Goal: Task Accomplishment & Management: Complete application form

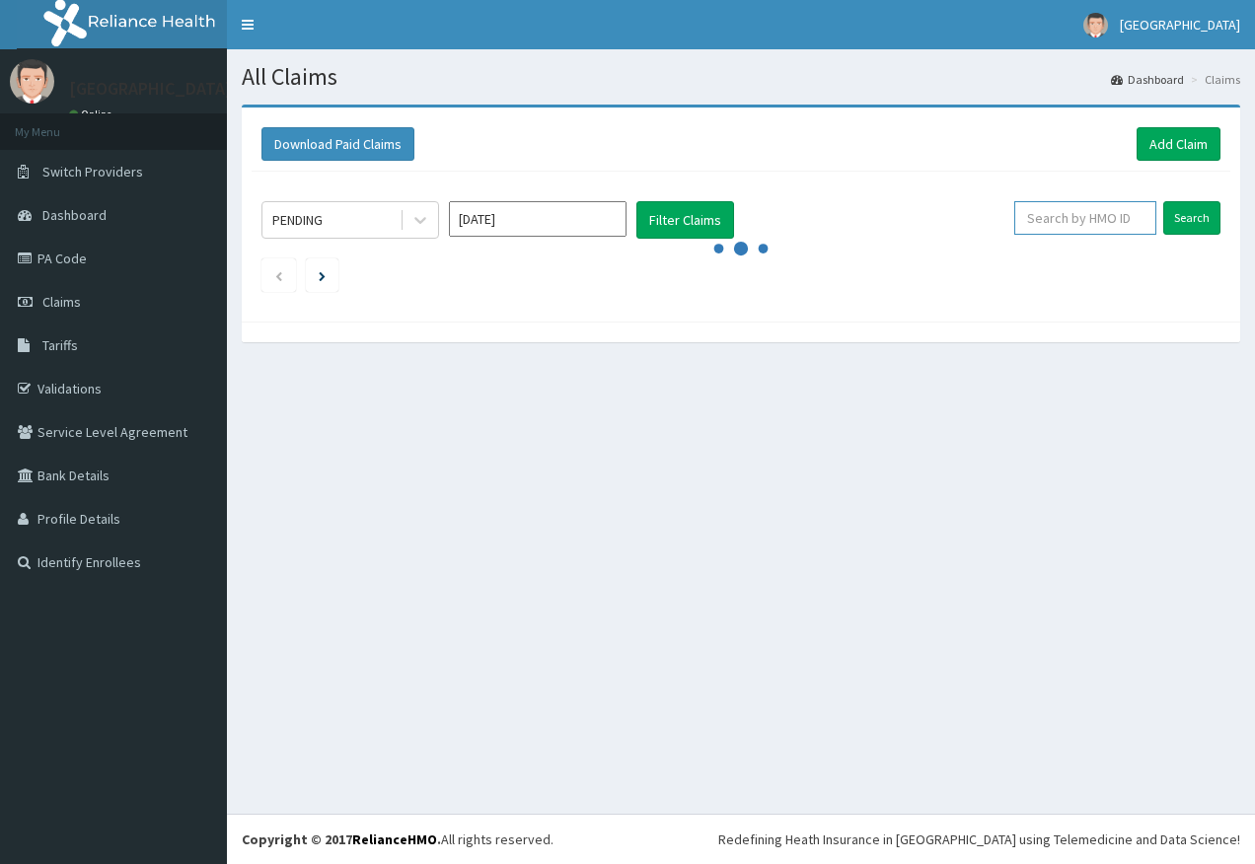
click at [1061, 221] on input "text" at bounding box center [1085, 218] width 142 height 34
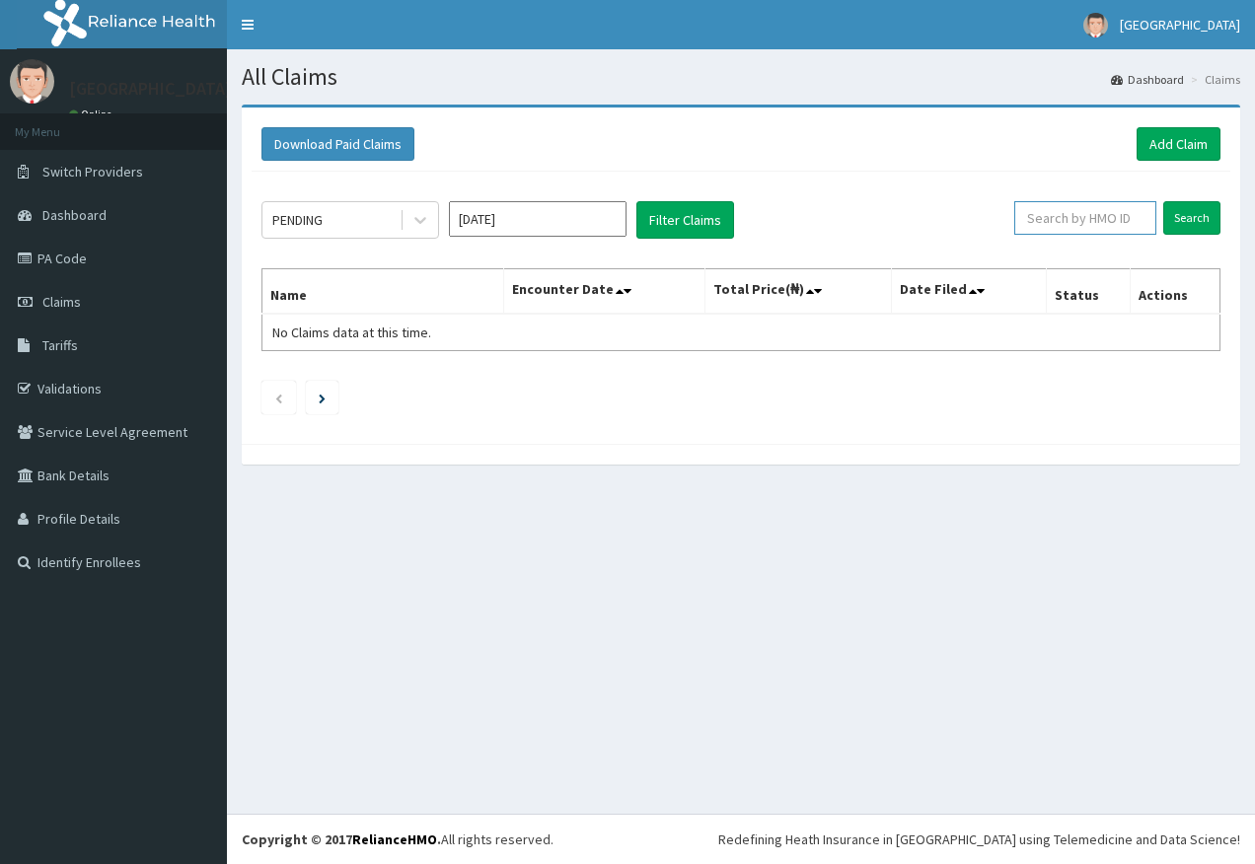
paste input "TPW/10331/A"
type input "TPW/10331/A"
click at [1200, 229] on input "Search" at bounding box center [1191, 218] width 57 height 34
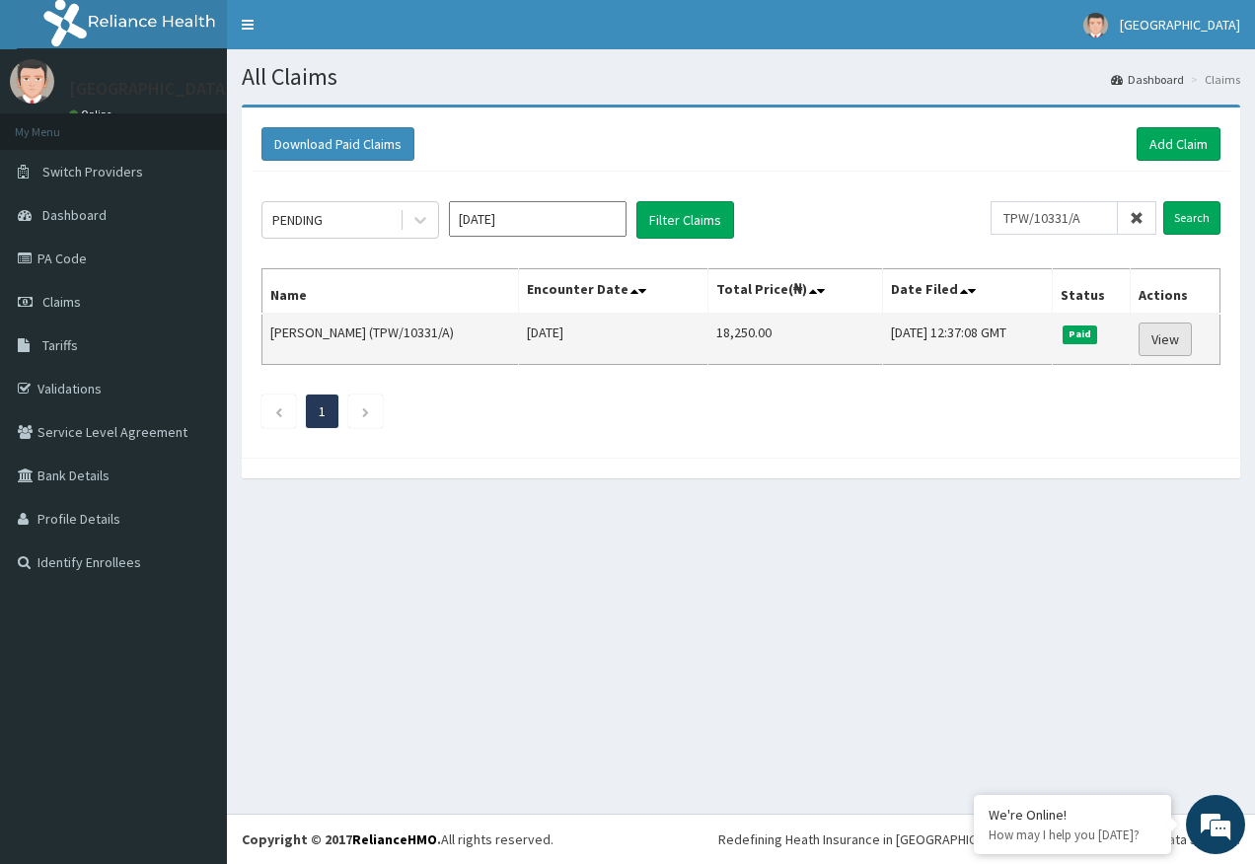
click at [1182, 338] on link "View" at bounding box center [1164, 340] width 53 height 34
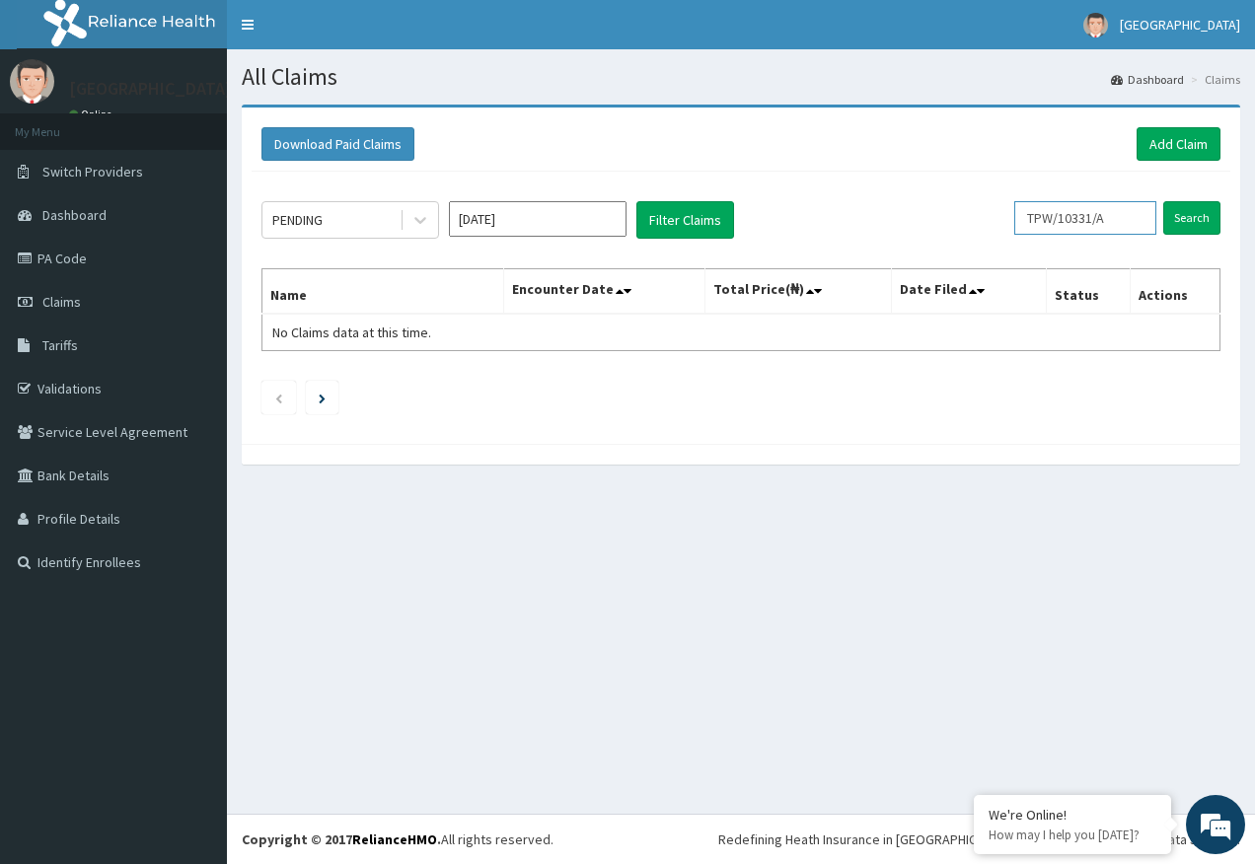
click at [1132, 218] on input "TPW/10331/A" at bounding box center [1085, 218] width 142 height 34
type input "T"
paste input "TPW/10331/B"
type input "TPW/10331/B"
click at [1185, 226] on input "Search" at bounding box center [1191, 218] width 57 height 34
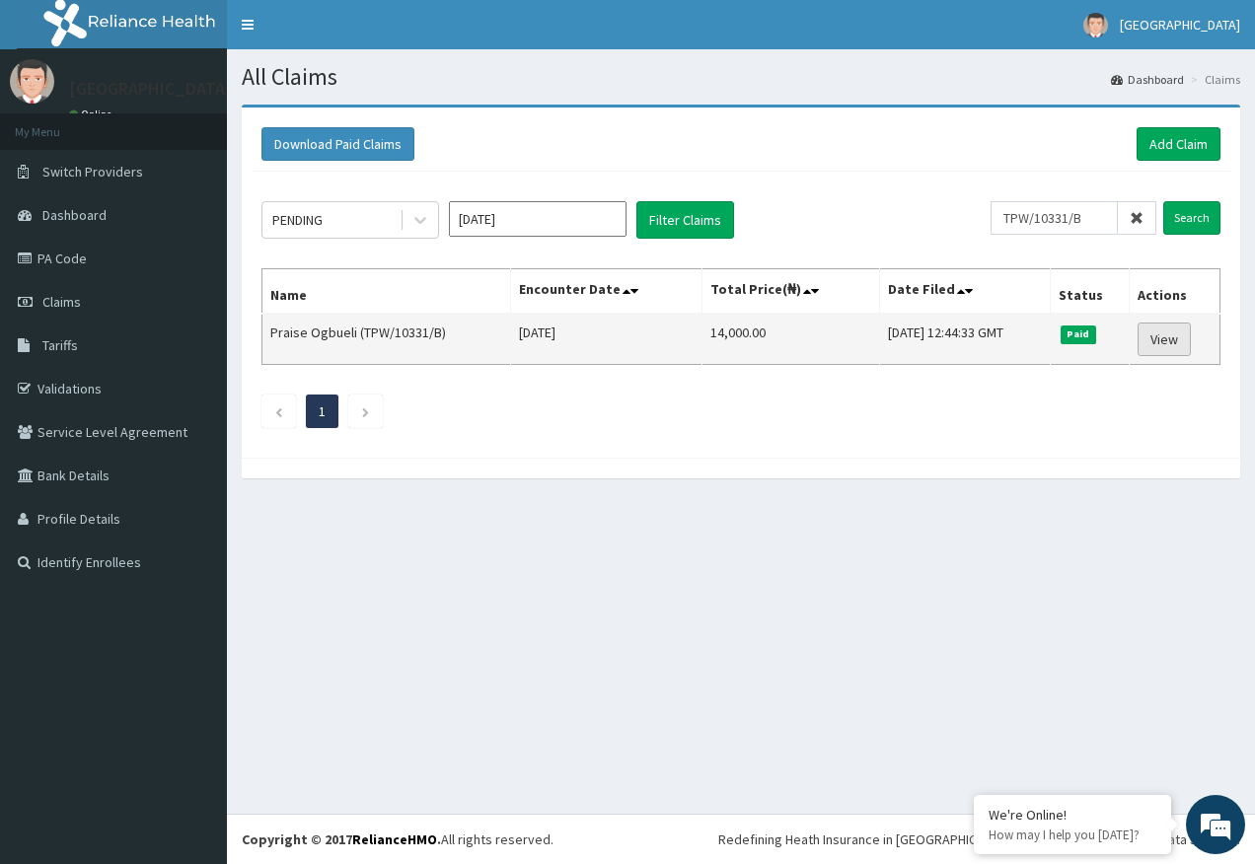
click at [1178, 345] on link "View" at bounding box center [1163, 340] width 53 height 34
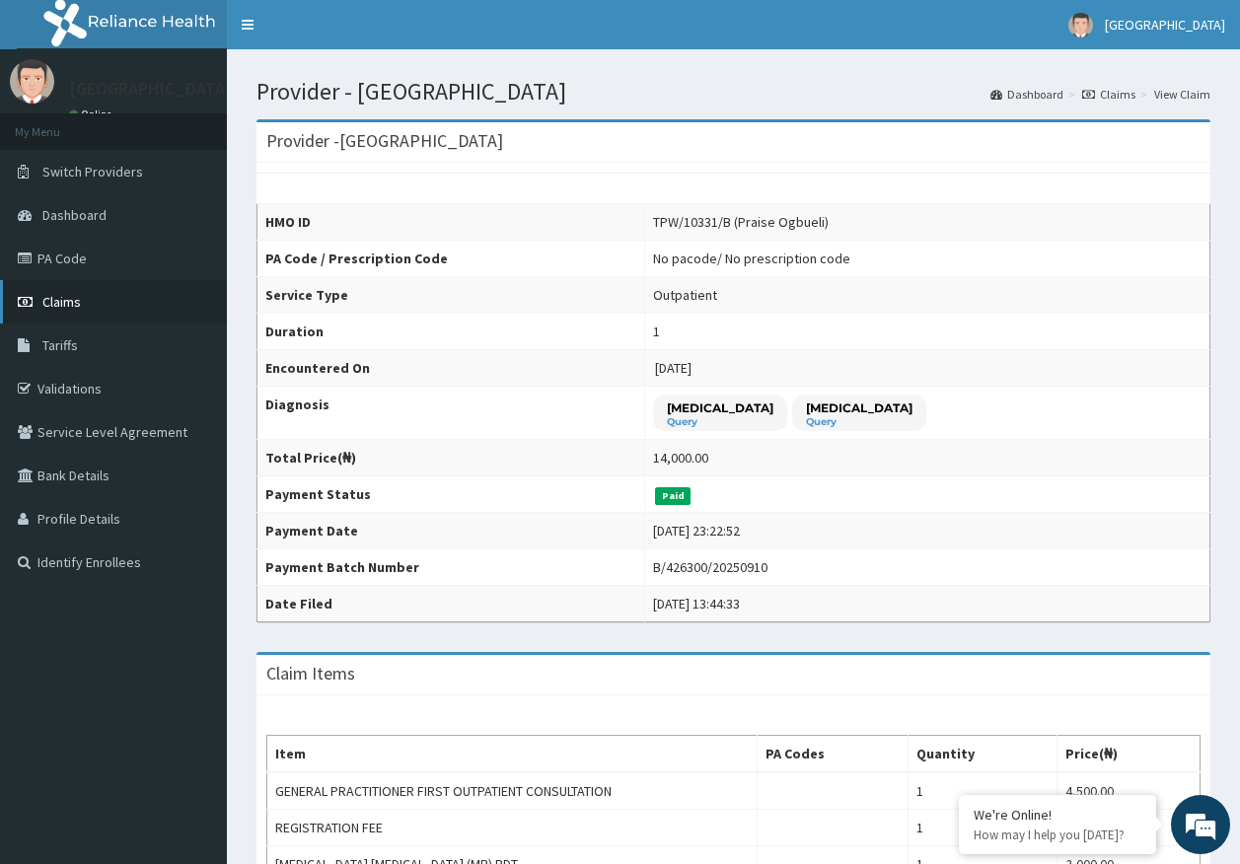
click at [58, 305] on span "Claims" at bounding box center [61, 302] width 38 height 18
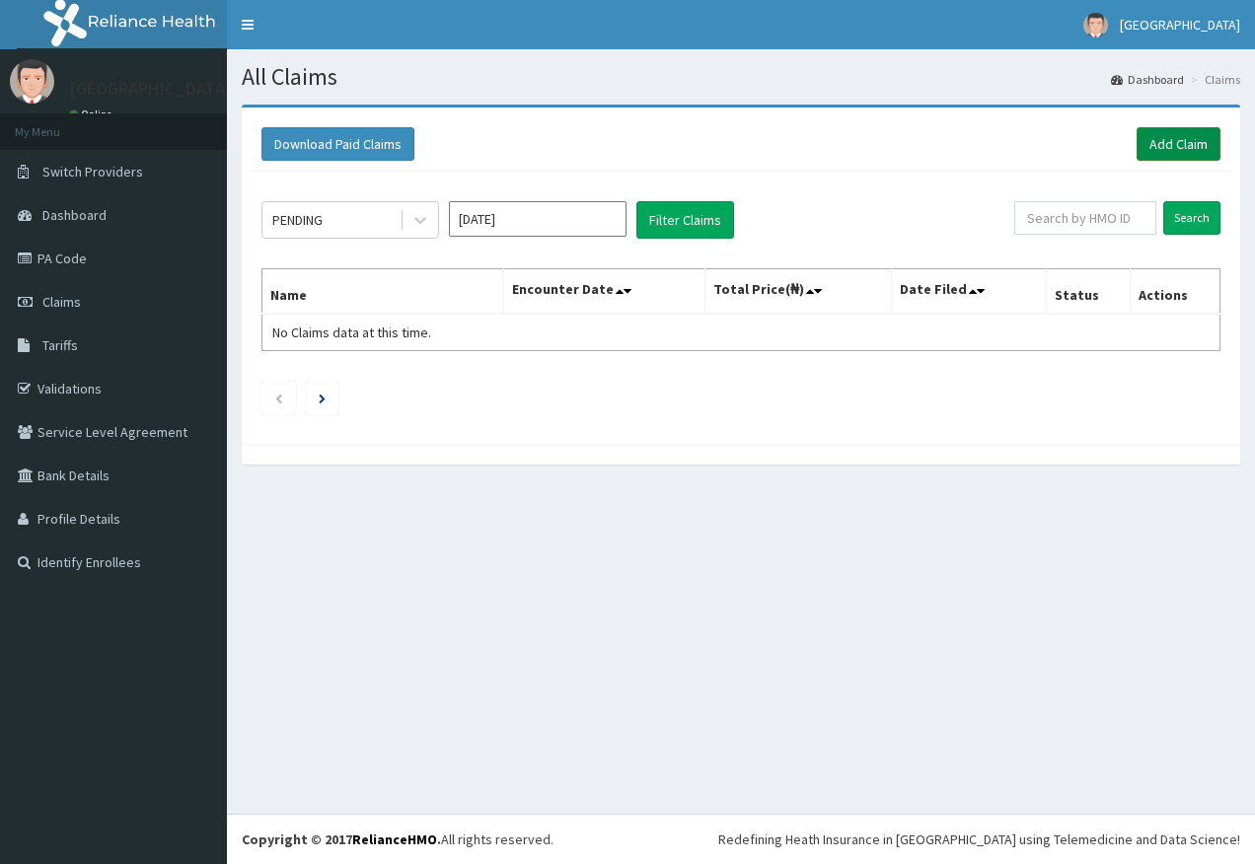
click at [1163, 135] on link "Add Claim" at bounding box center [1178, 144] width 84 height 34
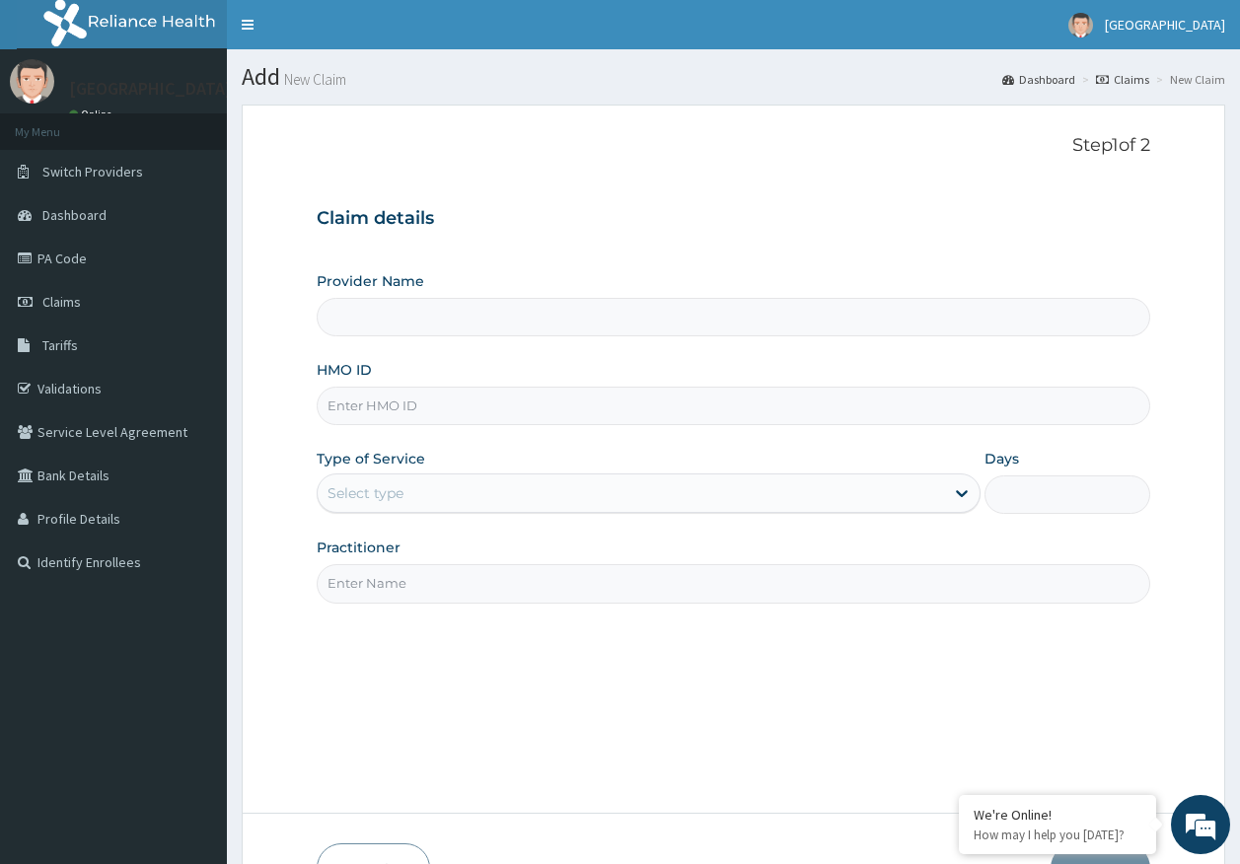
click at [388, 399] on input "HMO ID" at bounding box center [734, 406] width 835 height 38
type input "[GEOGRAPHIC_DATA]"
paste input "TPW/10331/B"
type input "TPW/10331/B"
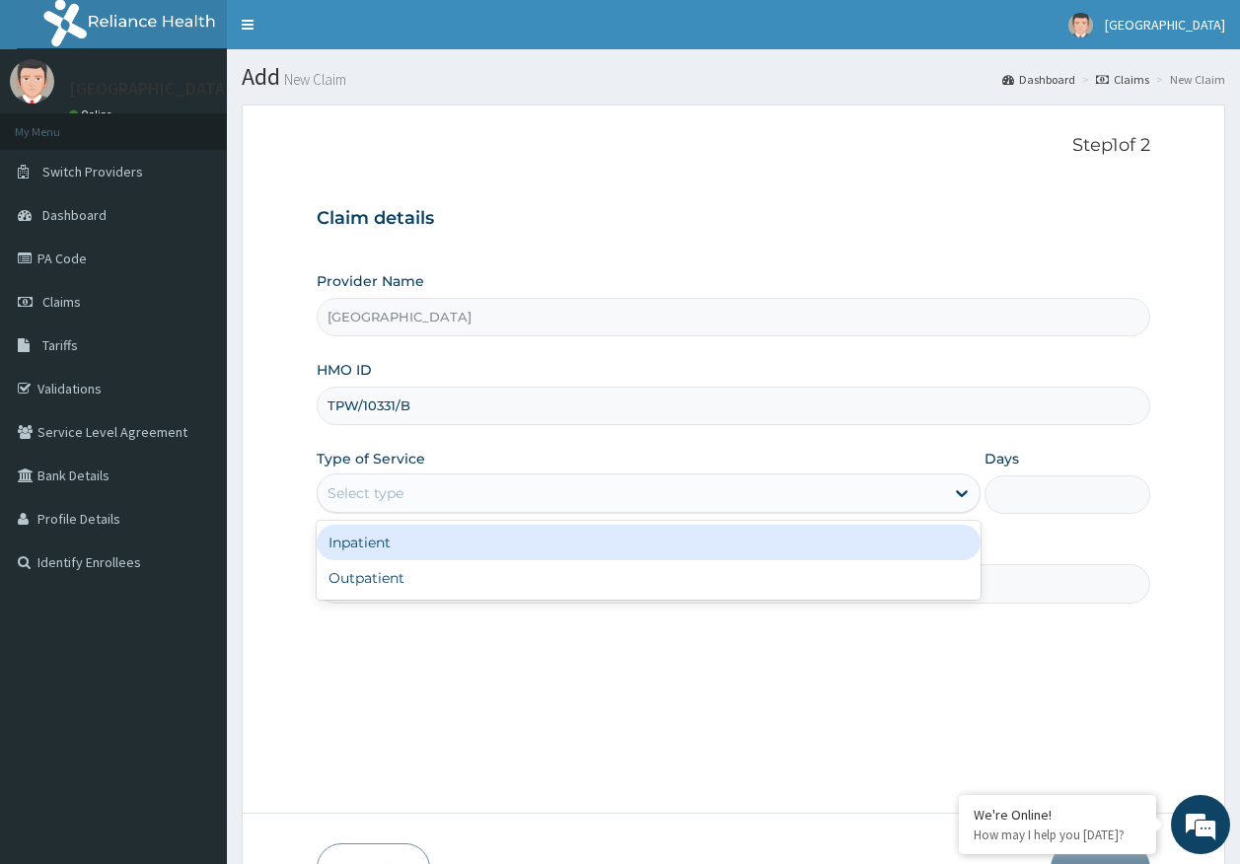
click at [346, 496] on div "Select type" at bounding box center [366, 493] width 76 height 20
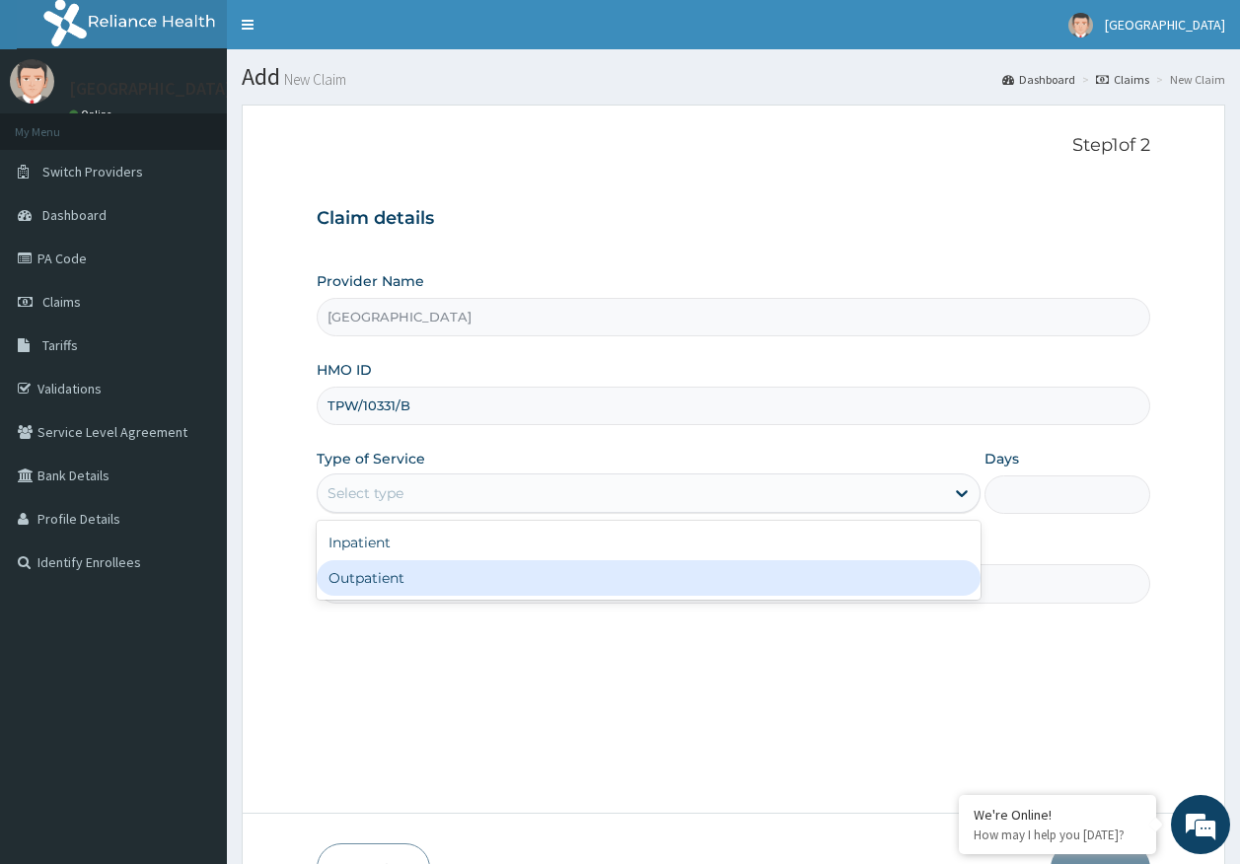
drag, startPoint x: 369, startPoint y: 599, endPoint x: 376, endPoint y: 591, distance: 10.5
click at [369, 598] on div "Inpatient Outpatient" at bounding box center [649, 560] width 664 height 79
click at [383, 584] on div "Outpatient" at bounding box center [649, 578] width 664 height 36
type input "1"
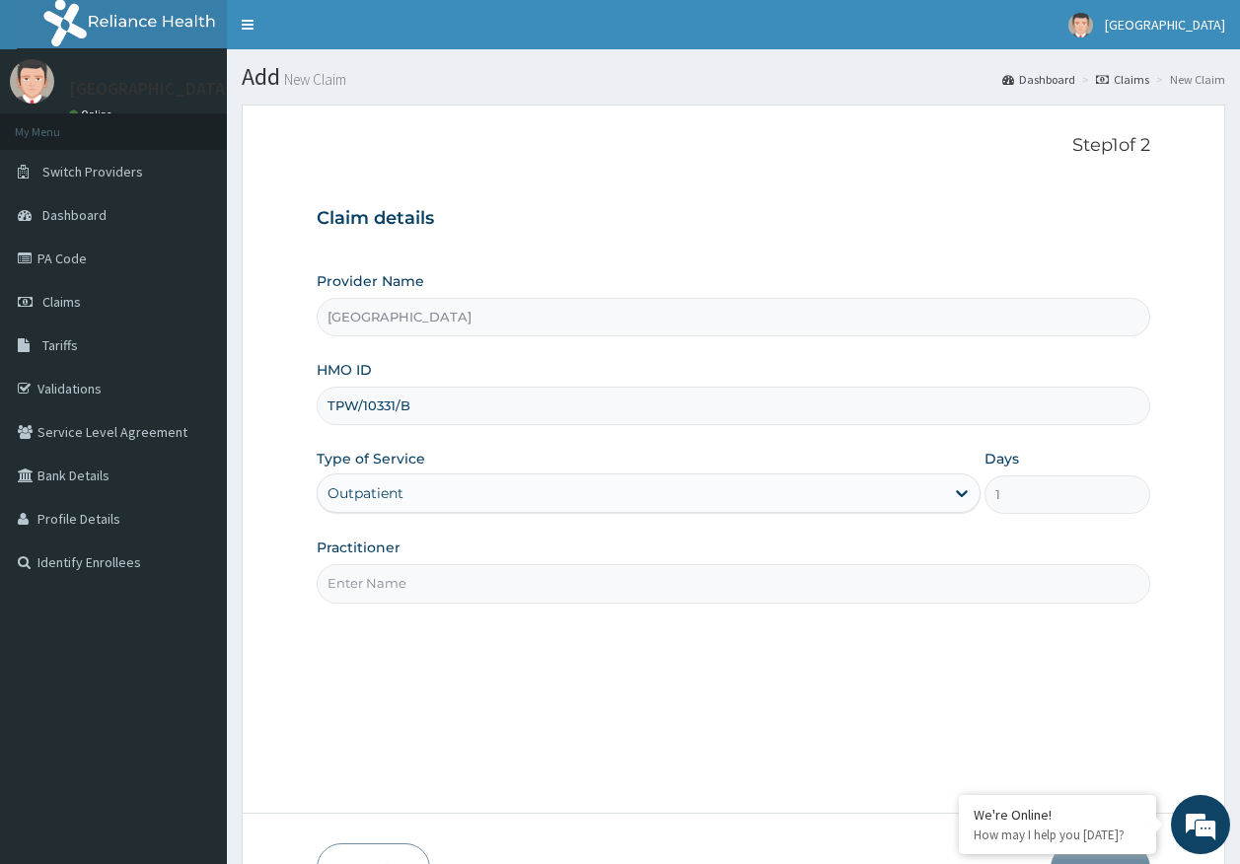
click at [398, 584] on input "Practitioner" at bounding box center [734, 583] width 835 height 38
type input "DR AJAYI"
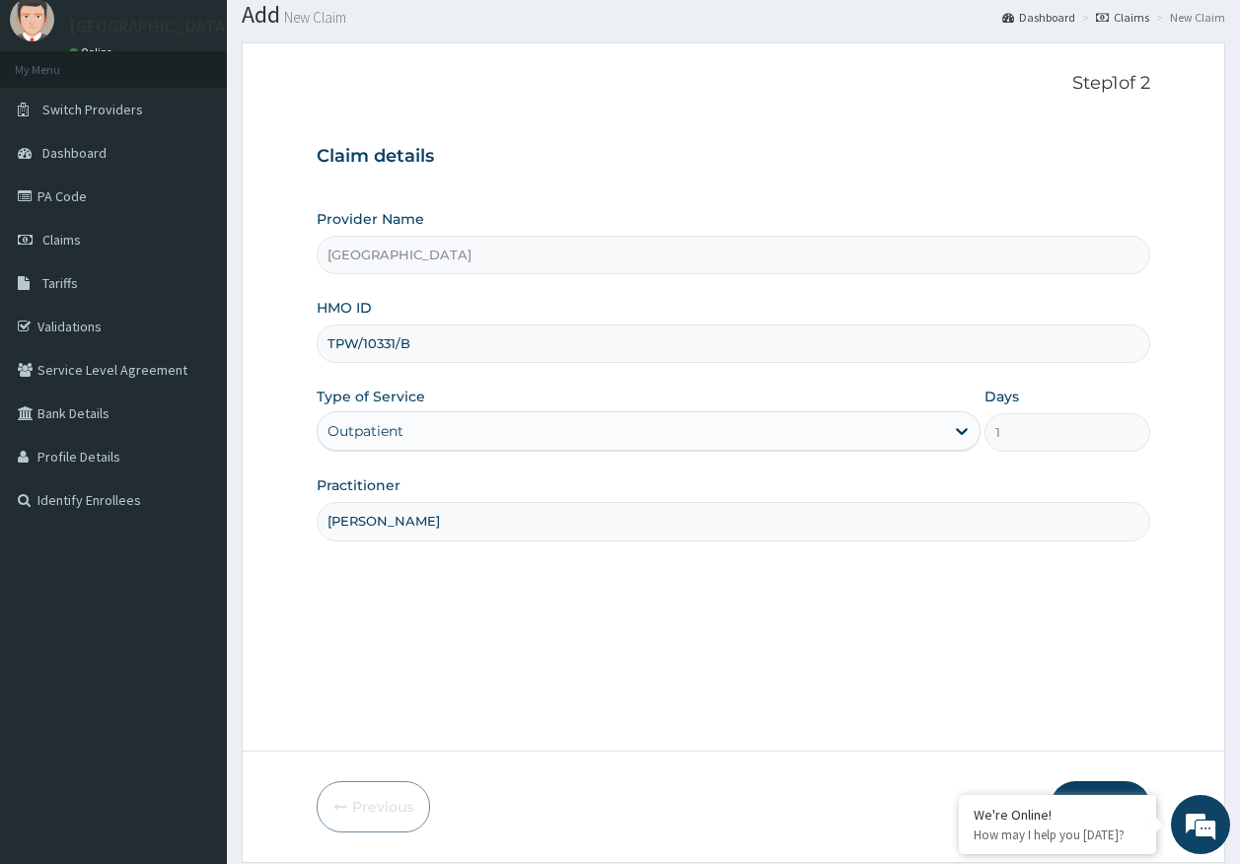
scroll to position [126, 0]
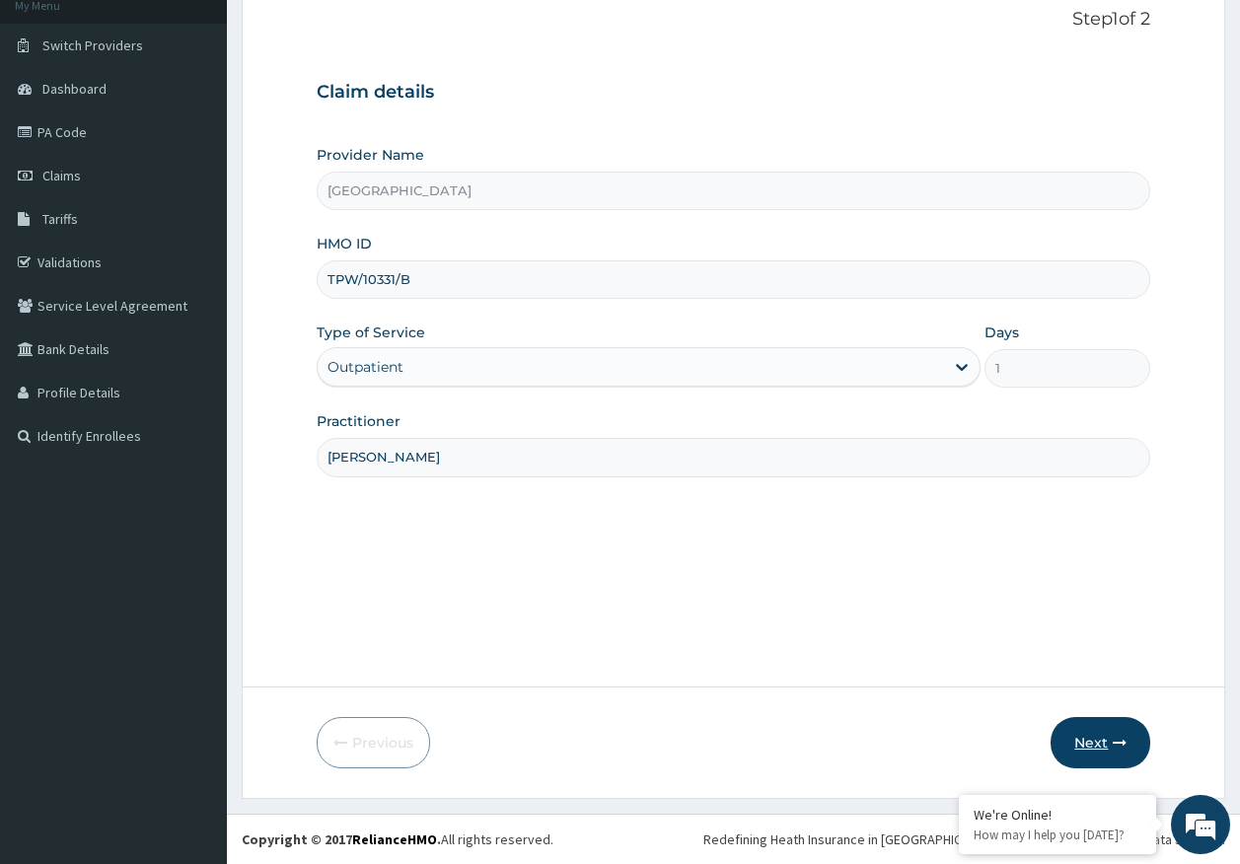
click at [1106, 738] on button "Next" at bounding box center [1101, 742] width 100 height 51
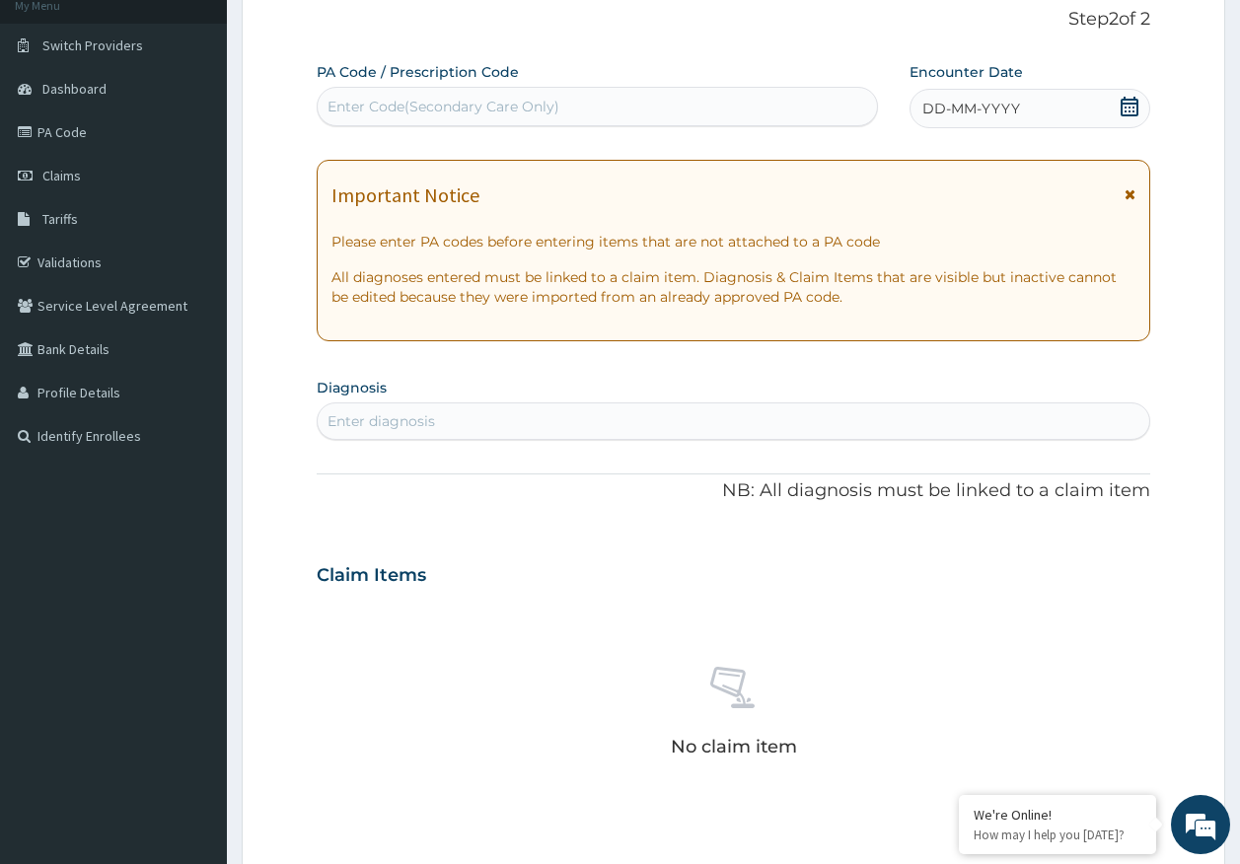
scroll to position [0, 0]
click at [514, 420] on div "Enter diagnosis" at bounding box center [734, 421] width 833 height 32
type input "malaria"
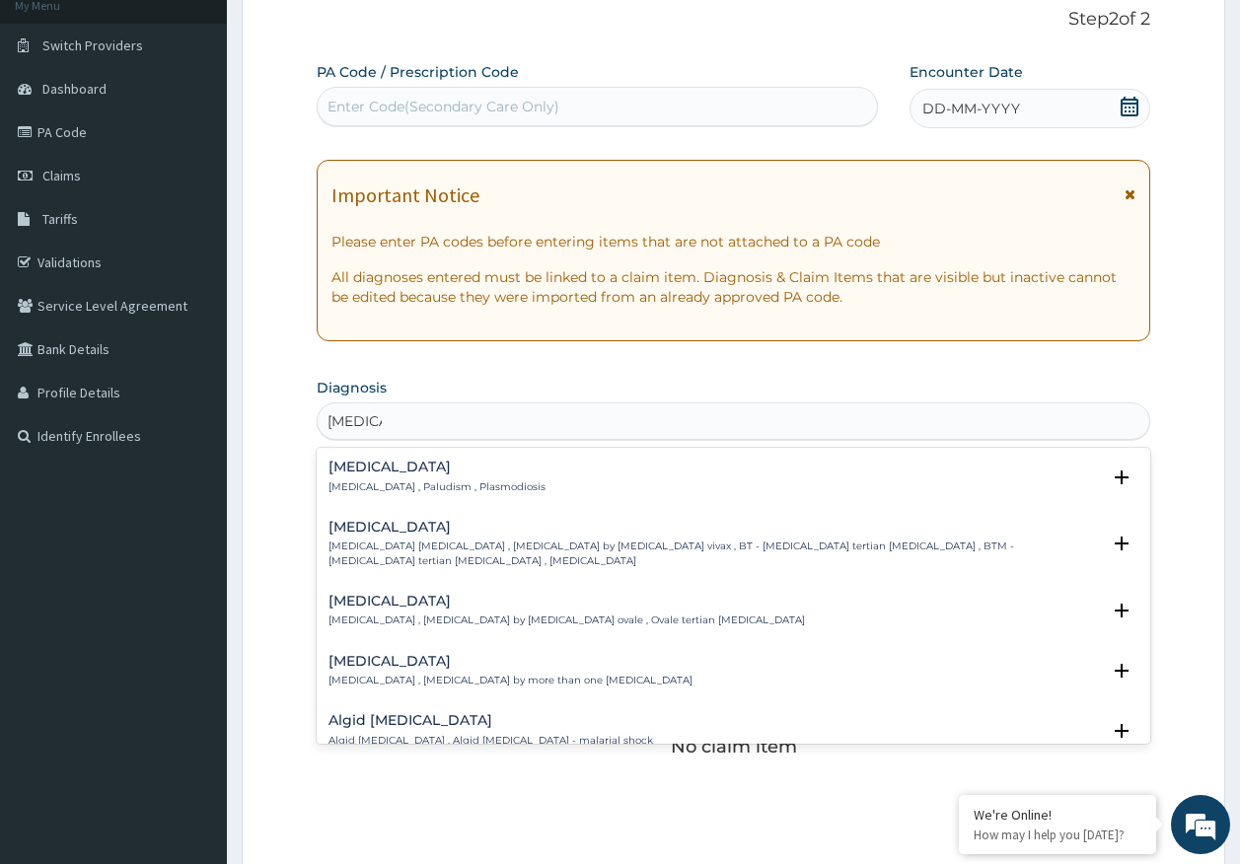
click at [349, 467] on h4 "Malaria" at bounding box center [437, 467] width 217 height 15
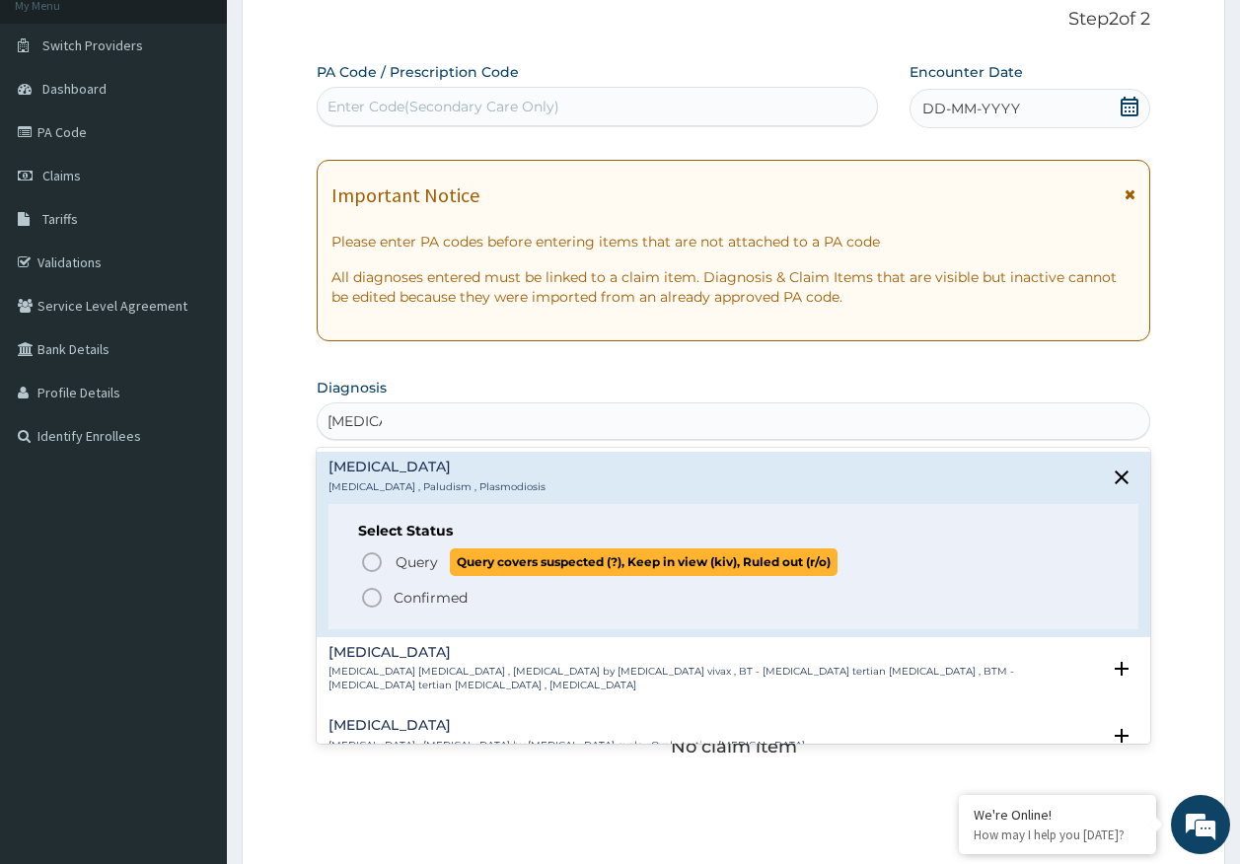
click at [403, 569] on span "Query" at bounding box center [417, 562] width 42 height 20
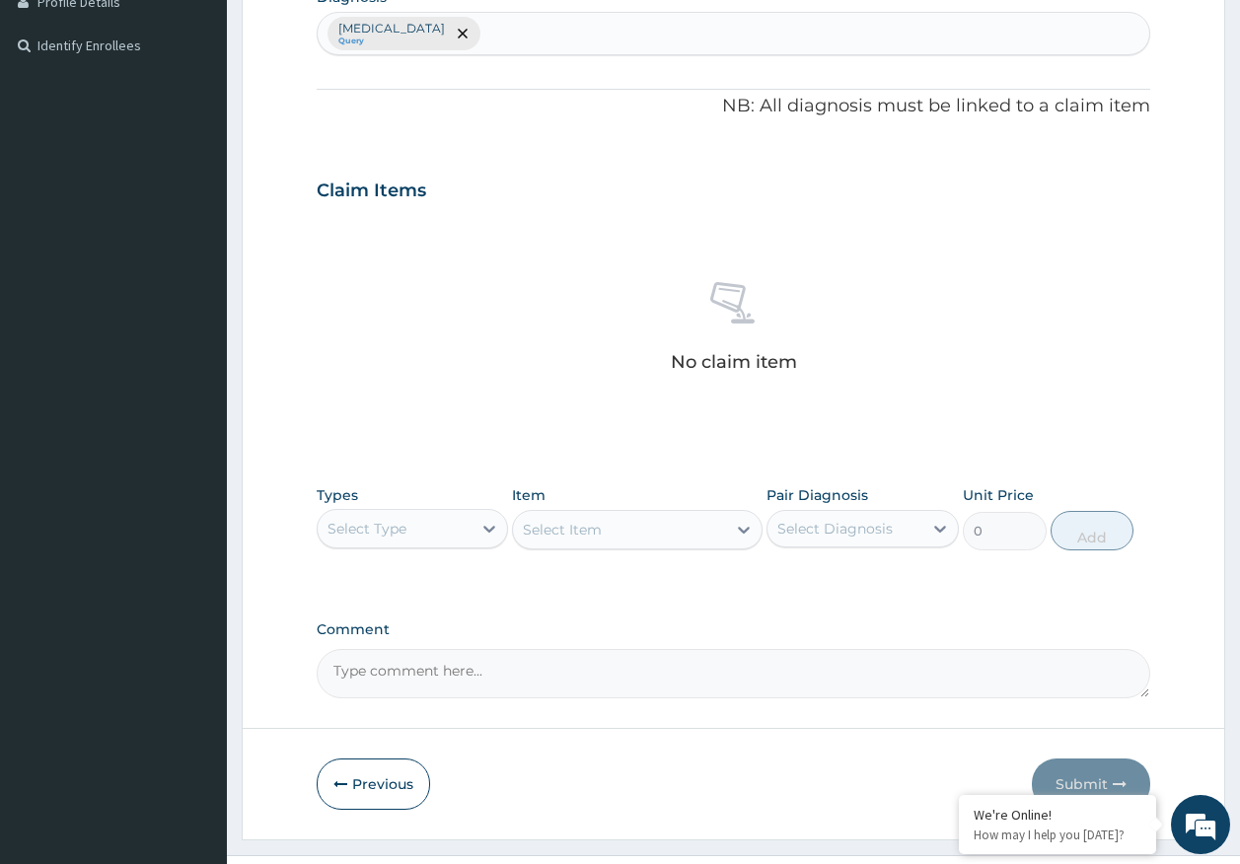
scroll to position [521, 0]
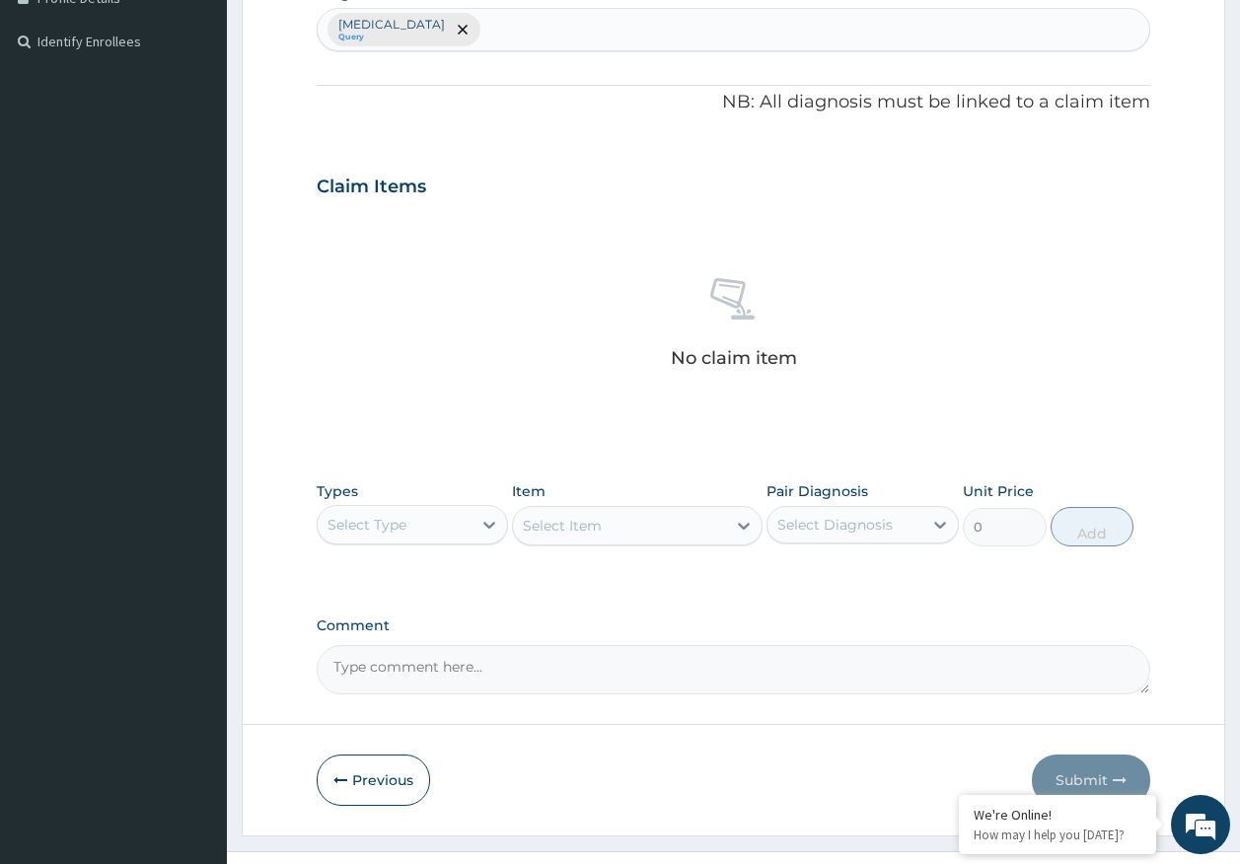
click at [405, 536] on div "Select Type" at bounding box center [395, 525] width 155 height 32
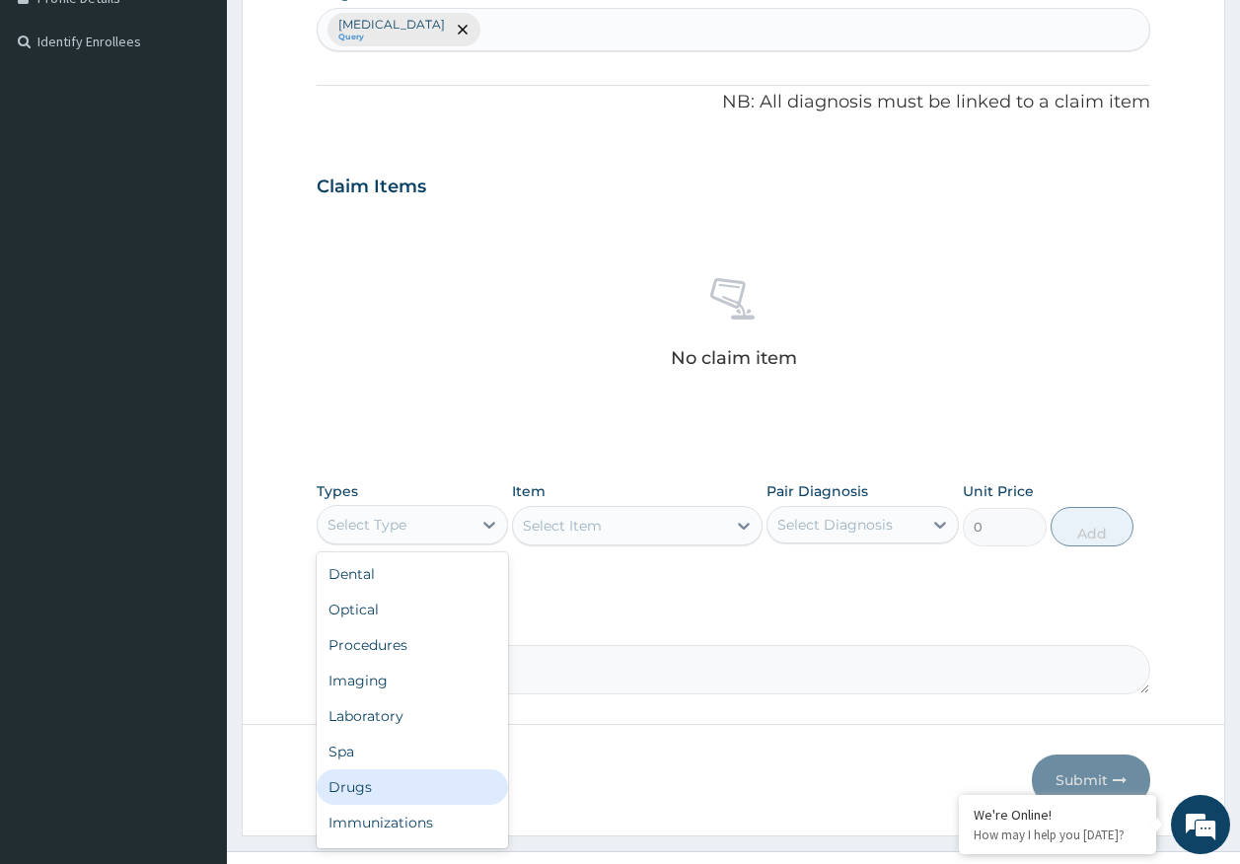
click at [390, 782] on div "Drugs" at bounding box center [413, 787] width 192 height 36
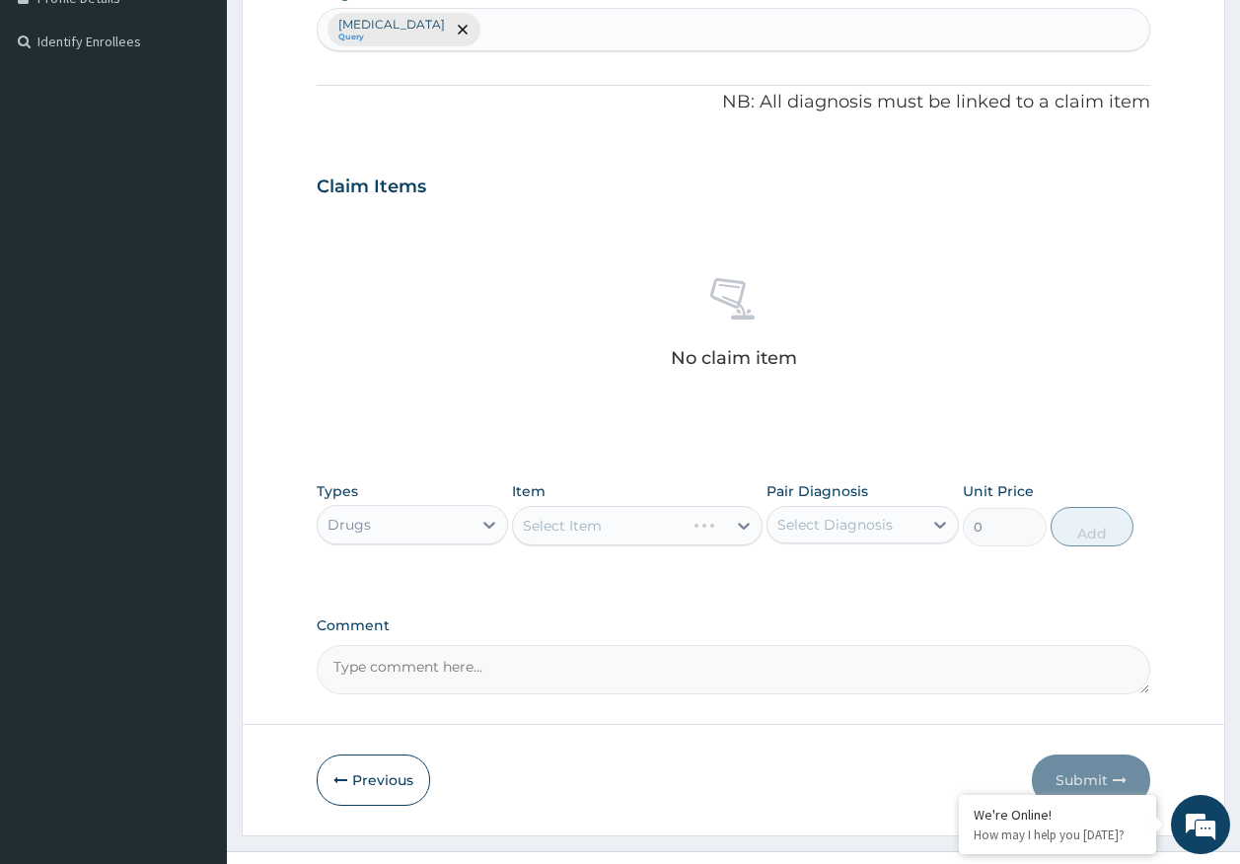
click at [837, 523] on div "Select Diagnosis" at bounding box center [834, 525] width 115 height 20
click at [832, 582] on label "Malaria" at bounding box center [860, 573] width 122 height 20
checkbox input "true"
click at [605, 510] on div "Select Item" at bounding box center [619, 526] width 213 height 32
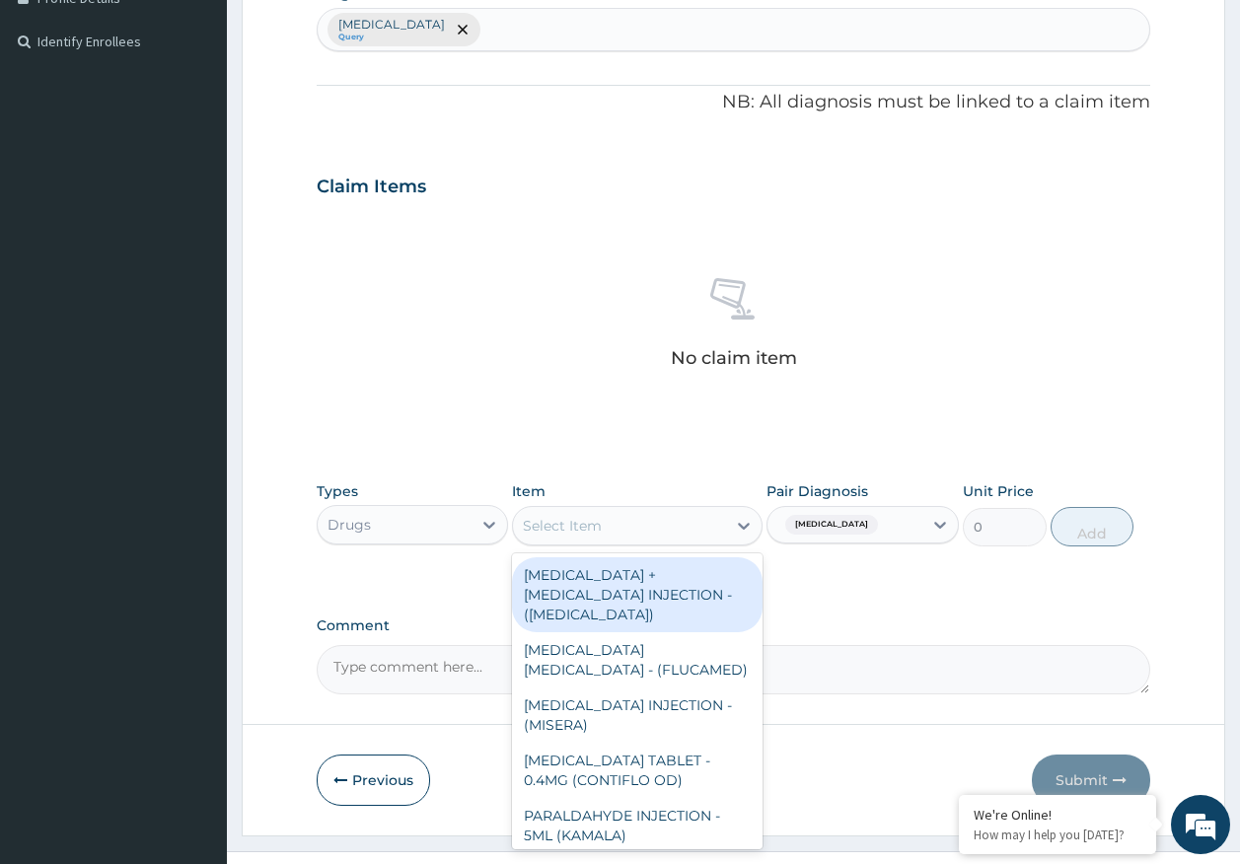
click at [617, 523] on div "Select Item" at bounding box center [619, 526] width 213 height 32
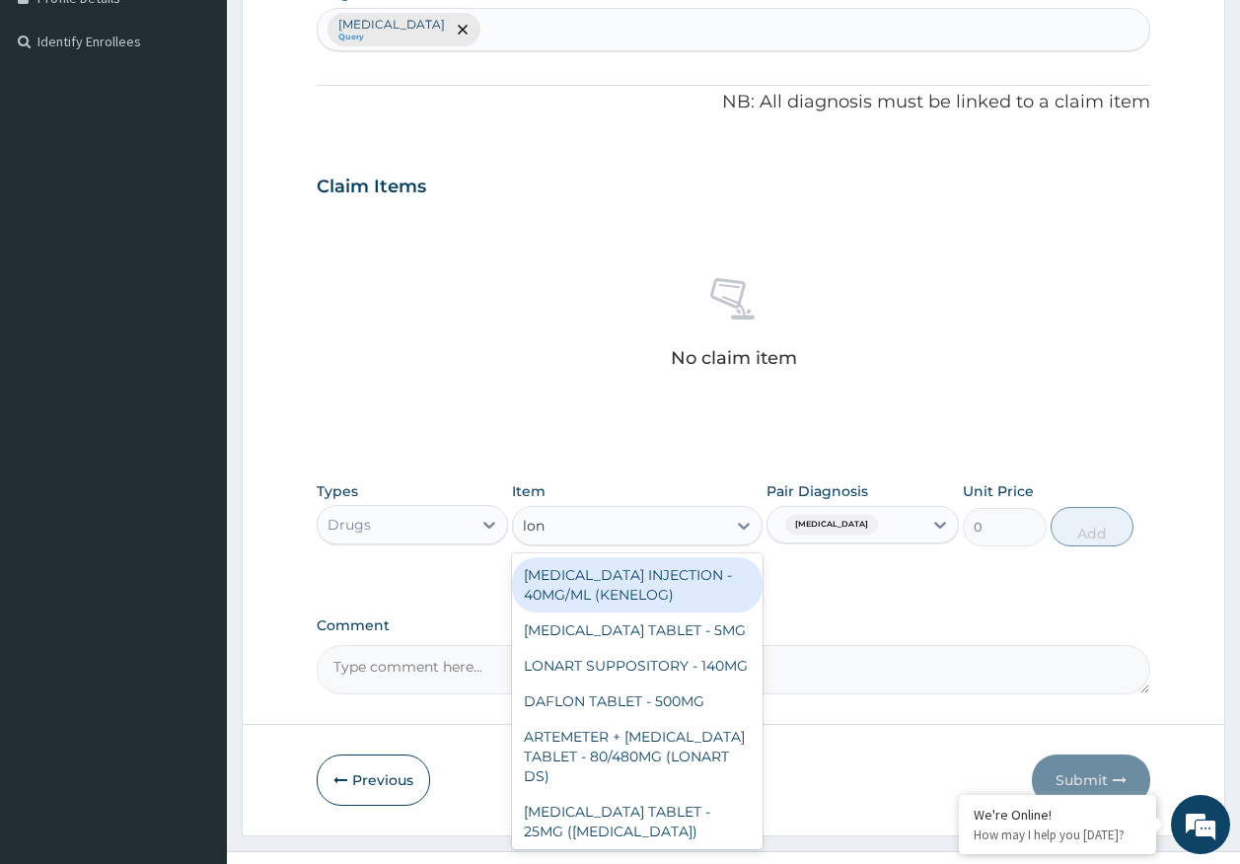
type input "lona"
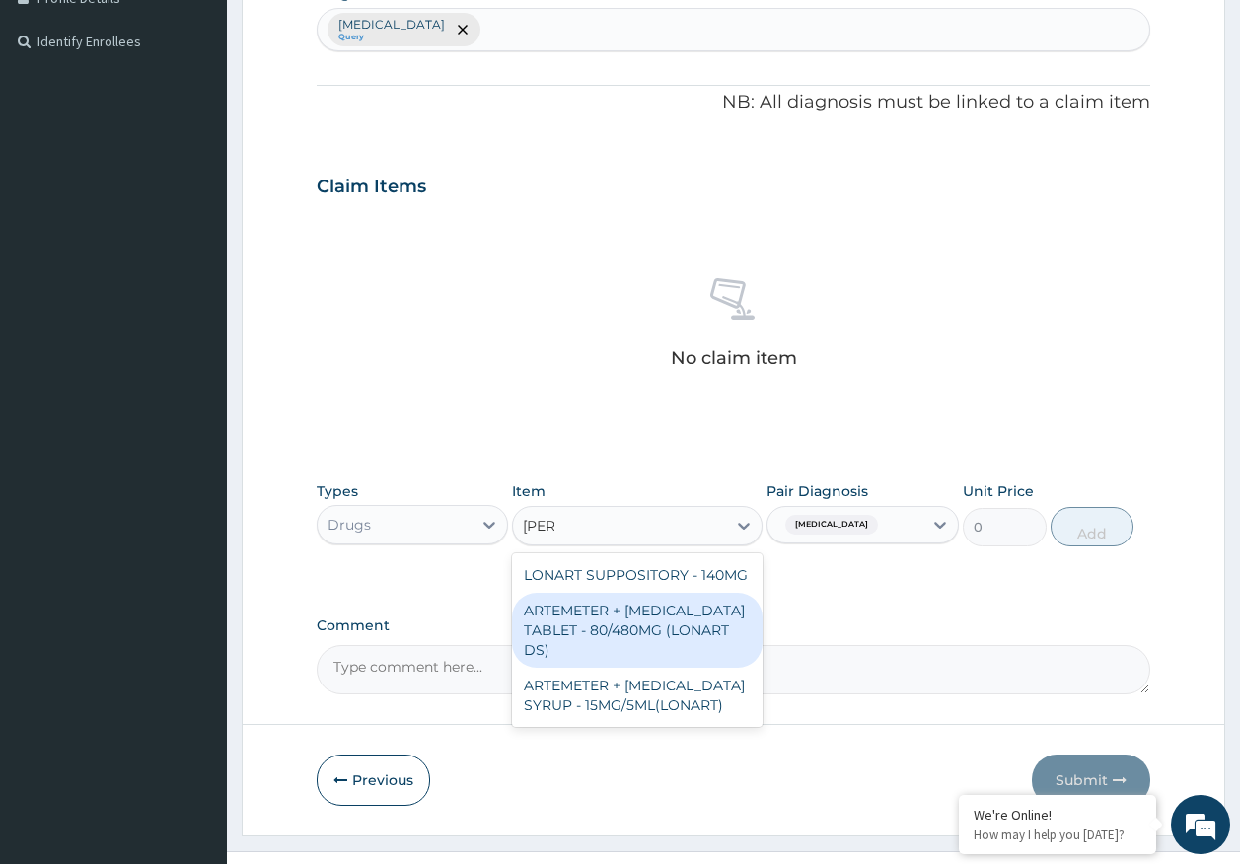
click at [666, 639] on div "ARTEMETER + LUMEFANTRINE TABLET - 80/480MG (LONART DS)" at bounding box center [637, 630] width 251 height 75
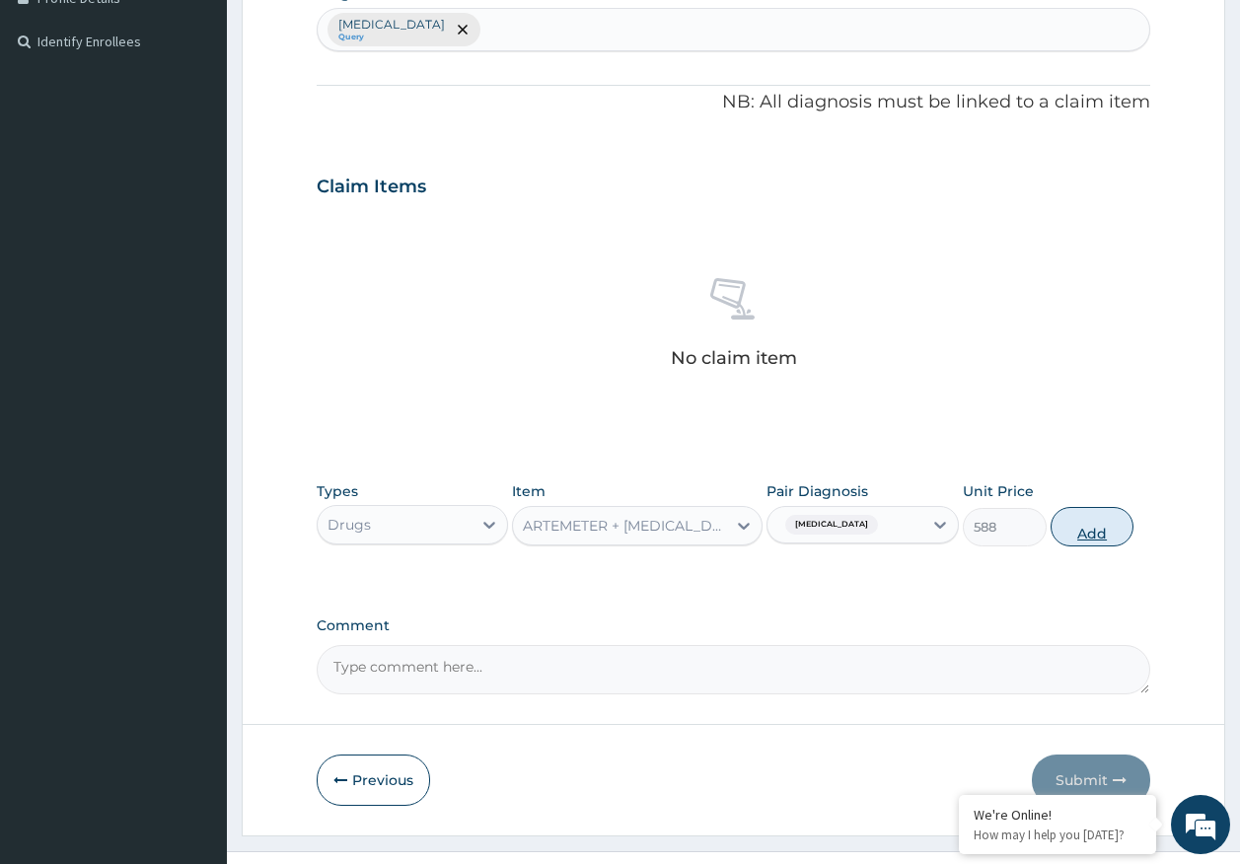
click at [1064, 527] on button "Add" at bounding box center [1093, 526] width 84 height 39
type input "0"
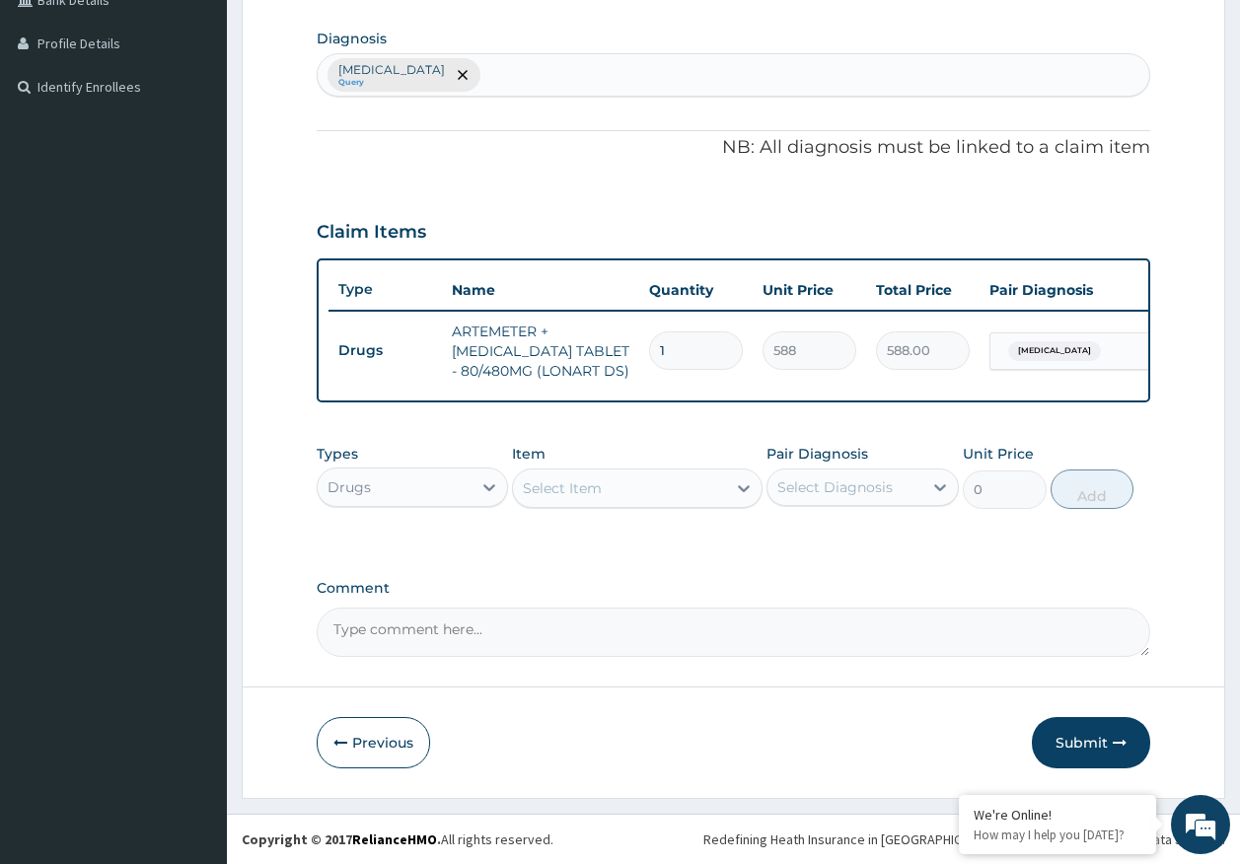
scroll to position [490, 0]
type input "0.00"
type input "6"
type input "3528.00"
type input "6"
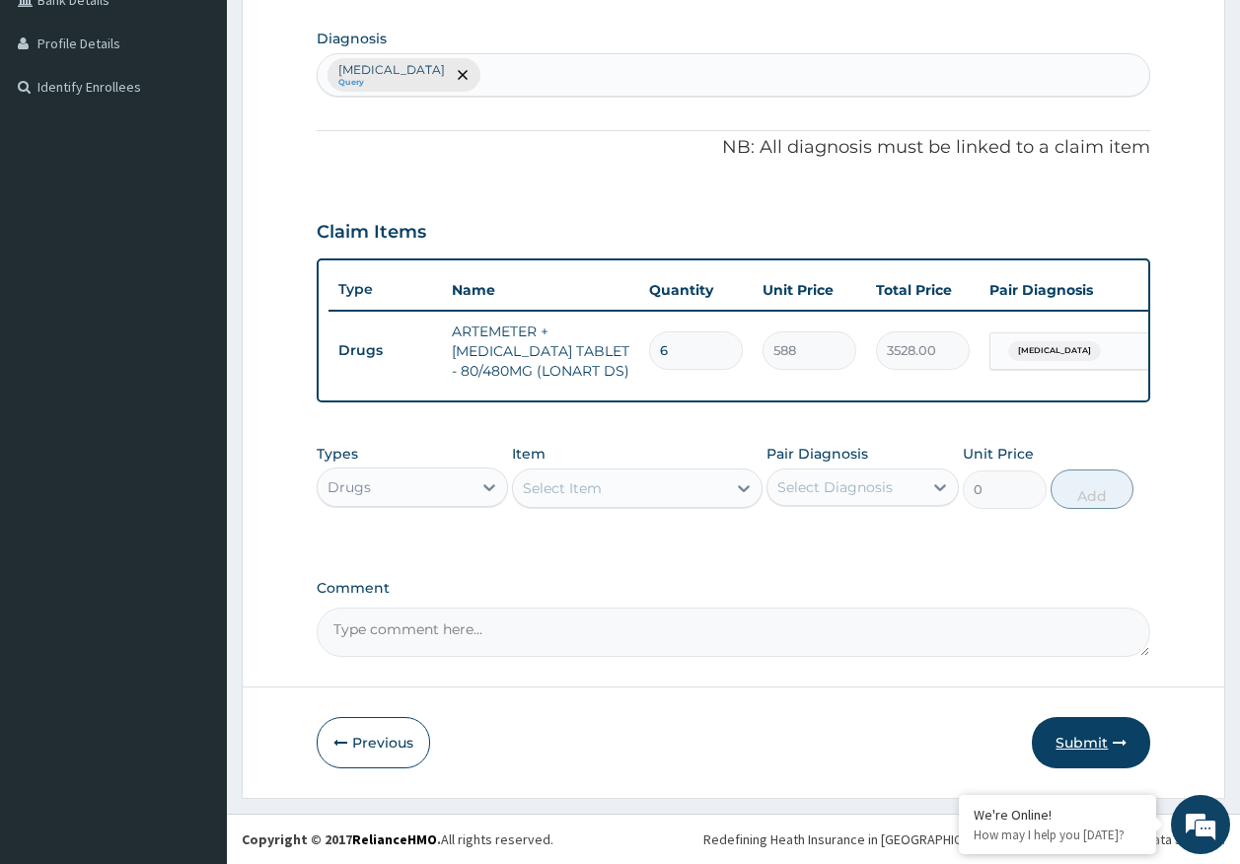
click at [1087, 737] on button "Submit" at bounding box center [1091, 742] width 118 height 51
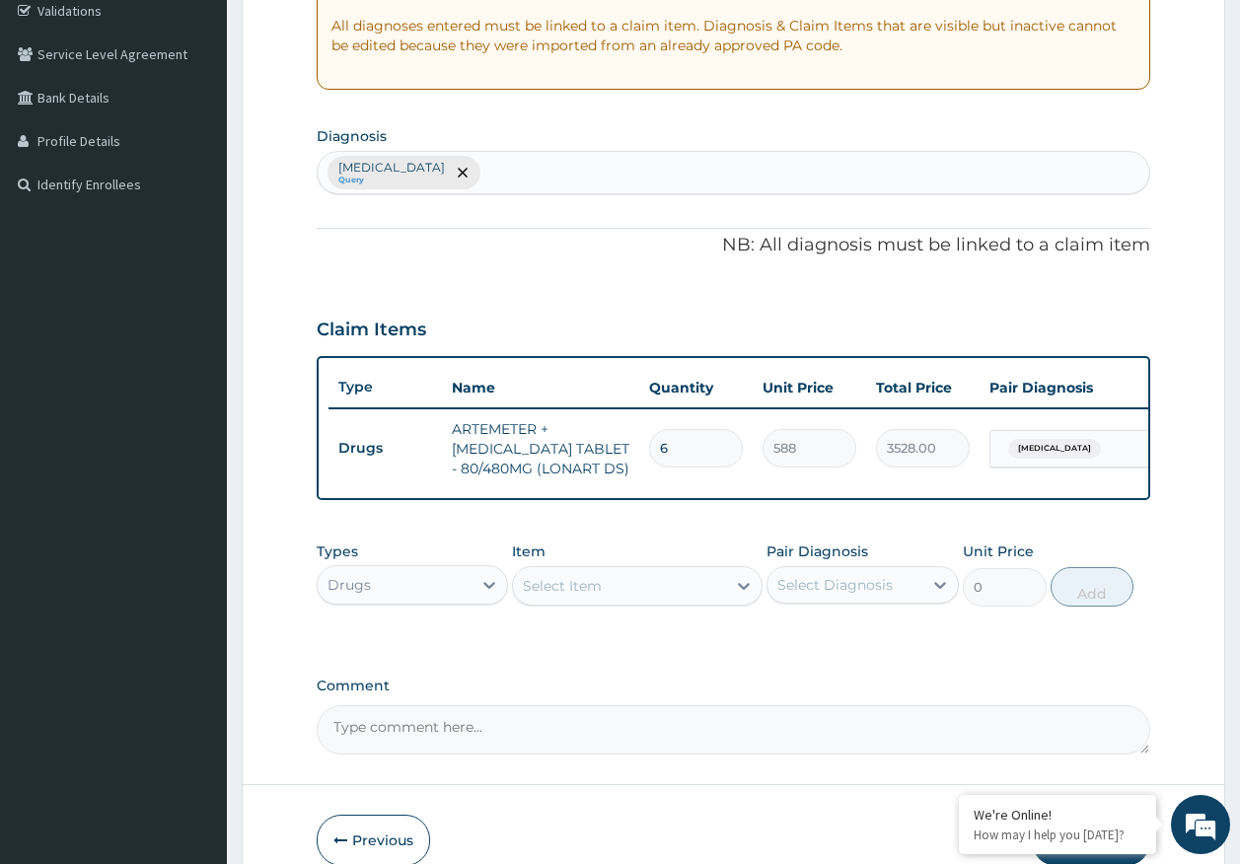
scroll to position [96, 0]
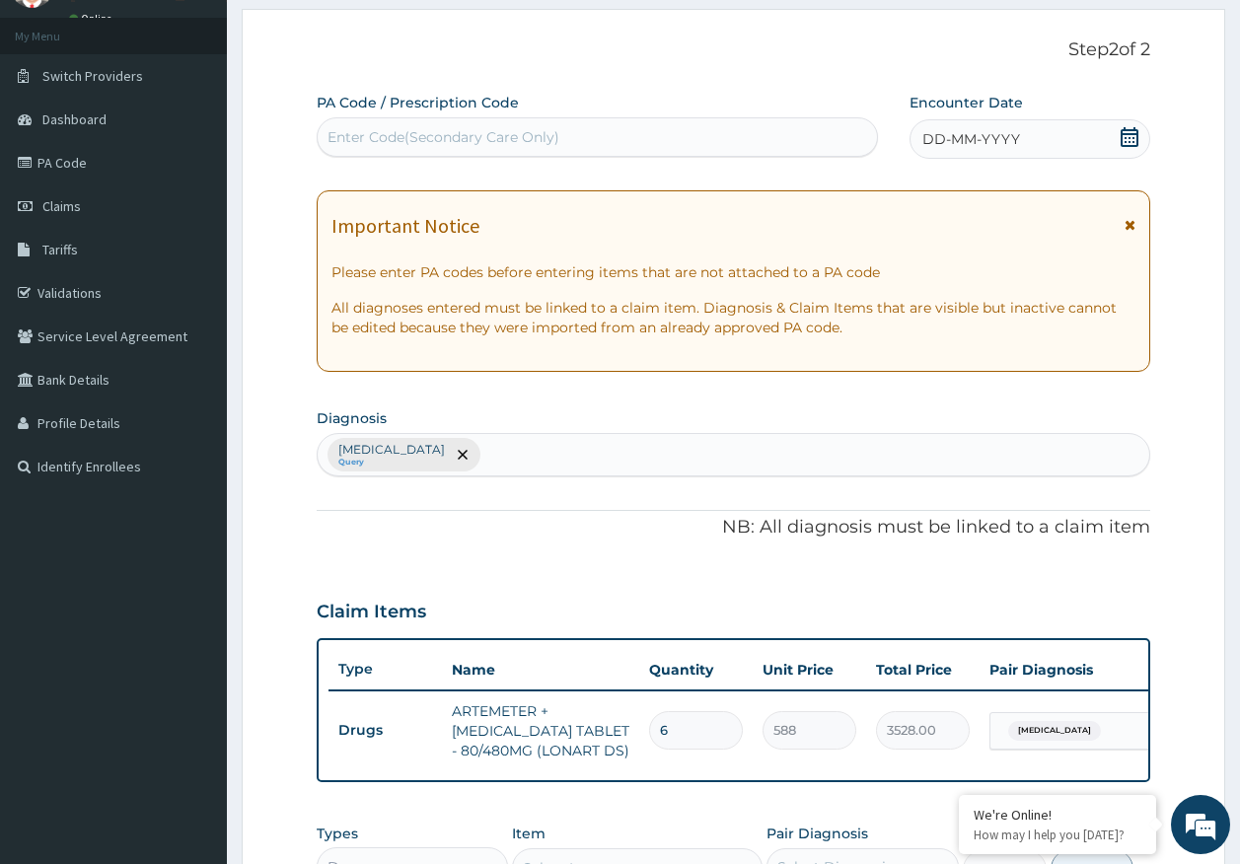
click at [1007, 142] on span "DD-MM-YYYY" at bounding box center [971, 139] width 98 height 20
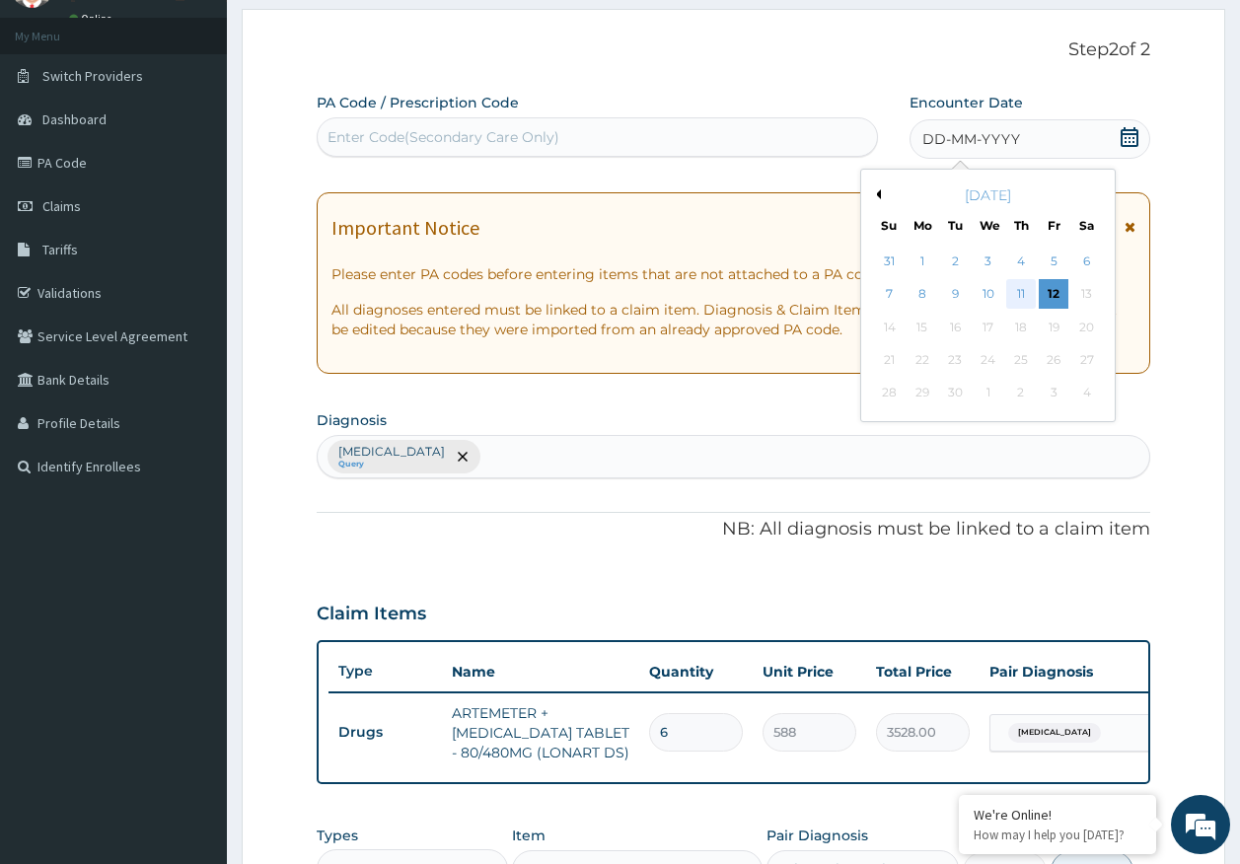
click at [1015, 292] on div "11" at bounding box center [1021, 295] width 30 height 30
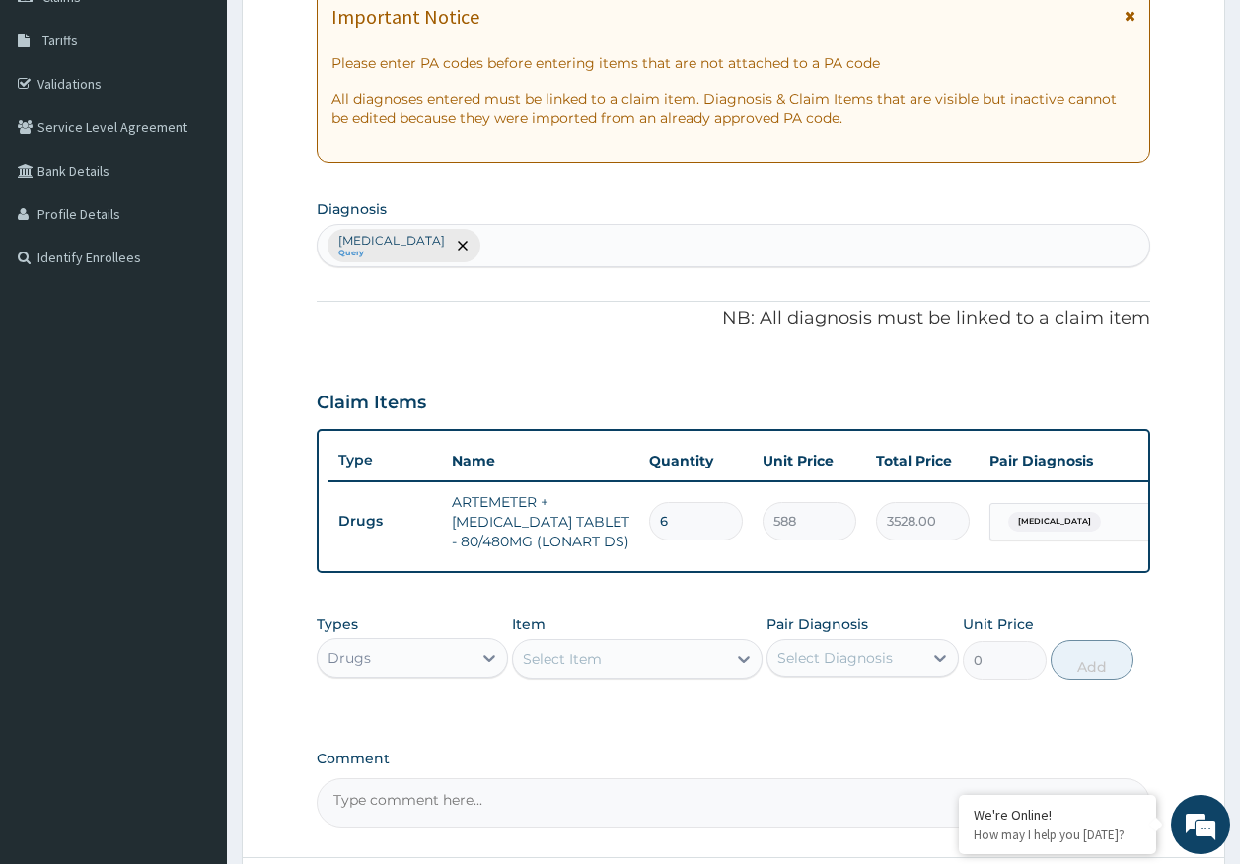
scroll to position [490, 0]
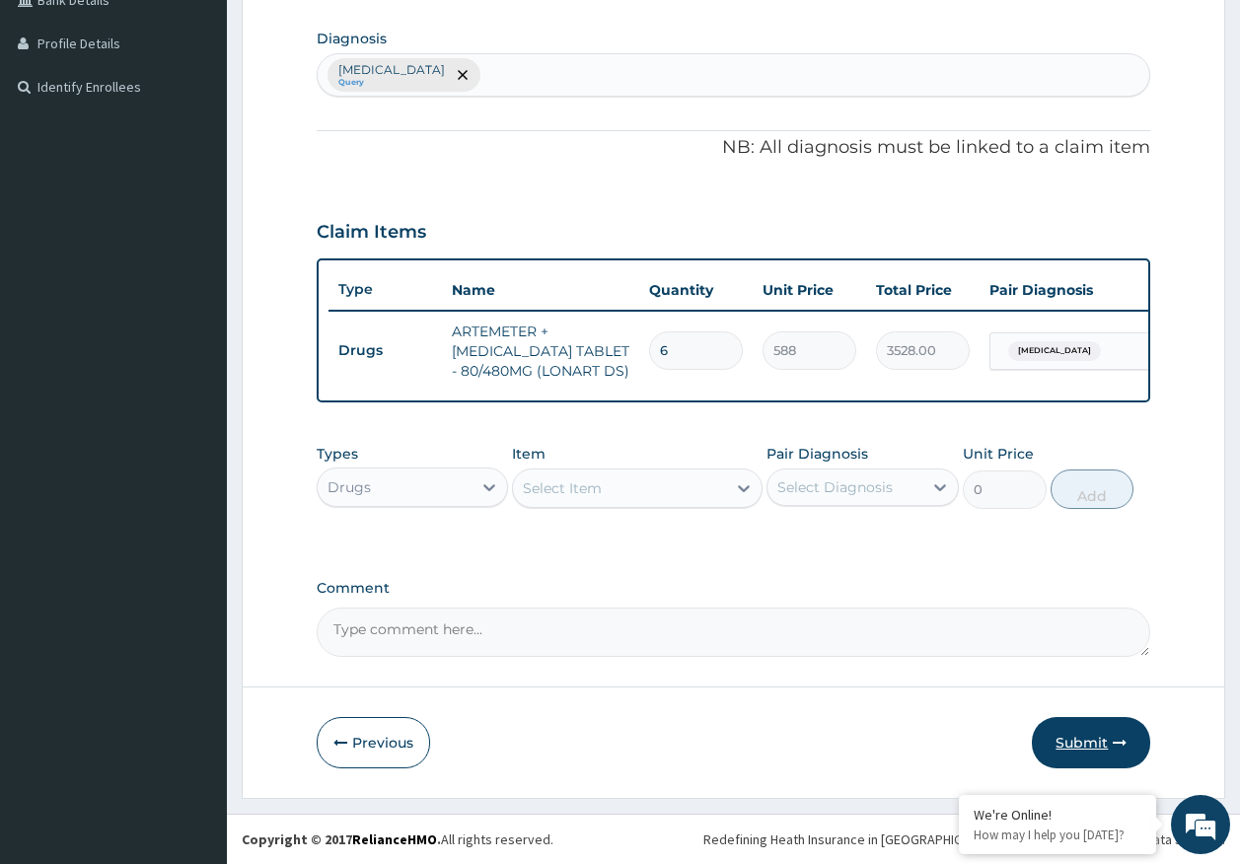
click at [1109, 746] on button "Submit" at bounding box center [1091, 742] width 118 height 51
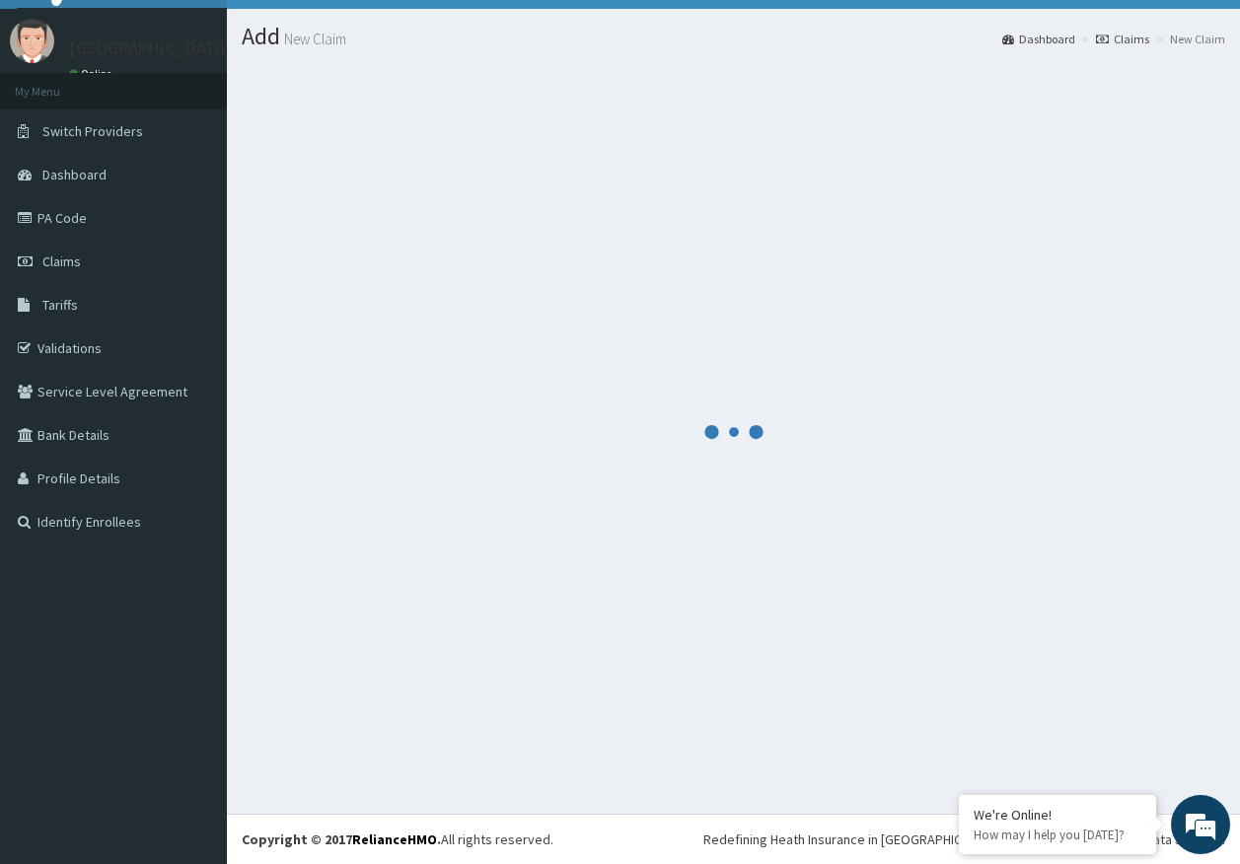
scroll to position [40, 0]
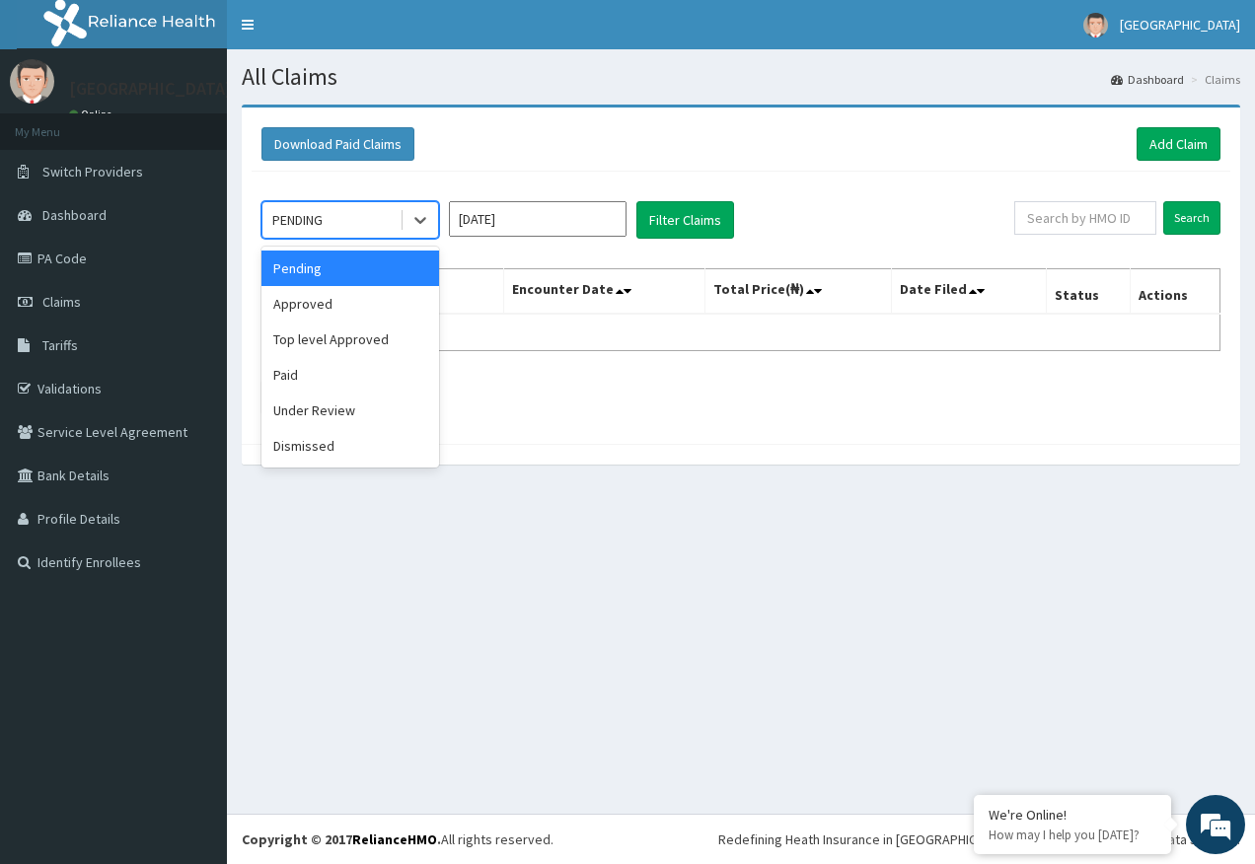
drag, startPoint x: 286, startPoint y: 230, endPoint x: 319, endPoint y: 296, distance: 73.7
click at [287, 229] on div "PENDING" at bounding box center [297, 220] width 50 height 20
click at [316, 306] on div "Approved" at bounding box center [350, 304] width 178 height 36
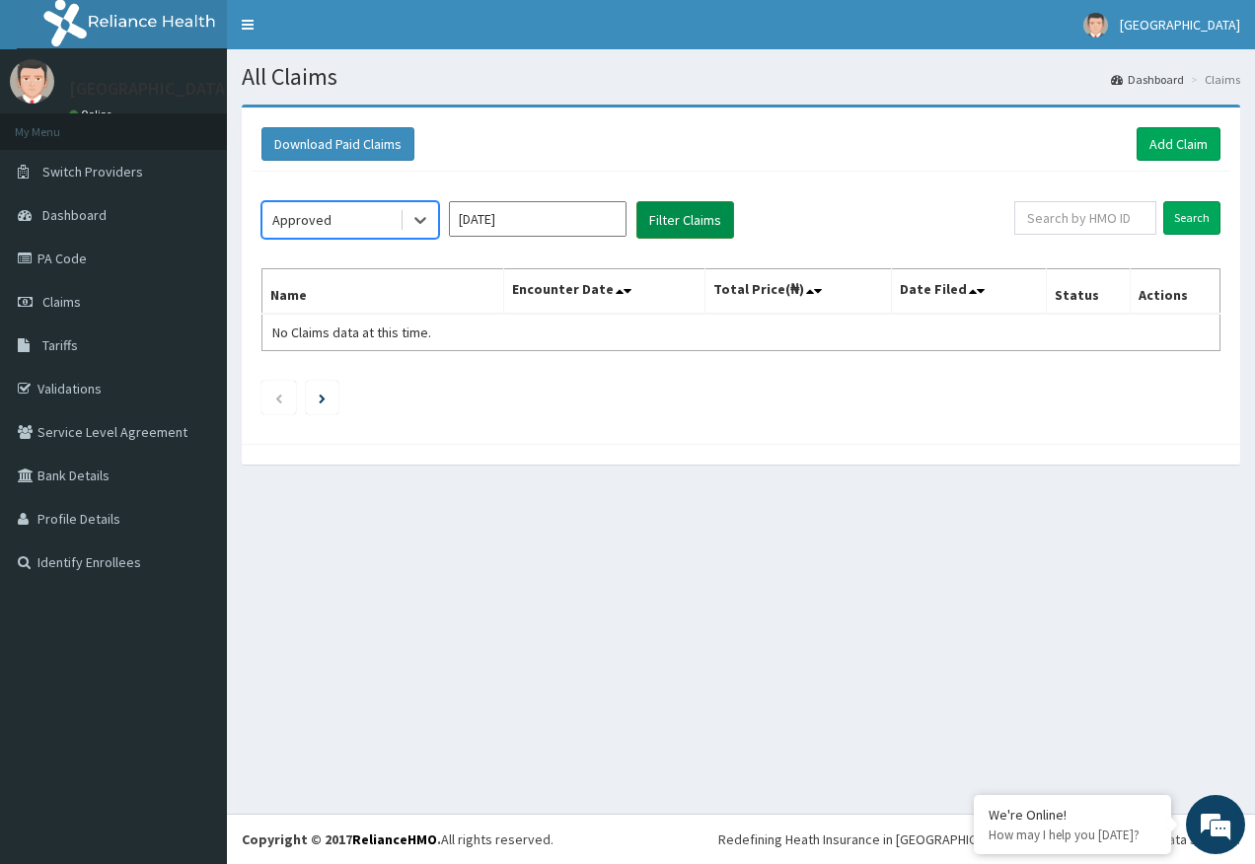
click at [660, 228] on button "Filter Claims" at bounding box center [685, 219] width 98 height 37
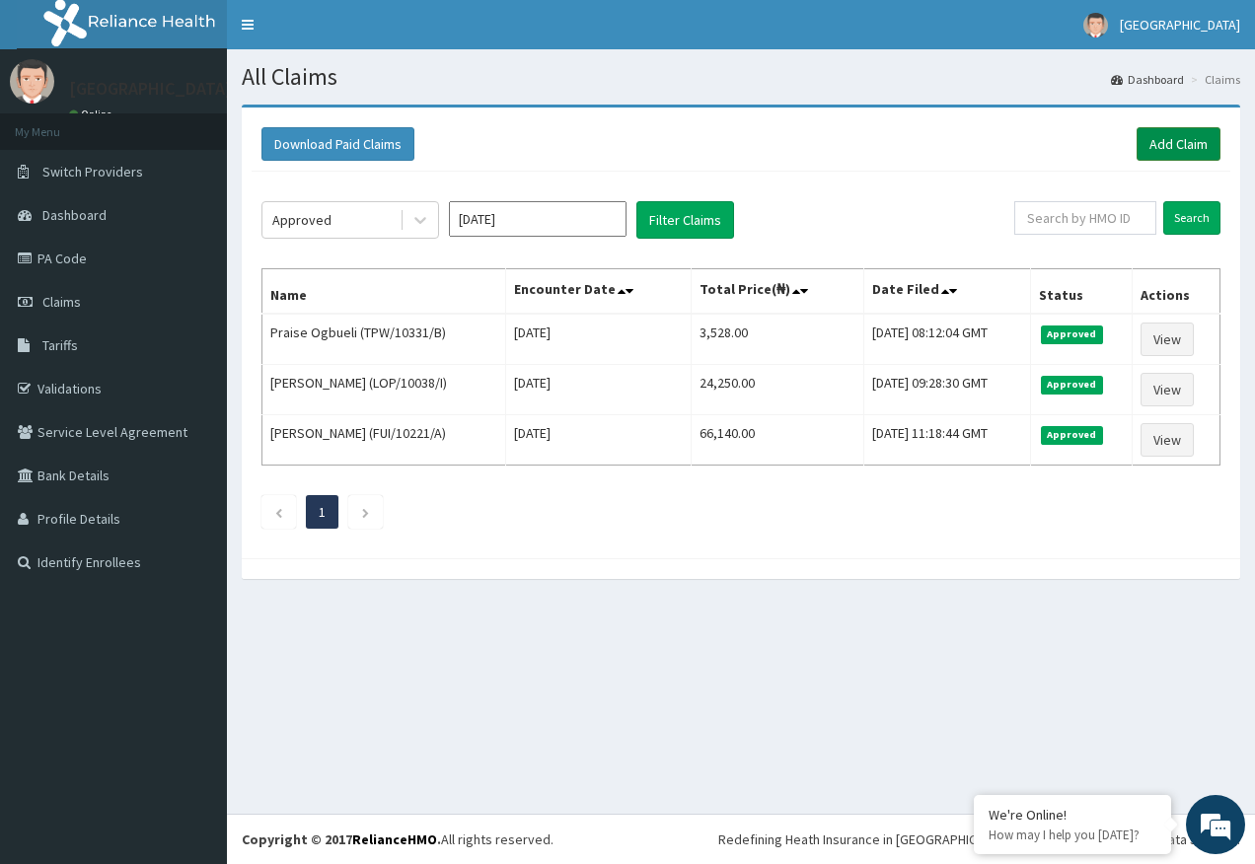
click at [1178, 145] on link "Add Claim" at bounding box center [1178, 144] width 84 height 34
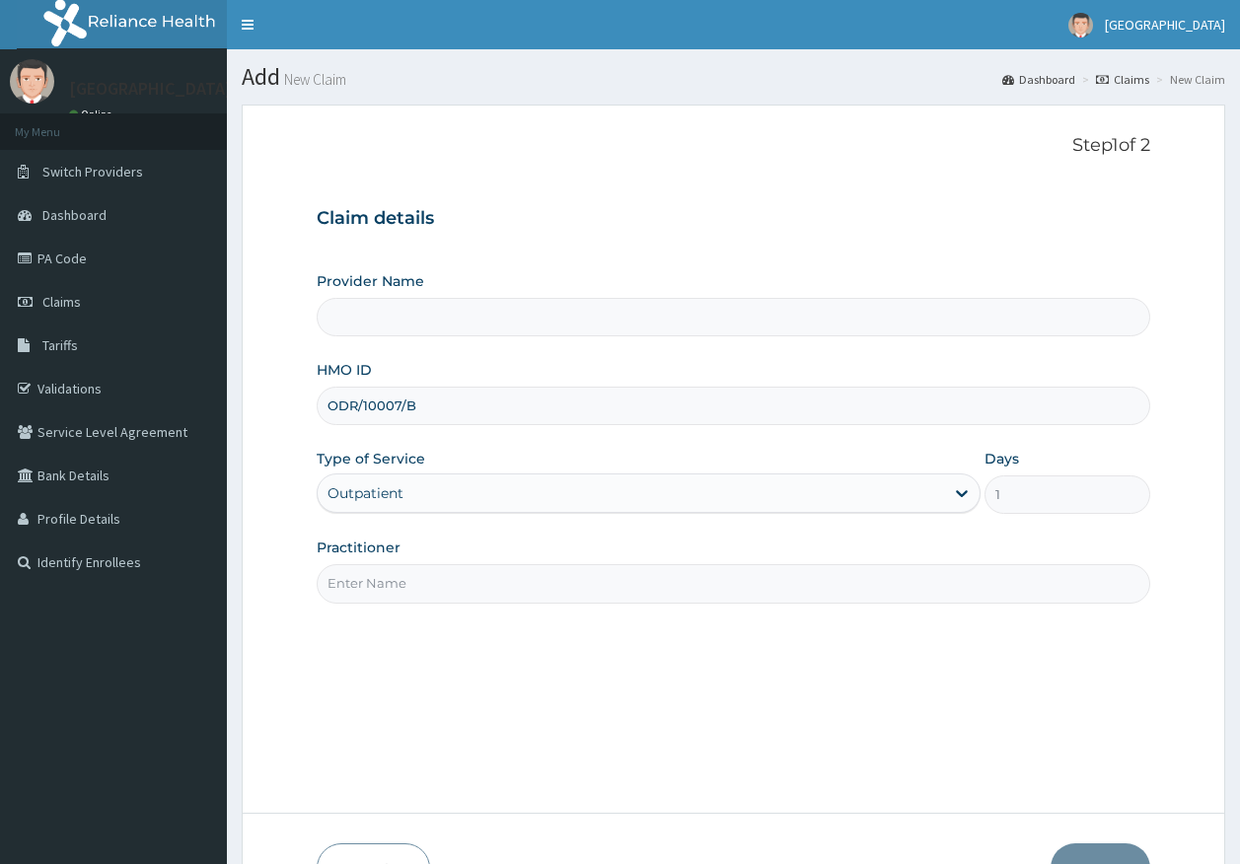
click at [392, 592] on input "Practitioner" at bounding box center [734, 583] width 835 height 38
type input "DR AJAYI"
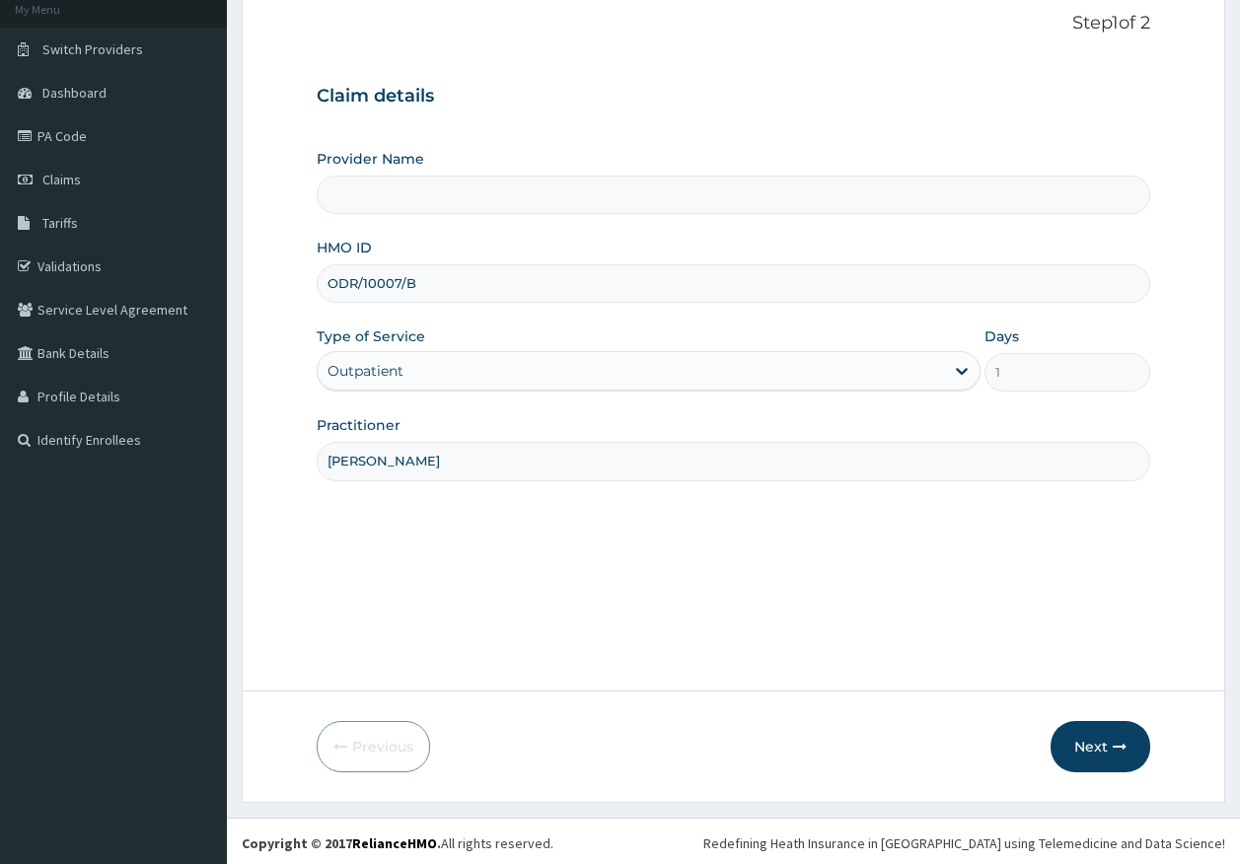
scroll to position [126, 0]
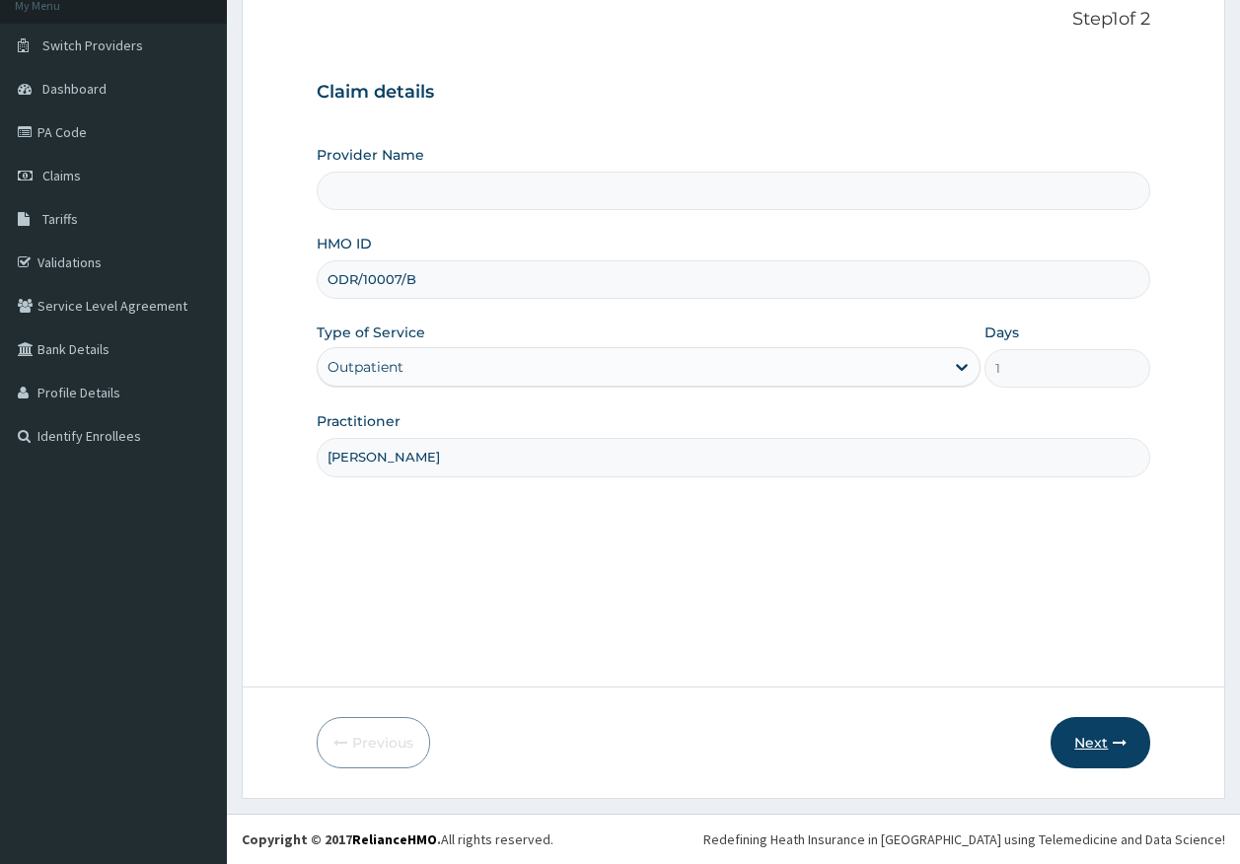
click at [1098, 740] on button "Next" at bounding box center [1101, 742] width 100 height 51
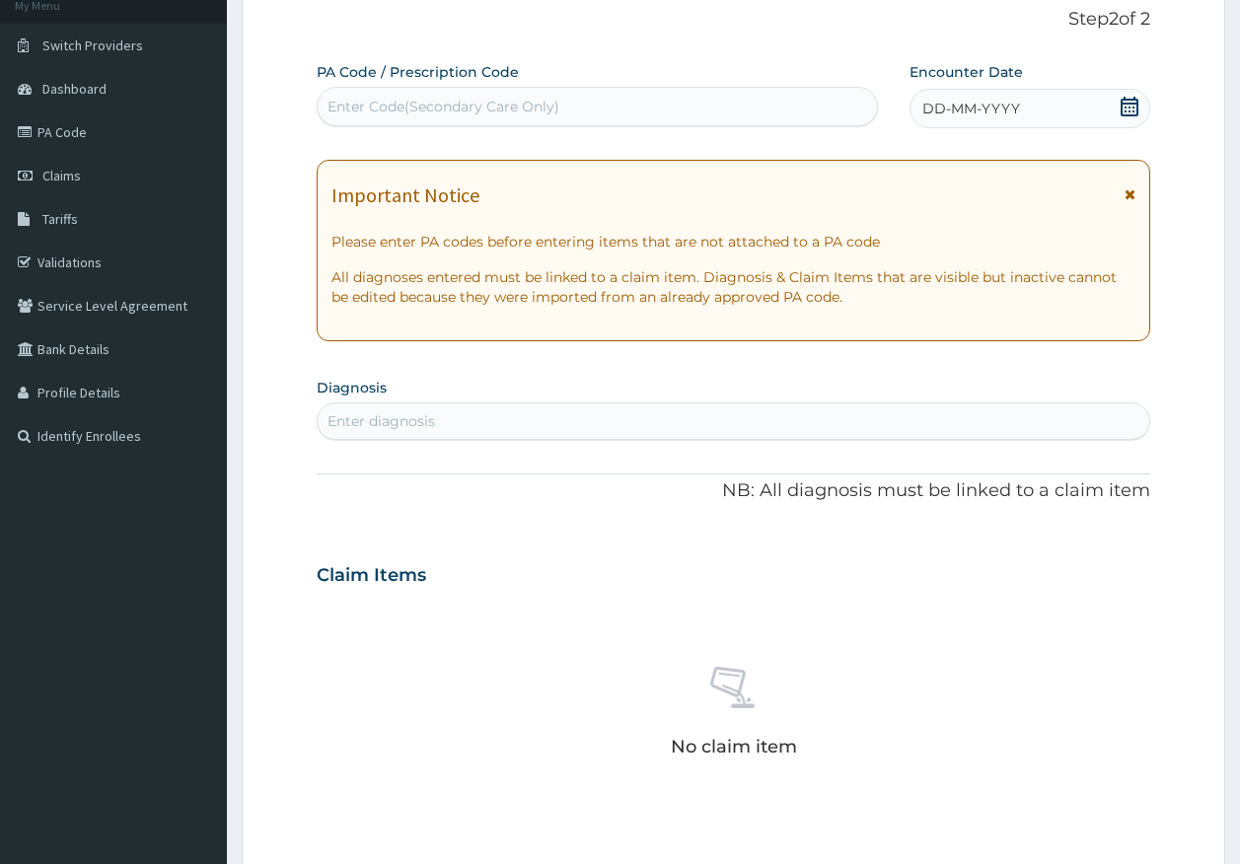
click at [508, 433] on div "Enter diagnosis" at bounding box center [734, 421] width 833 height 32
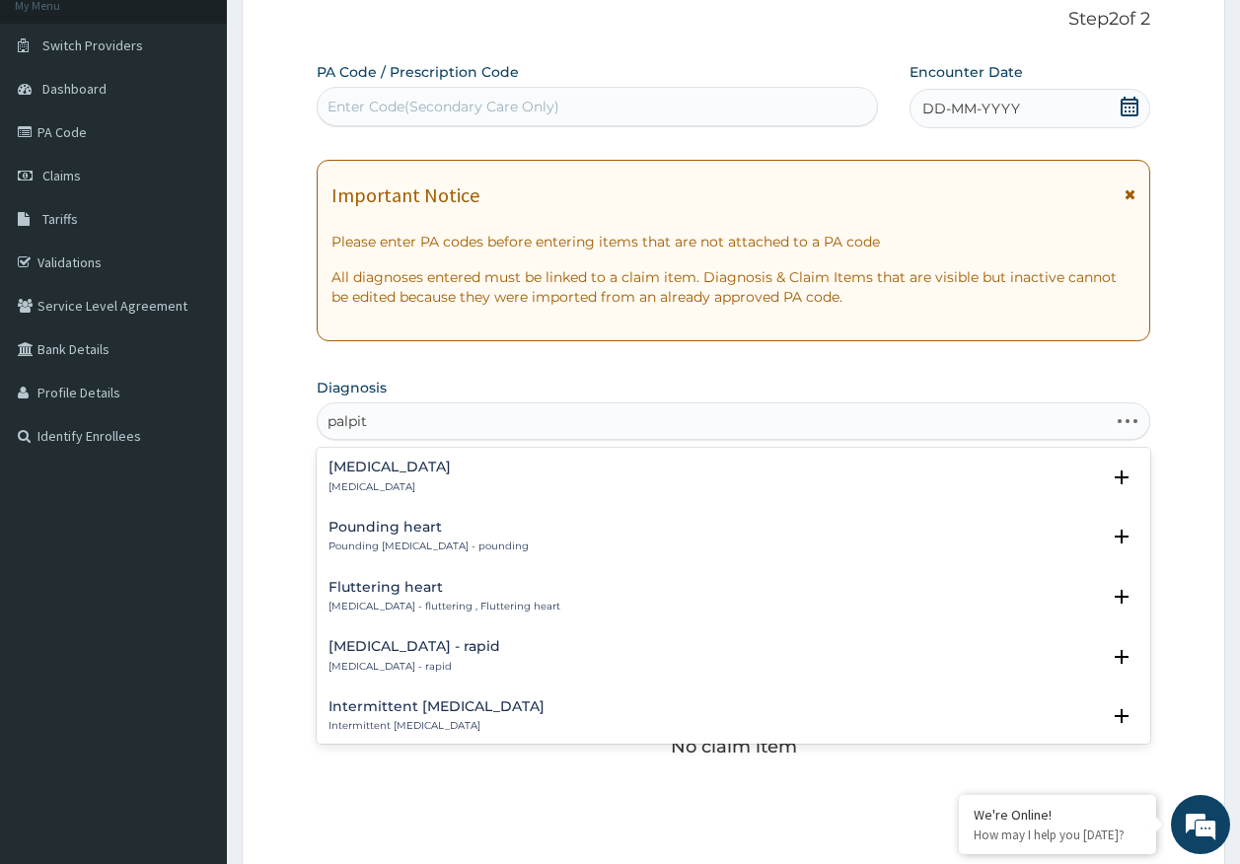
type input "palpita"
click at [379, 473] on h4 "Palpitations" at bounding box center [390, 467] width 122 height 15
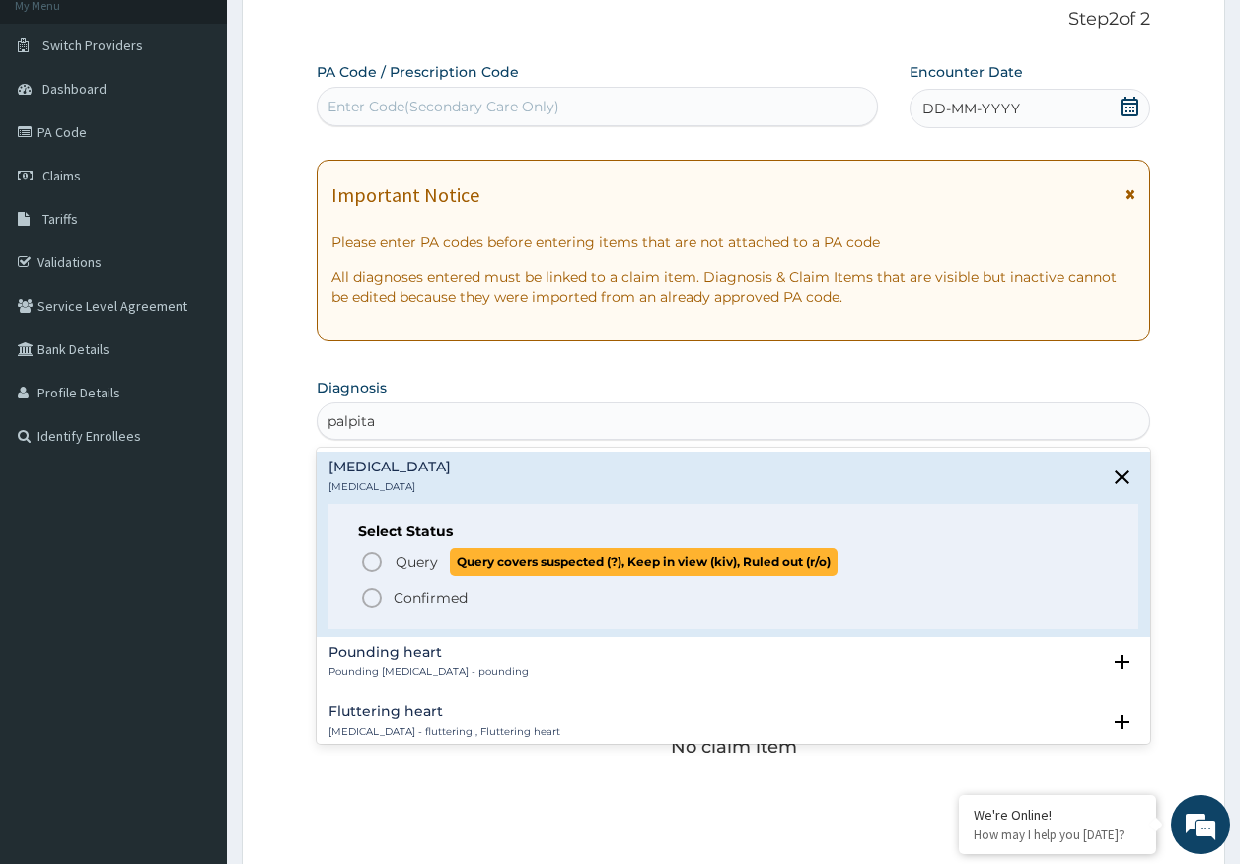
click at [401, 563] on span "Query" at bounding box center [417, 562] width 42 height 20
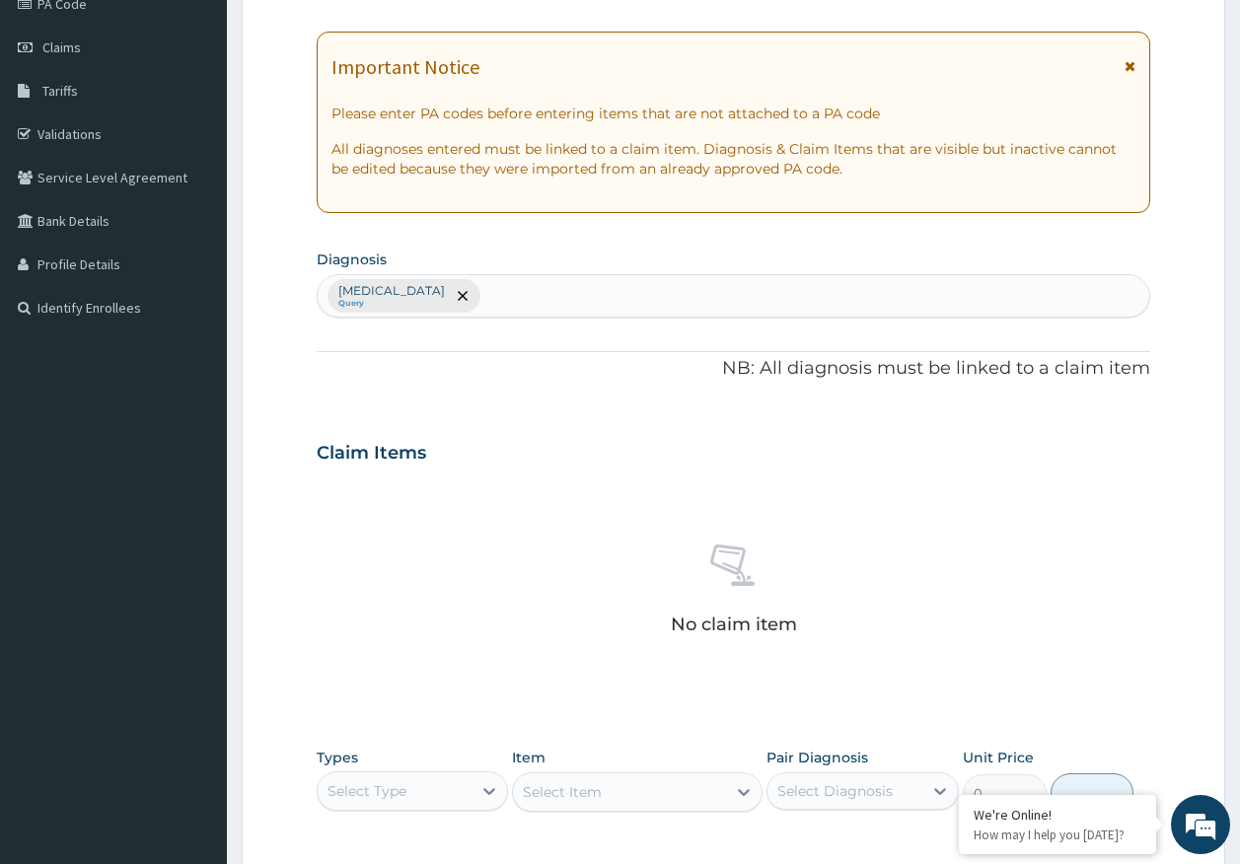
scroll to position [558, 0]
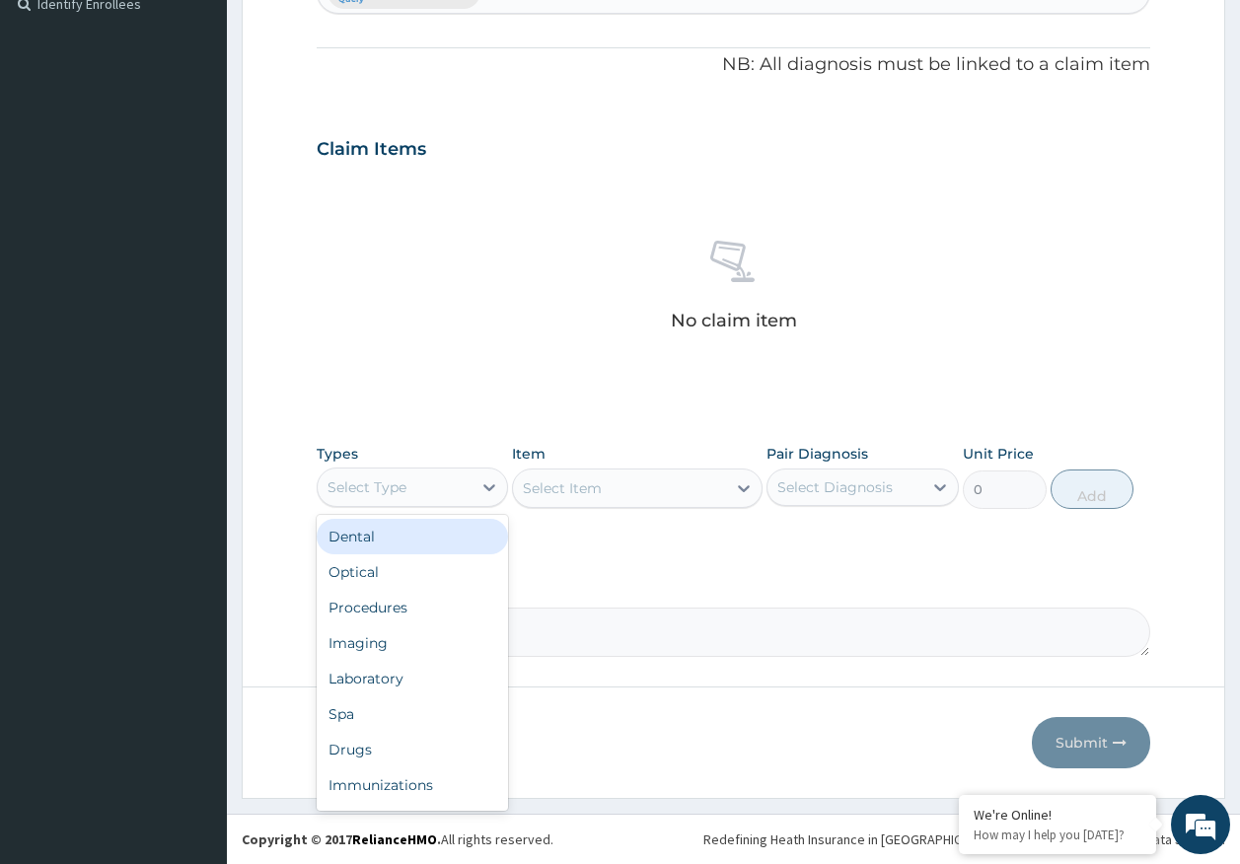
click at [370, 492] on div "Select Type" at bounding box center [367, 487] width 79 height 20
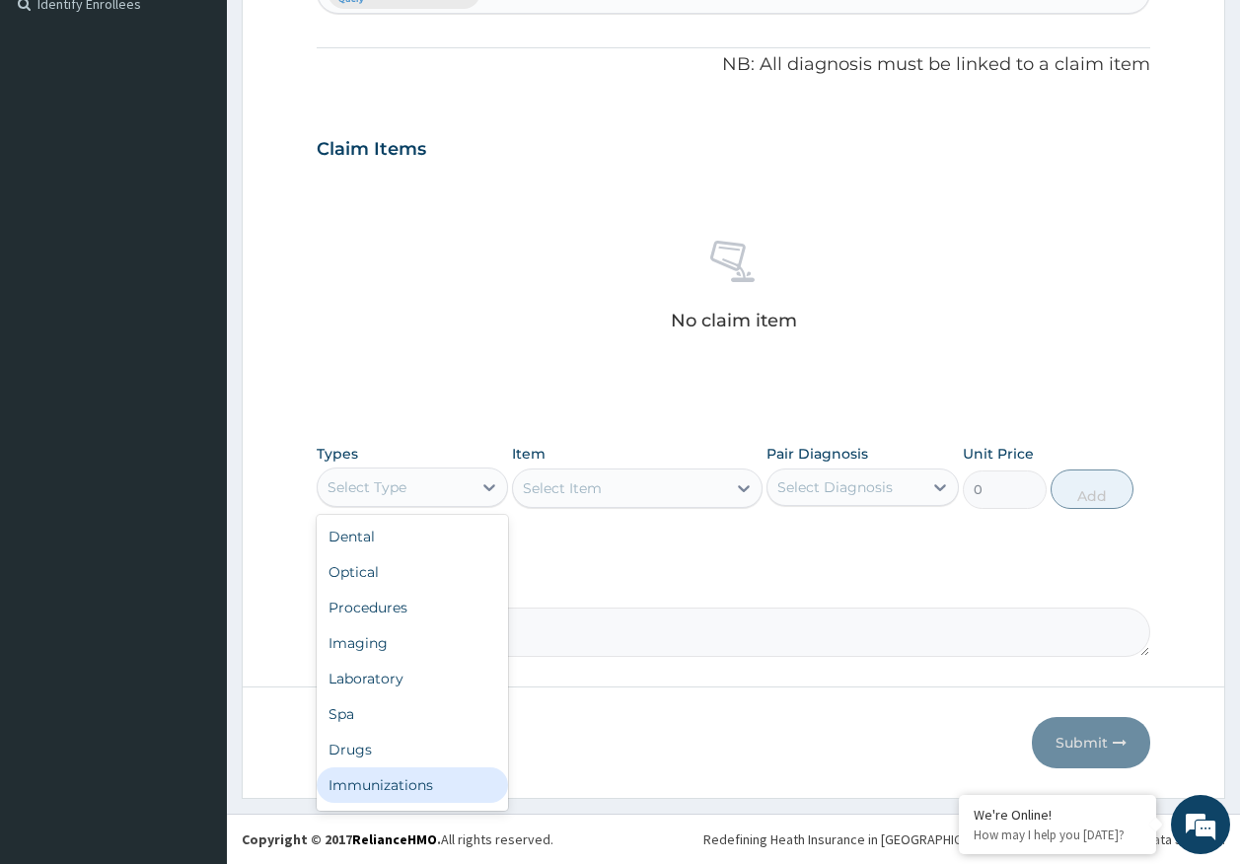
click at [418, 789] on div "Immunizations" at bounding box center [413, 785] width 192 height 36
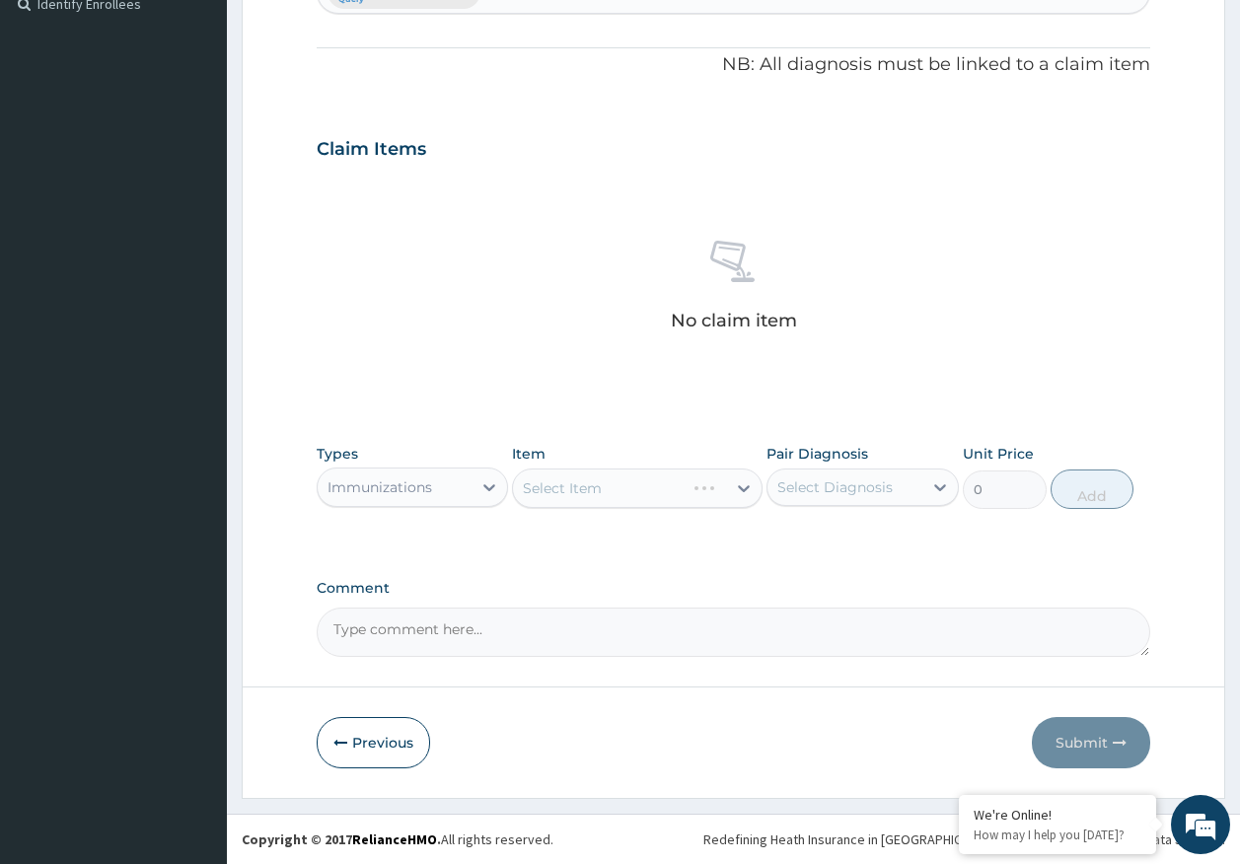
click at [814, 492] on div "Select Diagnosis" at bounding box center [834, 487] width 115 height 20
click at [817, 537] on label "Palpitations" at bounding box center [860, 536] width 122 height 20
checkbox input "true"
click at [630, 489] on div "Select Item" at bounding box center [619, 489] width 213 height 32
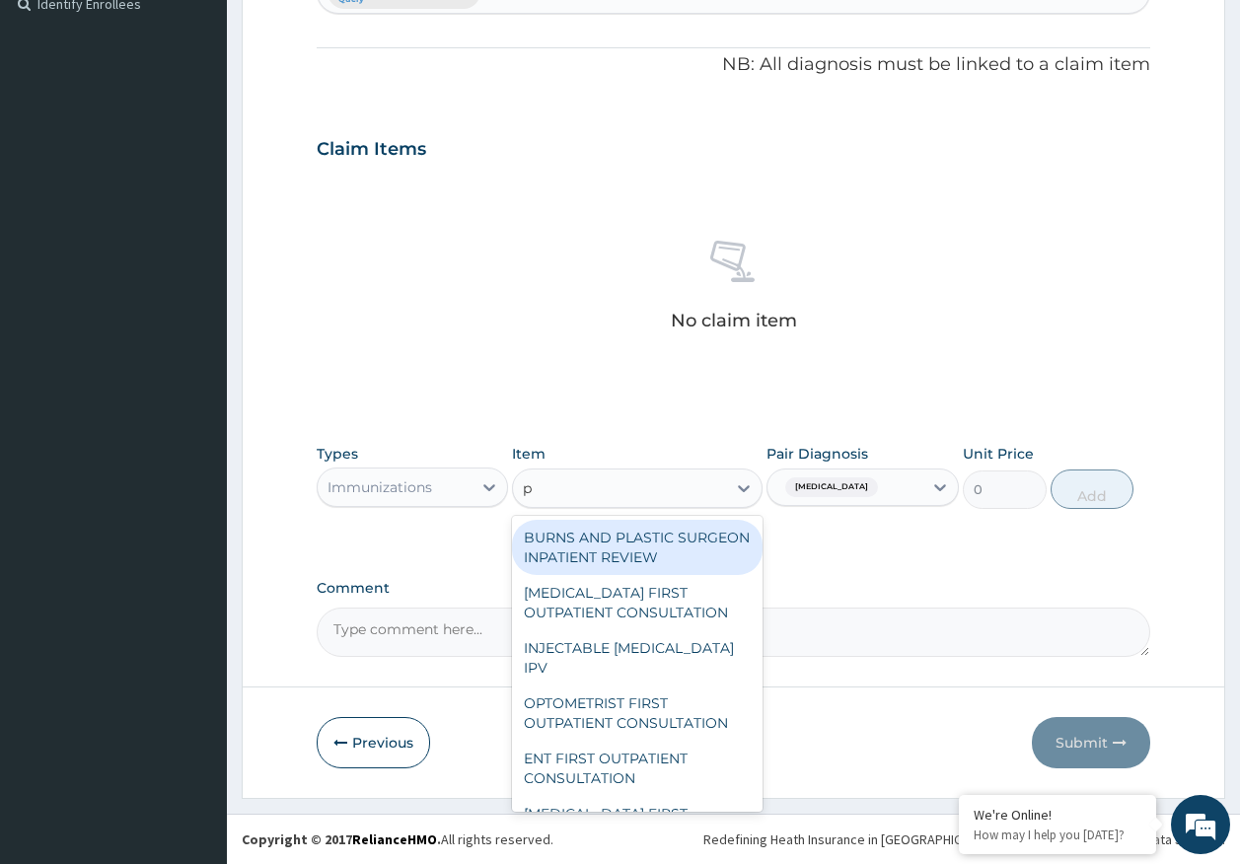
scroll to position [0, 0]
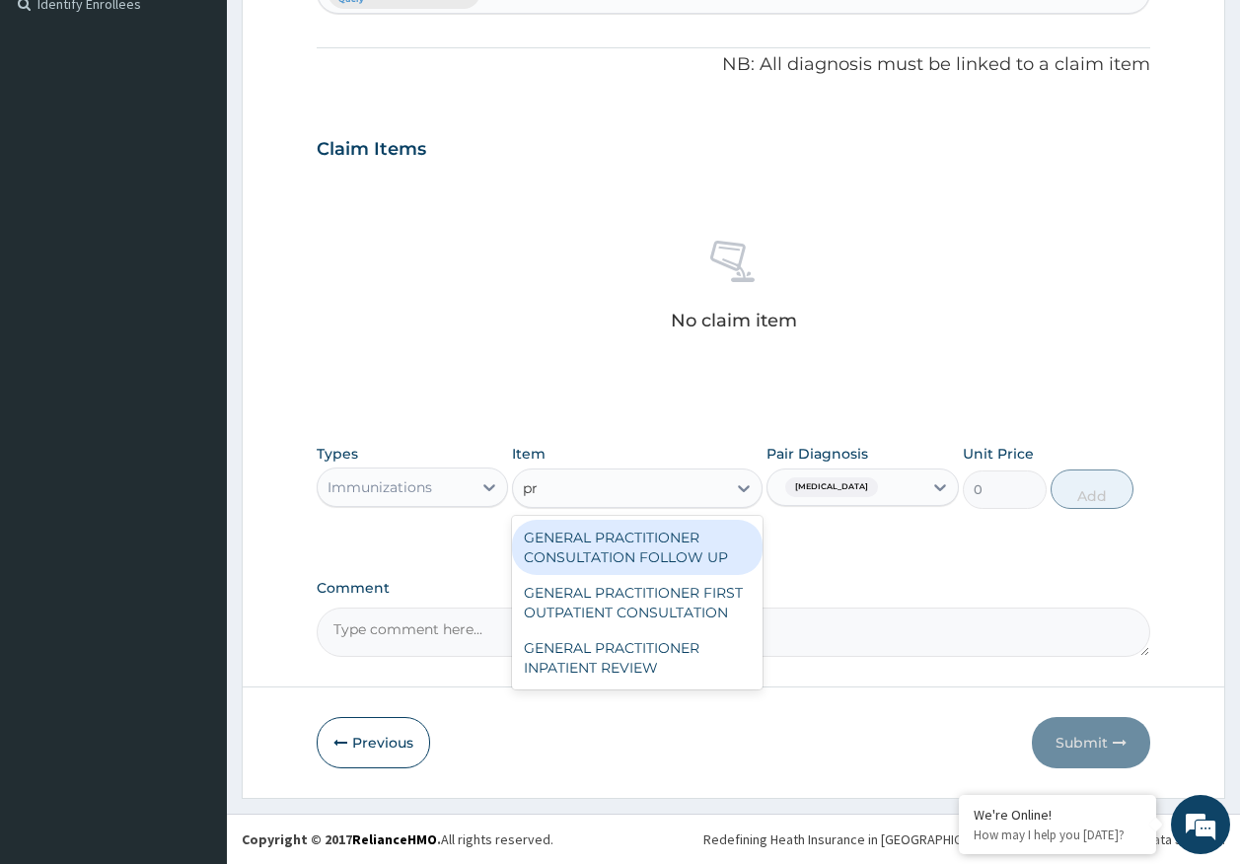
type input "pra"
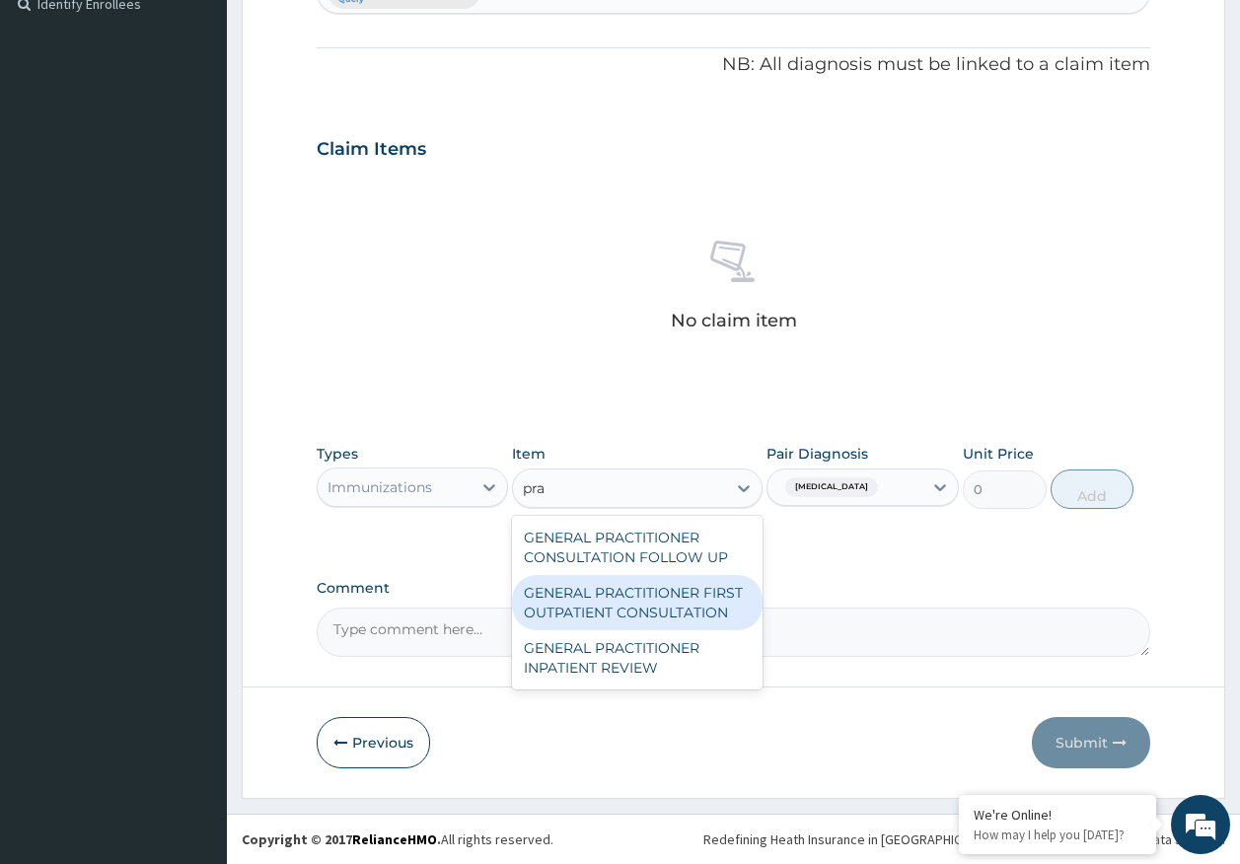
click at [687, 600] on div "GENERAL PRACTITIONER FIRST OUTPATIENT CONSULTATION" at bounding box center [637, 602] width 251 height 55
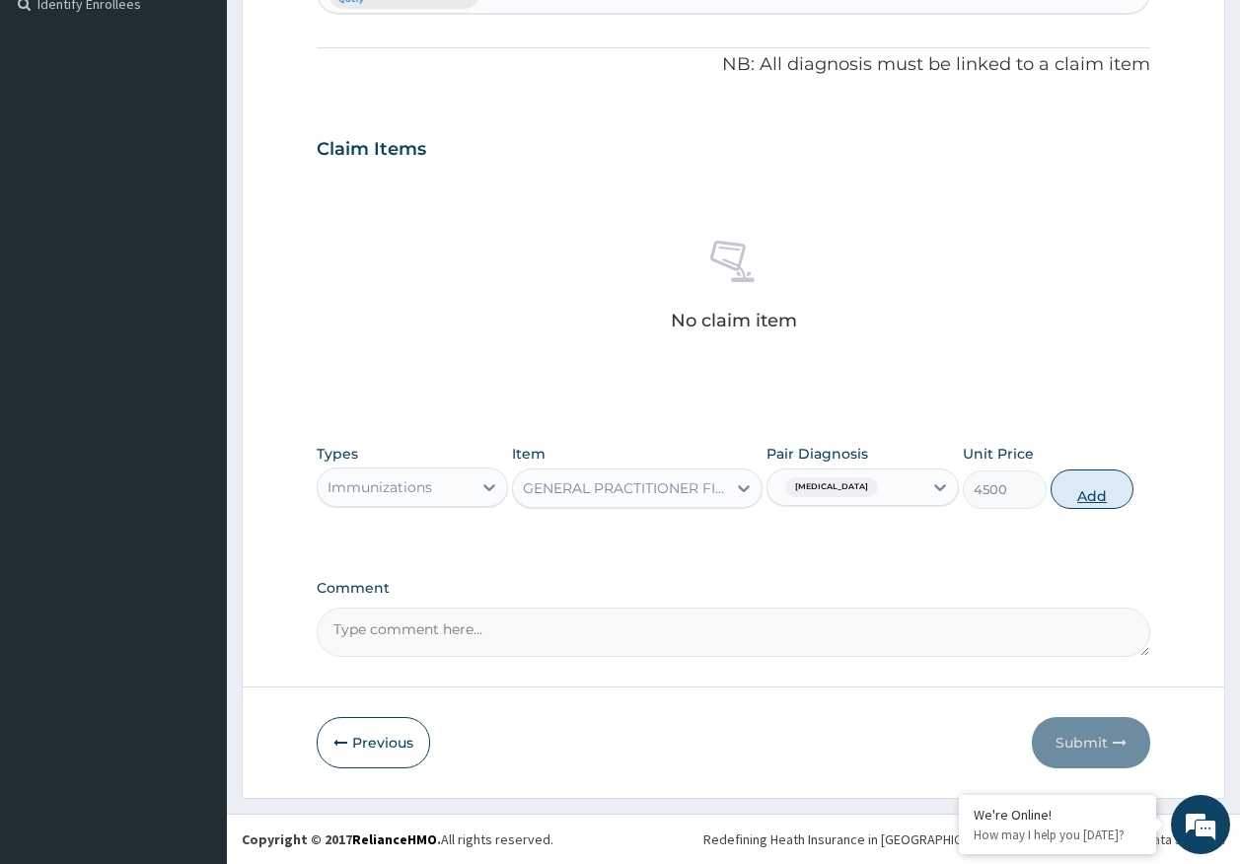
click at [1098, 496] on button "Add" at bounding box center [1093, 489] width 84 height 39
type input "0"
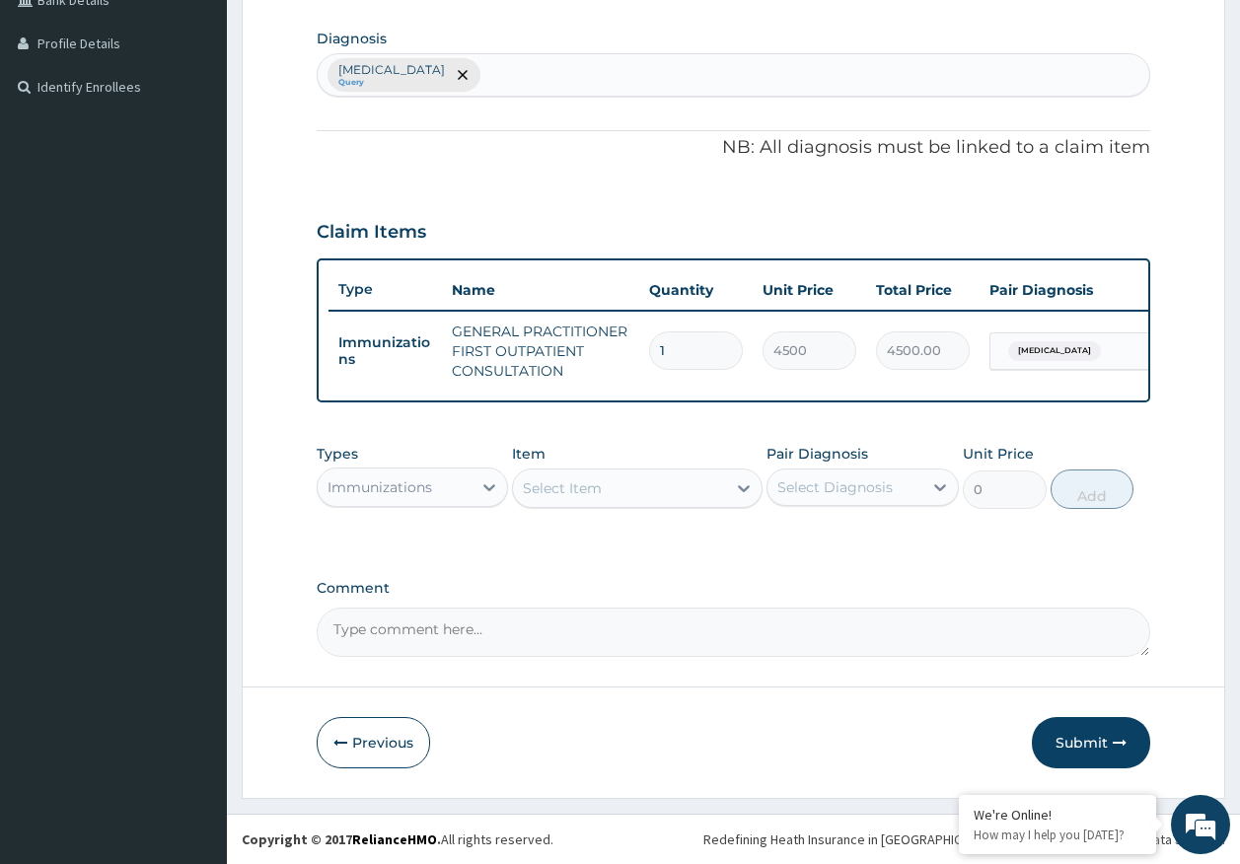
scroll to position [490, 0]
click at [1074, 744] on button "Submit" at bounding box center [1091, 742] width 118 height 51
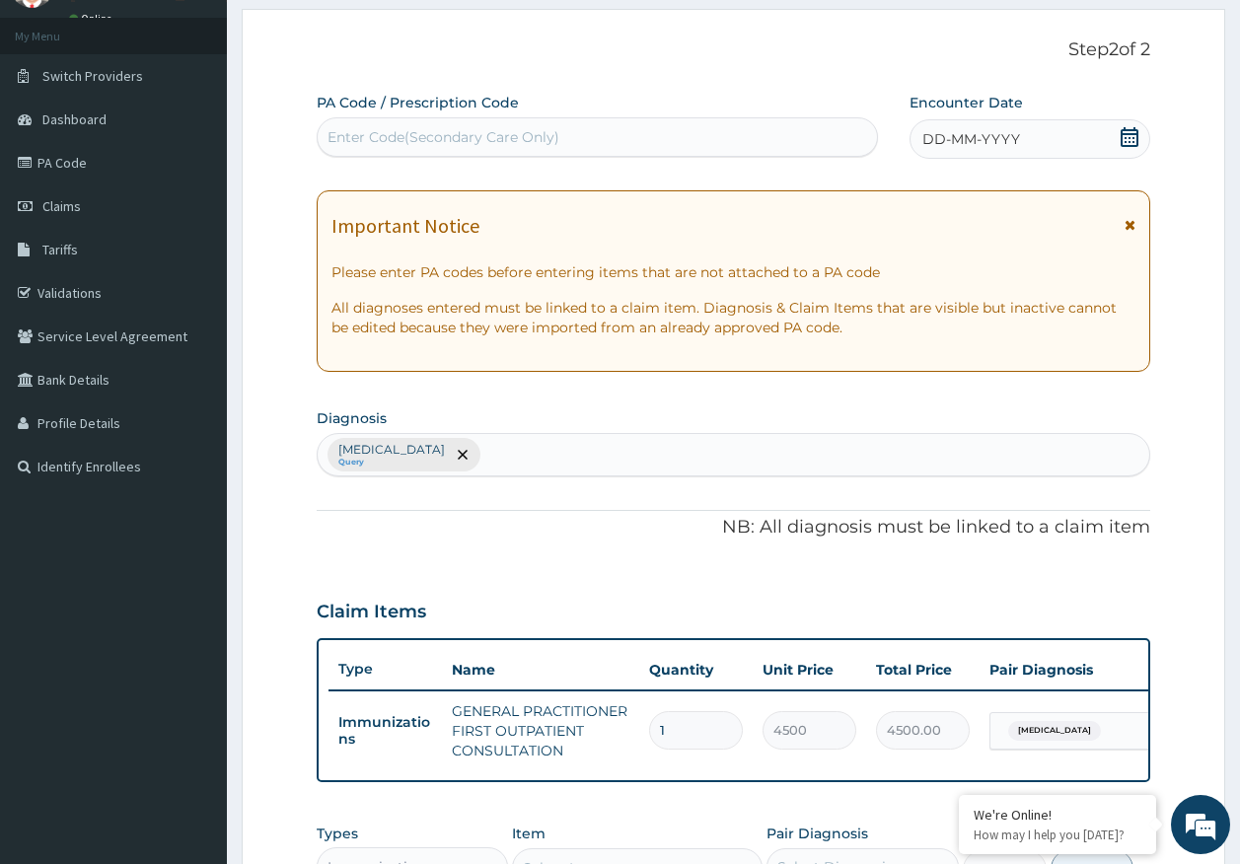
scroll to position [0, 0]
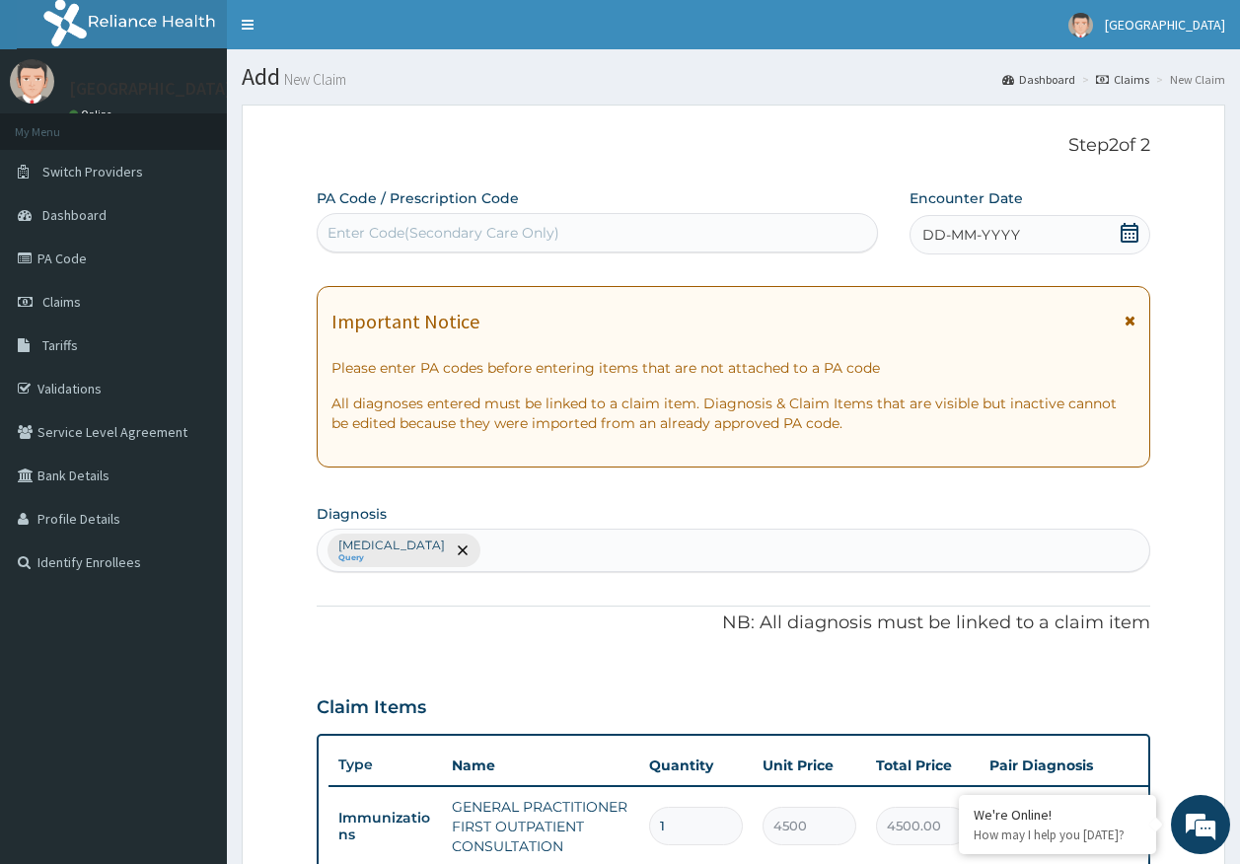
click at [976, 228] on span "DD-MM-YYYY" at bounding box center [971, 235] width 98 height 20
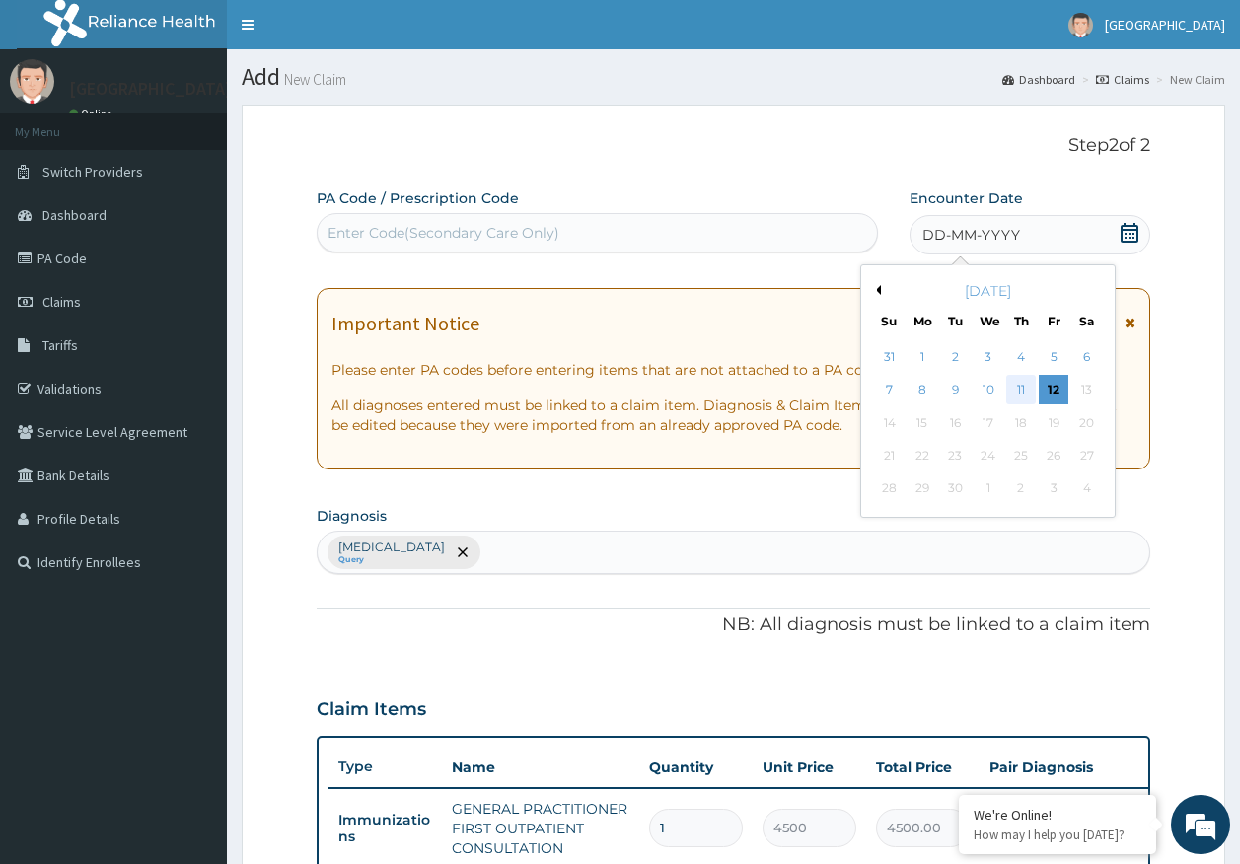
click at [1022, 395] on div "11" at bounding box center [1021, 391] width 30 height 30
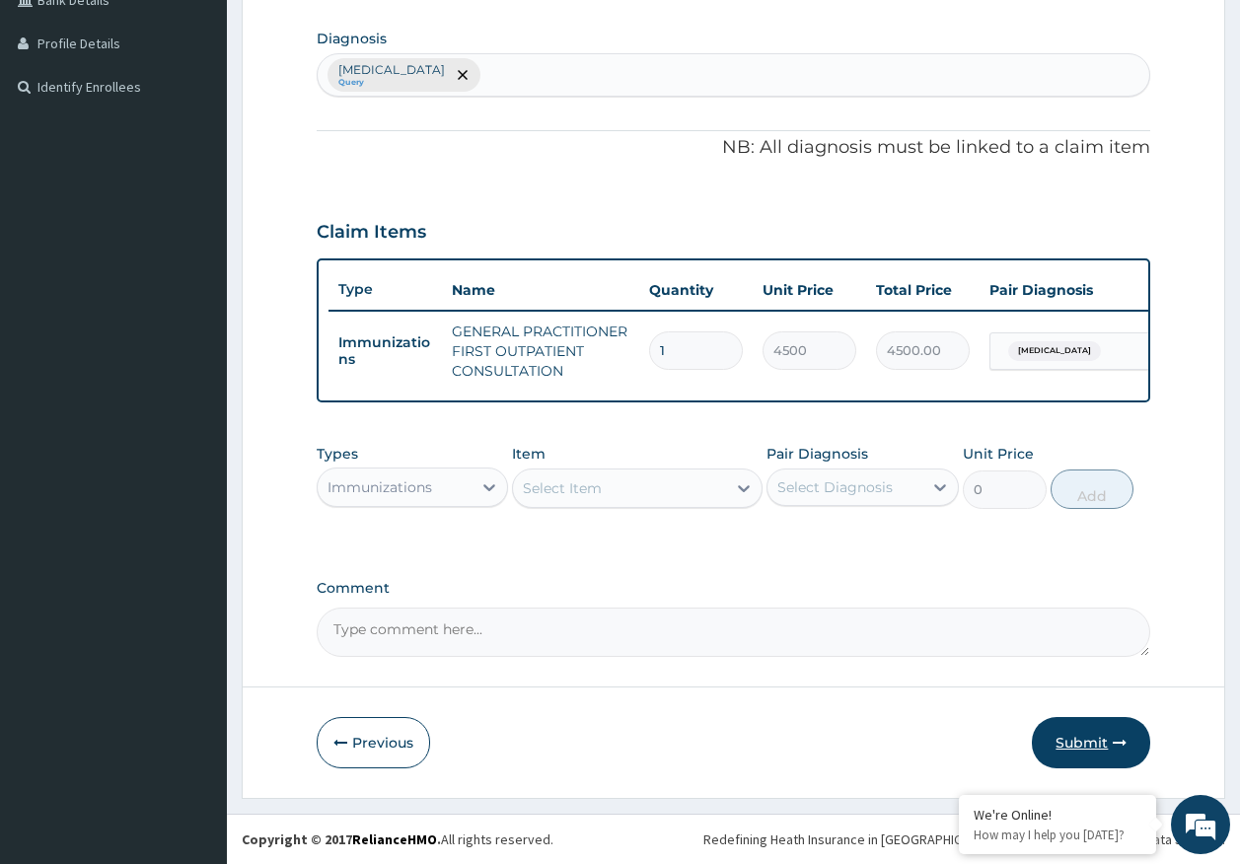
click at [1090, 737] on button "Submit" at bounding box center [1091, 742] width 118 height 51
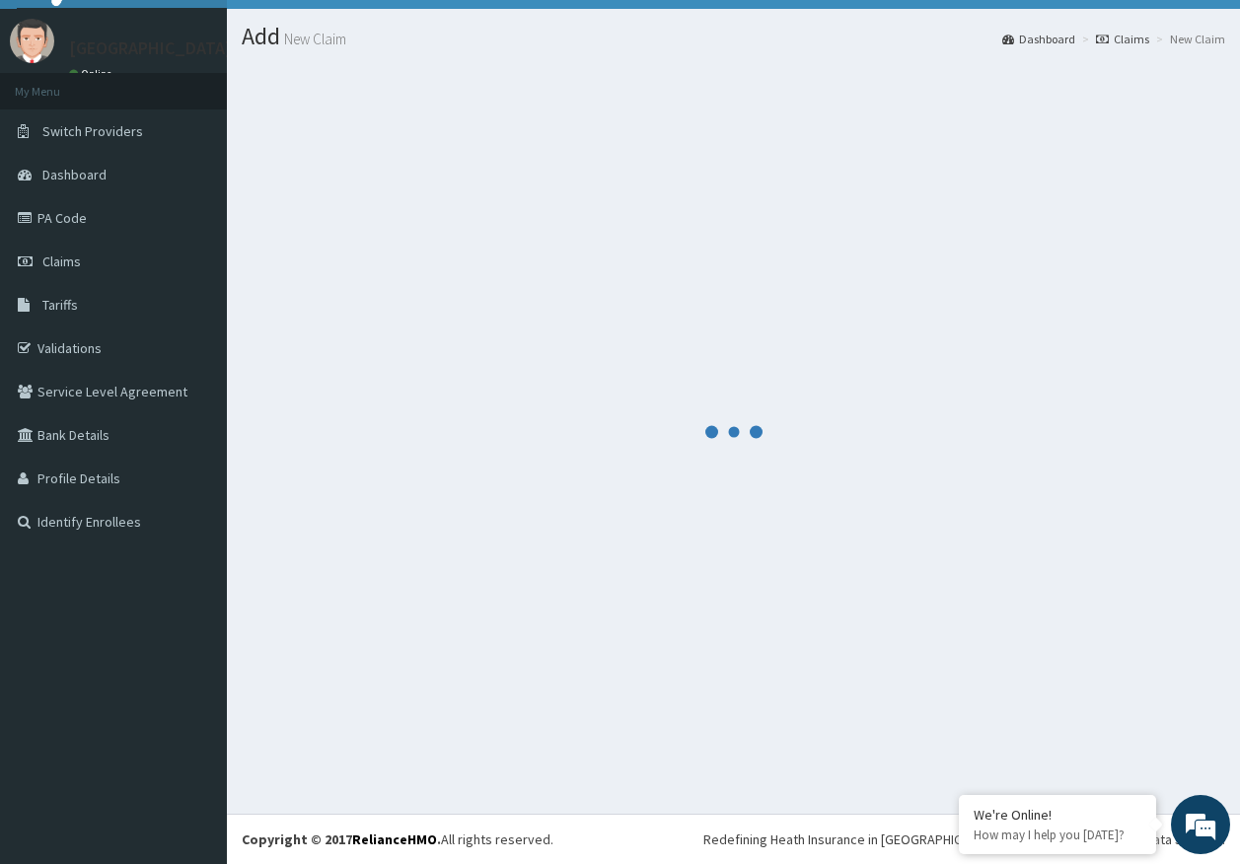
scroll to position [40, 0]
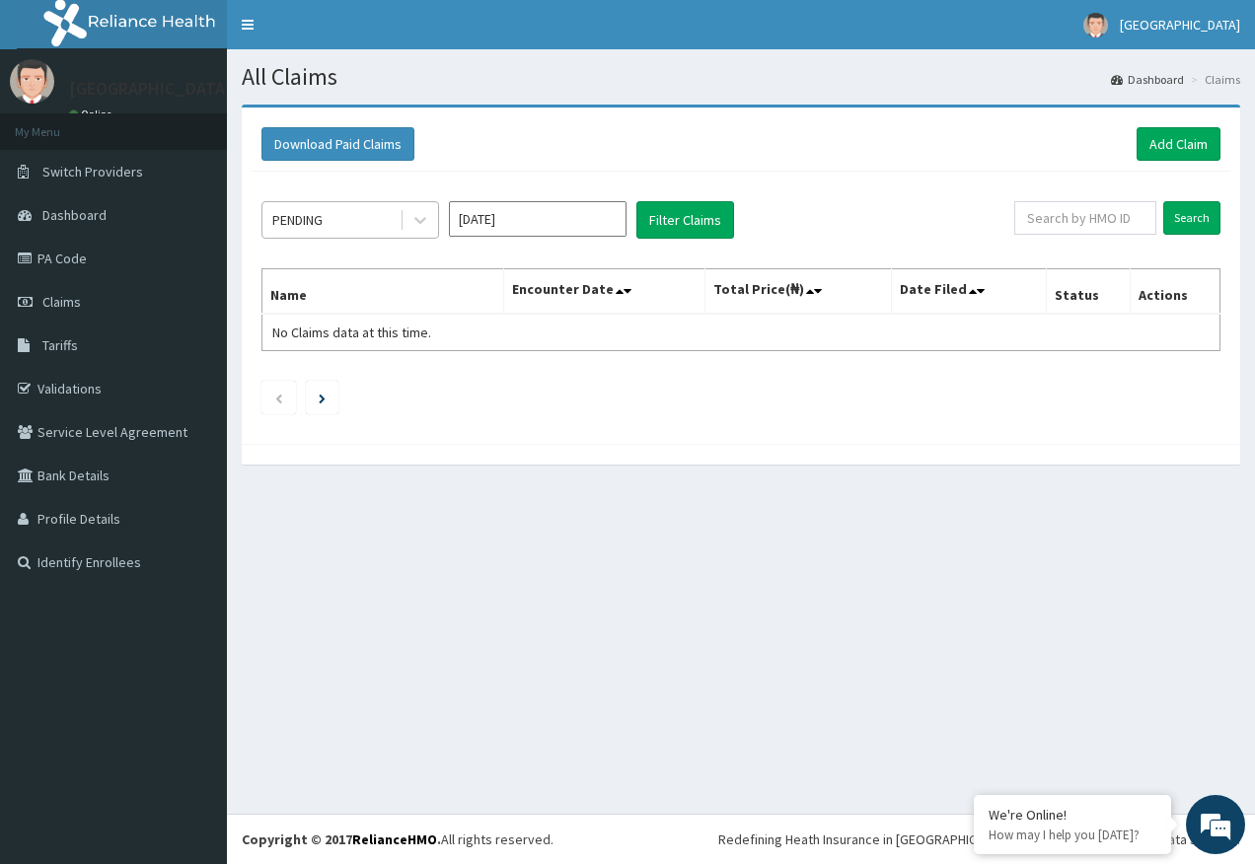
click at [321, 218] on div "PENDING" at bounding box center [297, 220] width 50 height 20
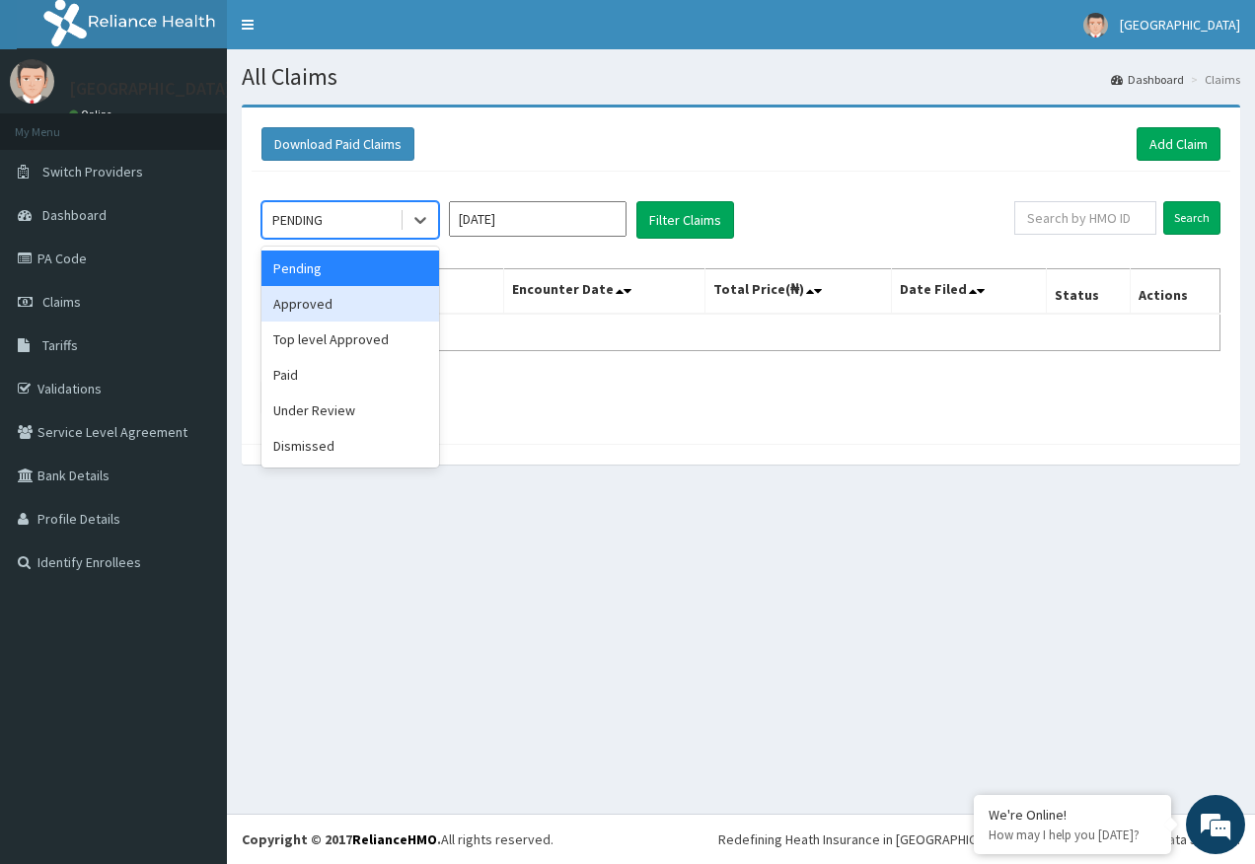
drag, startPoint x: 299, startPoint y: 307, endPoint x: 643, endPoint y: 262, distance: 347.1
click at [300, 305] on div "Approved" at bounding box center [350, 304] width 178 height 36
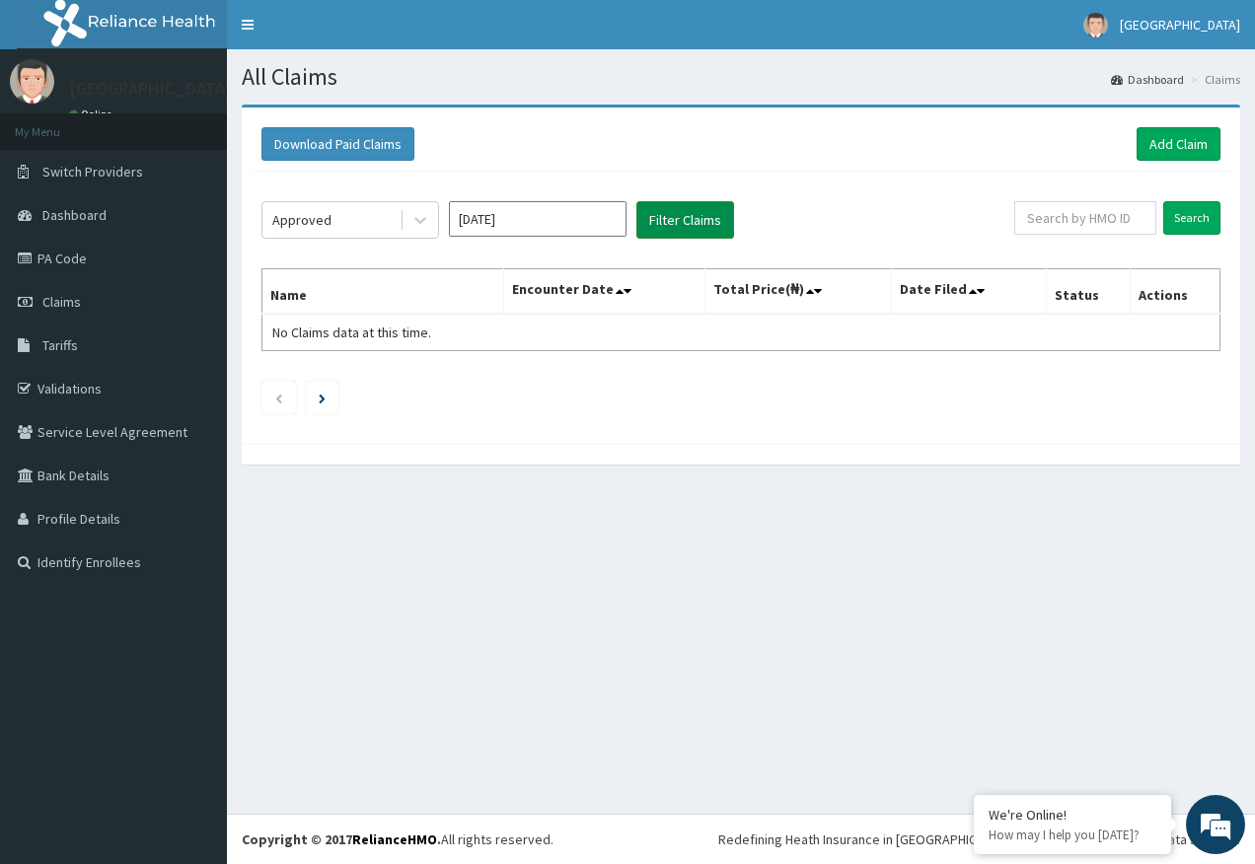
click at [671, 224] on button "Filter Claims" at bounding box center [685, 219] width 98 height 37
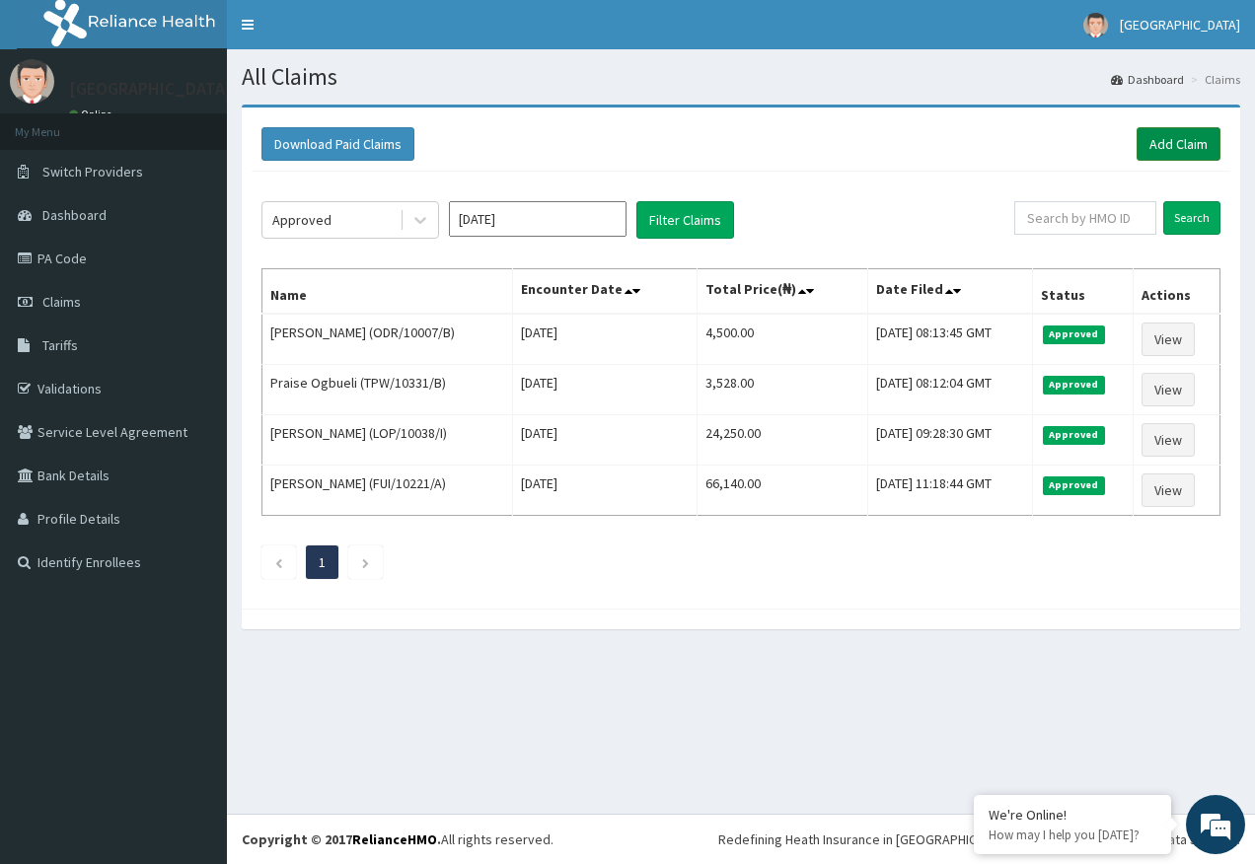
click at [1172, 135] on link "Add Claim" at bounding box center [1178, 144] width 84 height 34
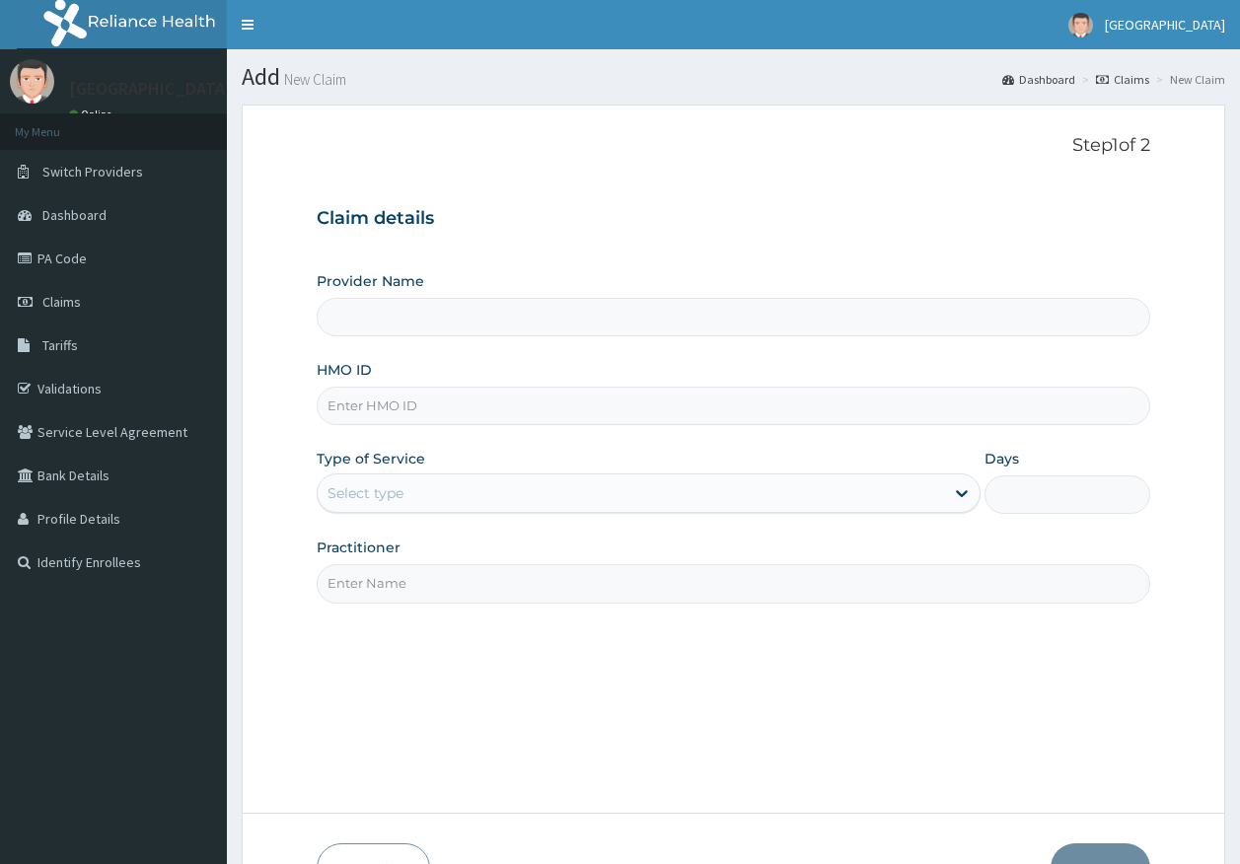
click at [435, 410] on input "HMO ID" at bounding box center [734, 406] width 835 height 38
paste input "CES/10129/A"
type input "CES/10129/A"
type input "Kingtrust Medical Center"
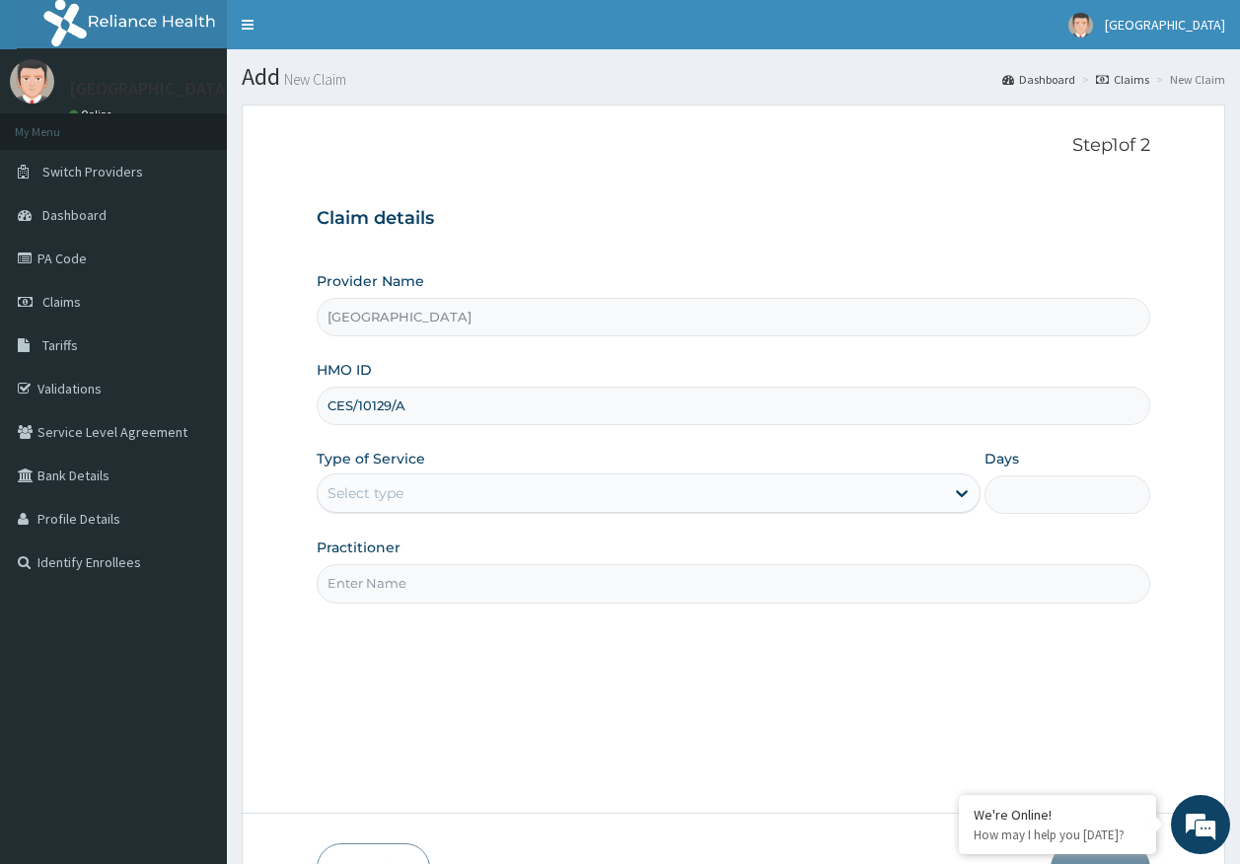
type input "CES/10129/A"
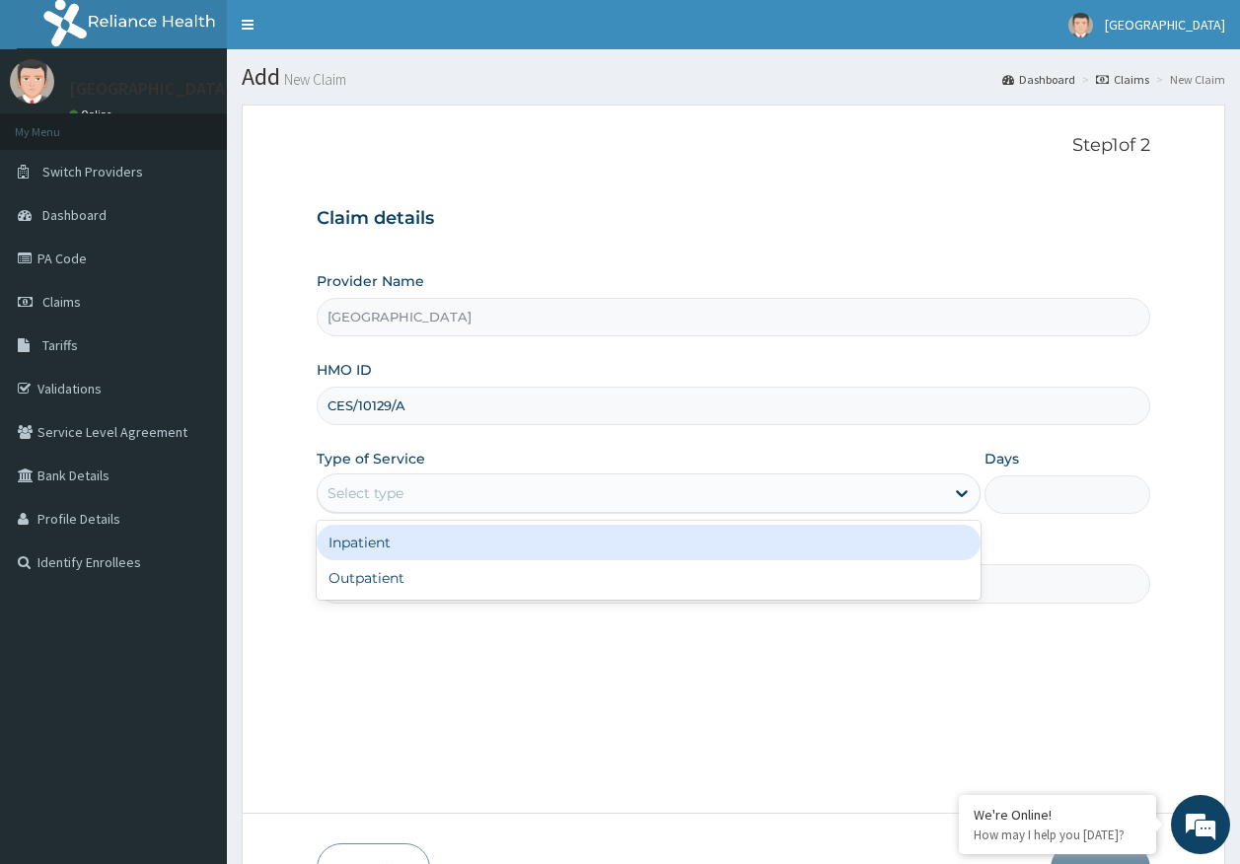
click at [404, 493] on div "Select type" at bounding box center [631, 493] width 626 height 32
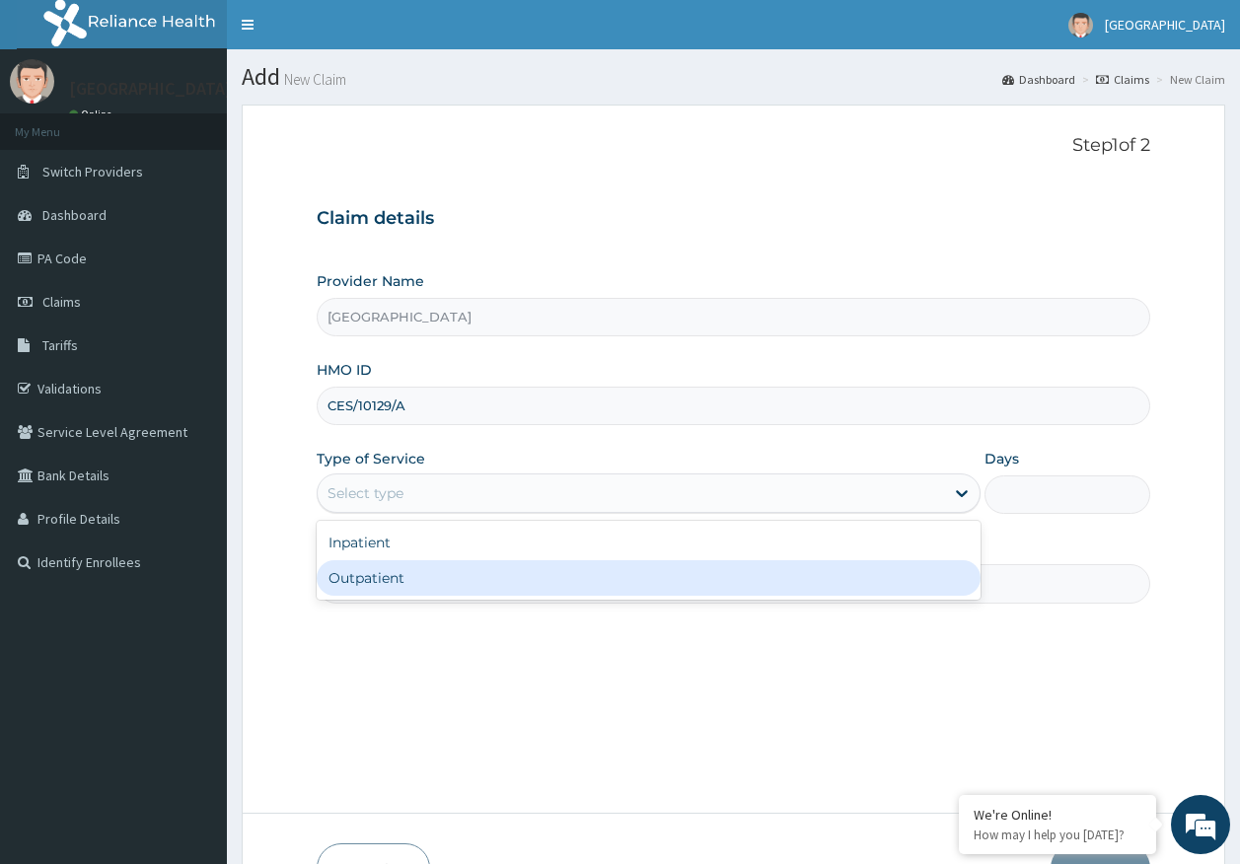
click at [395, 588] on div "Outpatient" at bounding box center [649, 578] width 664 height 36
type input "1"
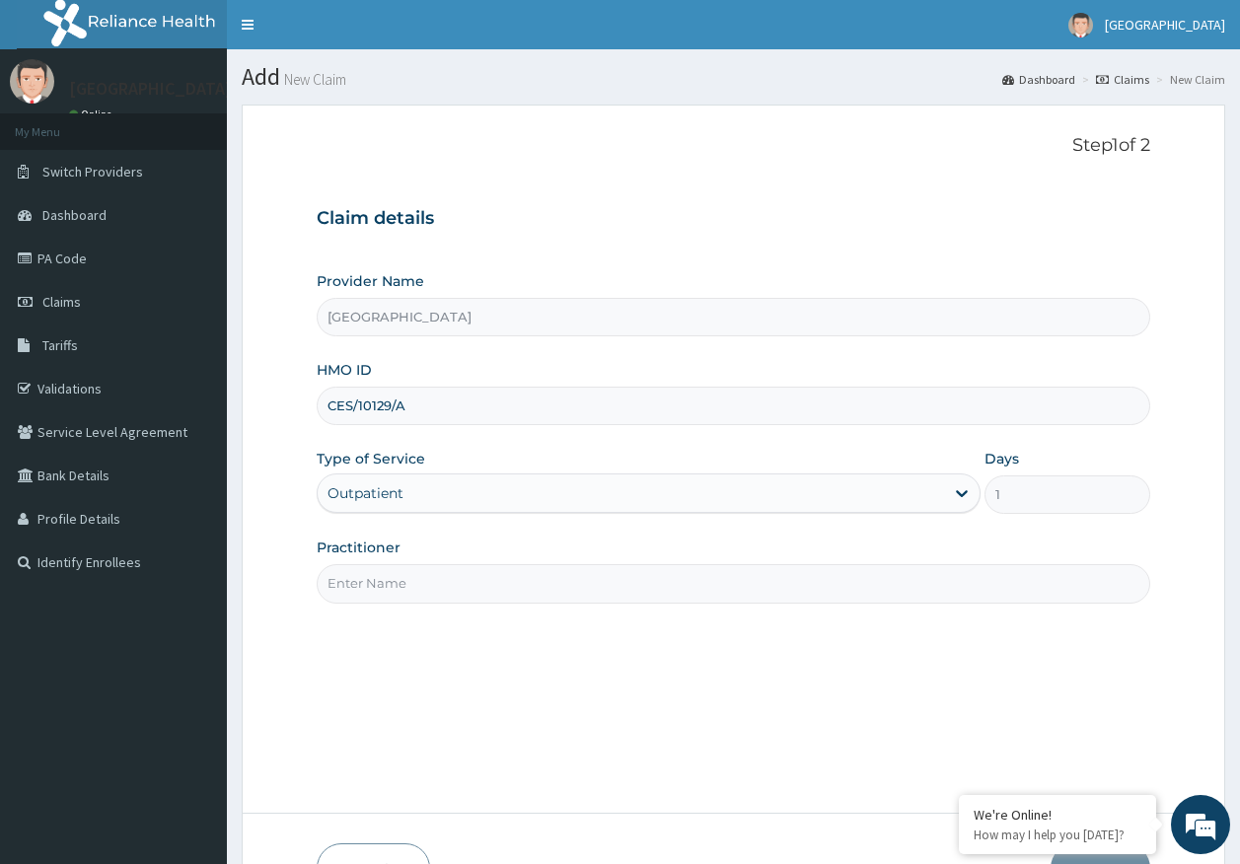
click at [416, 584] on input "Practitioner" at bounding box center [734, 583] width 835 height 38
type input "DR AJAYI"
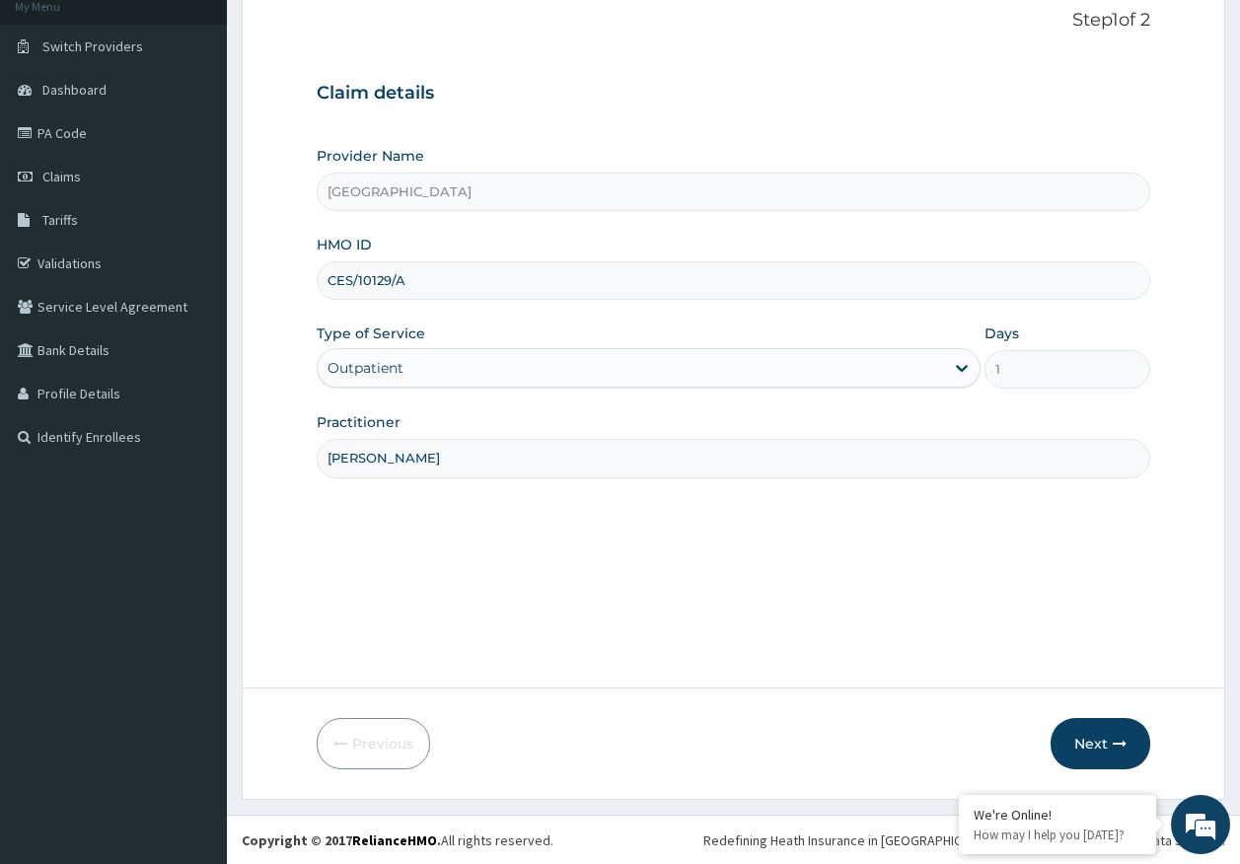
scroll to position [126, 0]
click at [1115, 716] on form "Step 1 of 2 Claim details Provider Name Kingtrust Medical Center HMO ID CES/101…" at bounding box center [734, 388] width 984 height 821
click at [1090, 744] on button "Next" at bounding box center [1101, 742] width 100 height 51
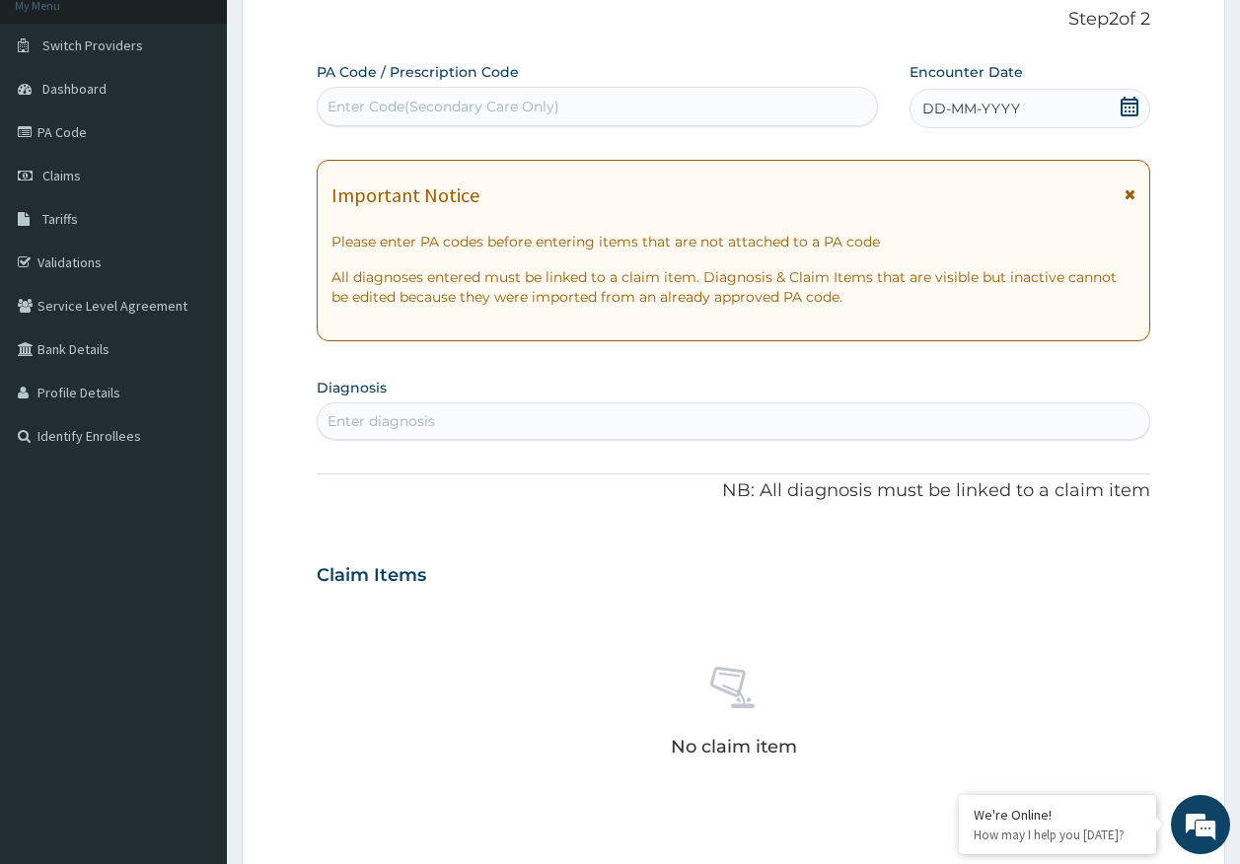
click at [963, 107] on span "DD-MM-YYYY" at bounding box center [971, 109] width 98 height 20
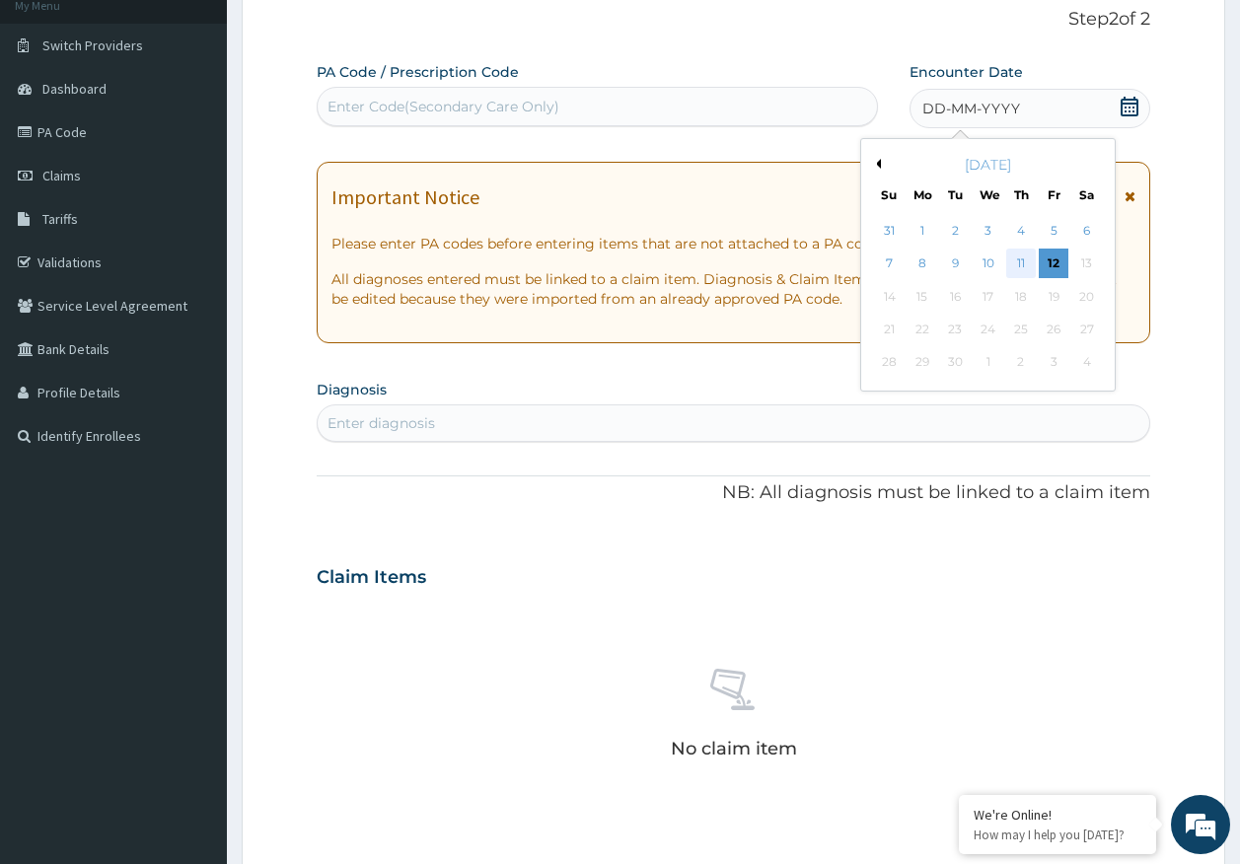
click at [1025, 263] on div "11" at bounding box center [1021, 265] width 30 height 30
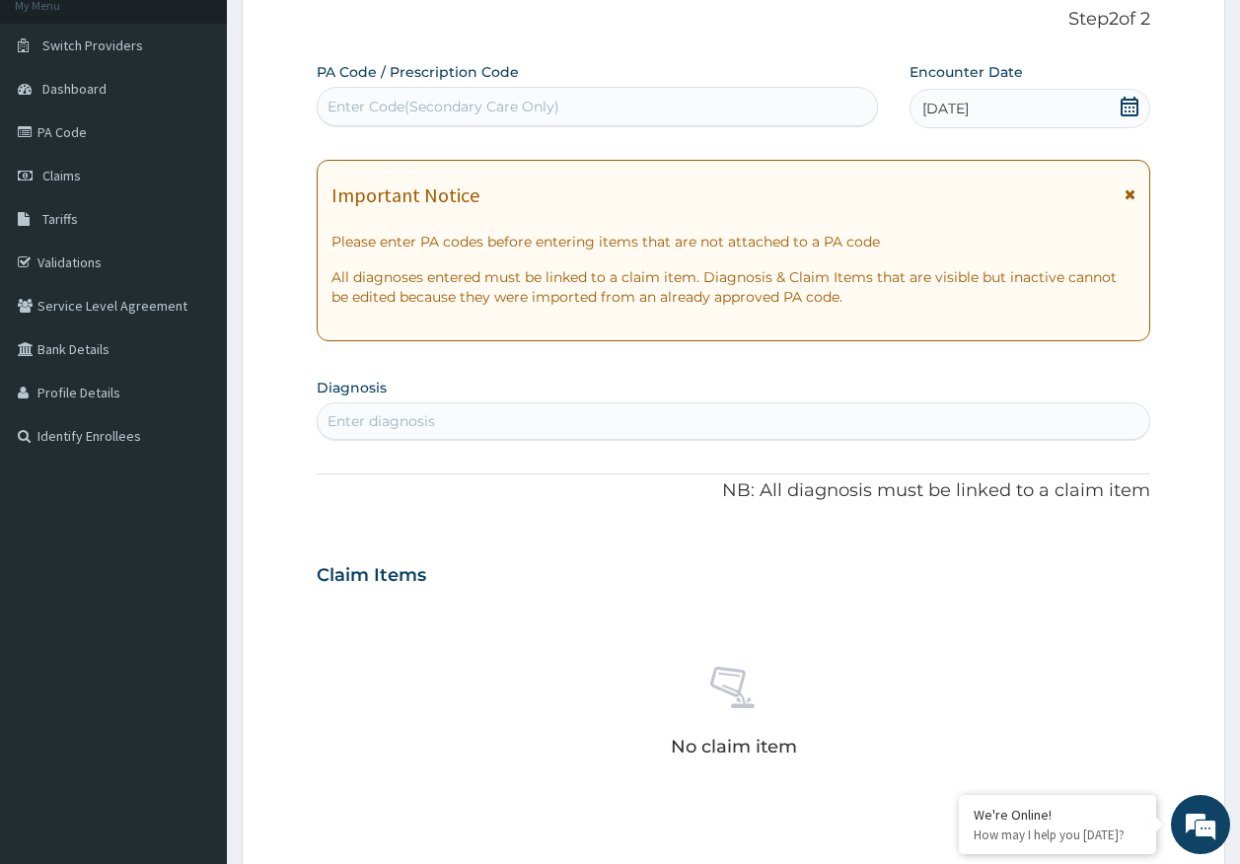
click at [512, 414] on div "Enter diagnosis" at bounding box center [734, 421] width 833 height 32
type input "uti"
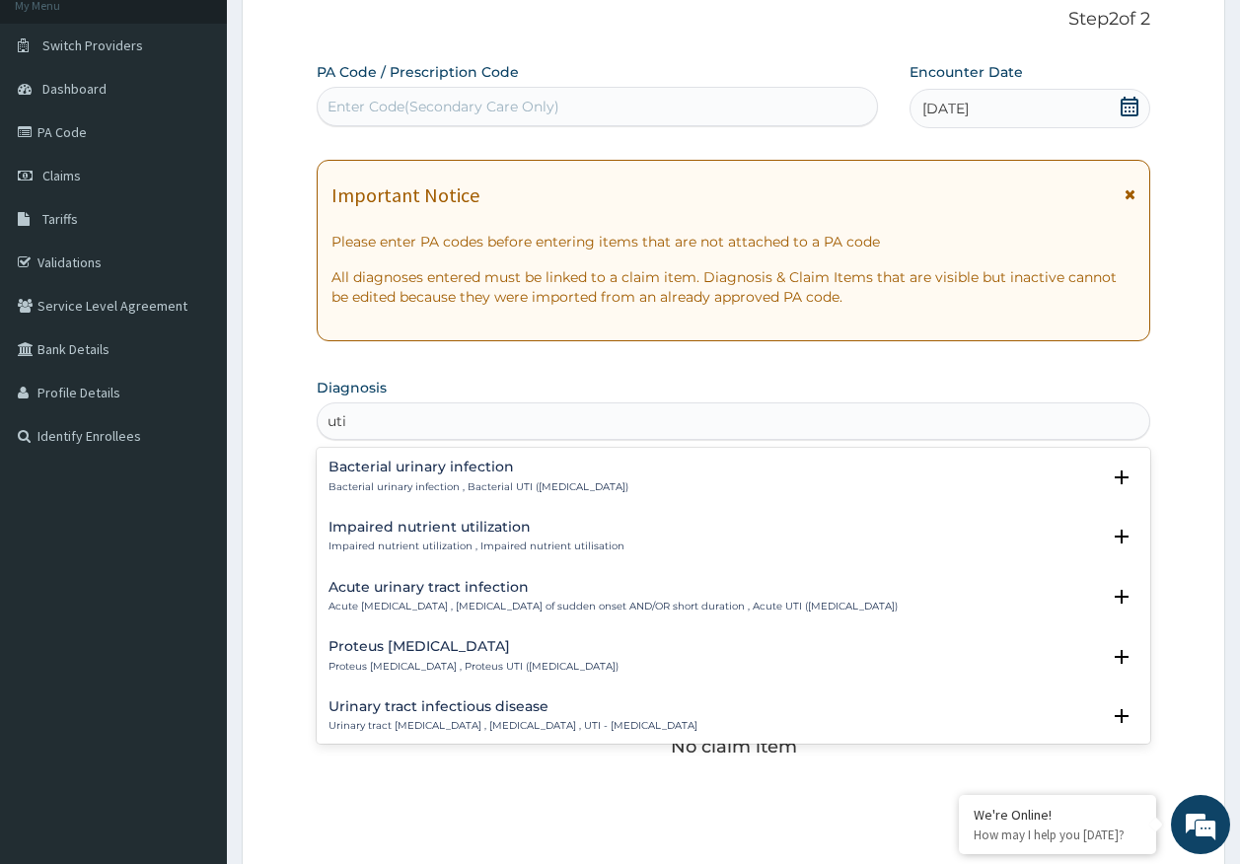
click at [403, 598] on div "Acute urinary tract infection Acute urinary tract infection , Urinary tract inf…" at bounding box center [613, 597] width 569 height 35
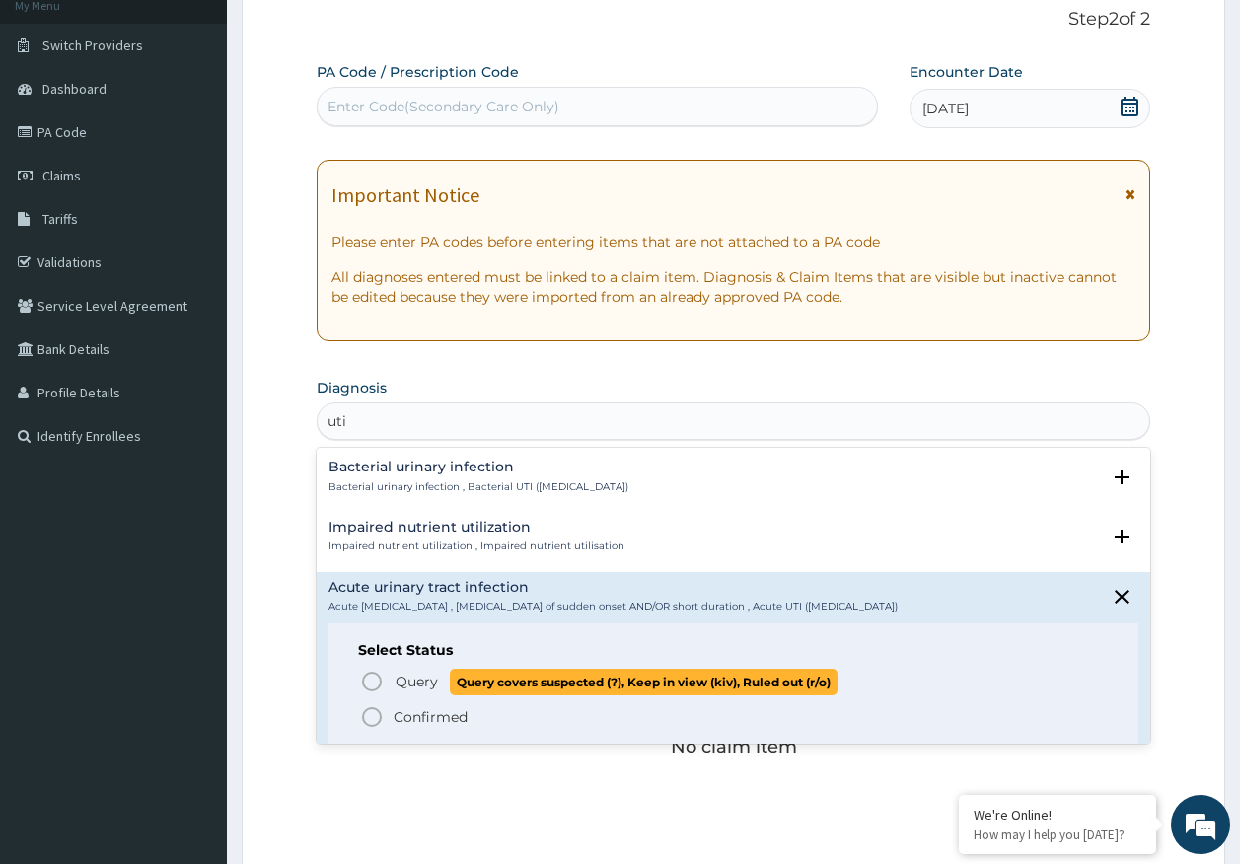
click at [404, 689] on span "Query" at bounding box center [417, 682] width 42 height 20
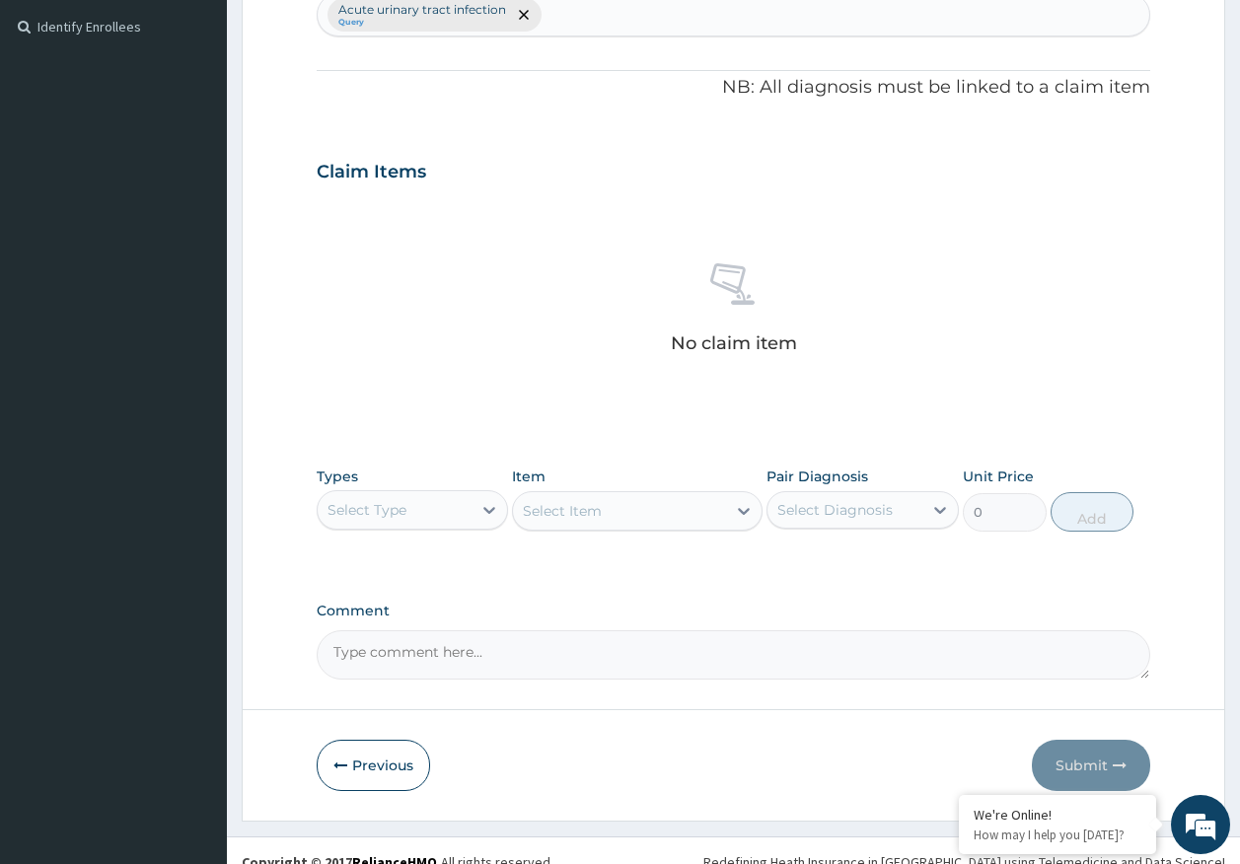
scroll to position [558, 0]
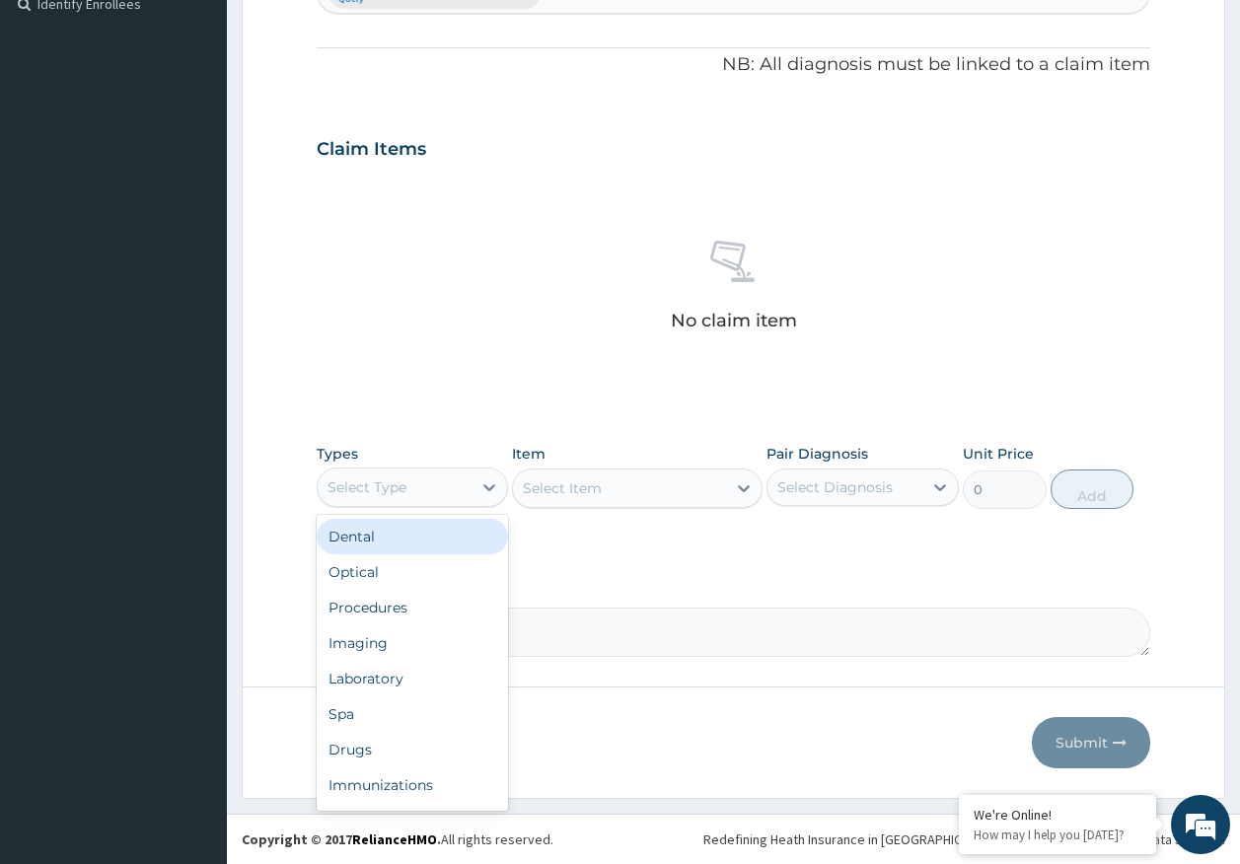
click at [392, 492] on div "Select Type" at bounding box center [367, 487] width 79 height 20
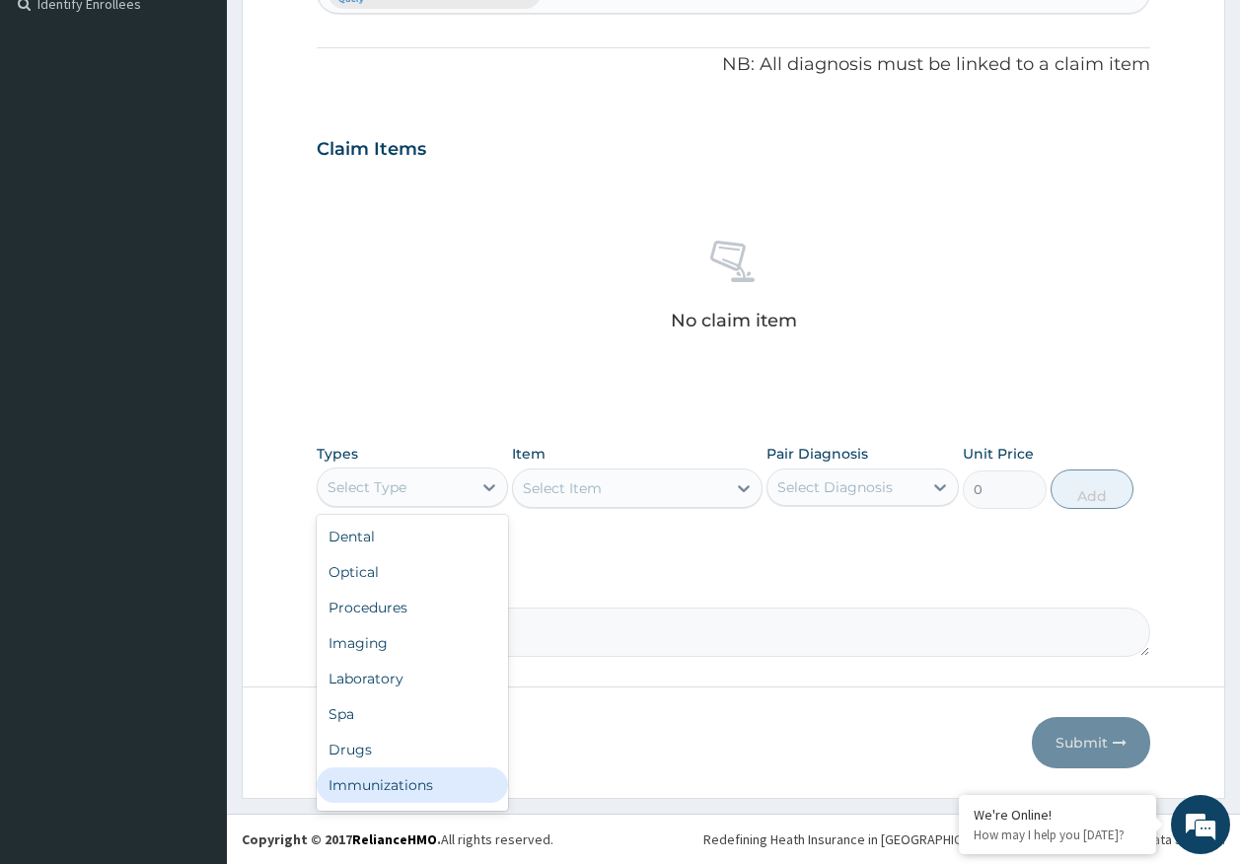
click at [409, 791] on div "Immunizations" at bounding box center [413, 785] width 192 height 36
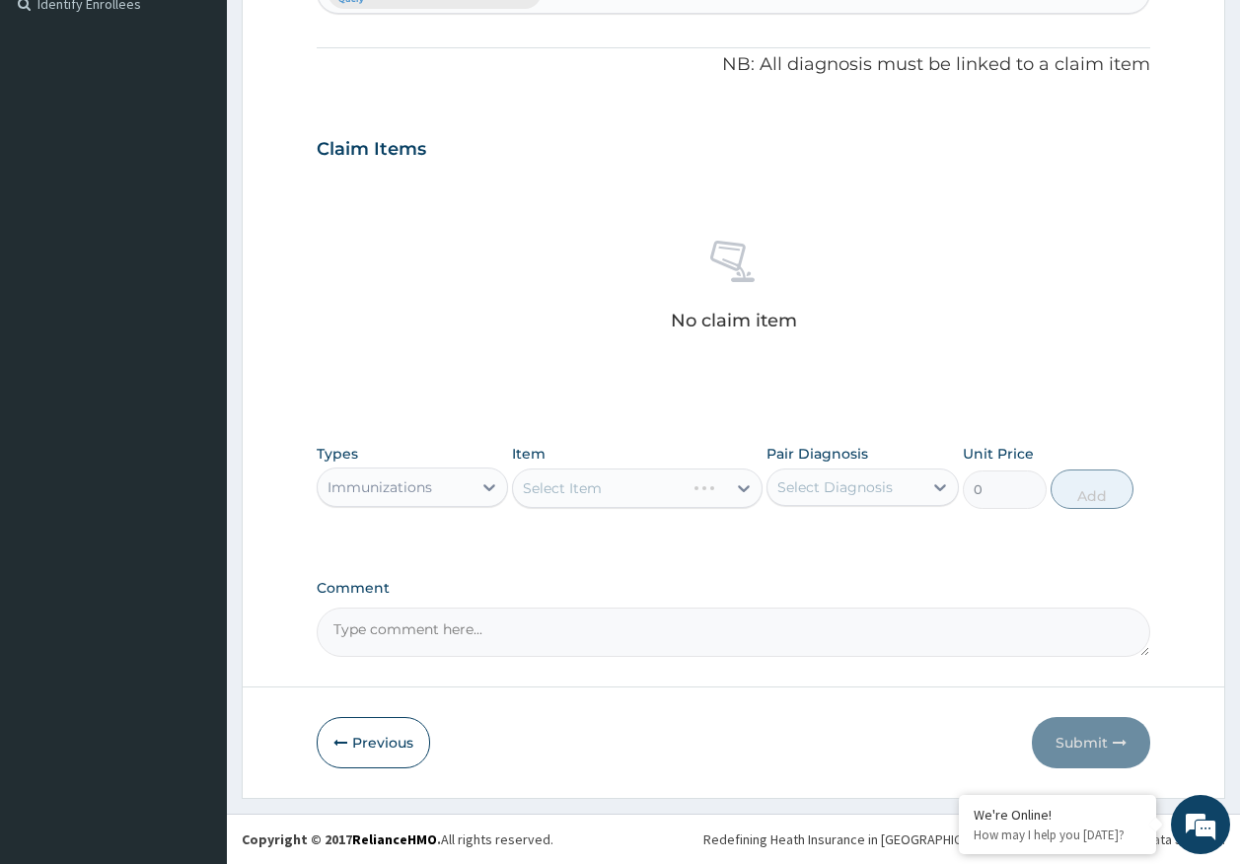
click at [855, 484] on div "Select Diagnosis" at bounding box center [834, 487] width 115 height 20
click at [849, 542] on label "Acute urinary tract infection" at bounding box center [873, 545] width 148 height 39
checkbox input "true"
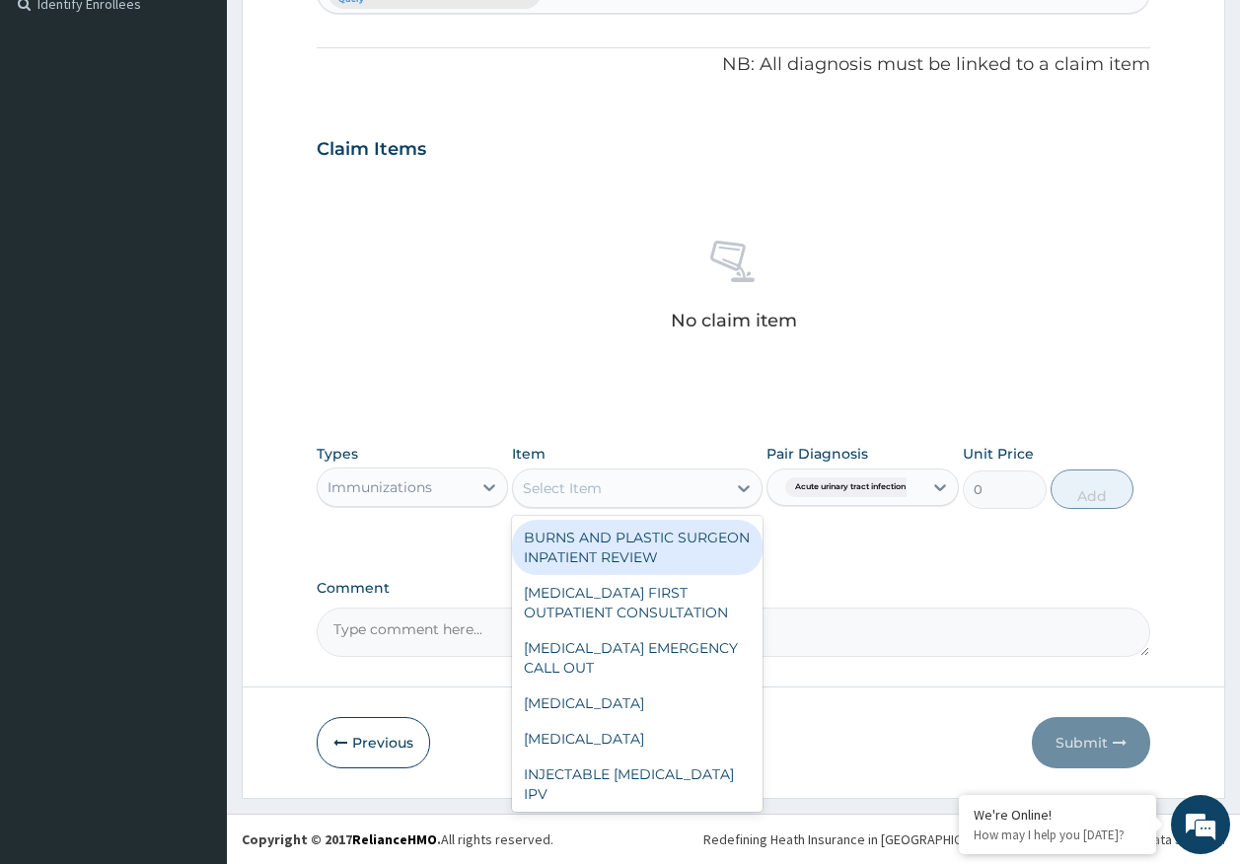
click at [690, 496] on div "Select Item" at bounding box center [619, 489] width 213 height 32
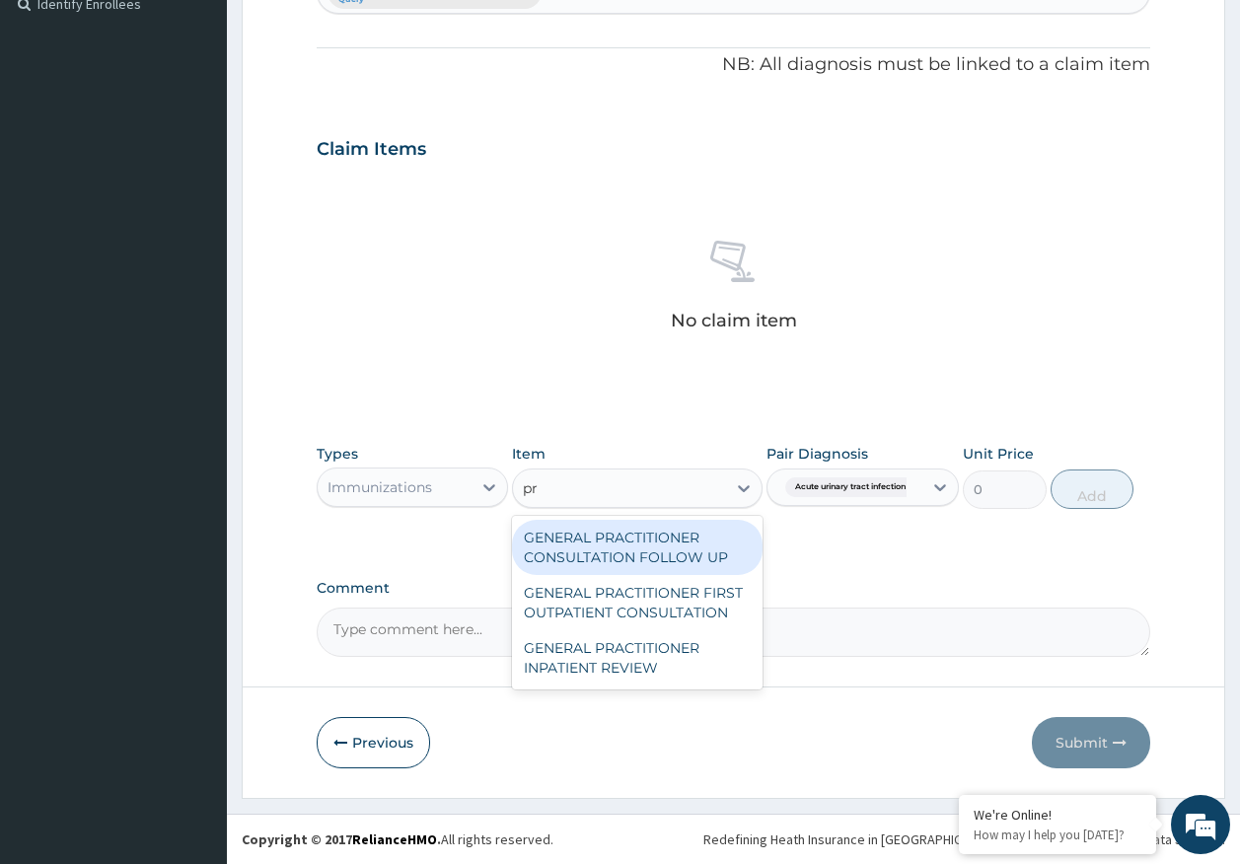
type input "pra"
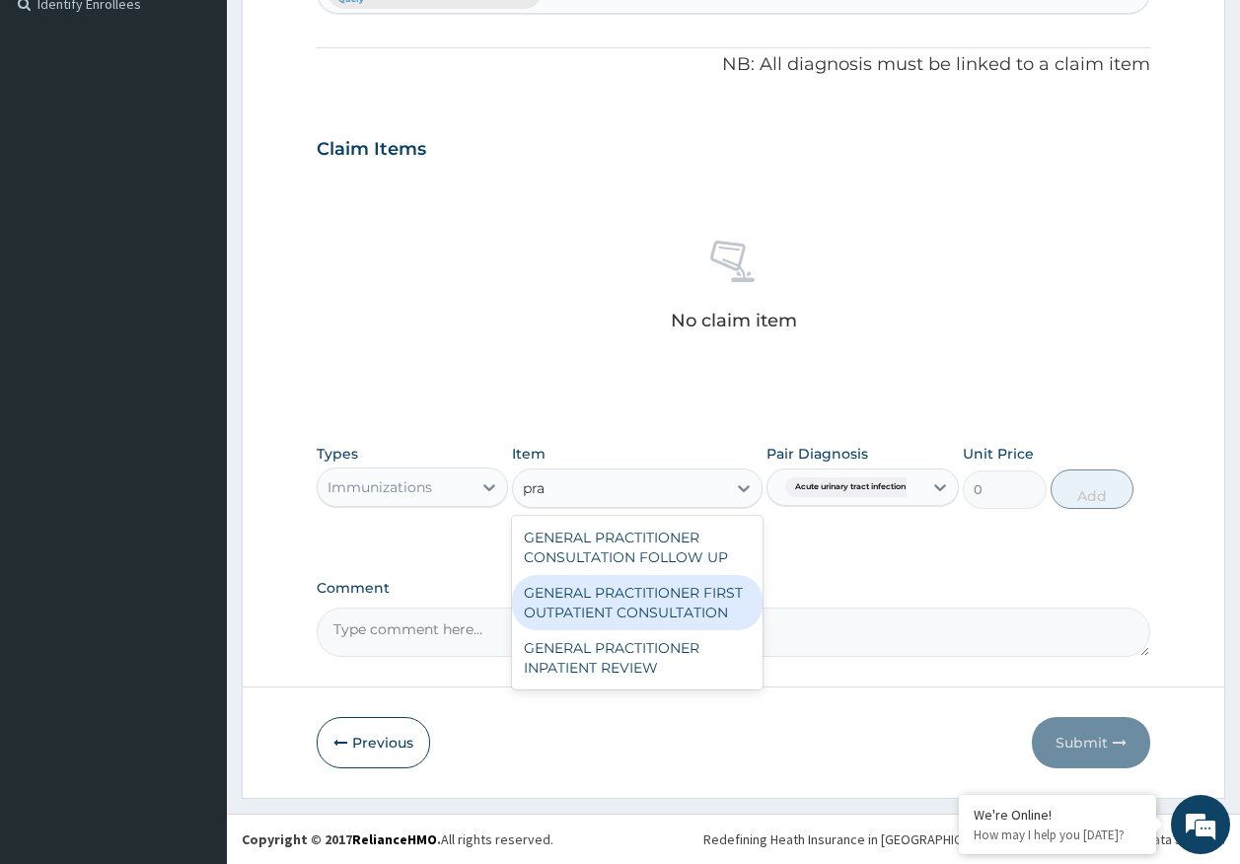
click at [697, 588] on div "GENERAL PRACTITIONER FIRST OUTPATIENT CONSULTATION" at bounding box center [637, 602] width 251 height 55
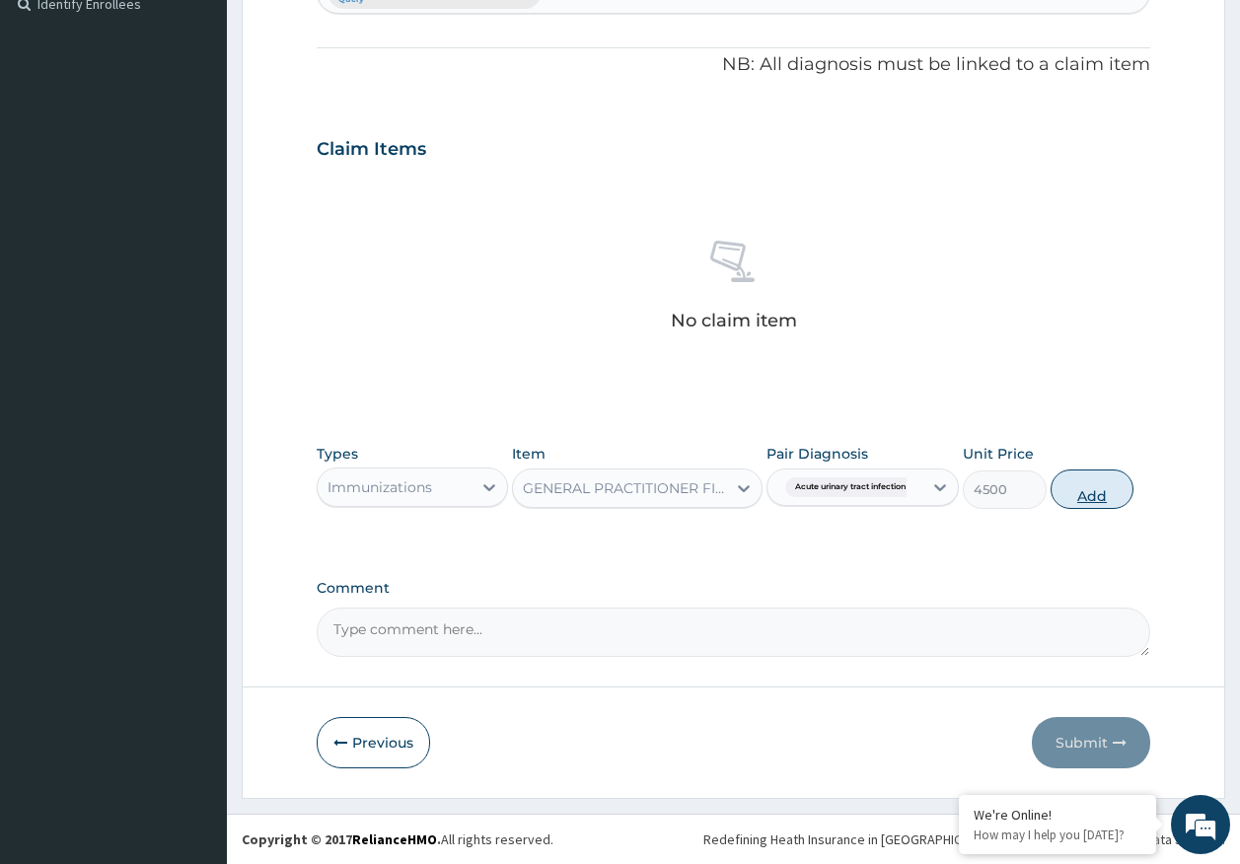
drag, startPoint x: 1093, startPoint y: 488, endPoint x: 646, endPoint y: 488, distance: 446.9
click at [1092, 488] on button "Add" at bounding box center [1093, 489] width 84 height 39
type input "0"
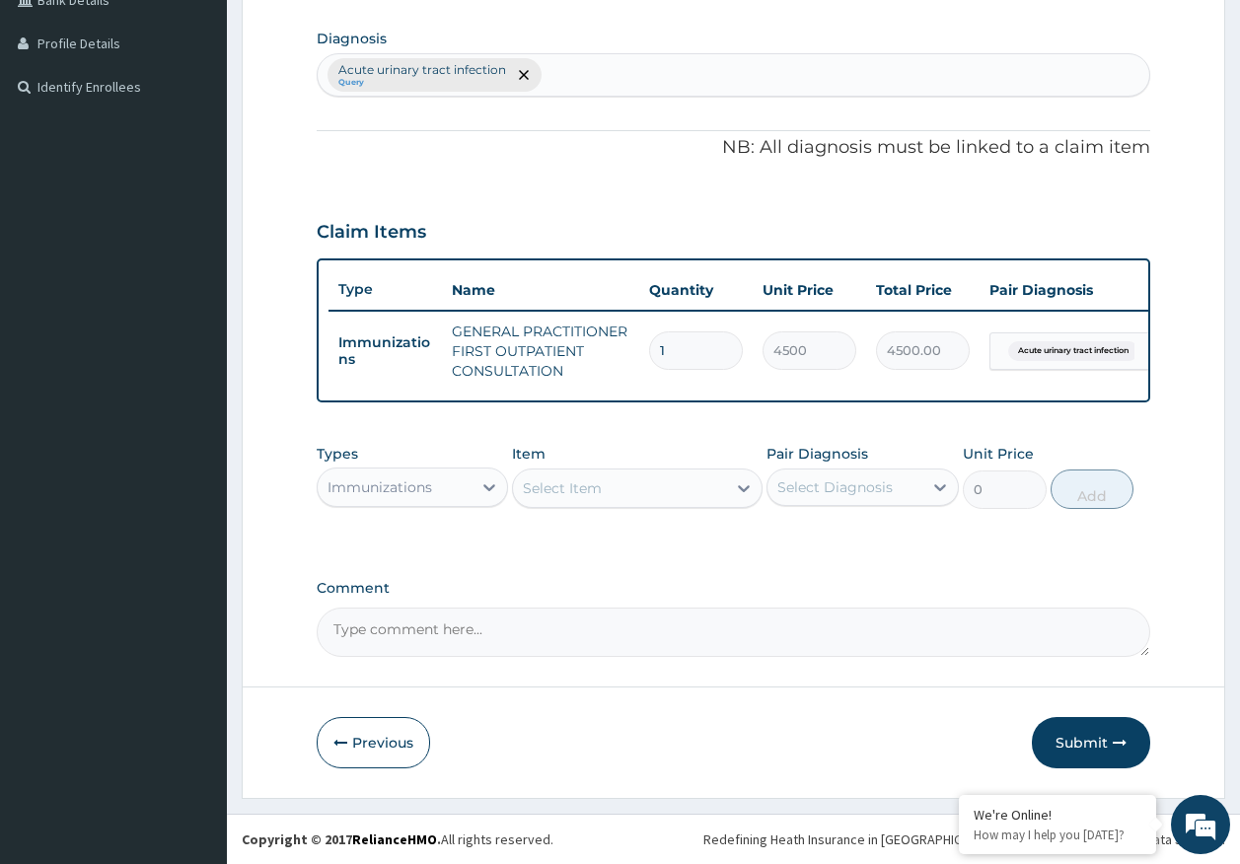
scroll to position [490, 0]
click at [355, 489] on div "Immunizations" at bounding box center [380, 487] width 105 height 20
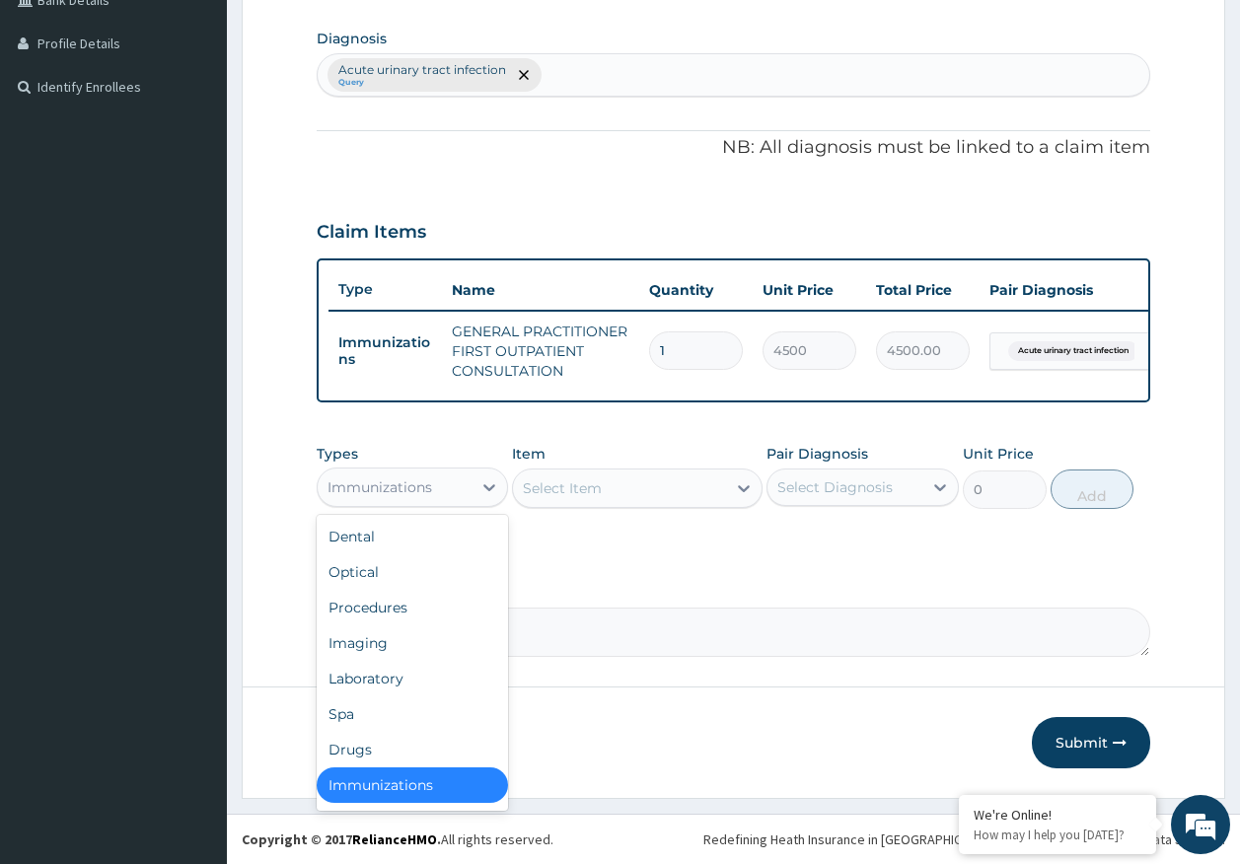
scroll to position [4, 0]
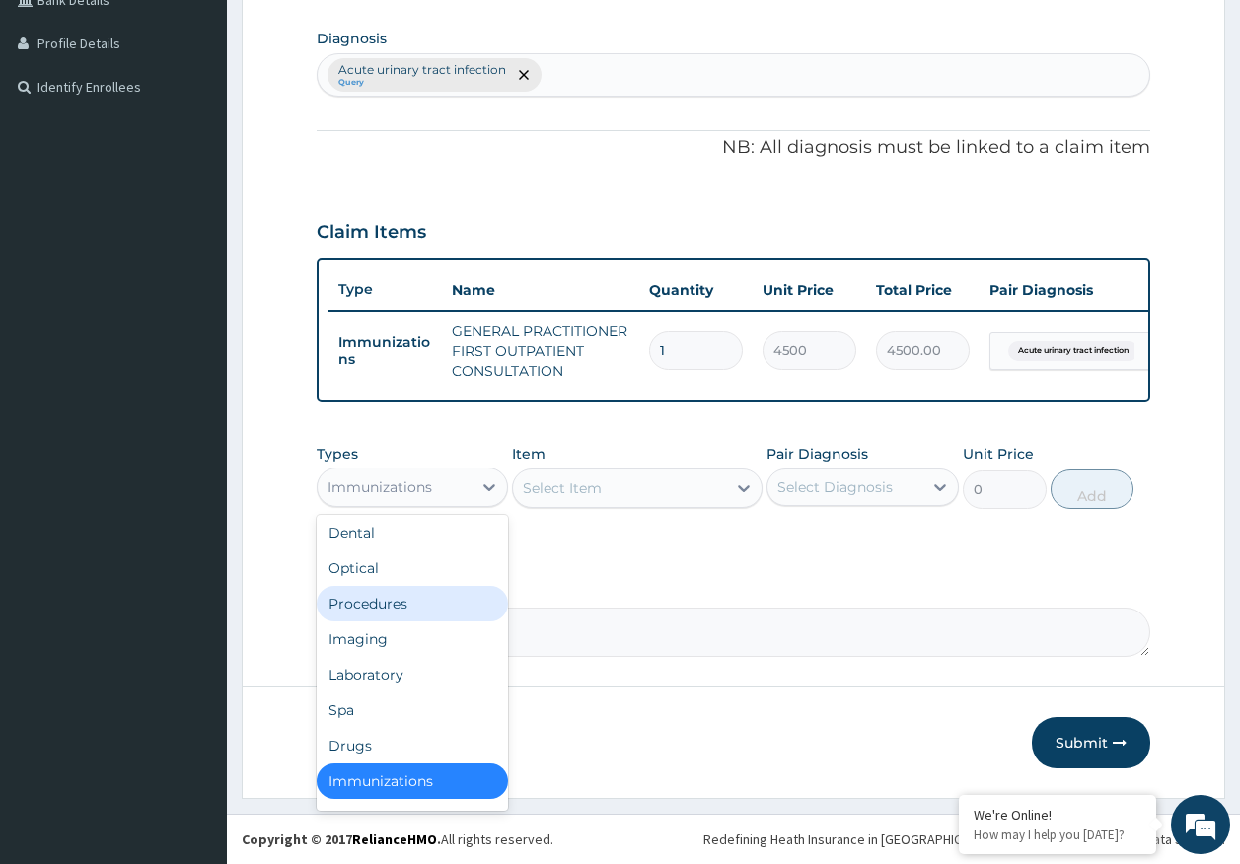
drag, startPoint x: 381, startPoint y: 615, endPoint x: 483, endPoint y: 578, distance: 108.9
click at [383, 615] on div "Procedures" at bounding box center [413, 604] width 192 height 36
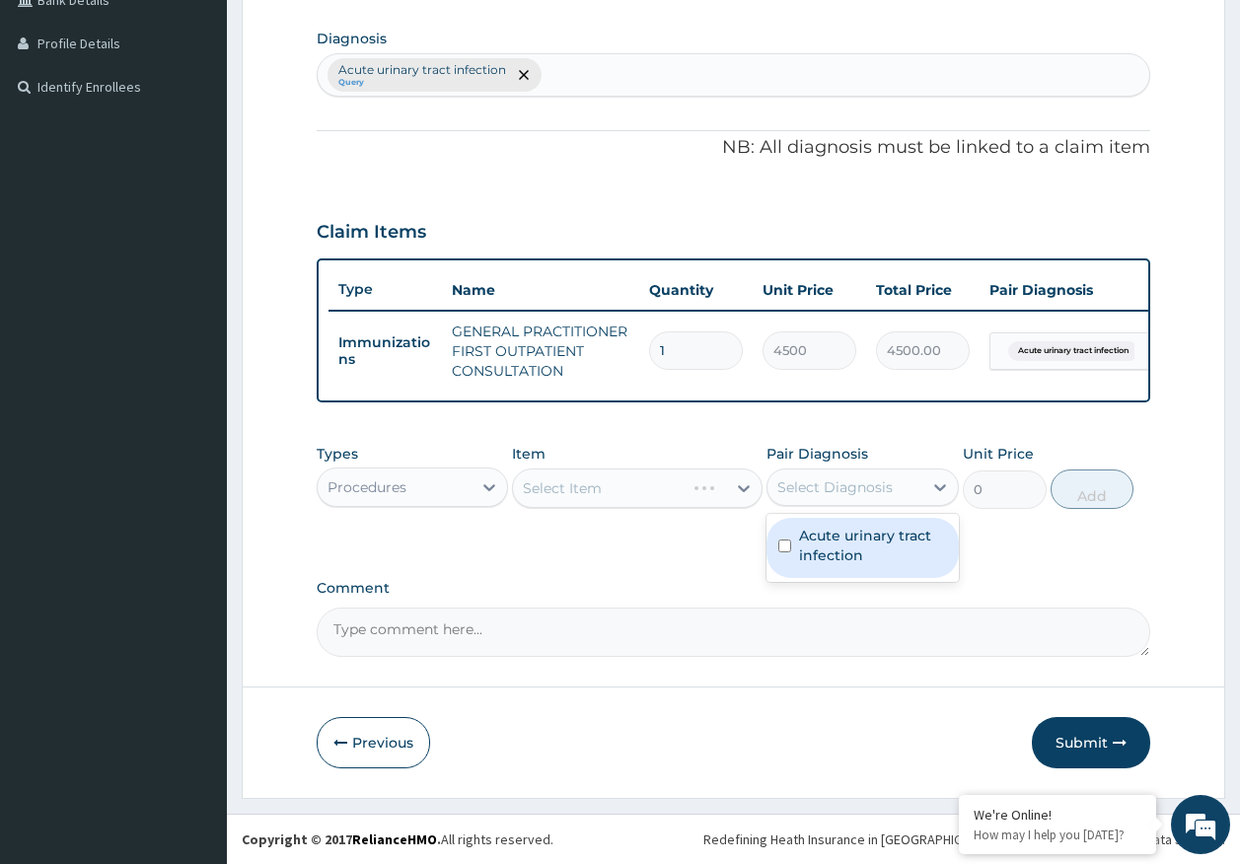
click at [817, 499] on div "Select Diagnosis" at bounding box center [844, 488] width 155 height 32
click at [800, 555] on label "Acute urinary tract infection" at bounding box center [873, 545] width 148 height 39
checkbox input "true"
click at [666, 501] on div "Select Item" at bounding box center [619, 489] width 213 height 32
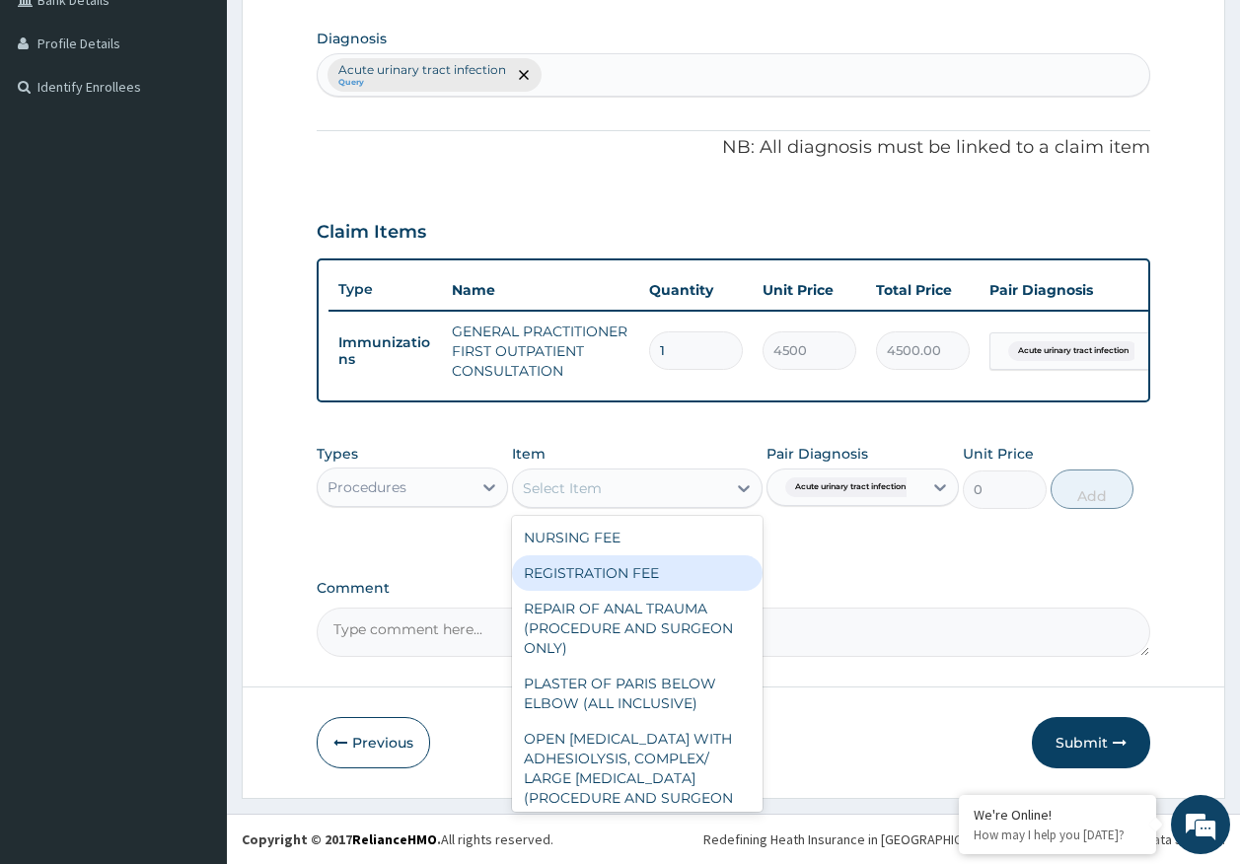
drag, startPoint x: 615, startPoint y: 566, endPoint x: 815, endPoint y: 534, distance: 202.9
click at [618, 566] on div "REGISTRATION FEE" at bounding box center [637, 573] width 251 height 36
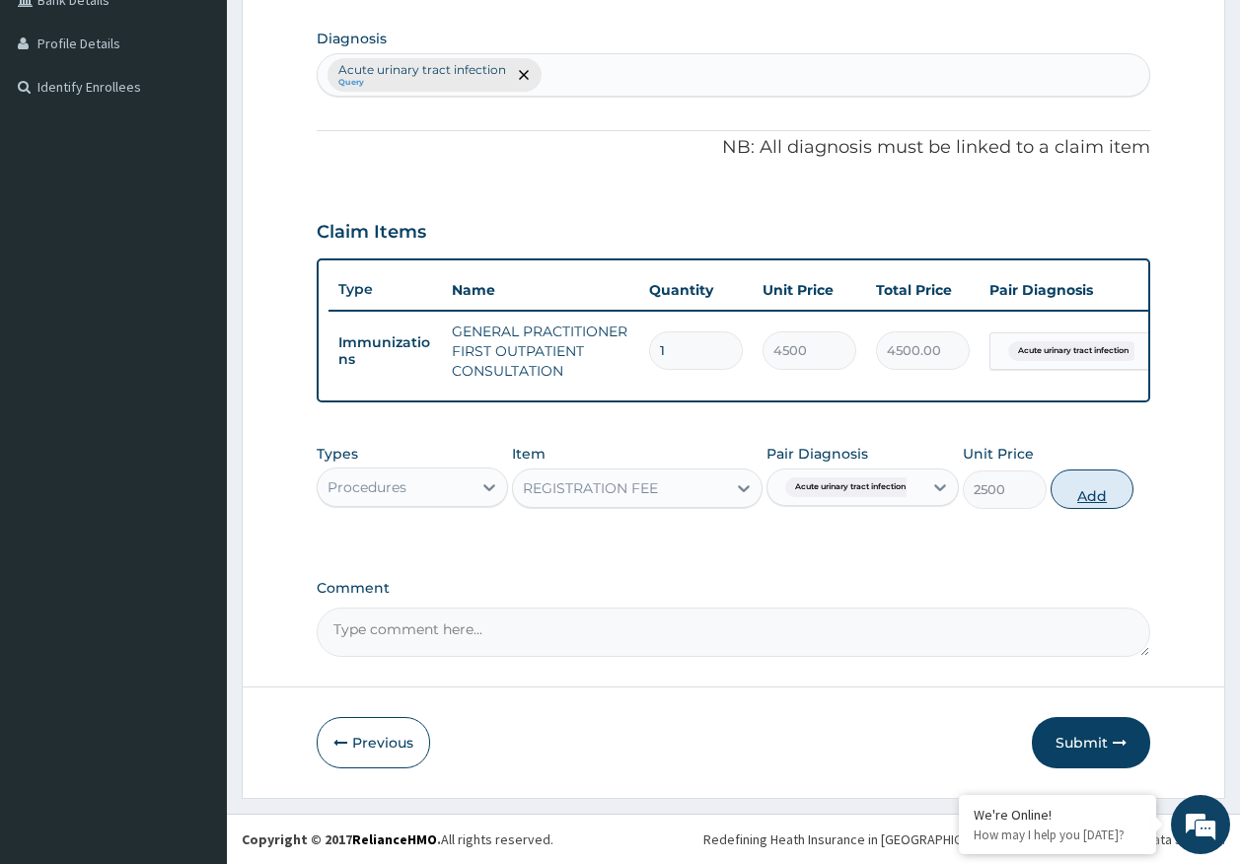
click at [1070, 493] on button "Add" at bounding box center [1093, 489] width 84 height 39
type input "0"
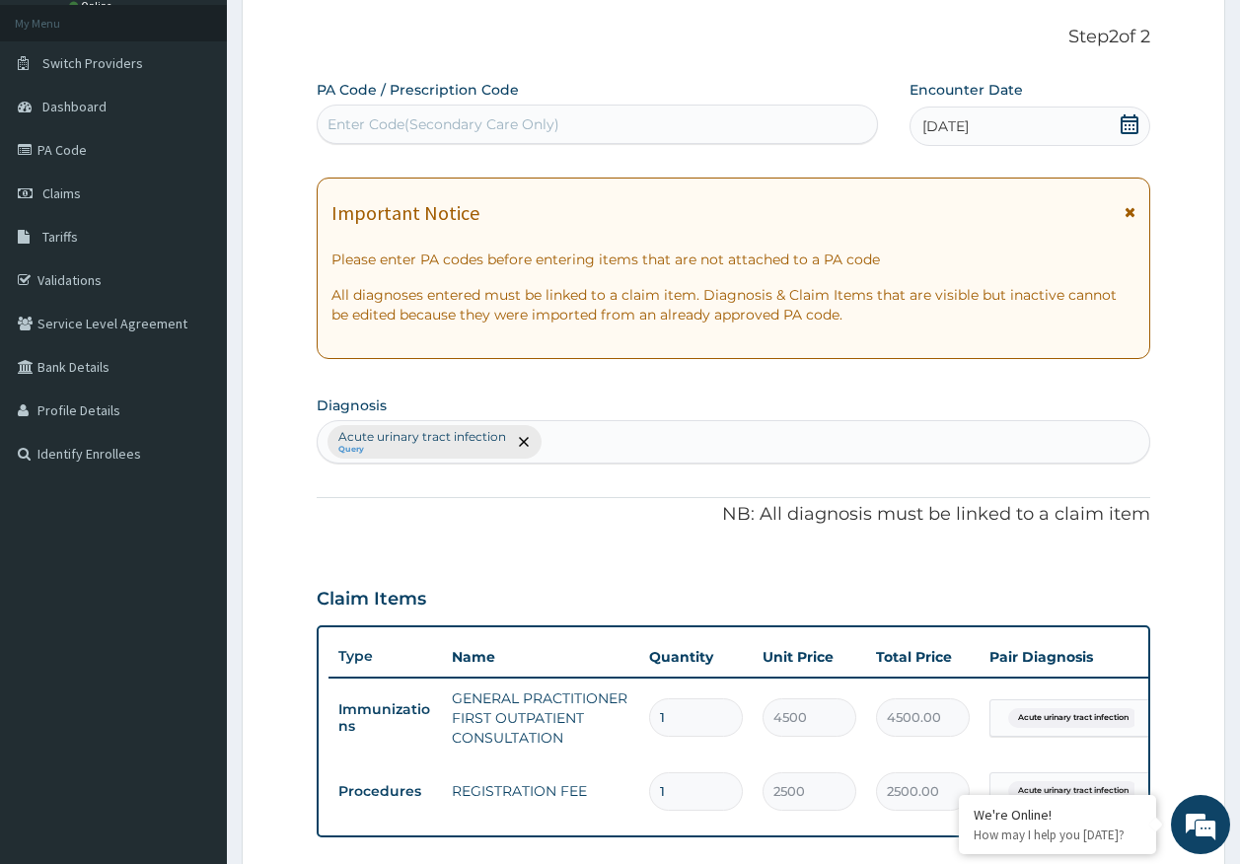
scroll to position [0, 0]
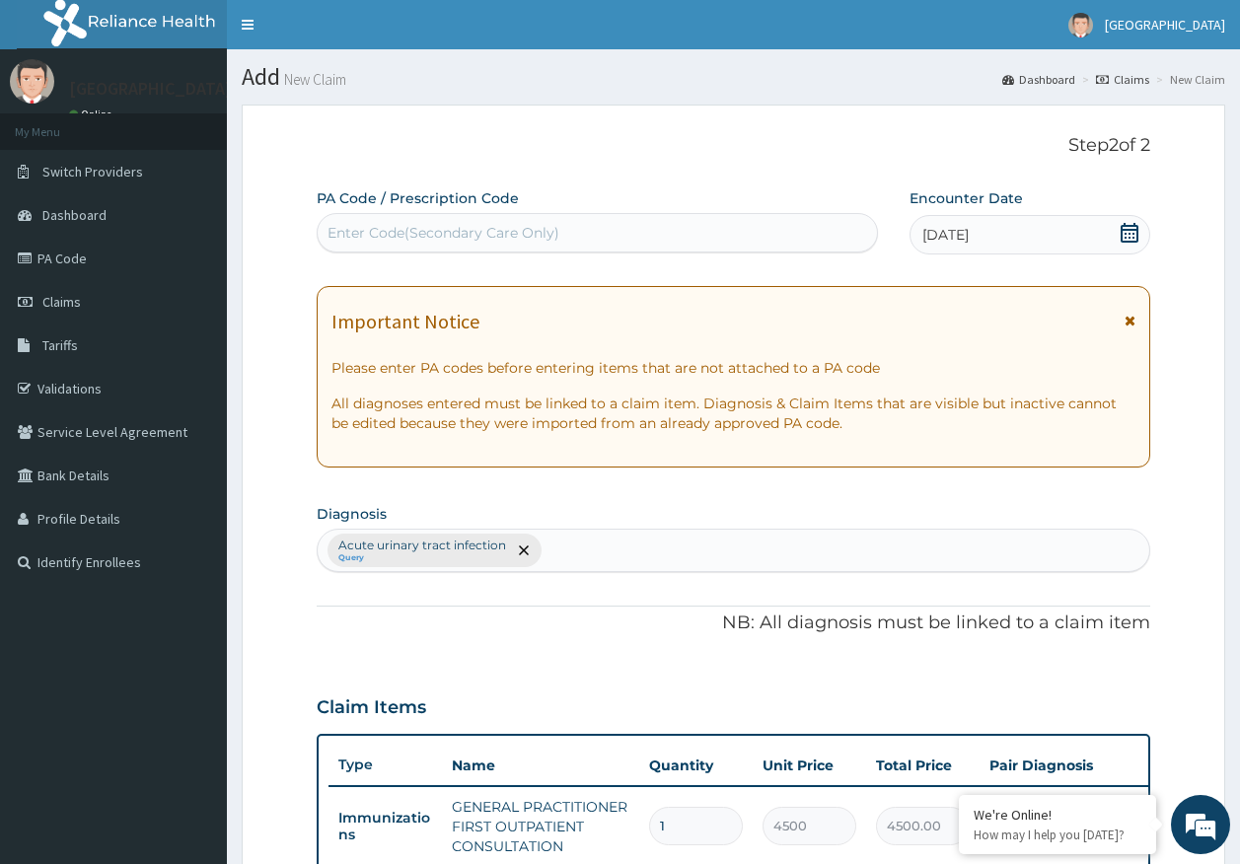
click at [481, 223] on div "Enter Code(Secondary Care Only)" at bounding box center [444, 233] width 232 height 20
type input "PA/4DA0F7"
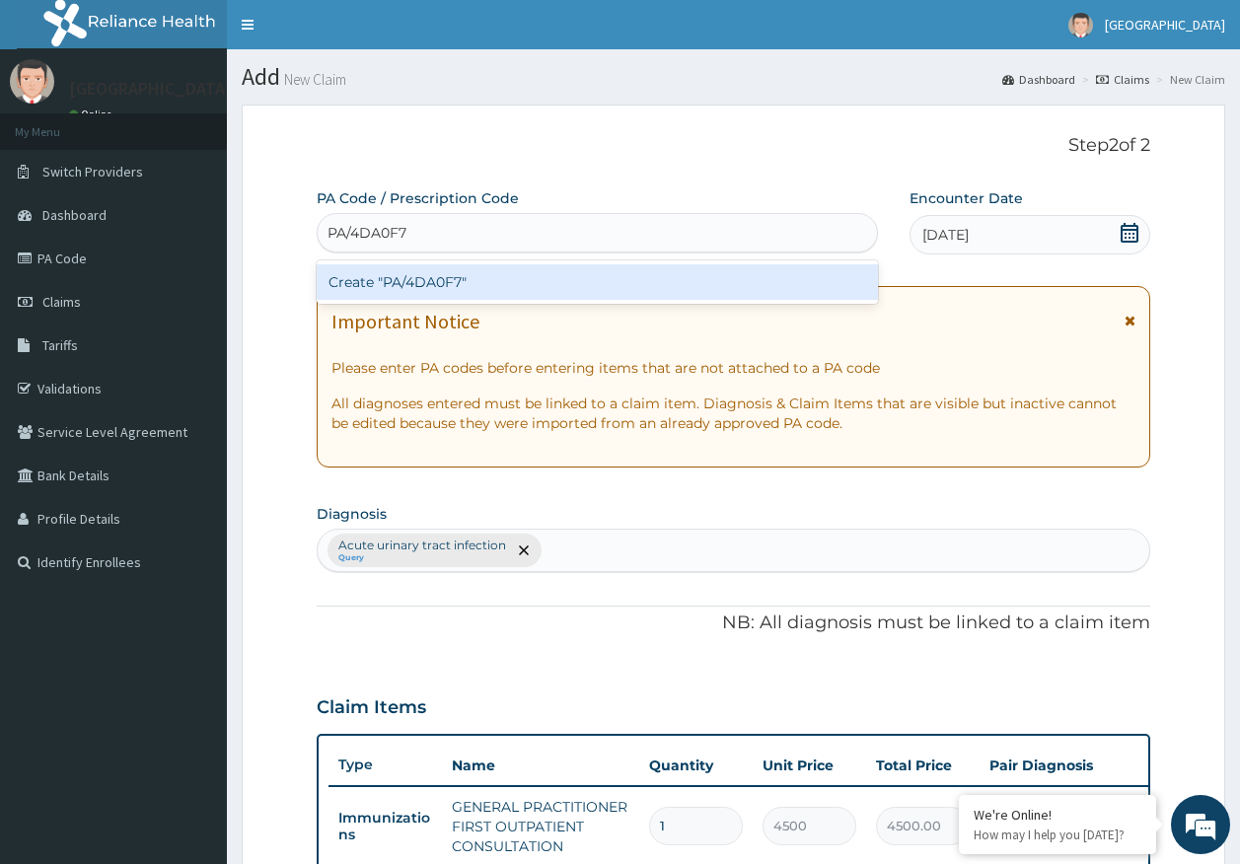
click at [443, 282] on div "Create "PA/4DA0F7"" at bounding box center [598, 282] width 562 height 36
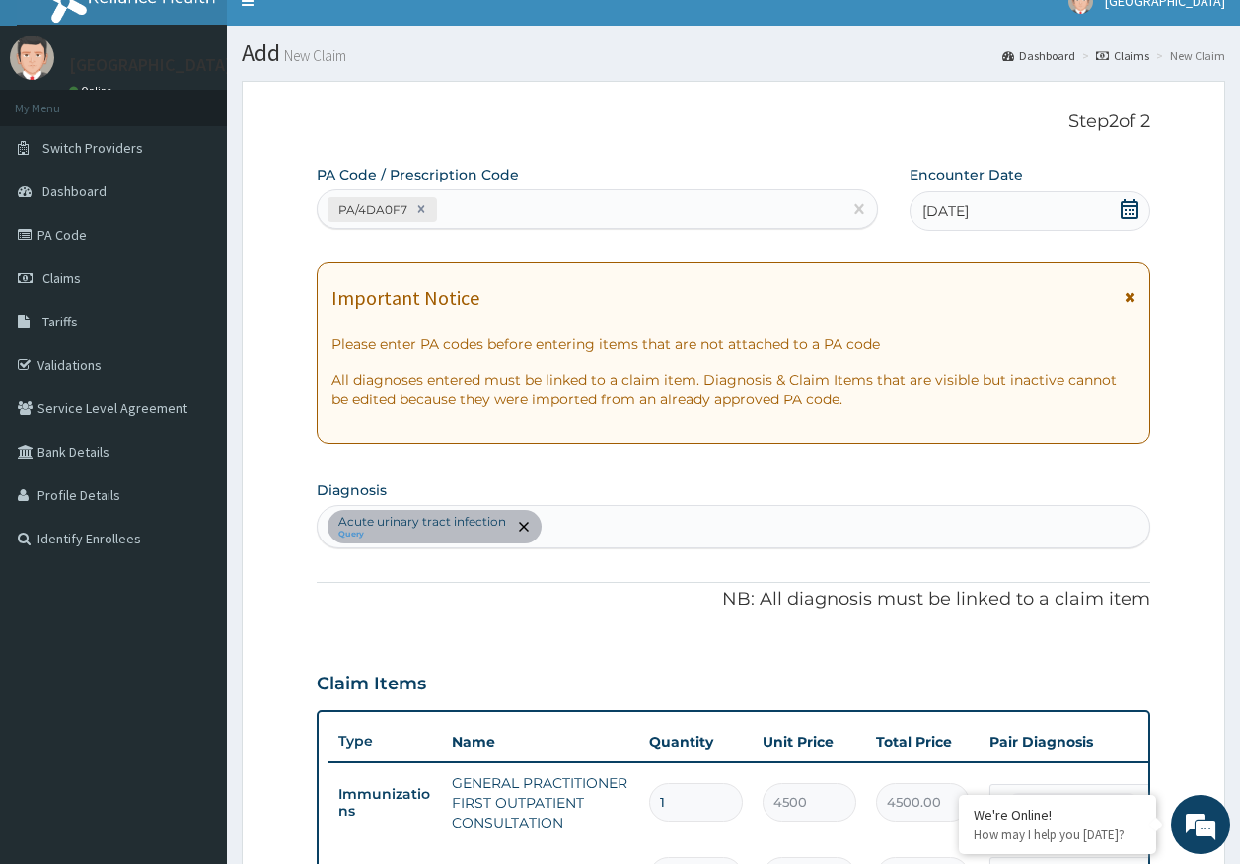
scroll to position [12, 0]
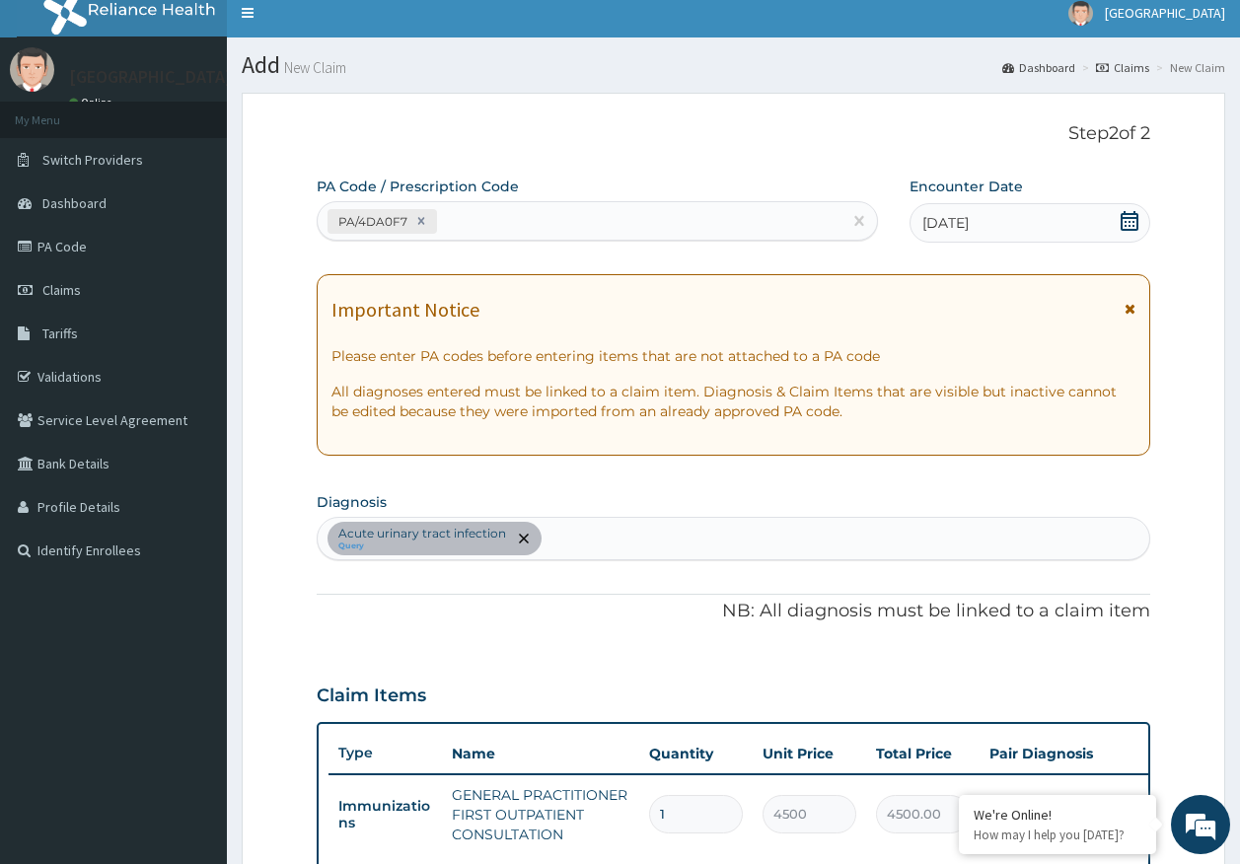
click at [529, 214] on div "PA/4DA0F7" at bounding box center [580, 221] width 525 height 33
type input "PA/75F646"
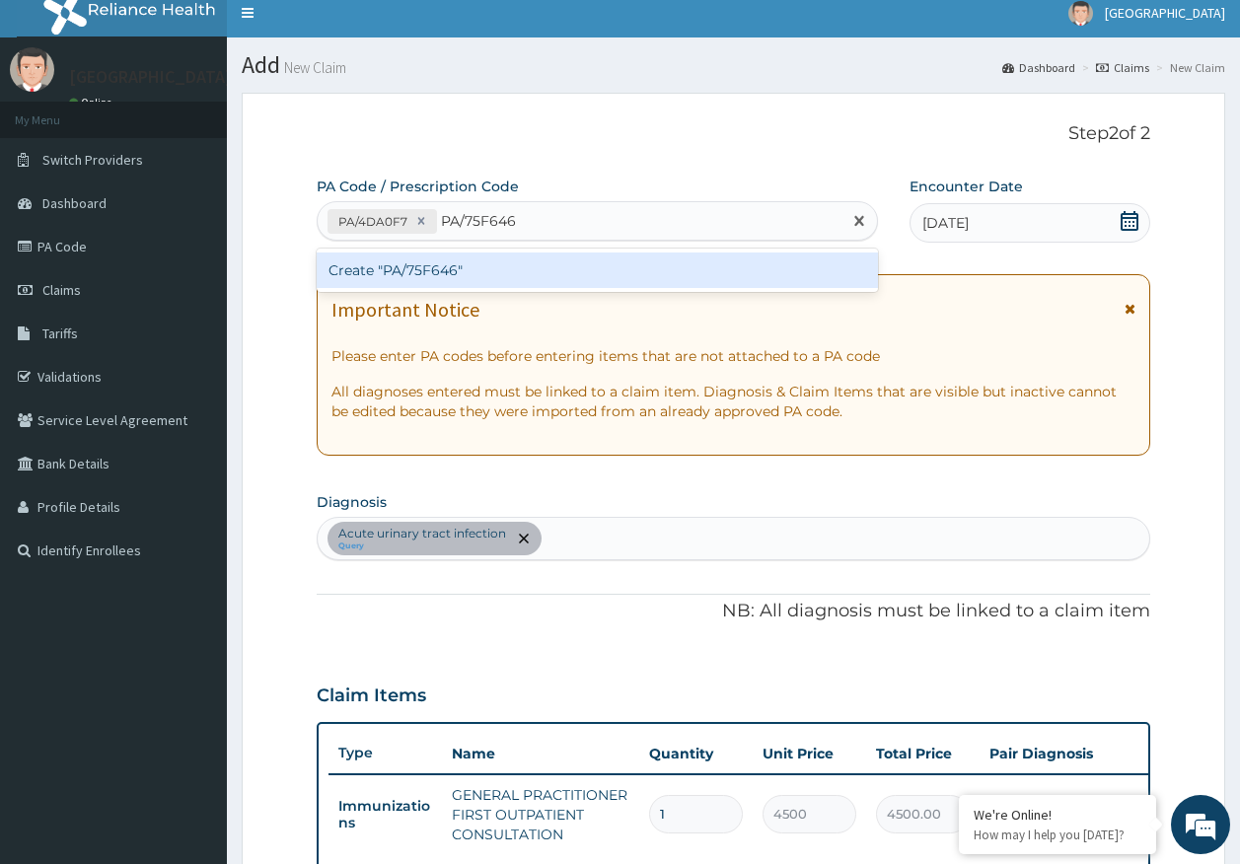
click at [446, 275] on div "Create "PA/75F646"" at bounding box center [598, 271] width 562 height 36
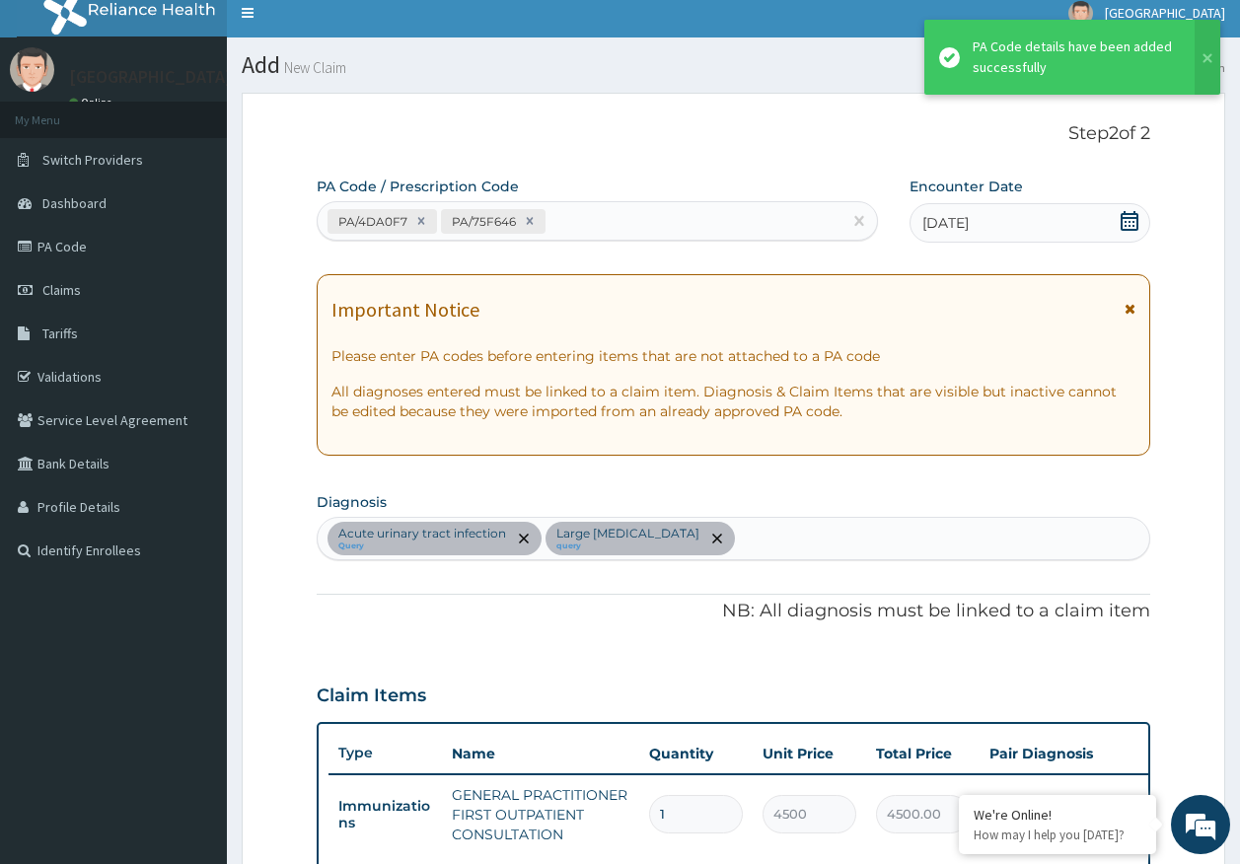
scroll to position [672, 0]
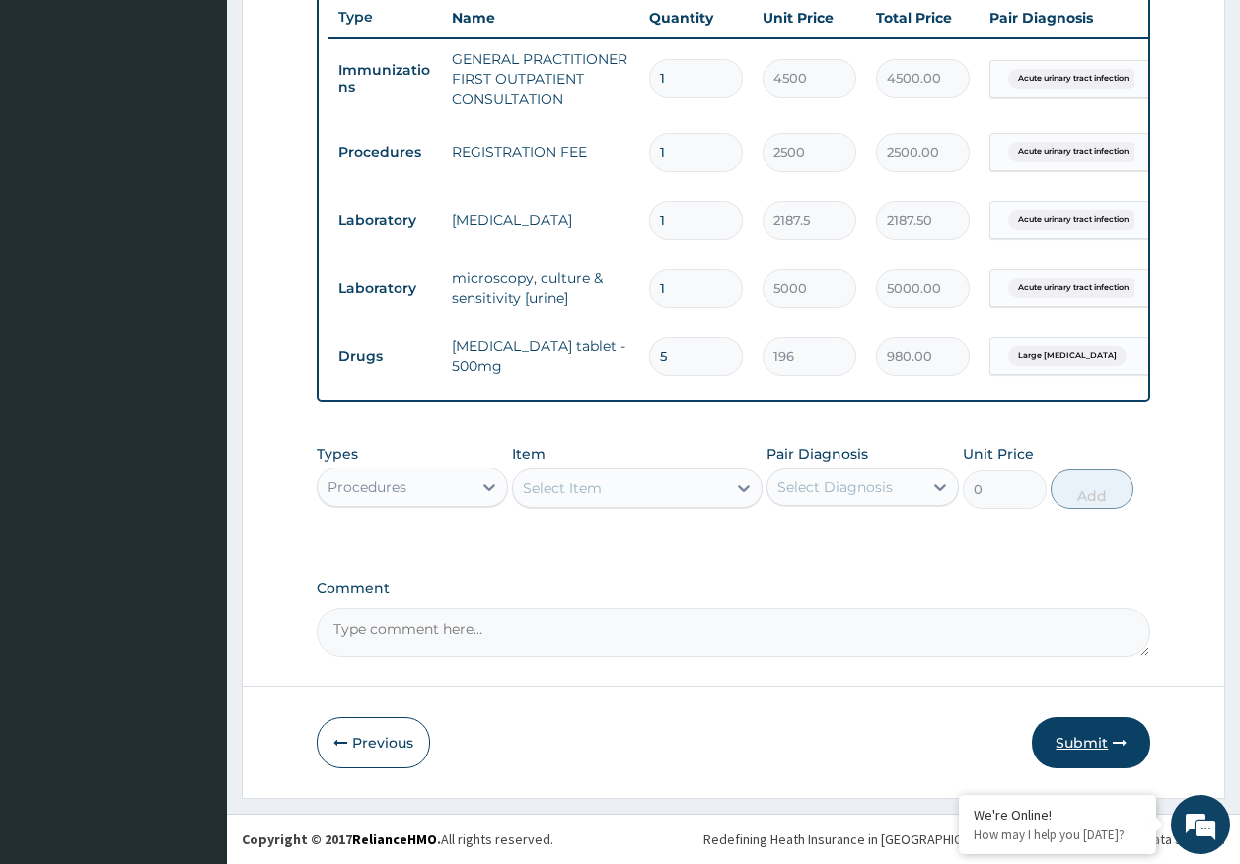
click at [1078, 740] on button "Submit" at bounding box center [1091, 742] width 118 height 51
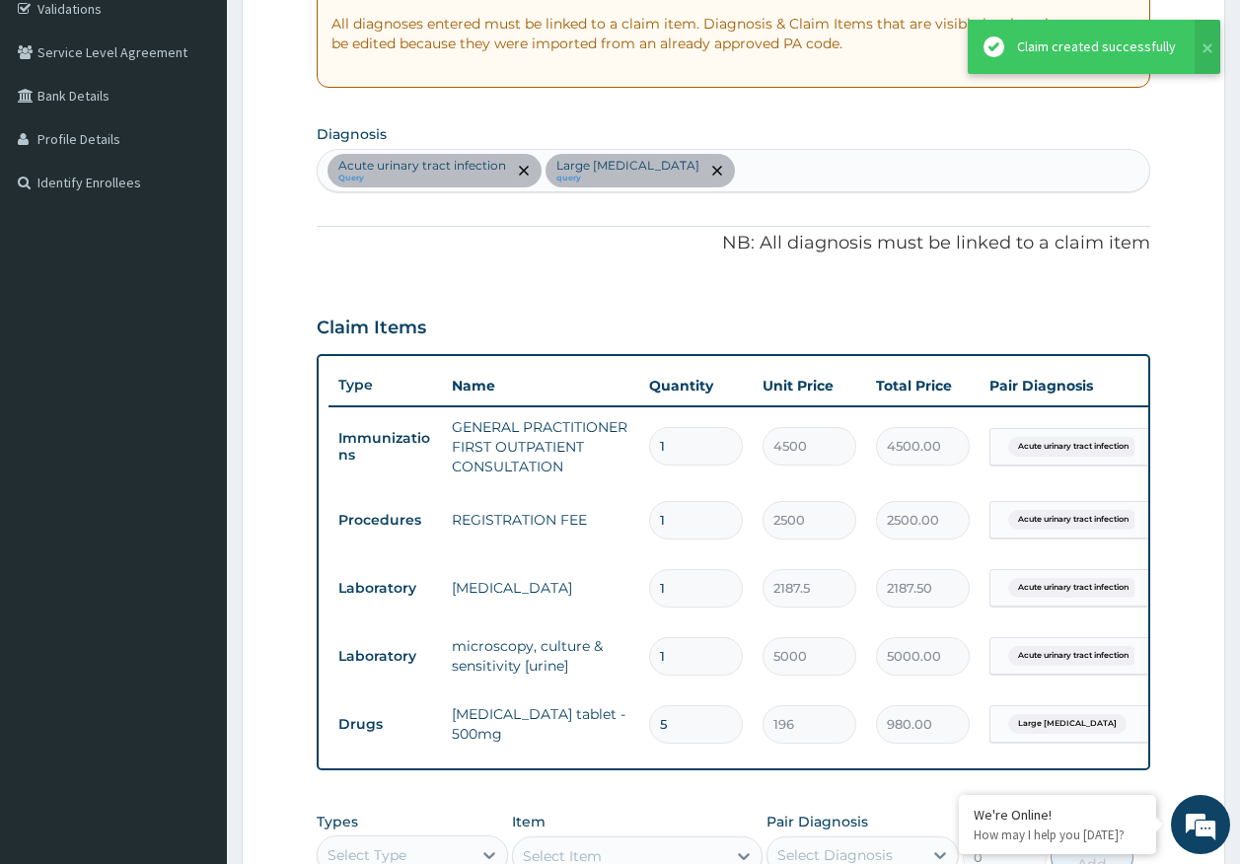
scroll to position [368, 0]
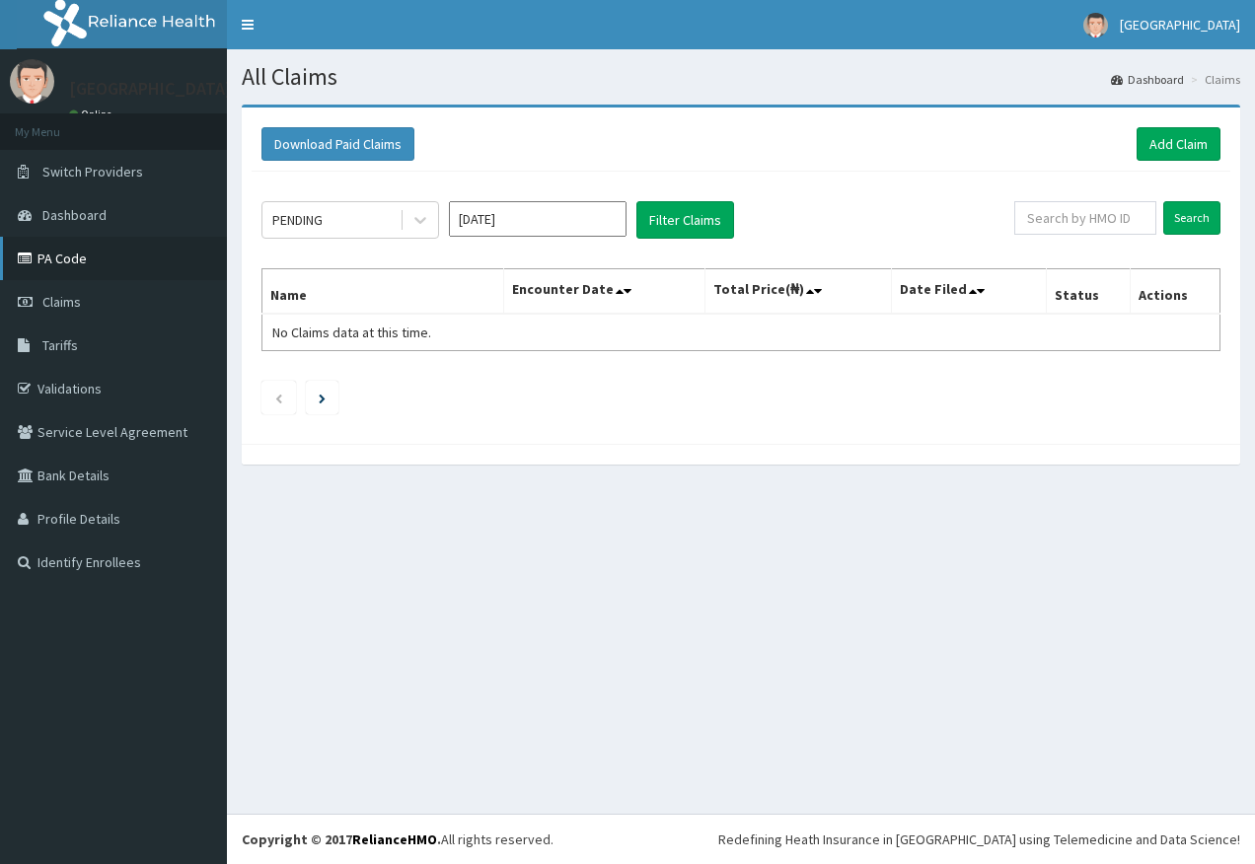
click at [49, 261] on link "PA Code" at bounding box center [113, 258] width 227 height 43
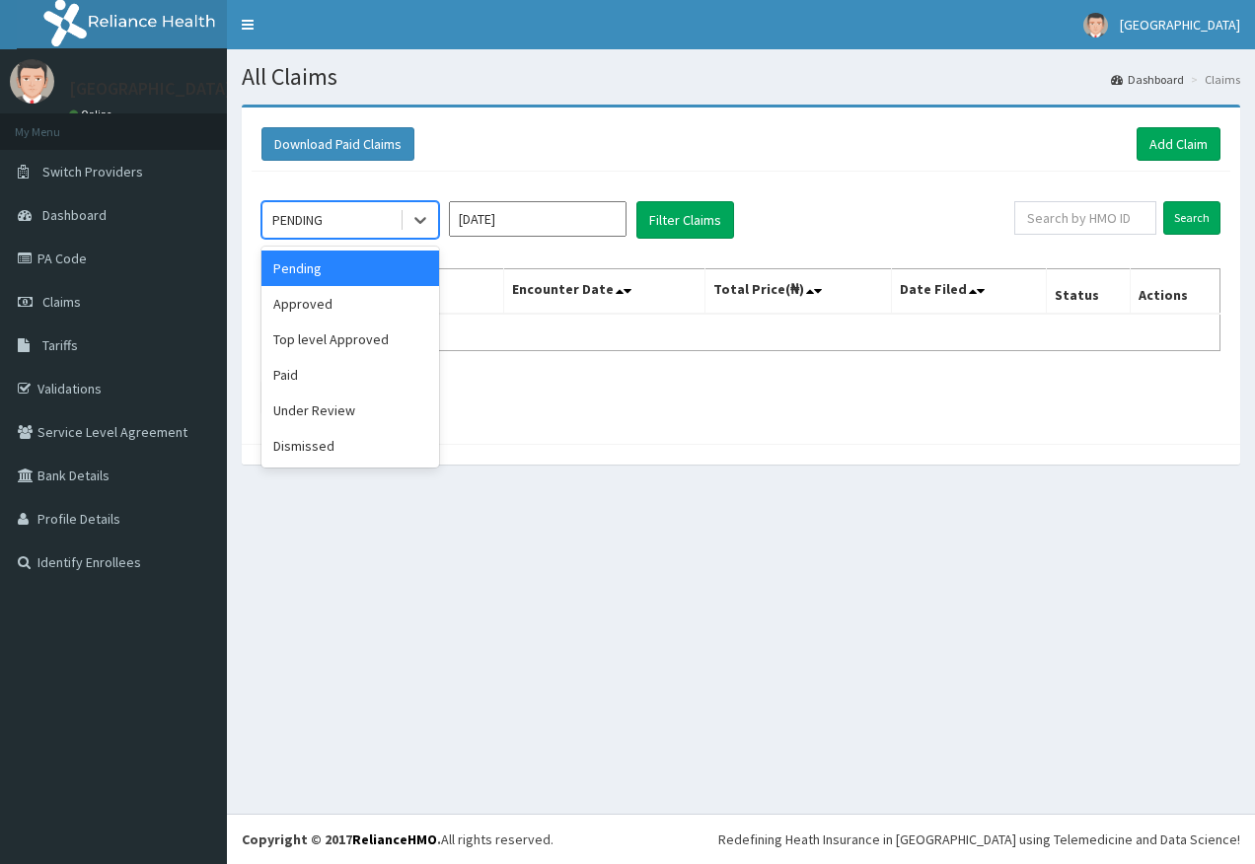
click at [336, 229] on div "PENDING" at bounding box center [330, 220] width 137 height 32
drag, startPoint x: 315, startPoint y: 306, endPoint x: 406, endPoint y: 288, distance: 93.4
click at [317, 304] on div "Approved" at bounding box center [350, 304] width 178 height 36
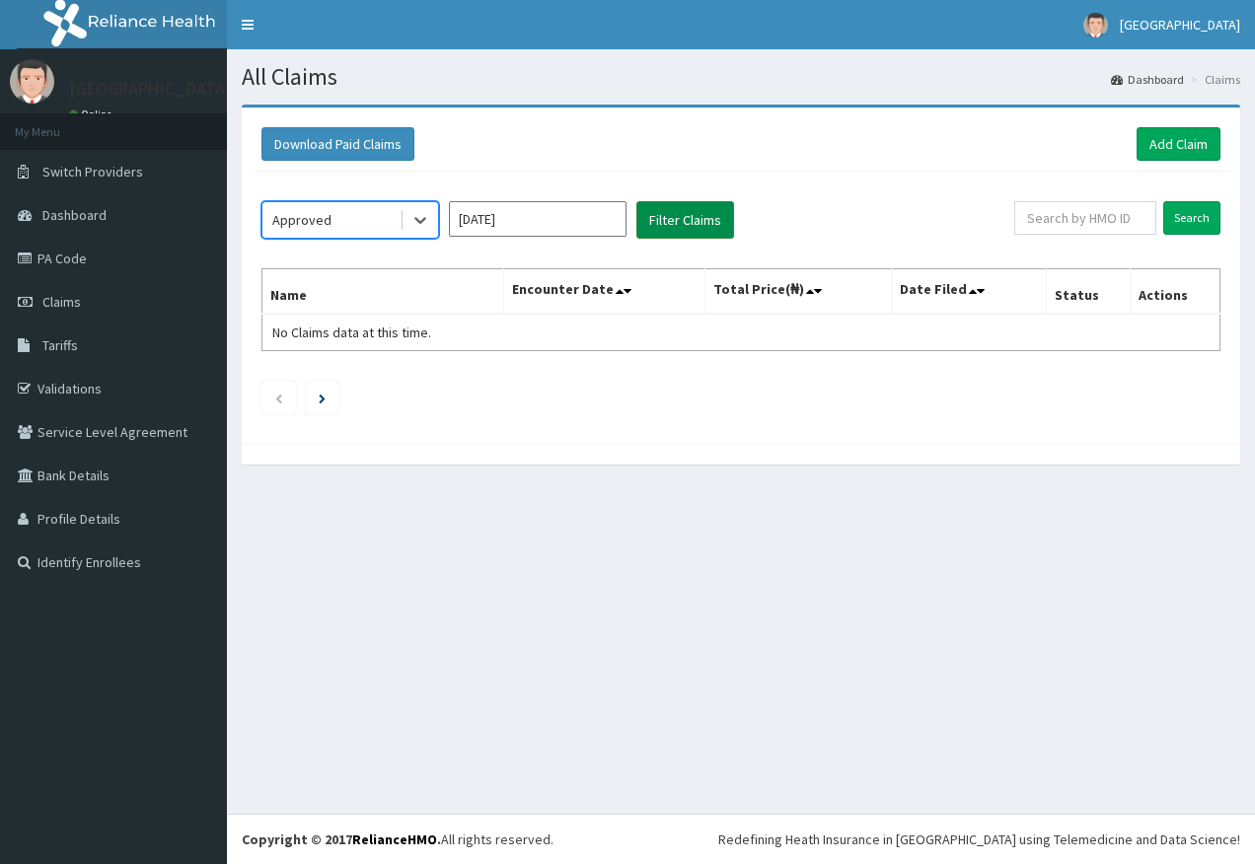
click at [683, 226] on button "Filter Claims" at bounding box center [685, 219] width 98 height 37
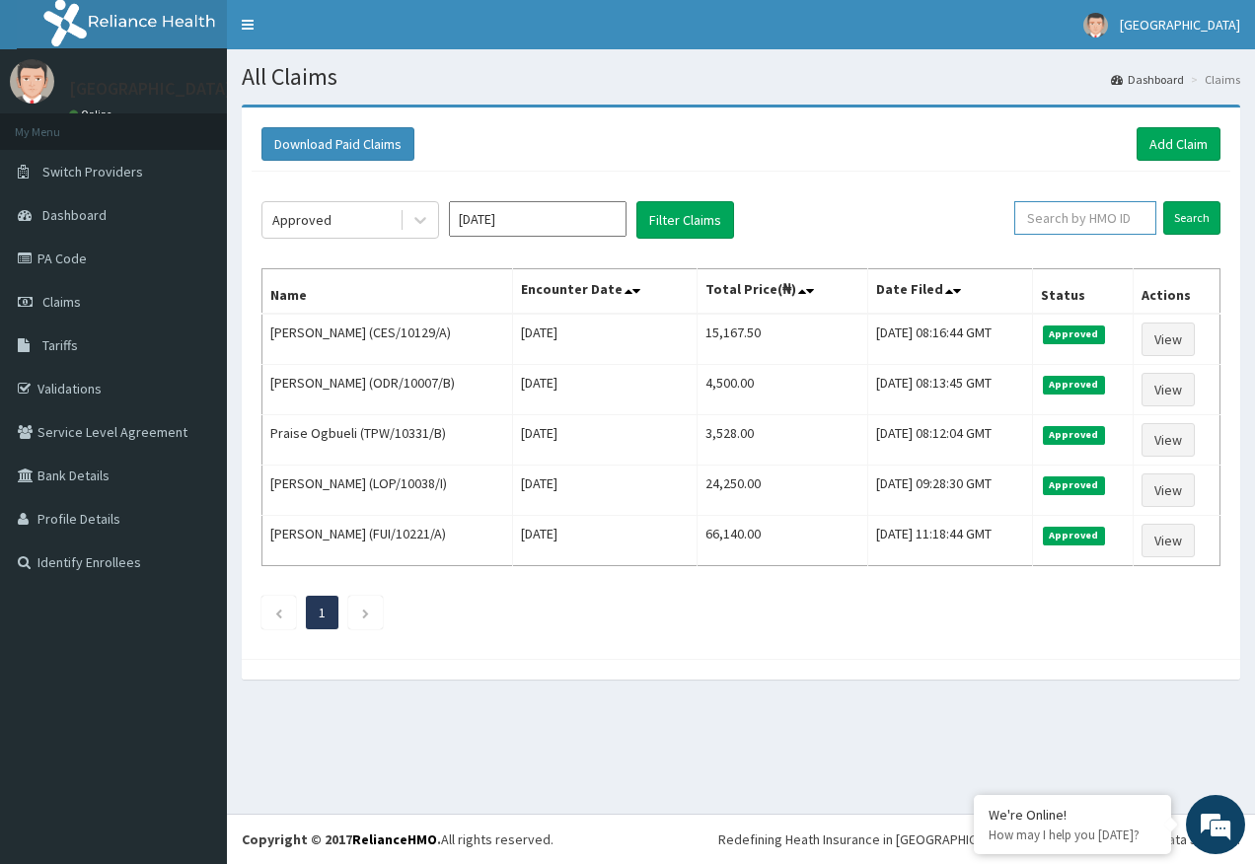
click at [1095, 221] on input "text" at bounding box center [1085, 218] width 142 height 34
paste input "UPC/10075/A"
type input "UPC/10075/A"
click at [1183, 222] on input "Search" at bounding box center [1191, 218] width 57 height 34
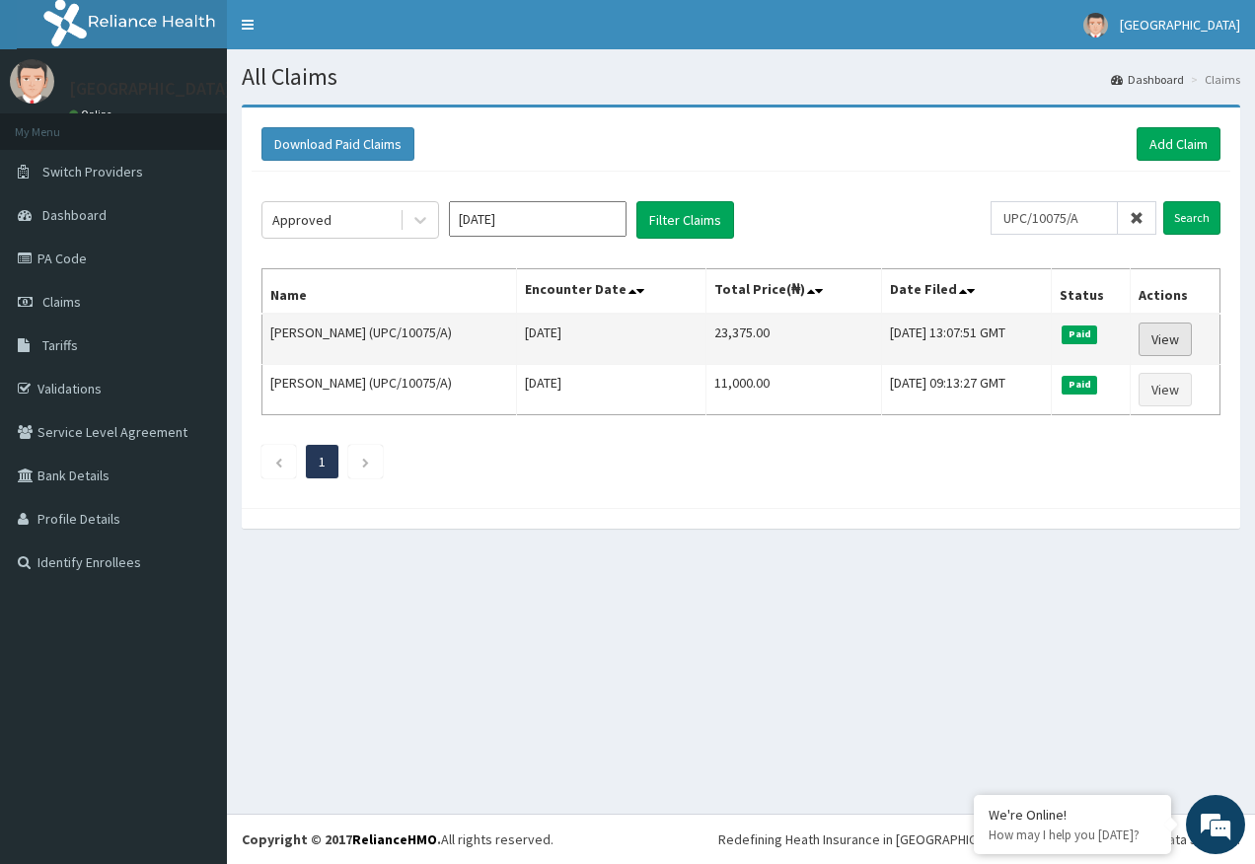
click at [1161, 341] on link "View" at bounding box center [1164, 340] width 53 height 34
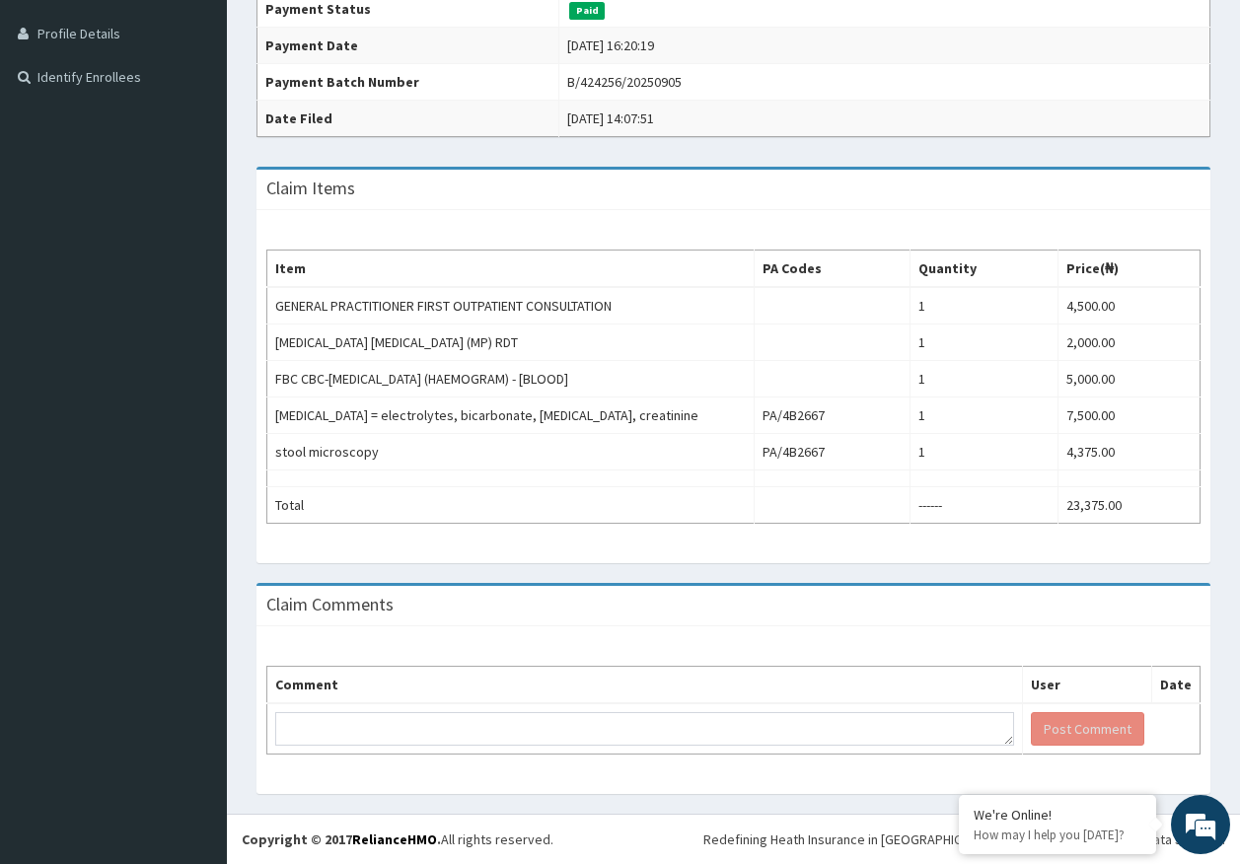
scroll to position [91, 0]
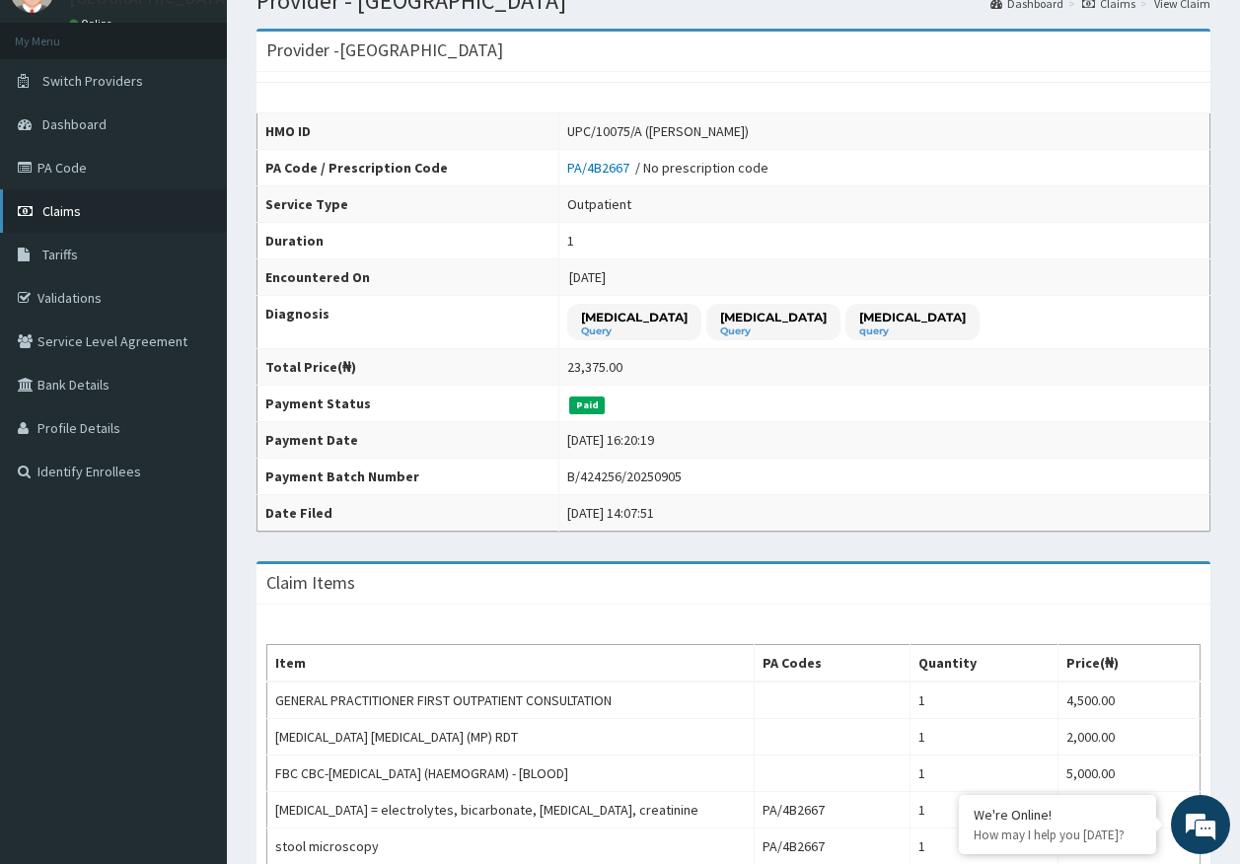
click at [79, 209] on span "Claims" at bounding box center [61, 211] width 38 height 18
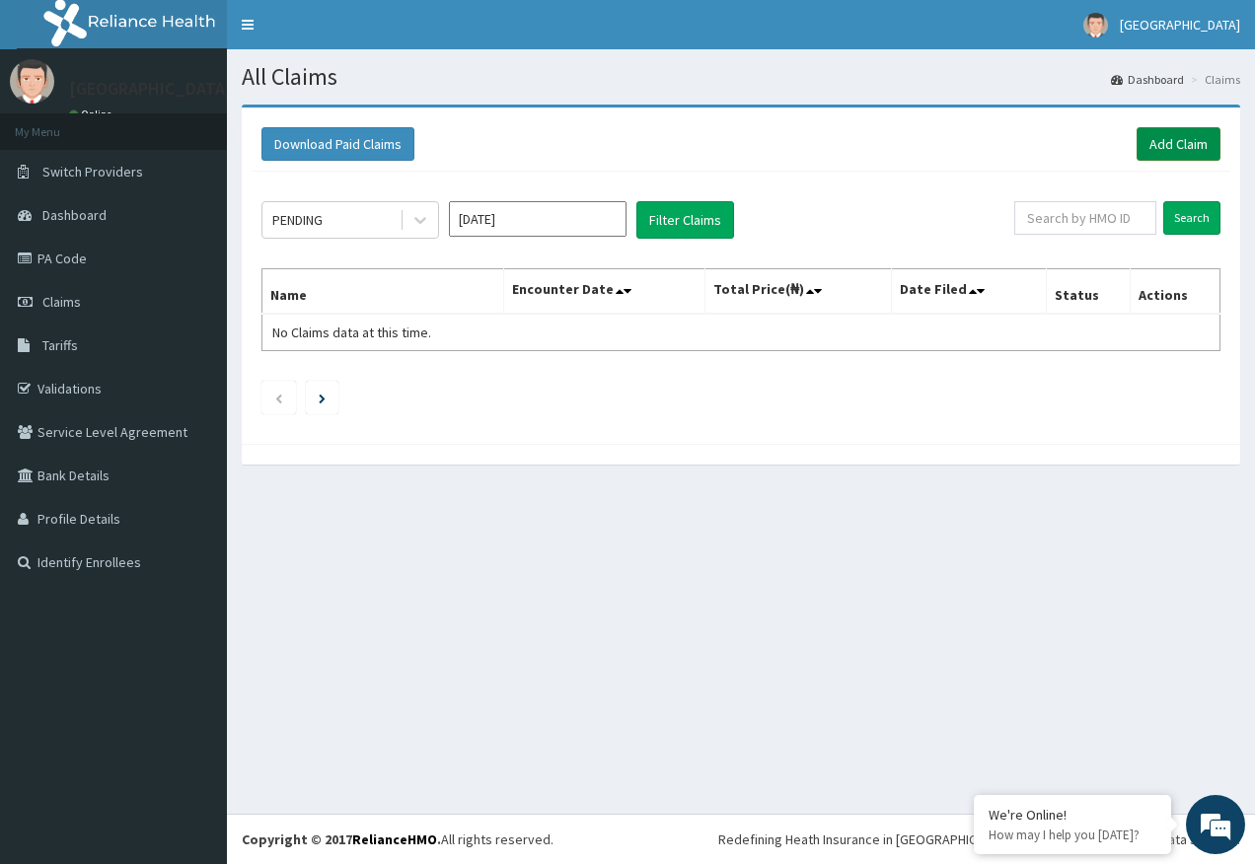
click at [1176, 138] on link "Add Claim" at bounding box center [1178, 144] width 84 height 34
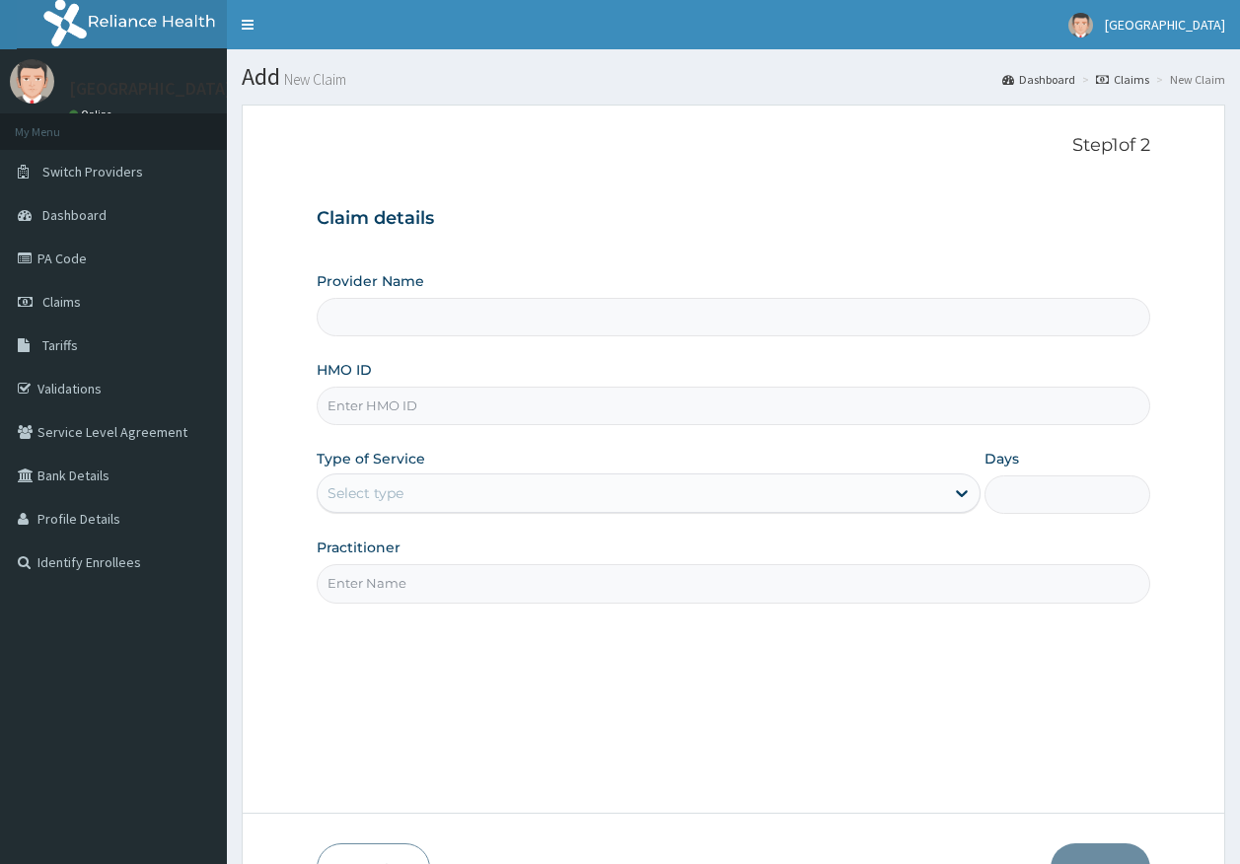
click at [390, 419] on input "HMO ID" at bounding box center [734, 406] width 835 height 38
type input "Kingtrust Medical Center"
paste input "UPC/10075/A"
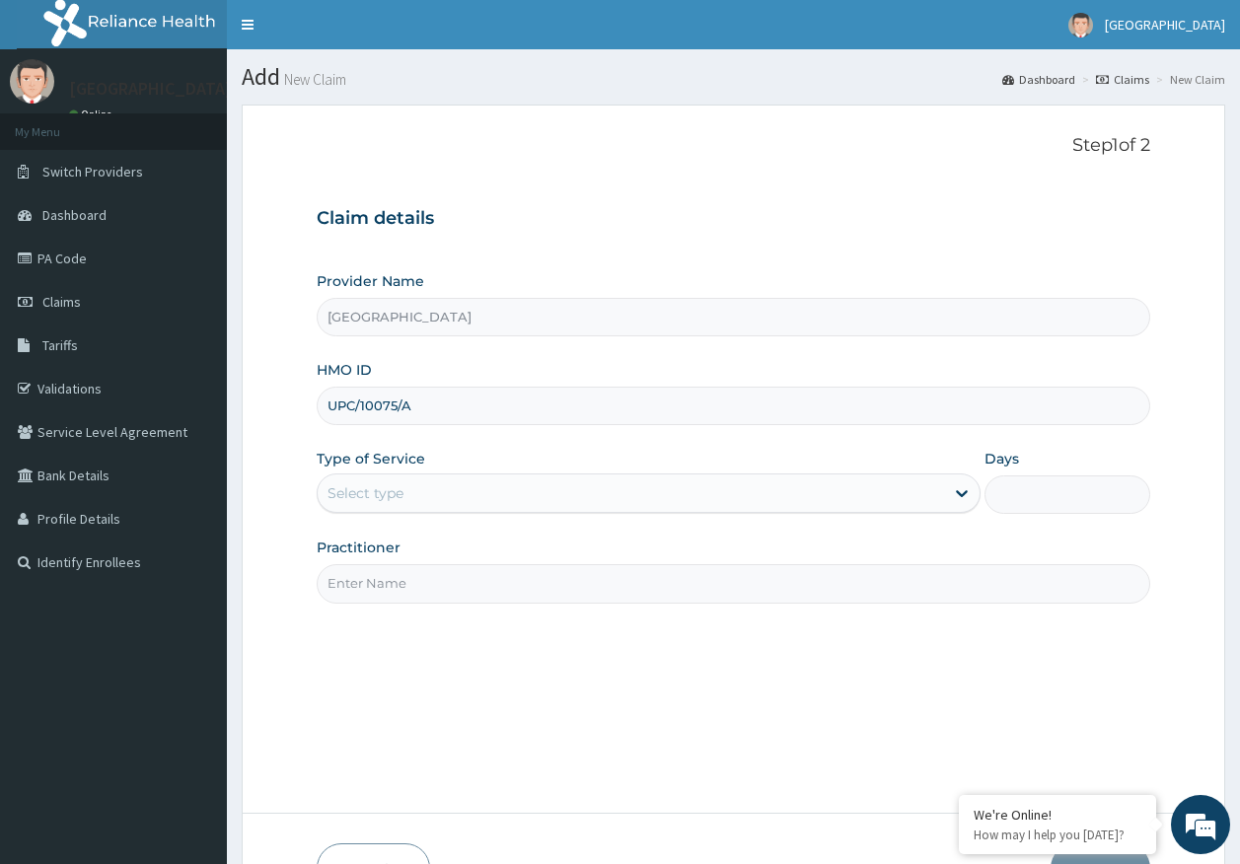
type input "UPC/10075/A"
drag, startPoint x: 392, startPoint y: 482, endPoint x: 389, endPoint y: 498, distance: 16.1
click at [391, 483] on div "Select type" at bounding box center [631, 493] width 626 height 32
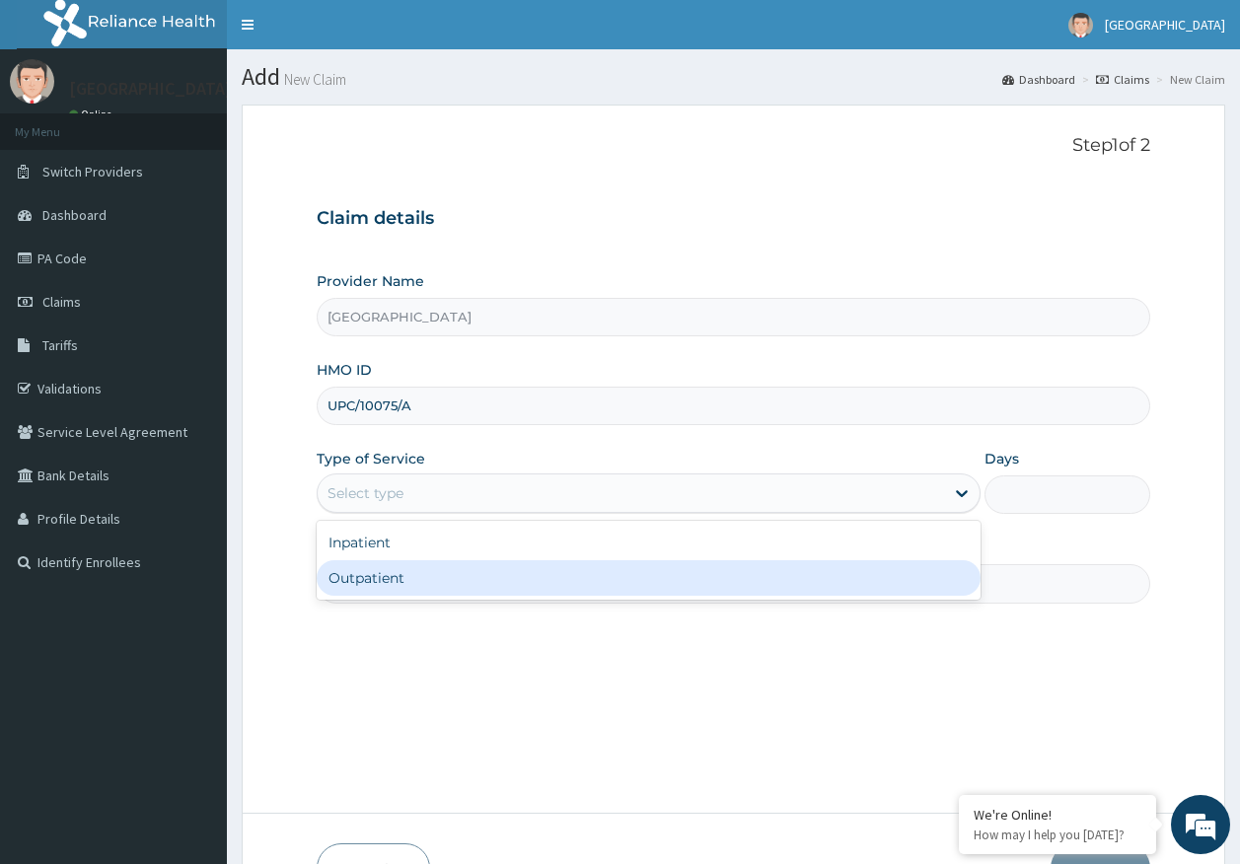
click at [385, 574] on div "Outpatient" at bounding box center [649, 578] width 664 height 36
type input "1"
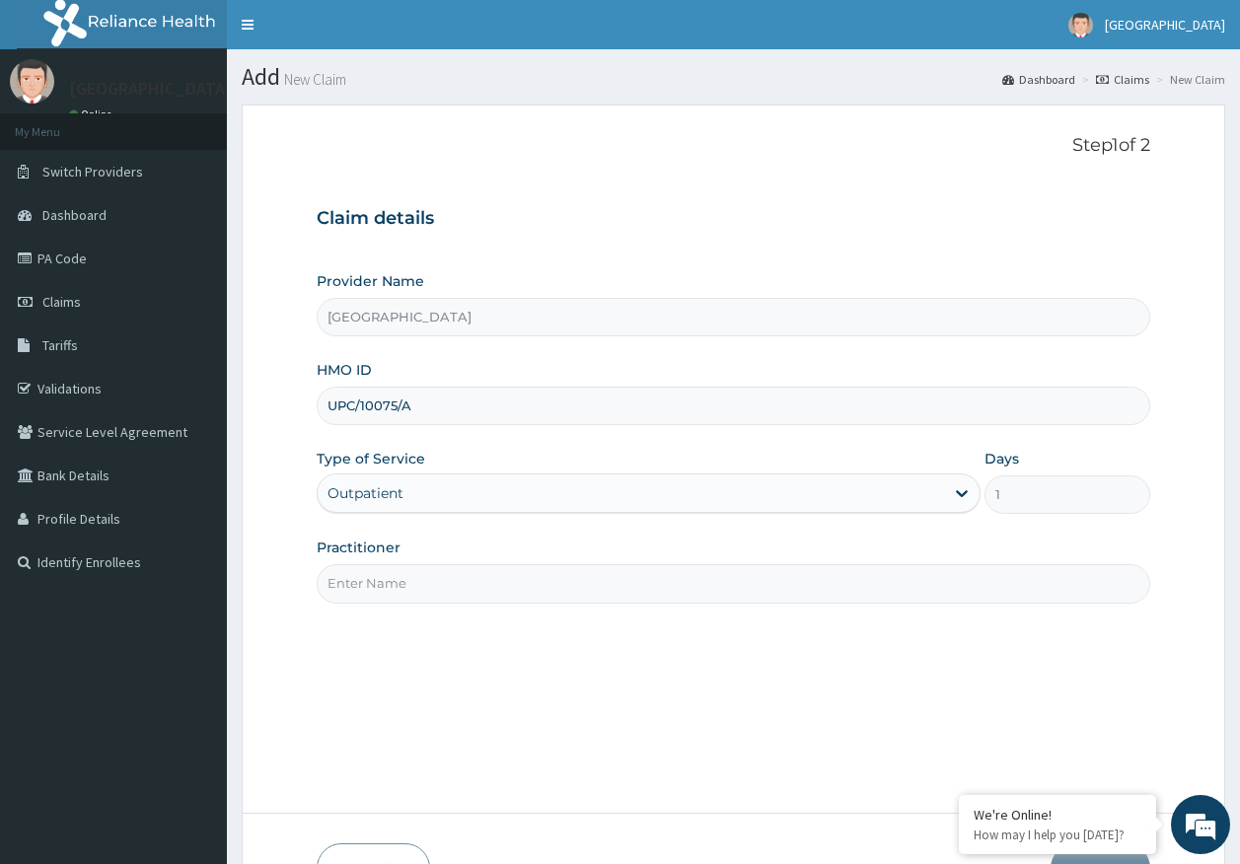
click at [398, 596] on input "Practitioner" at bounding box center [734, 583] width 835 height 38
type input "DR AJAYI"
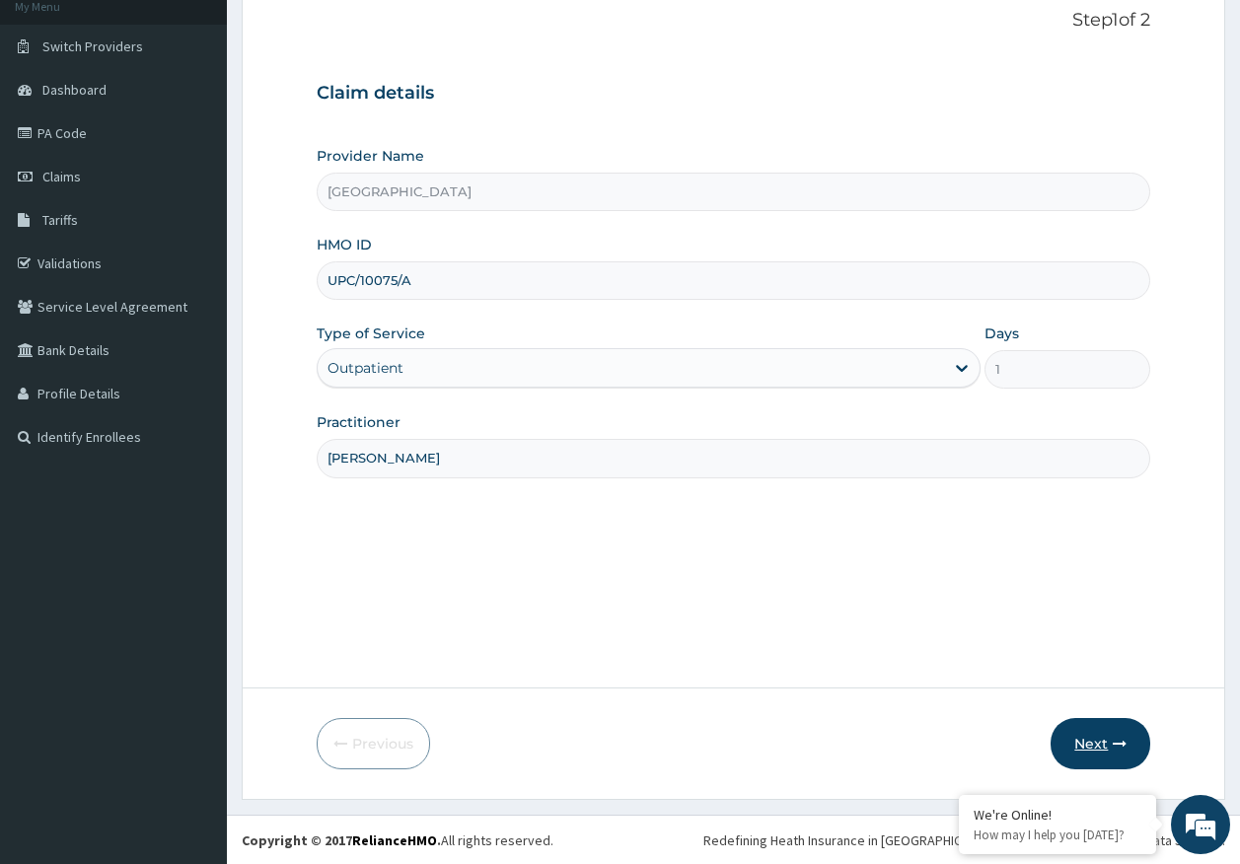
scroll to position [126, 0]
click at [1094, 755] on button "Next" at bounding box center [1101, 742] width 100 height 51
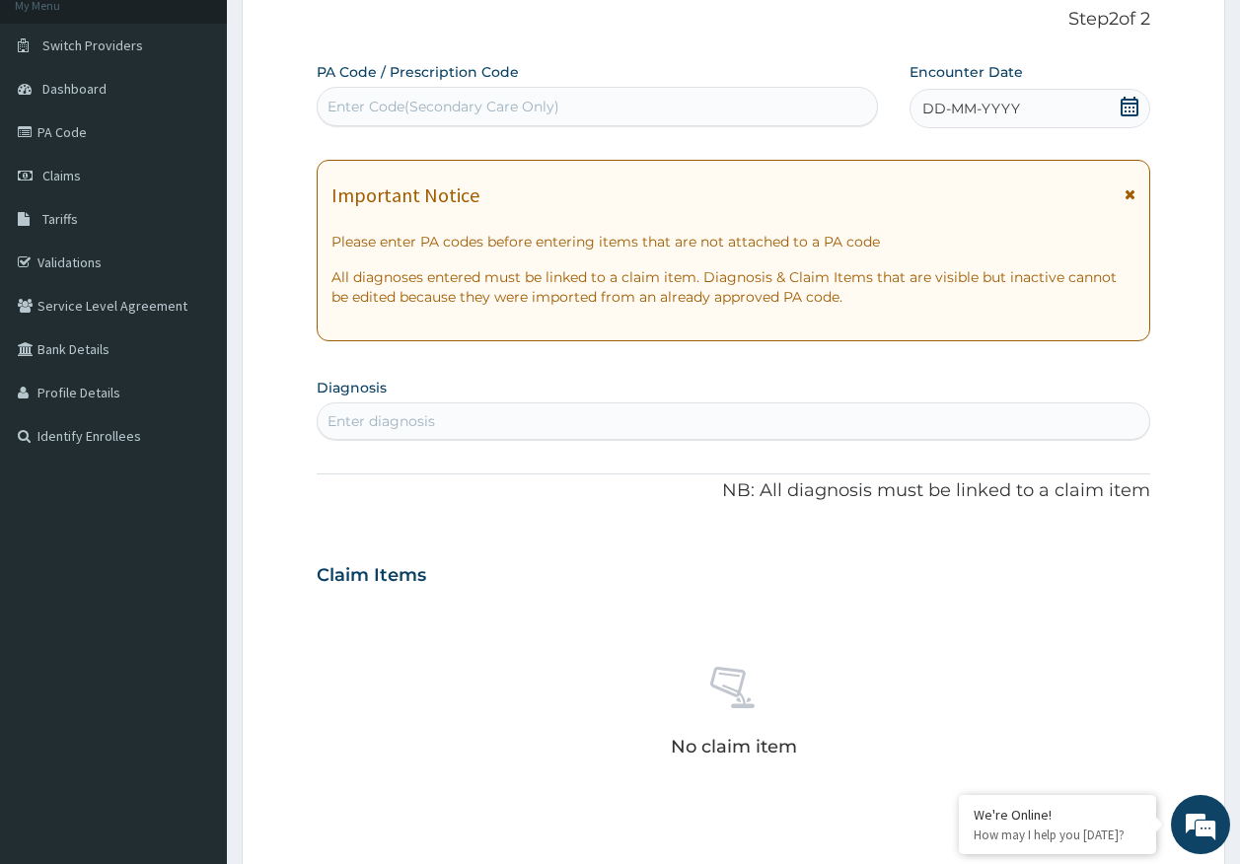
click at [944, 107] on span "DD-MM-YYYY" at bounding box center [971, 109] width 98 height 20
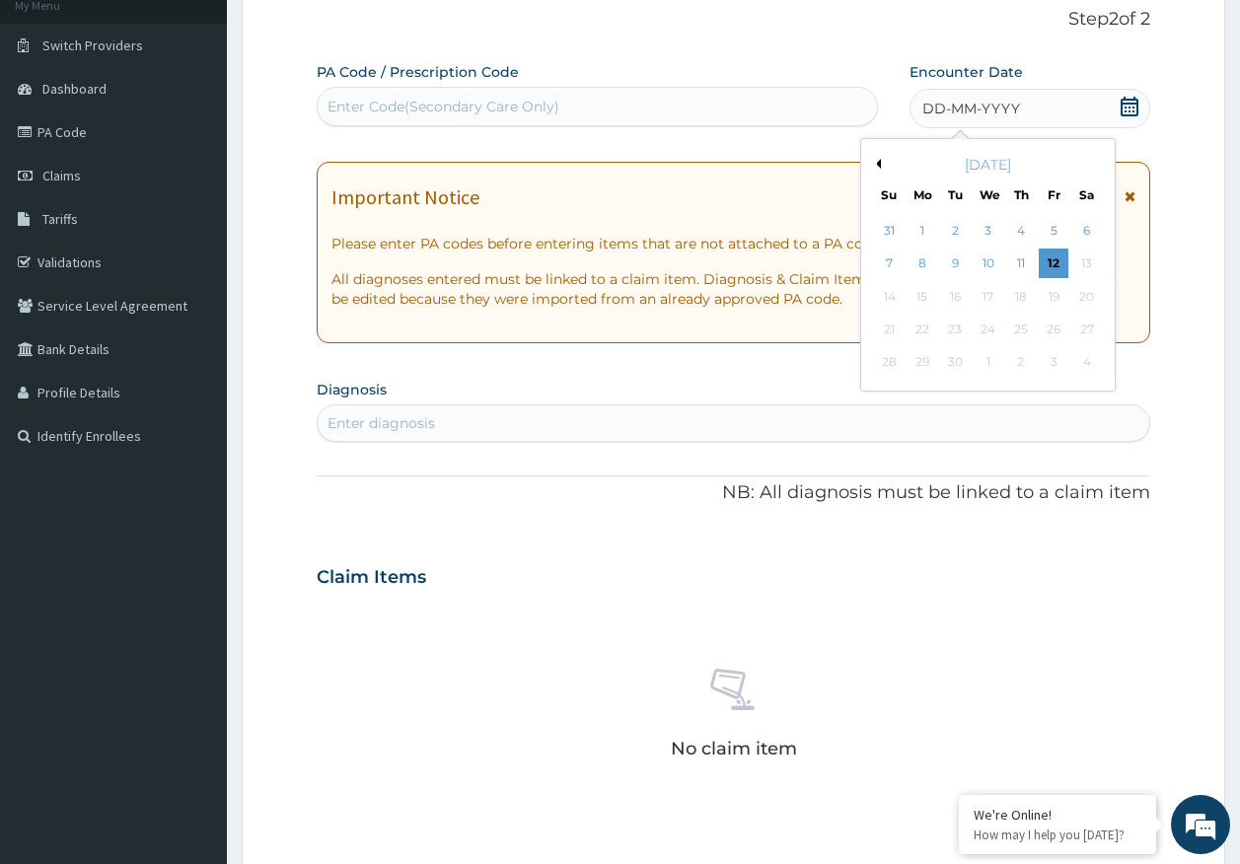
drag, startPoint x: 1018, startPoint y: 259, endPoint x: 832, endPoint y: 390, distance: 227.4
click at [1019, 256] on div "11" at bounding box center [1021, 265] width 30 height 30
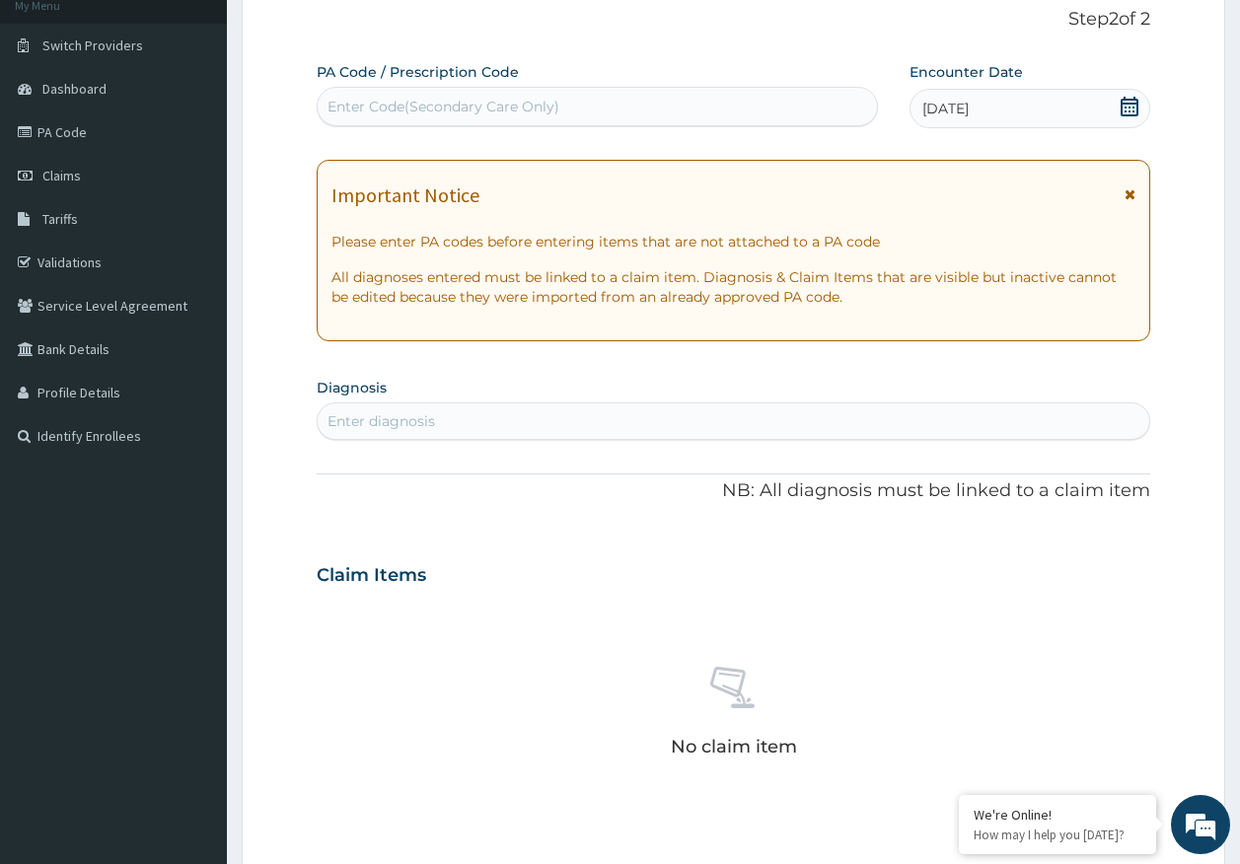
click at [530, 431] on div "Enter diagnosis" at bounding box center [734, 421] width 833 height 32
type input "malar"
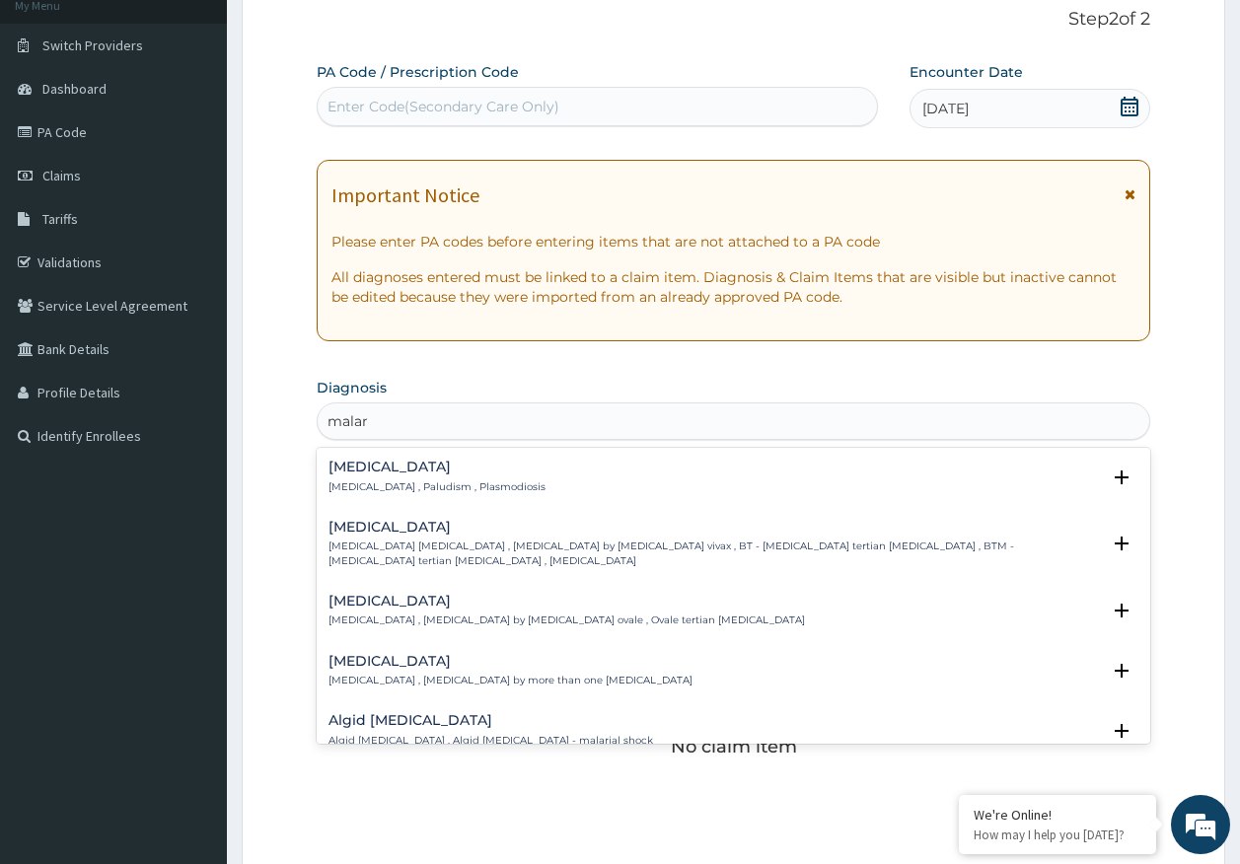
click at [339, 466] on h4 "Malaria" at bounding box center [437, 467] width 217 height 15
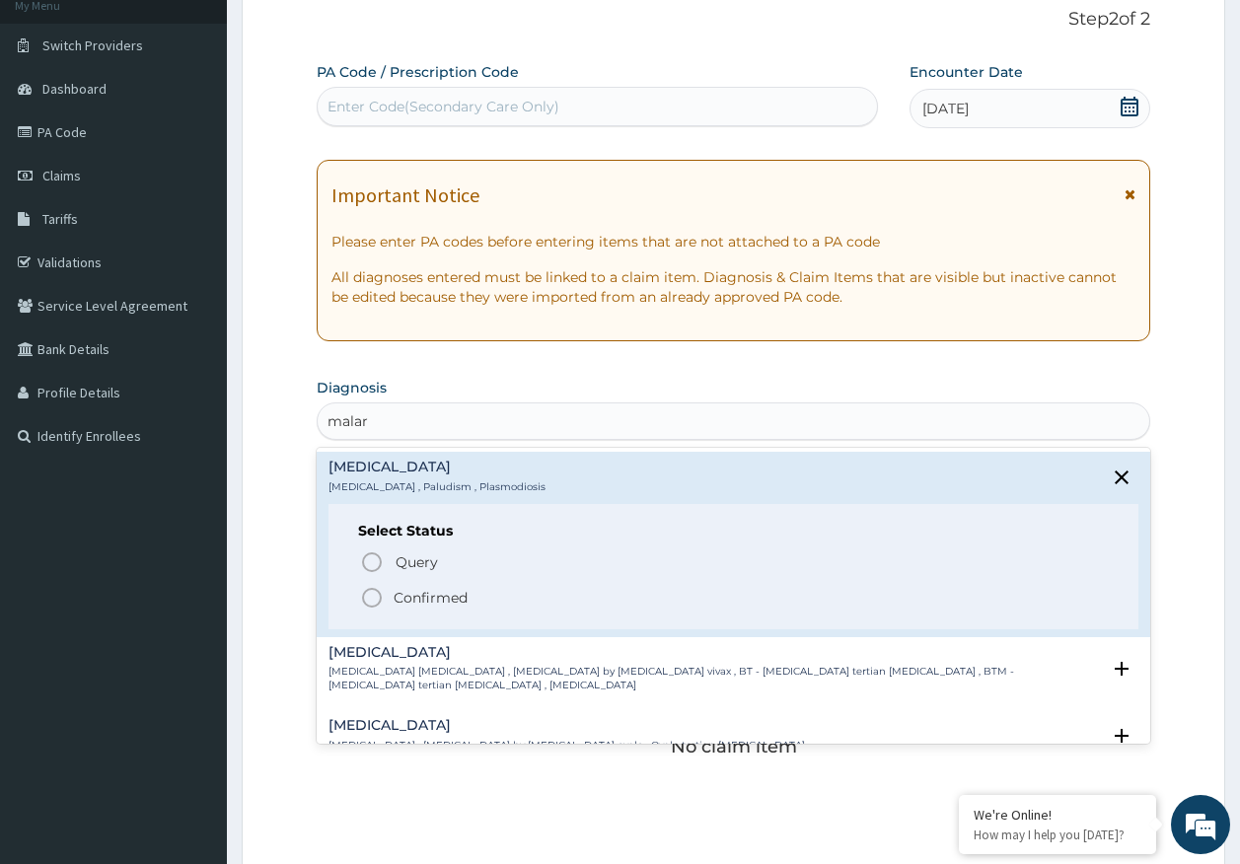
scroll to position [0, 0]
click at [410, 563] on span "Query" at bounding box center [417, 562] width 42 height 20
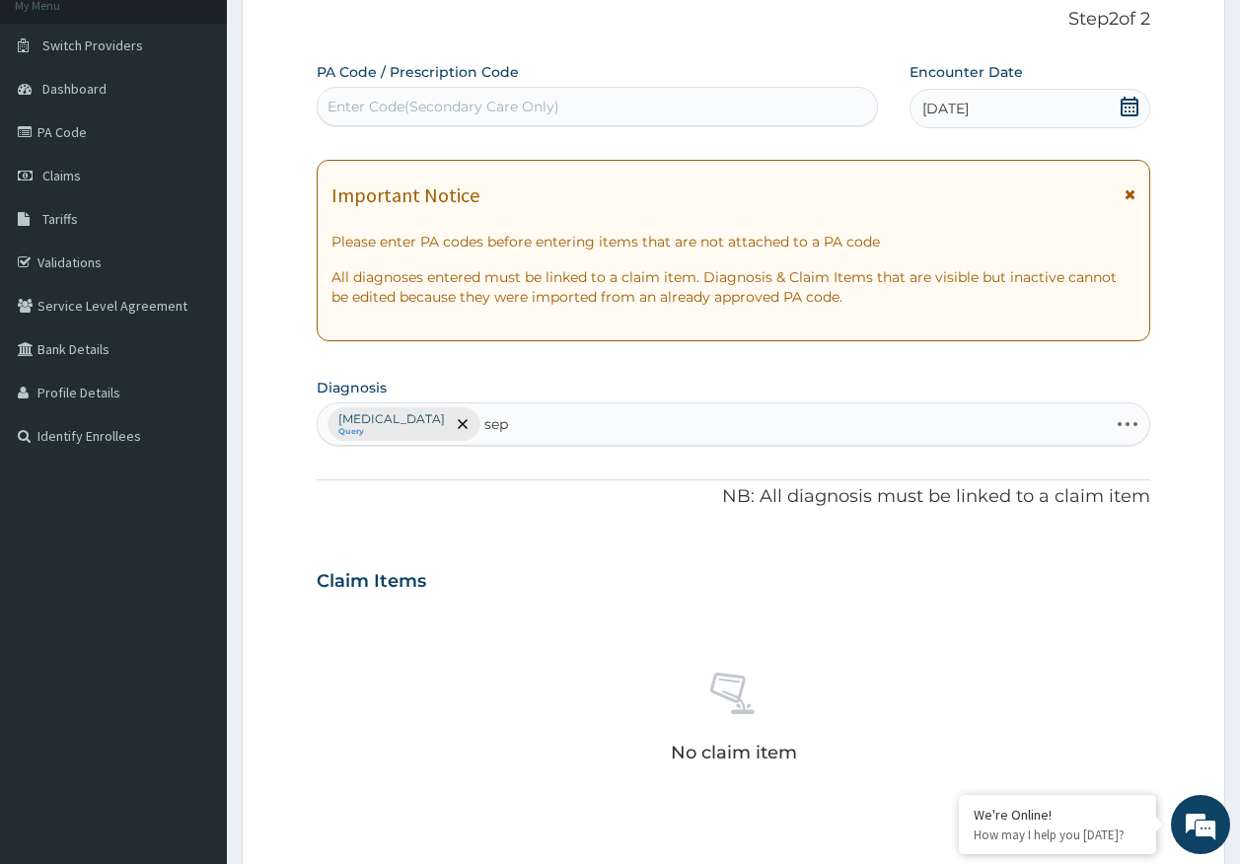
type input "seps"
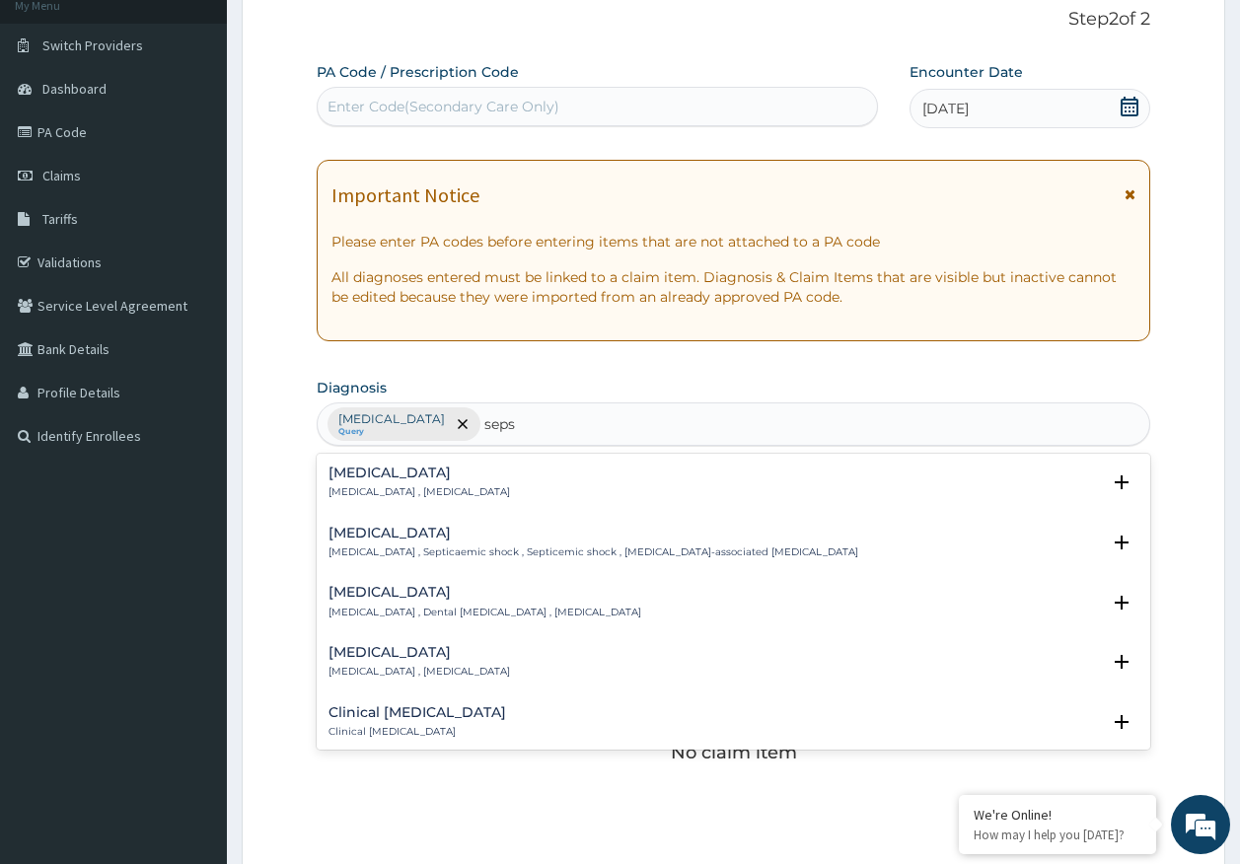
click at [368, 479] on div "Sepsis Systemic infection , Sepsis" at bounding box center [420, 483] width 182 height 35
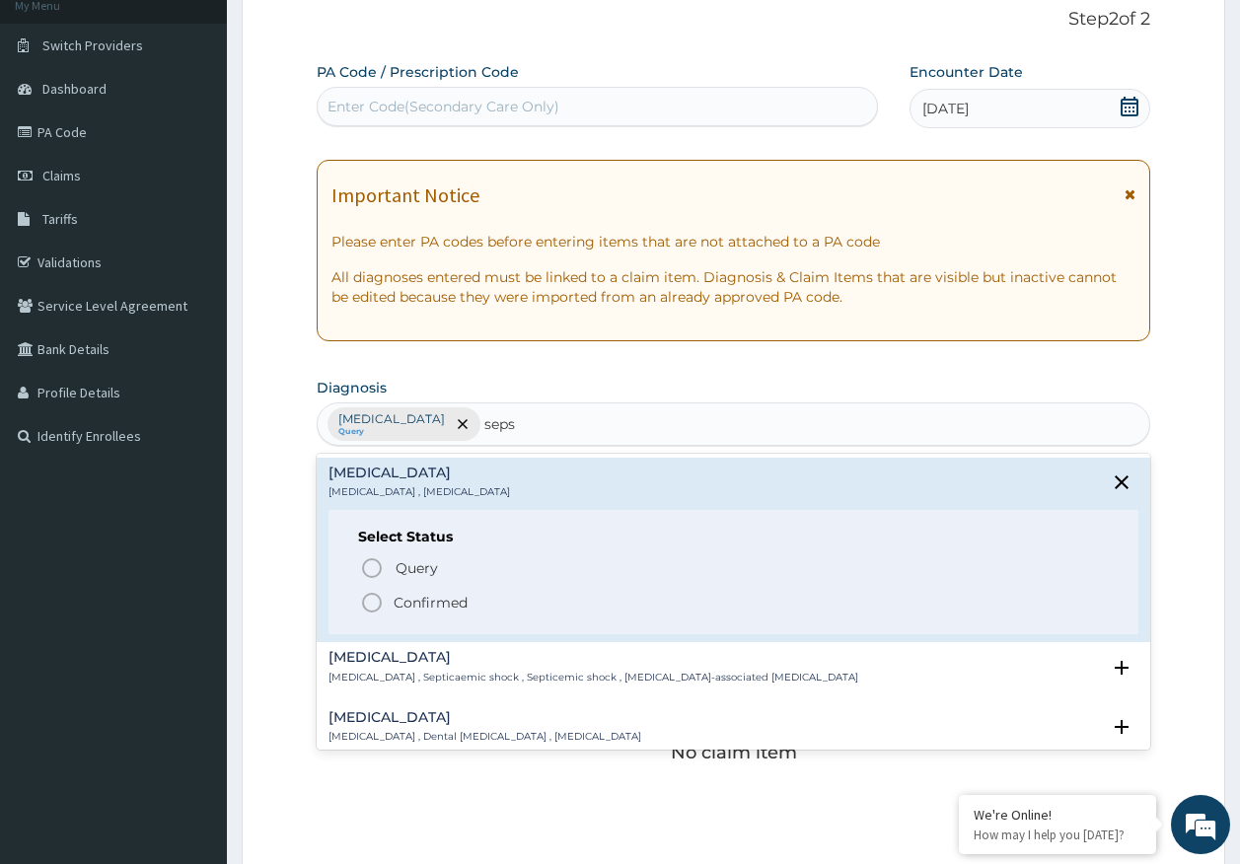
click at [408, 551] on div "Select Status Query Query covers suspected (?), Keep in view (kiv), Ruled out (…" at bounding box center [734, 572] width 811 height 125
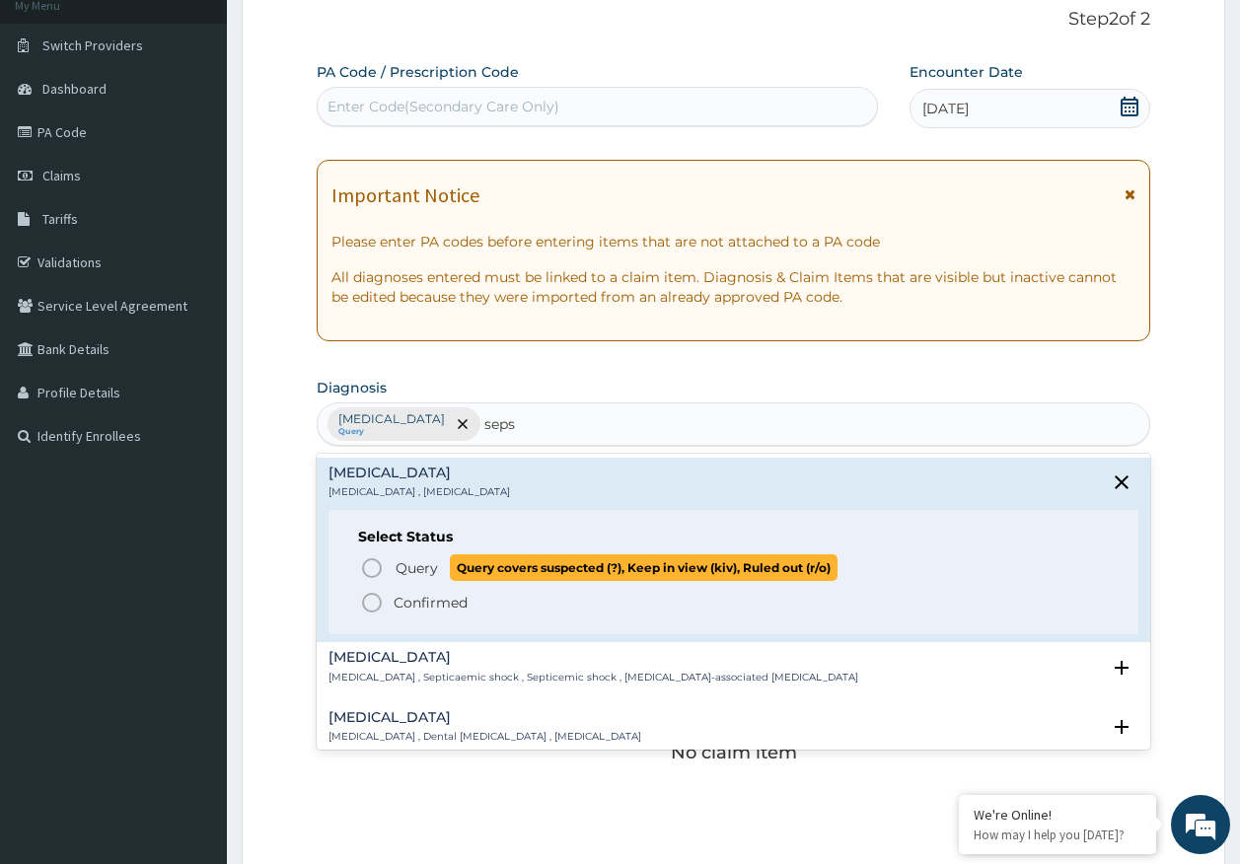
click at [415, 569] on span "Query" at bounding box center [417, 568] width 42 height 20
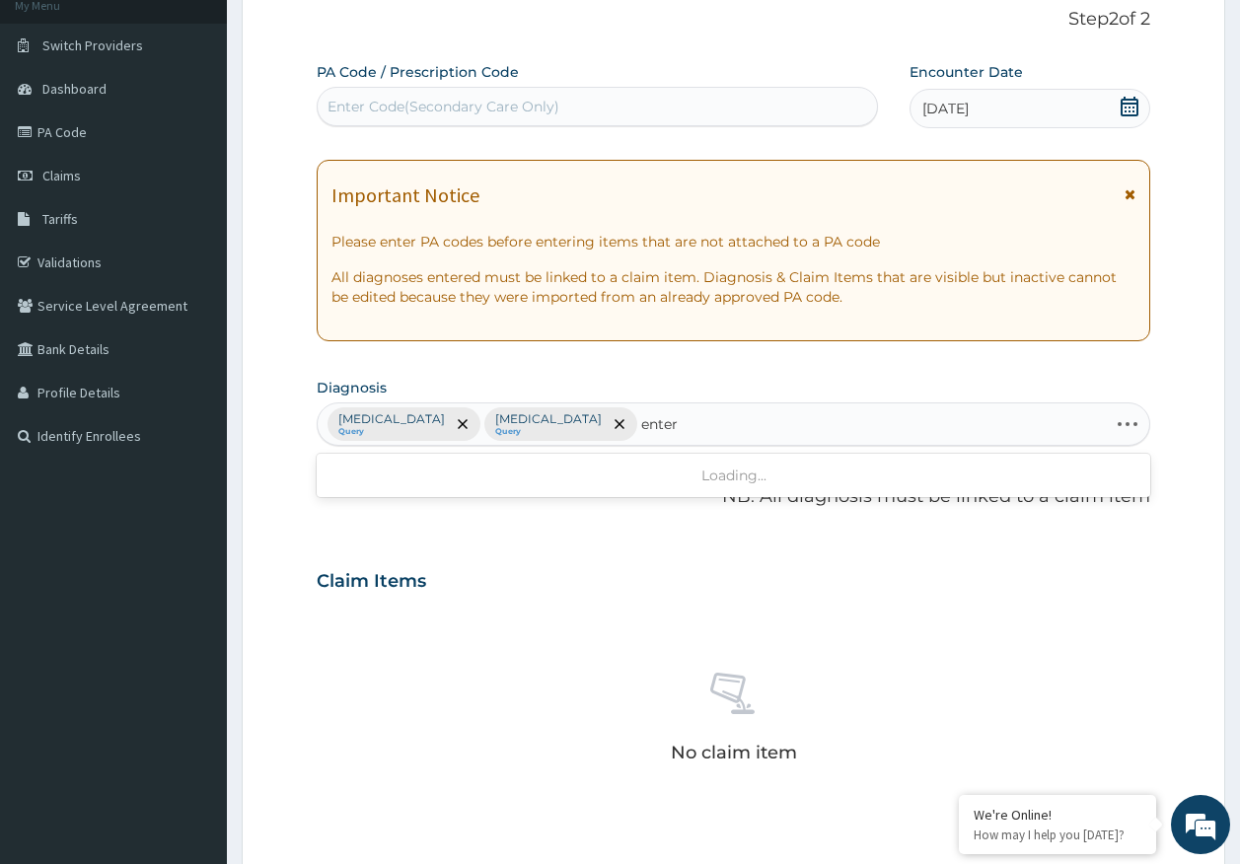
type input "enteri"
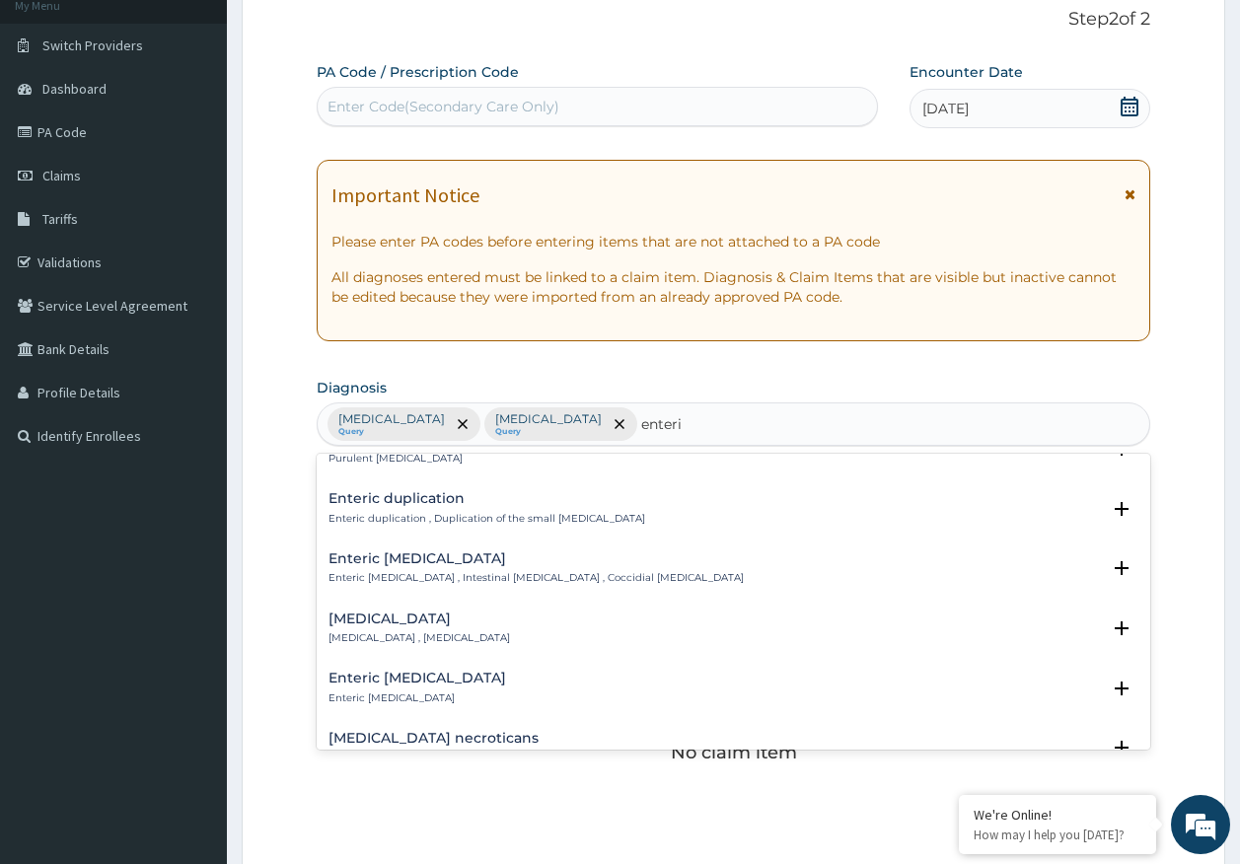
scroll to position [197, 0]
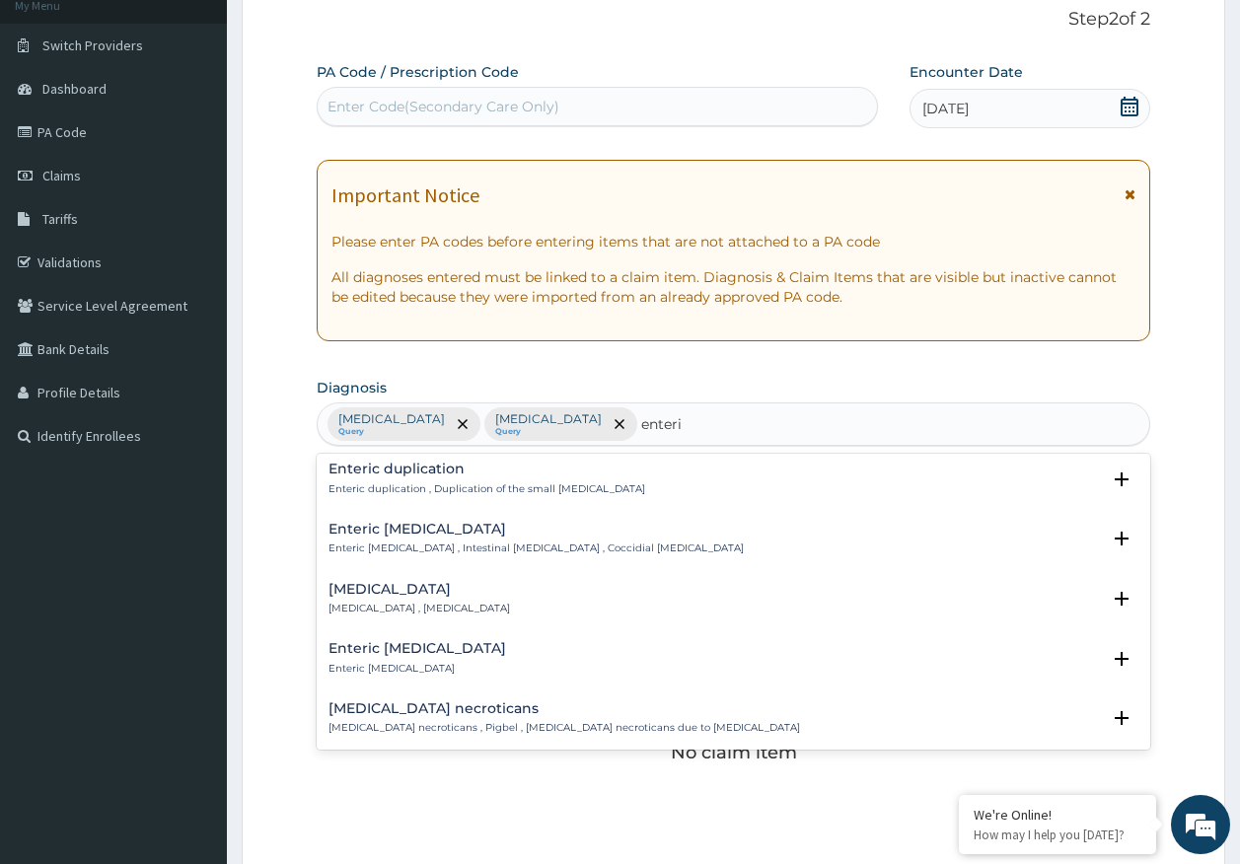
click at [423, 591] on h4 "[MEDICAL_DATA]" at bounding box center [420, 589] width 182 height 15
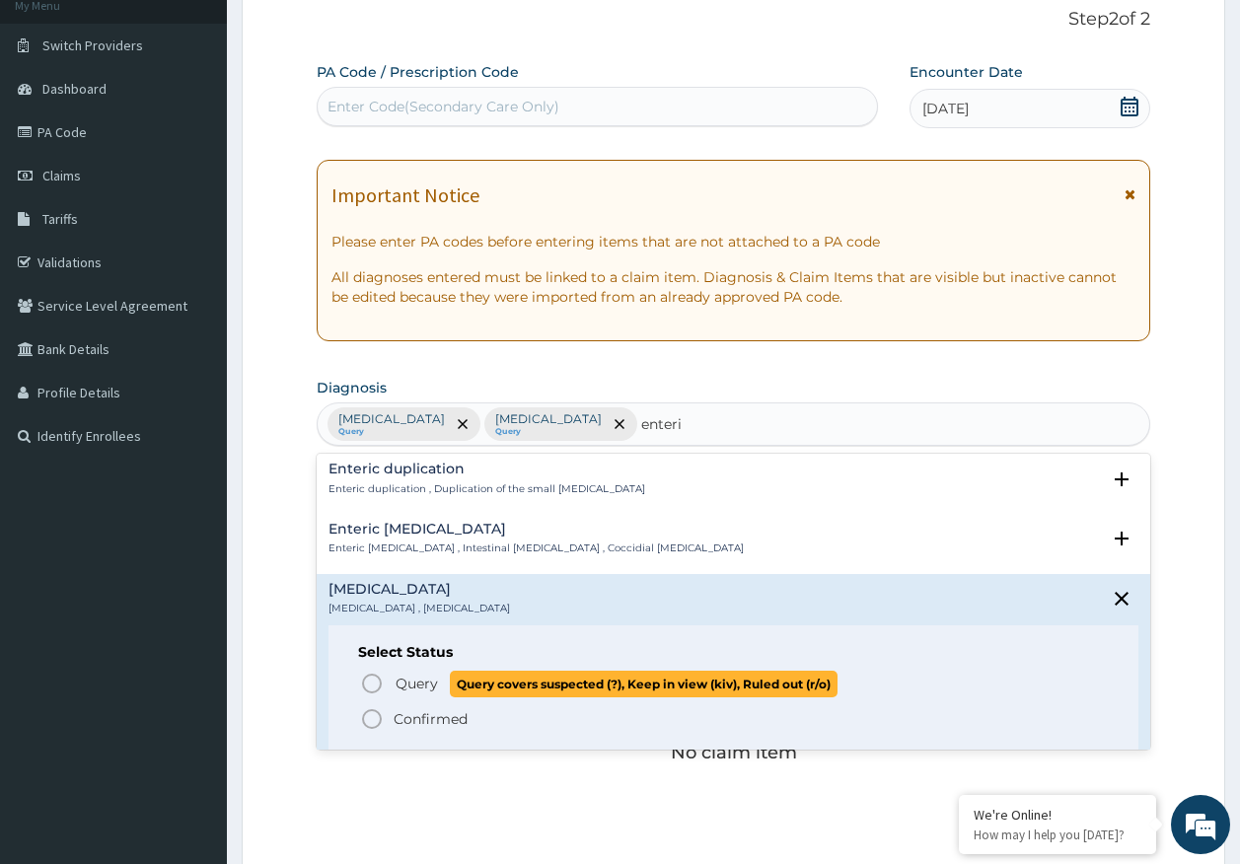
click at [425, 685] on span "Query" at bounding box center [417, 684] width 42 height 20
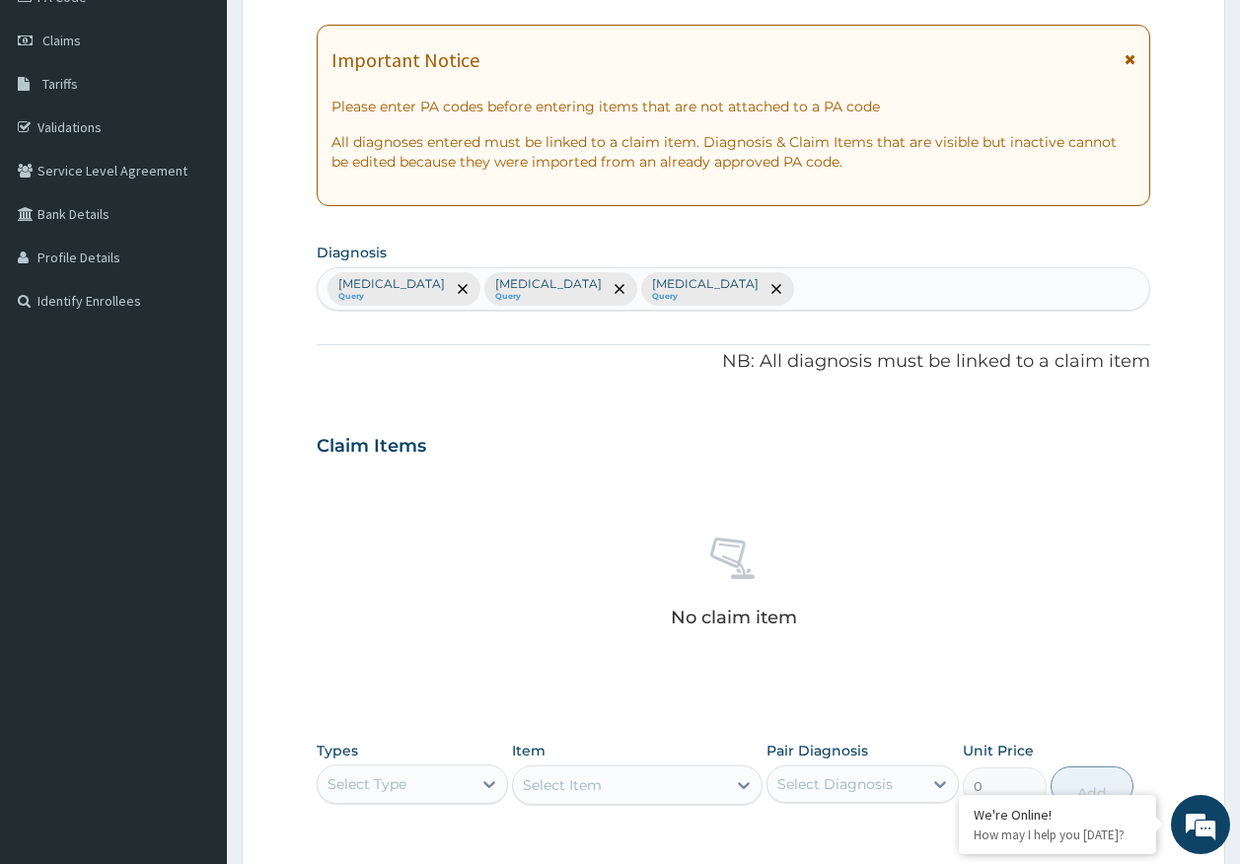
scroll to position [558, 0]
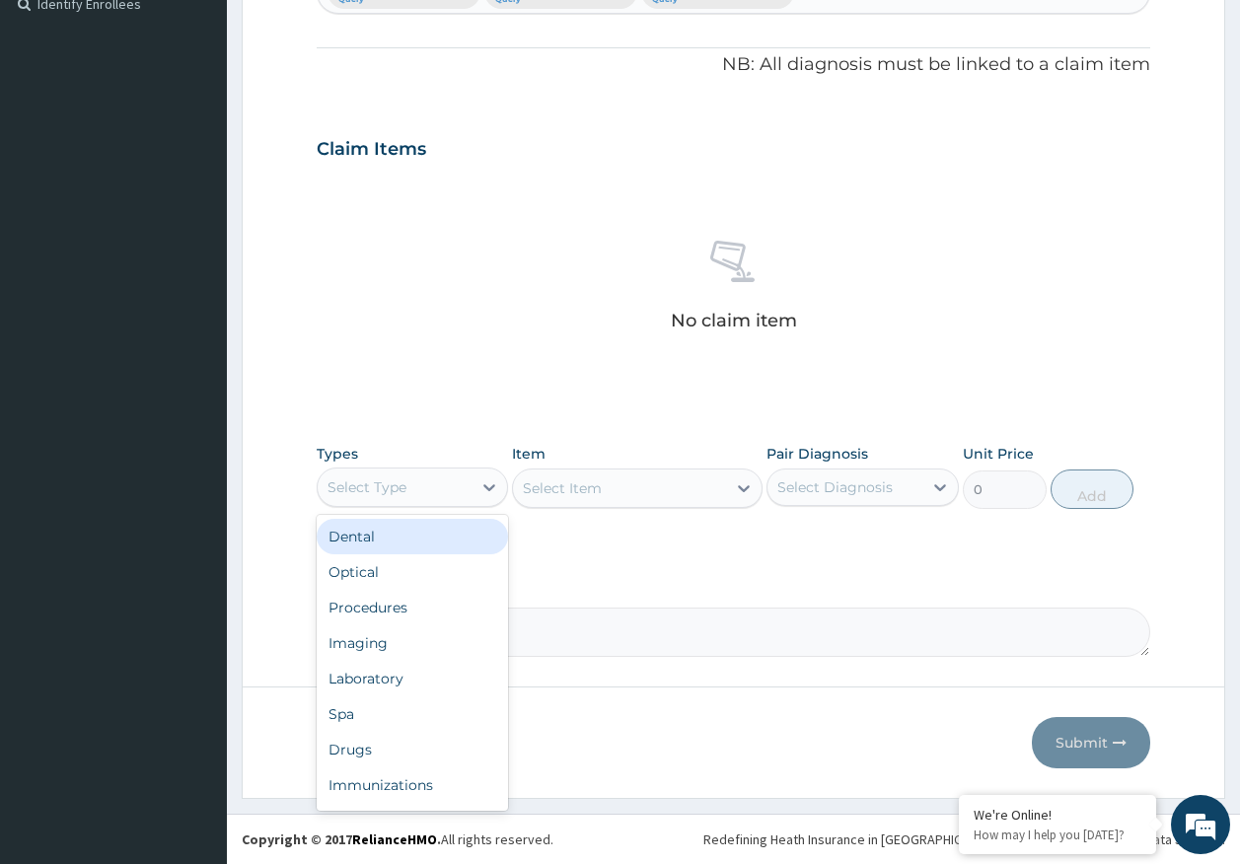
click at [394, 491] on div "Select Type" at bounding box center [367, 487] width 79 height 20
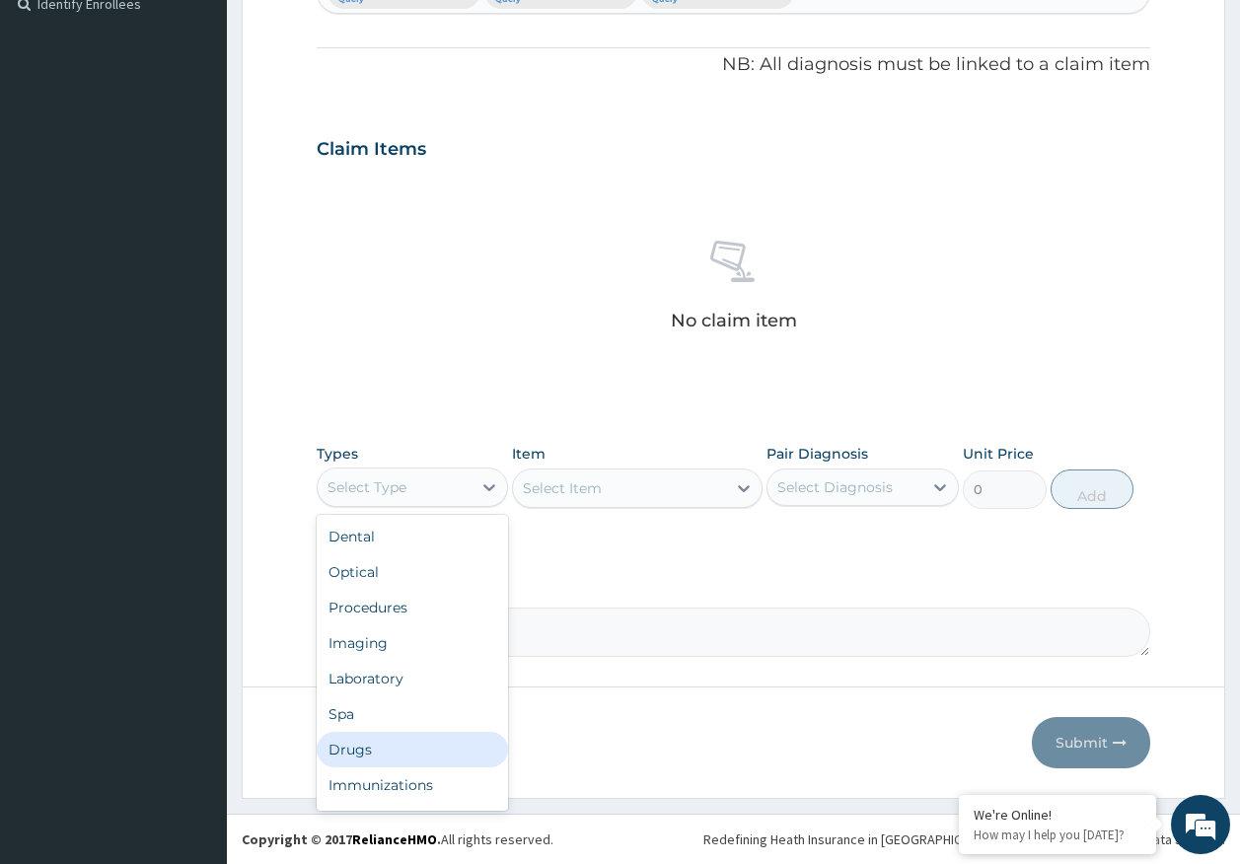
click at [364, 750] on div "Drugs" at bounding box center [413, 750] width 192 height 36
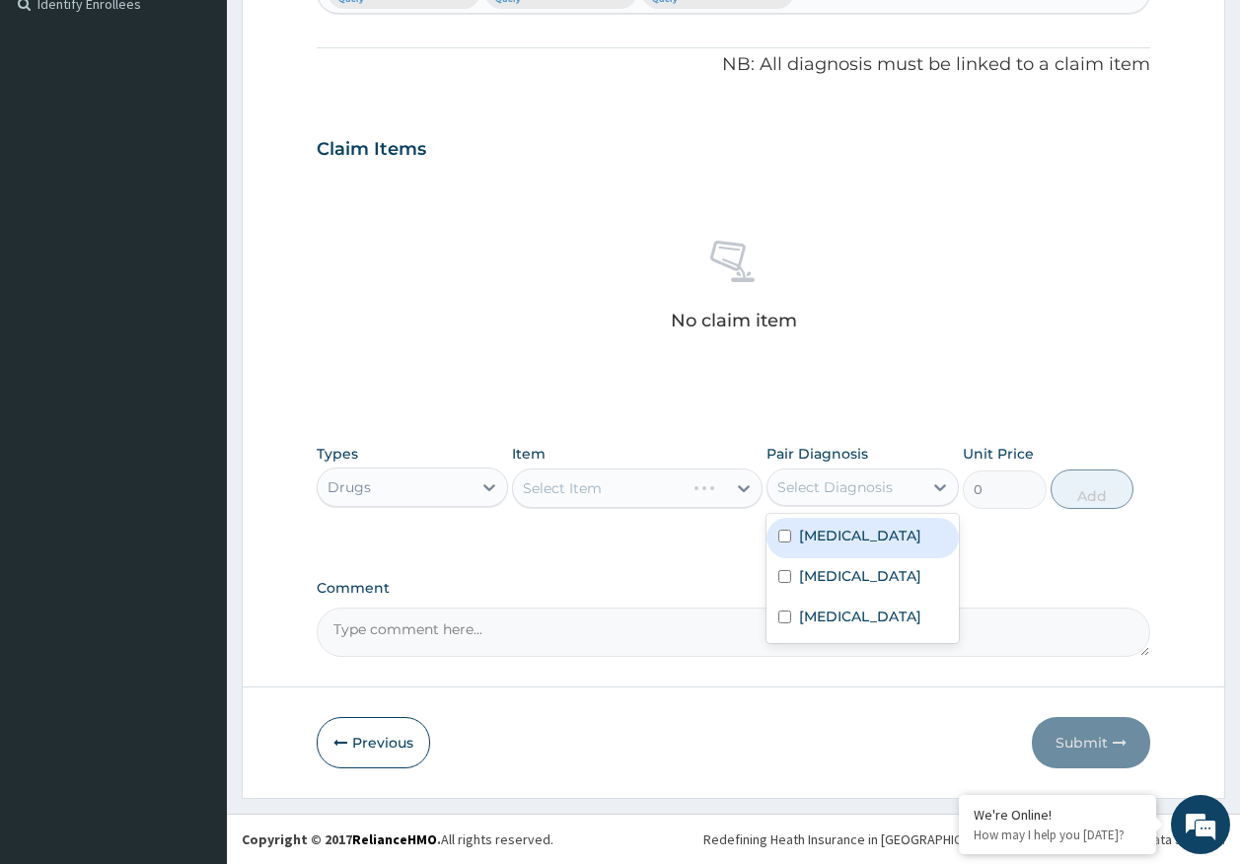
click at [856, 496] on div "Select Diagnosis" at bounding box center [834, 487] width 115 height 20
click at [847, 547] on div "[MEDICAL_DATA]" at bounding box center [863, 538] width 192 height 40
checkbox input "true"
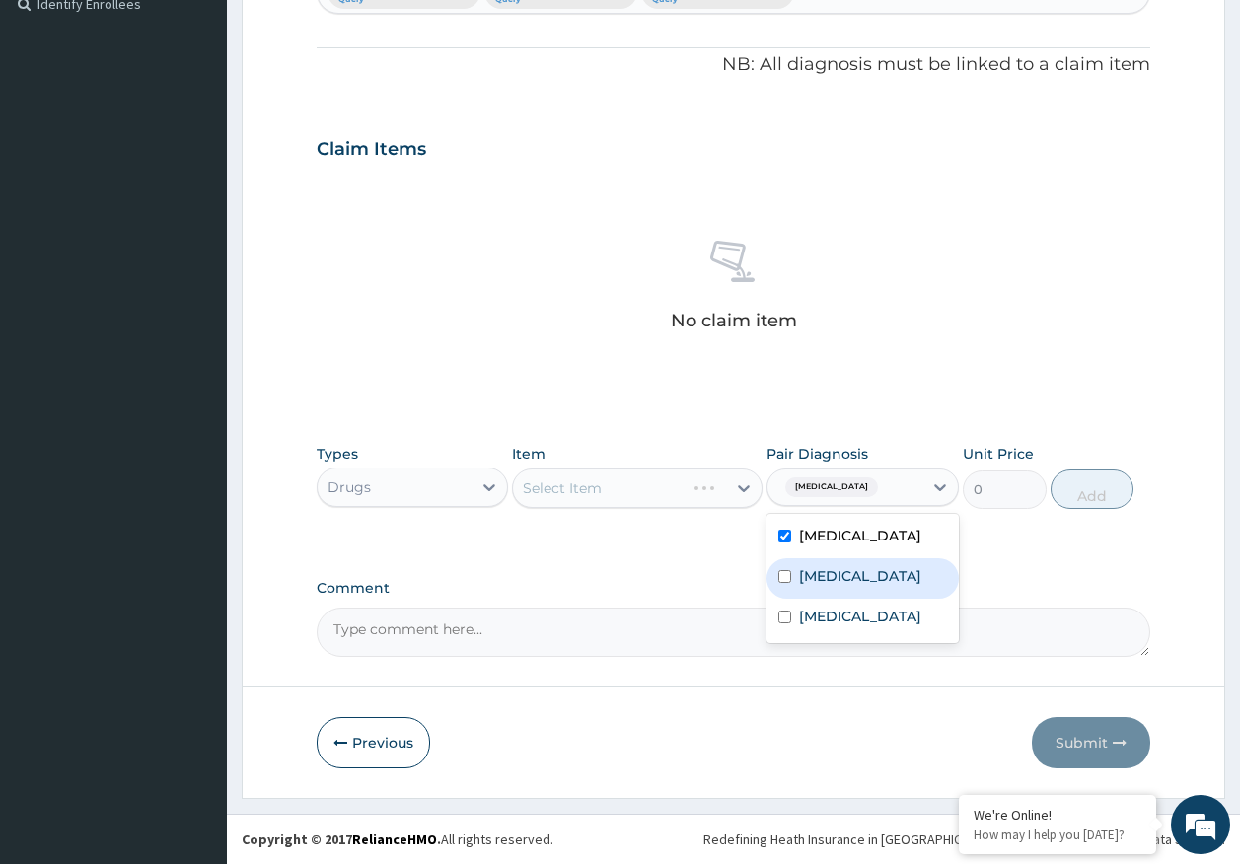
click at [830, 580] on label "[MEDICAL_DATA]" at bounding box center [860, 576] width 122 height 20
checkbox input "true"
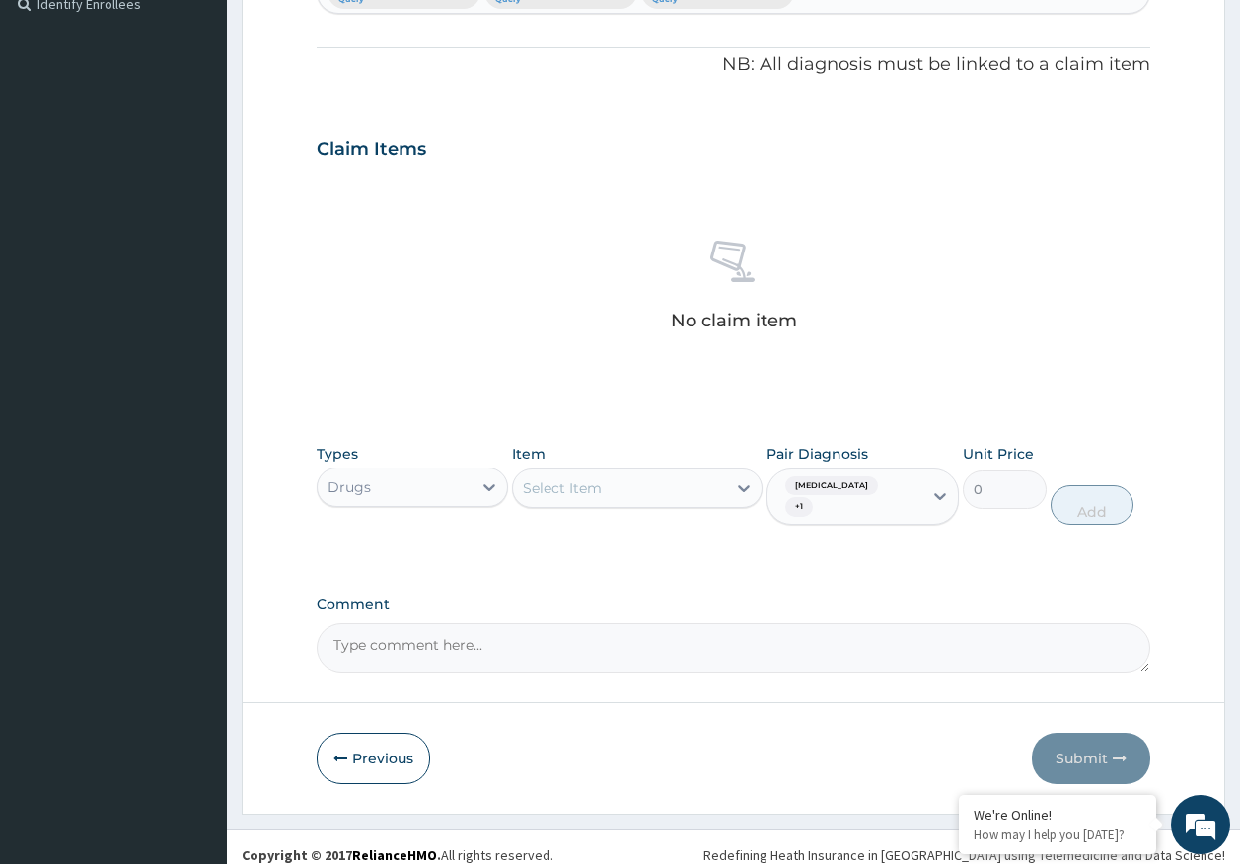
click at [658, 491] on div "Select Item" at bounding box center [619, 489] width 213 height 32
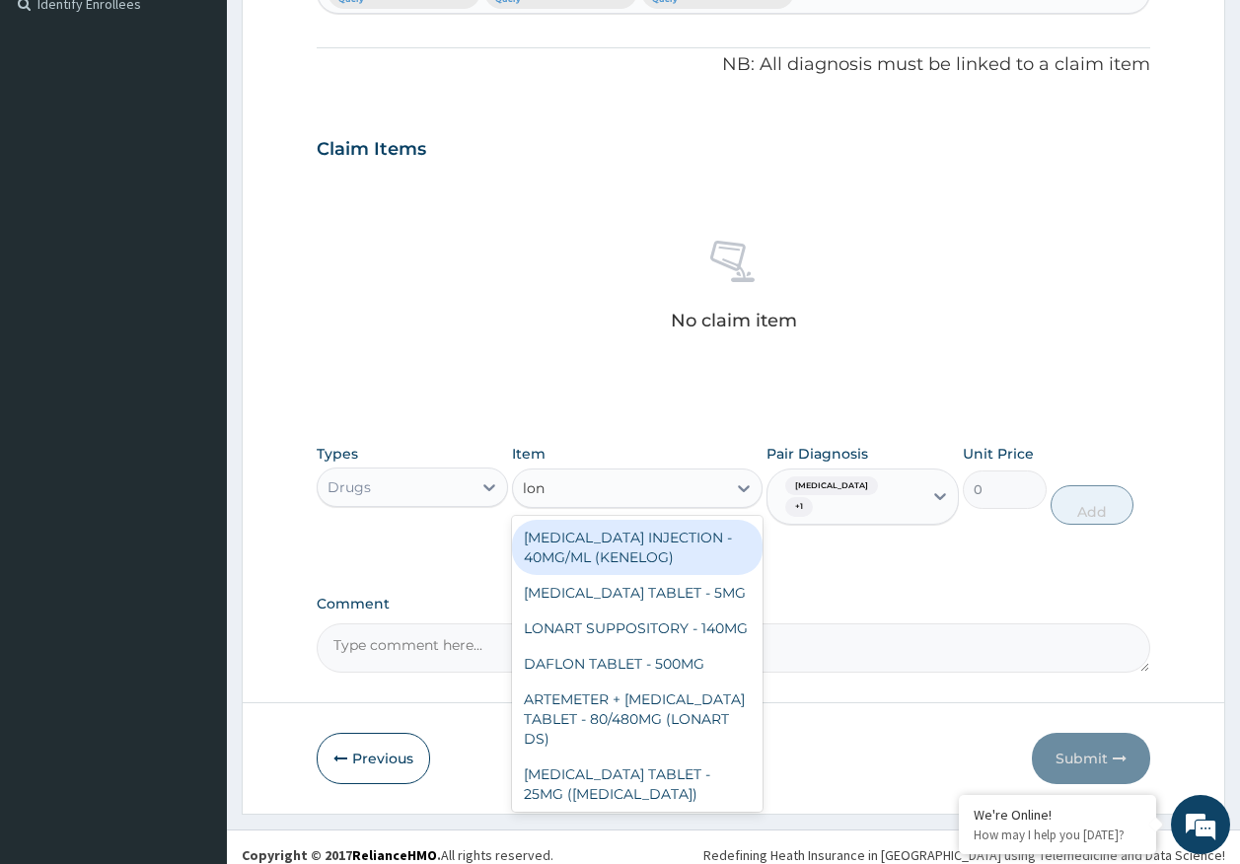
type input "lona"
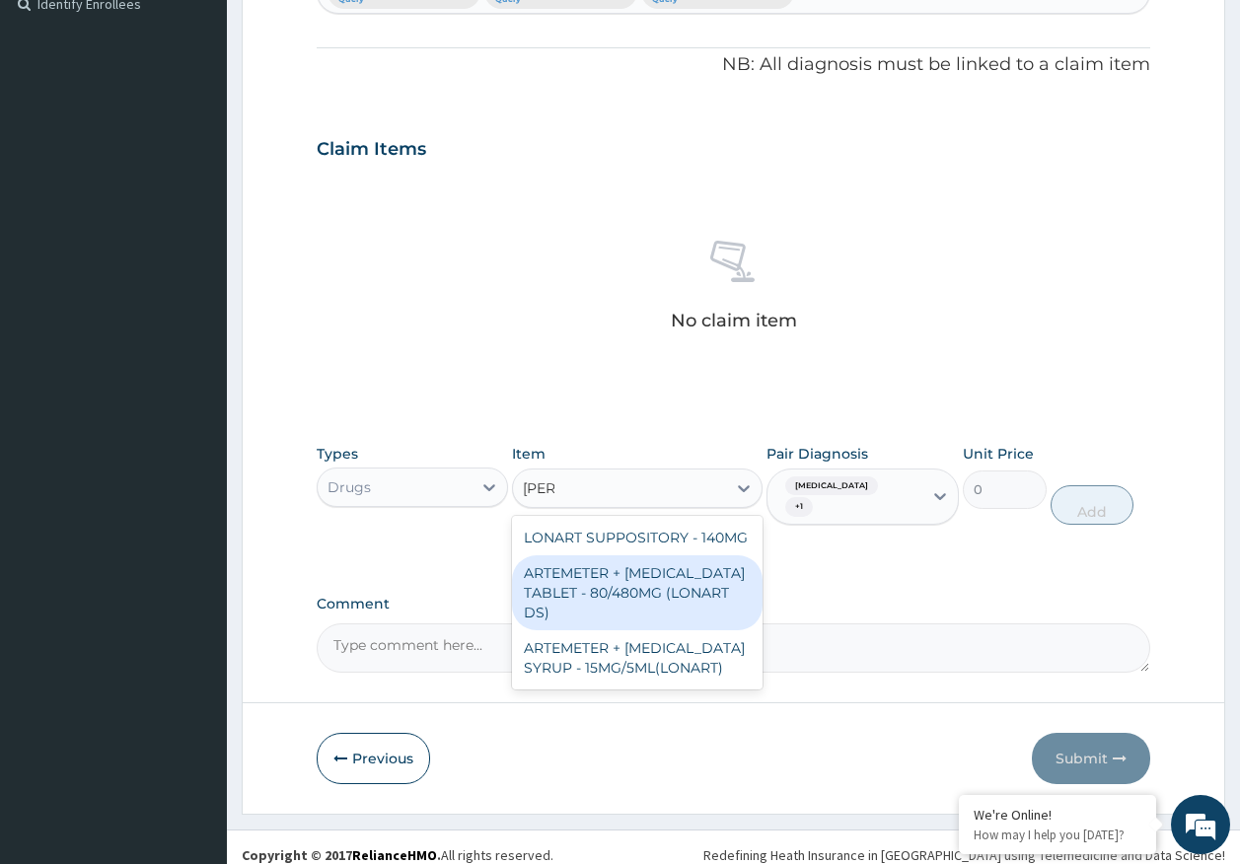
drag, startPoint x: 661, startPoint y: 591, endPoint x: 1052, endPoint y: 528, distance: 395.7
click at [686, 576] on div "ARTEMETER + [MEDICAL_DATA] TABLET - 80/480MG (LONART DS)" at bounding box center [637, 592] width 251 height 75
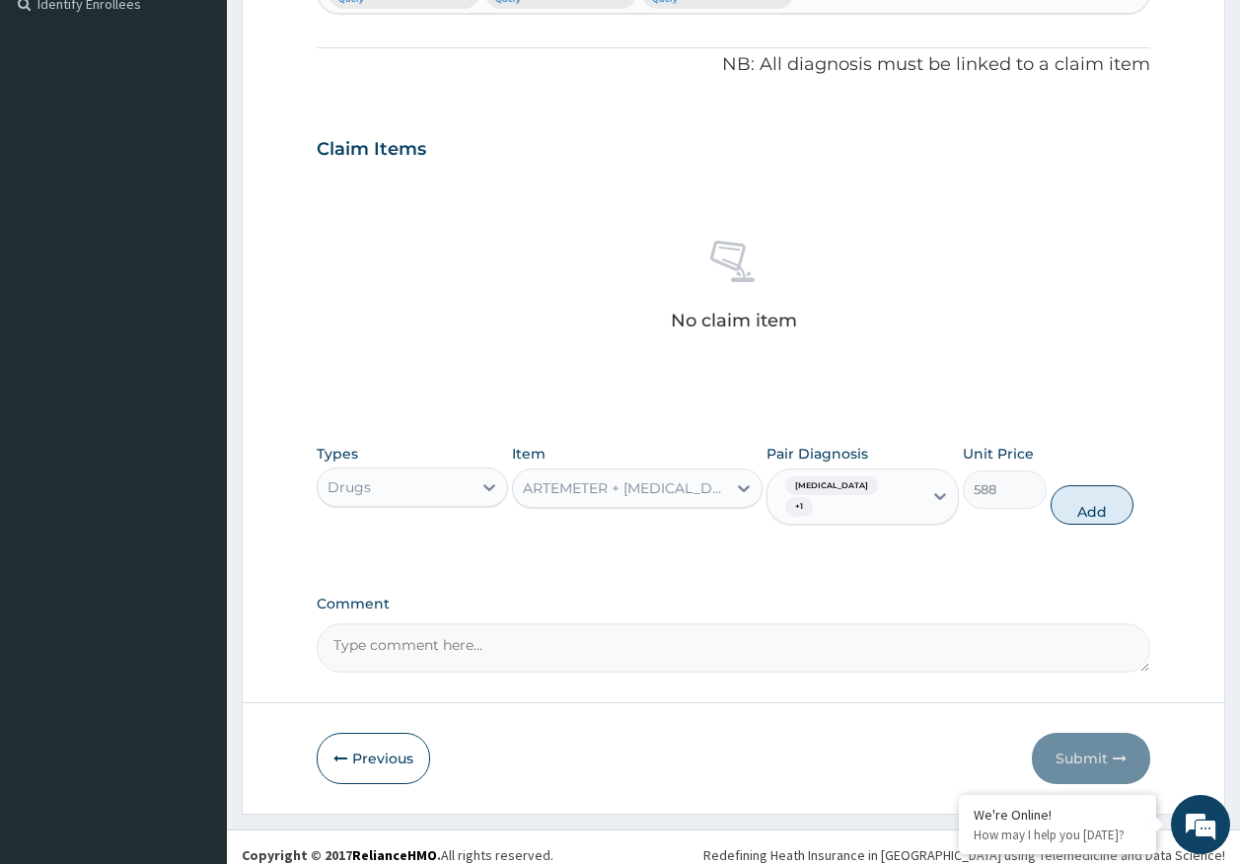
drag, startPoint x: 1098, startPoint y: 495, endPoint x: 901, endPoint y: 491, distance: 197.3
click at [1091, 495] on button "Add" at bounding box center [1093, 504] width 84 height 39
type input "0"
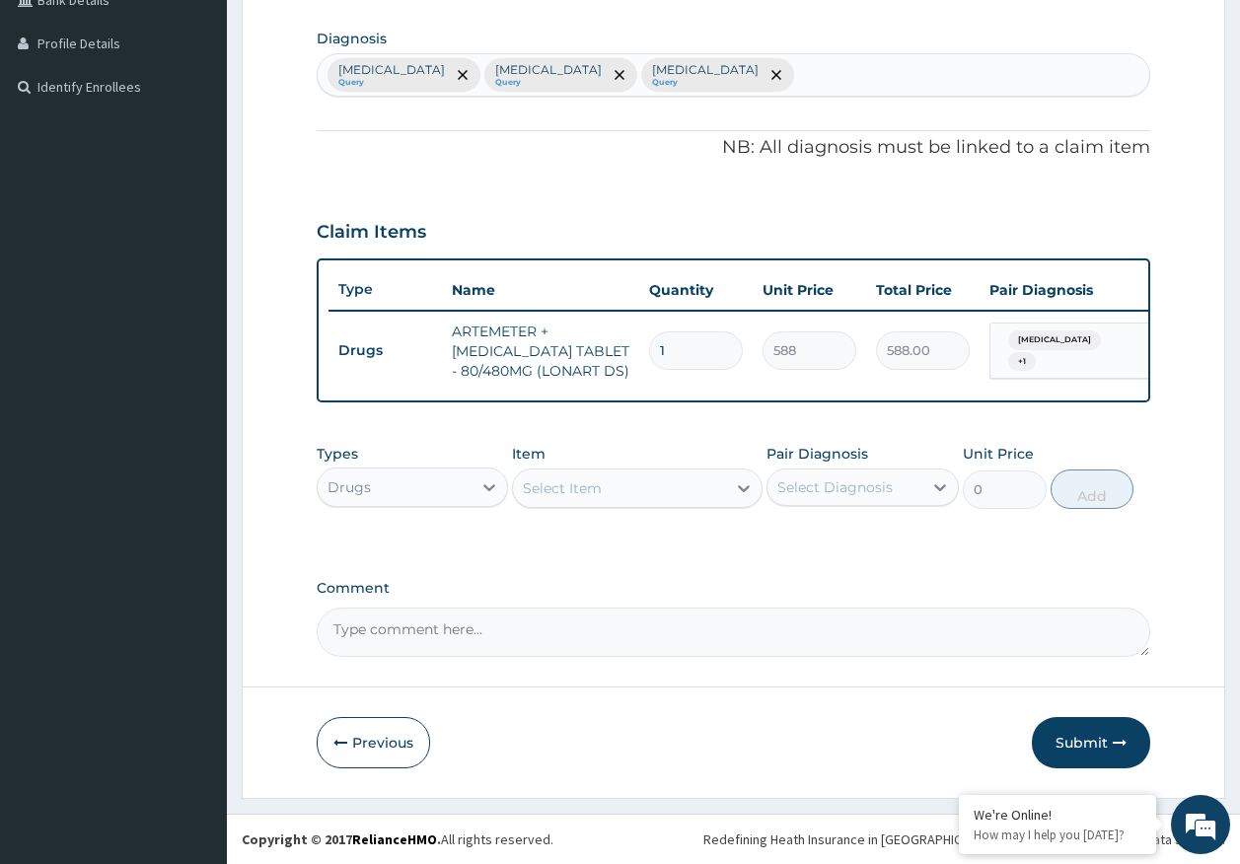
scroll to position [490, 0]
click at [600, 502] on div "Select Item" at bounding box center [637, 488] width 251 height 39
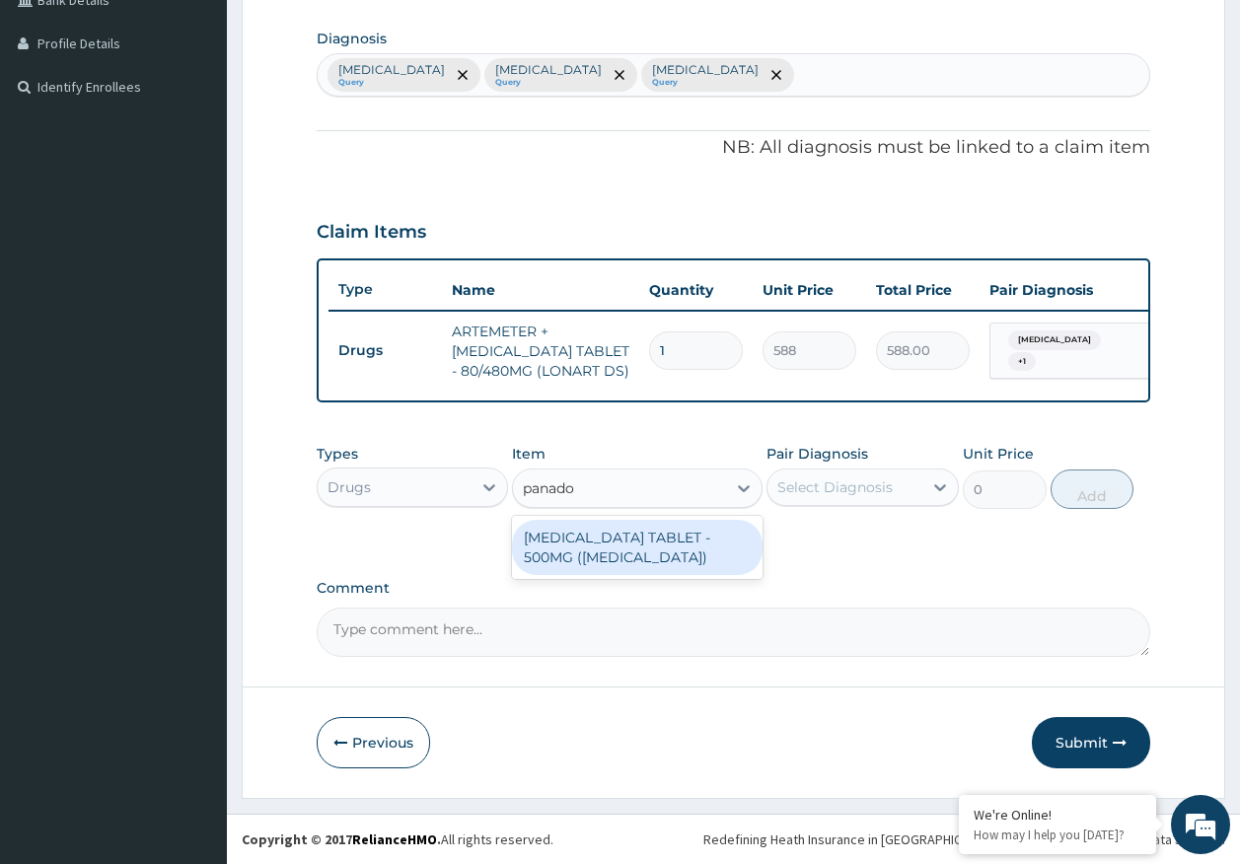
type input "panadol"
drag, startPoint x: 624, startPoint y: 561, endPoint x: 852, endPoint y: 507, distance: 234.2
click at [642, 550] on div "[MEDICAL_DATA] TABLET - 500MG ([MEDICAL_DATA])" at bounding box center [637, 547] width 251 height 55
type input "42"
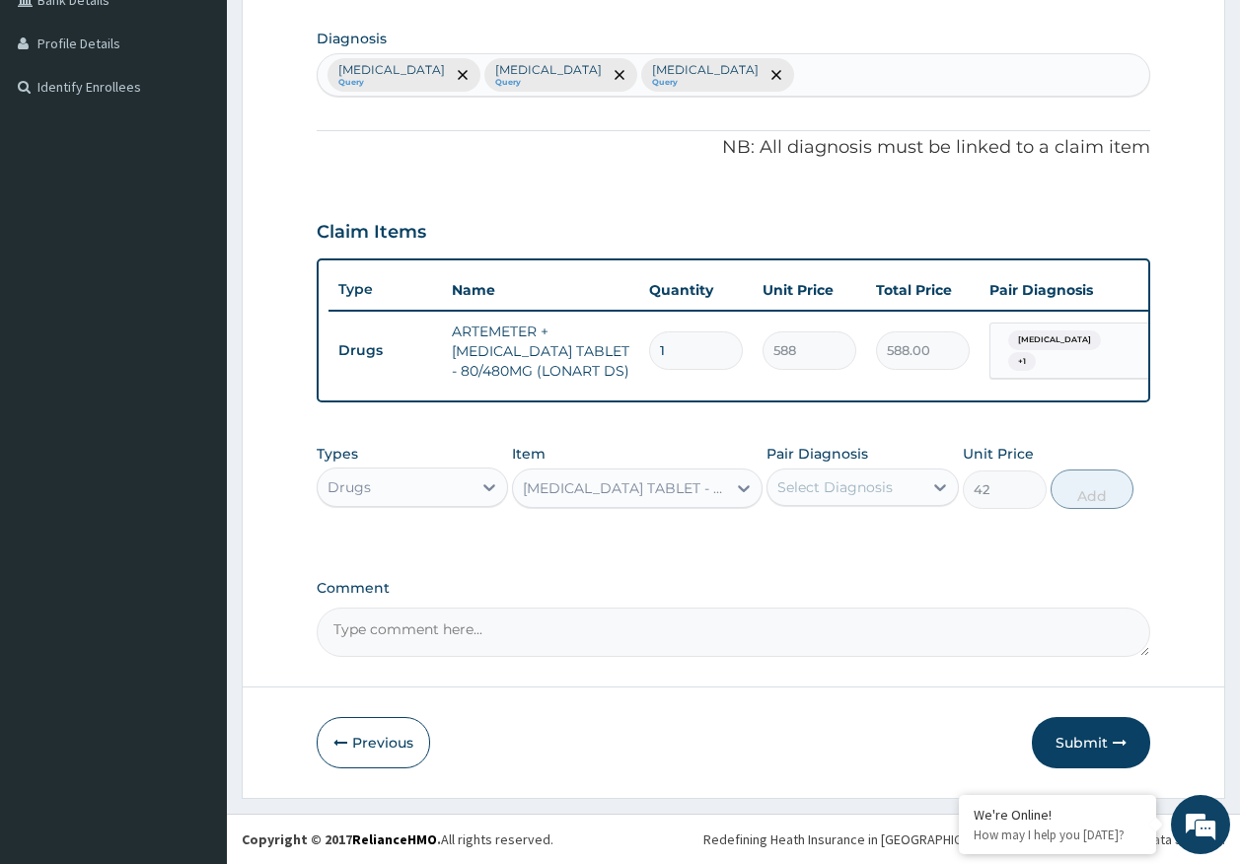
click at [865, 490] on div "Select Diagnosis" at bounding box center [834, 487] width 115 height 20
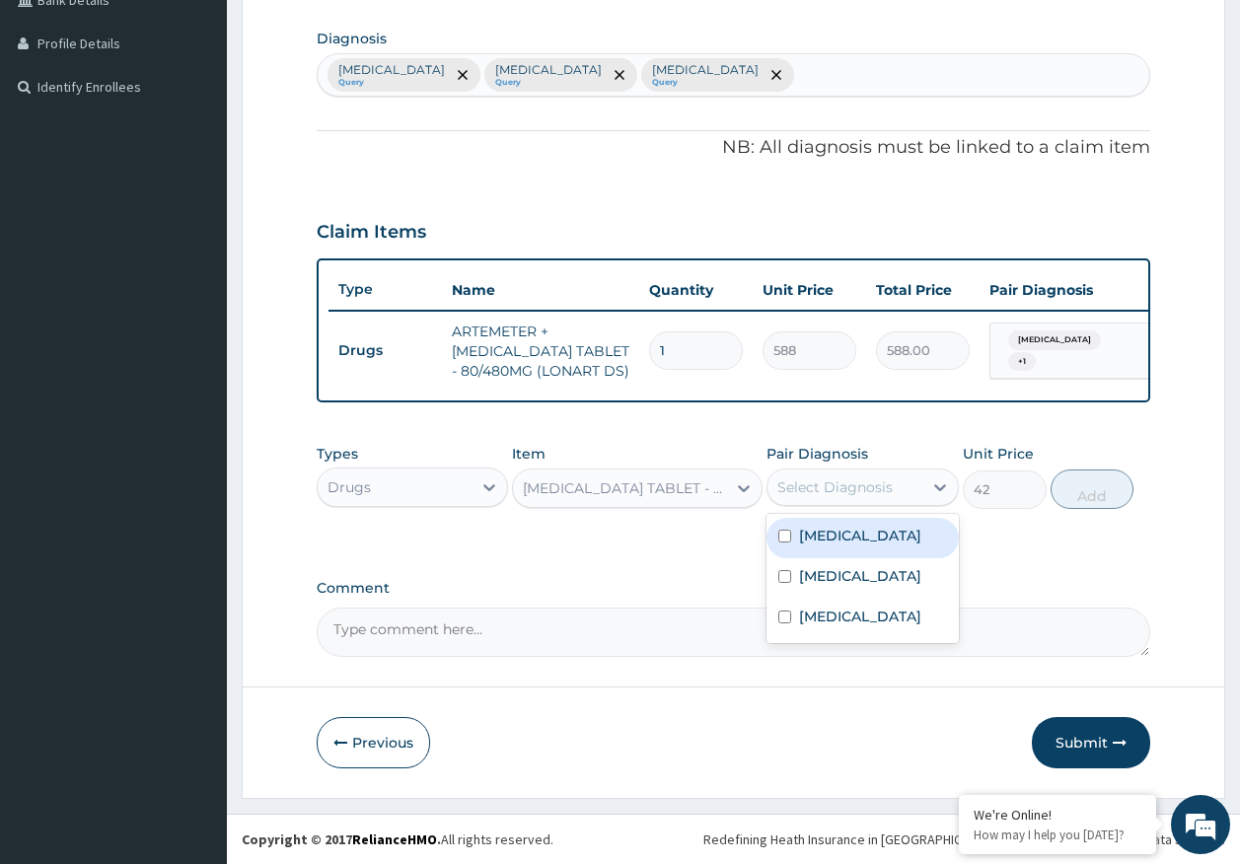
click at [829, 540] on label "[MEDICAL_DATA]" at bounding box center [860, 536] width 122 height 20
checkbox input "true"
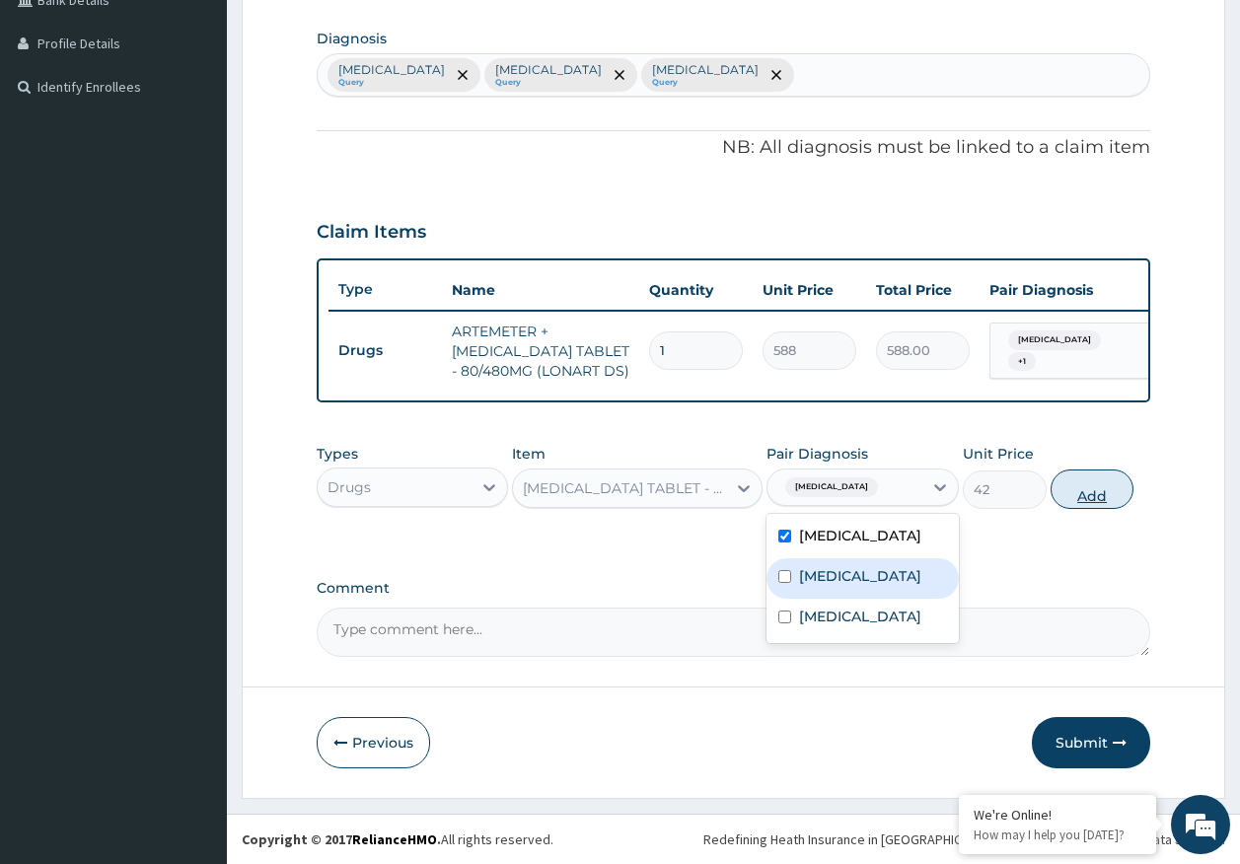
drag, startPoint x: 828, startPoint y: 580, endPoint x: 1066, endPoint y: 502, distance: 251.1
click at [828, 578] on label "[MEDICAL_DATA]" at bounding box center [860, 576] width 122 height 20
checkbox input "true"
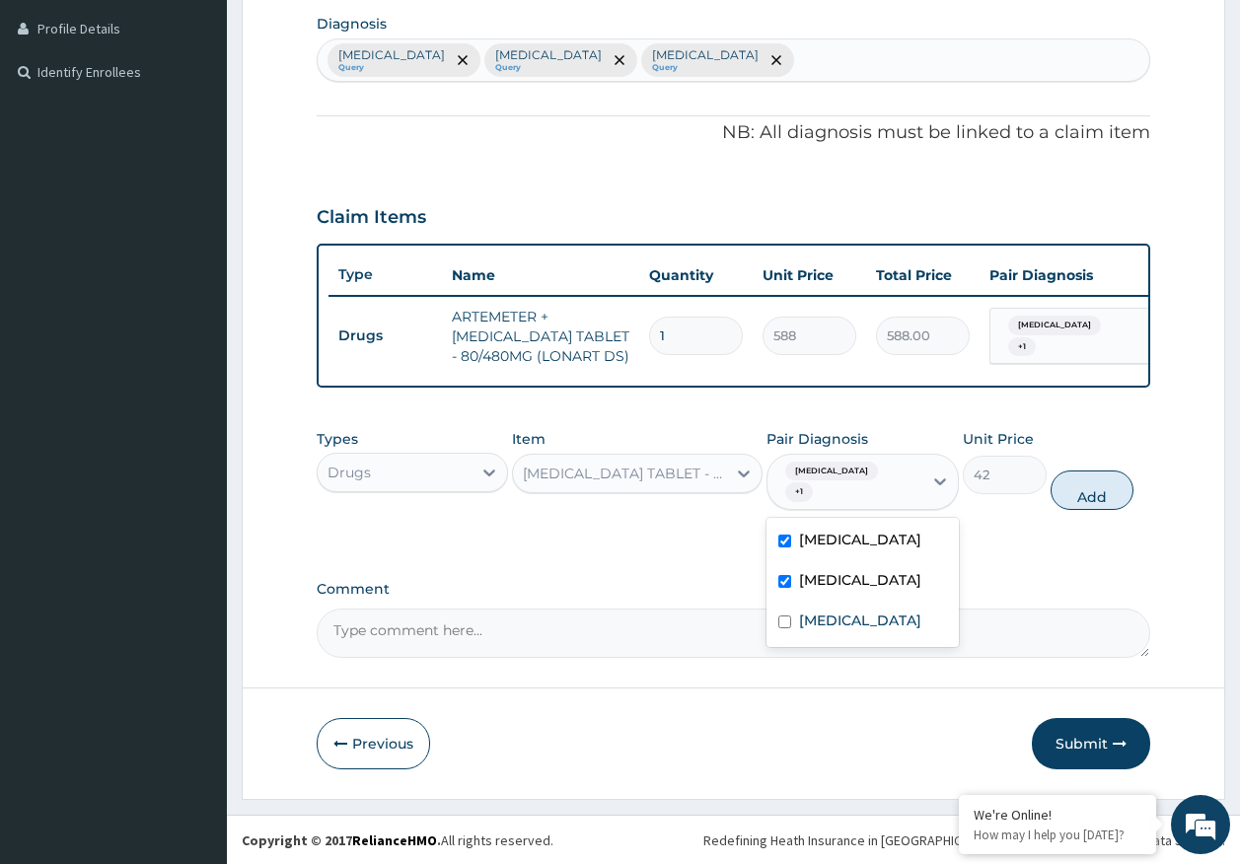
drag, startPoint x: 1086, startPoint y: 493, endPoint x: 844, endPoint y: 541, distance: 246.3
click at [1085, 492] on button "Add" at bounding box center [1093, 490] width 84 height 39
type input "0"
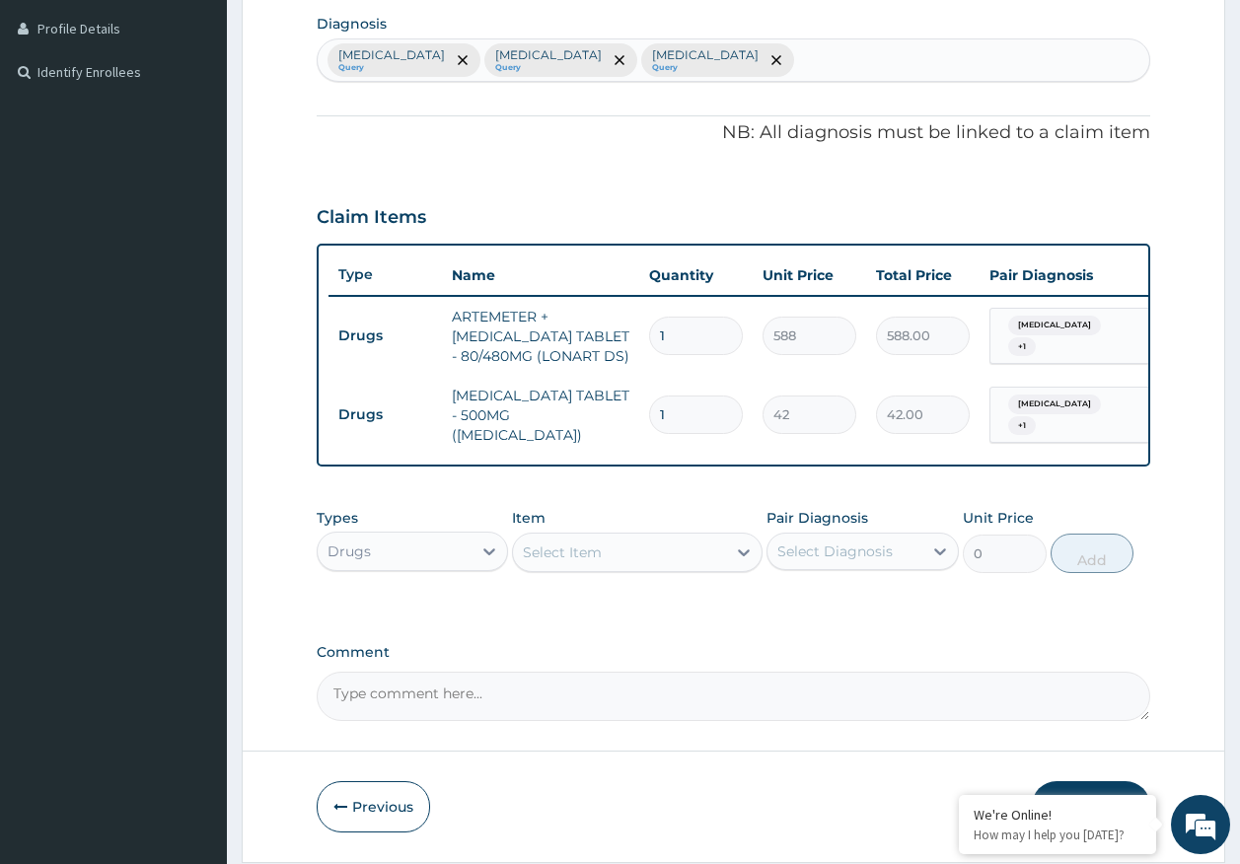
click at [670, 552] on div "Select Item" at bounding box center [619, 553] width 213 height 32
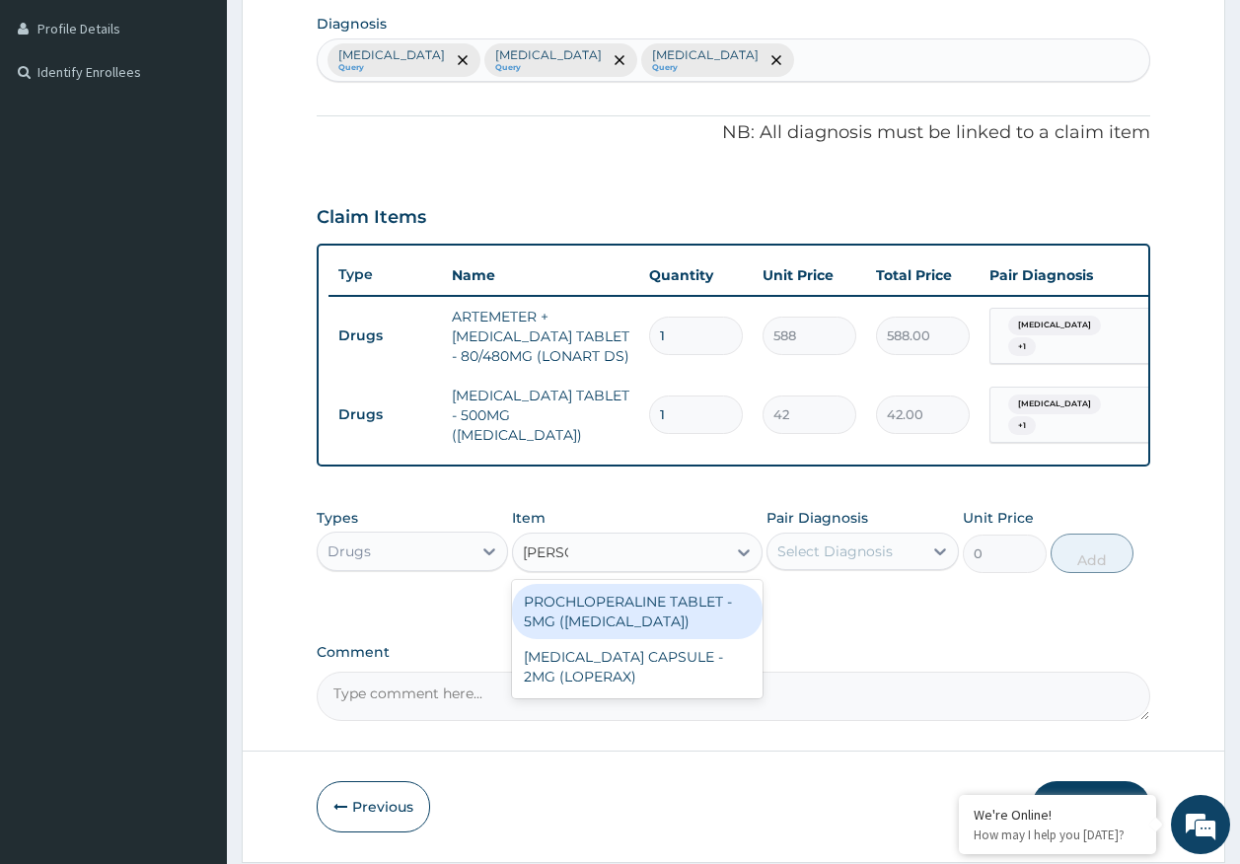
type input "loperam"
click at [667, 601] on div "[MEDICAL_DATA] CAPSULE - 2MG (LOPERAX)" at bounding box center [637, 611] width 251 height 55
type input "154"
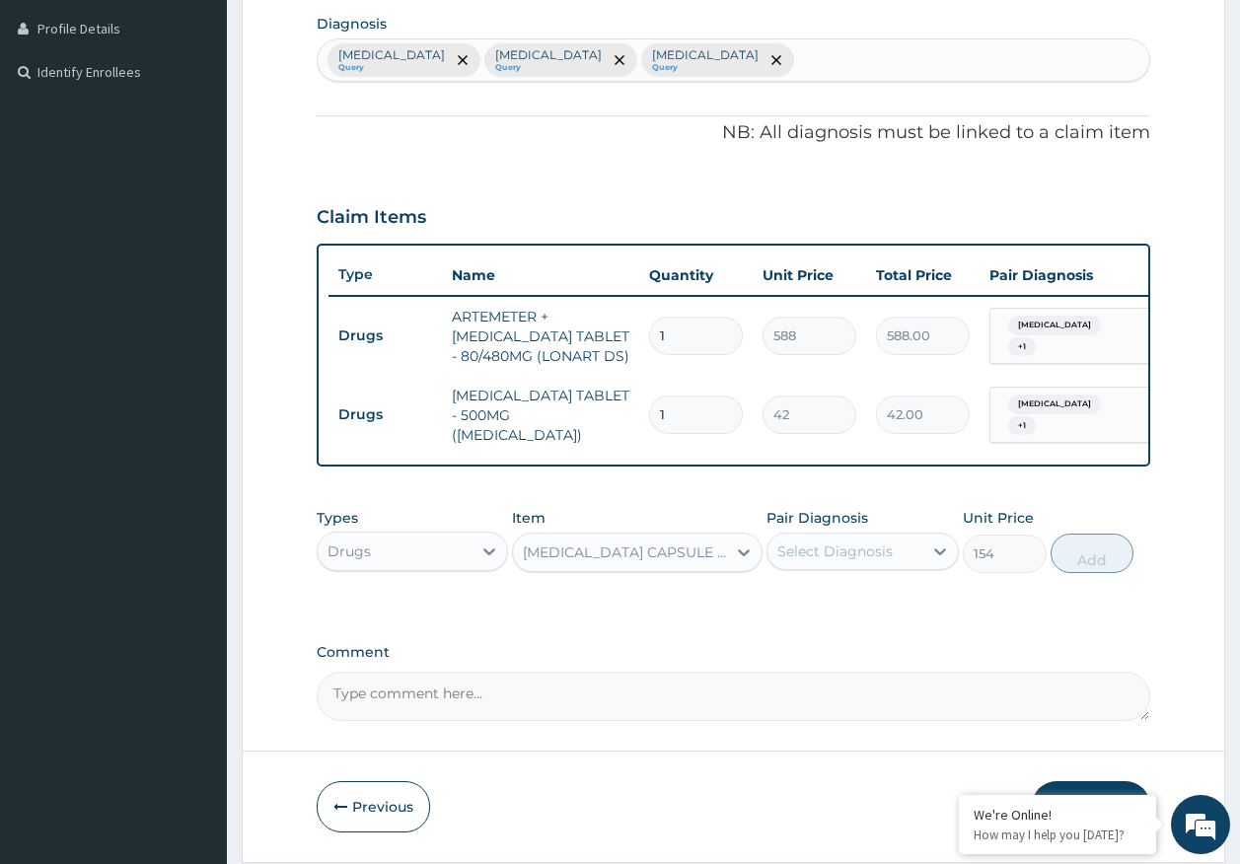
drag, startPoint x: 846, startPoint y: 549, endPoint x: 842, endPoint y: 562, distance: 13.4
click at [845, 552] on div "Select Diagnosis" at bounding box center [834, 552] width 115 height 20
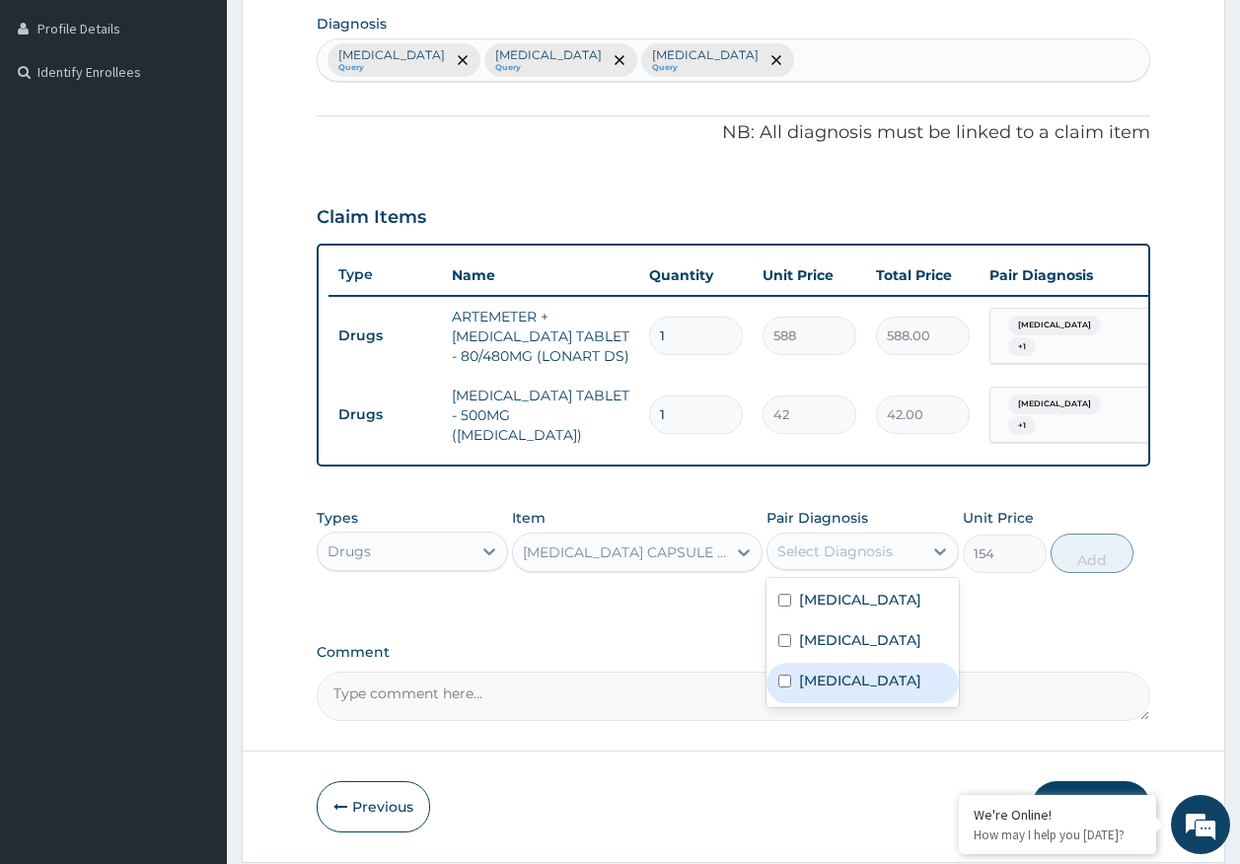
drag, startPoint x: 827, startPoint y: 688, endPoint x: 977, endPoint y: 616, distance: 166.3
click at [829, 688] on label "Adenoviral enteritis" at bounding box center [860, 681] width 122 height 20
checkbox input "true"
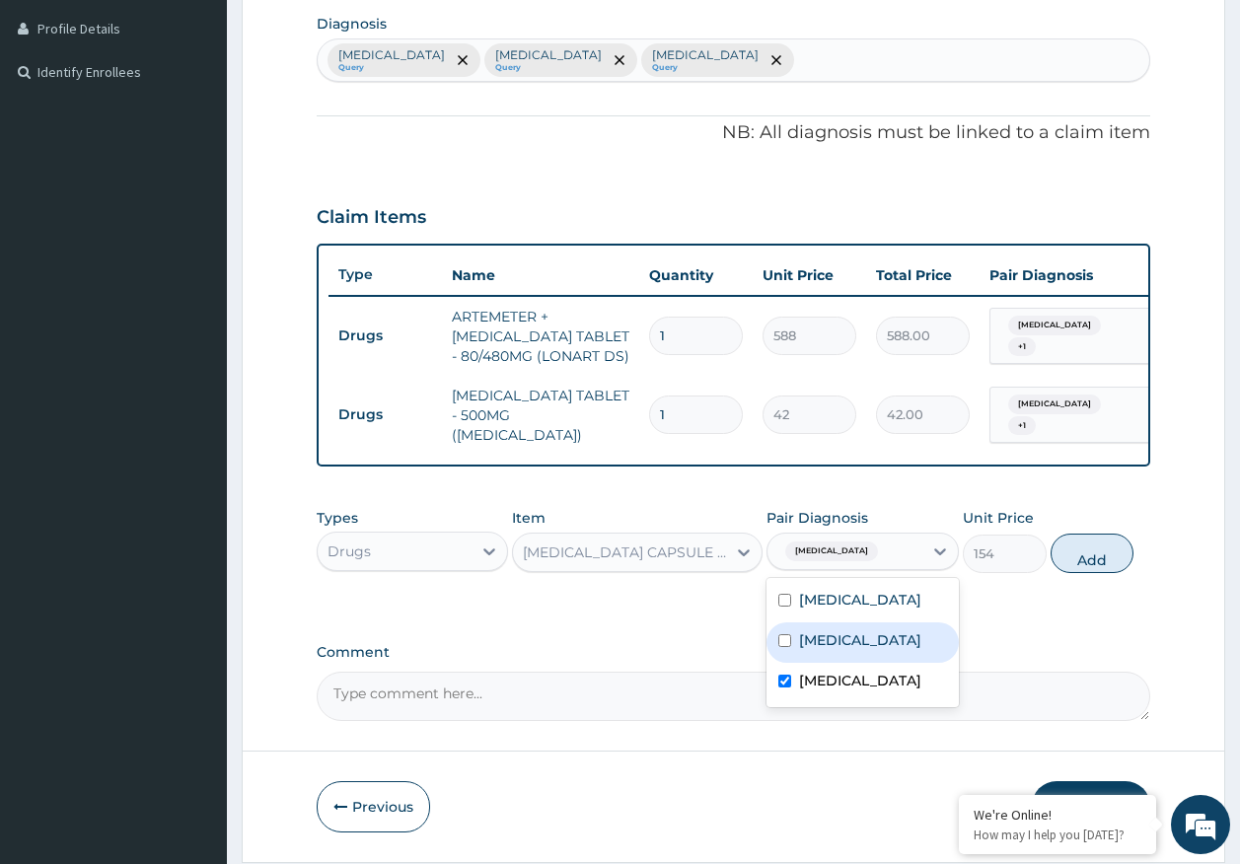
click at [1111, 569] on button "Add" at bounding box center [1093, 553] width 84 height 39
type input "0"
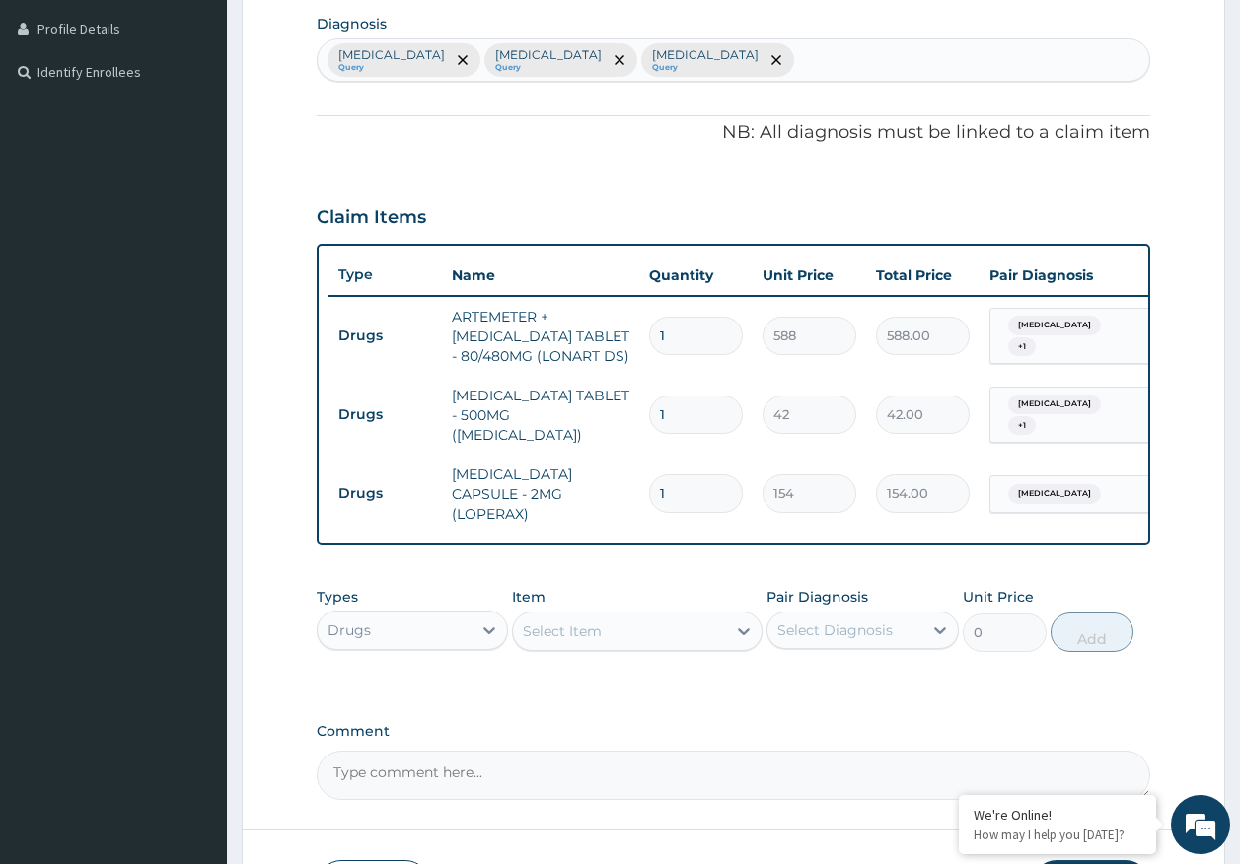
click at [597, 633] on div "Select Item" at bounding box center [562, 631] width 79 height 20
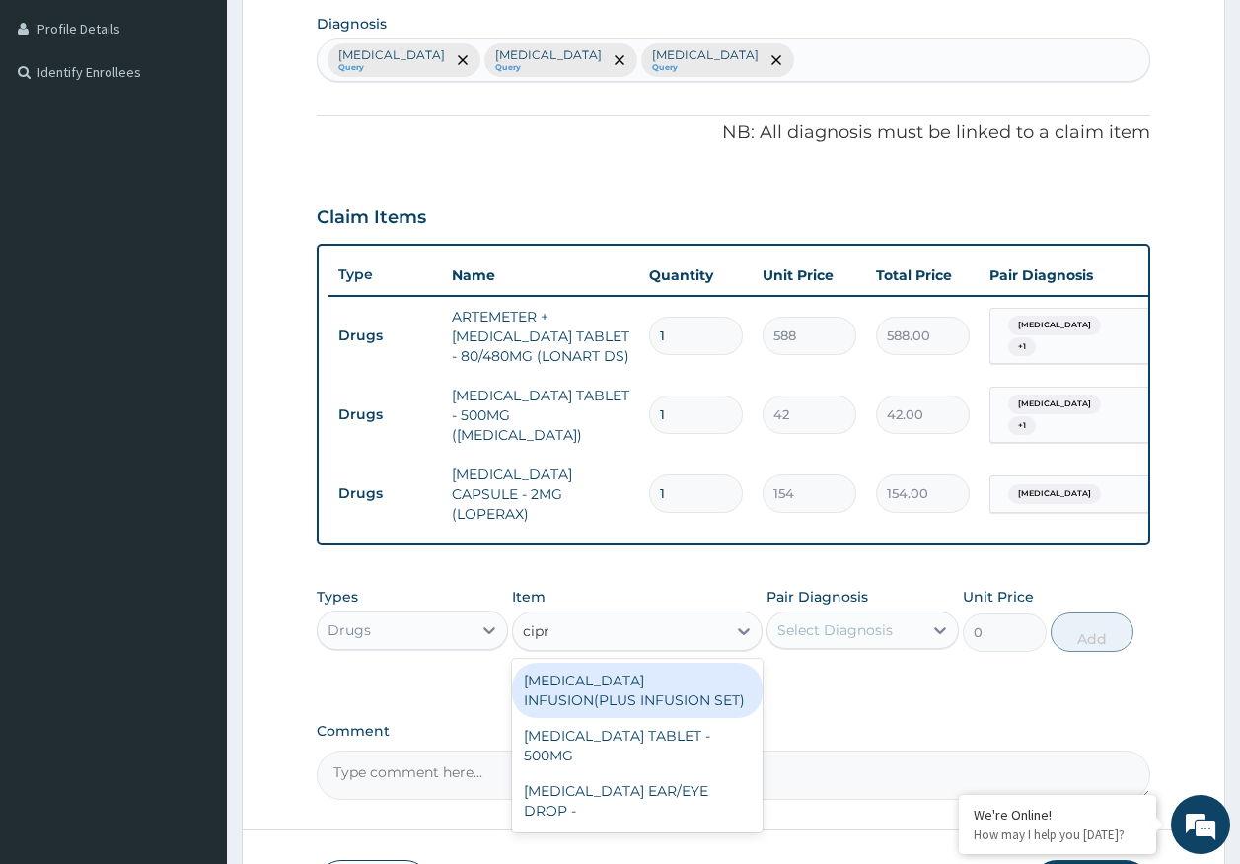
type input "cipro"
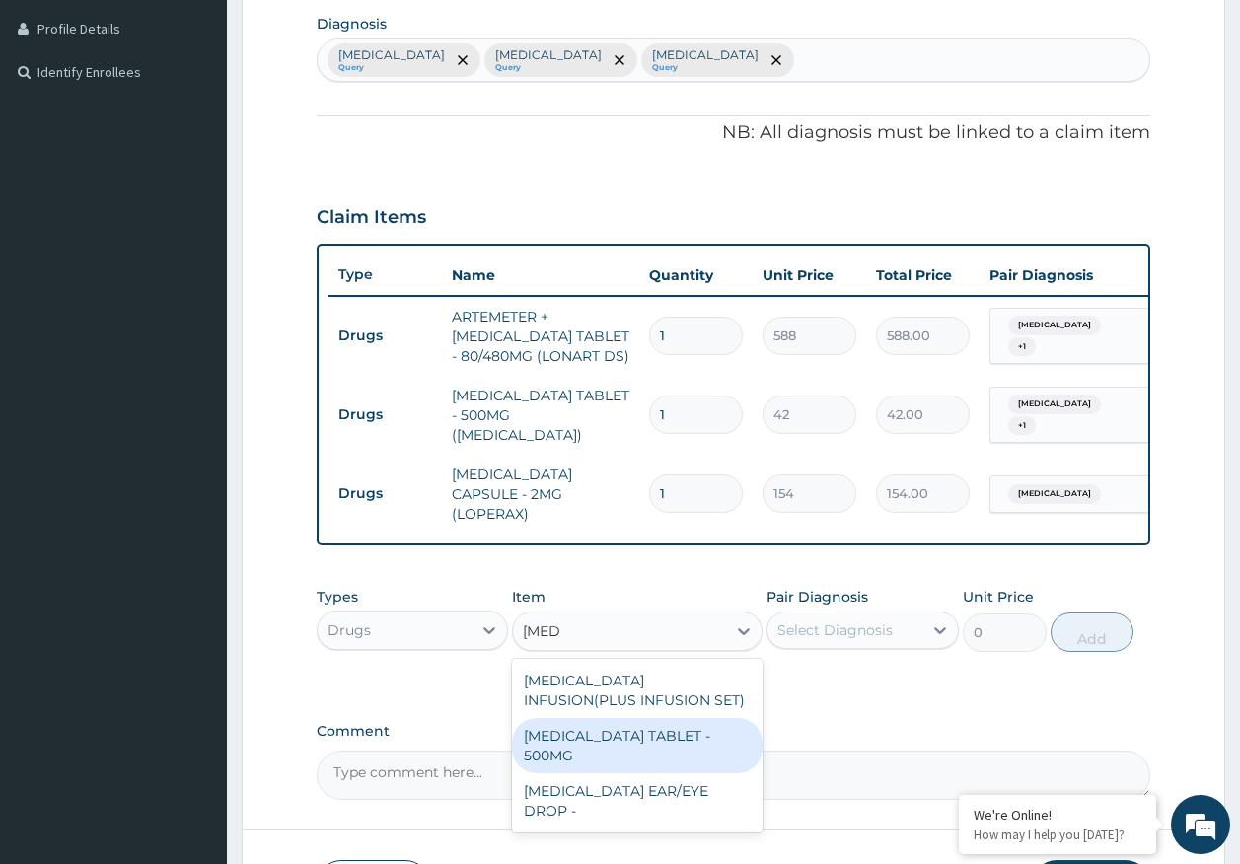
click at [591, 746] on div "[MEDICAL_DATA] TABLET - 500MG" at bounding box center [637, 745] width 251 height 55
type input "196"
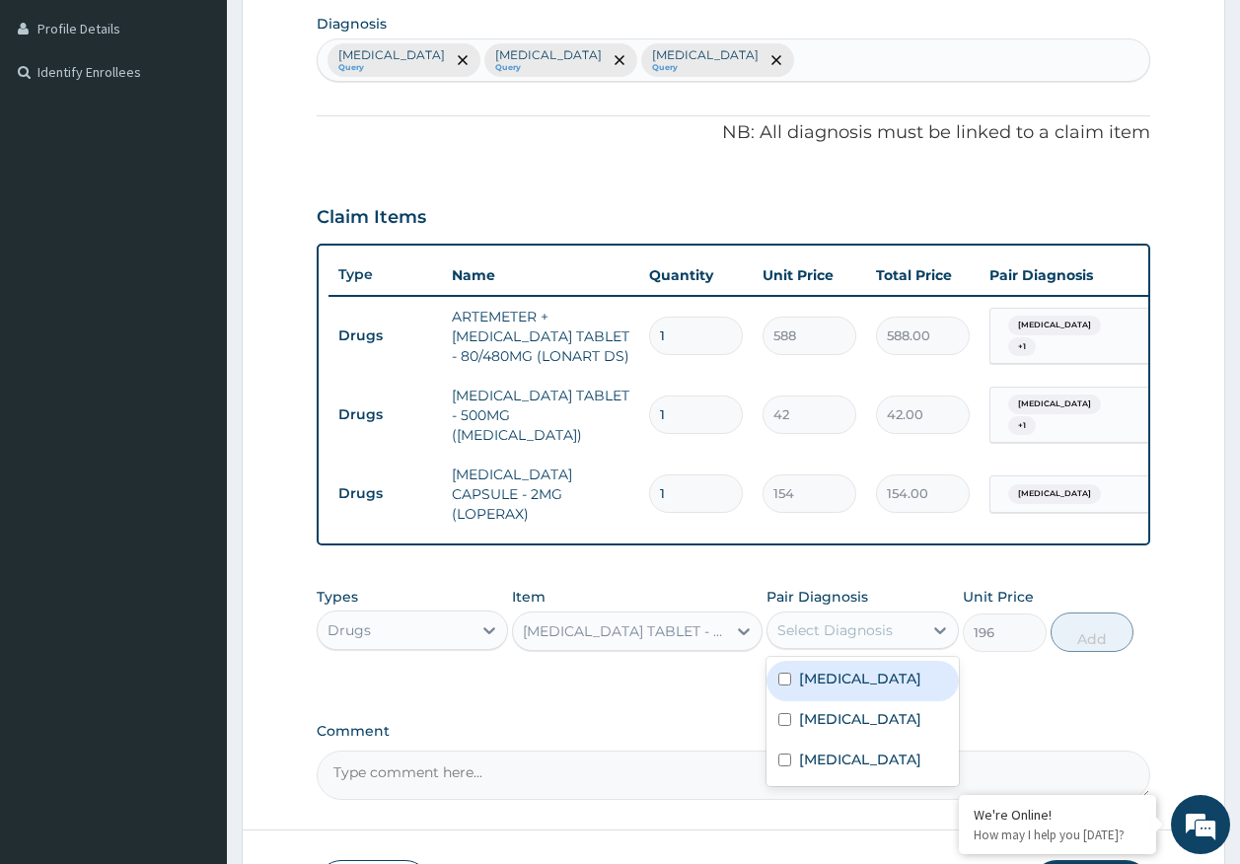
click at [880, 621] on div "Select Diagnosis" at bounding box center [834, 631] width 115 height 20
click at [820, 680] on label "[MEDICAL_DATA]" at bounding box center [860, 679] width 122 height 20
checkbox input "true"
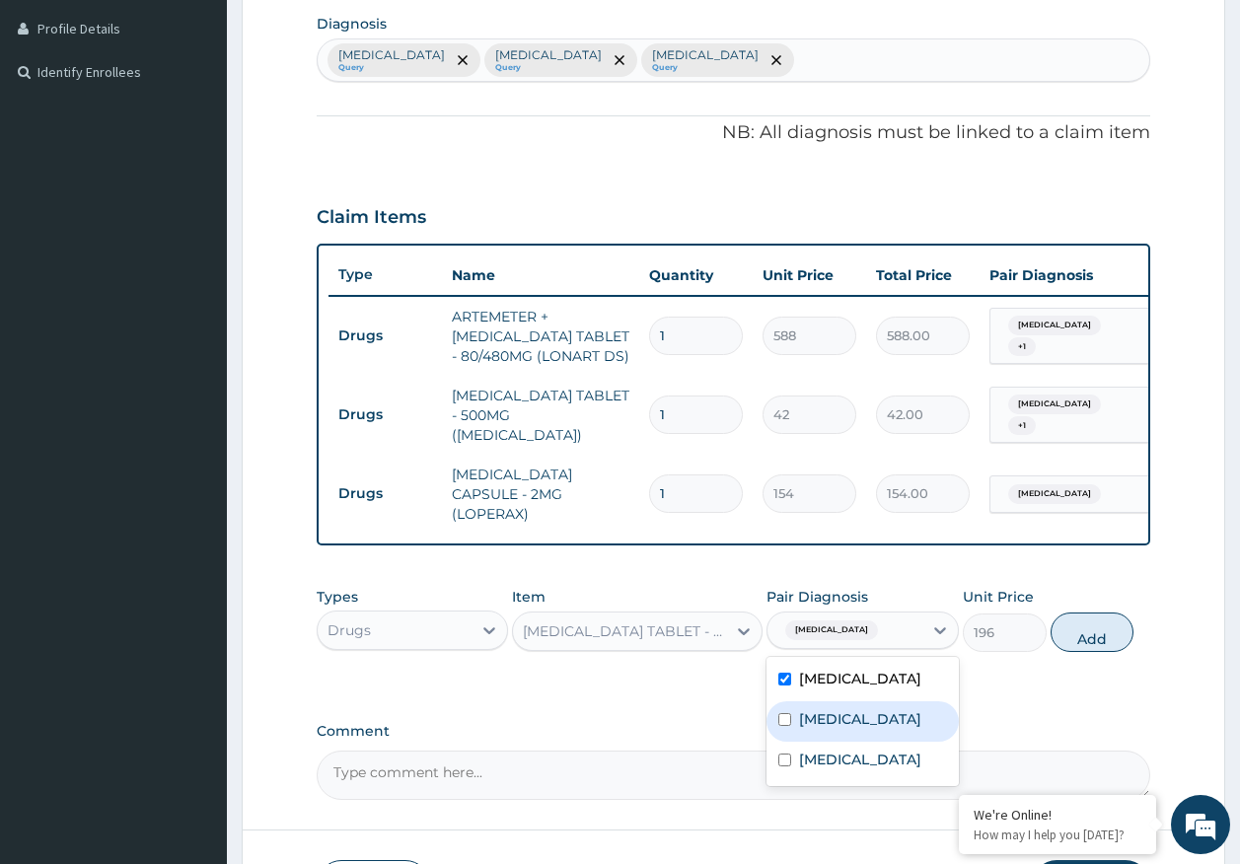
drag, startPoint x: 819, startPoint y: 716, endPoint x: 998, endPoint y: 721, distance: 179.6
click at [819, 715] on label "[MEDICAL_DATA]" at bounding box center [860, 719] width 122 height 20
checkbox input "true"
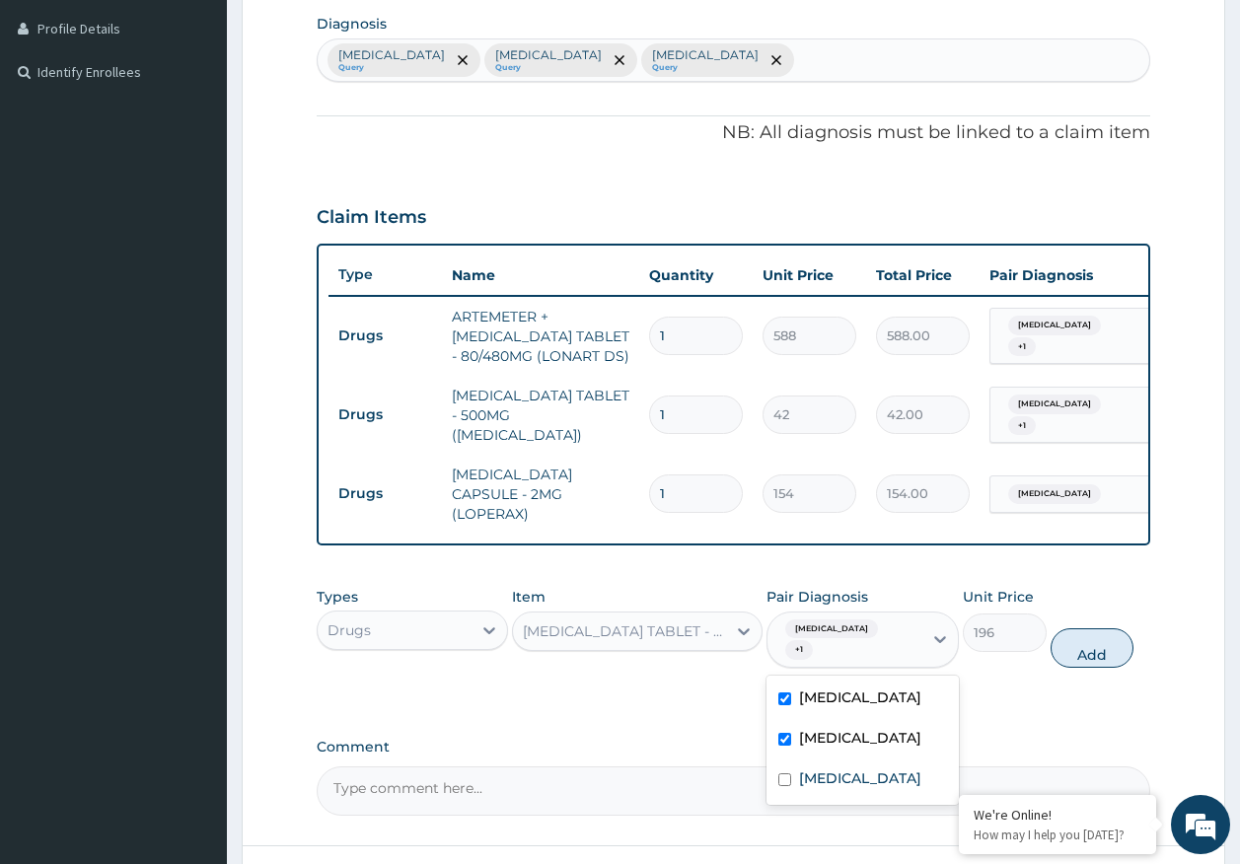
click at [1085, 631] on button "Add" at bounding box center [1093, 647] width 84 height 39
type input "0"
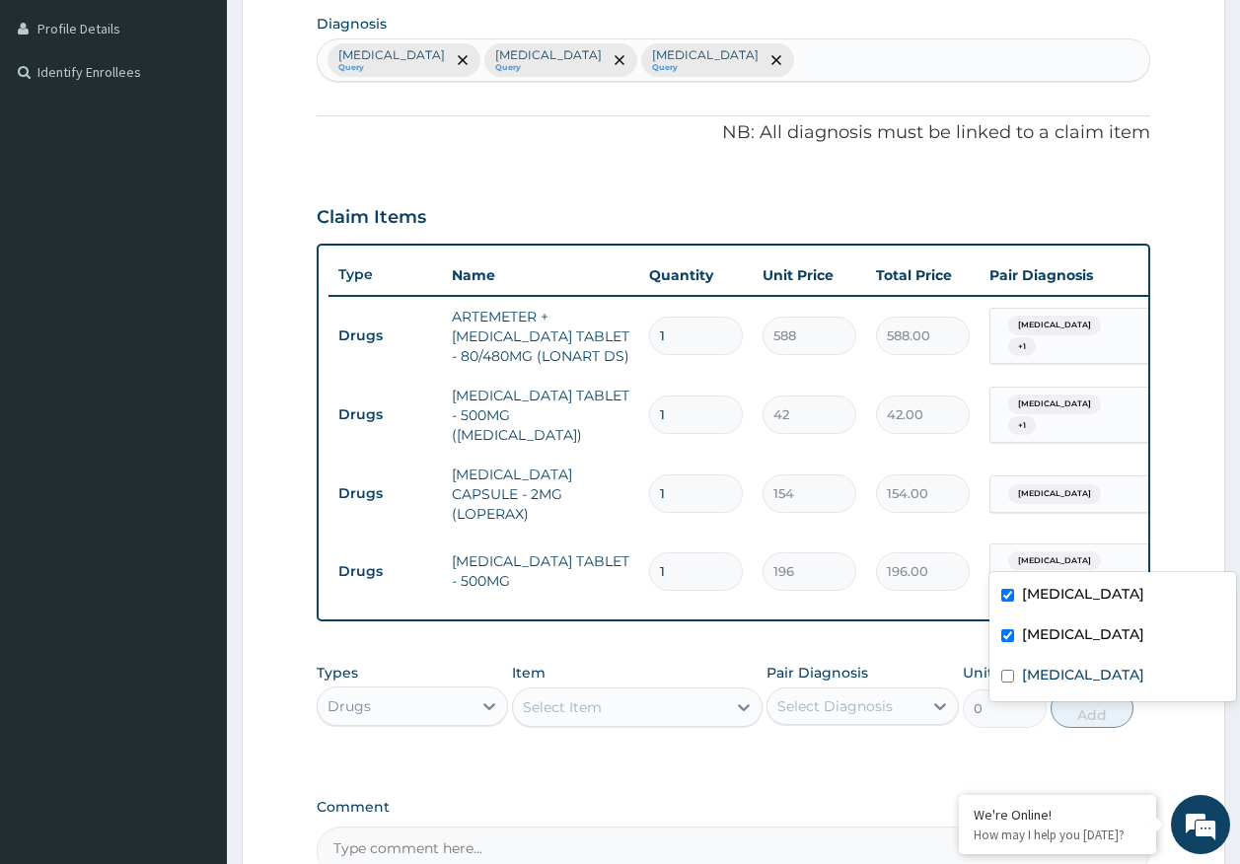
click at [1086, 548] on div "Malaria + 1" at bounding box center [1067, 571] width 134 height 47
click at [1035, 604] on label "[MEDICAL_DATA]" at bounding box center [1083, 594] width 122 height 20
checkbox input "false"
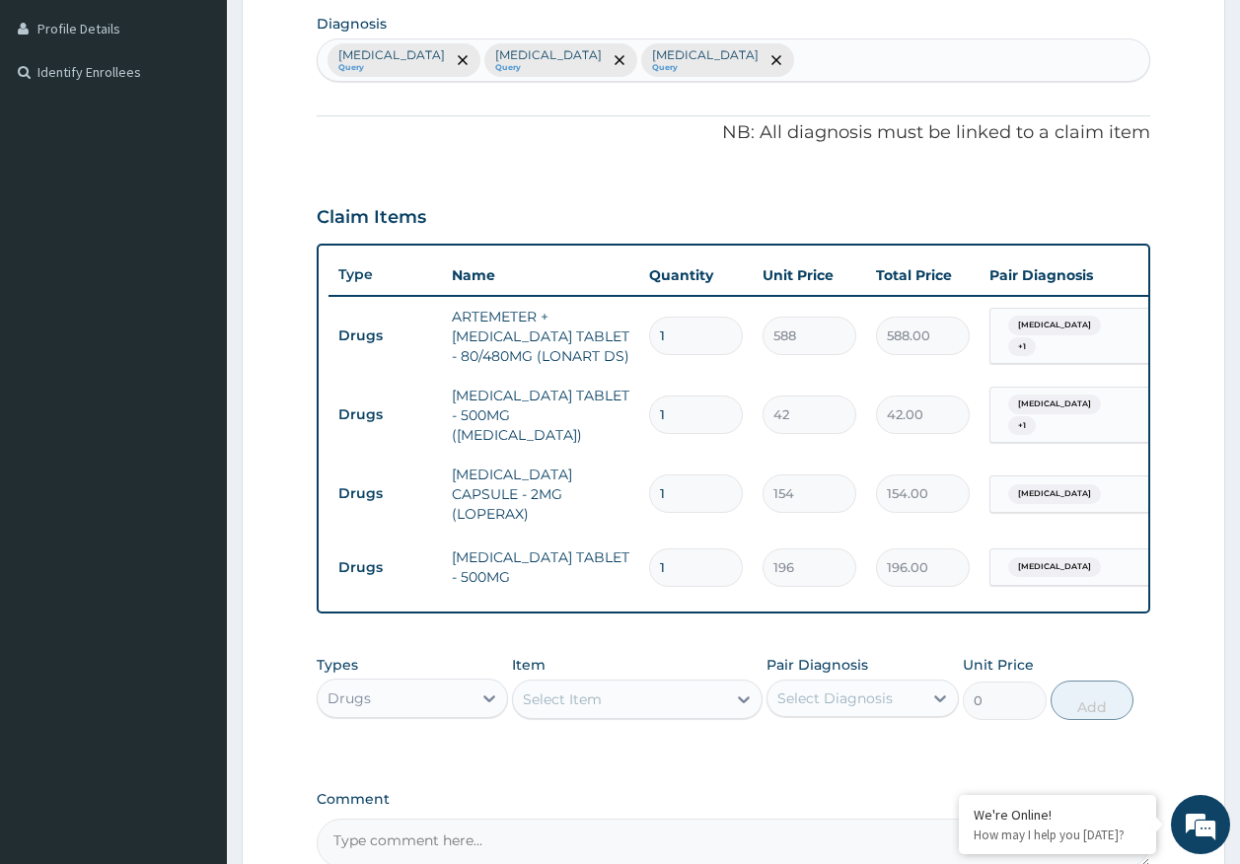
click at [670, 548] on input "1" at bounding box center [696, 567] width 94 height 38
type input "10"
type input "1960.00"
type input "10"
click at [667, 475] on input "1" at bounding box center [696, 494] width 94 height 38
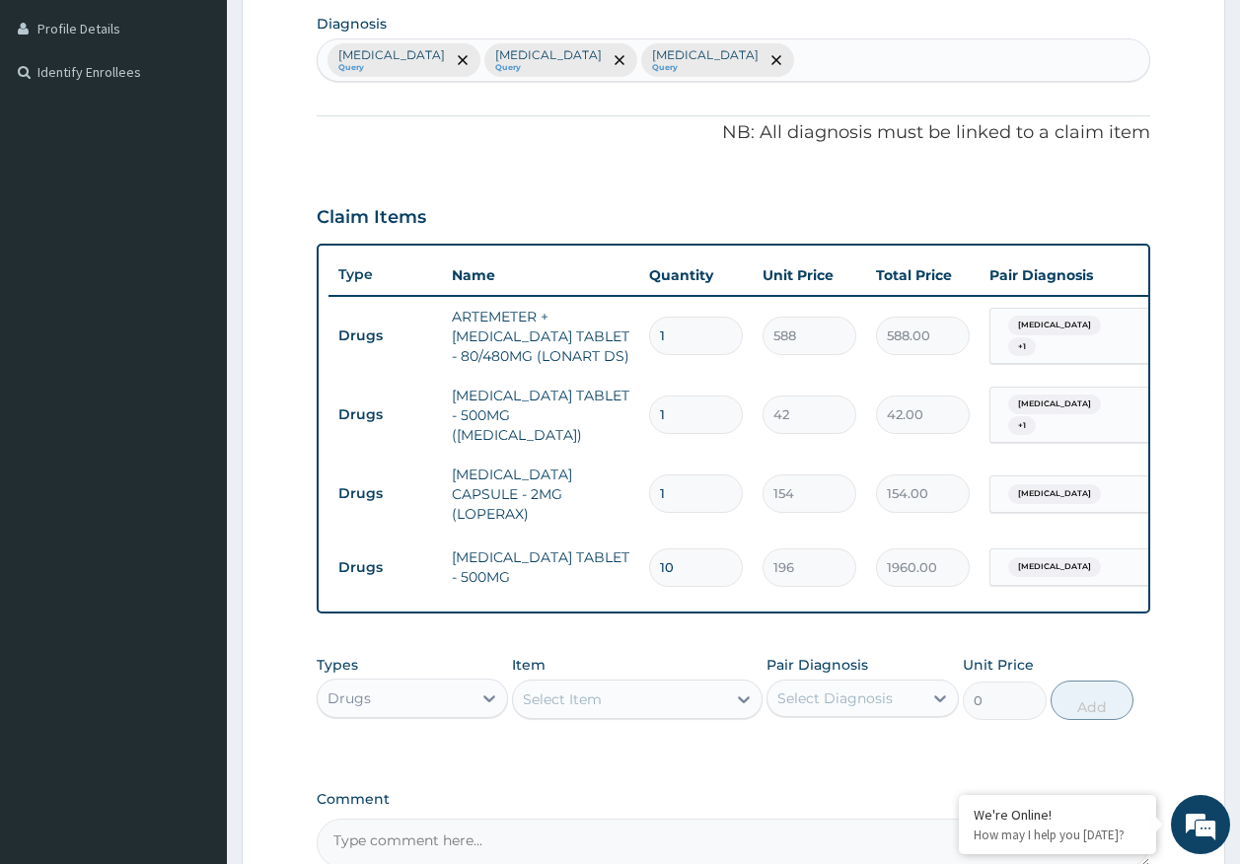
type input "0.00"
type input "6"
type input "924.00"
type input "6"
click at [675, 403] on input "1" at bounding box center [696, 415] width 94 height 38
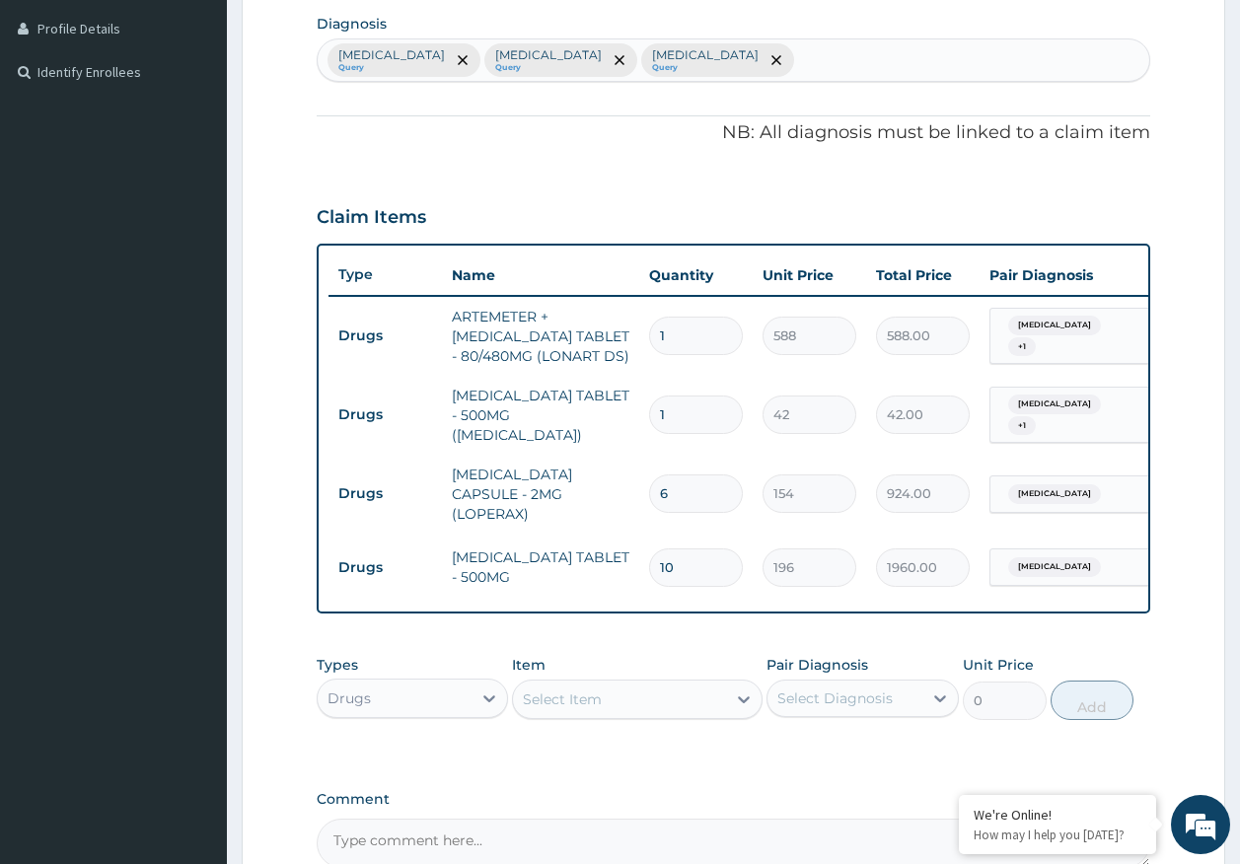
type input "18"
type input "756.00"
type input "18"
click at [680, 335] on input "1" at bounding box center [696, 336] width 94 height 38
type input "0.00"
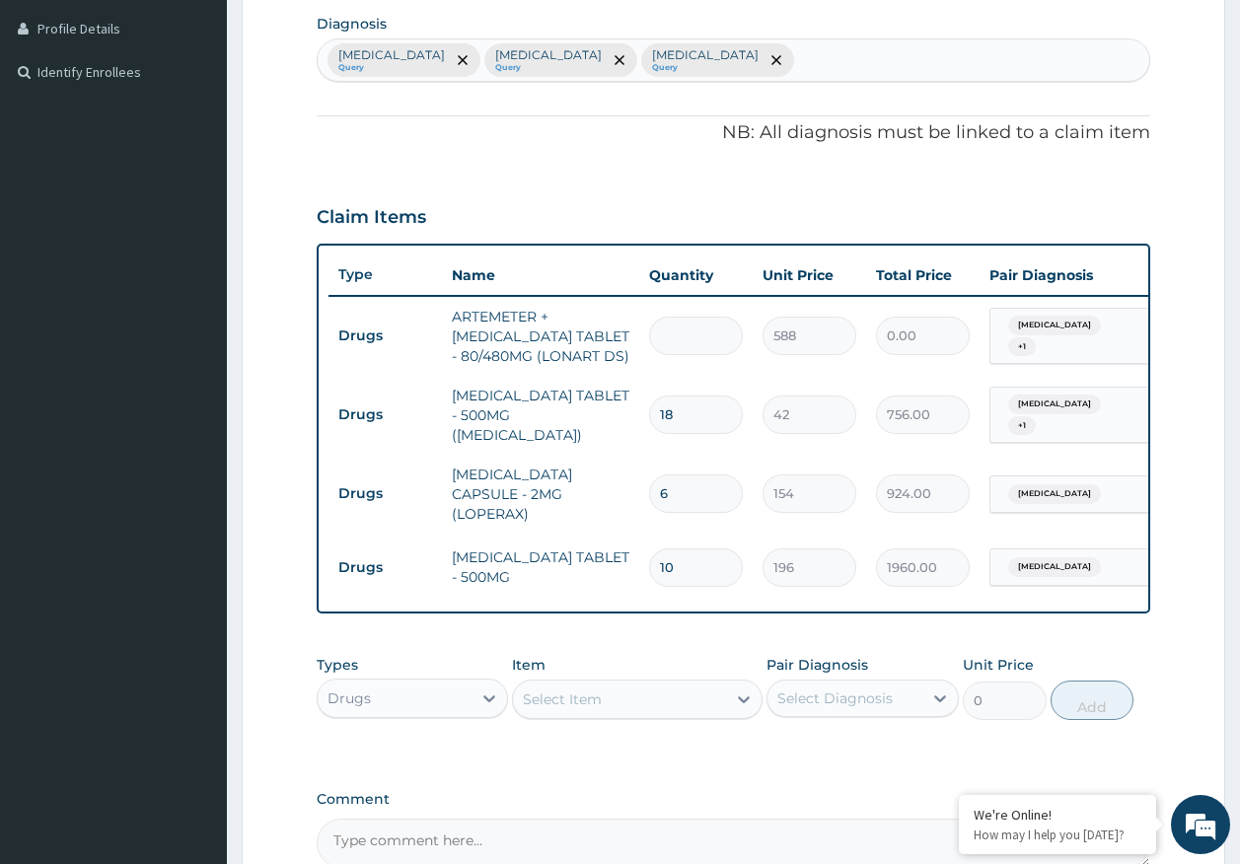
type input "6"
type input "3528.00"
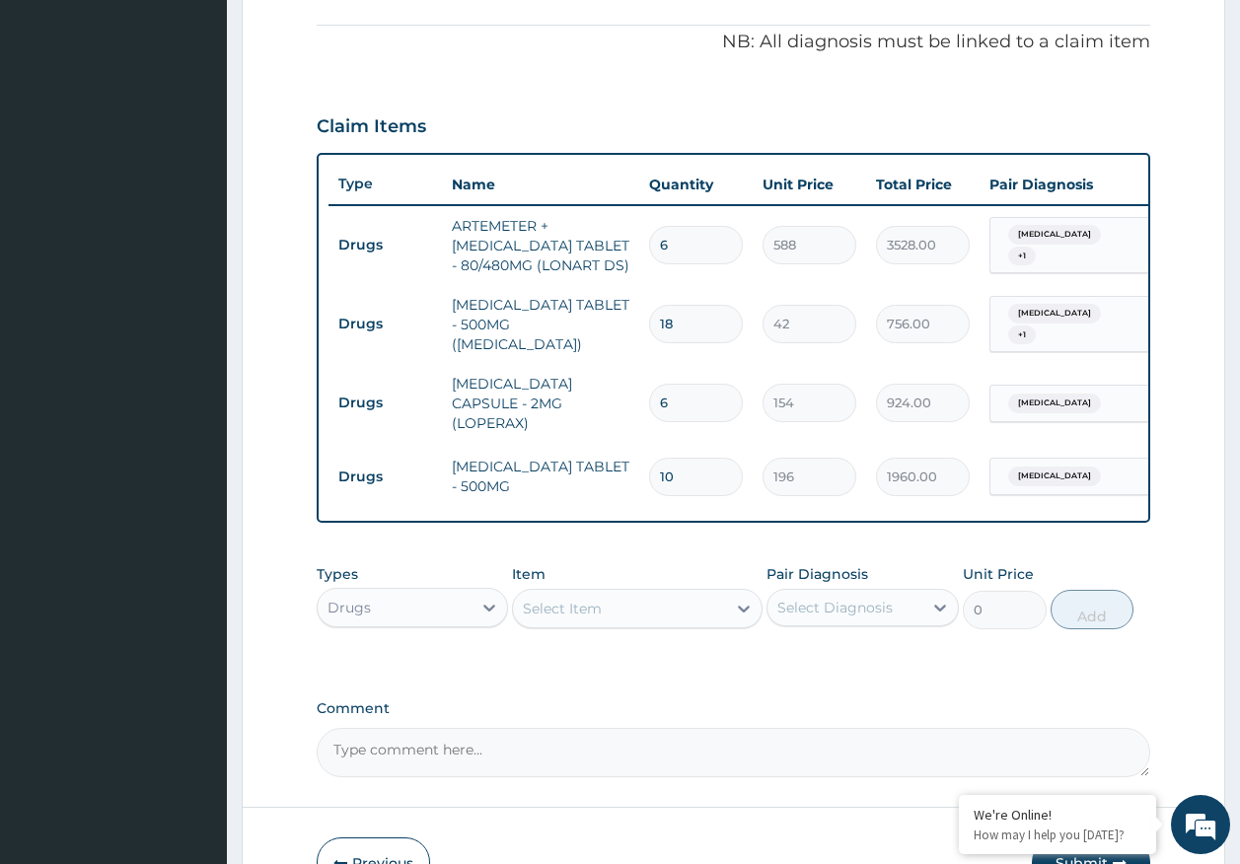
scroll to position [694, 0]
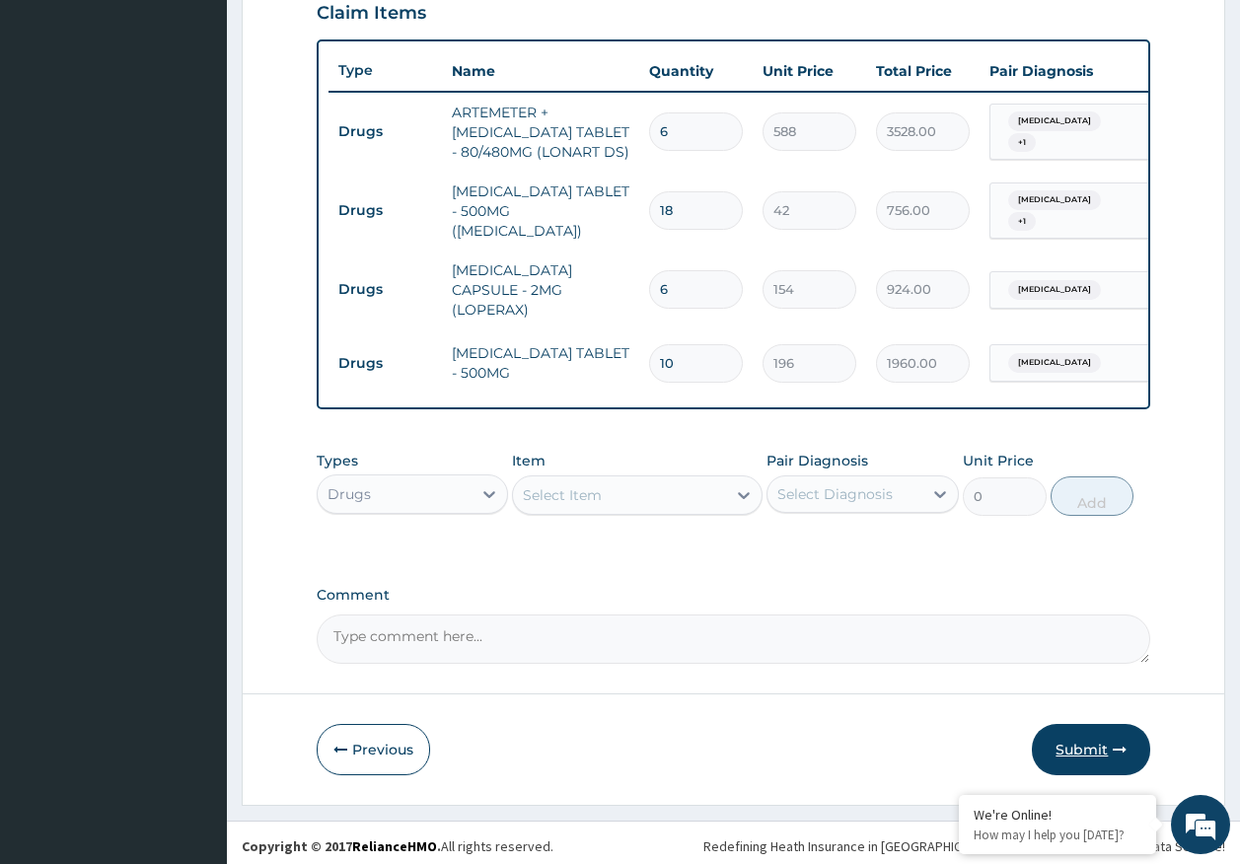
type input "6"
click at [1102, 756] on button "Submit" at bounding box center [1091, 749] width 118 height 51
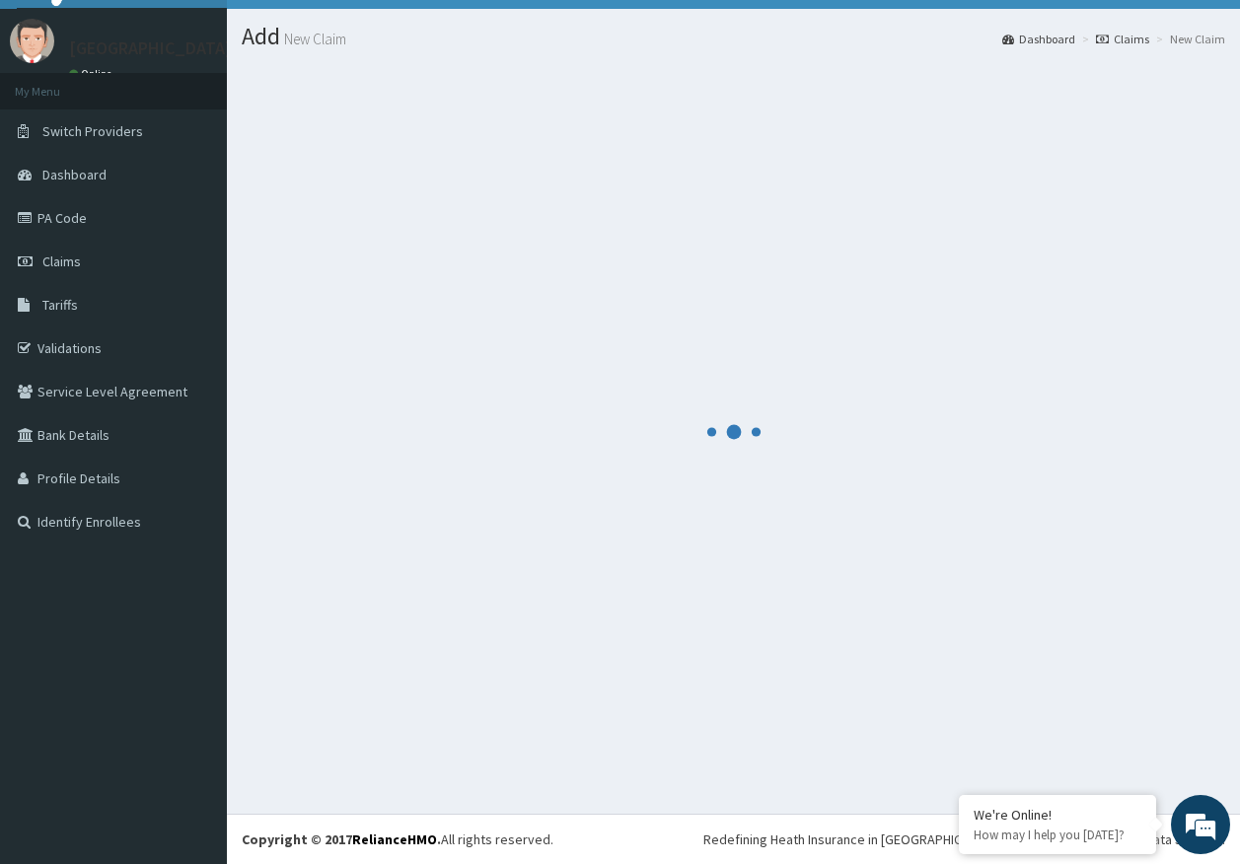
scroll to position [40, 0]
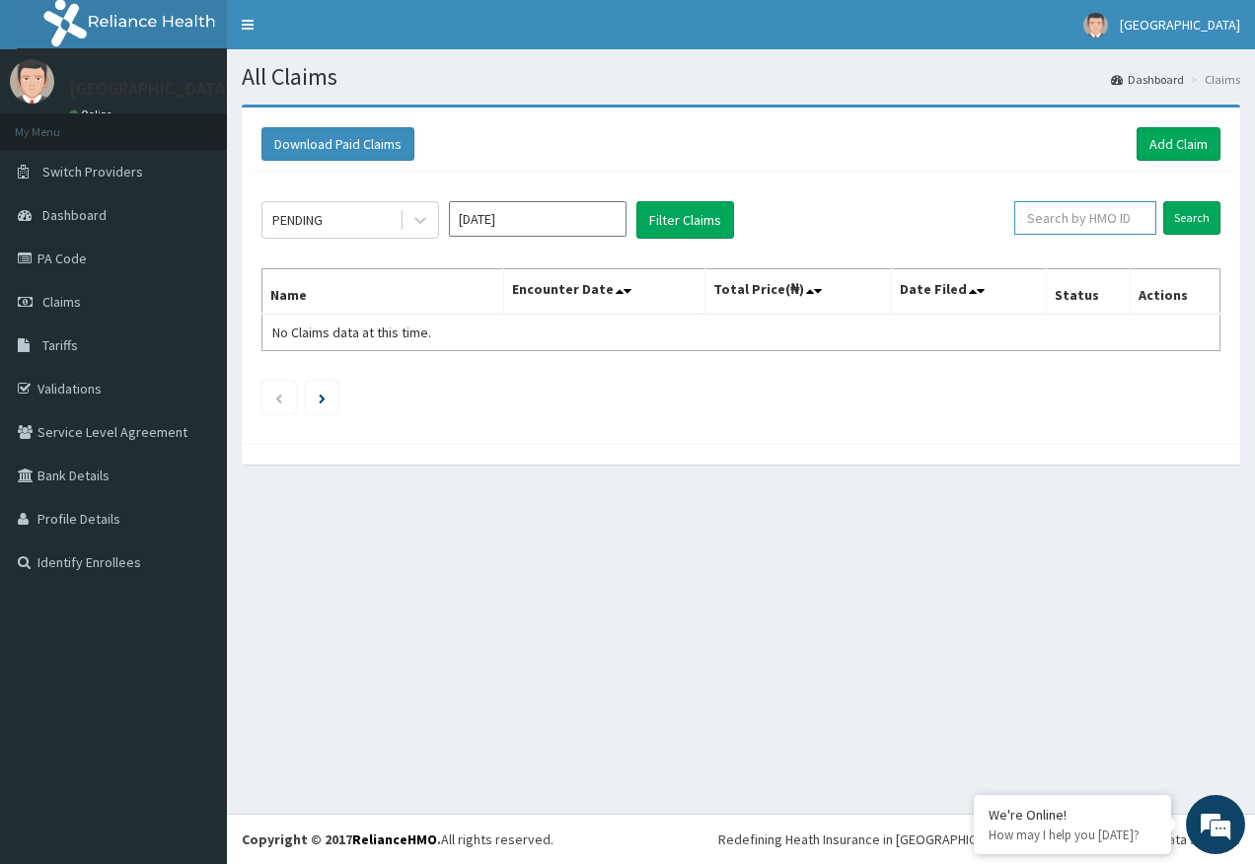
click at [1092, 216] on input "text" at bounding box center [1085, 218] width 142 height 34
paste input "RET/16292/A"
type input "RET/16292/A"
click at [1188, 221] on input "Search" at bounding box center [1191, 218] width 57 height 34
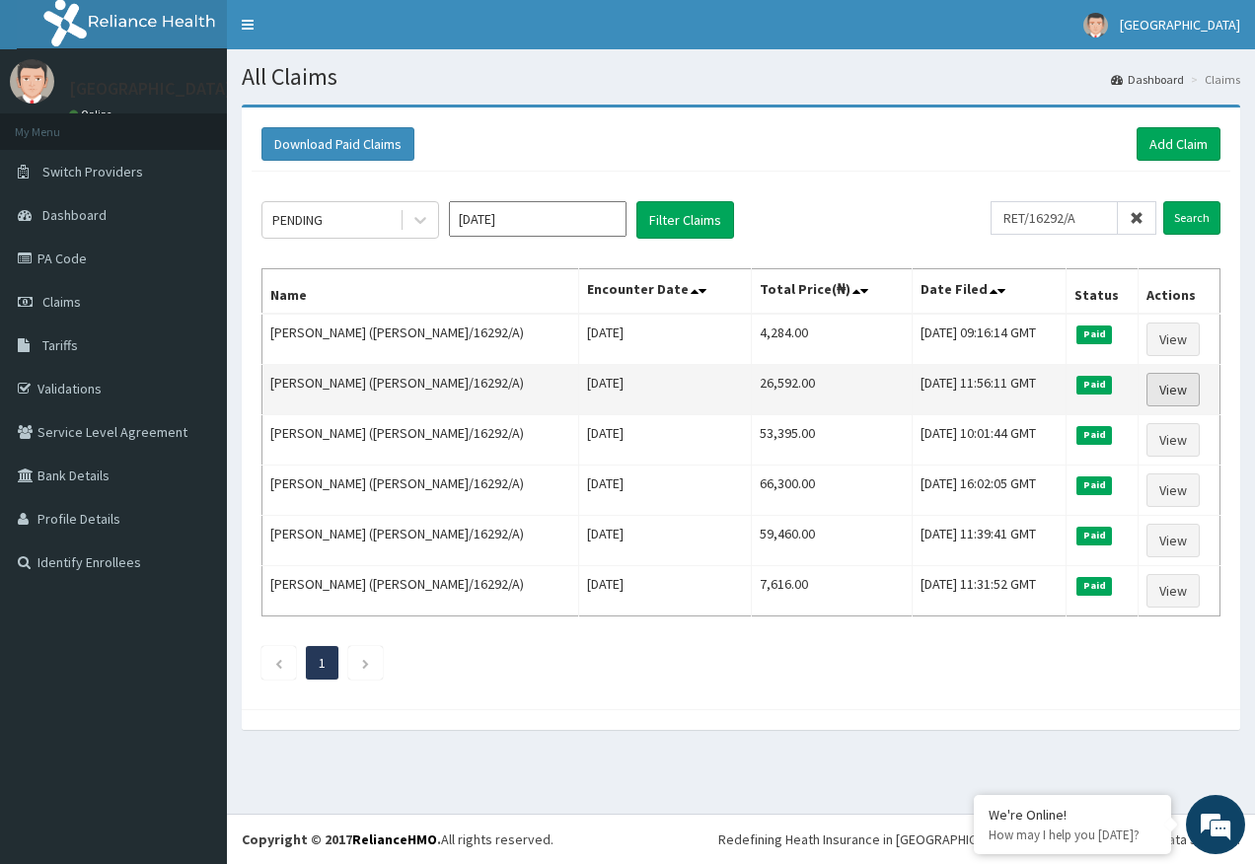
click at [1160, 387] on link "View" at bounding box center [1172, 390] width 53 height 34
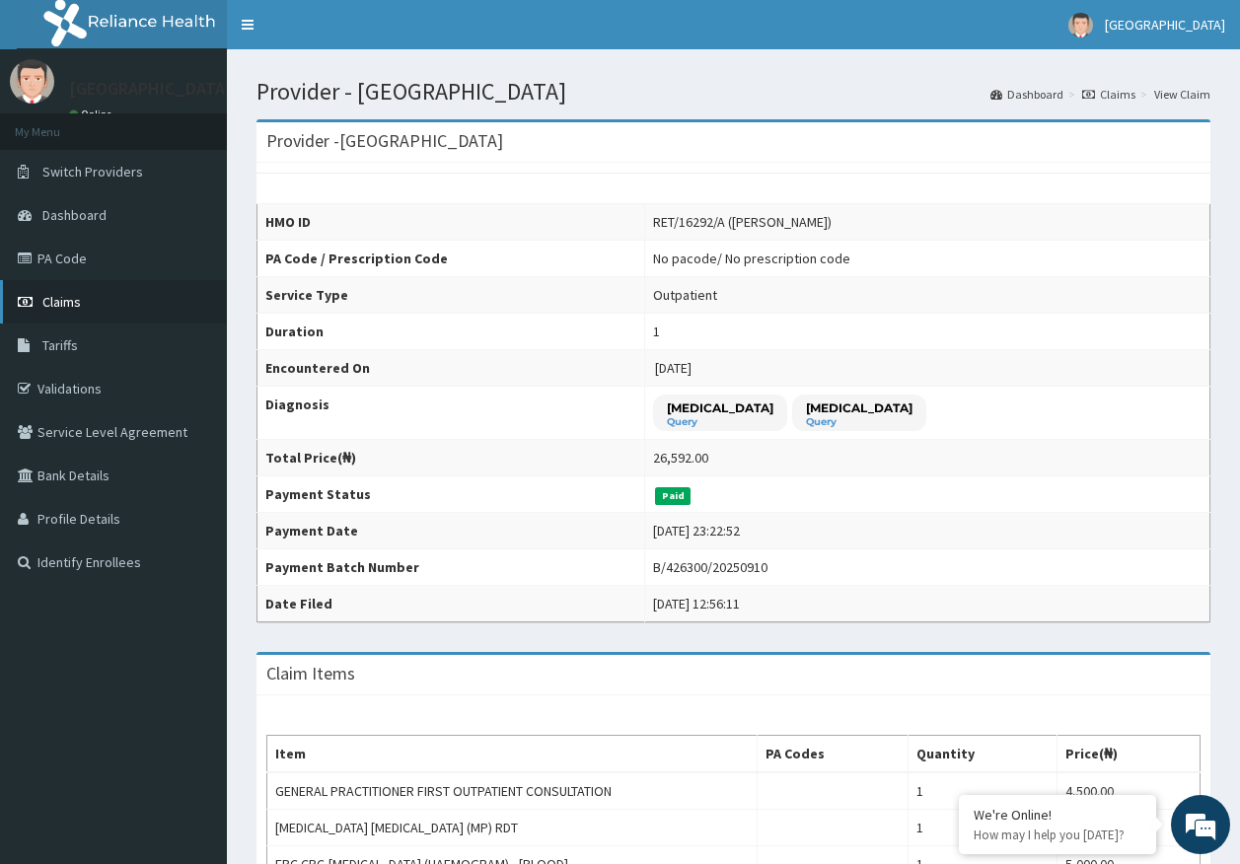
click at [90, 302] on link "Claims" at bounding box center [113, 301] width 227 height 43
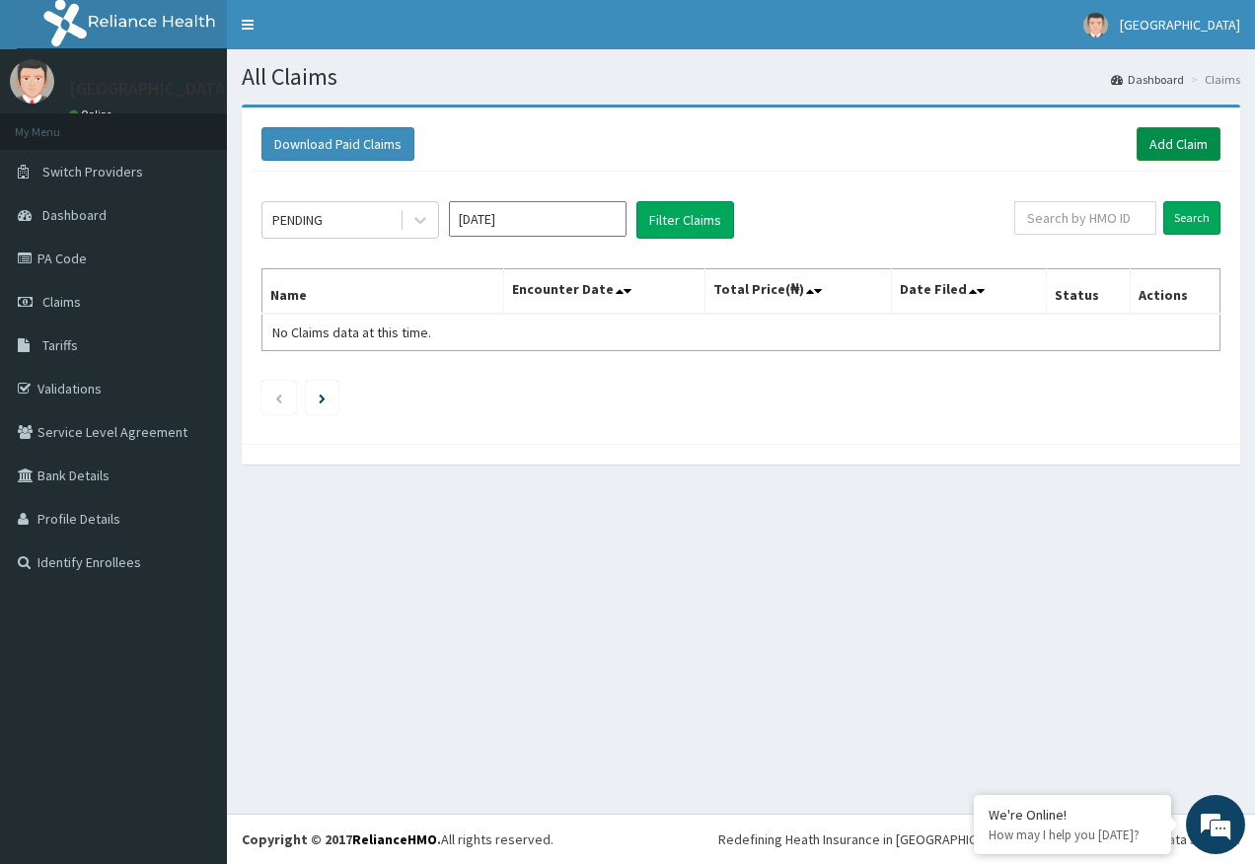
click at [1184, 143] on link "Add Claim" at bounding box center [1178, 144] width 84 height 34
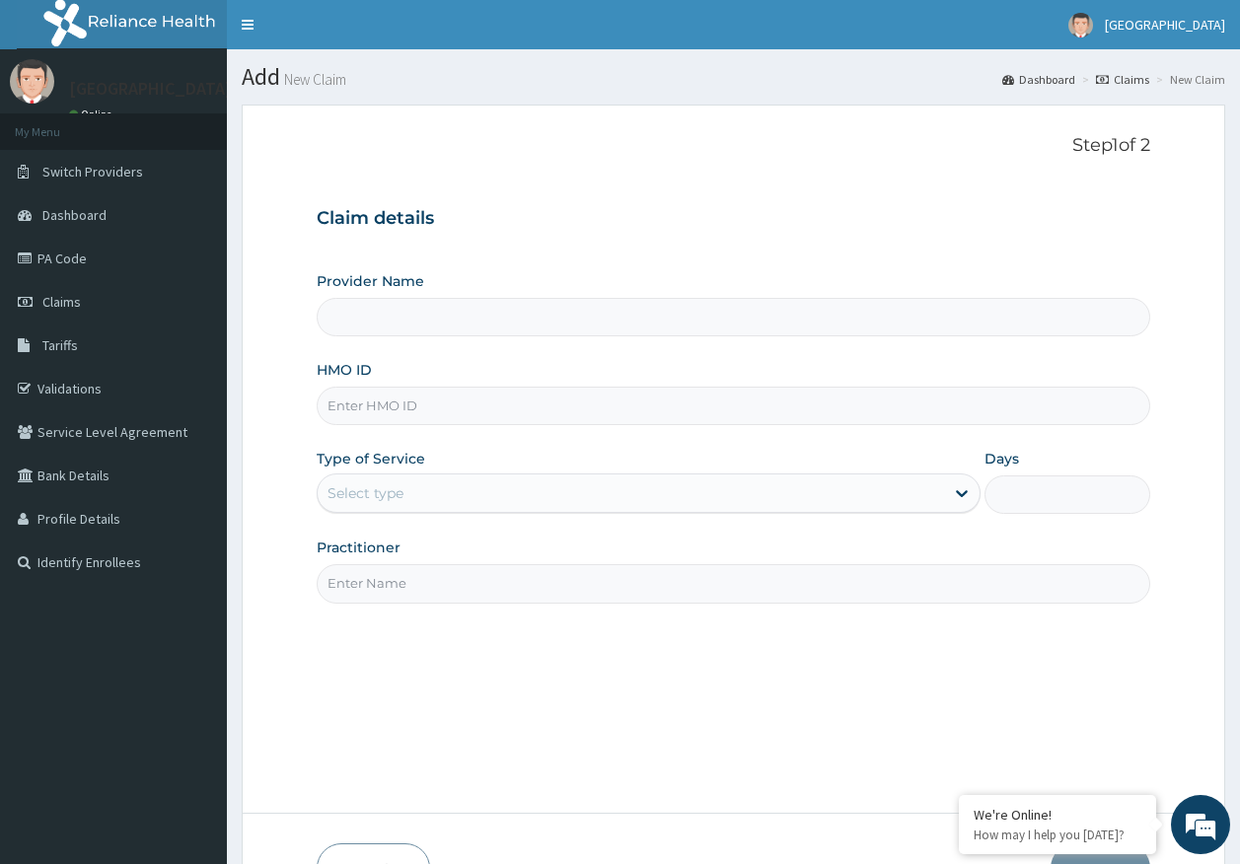
type input "[GEOGRAPHIC_DATA]"
click at [377, 412] on input "HMO ID" at bounding box center [734, 406] width 835 height 38
paste input "RET/16292/A"
type input "RET/16292/A"
click at [387, 473] on div "Type of Service Select type" at bounding box center [649, 481] width 664 height 65
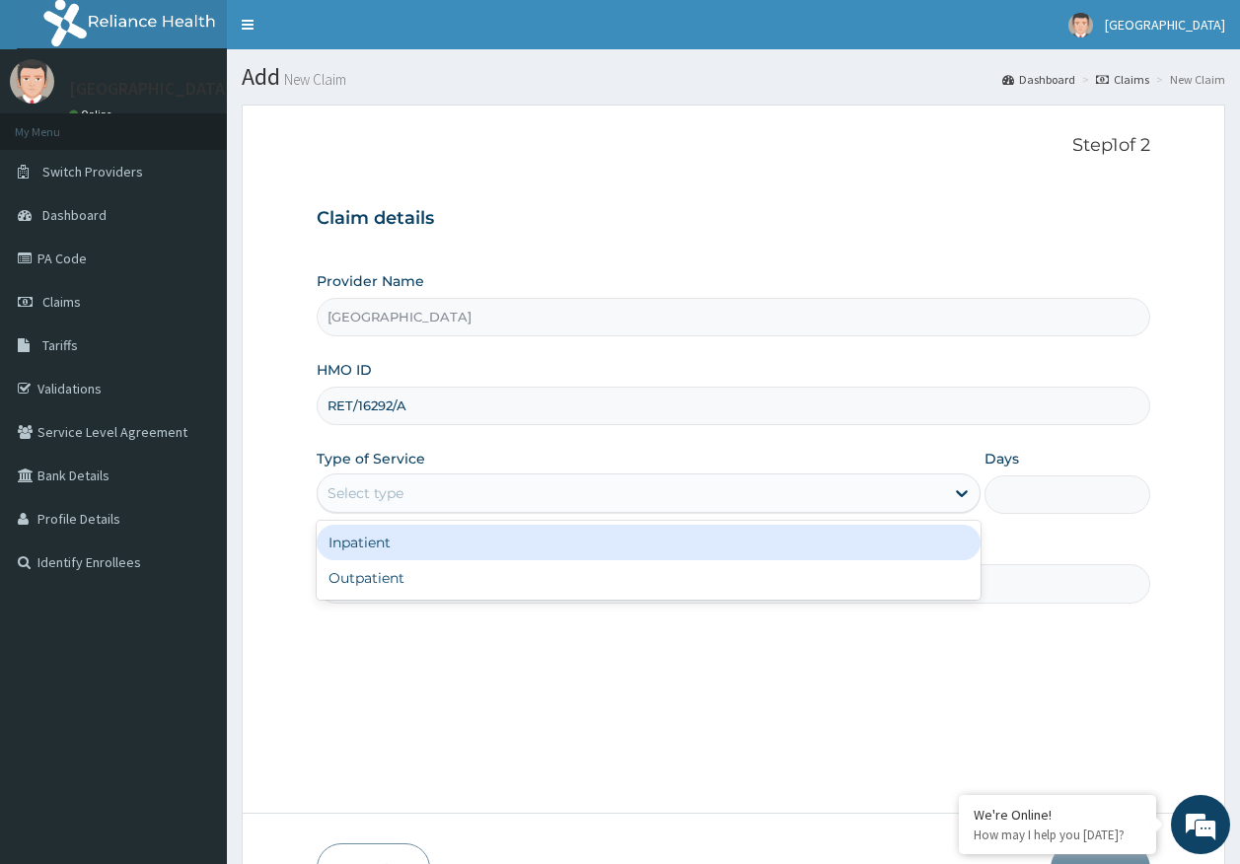
drag, startPoint x: 389, startPoint y: 501, endPoint x: 392, endPoint y: 575, distance: 74.0
click at [389, 500] on div "Select type" at bounding box center [366, 493] width 76 height 20
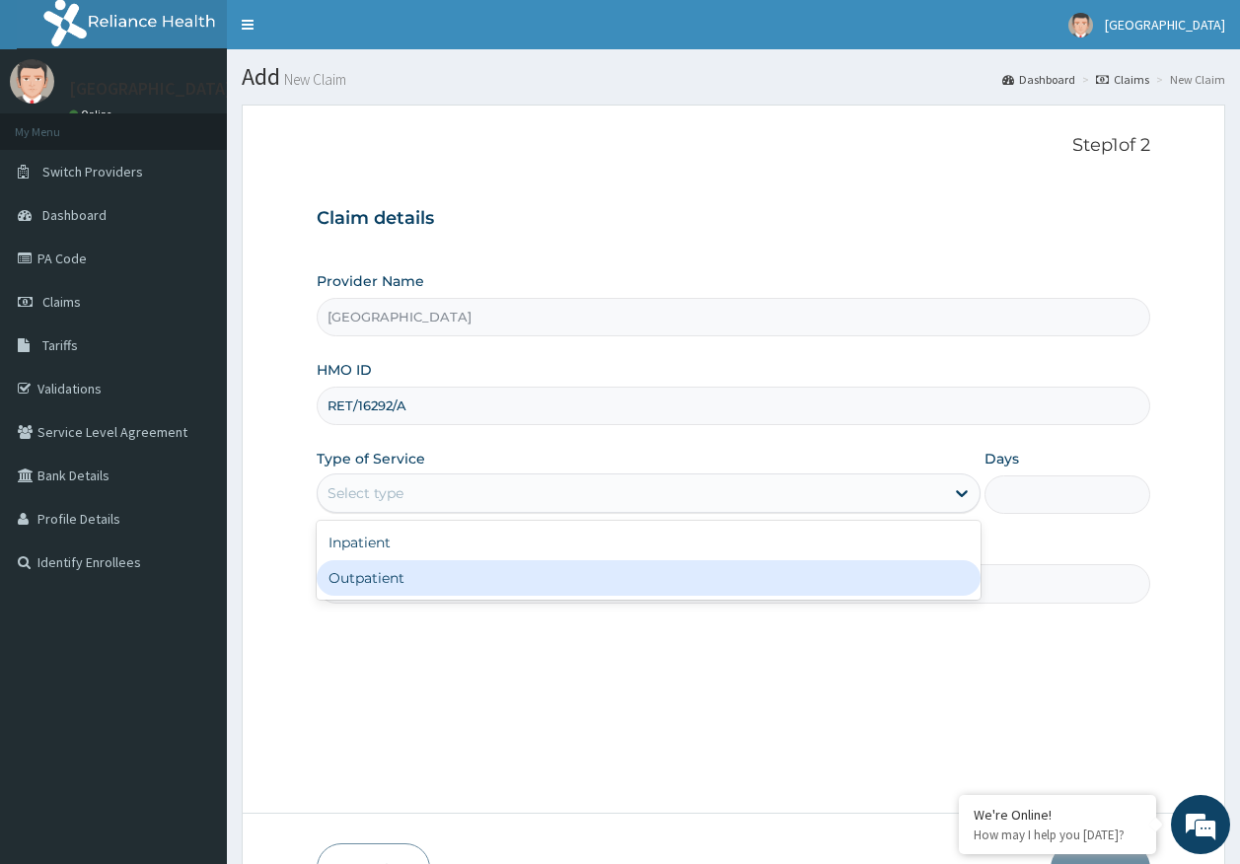
click at [390, 580] on div "Outpatient" at bounding box center [649, 578] width 664 height 36
type input "1"
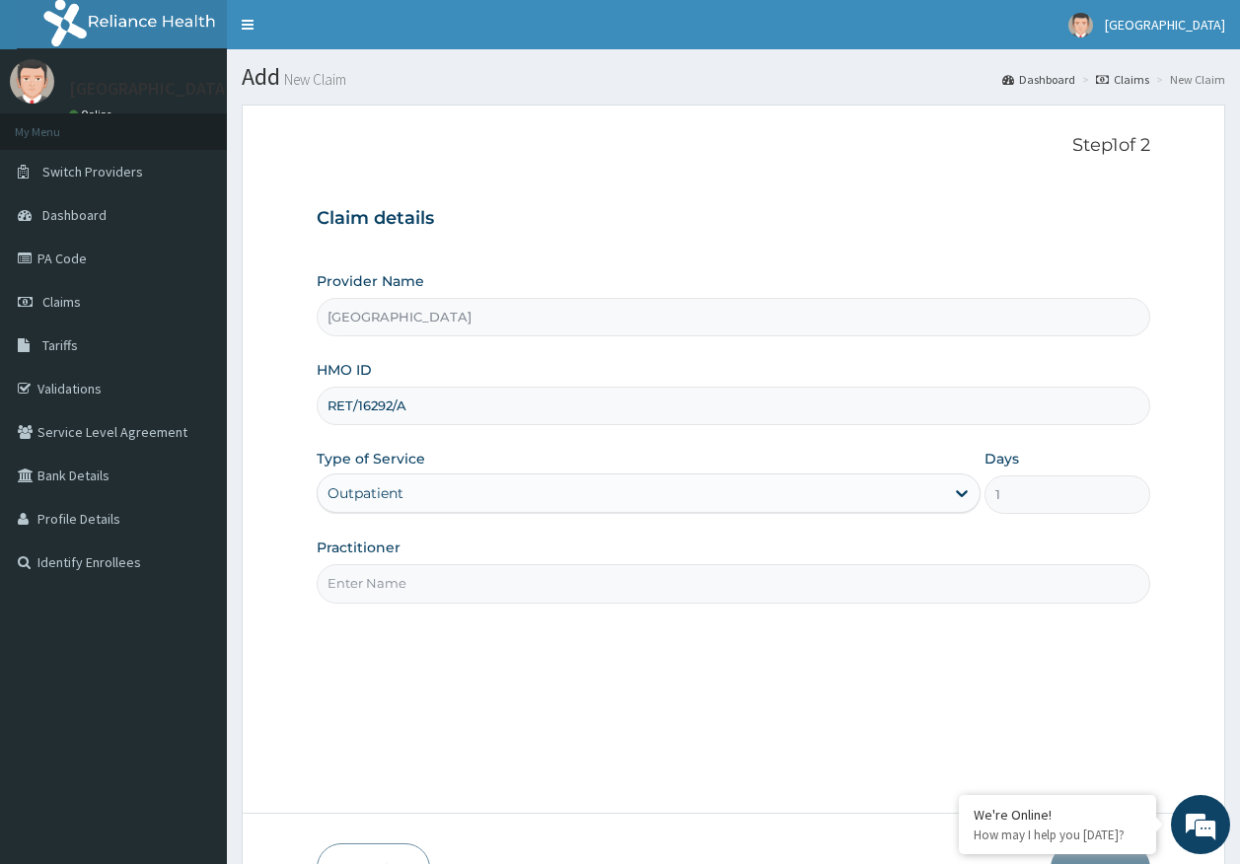
drag, startPoint x: 386, startPoint y: 576, endPoint x: 384, endPoint y: 591, distance: 14.9
click at [385, 576] on input "Practitioner" at bounding box center [734, 583] width 835 height 38
type input "DR AJAYI"
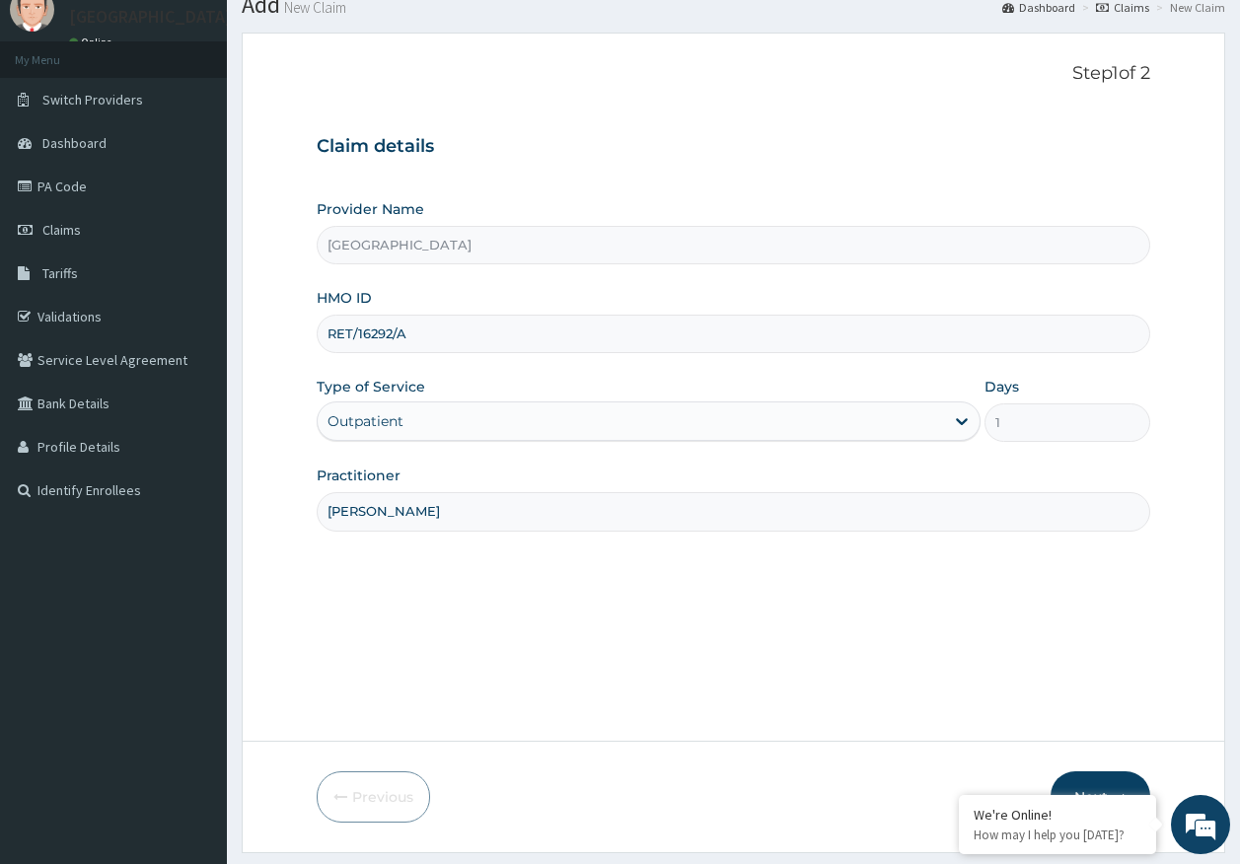
scroll to position [126, 0]
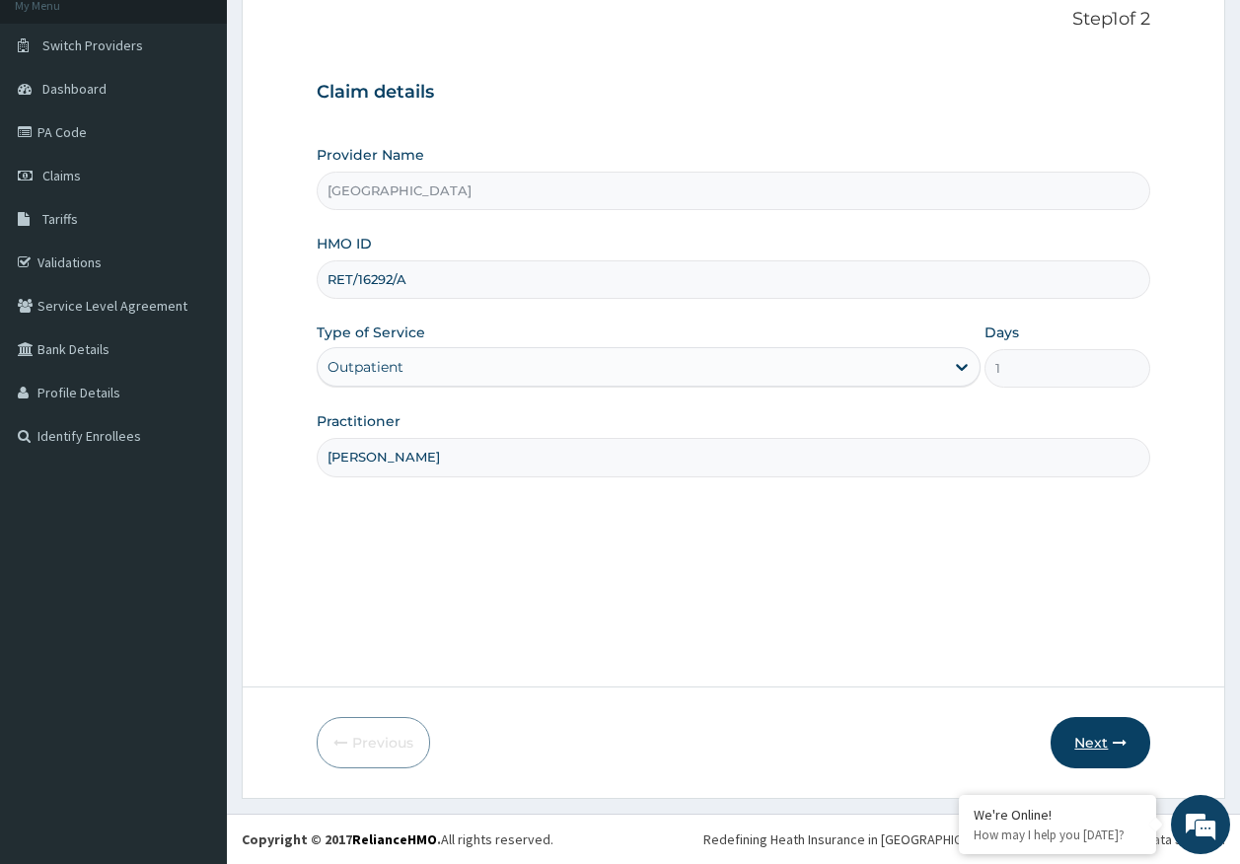
click at [1098, 747] on button "Next" at bounding box center [1101, 742] width 100 height 51
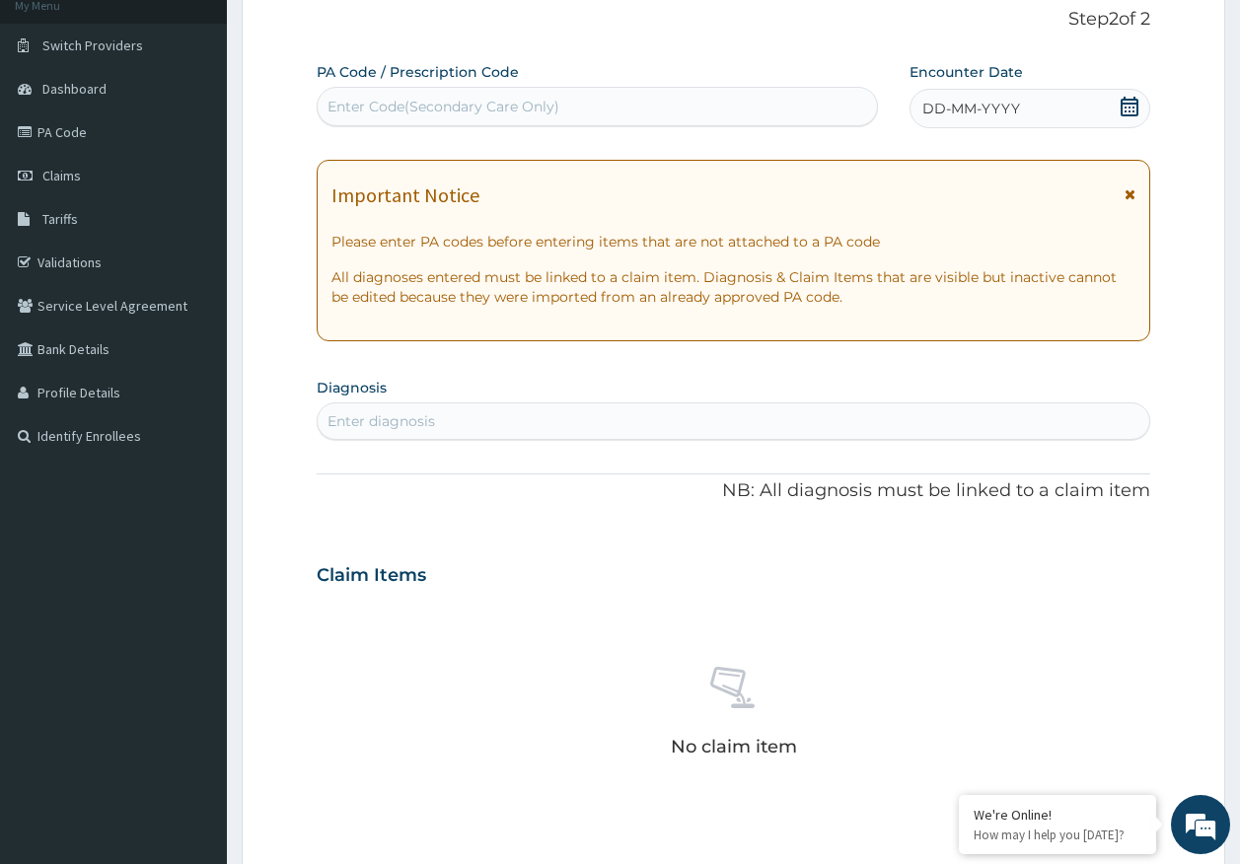
click at [994, 107] on span "DD-MM-YYYY" at bounding box center [971, 109] width 98 height 20
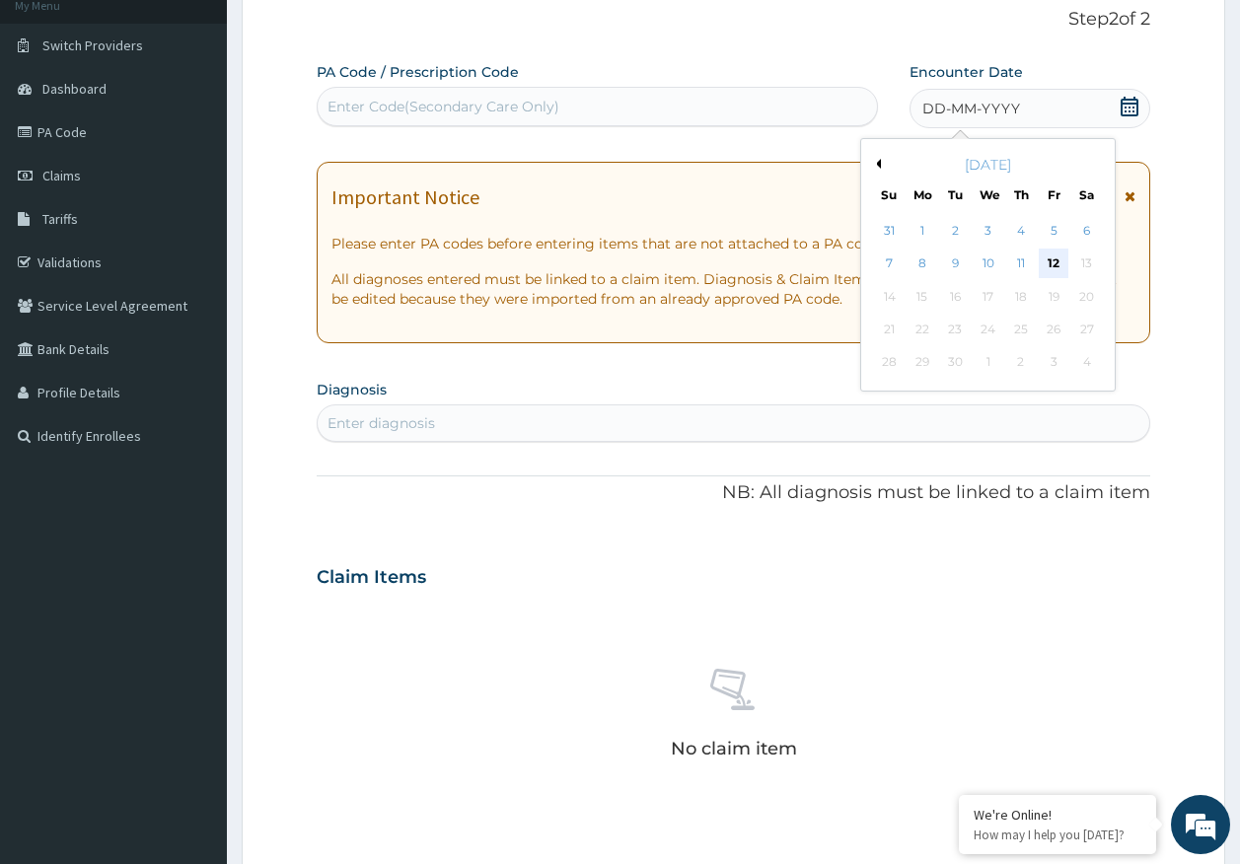
click at [1045, 269] on div "12" at bounding box center [1054, 265] width 30 height 30
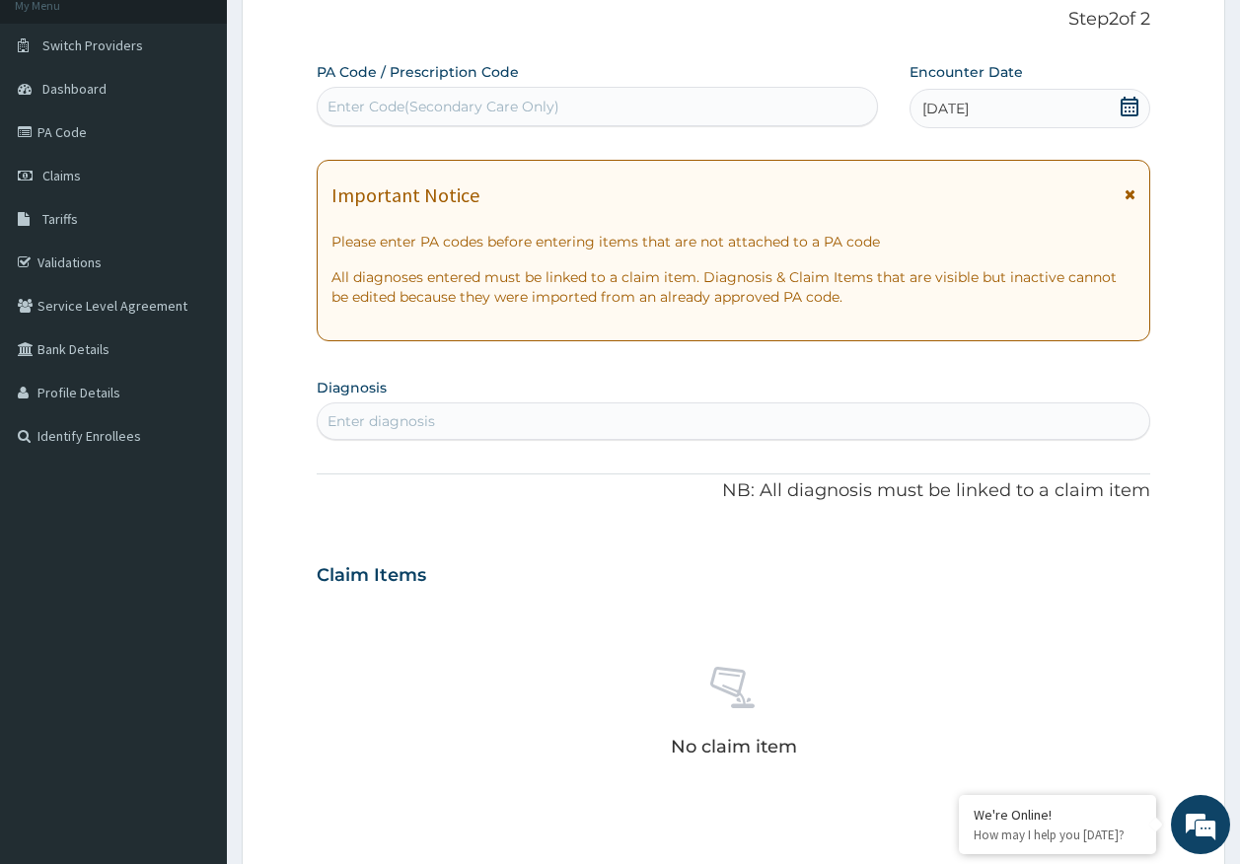
click at [383, 419] on div "Enter diagnosis" at bounding box center [382, 421] width 108 height 20
type input "malaria"
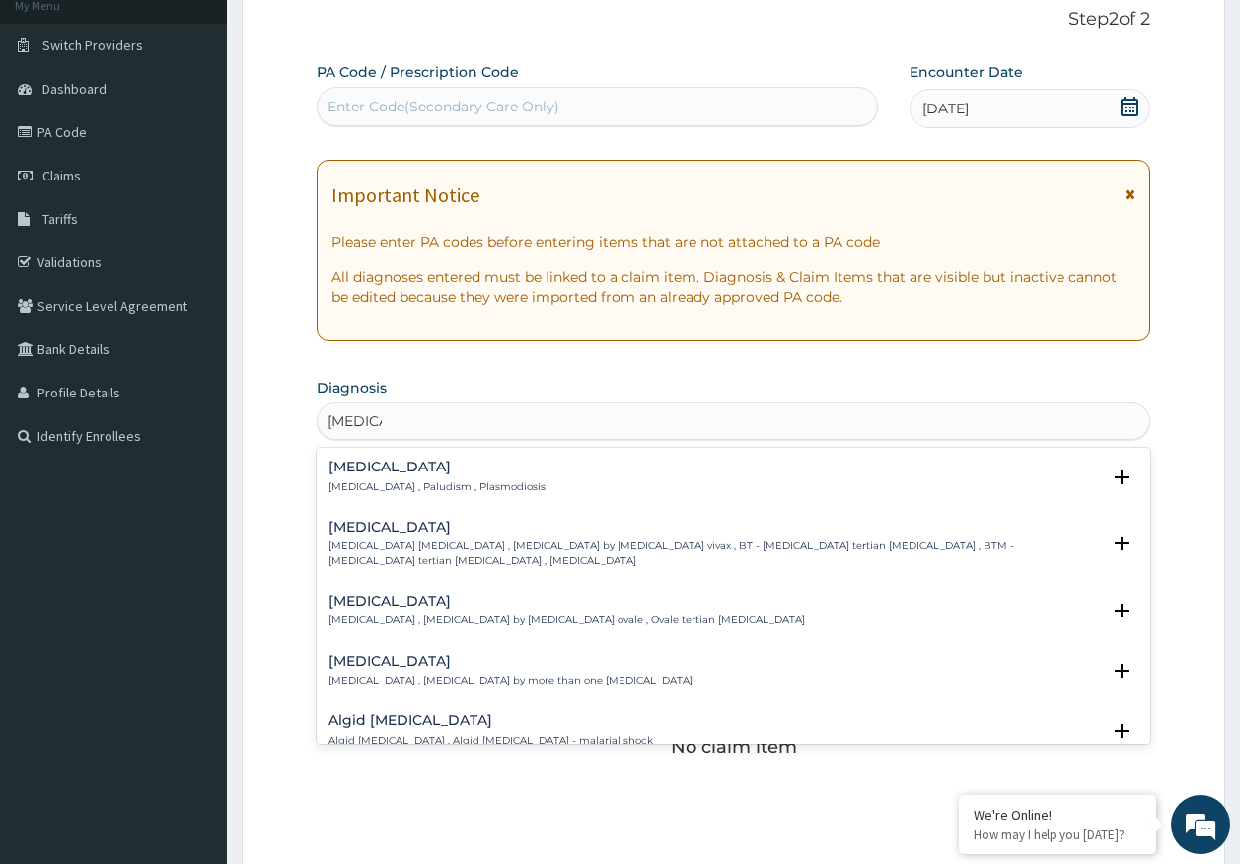
click at [372, 475] on div "Malaria Malaria , Paludism , Plasmodiosis" at bounding box center [437, 477] width 217 height 35
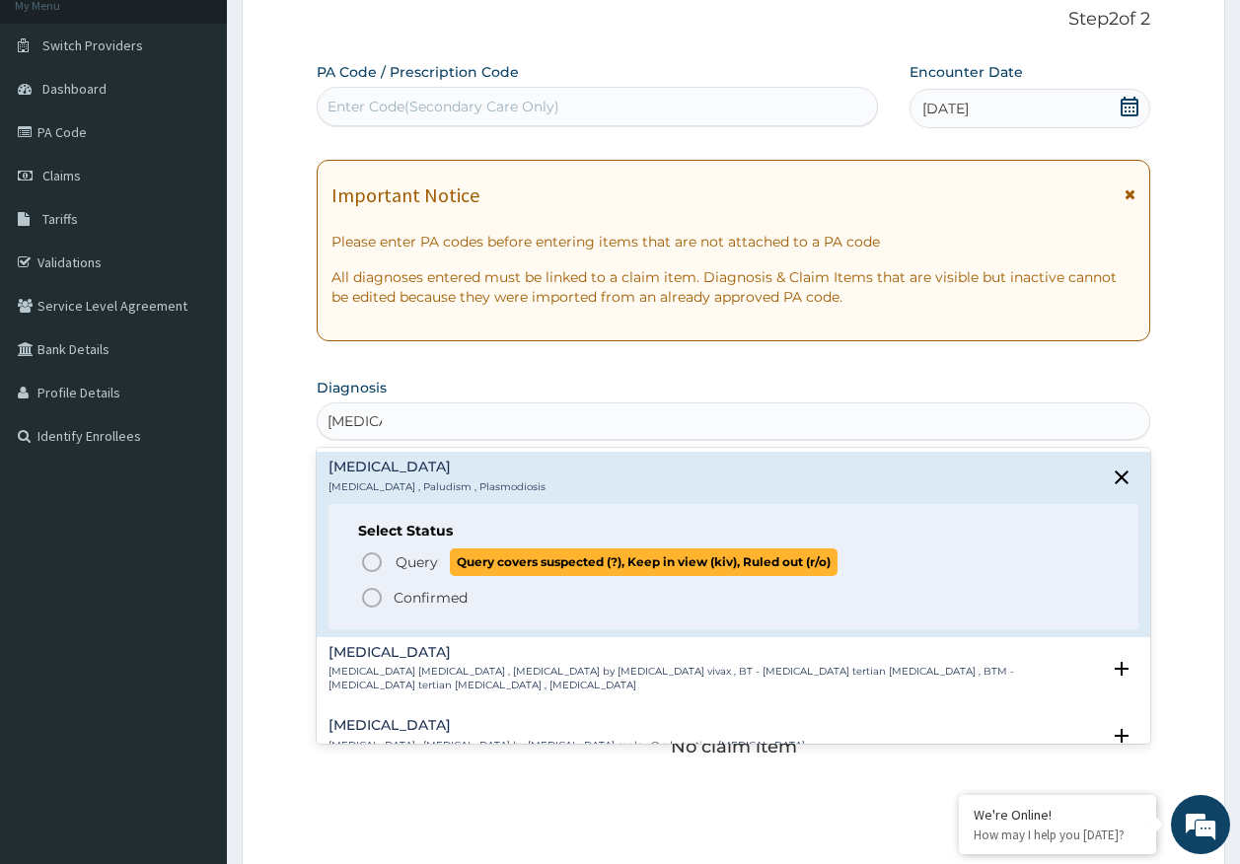
click at [419, 556] on span "Query" at bounding box center [417, 562] width 42 height 20
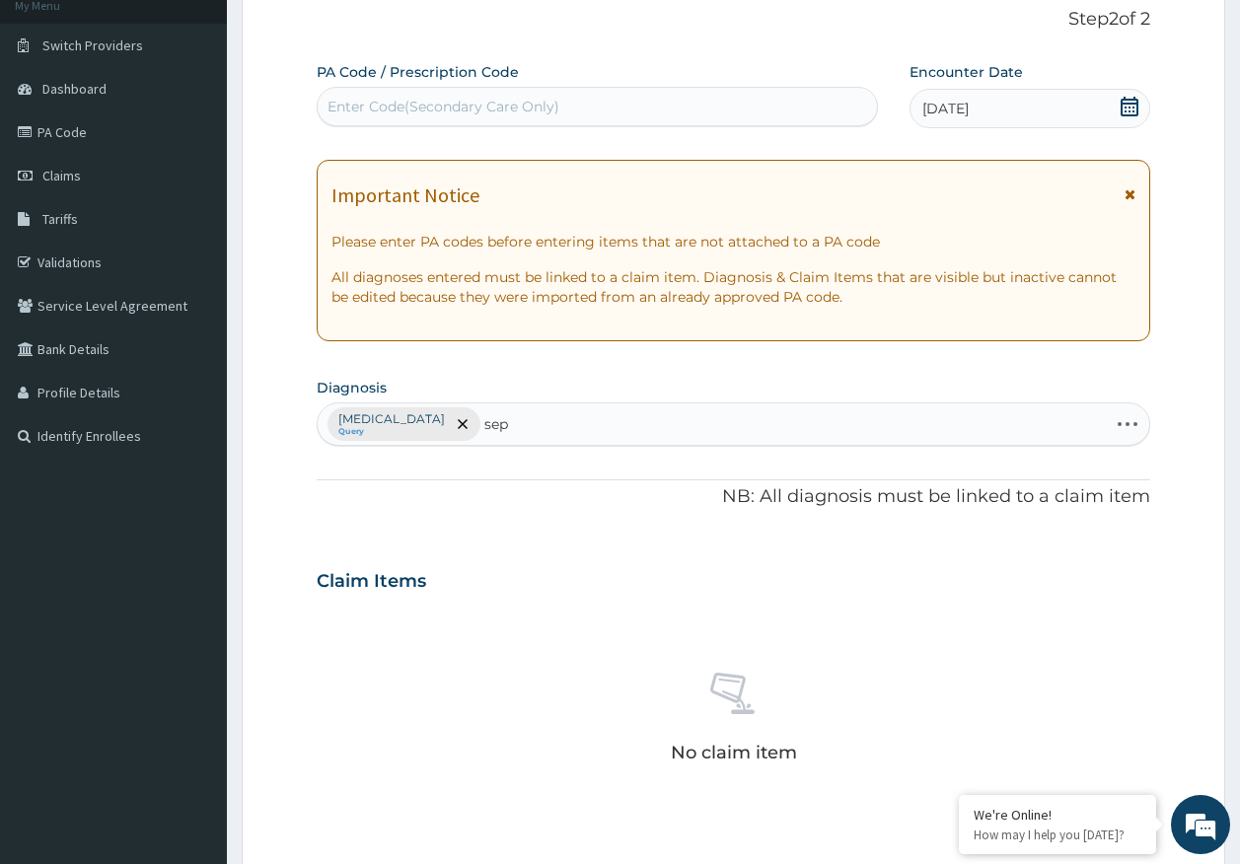
type input "seps"
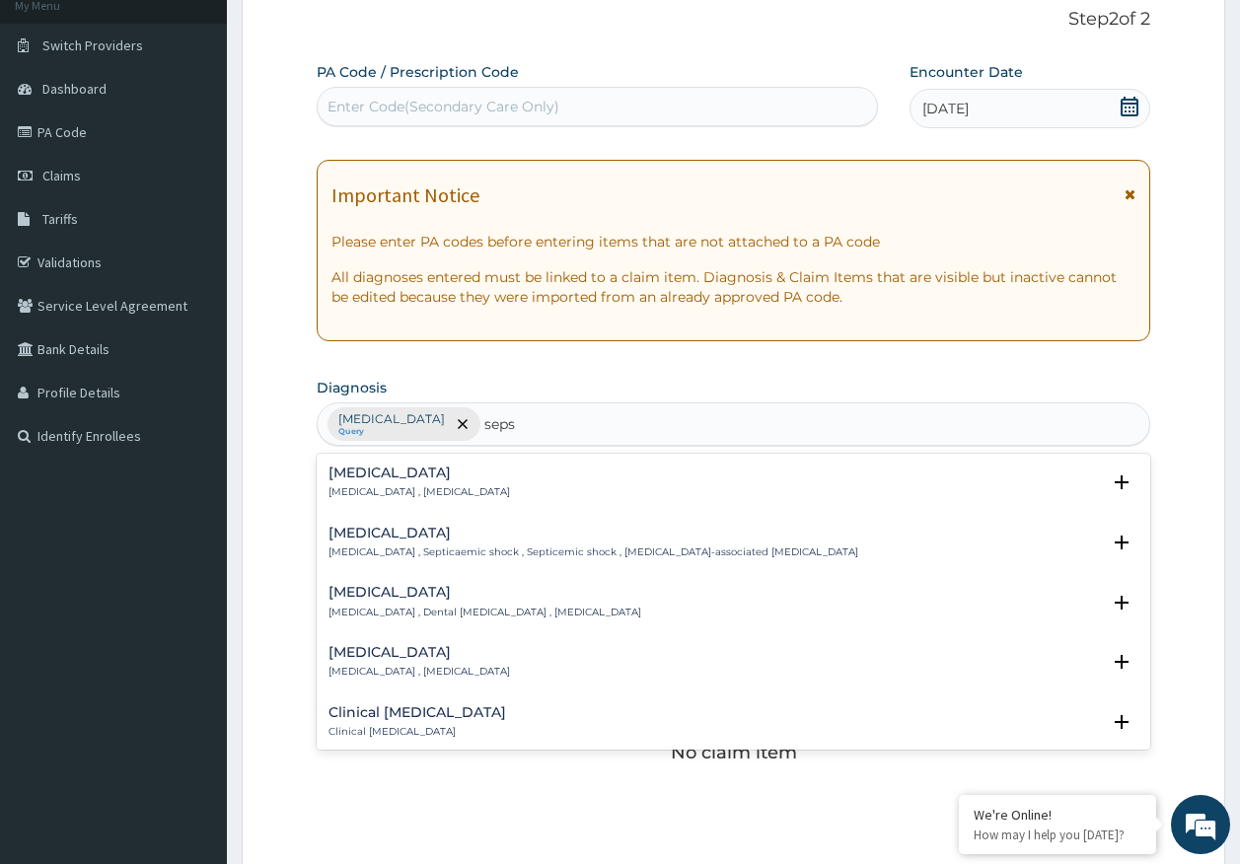
click at [356, 479] on h4 "[MEDICAL_DATA]" at bounding box center [420, 473] width 182 height 15
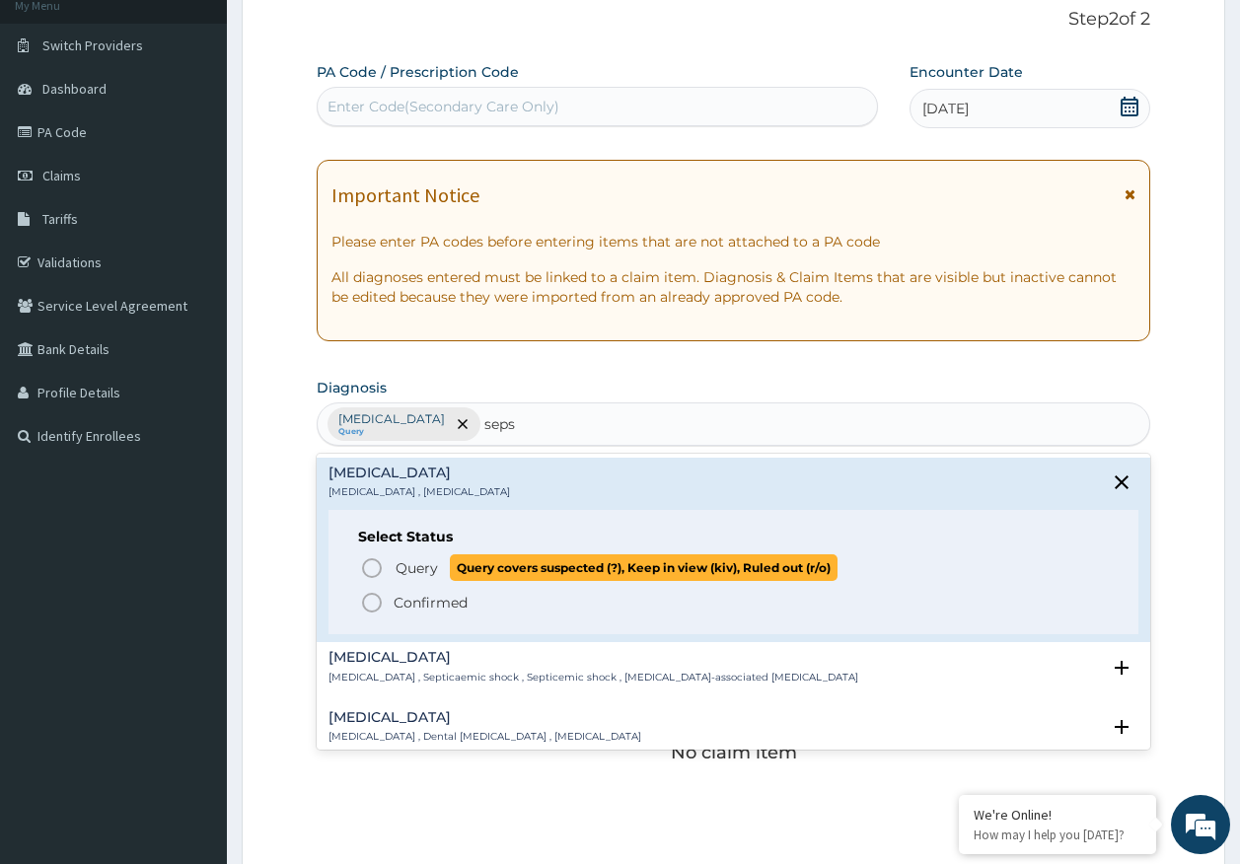
click at [410, 566] on span "Query" at bounding box center [417, 568] width 42 height 20
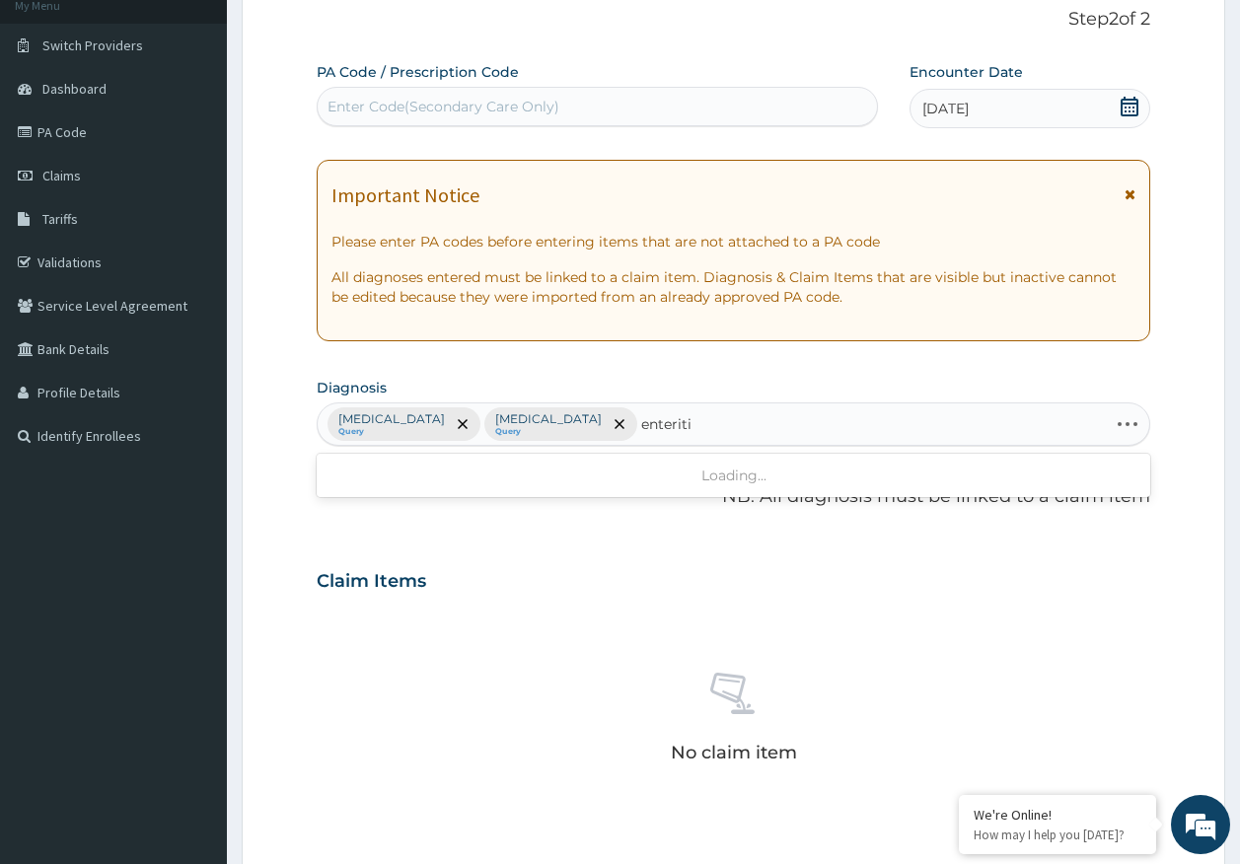
type input "enteritis"
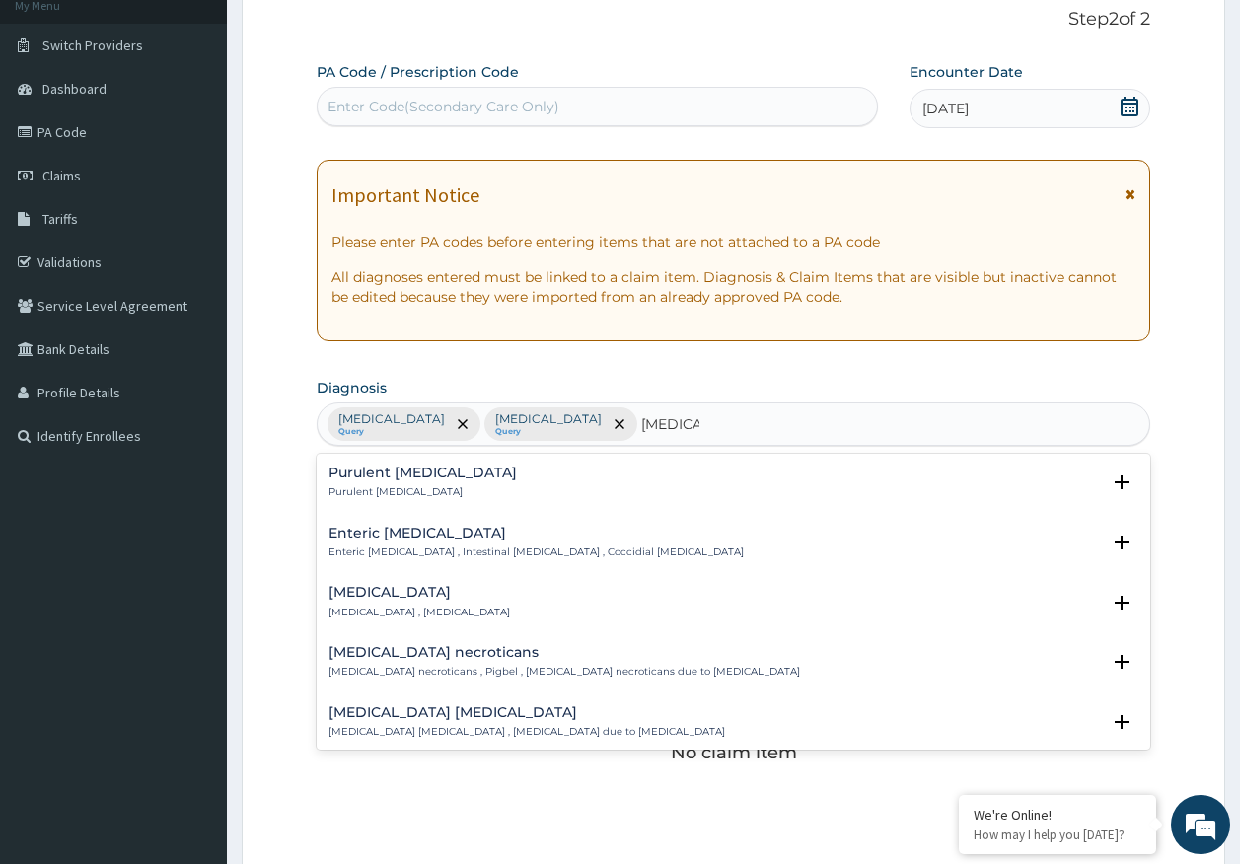
click at [404, 604] on div "Adenoviral enteritis Adenoviral enteritis , Enteritis due to adenovirus" at bounding box center [420, 602] width 182 height 35
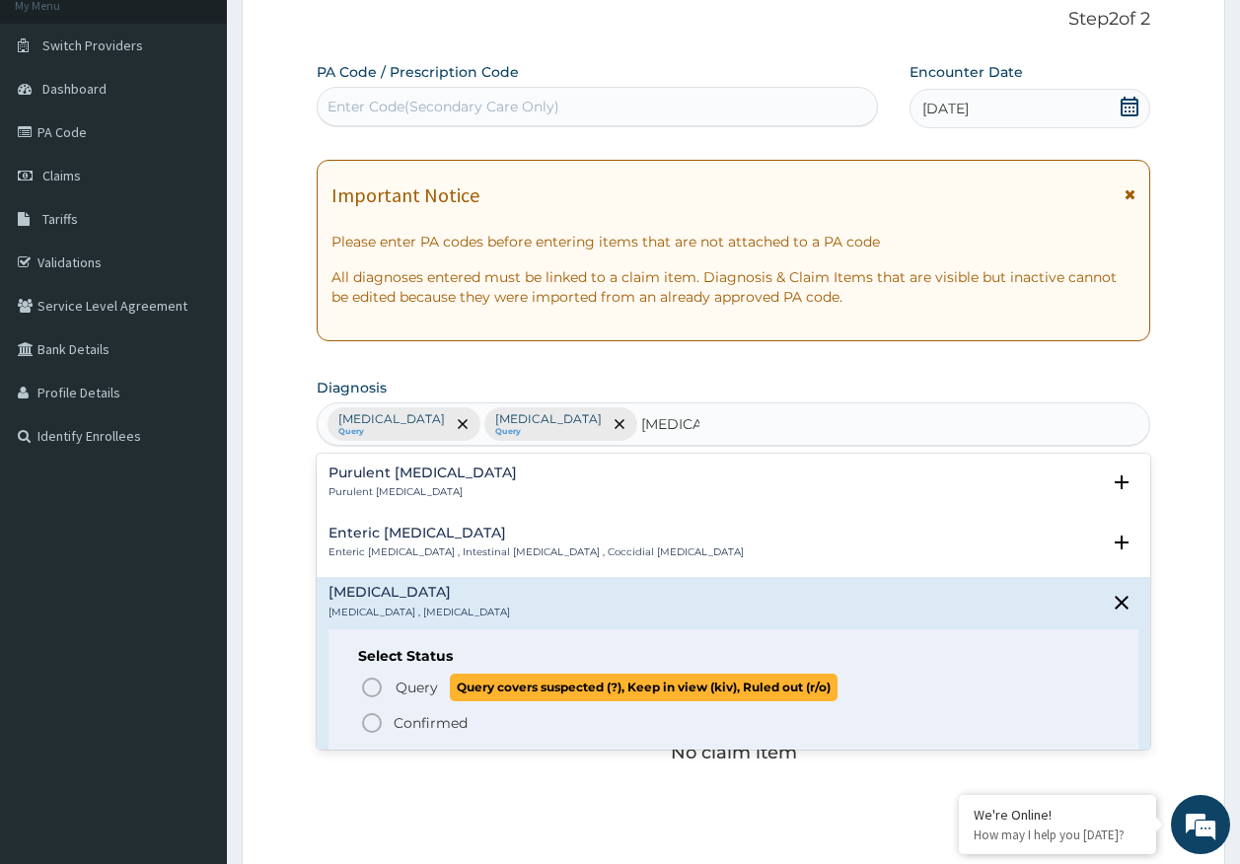
click at [430, 682] on span "Query" at bounding box center [417, 688] width 42 height 20
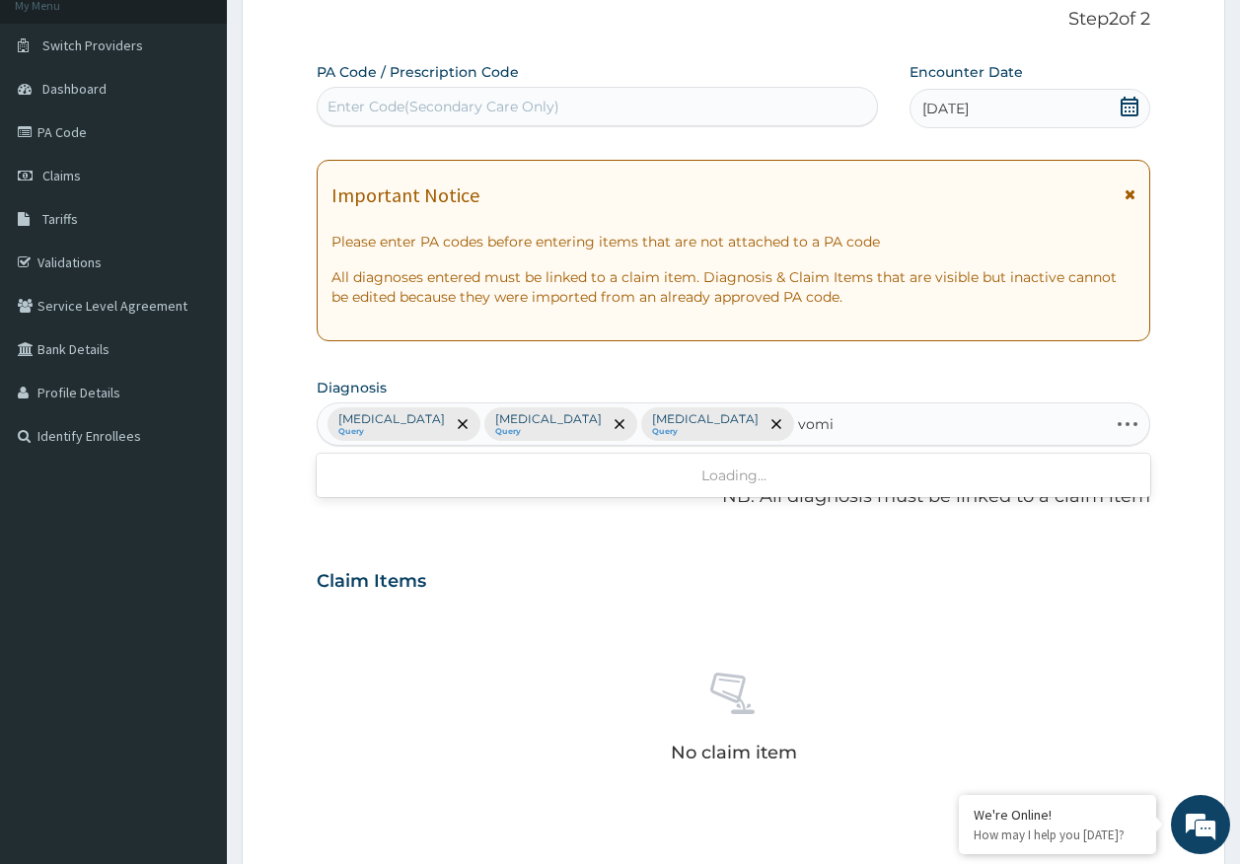
type input "vomit"
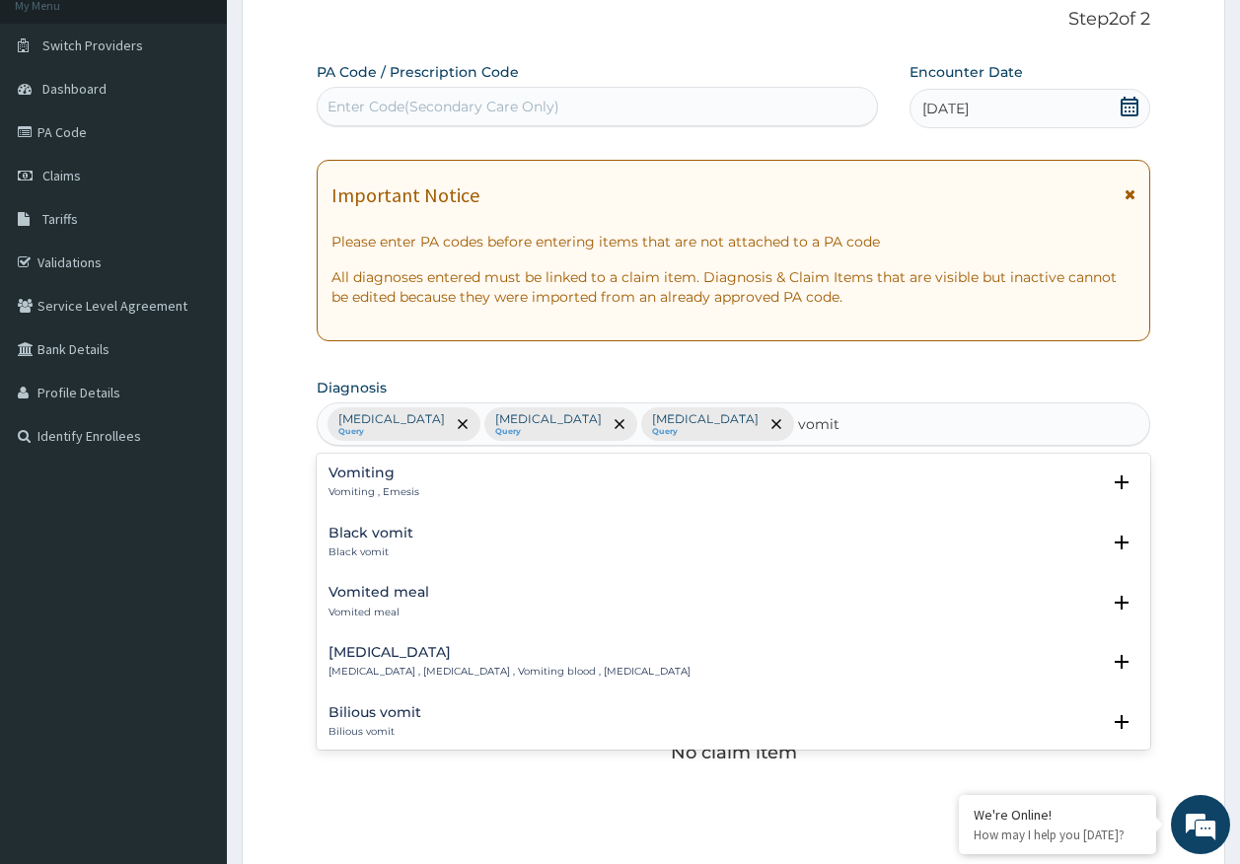
click at [363, 472] on h4 "Vomiting" at bounding box center [374, 473] width 91 height 15
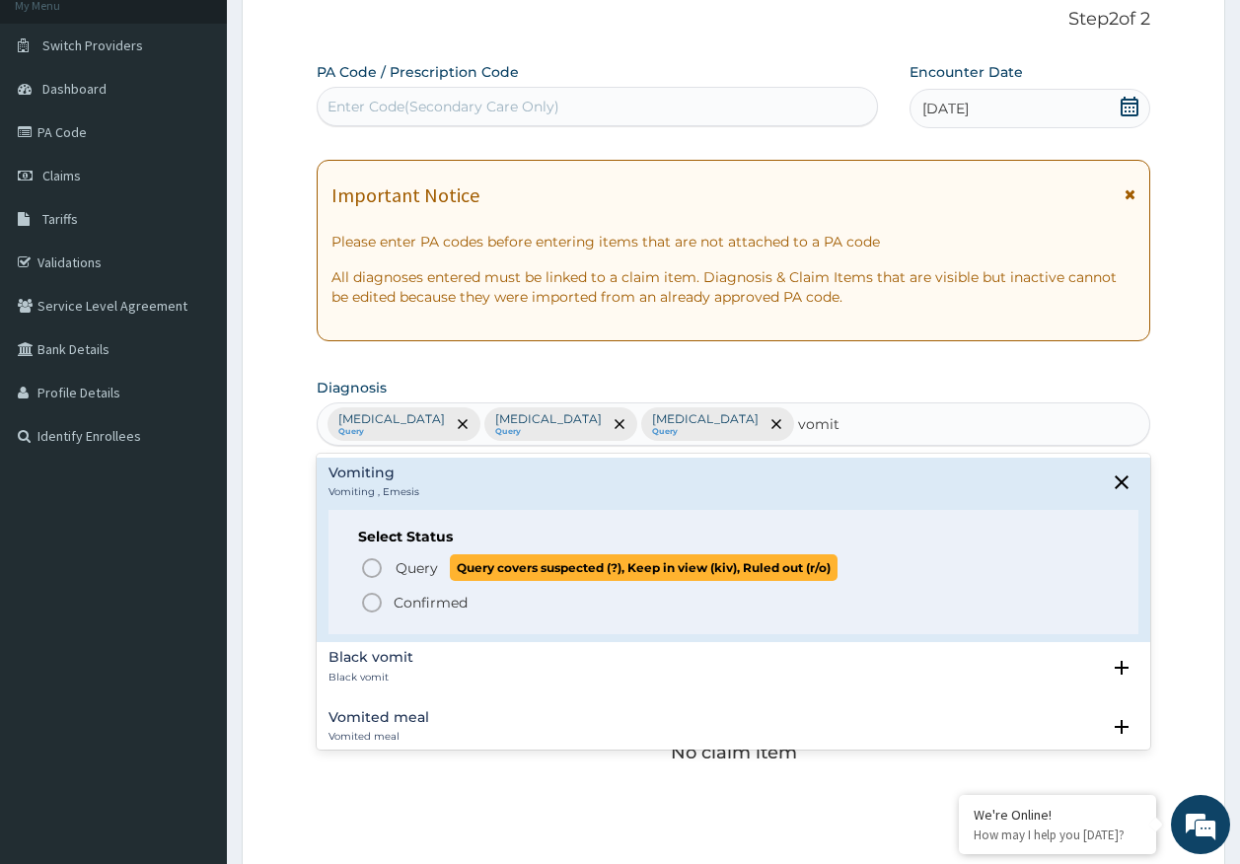
click at [409, 570] on span "Query" at bounding box center [417, 568] width 42 height 20
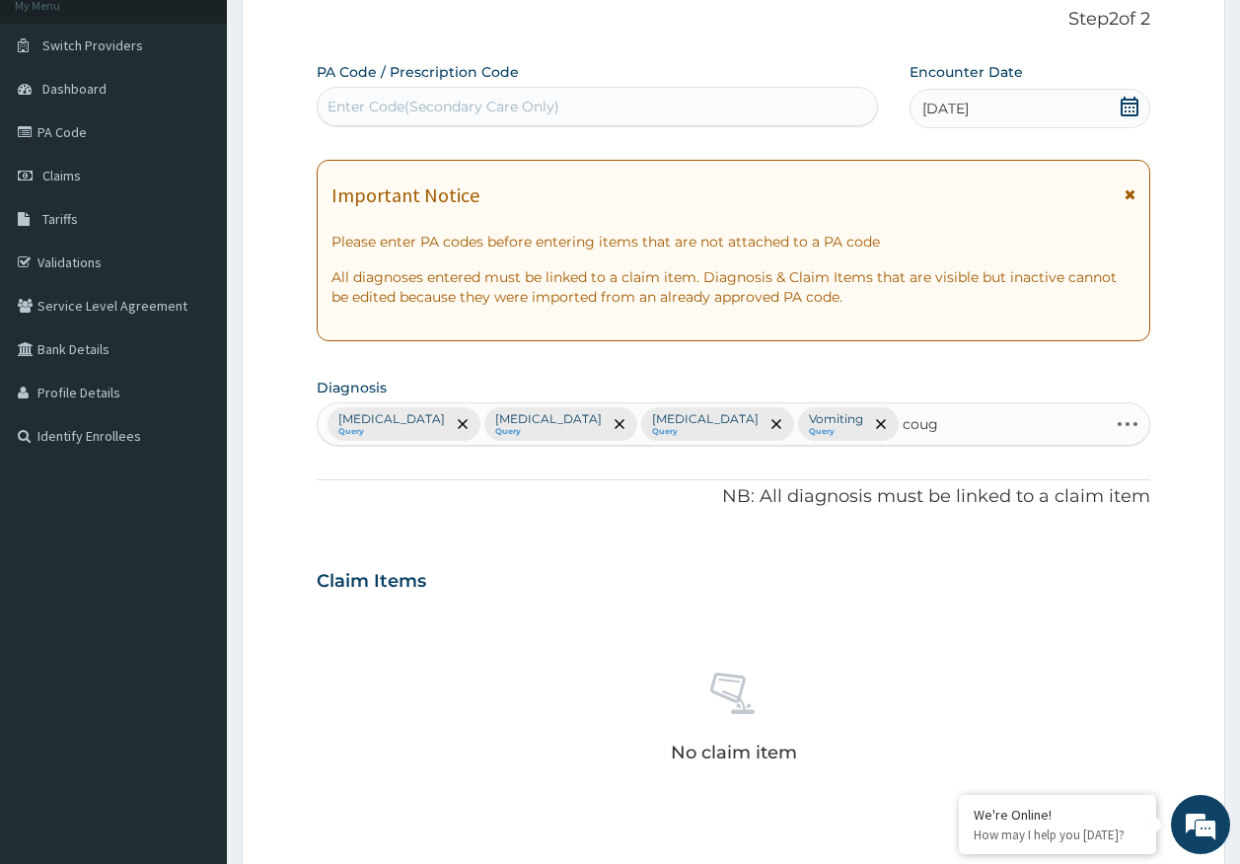
type input "cough"
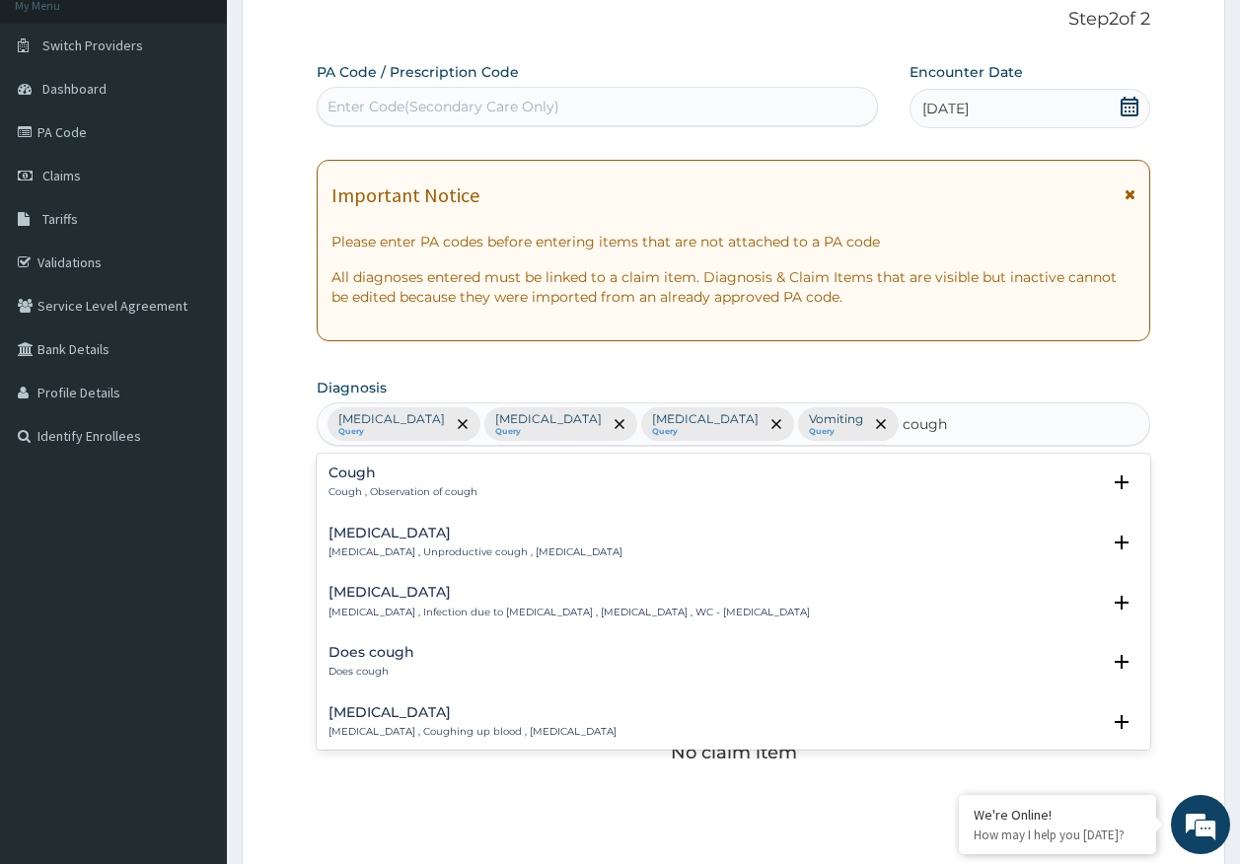
click at [347, 480] on h4 "Cough" at bounding box center [403, 473] width 149 height 15
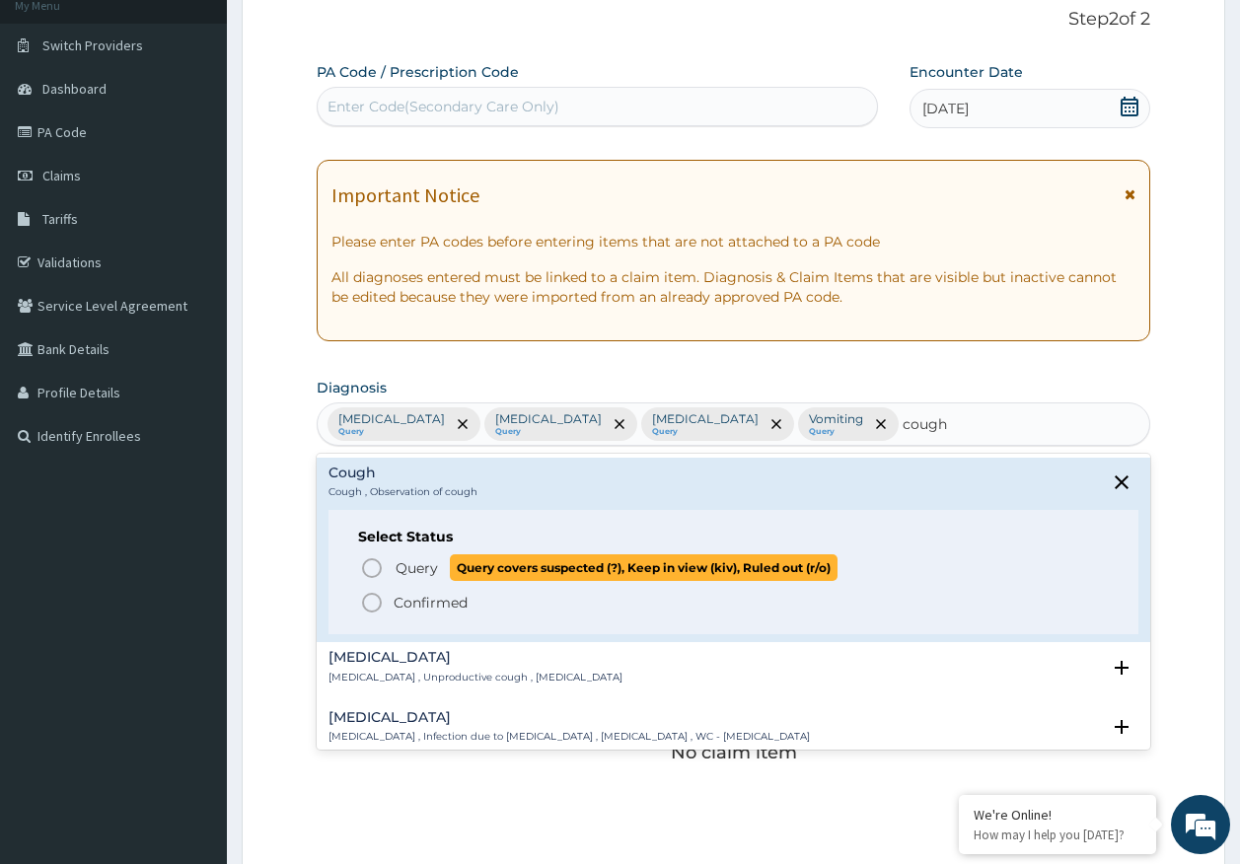
click at [412, 572] on span "Query" at bounding box center [417, 568] width 42 height 20
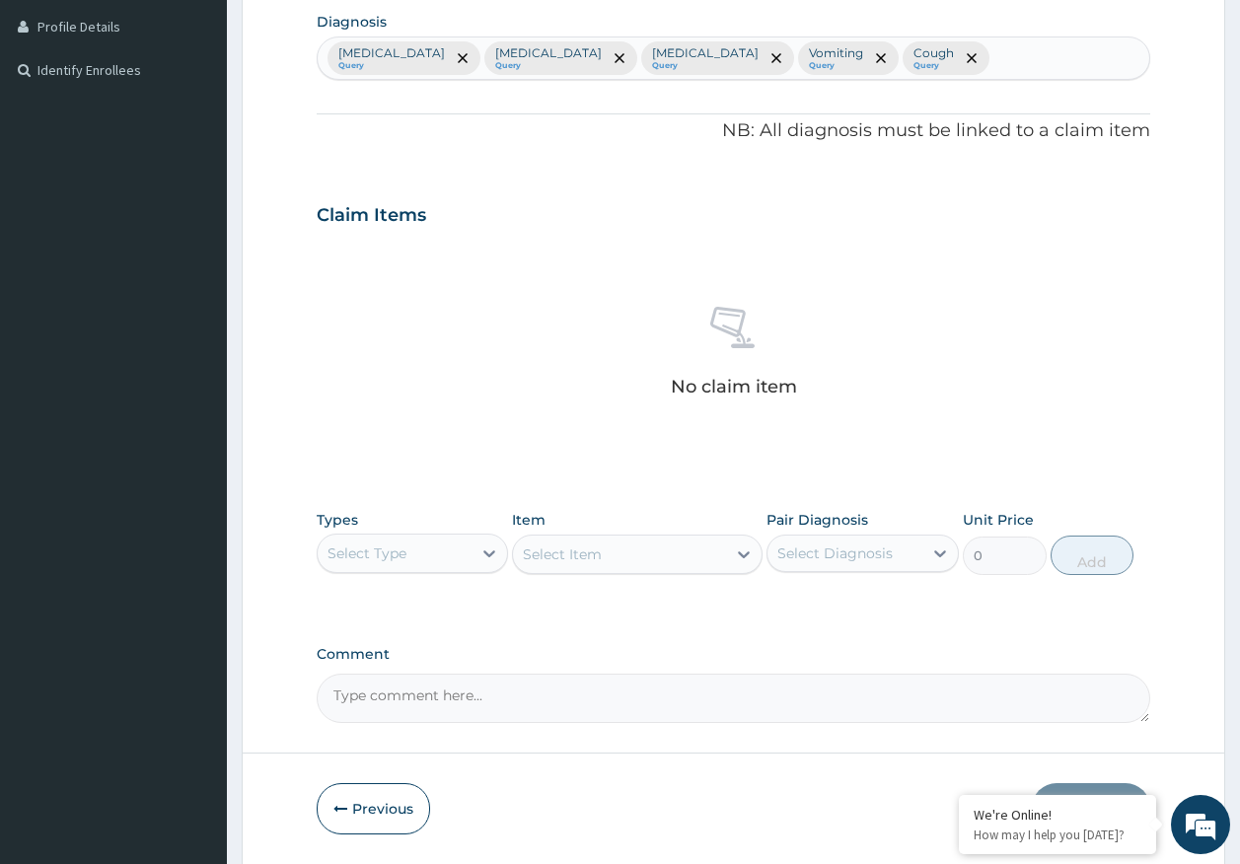
scroll to position [558, 0]
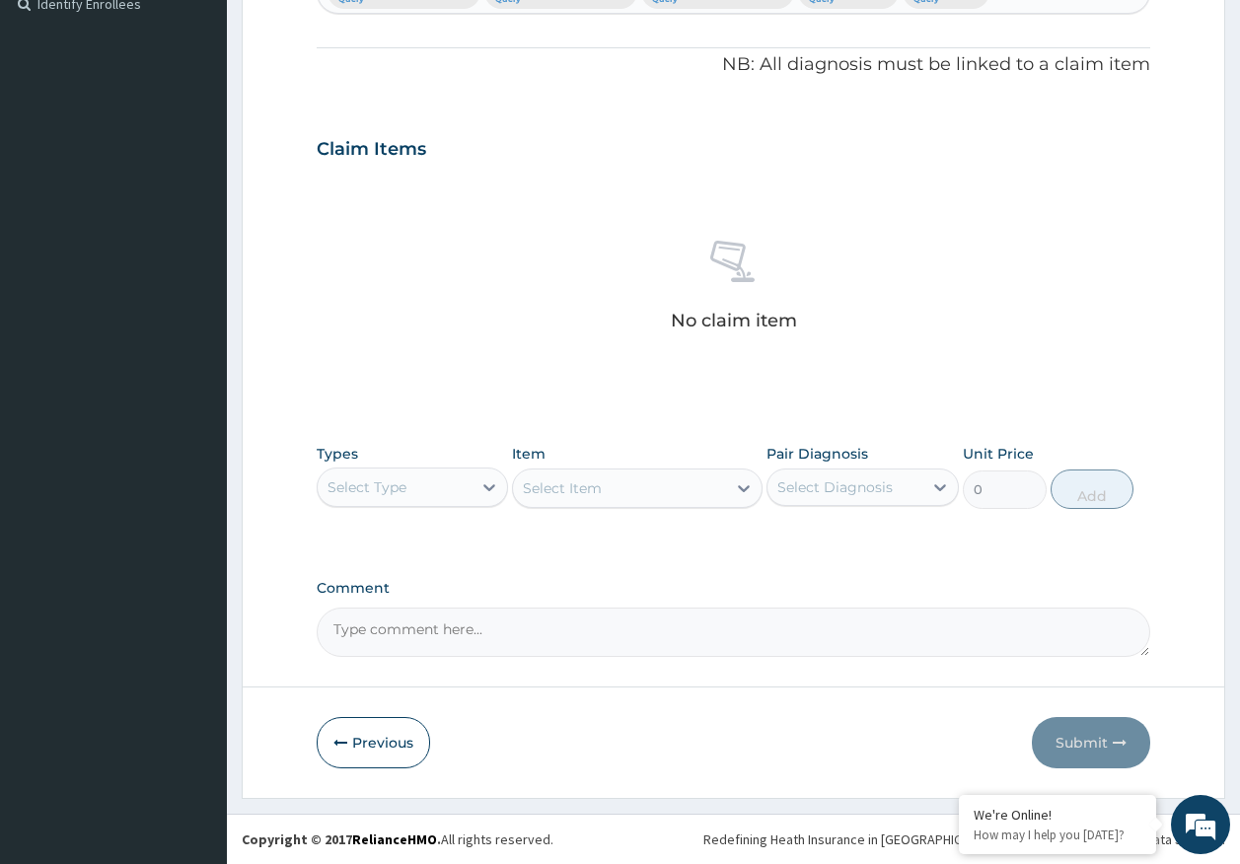
click at [405, 497] on div "Select Type" at bounding box center [395, 488] width 155 height 32
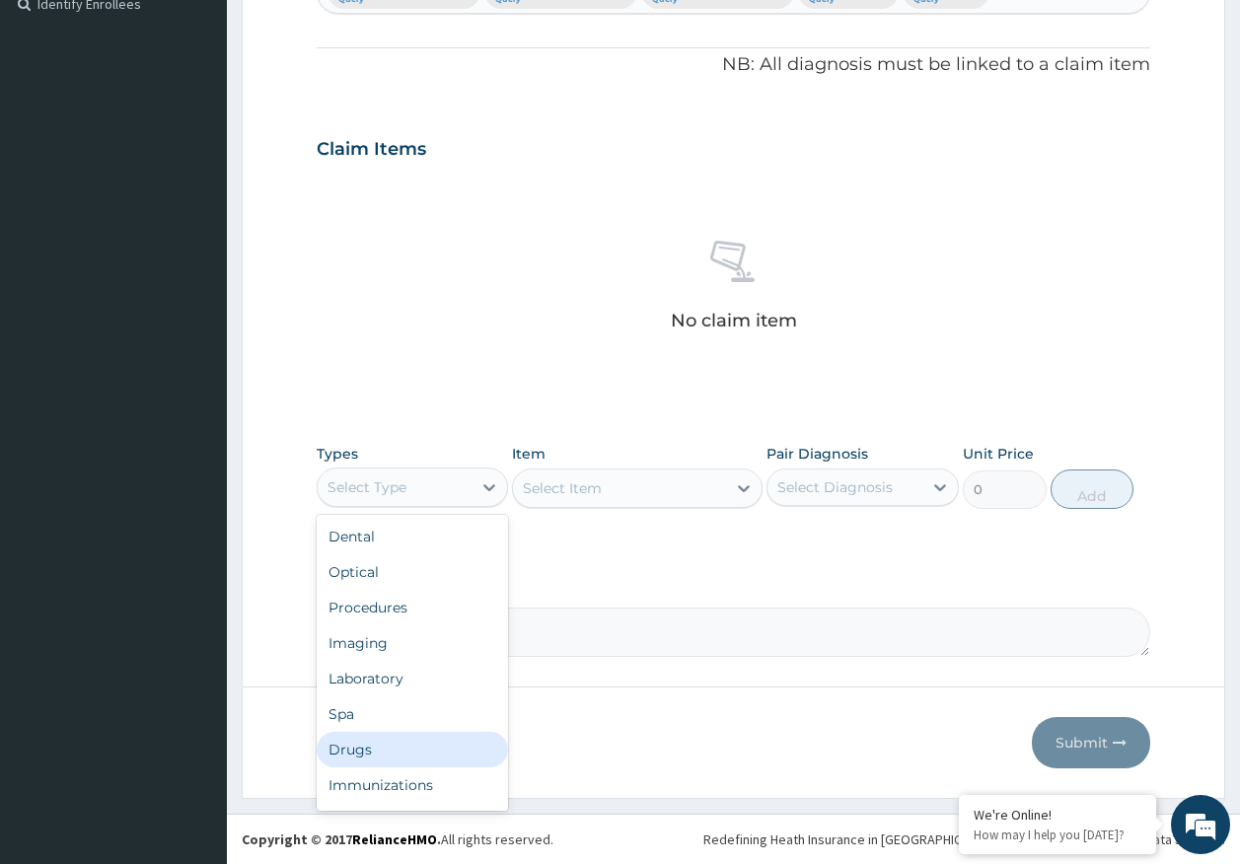
drag, startPoint x: 380, startPoint y: 748, endPoint x: 529, endPoint y: 605, distance: 206.5
click at [381, 744] on div "Drugs" at bounding box center [413, 750] width 192 height 36
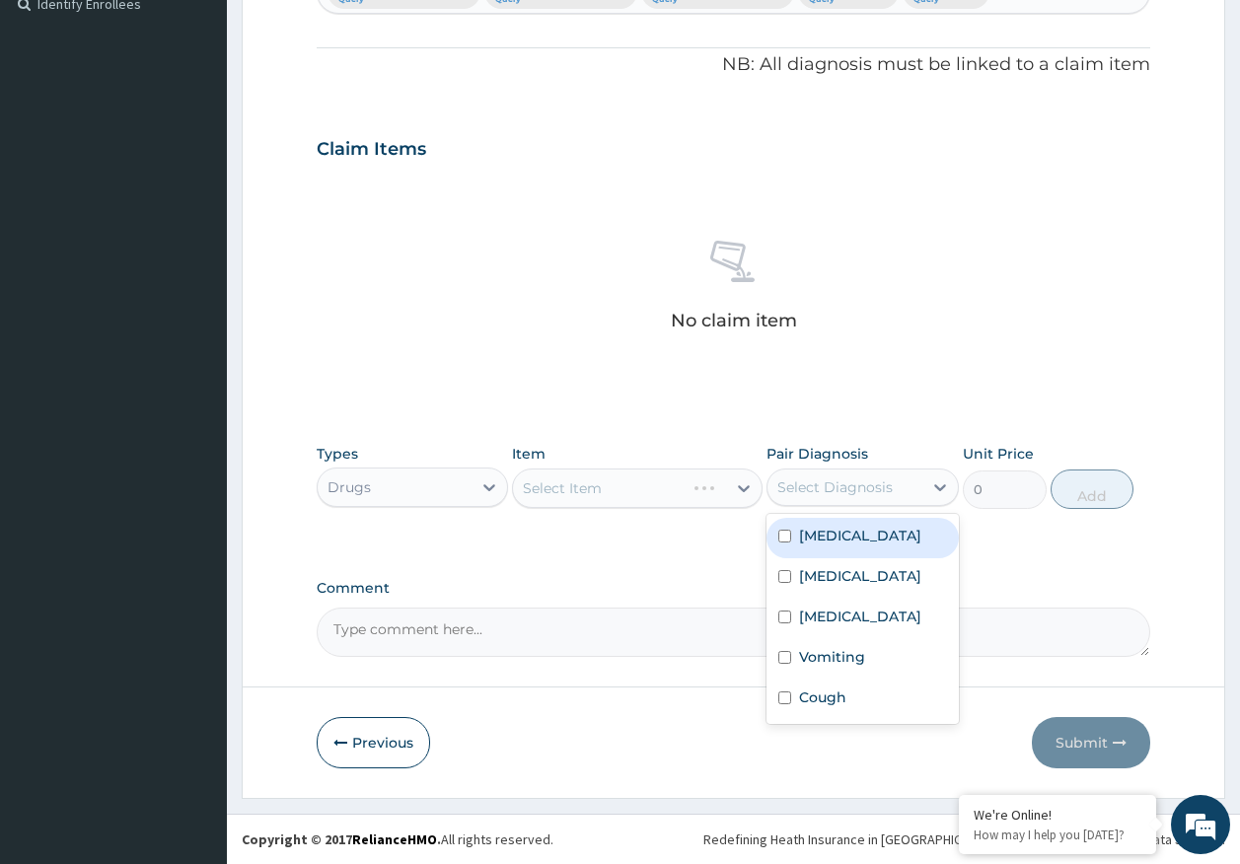
click at [817, 486] on div "Select Diagnosis" at bounding box center [834, 487] width 115 height 20
click at [820, 543] on label "[MEDICAL_DATA]" at bounding box center [860, 536] width 122 height 20
checkbox input "true"
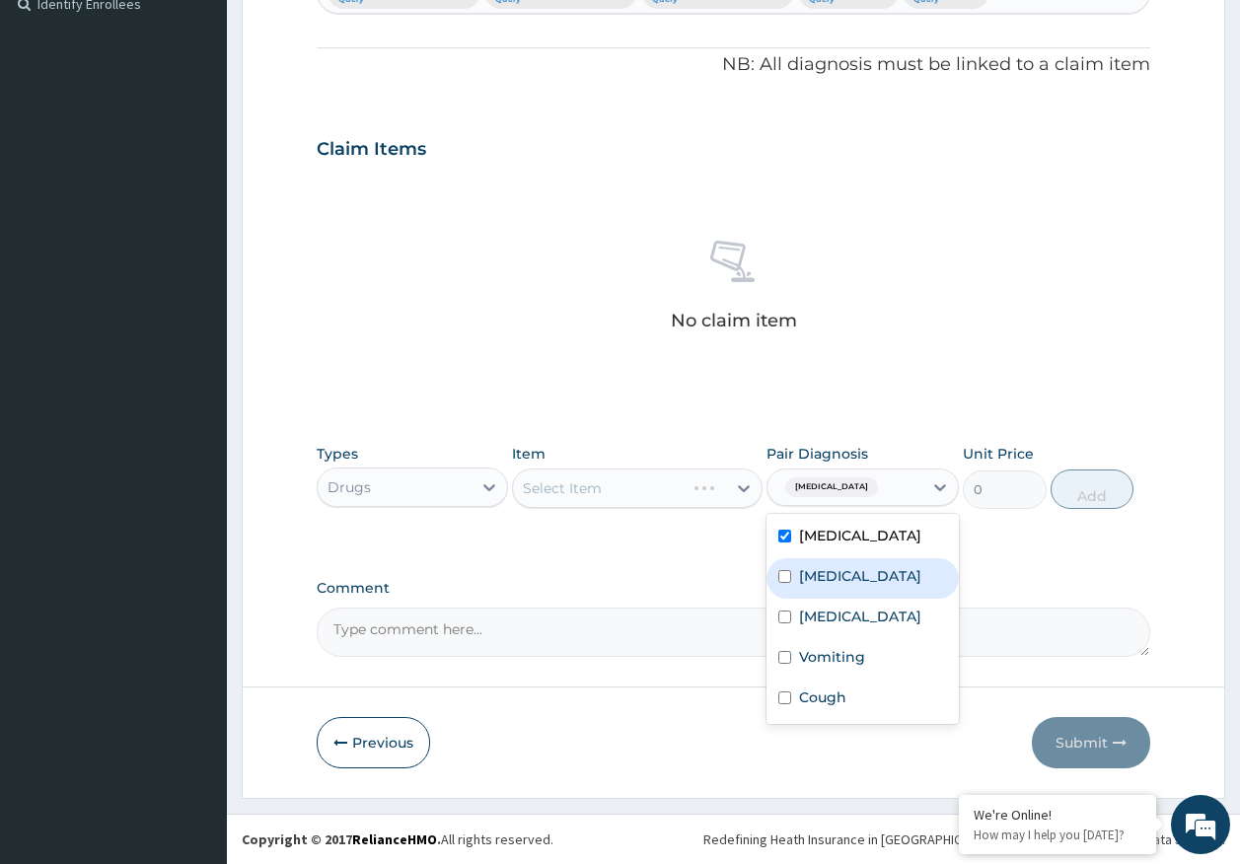
click at [818, 580] on label "[MEDICAL_DATA]" at bounding box center [860, 576] width 122 height 20
checkbox input "true"
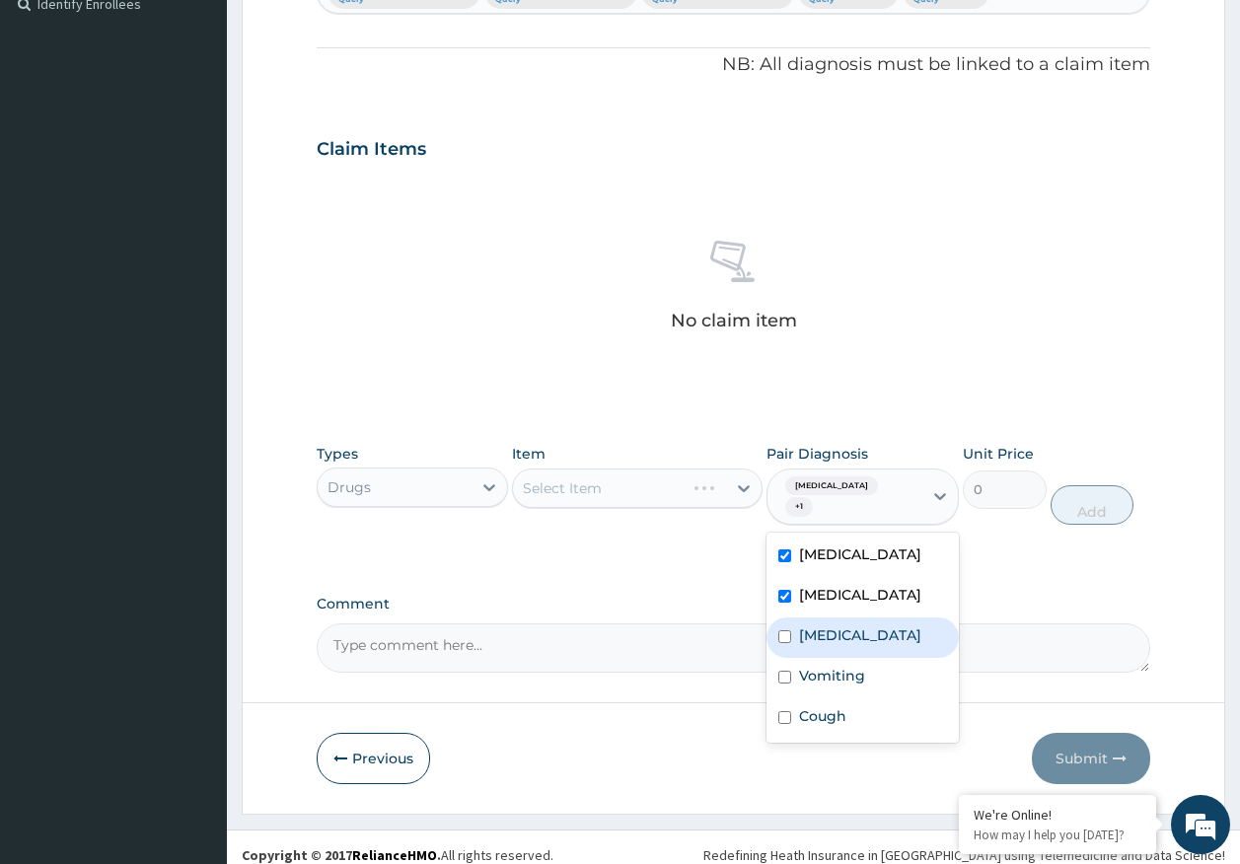
click at [841, 633] on div "Adenoviral enteritis" at bounding box center [863, 638] width 192 height 40
checkbox input "true"
click at [836, 666] on label "Vomiting" at bounding box center [832, 676] width 66 height 20
checkbox input "true"
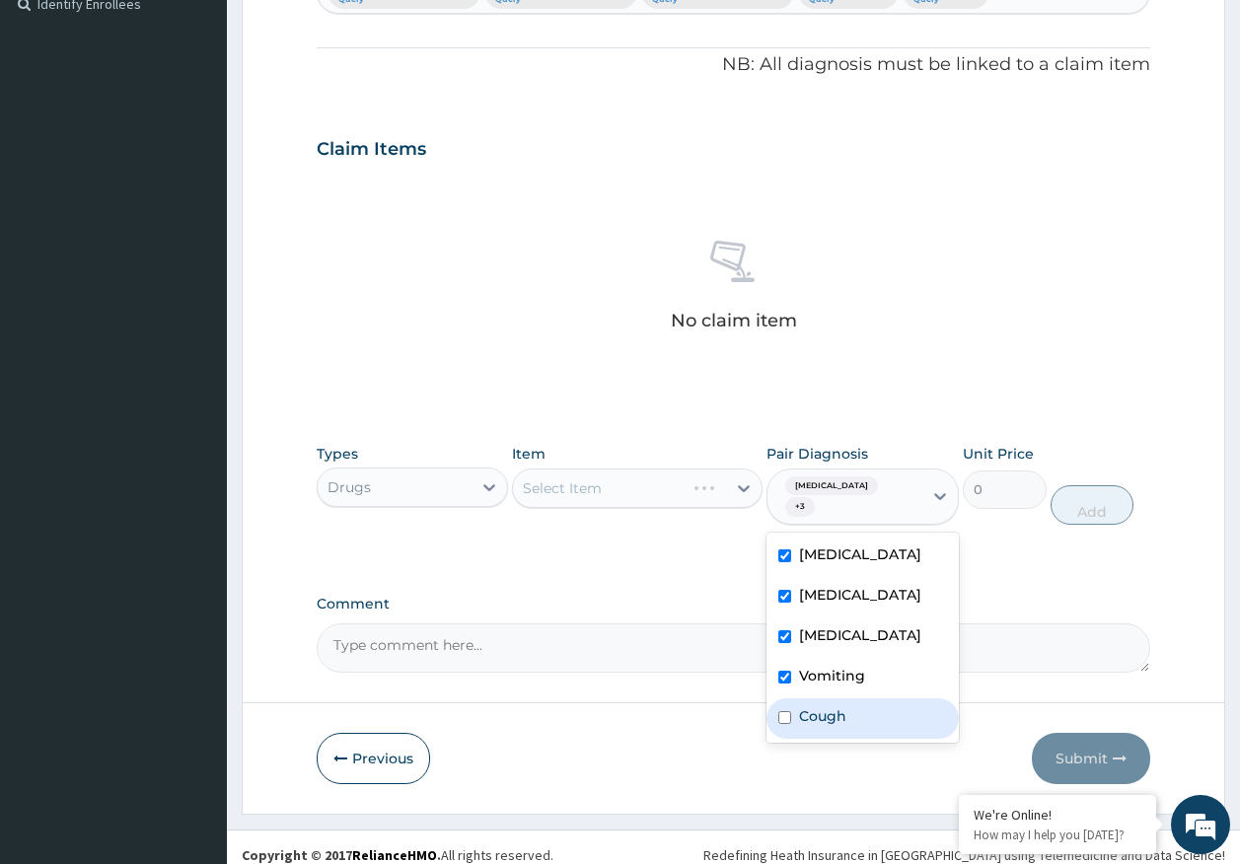
click at [835, 706] on label "Cough" at bounding box center [822, 716] width 47 height 20
checkbox input "true"
click at [806, 625] on label "Adenoviral enteritis" at bounding box center [860, 635] width 122 height 20
checkbox input "false"
drag, startPoint x: 810, startPoint y: 645, endPoint x: 821, endPoint y: 678, distance: 34.3
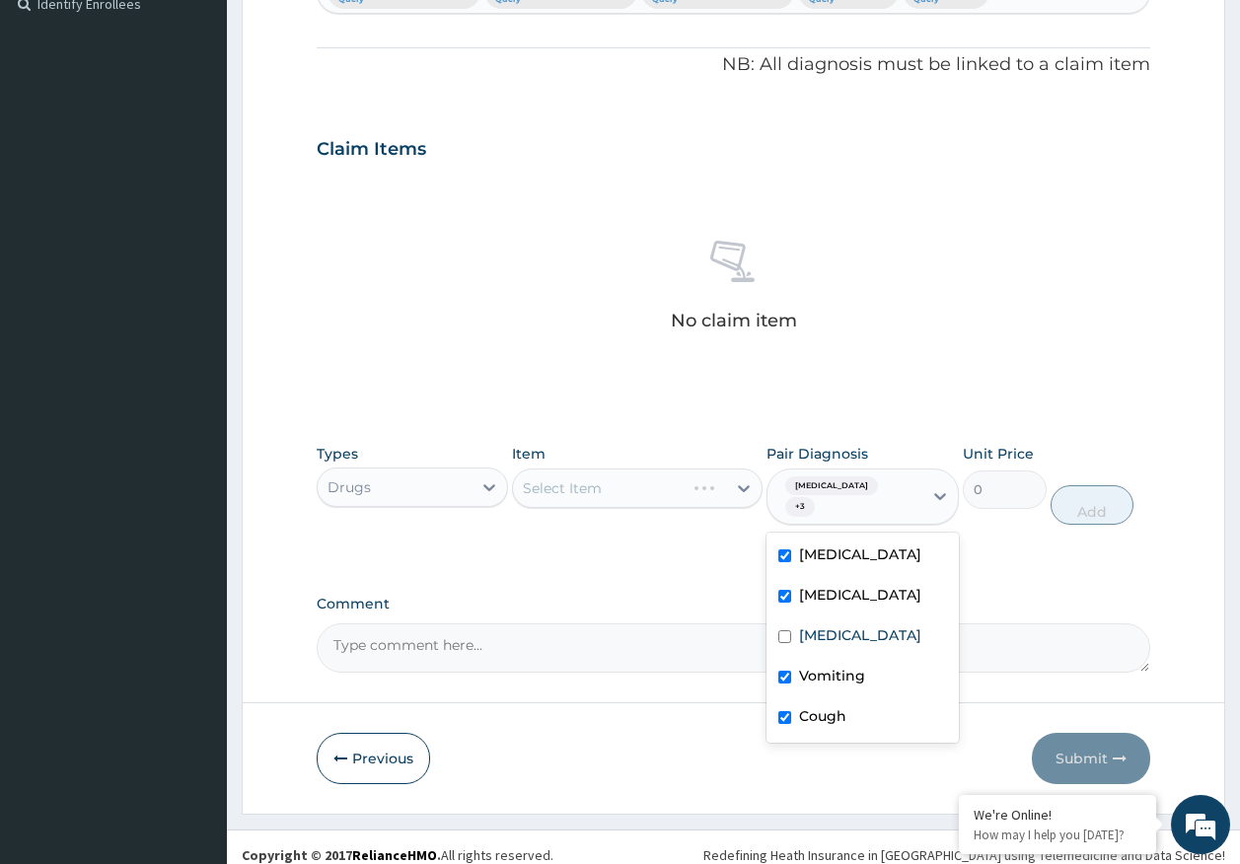
click at [810, 658] on div "Vomiting" at bounding box center [863, 678] width 192 height 40
checkbox input "false"
click at [823, 706] on label "Cough" at bounding box center [822, 716] width 47 height 20
checkbox input "false"
click at [655, 491] on div "Select Item" at bounding box center [637, 488] width 251 height 39
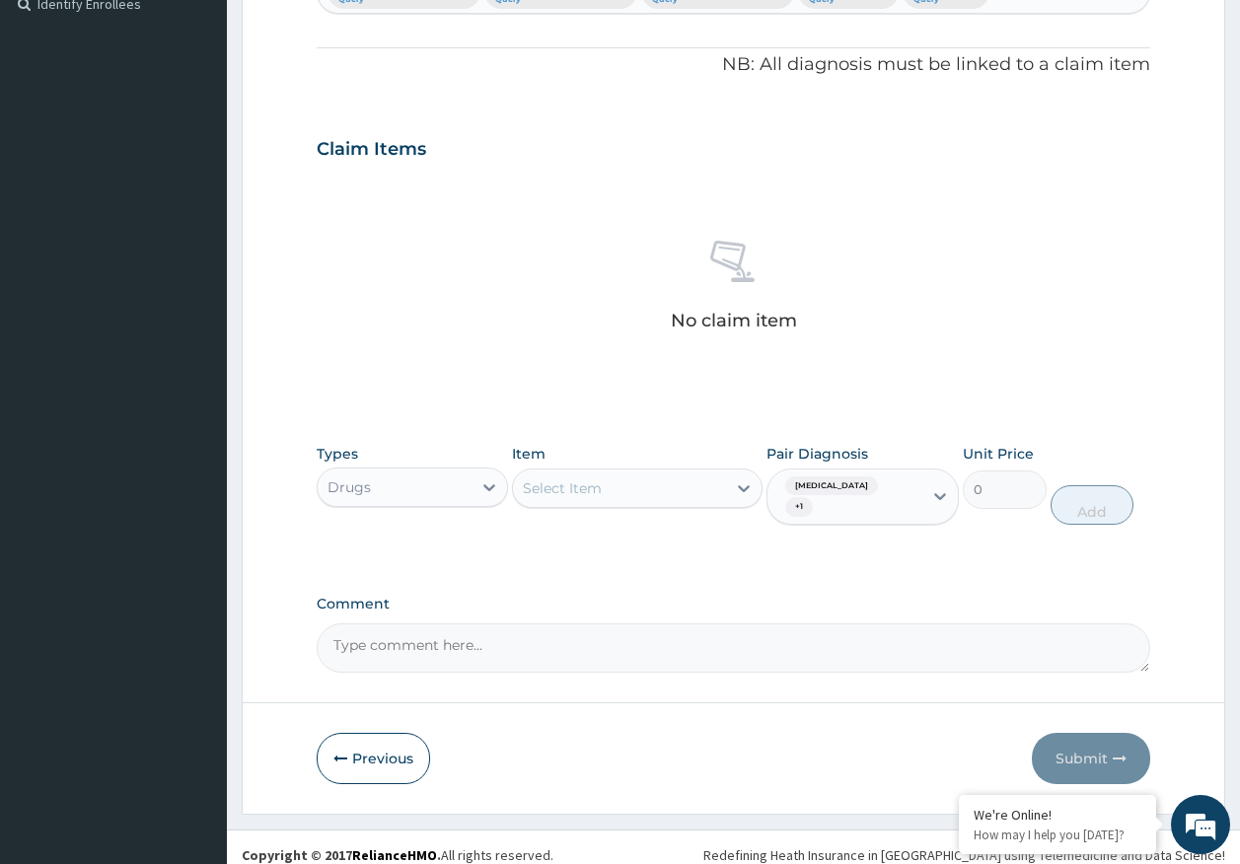
click at [655, 491] on div "Select Item" at bounding box center [619, 489] width 213 height 32
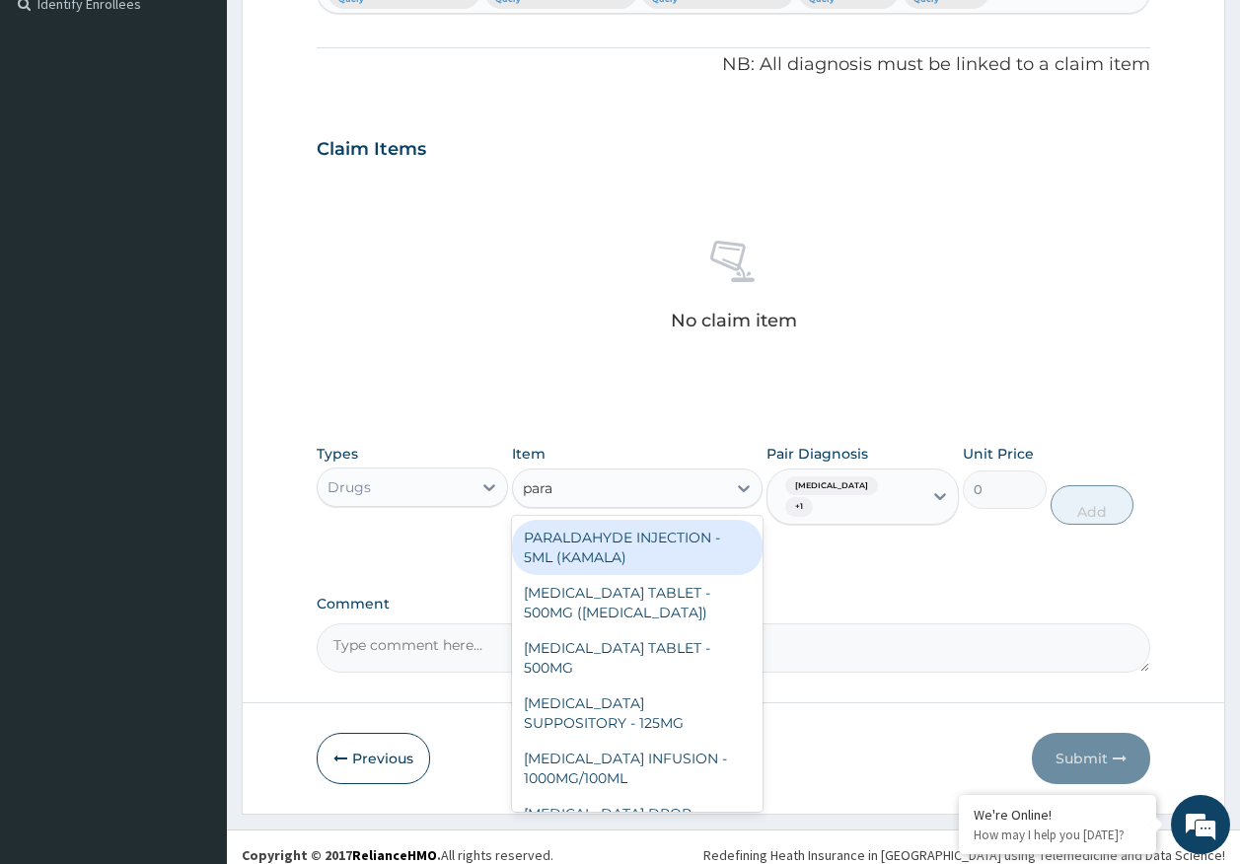
type input "parac"
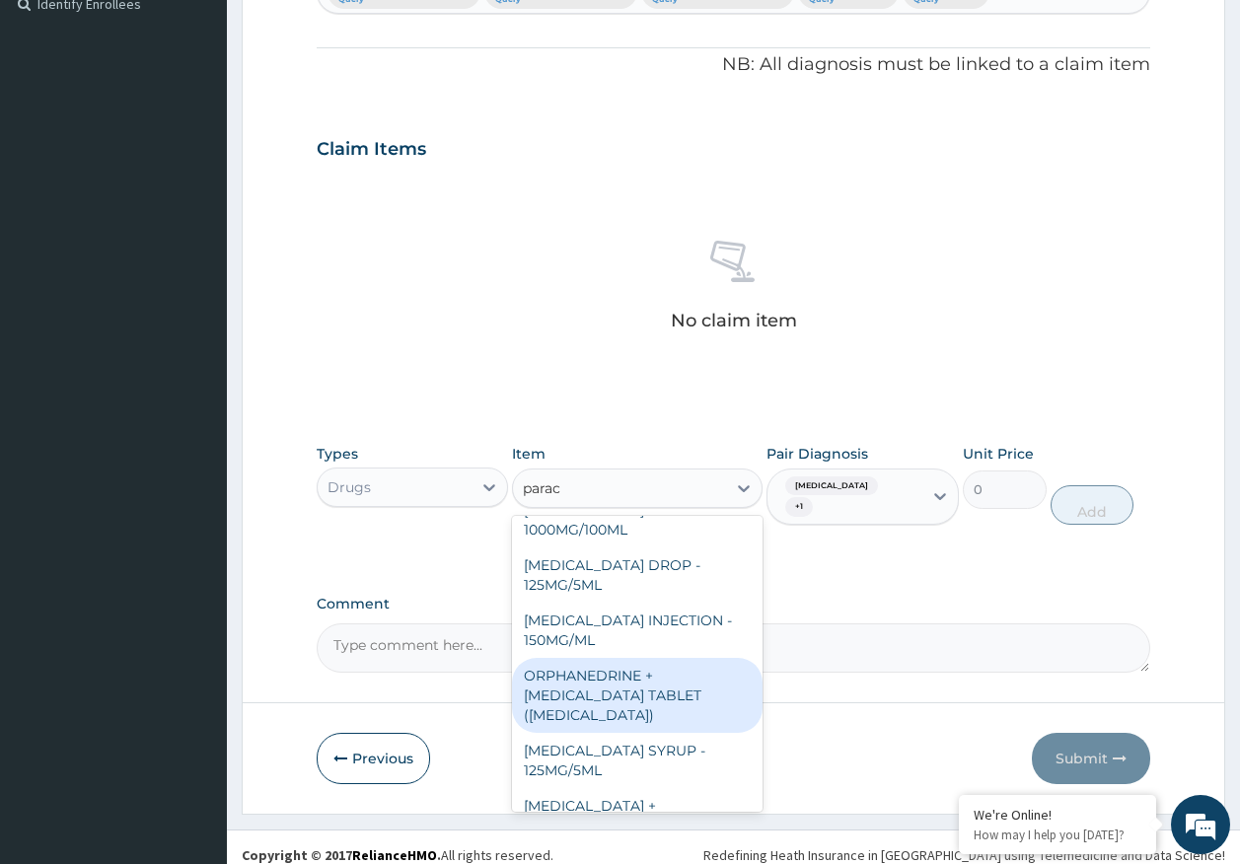
scroll to position [197, 0]
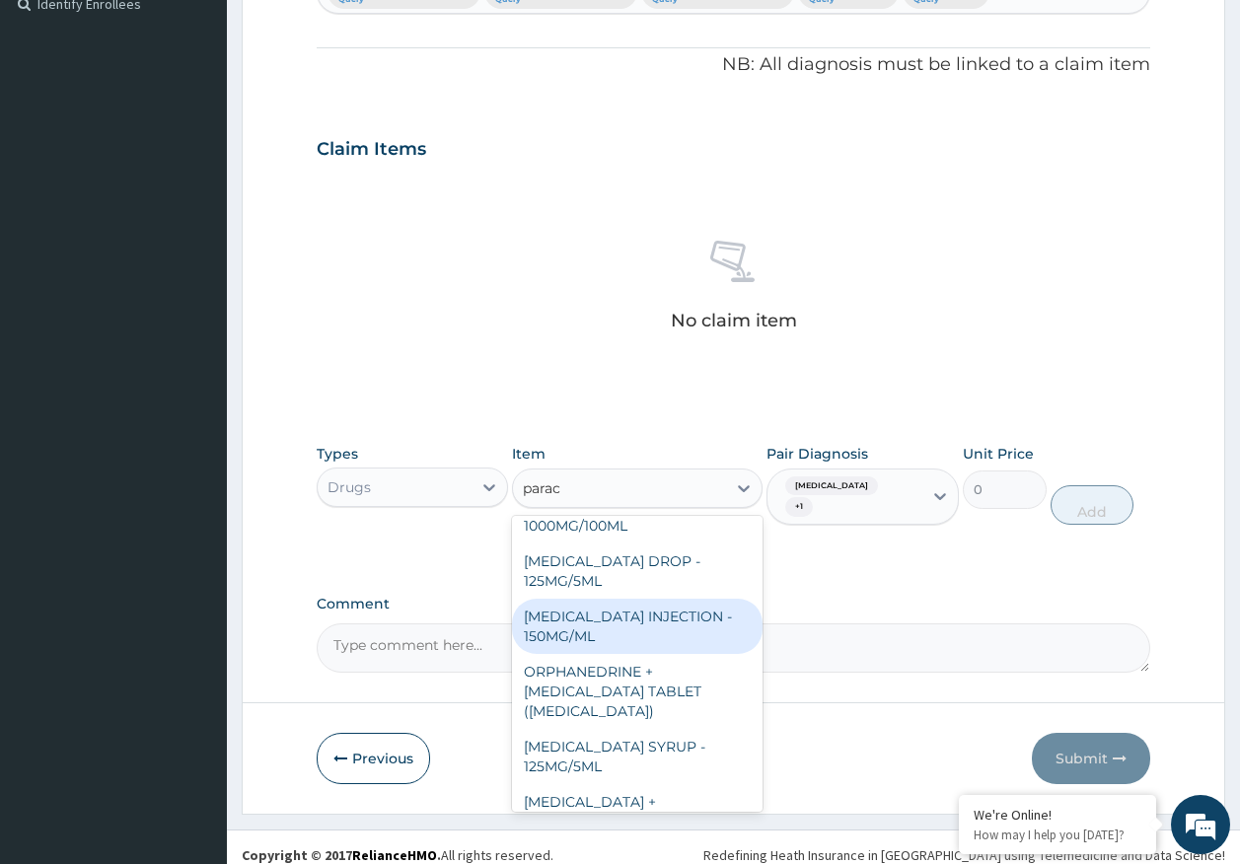
drag, startPoint x: 591, startPoint y: 635, endPoint x: 652, endPoint y: 603, distance: 69.3
click at [595, 626] on div "[MEDICAL_DATA] INJECTION - 150MG/ML" at bounding box center [637, 626] width 251 height 55
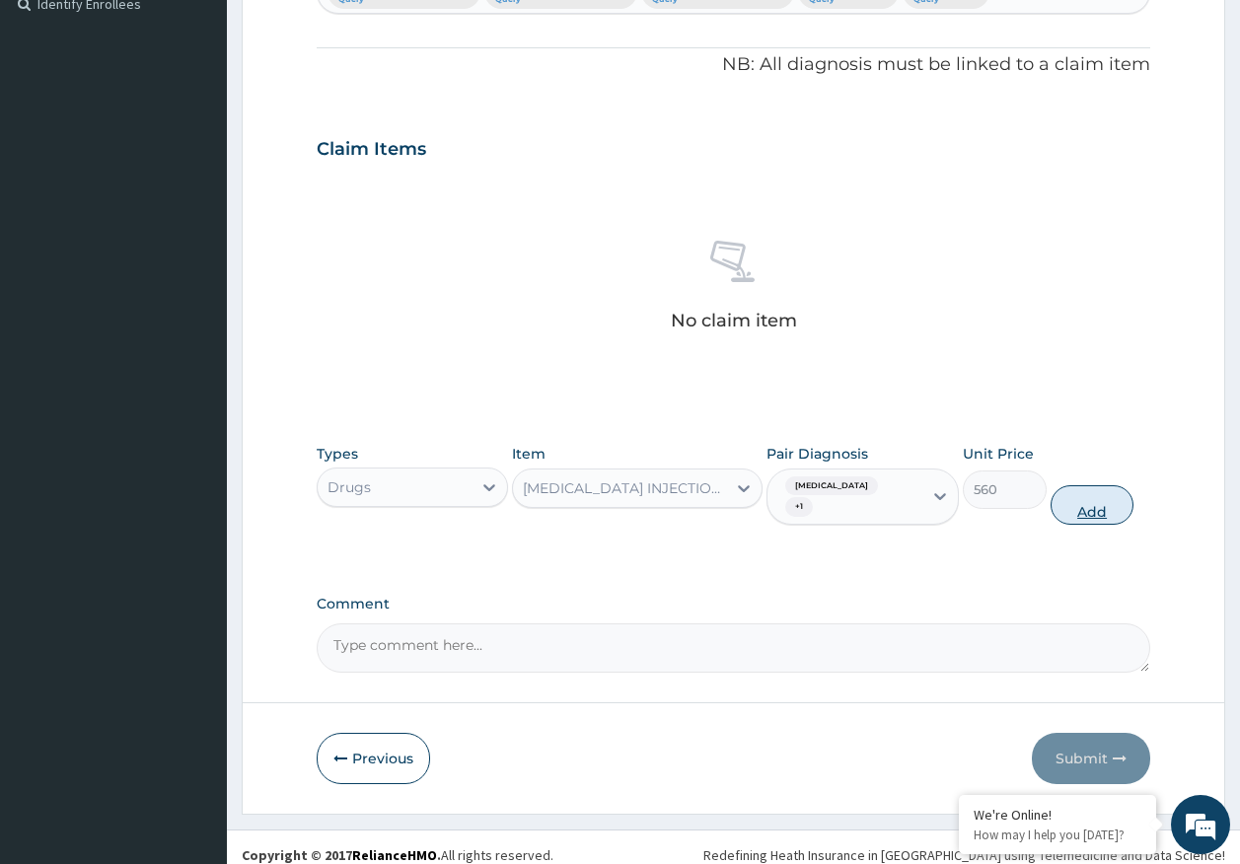
click at [1073, 487] on button "Add" at bounding box center [1093, 504] width 84 height 39
type input "0"
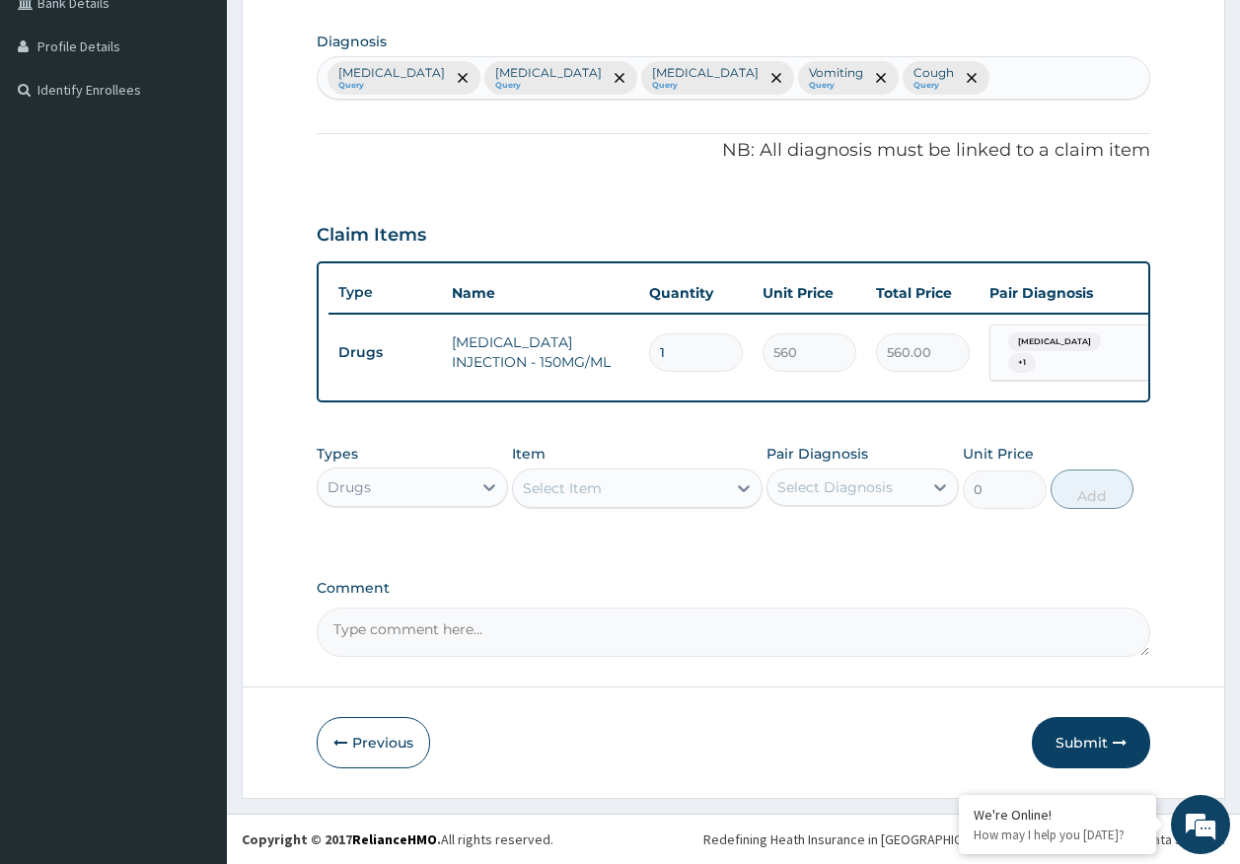
scroll to position [479, 0]
type input "0.00"
type input "8"
type input "4480.00"
type input "8"
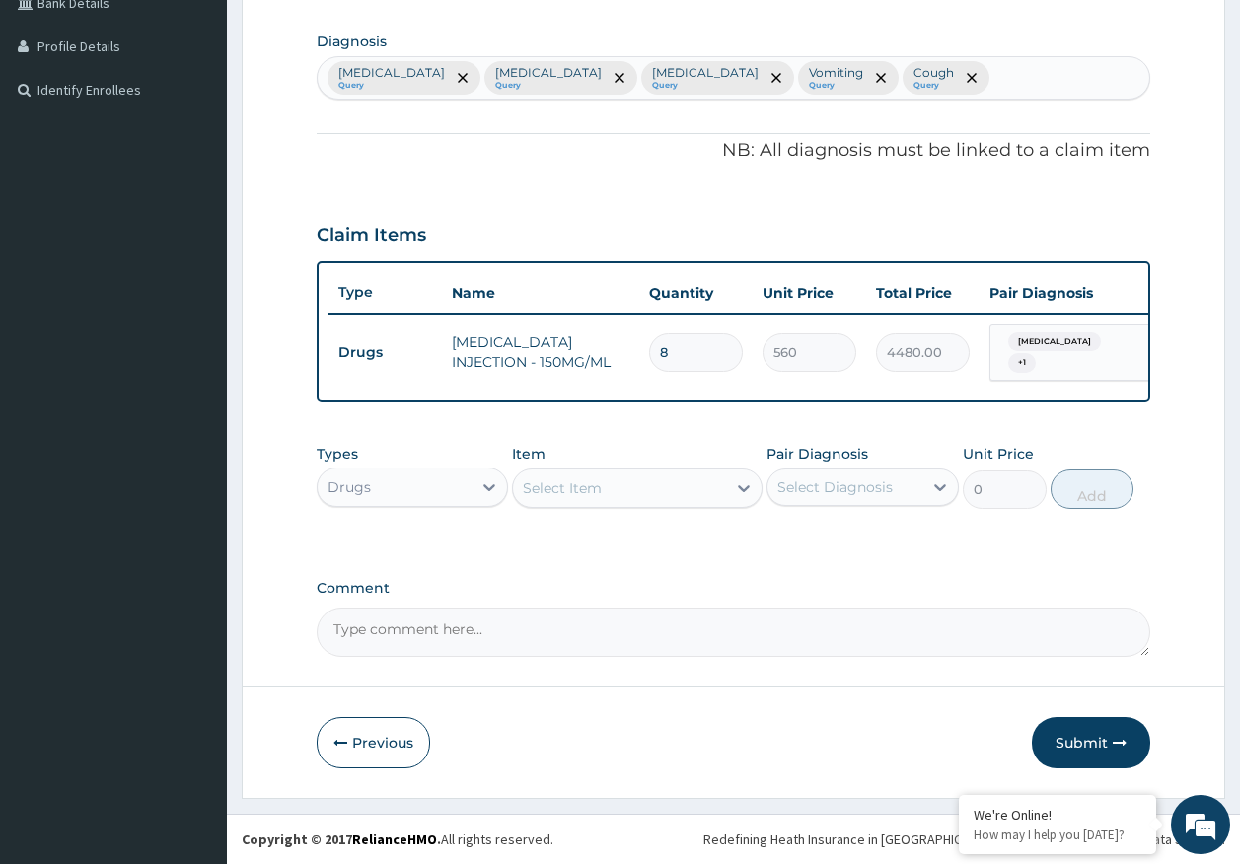
click at [700, 493] on div "Select Item" at bounding box center [619, 489] width 213 height 32
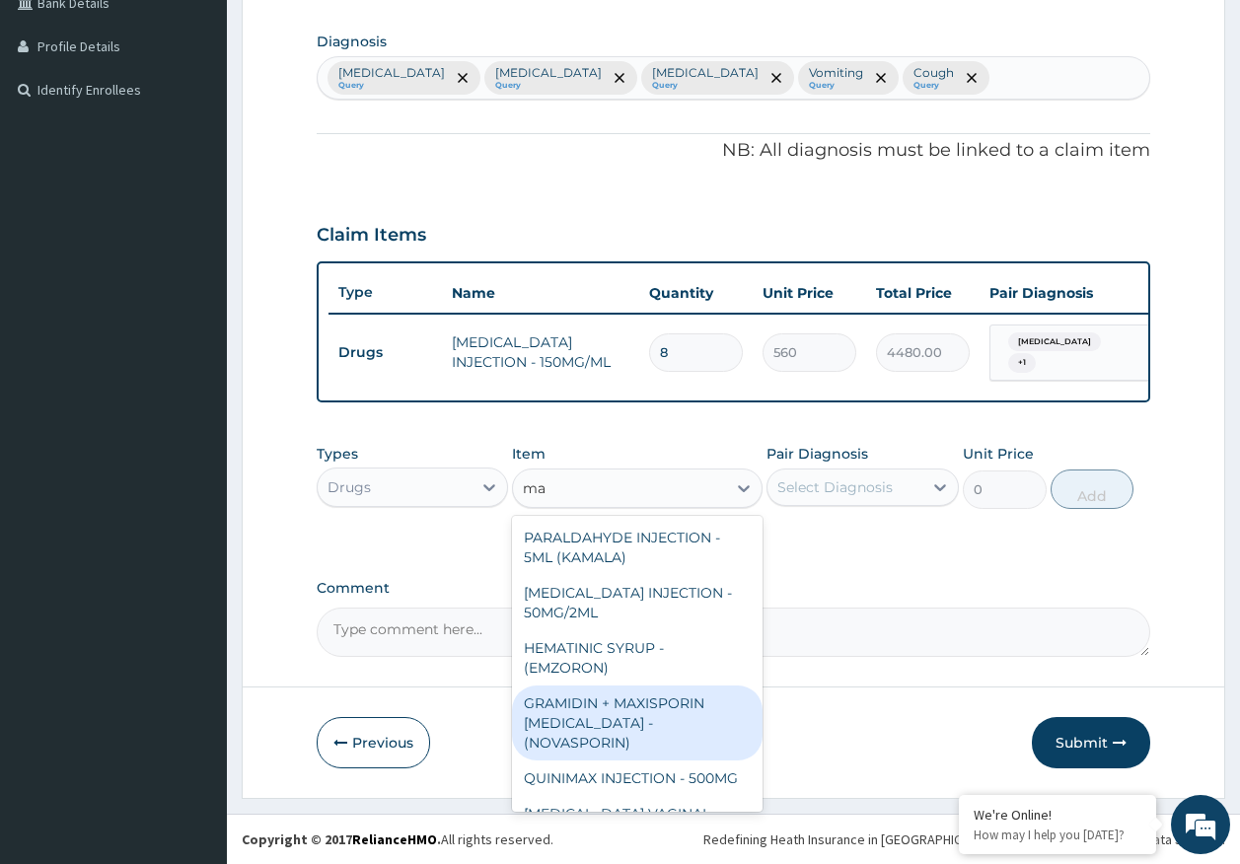
type input "m"
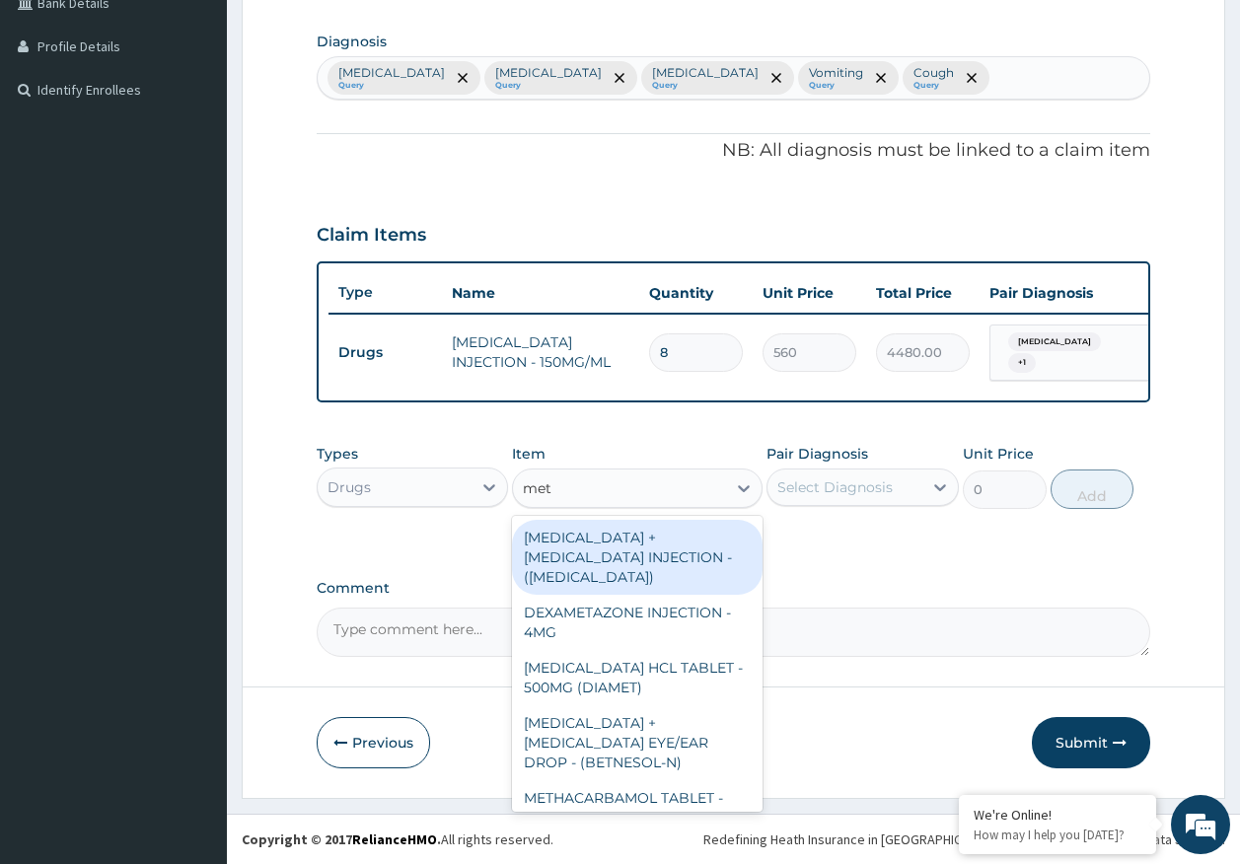
type input "meto"
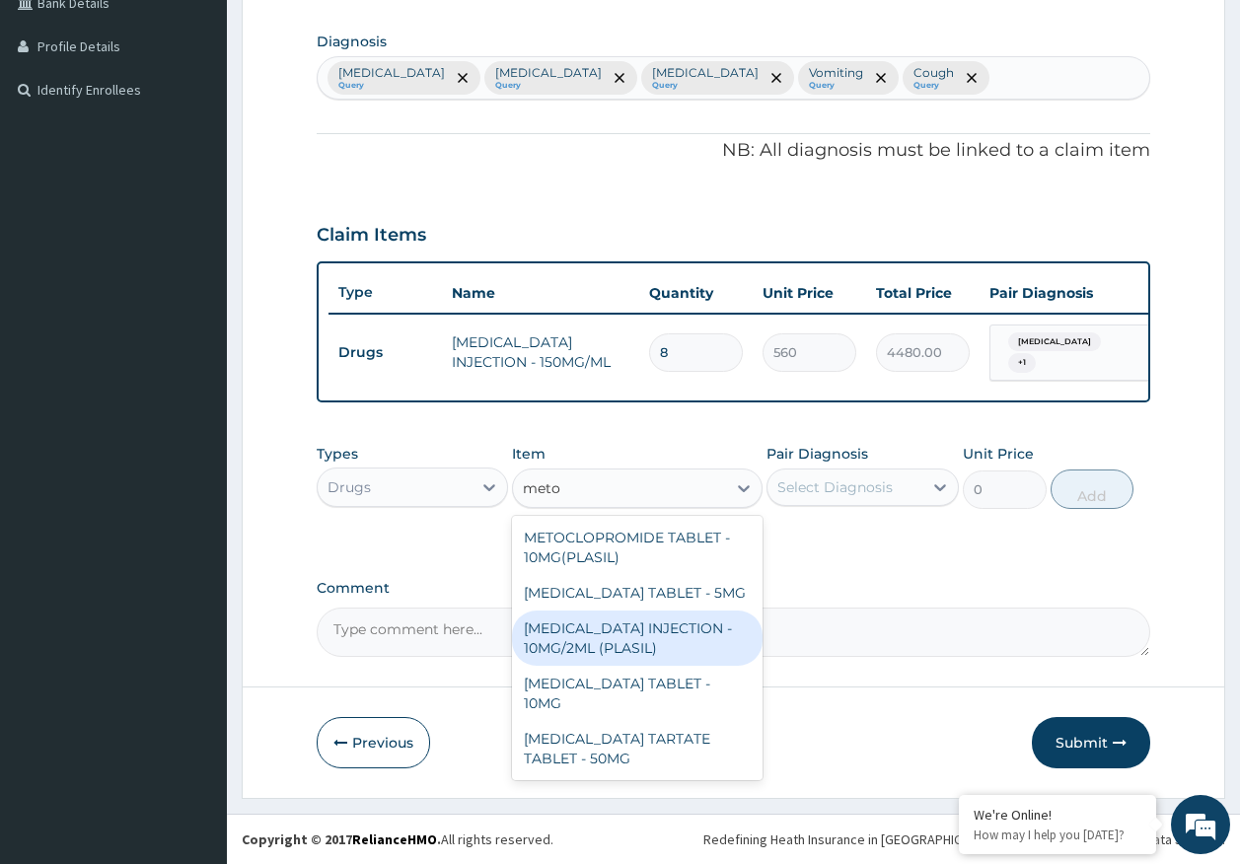
click at [657, 637] on div "[MEDICAL_DATA] INJECTION - 10MG/2ML (PLASIL)" at bounding box center [637, 638] width 251 height 55
type input "274.4"
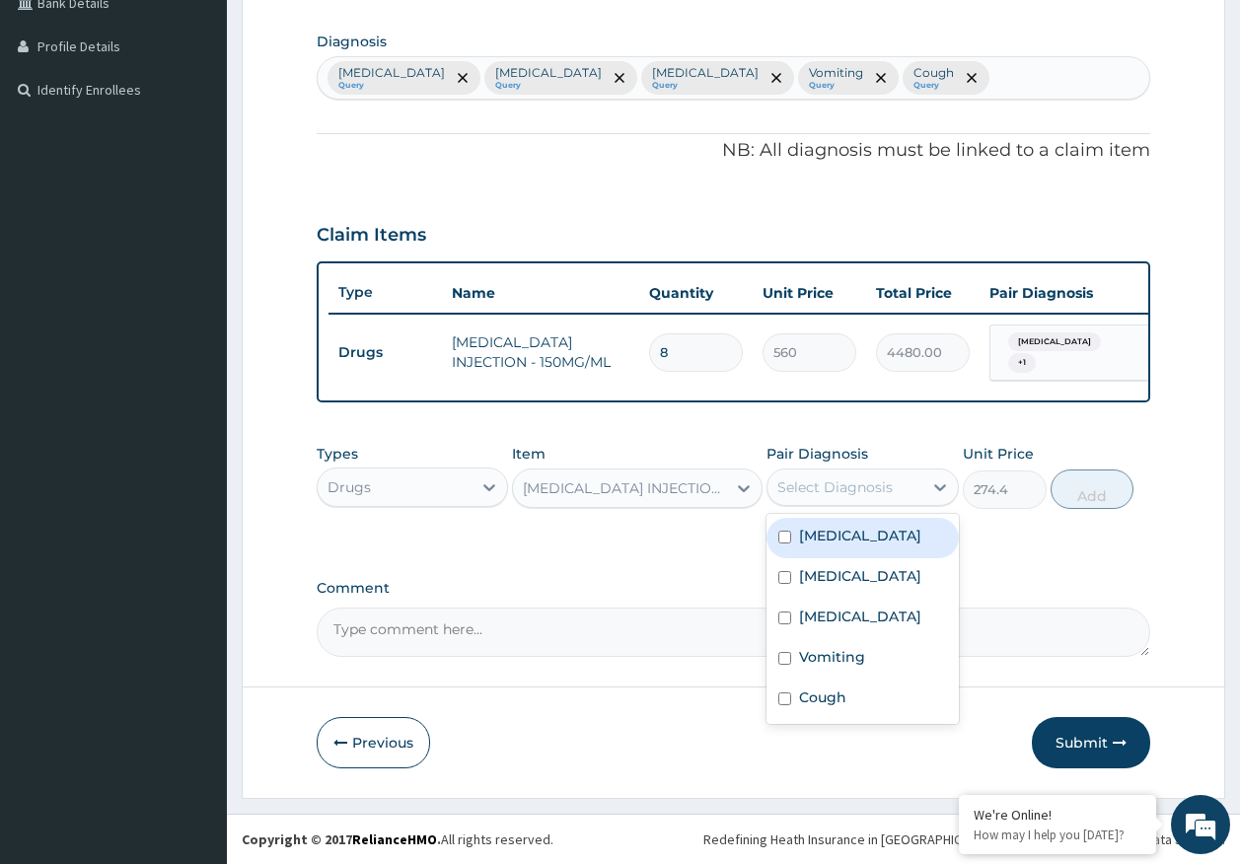
click at [818, 489] on div "Select Diagnosis" at bounding box center [834, 487] width 115 height 20
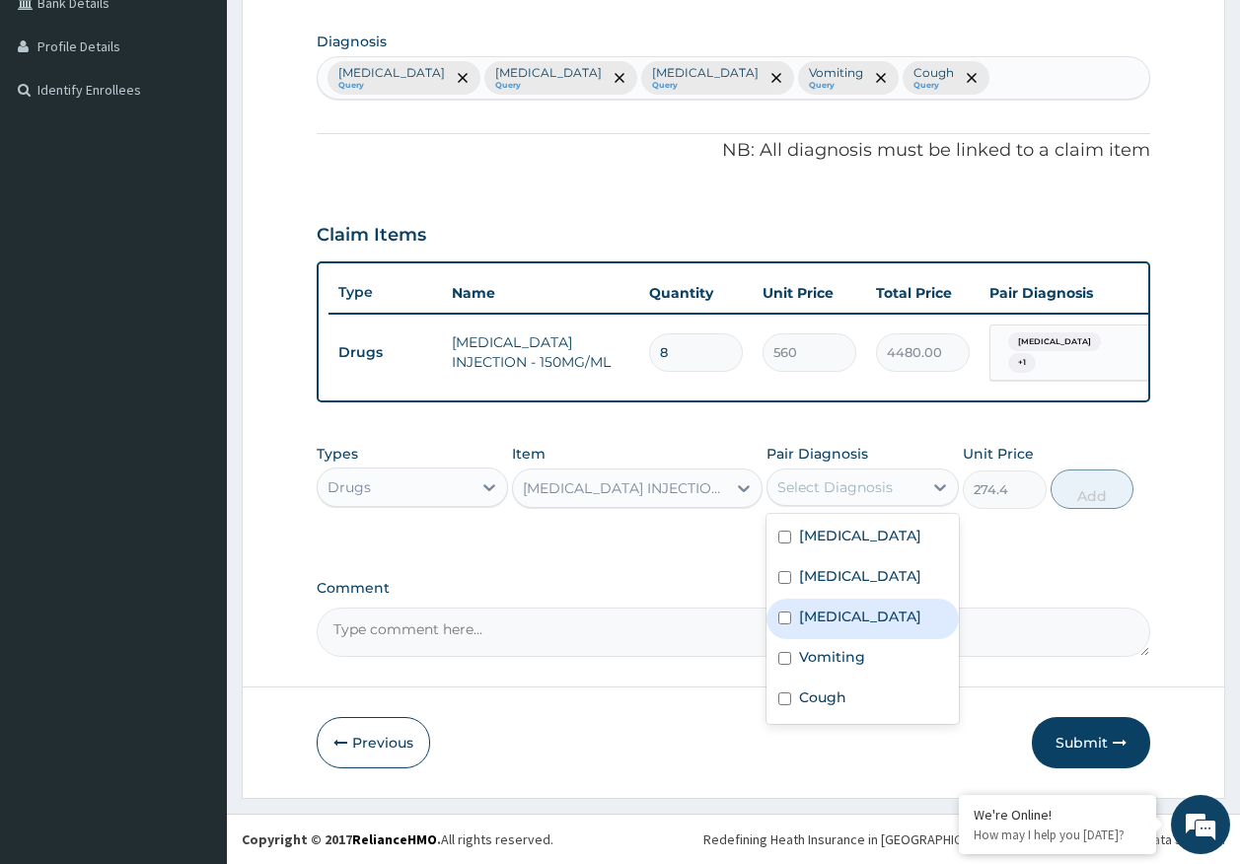
click at [832, 623] on label "Adenoviral enteritis" at bounding box center [860, 617] width 122 height 20
checkbox input "true"
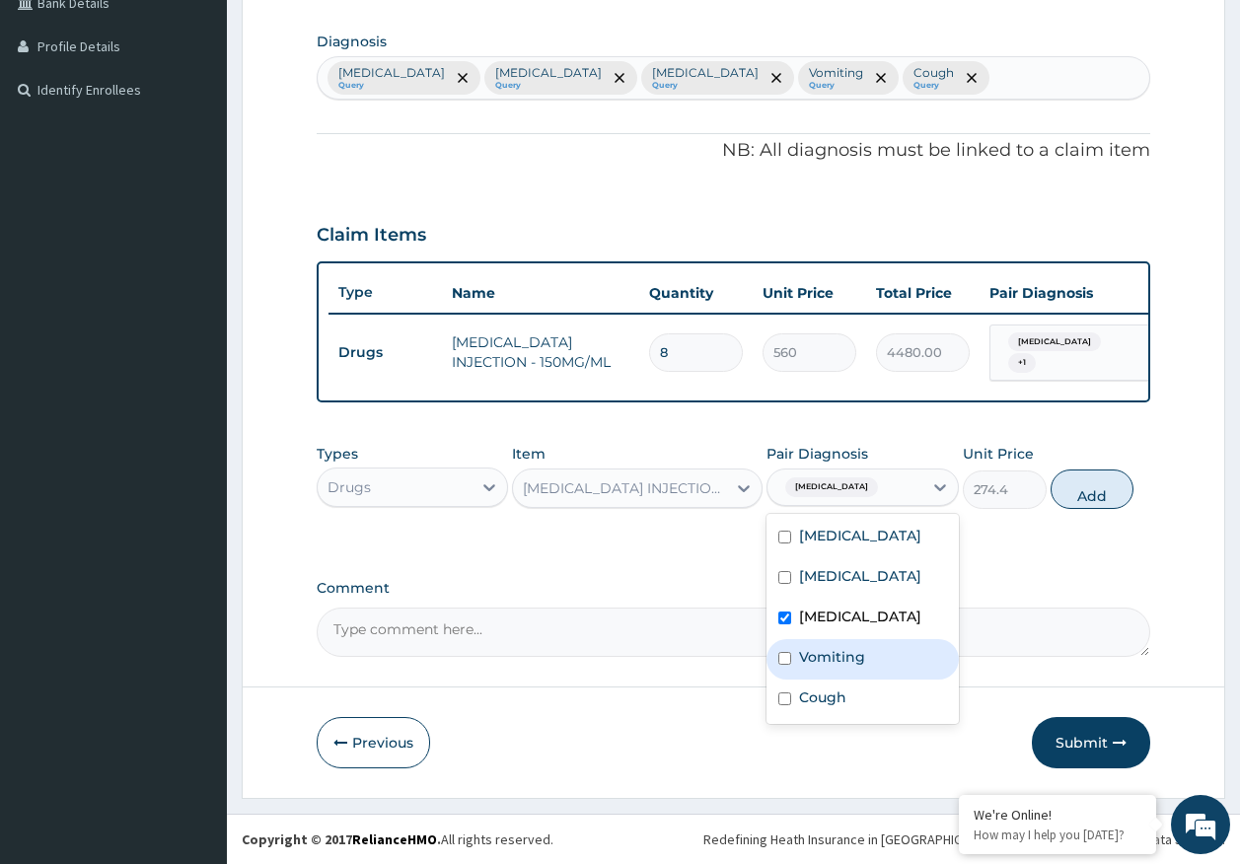
click at [838, 667] on div "Vomiting" at bounding box center [863, 659] width 192 height 40
checkbox input "true"
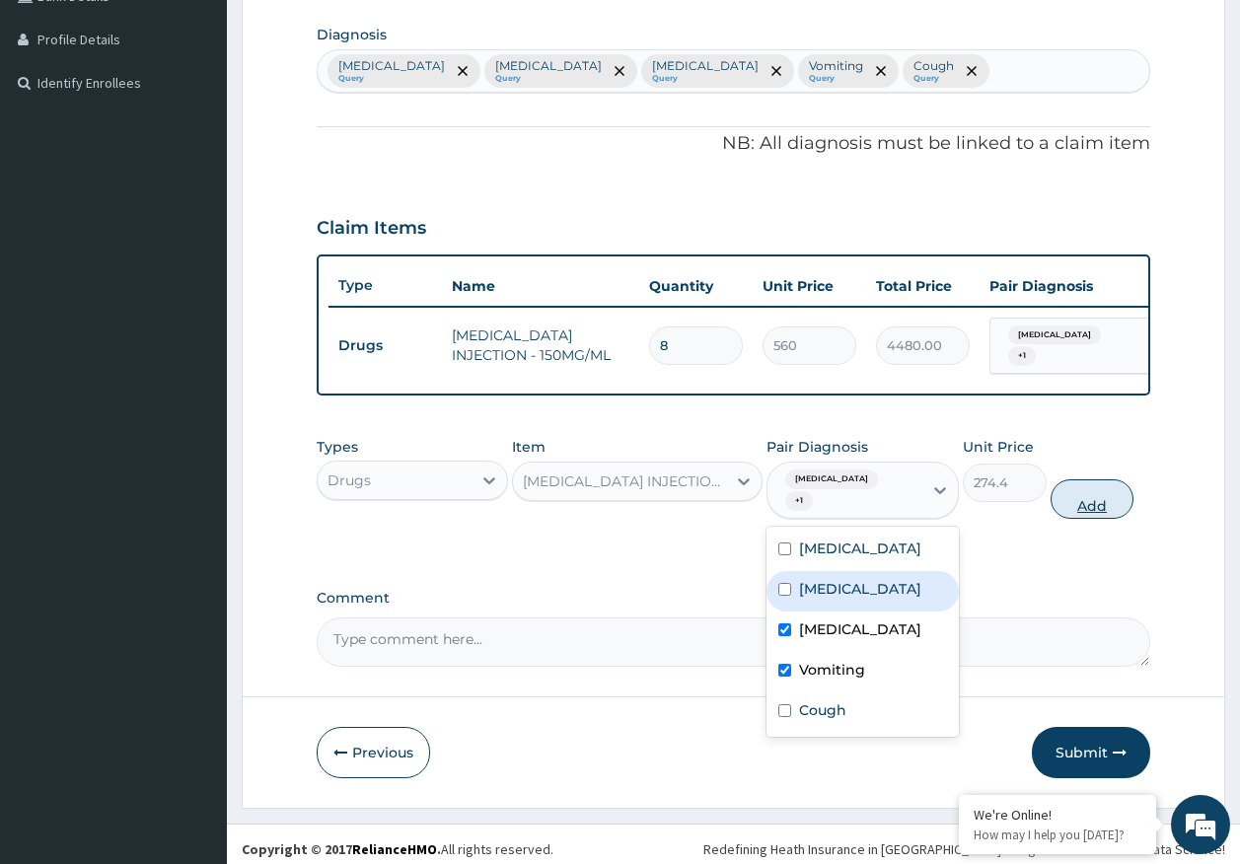
click at [1078, 510] on button "Add" at bounding box center [1093, 498] width 84 height 39
type input "0"
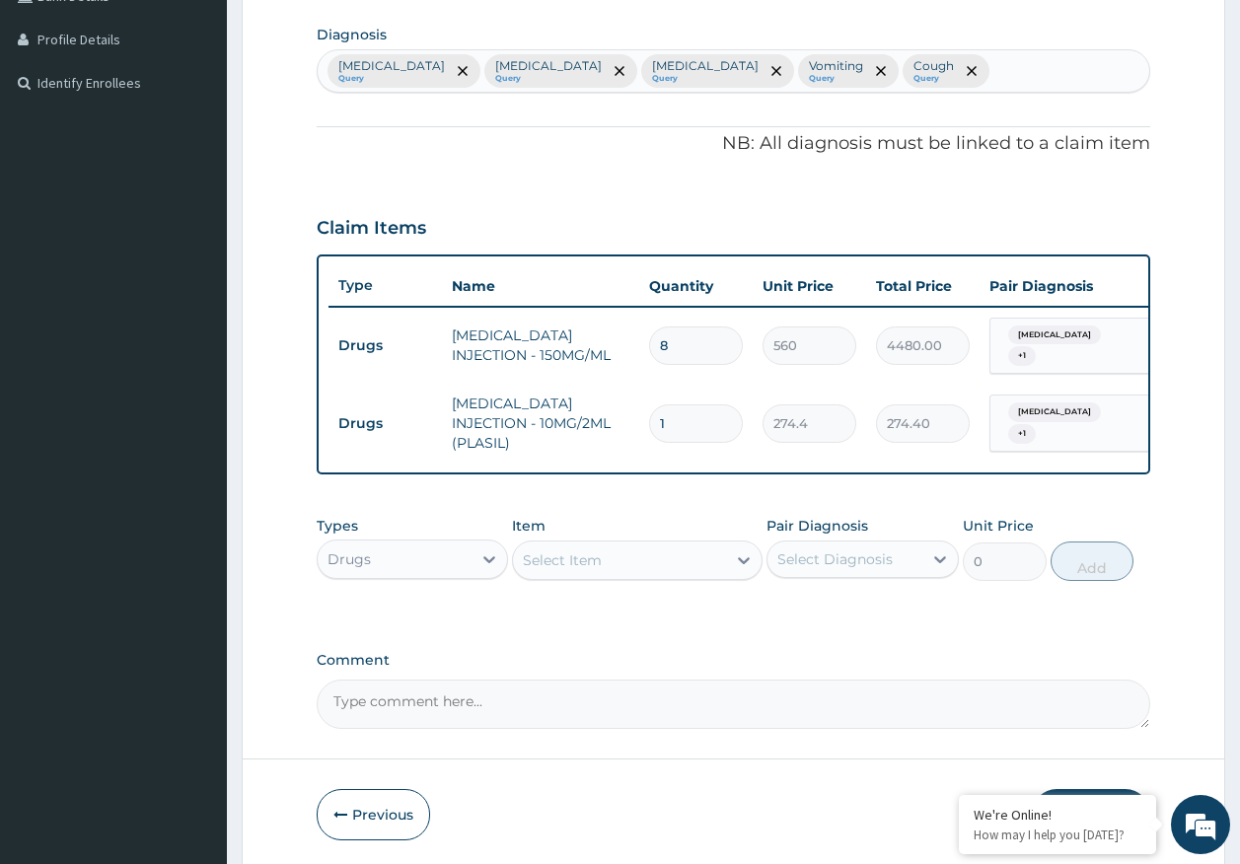
click at [608, 562] on div "Select Item" at bounding box center [619, 561] width 213 height 32
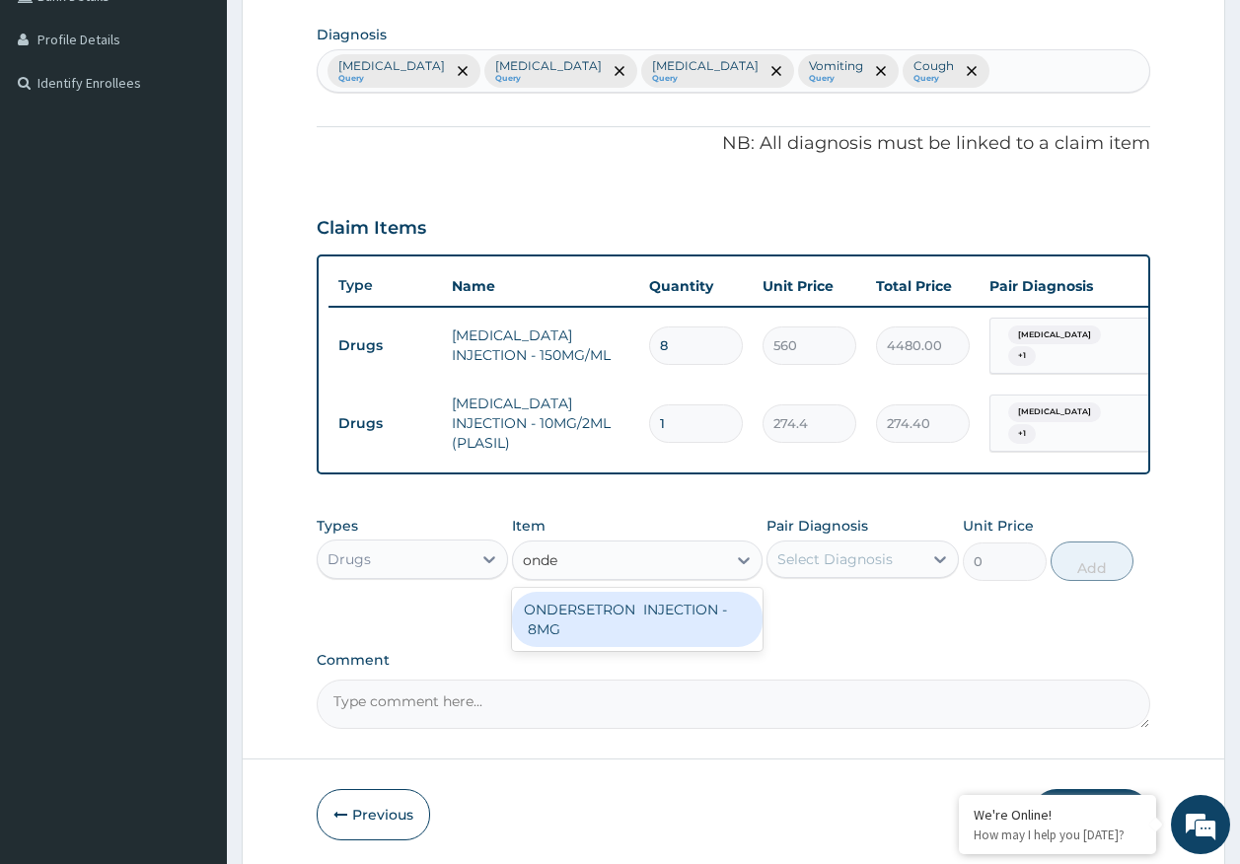
type input "onder"
drag, startPoint x: 628, startPoint y: 619, endPoint x: 746, endPoint y: 602, distance: 118.6
click at [653, 610] on div "ONDERSETRON INJECTION - 8MG" at bounding box center [637, 619] width 251 height 55
type input "840"
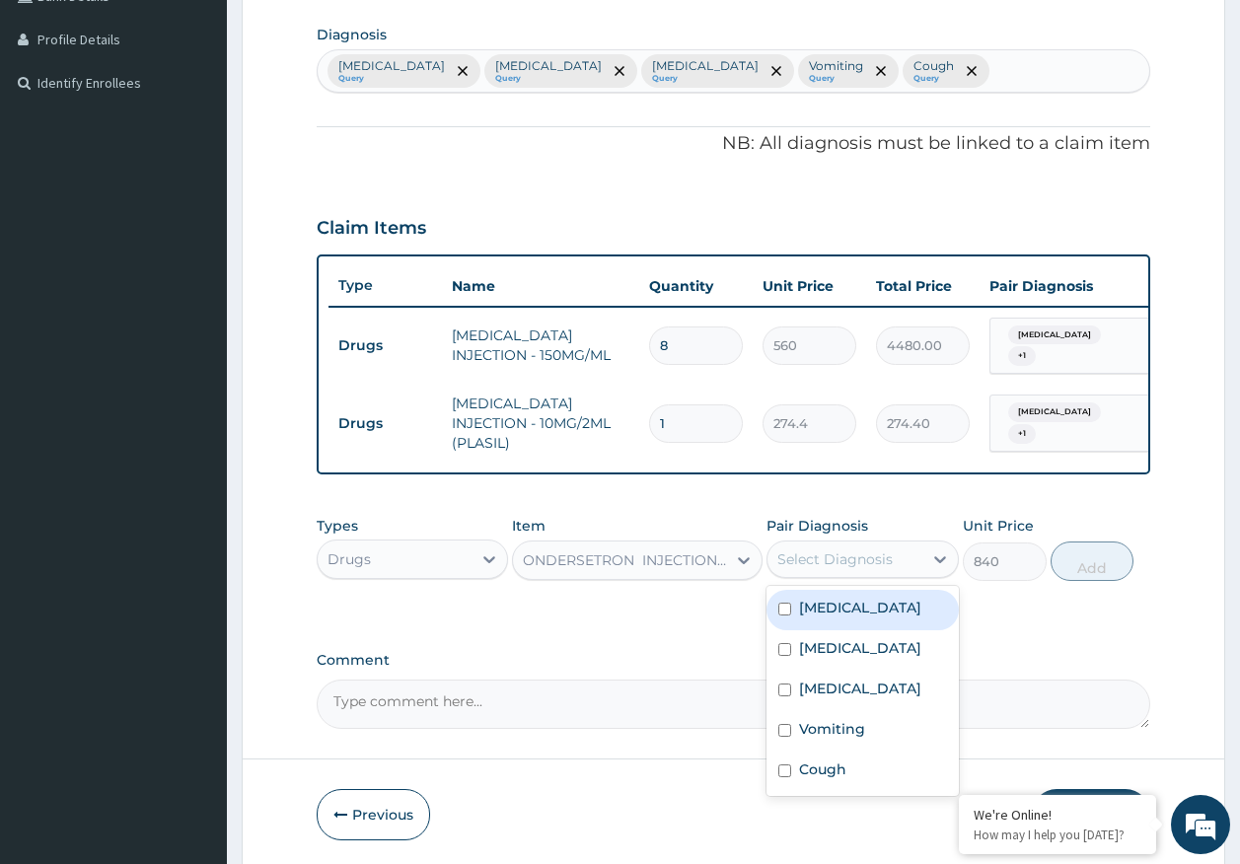
drag, startPoint x: 825, startPoint y: 579, endPoint x: 822, endPoint y: 566, distance: 13.2
click at [824, 575] on div "Select Diagnosis" at bounding box center [844, 560] width 155 height 32
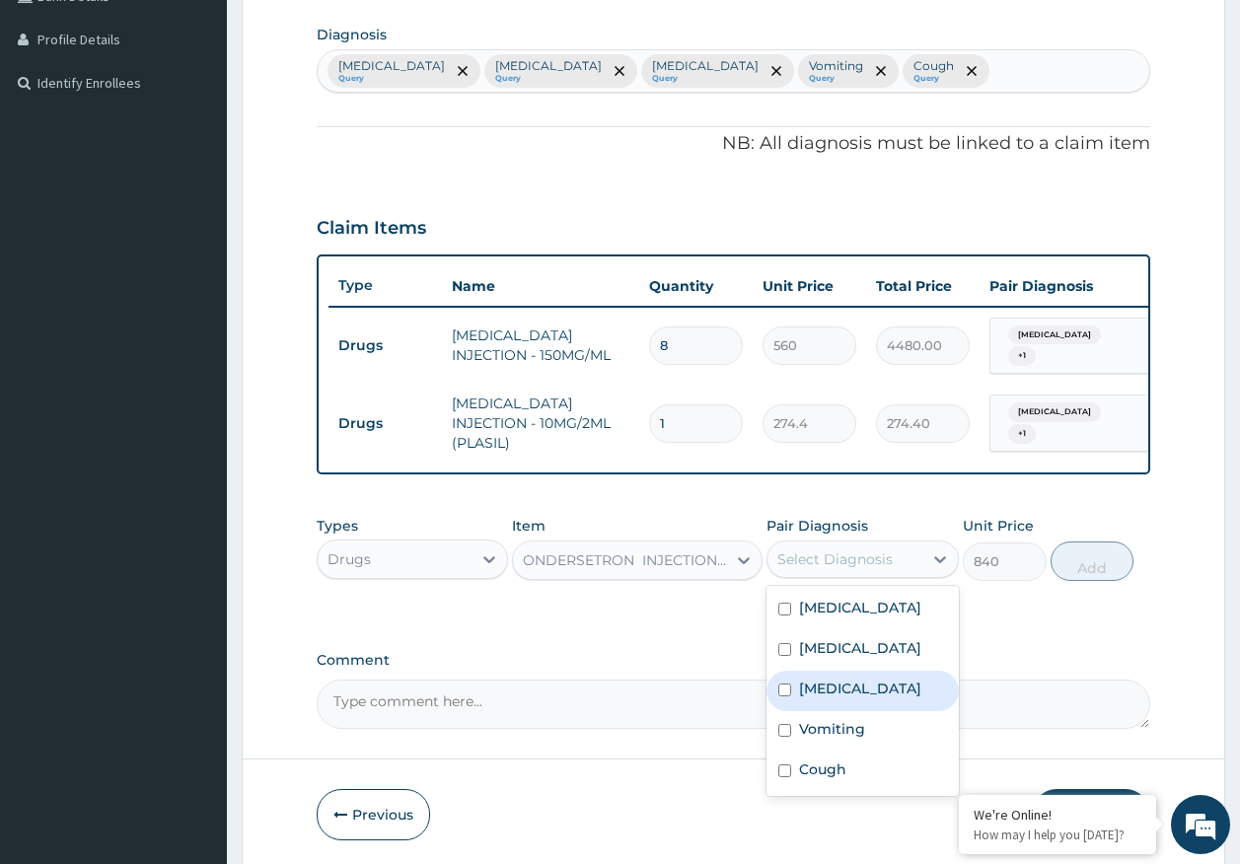
click at [824, 698] on label "Adenoviral enteritis" at bounding box center [860, 689] width 122 height 20
checkbox input "true"
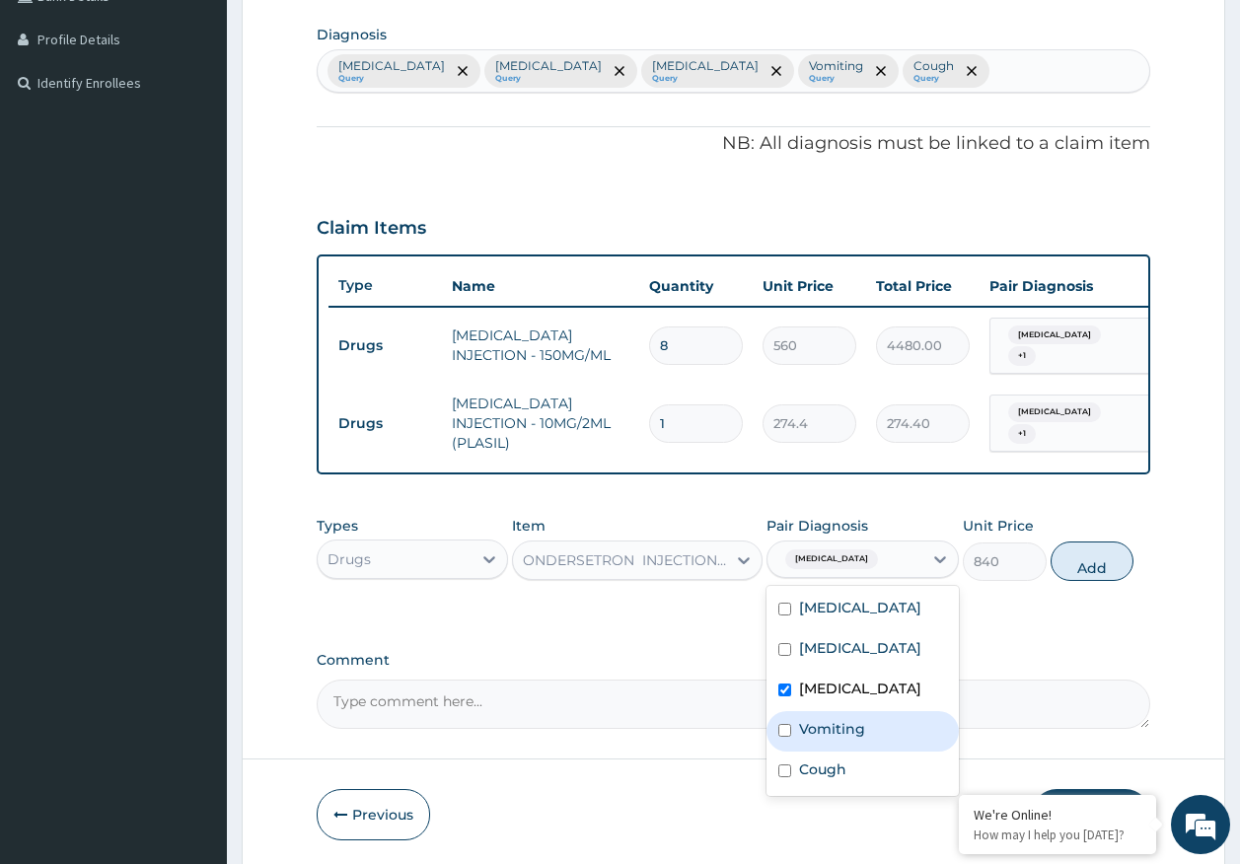
click at [830, 732] on label "Vomiting" at bounding box center [832, 729] width 66 height 20
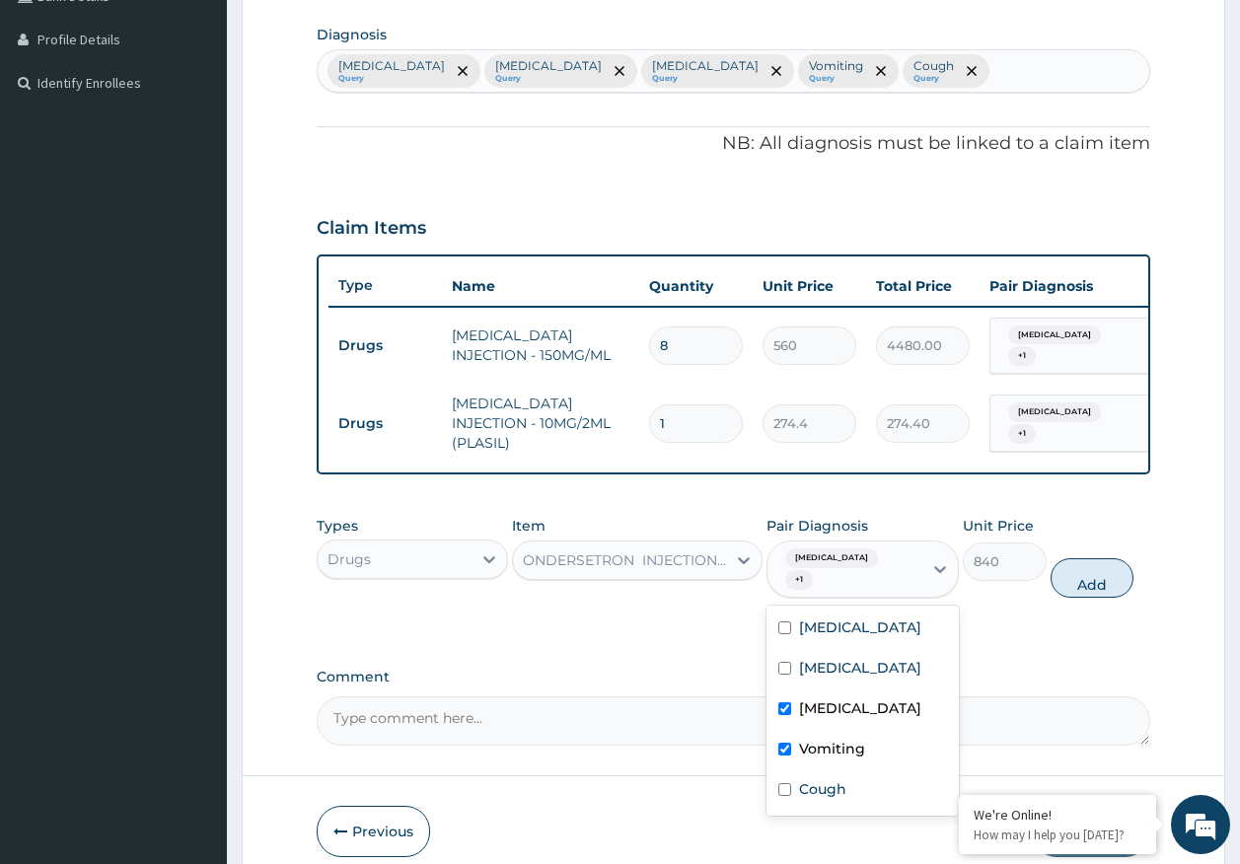
checkbox input "true"
click at [836, 701] on div "Adenoviral enteritis" at bounding box center [863, 711] width 192 height 40
checkbox input "false"
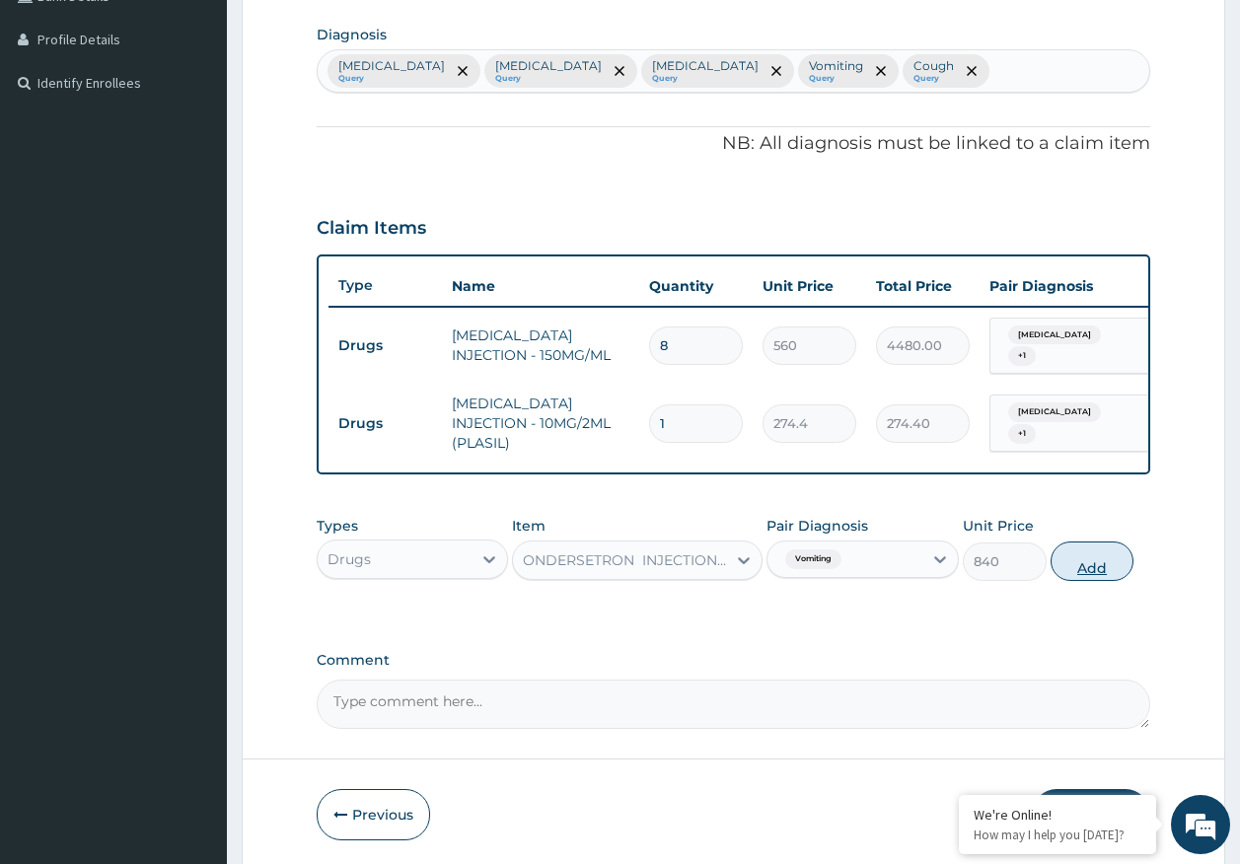
click at [1095, 563] on button "Add" at bounding box center [1093, 561] width 84 height 39
type input "0"
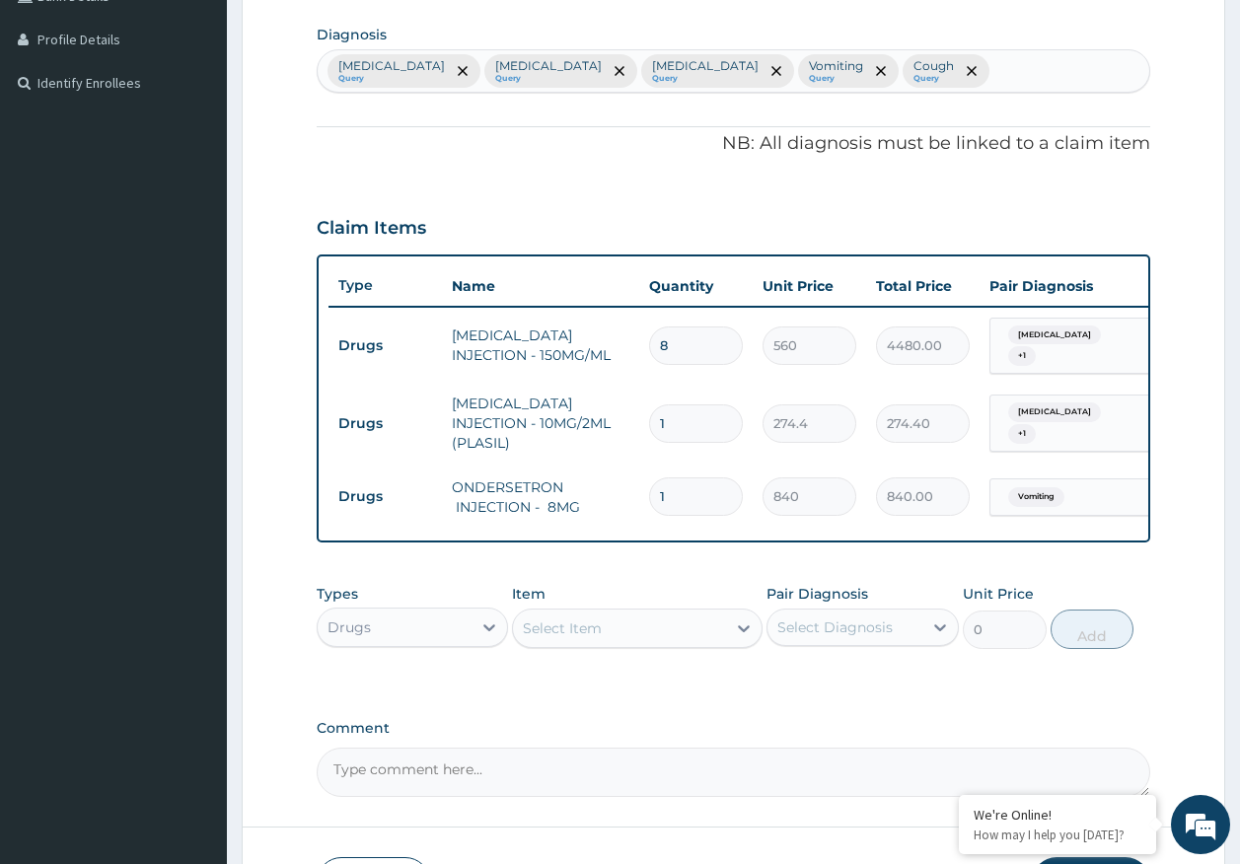
click at [554, 628] on div "Select Item" at bounding box center [562, 629] width 79 height 20
type input "ceftria"
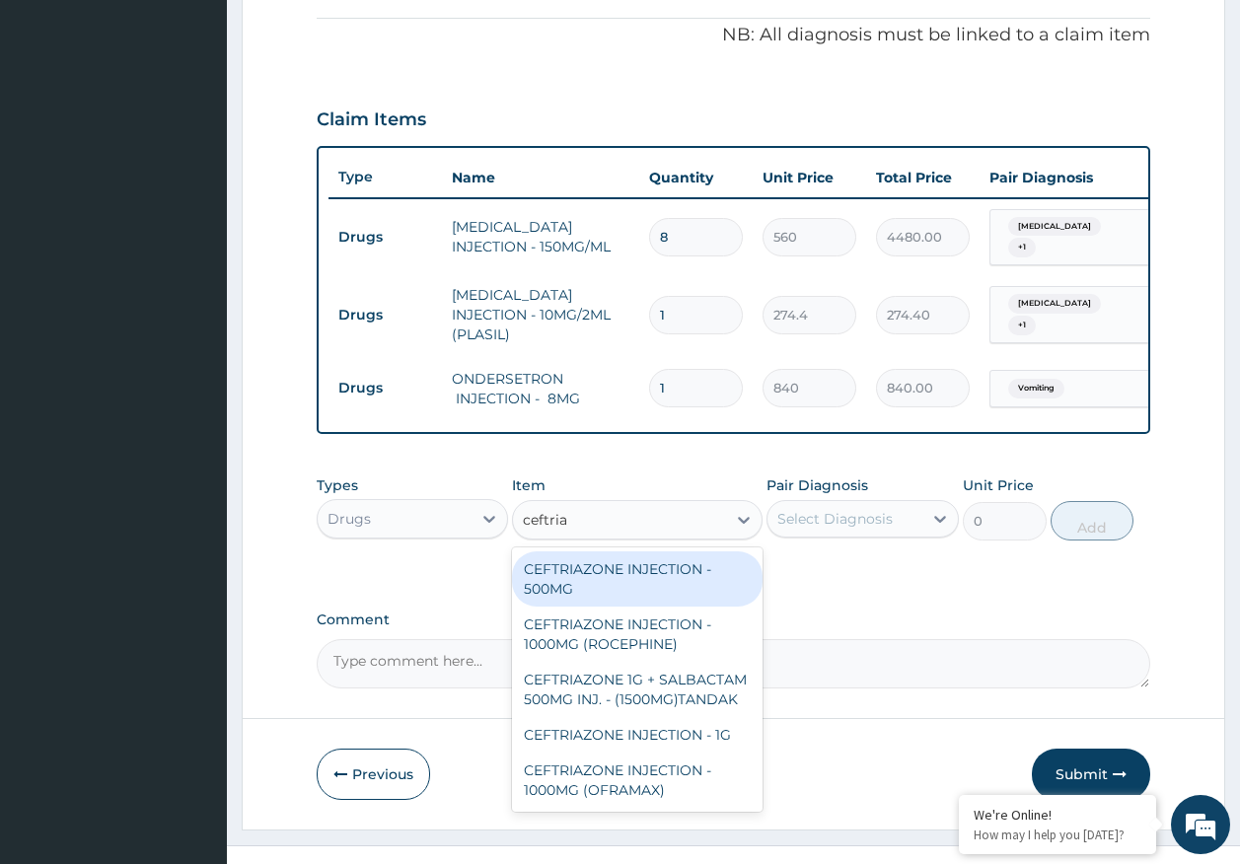
scroll to position [626, 0]
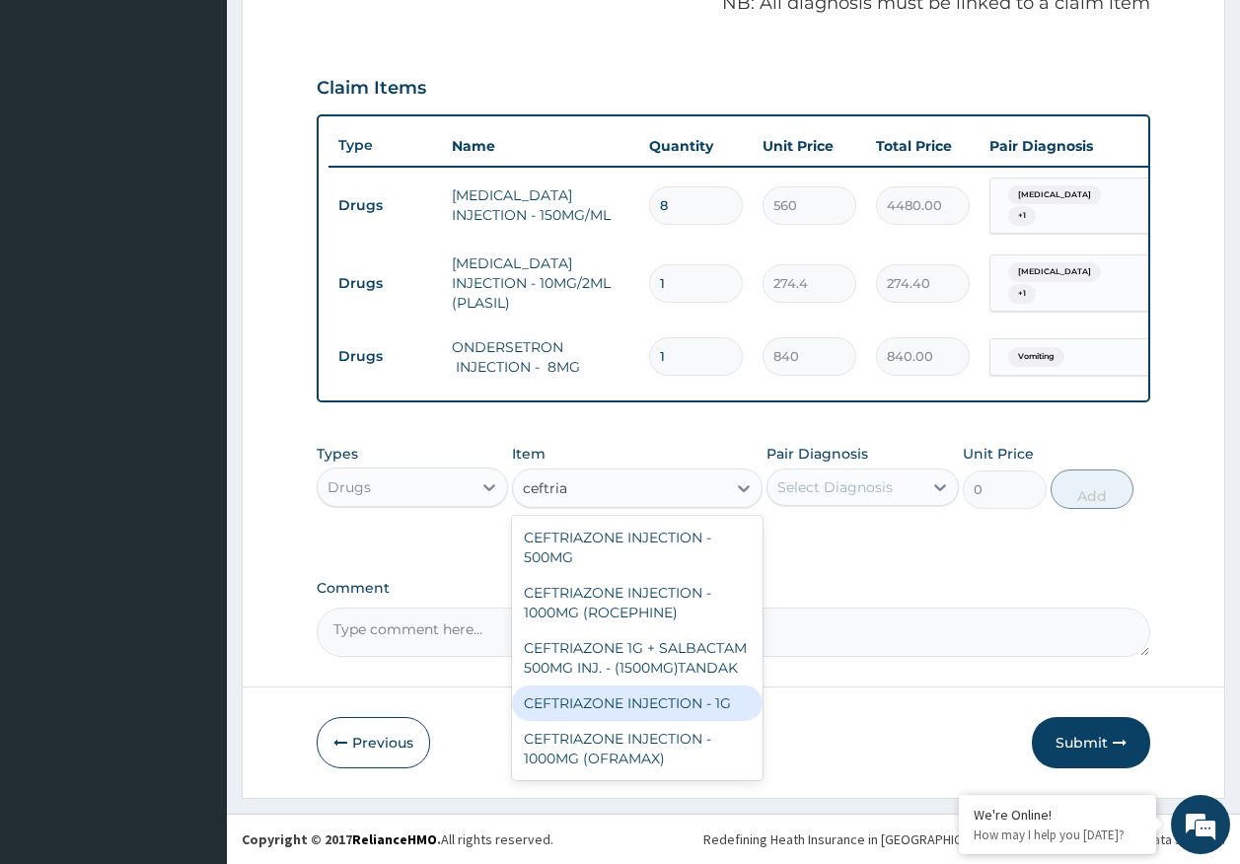
click at [686, 700] on div "CEFTRIAZONE INJECTION - 1G" at bounding box center [637, 704] width 251 height 36
type input "1652"
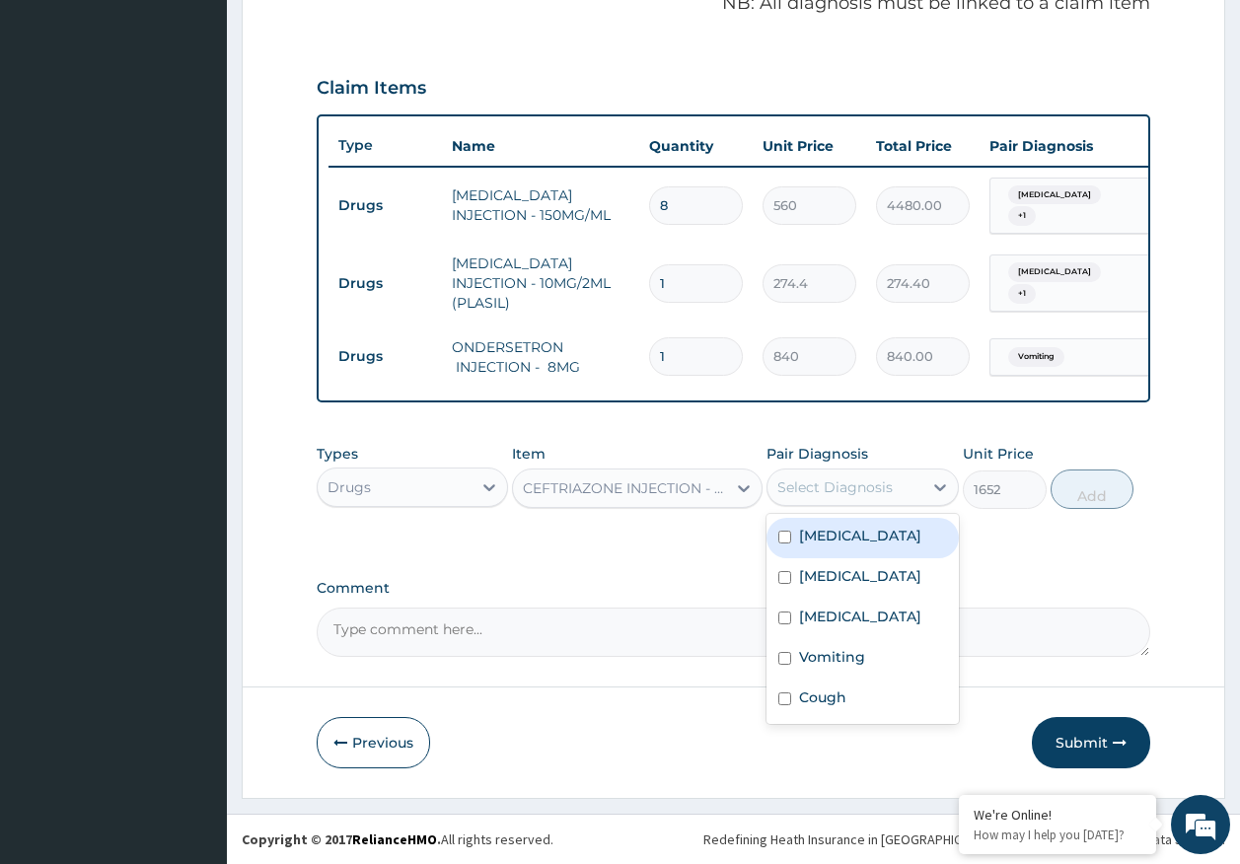
click at [851, 485] on div "Select Diagnosis" at bounding box center [834, 487] width 115 height 20
click at [832, 542] on label "[MEDICAL_DATA]" at bounding box center [860, 536] width 122 height 20
checkbox input "true"
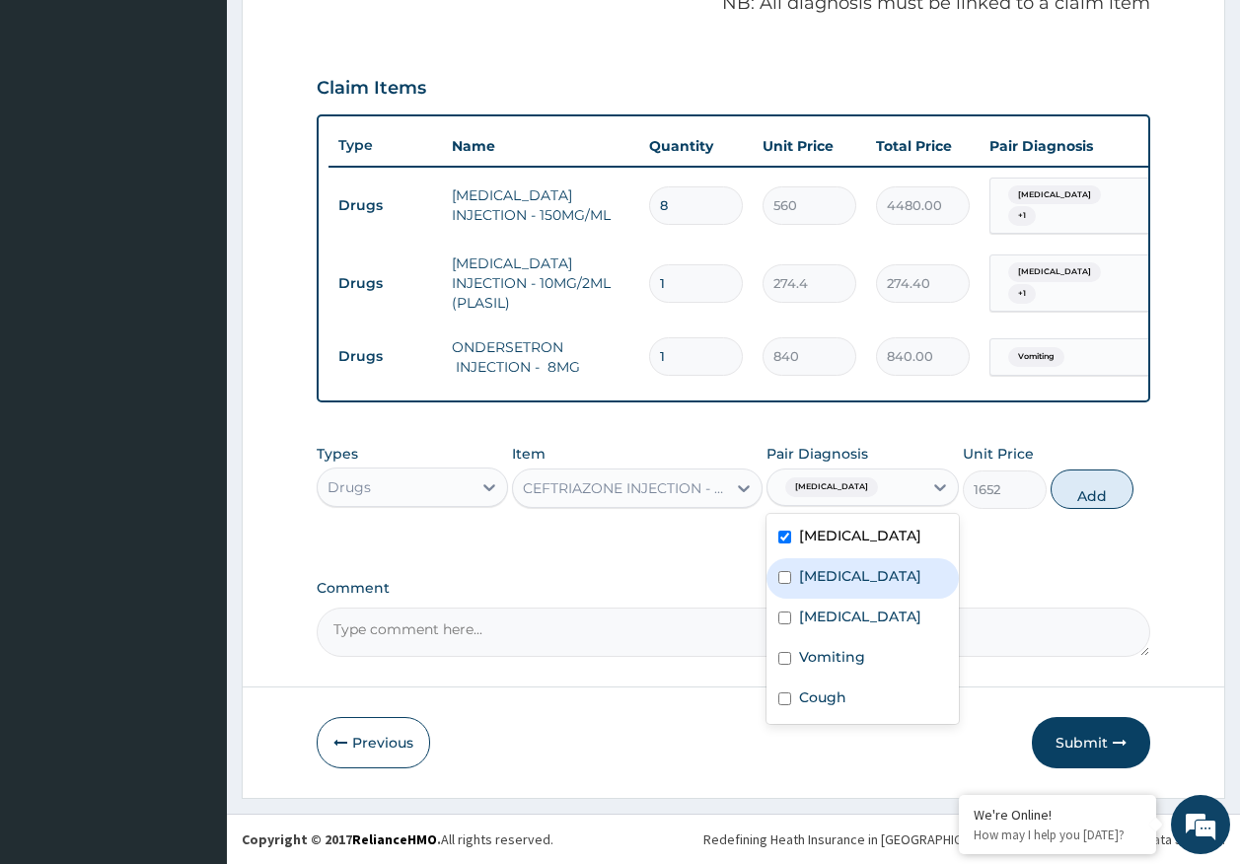
click at [835, 574] on label "[MEDICAL_DATA]" at bounding box center [860, 576] width 122 height 20
checkbox input "true"
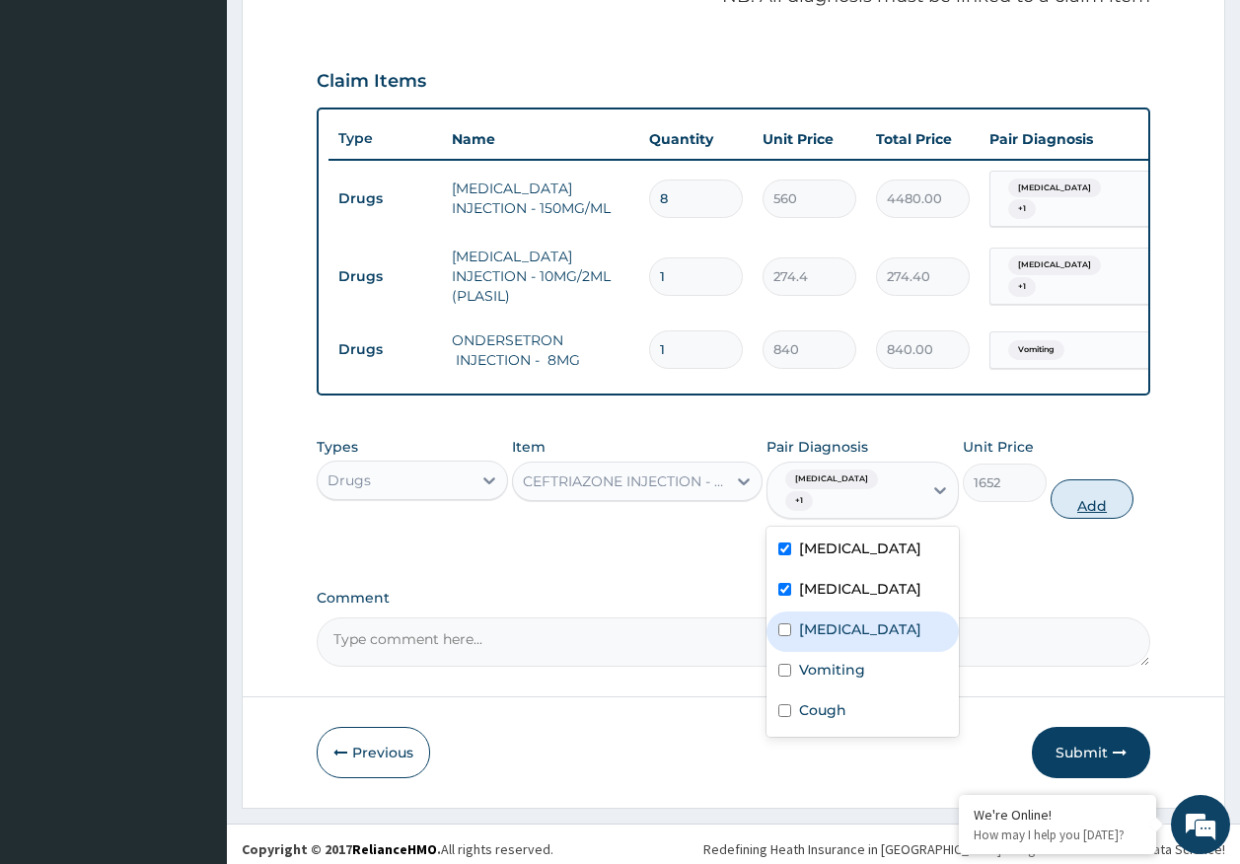
click at [1059, 495] on button "Add" at bounding box center [1093, 498] width 84 height 39
type input "0"
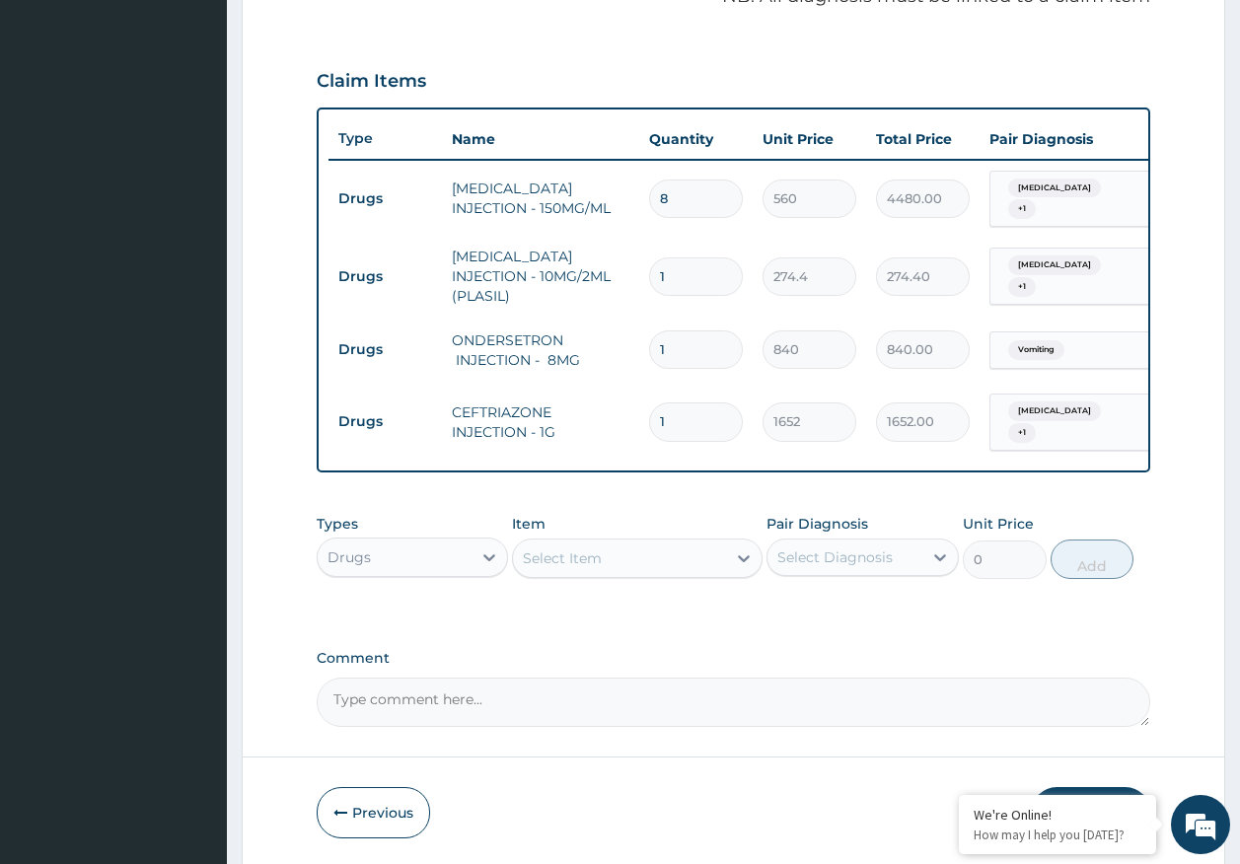
type input "0.00"
type input "4"
type input "6608.00"
type input "4"
click at [638, 555] on div "Select Item" at bounding box center [619, 559] width 213 height 32
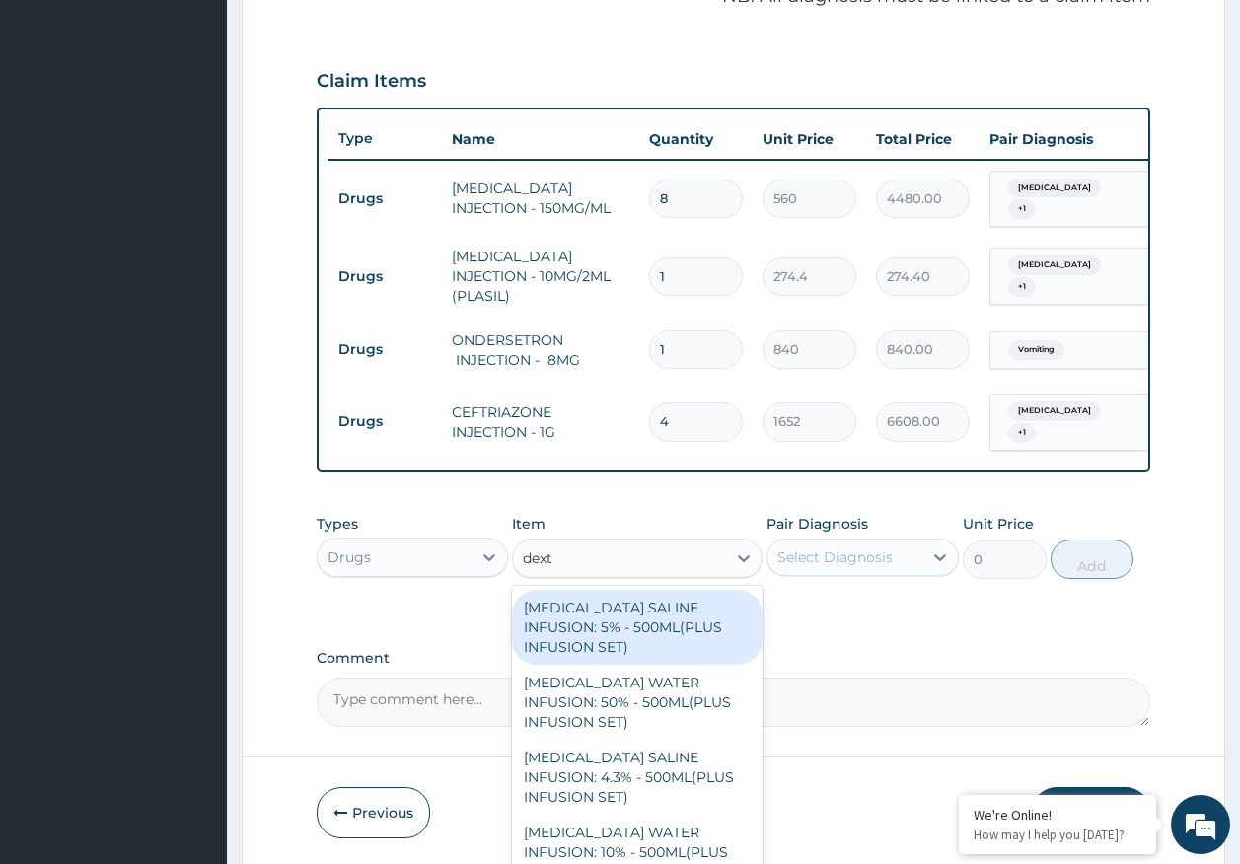
type input "dextr"
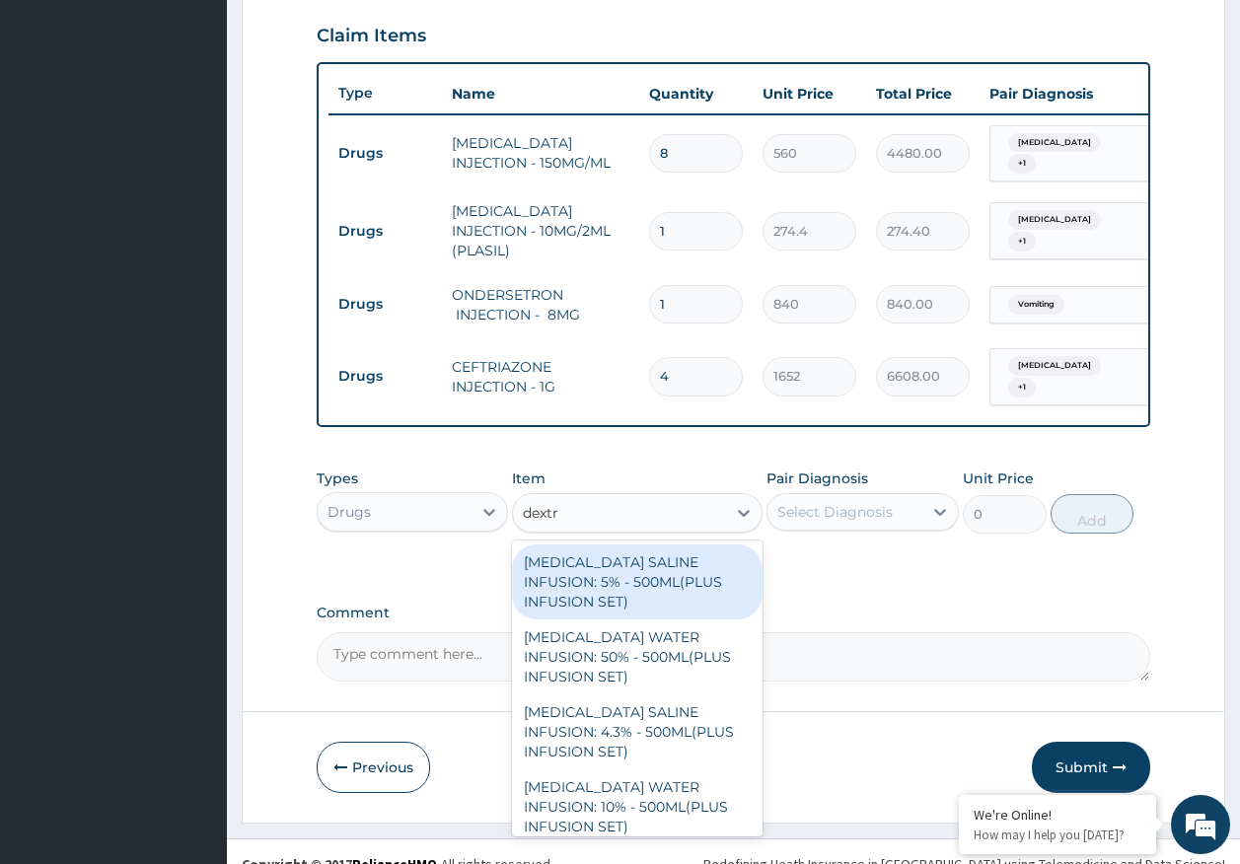
scroll to position [694, 0]
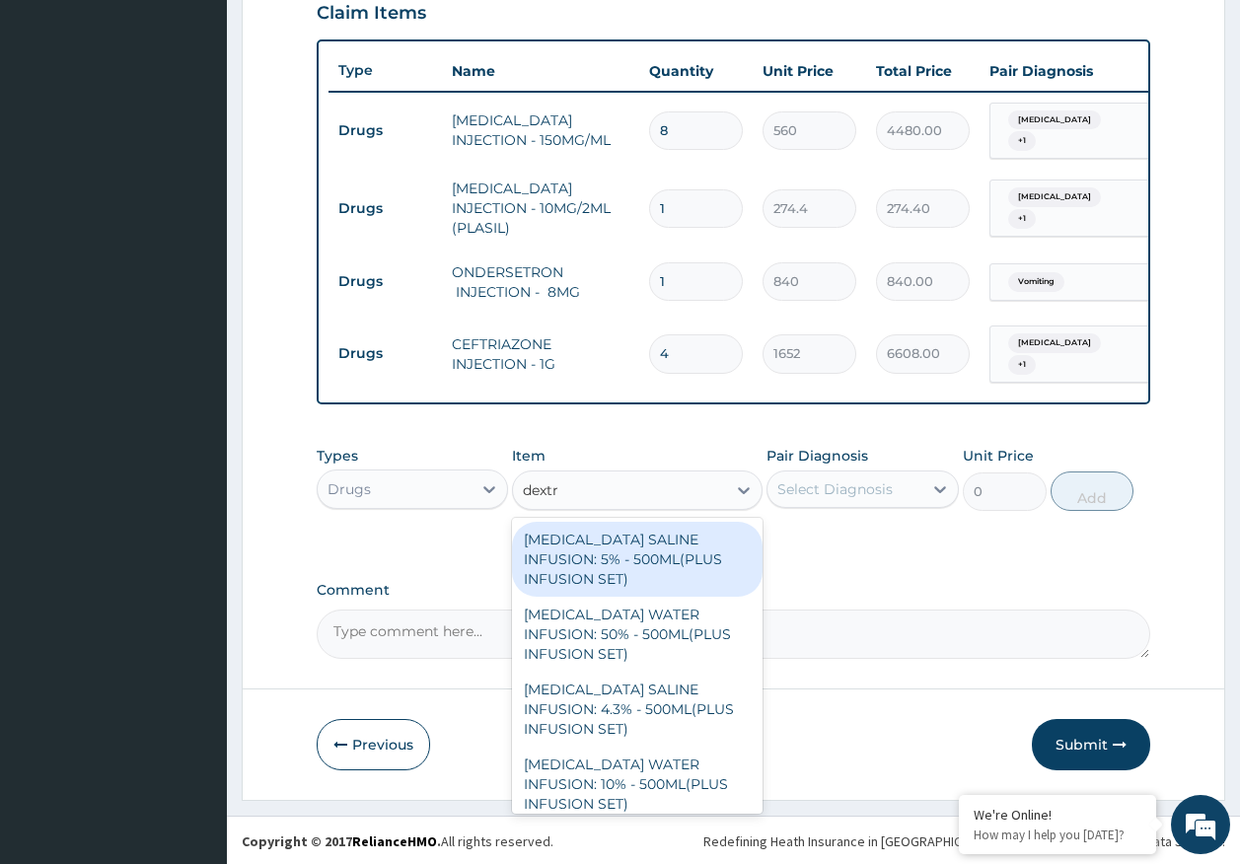
click at [624, 563] on div "[MEDICAL_DATA] SALINE INFUSION: 5% - 500ML(PLUS INFUSION SET)" at bounding box center [637, 559] width 251 height 75
type input "1092"
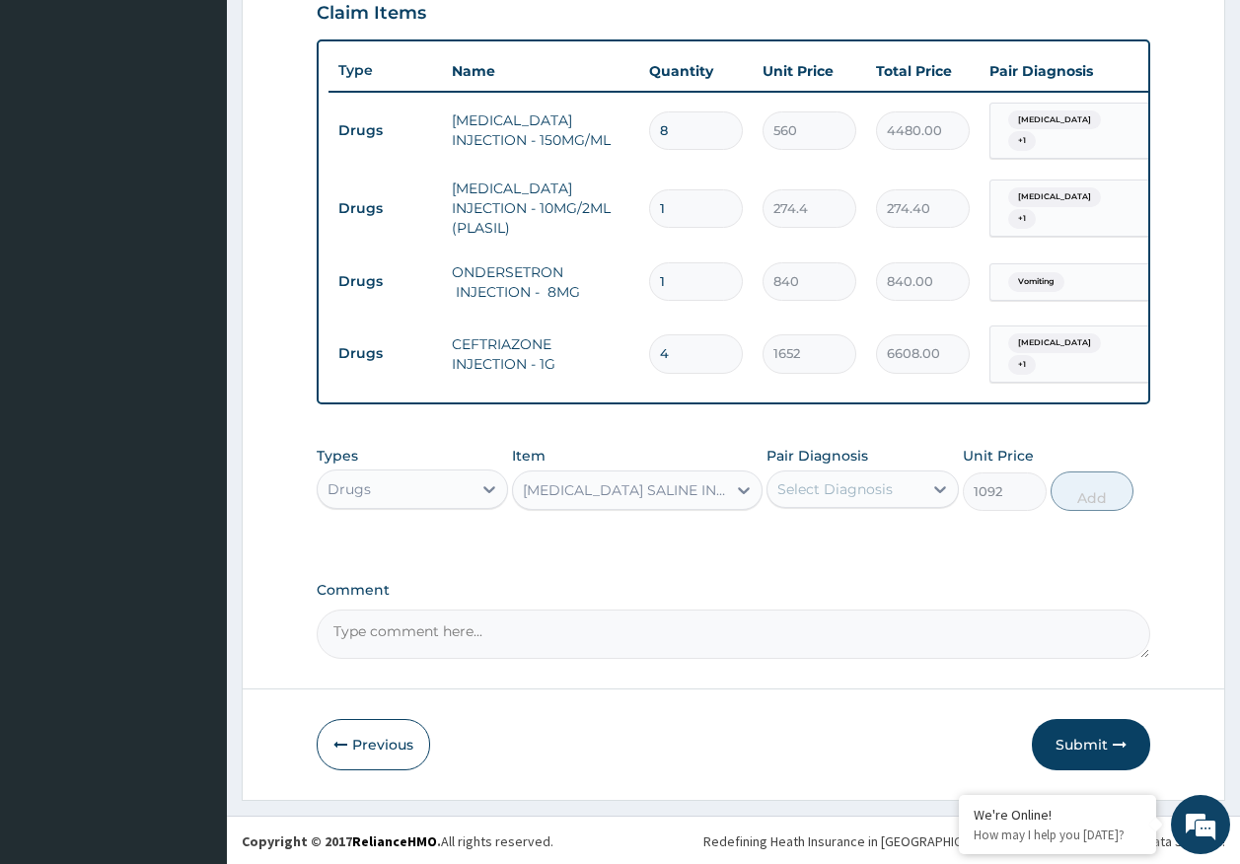
click at [815, 495] on div "Select Diagnosis" at bounding box center [834, 489] width 115 height 20
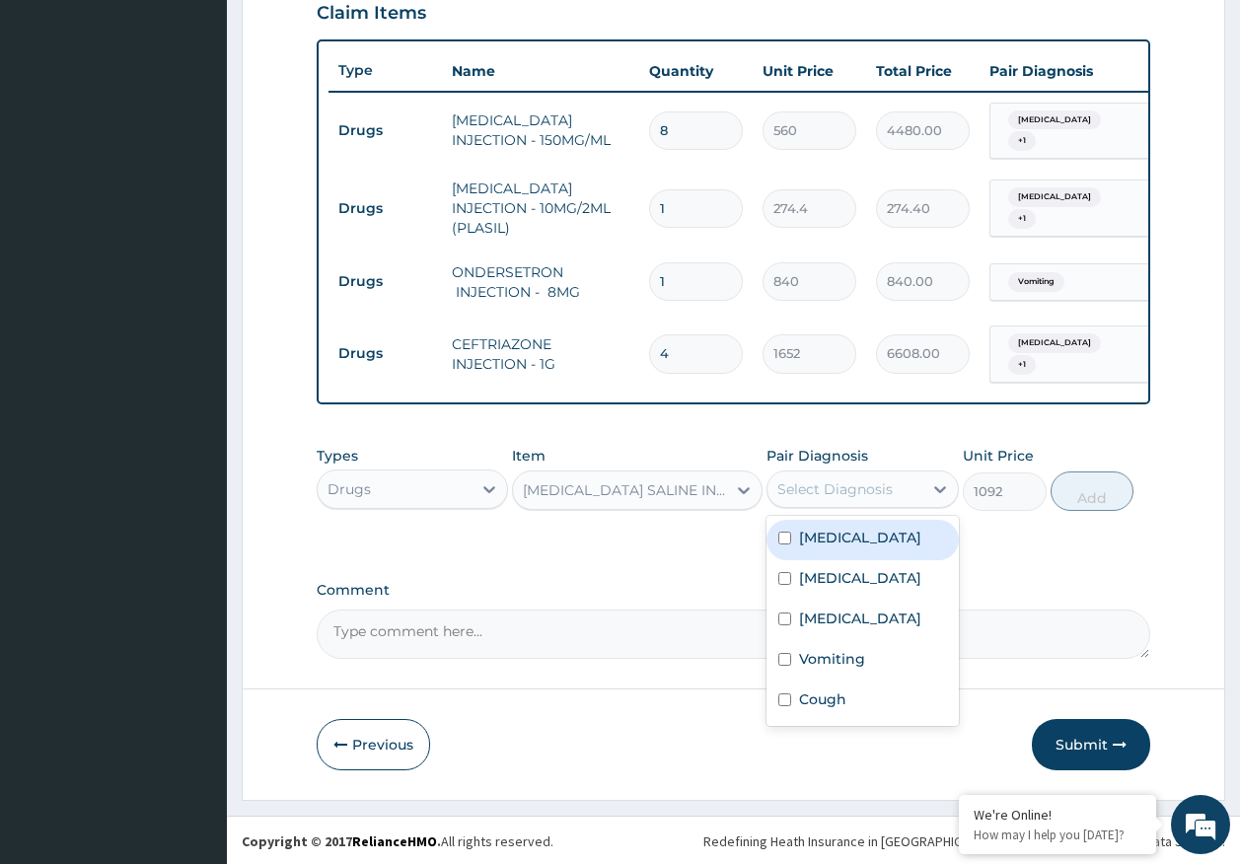
click at [829, 540] on label "[MEDICAL_DATA]" at bounding box center [860, 538] width 122 height 20
checkbox input "true"
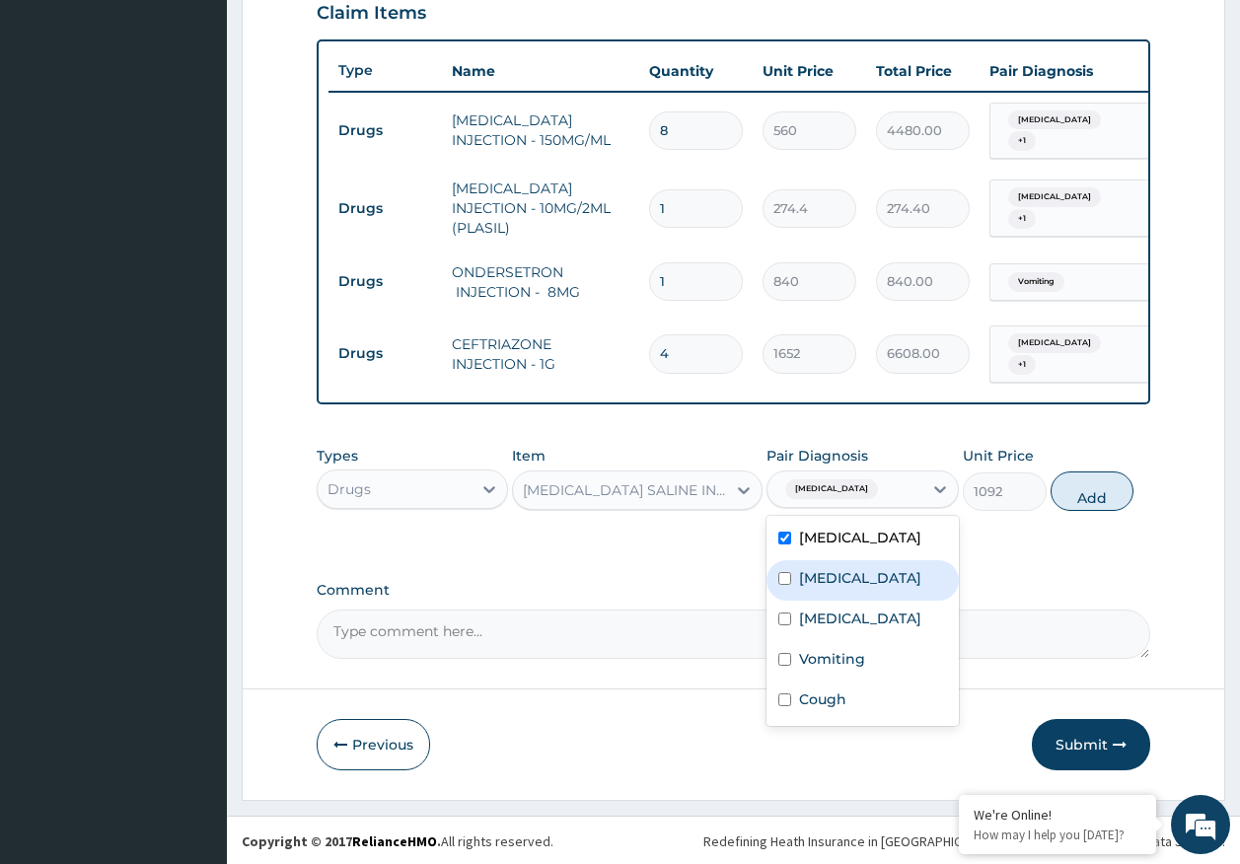
click at [830, 574] on label "Sepsis" at bounding box center [860, 578] width 122 height 20
checkbox input "true"
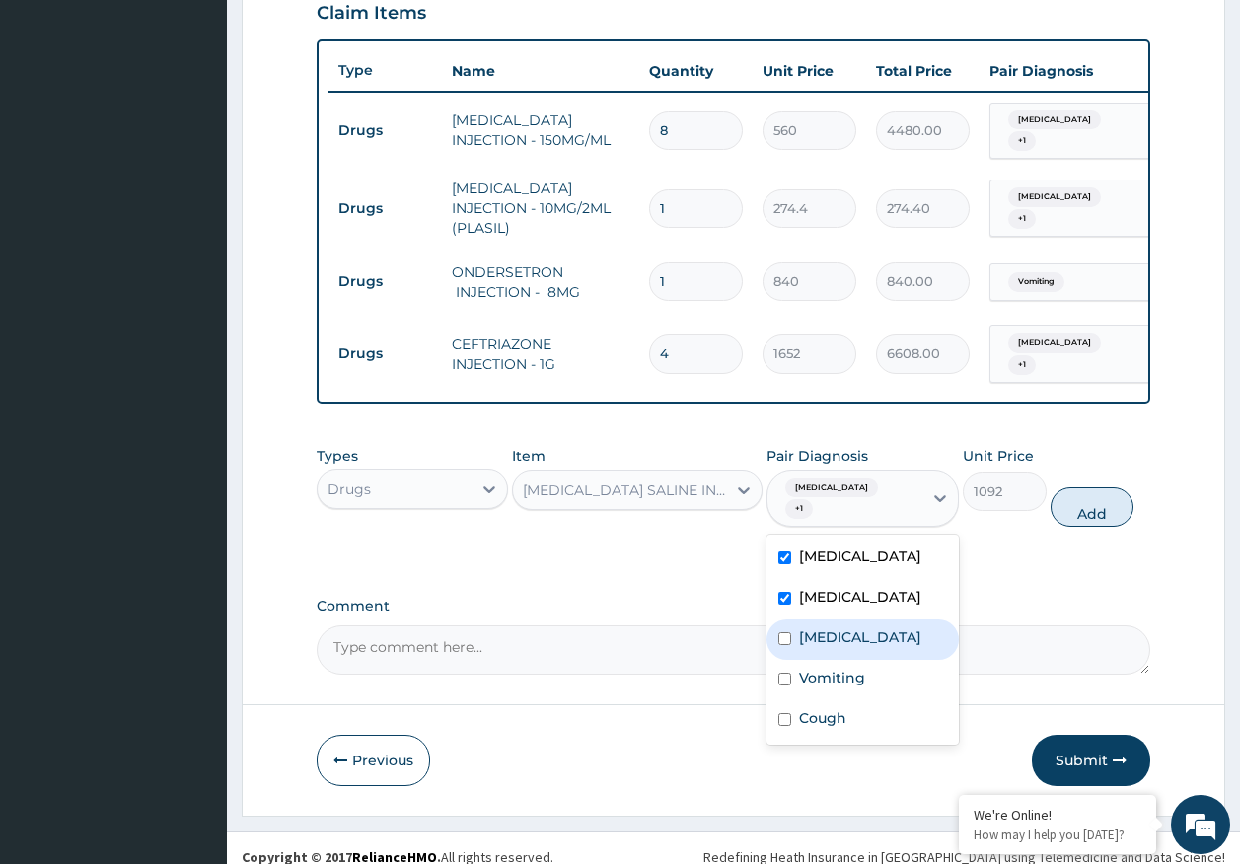
drag, startPoint x: 846, startPoint y: 621, endPoint x: 842, endPoint y: 655, distance: 33.8
click at [845, 627] on label "Adenoviral enteritis" at bounding box center [860, 637] width 122 height 20
checkbox input "true"
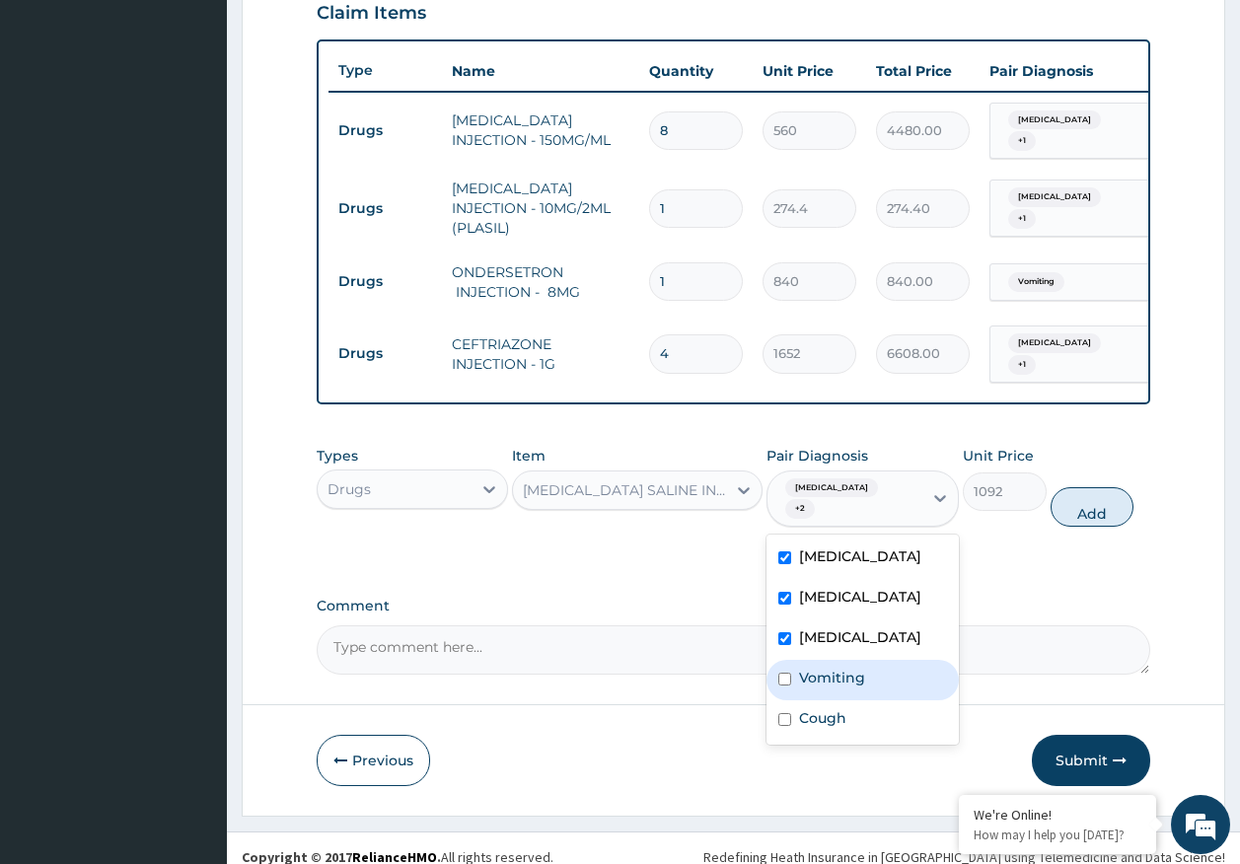
click at [840, 668] on label "Vomiting" at bounding box center [832, 678] width 66 height 20
checkbox input "true"
click at [1111, 487] on button "Add" at bounding box center [1093, 506] width 84 height 39
type input "0"
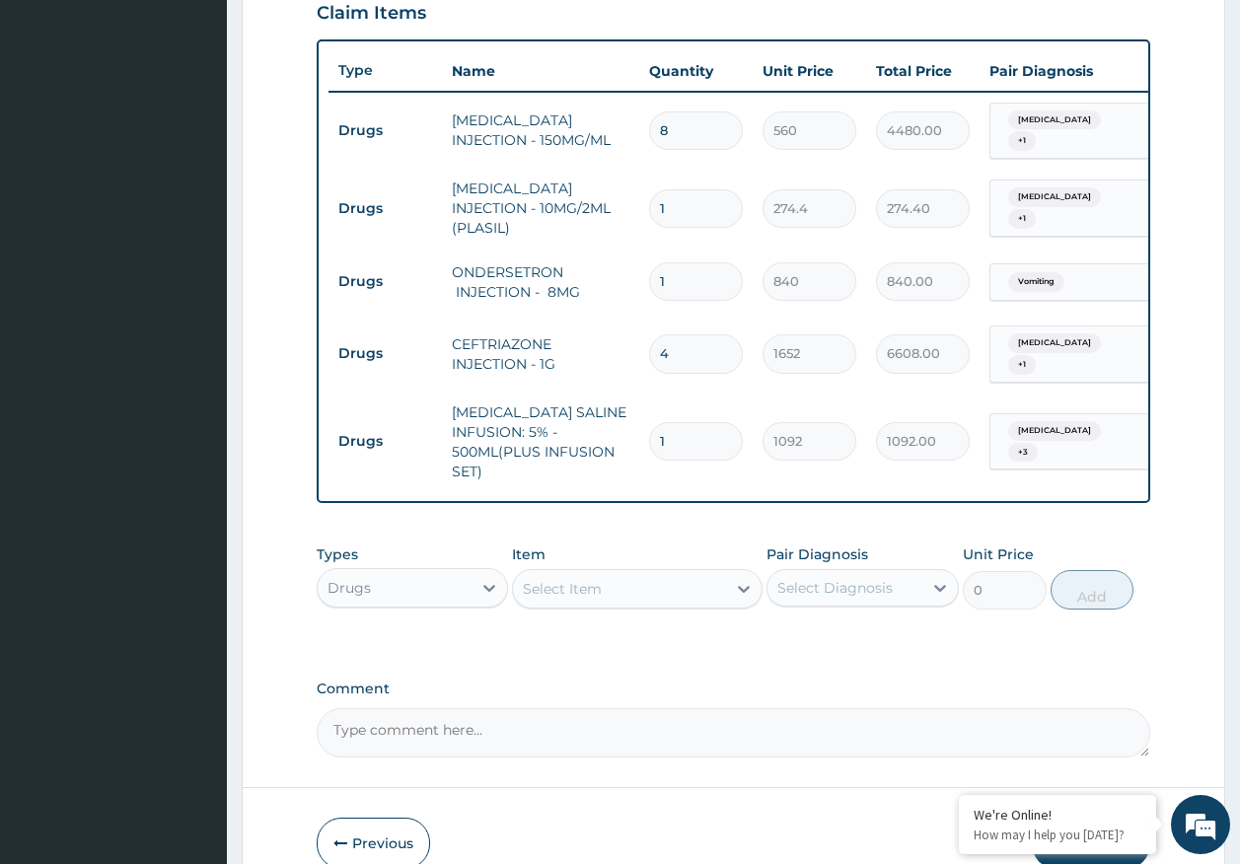
click at [555, 586] on div "Select Item" at bounding box center [562, 589] width 79 height 20
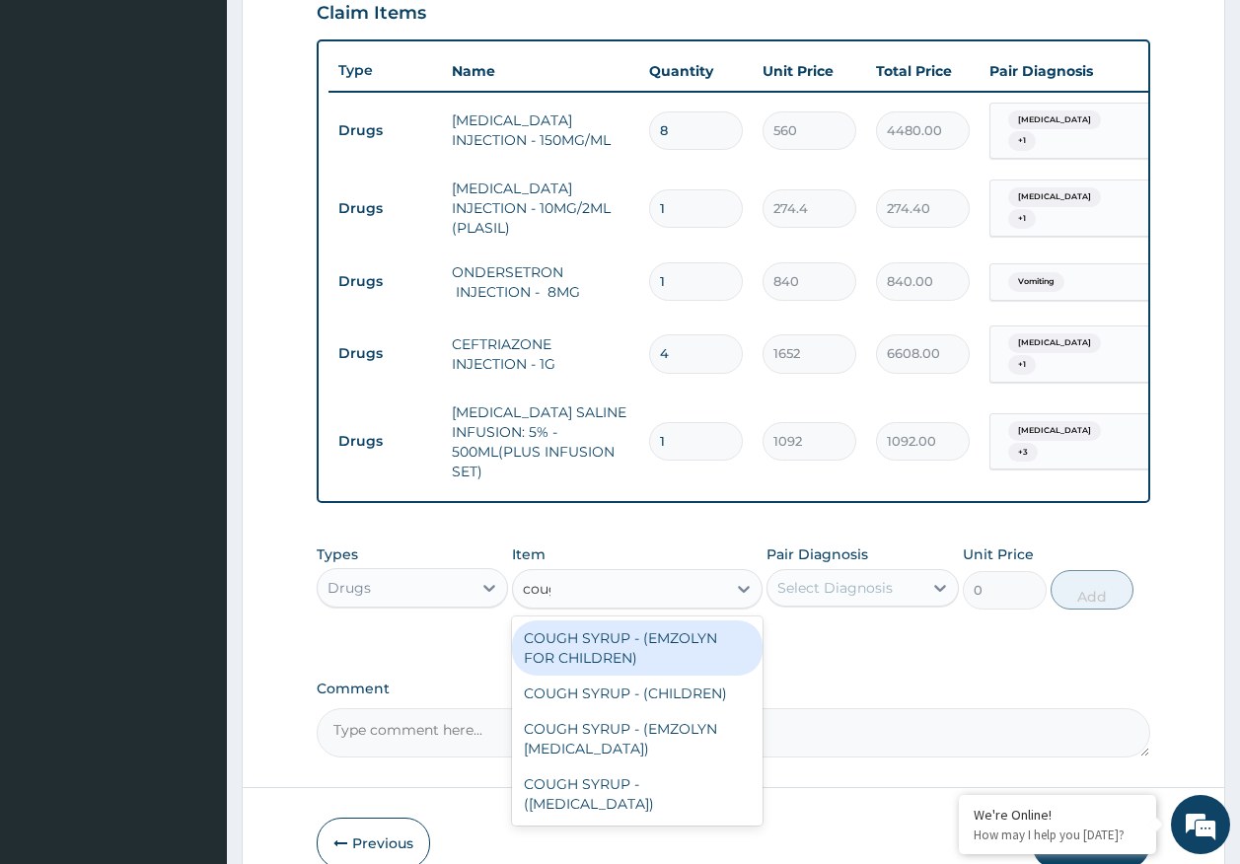
type input "cough"
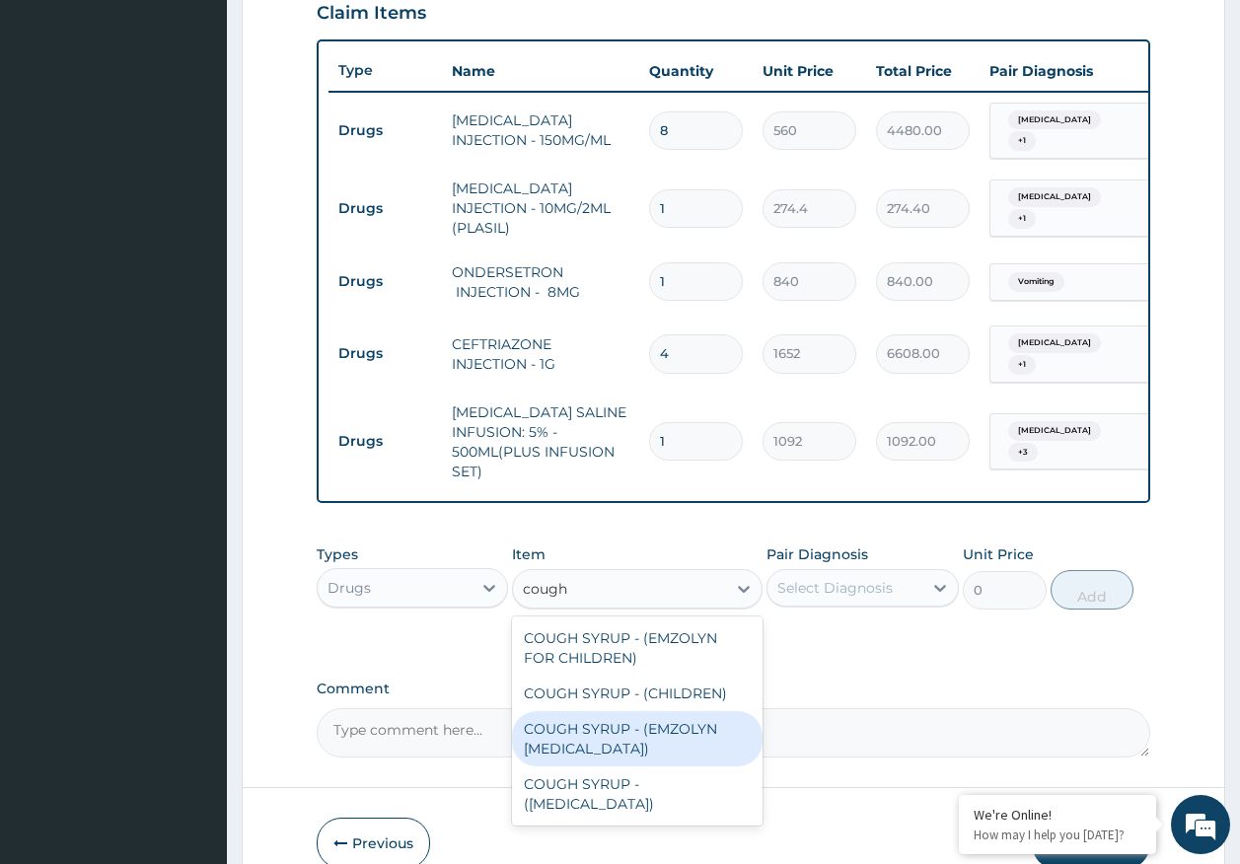
click at [608, 729] on div "COUGH SYRUP - (EMZOLYN EXPECTORANT)" at bounding box center [637, 738] width 251 height 55
type input "1120"
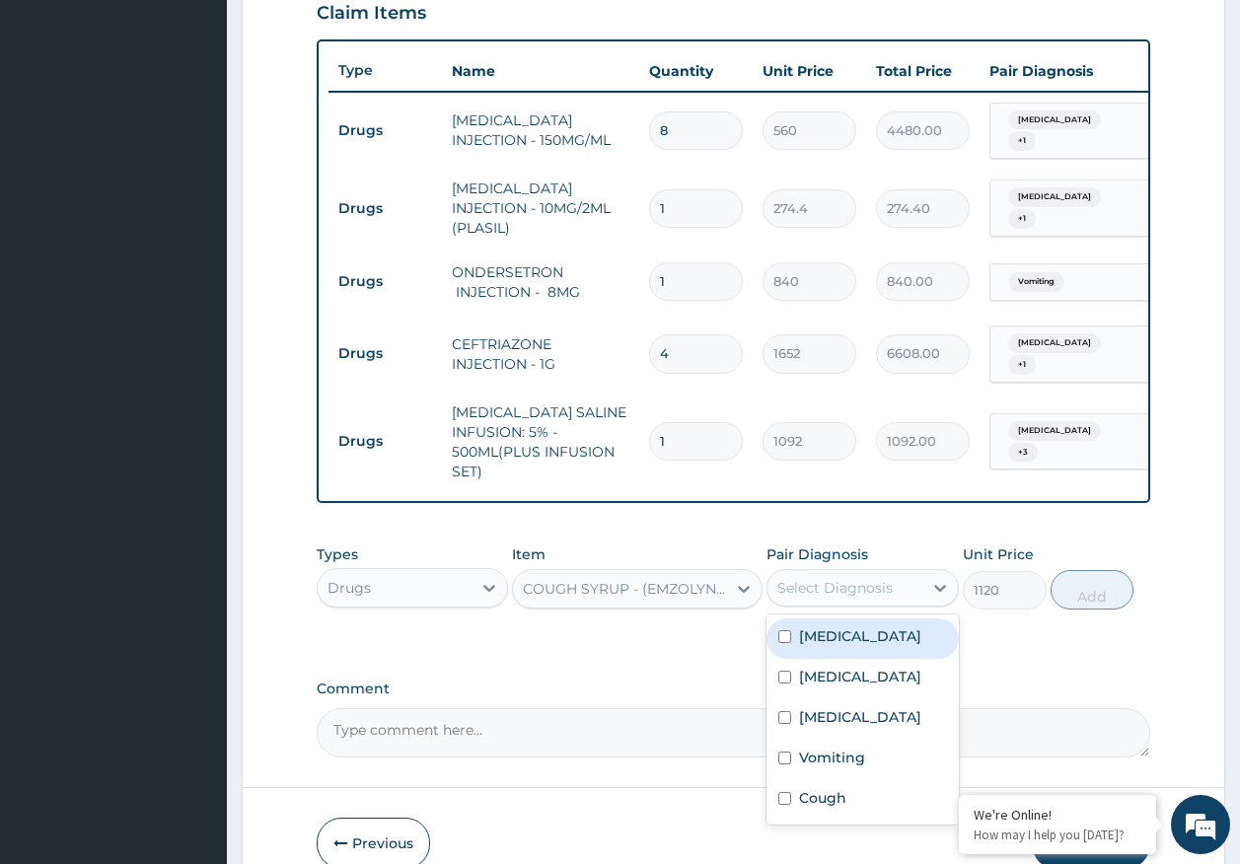
click at [829, 595] on div "Select Diagnosis" at bounding box center [834, 588] width 115 height 20
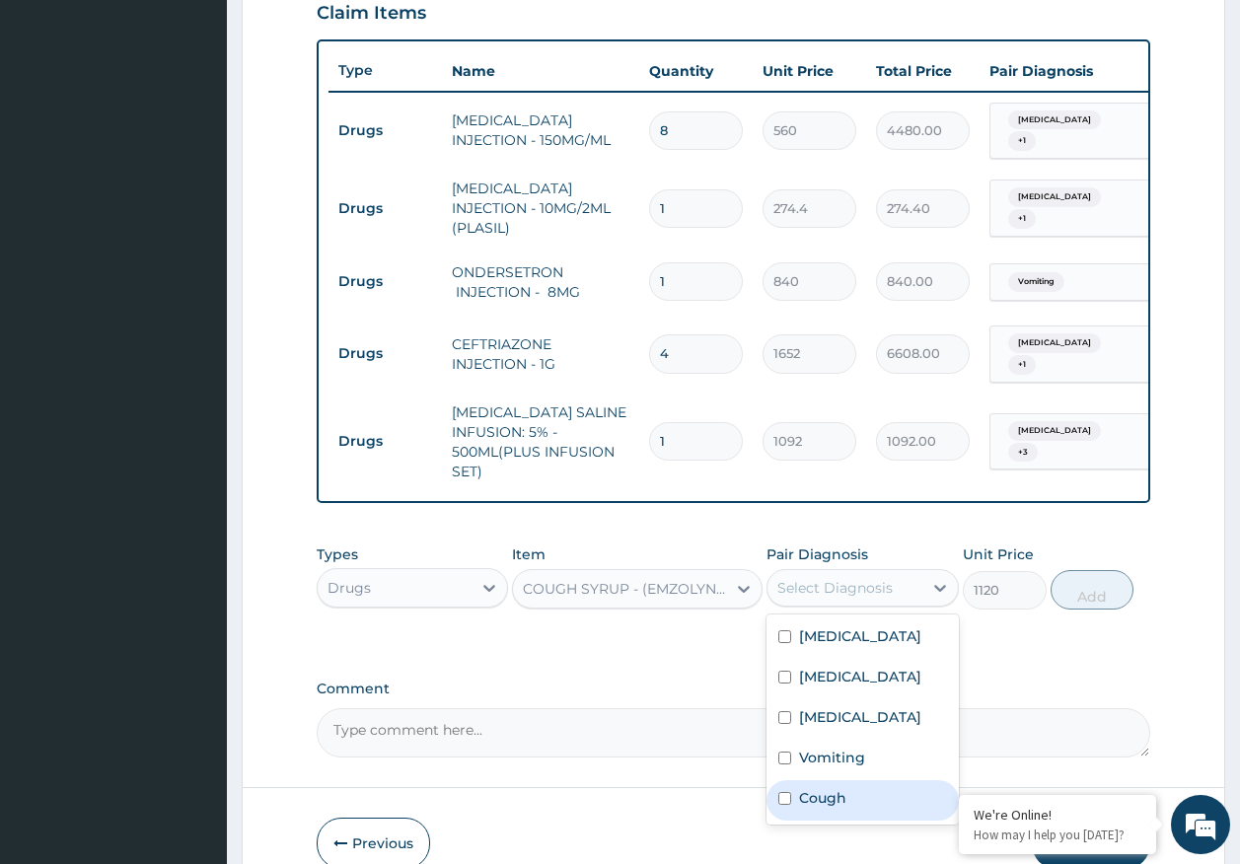
click at [848, 792] on div "Cough" at bounding box center [863, 800] width 192 height 40
checkbox input "true"
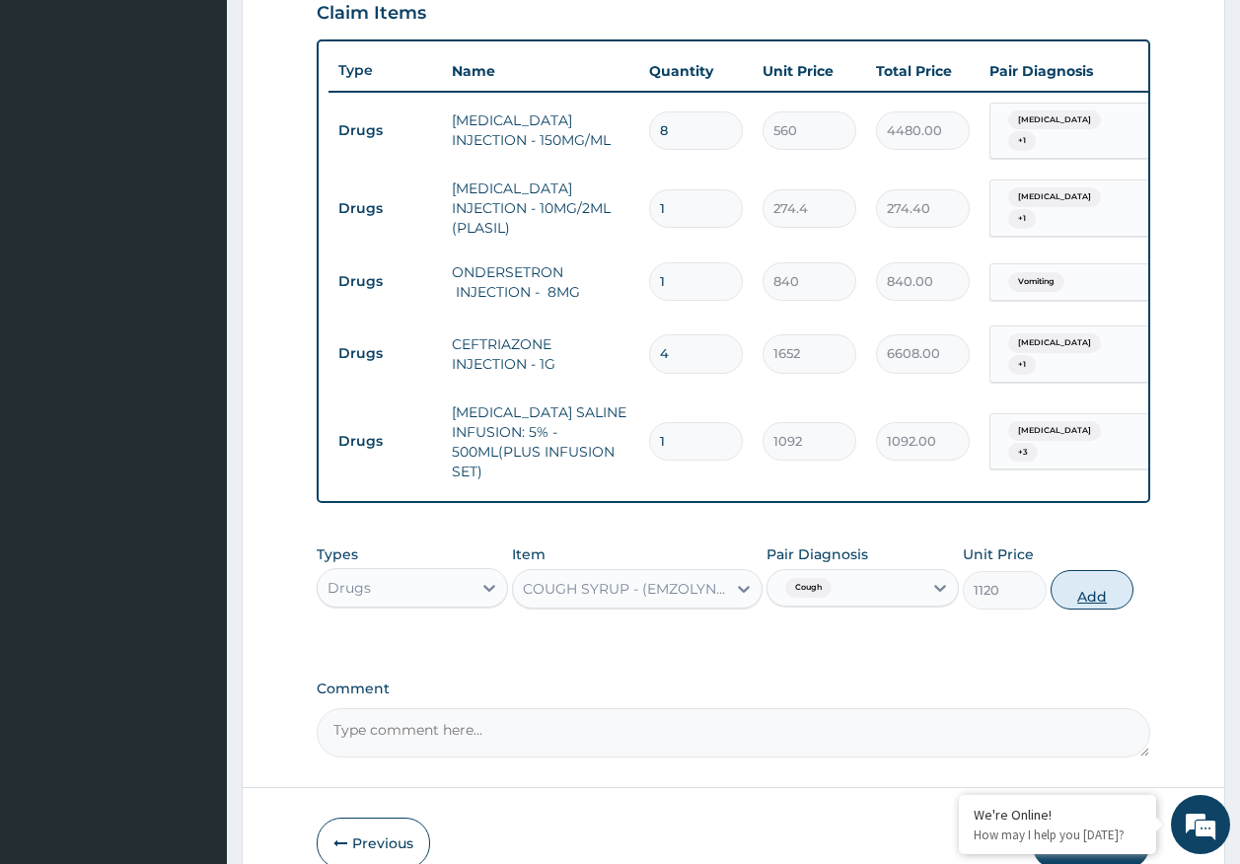
click at [1091, 585] on button "Add" at bounding box center [1093, 589] width 84 height 39
type input "0"
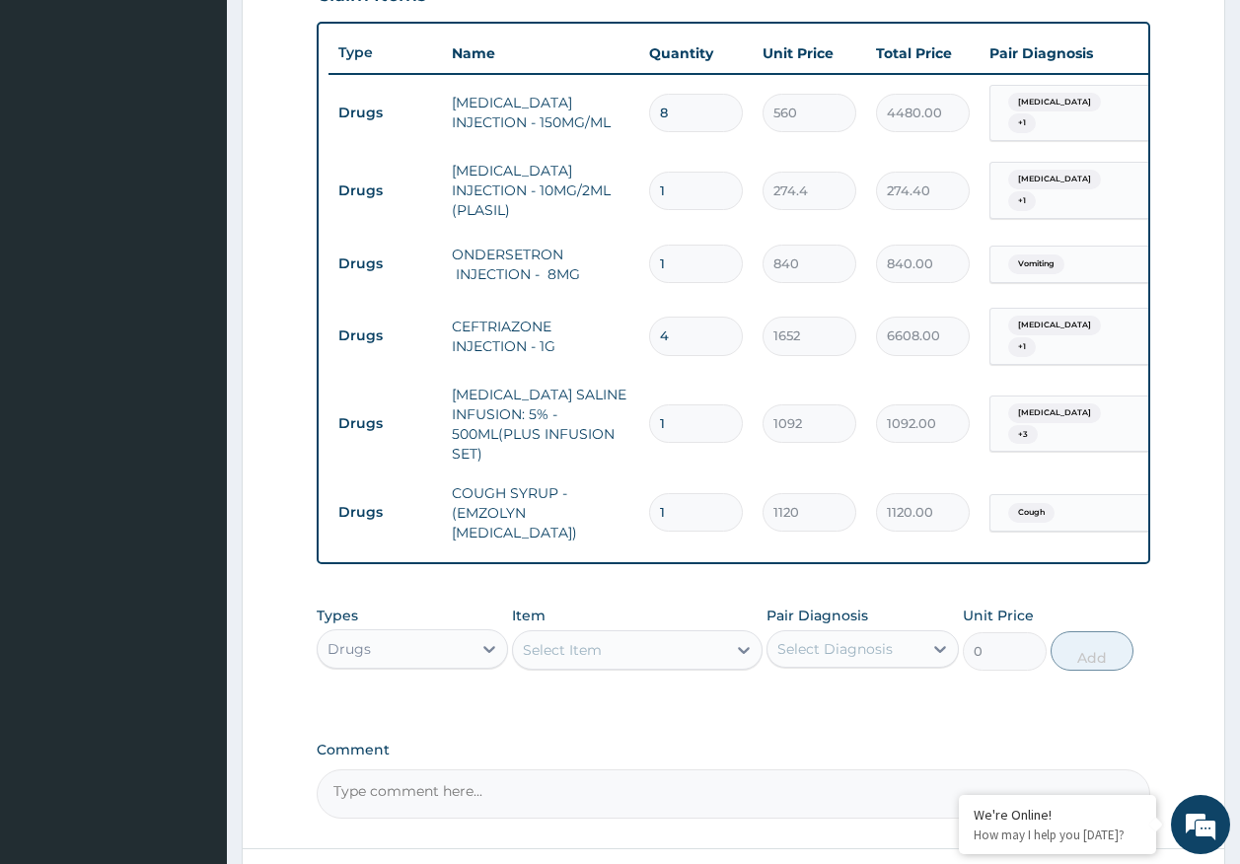
scroll to position [872, 0]
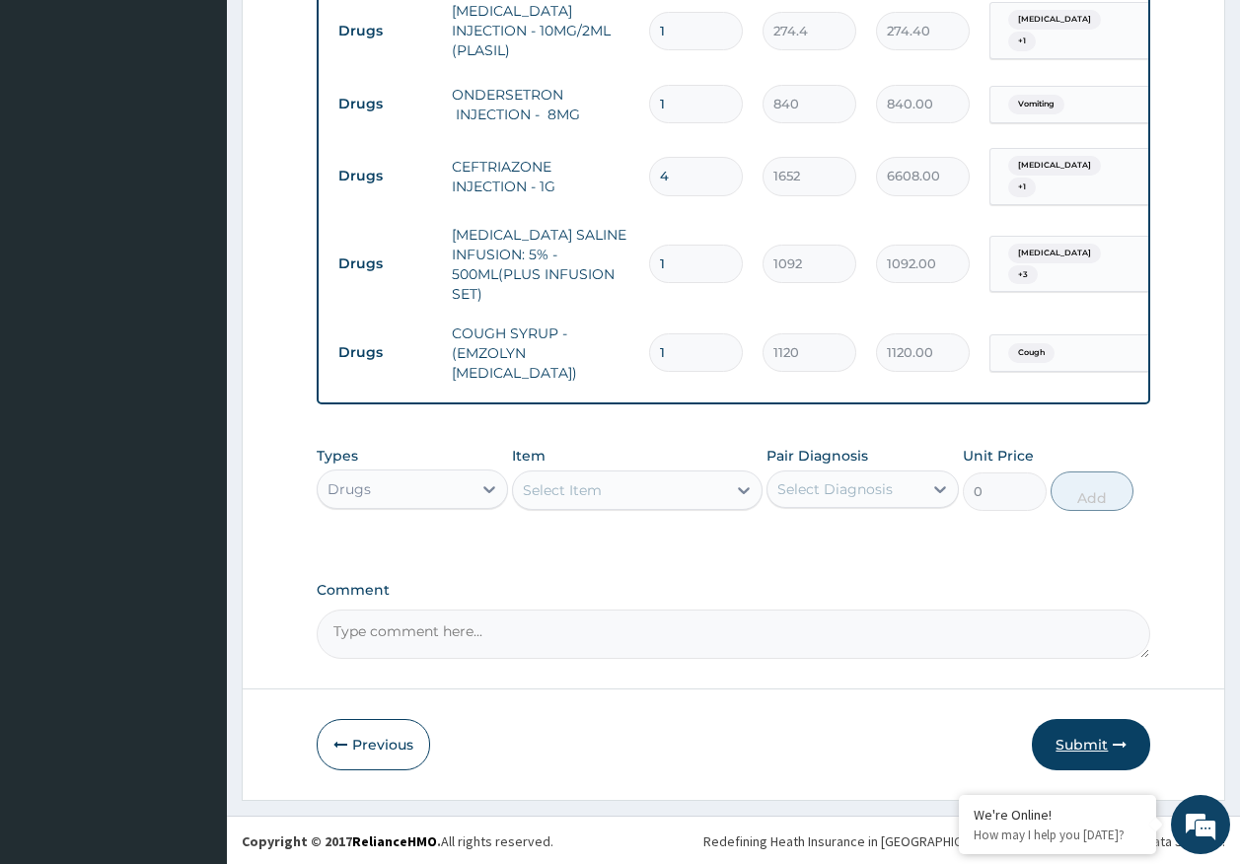
click at [1089, 755] on button "Submit" at bounding box center [1091, 744] width 118 height 51
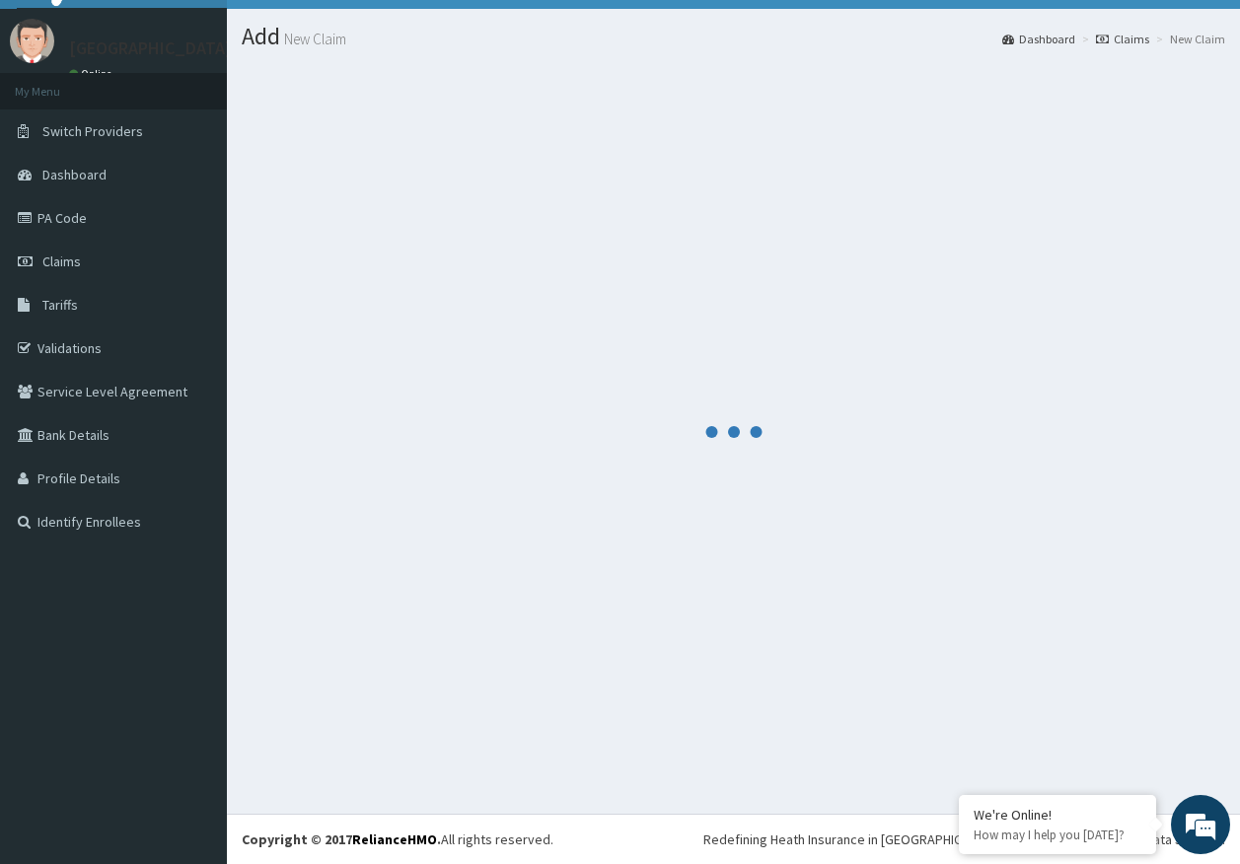
scroll to position [40, 0]
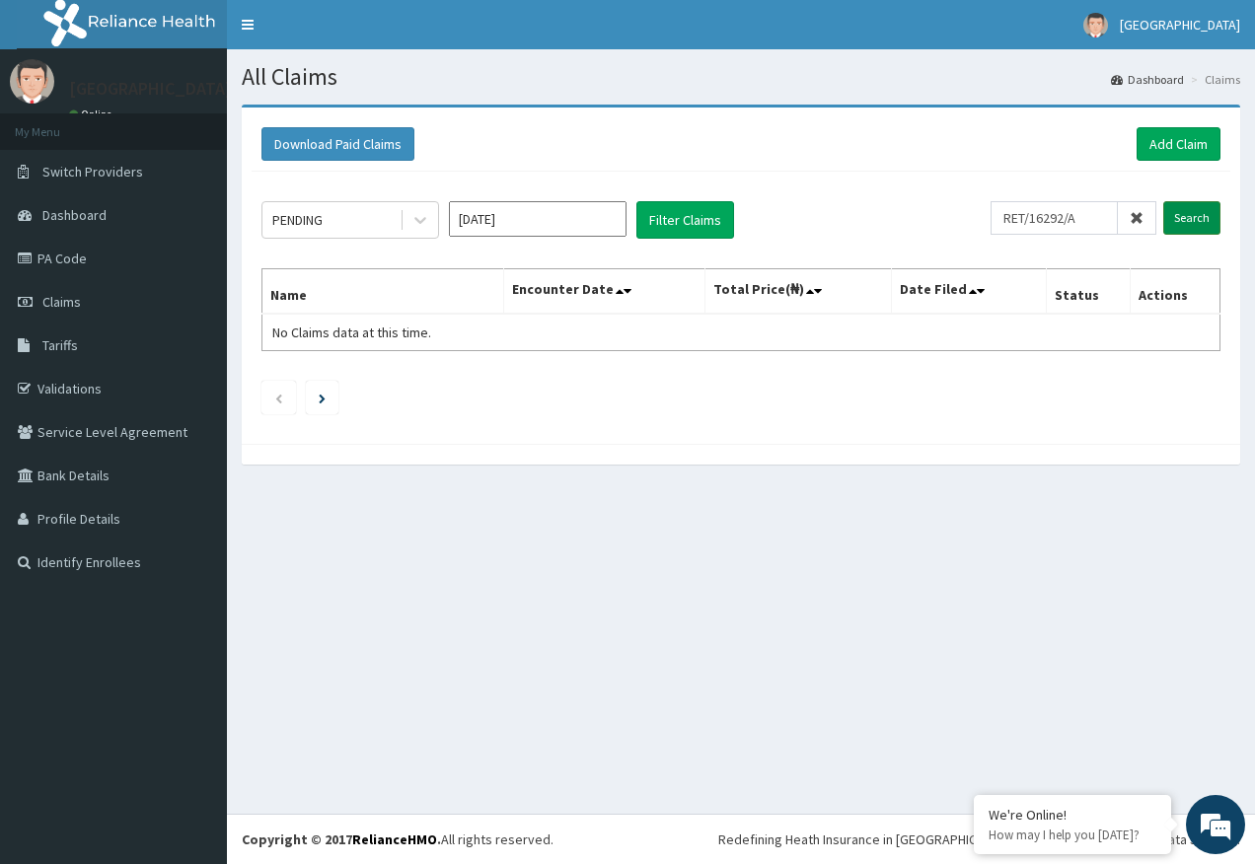
type input "RET/16292/A"
click at [1195, 221] on input "Search" at bounding box center [1191, 218] width 57 height 34
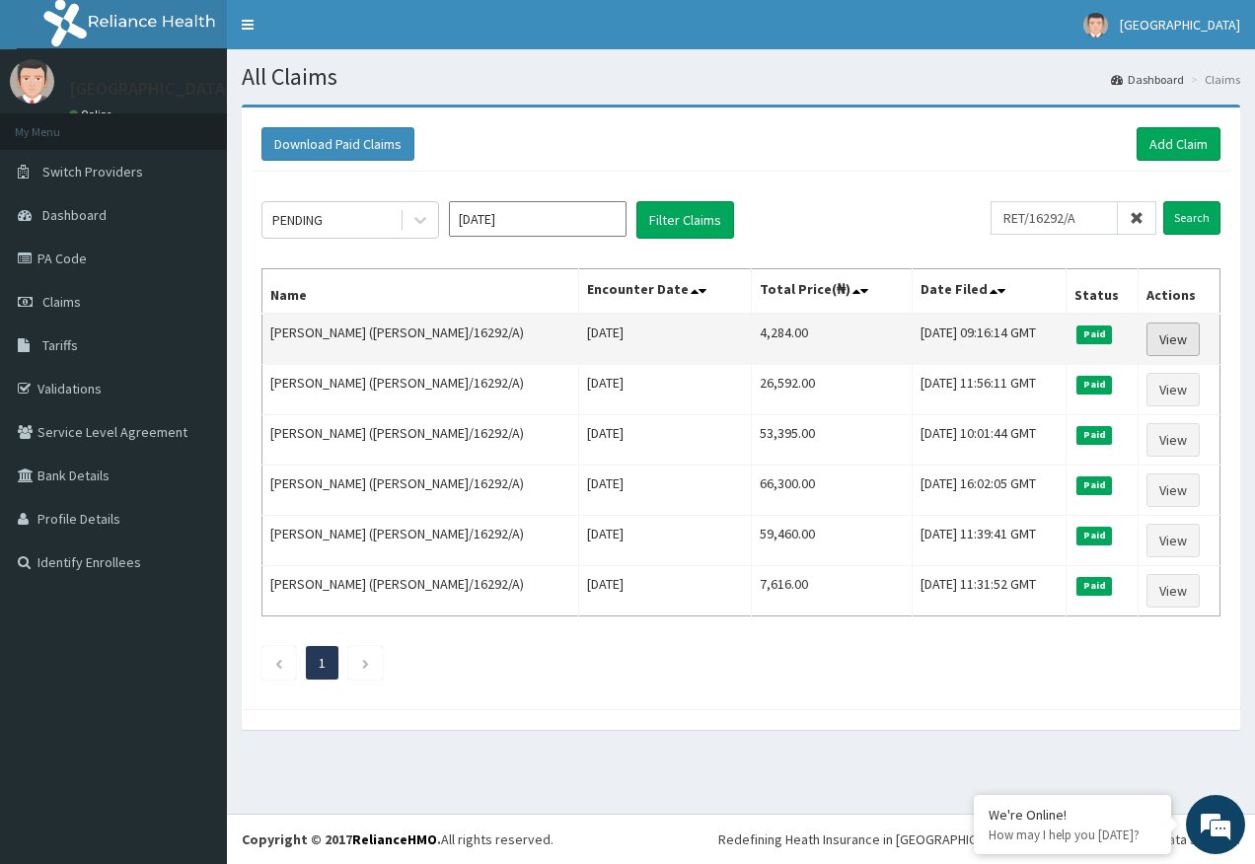
click at [1162, 334] on link "View" at bounding box center [1172, 340] width 53 height 34
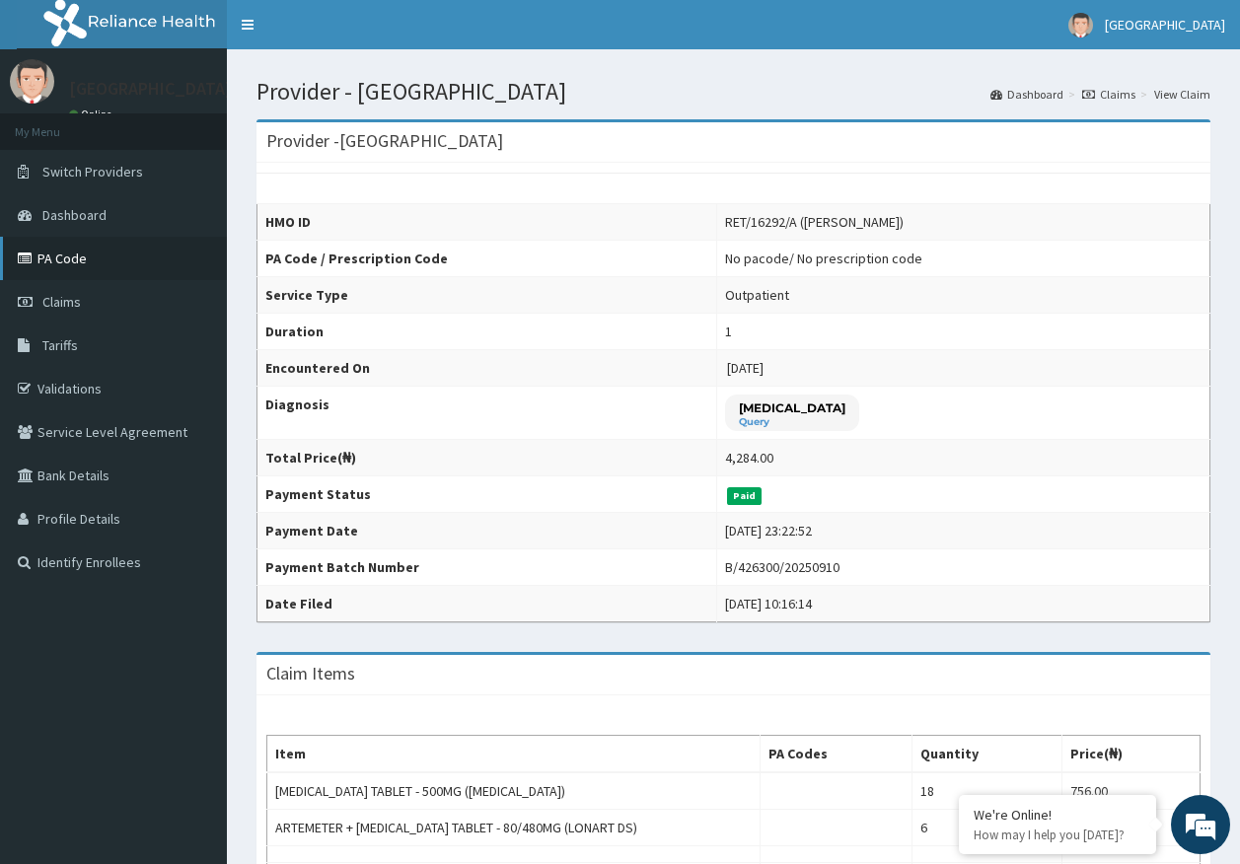
click at [75, 259] on link "PA Code" at bounding box center [113, 258] width 227 height 43
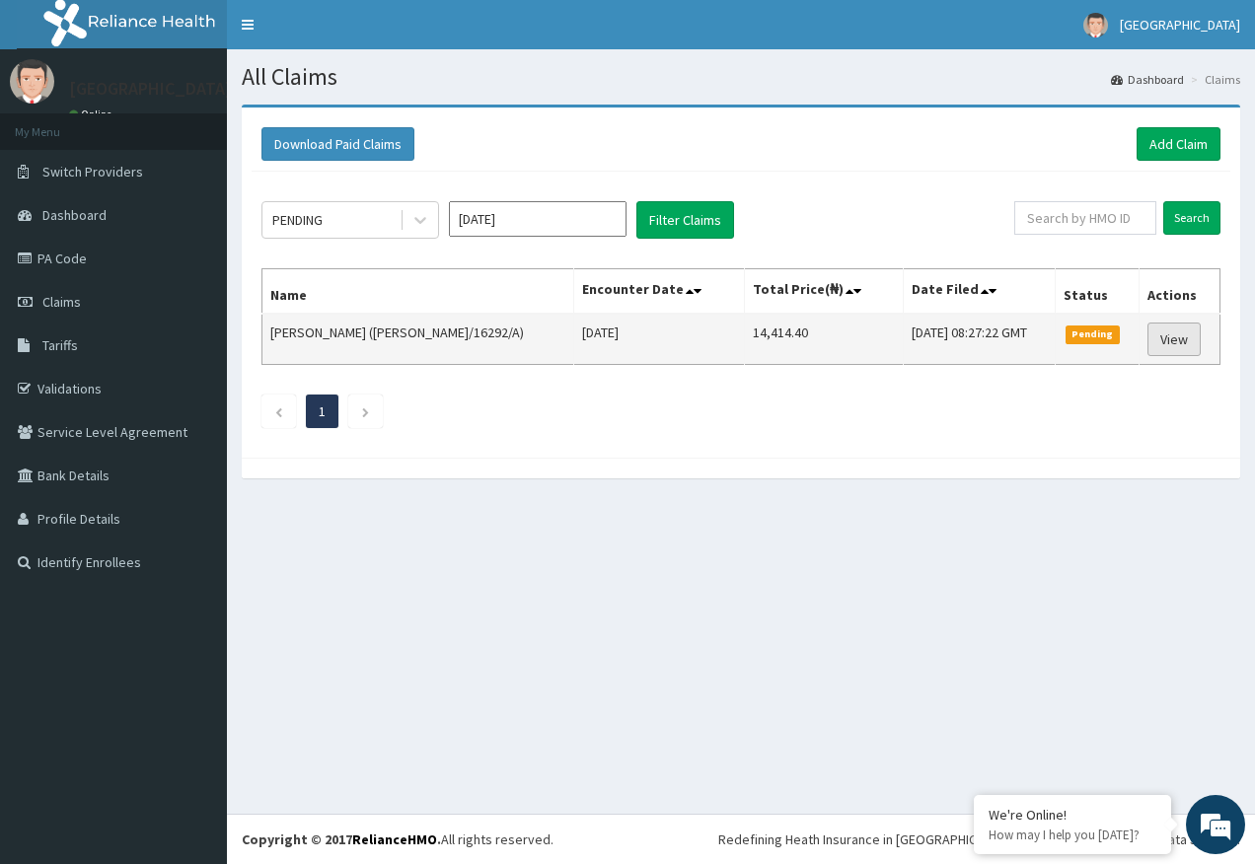
click at [1180, 342] on link "View" at bounding box center [1173, 340] width 53 height 34
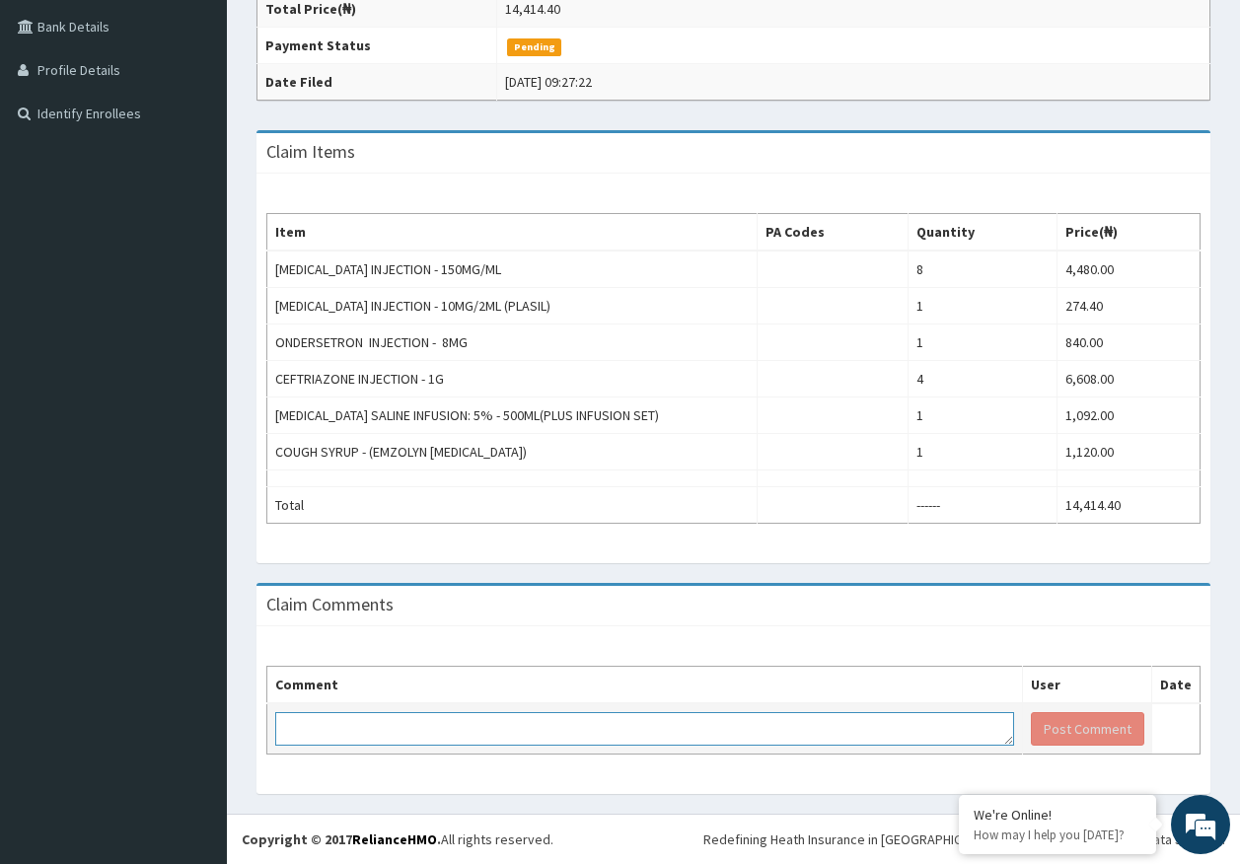
click at [539, 731] on textarea at bounding box center [644, 729] width 739 height 34
paste textarea "PA/6F159E"
type textarea "PA/6F159E for admission in a general [PERSON_NAME]"
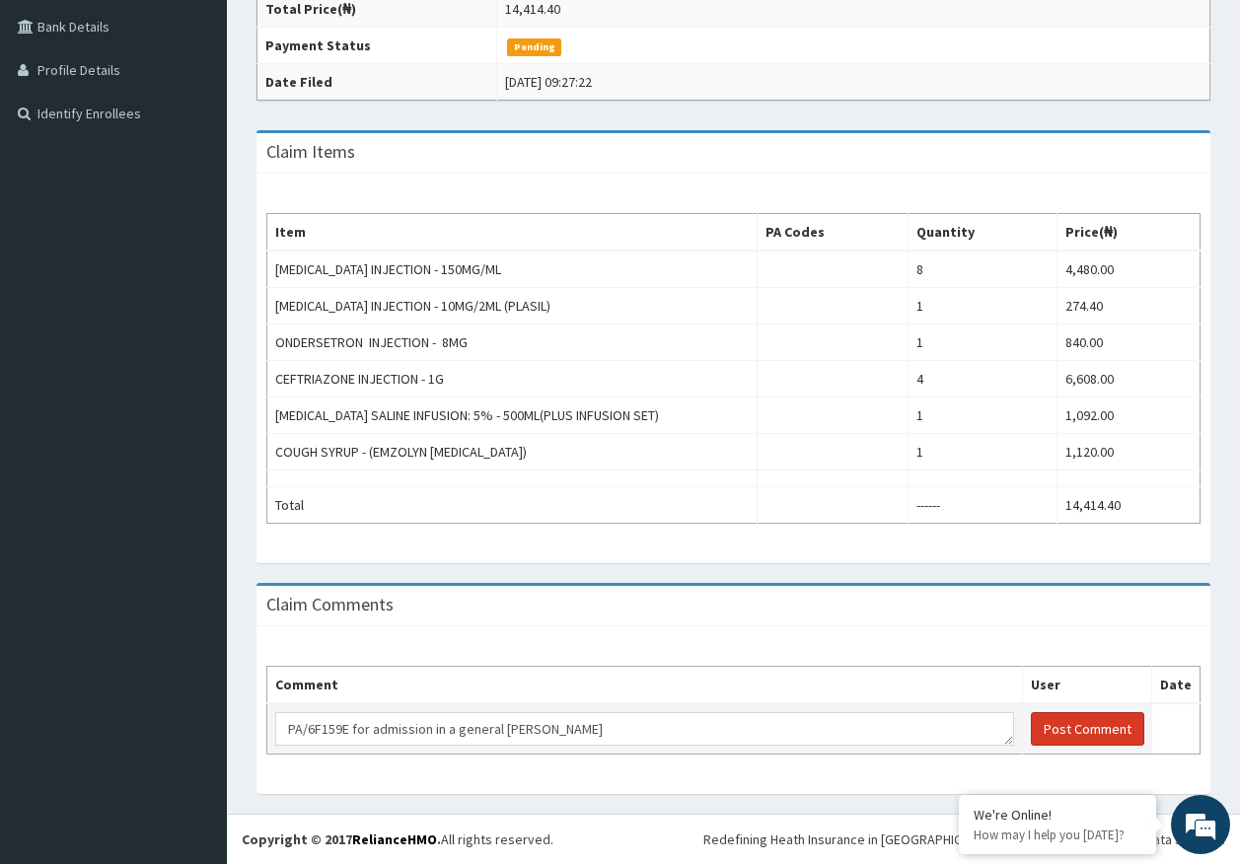
click at [1065, 731] on button "Post Comment" at bounding box center [1087, 729] width 113 height 34
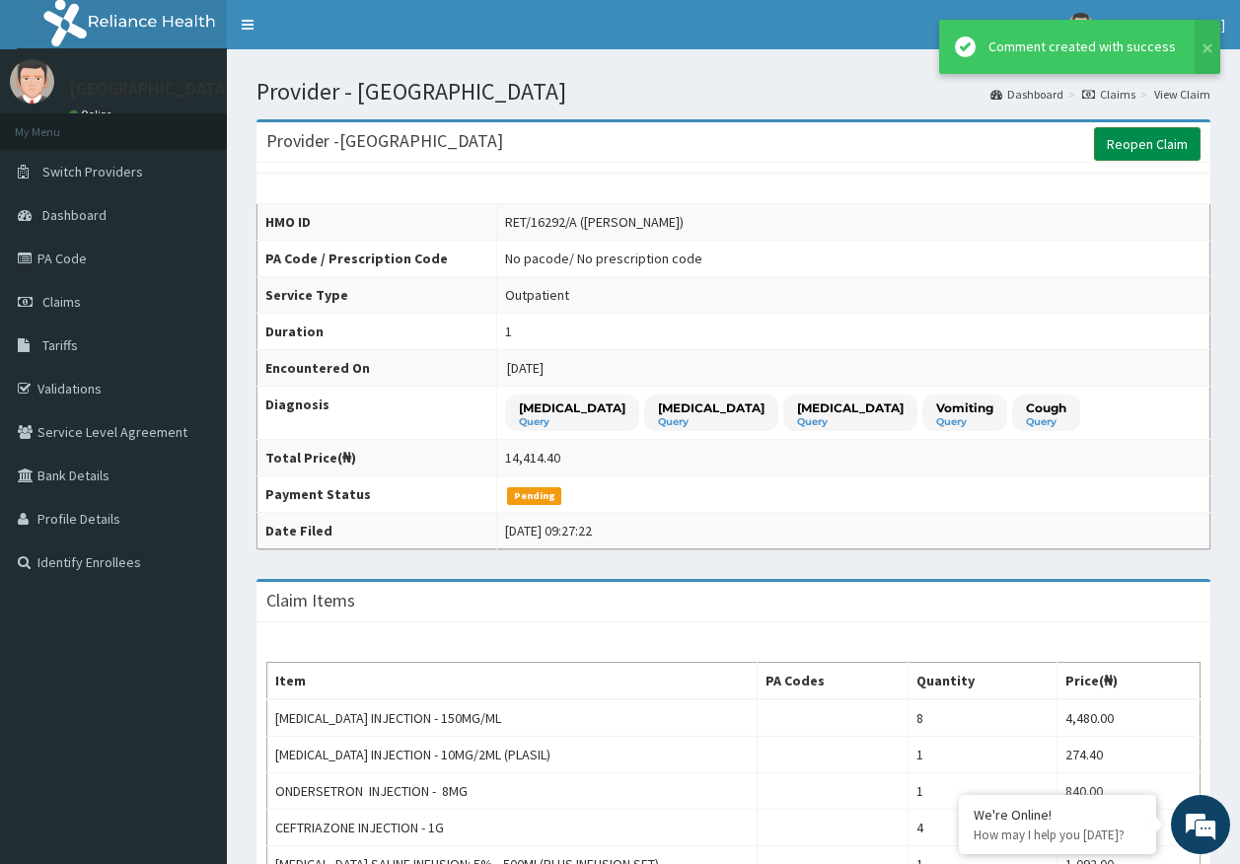
click at [1148, 154] on link "Reopen Claim" at bounding box center [1147, 144] width 107 height 34
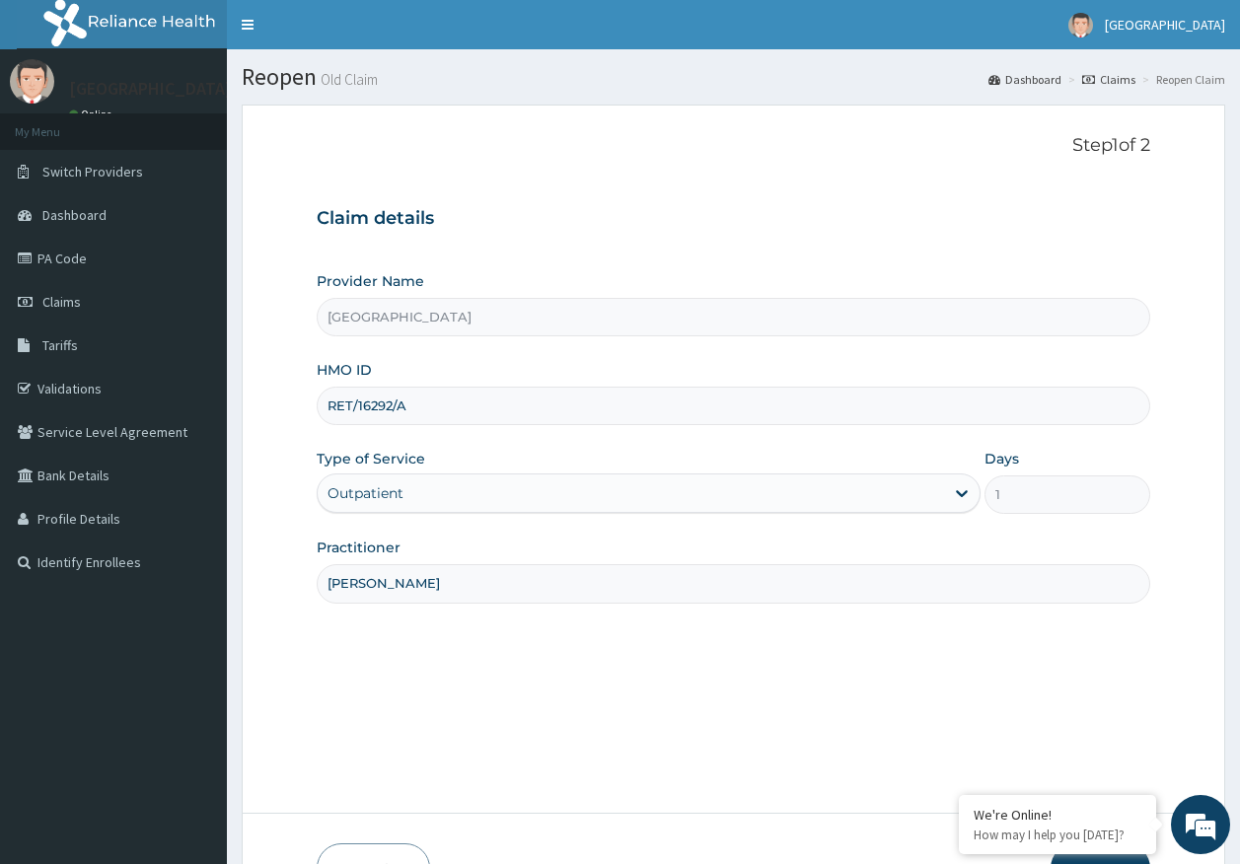
scroll to position [126, 0]
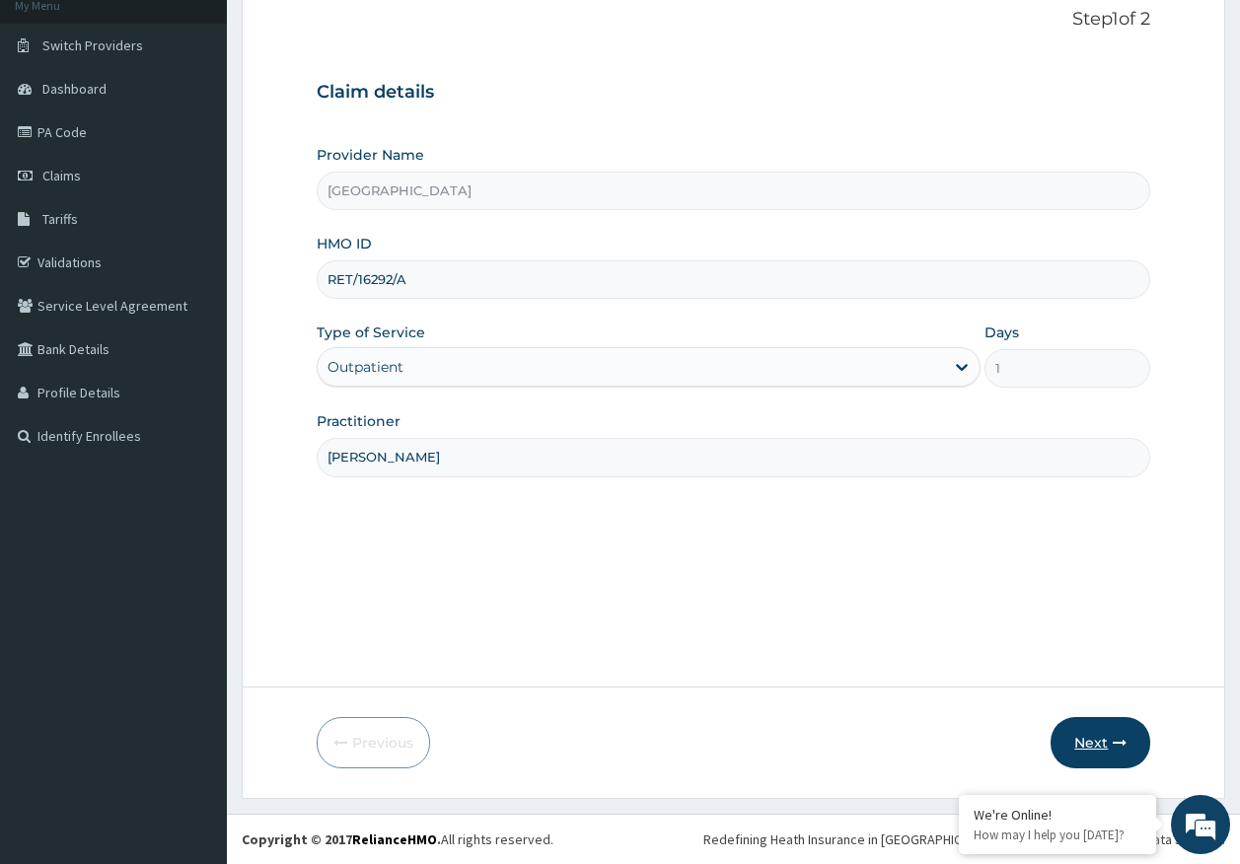
click at [1078, 737] on button "Next" at bounding box center [1101, 742] width 100 height 51
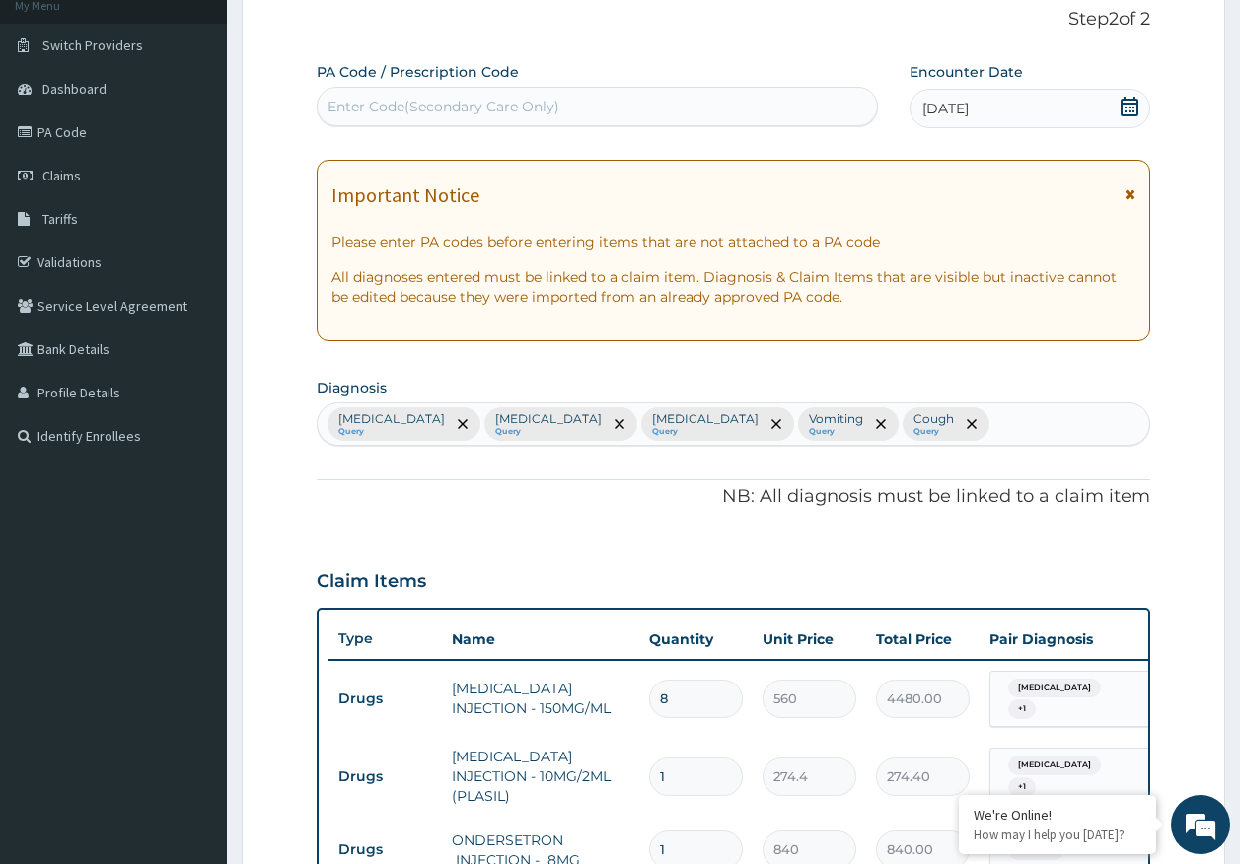
click at [568, 116] on div "Enter Code(Secondary Care Only)" at bounding box center [598, 107] width 560 height 32
type input "PA/6F159E"
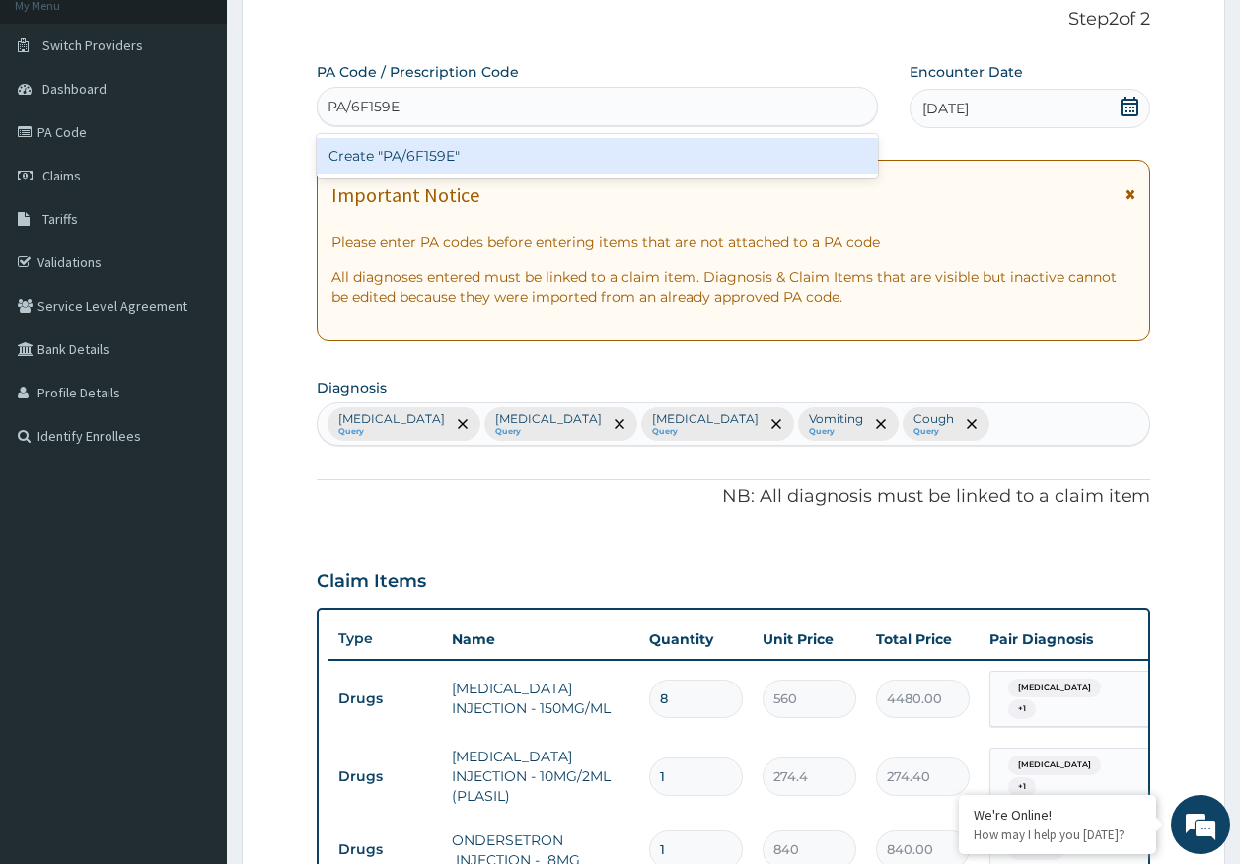
click at [466, 148] on div "Create "PA/6F159E"" at bounding box center [598, 156] width 562 height 36
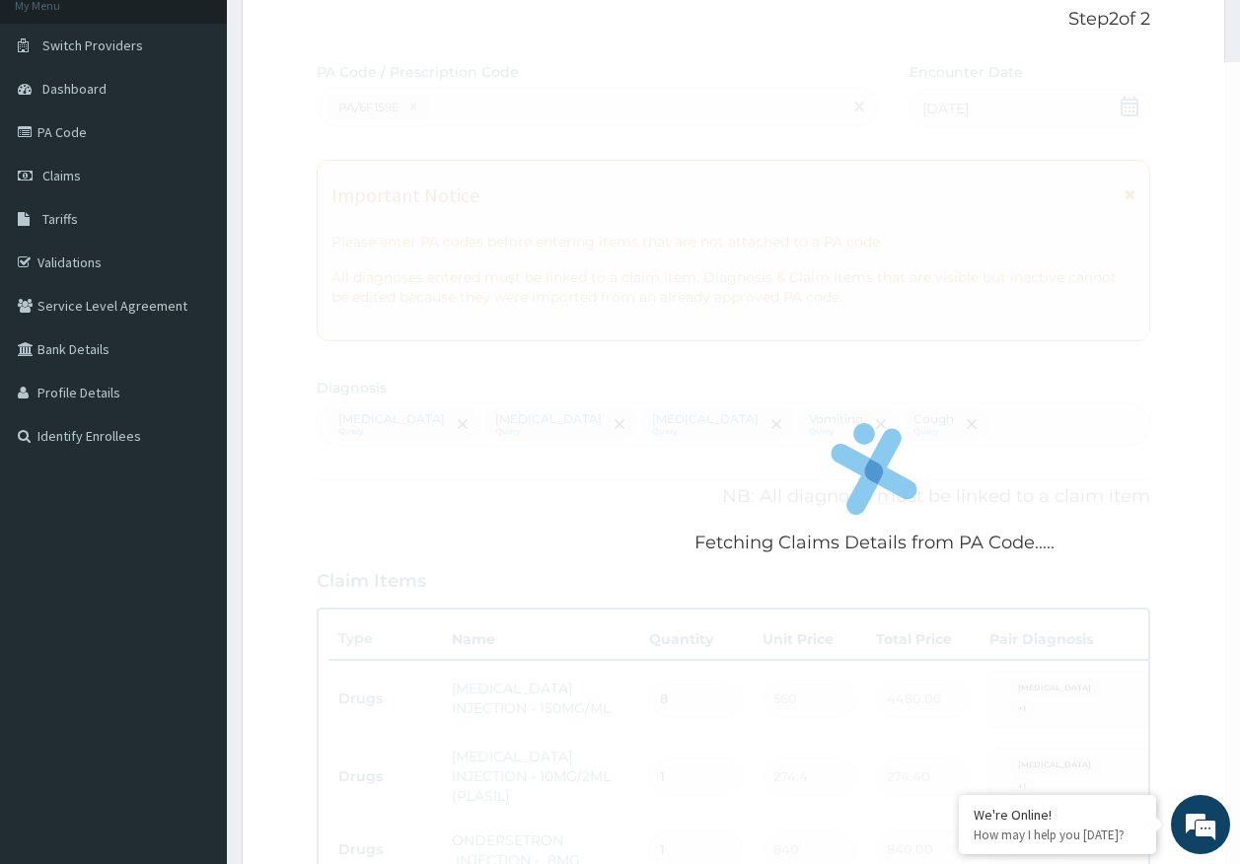
scroll to position [832, 0]
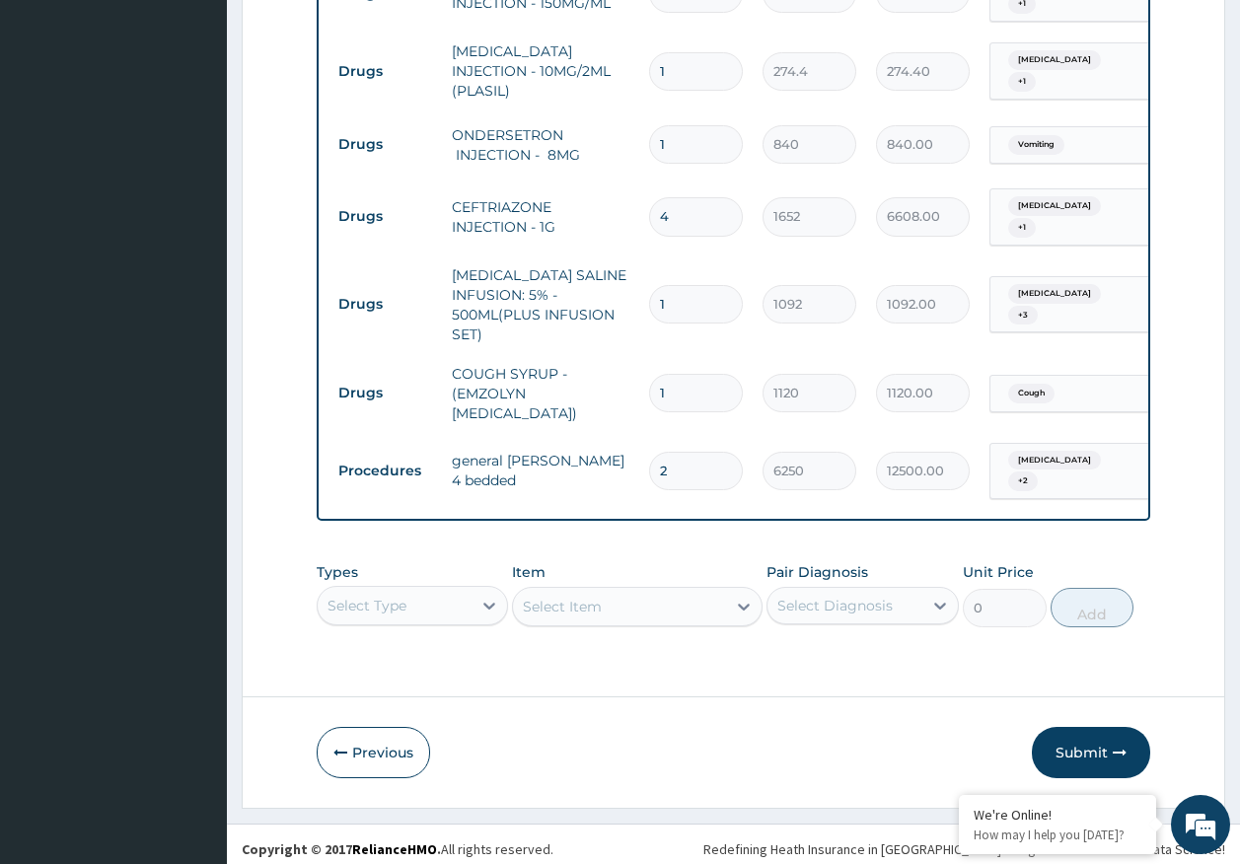
click at [420, 594] on div "Select Type" at bounding box center [413, 605] width 192 height 39
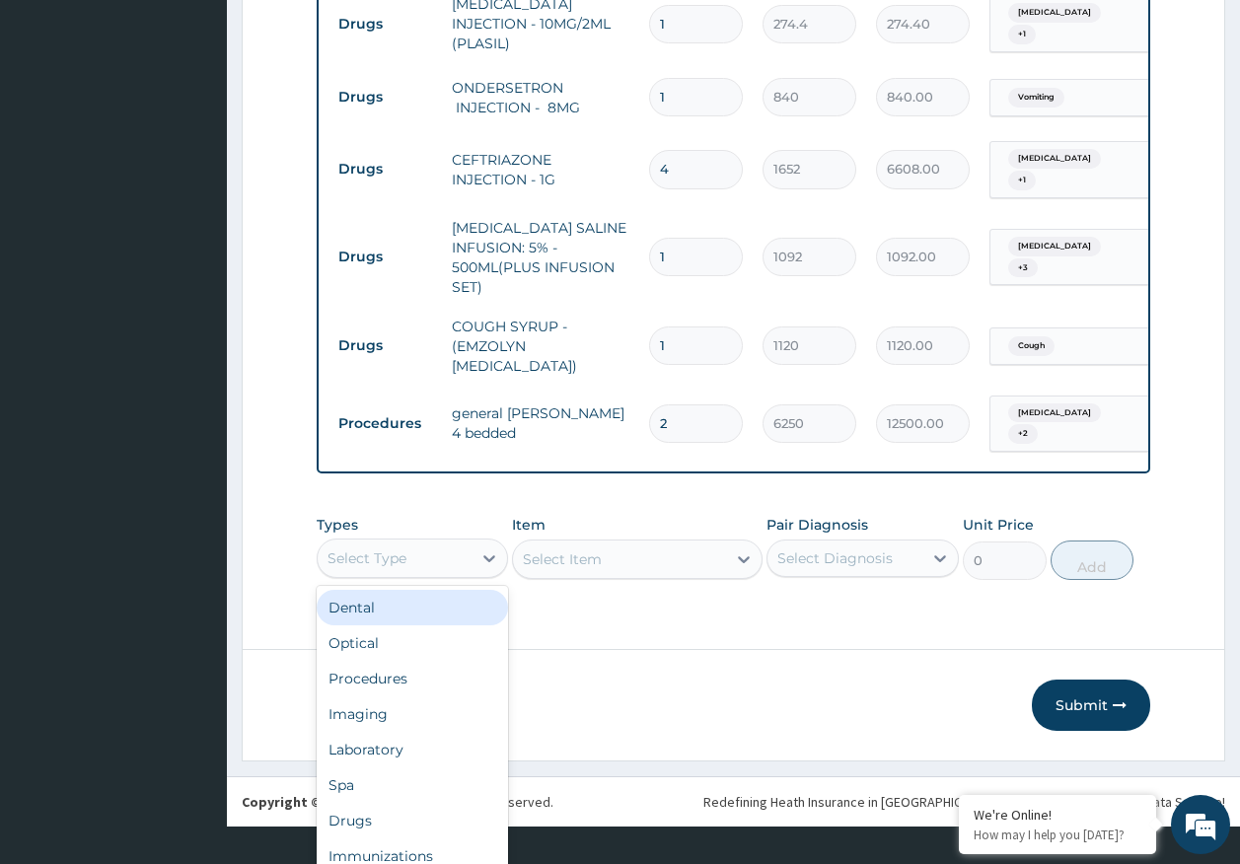
scroll to position [55, 0]
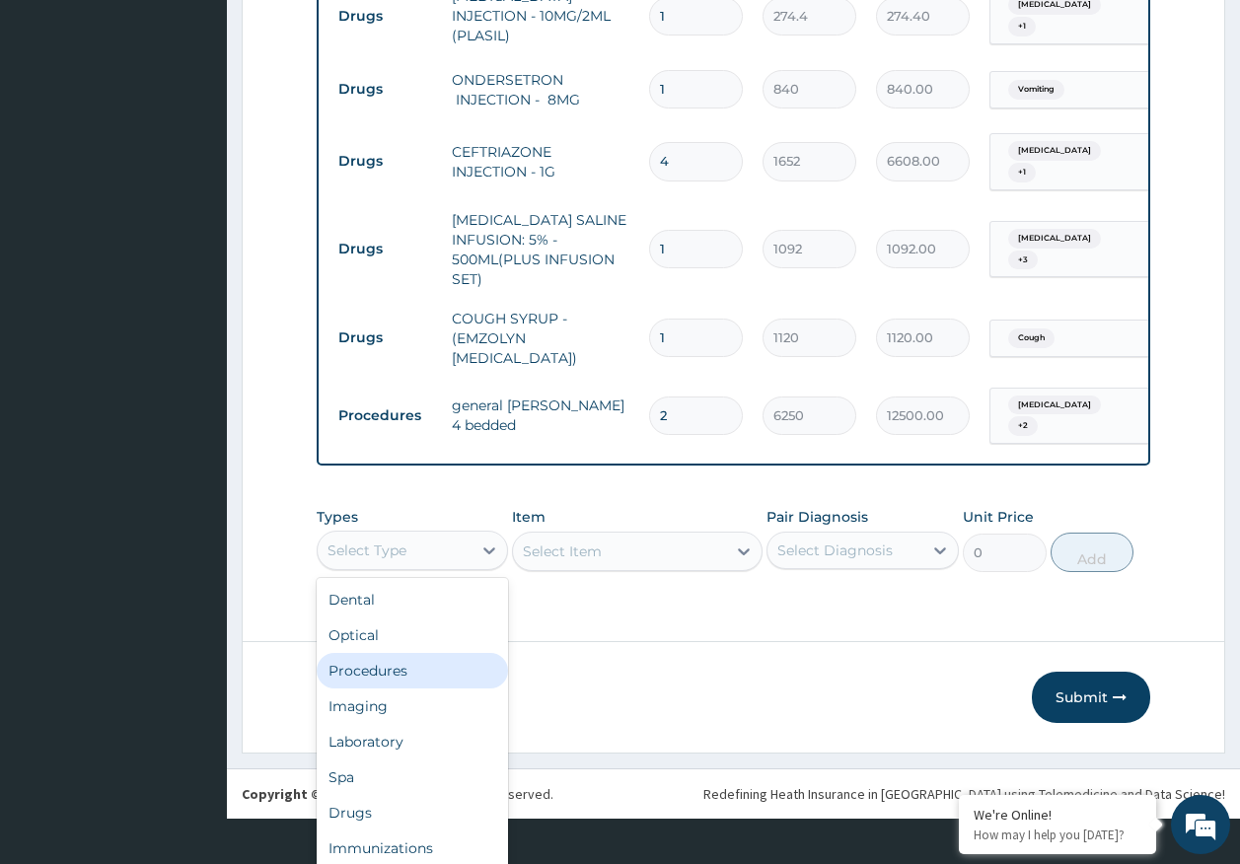
click at [392, 666] on div "Procedures" at bounding box center [413, 671] width 192 height 36
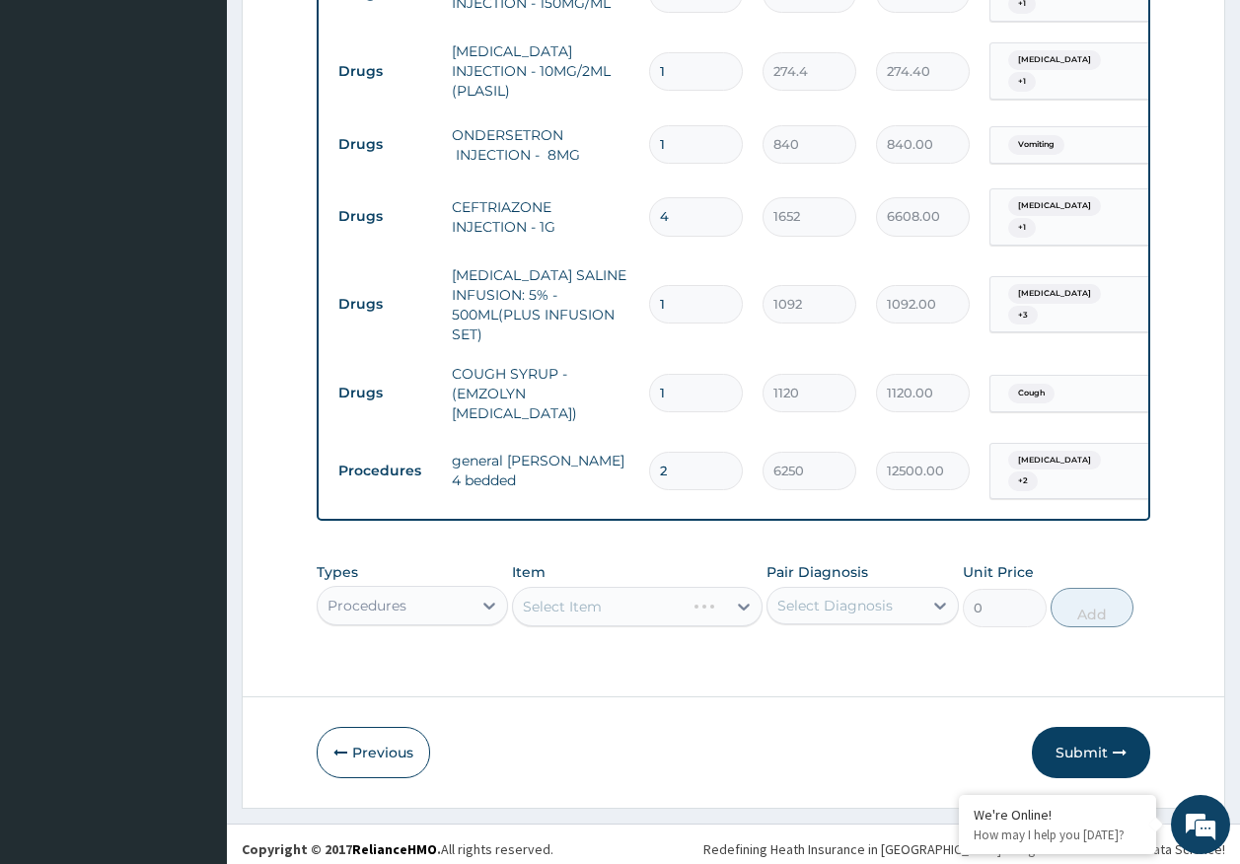
scroll to position [0, 0]
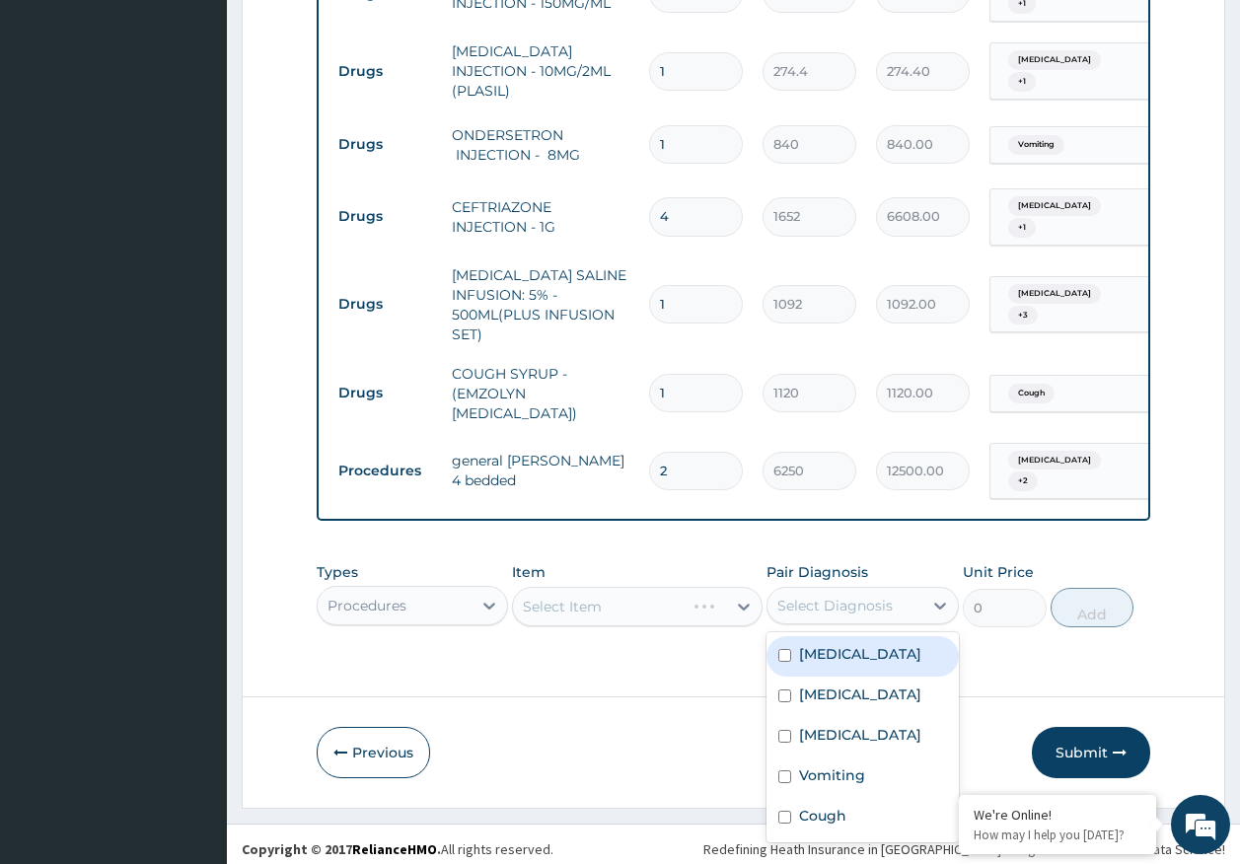
click at [845, 614] on div "Select Diagnosis" at bounding box center [863, 605] width 192 height 37
drag, startPoint x: 830, startPoint y: 650, endPoint x: 844, endPoint y: 707, distance: 59.1
click at [829, 654] on div "[MEDICAL_DATA]" at bounding box center [863, 656] width 192 height 40
checkbox input "true"
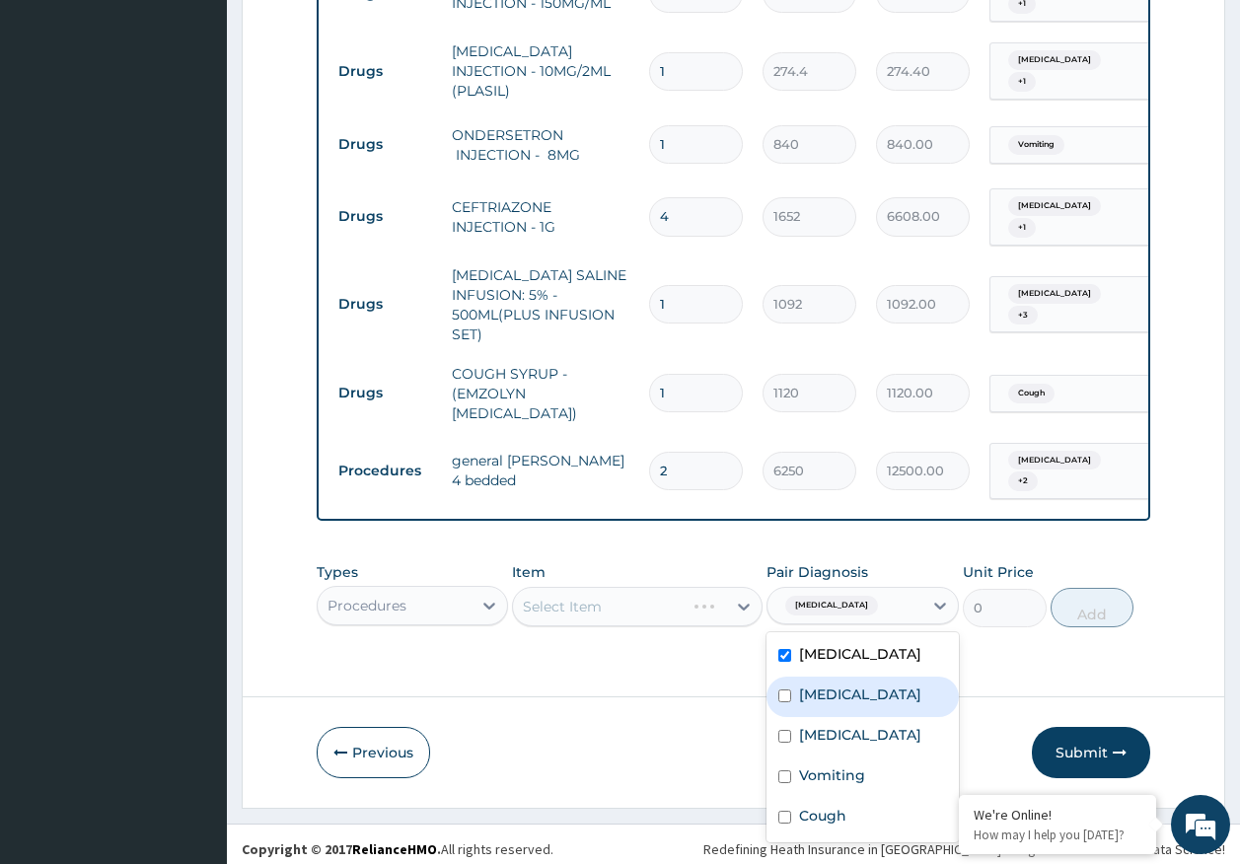
click at [834, 691] on label "[MEDICAL_DATA]" at bounding box center [860, 695] width 122 height 20
checkbox input "true"
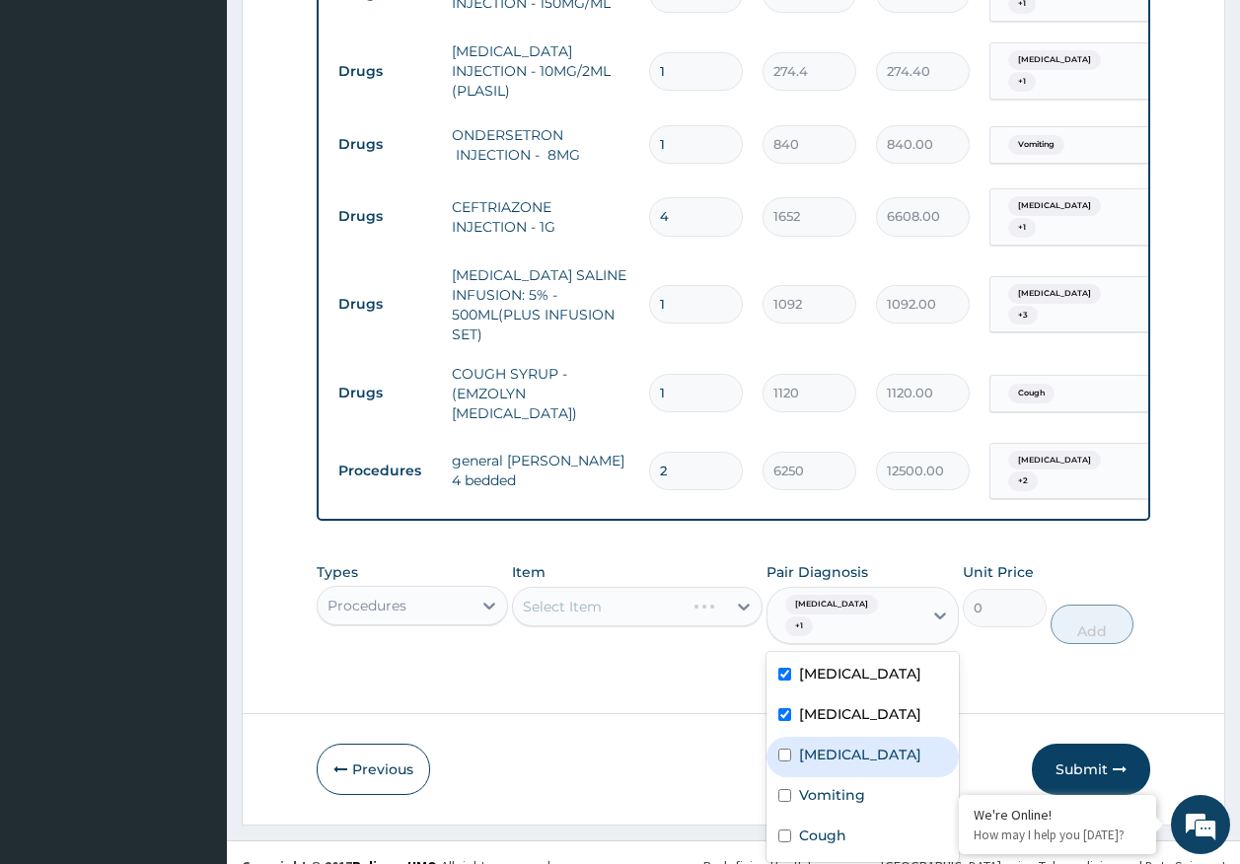
click at [857, 745] on label "Adenoviral enteritis" at bounding box center [860, 755] width 122 height 20
checkbox input "true"
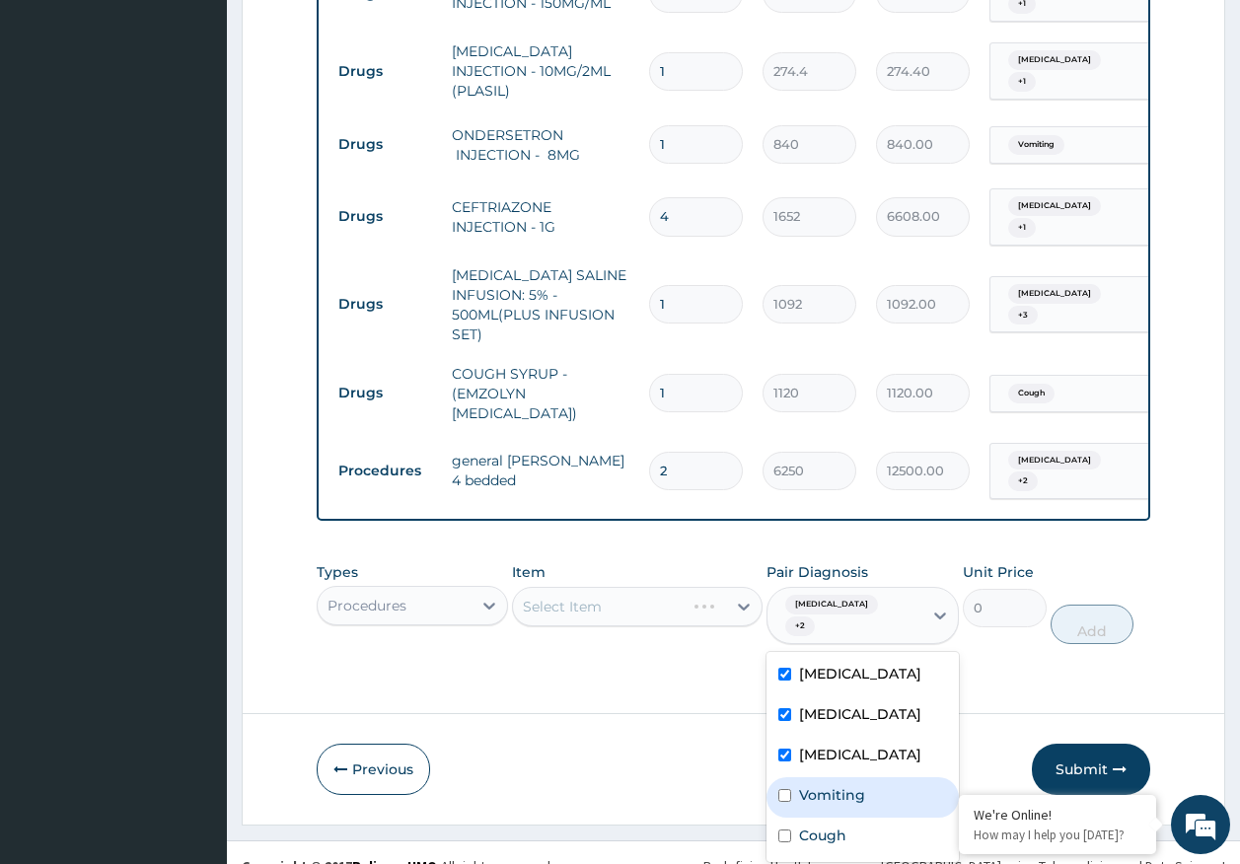
click at [851, 781] on div "Vomiting" at bounding box center [863, 797] width 192 height 40
checkbox input "true"
click at [836, 823] on div "Cough" at bounding box center [863, 838] width 192 height 40
checkbox input "true"
click at [653, 605] on div "Select Item" at bounding box center [637, 606] width 251 height 39
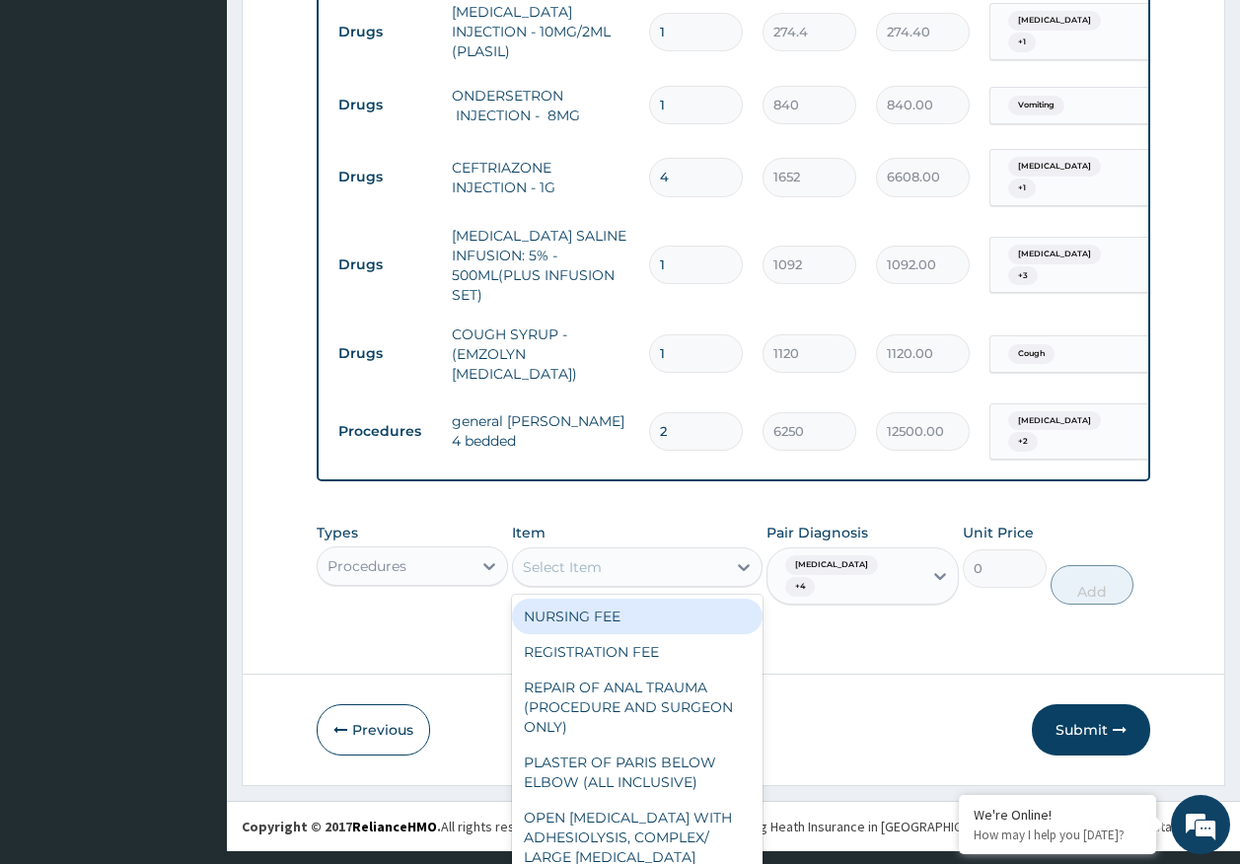
scroll to position [56, 0]
click at [653, 605] on div "NURSING FEE" at bounding box center [637, 617] width 251 height 36
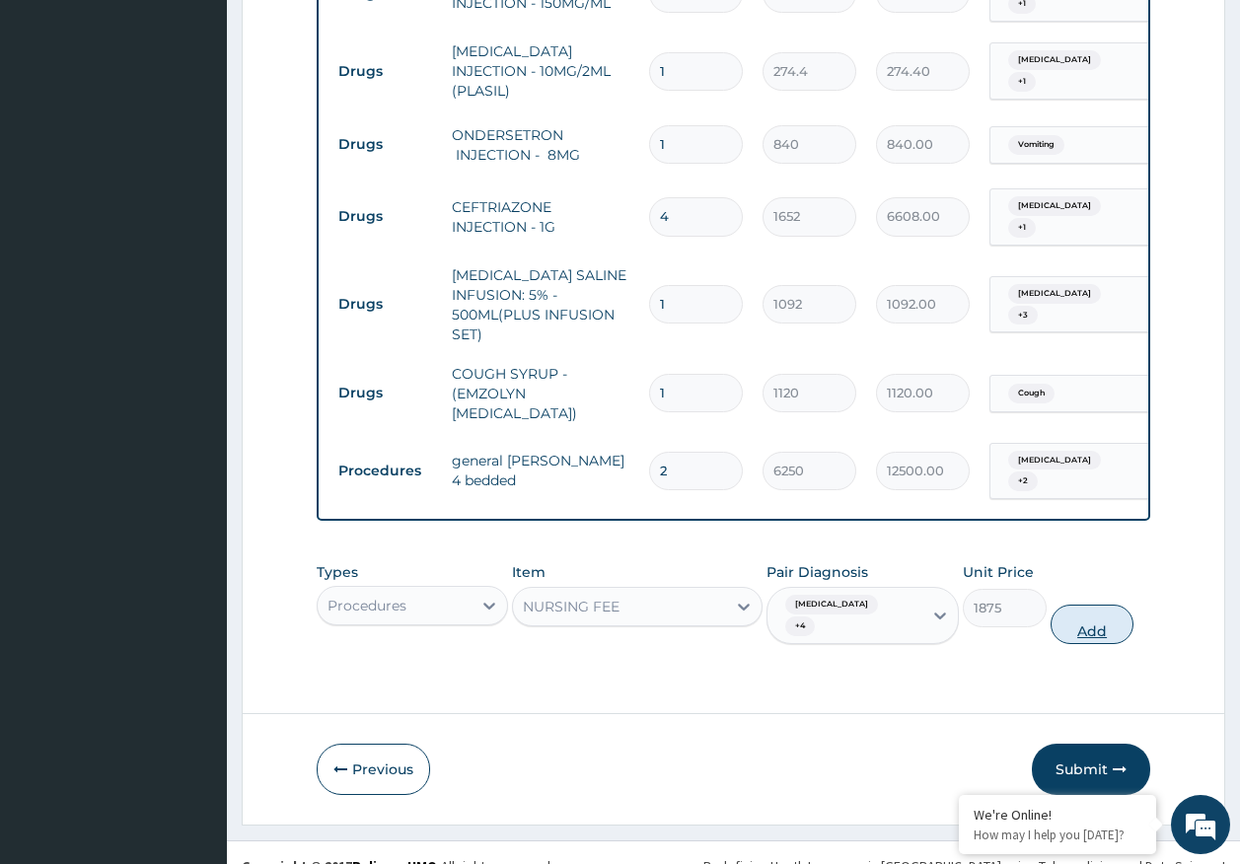
click at [1090, 605] on button "Add" at bounding box center [1093, 624] width 84 height 39
type input "0"
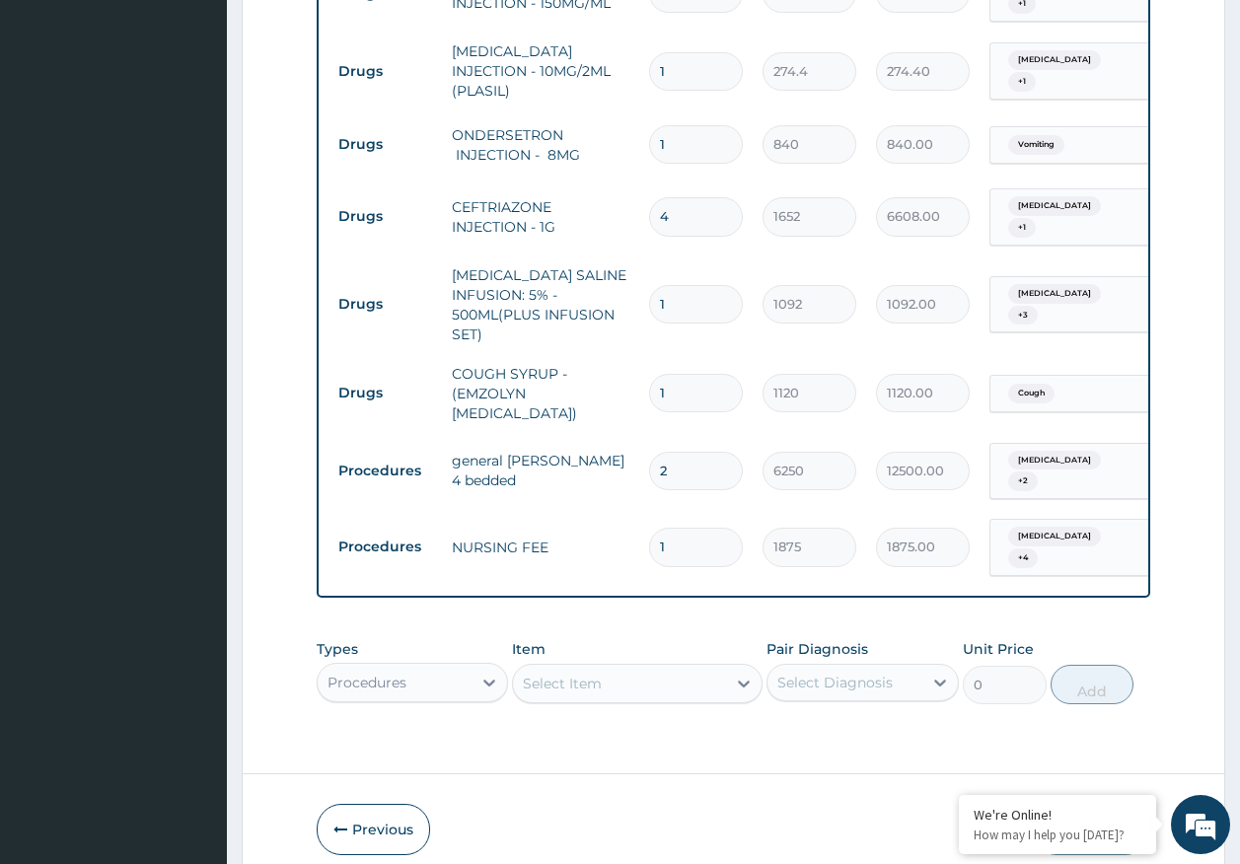
type input "0.00"
type input "2"
type input "3750.00"
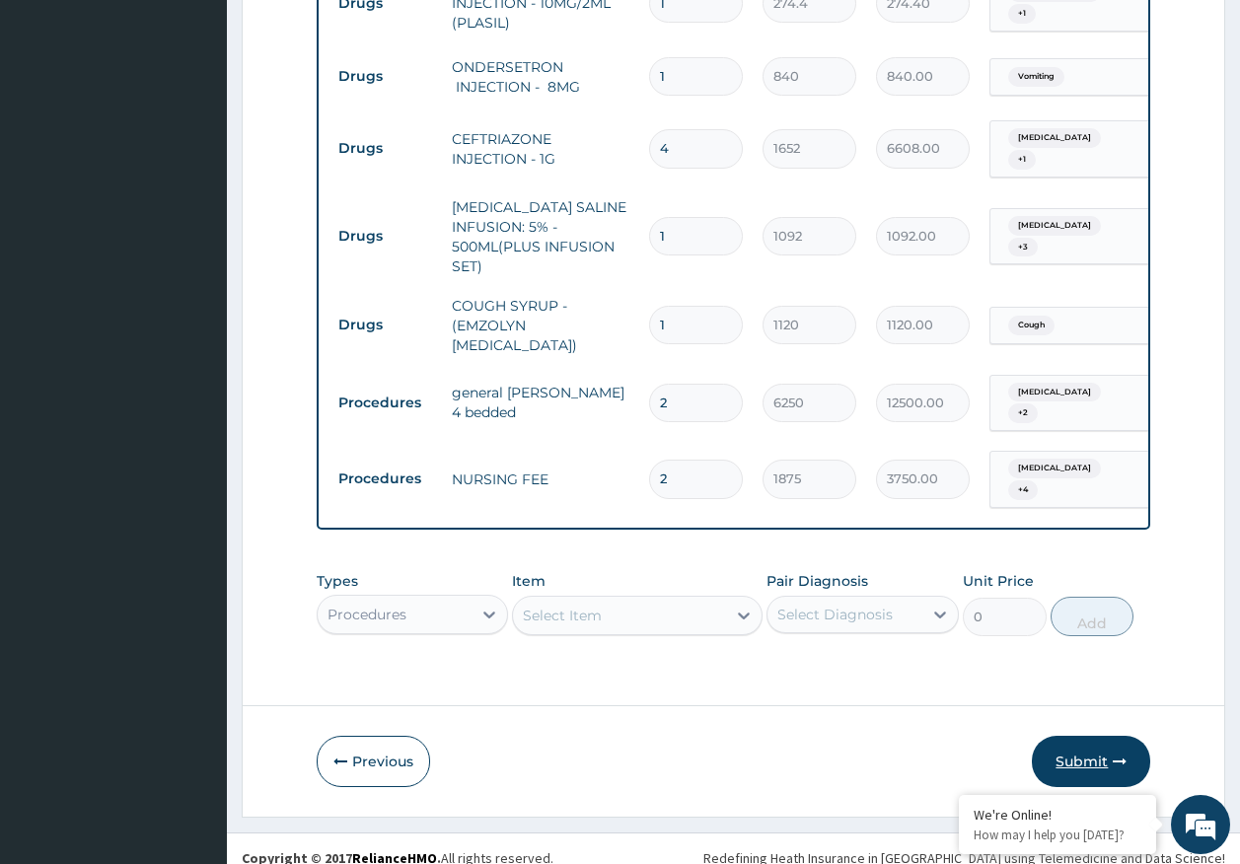
type input "2"
click at [1088, 736] on button "Submit" at bounding box center [1091, 761] width 118 height 51
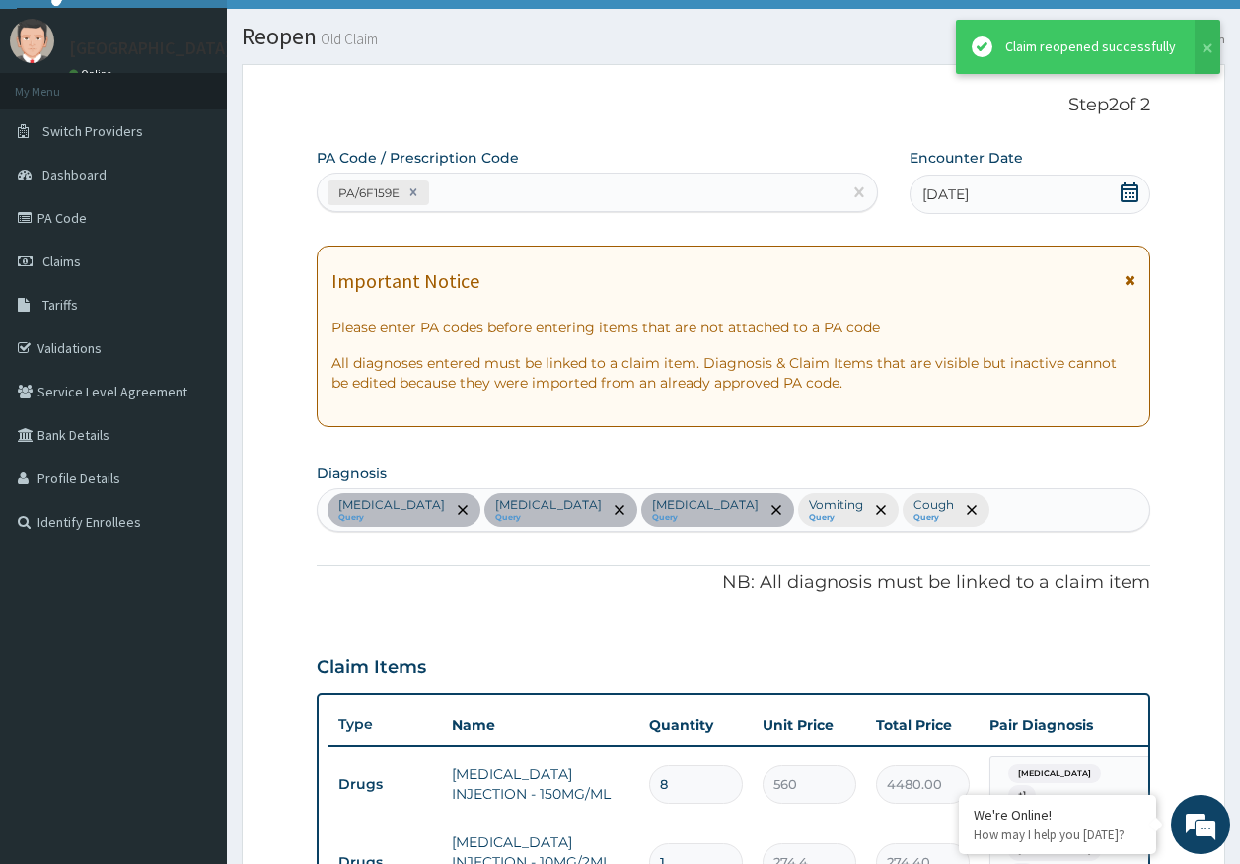
scroll to position [900, 0]
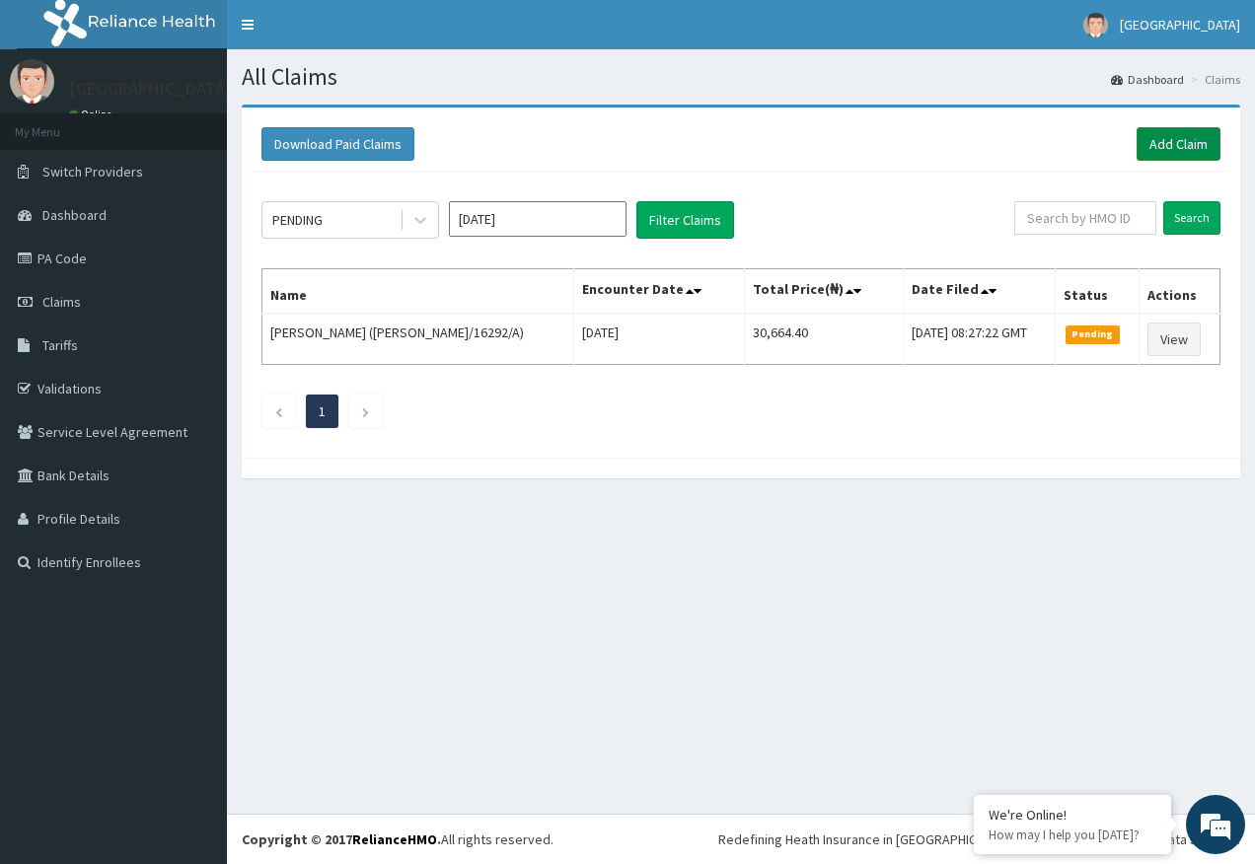
click at [1193, 131] on link "Add Claim" at bounding box center [1178, 144] width 84 height 34
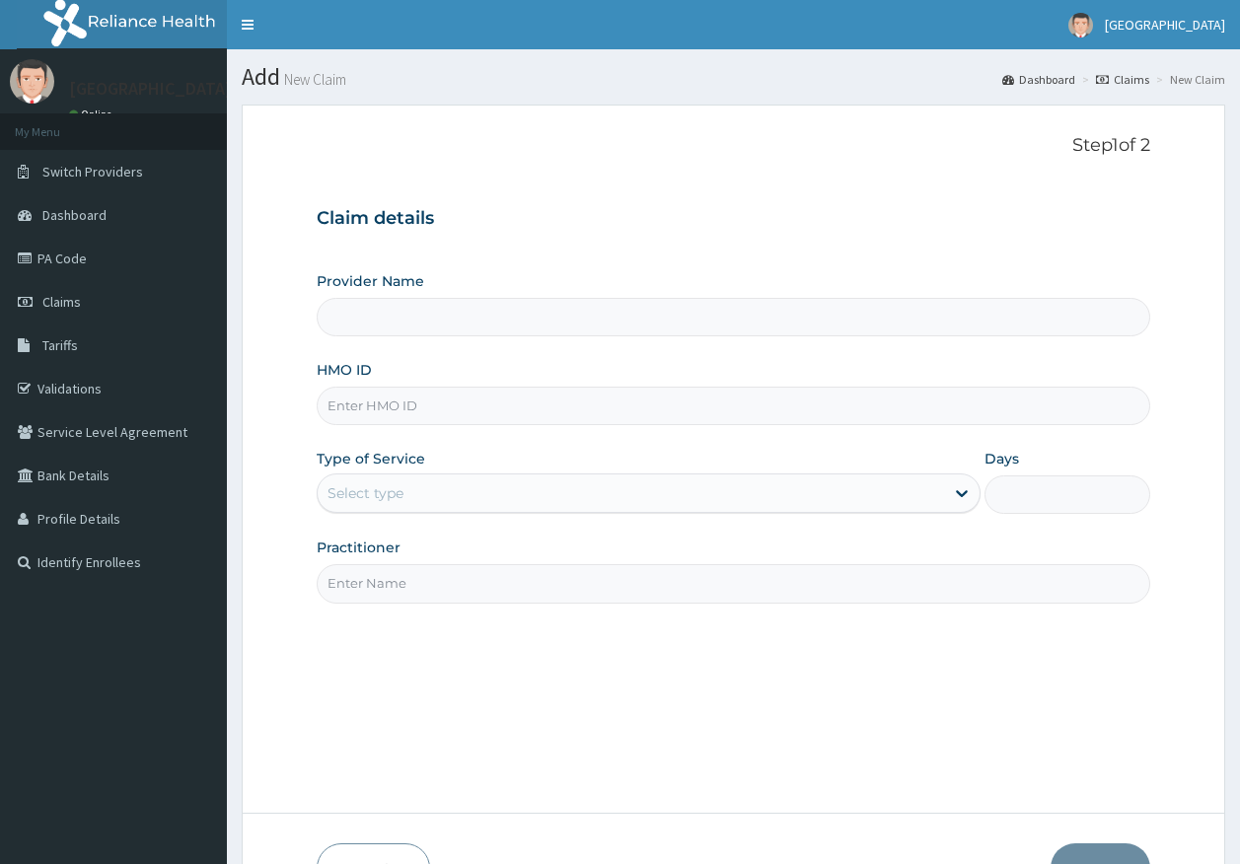
click at [400, 416] on input "HMO ID" at bounding box center [734, 406] width 835 height 38
paste input "CAE/10003/E"
type input "CAE/10003/E"
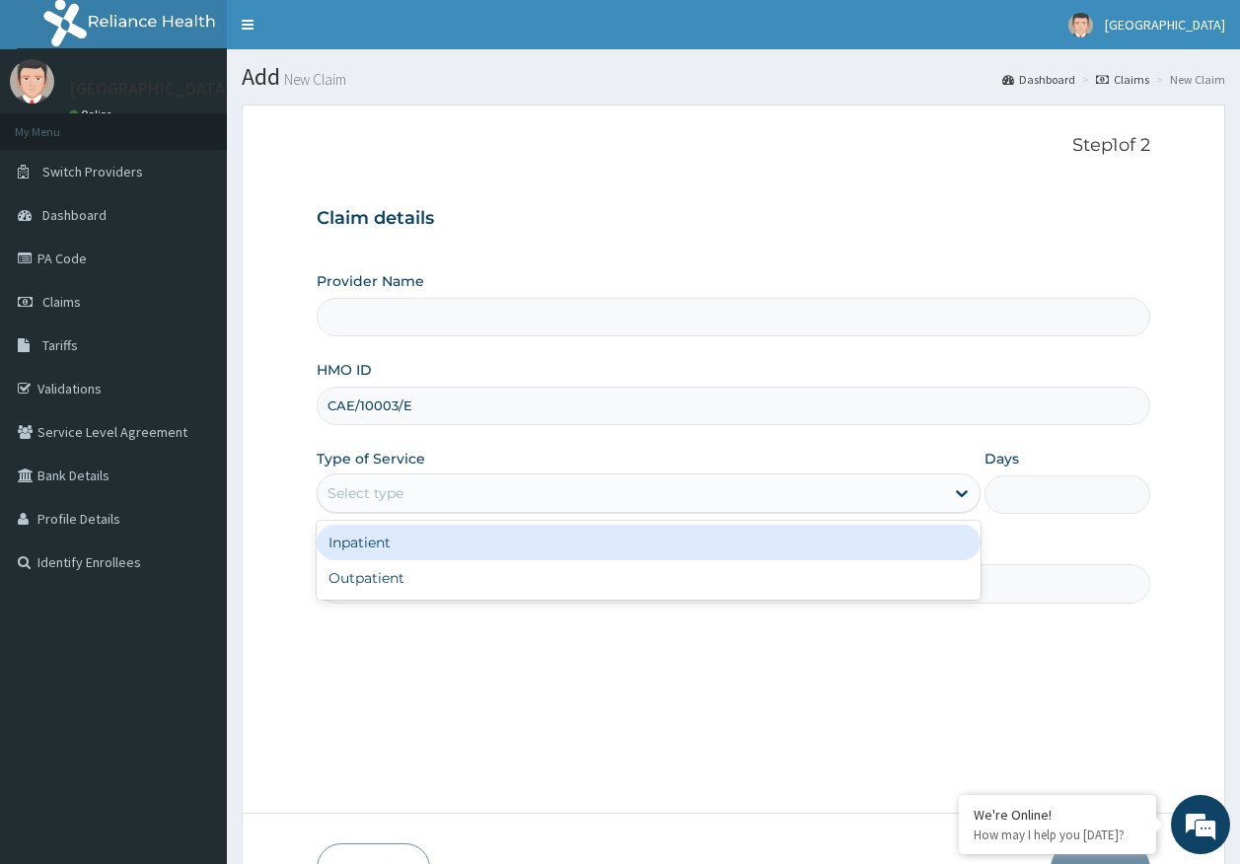
click at [394, 490] on div "Select type" at bounding box center [366, 493] width 76 height 20
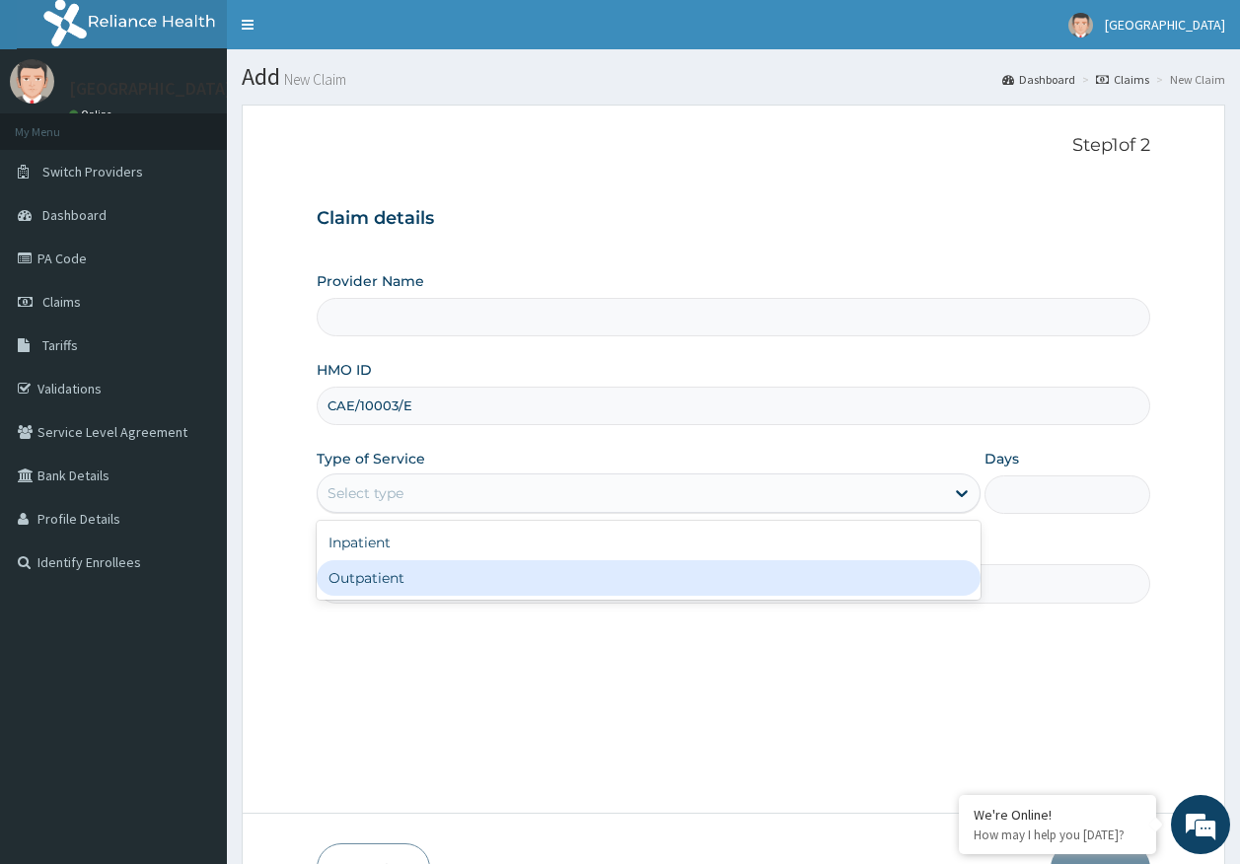
click at [397, 588] on div "Outpatient" at bounding box center [649, 578] width 664 height 36
type input "1"
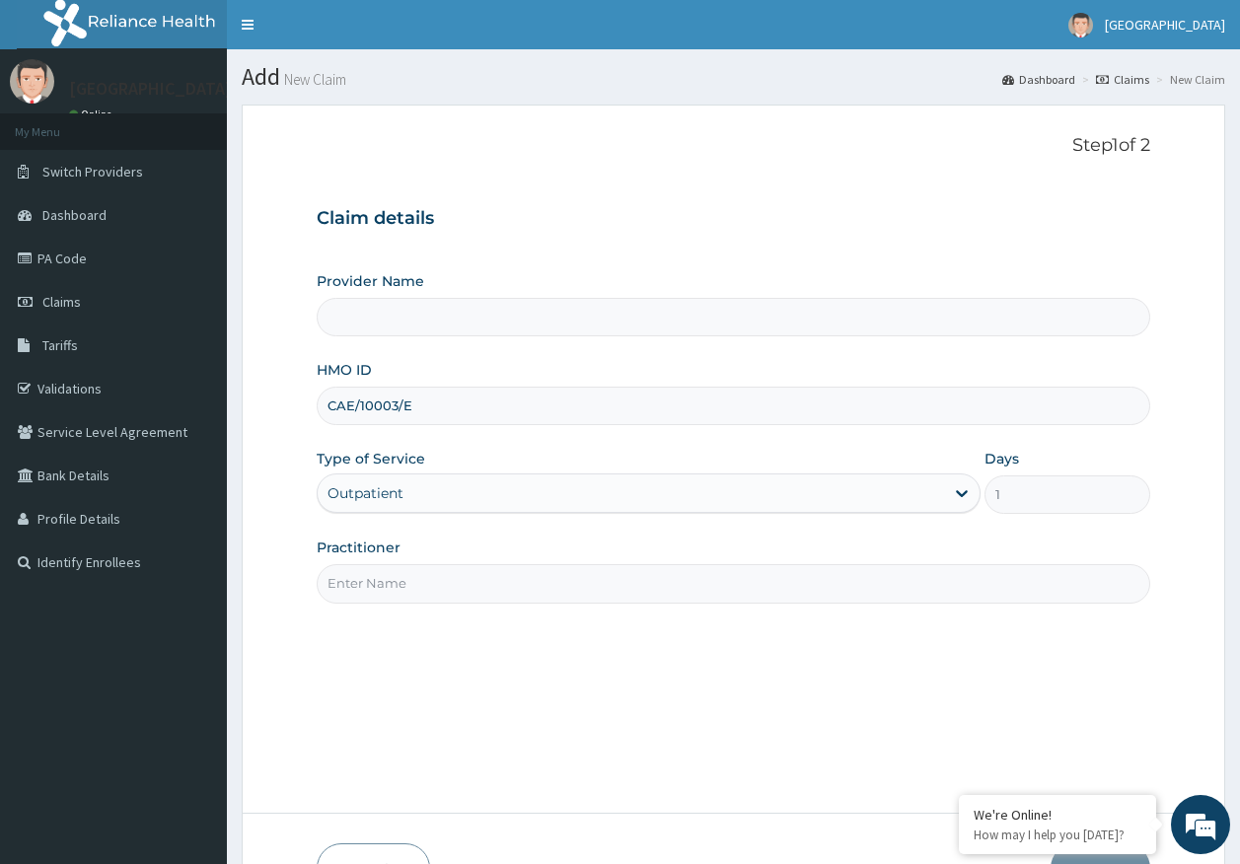
type input "[GEOGRAPHIC_DATA]"
click at [409, 587] on input "Practitioner" at bounding box center [734, 583] width 835 height 38
type input "[PERSON_NAME]"
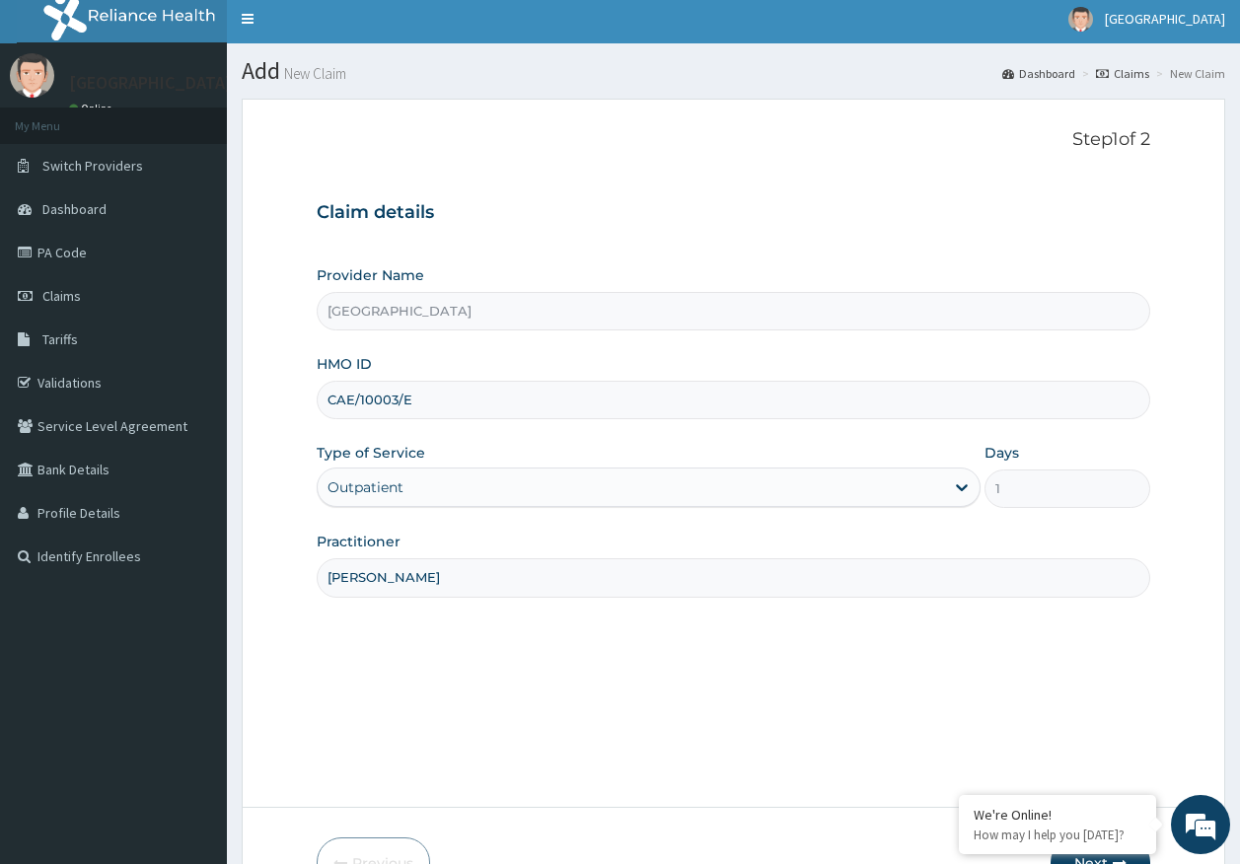
scroll to position [126, 0]
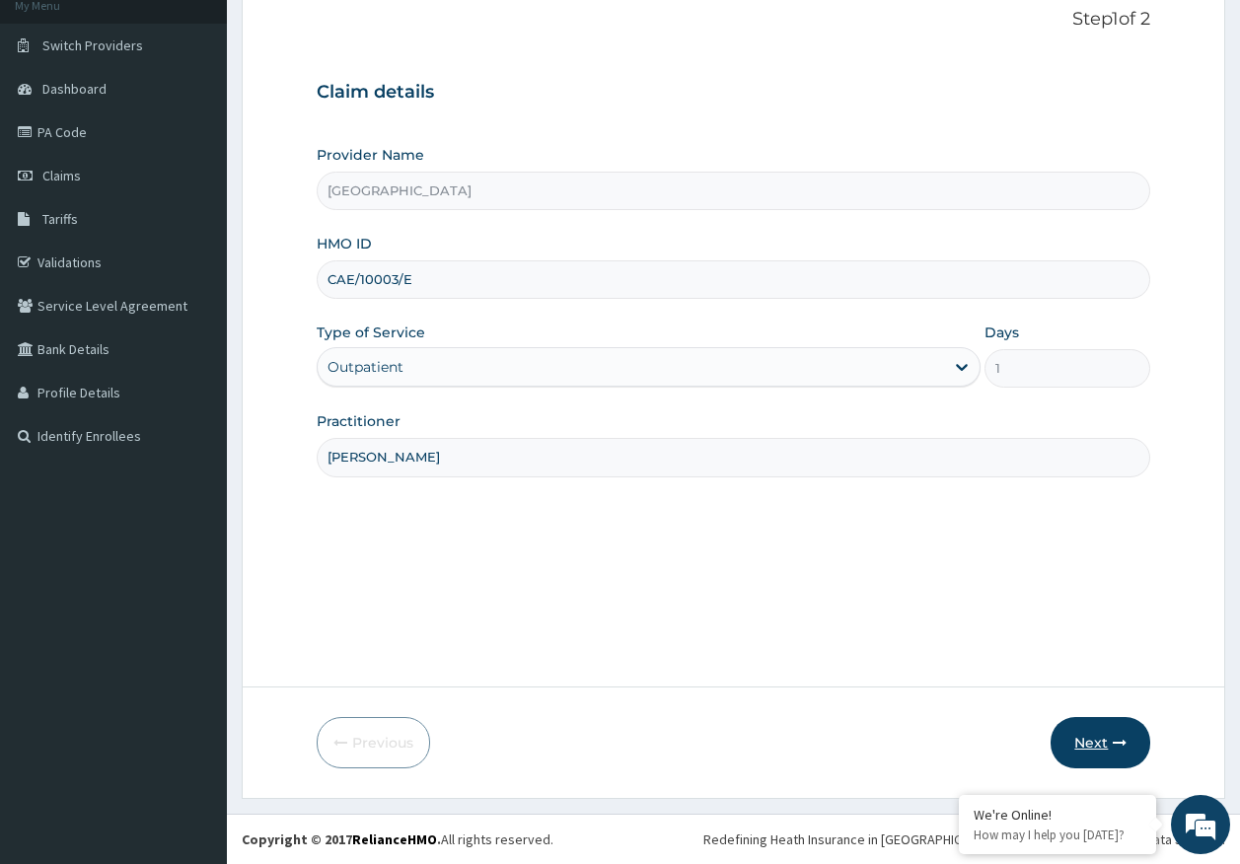
click at [1090, 739] on button "Next" at bounding box center [1101, 742] width 100 height 51
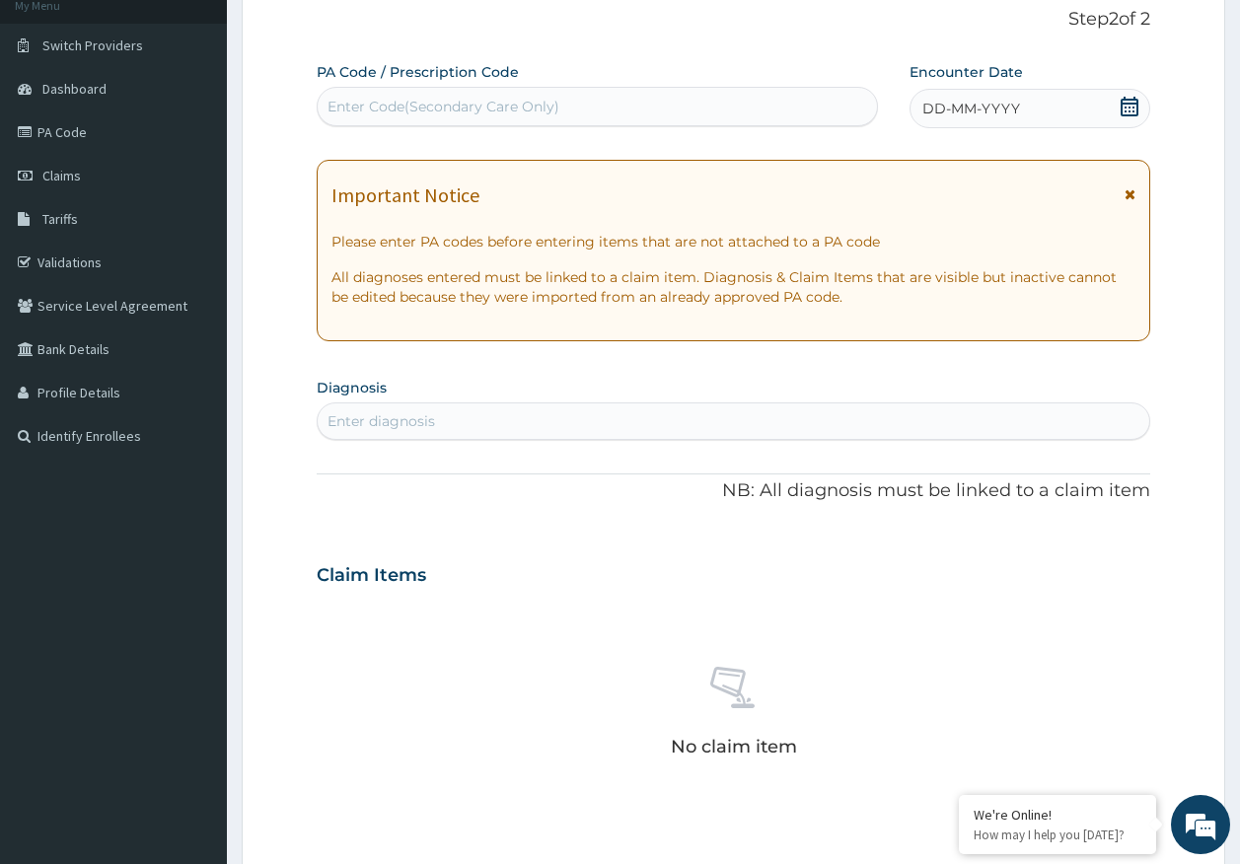
click at [466, 106] on div "Enter Code(Secondary Care Only)" at bounding box center [444, 107] width 232 height 20
type input "PA/F681D4"
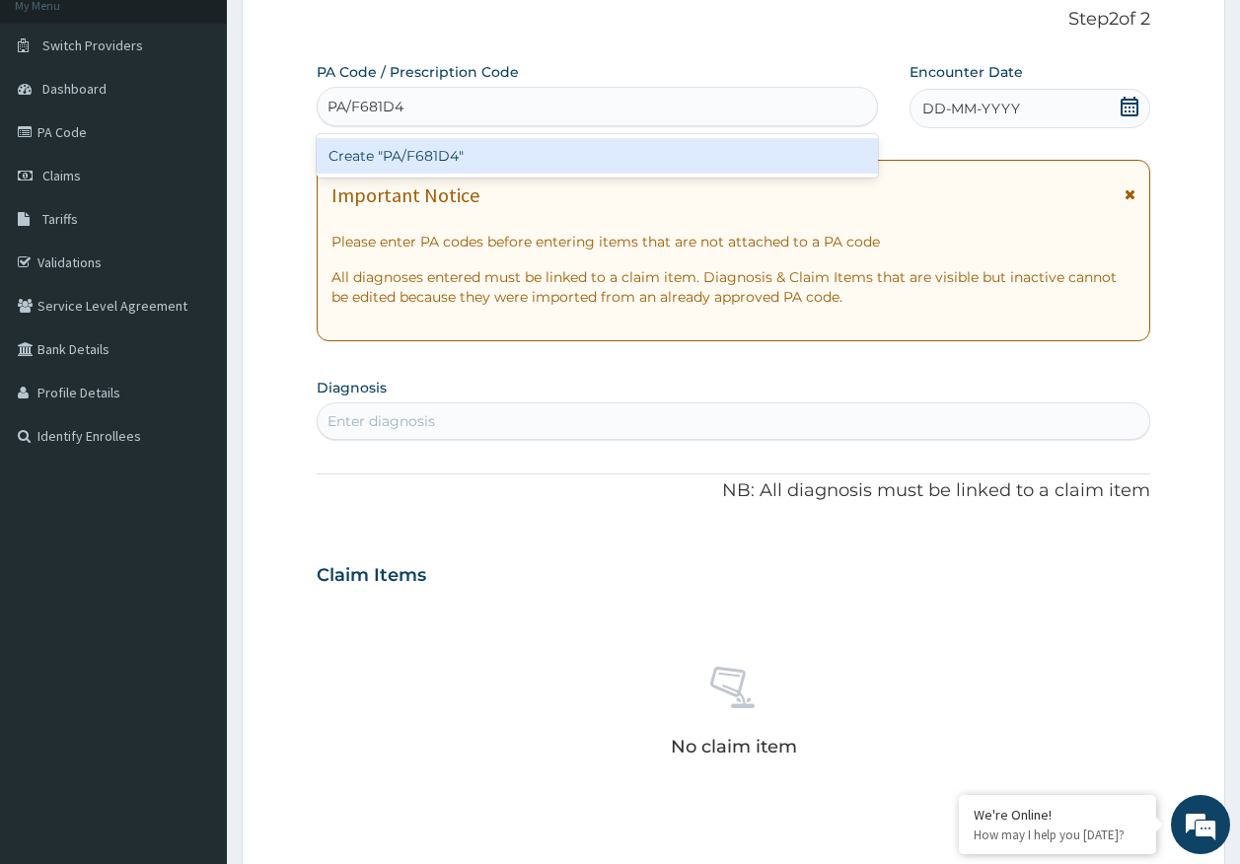
click at [459, 153] on div "Create "PA/F681D4"" at bounding box center [598, 156] width 562 height 36
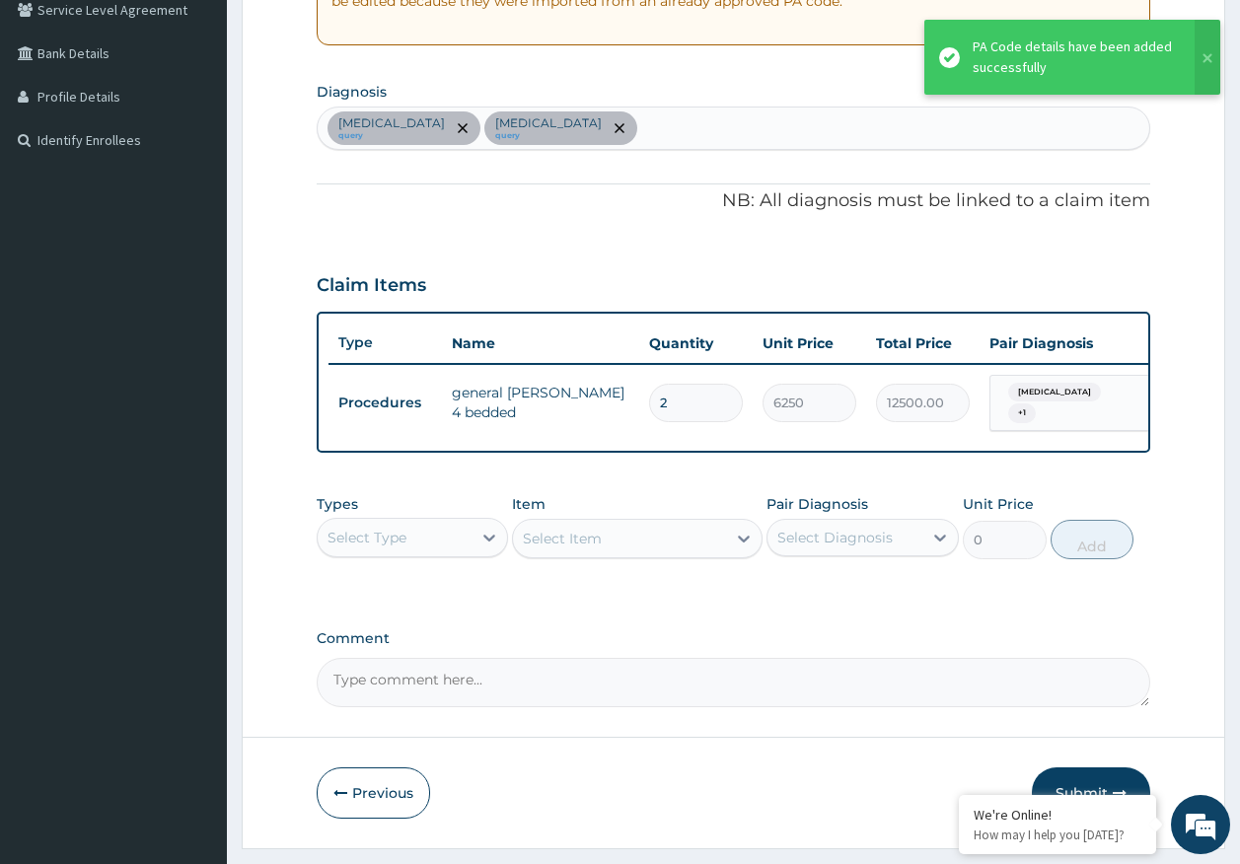
scroll to position [324, 0]
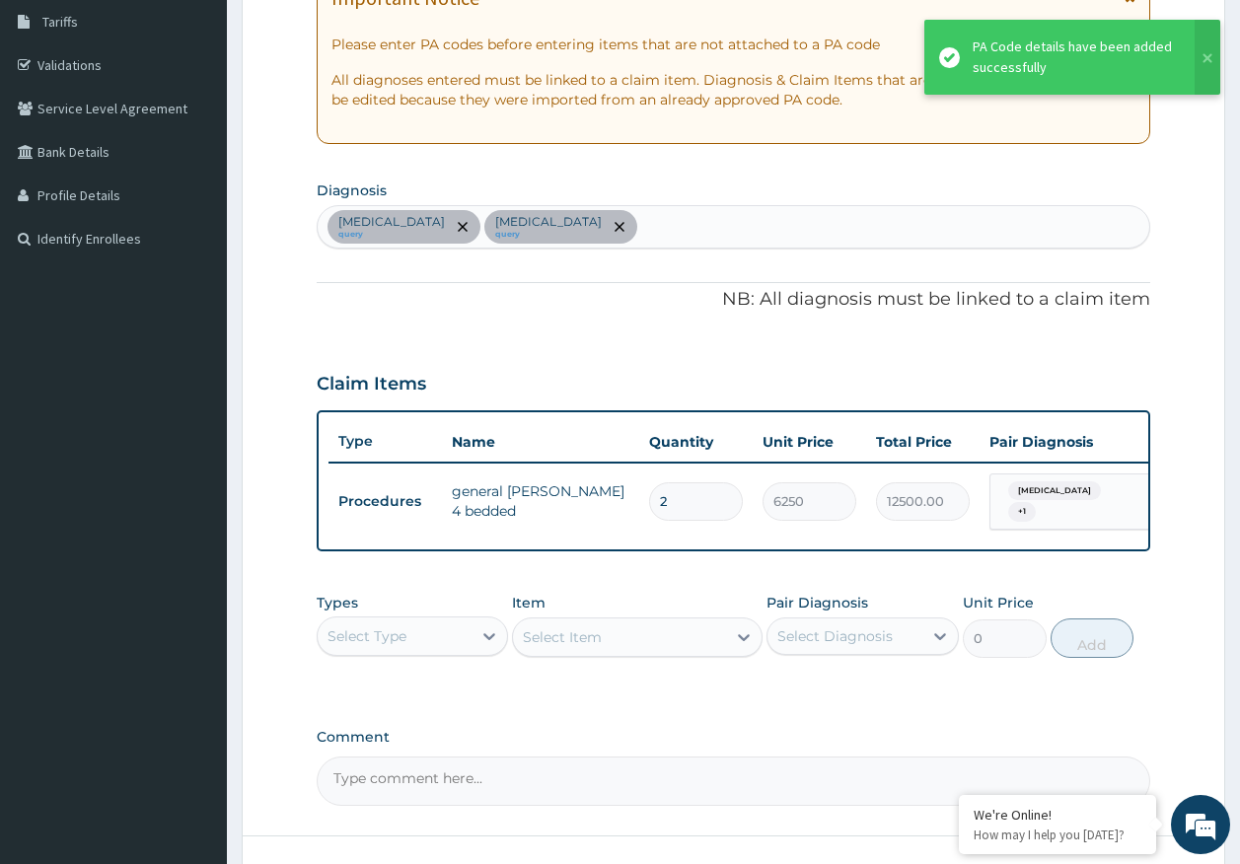
click at [562, 232] on div "Sepsis query Malaria query" at bounding box center [734, 226] width 833 height 41
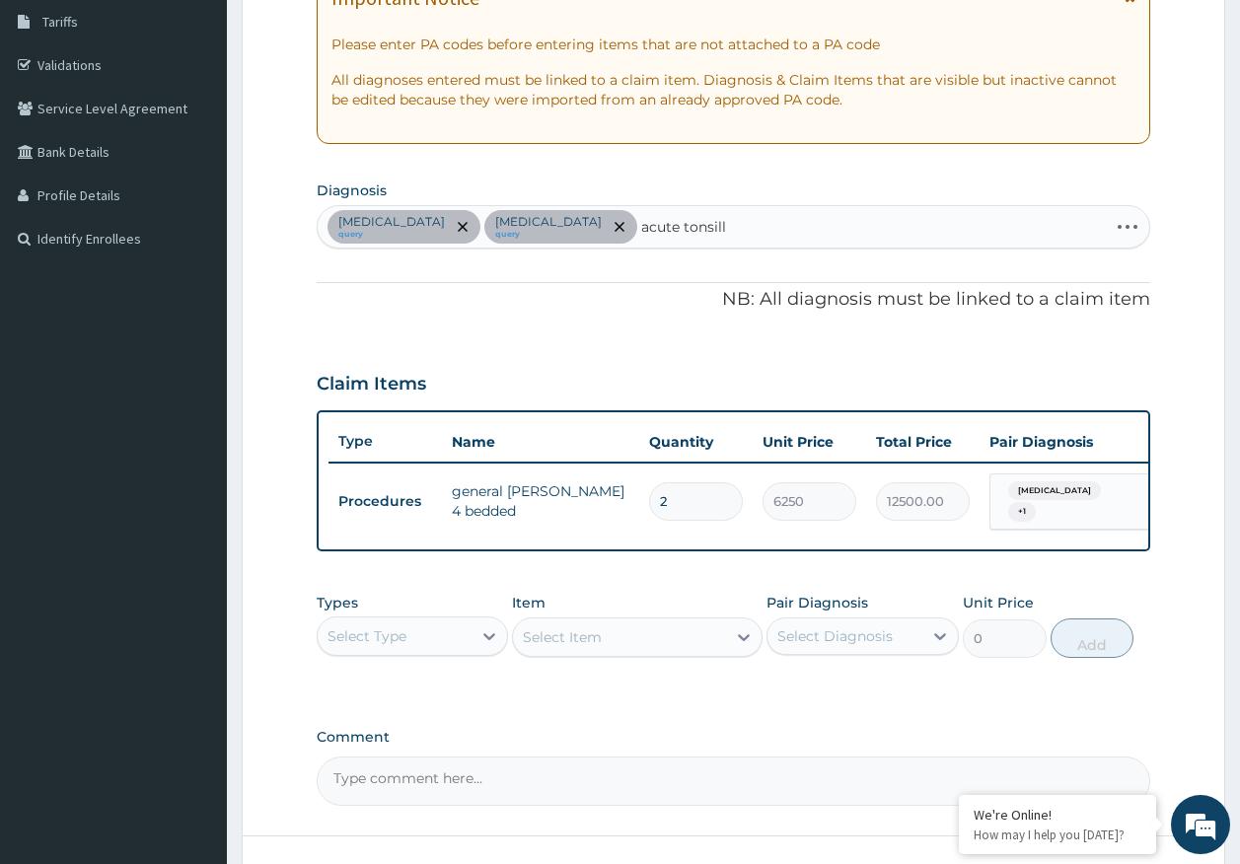
type input "acute tonsil"
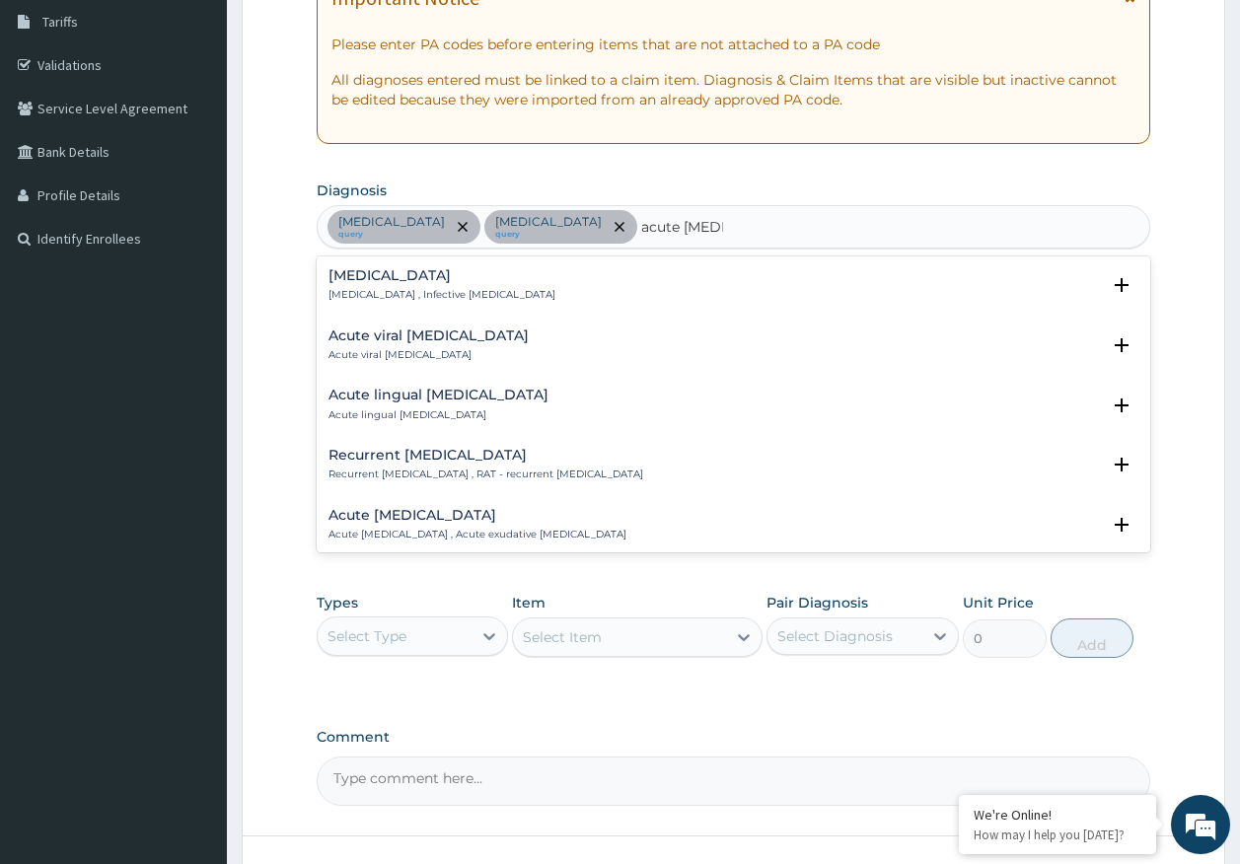
click at [418, 285] on div "Acute tonsillitis Acute tonsillitis , Infective tonsillitis" at bounding box center [442, 285] width 227 height 35
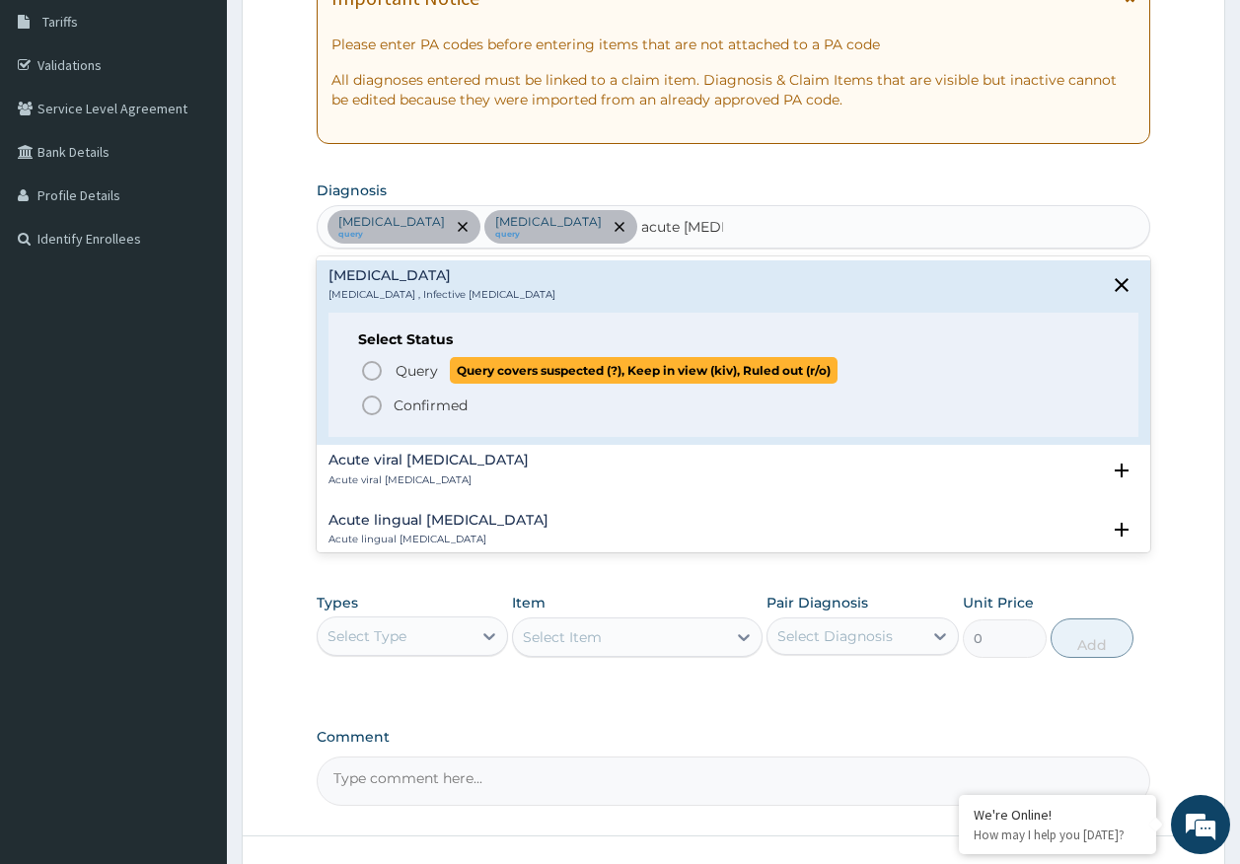
click at [426, 369] on span "Query" at bounding box center [417, 371] width 42 height 20
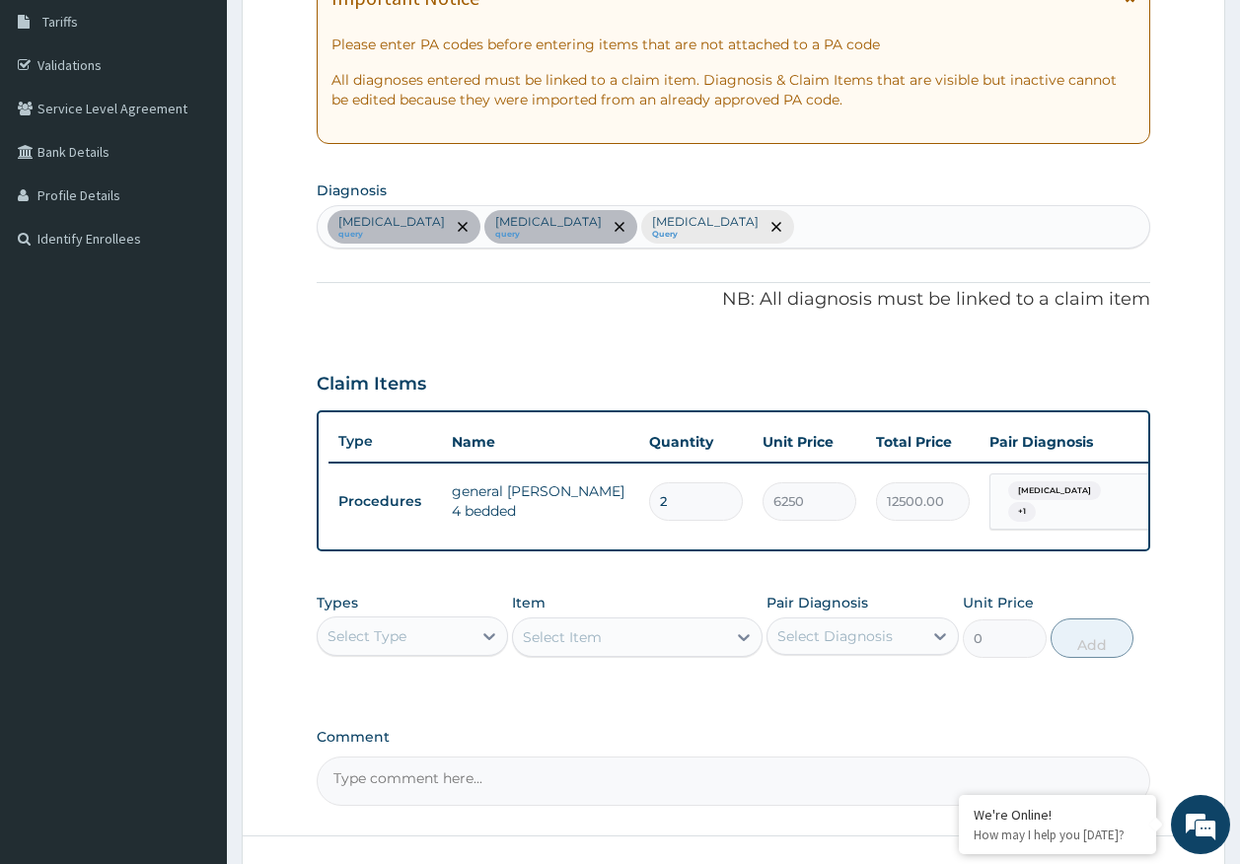
click at [367, 641] on div "Select Type" at bounding box center [367, 636] width 79 height 20
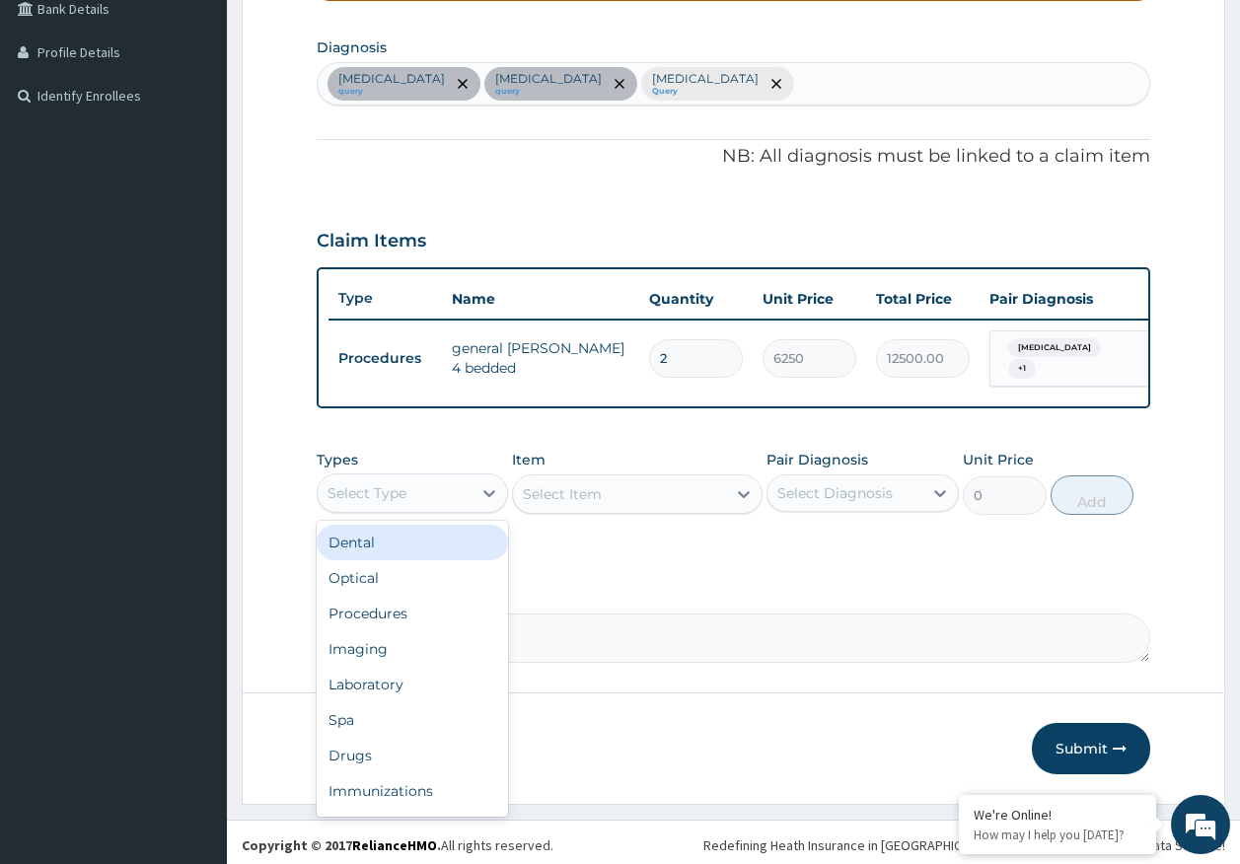
scroll to position [479, 0]
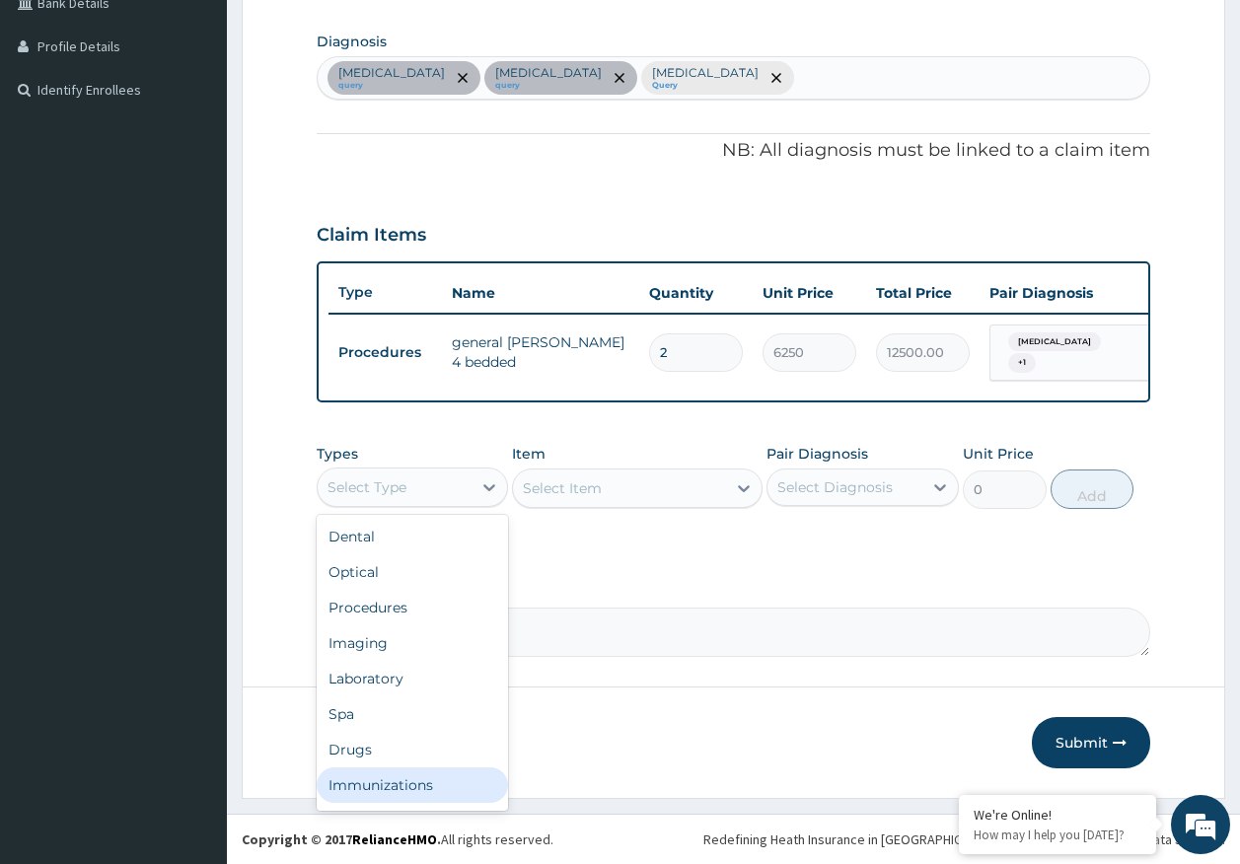
drag, startPoint x: 398, startPoint y: 790, endPoint x: 404, endPoint y: 774, distance: 17.2
click at [399, 788] on div "Immunizations" at bounding box center [413, 785] width 192 height 36
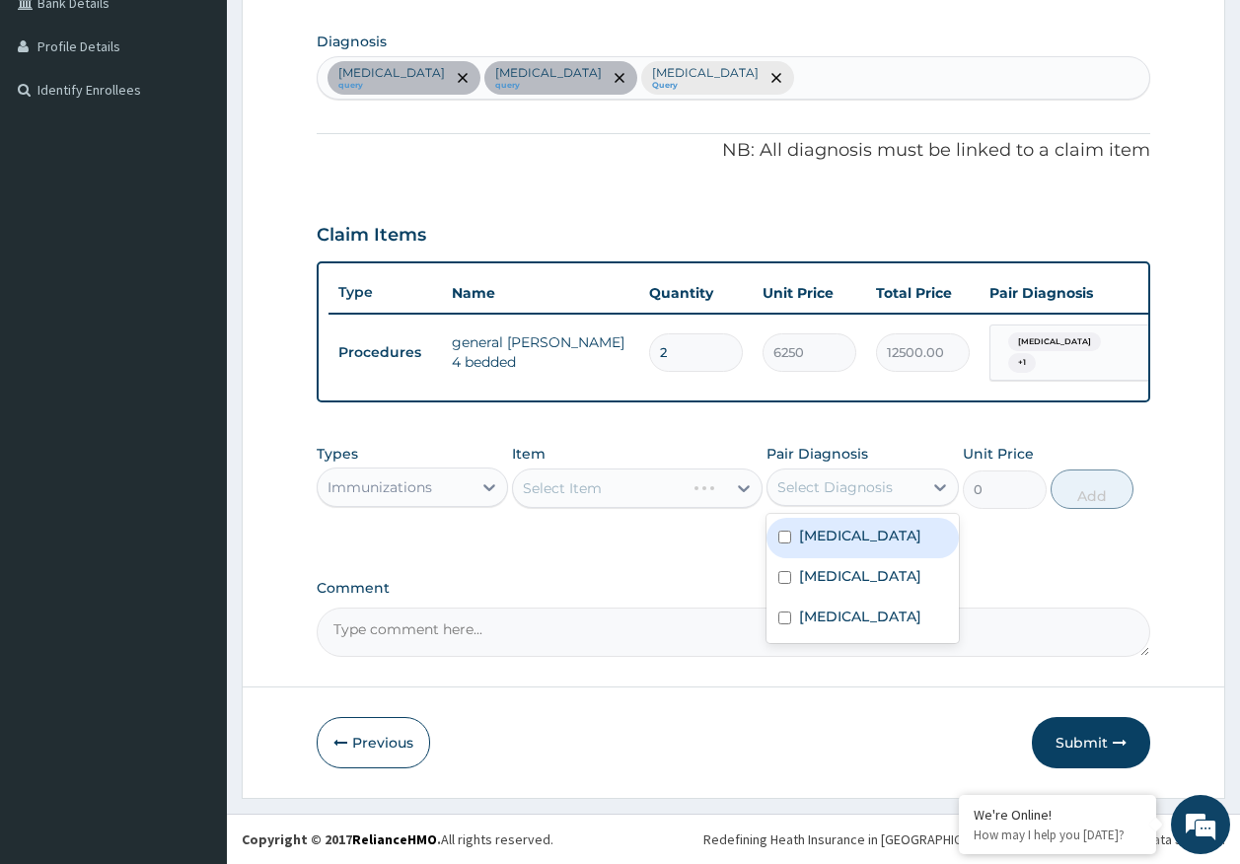
click at [818, 477] on div "Select Diagnosis" at bounding box center [834, 487] width 115 height 20
click at [828, 532] on label "[MEDICAL_DATA]" at bounding box center [860, 536] width 122 height 20
checkbox input "true"
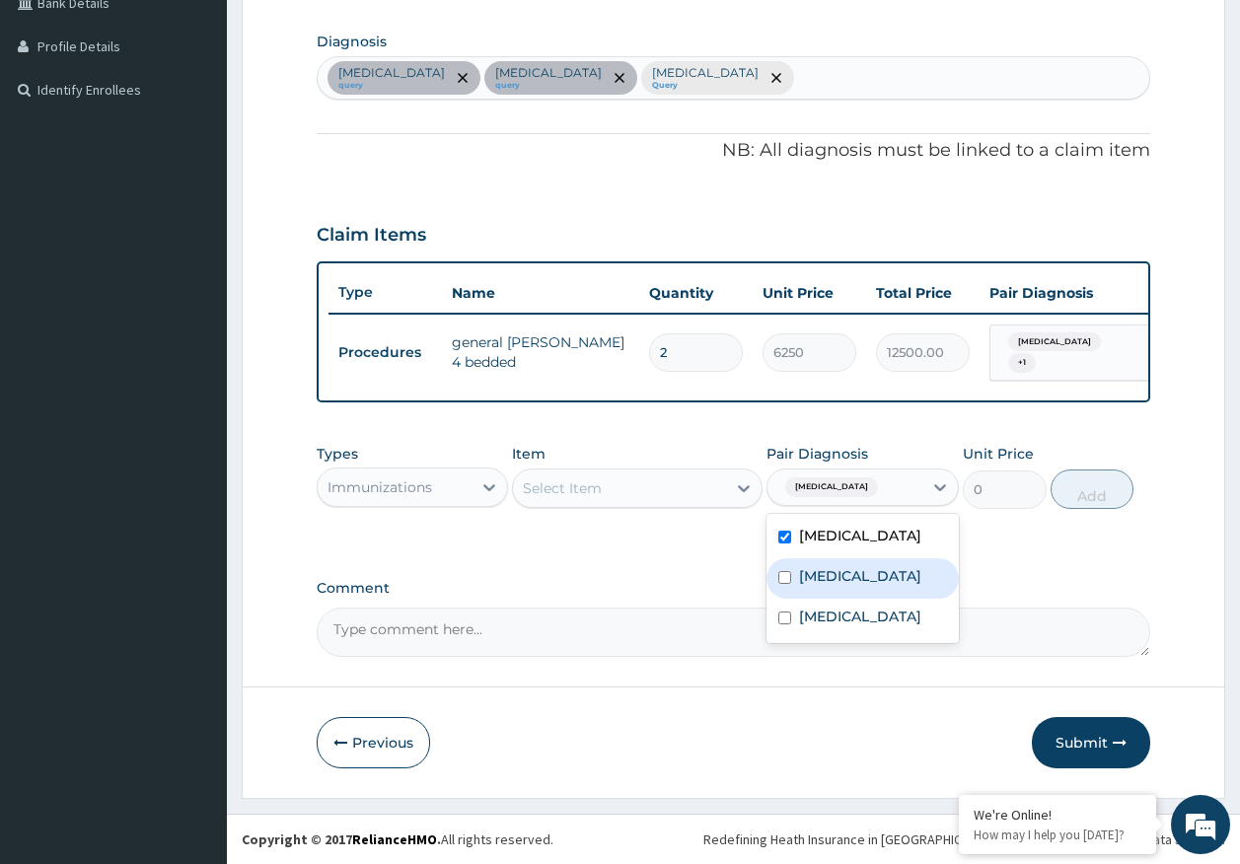
click at [829, 563] on div "[MEDICAL_DATA]" at bounding box center [863, 578] width 192 height 40
checkbox input "true"
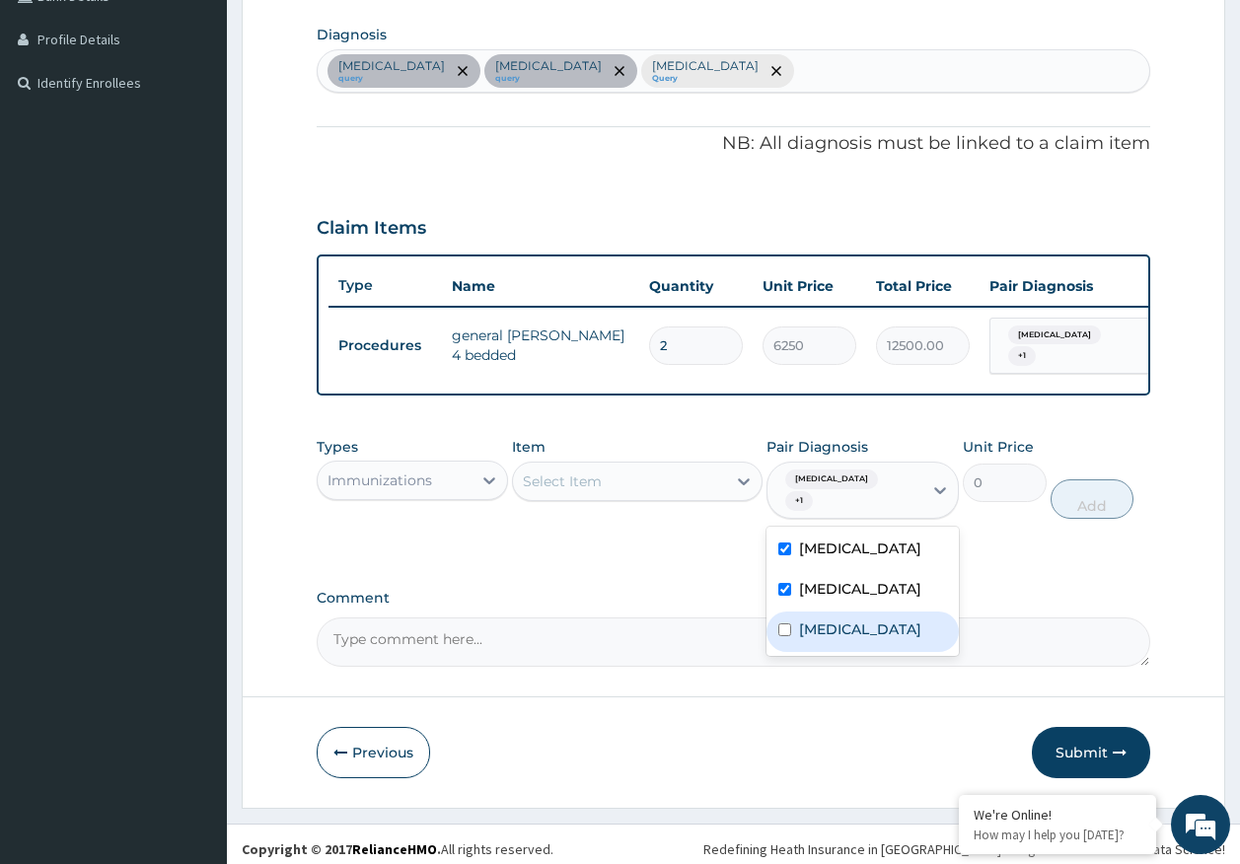
drag, startPoint x: 849, startPoint y: 614, endPoint x: 804, endPoint y: 601, distance: 47.2
click at [848, 620] on label "Acute tonsillitis" at bounding box center [860, 630] width 122 height 20
checkbox input "true"
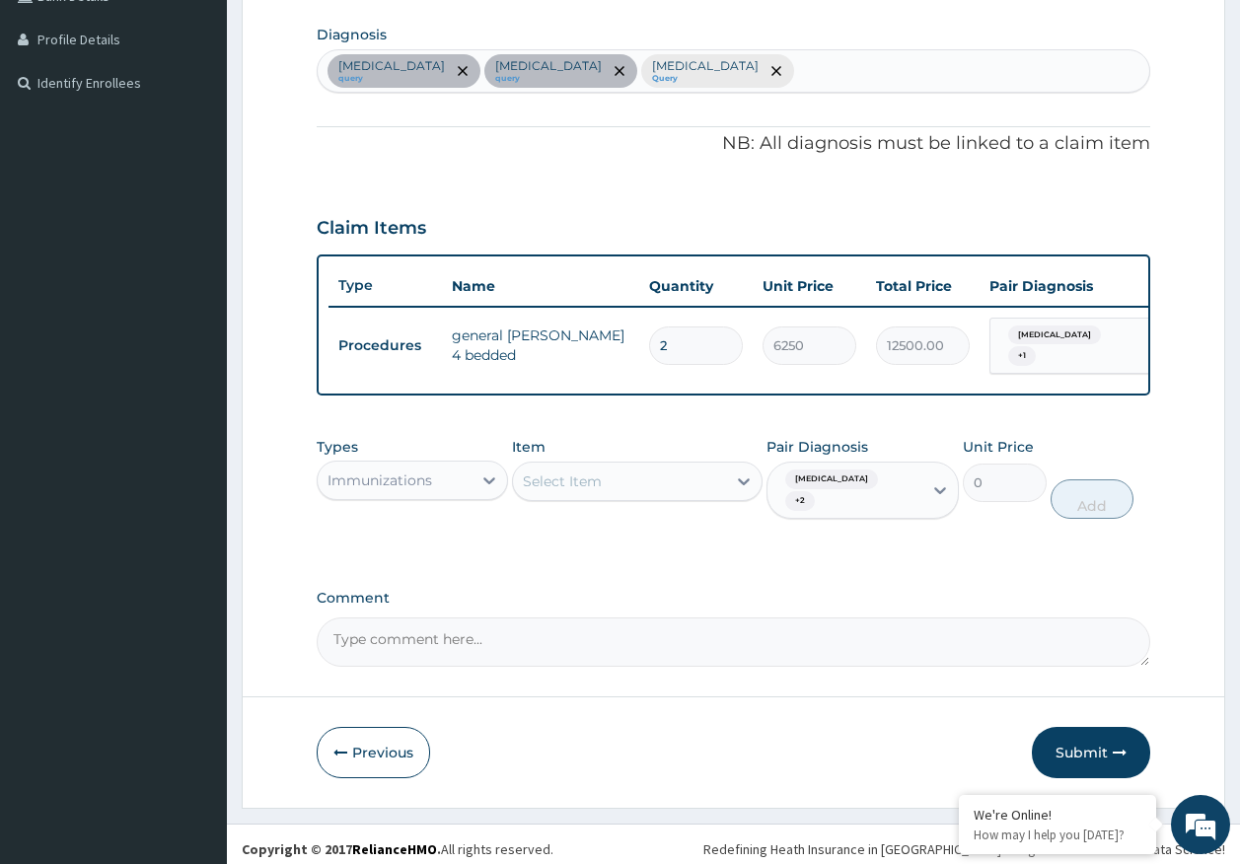
click at [660, 515] on div "Types Immunizations Item Select Item Pair Diagnosis Sepsis + 2 Unit Price 0 Add" at bounding box center [734, 478] width 835 height 102
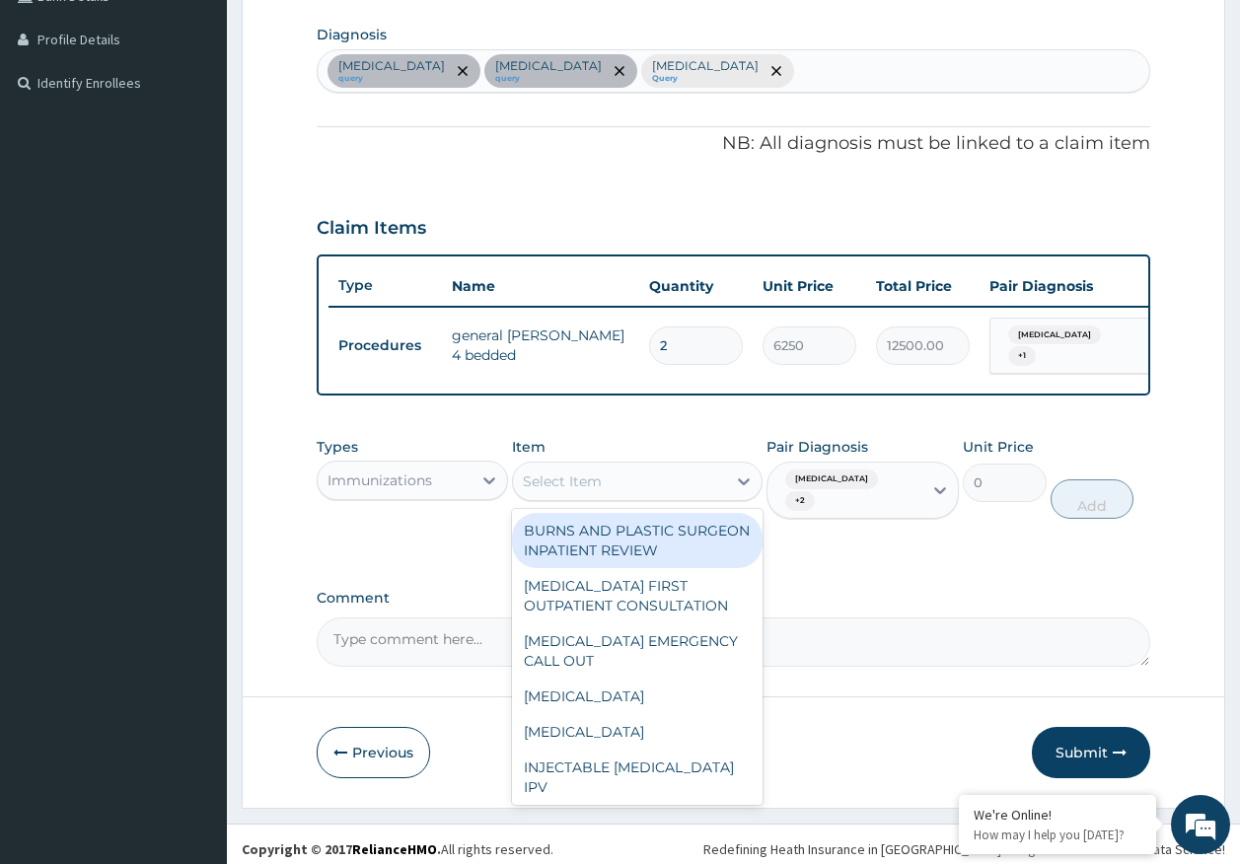
click at [657, 495] on div "Select Item" at bounding box center [619, 482] width 213 height 32
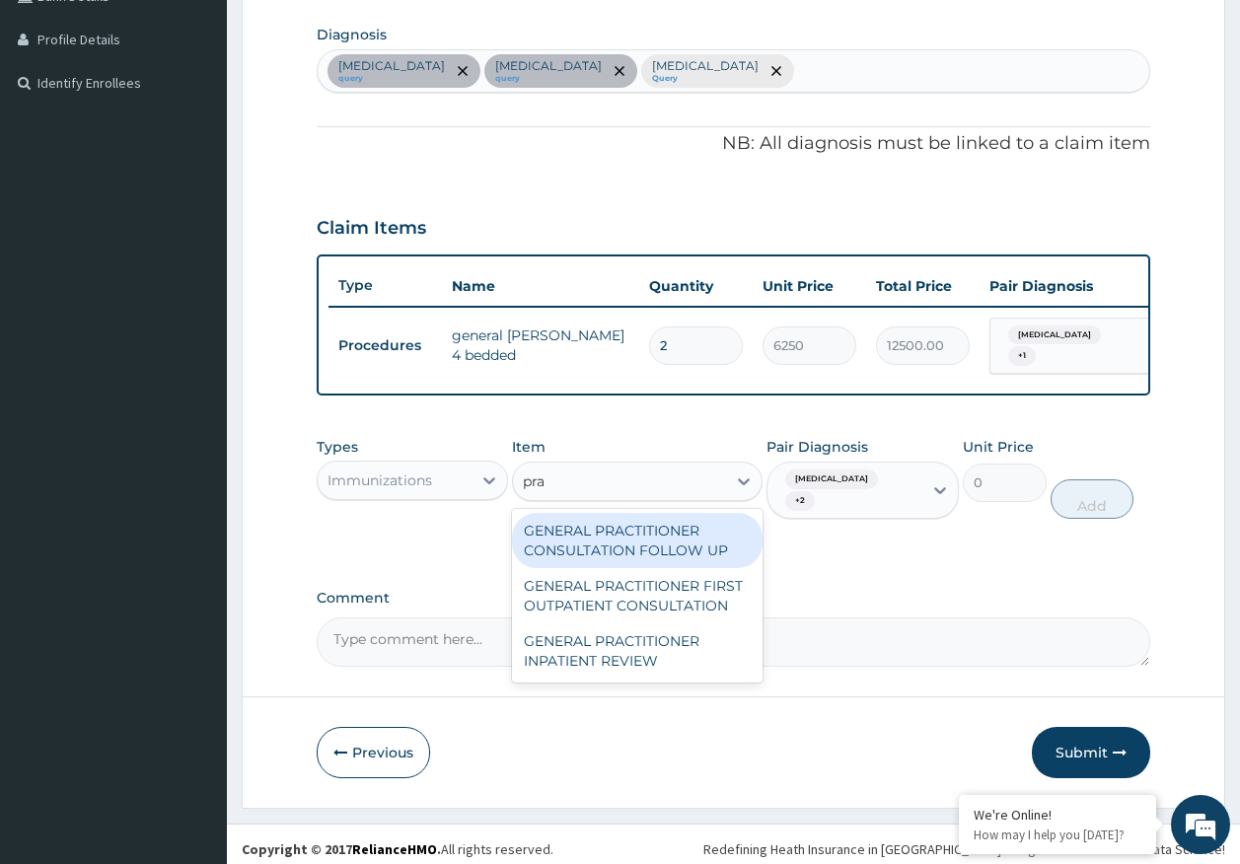
type input "prac"
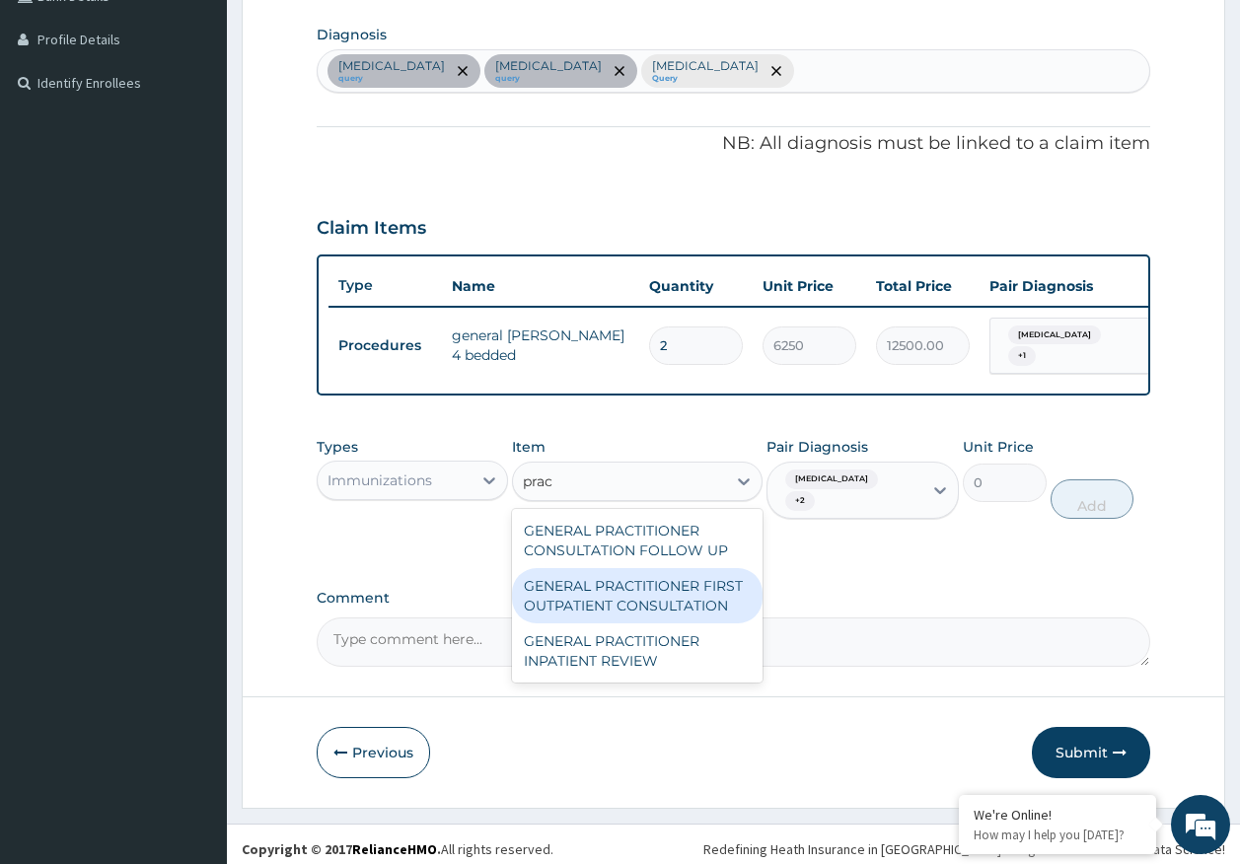
click at [689, 592] on div "GENERAL PRACTITIONER FIRST OUTPATIENT CONSULTATION" at bounding box center [637, 595] width 251 height 55
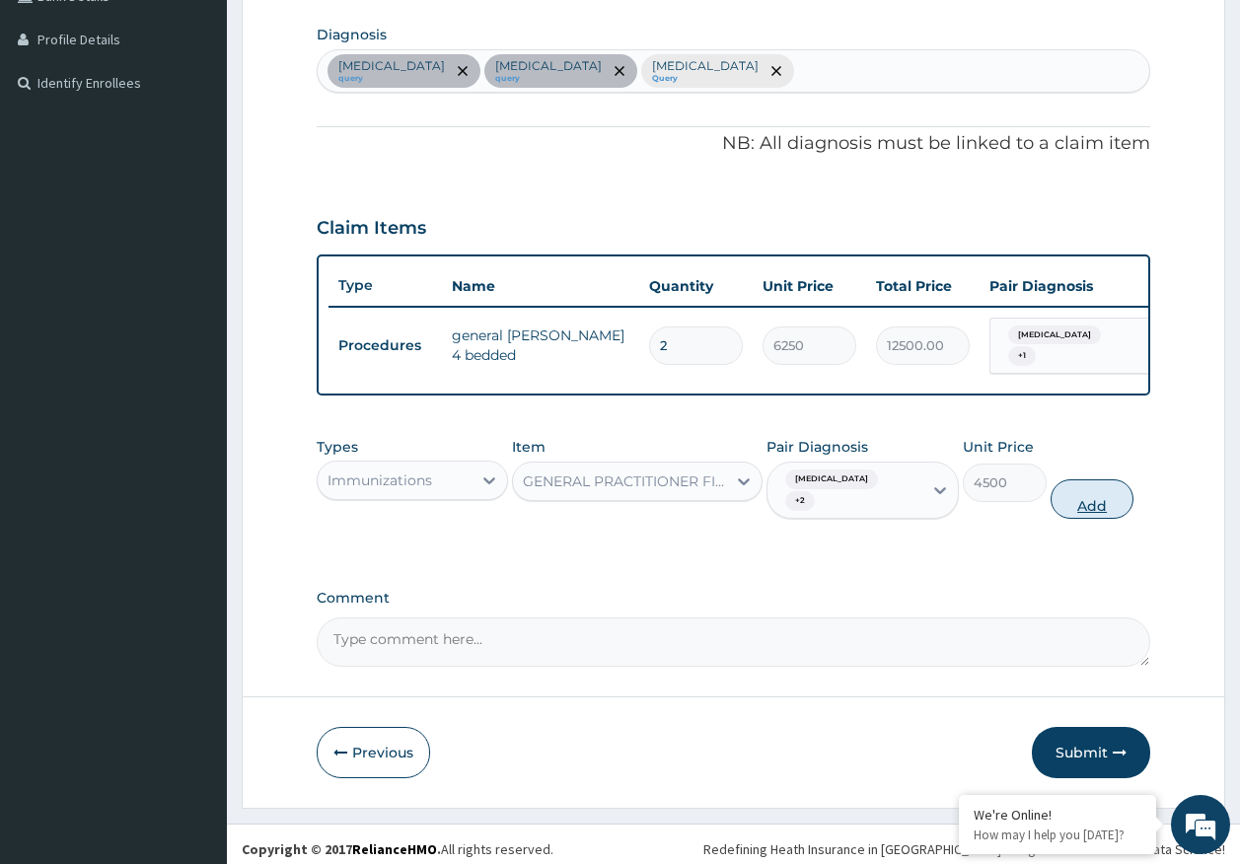
click at [1090, 494] on button "Add" at bounding box center [1093, 498] width 84 height 39
type input "0"
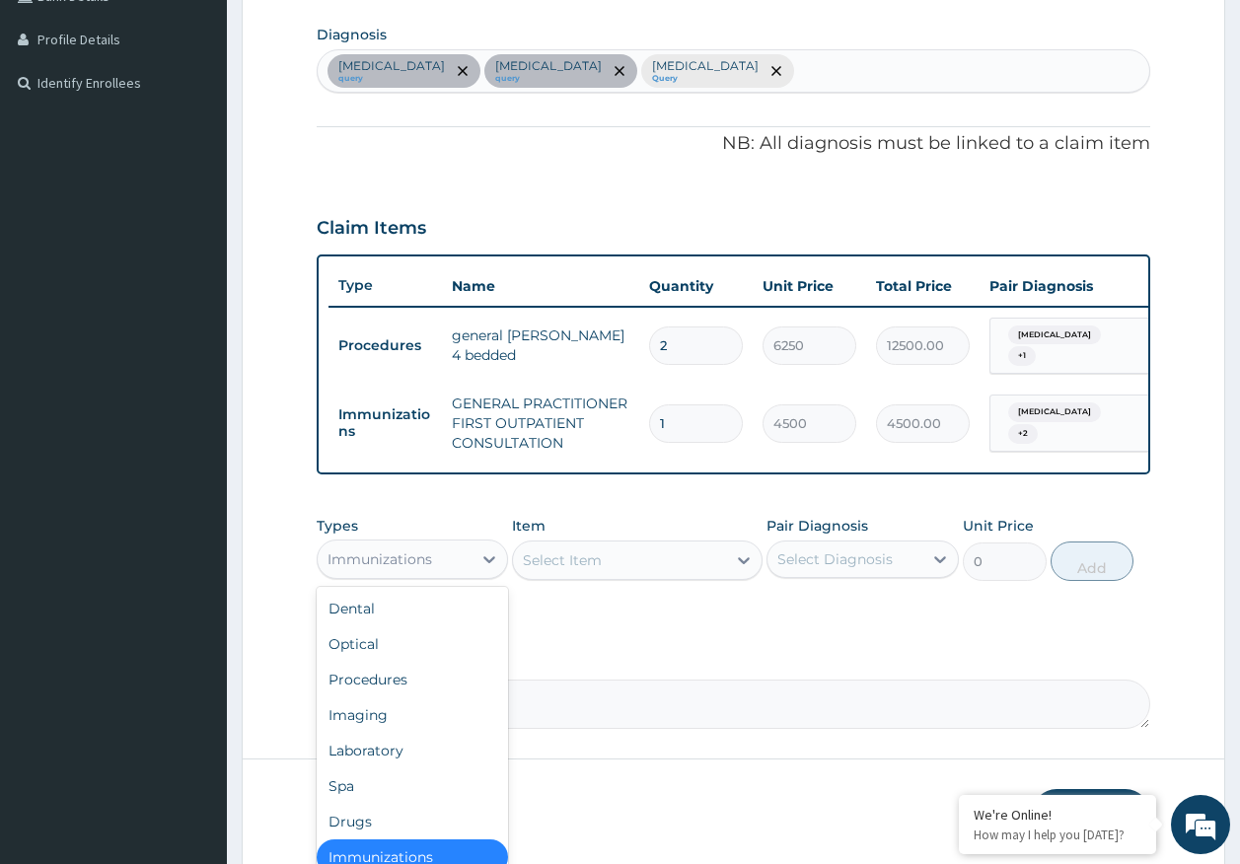
click at [440, 569] on div "Immunizations" at bounding box center [395, 560] width 155 height 32
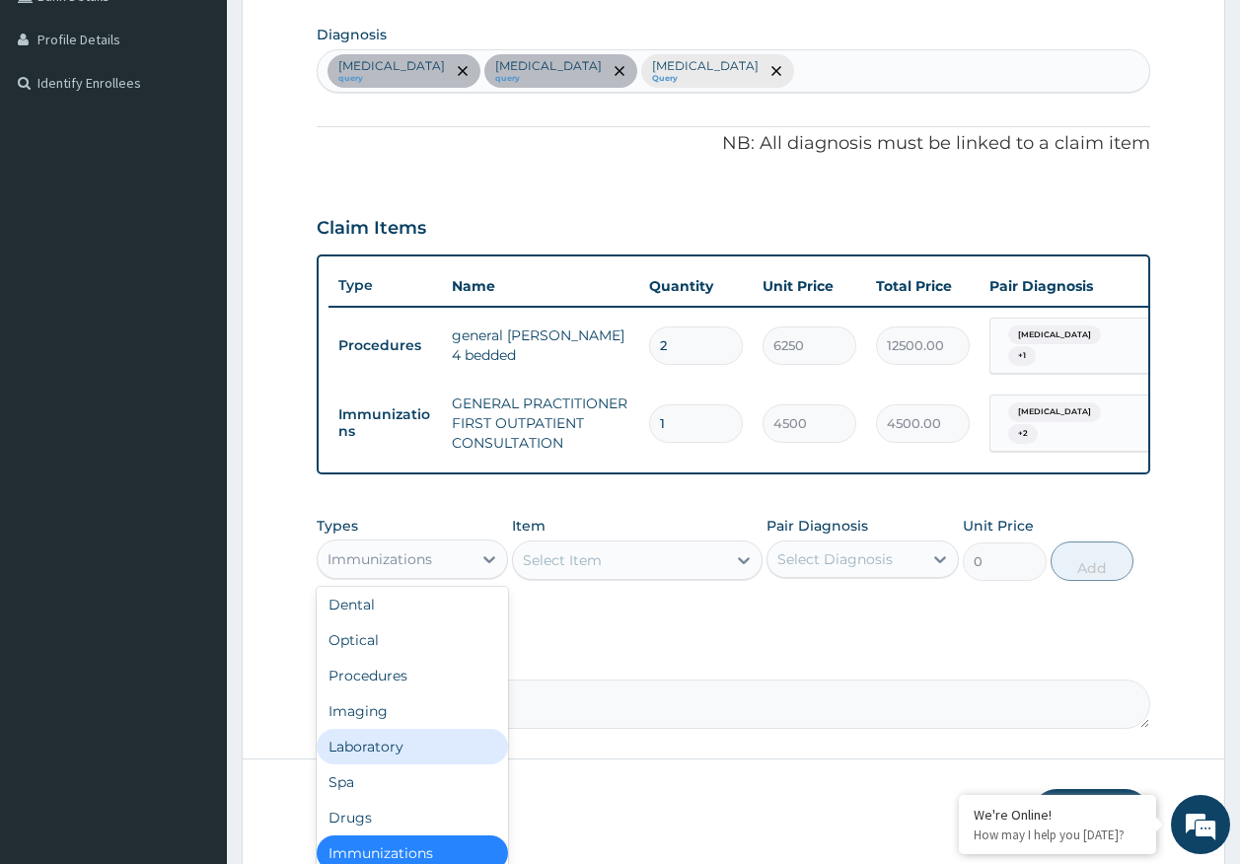
click at [395, 754] on div "Laboratory" at bounding box center [413, 747] width 192 height 36
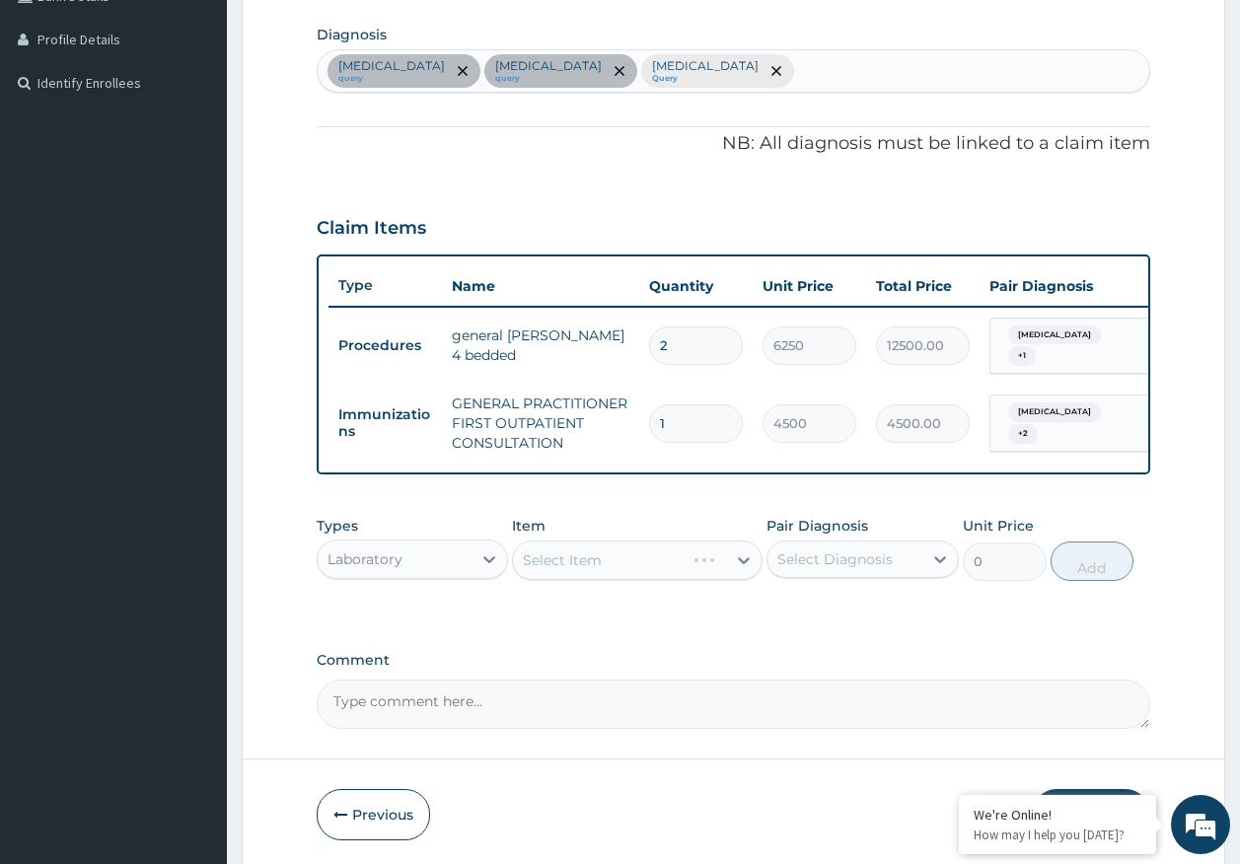
click at [837, 565] on div "Select Diagnosis" at bounding box center [834, 559] width 115 height 20
click at [827, 618] on label "[MEDICAL_DATA]" at bounding box center [860, 608] width 122 height 20
checkbox input "true"
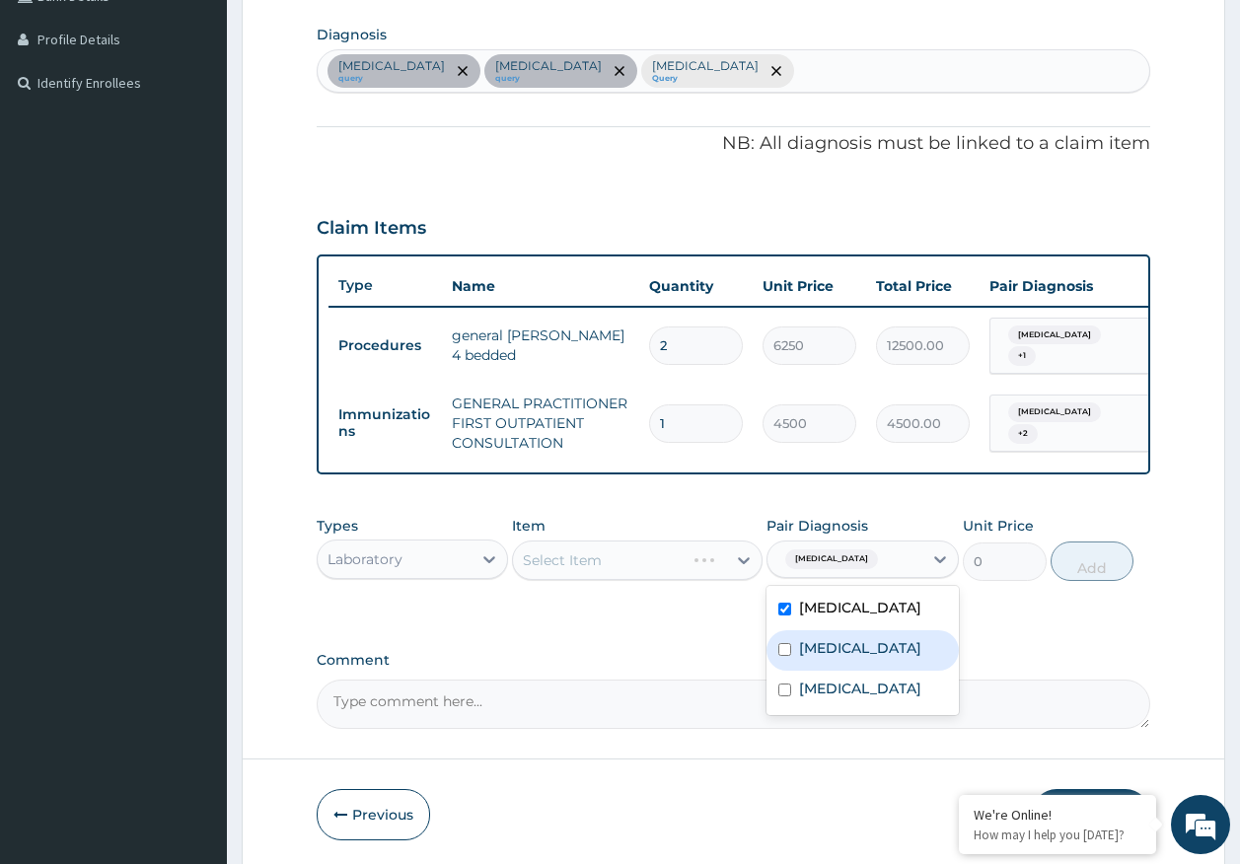
click at [833, 656] on label "[MEDICAL_DATA]" at bounding box center [860, 648] width 122 height 20
checkbox input "true"
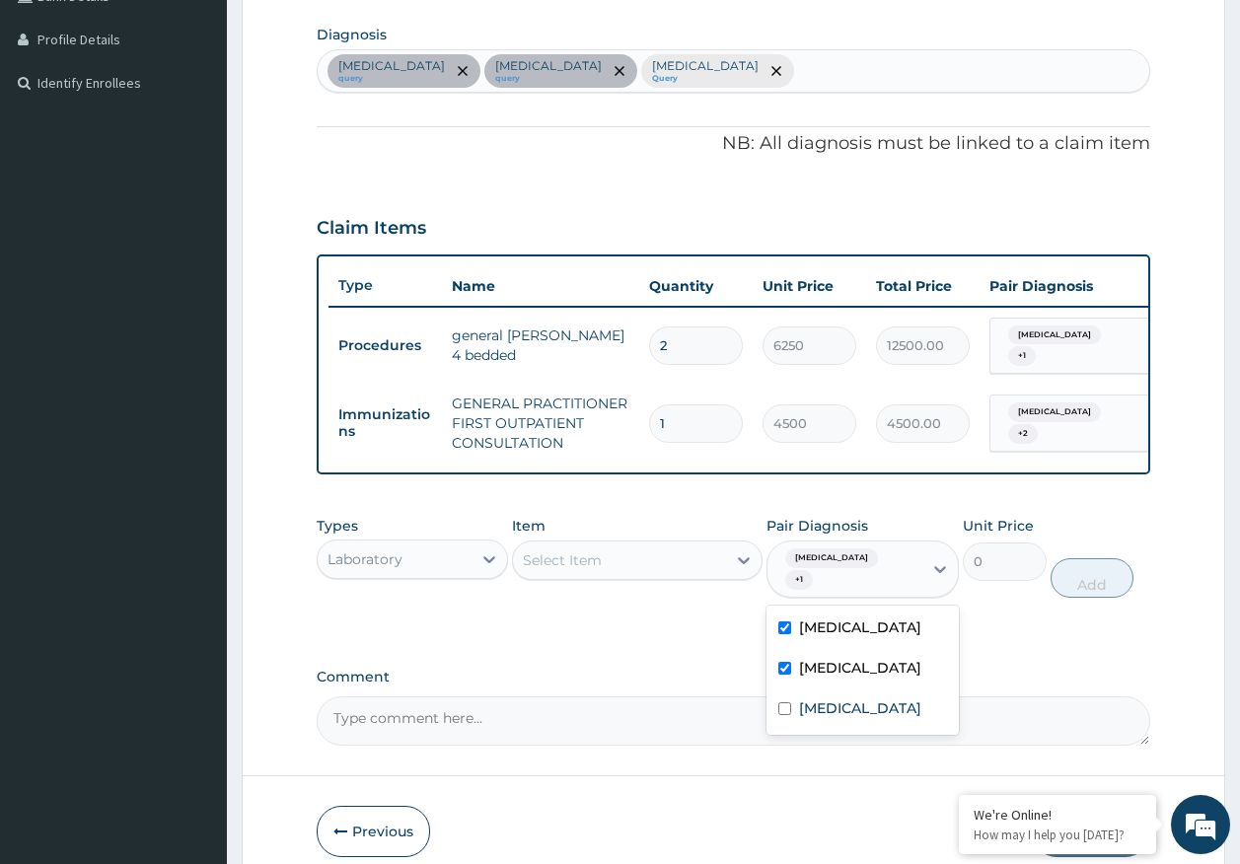
click at [614, 567] on div "Select Item" at bounding box center [619, 561] width 213 height 32
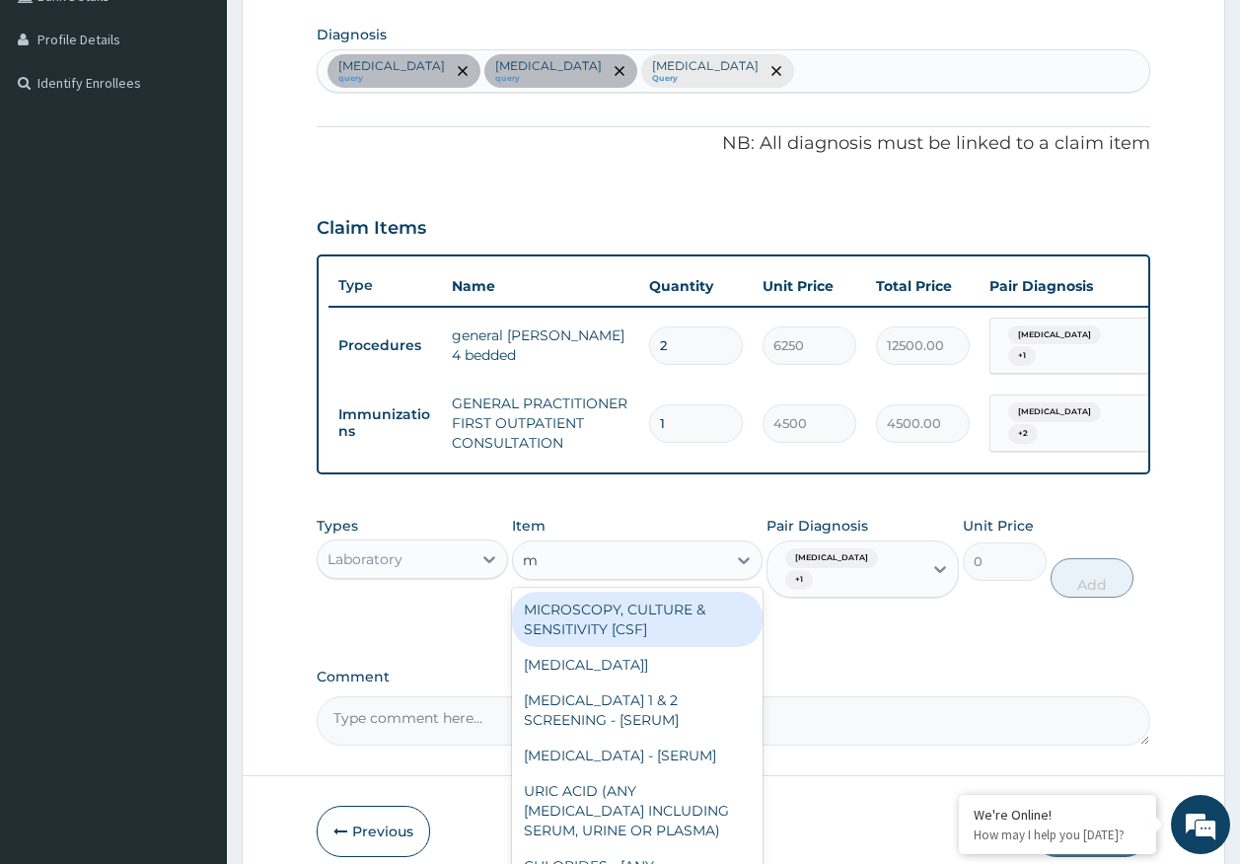
type input "mp"
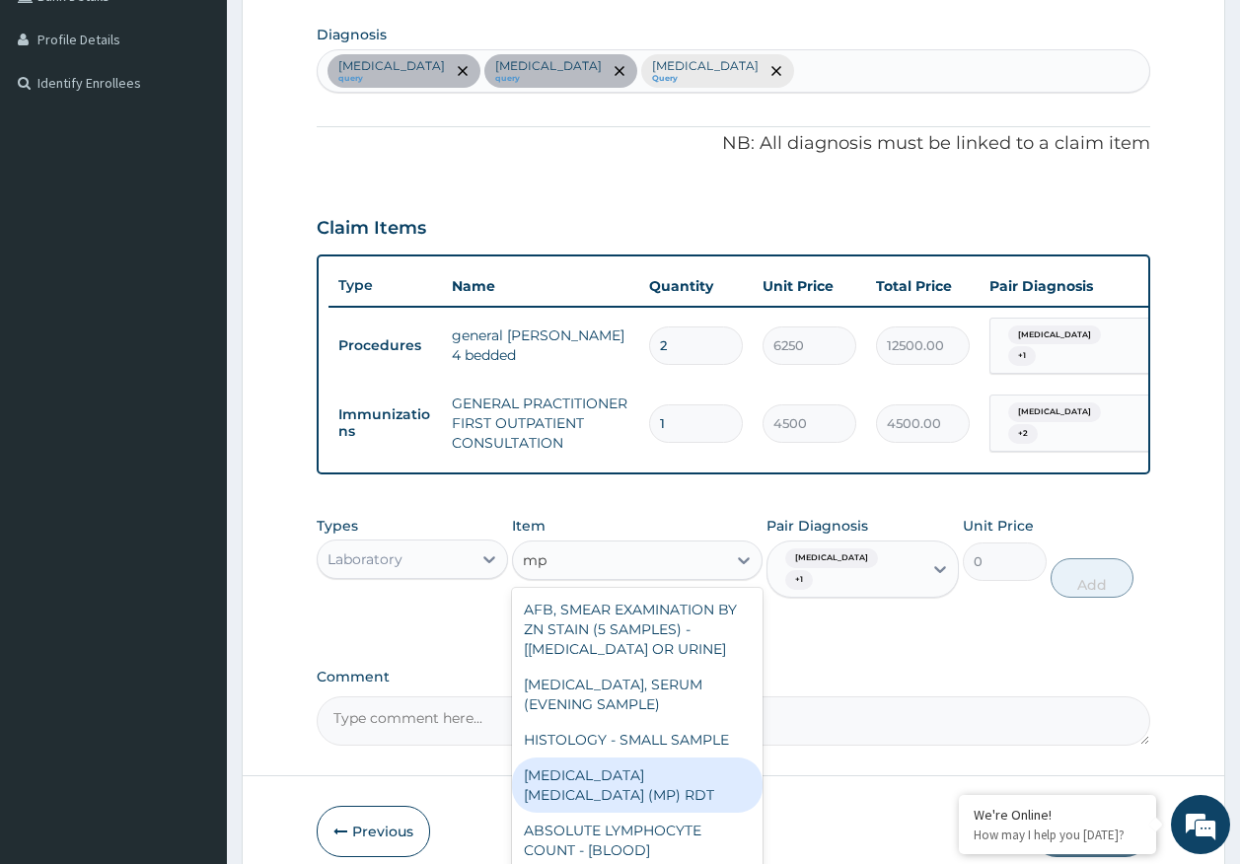
drag, startPoint x: 711, startPoint y: 781, endPoint x: 780, endPoint y: 739, distance: 81.0
click at [725, 767] on div "MALARIA PARASITE (MP) RDT" at bounding box center [637, 785] width 251 height 55
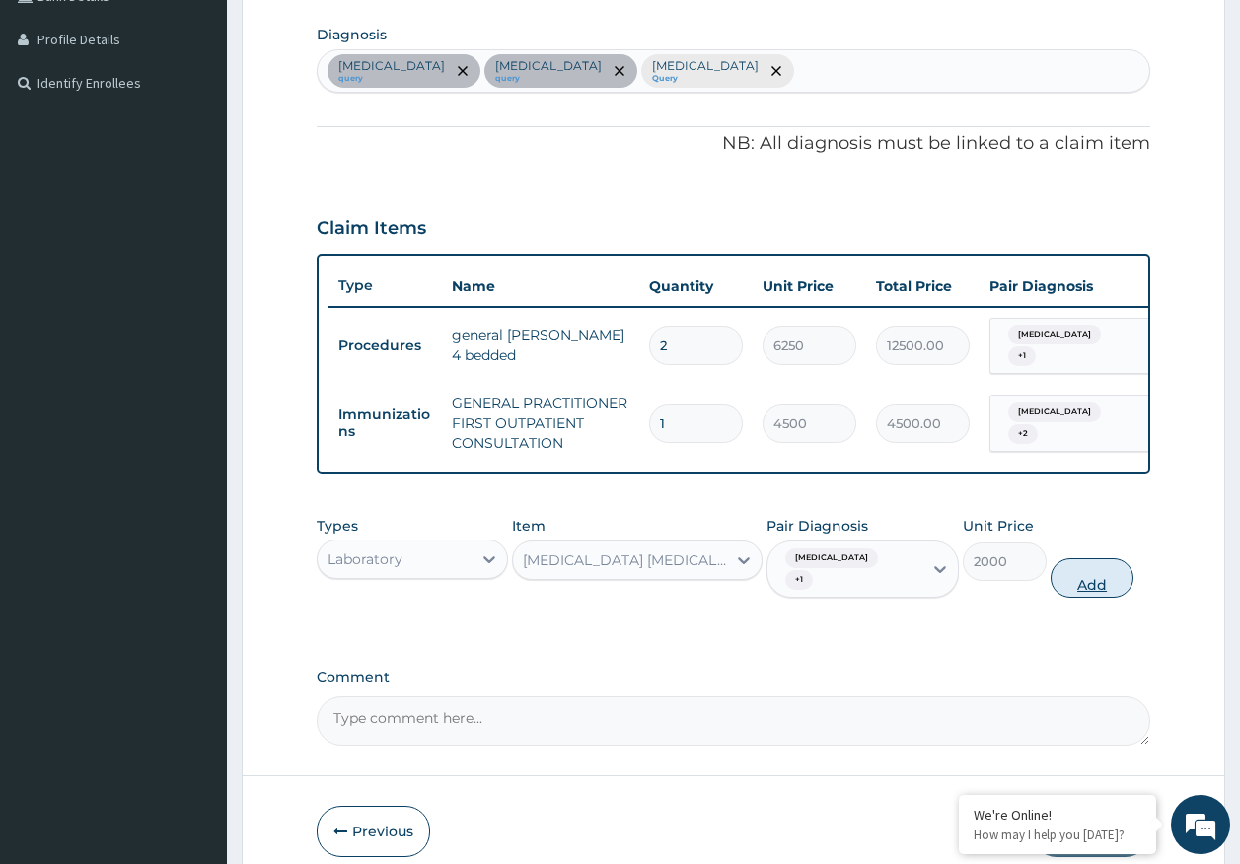
click at [1086, 558] on button "Add" at bounding box center [1093, 577] width 84 height 39
type input "0"
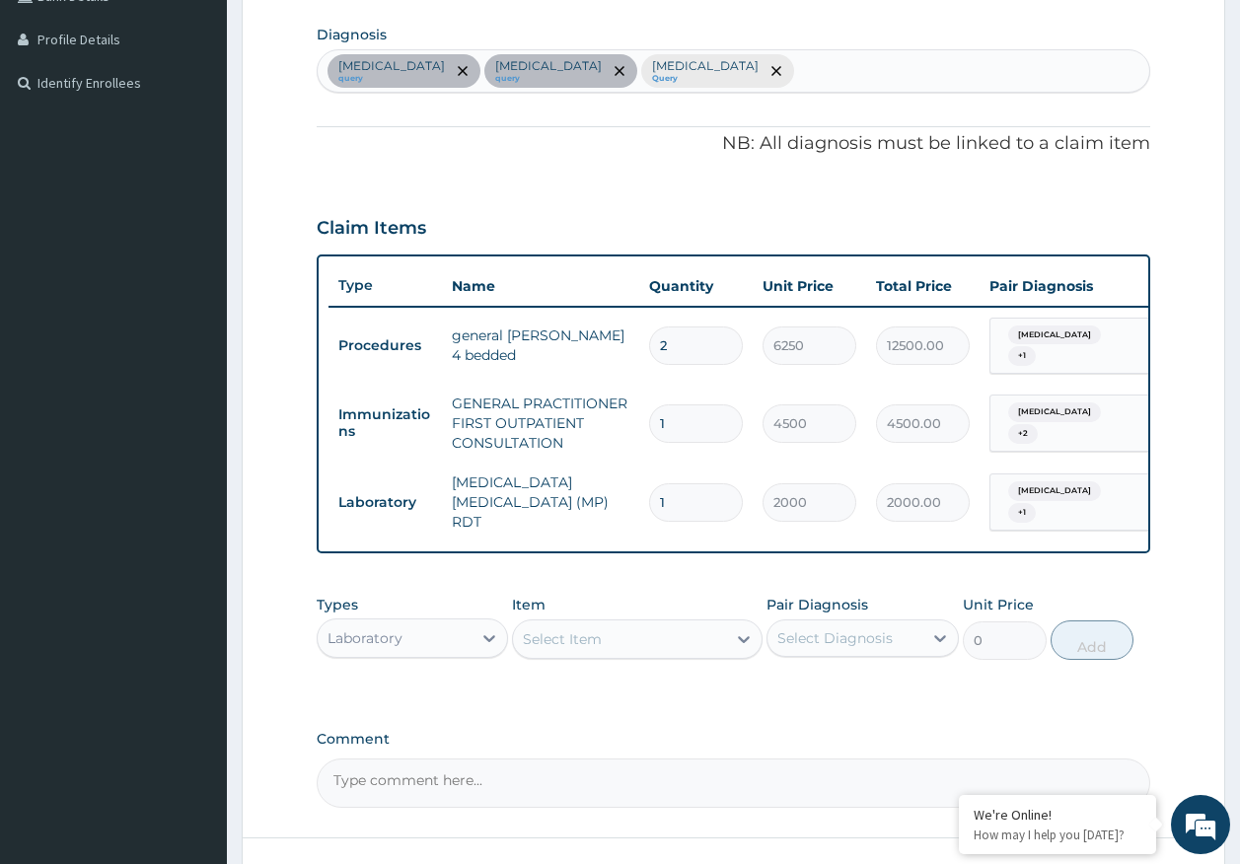
click at [664, 630] on div "Select Item" at bounding box center [619, 639] width 213 height 32
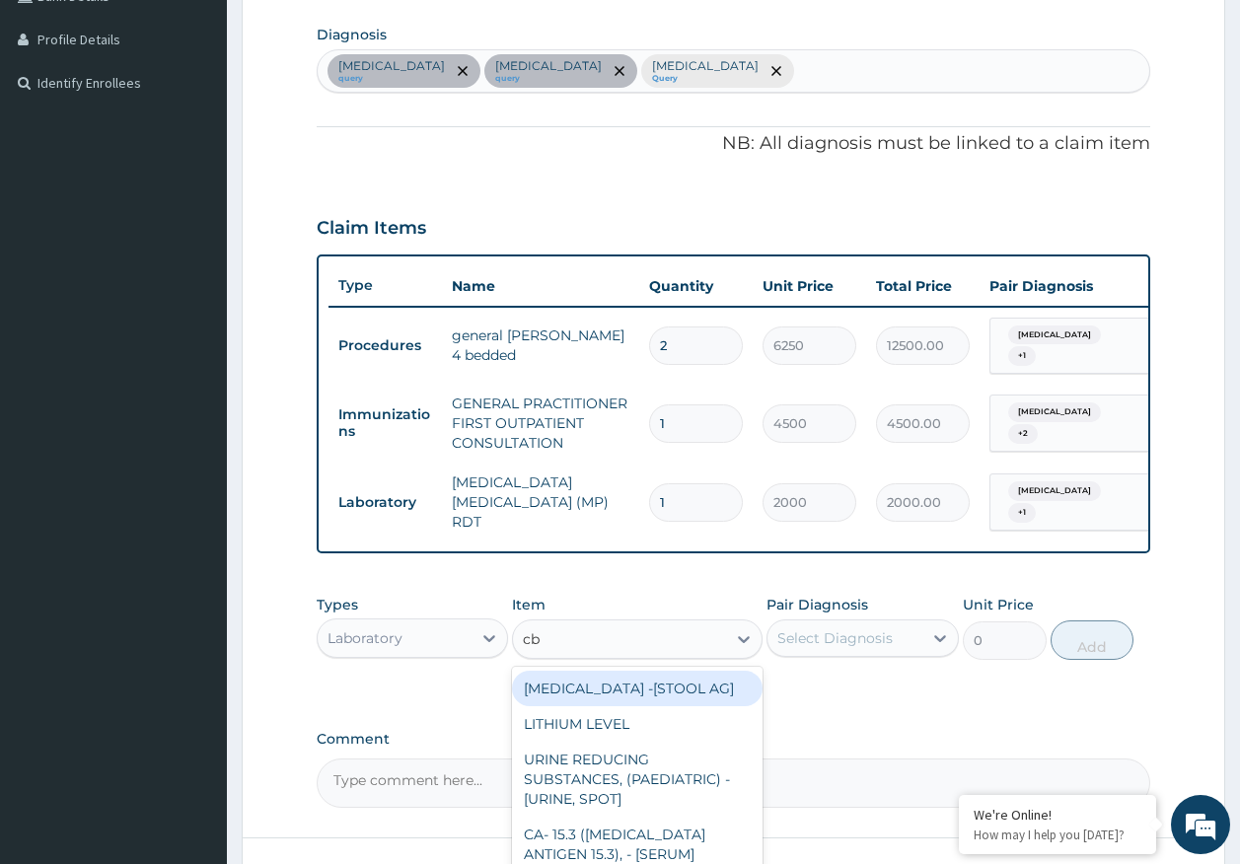
type input "cbc"
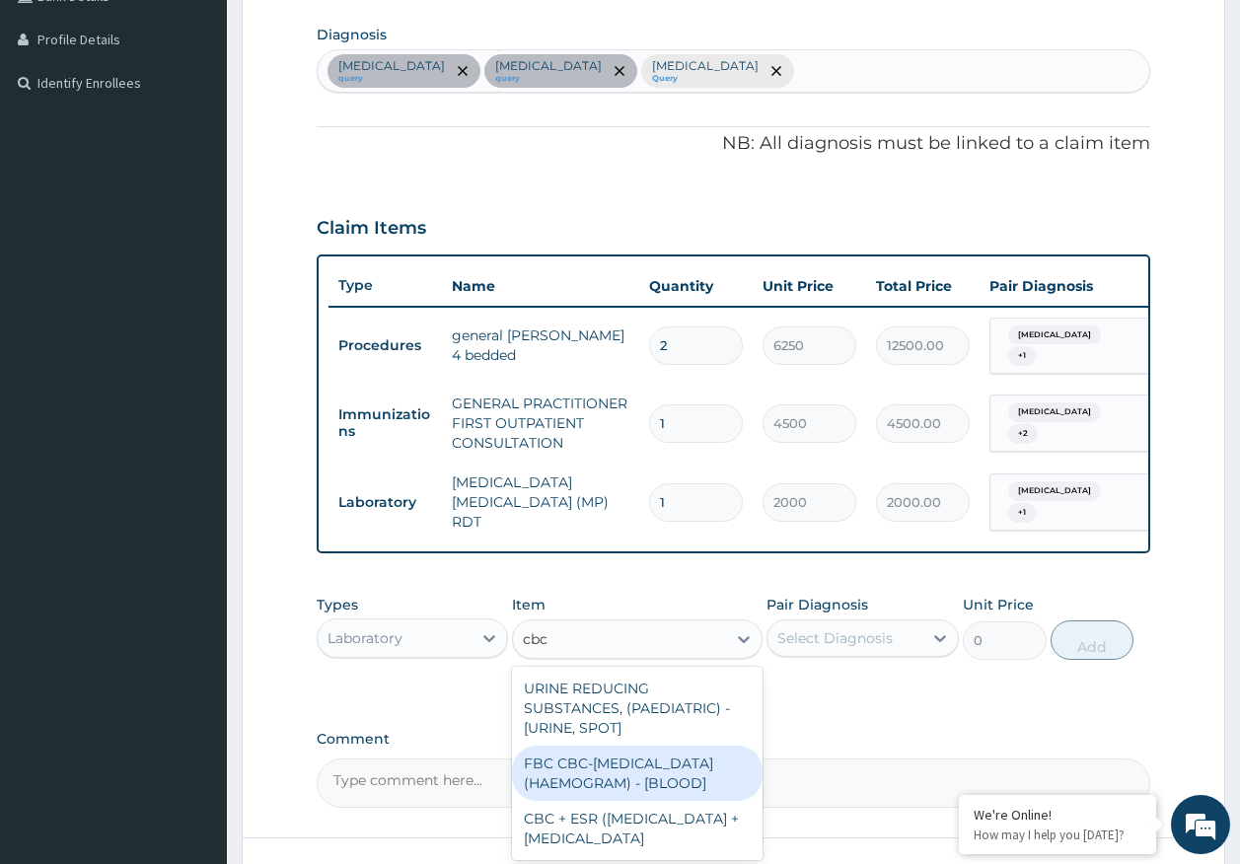
click at [638, 761] on div "FBC CBC-COMPLETE BLOOD COUNT (HAEMOGRAM) - [BLOOD]" at bounding box center [637, 773] width 251 height 55
type input "5000"
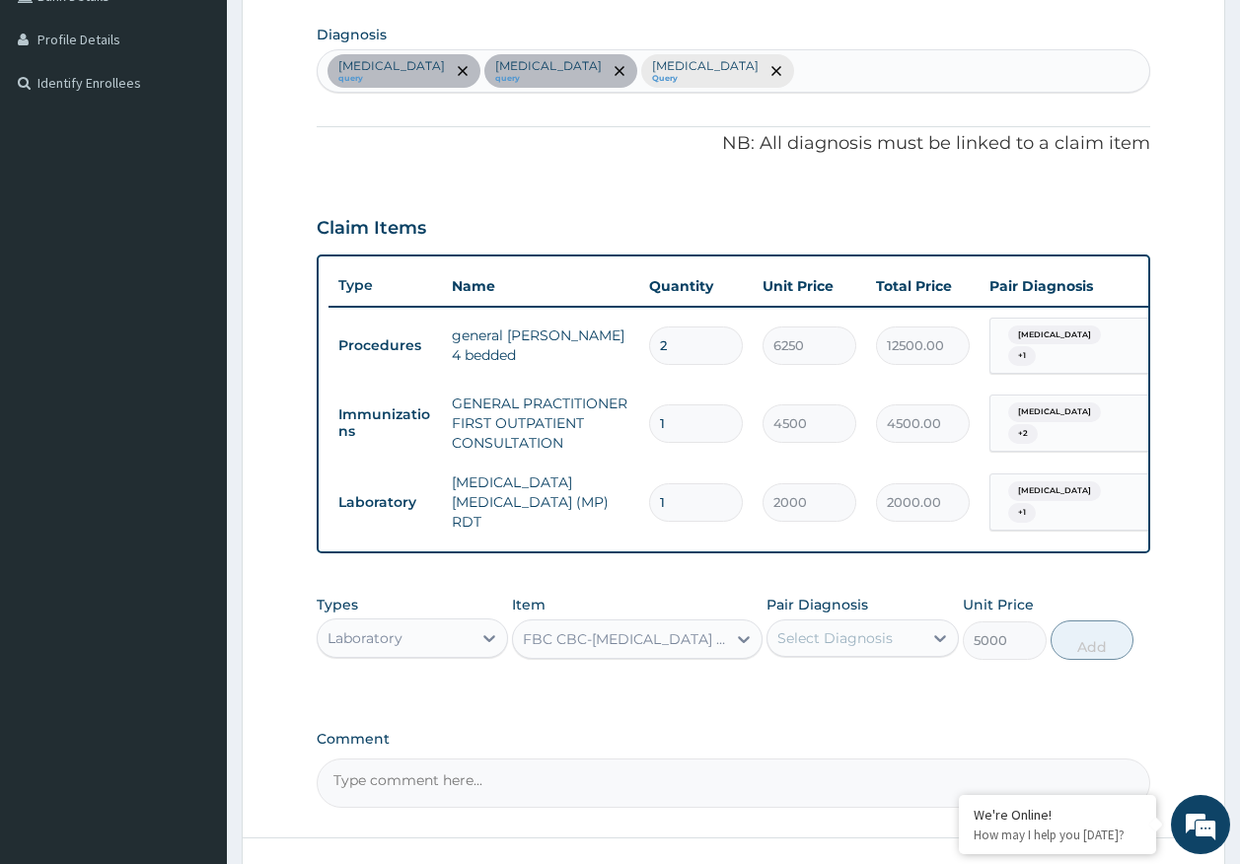
click at [838, 638] on div "Select Diagnosis" at bounding box center [834, 638] width 115 height 20
click at [839, 690] on label "[MEDICAL_DATA]" at bounding box center [860, 687] width 122 height 20
checkbox input "true"
click at [1087, 641] on button "Add" at bounding box center [1093, 640] width 84 height 39
type input "0"
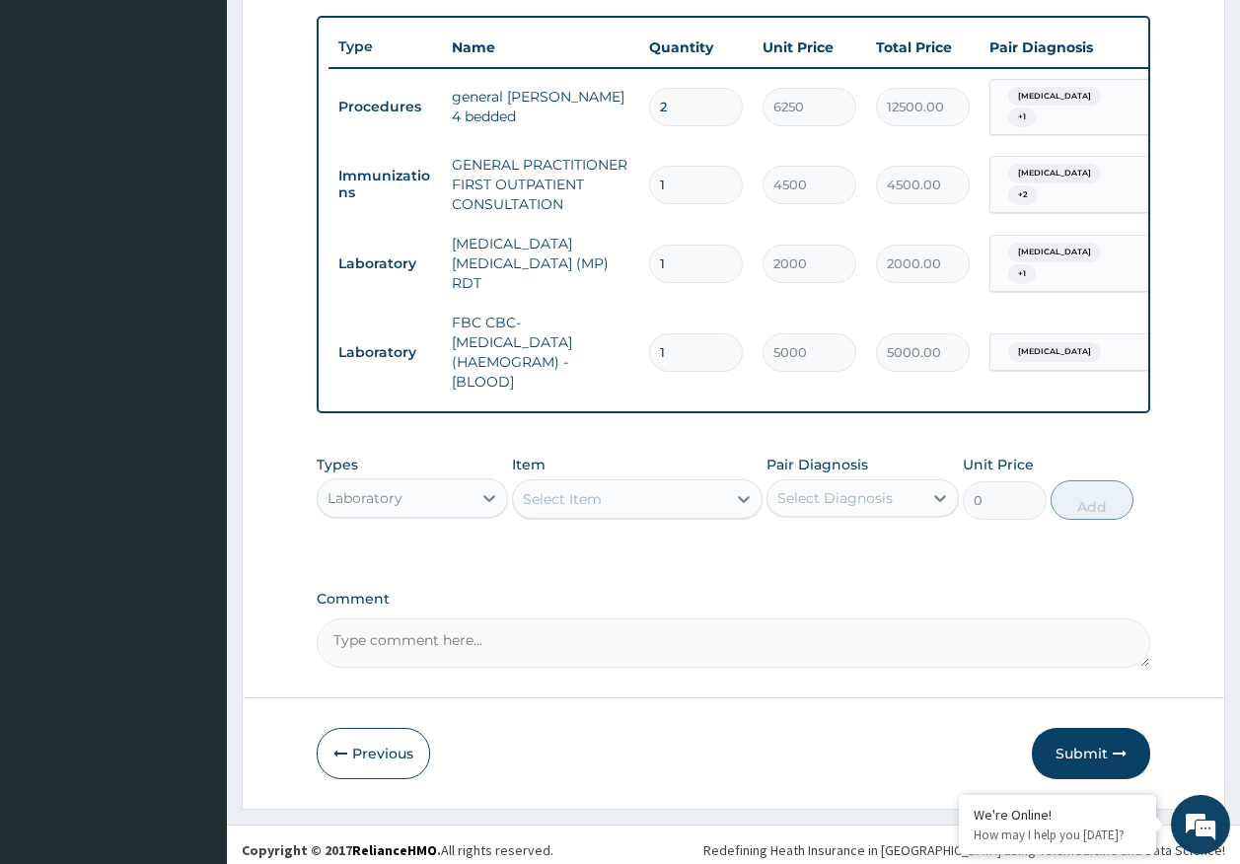
scroll to position [725, 0]
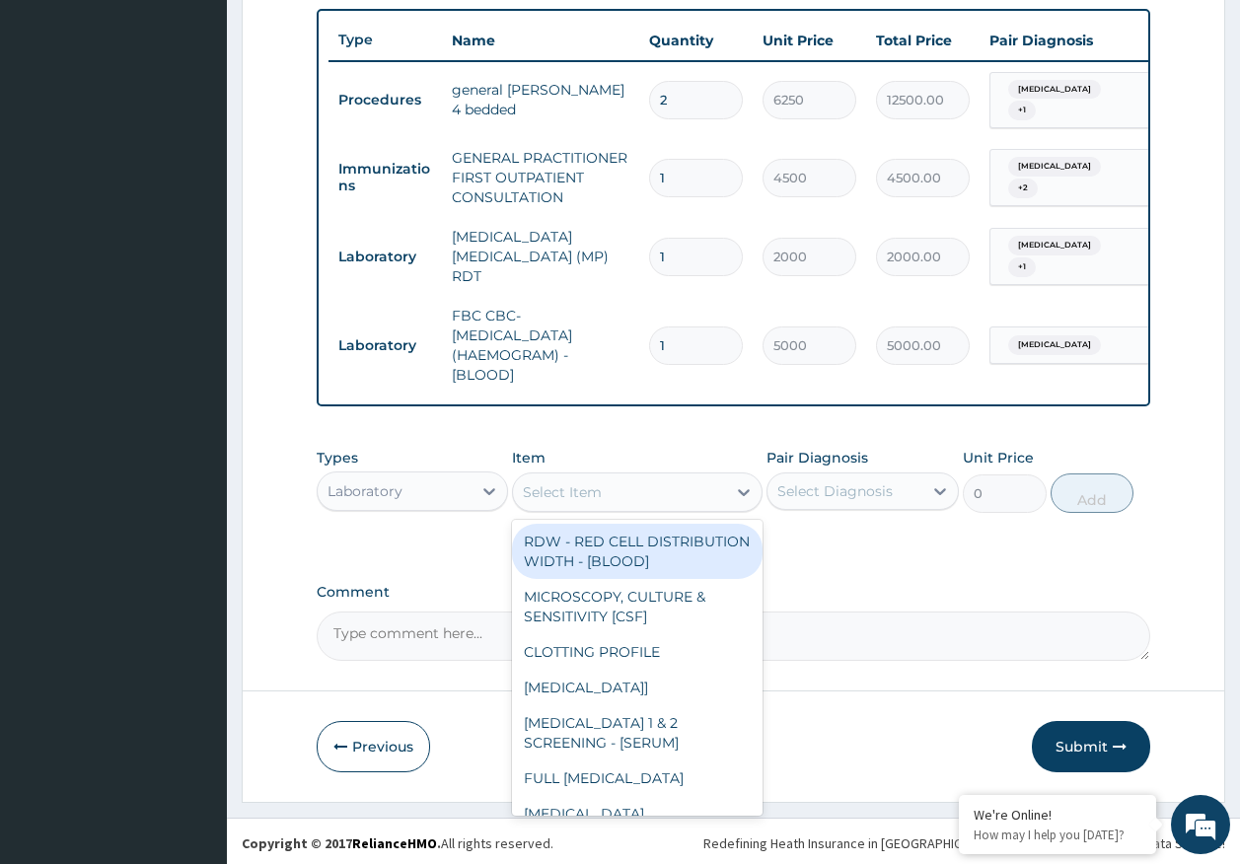
click at [622, 492] on div "Select Item" at bounding box center [619, 492] width 213 height 32
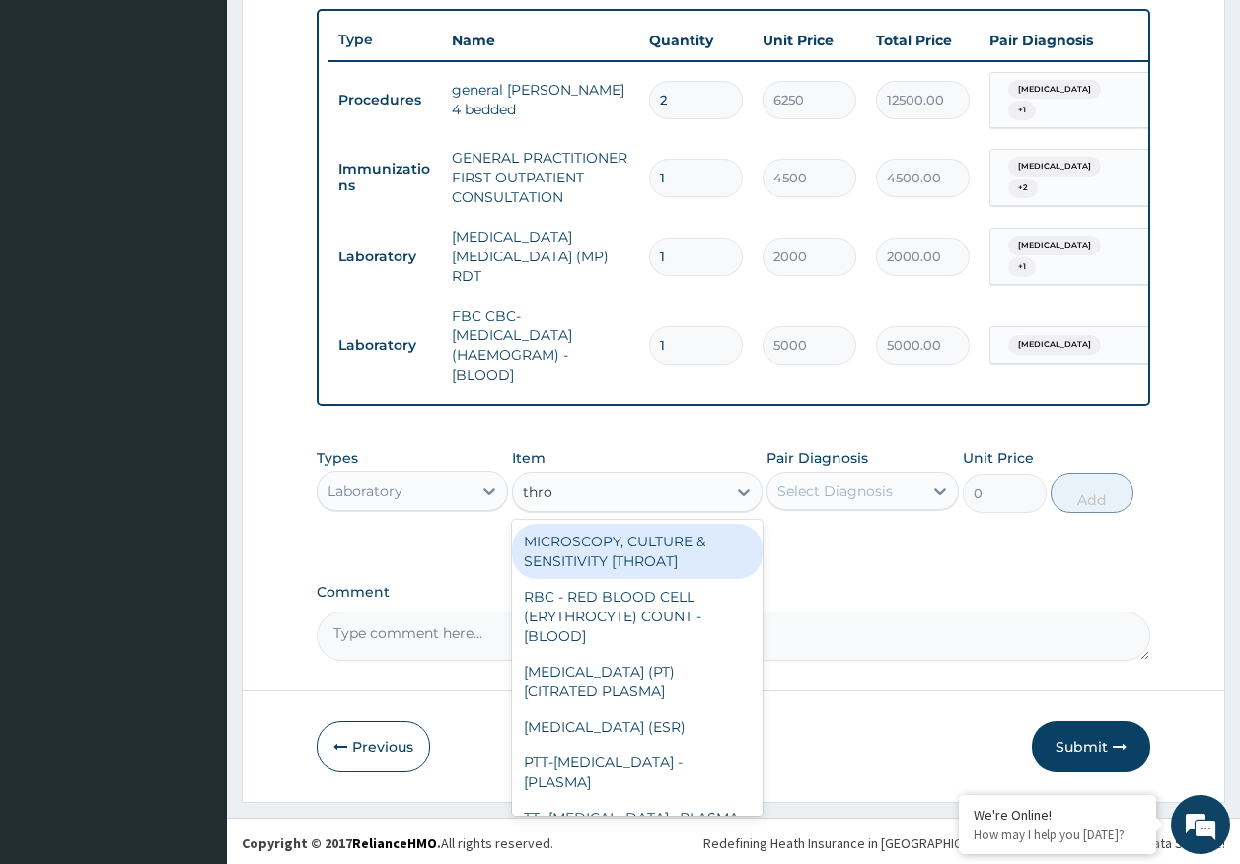
type input "throa"
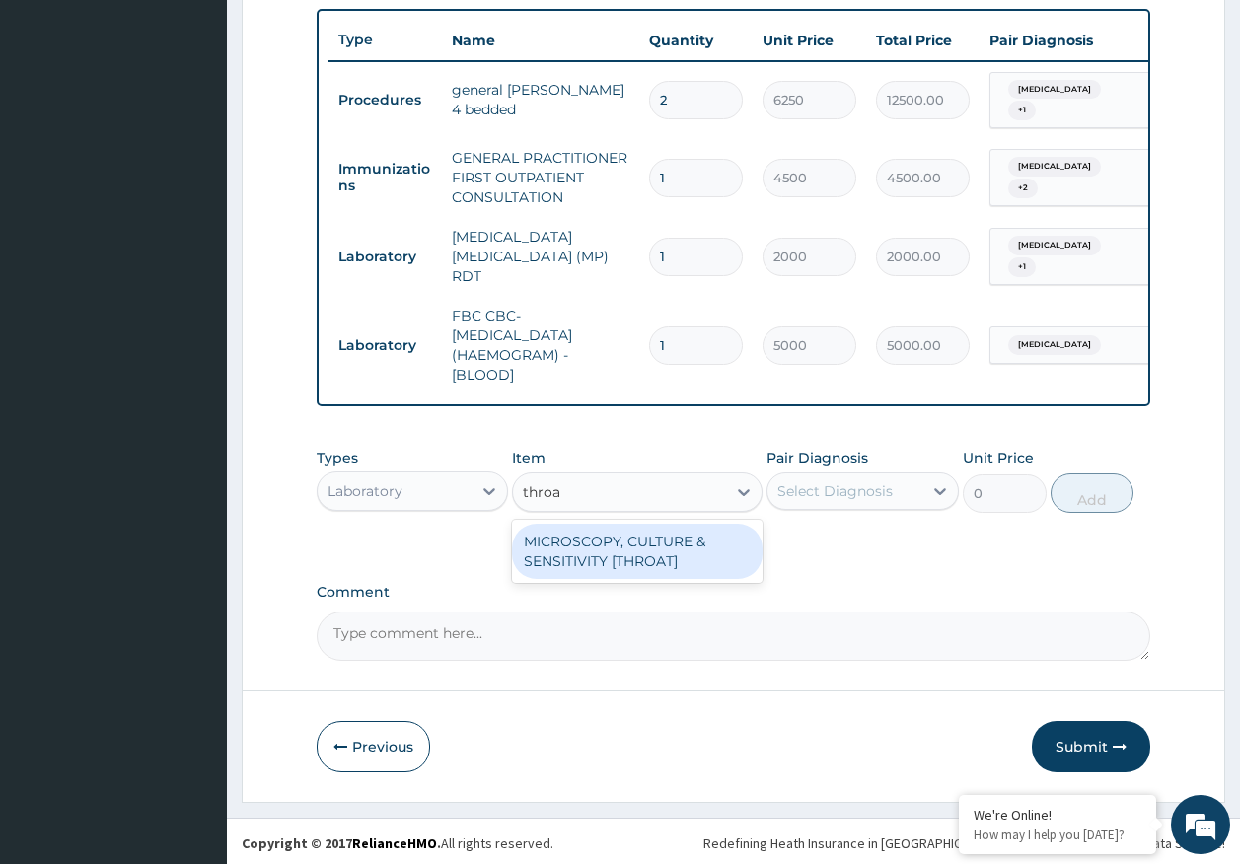
drag, startPoint x: 683, startPoint y: 564, endPoint x: 768, endPoint y: 522, distance: 95.7
click at [687, 554] on div "MICROSCOPY, CULTURE & SENSITIVITY [THROAT]" at bounding box center [637, 551] width 251 height 55
type input "5000"
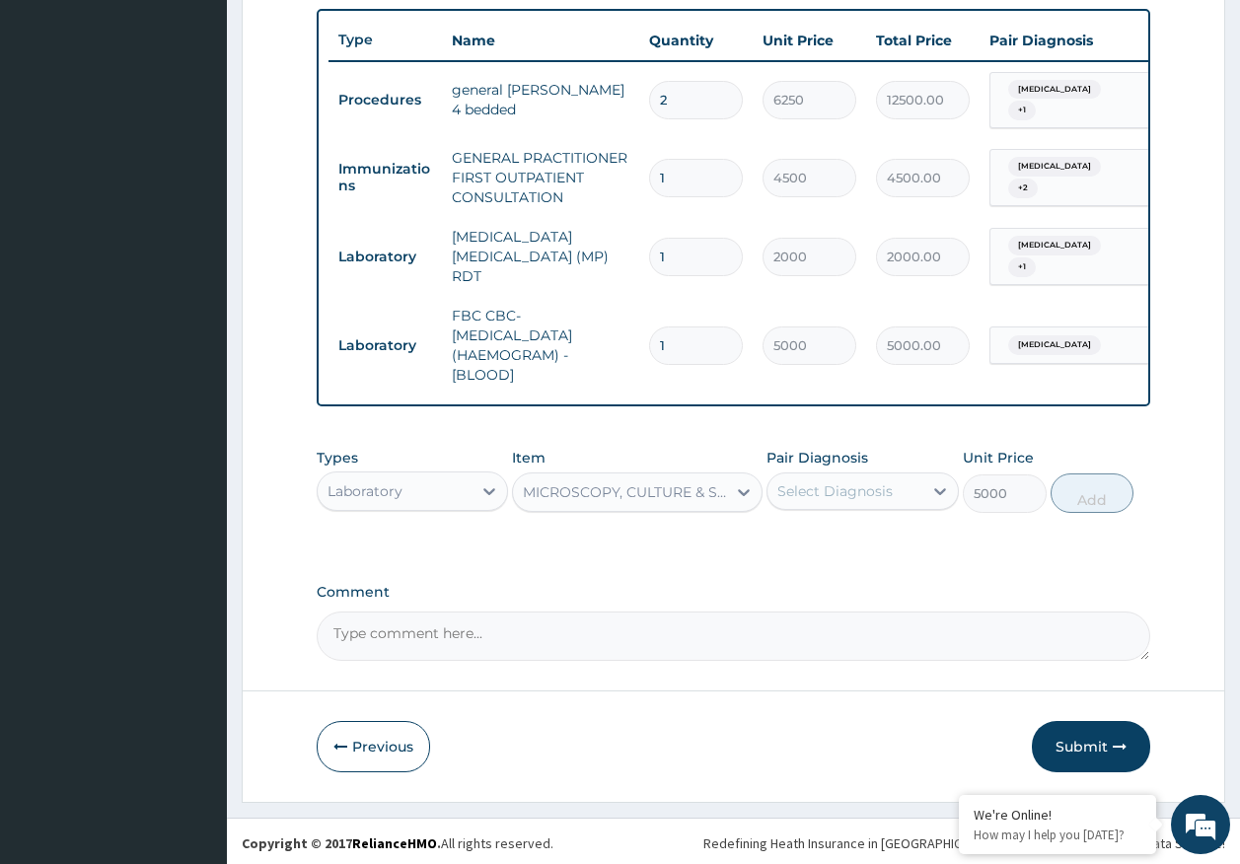
click at [880, 475] on div "Select Diagnosis" at bounding box center [844, 491] width 155 height 32
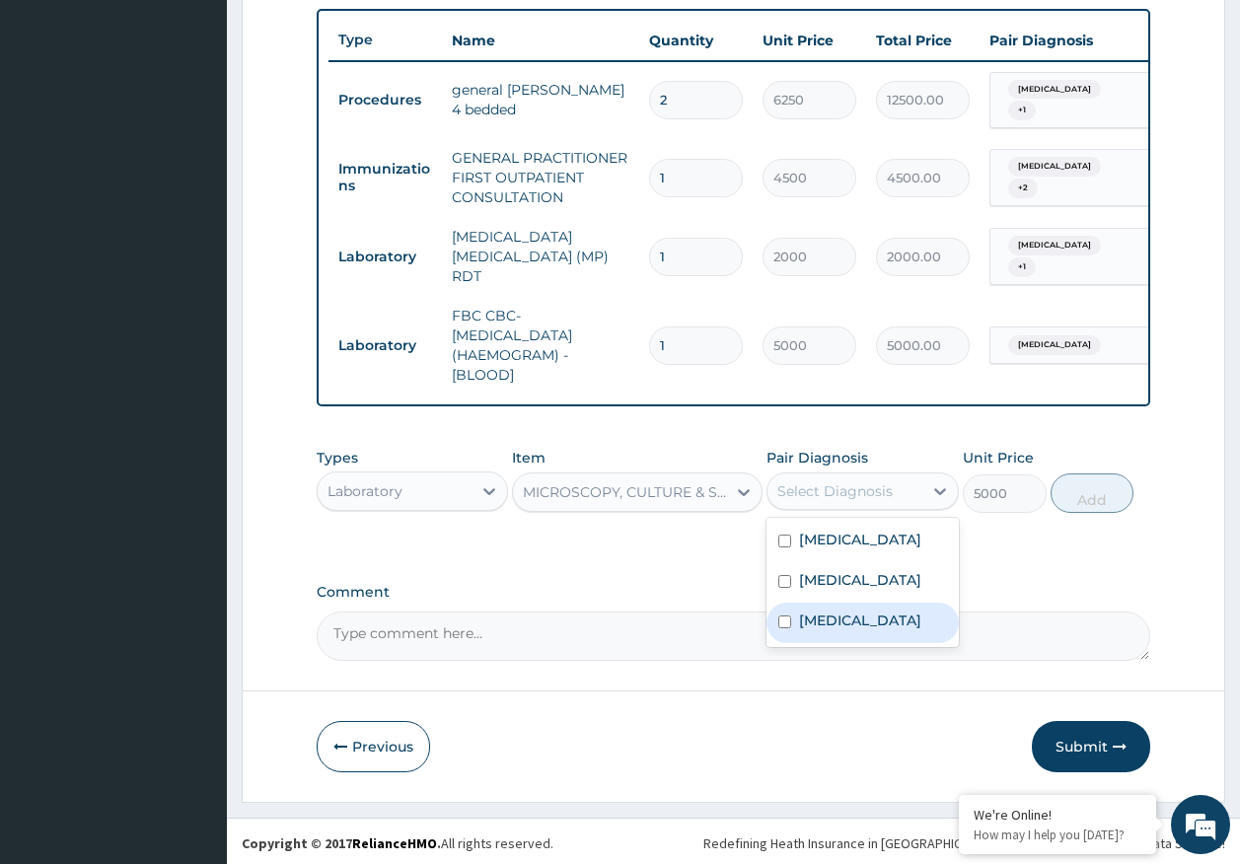
click at [835, 611] on label "Acute tonsillitis" at bounding box center [860, 621] width 122 height 20
checkbox input "true"
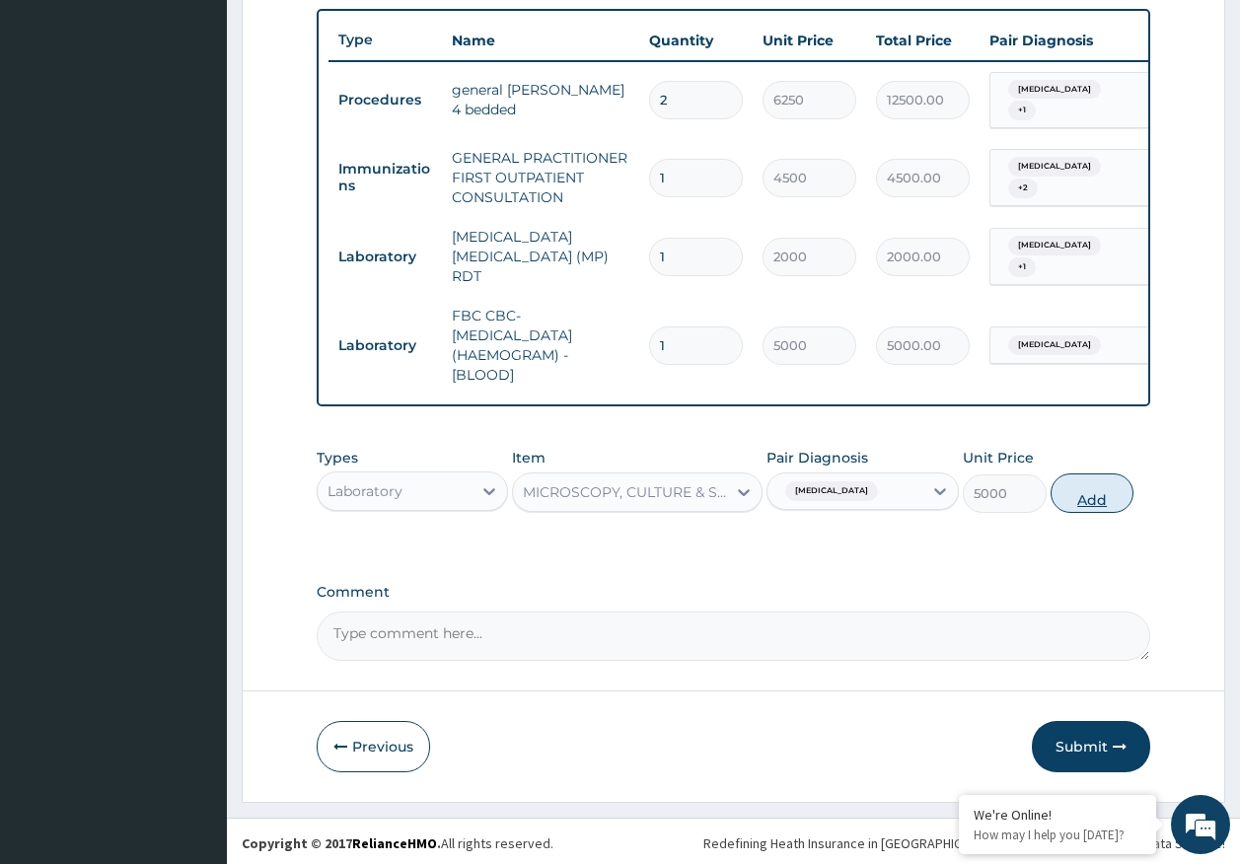
click at [1092, 490] on button "Add" at bounding box center [1093, 493] width 84 height 39
type input "0"
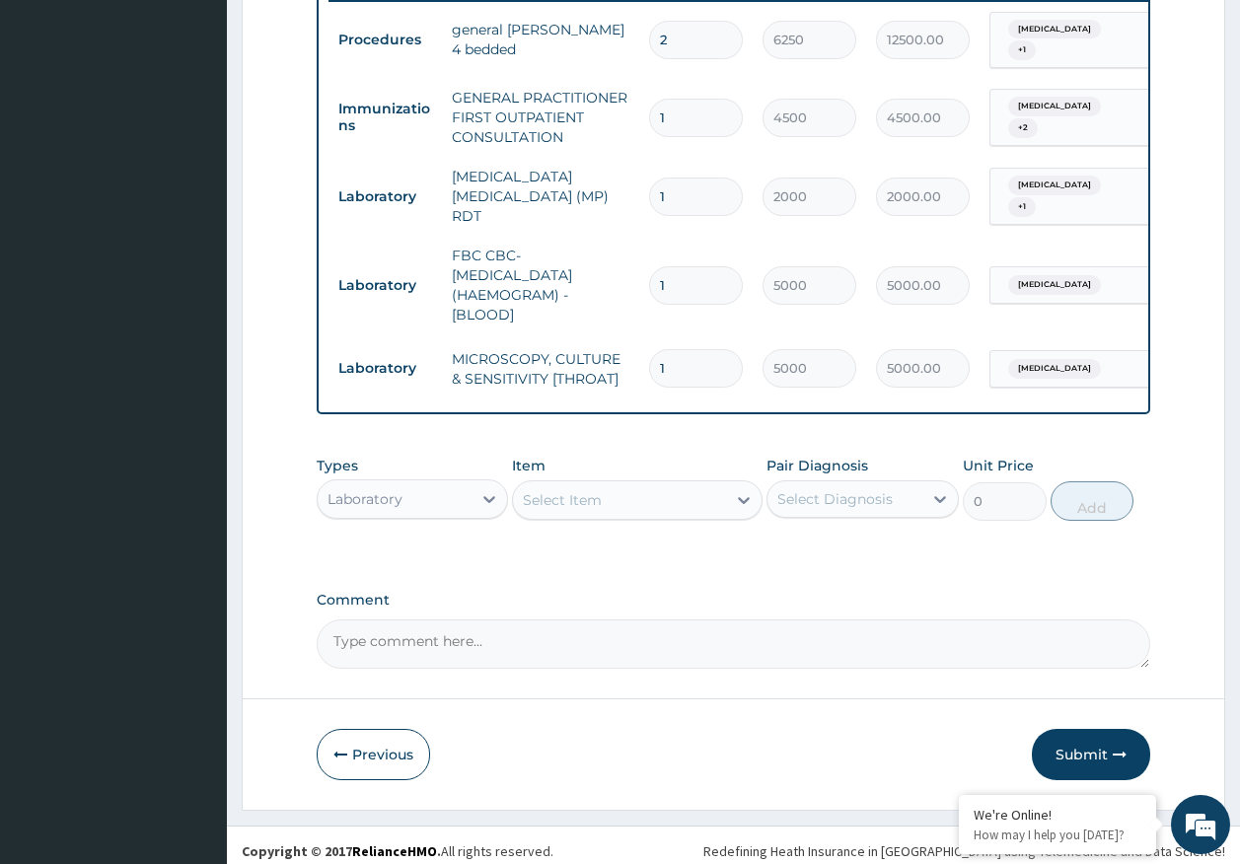
scroll to position [793, 0]
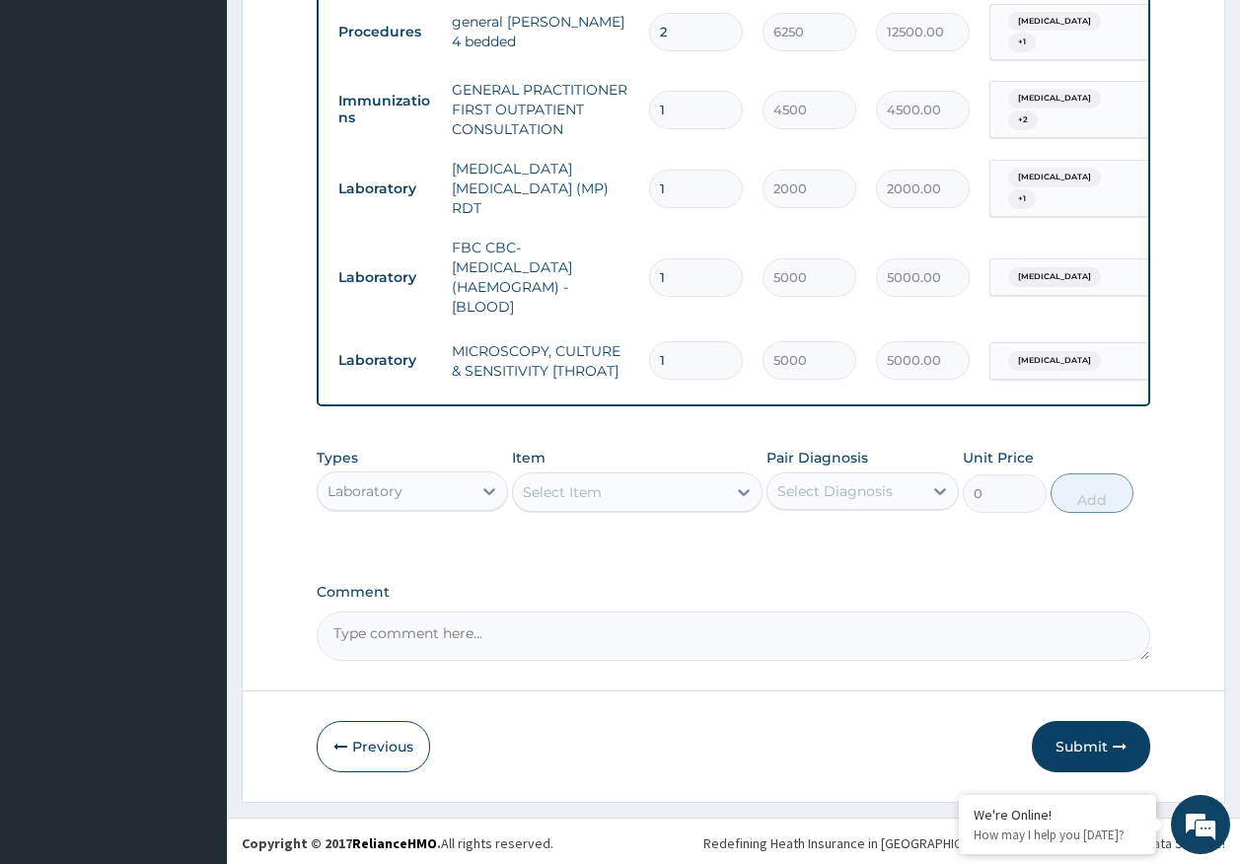
click at [354, 487] on div "Laboratory" at bounding box center [365, 491] width 75 height 20
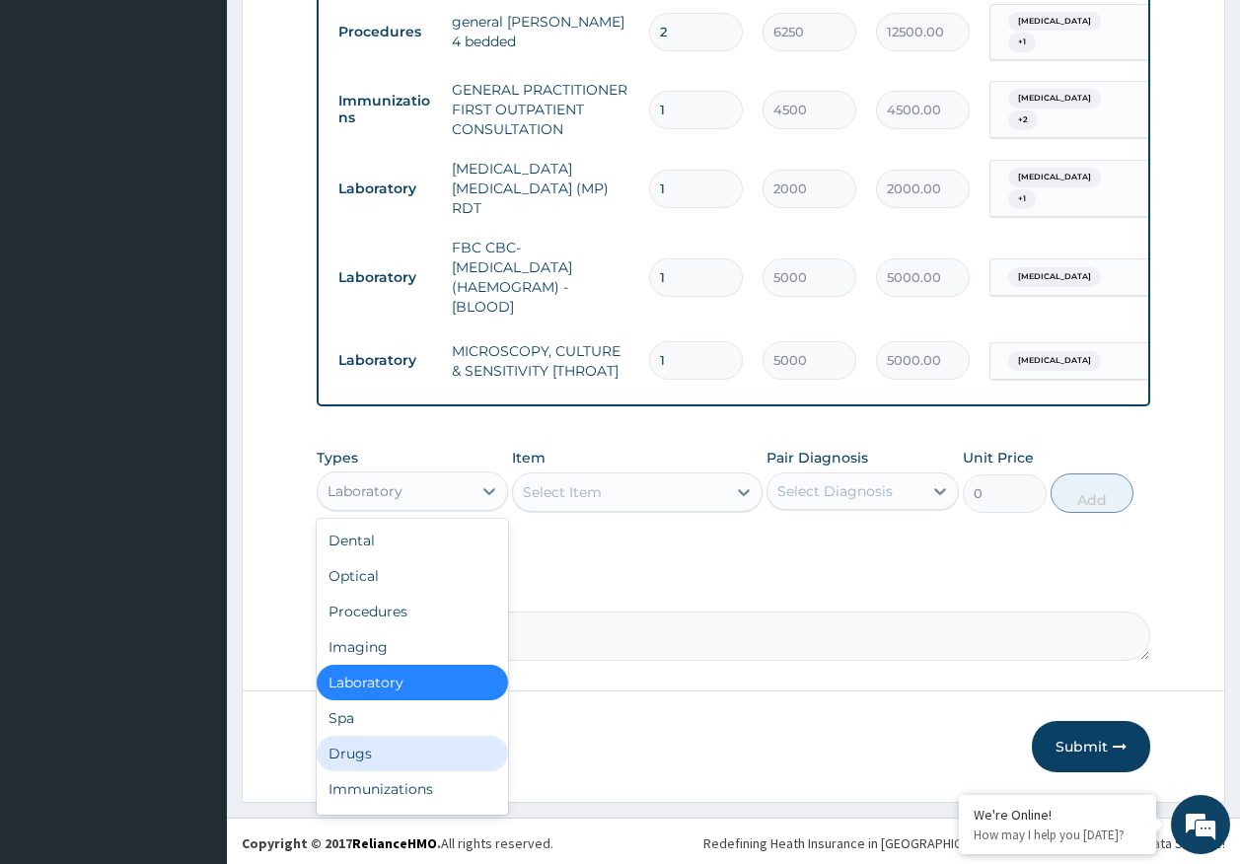
drag, startPoint x: 361, startPoint y: 754, endPoint x: 379, endPoint y: 730, distance: 29.6
click at [362, 750] on div "Drugs" at bounding box center [413, 754] width 192 height 36
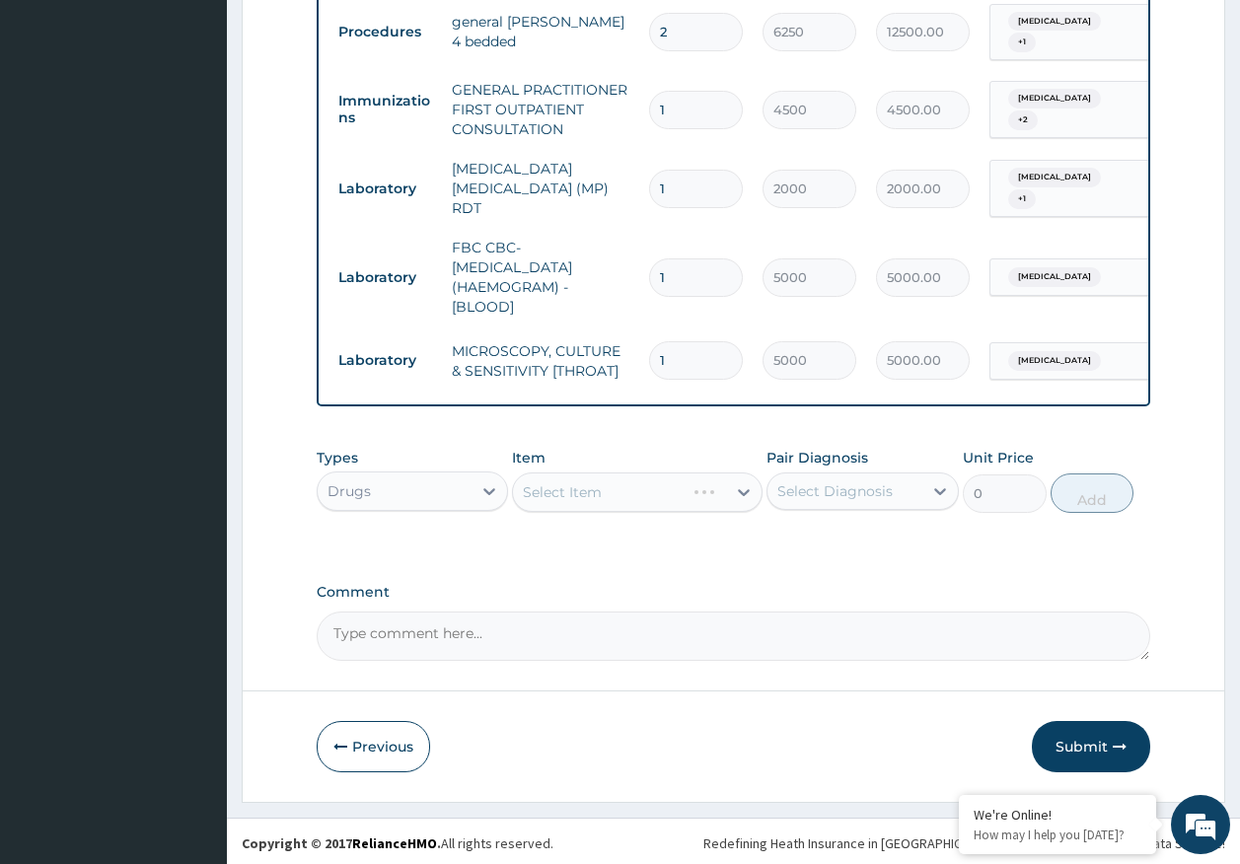
click at [797, 488] on div "Select Diagnosis" at bounding box center [834, 491] width 115 height 20
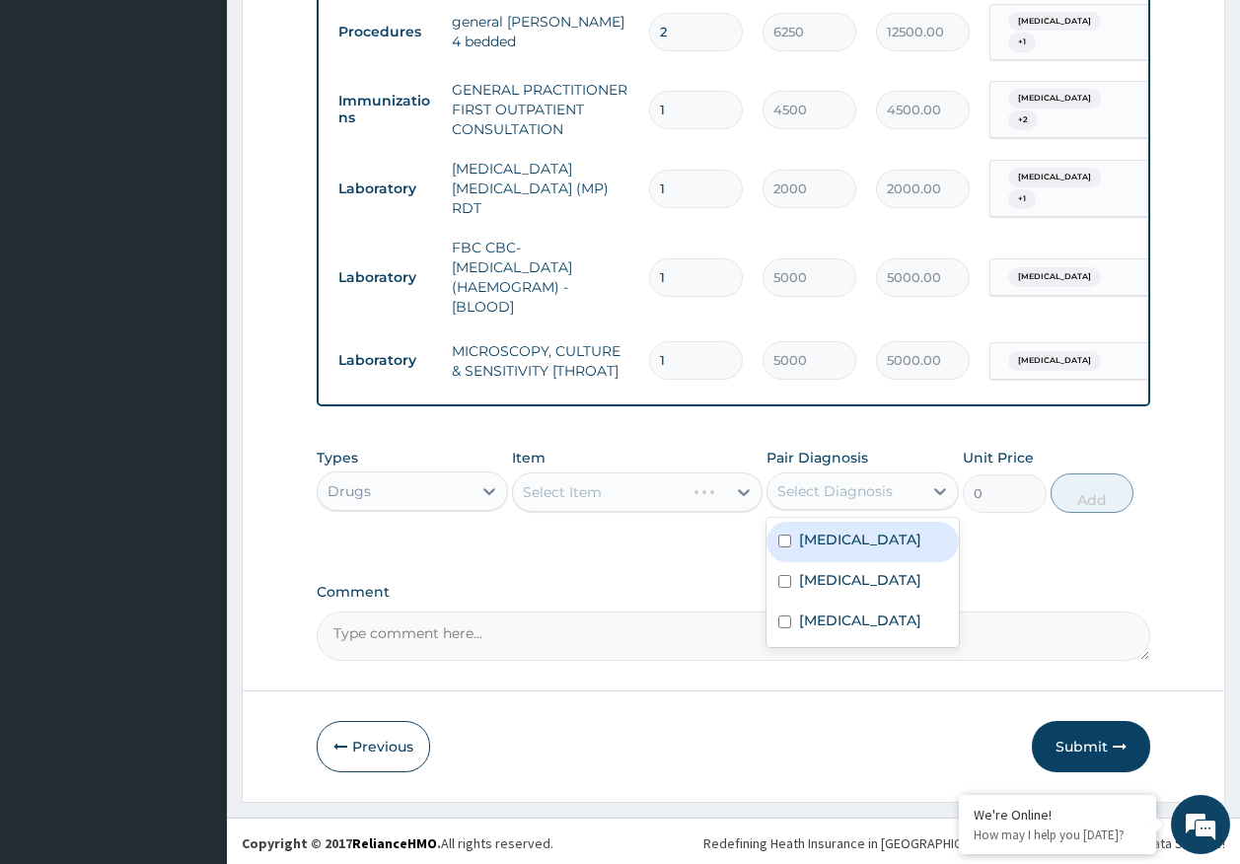
click at [816, 539] on label "[MEDICAL_DATA]" at bounding box center [860, 540] width 122 height 20
checkbox input "true"
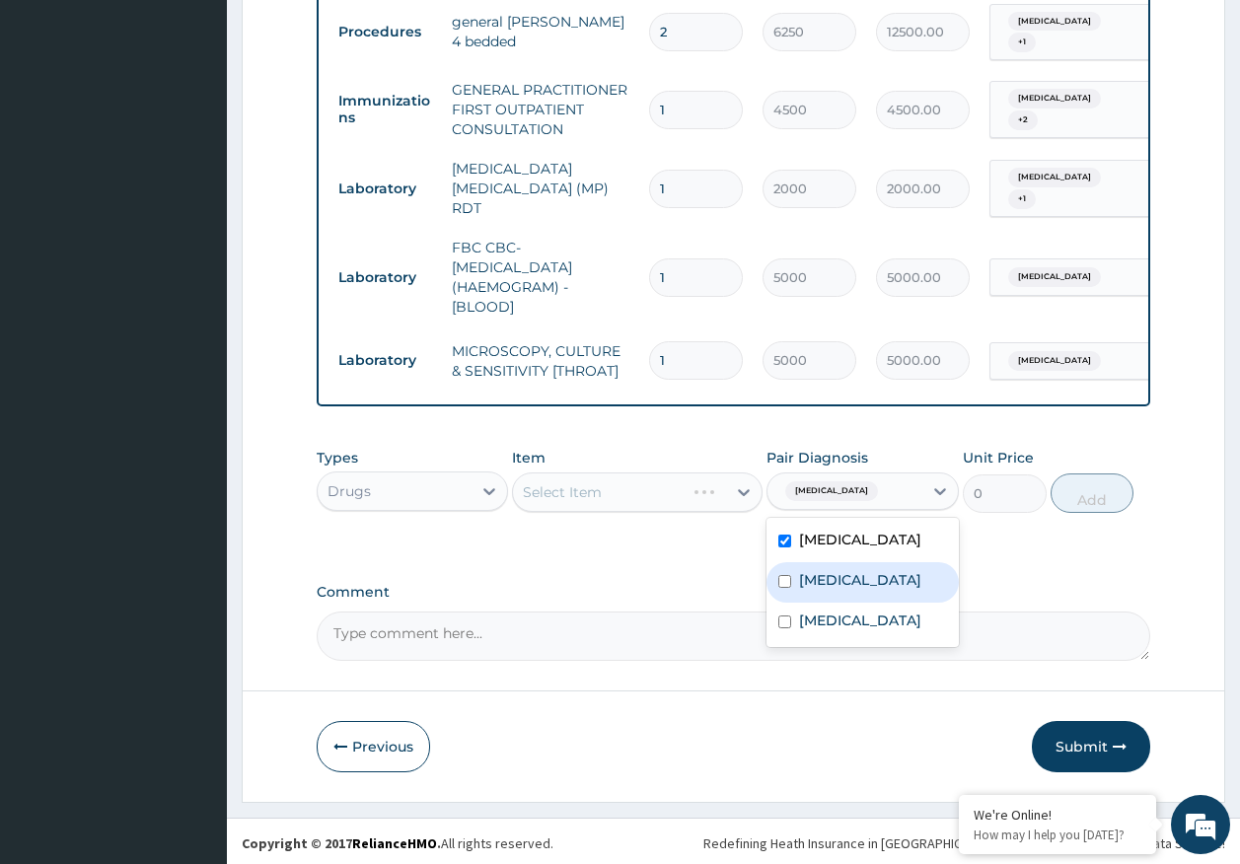
click at [831, 582] on label "[MEDICAL_DATA]" at bounding box center [860, 580] width 122 height 20
checkbox input "true"
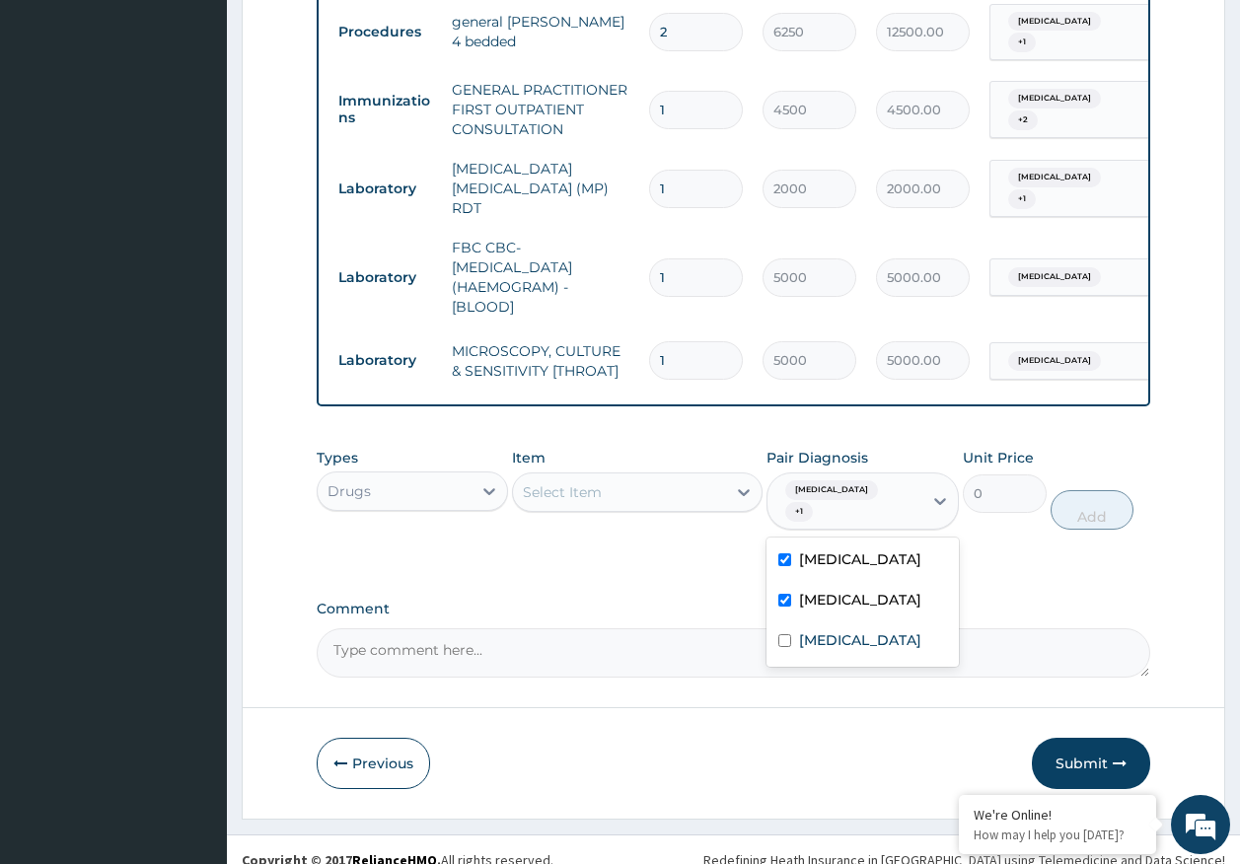
click at [658, 495] on div "Select Item" at bounding box center [619, 492] width 213 height 32
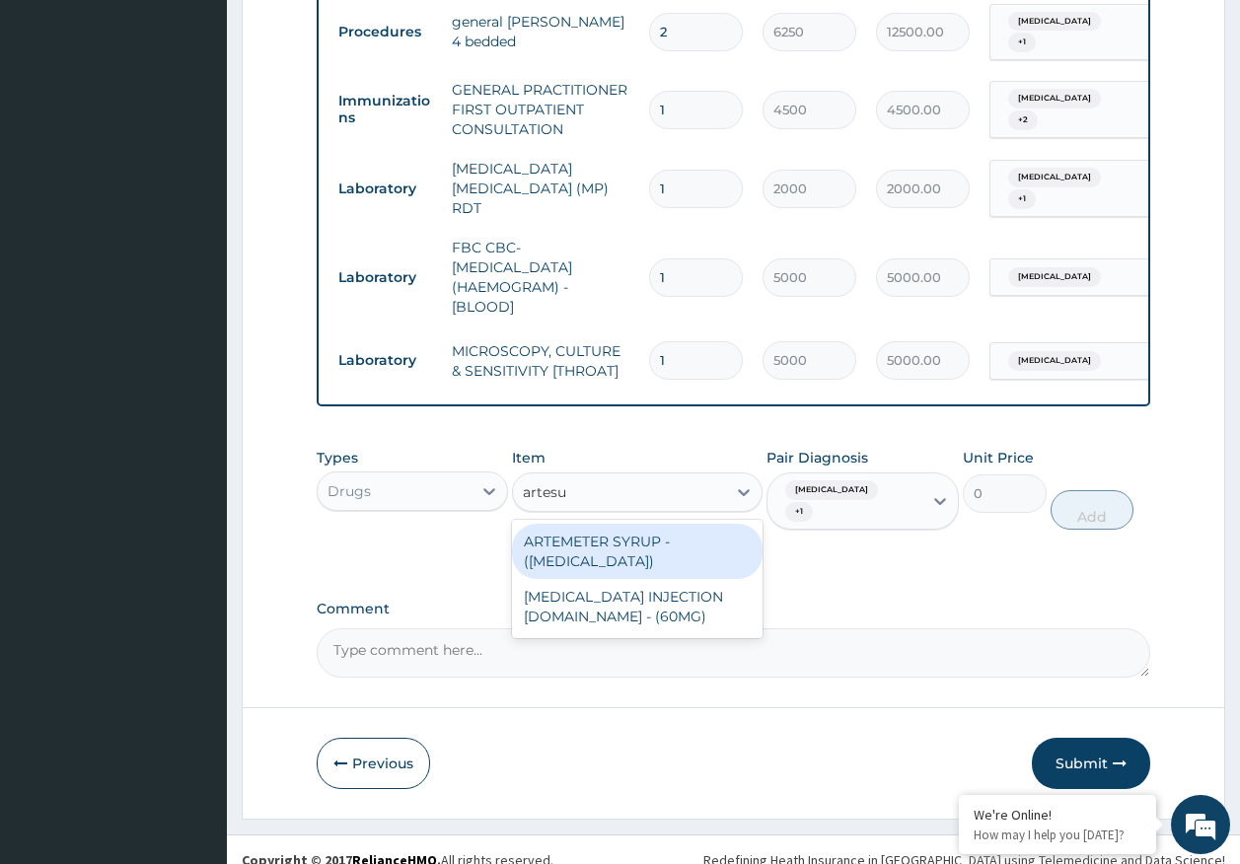
type input "artesun"
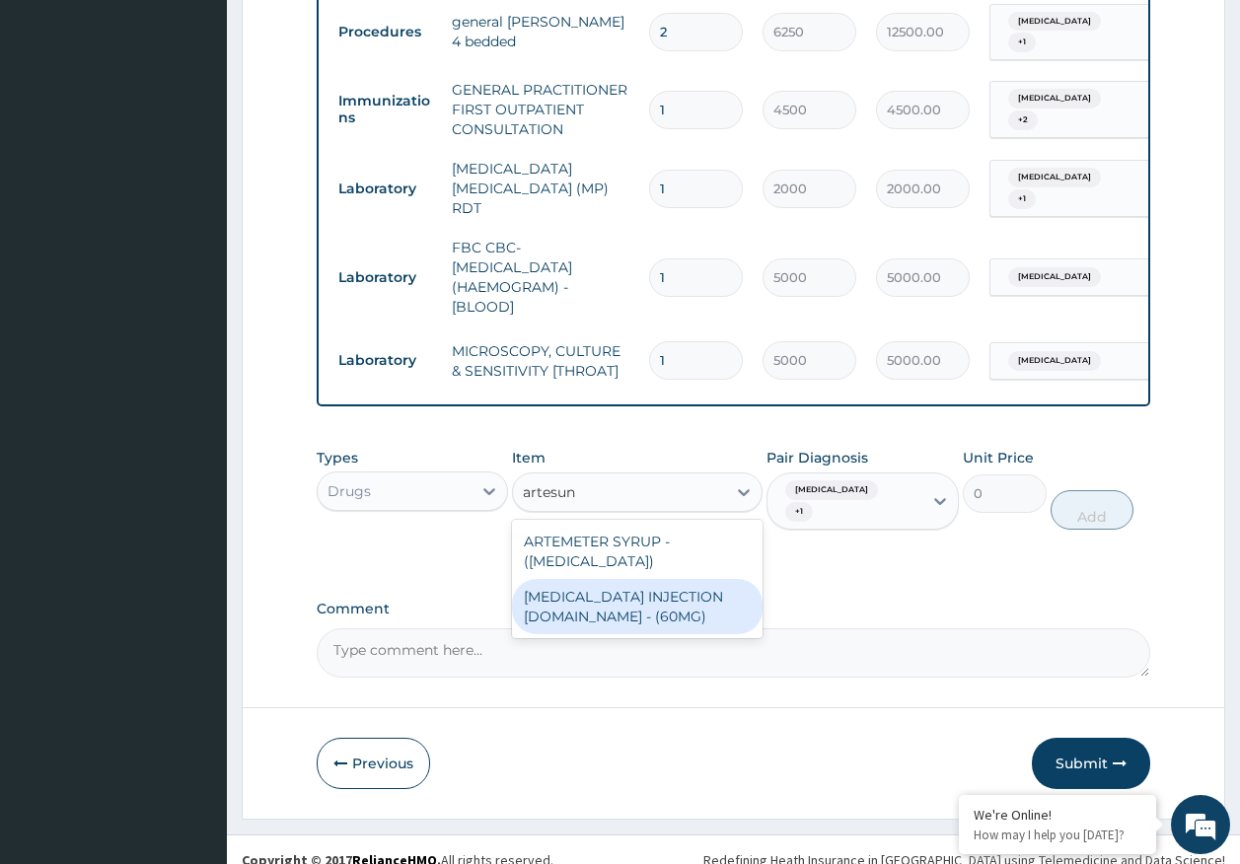
drag, startPoint x: 672, startPoint y: 594, endPoint x: 1009, endPoint y: 456, distance: 364.6
click at [678, 583] on div "ARTESUNATE INJECTION IV.IM - (60MG)" at bounding box center [637, 606] width 251 height 55
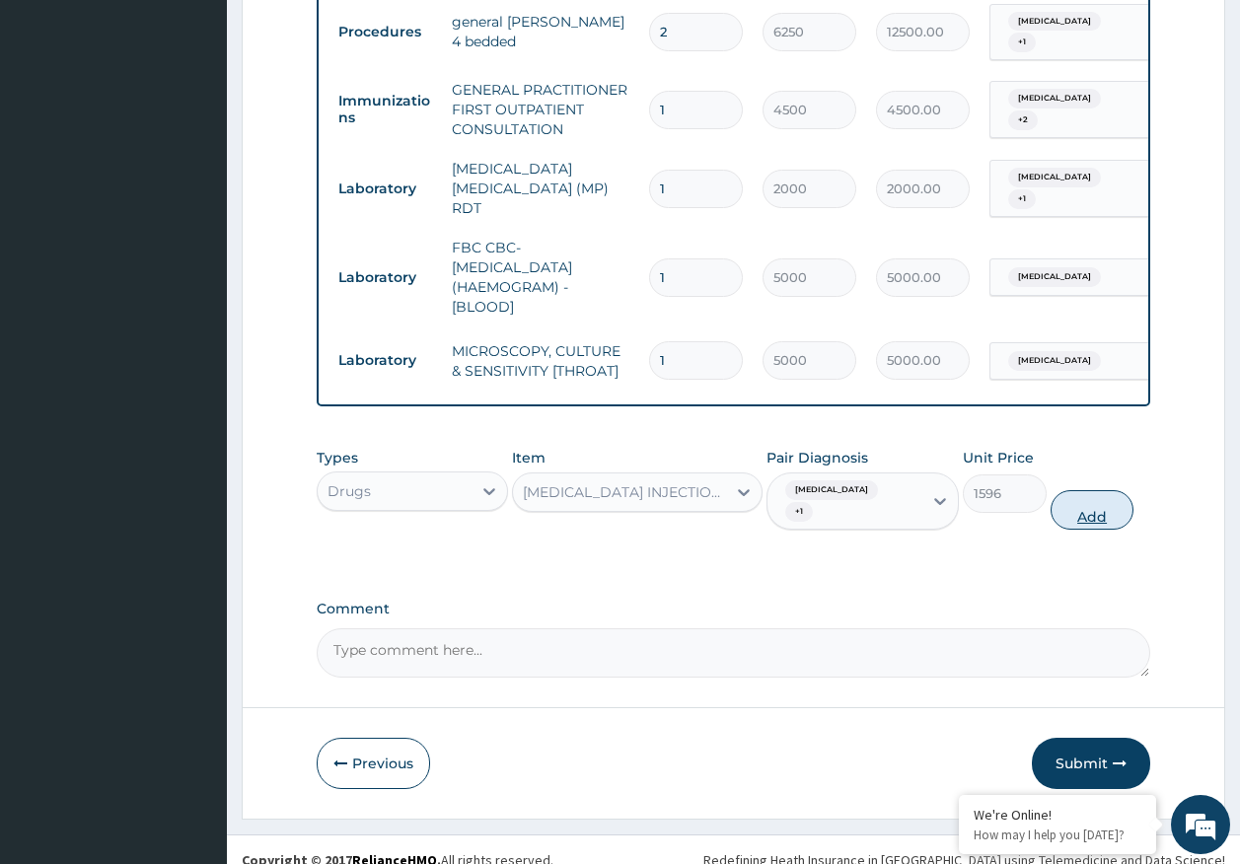
click at [1106, 490] on button "Add" at bounding box center [1093, 509] width 84 height 39
type input "0"
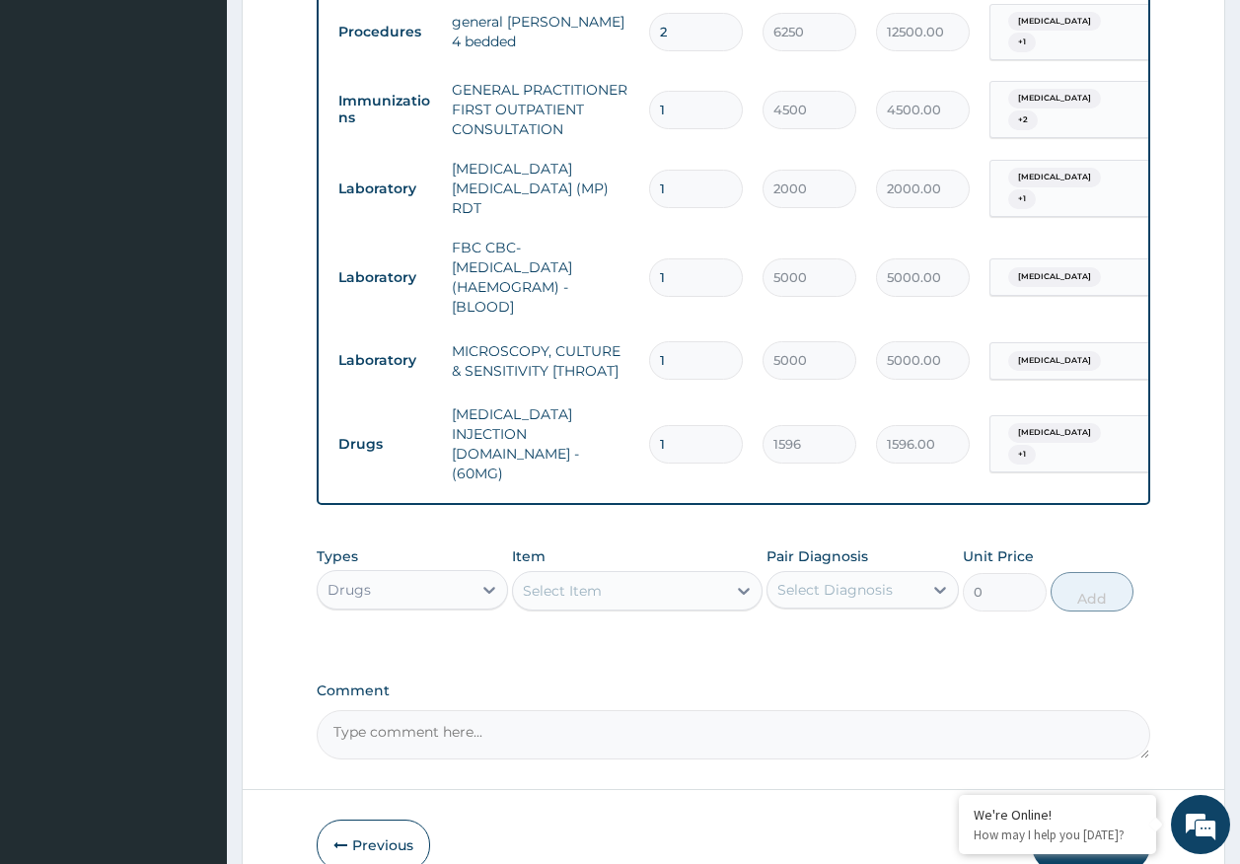
click at [638, 575] on div "Select Item" at bounding box center [619, 591] width 213 height 32
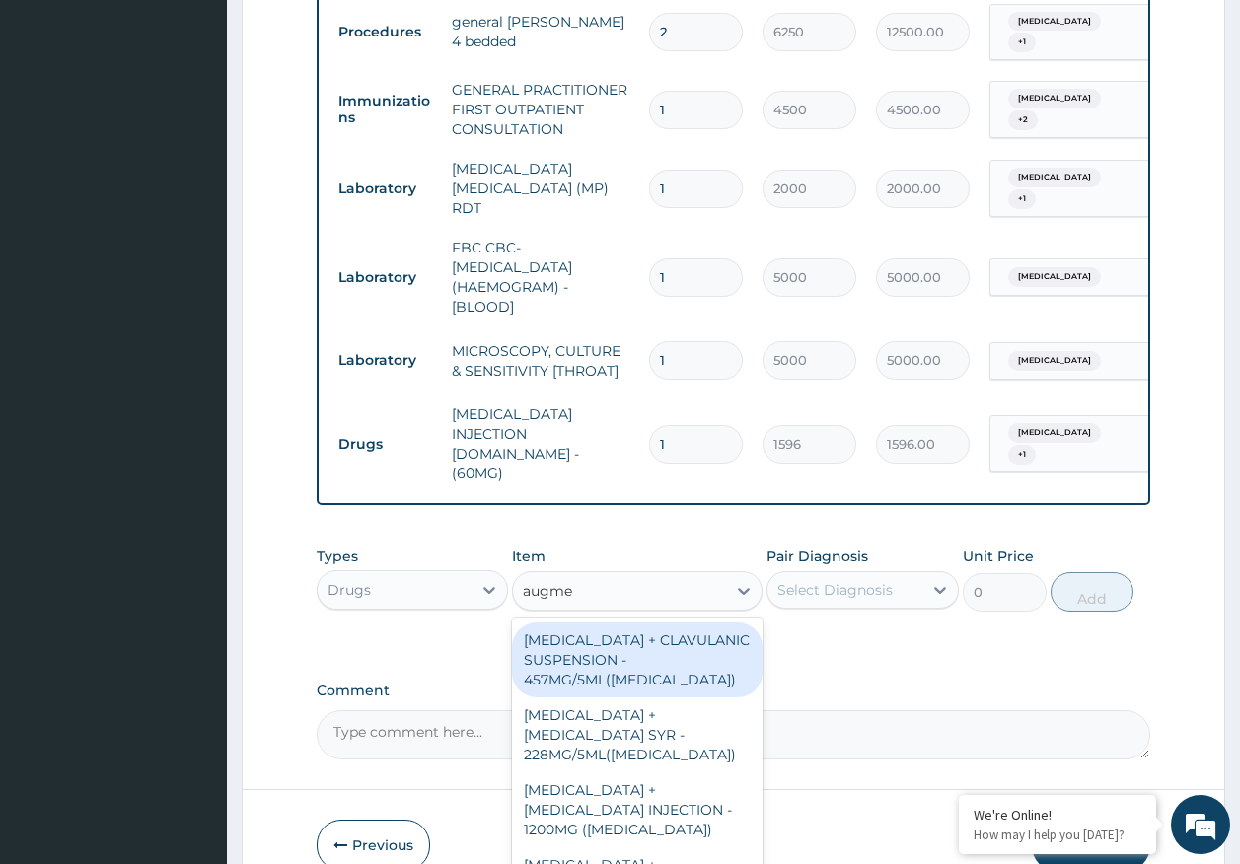
type input "augmen"
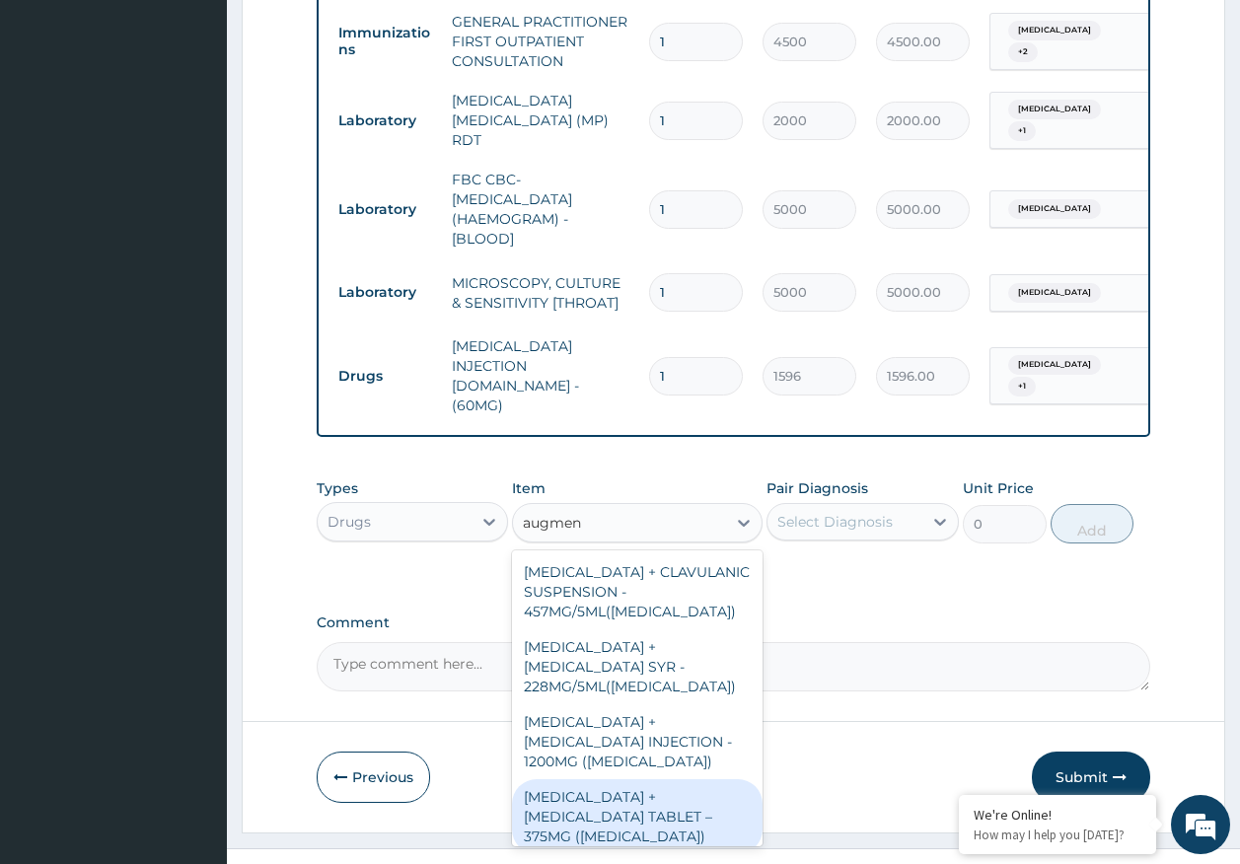
scroll to position [87, 0]
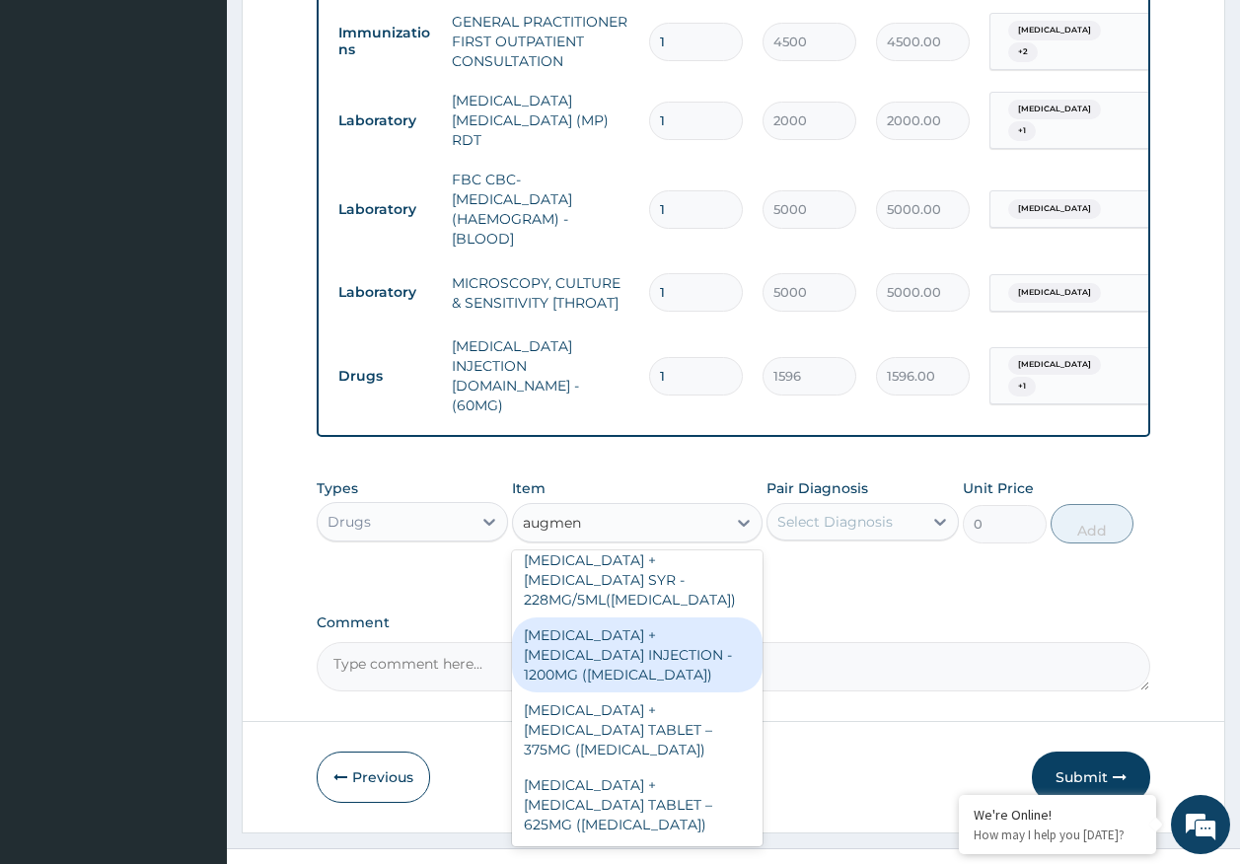
click at [613, 635] on div "AMOXICILLIN + CLAVULANIC ACID INJECTION - 1200MG (AUGMENTIN)" at bounding box center [637, 655] width 251 height 75
type input "5600"
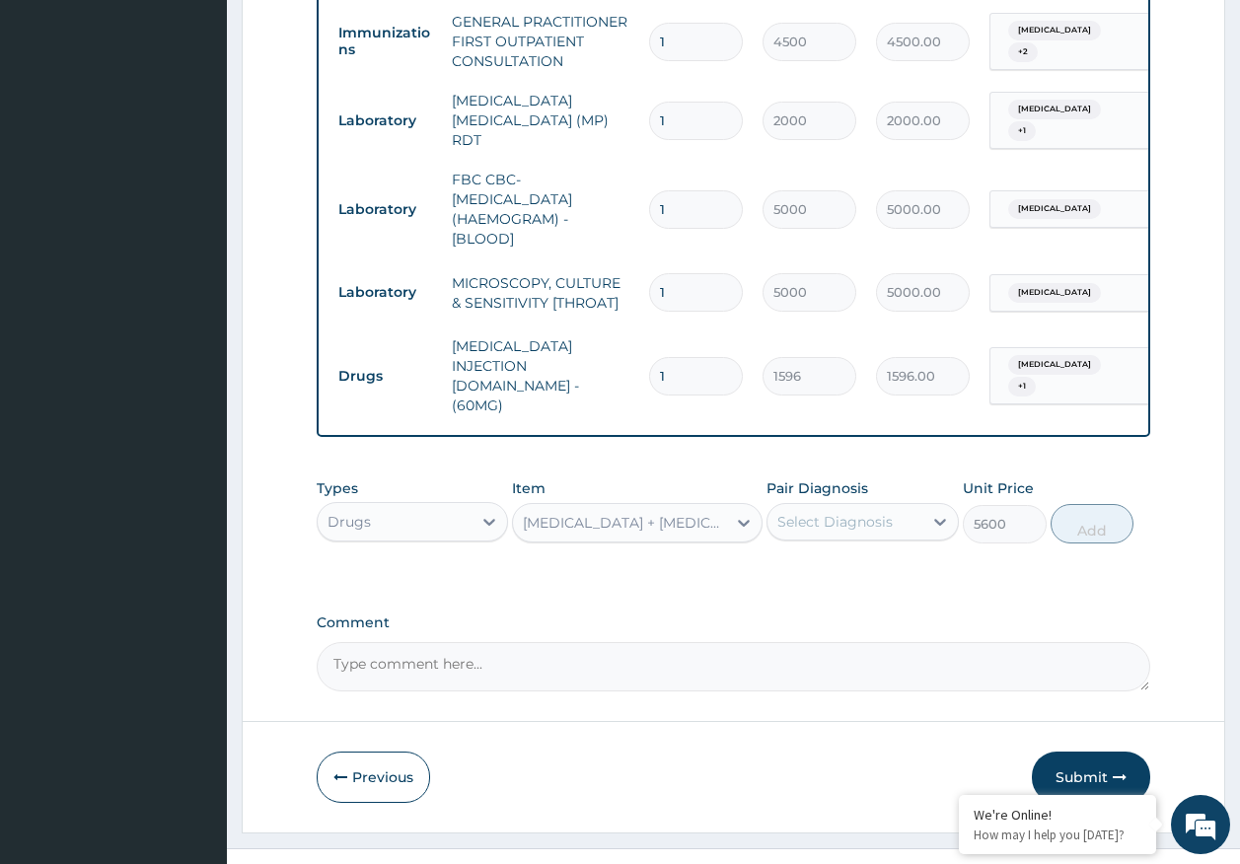
click at [887, 512] on div "Select Diagnosis" at bounding box center [834, 522] width 115 height 20
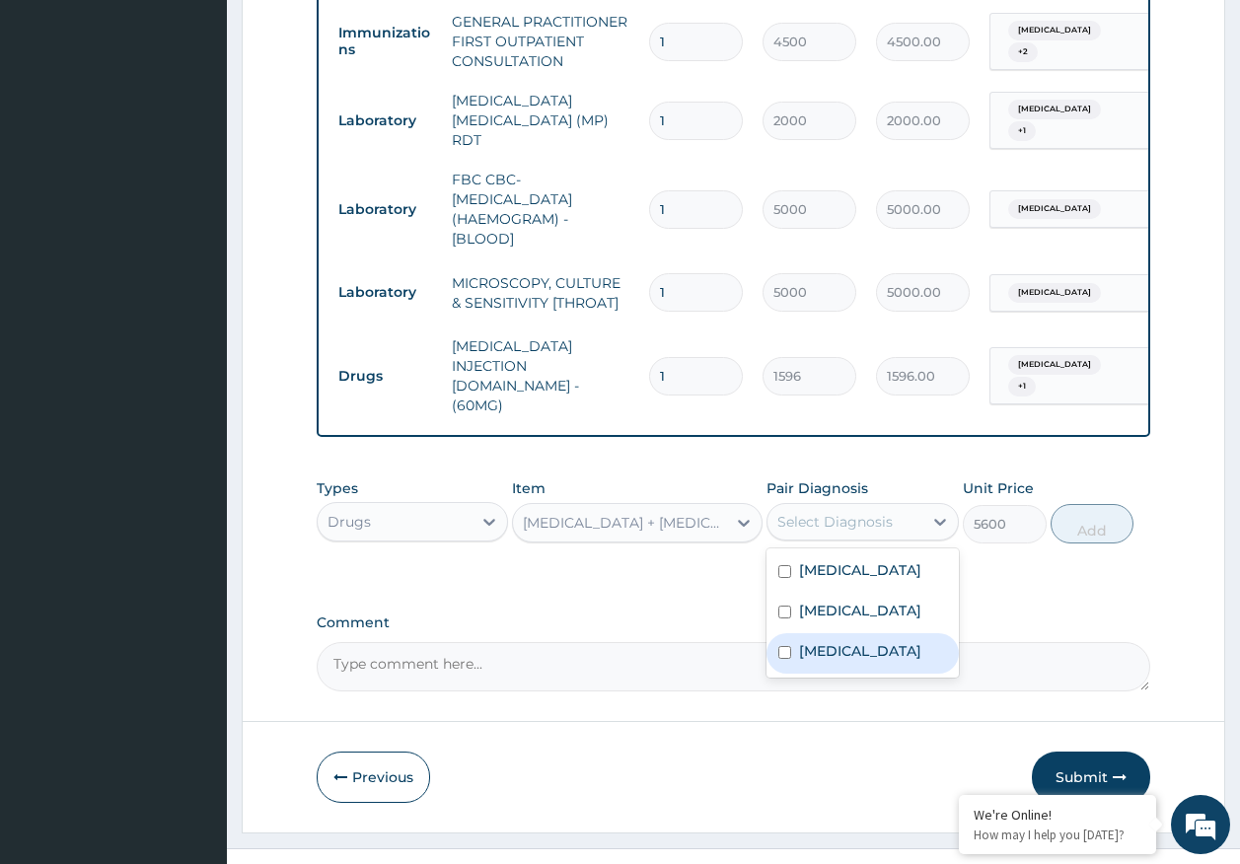
drag, startPoint x: 849, startPoint y: 621, endPoint x: 1064, endPoint y: 521, distance: 237.0
click at [854, 641] on label "Acute tonsillitis" at bounding box center [860, 651] width 122 height 20
checkbox input "true"
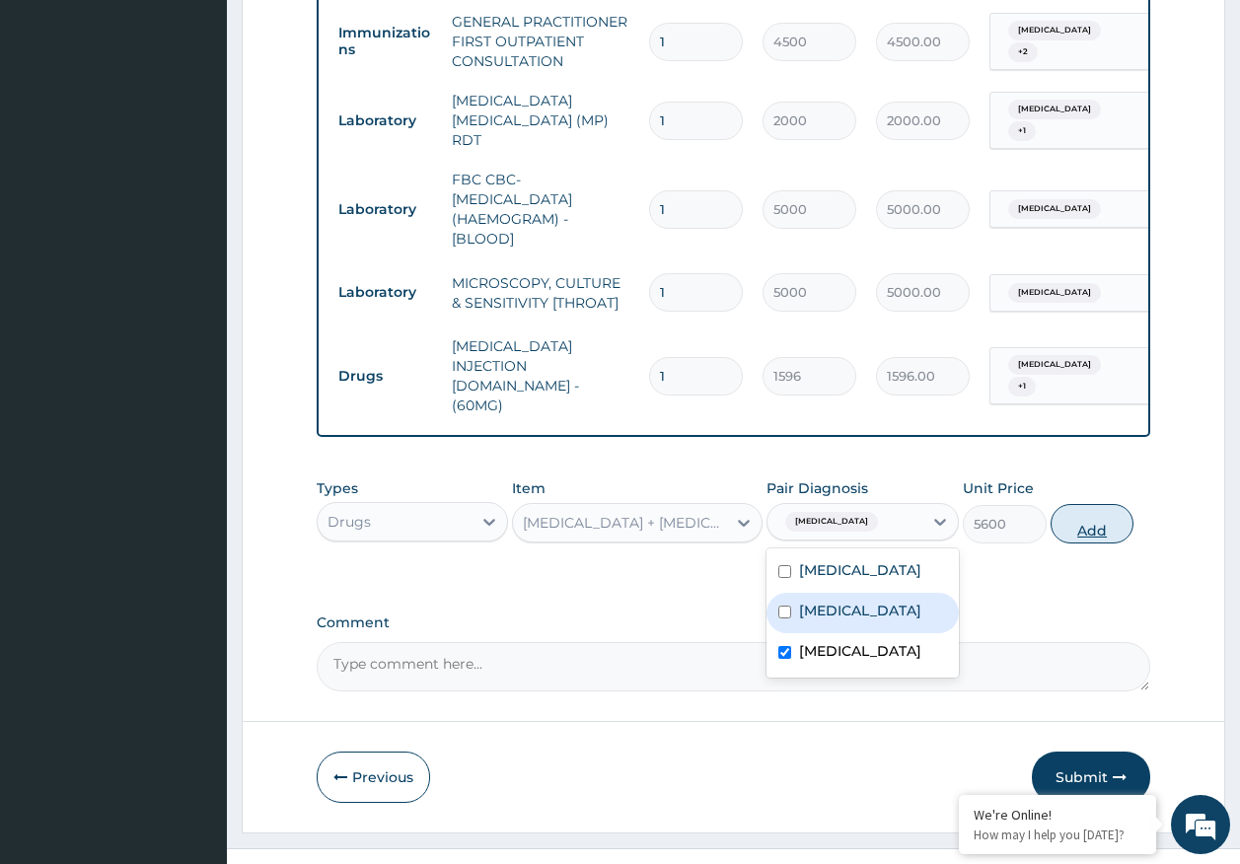
click at [1094, 504] on button "Add" at bounding box center [1093, 523] width 84 height 39
type input "0"
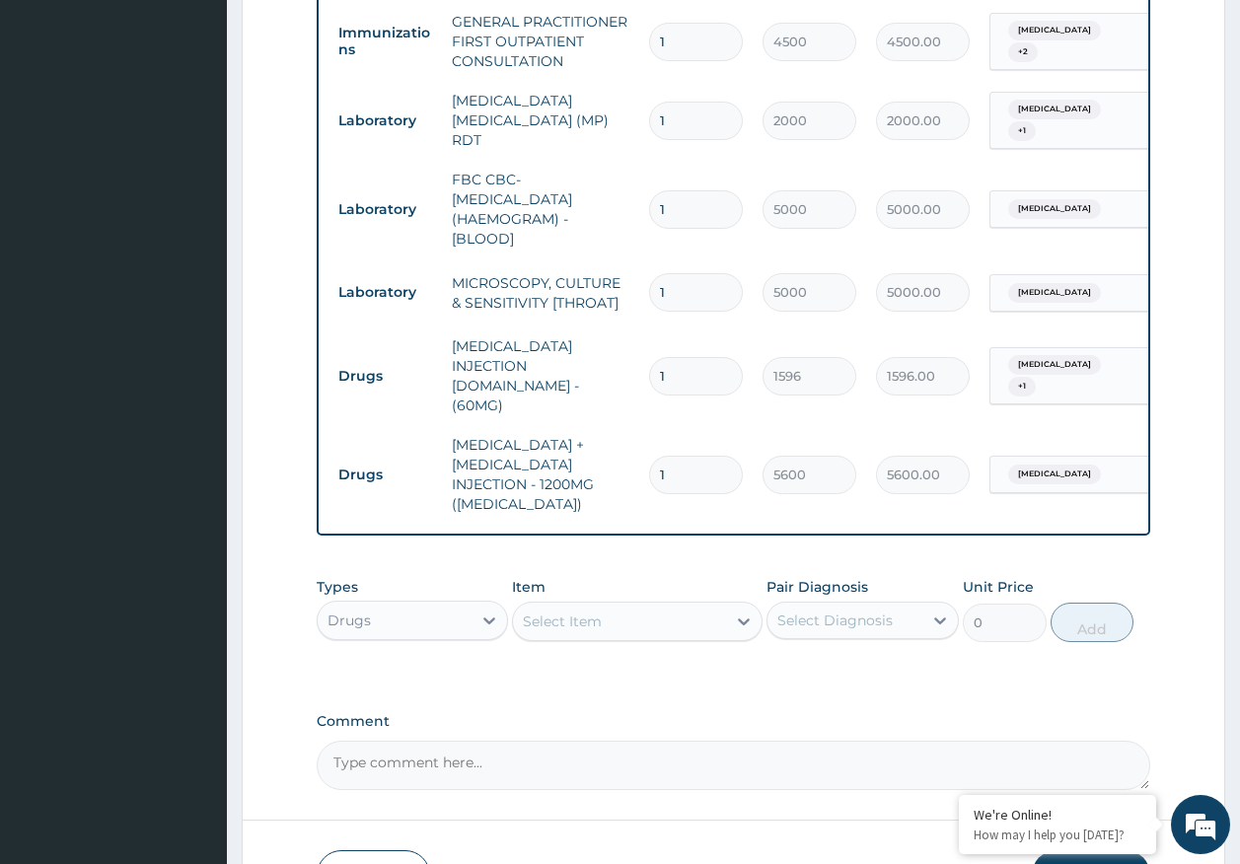
type input "0.00"
type input "3"
type input "16800.00"
type input "3"
click at [685, 357] on input "1" at bounding box center [696, 376] width 94 height 38
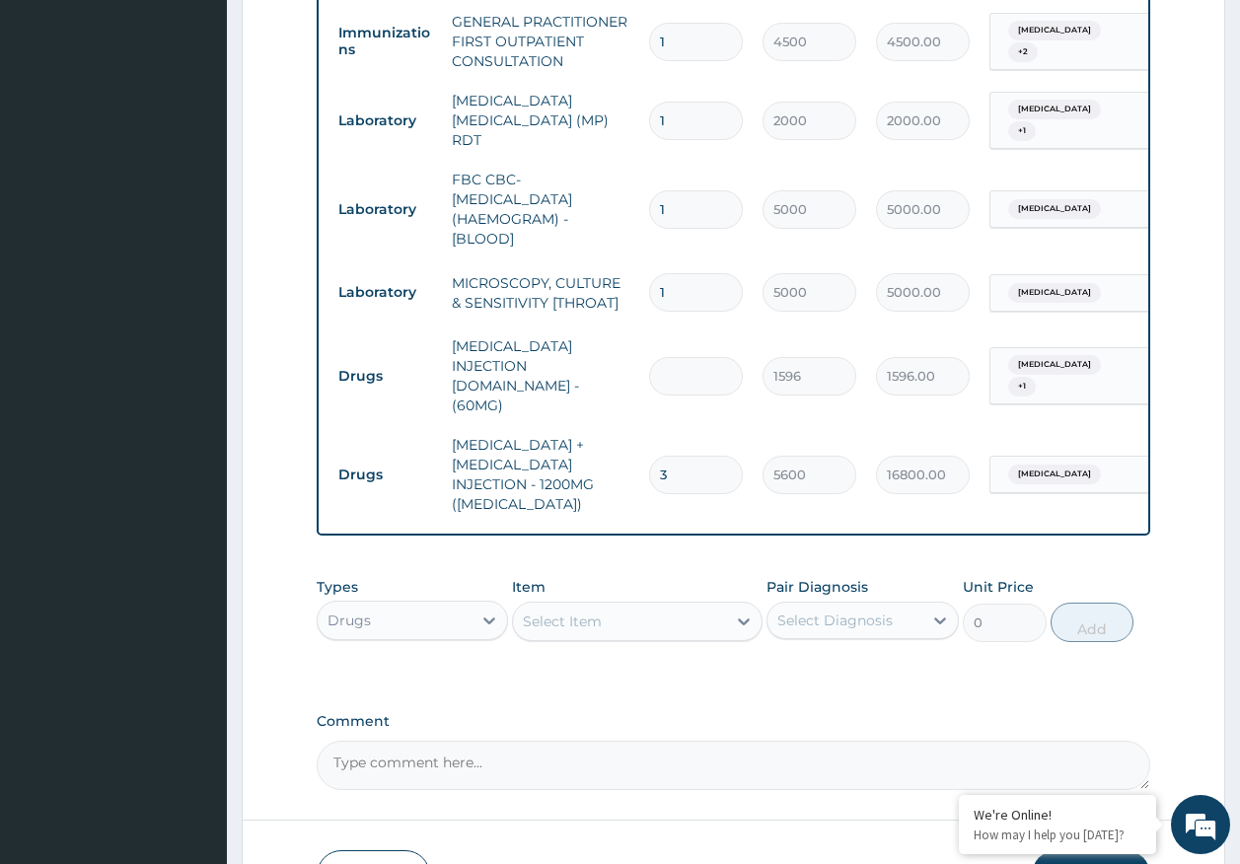
type input "0.00"
type input "6"
type input "9576.00"
type input "6"
click at [631, 606] on div "Select Item" at bounding box center [619, 622] width 213 height 32
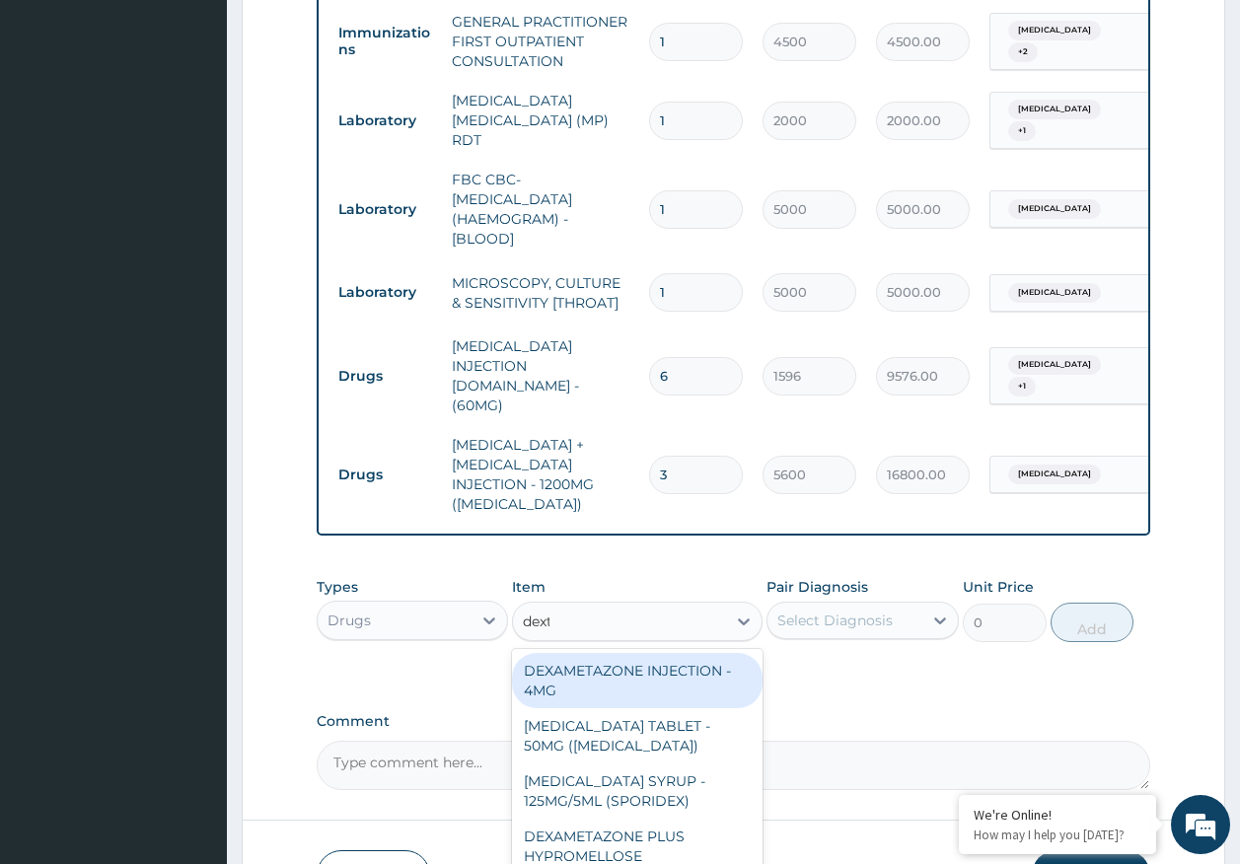
type input "dextr"
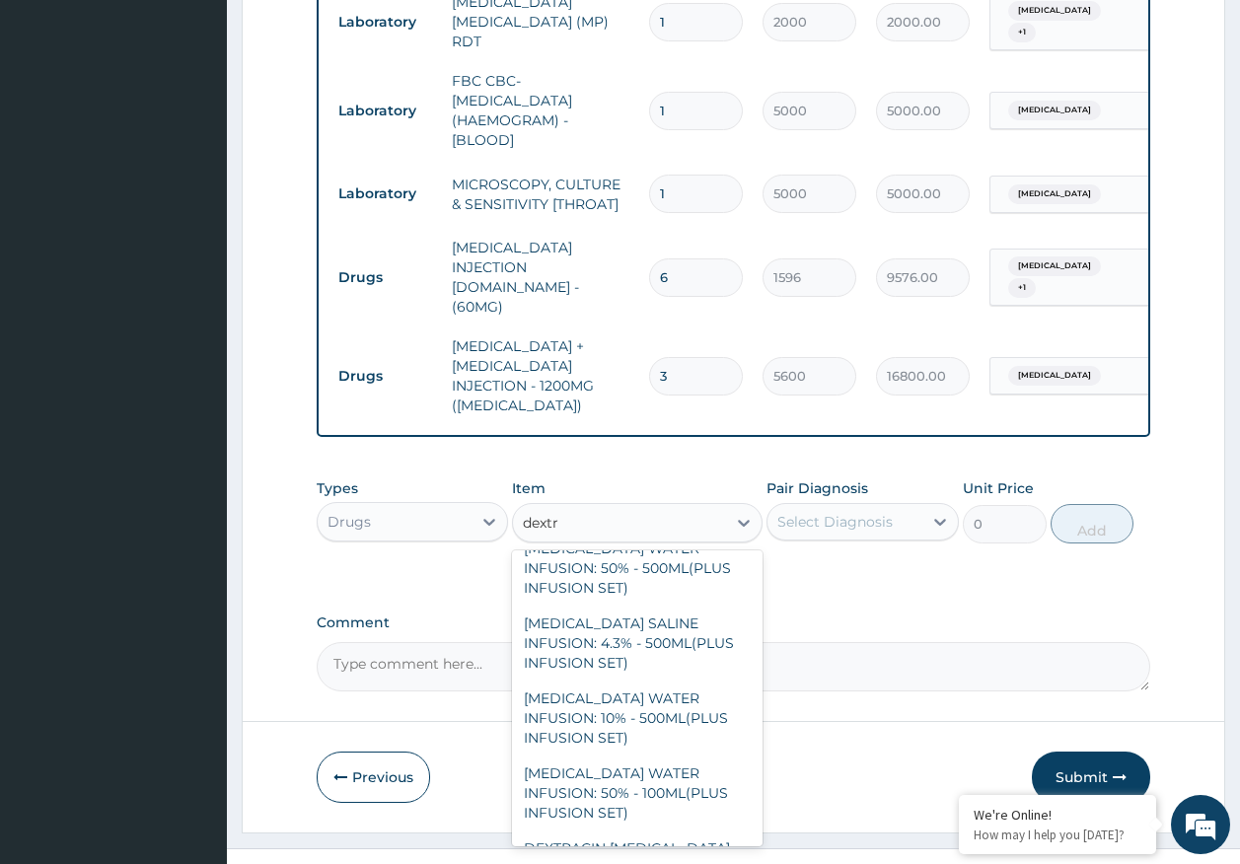
scroll to position [0, 0]
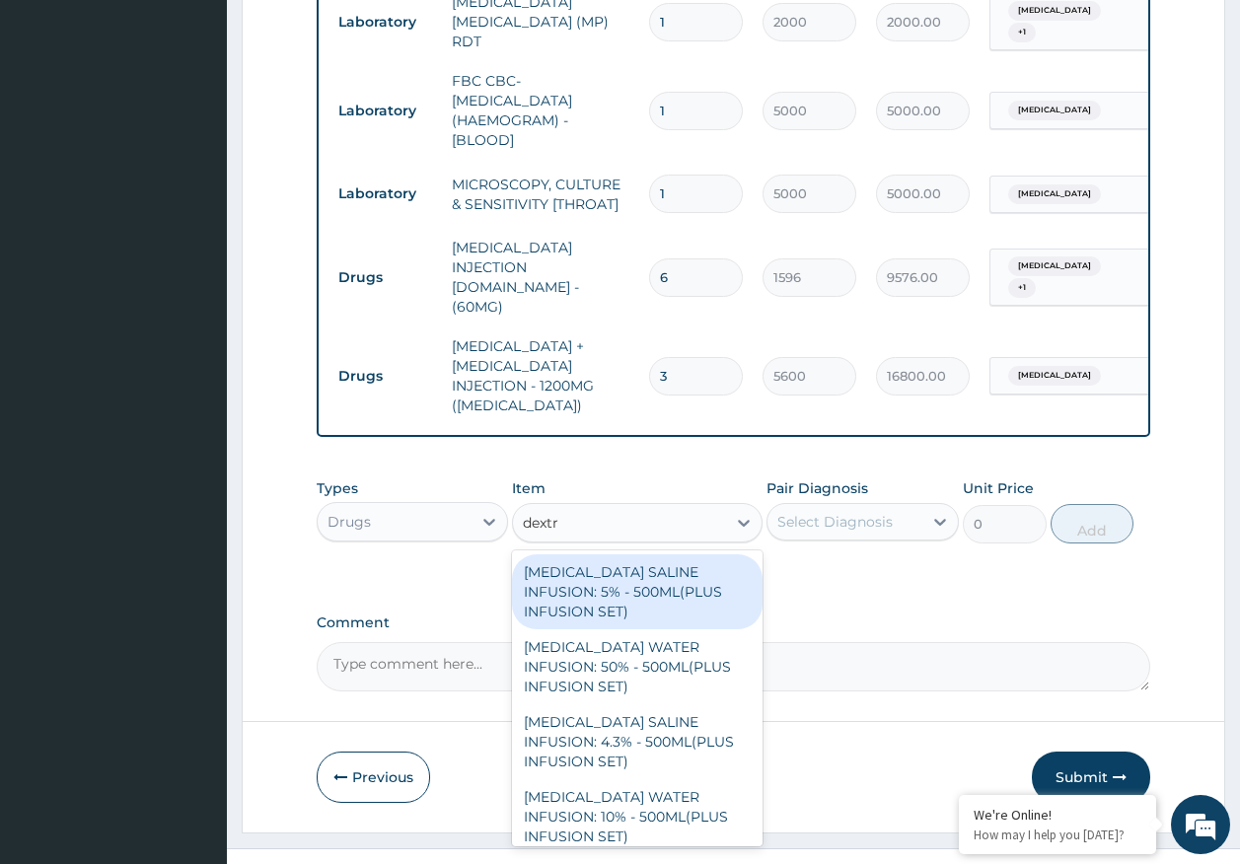
click at [620, 554] on div "[MEDICAL_DATA] SALINE INFUSION: 5% - 500ML(PLUS INFUSION SET)" at bounding box center [637, 591] width 251 height 75
type input "1092"
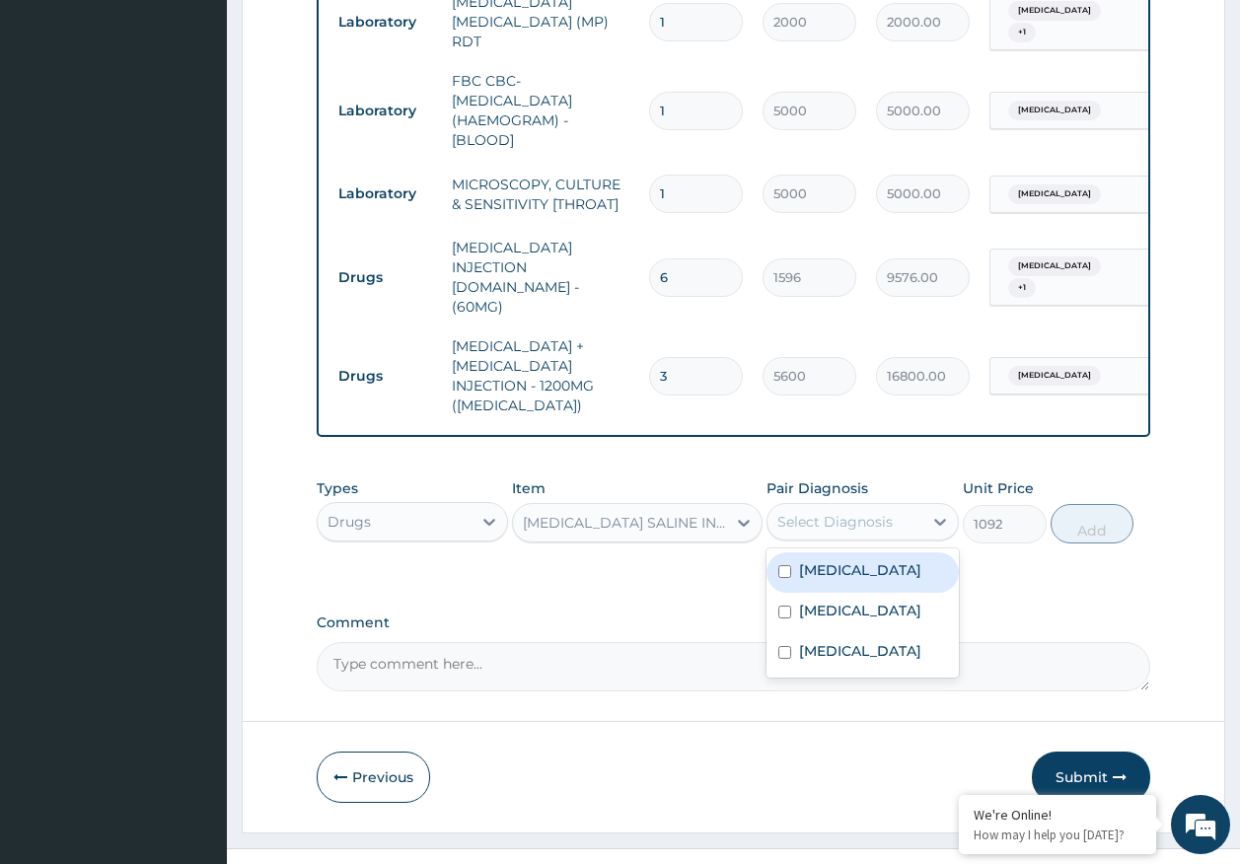
click at [878, 512] on div "Select Diagnosis" at bounding box center [834, 522] width 115 height 20
click at [851, 552] on div "[MEDICAL_DATA]" at bounding box center [863, 572] width 192 height 40
checkbox input "true"
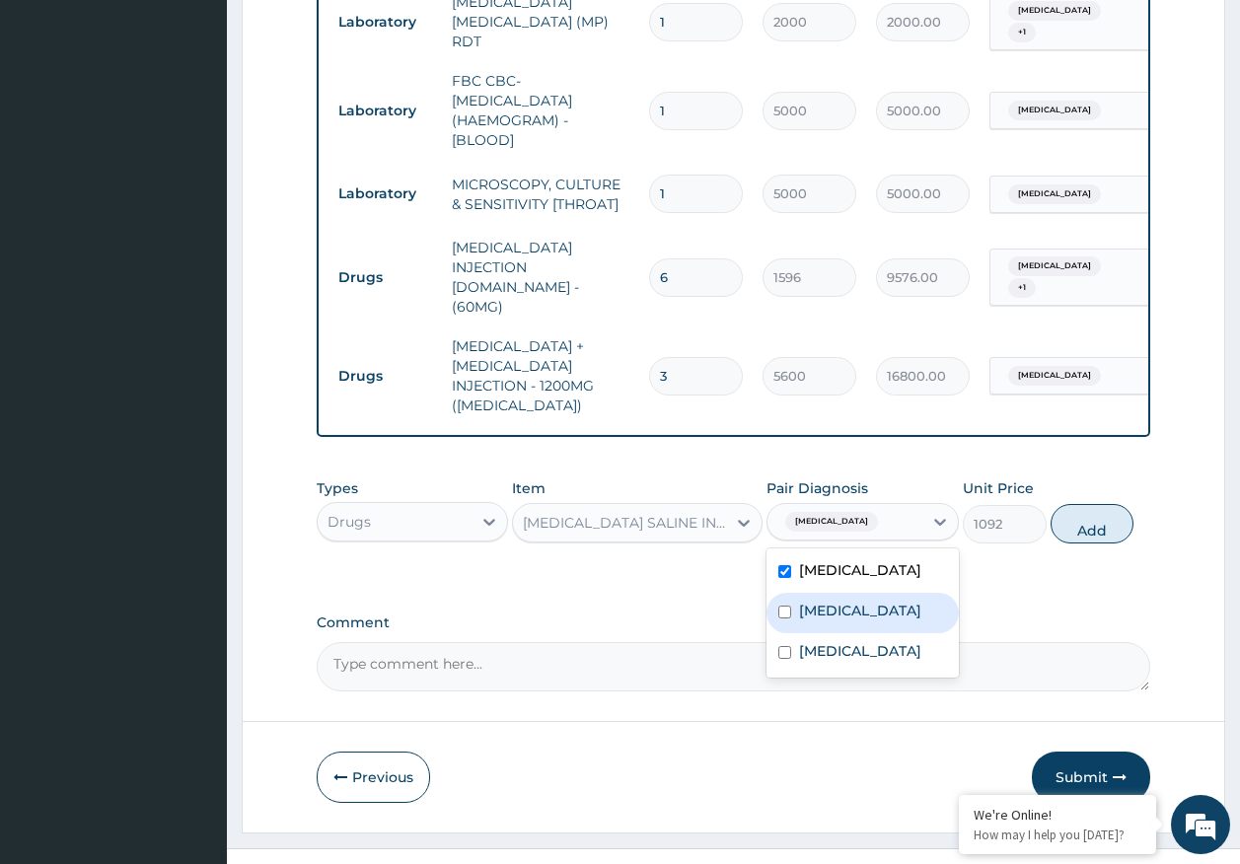
click at [845, 593] on div "[MEDICAL_DATA]" at bounding box center [863, 613] width 192 height 40
checkbox input "true"
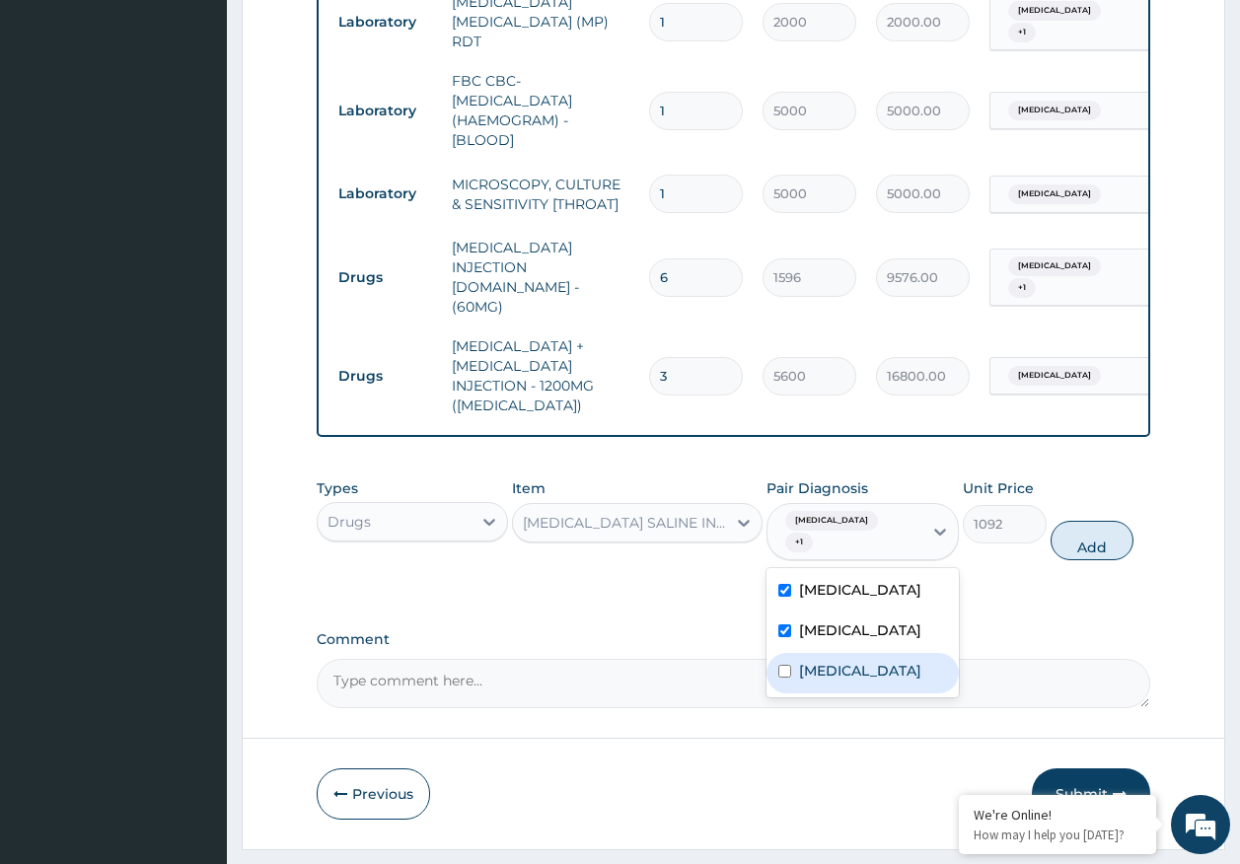
drag, startPoint x: 875, startPoint y: 626, endPoint x: 887, endPoint y: 596, distance: 32.8
click at [875, 653] on div "Acute tonsillitis" at bounding box center [863, 673] width 192 height 40
checkbox input "true"
click at [1095, 521] on button "Add" at bounding box center [1093, 540] width 84 height 39
type input "0"
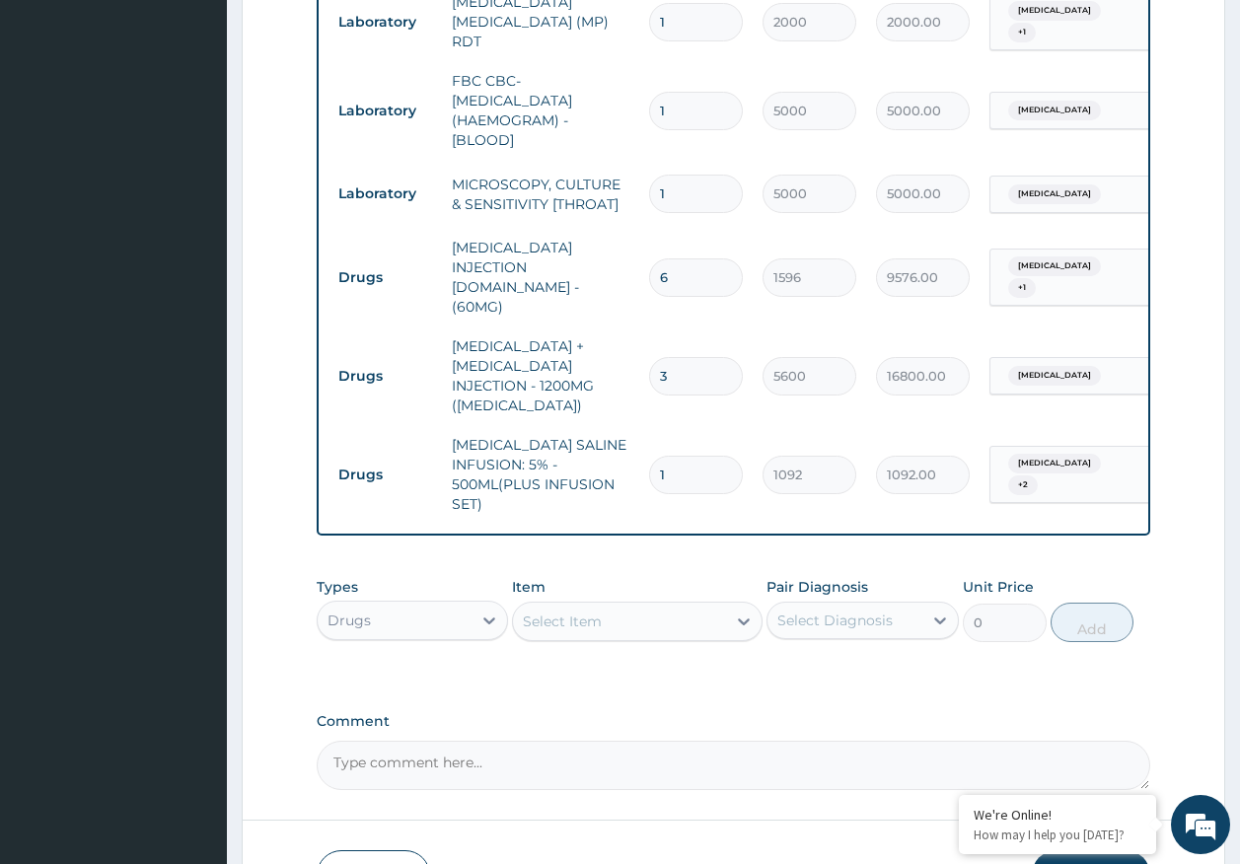
click at [655, 606] on div "Select Item" at bounding box center [619, 622] width 213 height 32
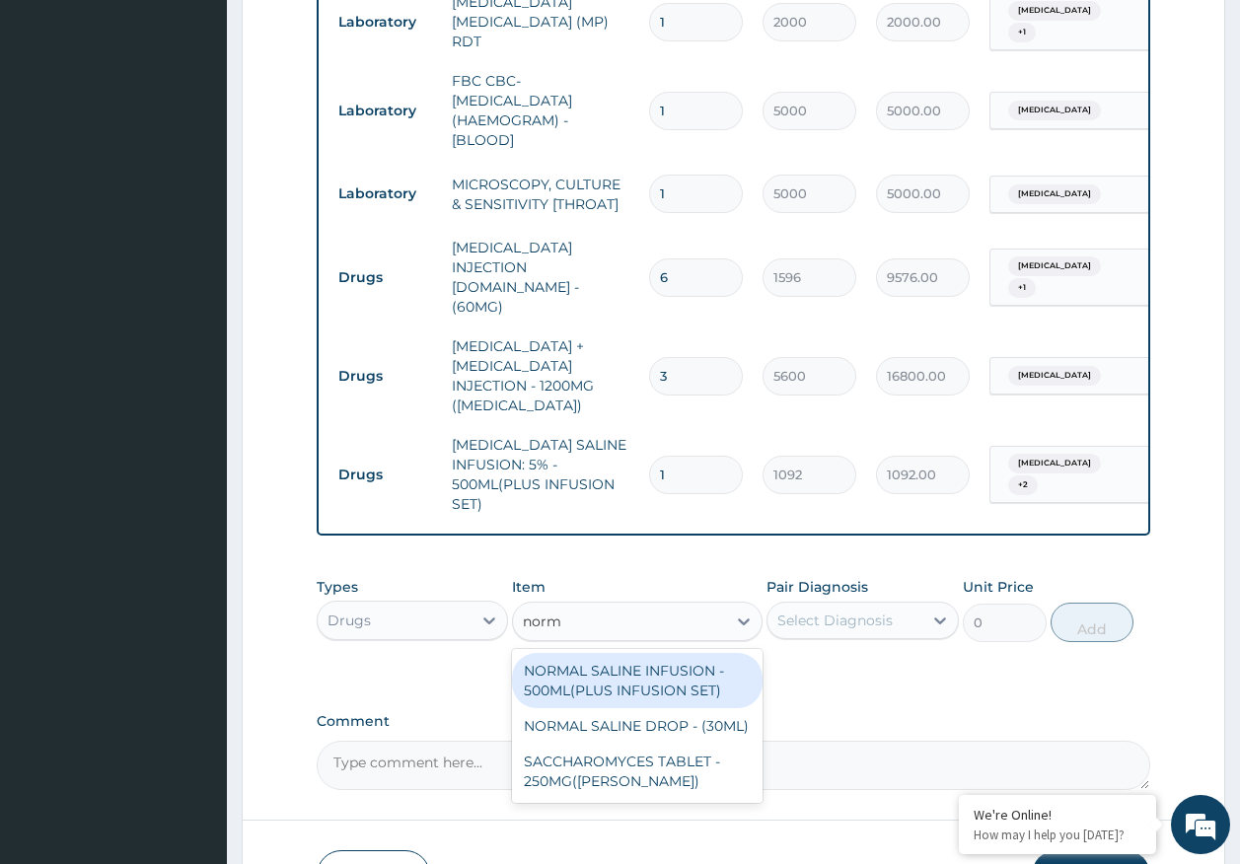
type input "norma"
drag, startPoint x: 655, startPoint y: 627, endPoint x: 800, endPoint y: 643, distance: 145.9
click at [657, 653] on div "NORMAL SALINE INFUSION - 500ML(PLUS INFUSION SET)" at bounding box center [637, 680] width 251 height 55
type input "1092"
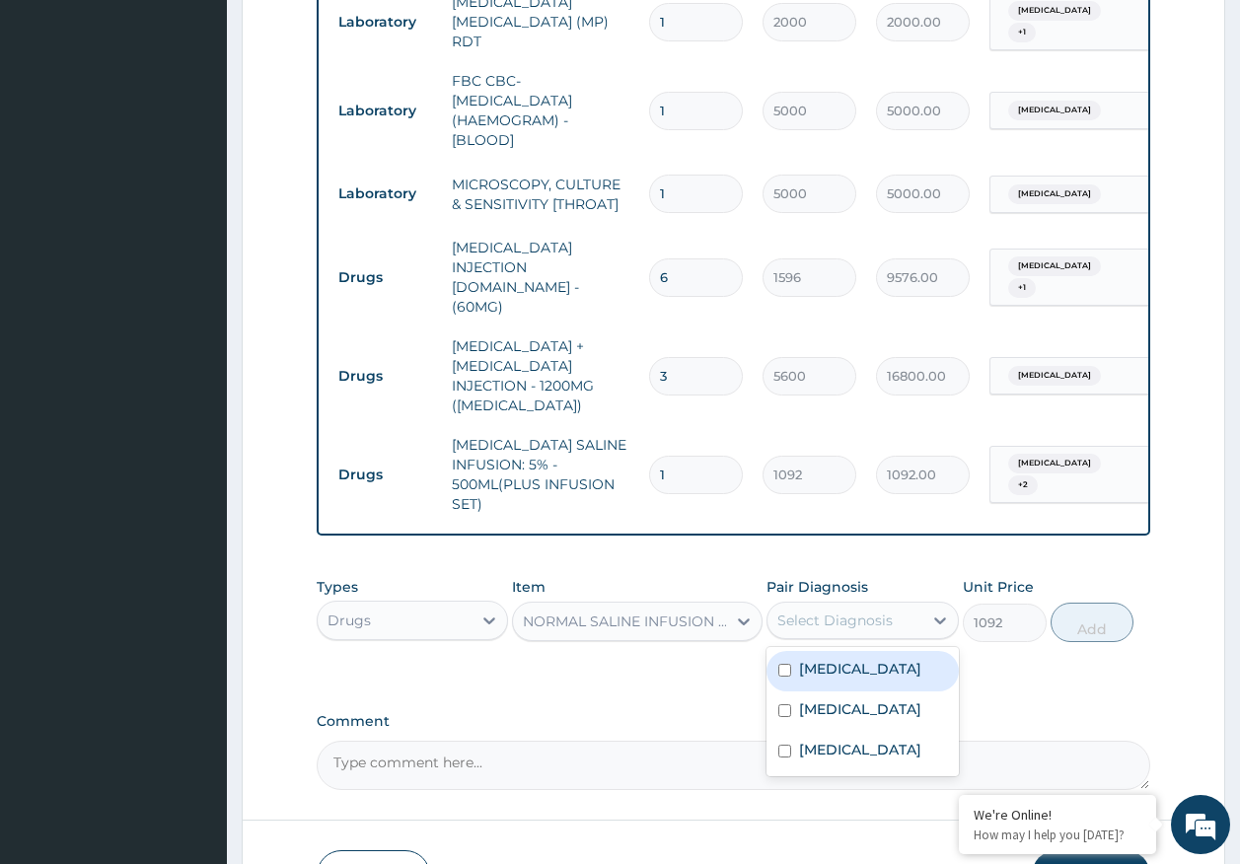
click at [838, 611] on div "Select Diagnosis" at bounding box center [834, 621] width 115 height 20
click at [829, 659] on label "[MEDICAL_DATA]" at bounding box center [860, 669] width 122 height 20
checkbox input "true"
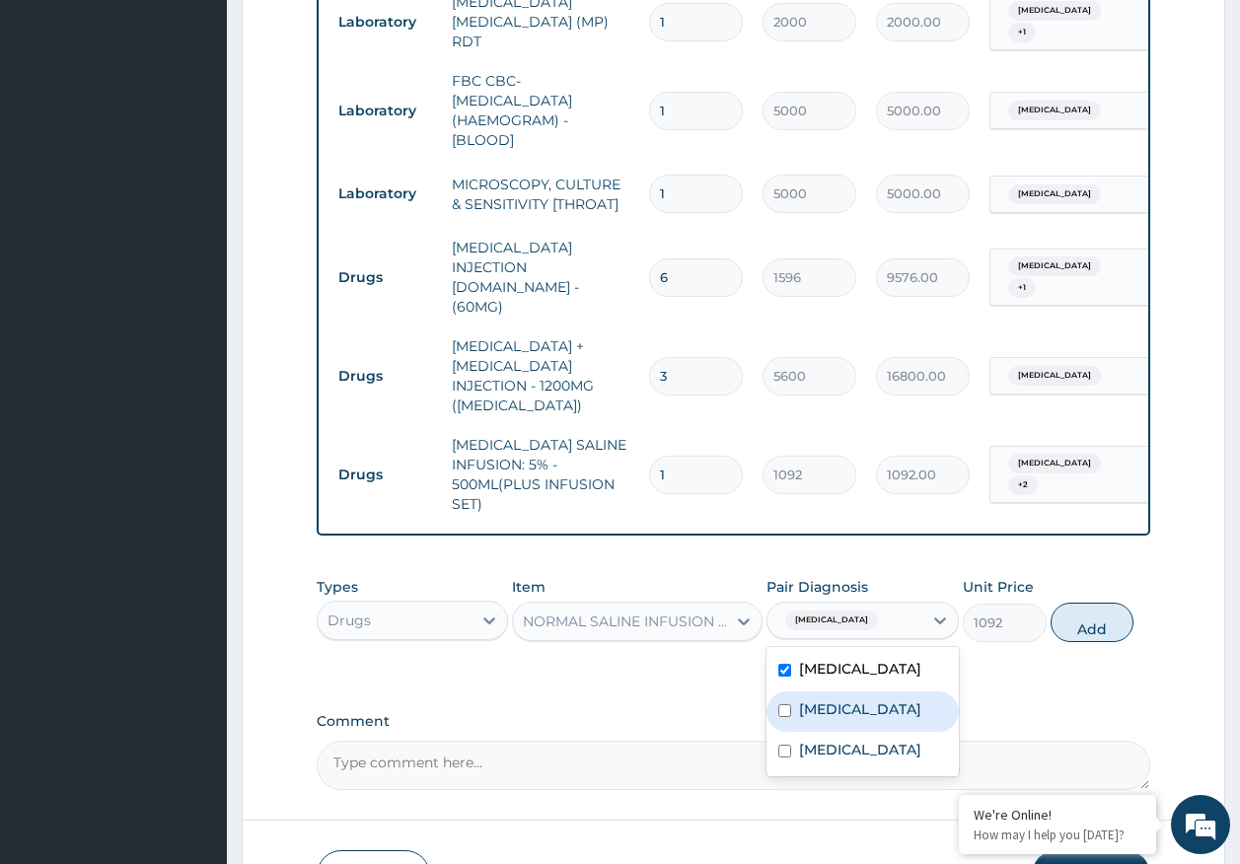
click at [834, 692] on div "[MEDICAL_DATA]" at bounding box center [863, 712] width 192 height 40
checkbox input "true"
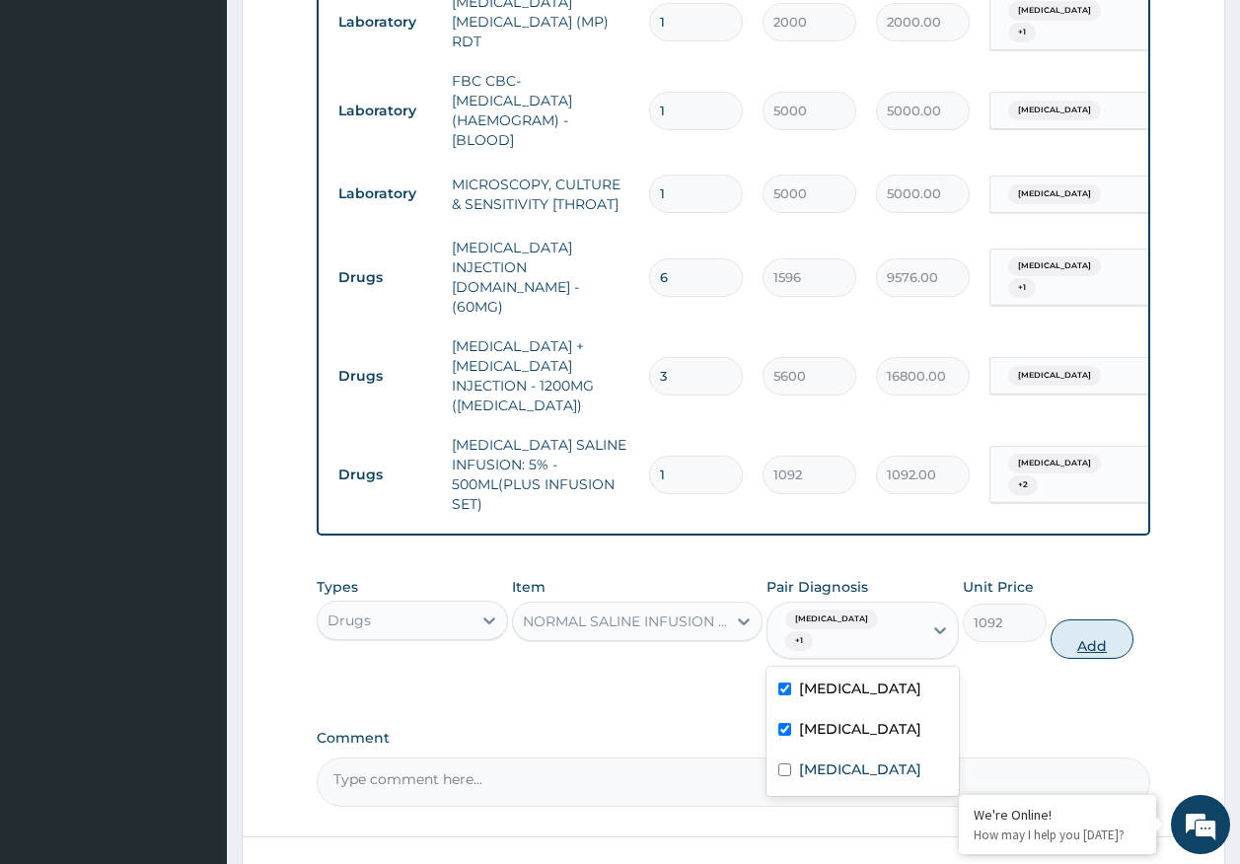
click at [1084, 620] on button "Add" at bounding box center [1093, 639] width 84 height 39
type input "0"
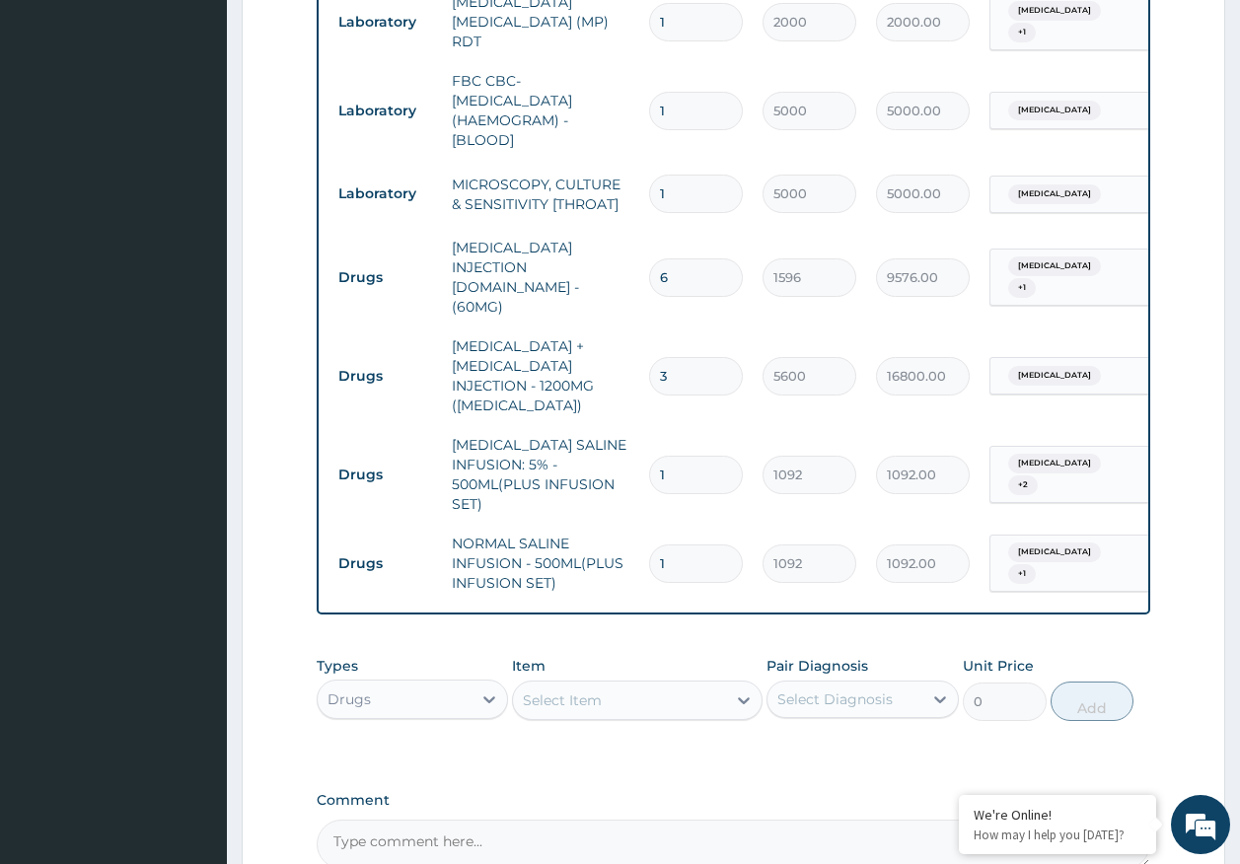
scroll to position [1137, 0]
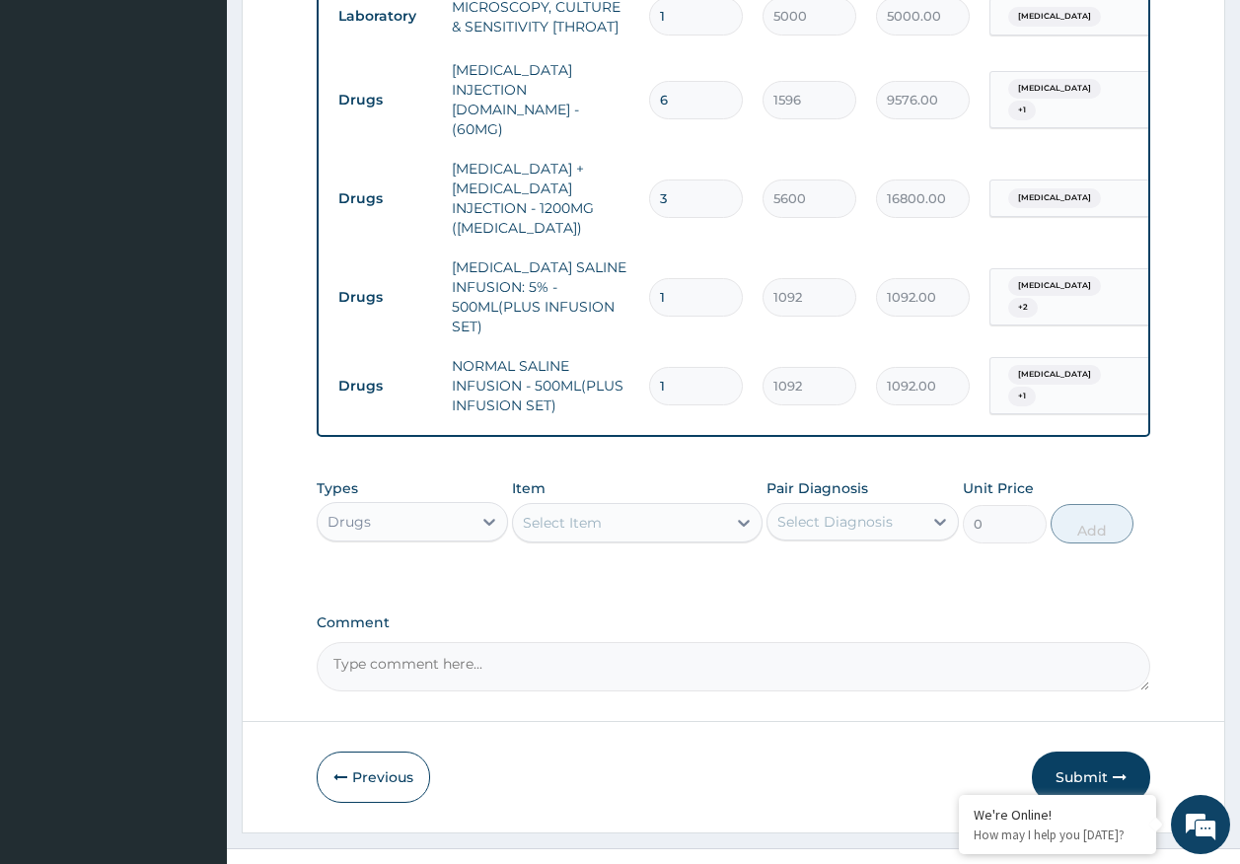
click at [596, 513] on div "Select Item" at bounding box center [562, 523] width 79 height 20
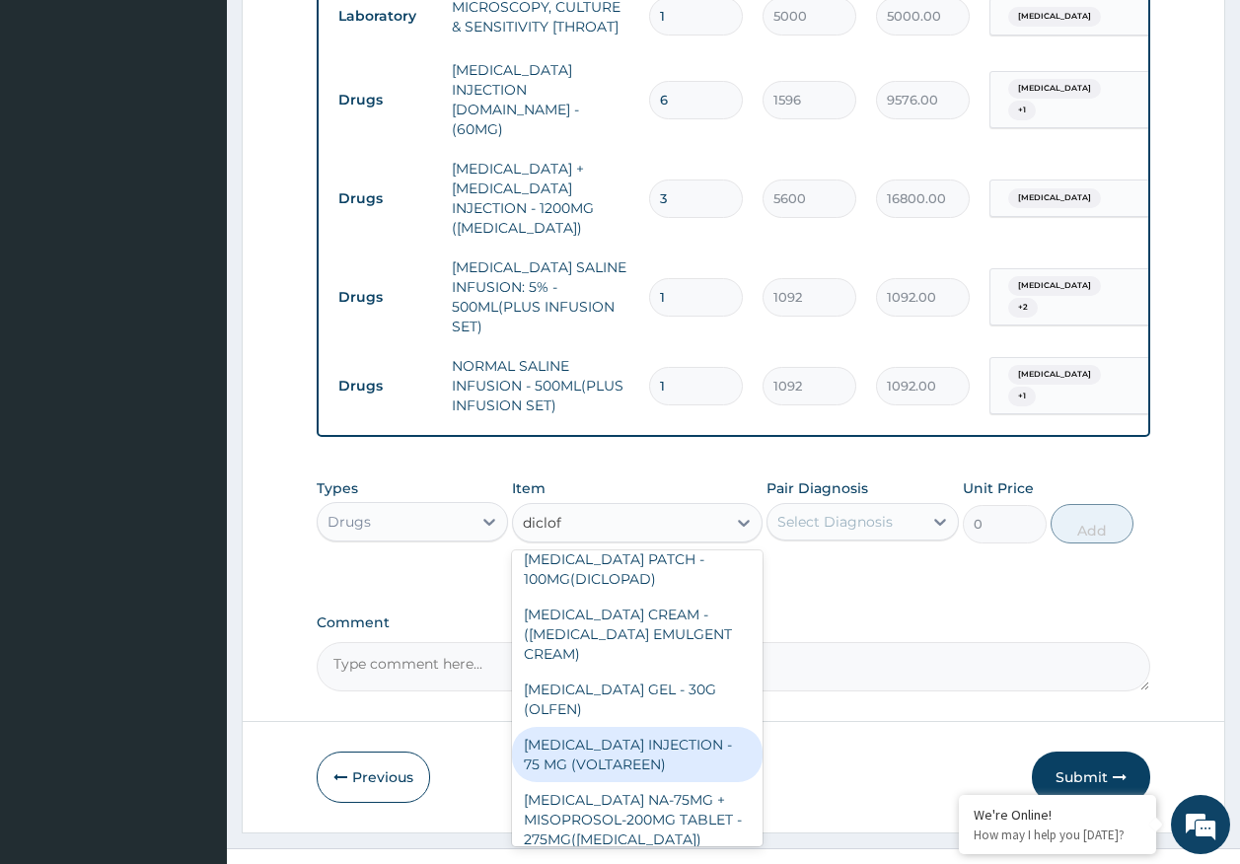
scroll to position [0, 0]
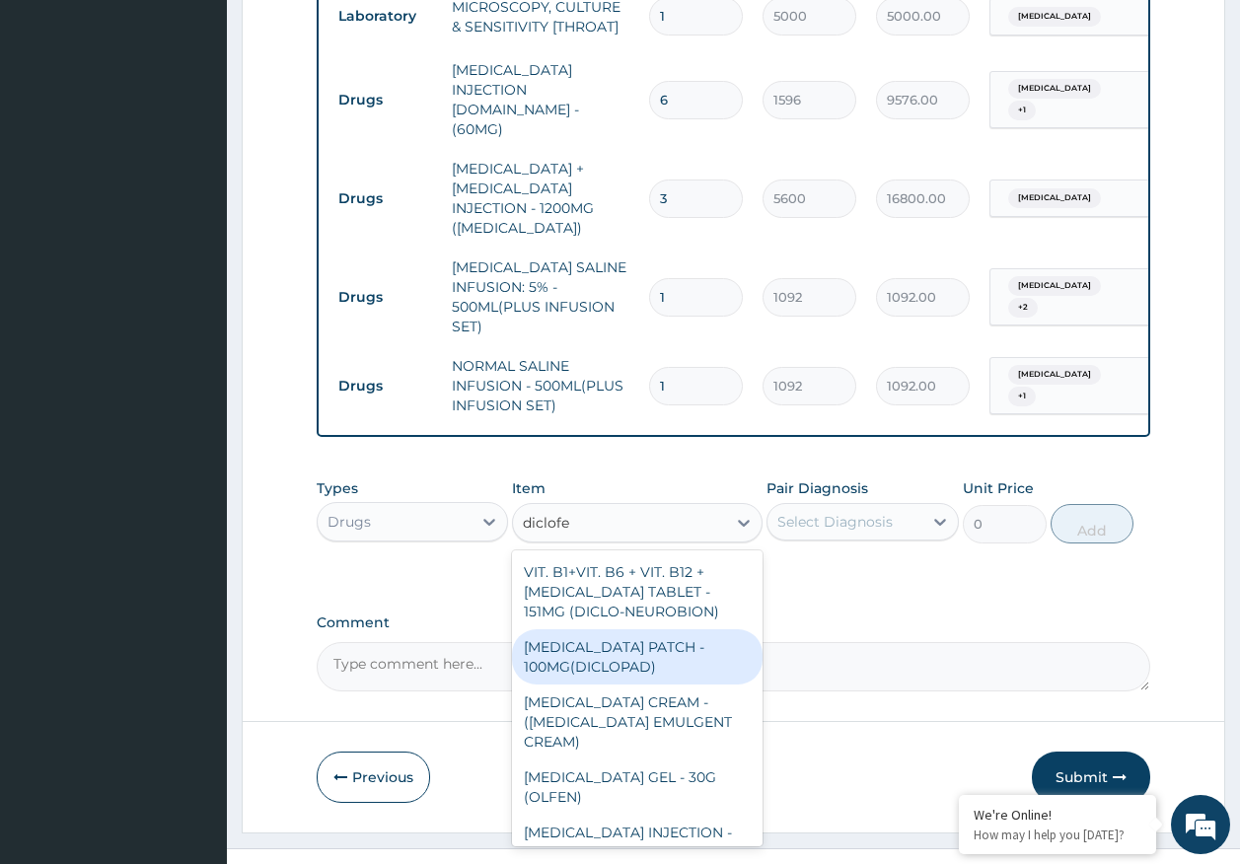
type input "diclofen"
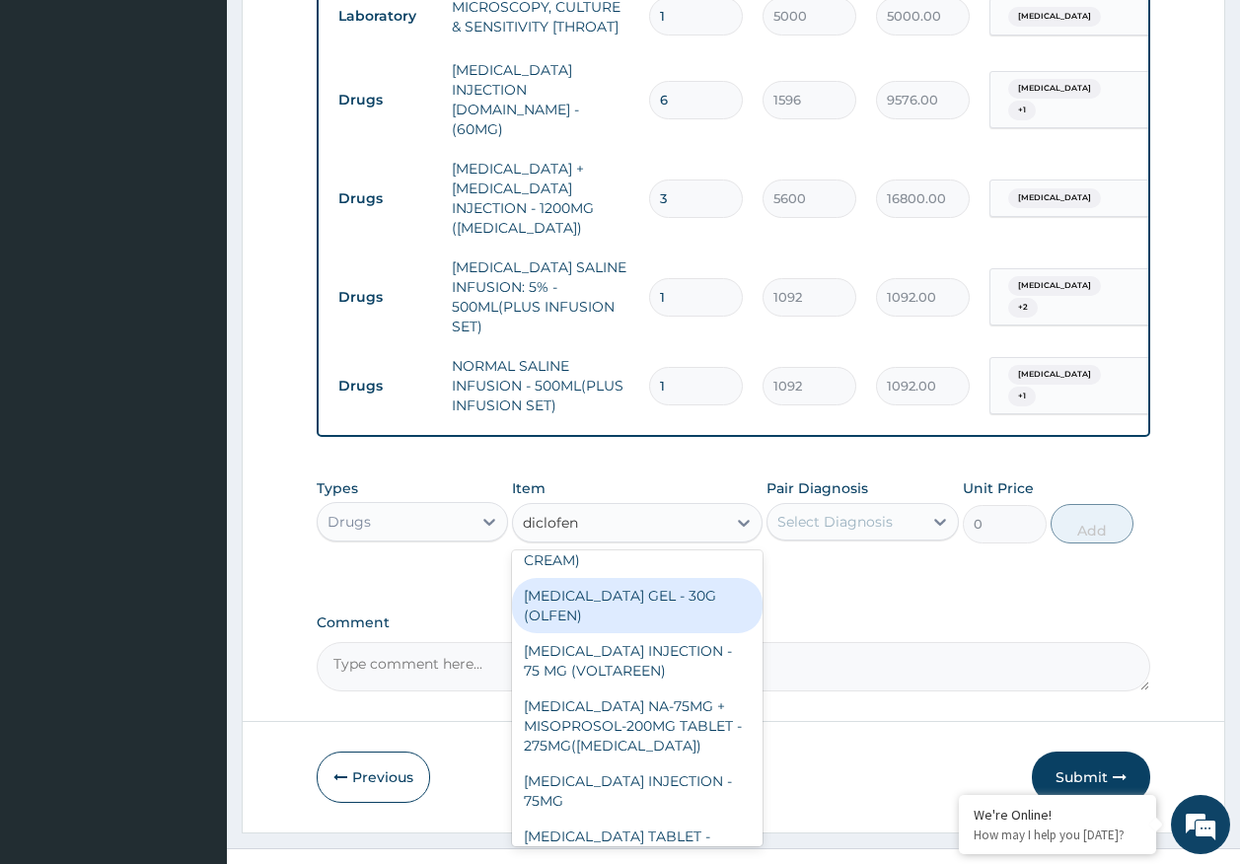
scroll to position [197, 0]
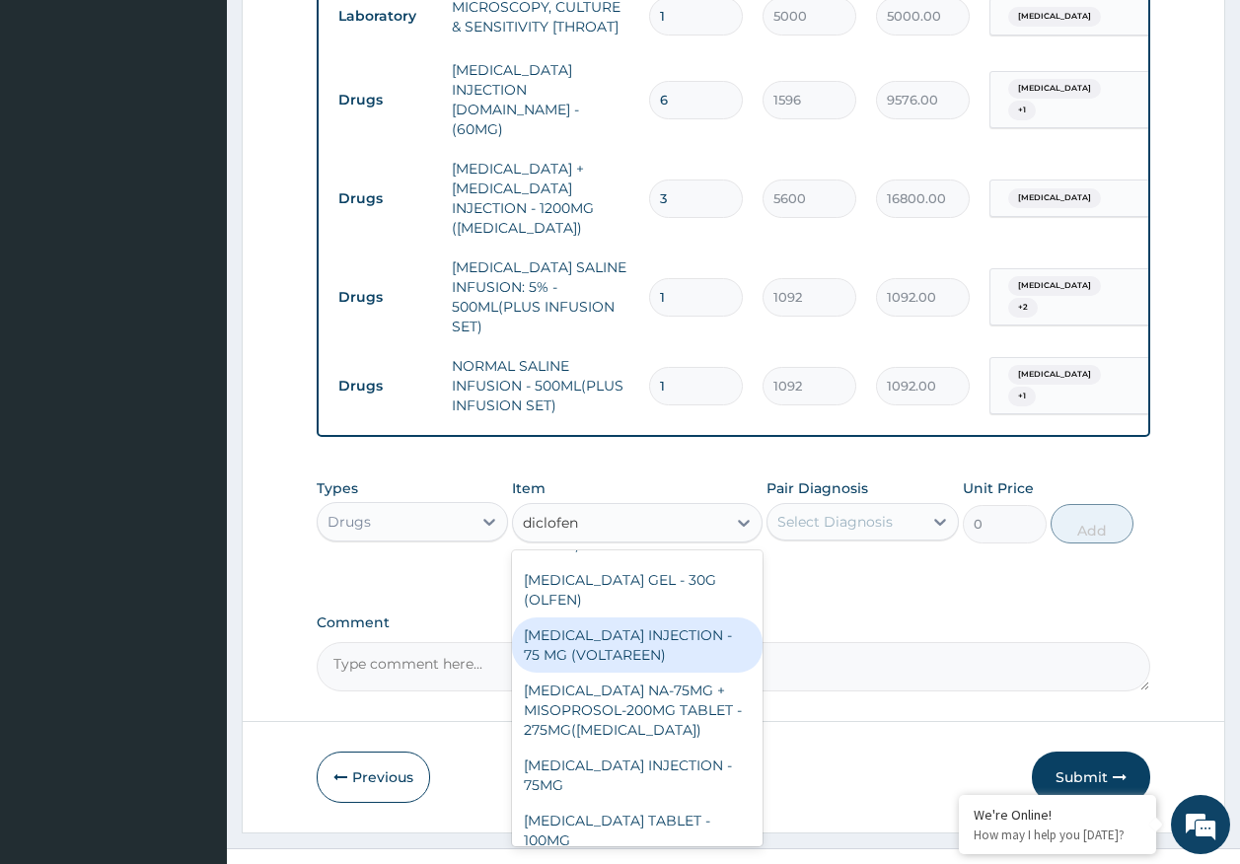
click at [672, 618] on div "DICLOFENAC INJECTION - 75 MG (VOLTAREEN)" at bounding box center [637, 645] width 251 height 55
type input "588"
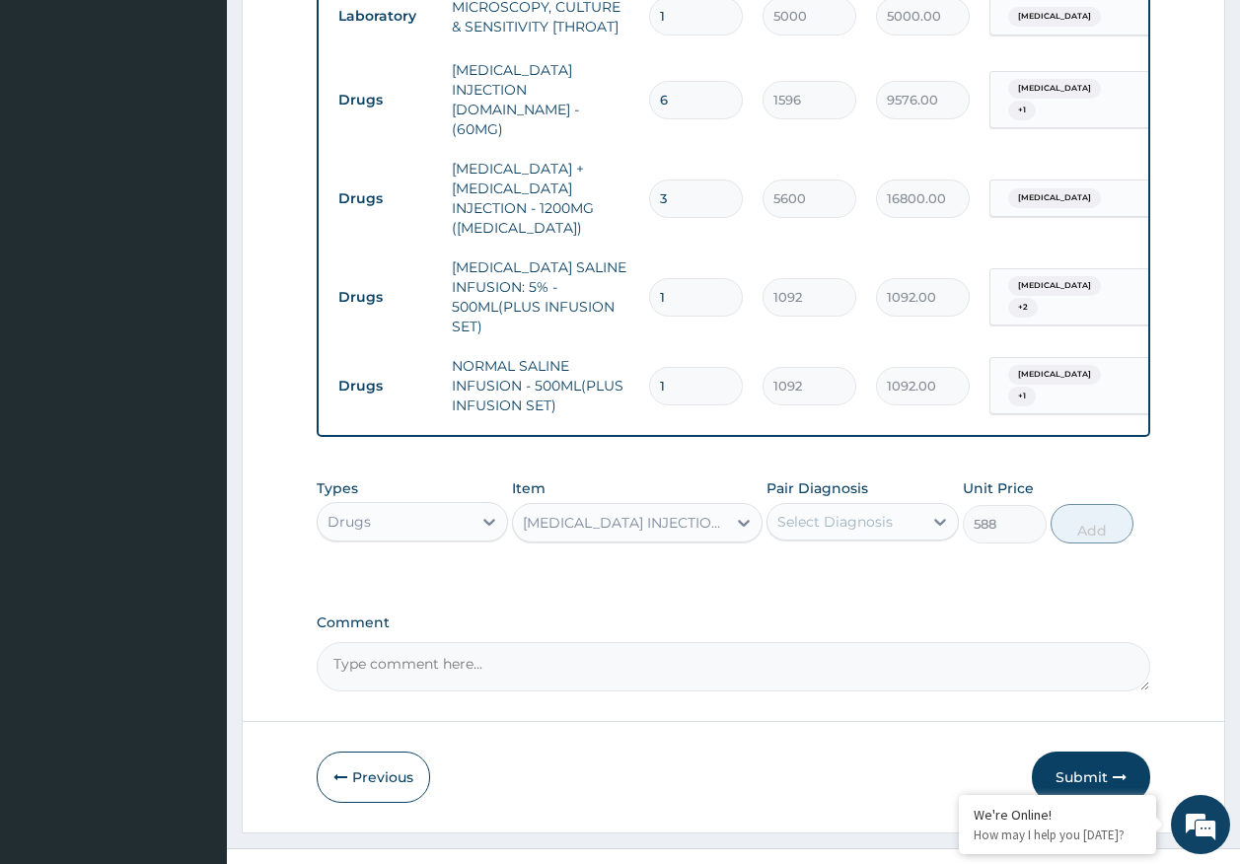
click at [840, 512] on div "Select Diagnosis" at bounding box center [834, 522] width 115 height 20
click at [833, 552] on div "[MEDICAL_DATA]" at bounding box center [863, 572] width 192 height 40
checkbox input "true"
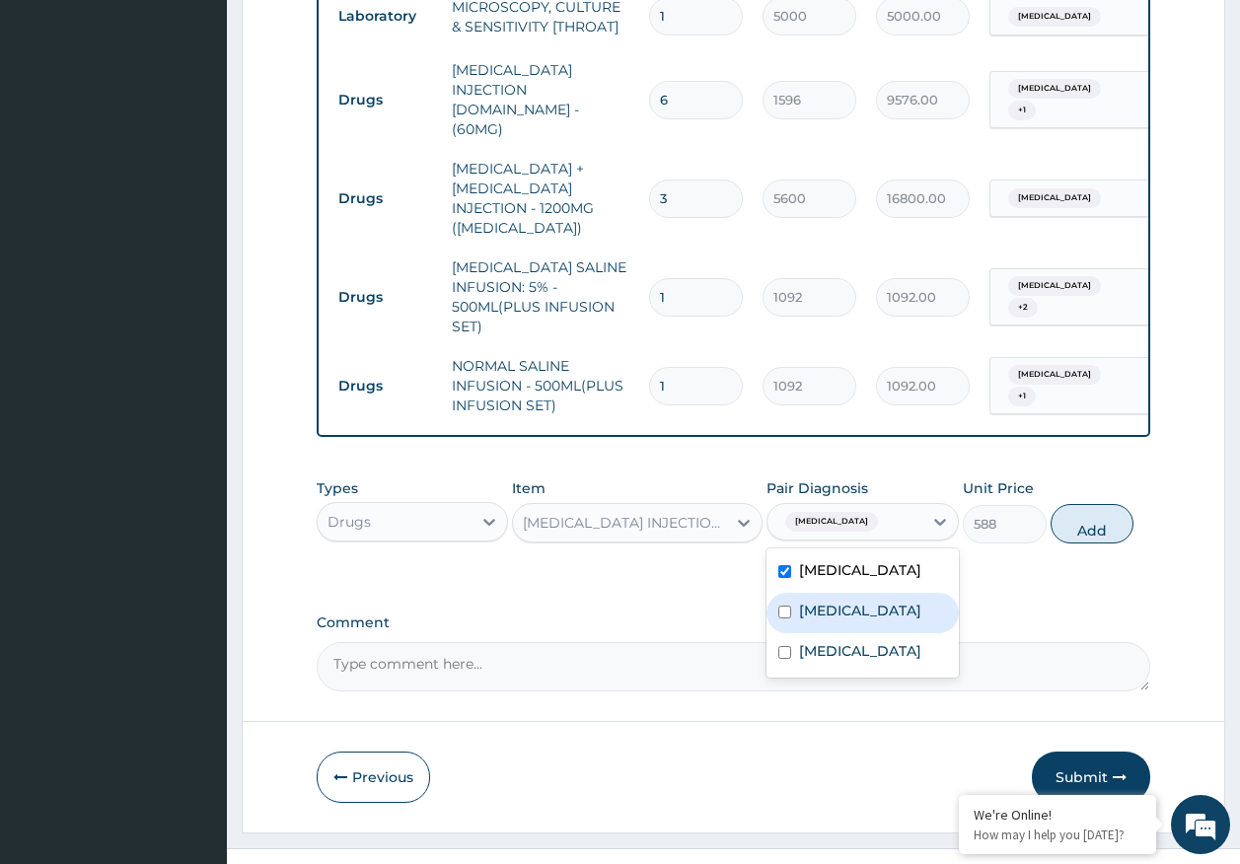
drag, startPoint x: 836, startPoint y: 575, endPoint x: 924, endPoint y: 549, distance: 92.4
click at [837, 601] on label "[MEDICAL_DATA]" at bounding box center [860, 611] width 122 height 20
checkbox input "true"
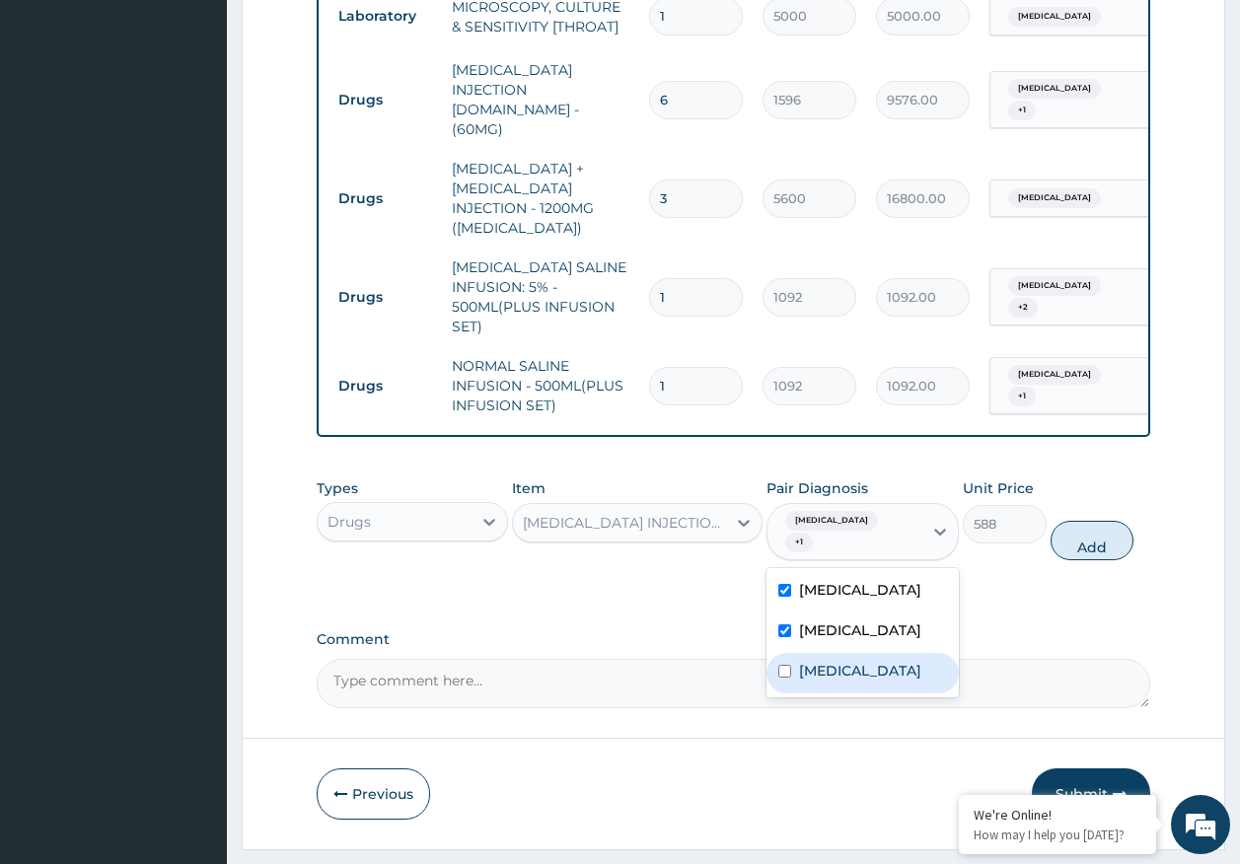
click at [903, 661] on label "Acute tonsillitis" at bounding box center [860, 671] width 122 height 20
checkbox input "true"
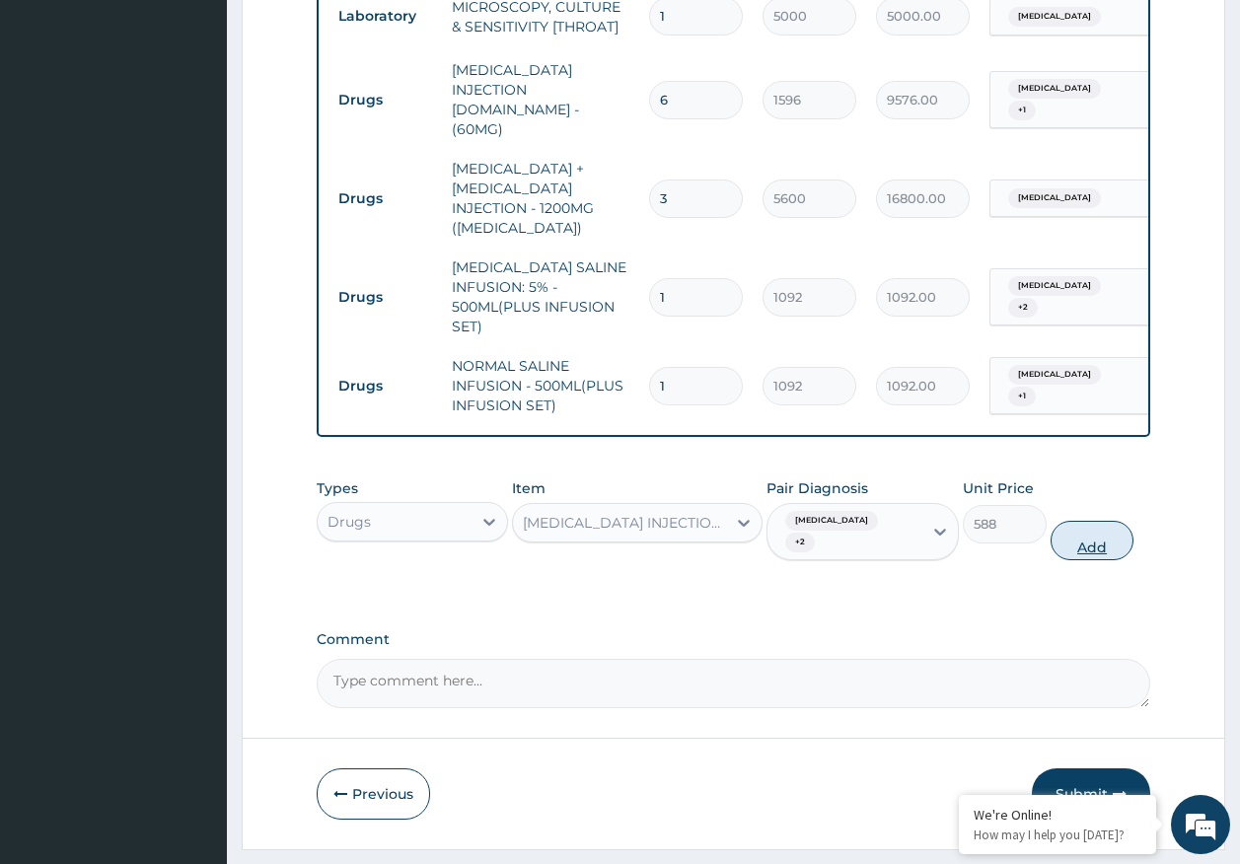
drag, startPoint x: 1077, startPoint y: 488, endPoint x: 1000, endPoint y: 509, distance: 79.7
click at [1076, 521] on button "Add" at bounding box center [1093, 540] width 84 height 39
type input "0"
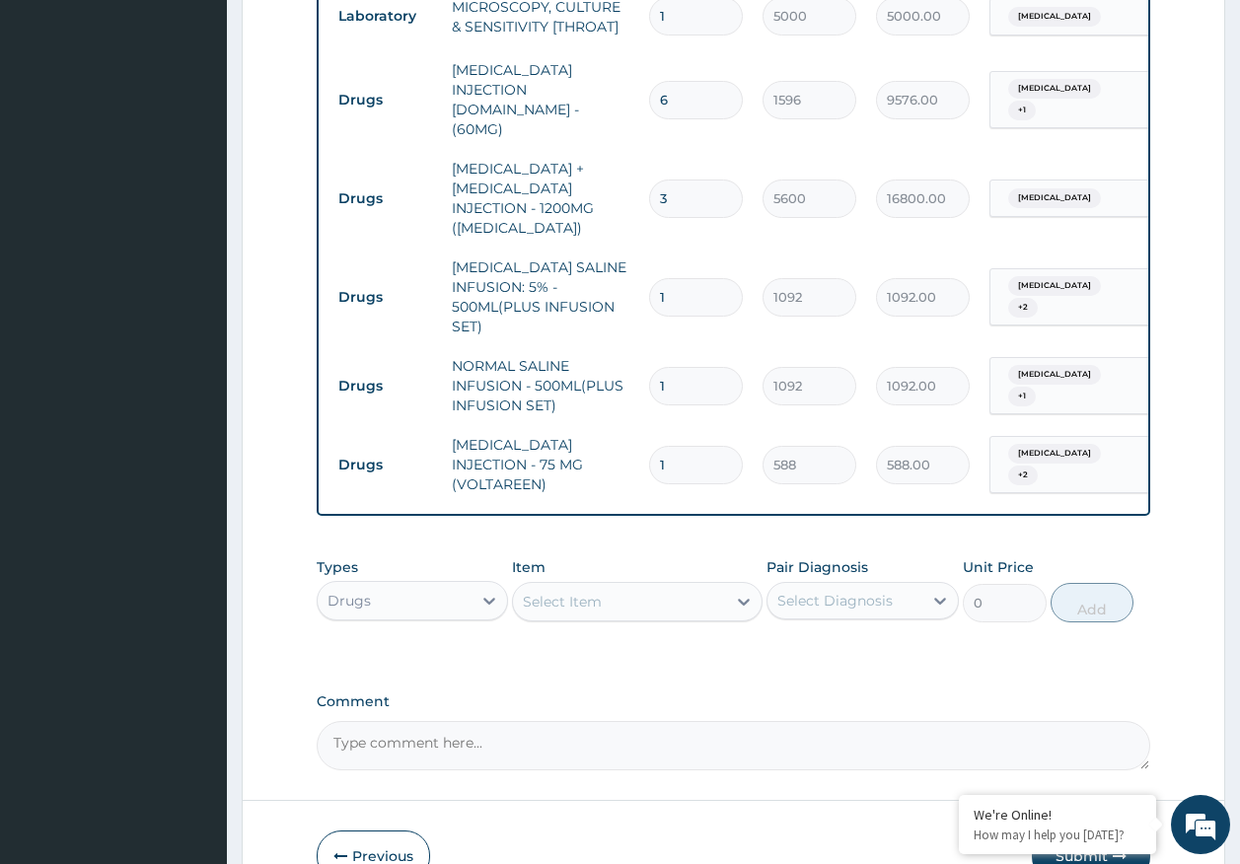
click at [601, 592] on div "Select Item" at bounding box center [562, 602] width 79 height 20
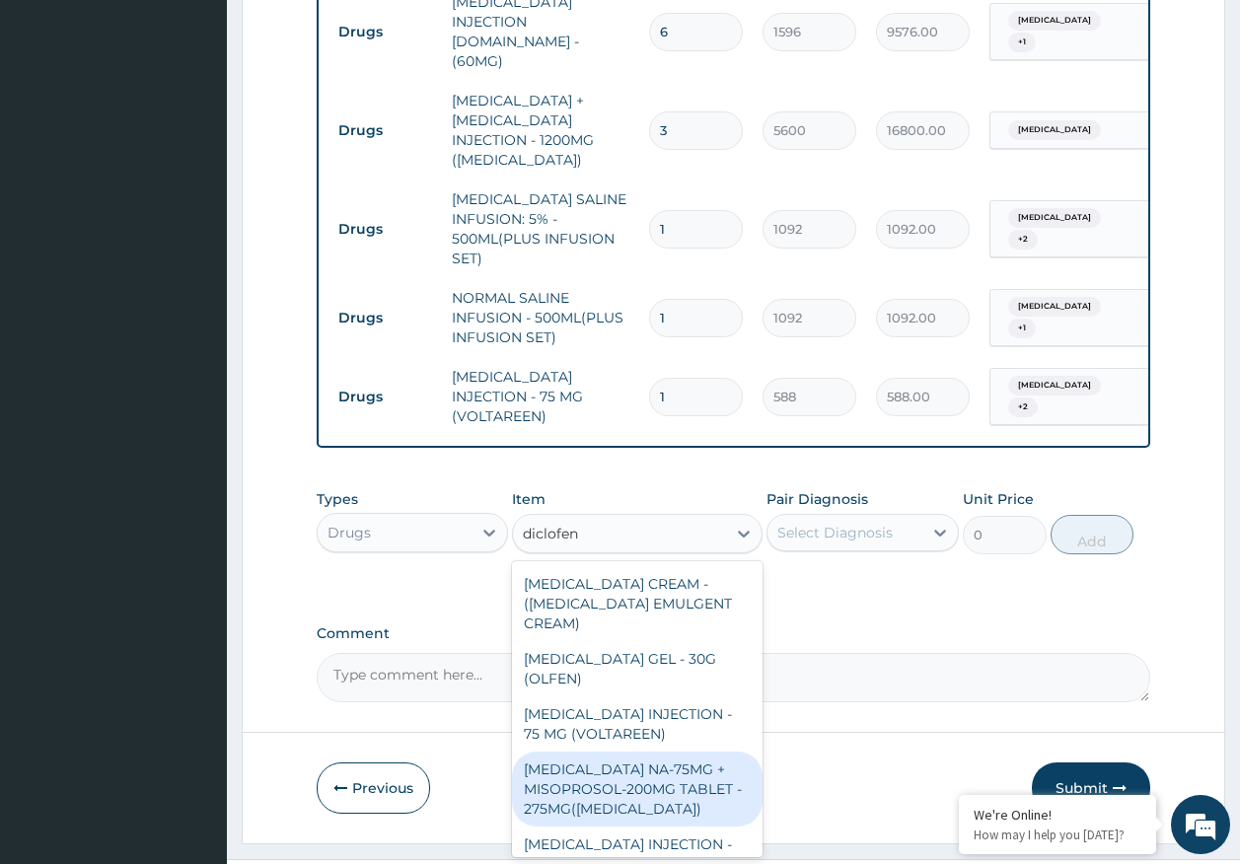
scroll to position [114, 0]
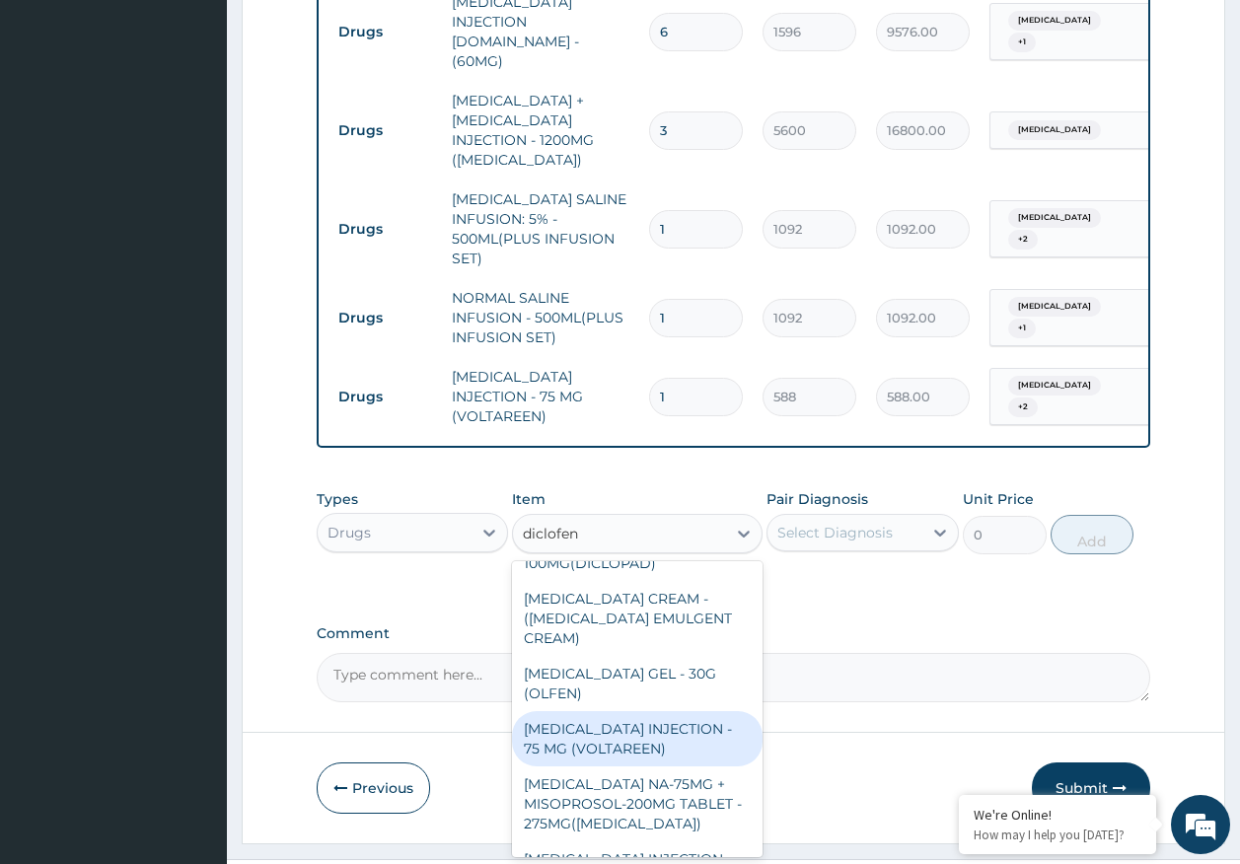
type input "diclofen"
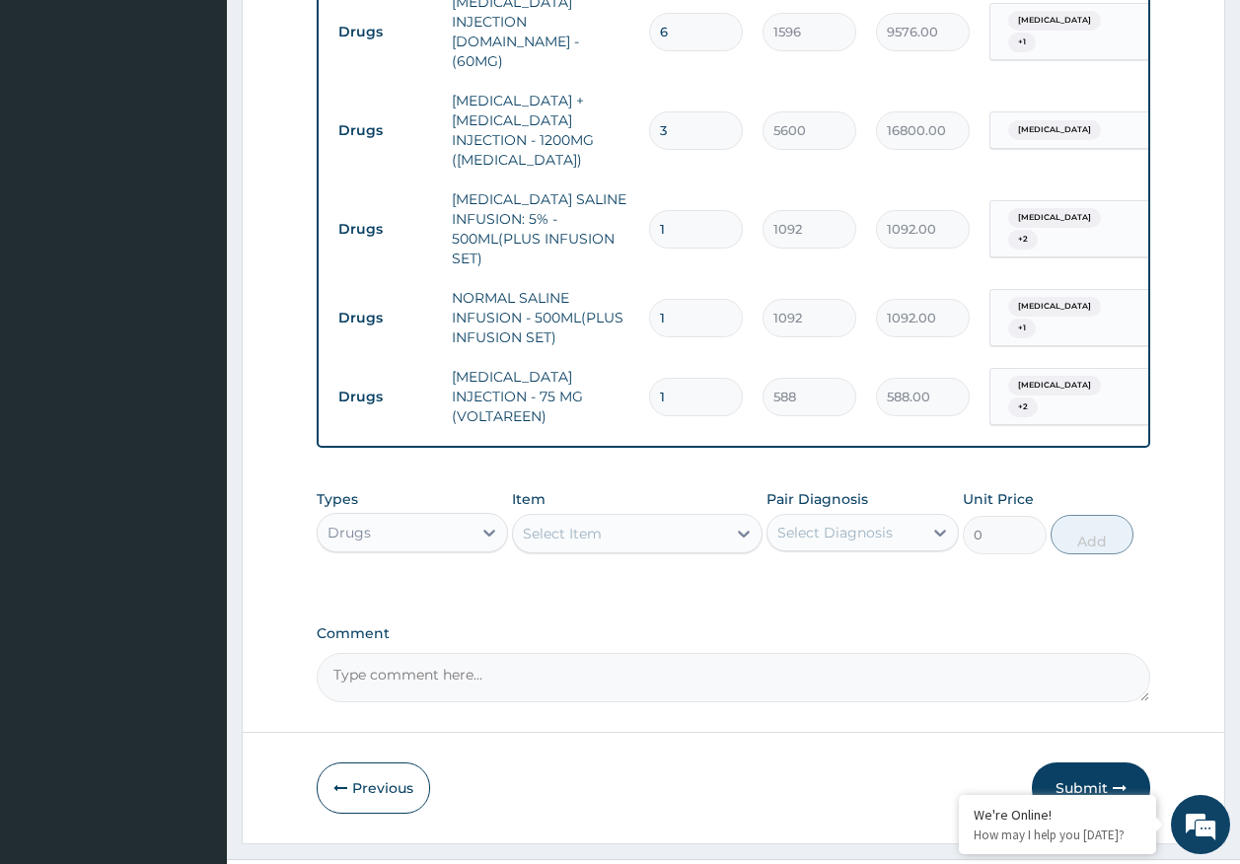
click at [969, 653] on textarea "Comment" at bounding box center [734, 677] width 835 height 49
click at [693, 378] on input "1" at bounding box center [696, 397] width 94 height 38
type input "0.00"
type input "3"
type input "1764.00"
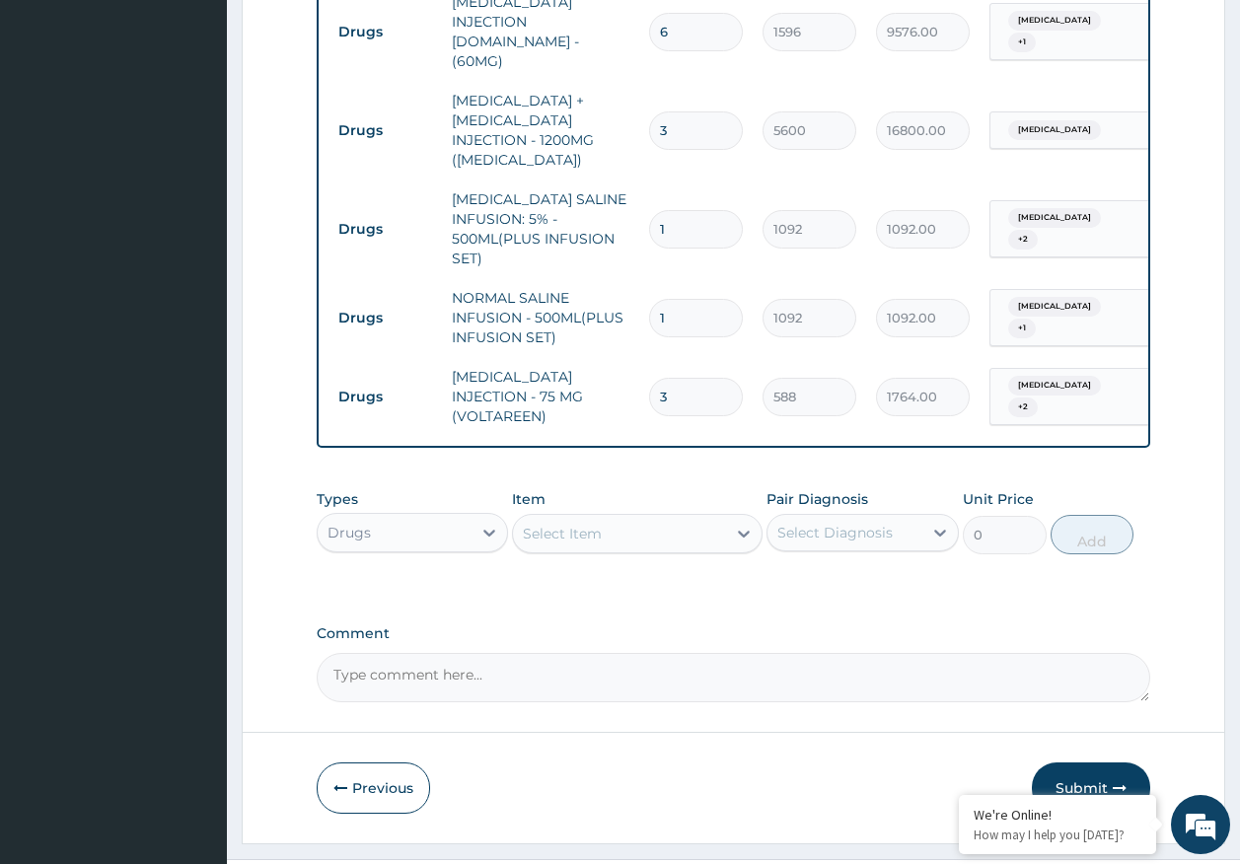
type input "3"
click at [588, 524] on div "Select Item" at bounding box center [562, 534] width 79 height 20
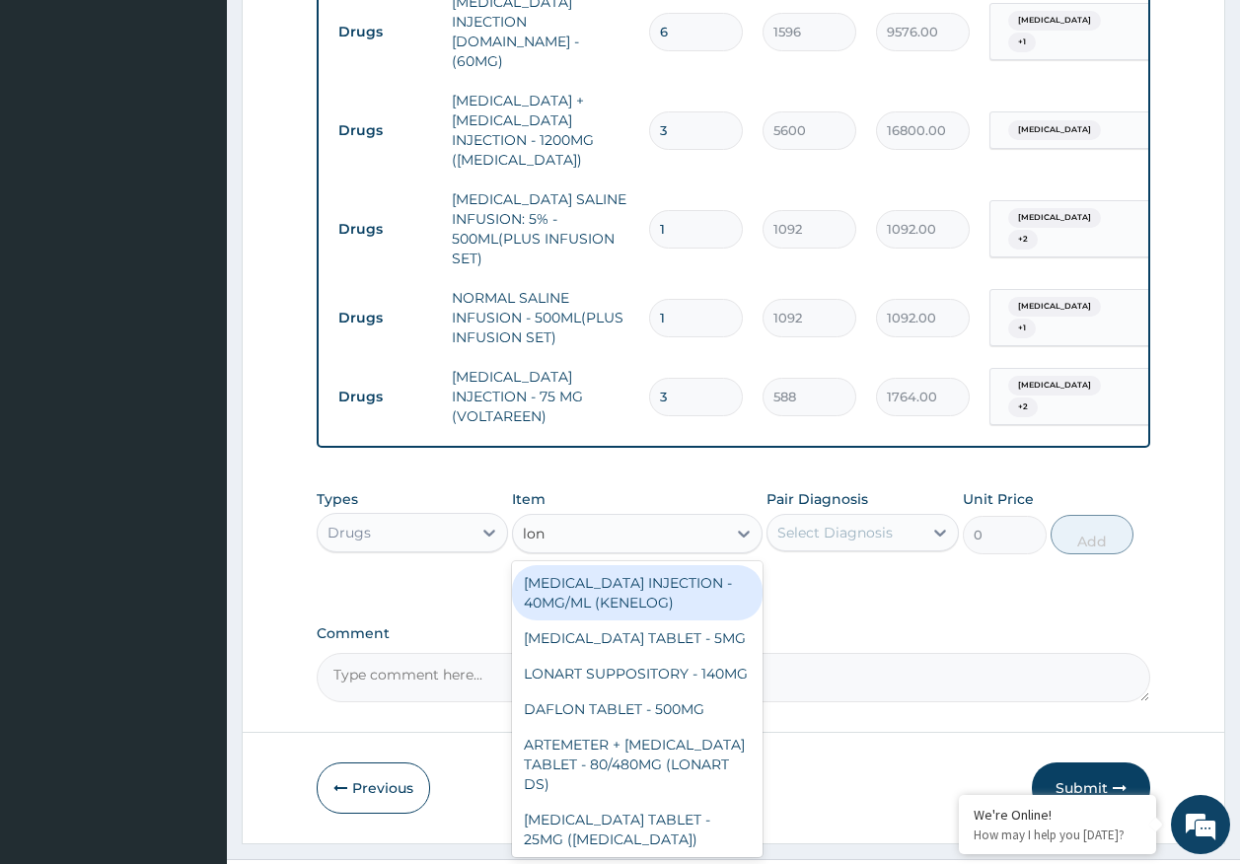
type input "lona"
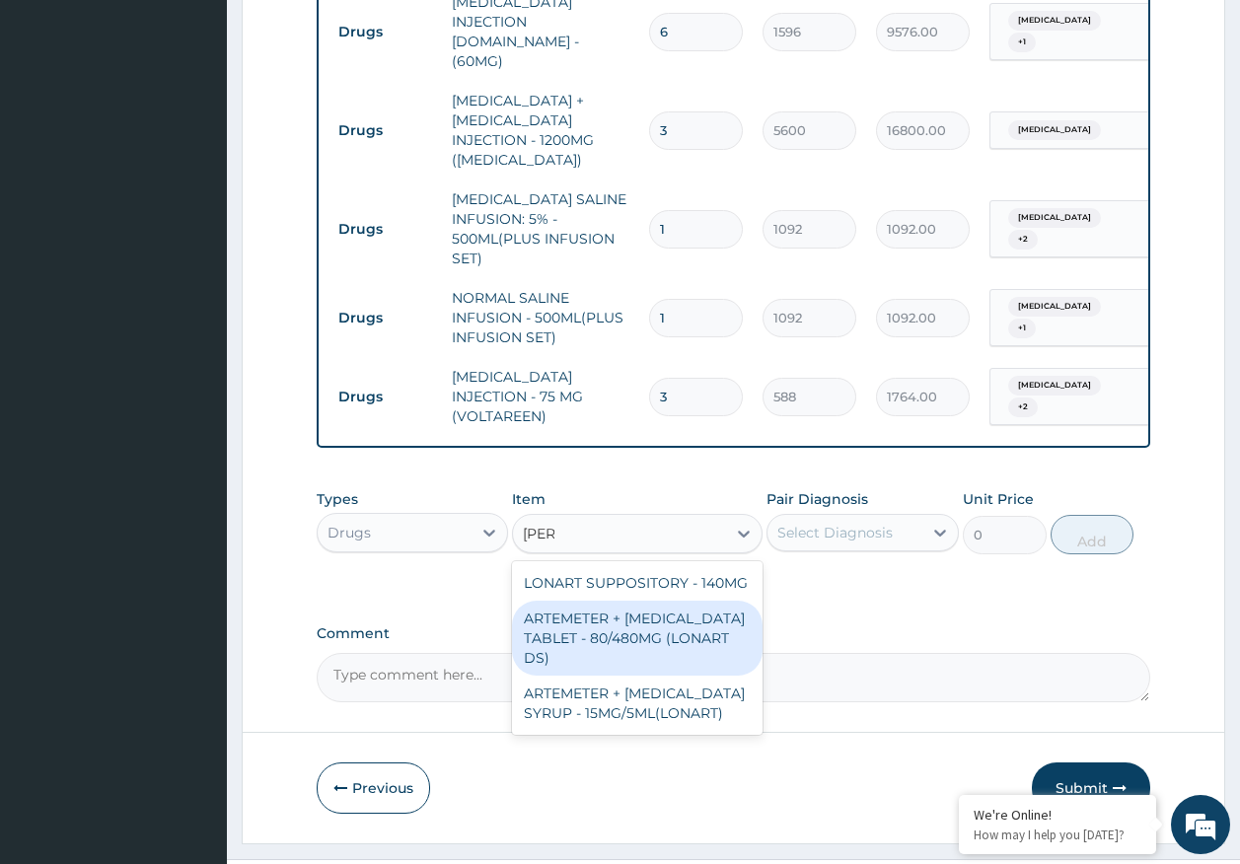
drag, startPoint x: 694, startPoint y: 602, endPoint x: 750, endPoint y: 573, distance: 62.2
click at [707, 601] on div "ARTEMETER + LUMEFANTRINE TABLET - 80/480MG (LONART DS)" at bounding box center [637, 638] width 251 height 75
type input "588"
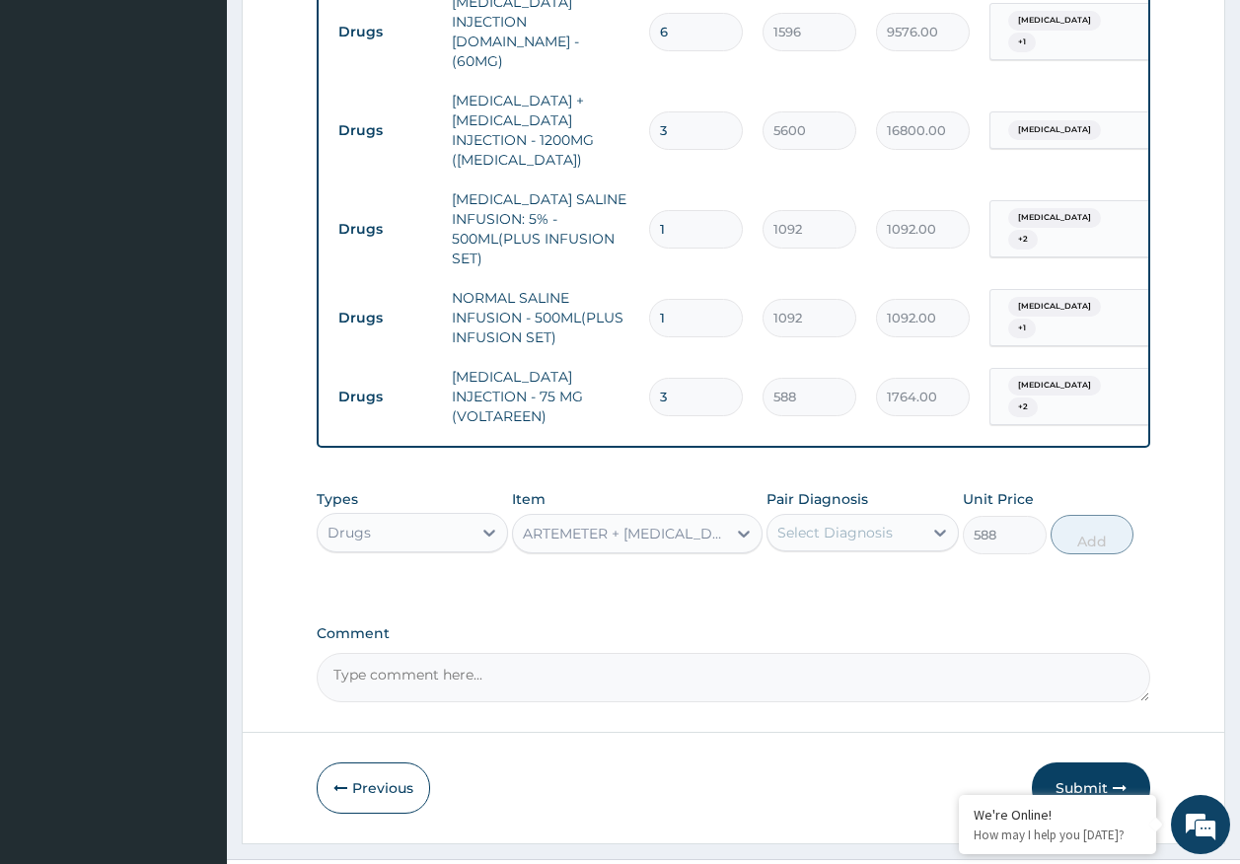
click at [889, 523] on div "Select Diagnosis" at bounding box center [834, 533] width 115 height 20
click at [825, 563] on div "[MEDICAL_DATA]" at bounding box center [863, 583] width 192 height 40
checkbox input "true"
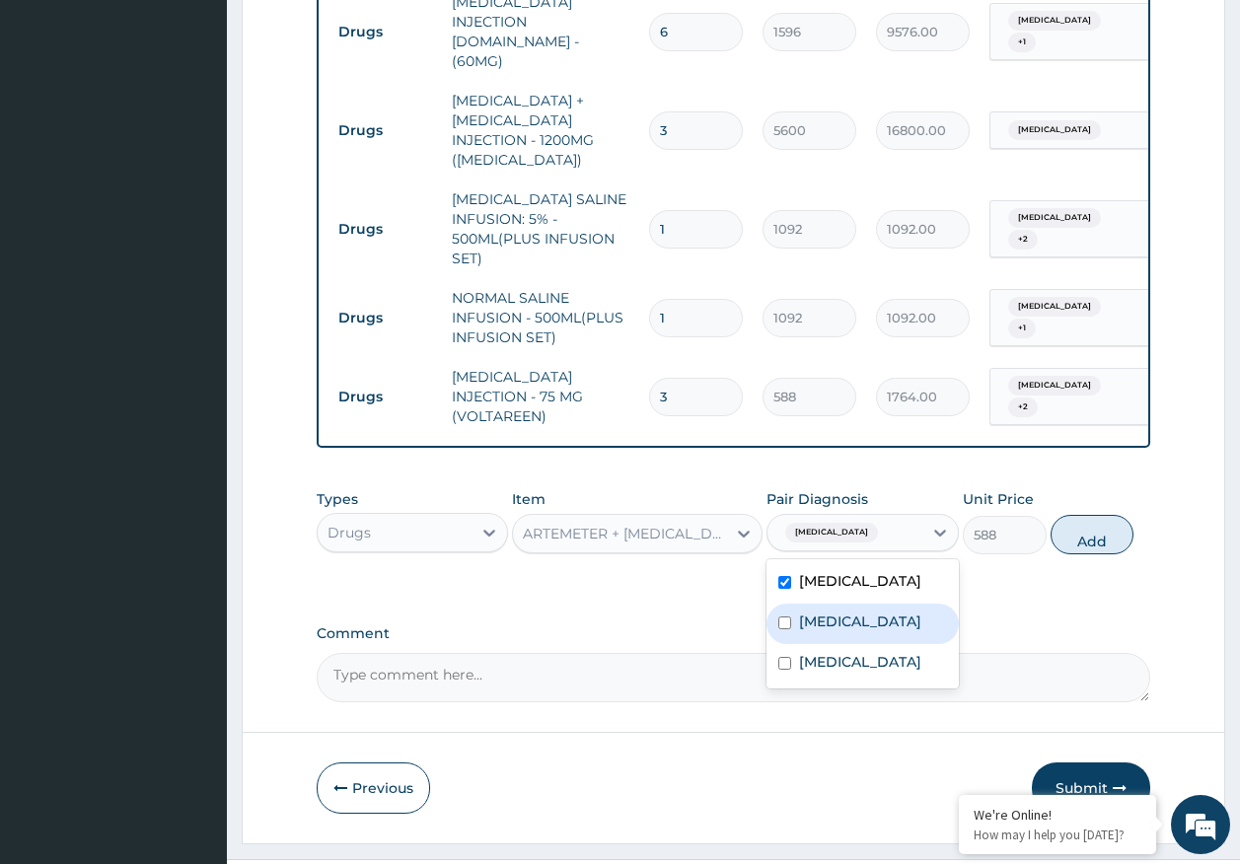
click at [837, 612] on label "[MEDICAL_DATA]" at bounding box center [860, 622] width 122 height 20
checkbox input "true"
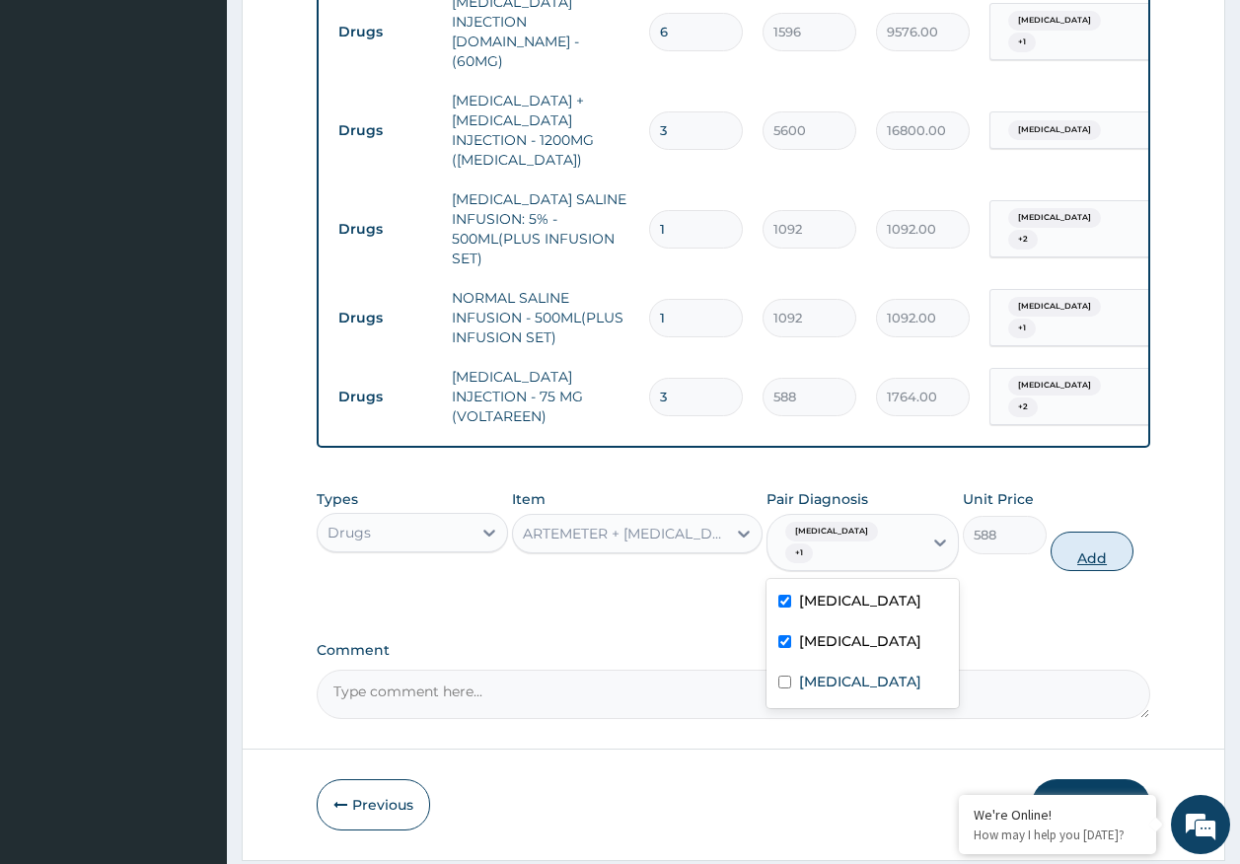
click at [1094, 532] on button "Add" at bounding box center [1093, 551] width 84 height 39
type input "0"
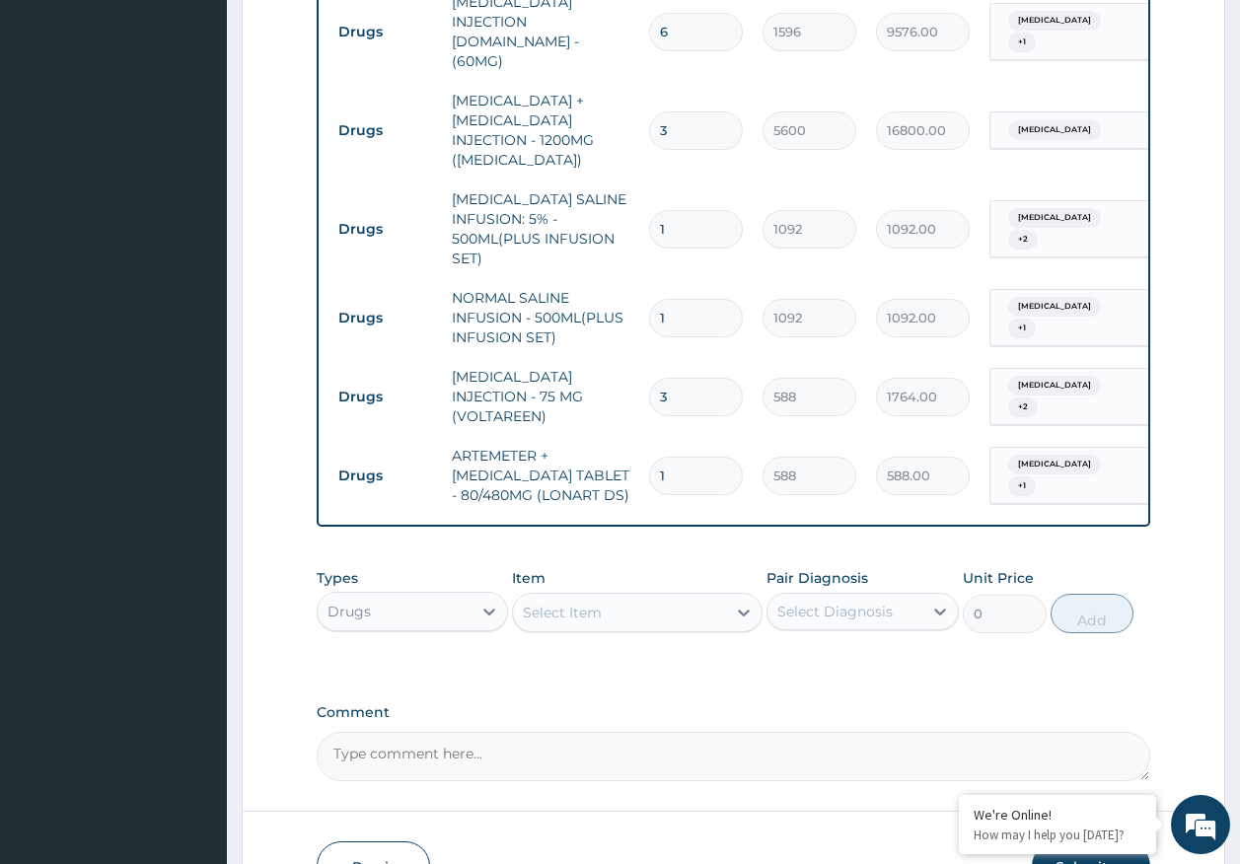
type input "0.00"
type input "6"
type input "3528.00"
type input "6"
click at [643, 597] on div "Select Item" at bounding box center [619, 613] width 213 height 32
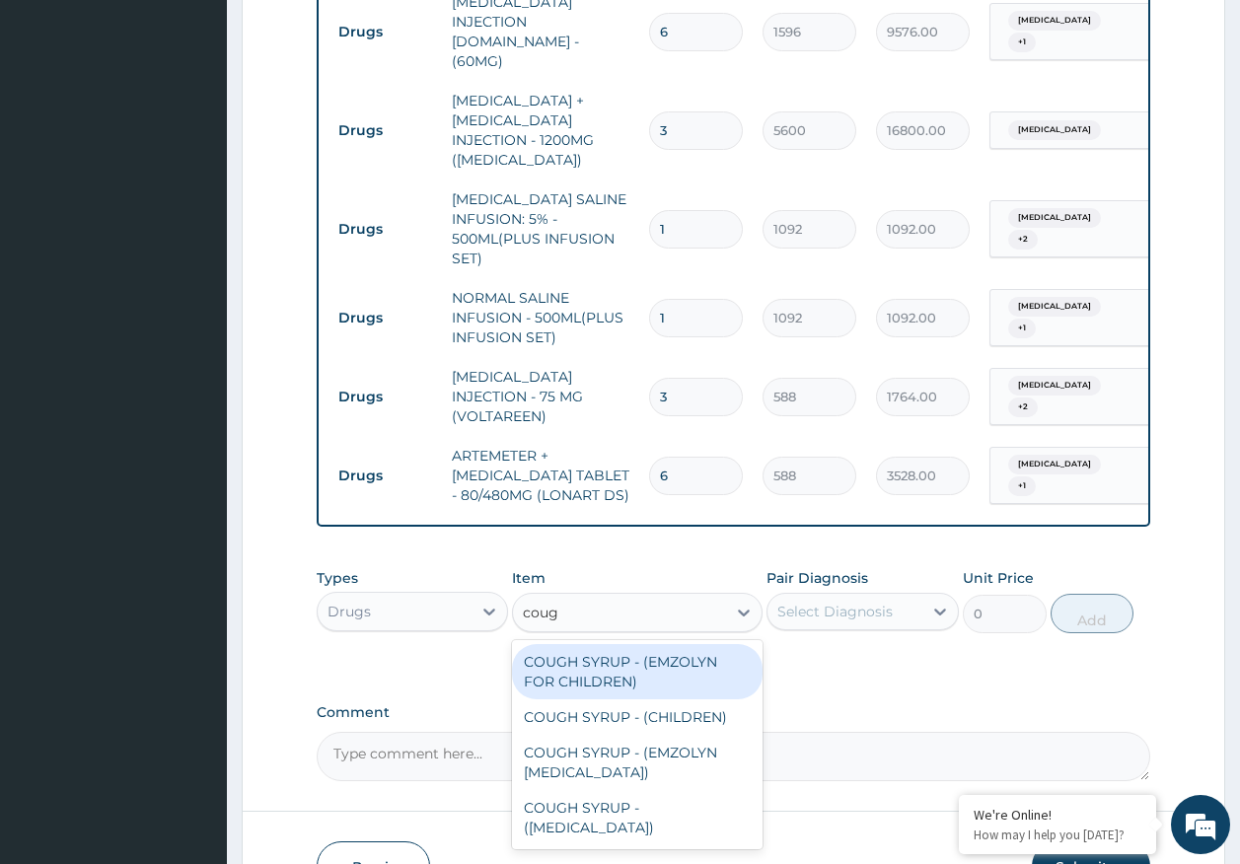
type input "cough"
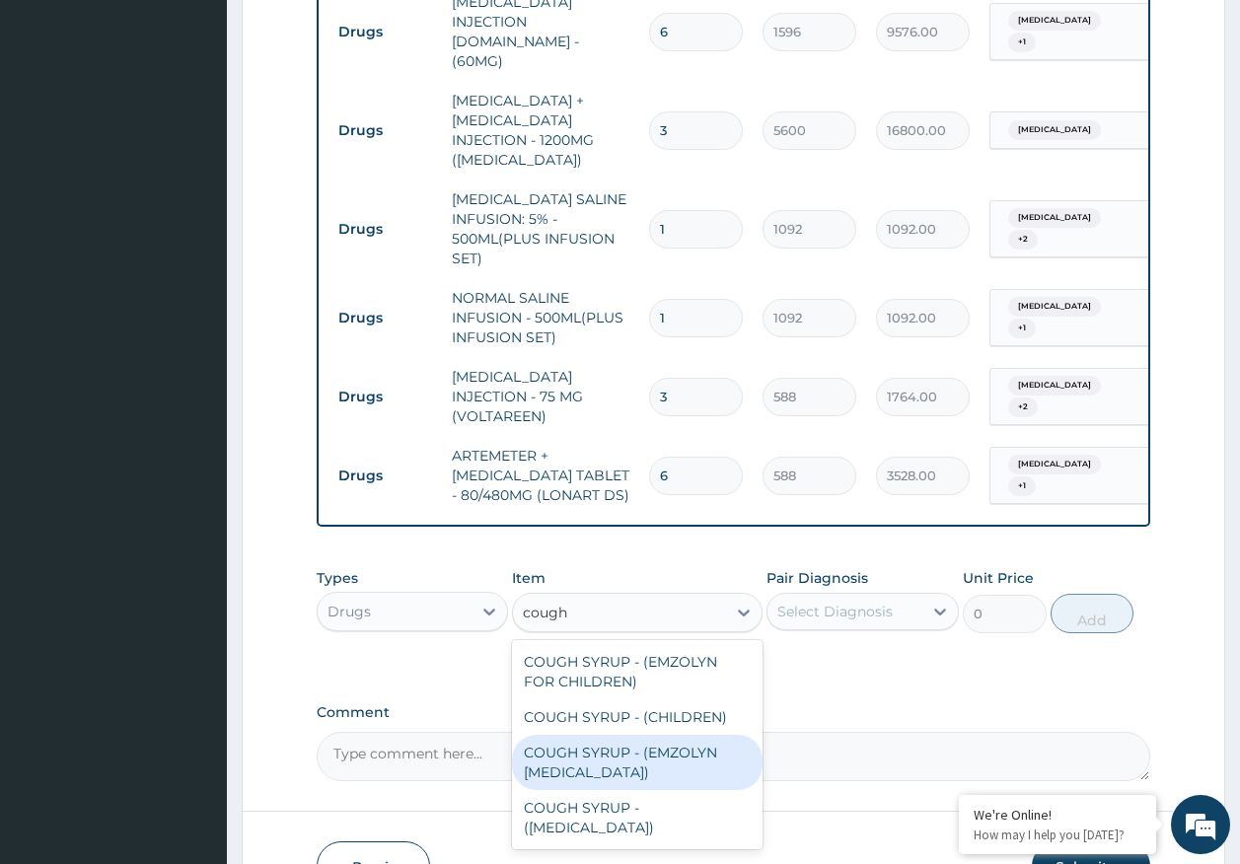
drag, startPoint x: 639, startPoint y: 697, endPoint x: 851, endPoint y: 625, distance: 224.0
click at [640, 735] on div "COUGH SYRUP - (EMZOLYN [MEDICAL_DATA])" at bounding box center [637, 762] width 251 height 55
type input "1120"
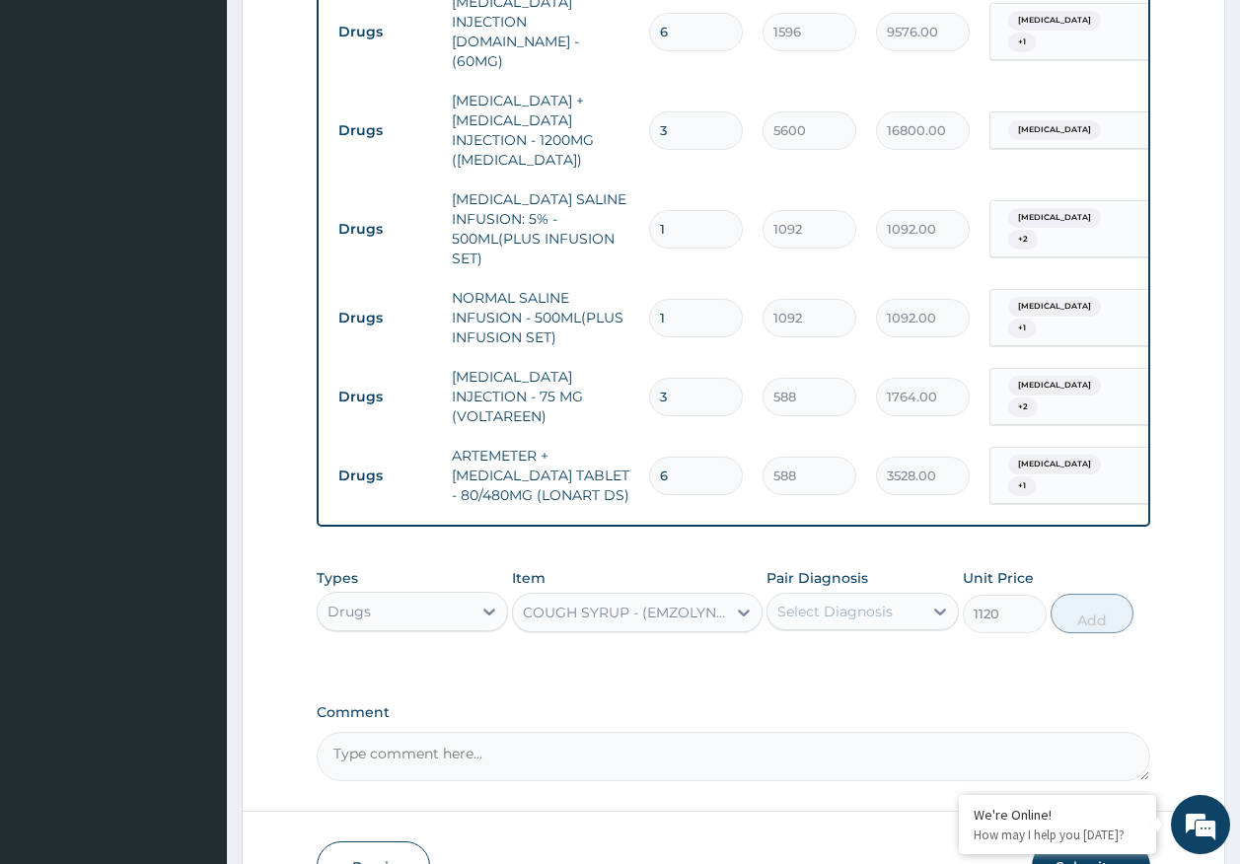
drag, startPoint x: 857, startPoint y: 560, endPoint x: 856, endPoint y: 580, distance: 19.8
click at [856, 602] on div "Select Diagnosis" at bounding box center [834, 612] width 115 height 20
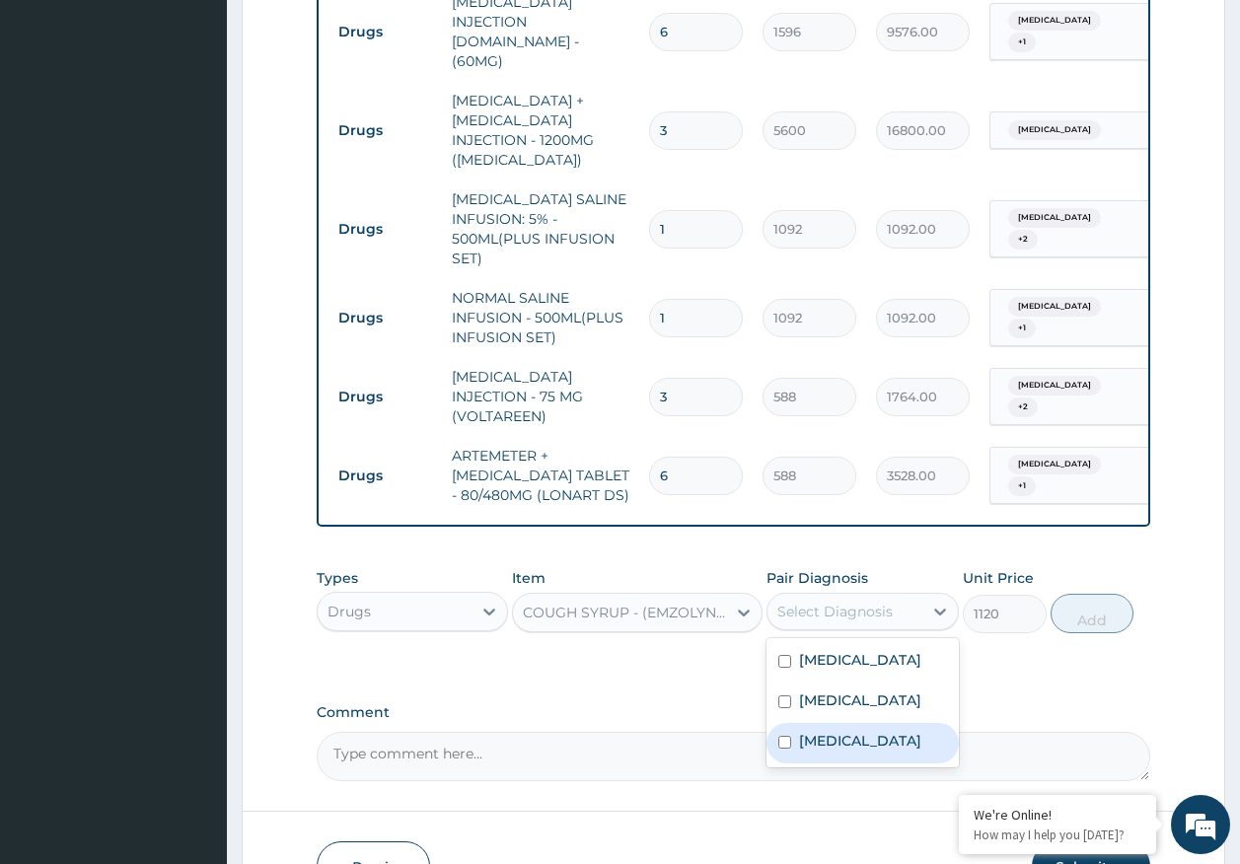
drag, startPoint x: 851, startPoint y: 704, endPoint x: 1125, endPoint y: 618, distance: 286.7
click at [853, 731] on label "Acute tonsillitis" at bounding box center [860, 741] width 122 height 20
checkbox input "true"
click at [1092, 594] on button "Add" at bounding box center [1093, 613] width 84 height 39
type input "0"
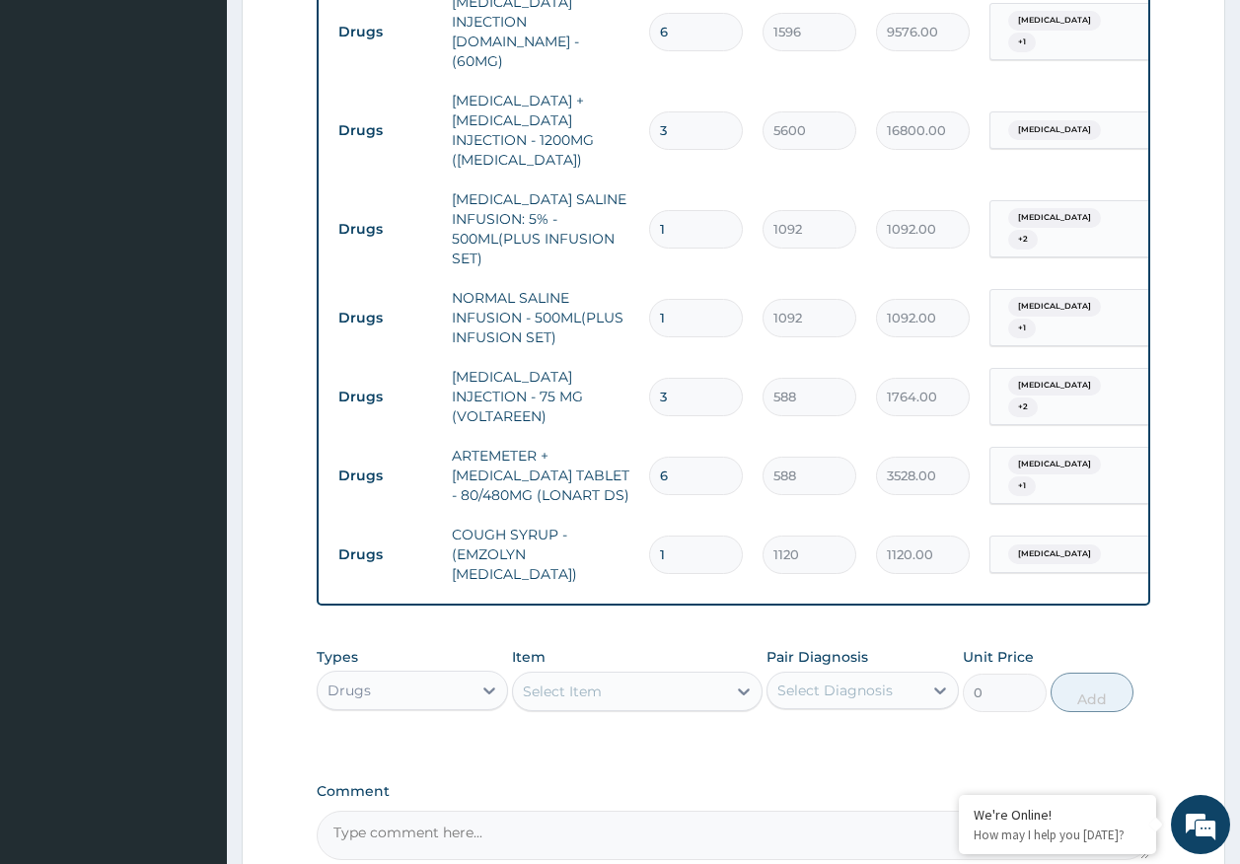
click at [629, 676] on div "Select Item" at bounding box center [619, 692] width 213 height 32
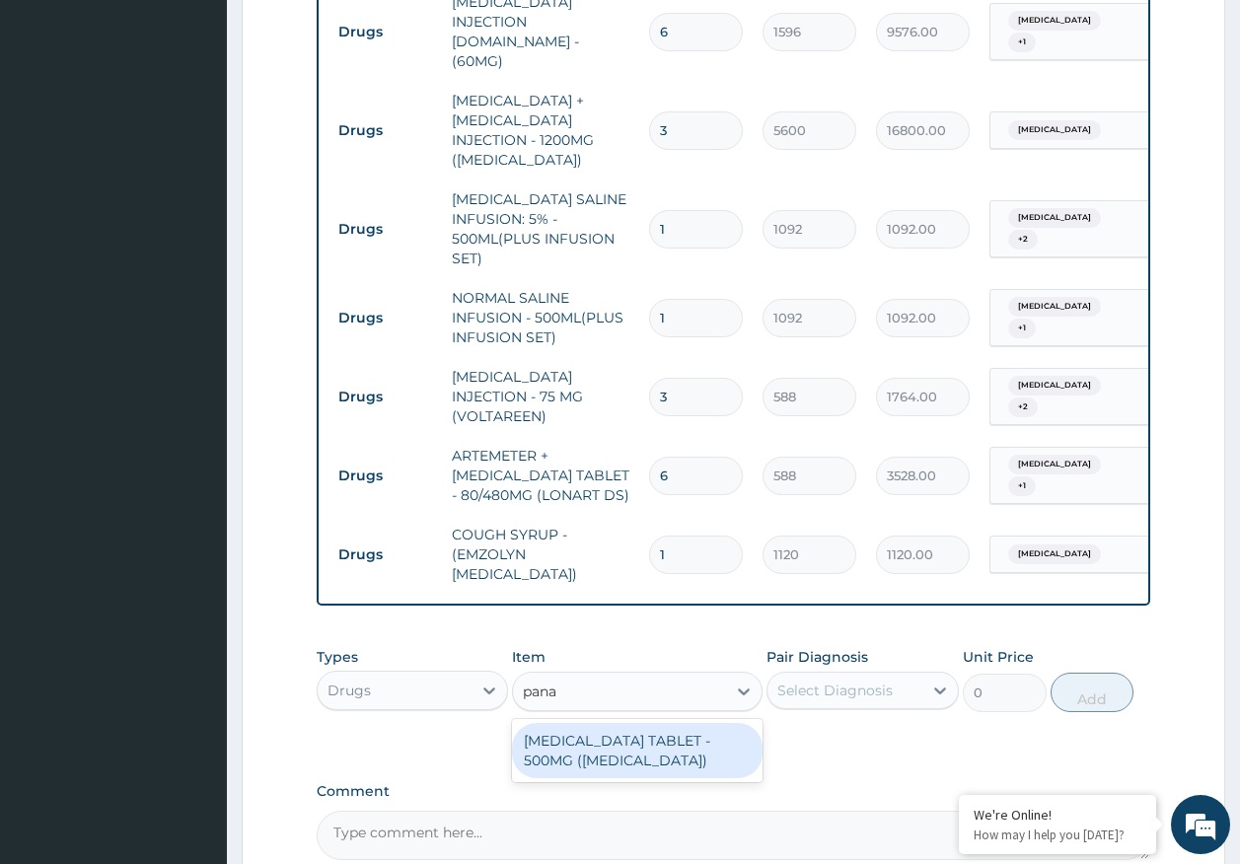
type input "panad"
click at [687, 723] on div "PARACETAMOL TABLET - 500MG (PANADOL)" at bounding box center [637, 750] width 251 height 55
type input "42"
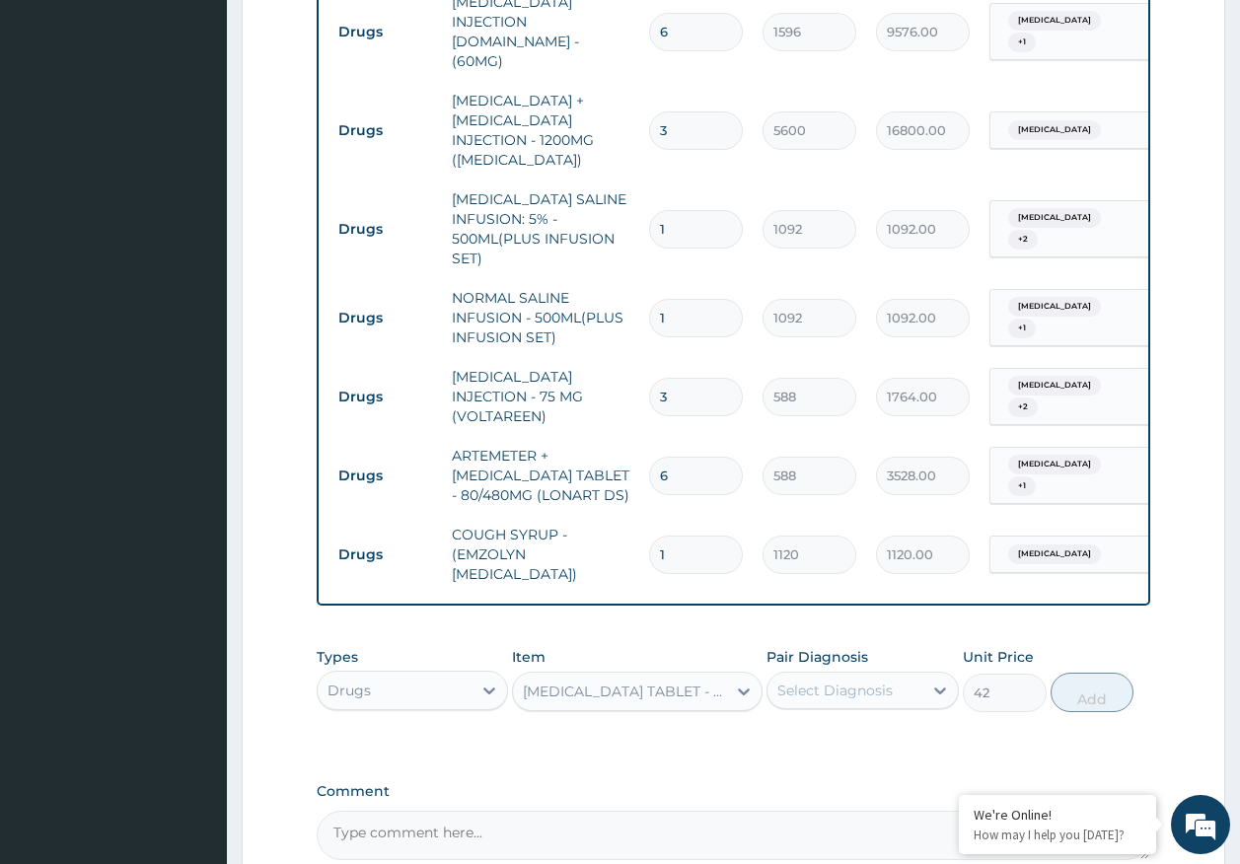
click at [821, 681] on div "Select Diagnosis" at bounding box center [834, 691] width 115 height 20
drag, startPoint x: 818, startPoint y: 742, endPoint x: 825, endPoint y: 714, distance: 28.5
click at [818, 769] on label "[MEDICAL_DATA]" at bounding box center [860, 779] width 122 height 20
checkbox input "true"
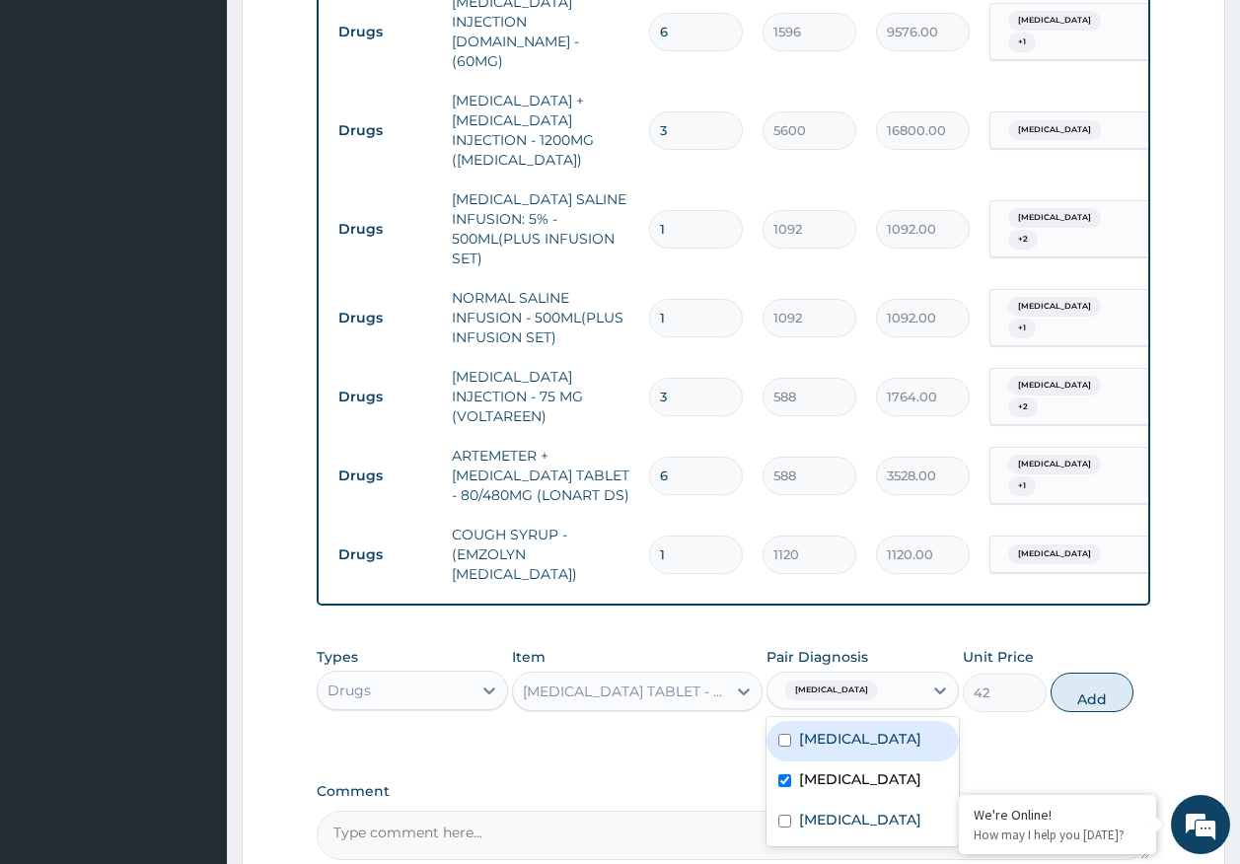
click at [828, 721] on div "[MEDICAL_DATA]" at bounding box center [863, 741] width 192 height 40
checkbox input "true"
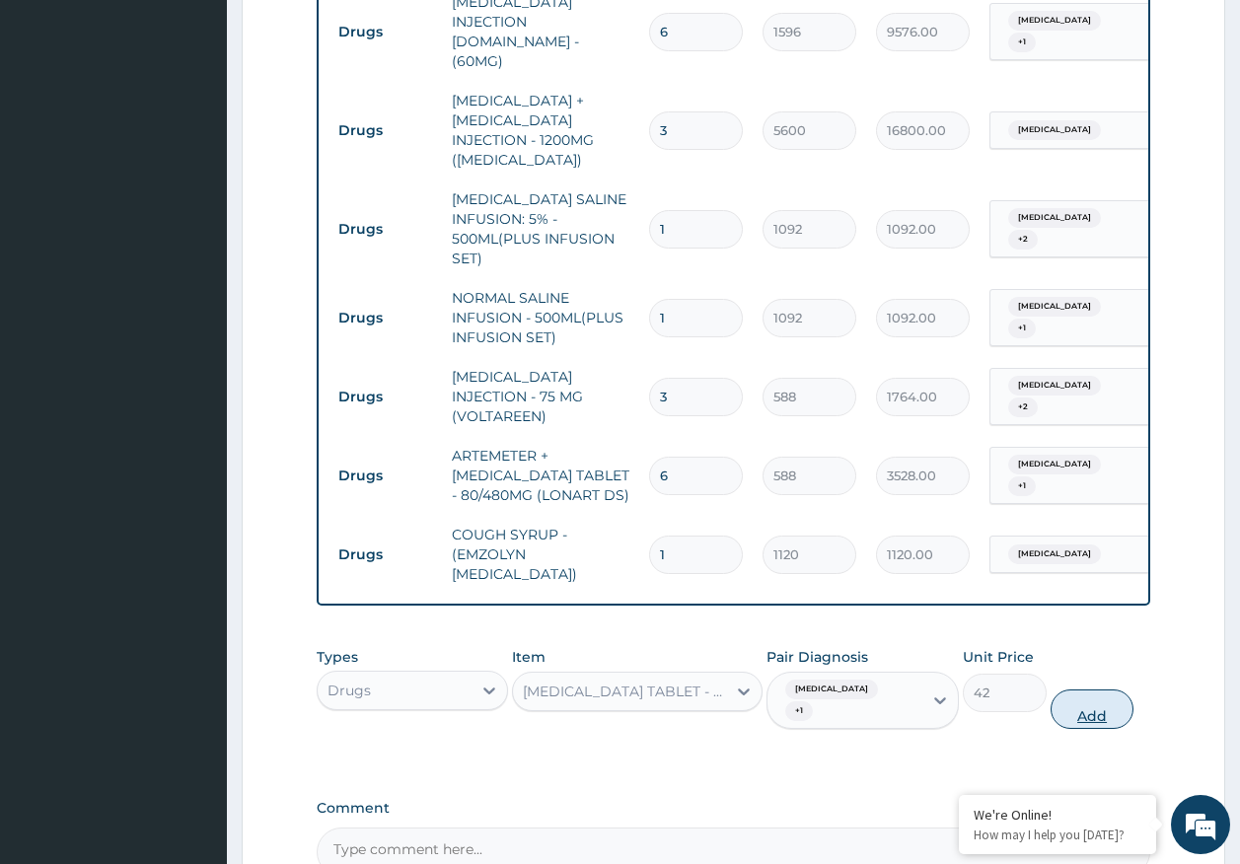
click at [1093, 690] on button "Add" at bounding box center [1093, 709] width 84 height 39
type input "0"
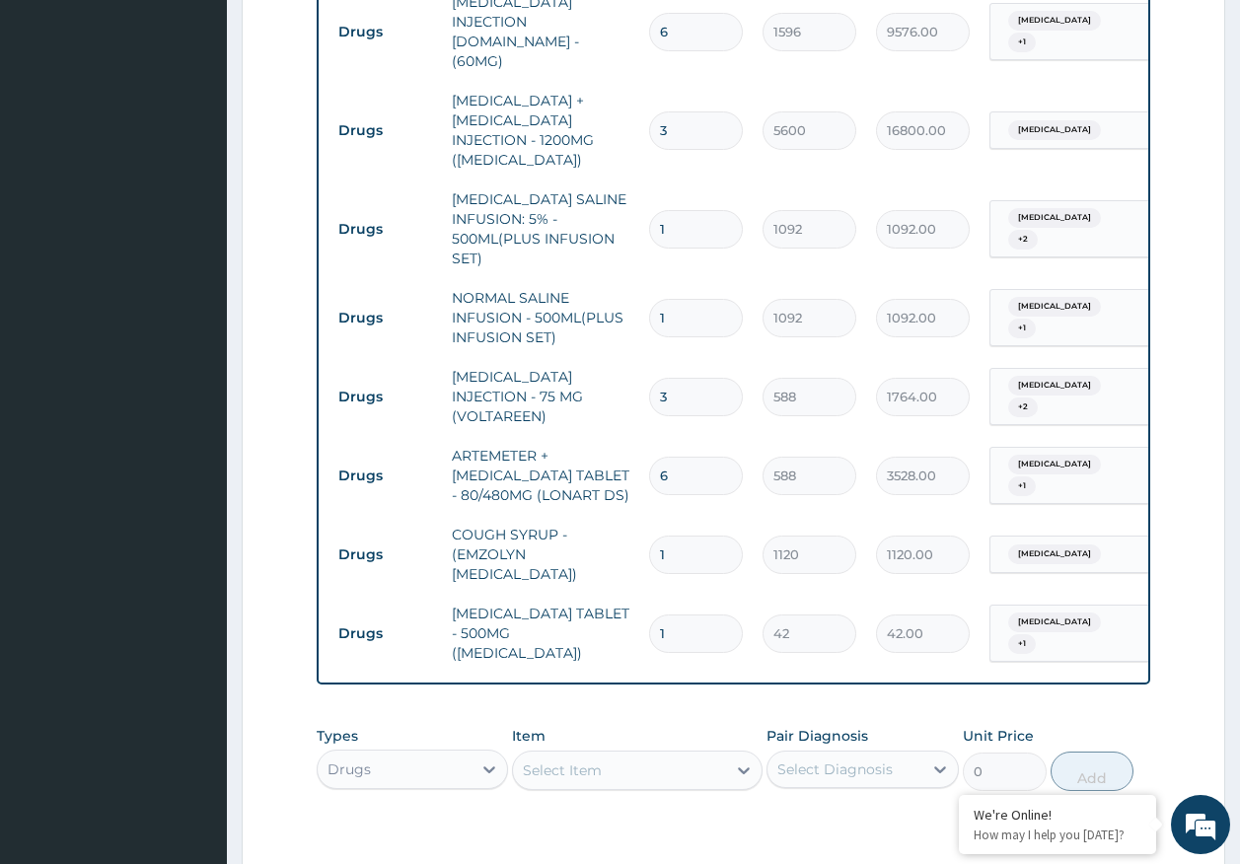
click at [632, 755] on div "Select Item" at bounding box center [619, 771] width 213 height 32
click at [368, 760] on div "Drugs" at bounding box center [349, 770] width 43 height 20
click at [686, 615] on input "1" at bounding box center [696, 634] width 94 height 38
type input "18"
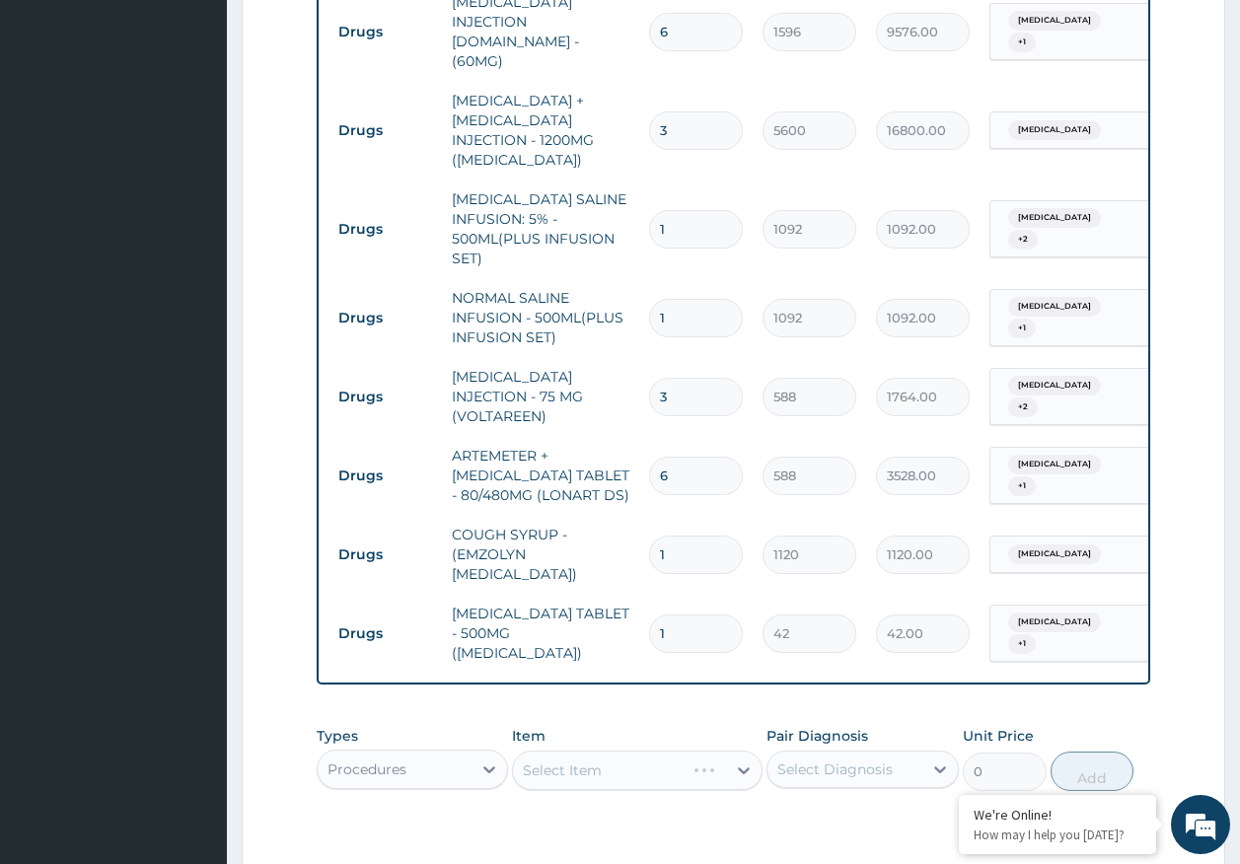
type input "756.00"
type input "18"
click at [622, 755] on div "Select Item" at bounding box center [619, 771] width 213 height 32
drag, startPoint x: 616, startPoint y: 771, endPoint x: 744, endPoint y: 741, distance: 131.8
click at [616, 802] on div "NURSING FEE" at bounding box center [637, 820] width 251 height 36
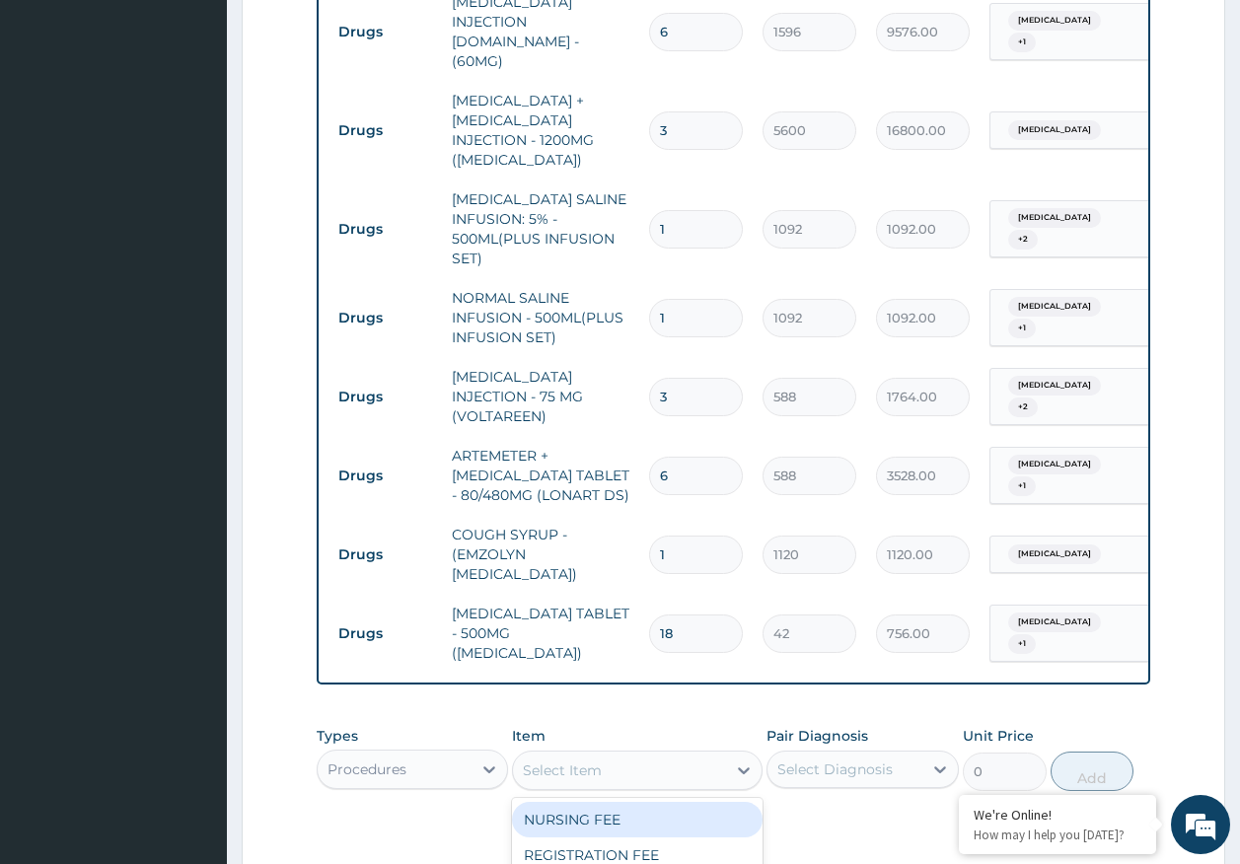
type input "1875"
click at [906, 754] on div "Select Diagnosis" at bounding box center [844, 770] width 155 height 32
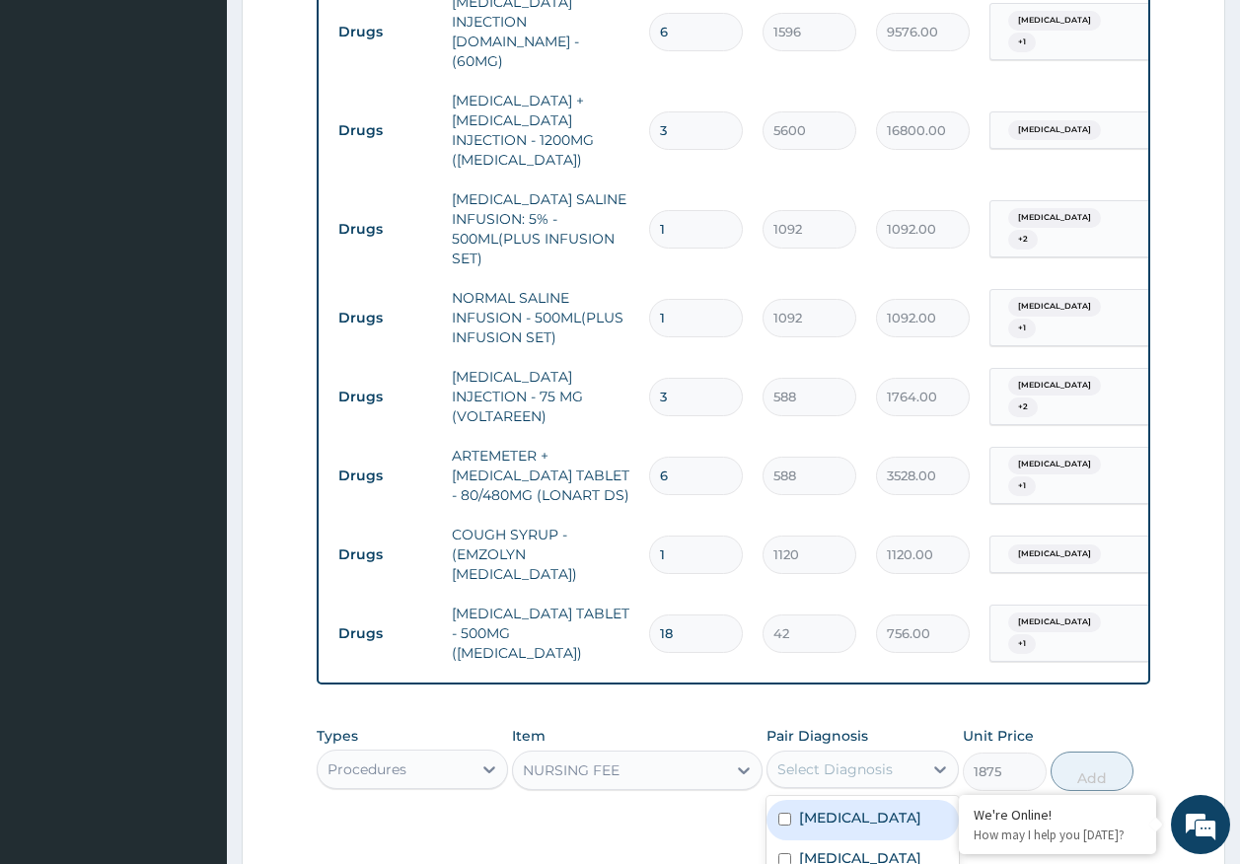
click at [836, 808] on label "[MEDICAL_DATA]" at bounding box center [860, 818] width 122 height 20
checkbox input "true"
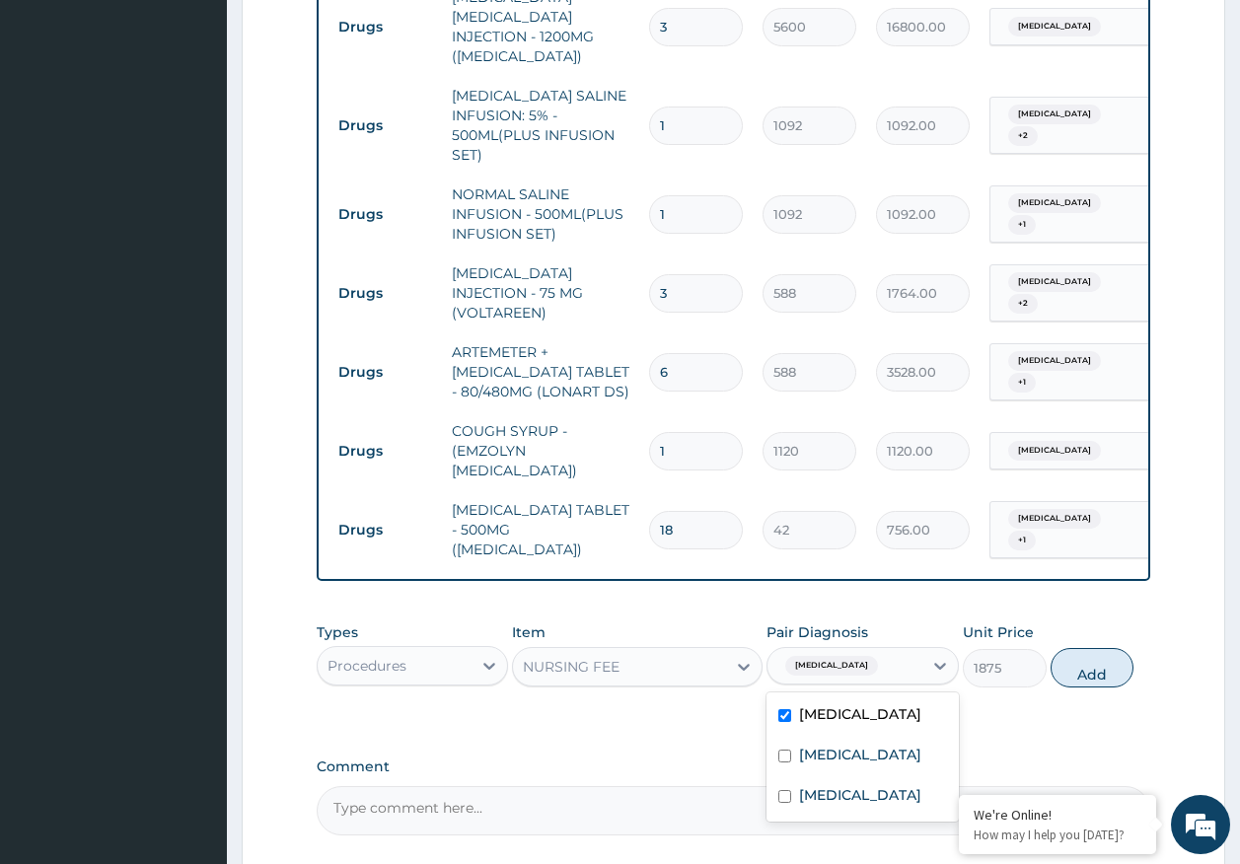
scroll to position [1431, 0]
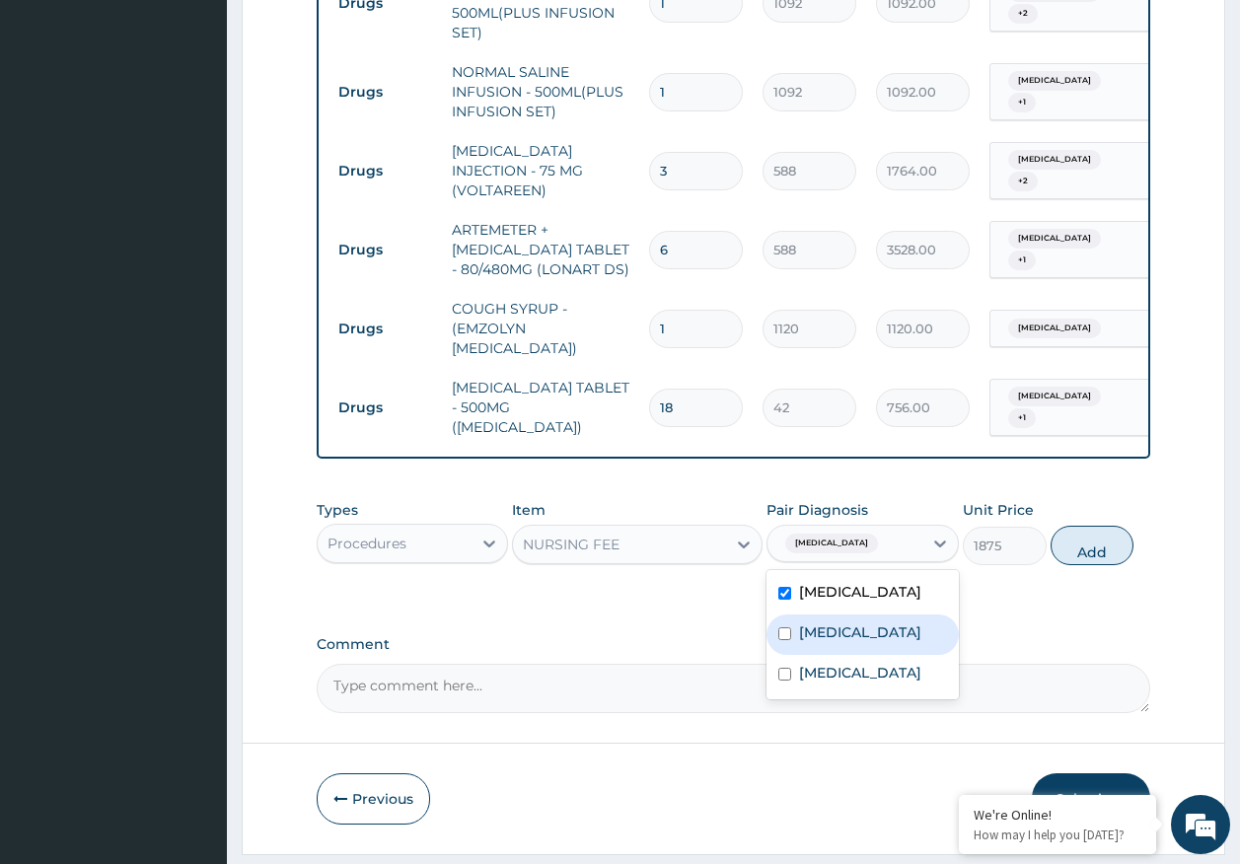
click at [829, 622] on label "[MEDICAL_DATA]" at bounding box center [860, 632] width 122 height 20
checkbox input "true"
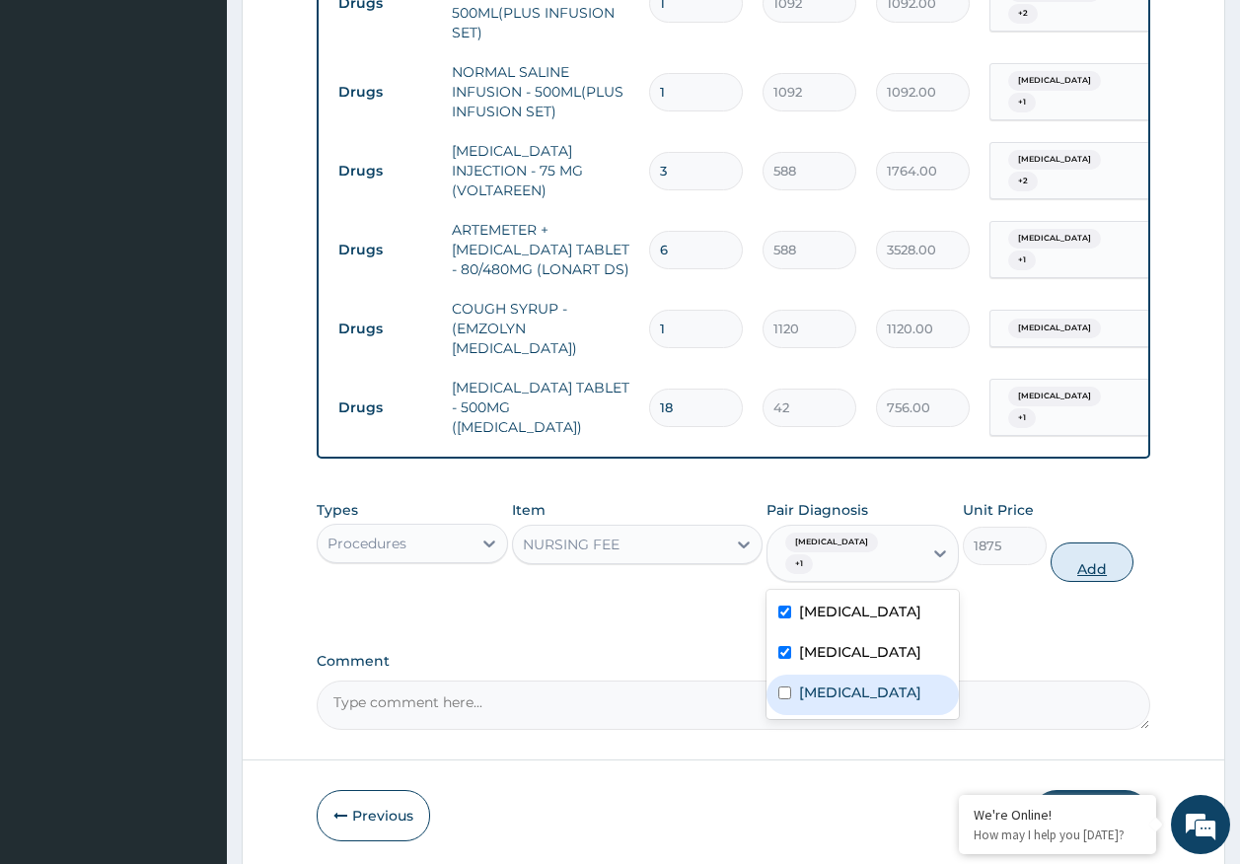
drag, startPoint x: 846, startPoint y: 611, endPoint x: 1070, endPoint y: 488, distance: 255.2
click at [849, 675] on div "Acute tonsillitis" at bounding box center [863, 695] width 192 height 40
checkbox input "true"
click at [1104, 543] on button "Add" at bounding box center [1093, 562] width 84 height 39
type input "0"
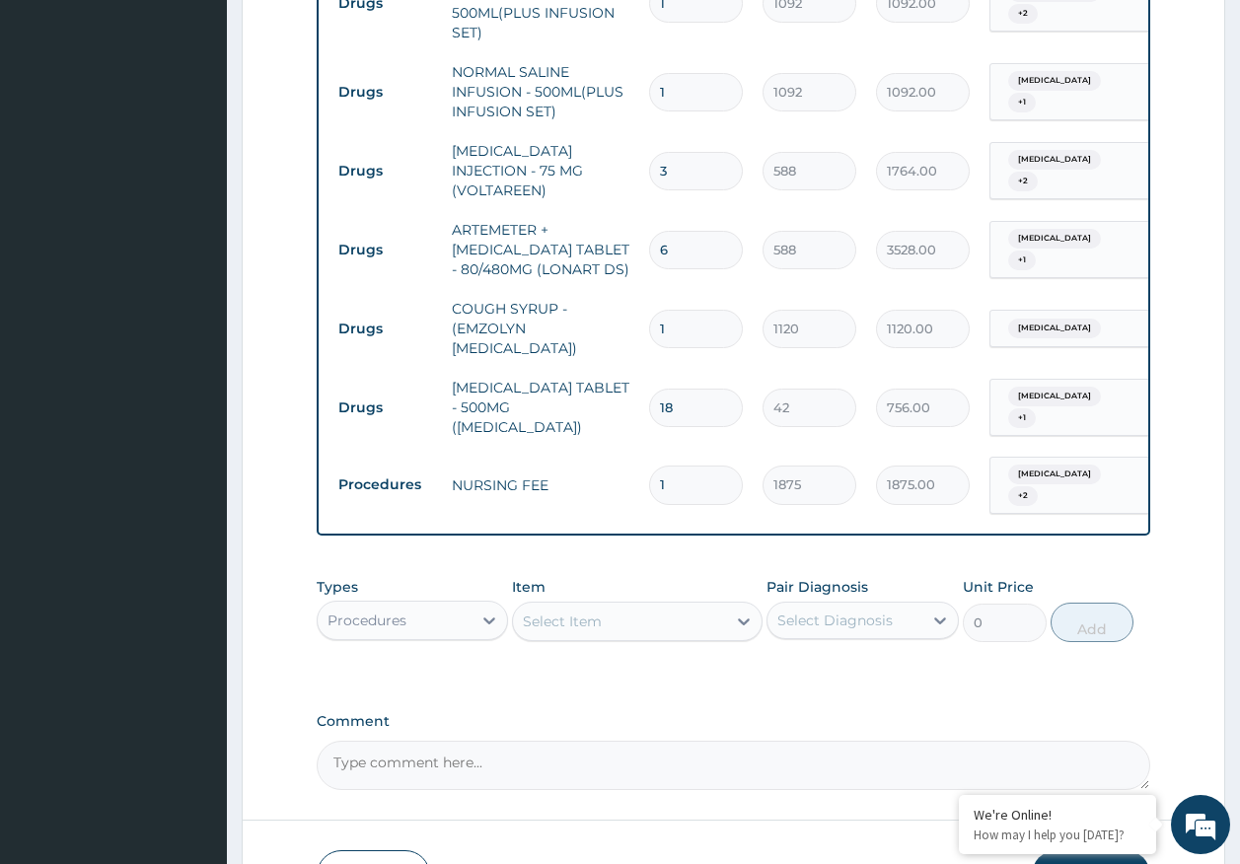
type input "0.00"
type input "2"
type input "3750.00"
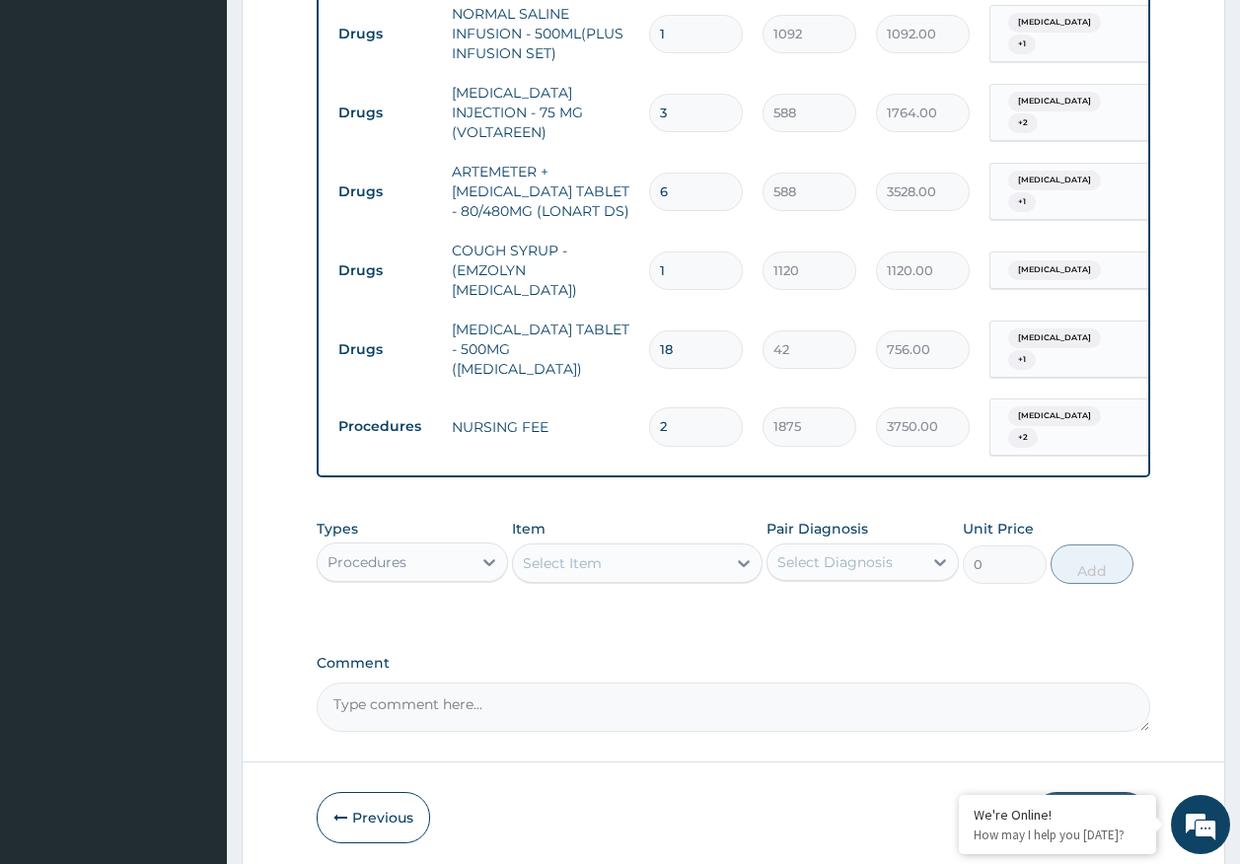
scroll to position [1499, 0]
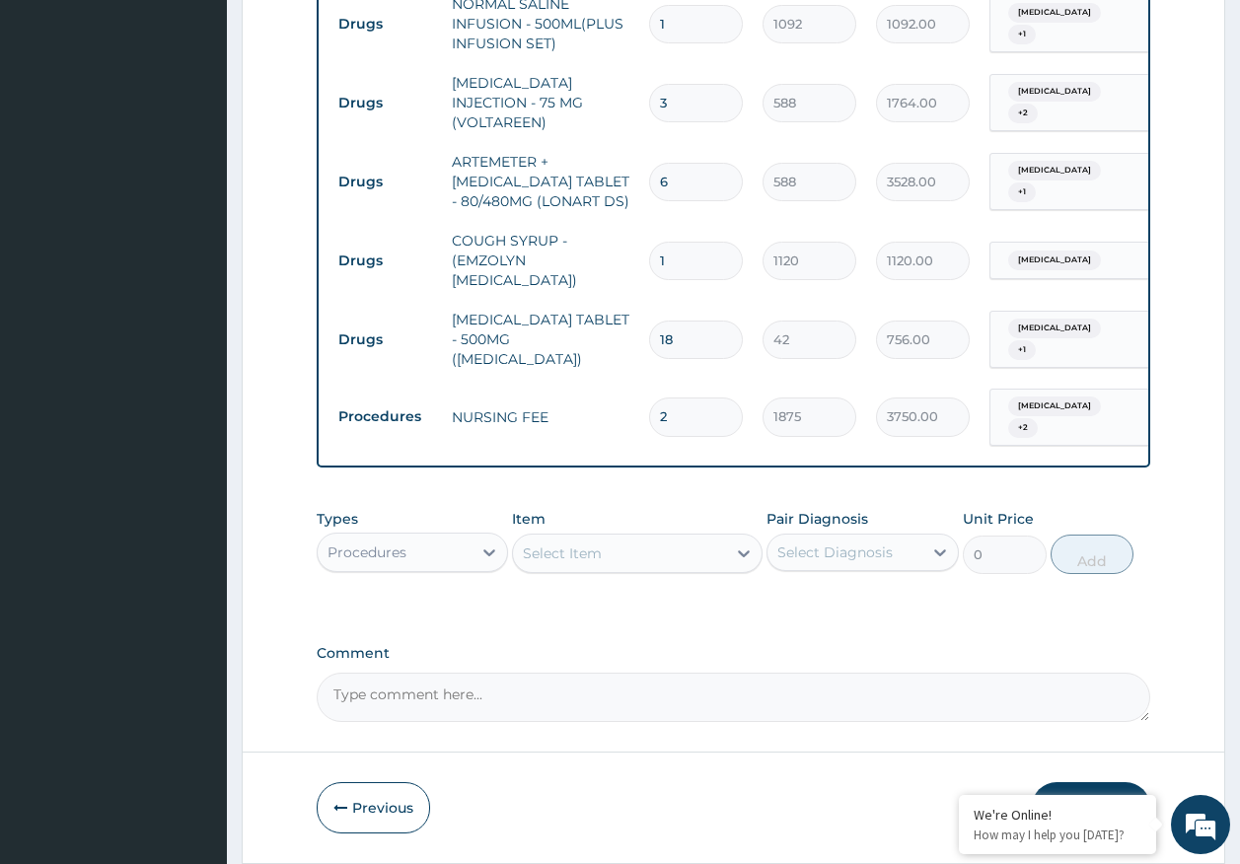
type input "2"
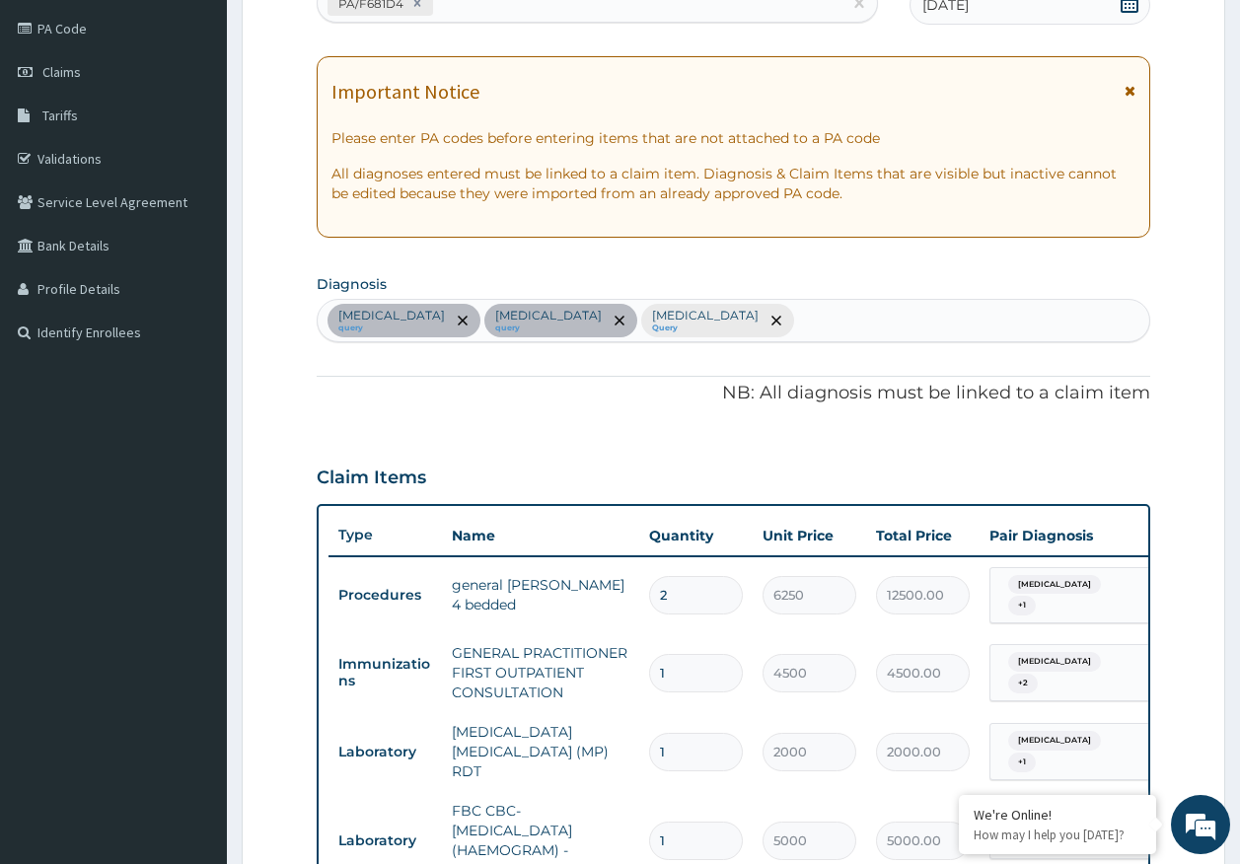
scroll to position [118, 0]
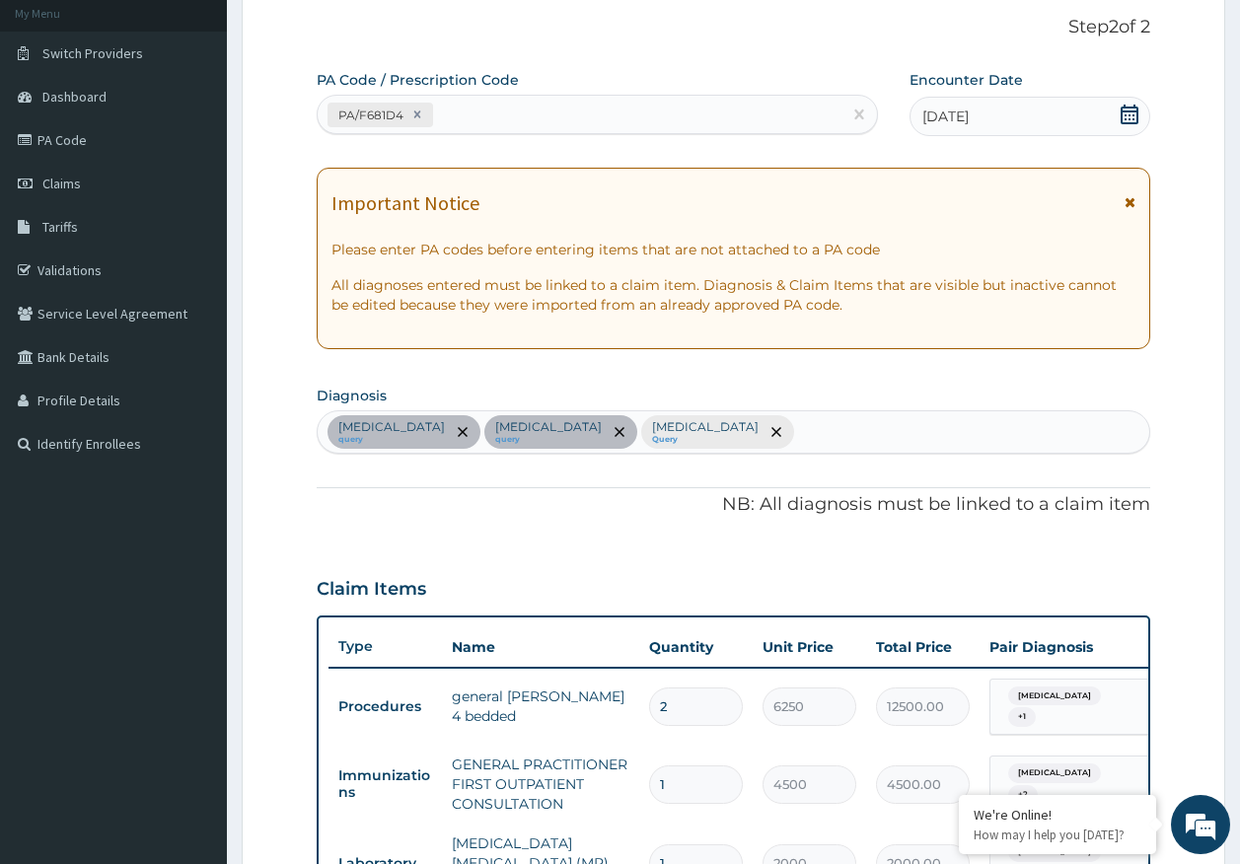
click at [573, 117] on div "PA/F681D4" at bounding box center [580, 115] width 525 height 33
type input "PA/6DFDD5"
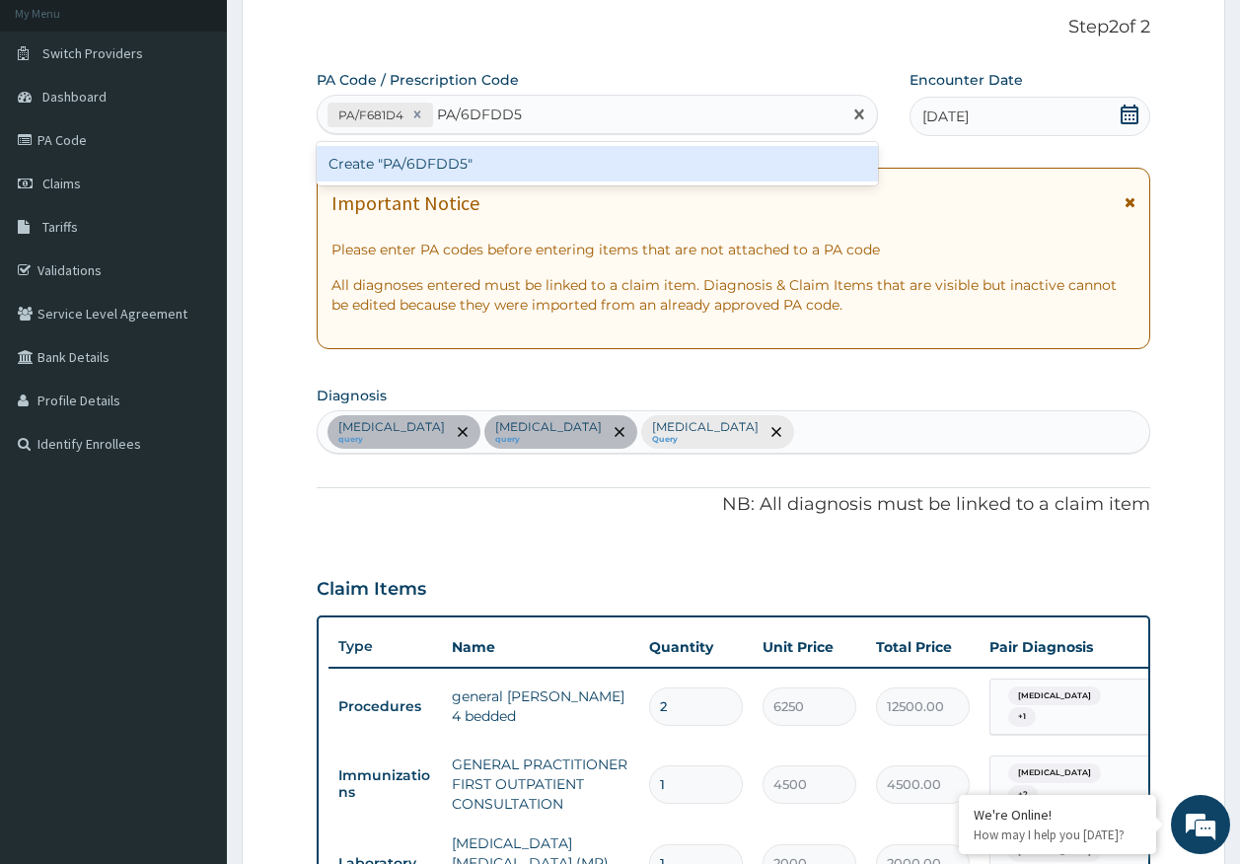
click at [460, 159] on div "Create "PA/6DFDD5"" at bounding box center [598, 164] width 562 height 36
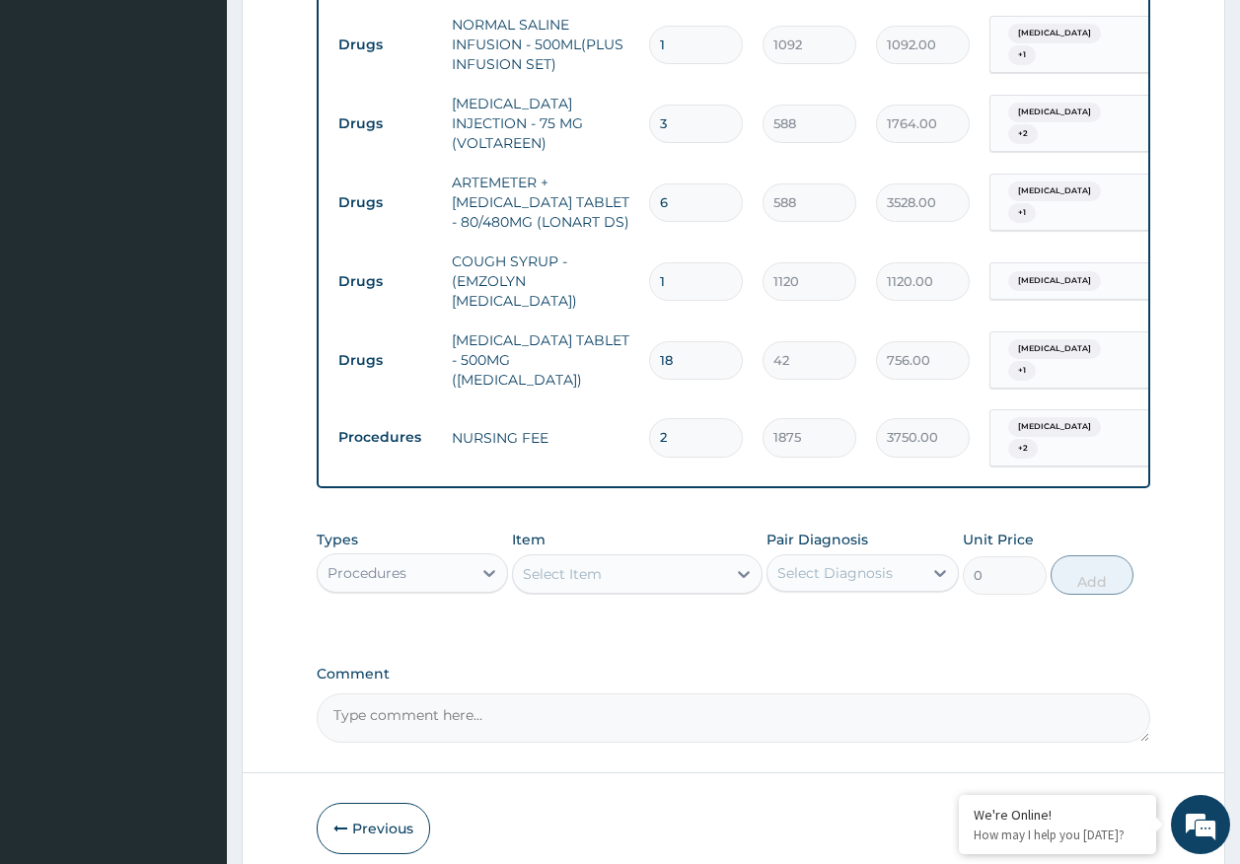
scroll to position [1517, 0]
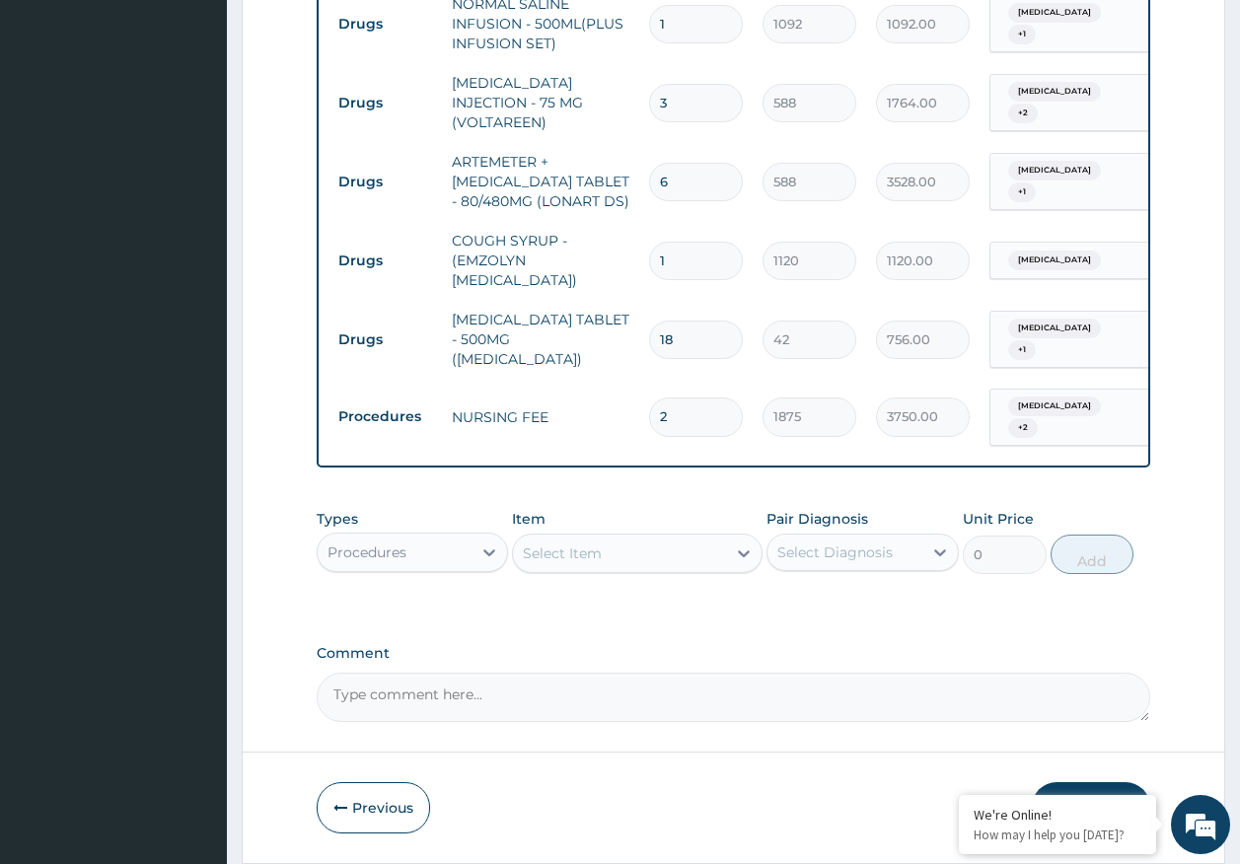
click at [469, 673] on textarea "Comment" at bounding box center [734, 697] width 835 height 49
paste textarea "CAE/10003/E"
type textarea "C"
paste textarea "PA/6DFDD5"
type textarea "PA/6DFDD5 for throat swab mcs"
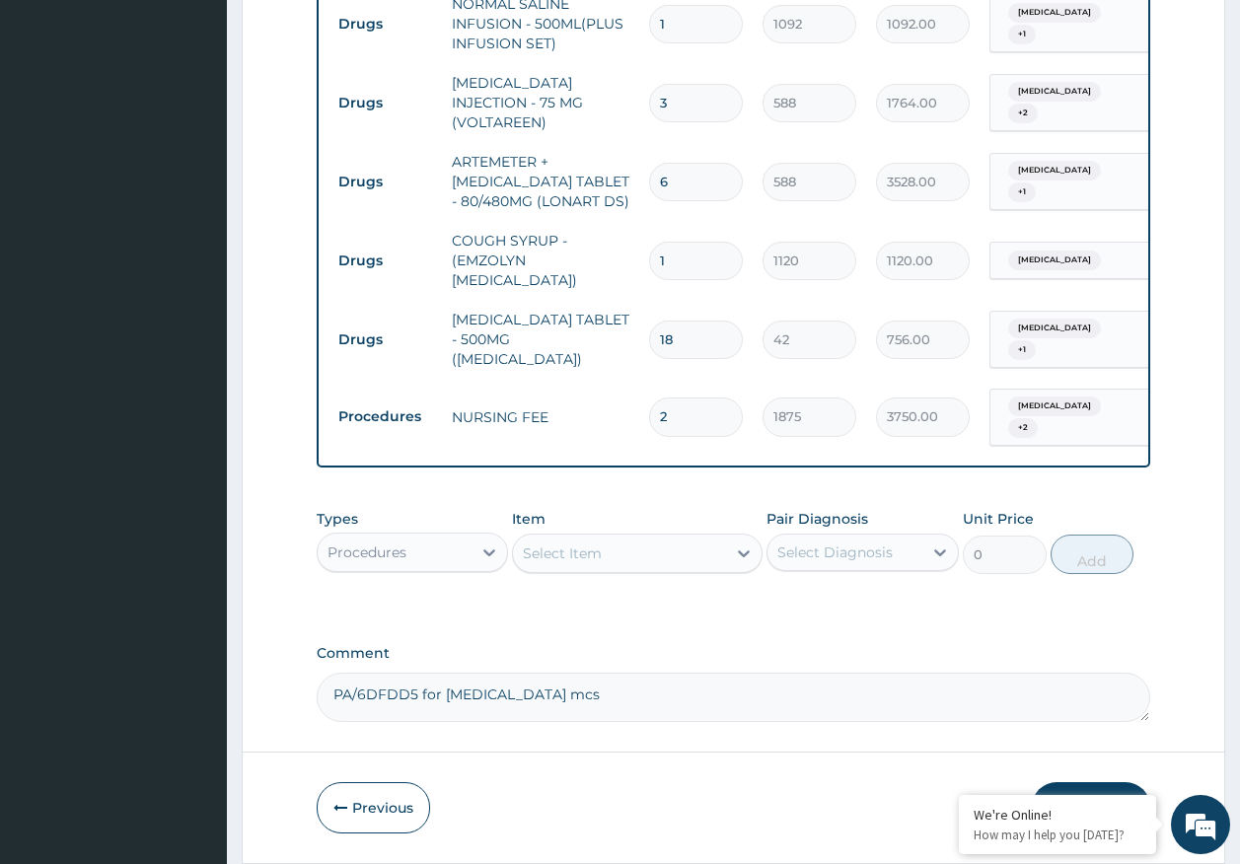
click at [1087, 782] on button "Submit" at bounding box center [1091, 807] width 118 height 51
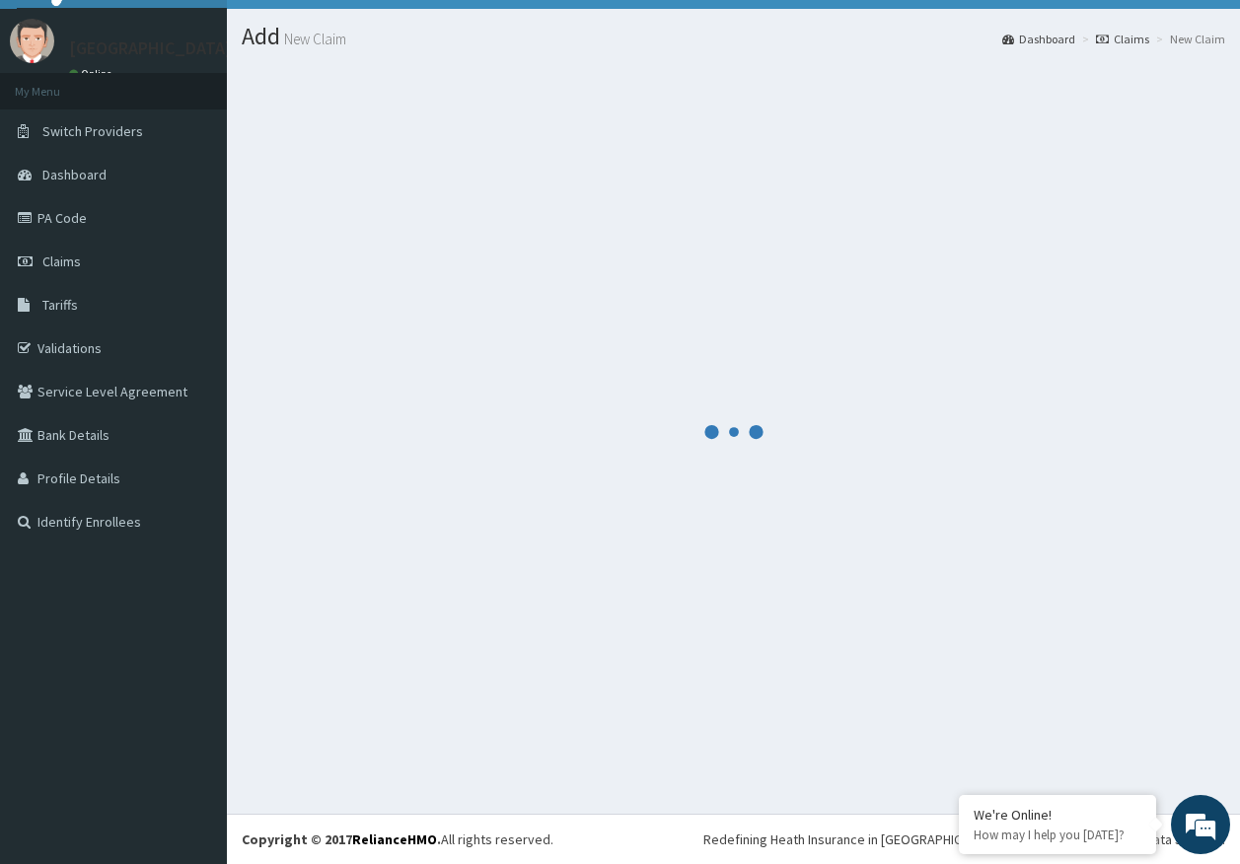
scroll to position [40, 0]
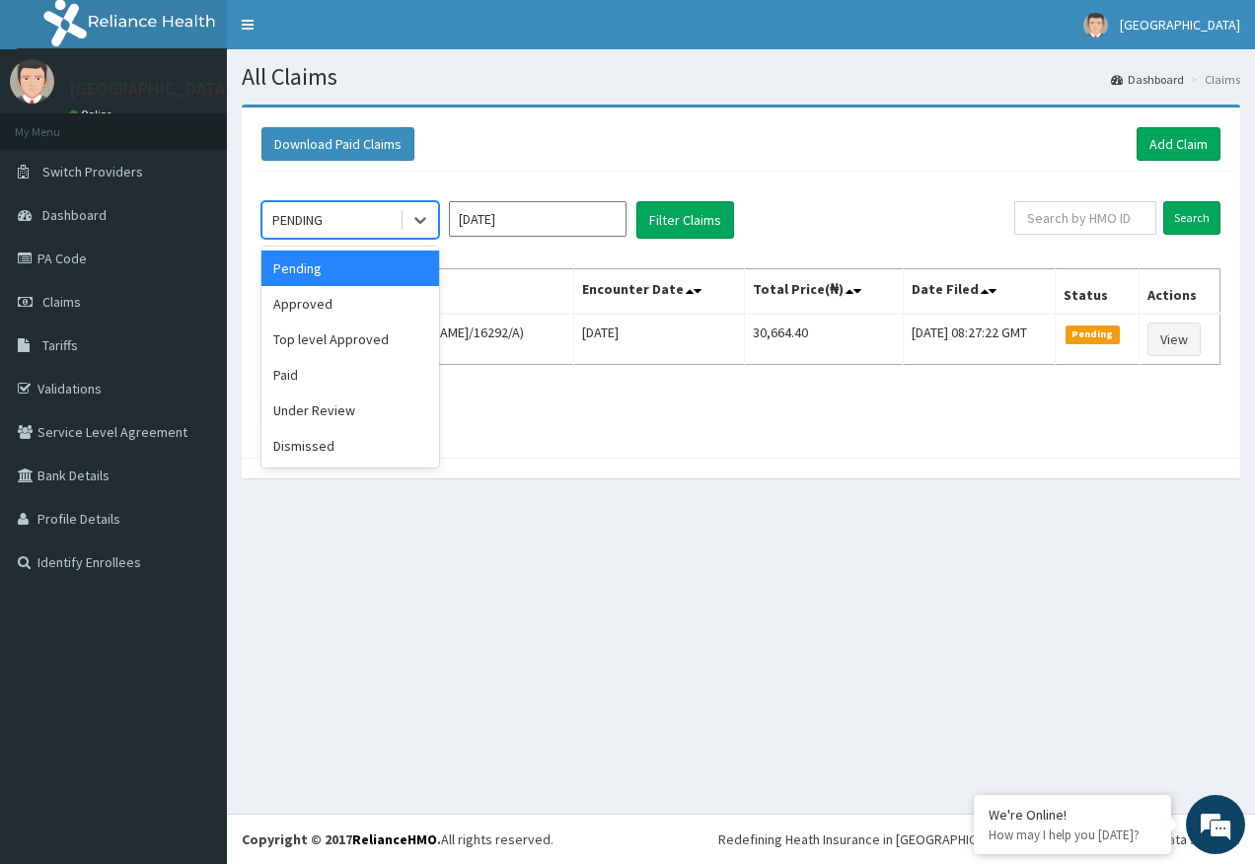
click at [323, 218] on div "PENDING" at bounding box center [297, 220] width 50 height 20
drag, startPoint x: 324, startPoint y: 307, endPoint x: 337, endPoint y: 297, distance: 17.0
click at [328, 305] on div "Approved" at bounding box center [350, 304] width 178 height 36
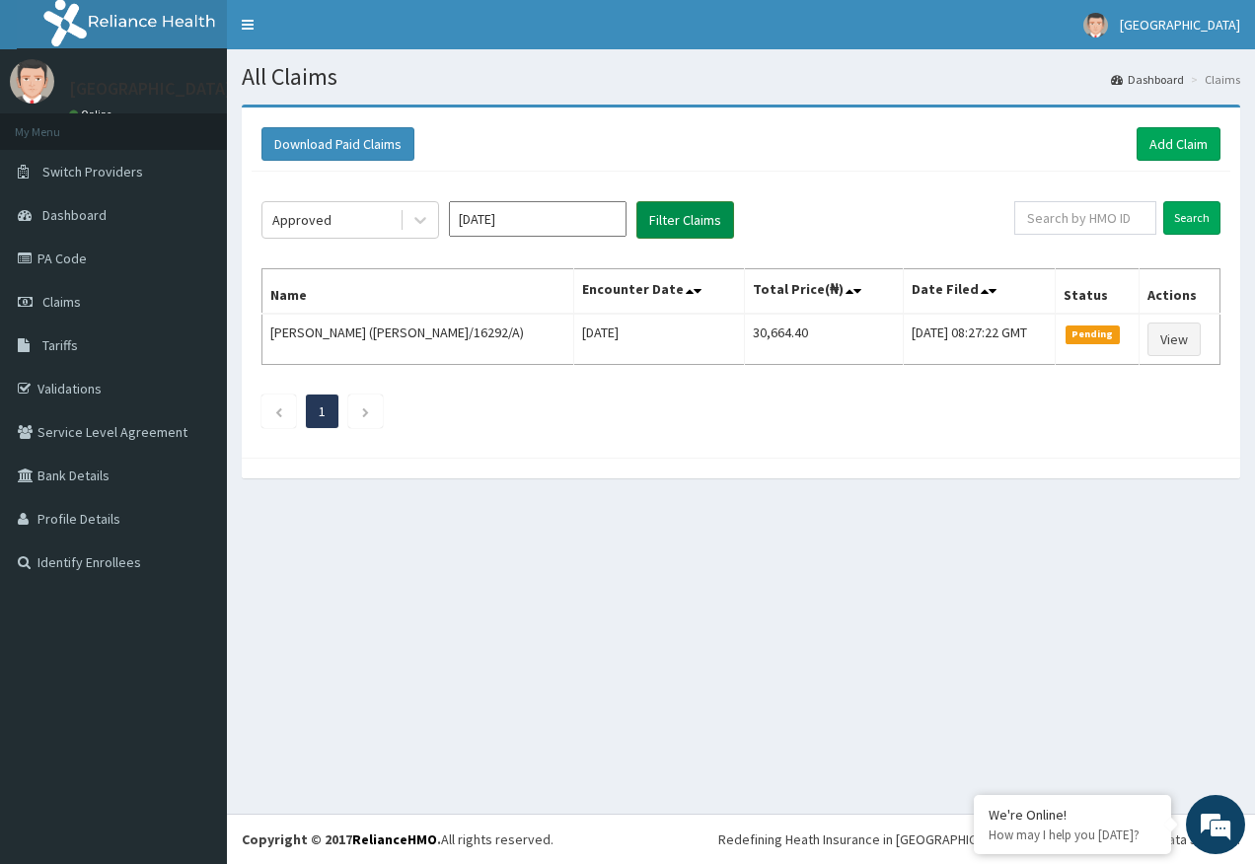
click at [681, 233] on button "Filter Claims" at bounding box center [685, 219] width 98 height 37
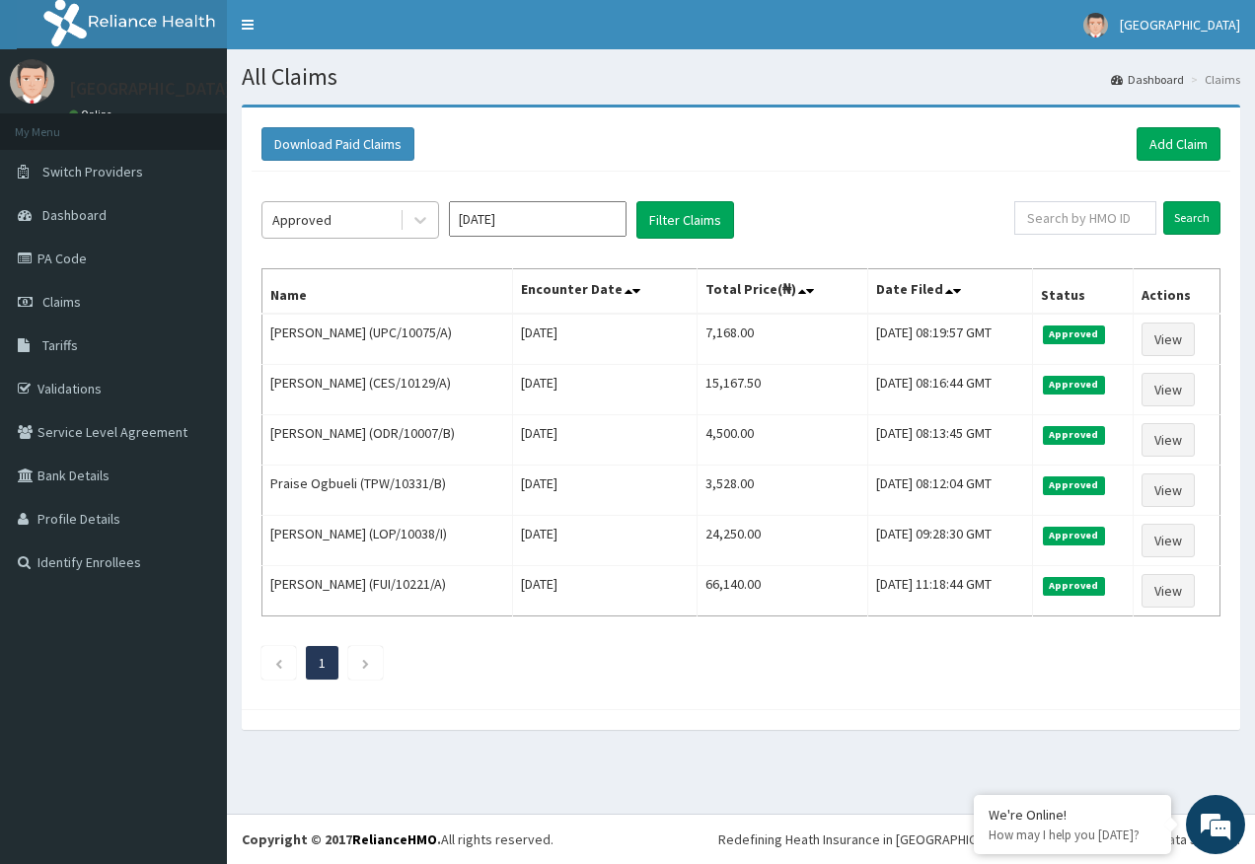
click at [332, 224] on div "Approved" at bounding box center [330, 220] width 137 height 32
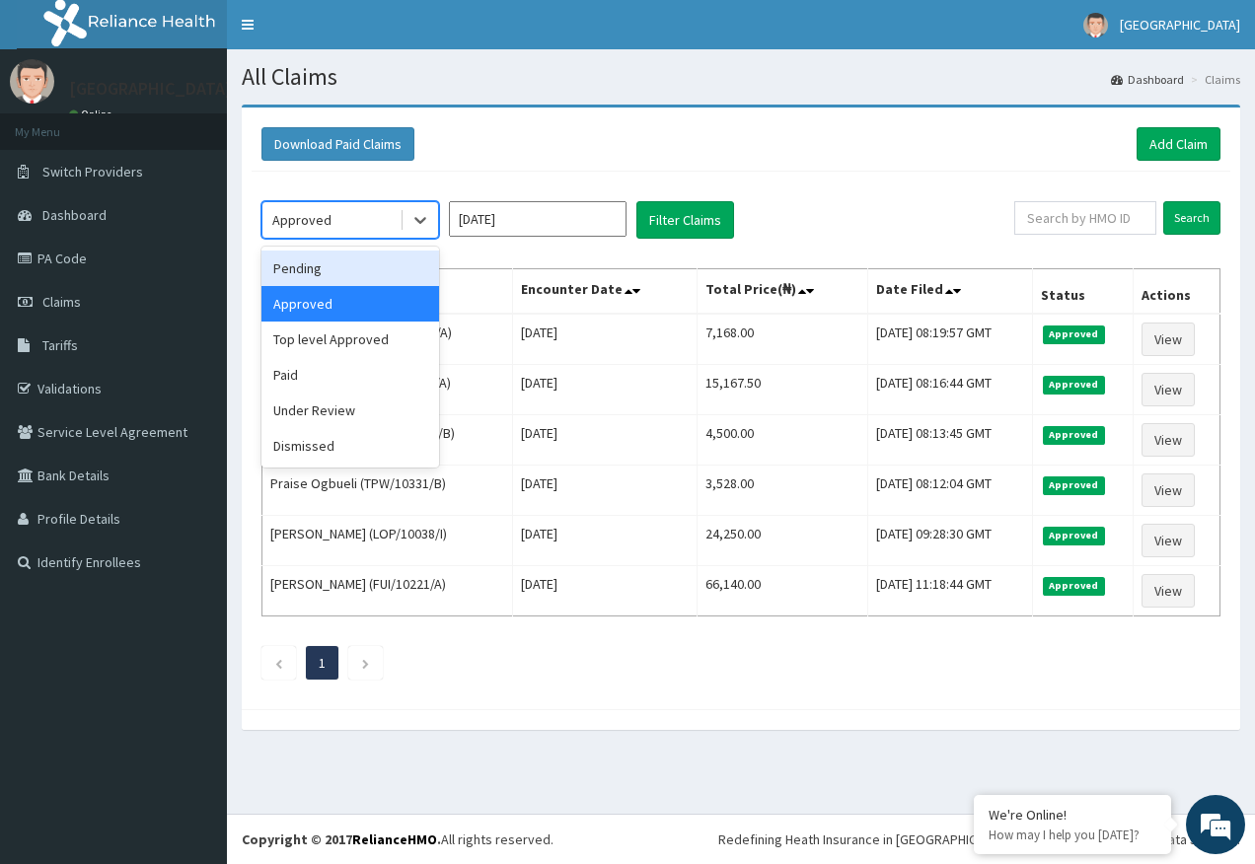
drag, startPoint x: 309, startPoint y: 281, endPoint x: 572, endPoint y: 298, distance: 263.9
click at [310, 281] on div "Pending" at bounding box center [350, 269] width 178 height 36
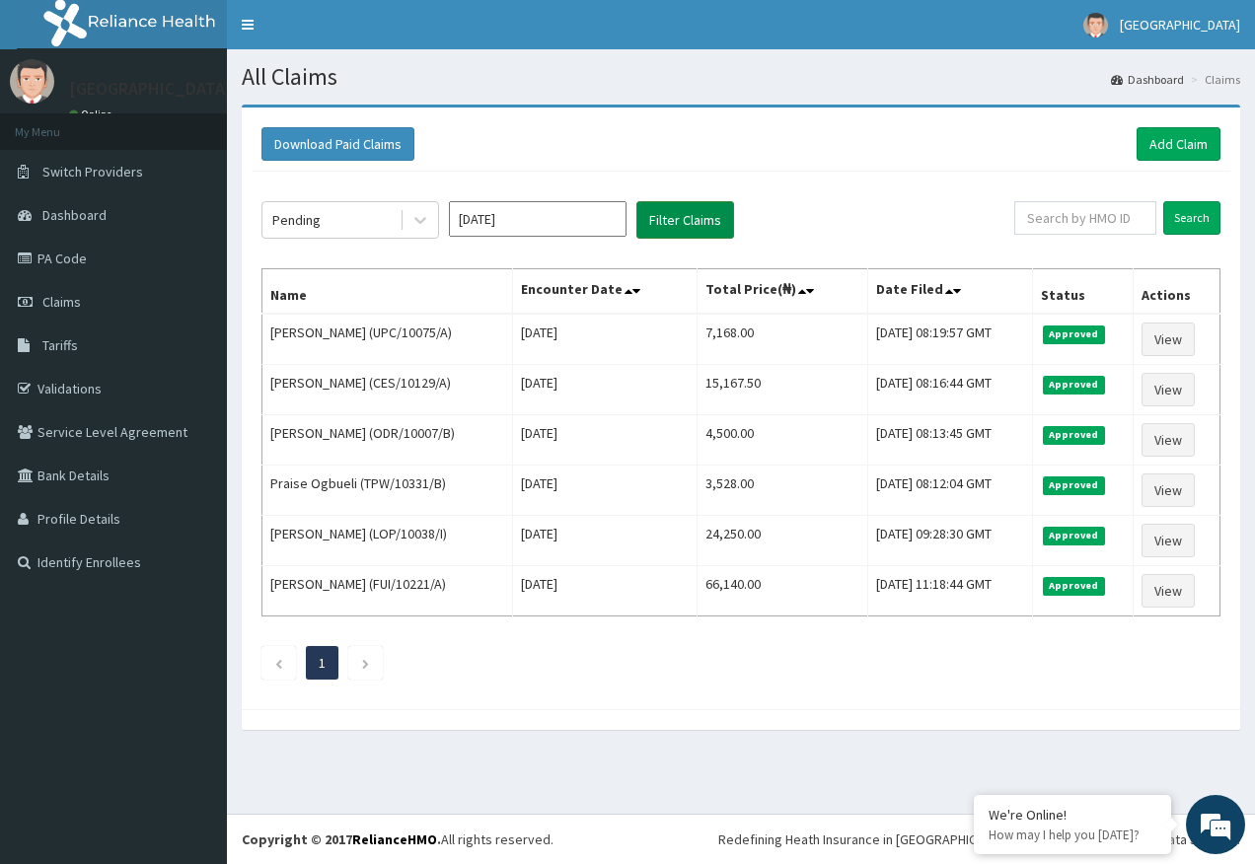
click at [690, 238] on button "Filter Claims" at bounding box center [685, 219] width 98 height 37
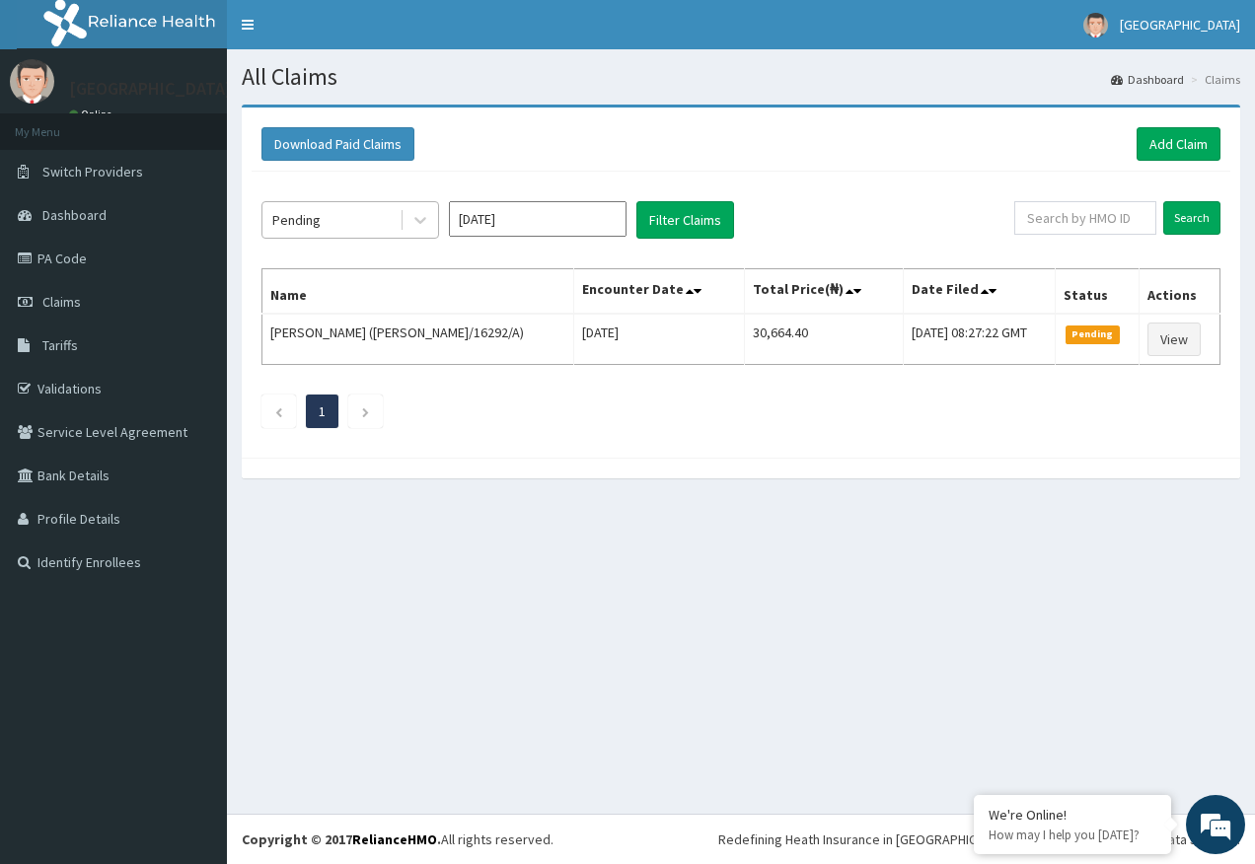
drag, startPoint x: 349, startPoint y: 227, endPoint x: 329, endPoint y: 244, distance: 26.7
click at [347, 228] on div "Pending" at bounding box center [330, 220] width 137 height 32
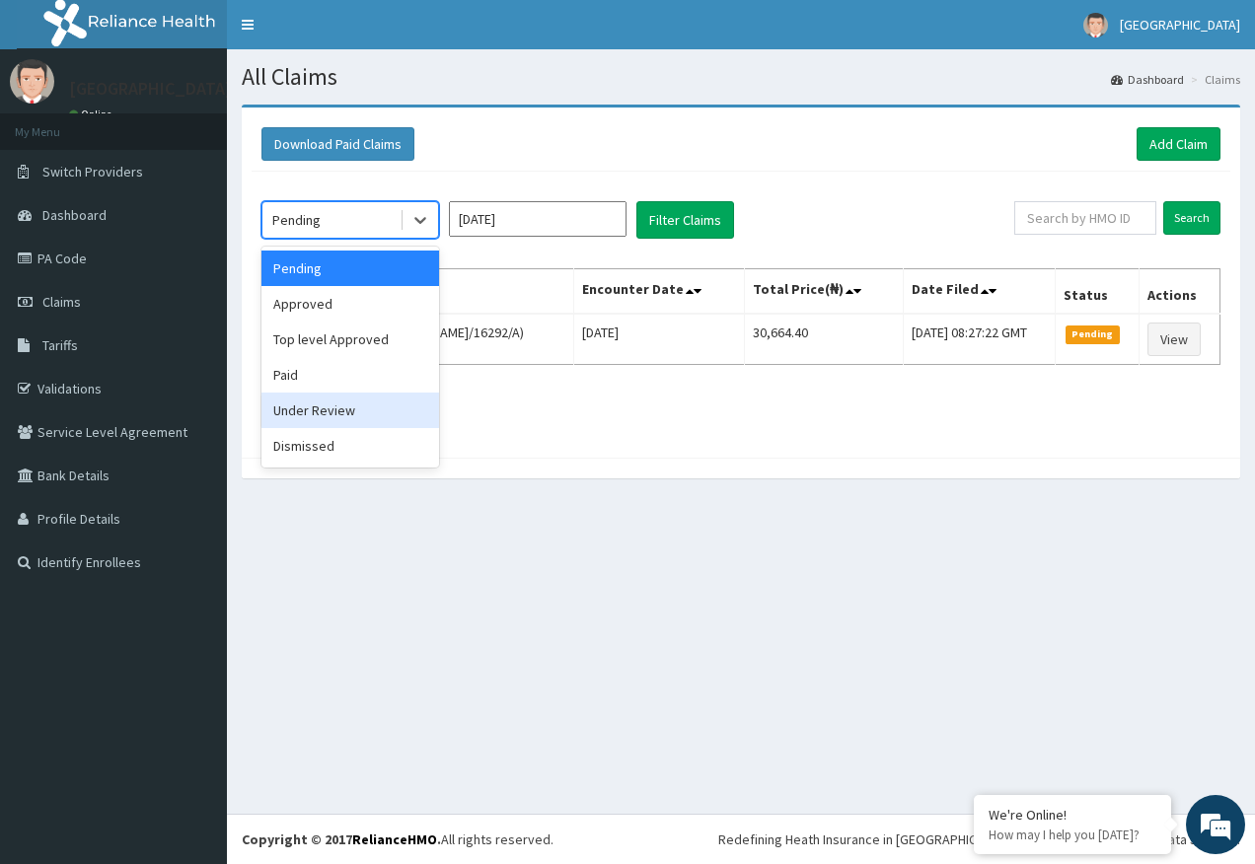
drag, startPoint x: 334, startPoint y: 408, endPoint x: 433, endPoint y: 375, distance: 104.2
click at [333, 408] on div "Under Review" at bounding box center [350, 411] width 178 height 36
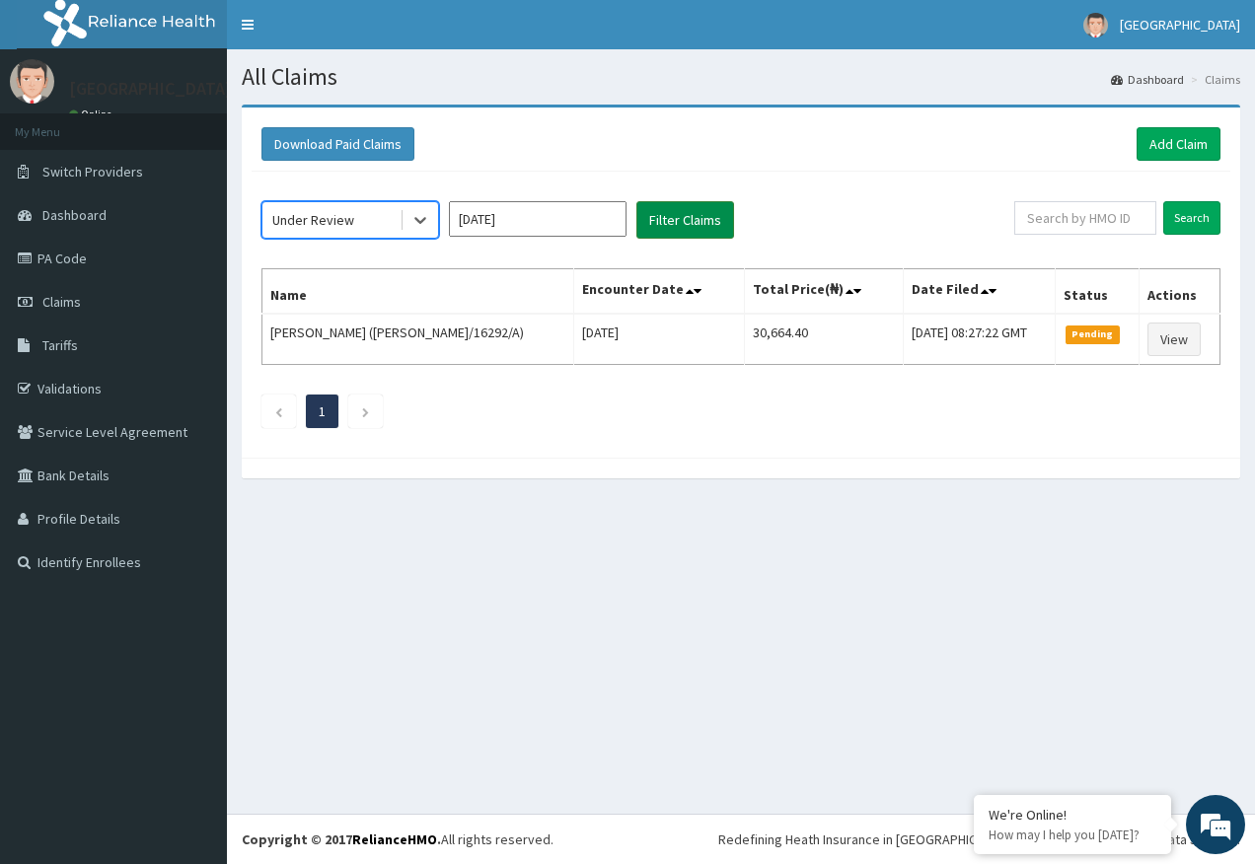
click at [682, 221] on button "Filter Claims" at bounding box center [685, 219] width 98 height 37
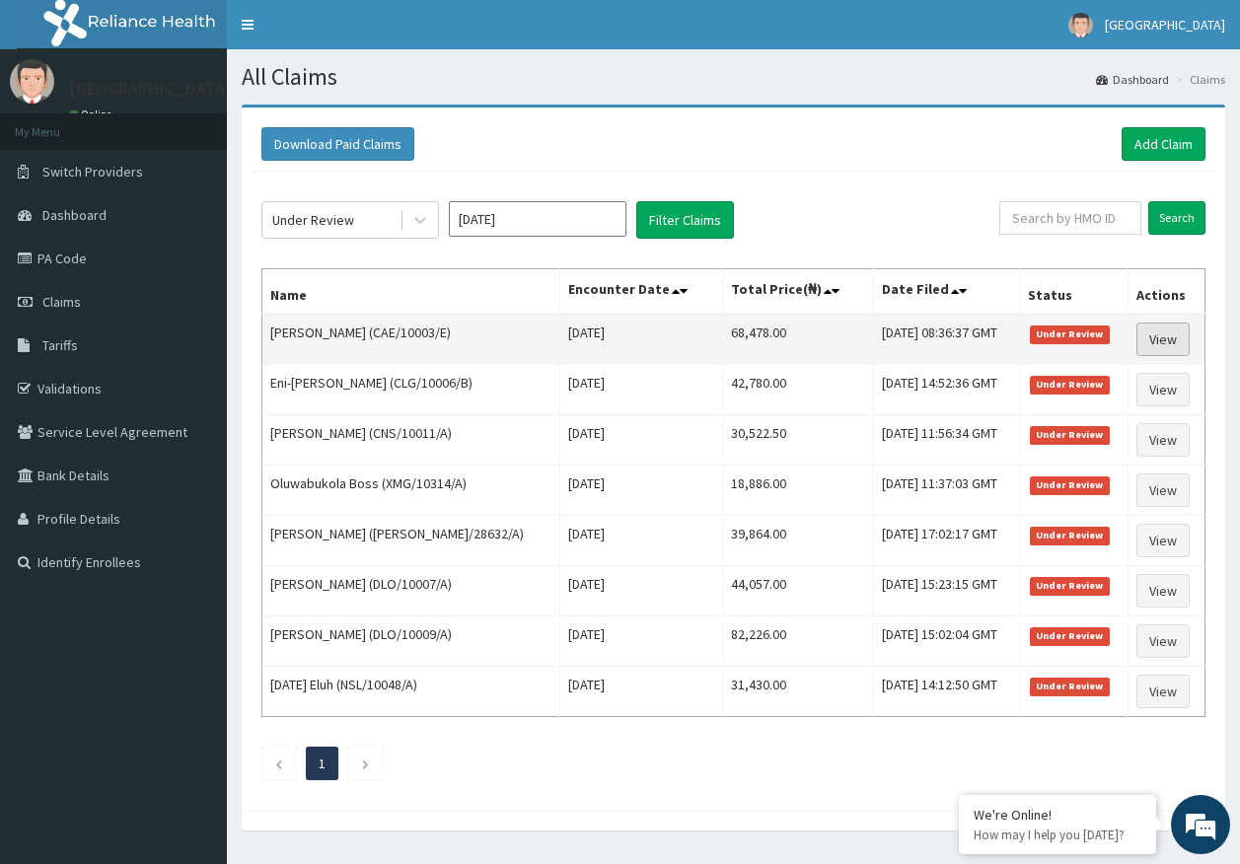
click at [1173, 338] on link "View" at bounding box center [1162, 340] width 53 height 34
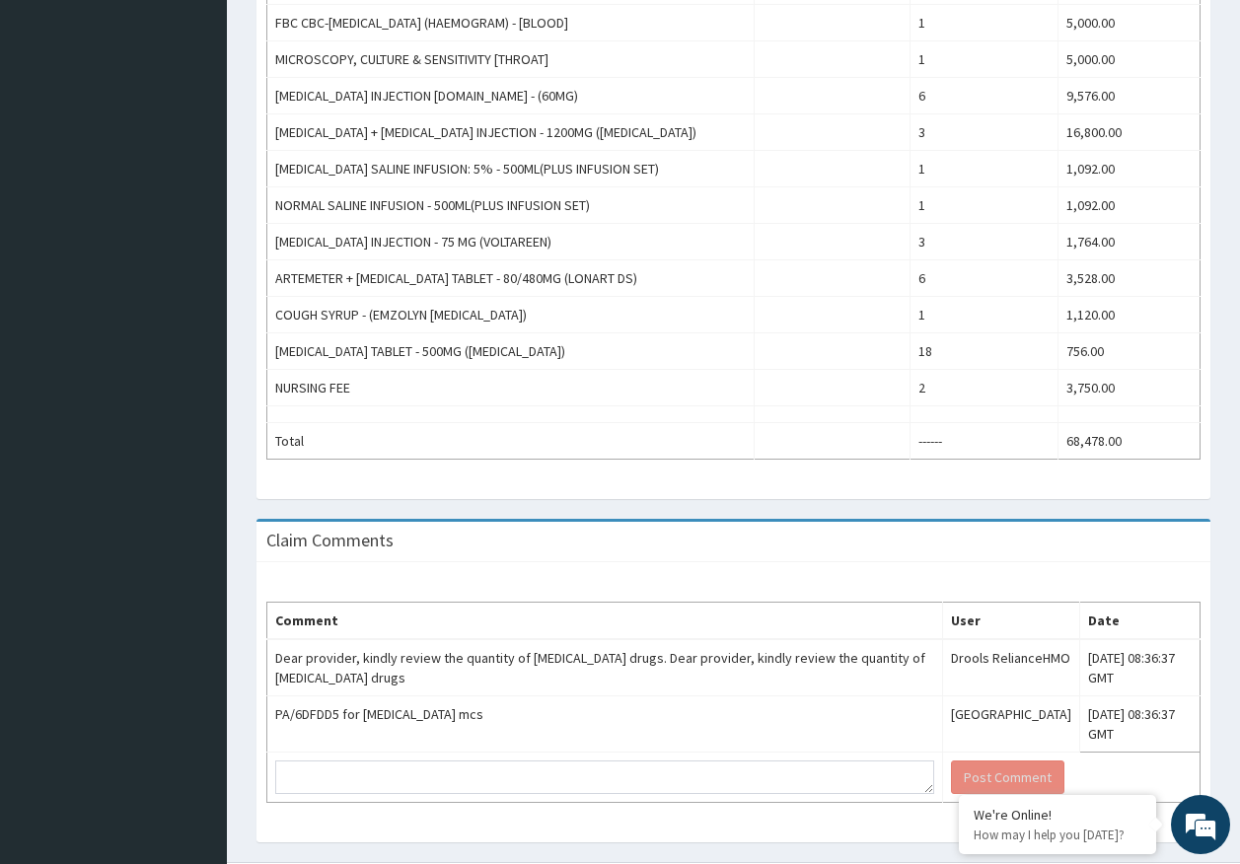
scroll to position [853, 0]
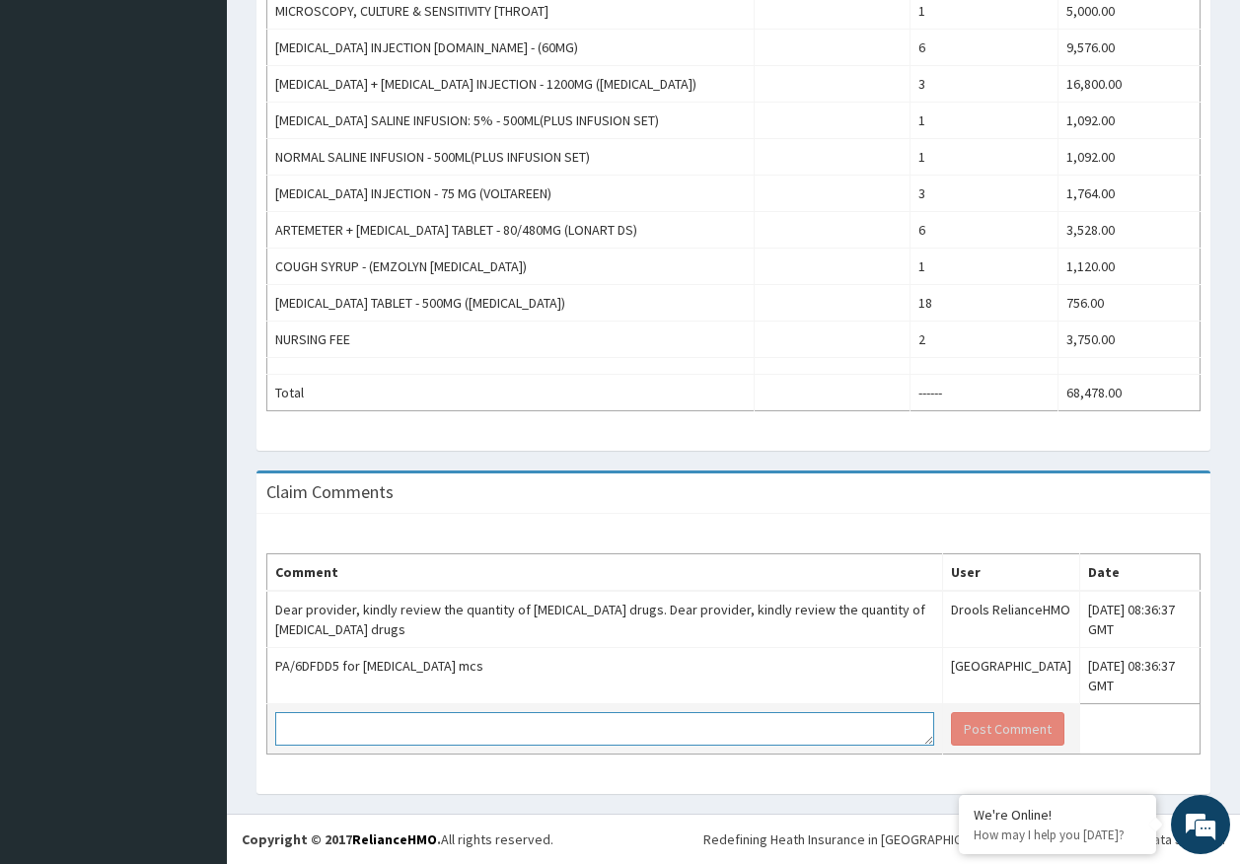
click at [584, 723] on textarea at bounding box center [604, 729] width 659 height 34
type textarea "pls note both anti [MEDICAL_DATA] drugs were given iv while on admission and ta…"
click at [965, 735] on button "Post Comment" at bounding box center [1007, 729] width 113 height 34
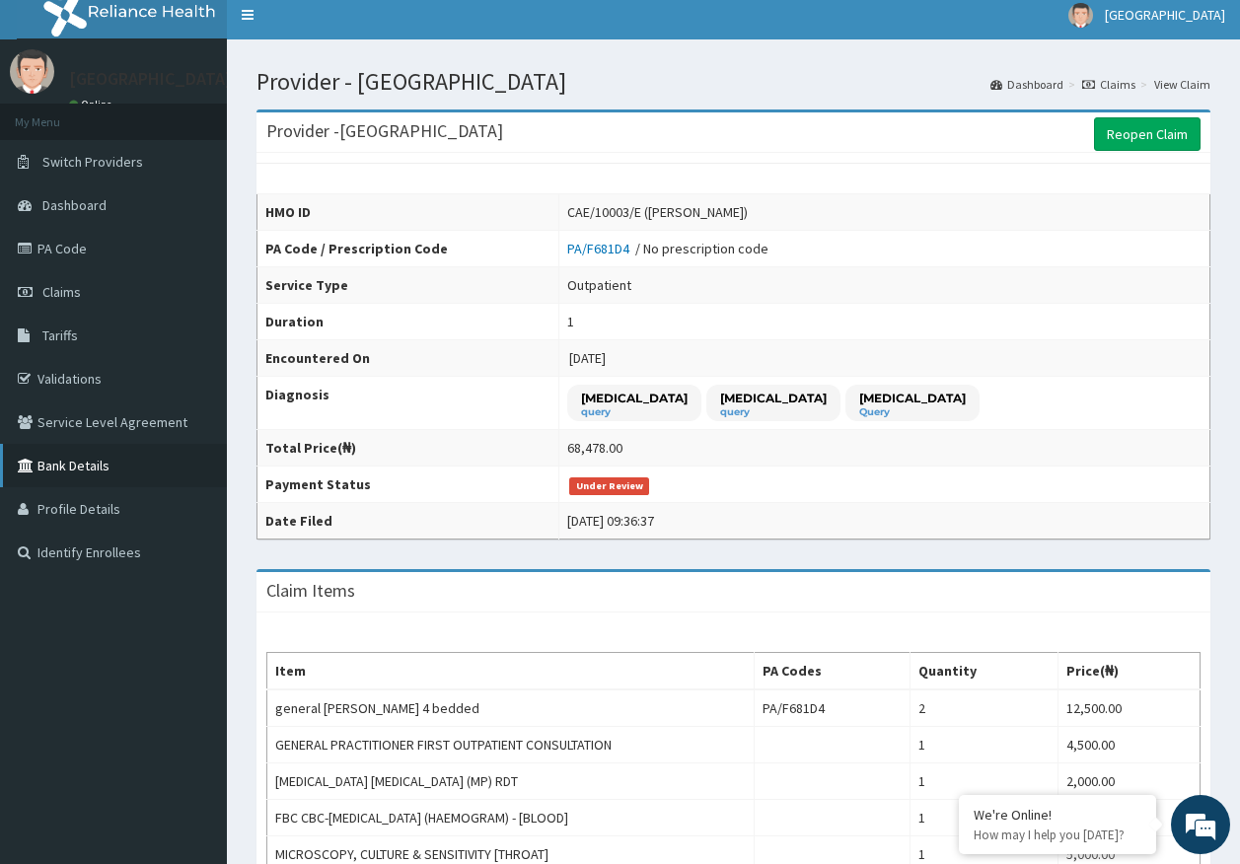
scroll to position [0, 0]
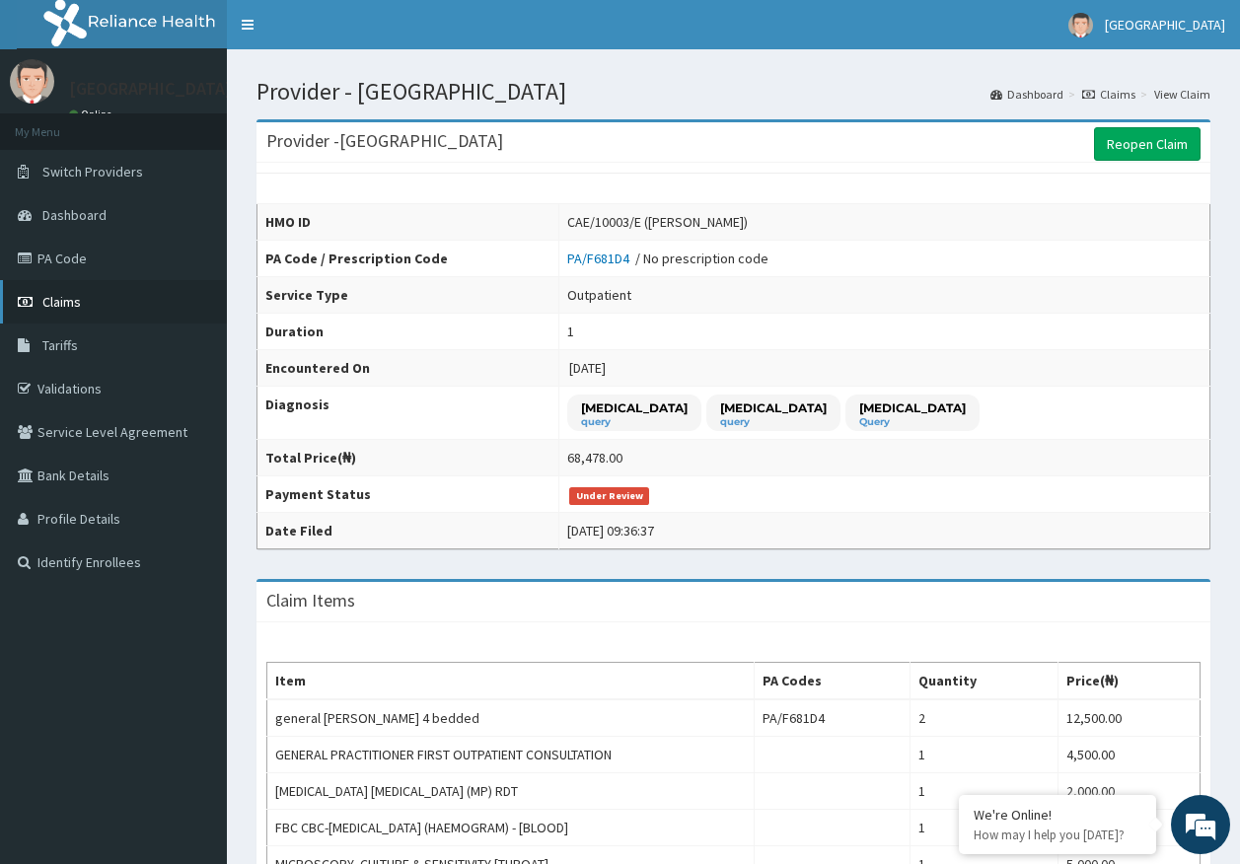
click at [47, 303] on span "Claims" at bounding box center [61, 302] width 38 height 18
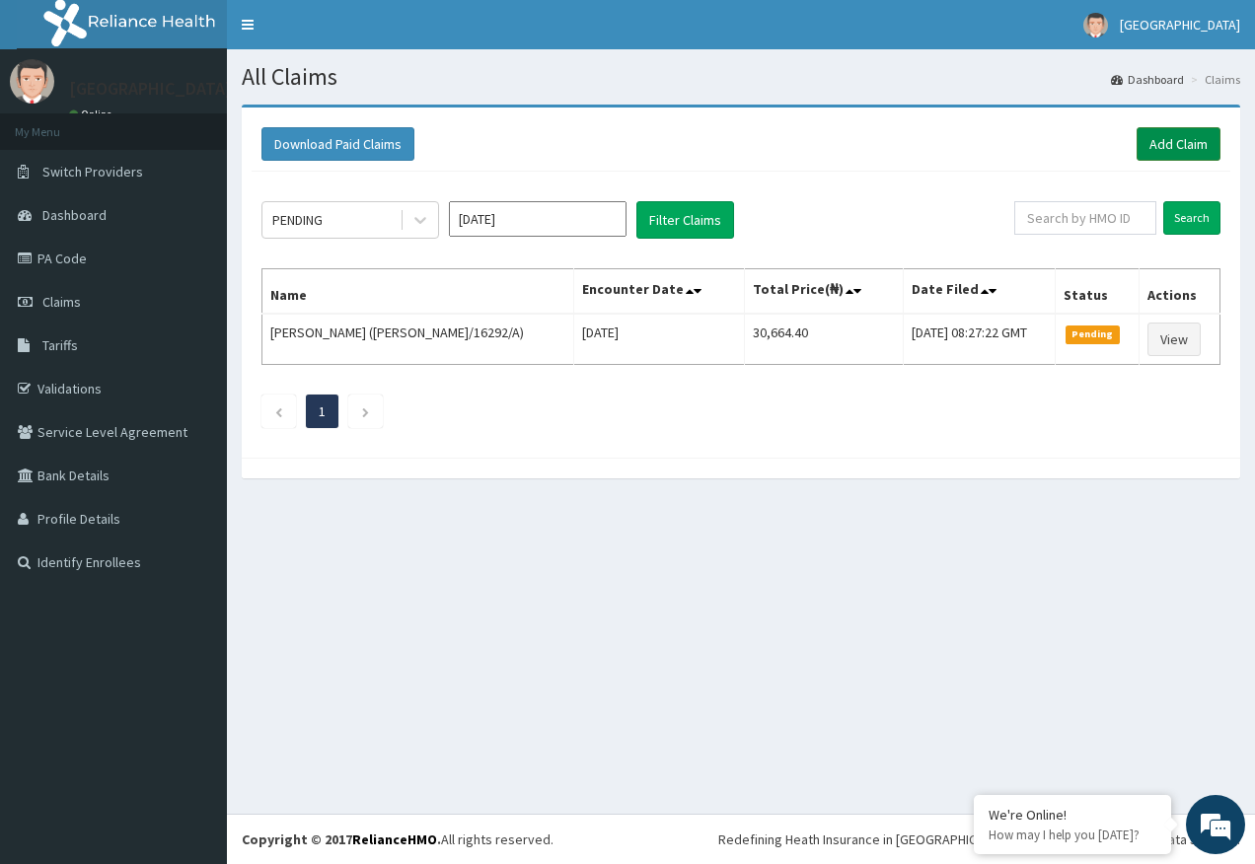
click at [1153, 146] on link "Add Claim" at bounding box center [1178, 144] width 84 height 34
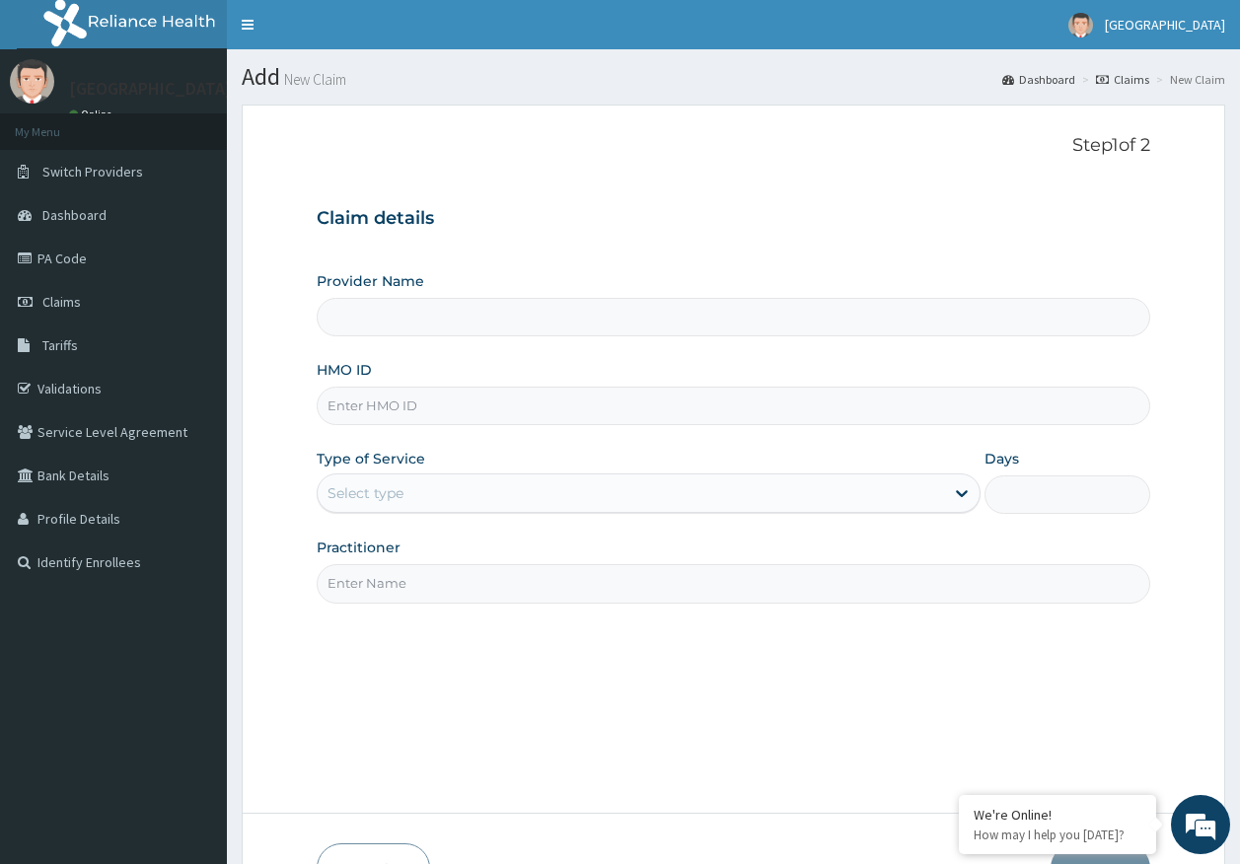
type input "[GEOGRAPHIC_DATA]"
click at [382, 400] on input "HMO ID" at bounding box center [734, 406] width 835 height 38
paste input "CLG/10006/B"
type input "CLG/10006/B"
click at [400, 481] on div "Select type" at bounding box center [631, 493] width 626 height 32
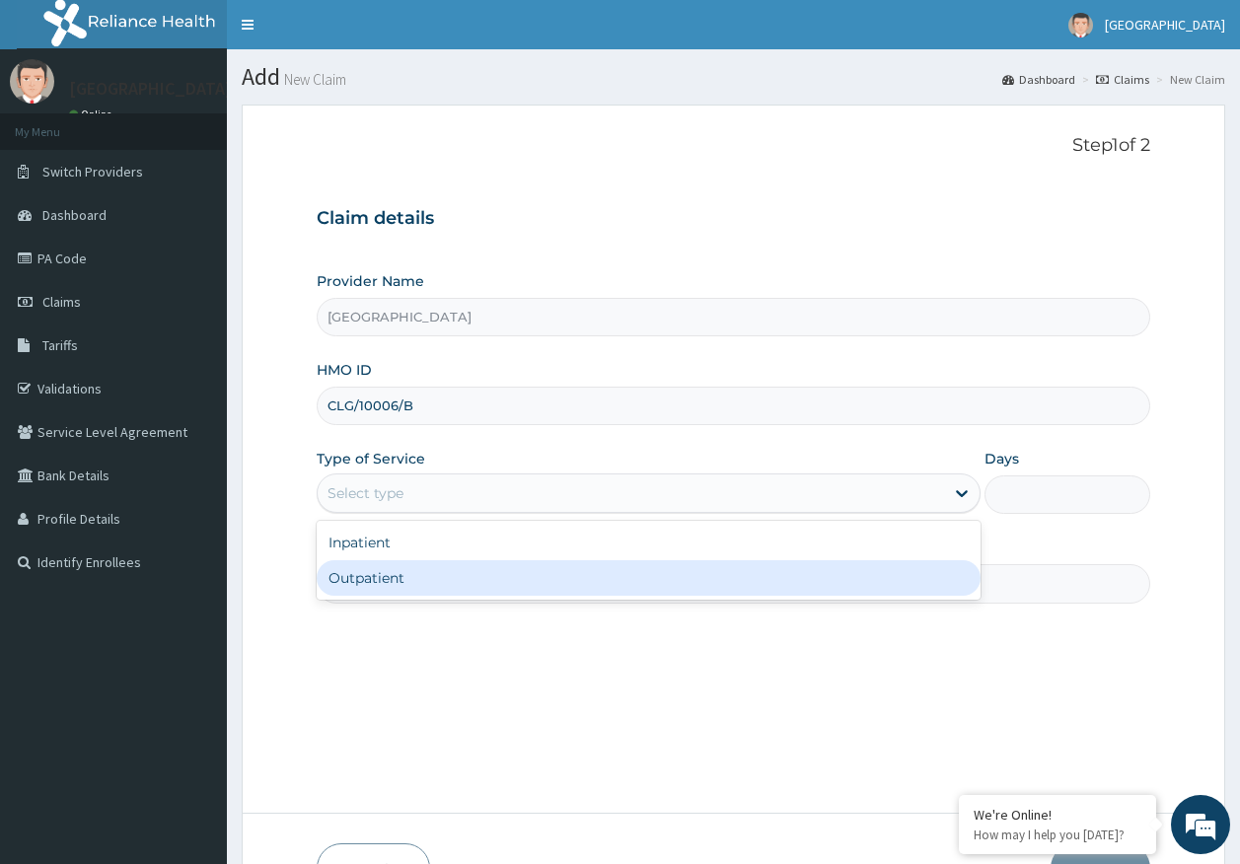
click at [390, 577] on div "Outpatient" at bounding box center [649, 578] width 664 height 36
type input "1"
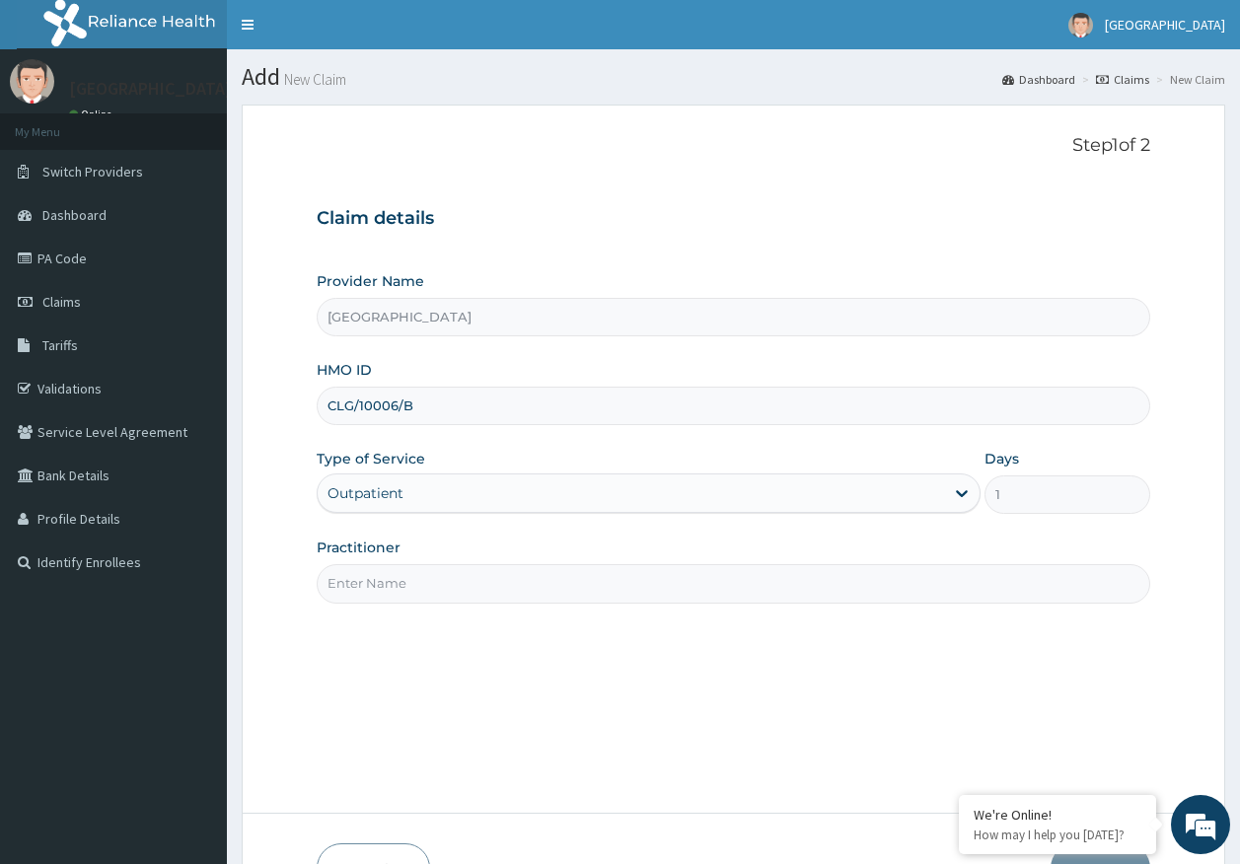
click at [408, 584] on input "Practitioner" at bounding box center [734, 583] width 835 height 38
type input "[PERSON_NAME]"
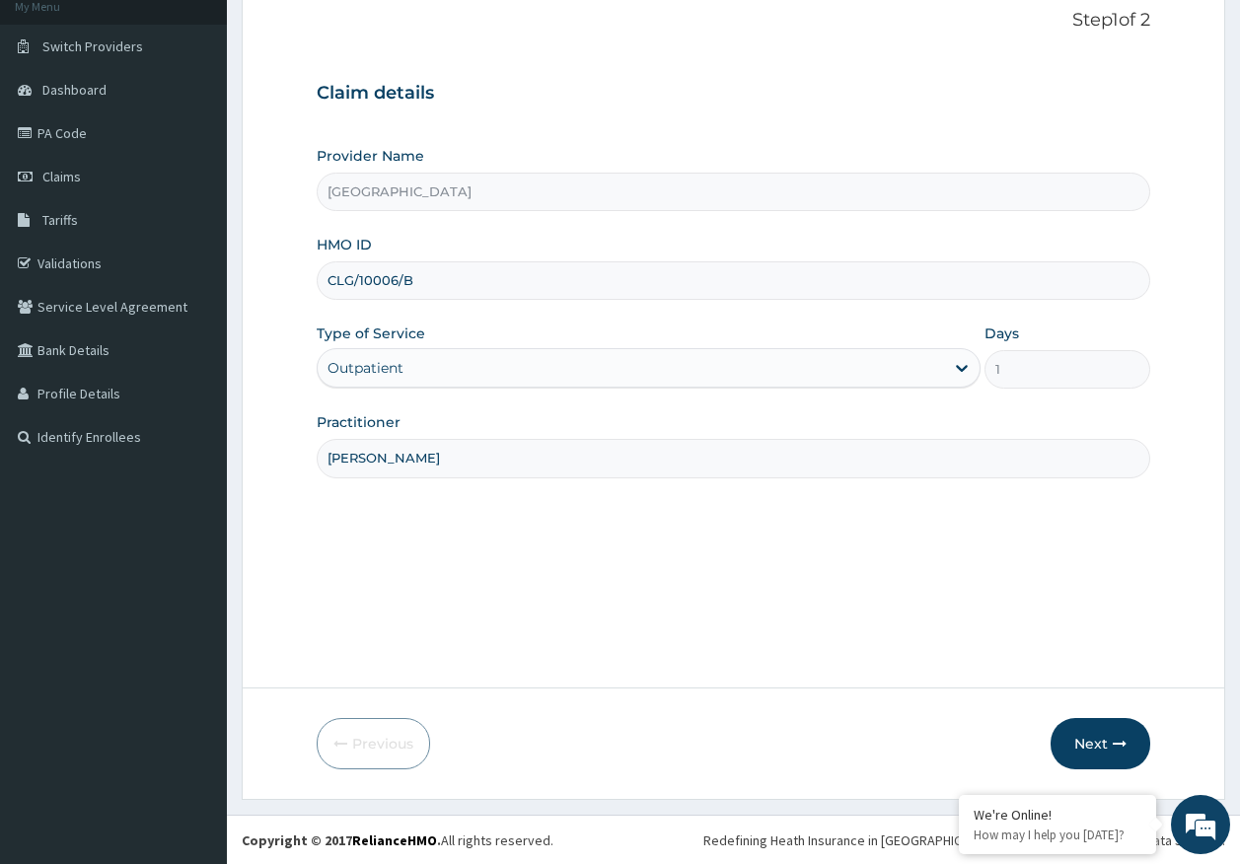
scroll to position [126, 0]
click at [1103, 751] on button "Next" at bounding box center [1101, 742] width 100 height 51
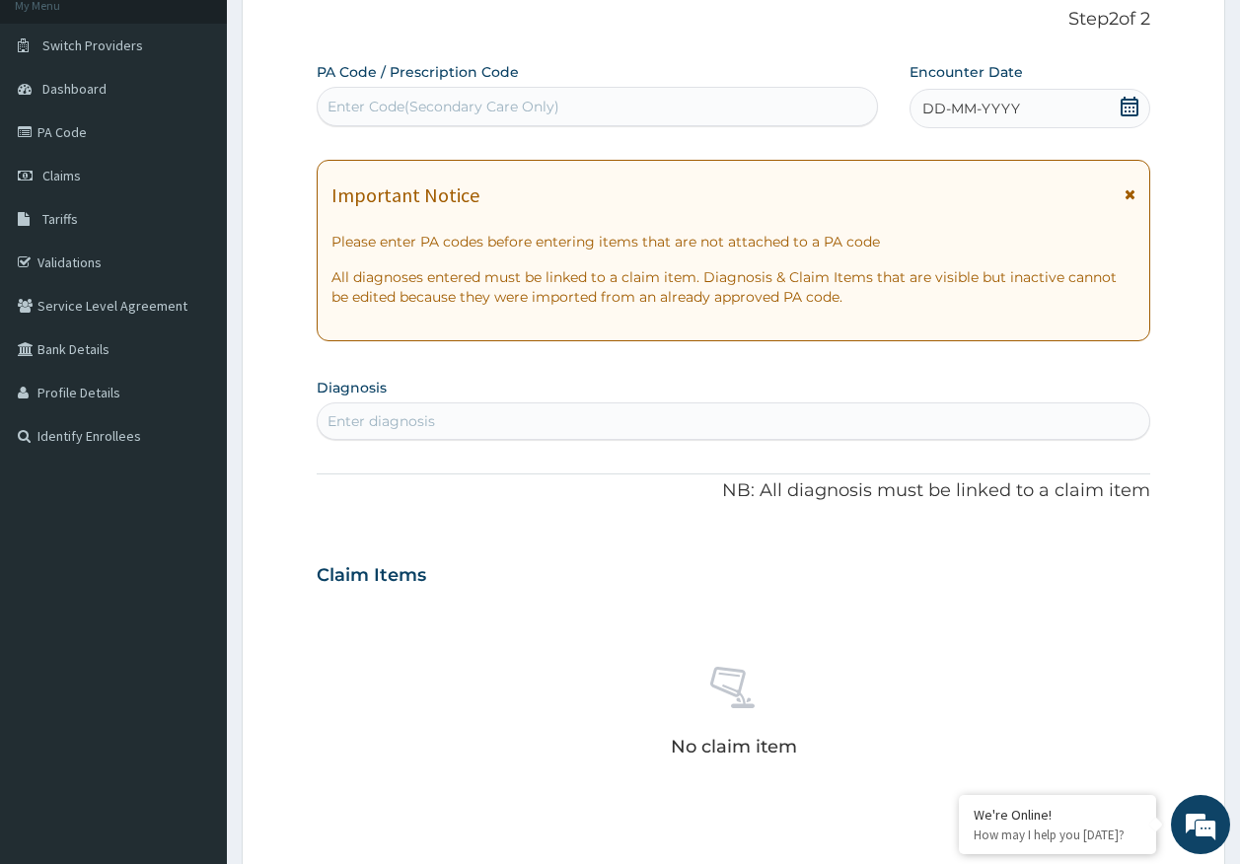
click at [964, 106] on span "DD-MM-YYYY" at bounding box center [971, 109] width 98 height 20
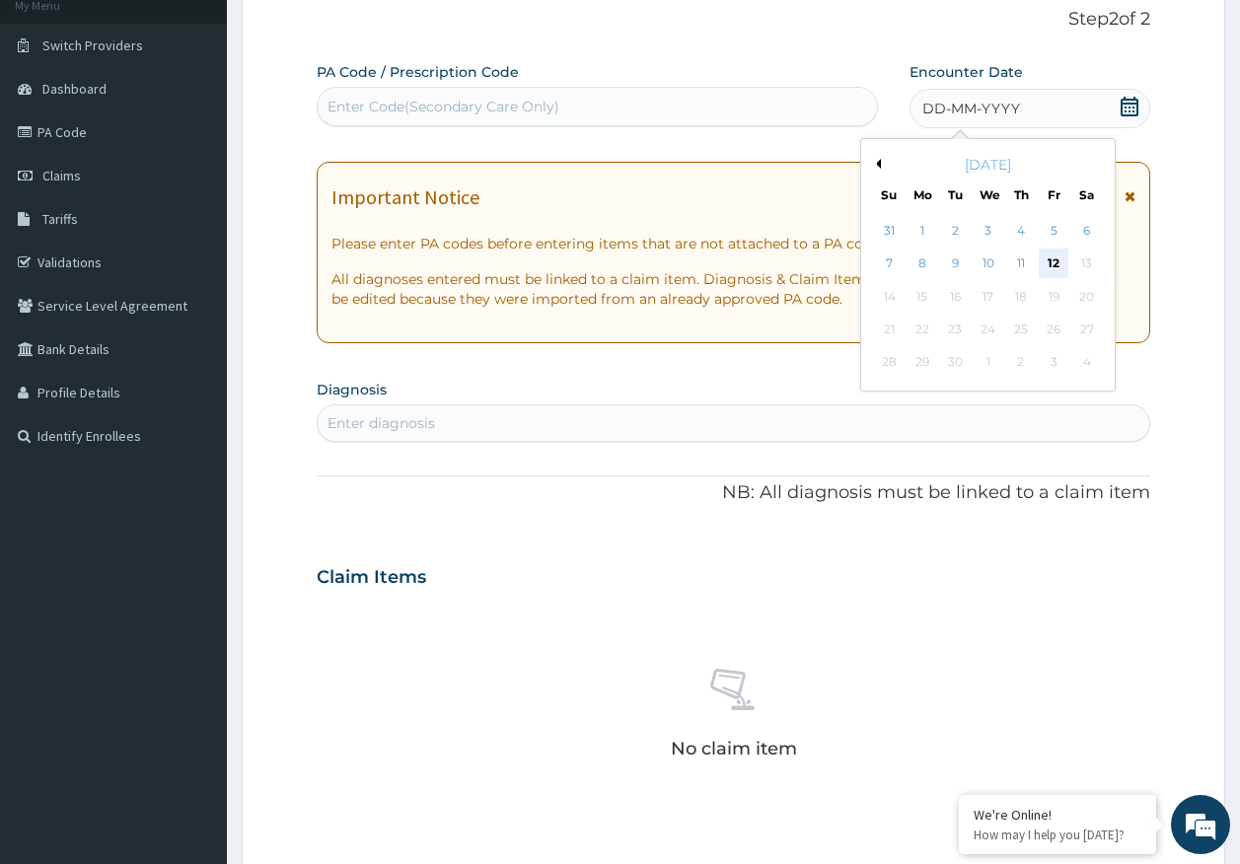
scroll to position [0, 0]
click at [957, 266] on div "9" at bounding box center [956, 265] width 30 height 30
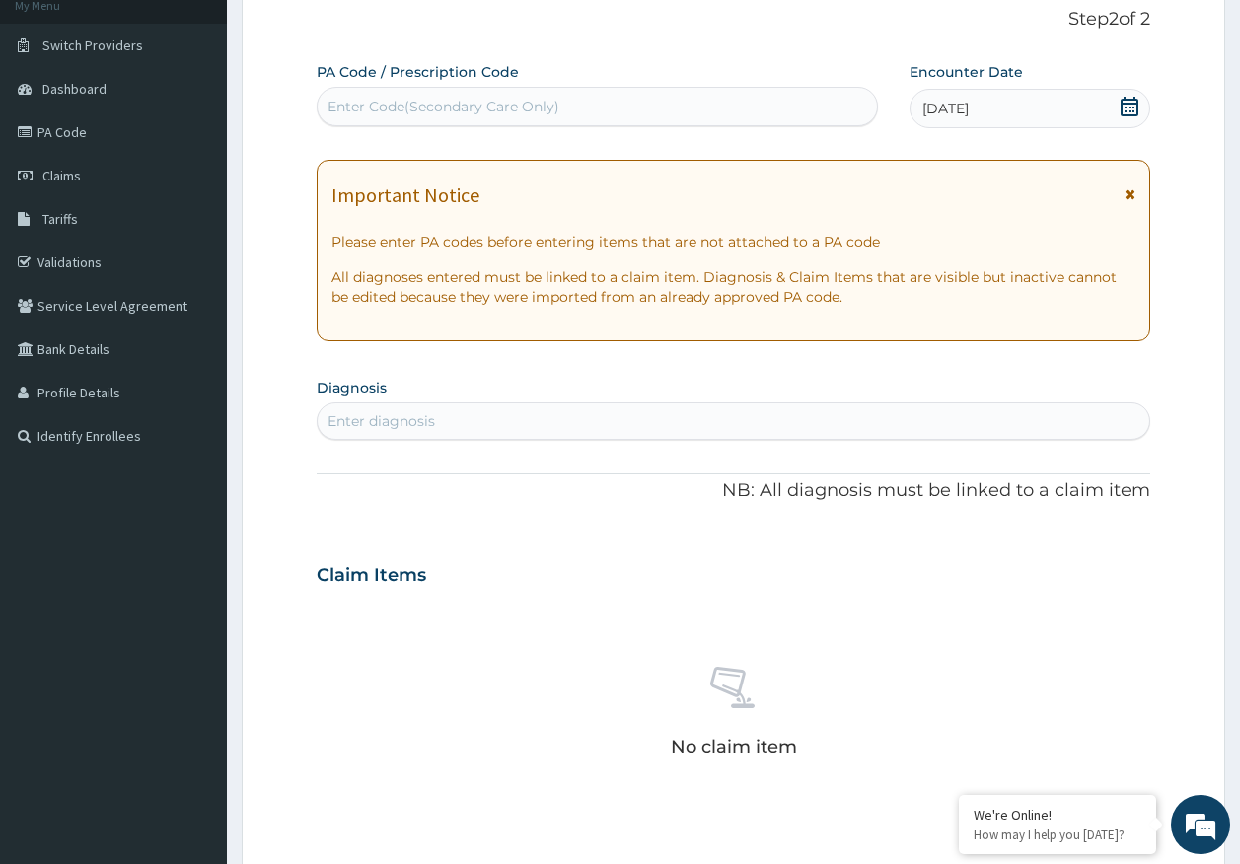
click at [517, 427] on div "Enter diagnosis" at bounding box center [734, 421] width 833 height 32
type input "[MEDICAL_DATA]"
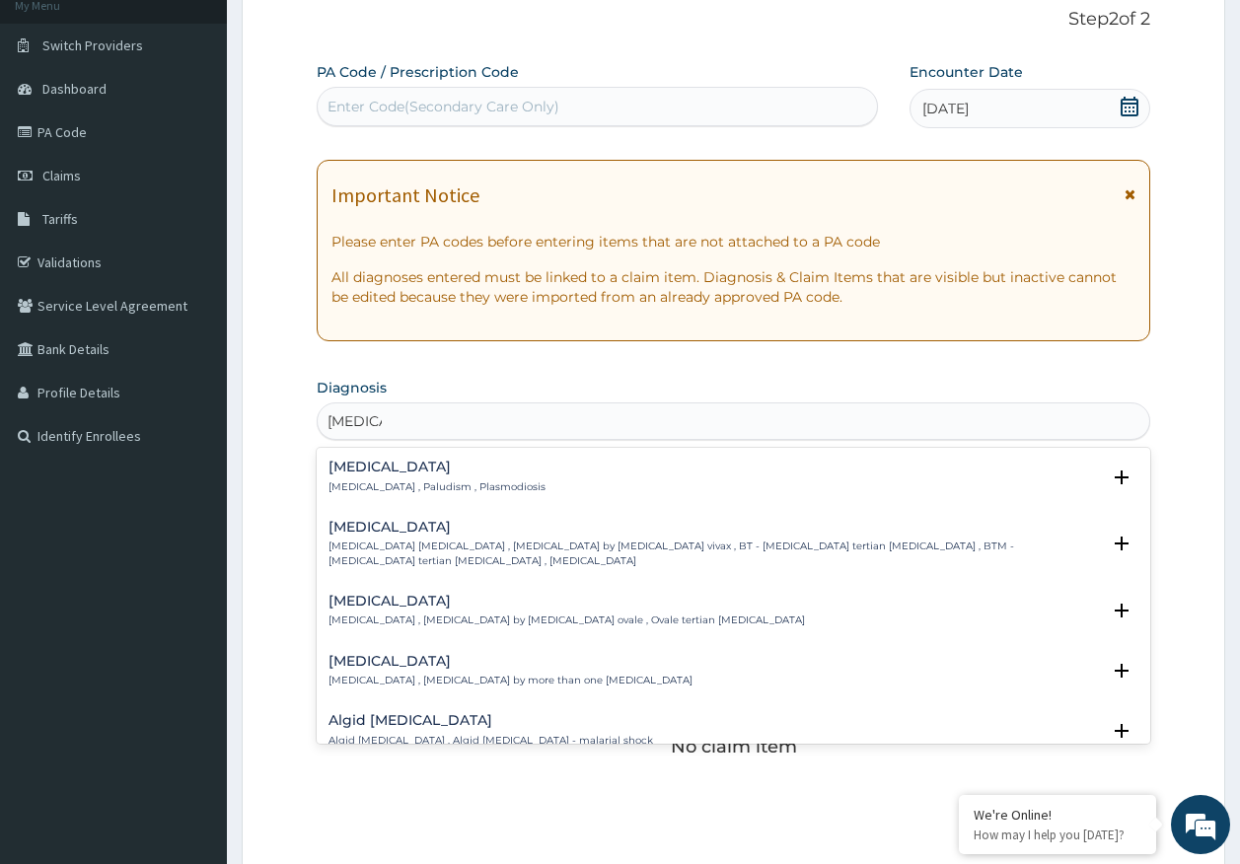
click at [403, 484] on p "[MEDICAL_DATA] , Paludism , Plasmodiosis" at bounding box center [437, 487] width 217 height 14
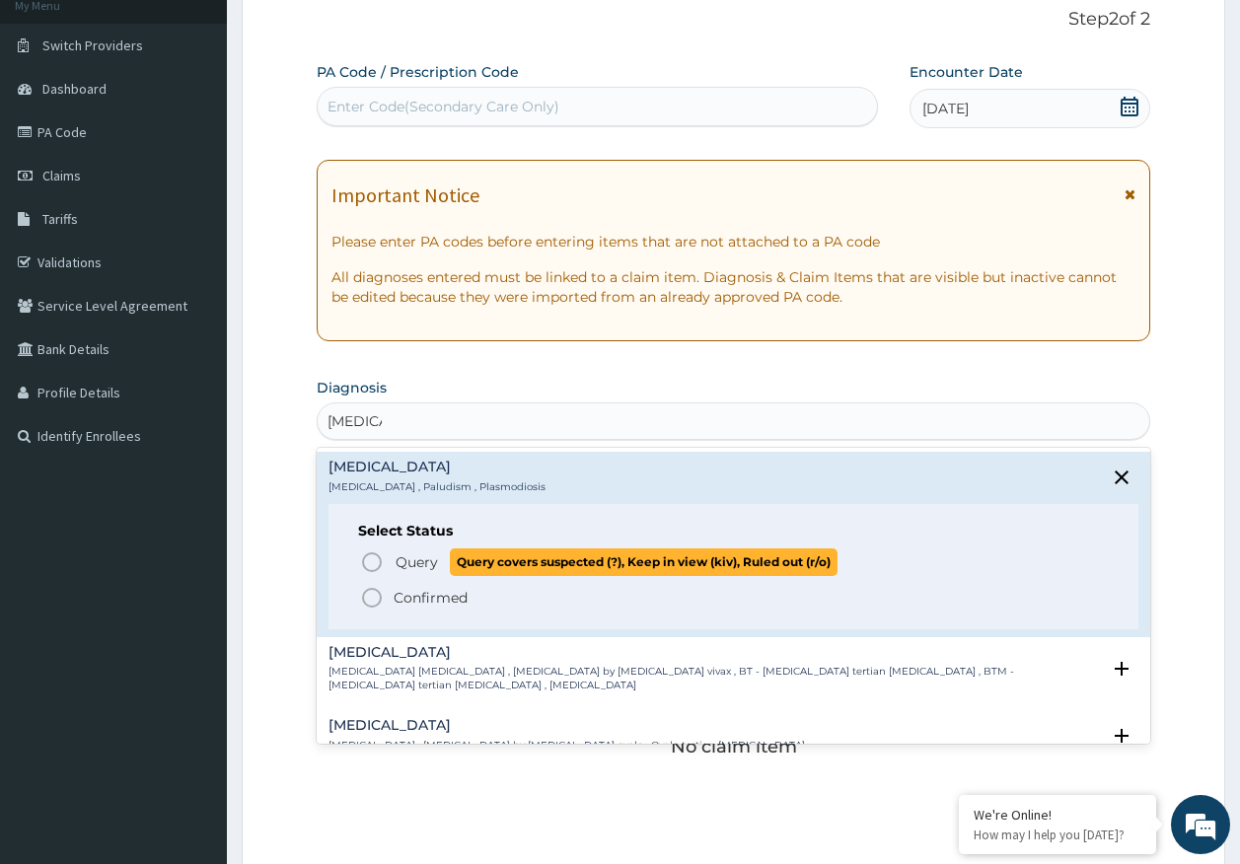
click at [408, 562] on span "Query" at bounding box center [417, 562] width 42 height 20
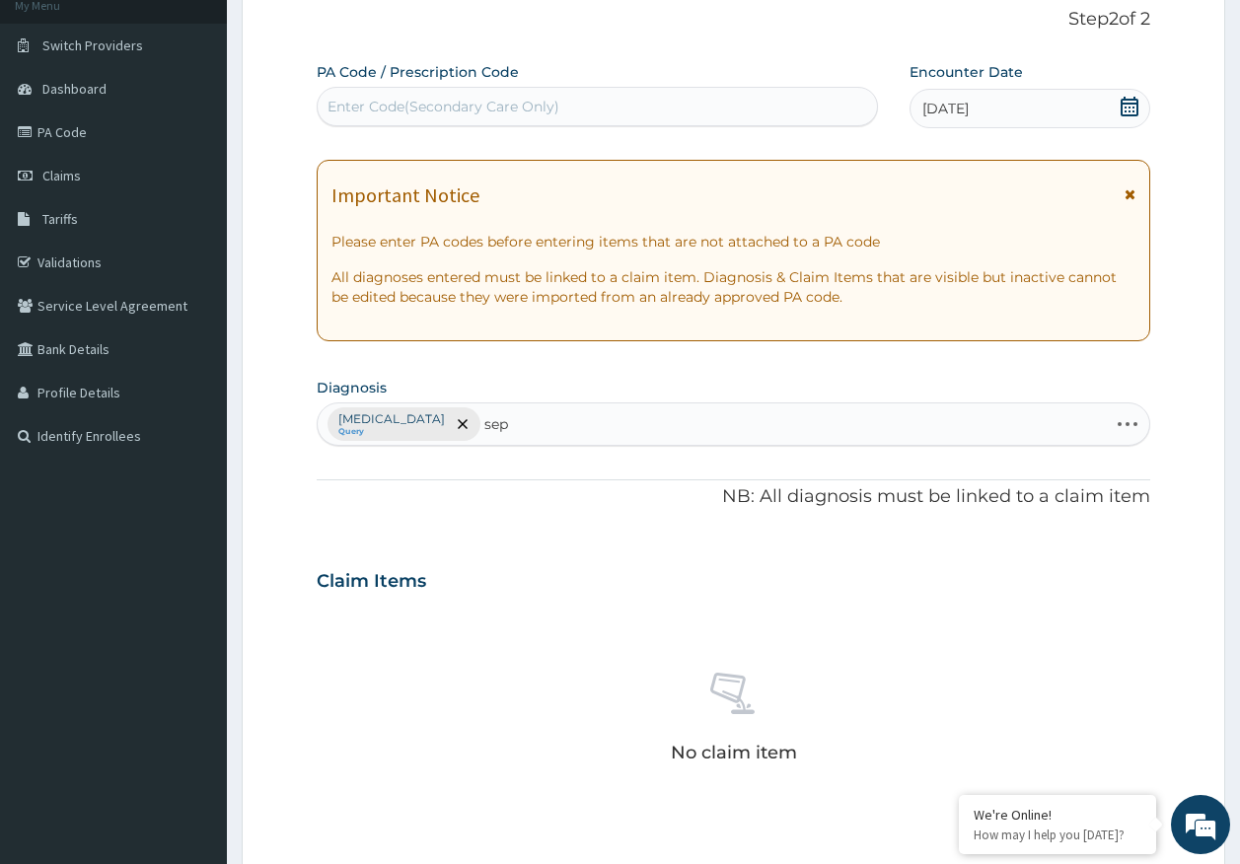
type input "seps"
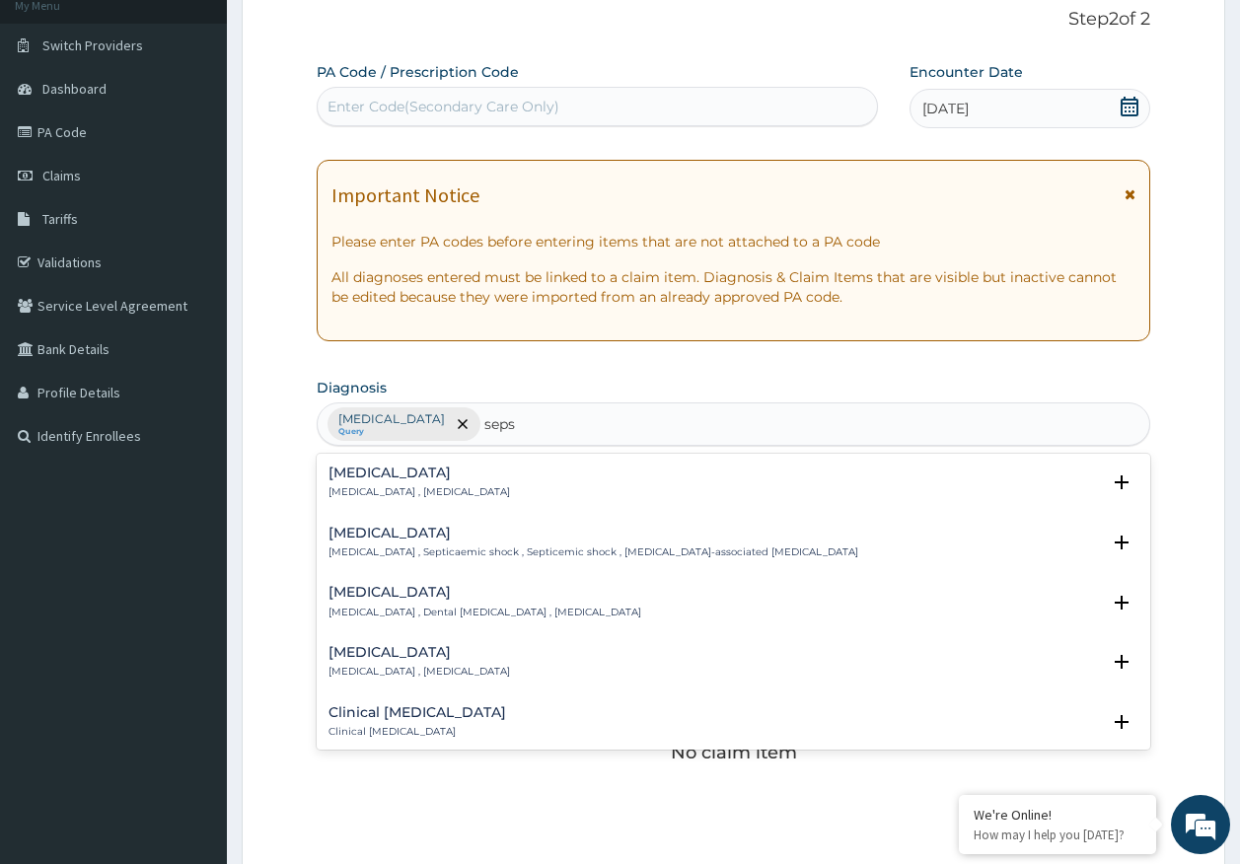
click at [384, 489] on p "[MEDICAL_DATA] , [MEDICAL_DATA]" at bounding box center [420, 492] width 182 height 14
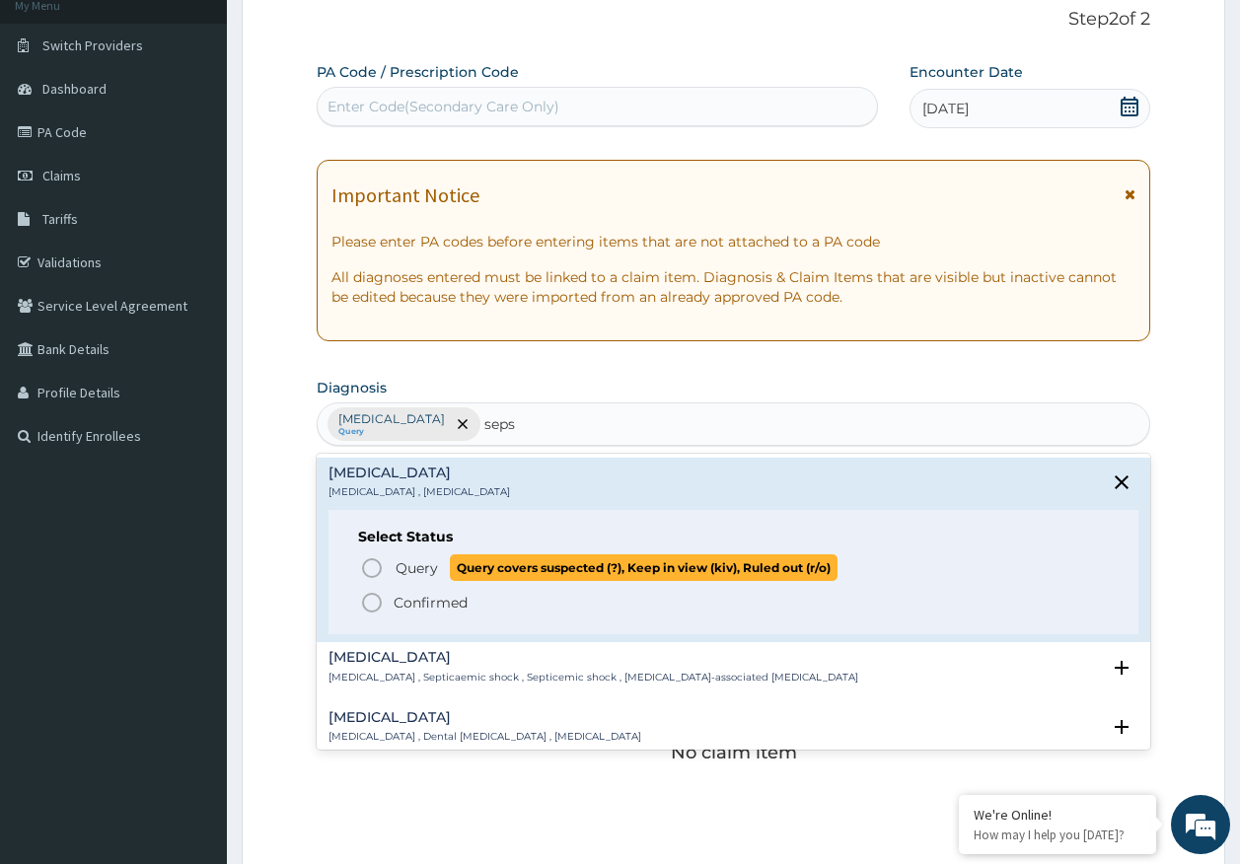
click at [424, 569] on span "Query" at bounding box center [417, 568] width 42 height 20
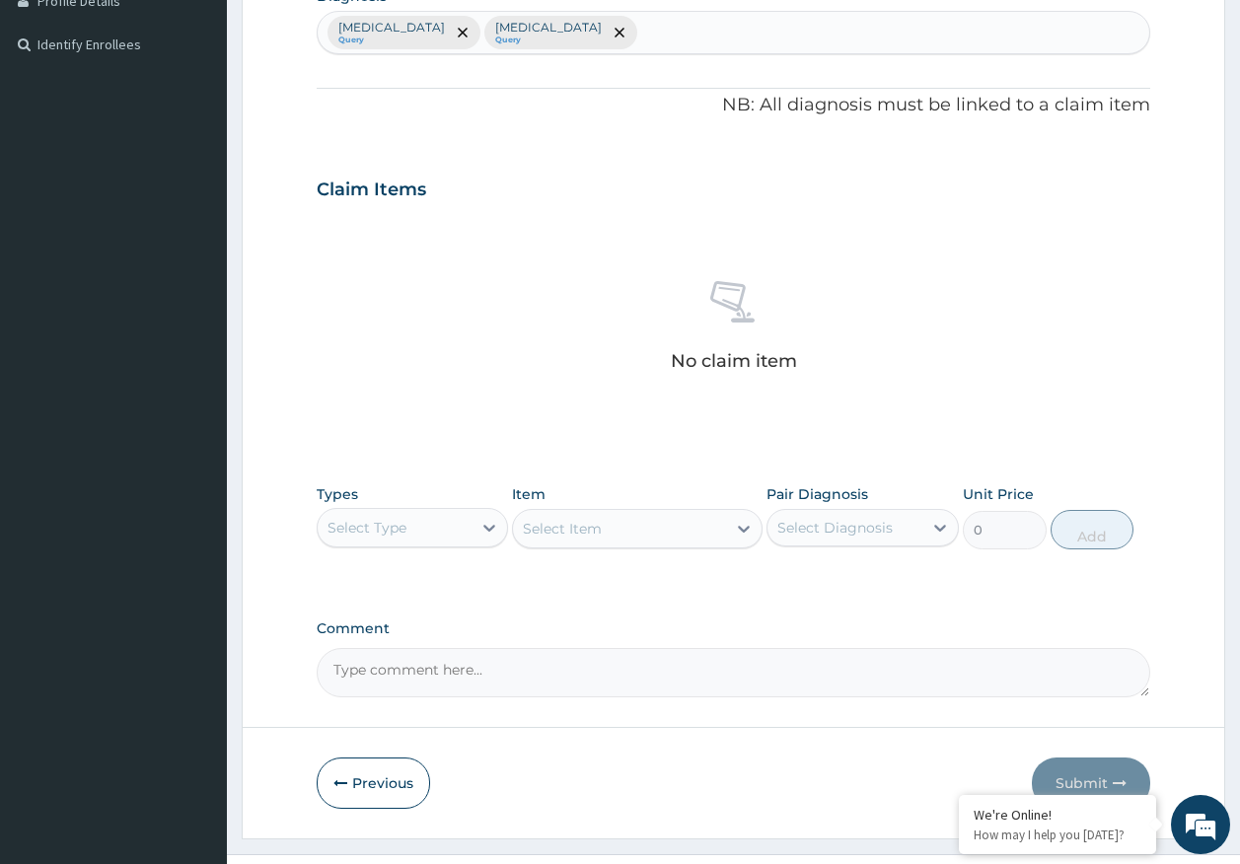
scroll to position [558, 0]
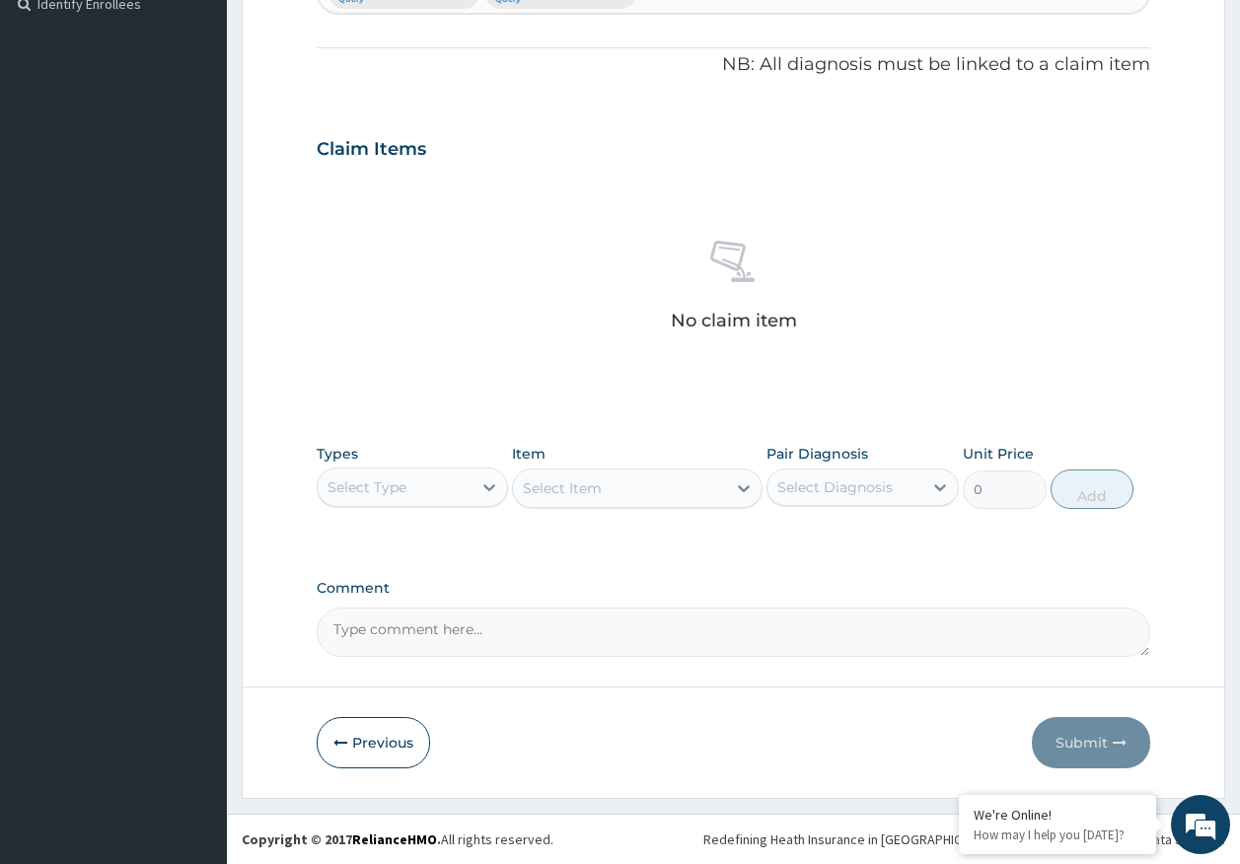
click at [397, 496] on div "Select Type" at bounding box center [367, 487] width 79 height 20
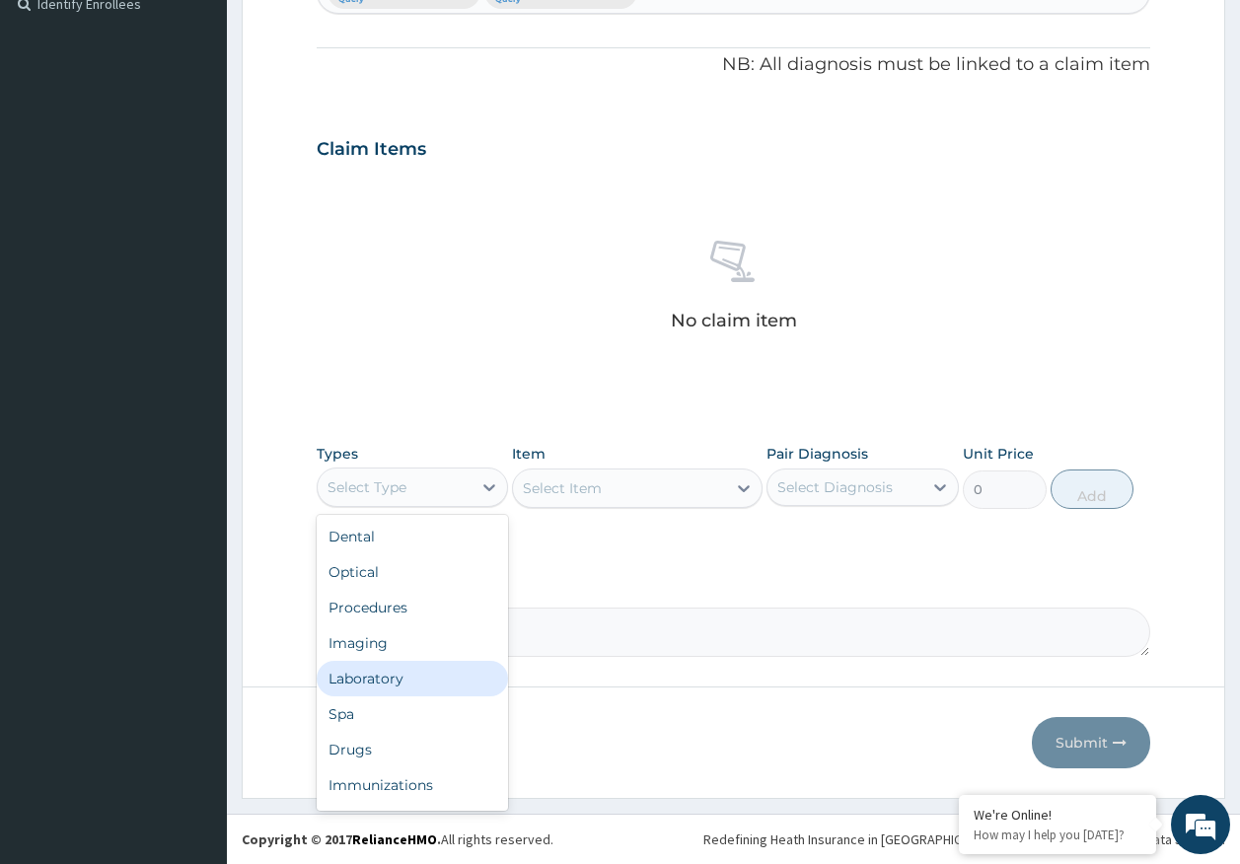
click at [391, 676] on div "Laboratory" at bounding box center [413, 679] width 192 height 36
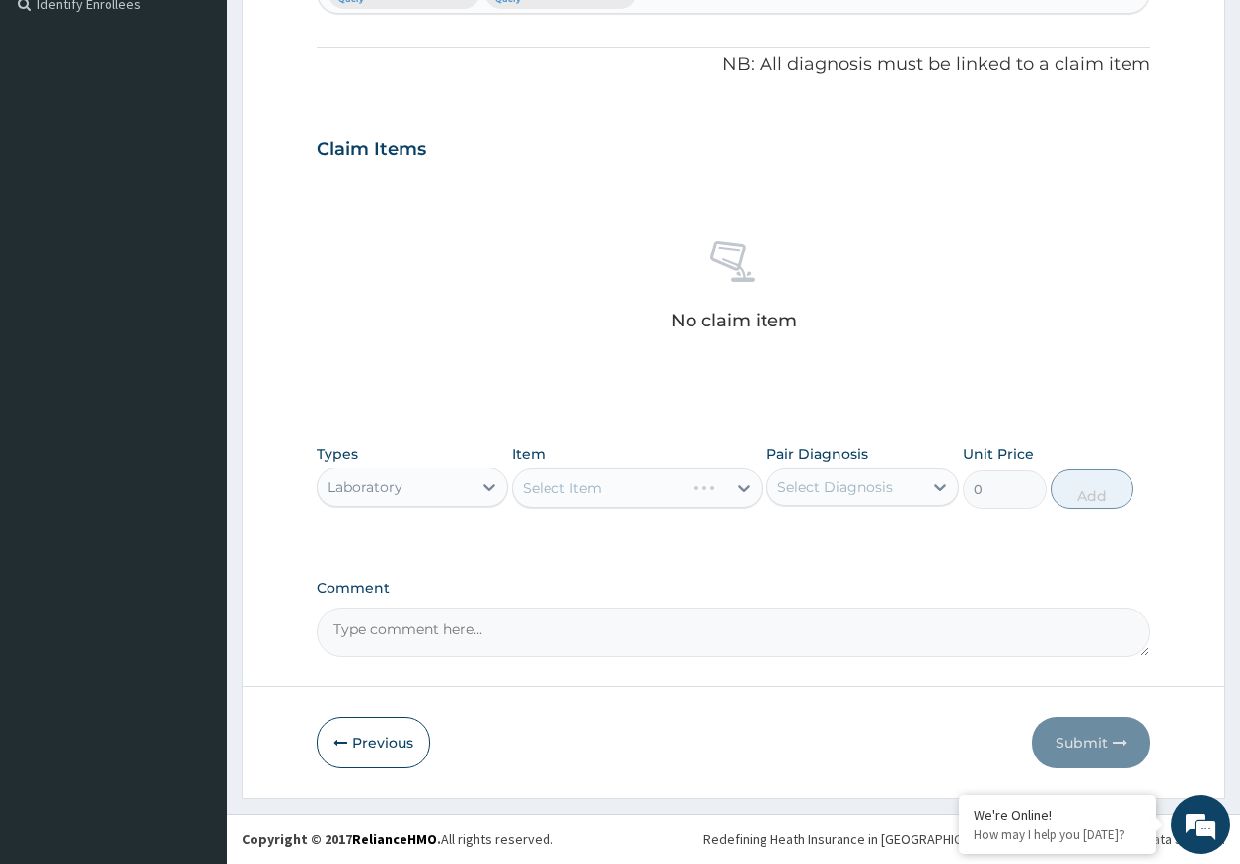
click at [833, 475] on div "Select Diagnosis" at bounding box center [844, 488] width 155 height 32
click at [821, 538] on label "[MEDICAL_DATA]" at bounding box center [860, 536] width 122 height 20
checkbox input "true"
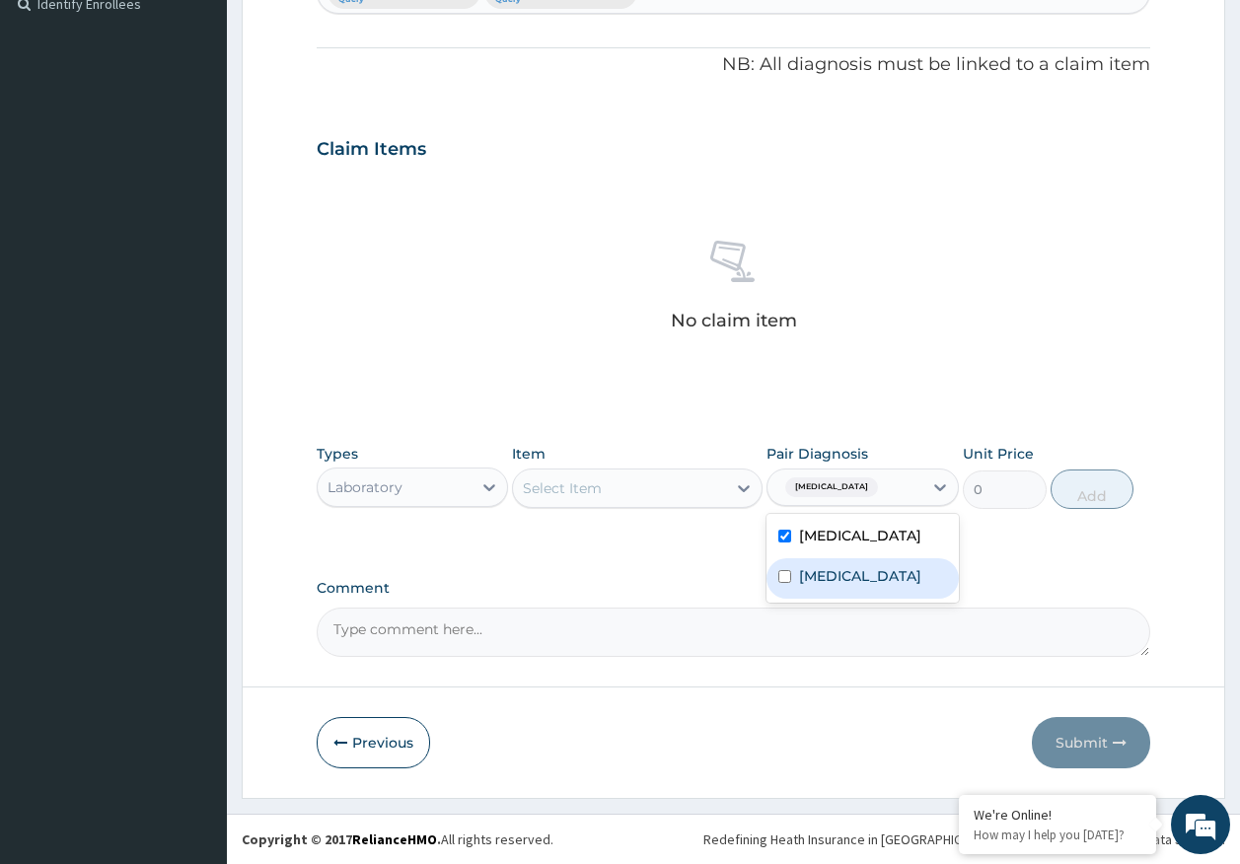
click at [661, 504] on div "Select Item" at bounding box center [637, 488] width 251 height 39
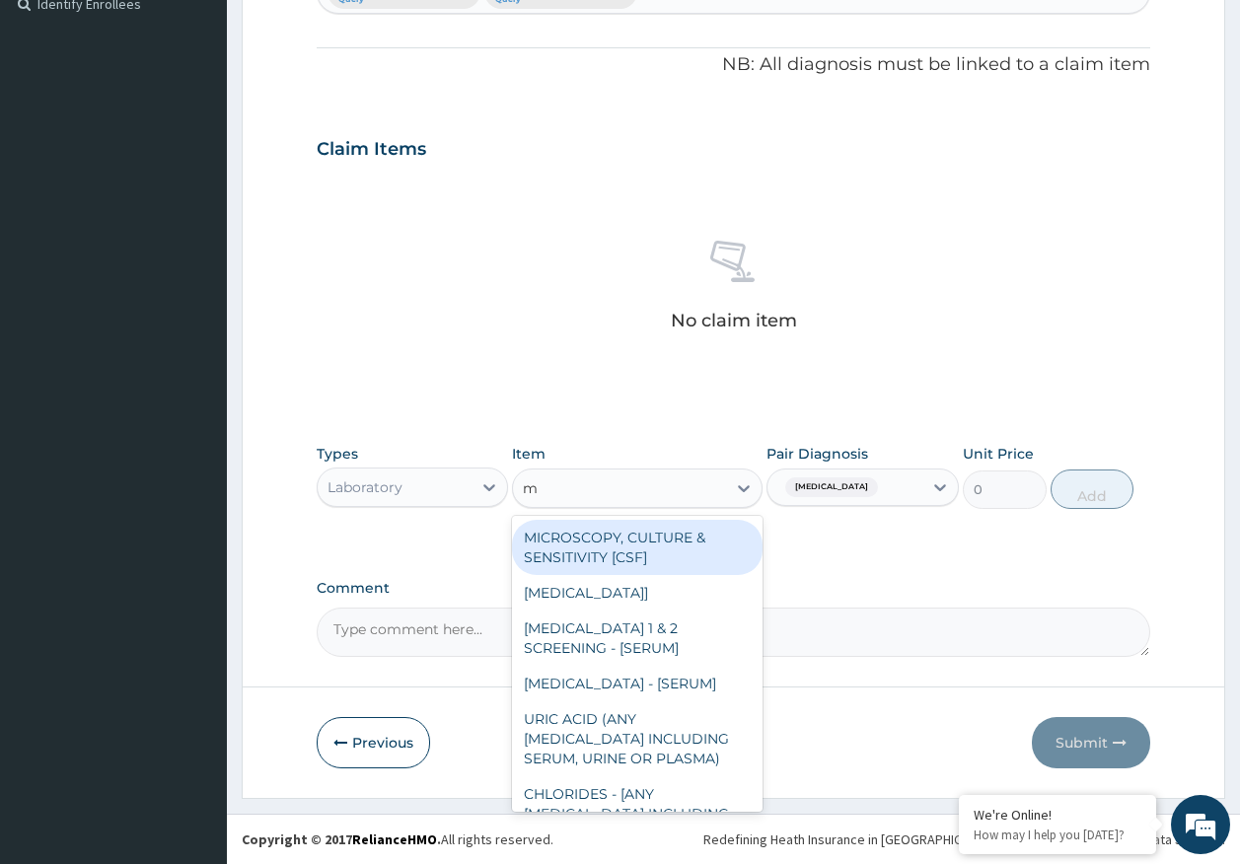
type input "mp"
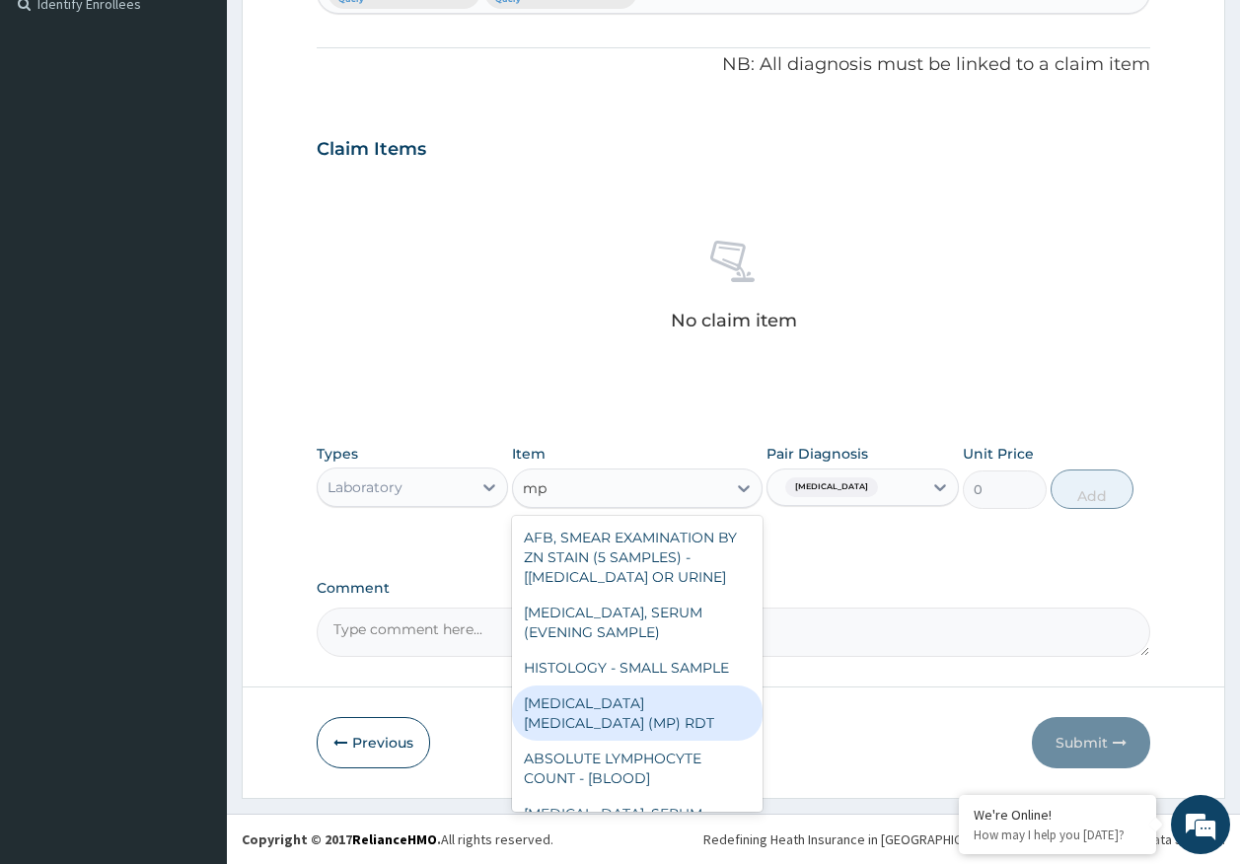
drag, startPoint x: 729, startPoint y: 707, endPoint x: 969, endPoint y: 520, distance: 304.3
click at [732, 701] on div "[MEDICAL_DATA] [MEDICAL_DATA] (MP) RDT" at bounding box center [637, 713] width 251 height 55
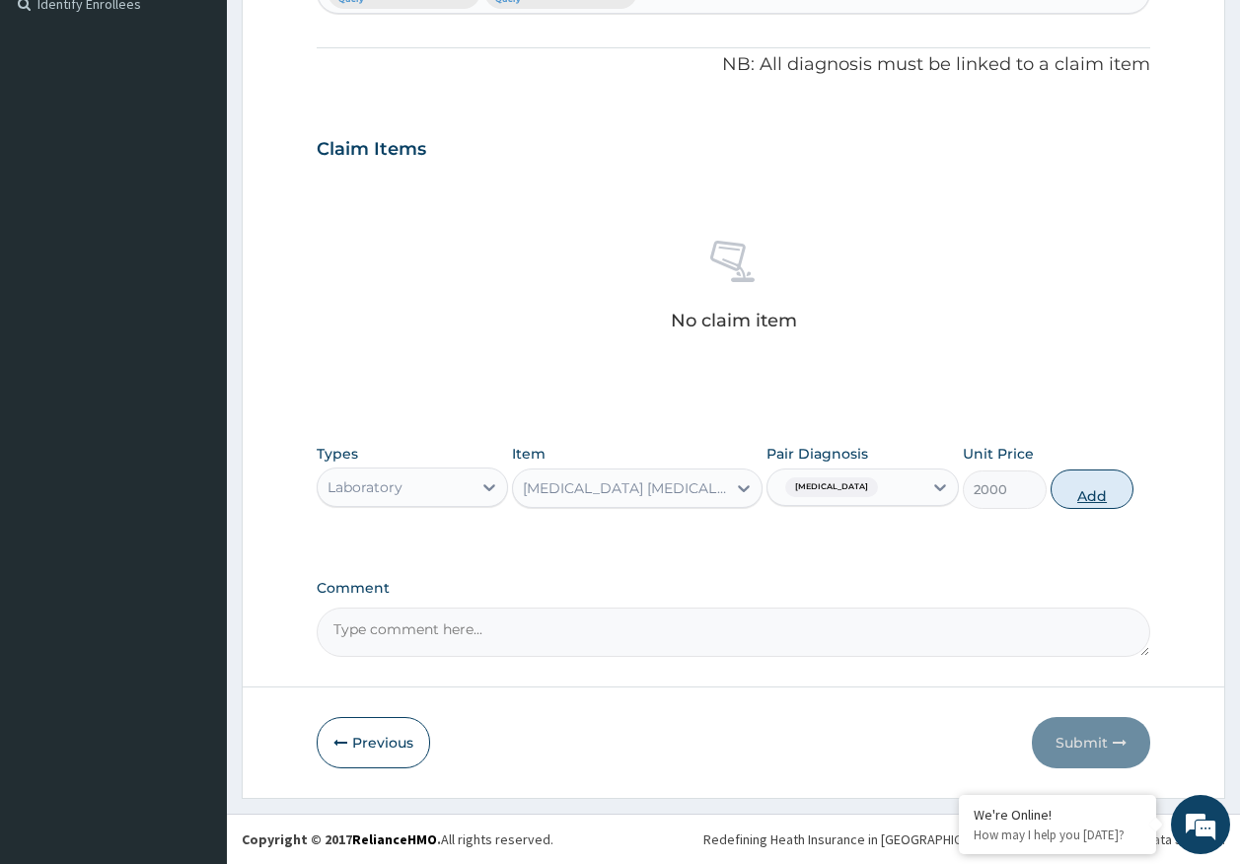
click at [1098, 485] on button "Add" at bounding box center [1093, 489] width 84 height 39
type input "0"
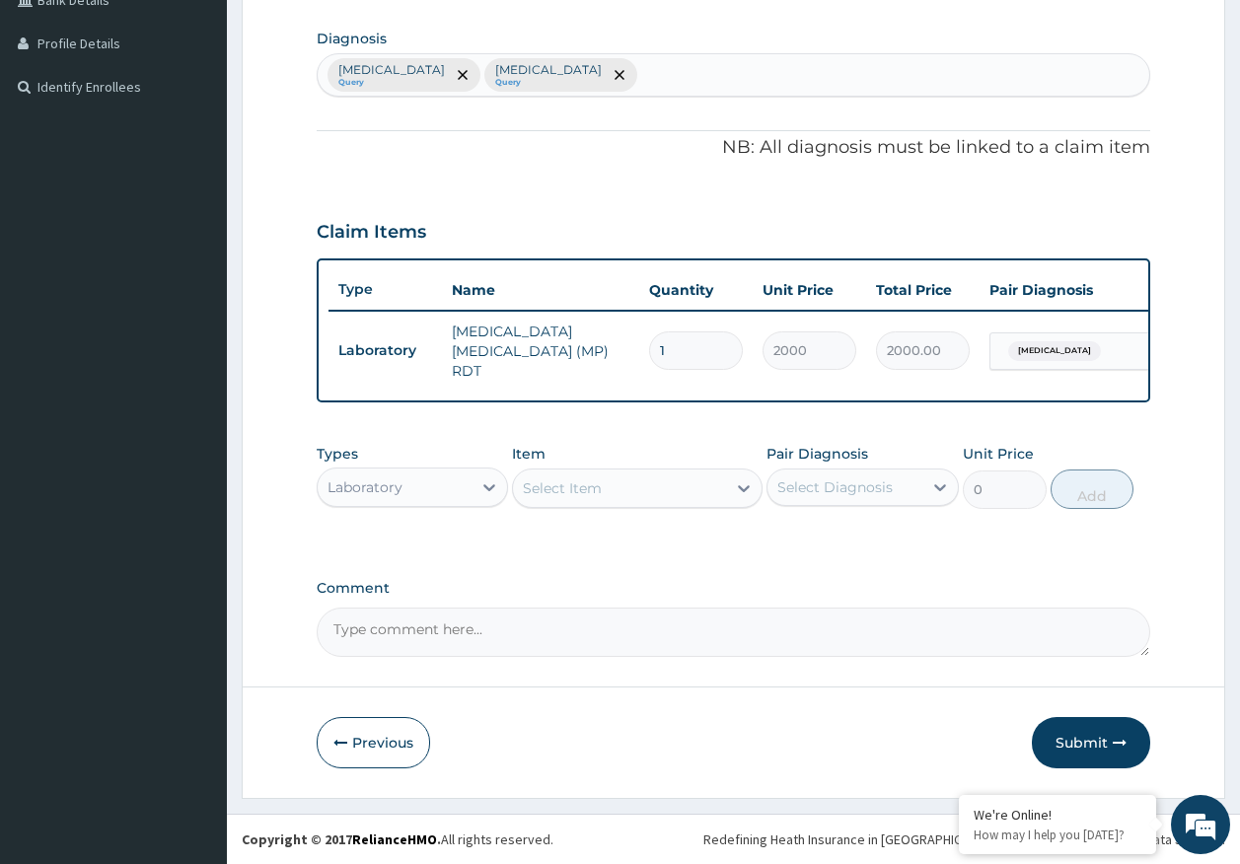
scroll to position [479, 0]
click at [622, 490] on div "Select Item" at bounding box center [619, 489] width 213 height 32
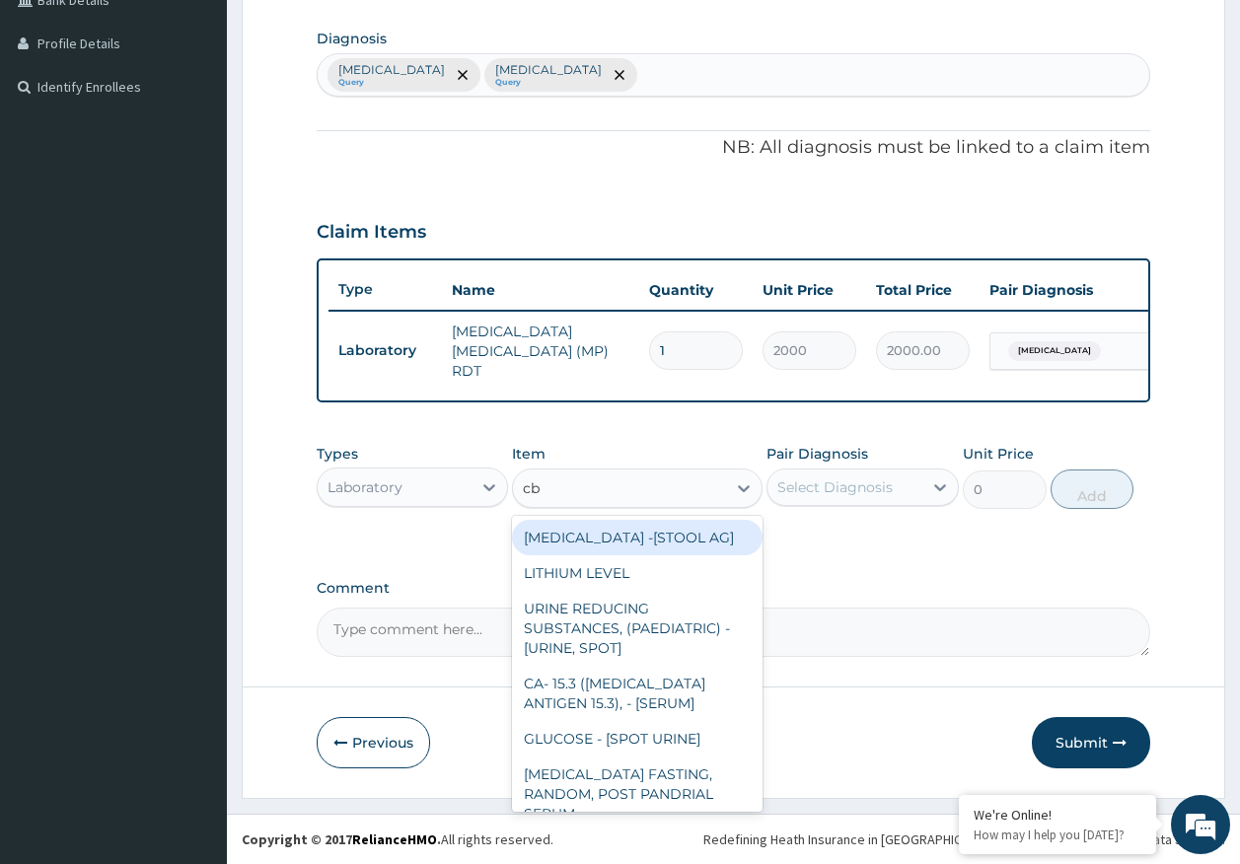
type input "cbc"
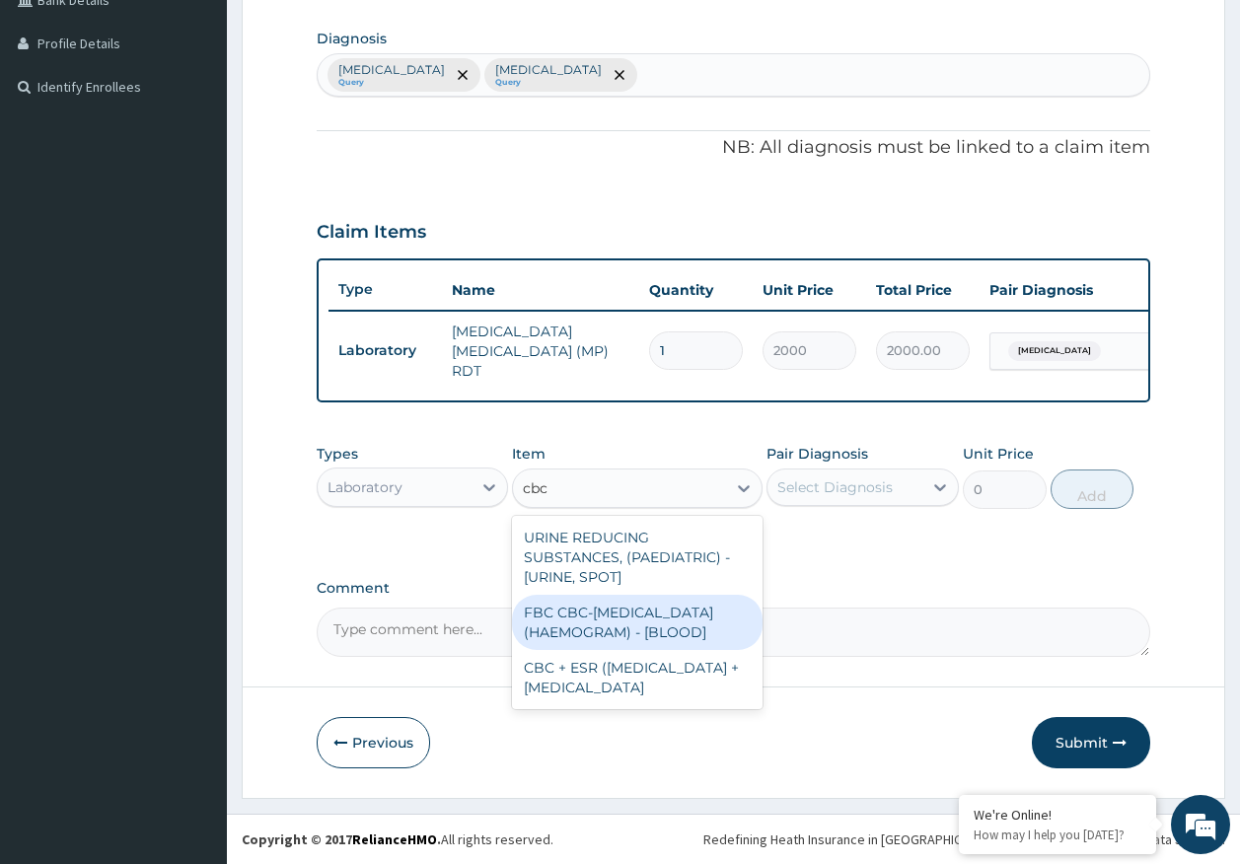
click at [643, 615] on div "FBC CBC-[MEDICAL_DATA] (HAEMOGRAM) - [BLOOD]" at bounding box center [637, 622] width 251 height 55
type input "5000"
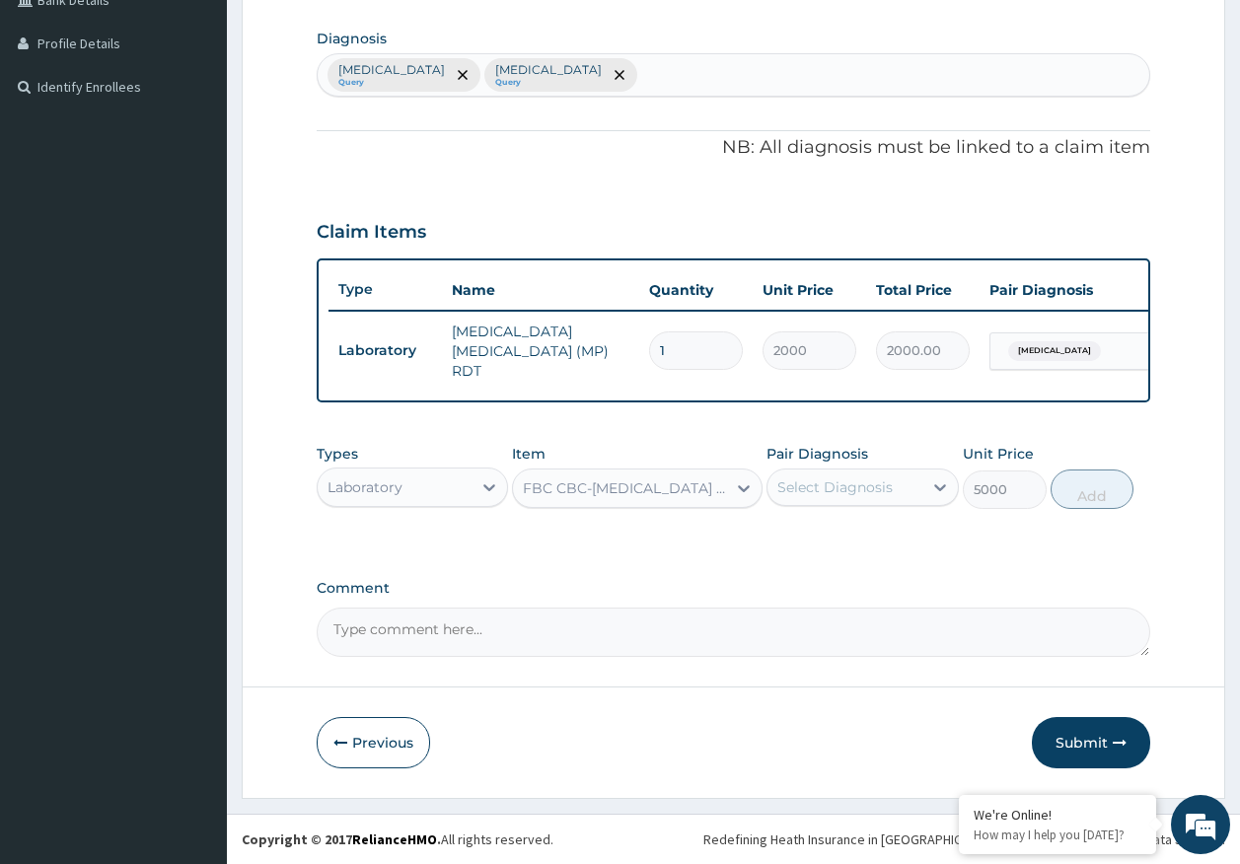
click at [875, 484] on div "Select Diagnosis" at bounding box center [834, 487] width 115 height 20
click at [829, 582] on label "[MEDICAL_DATA]" at bounding box center [860, 576] width 122 height 20
checkbox input "true"
click at [1092, 491] on button "Add" at bounding box center [1093, 489] width 84 height 39
type input "0"
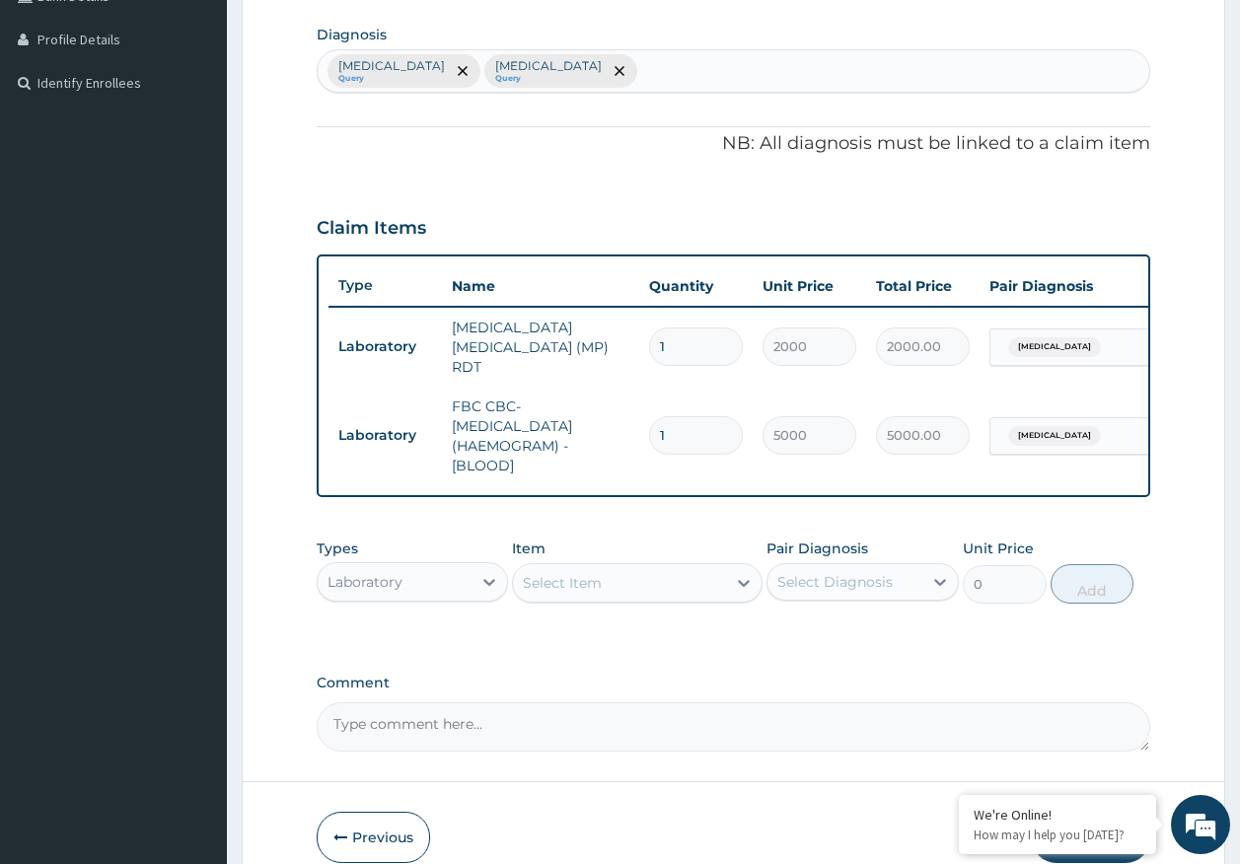
click at [375, 582] on div "Laboratory" at bounding box center [365, 582] width 75 height 20
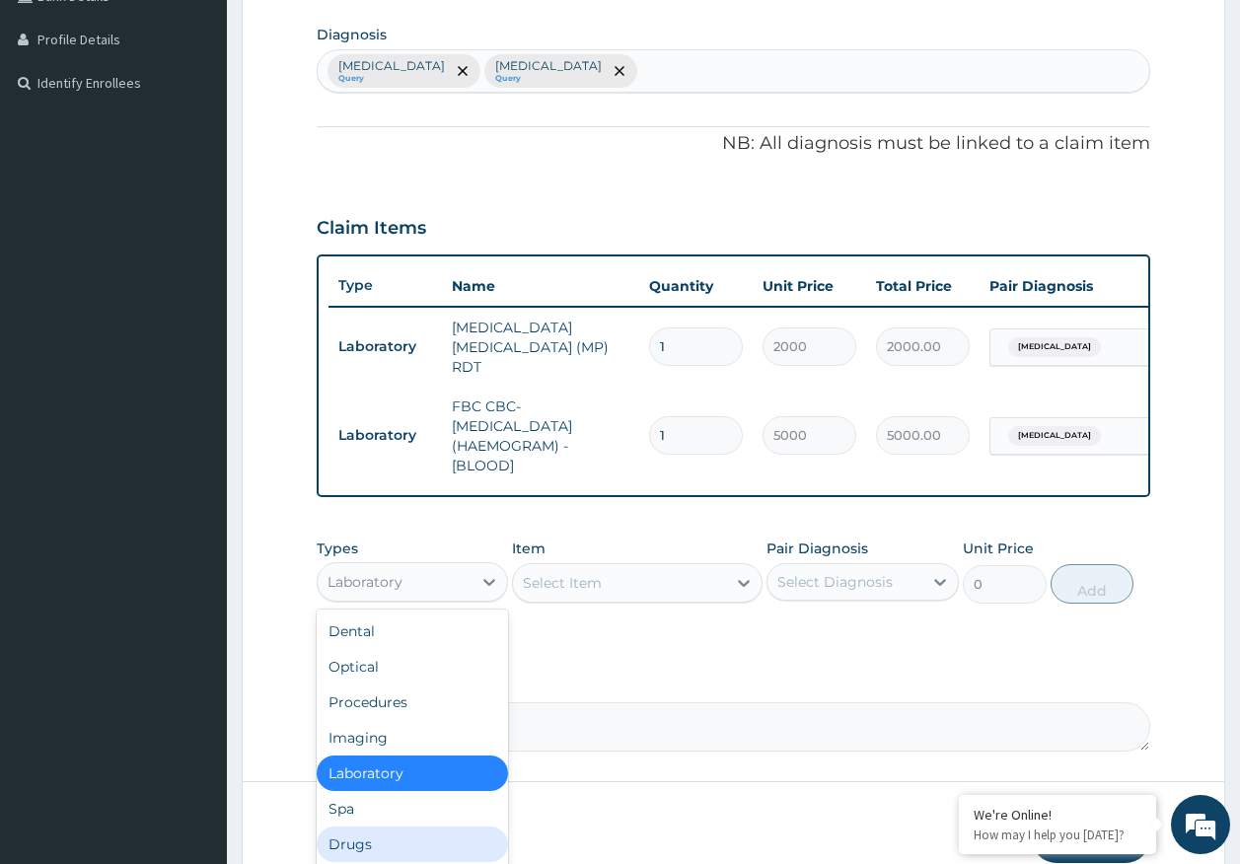
click at [358, 849] on div "Drugs" at bounding box center [413, 845] width 192 height 36
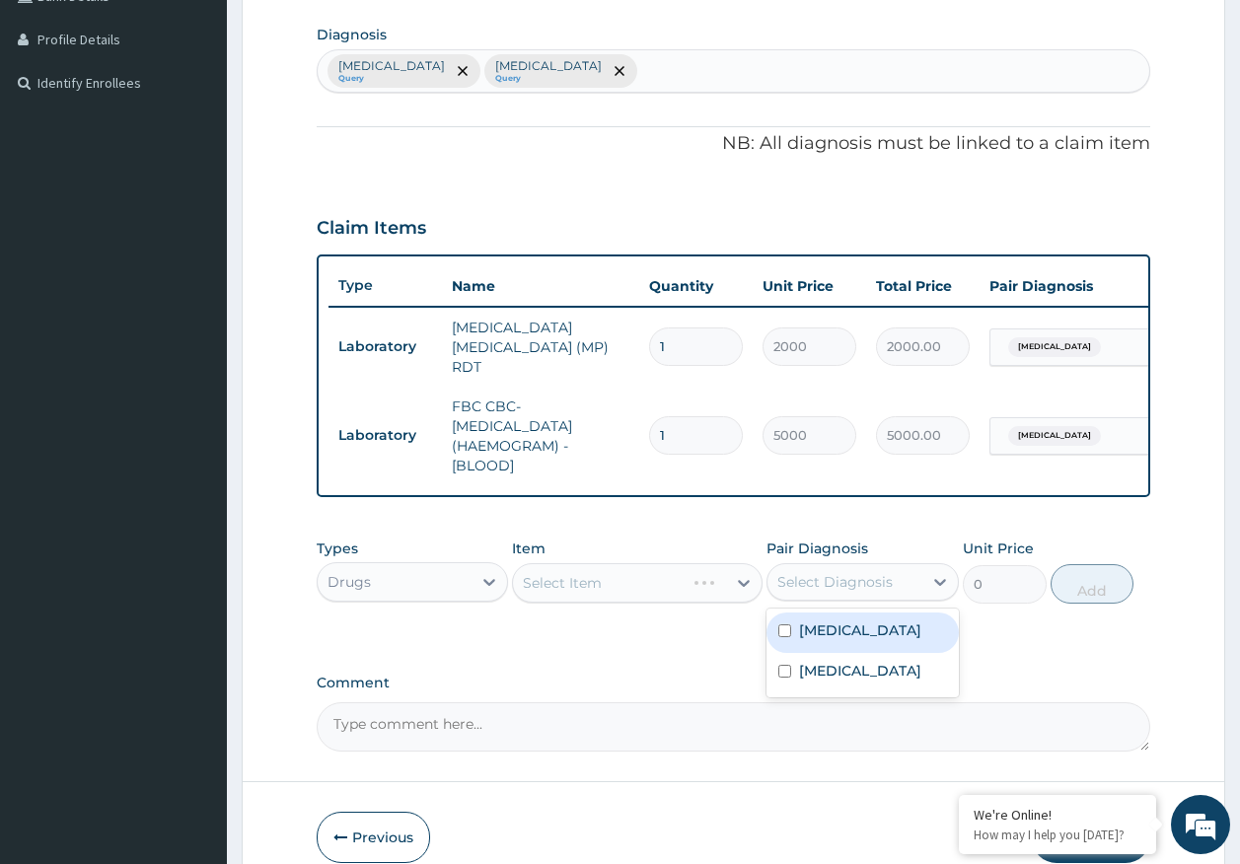
click at [793, 586] on div "Select Diagnosis" at bounding box center [834, 582] width 115 height 20
click at [825, 651] on div "[MEDICAL_DATA]" at bounding box center [863, 633] width 192 height 40
checkbox input "true"
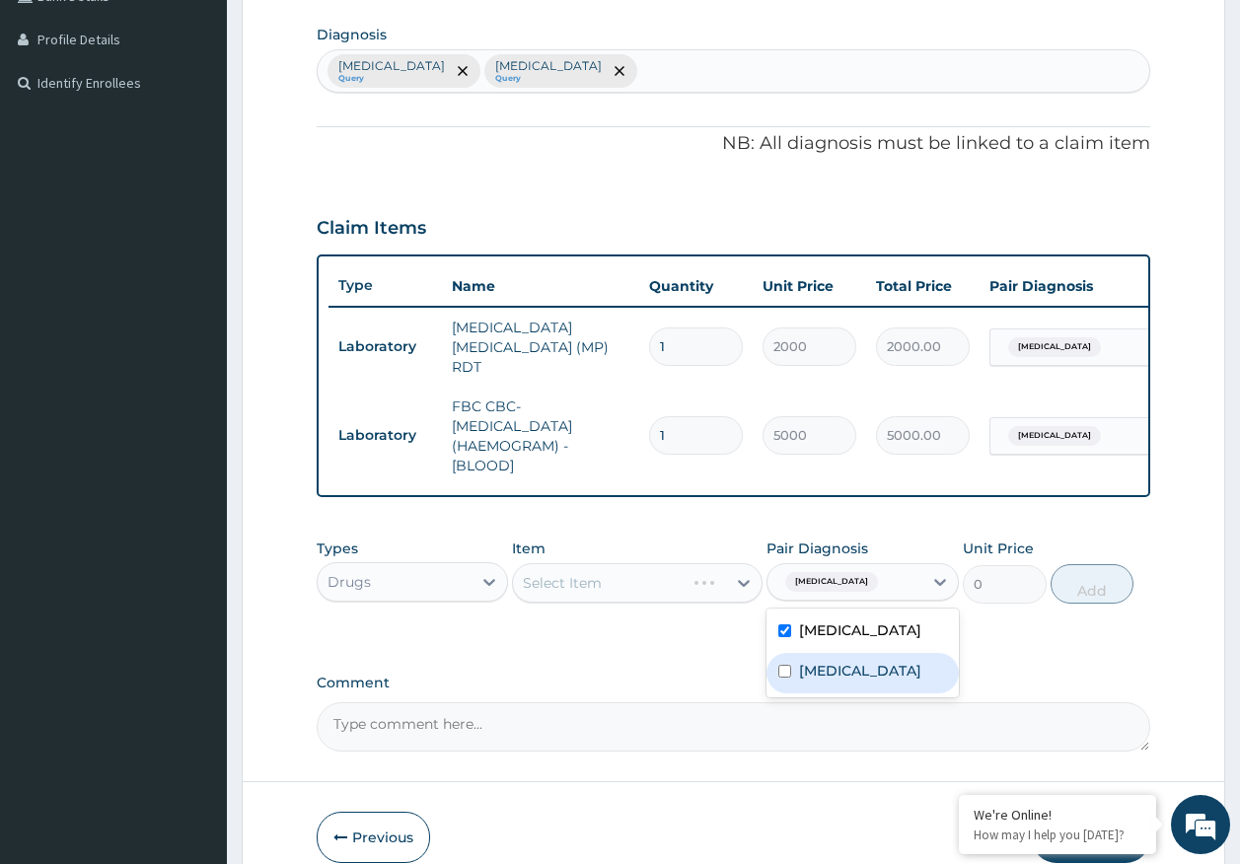
click at [824, 679] on label "[MEDICAL_DATA]" at bounding box center [860, 671] width 122 height 20
checkbox input "true"
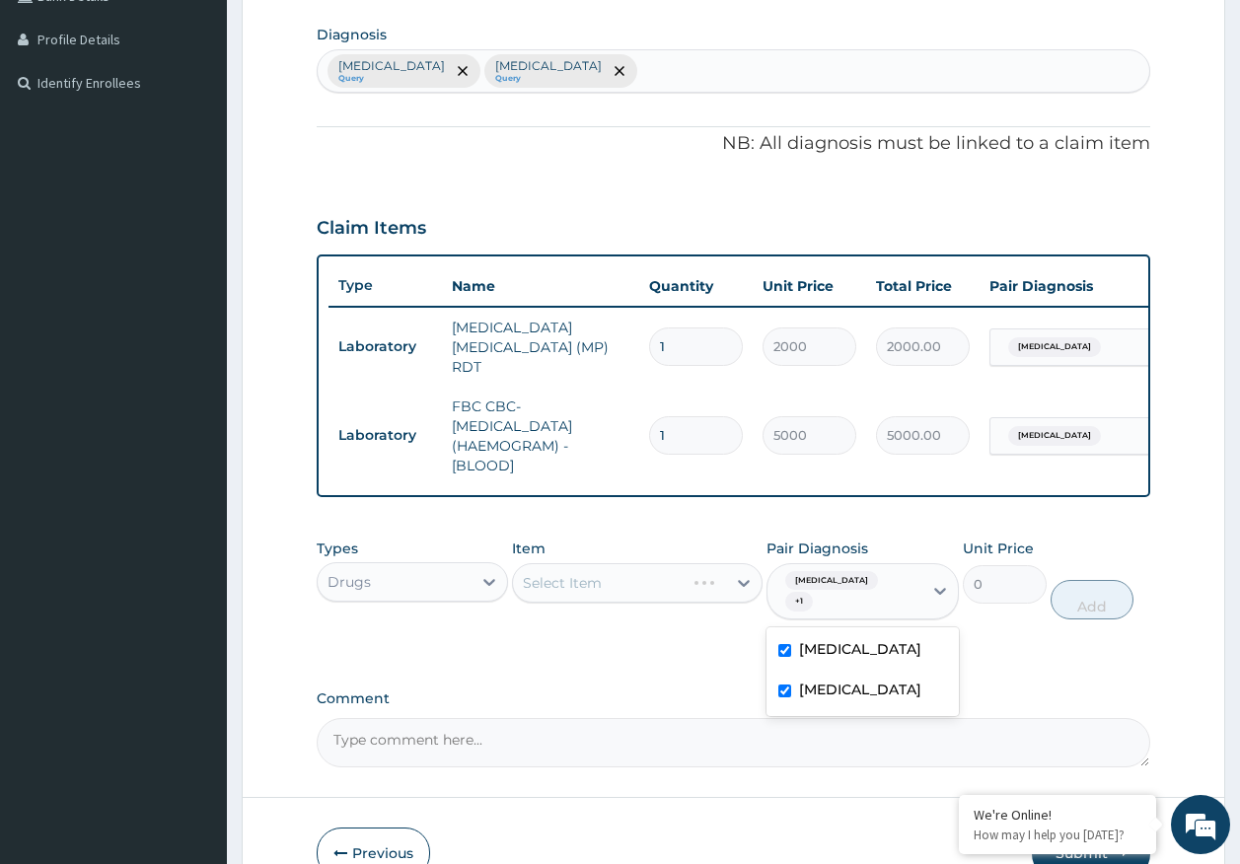
click at [620, 590] on div "Select Item" at bounding box center [637, 582] width 251 height 39
click at [605, 587] on div "Select Item" at bounding box center [619, 583] width 213 height 32
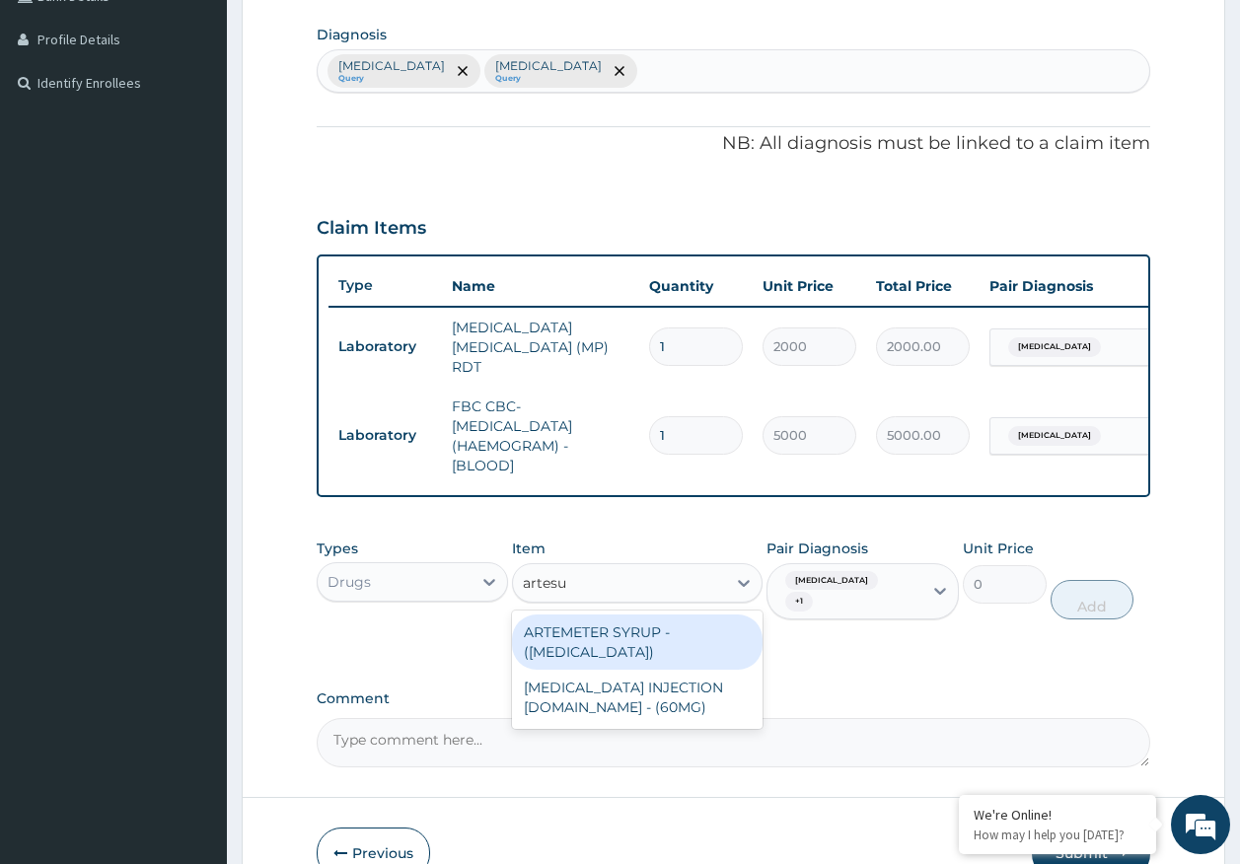
type input "artesun"
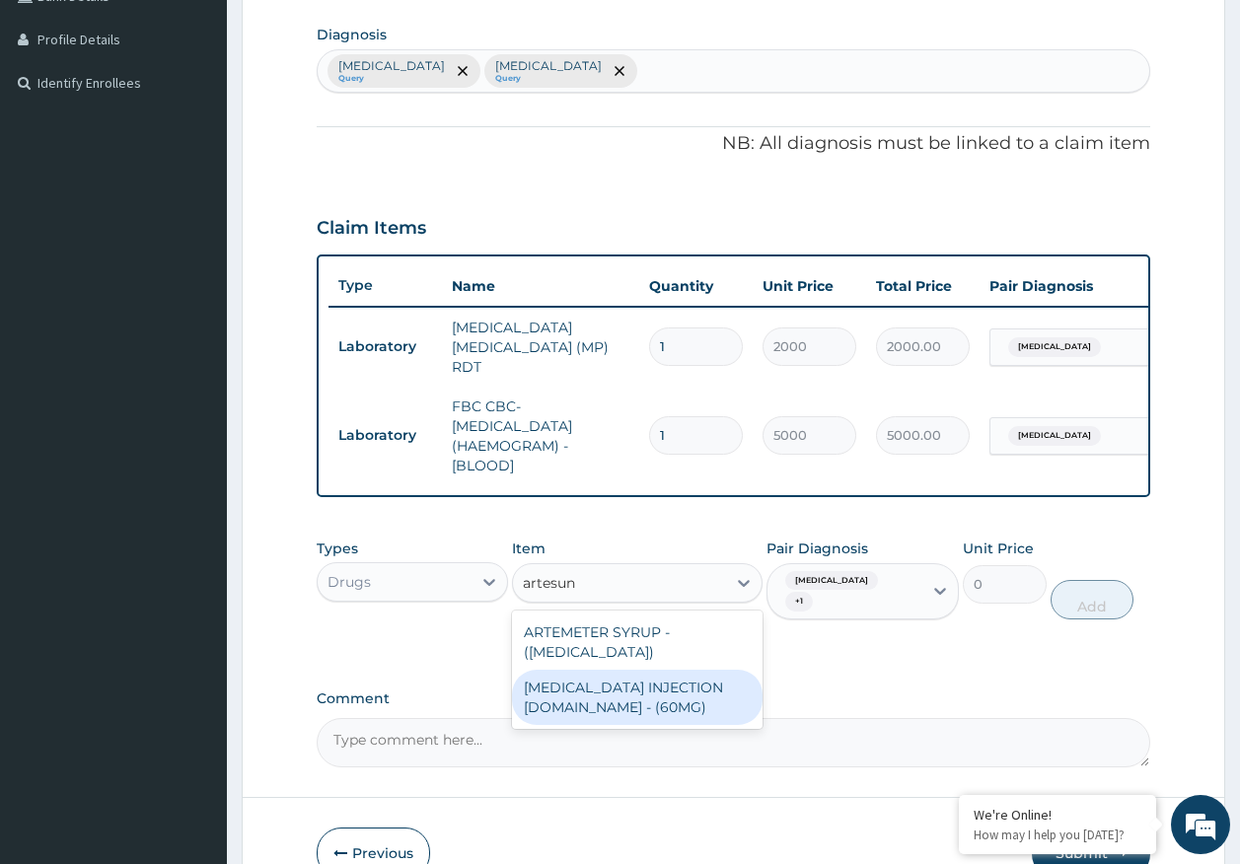
click at [615, 694] on div "[MEDICAL_DATA] INJECTION [DOMAIN_NAME] - (60MG)" at bounding box center [637, 697] width 251 height 55
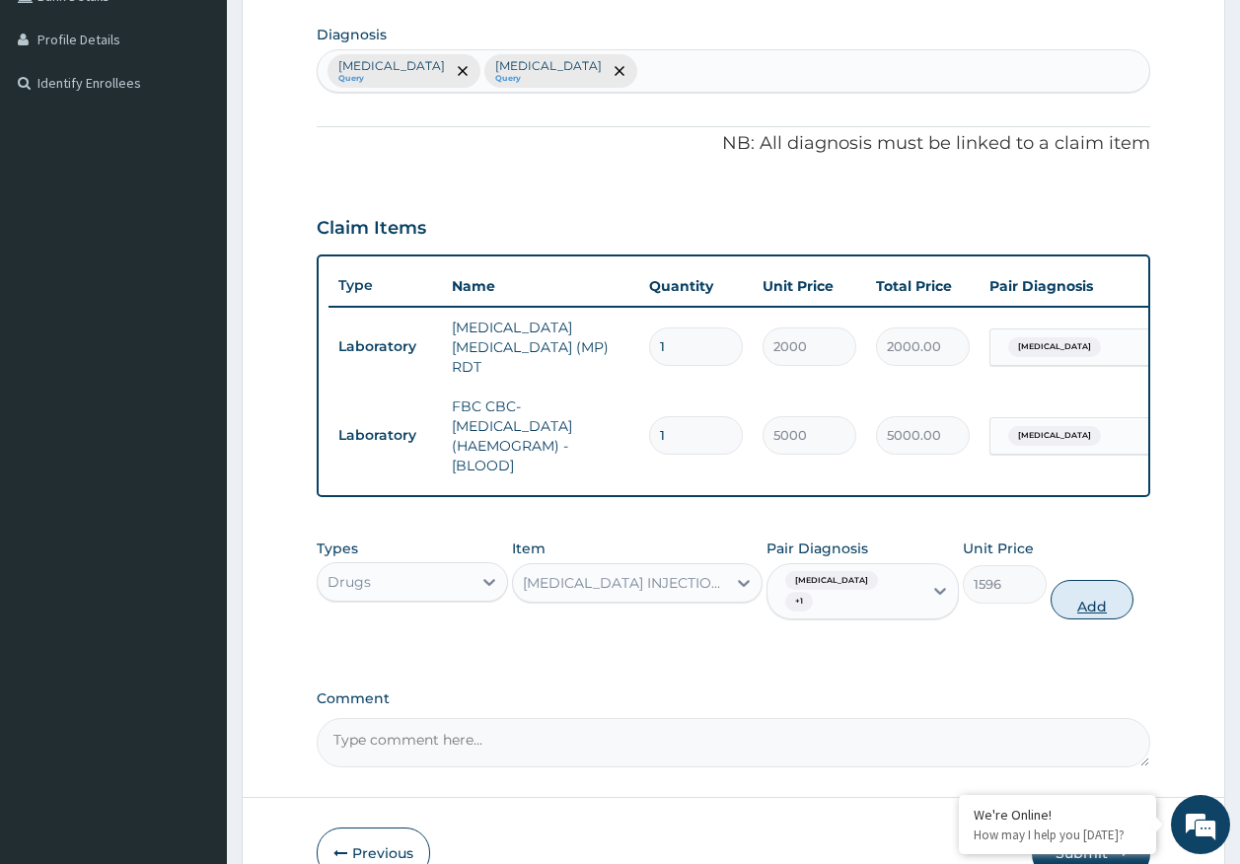
click at [1080, 591] on button "Add" at bounding box center [1093, 599] width 84 height 39
type input "0"
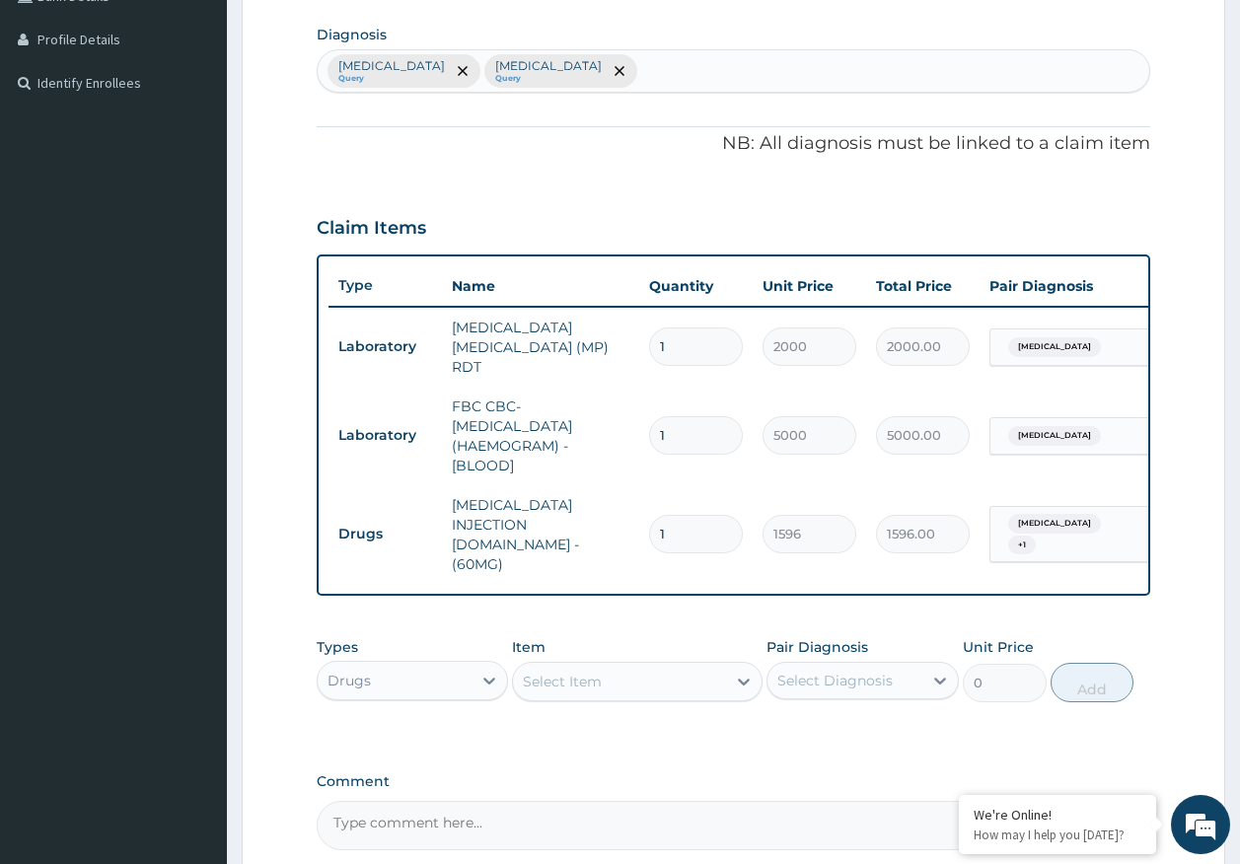
click at [668, 666] on div "Select Item" at bounding box center [619, 682] width 213 height 32
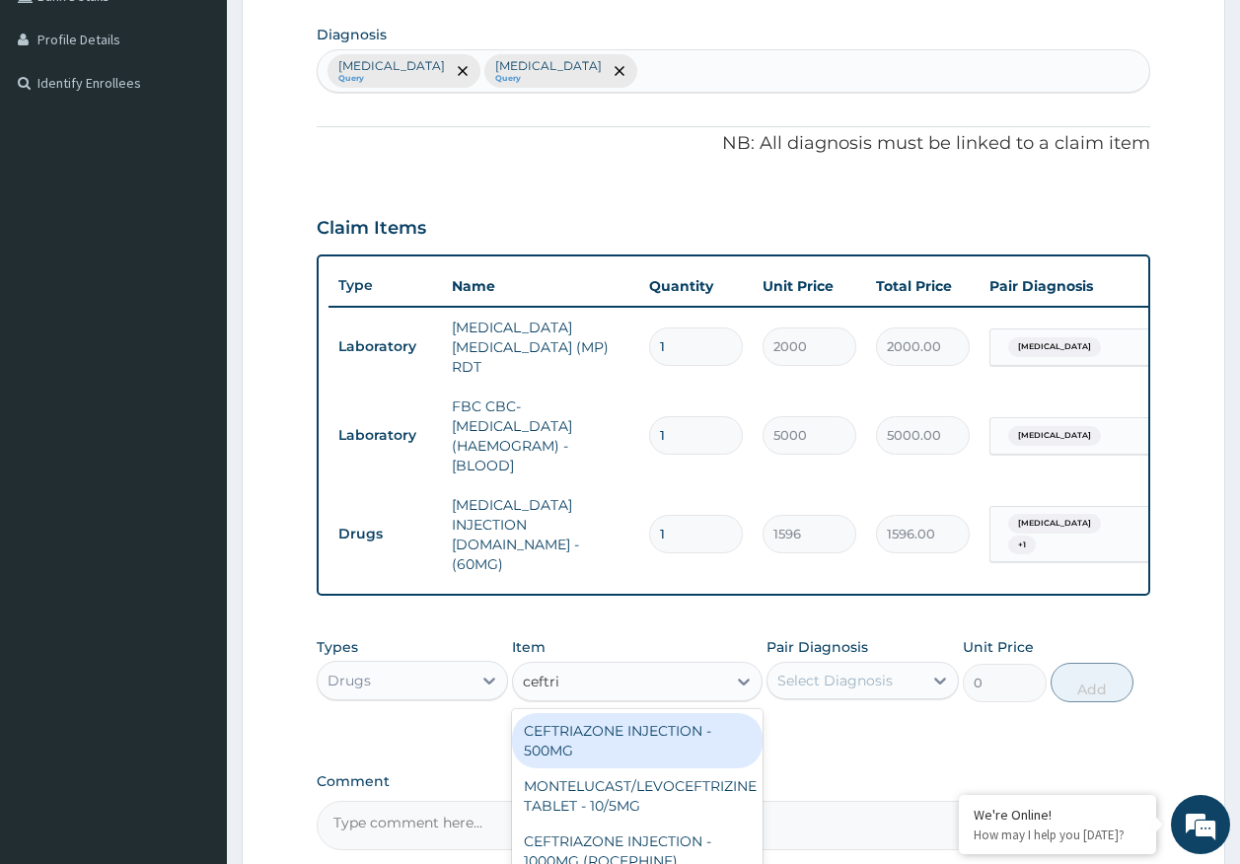
type input "ceftria"
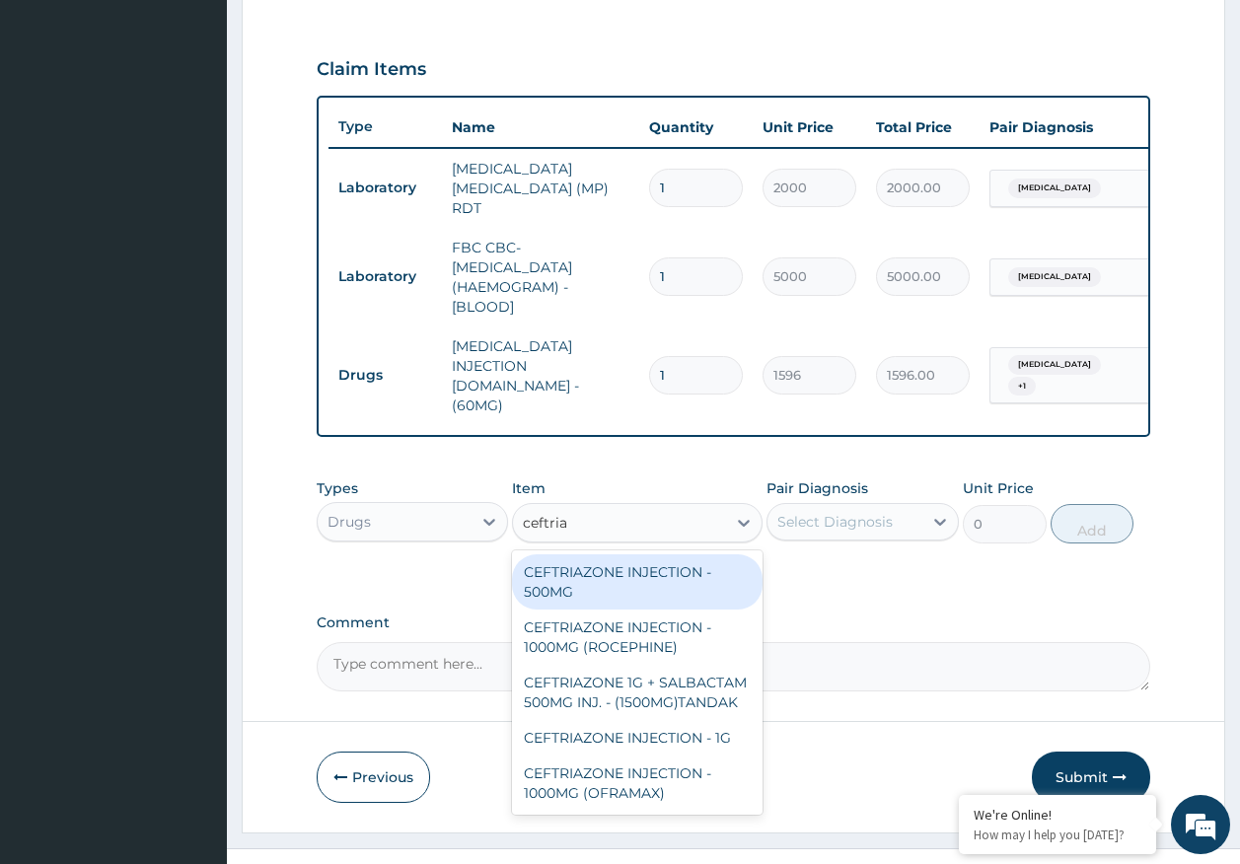
scroll to position [646, 0]
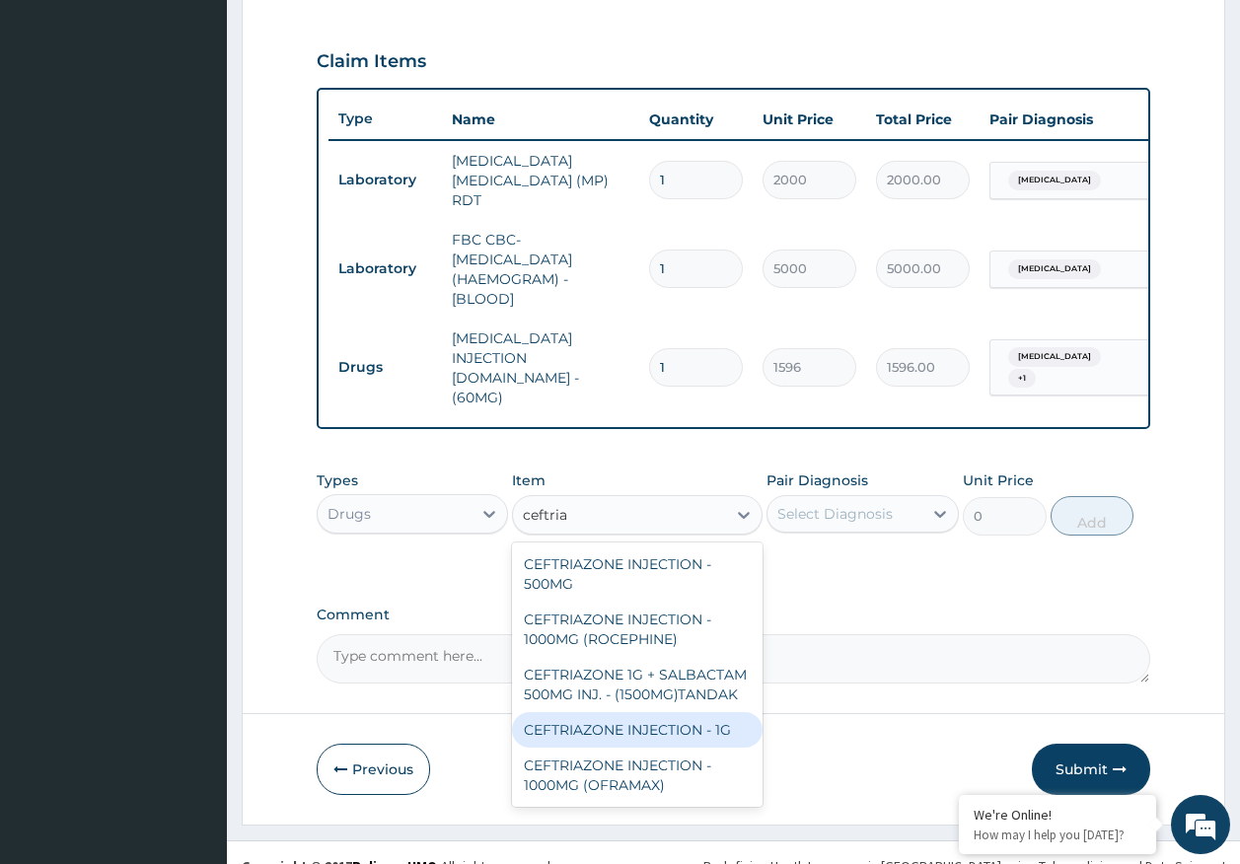
click at [678, 713] on div "CEFTRIAZONE INJECTION - 1G" at bounding box center [637, 730] width 251 height 36
type input "1652"
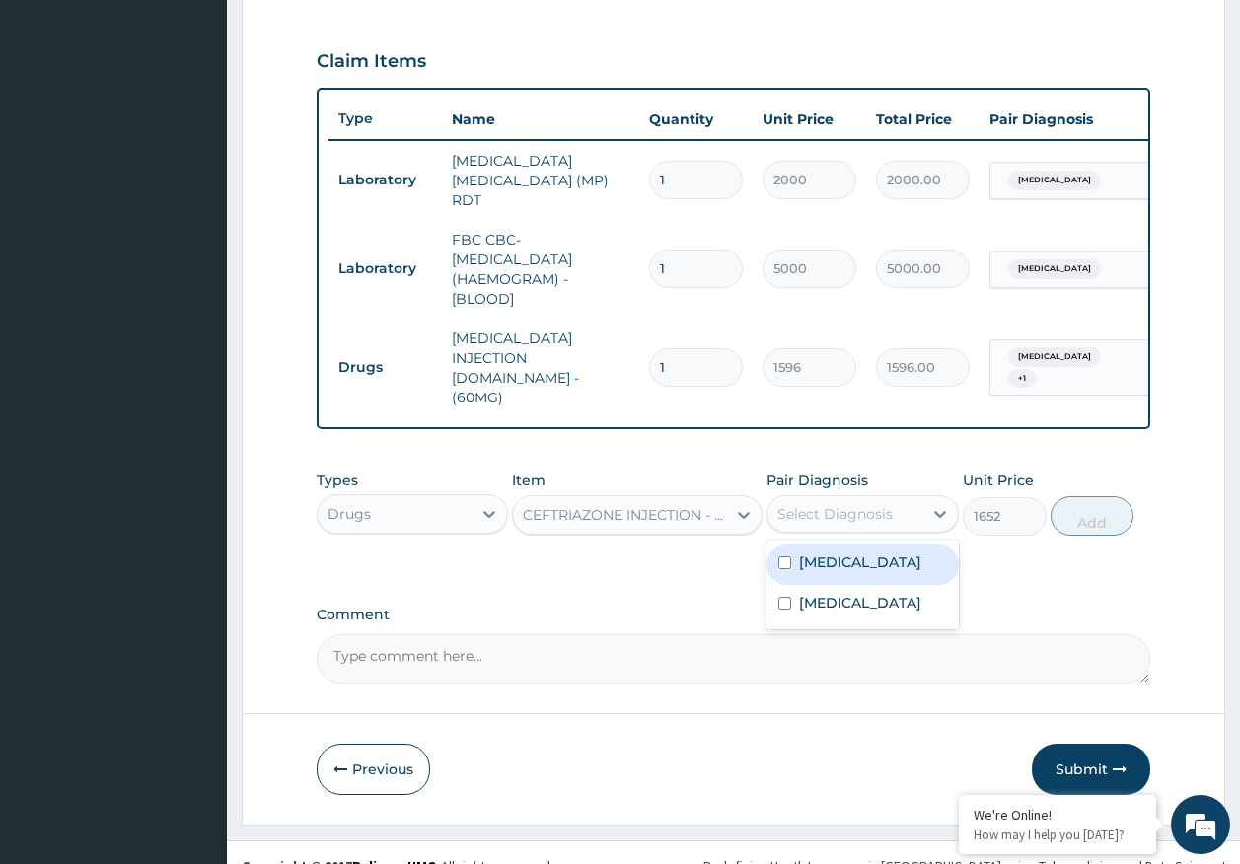
click at [857, 504] on div "Select Diagnosis" at bounding box center [834, 514] width 115 height 20
click at [847, 552] on label "[MEDICAL_DATA]" at bounding box center [860, 562] width 122 height 20
checkbox input "true"
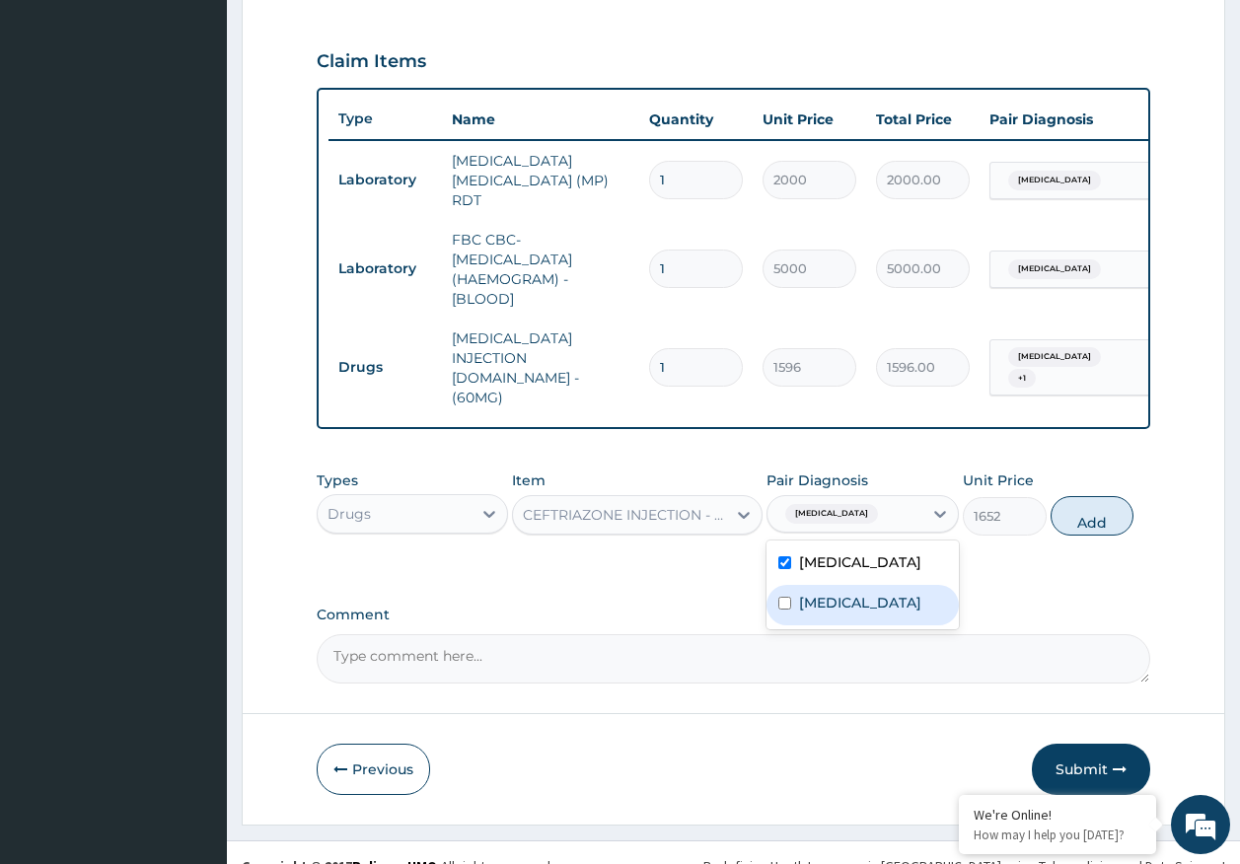
click at [843, 593] on label "[MEDICAL_DATA]" at bounding box center [860, 603] width 122 height 20
checkbox input "true"
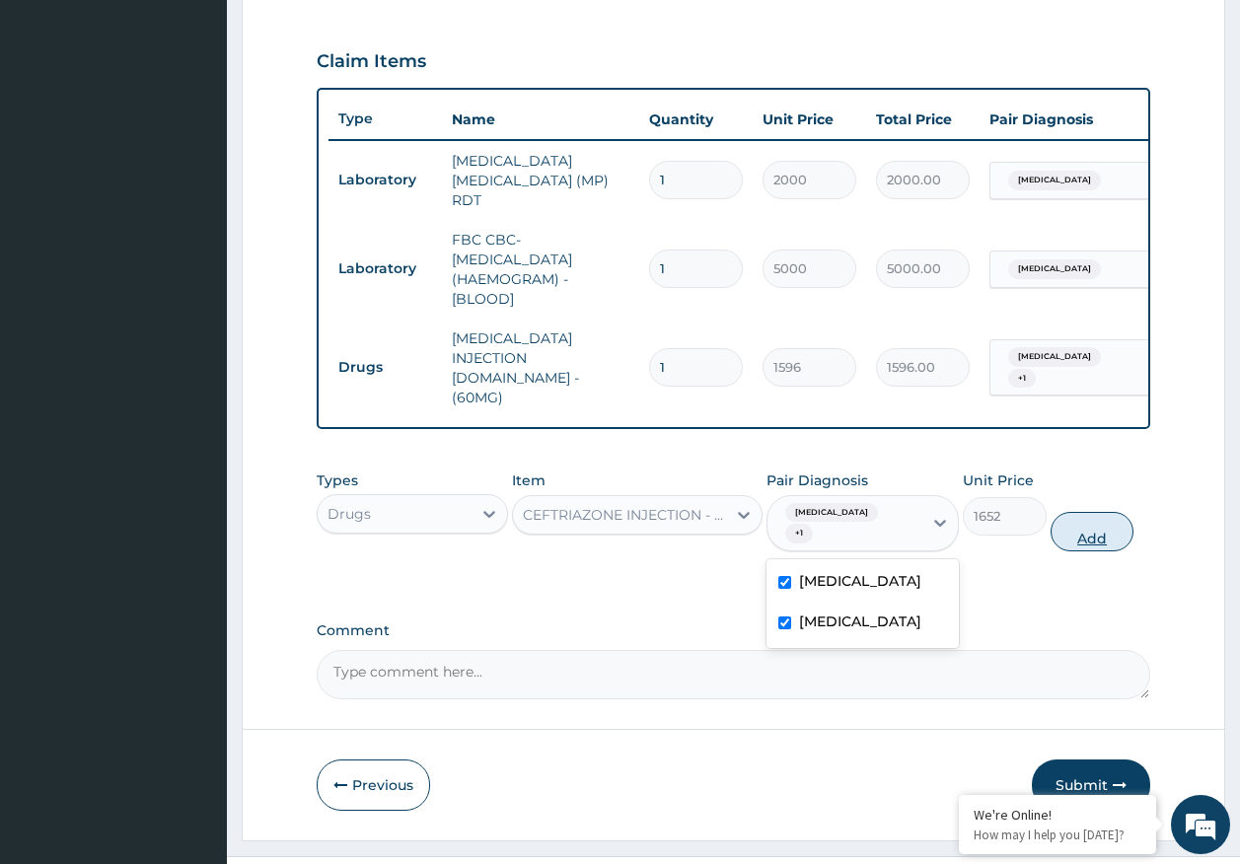
click at [1084, 512] on button "Add" at bounding box center [1093, 531] width 84 height 39
type input "0"
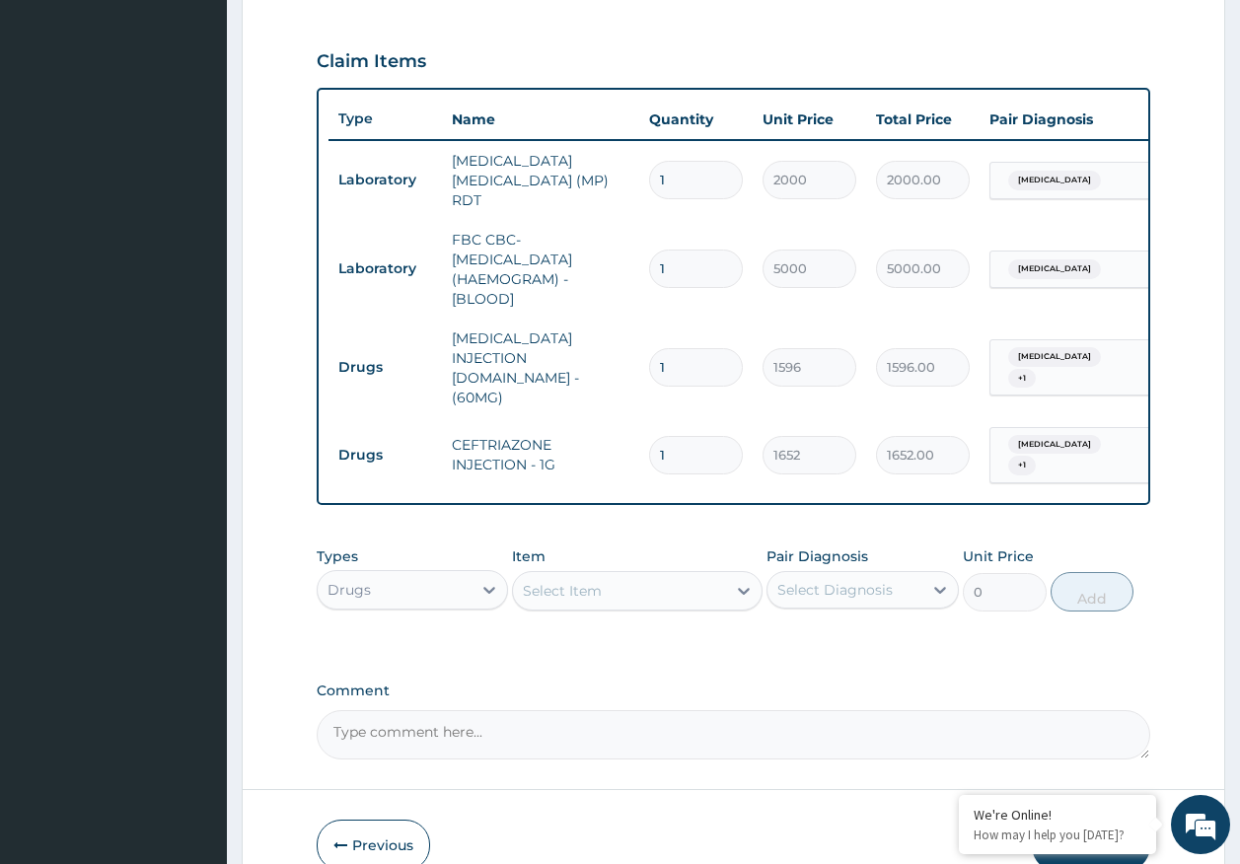
click at [602, 575] on div "Select Item" at bounding box center [619, 591] width 213 height 32
type input "dextr"
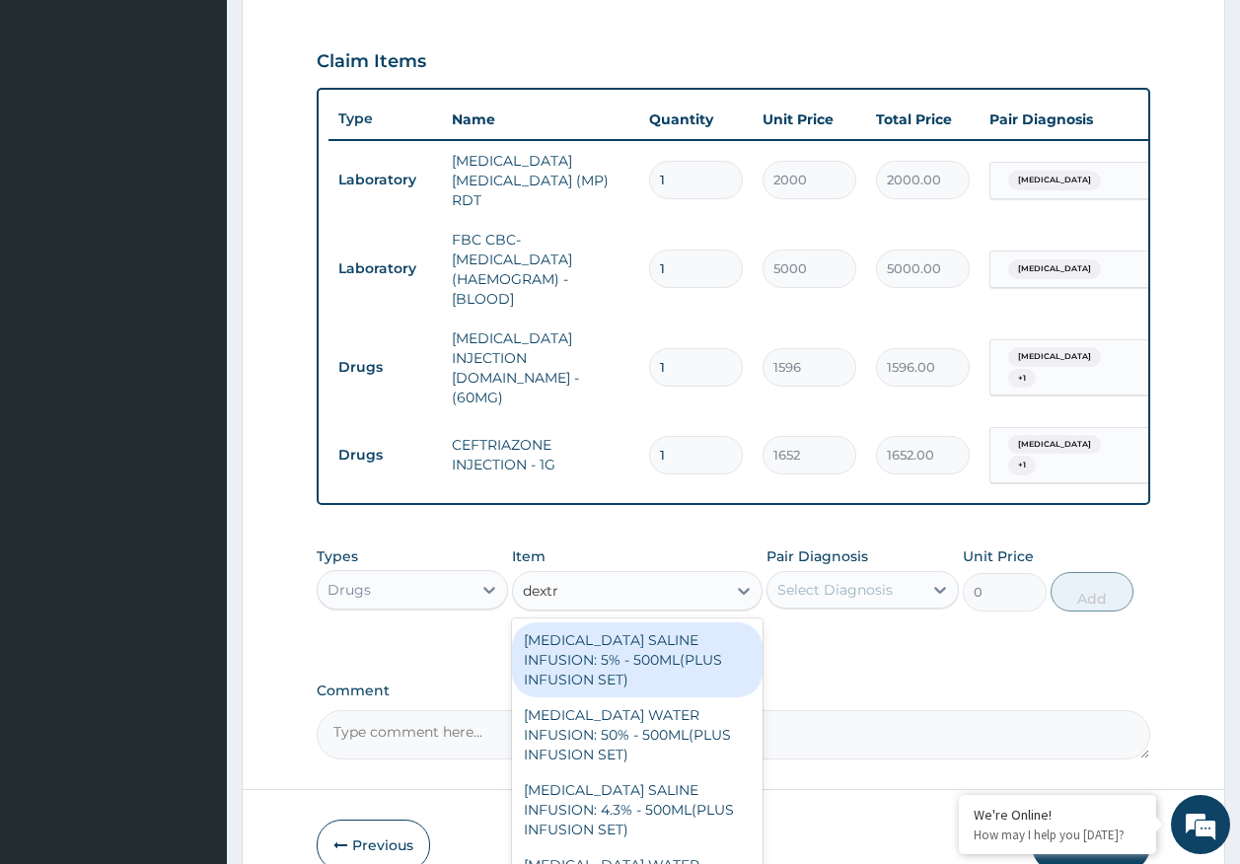
drag, startPoint x: 660, startPoint y: 636, endPoint x: 796, endPoint y: 554, distance: 158.9
click at [663, 623] on div "[MEDICAL_DATA] SALINE INFUSION: 5% - 500ML(PLUS INFUSION SET)" at bounding box center [637, 659] width 251 height 75
type input "1092"
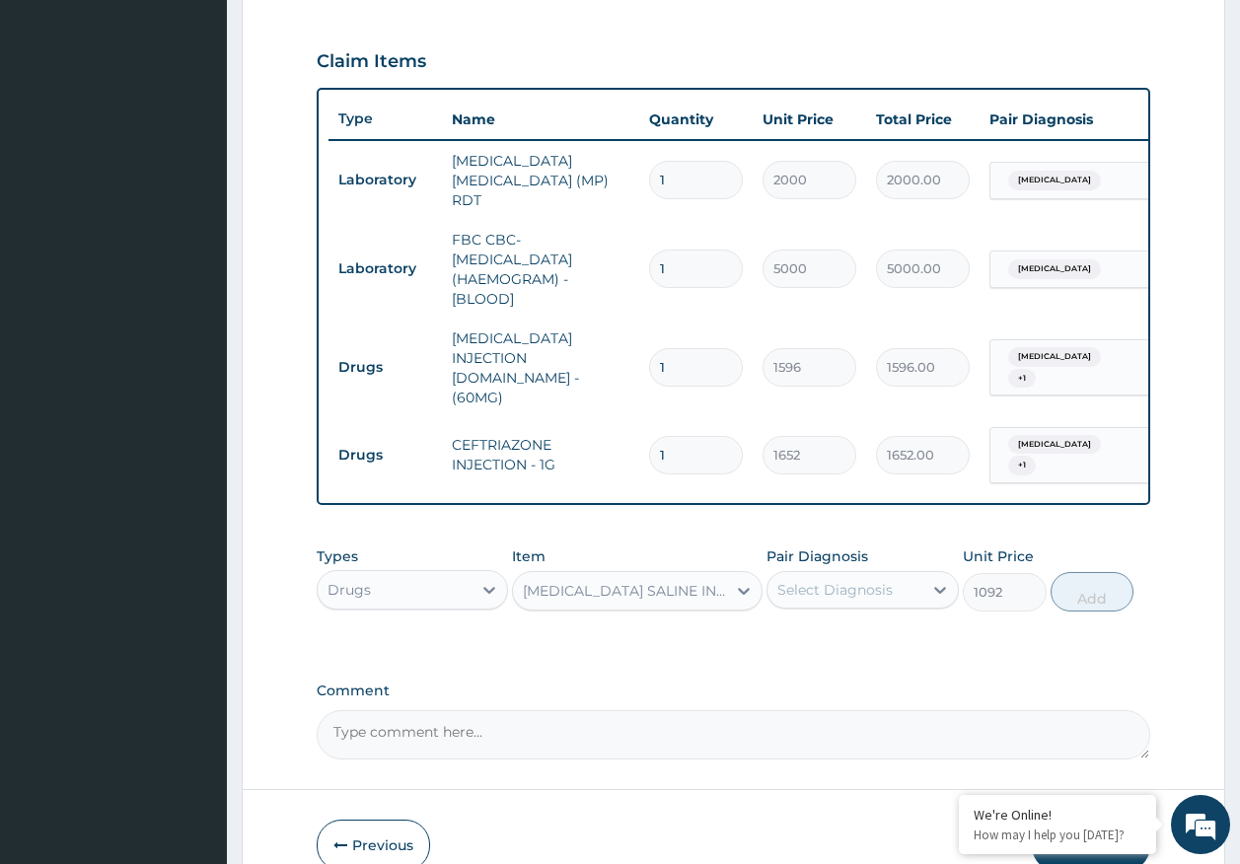
click at [801, 580] on div "Select Diagnosis" at bounding box center [834, 590] width 115 height 20
click at [820, 628] on label "Malaria" at bounding box center [860, 638] width 122 height 20
checkbox input "true"
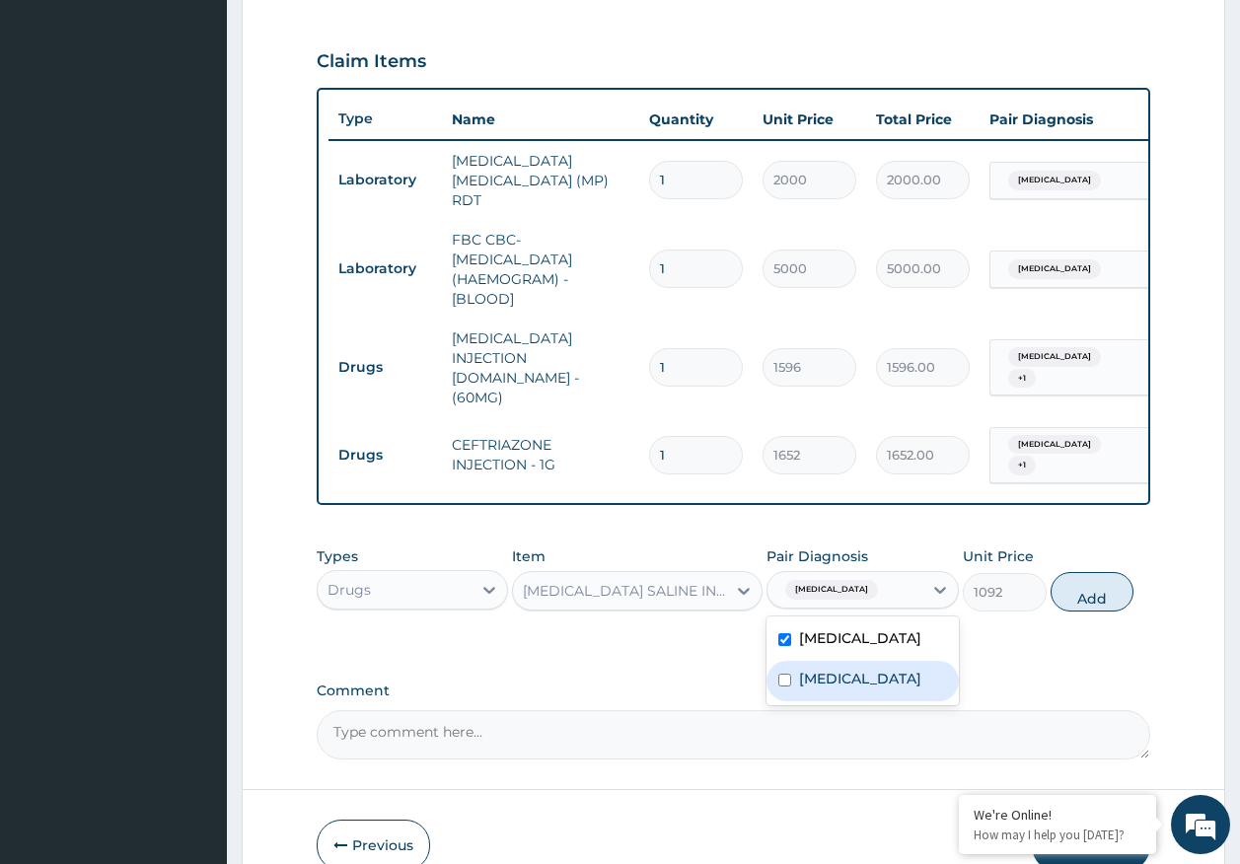
click at [829, 669] on label "Sepsis" at bounding box center [860, 679] width 122 height 20
checkbox input "true"
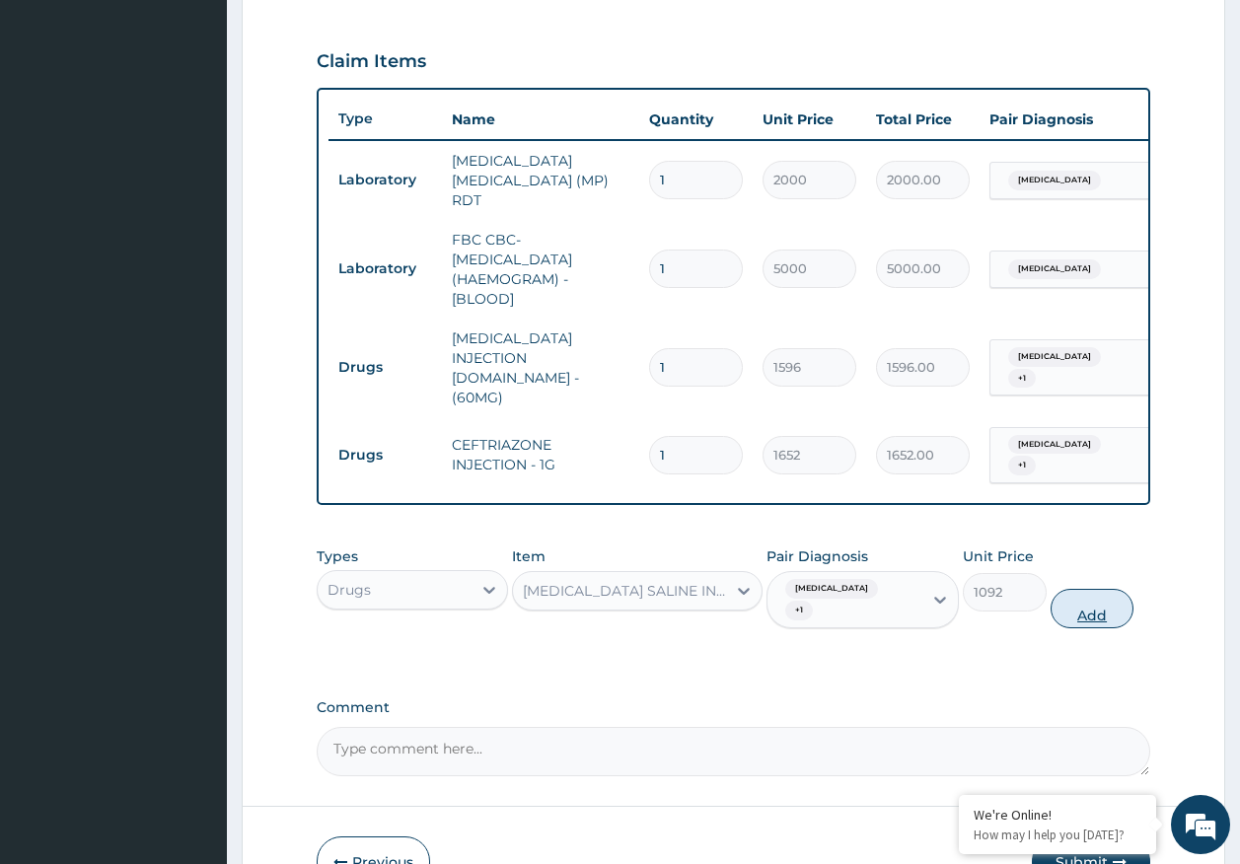
click at [1093, 589] on button "Add" at bounding box center [1093, 608] width 84 height 39
type input "0"
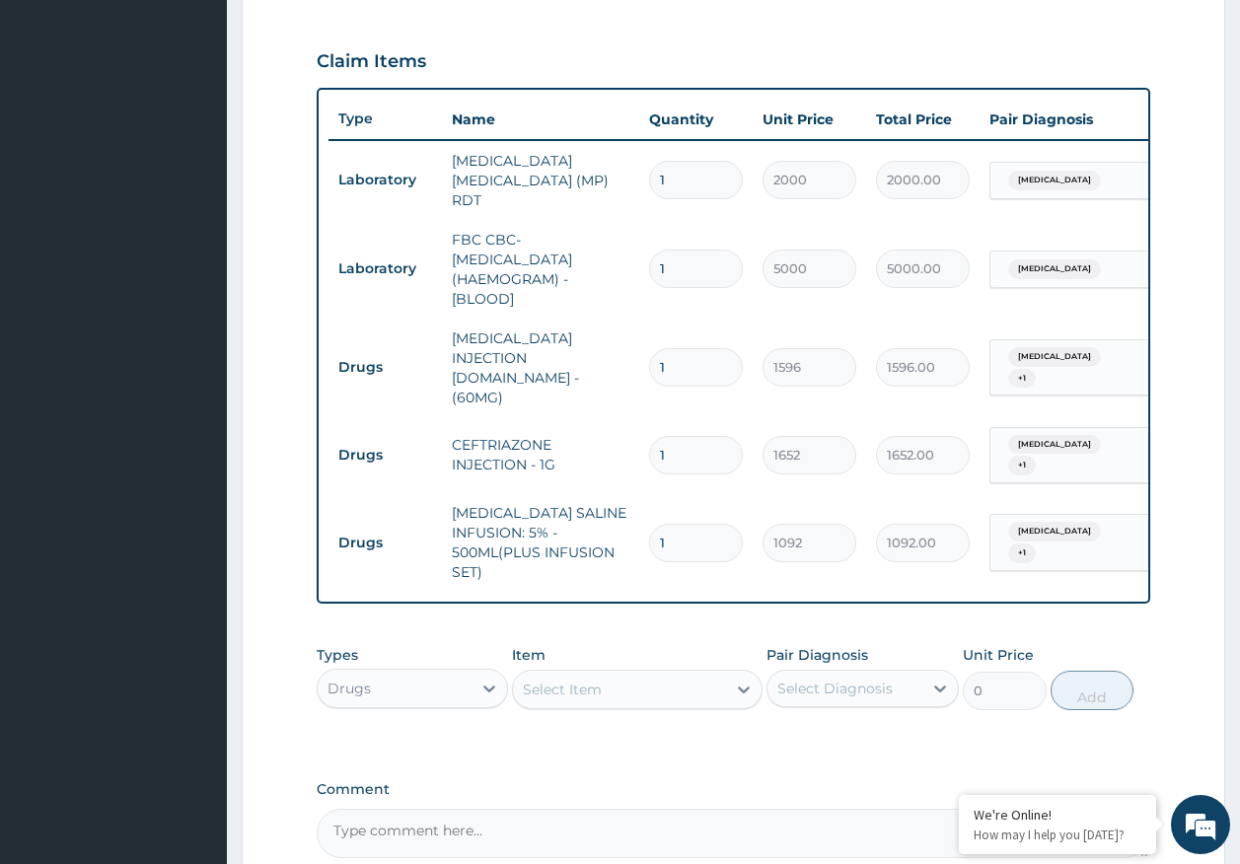
type input "0.00"
type input "3"
type input "3276.00"
type input "3"
click at [702, 436] on input "1" at bounding box center [696, 455] width 94 height 38
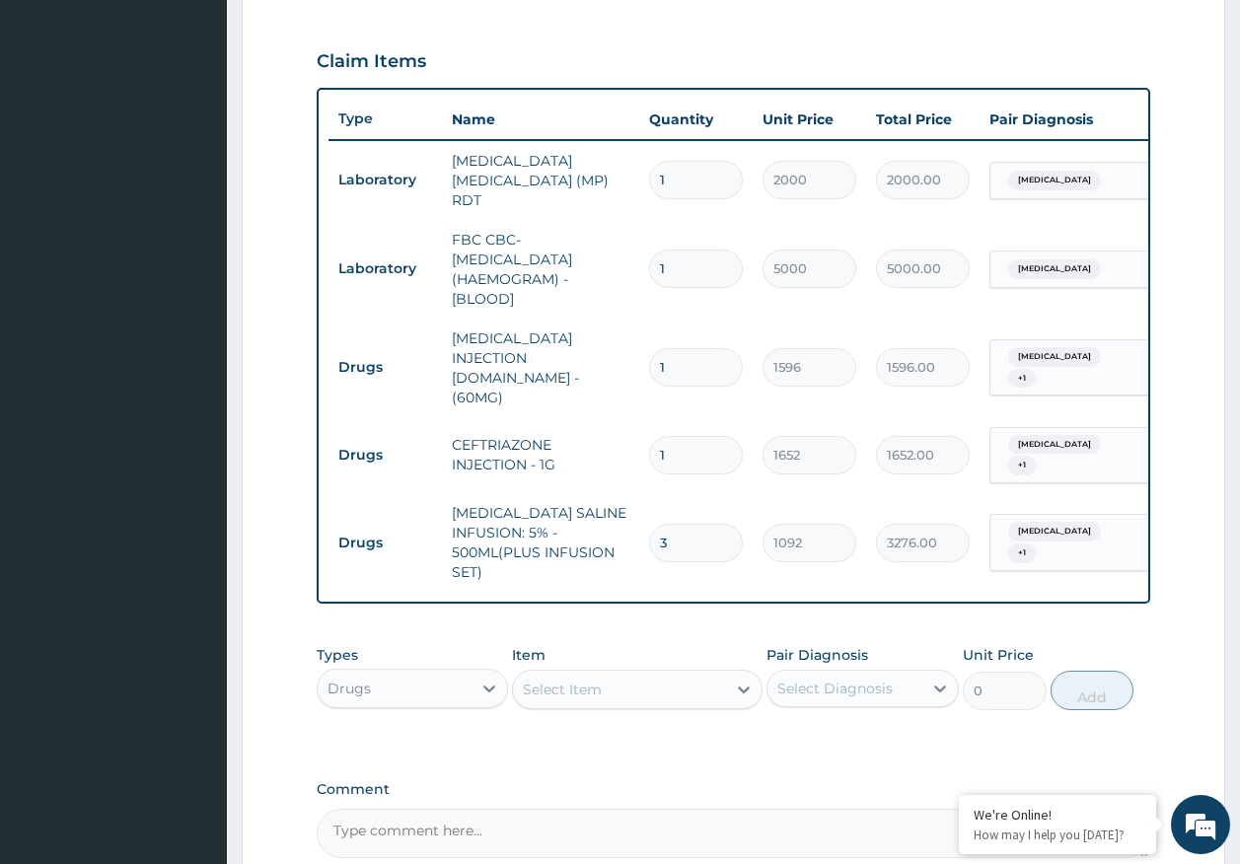
type input "0.00"
type input "4"
type input "6608.00"
type input "4"
click at [688, 348] on input "1" at bounding box center [696, 367] width 94 height 38
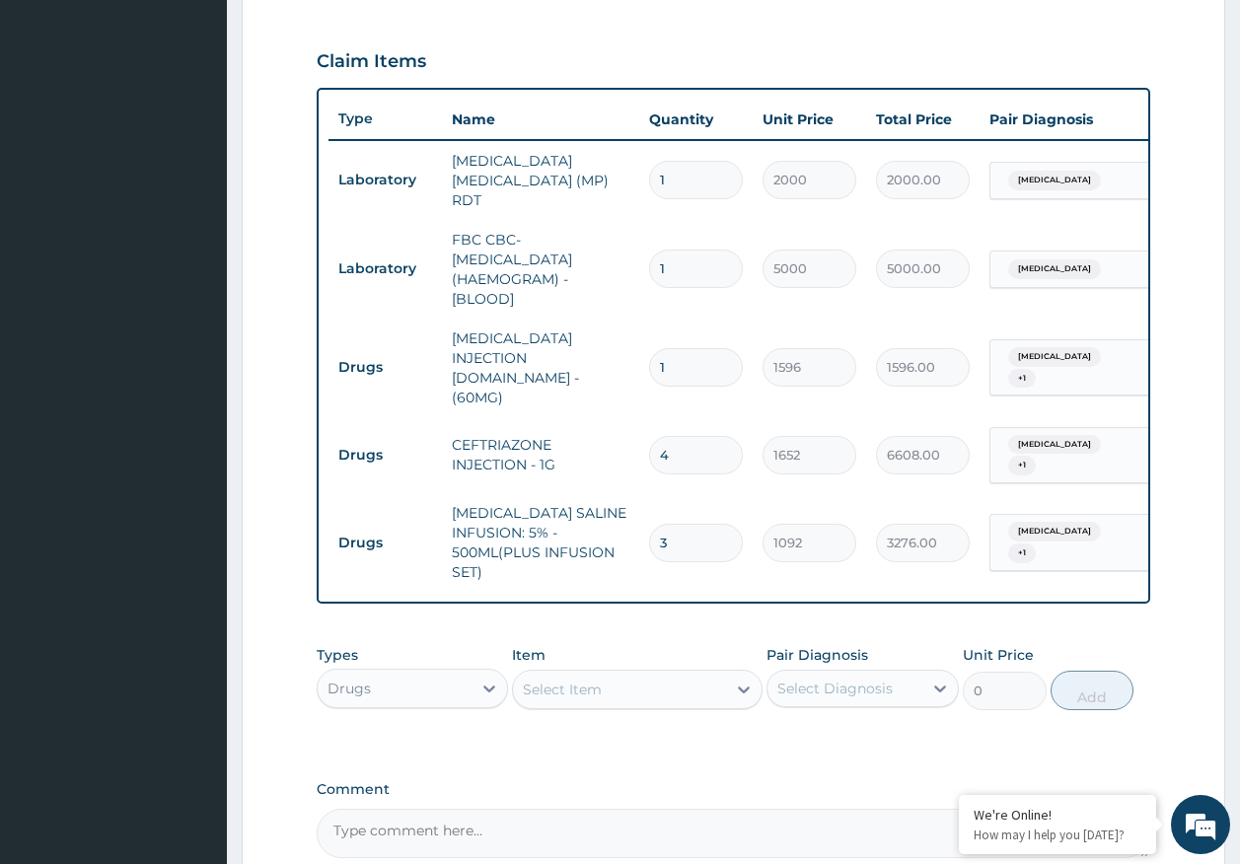
type input "0.00"
type input "3"
type input "4788.00"
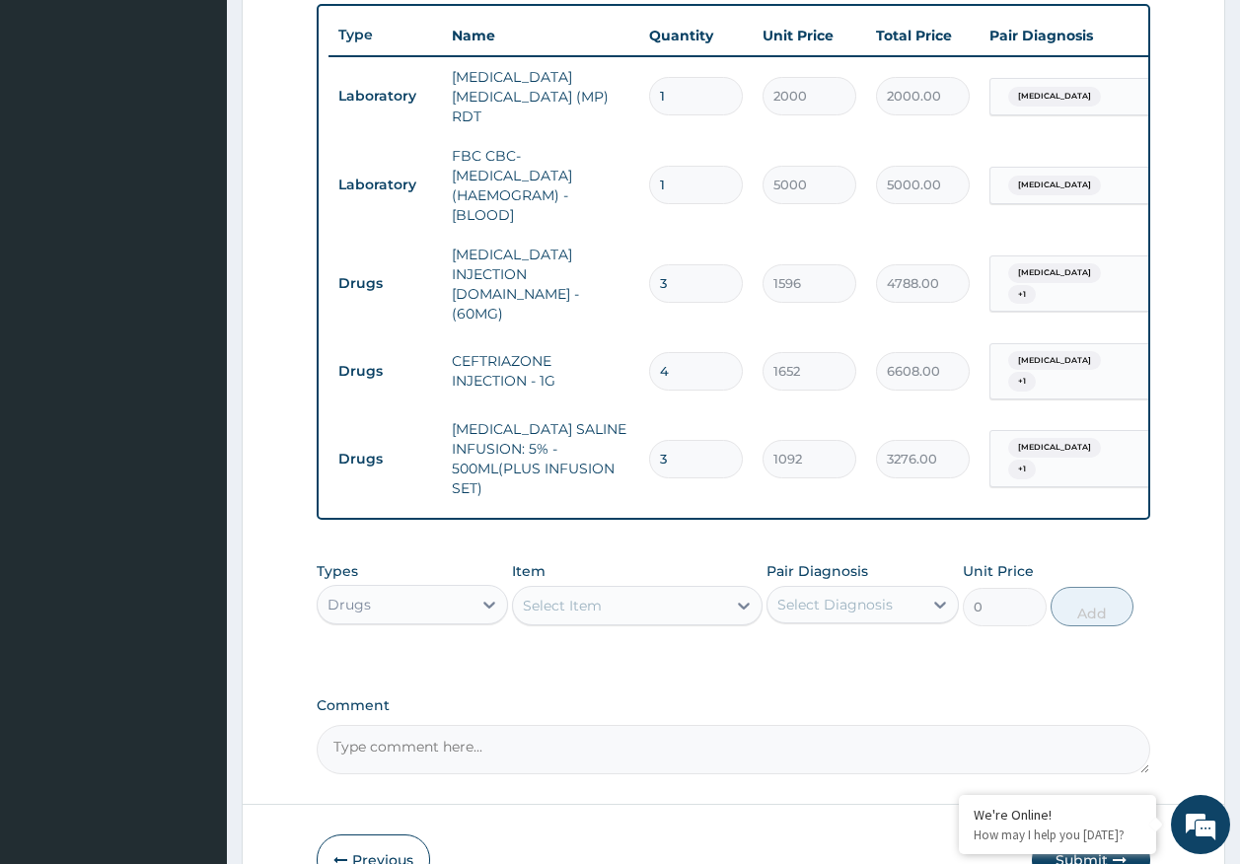
scroll to position [813, 0]
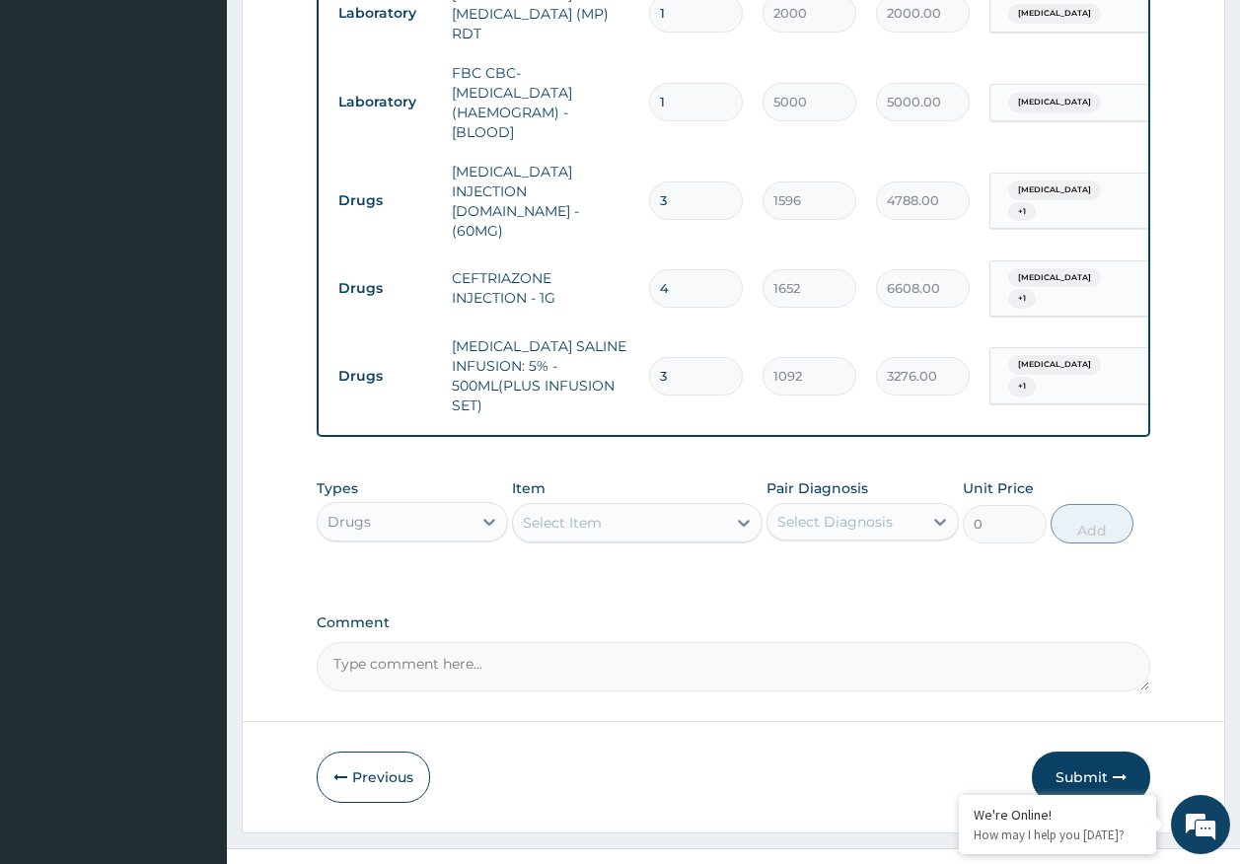
type input "3"
click at [572, 513] on div "Select Item" at bounding box center [562, 523] width 79 height 20
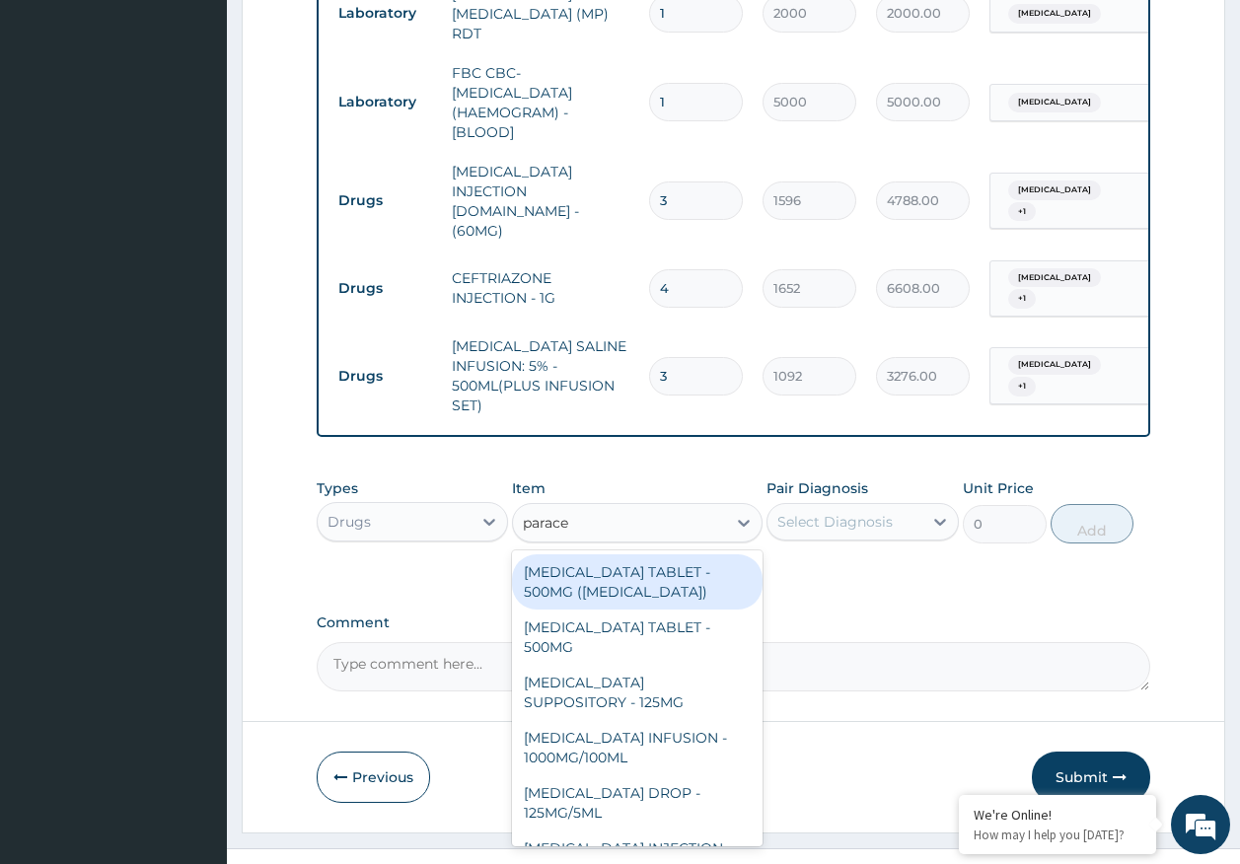
type input "paracet"
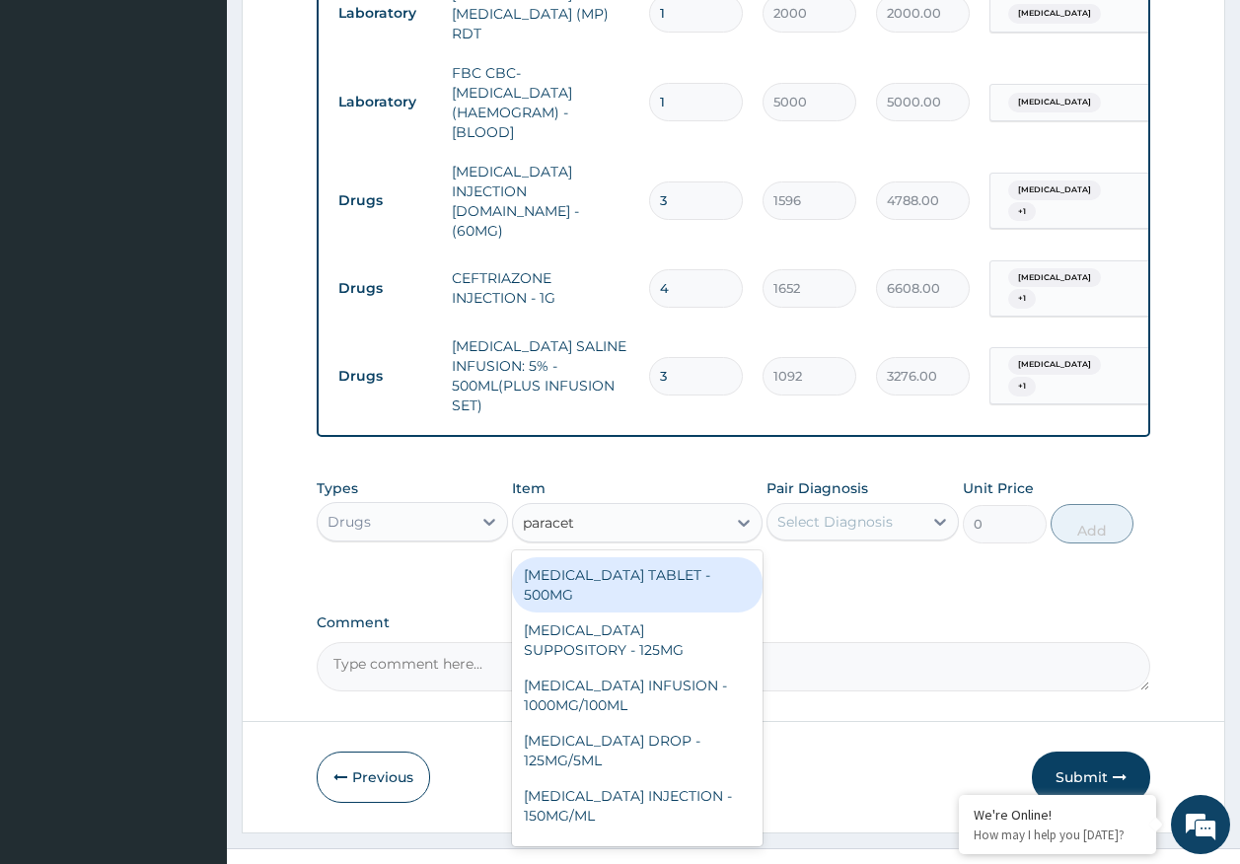
scroll to position [99, 0]
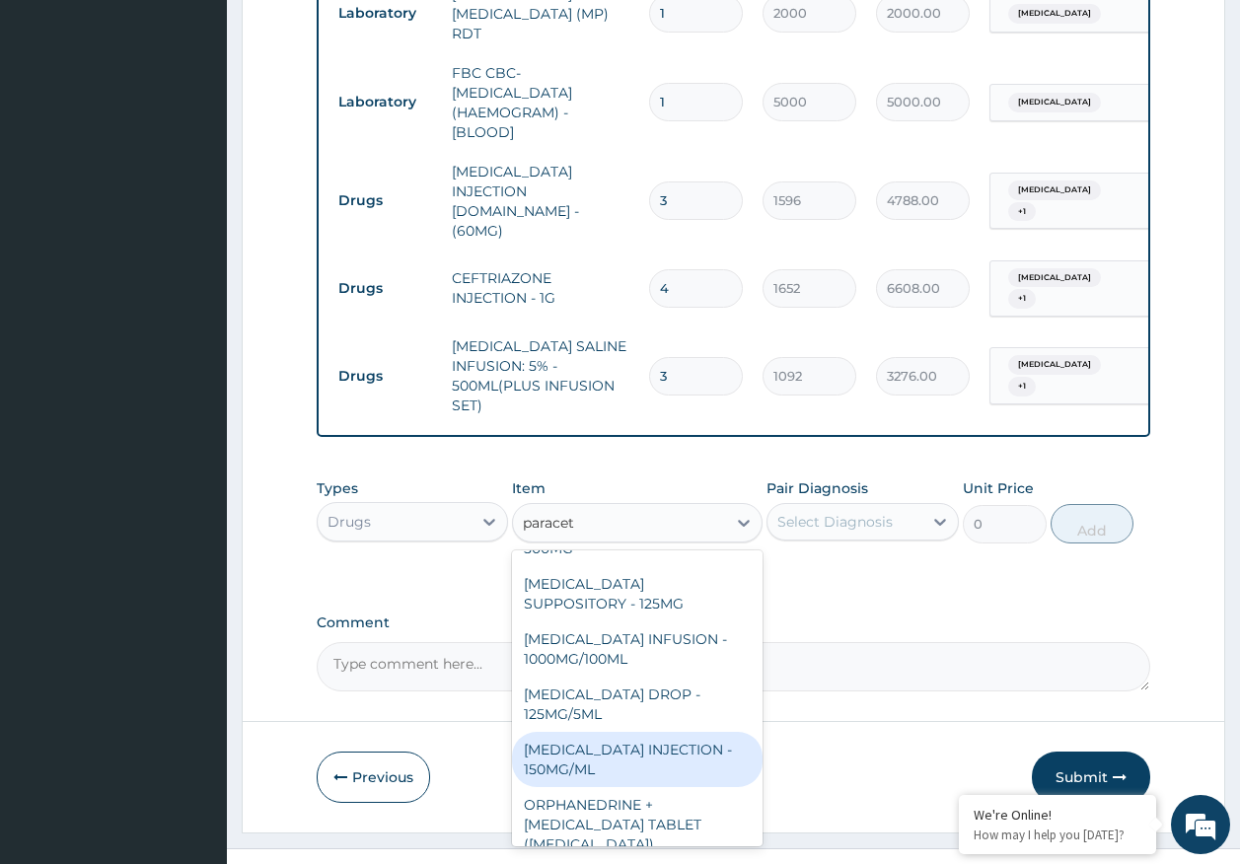
click at [600, 732] on div "[MEDICAL_DATA] INJECTION - 150MG/ML" at bounding box center [637, 759] width 251 height 55
type input "560"
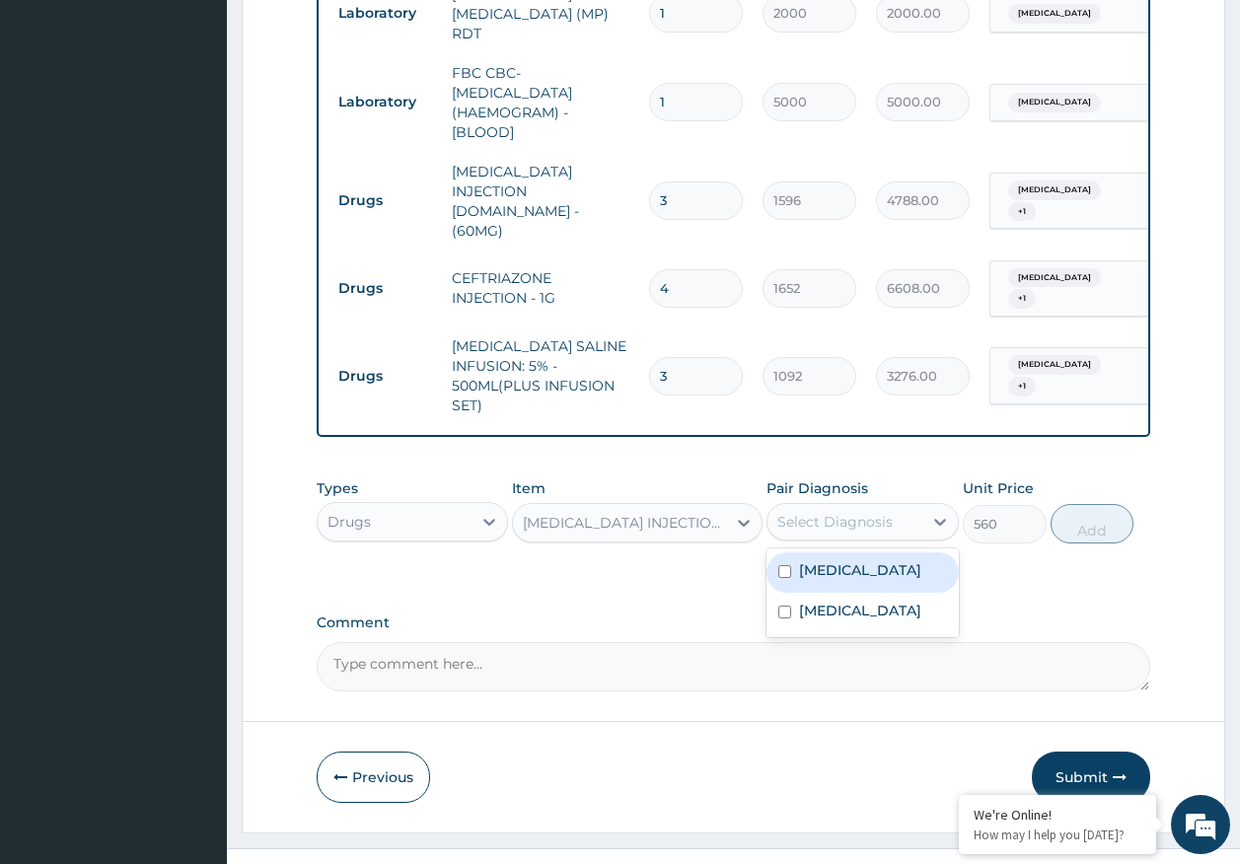
click at [825, 506] on div "Select Diagnosis" at bounding box center [844, 522] width 155 height 32
click at [827, 560] on label "Malaria" at bounding box center [860, 570] width 122 height 20
checkbox input "true"
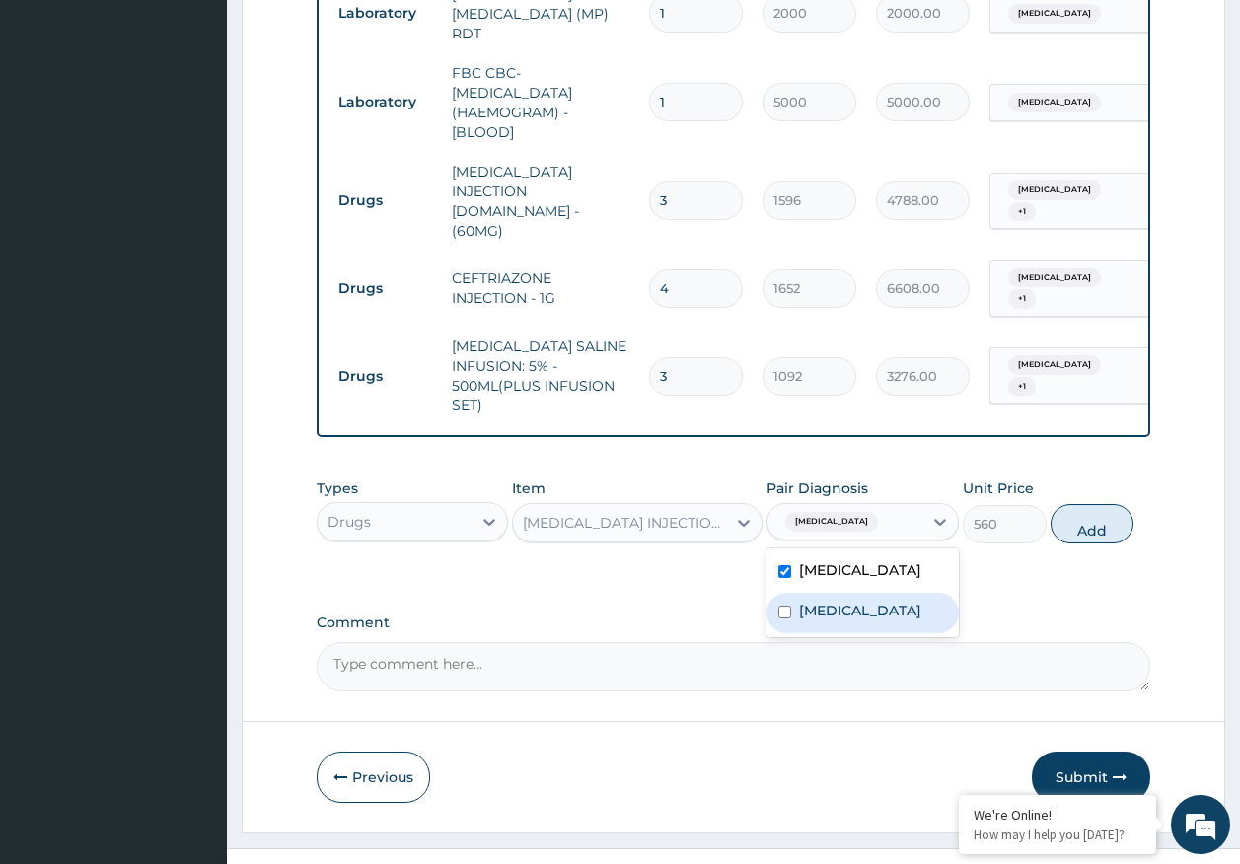
drag, startPoint x: 836, startPoint y: 576, endPoint x: 847, endPoint y: 569, distance: 13.7
click at [839, 601] on label "Sepsis" at bounding box center [860, 611] width 122 height 20
checkbox input "true"
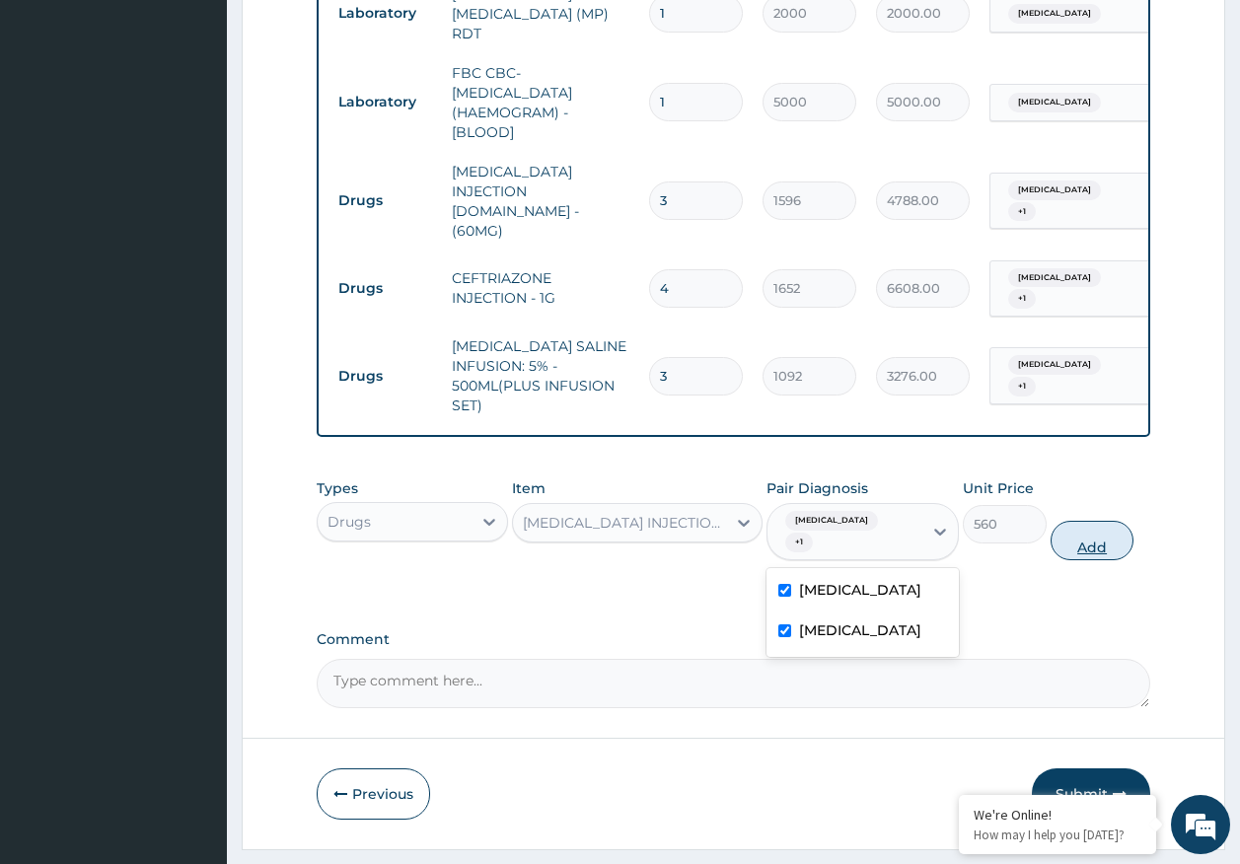
click at [1104, 521] on button "Add" at bounding box center [1093, 540] width 84 height 39
type input "0"
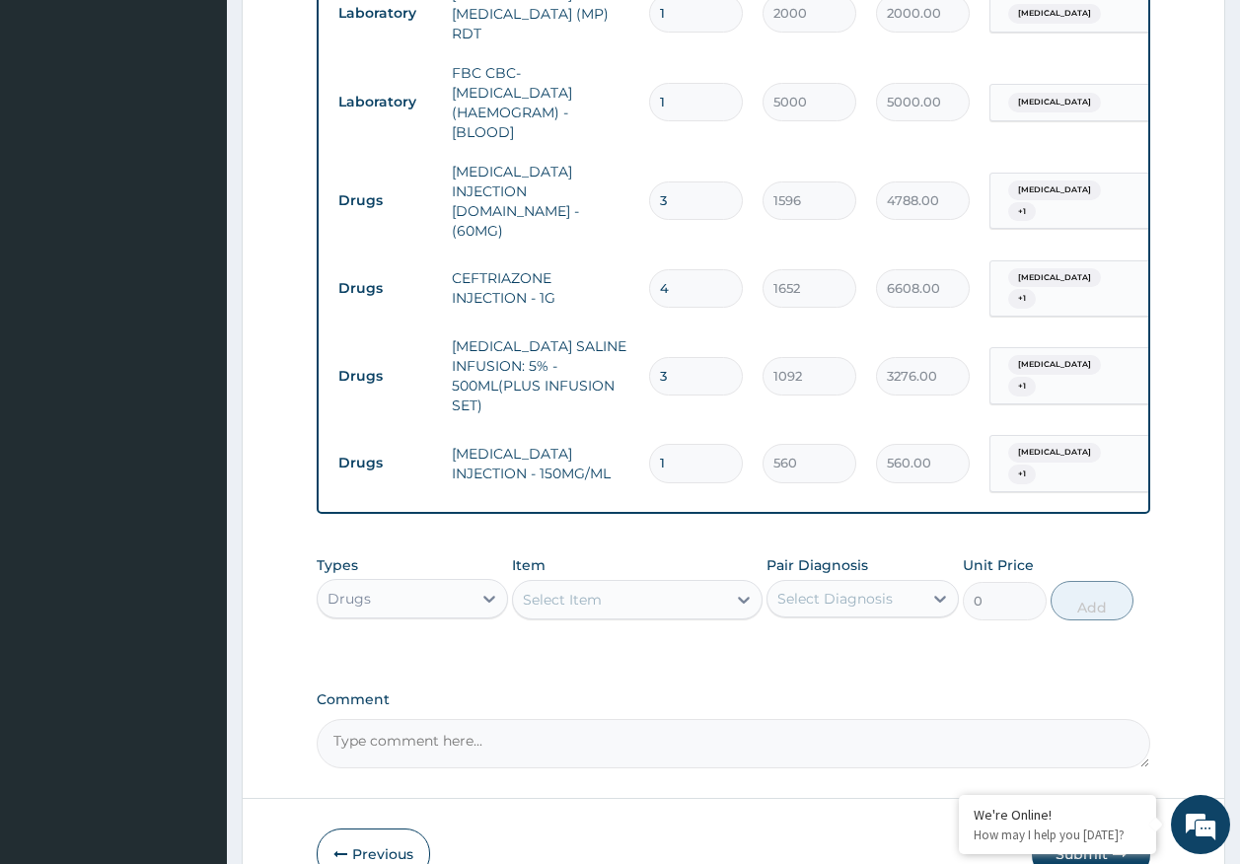
type input "0.00"
type input "2"
type input "1120.00"
type input "2"
click at [681, 584] on div "Select Item" at bounding box center [619, 600] width 213 height 32
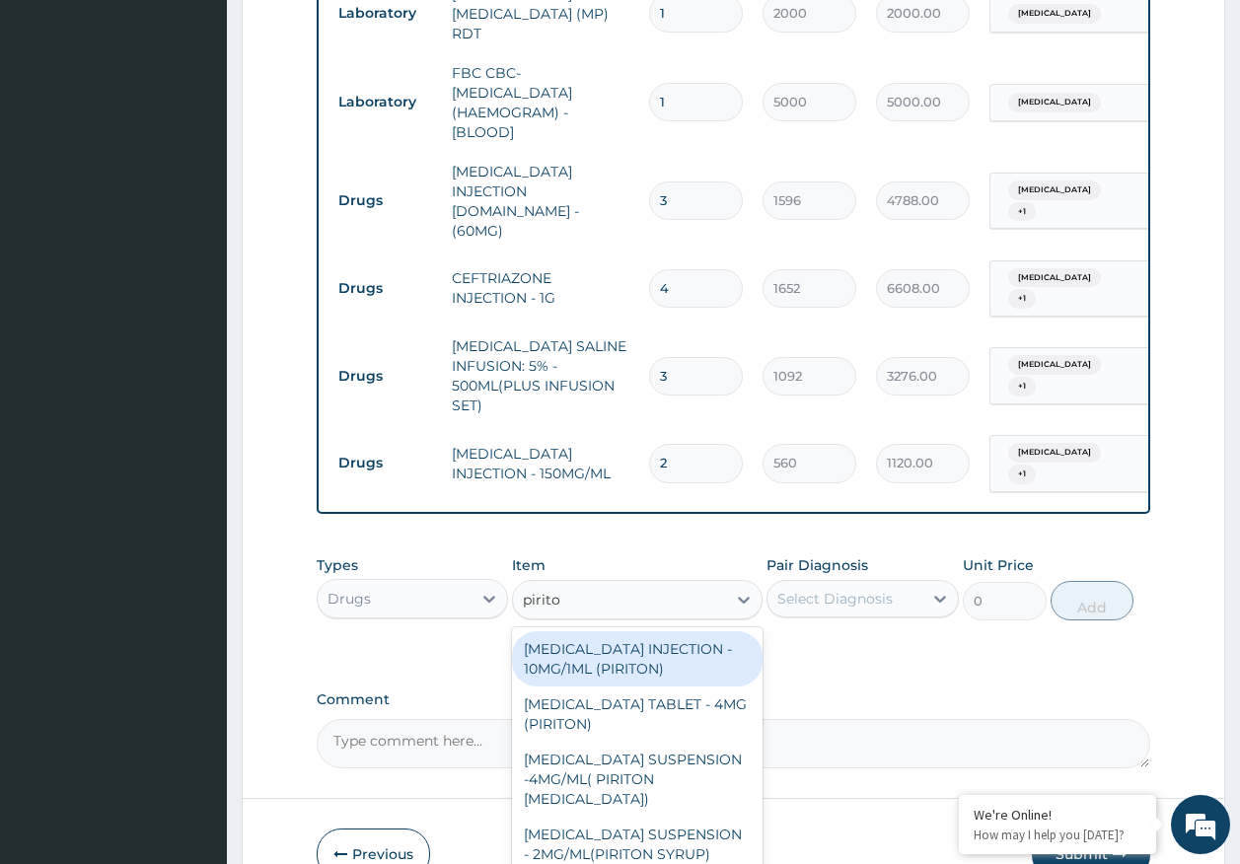
type input "piriton"
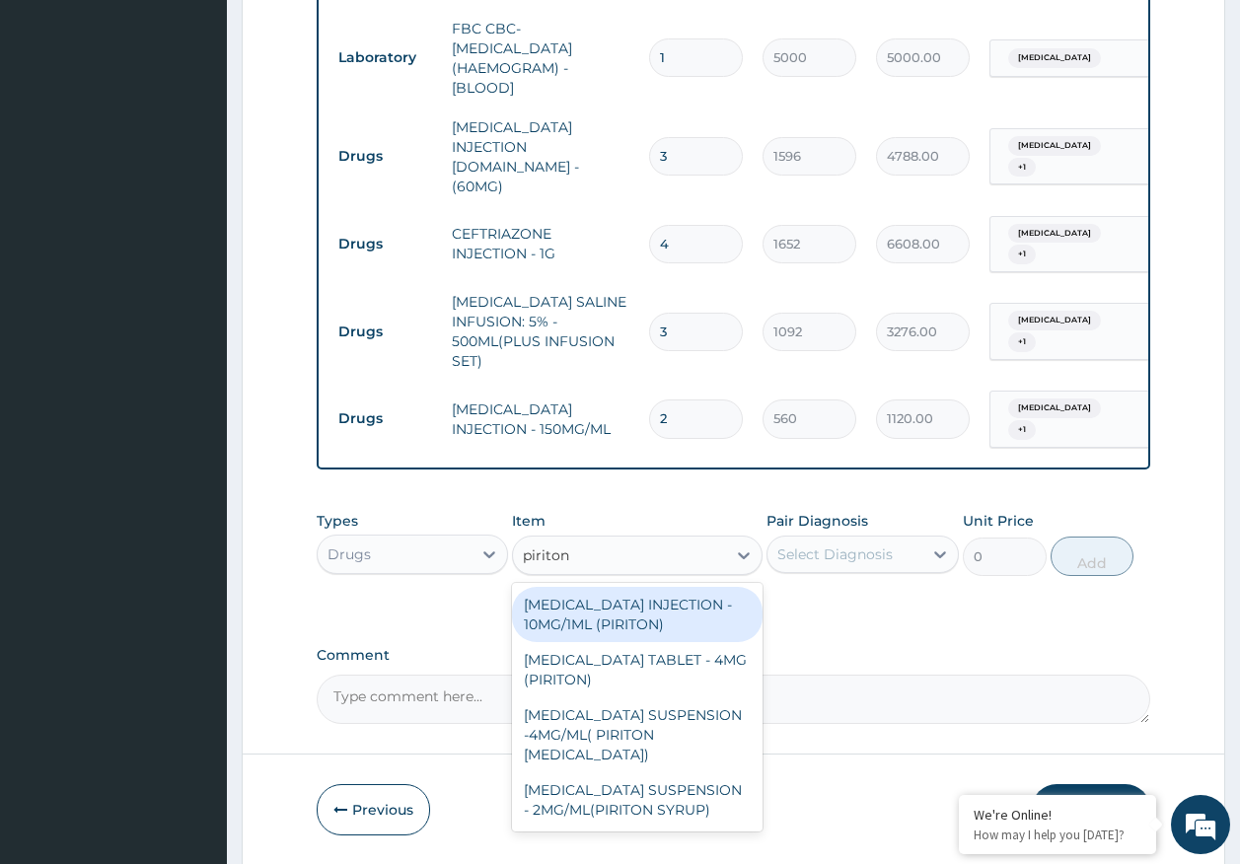
scroll to position [881, 0]
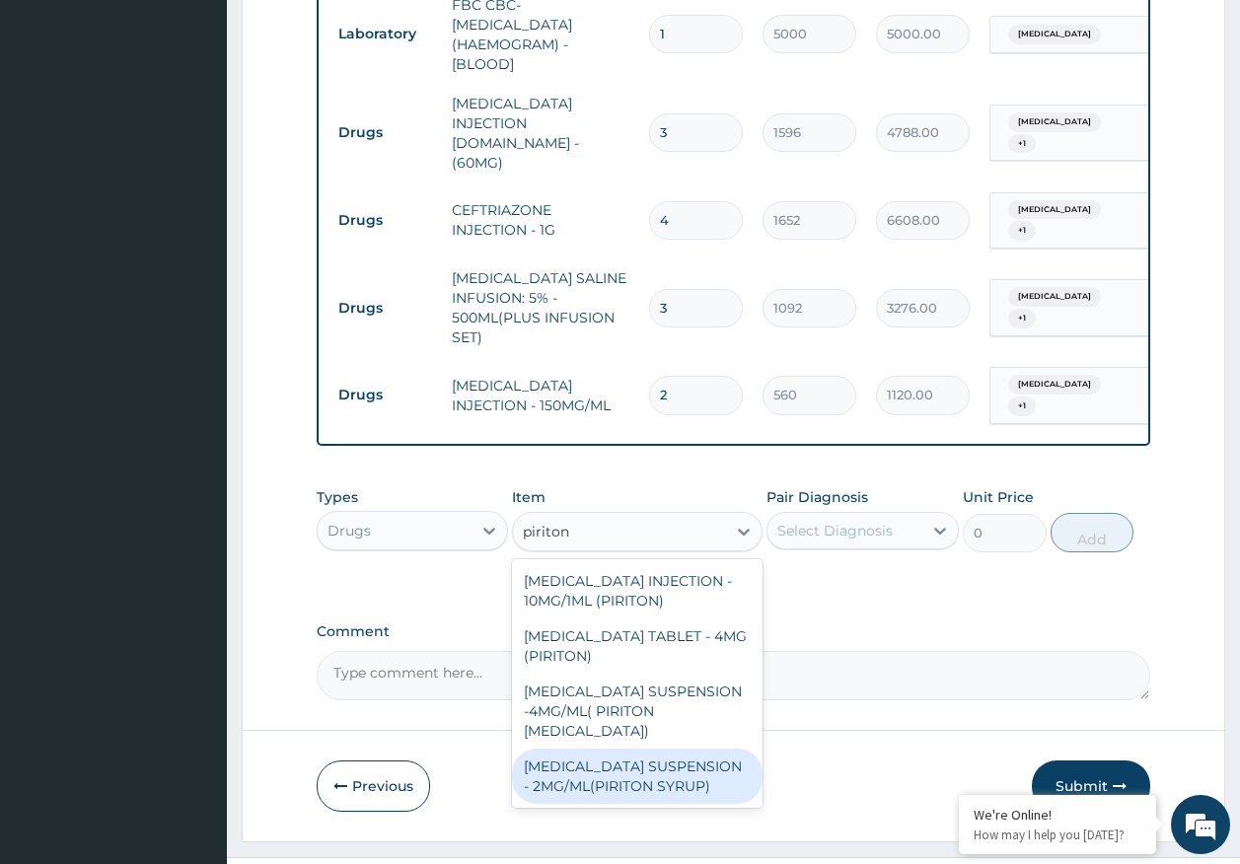
click at [623, 749] on div "[MEDICAL_DATA] SUSPENSION - 2MG/ML(PIRITON SYRUP)" at bounding box center [637, 776] width 251 height 55
type input "840"
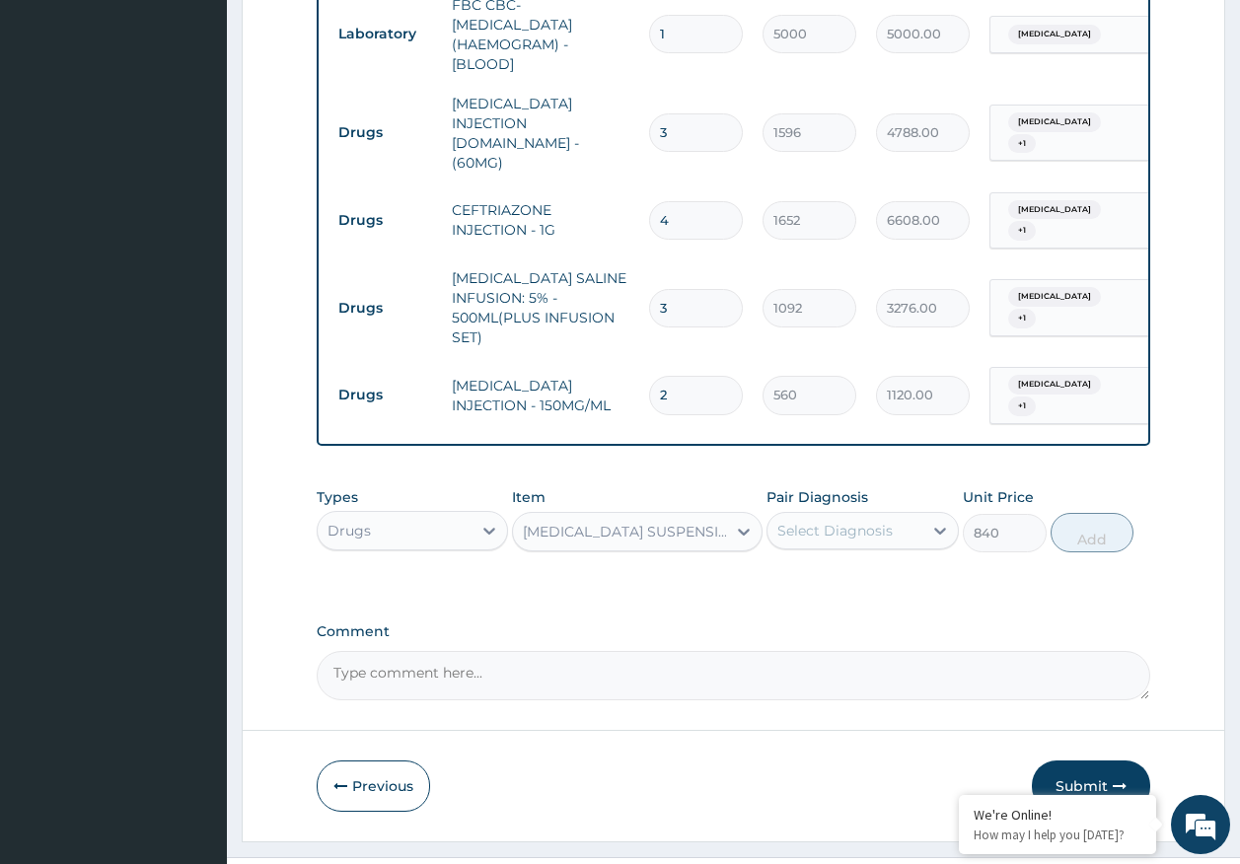
click at [807, 521] on div "Select Diagnosis" at bounding box center [834, 531] width 115 height 20
click at [814, 569] on label "[MEDICAL_DATA]" at bounding box center [860, 579] width 122 height 20
checkbox input "true"
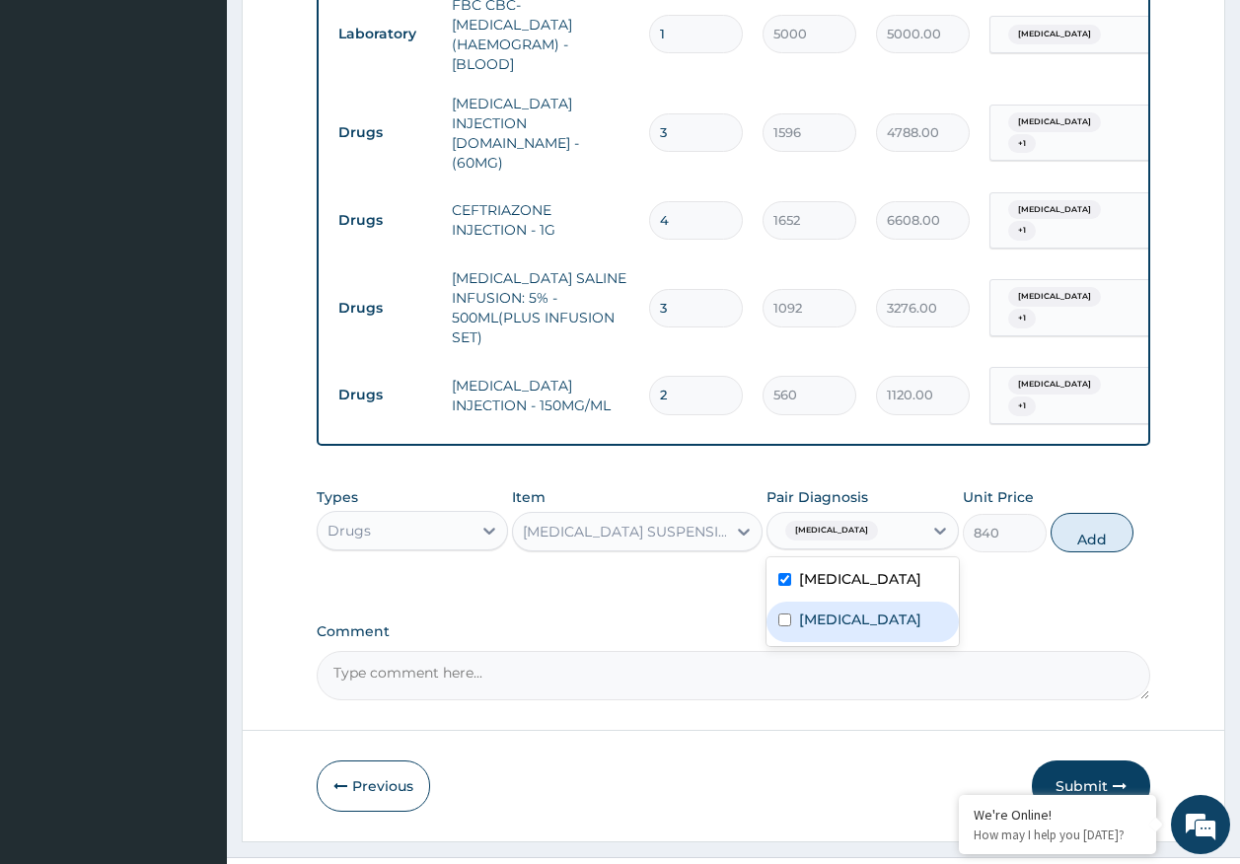
drag, startPoint x: 816, startPoint y: 569, endPoint x: 826, endPoint y: 568, distance: 9.9
click at [819, 610] on label "Sepsis" at bounding box center [860, 620] width 122 height 20
checkbox input "true"
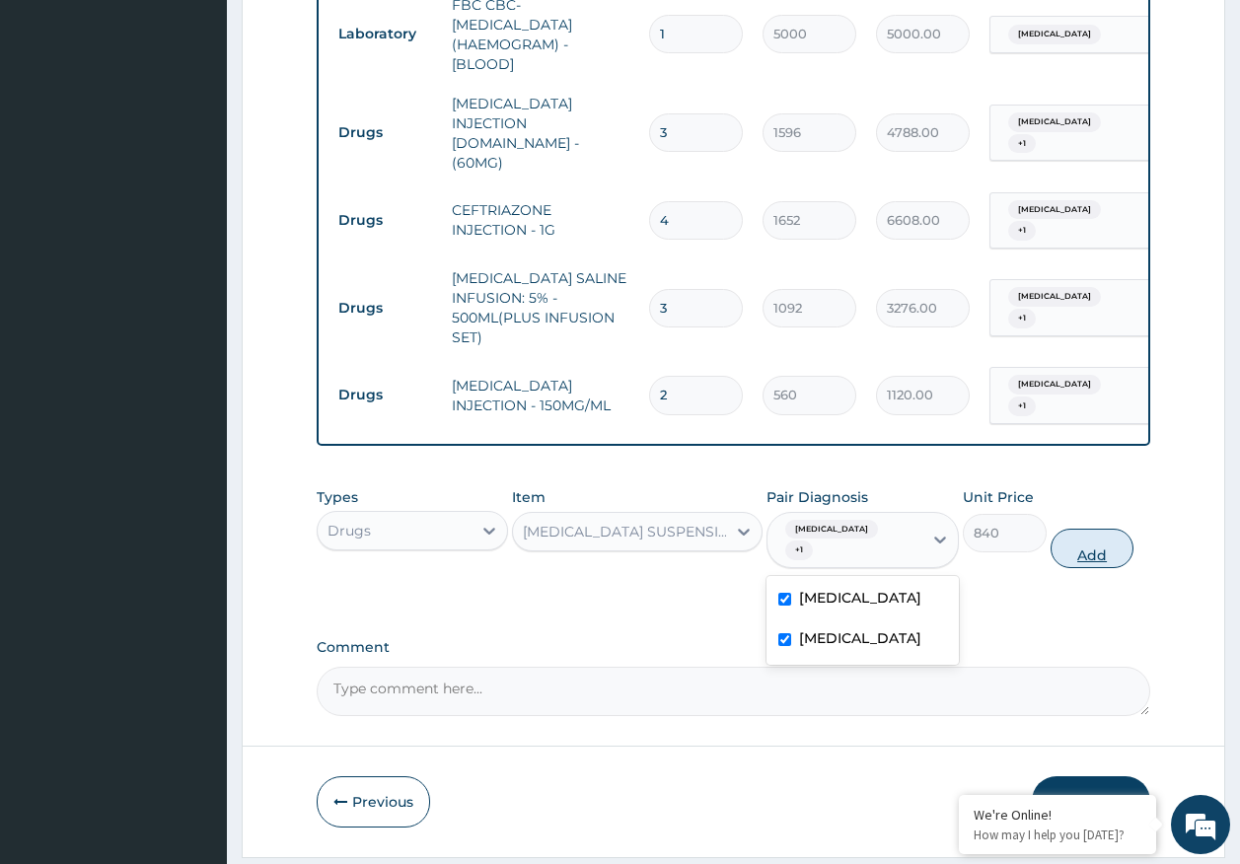
click at [1110, 529] on button "Add" at bounding box center [1093, 548] width 84 height 39
type input "0"
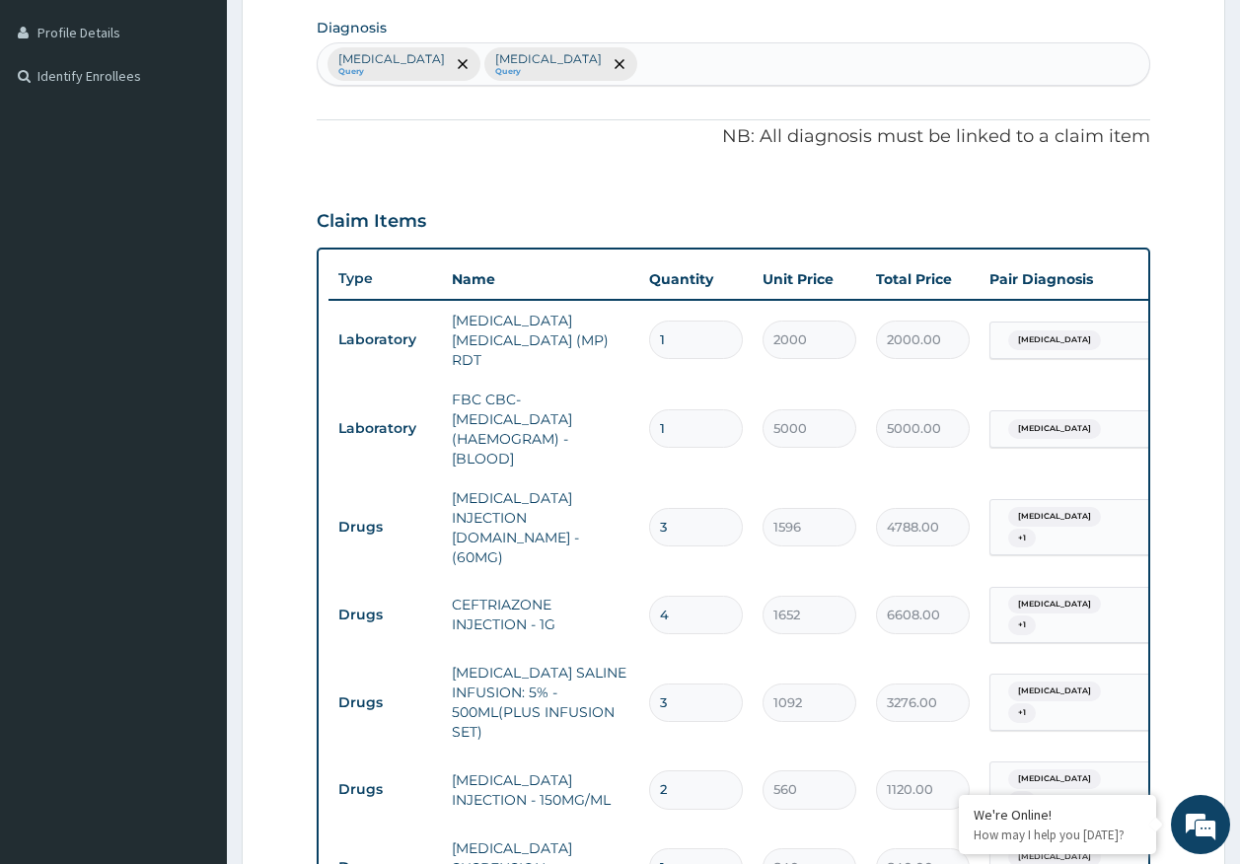
scroll to position [289, 0]
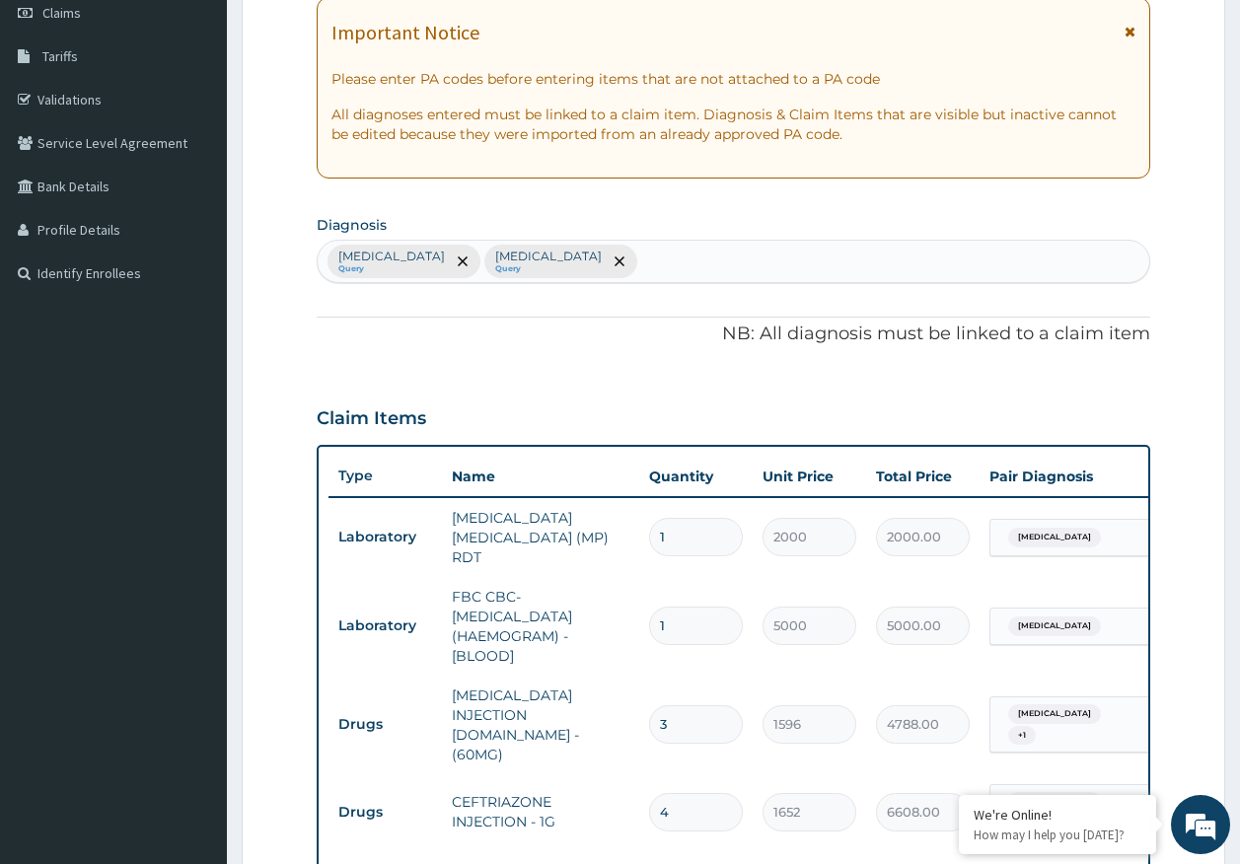
click at [548, 258] on div "Malaria Query Sepsis Query" at bounding box center [734, 261] width 833 height 41
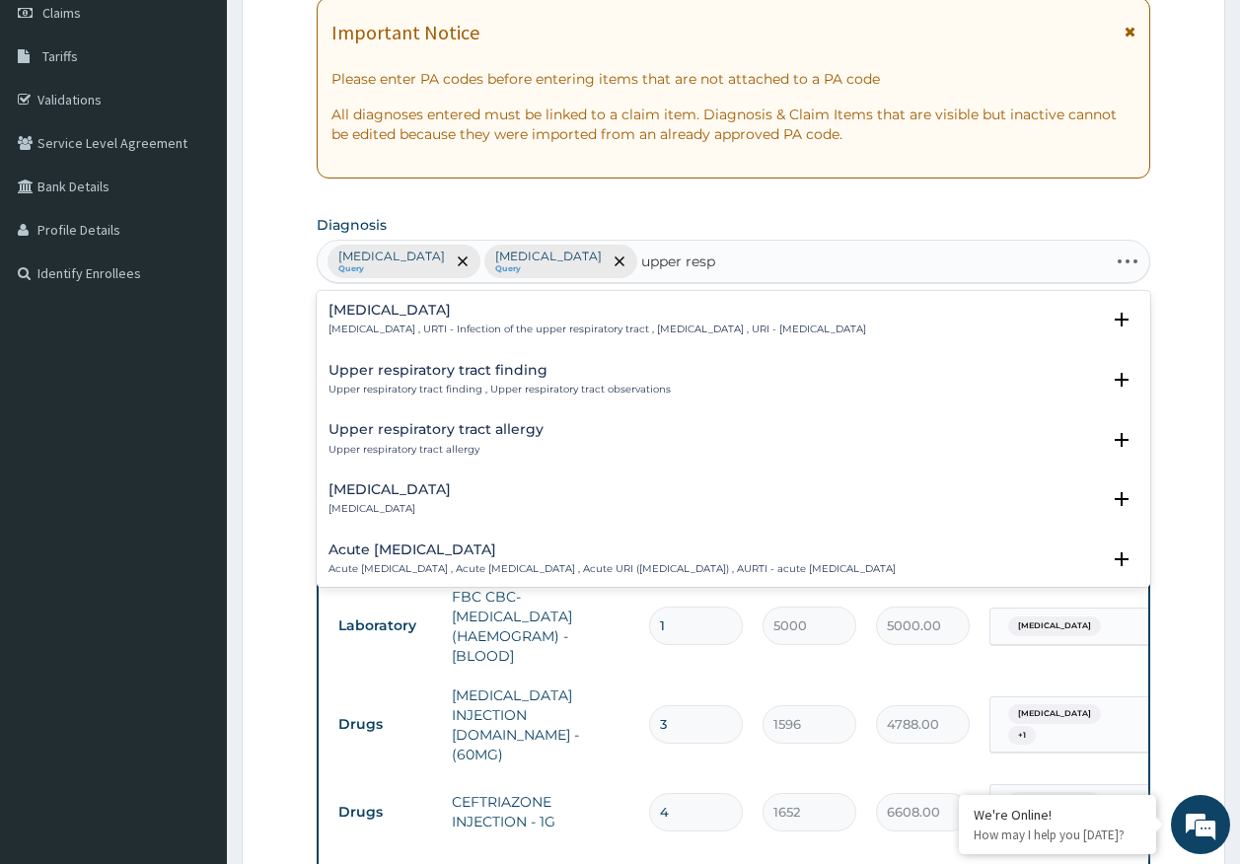
type input "upper respi"
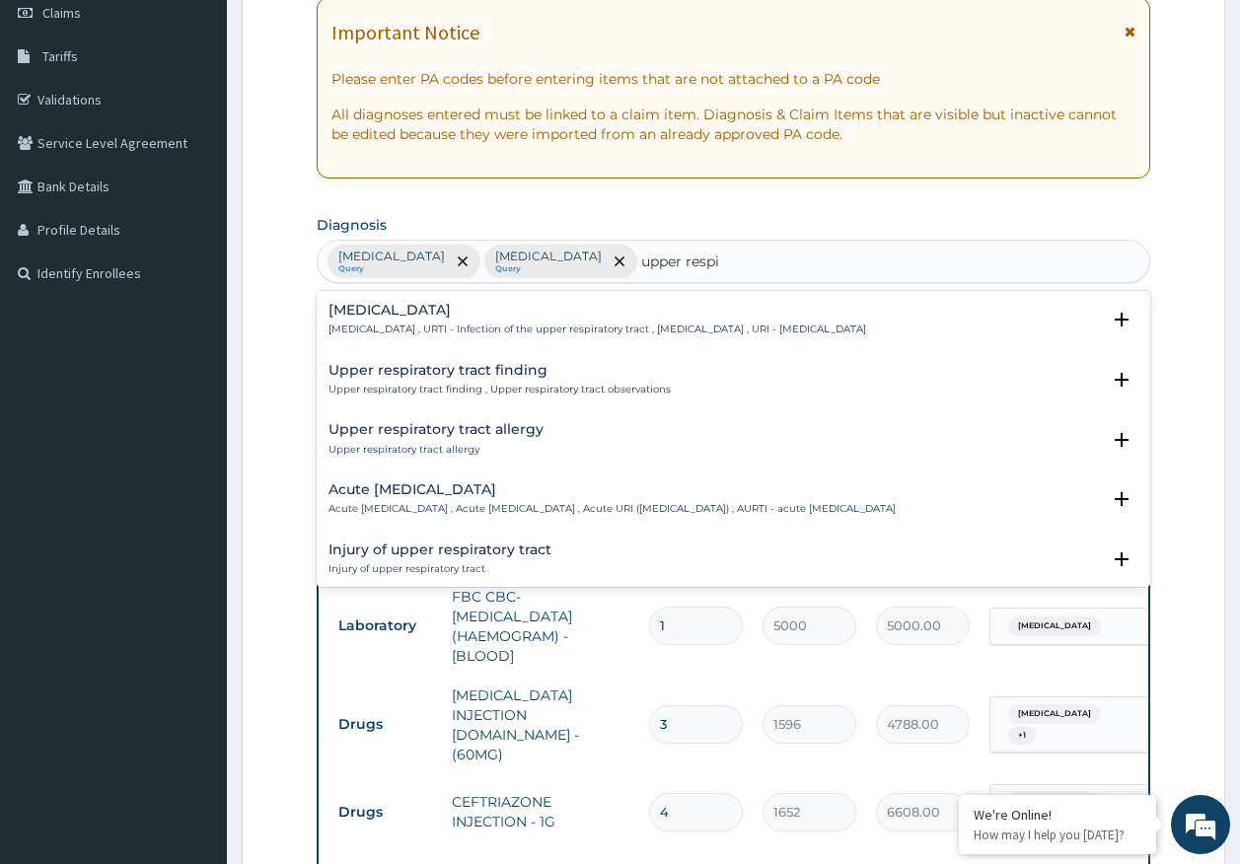
click at [445, 322] on div "Upper respiratory infection Upper respiratory infection , URTI - Infection of t…" at bounding box center [598, 320] width 538 height 35
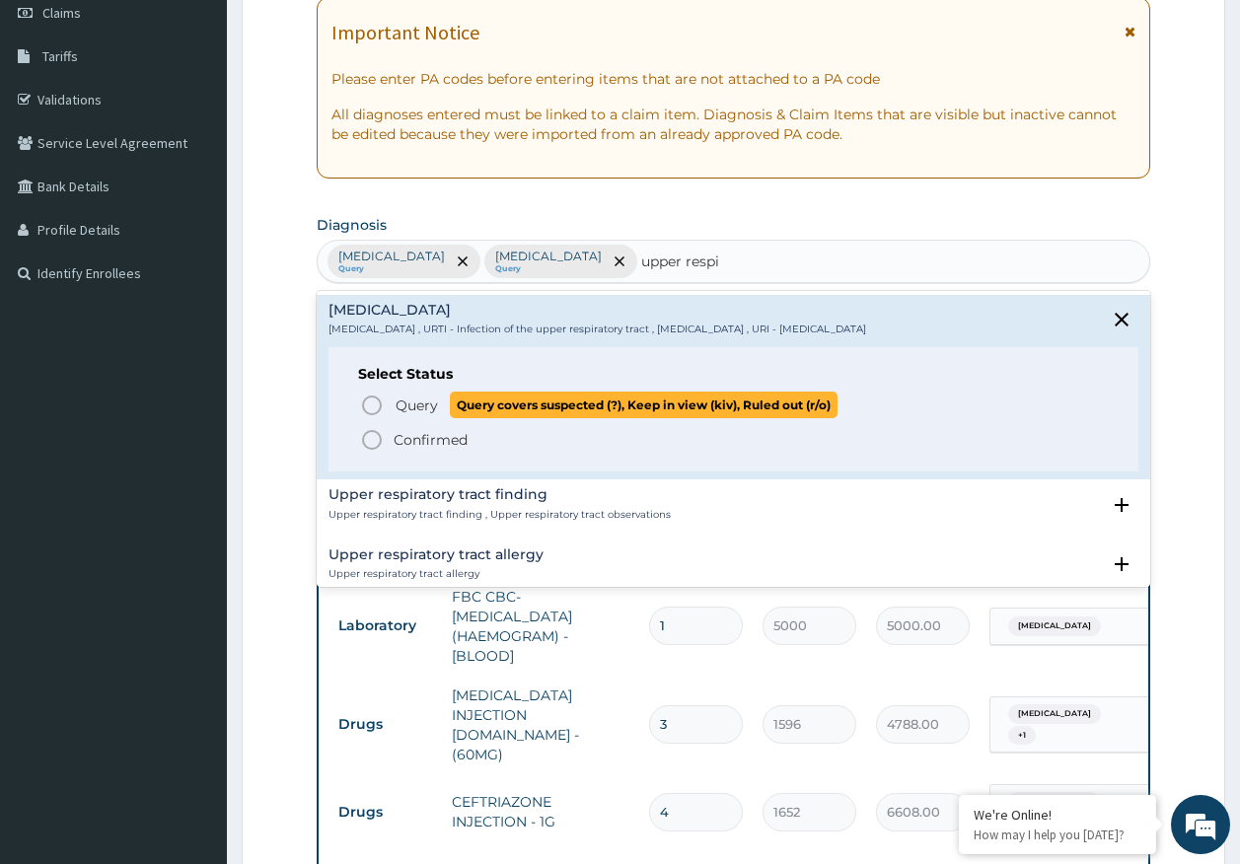
click at [441, 408] on p "Query Query covers suspected (?), Keep in view (kiv), Ruled out (r/o)" at bounding box center [616, 405] width 444 height 27
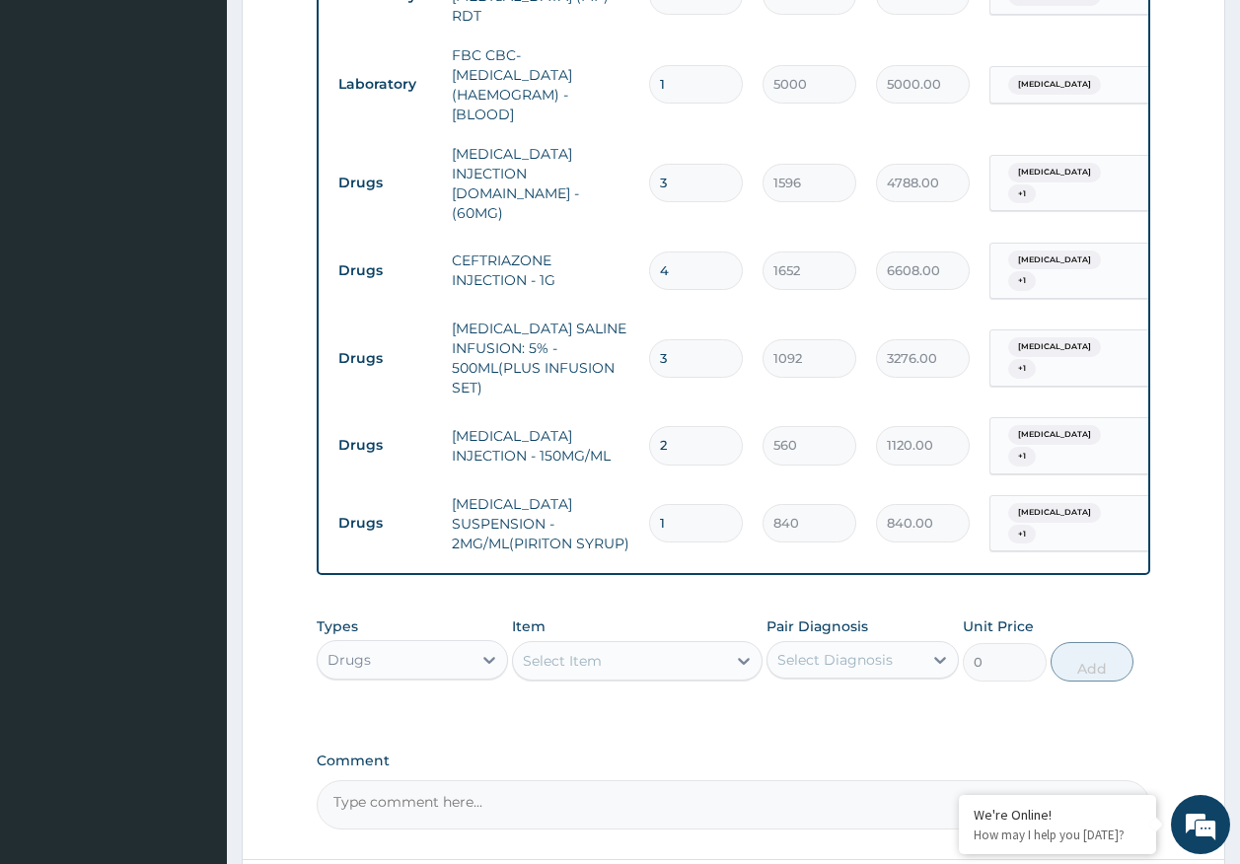
scroll to position [881, 0]
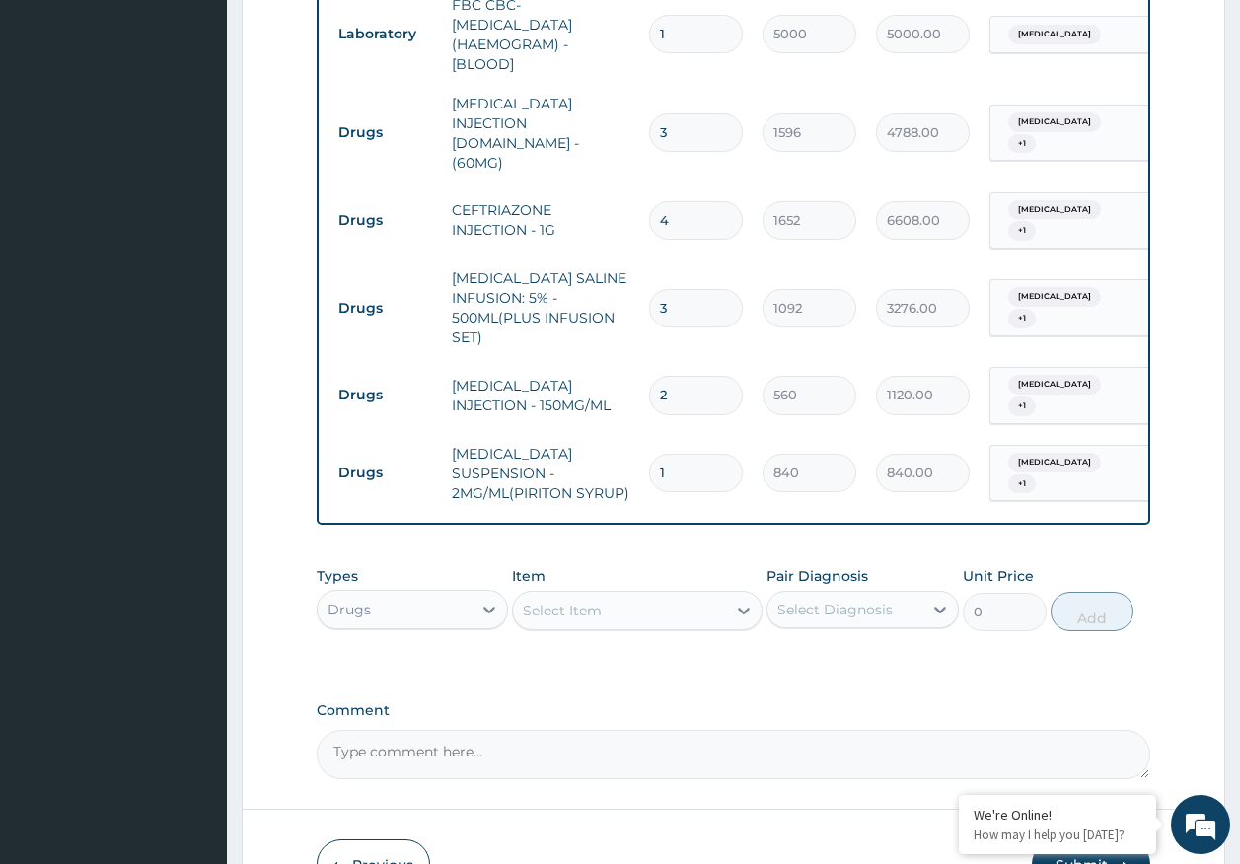
click at [1036, 475] on span "+ 1" at bounding box center [1022, 485] width 28 height 20
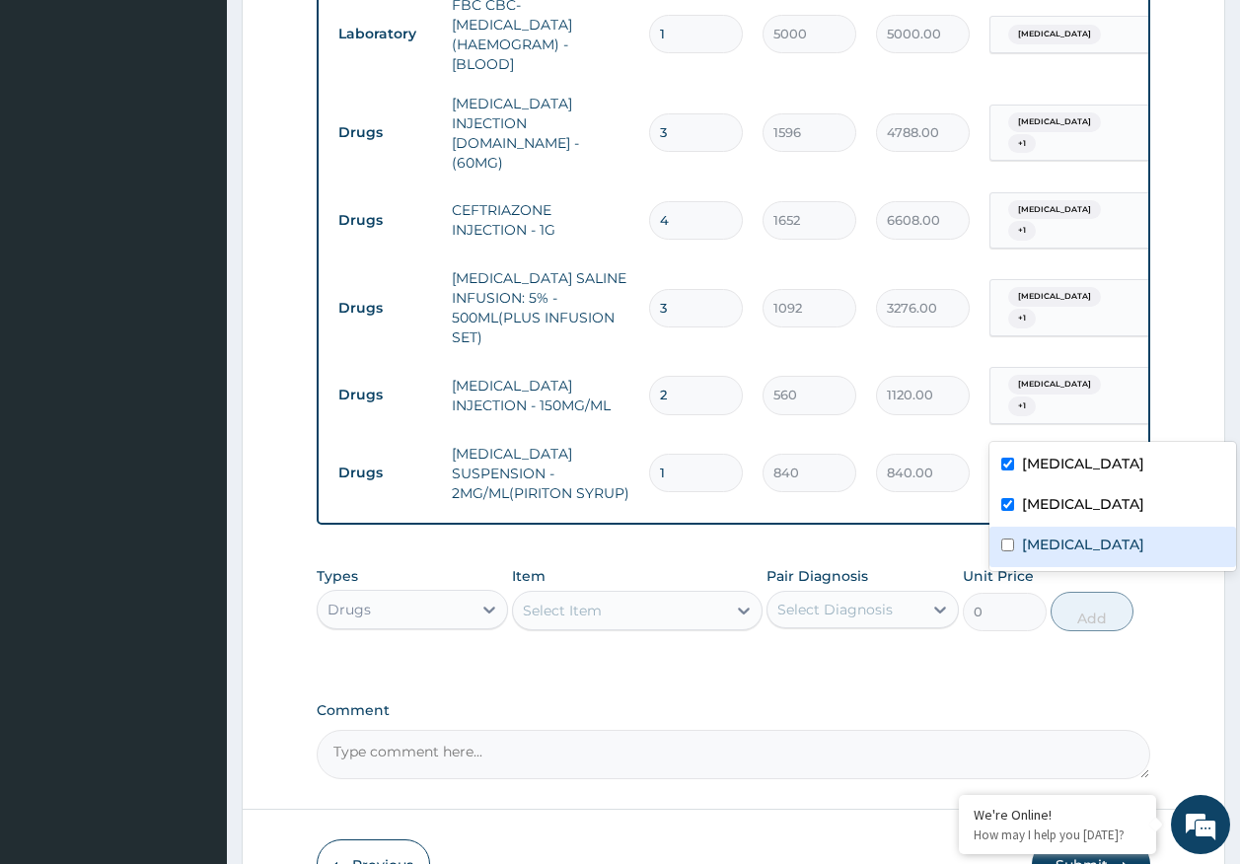
click at [1052, 546] on label "Upper respiratory infection" at bounding box center [1083, 545] width 122 height 20
checkbox input "true"
drag, startPoint x: 1046, startPoint y: 515, endPoint x: 1046, endPoint y: 490, distance: 24.7
click at [1046, 513] on div "Sepsis" at bounding box center [1112, 506] width 247 height 40
checkbox input "false"
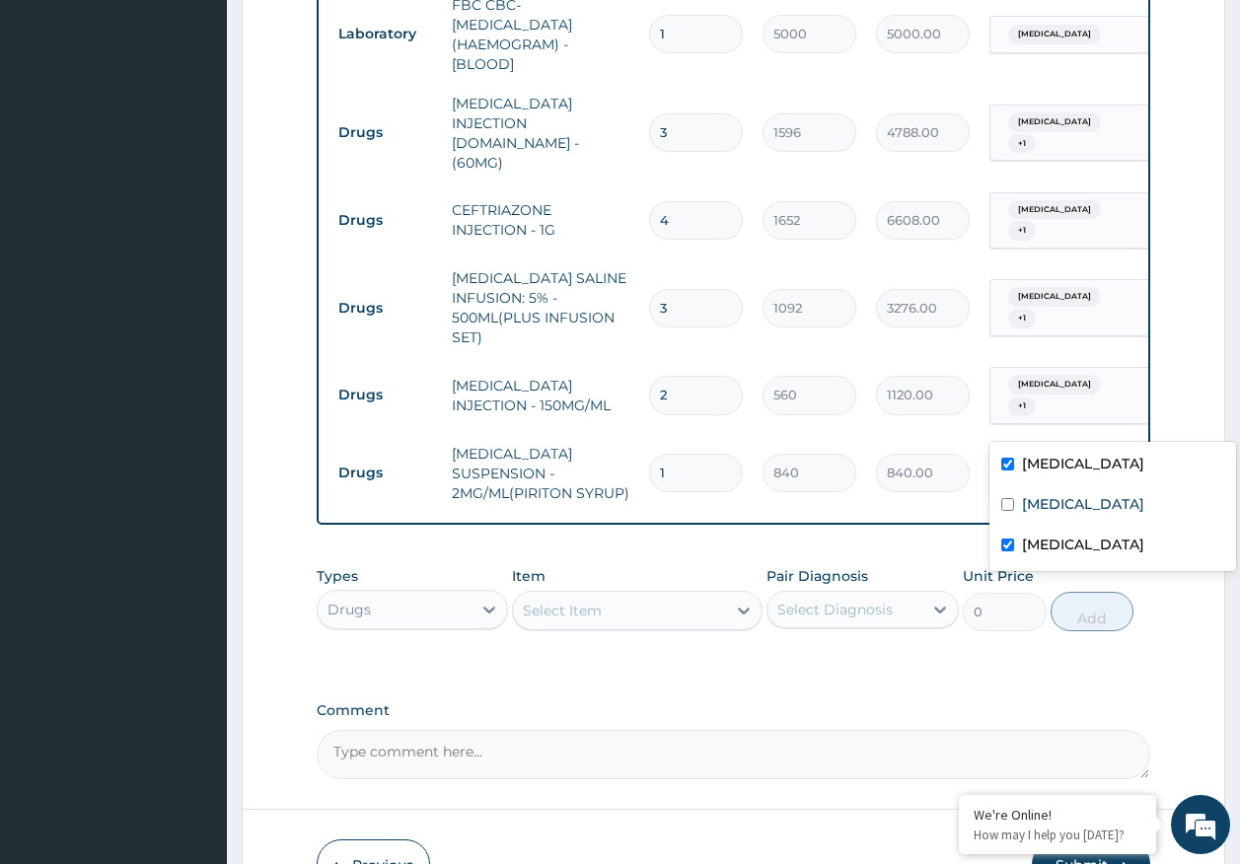
click at [1045, 467] on label "[MEDICAL_DATA]" at bounding box center [1083, 464] width 122 height 20
checkbox input "false"
click at [588, 601] on div "Select Item" at bounding box center [562, 611] width 79 height 20
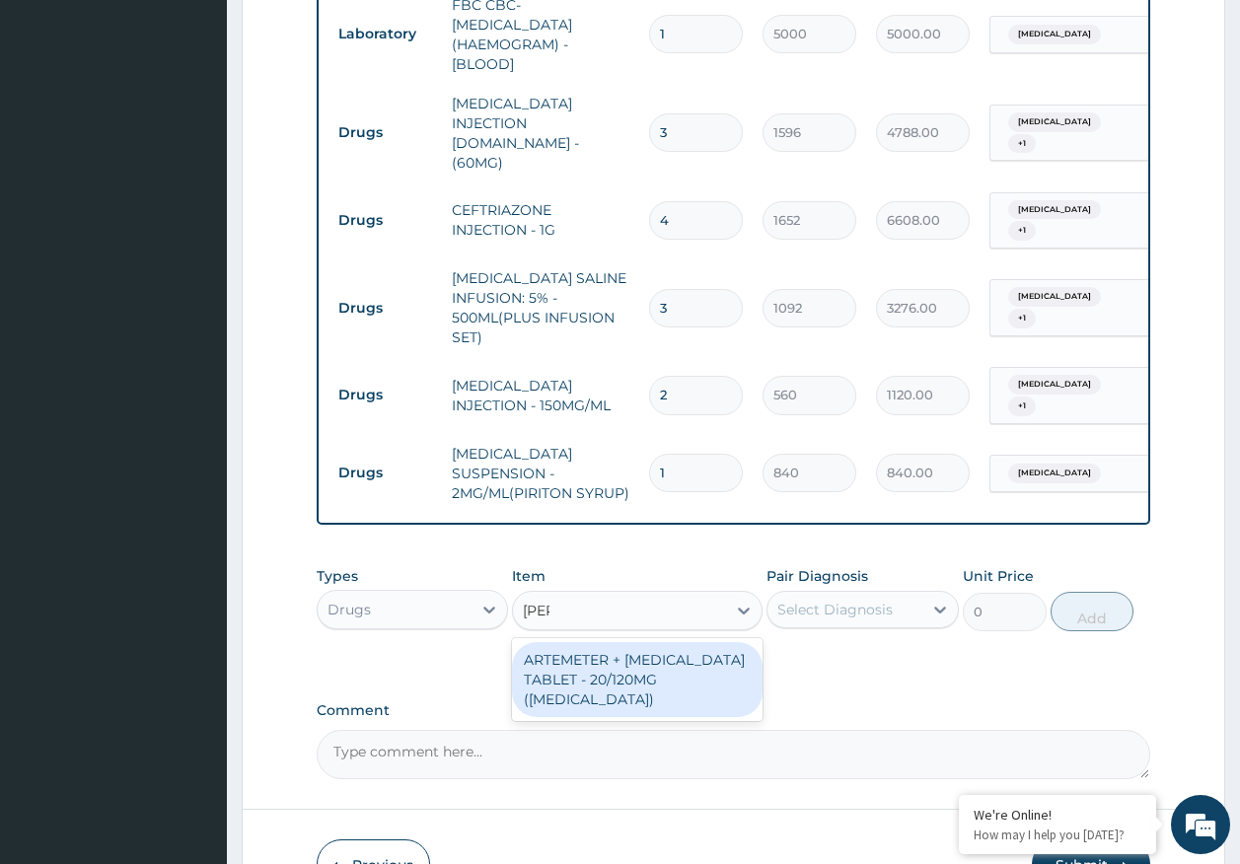
type input "coart"
drag, startPoint x: 666, startPoint y: 641, endPoint x: 793, endPoint y: 572, distance: 144.8
click at [680, 642] on div "ARTEMETER + LUMEFANTRINE TABLET - 20/120MG (COARTEM)" at bounding box center [637, 679] width 251 height 75
type input "210"
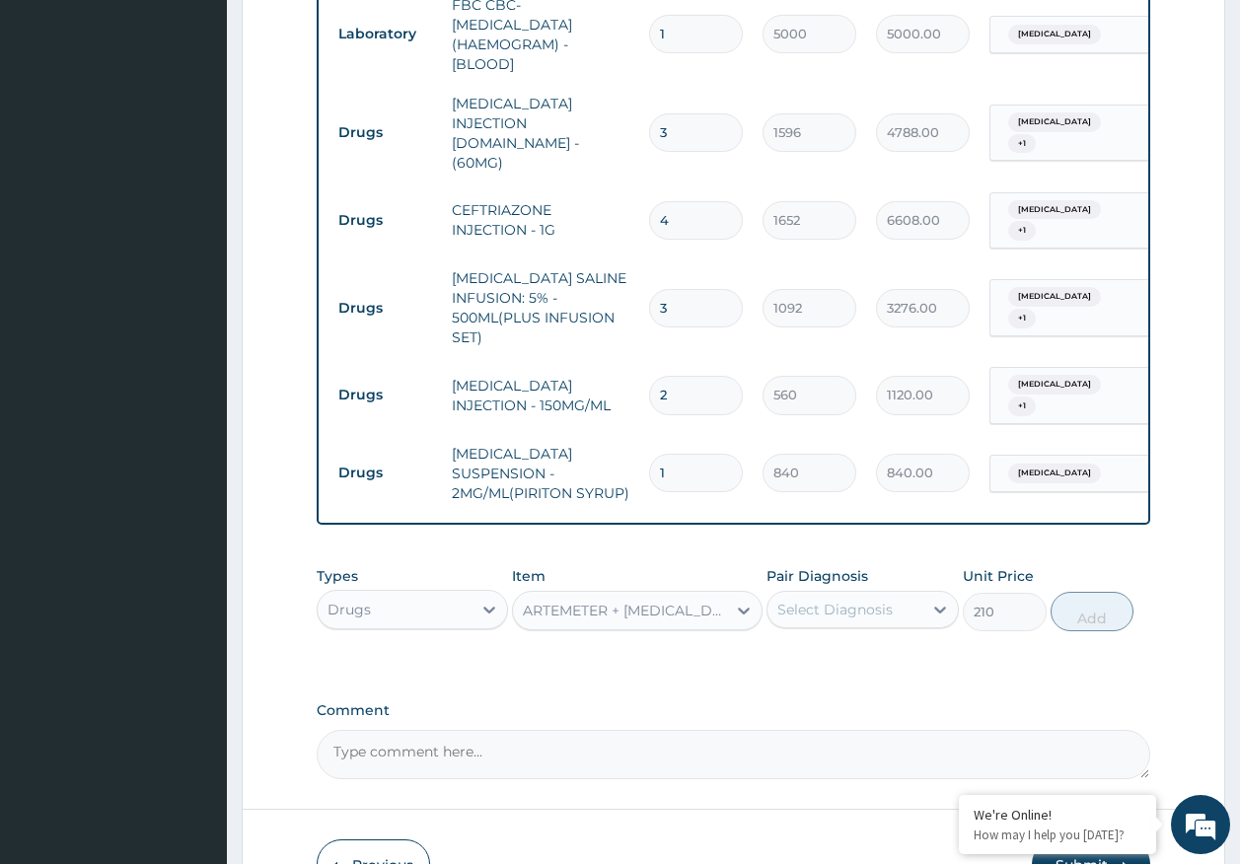
click at [802, 600] on div "Select Diagnosis" at bounding box center [834, 610] width 115 height 20
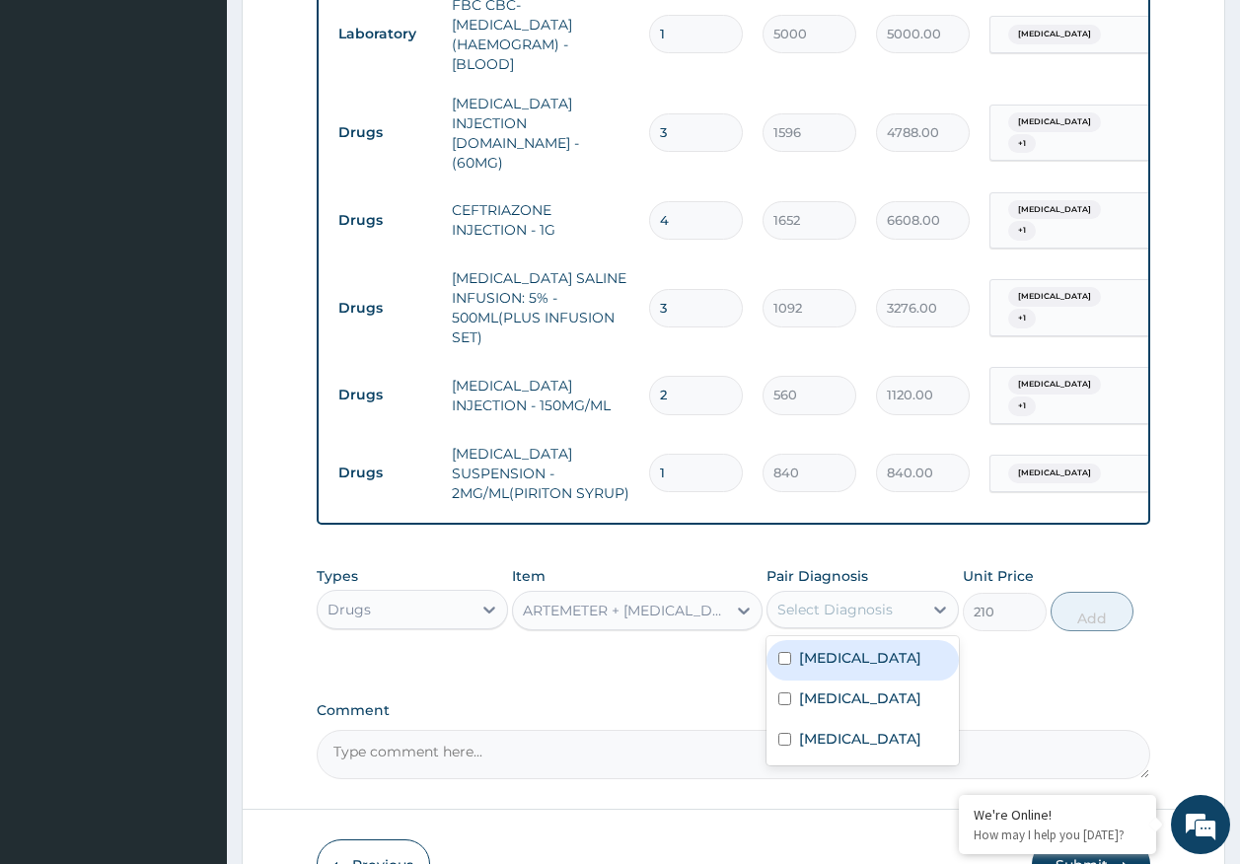
click at [822, 640] on div "[MEDICAL_DATA]" at bounding box center [863, 660] width 192 height 40
checkbox input "true"
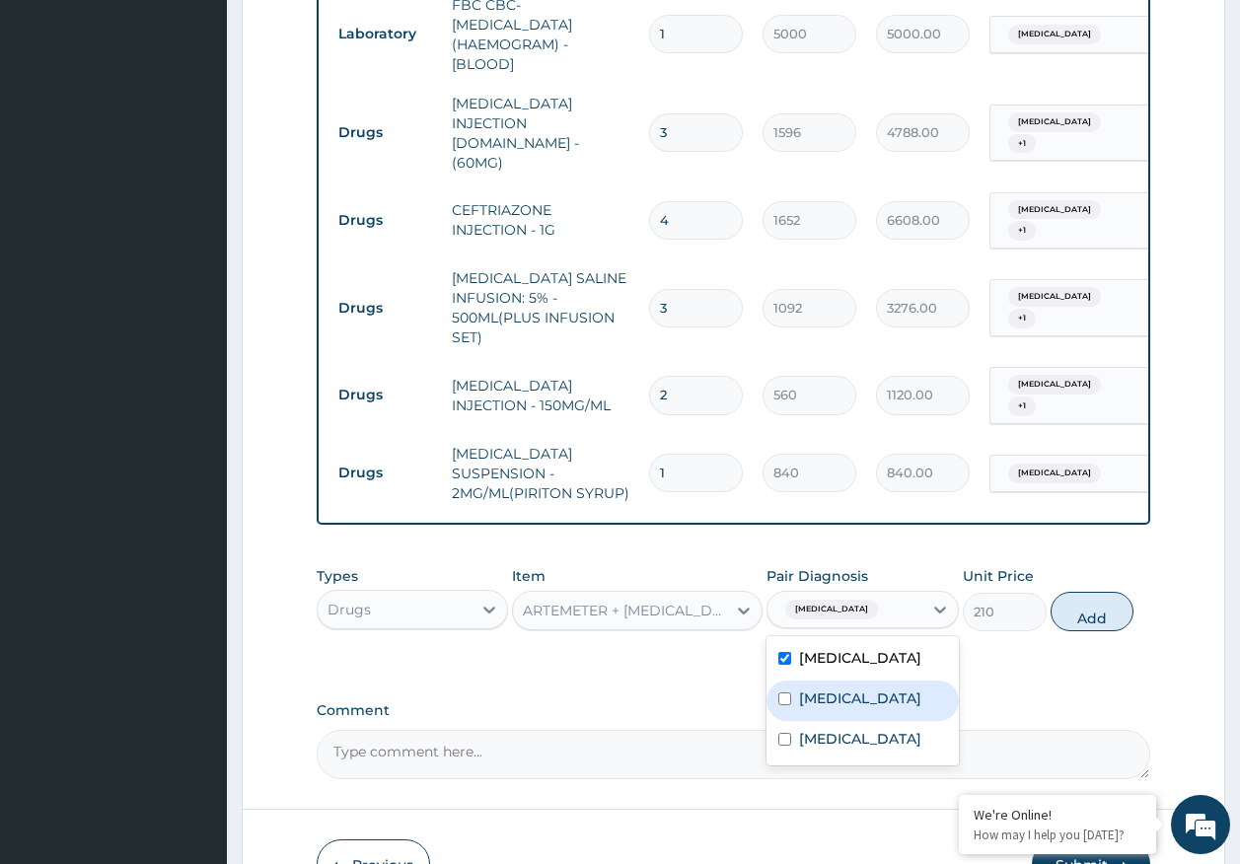
drag, startPoint x: 823, startPoint y: 650, endPoint x: 884, endPoint y: 639, distance: 62.1
click at [824, 689] on label "[MEDICAL_DATA]" at bounding box center [860, 699] width 122 height 20
checkbox input "true"
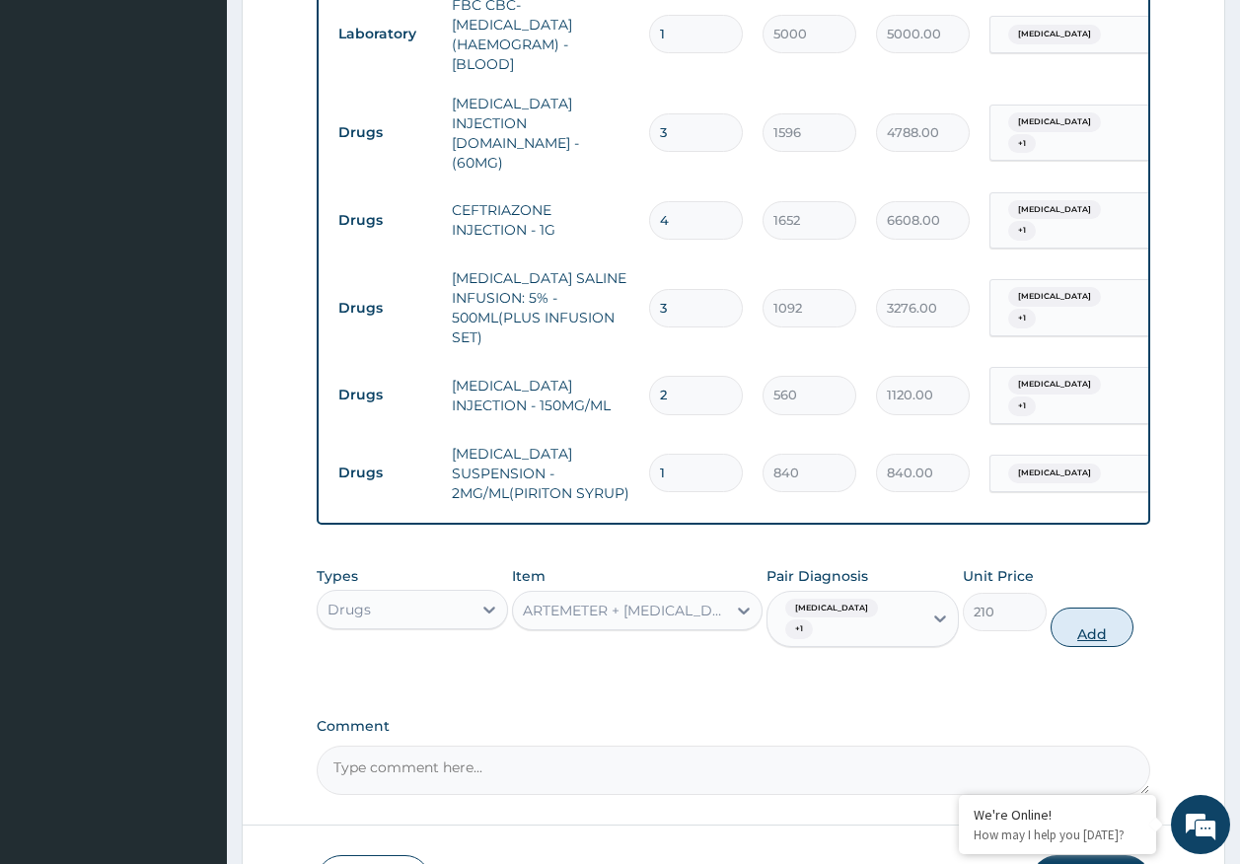
click at [1107, 608] on button "Add" at bounding box center [1093, 627] width 84 height 39
type input "0"
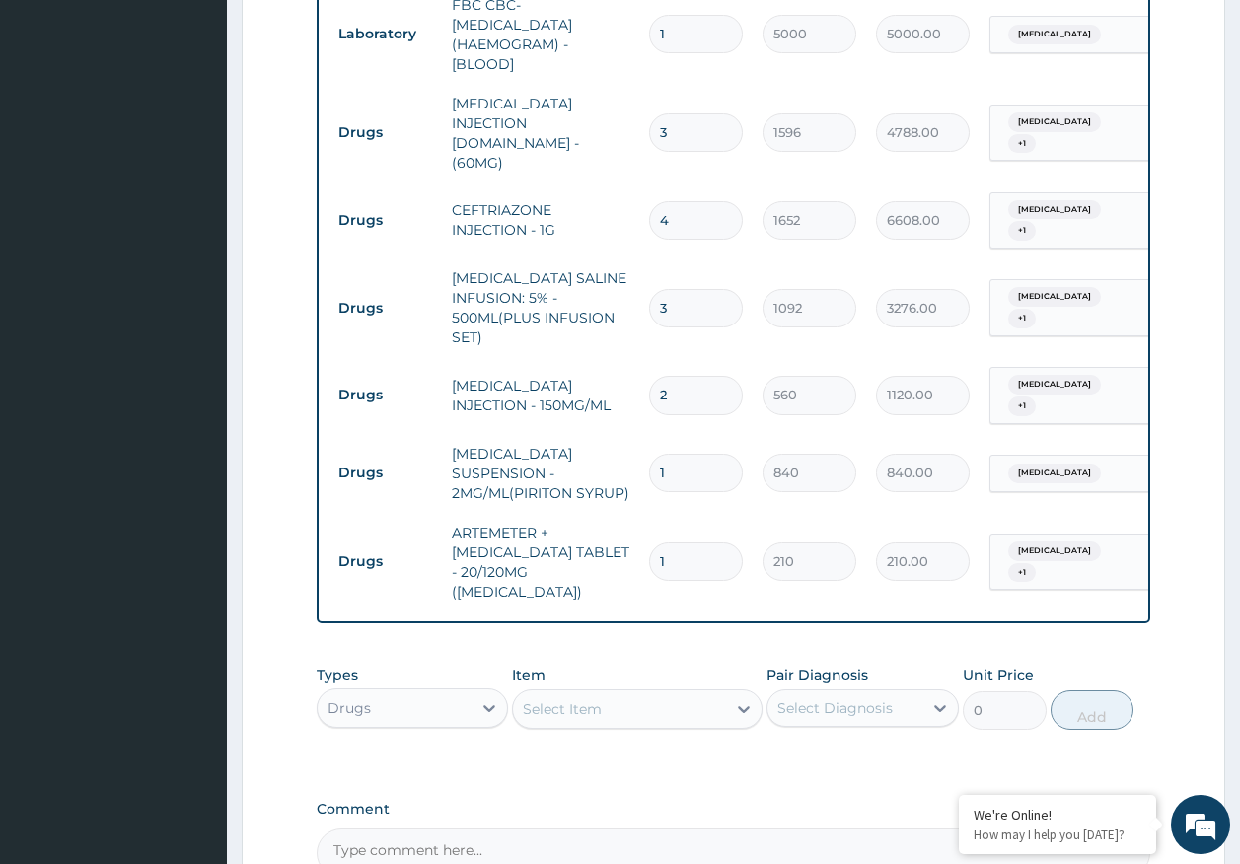
click at [670, 694] on div "Select Item" at bounding box center [619, 710] width 213 height 32
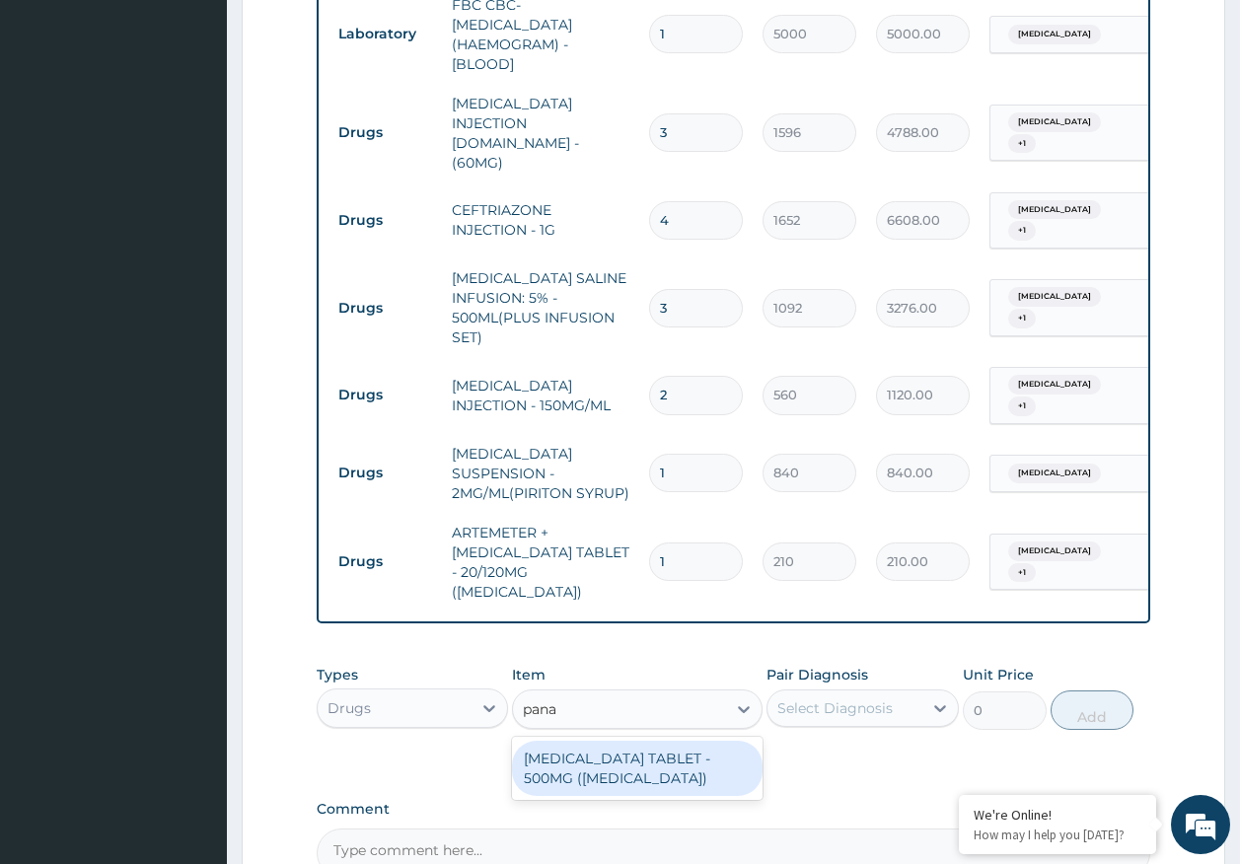
type input "panad"
drag, startPoint x: 664, startPoint y: 700, endPoint x: 820, endPoint y: 646, distance: 165.0
click at [684, 741] on div "PARACETAMOL TABLET - 500MG (PANADOL)" at bounding box center [637, 768] width 251 height 55
type input "42"
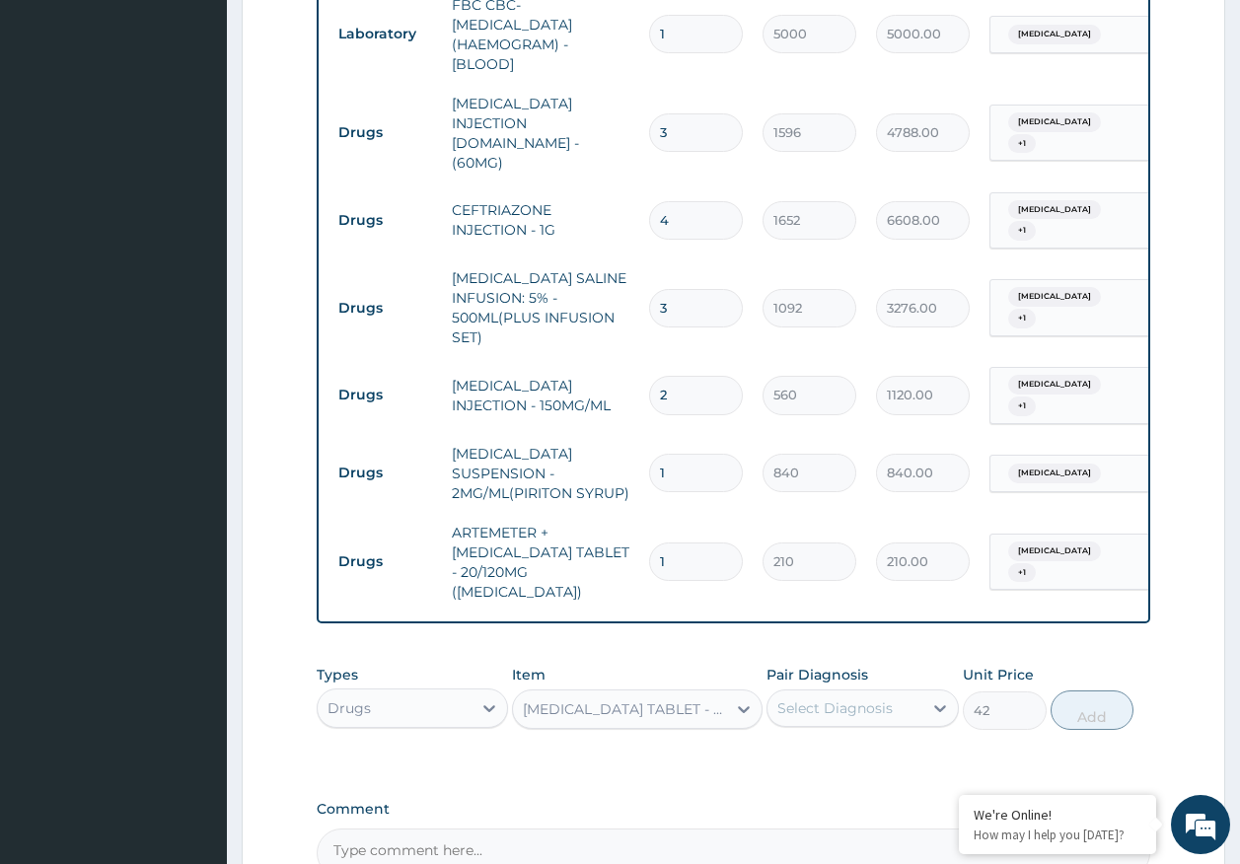
drag, startPoint x: 833, startPoint y: 626, endPoint x: 832, endPoint y: 667, distance: 40.5
click at [833, 690] on div "Select Diagnosis" at bounding box center [863, 708] width 192 height 37
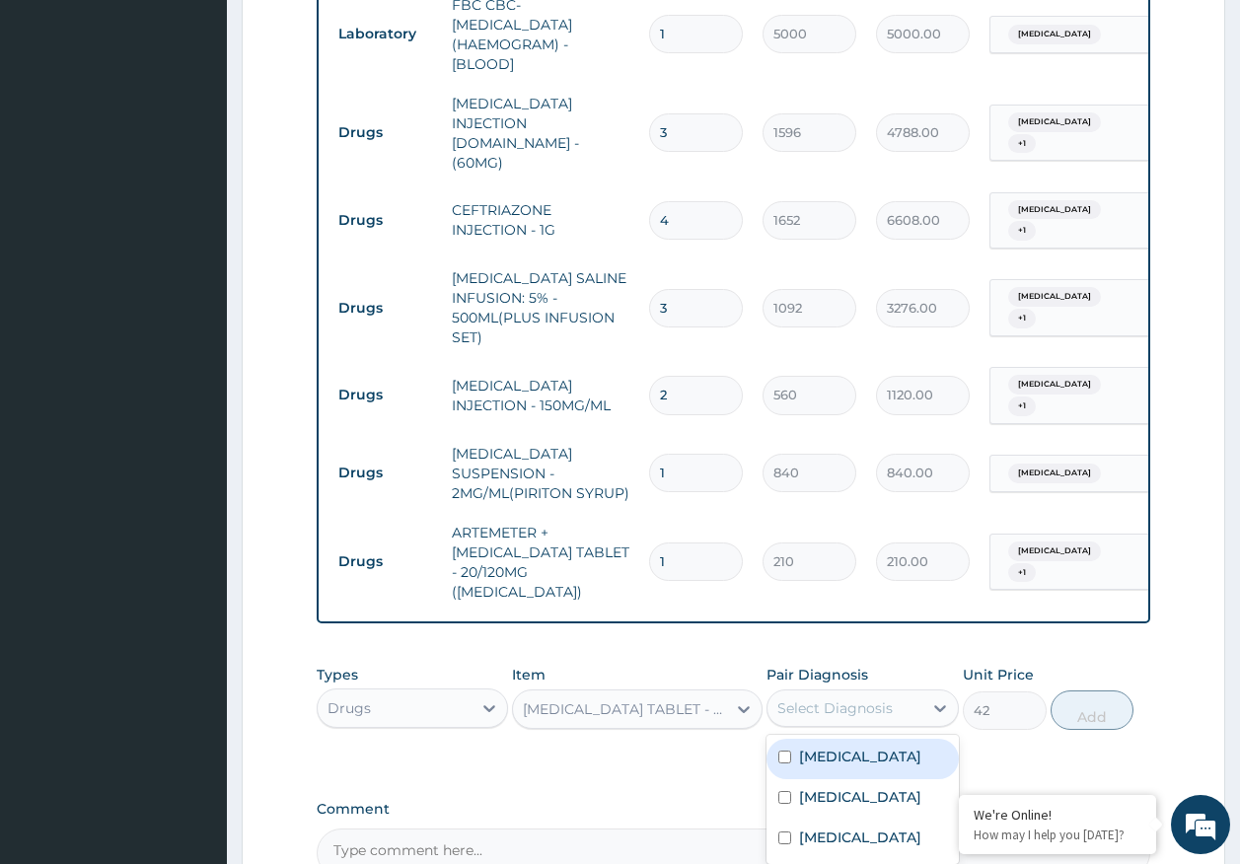
click at [821, 747] on label "Malaria" at bounding box center [860, 757] width 122 height 20
checkbox input "true"
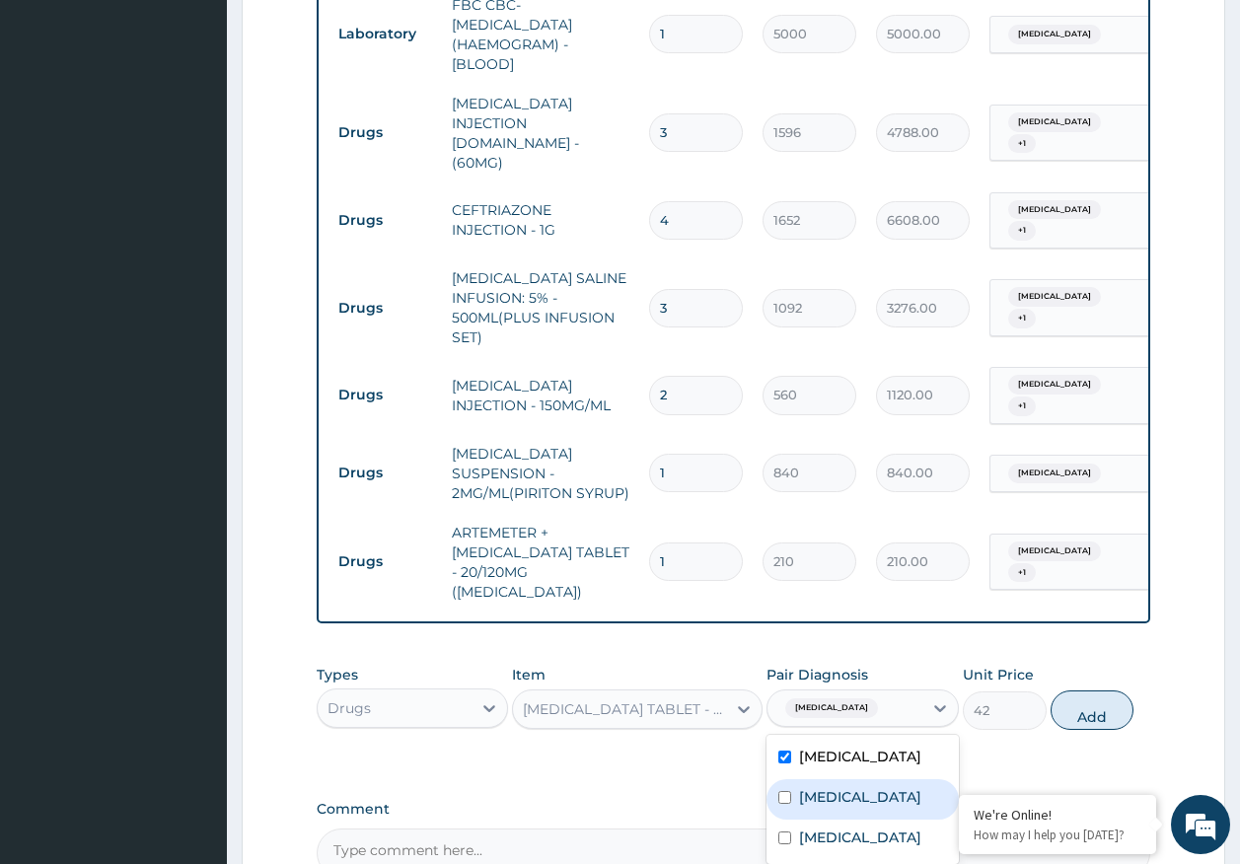
drag, startPoint x: 824, startPoint y: 739, endPoint x: 1015, endPoint y: 690, distance: 197.6
click at [825, 787] on label "Sepsis" at bounding box center [860, 797] width 122 height 20
checkbox input "true"
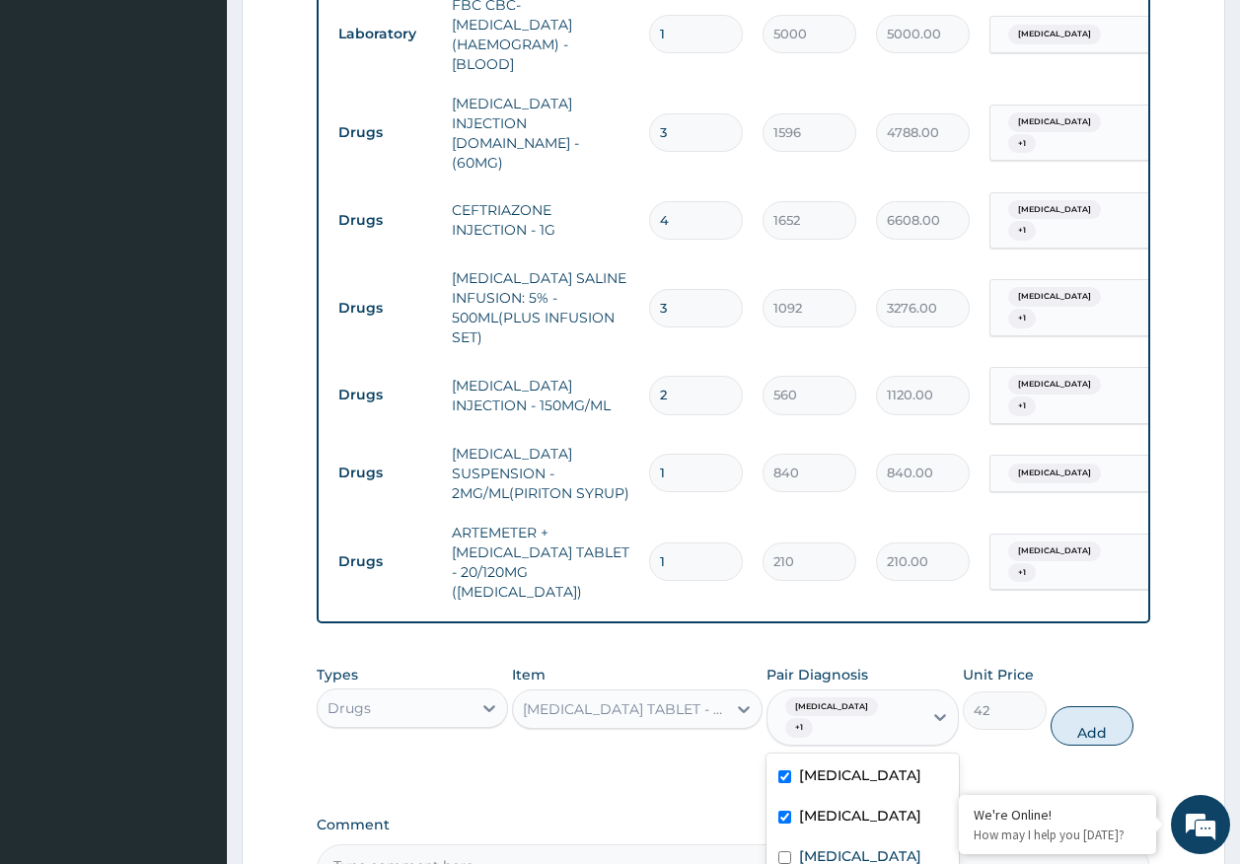
click at [1081, 668] on div "Types Drugs Item PARACETAMOL TABLET - 500MG (PANADOL) Pair Diagnosis option Sep…" at bounding box center [734, 706] width 835 height 102
click at [1096, 706] on button "Add" at bounding box center [1093, 725] width 84 height 39
type input "0"
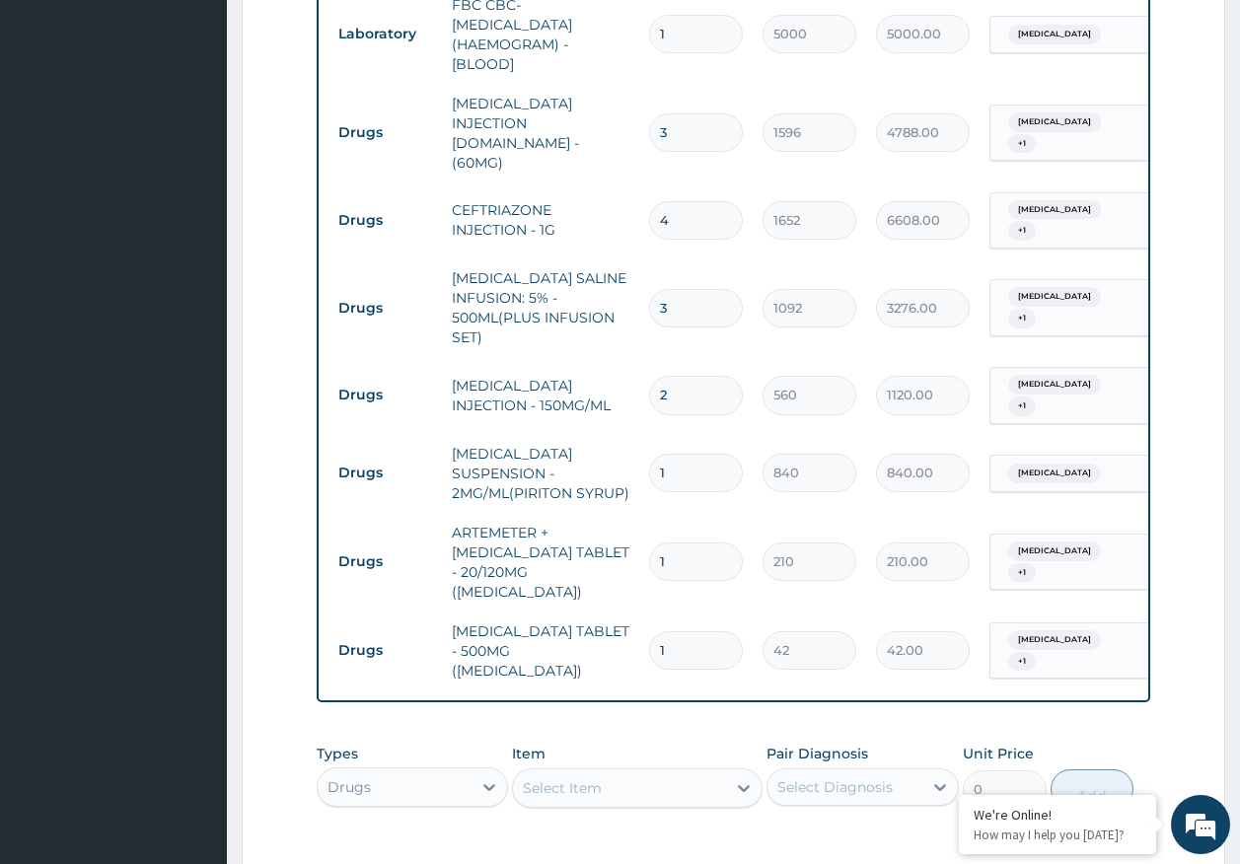
type input "0.00"
type input "9"
type input "378.00"
type input "9"
click at [692, 543] on input "1" at bounding box center [696, 562] width 94 height 38
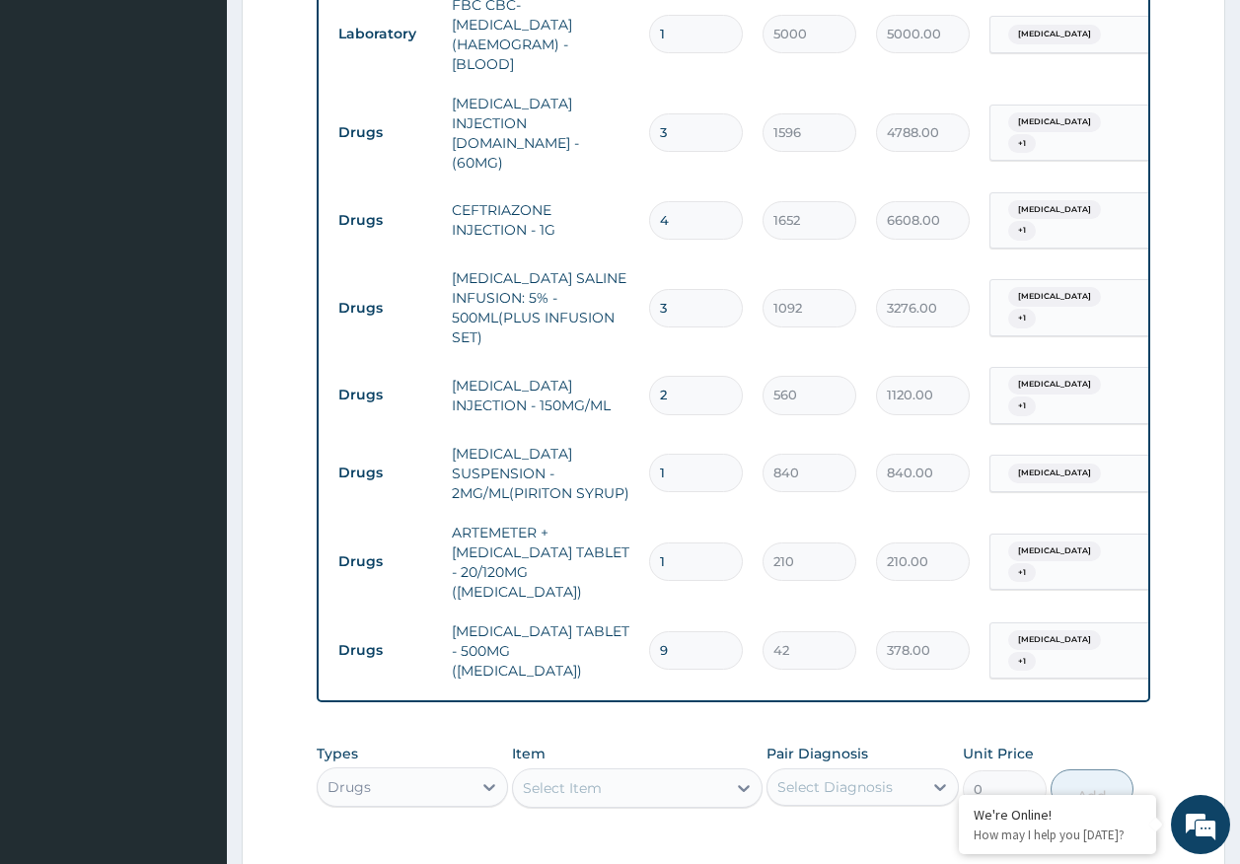
type input "12"
type input "2520.00"
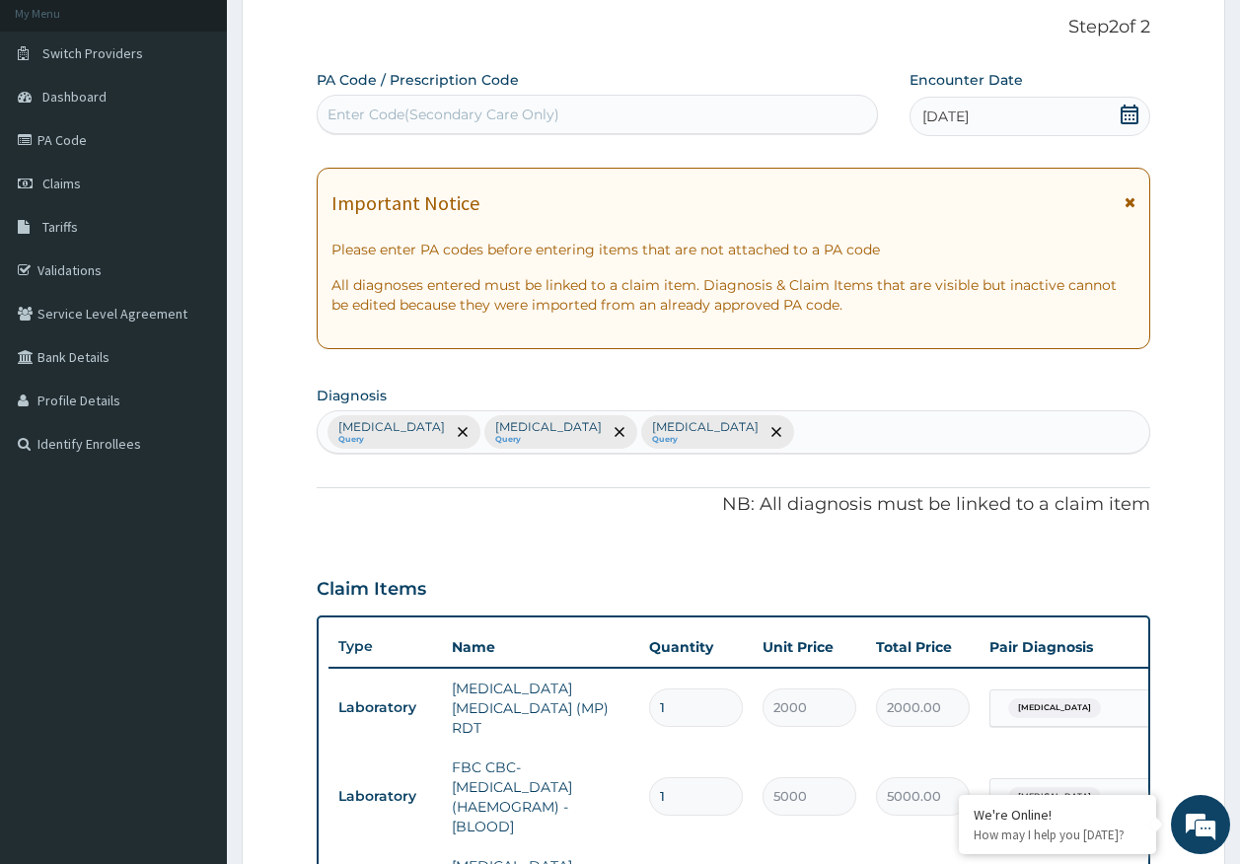
scroll to position [0, 0]
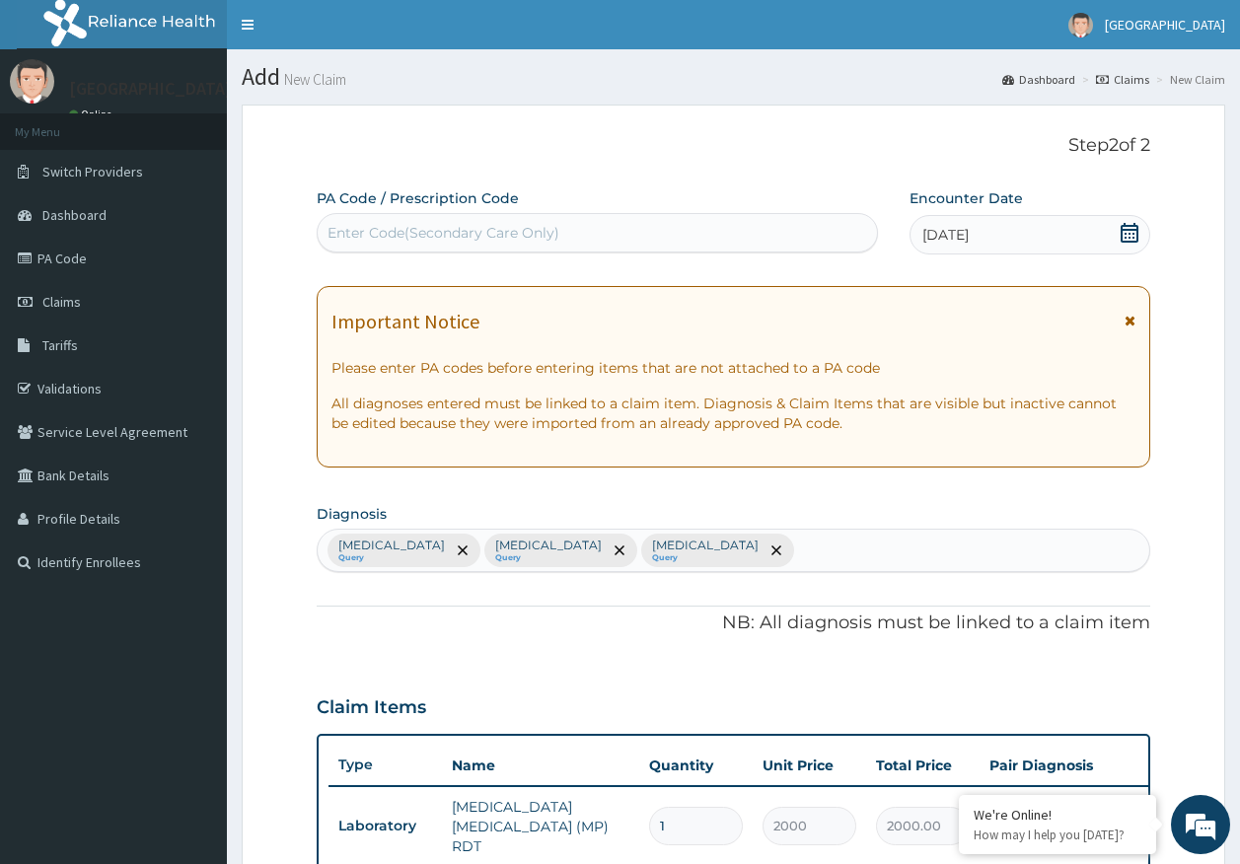
type input "12"
click at [504, 234] on div "Enter Code(Secondary Care Only)" at bounding box center [444, 233] width 232 height 20
type input "PA/EEA406"
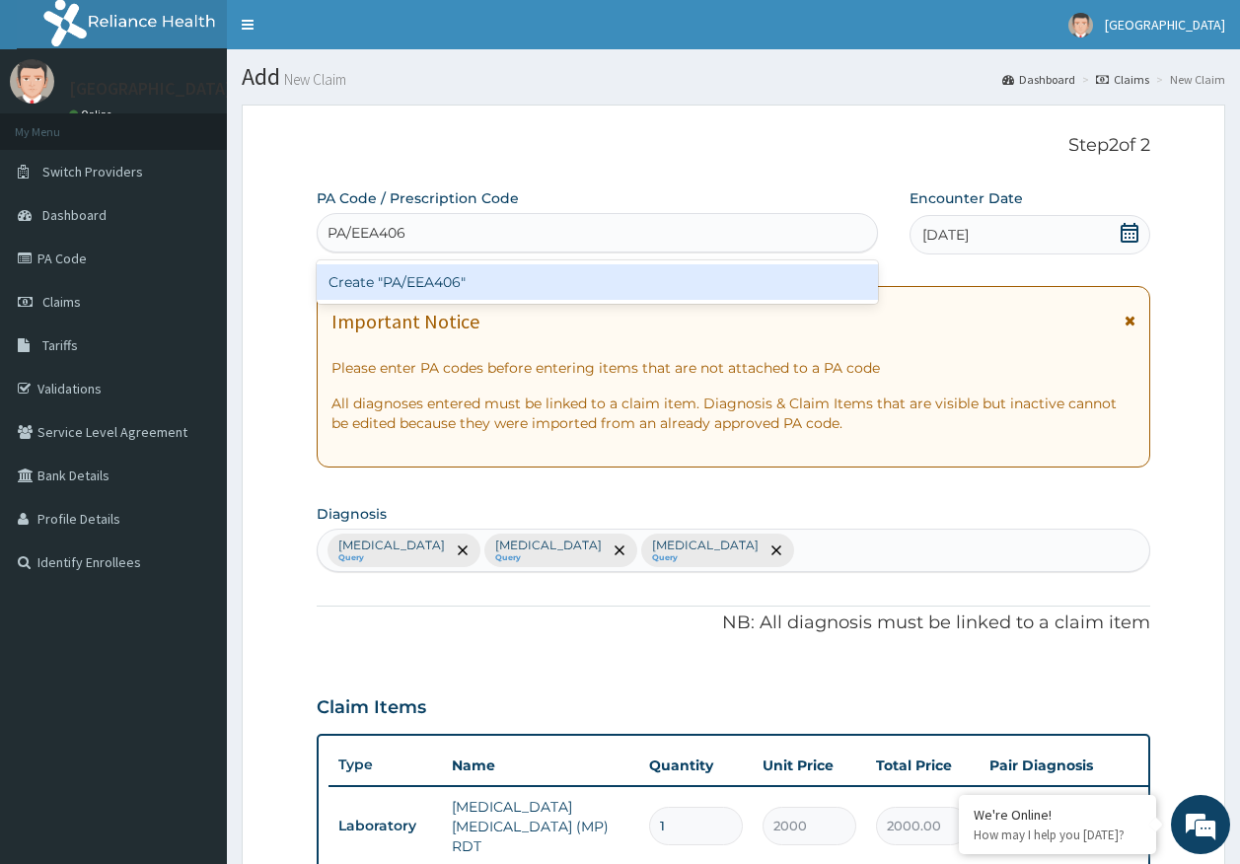
click at [507, 276] on div "Create "PA/EEA406"" at bounding box center [598, 282] width 562 height 36
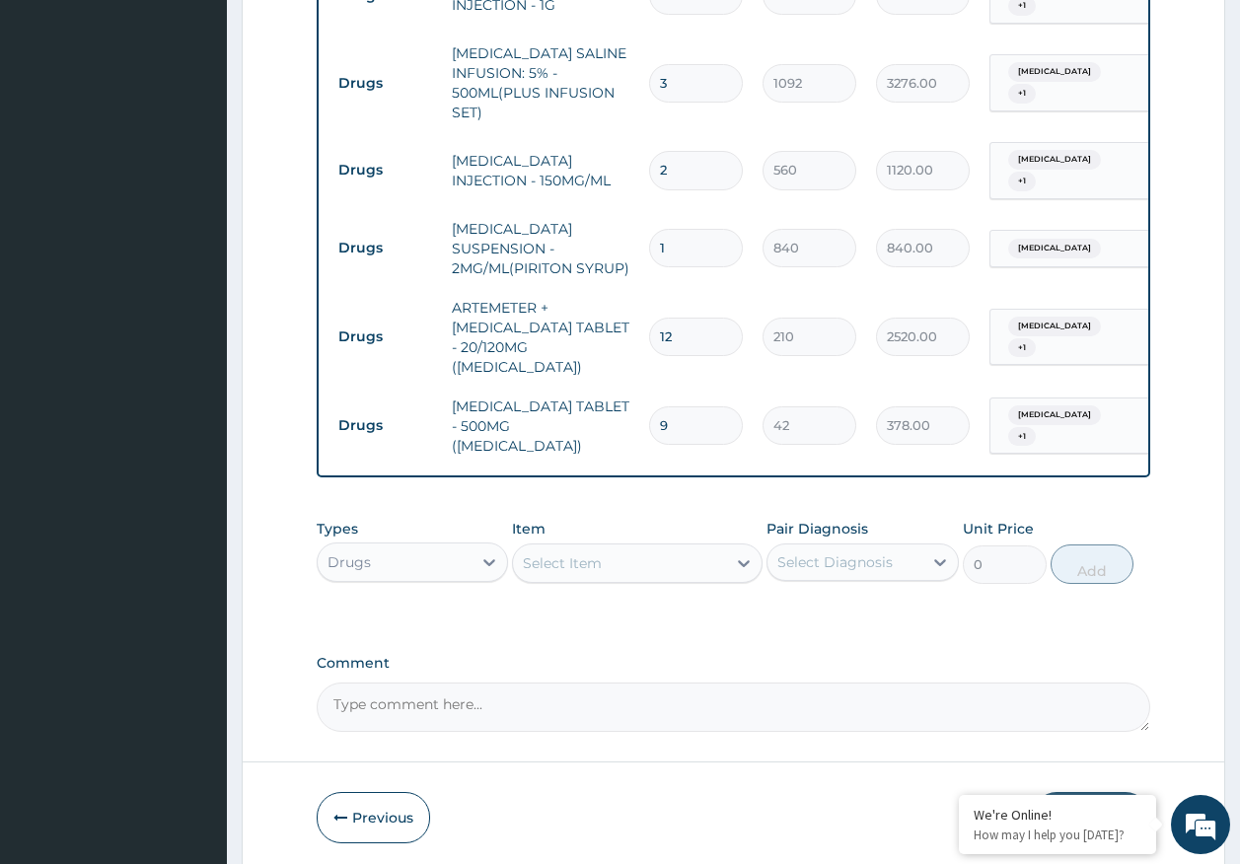
scroll to position [1125, 0]
click at [472, 682] on textarea "Comment" at bounding box center [734, 706] width 835 height 49
paste textarea "PA/EEA406 FOR ADMISSION"
type textarea "PA/EEA406 FOR ADMISSION"
click at [418, 546] on div "Drugs" at bounding box center [395, 562] width 155 height 32
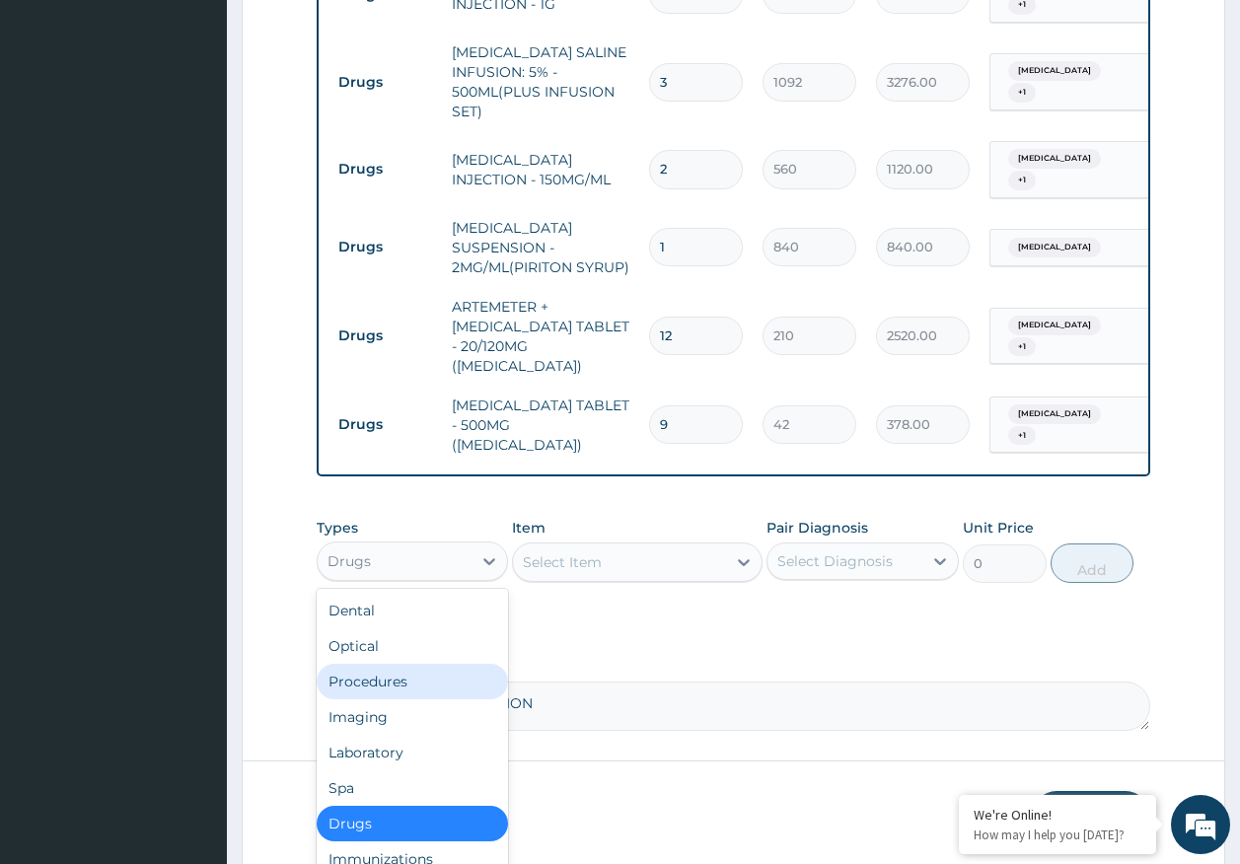
click at [376, 664] on div "Procedures" at bounding box center [413, 682] width 192 height 36
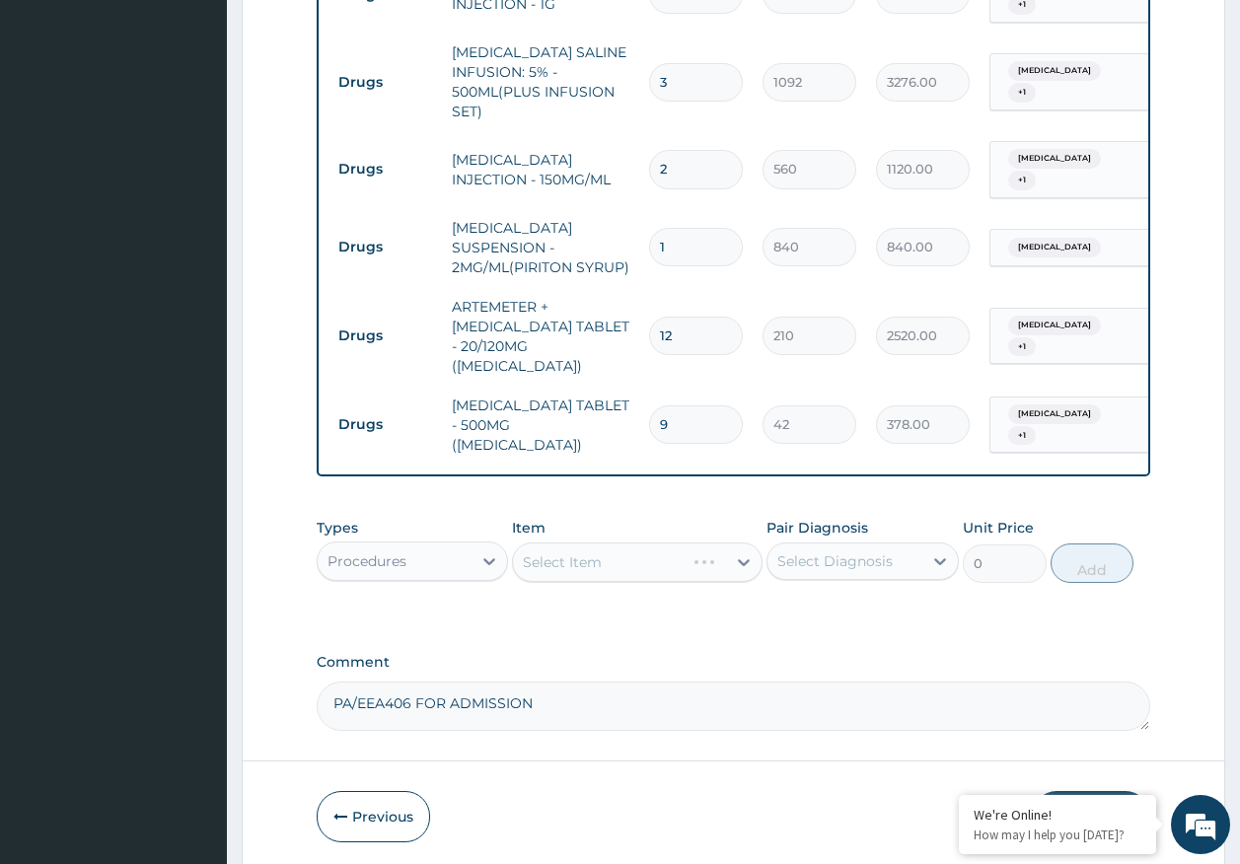
click at [829, 551] on div "Select Diagnosis" at bounding box center [834, 561] width 115 height 20
click at [824, 600] on label "Malaria" at bounding box center [860, 610] width 122 height 20
checkbox input "true"
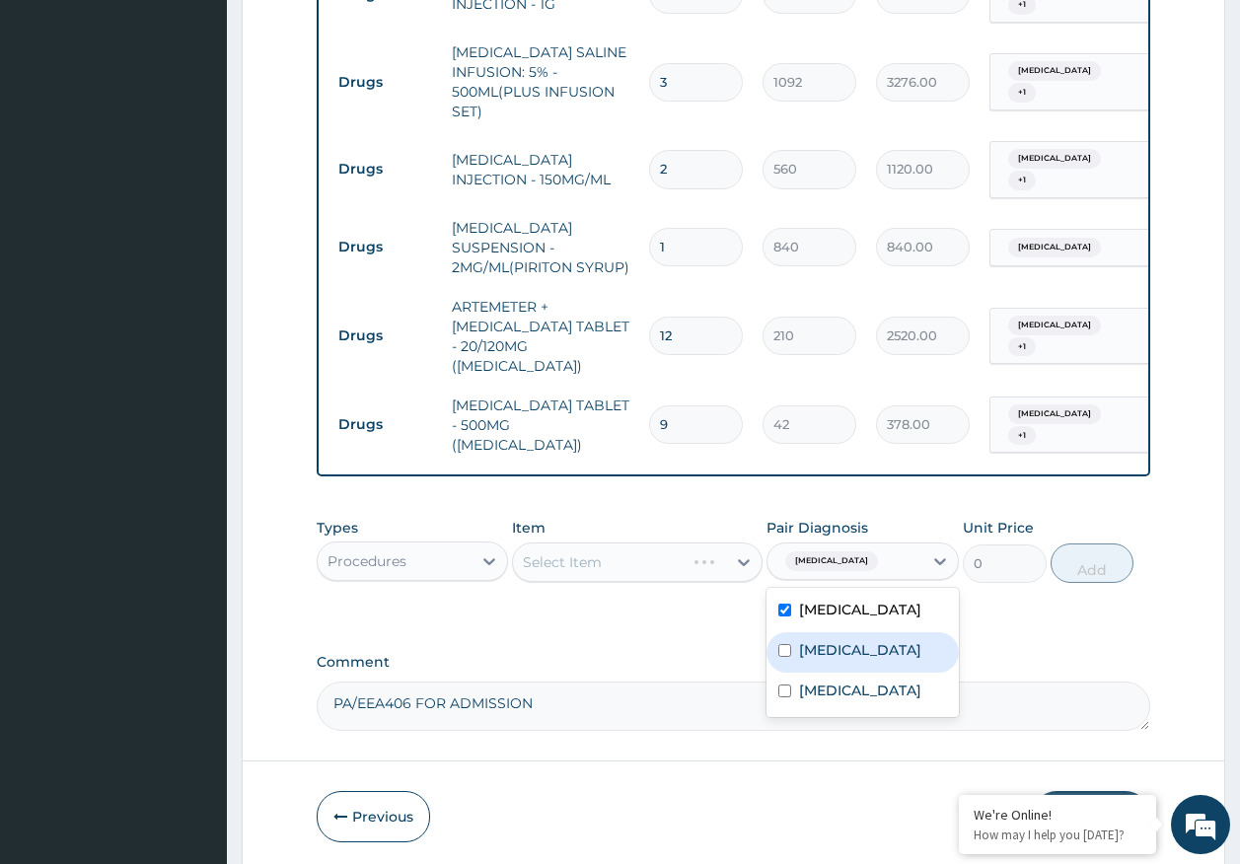
click at [819, 640] on label "Sepsis" at bounding box center [860, 650] width 122 height 20
checkbox input "true"
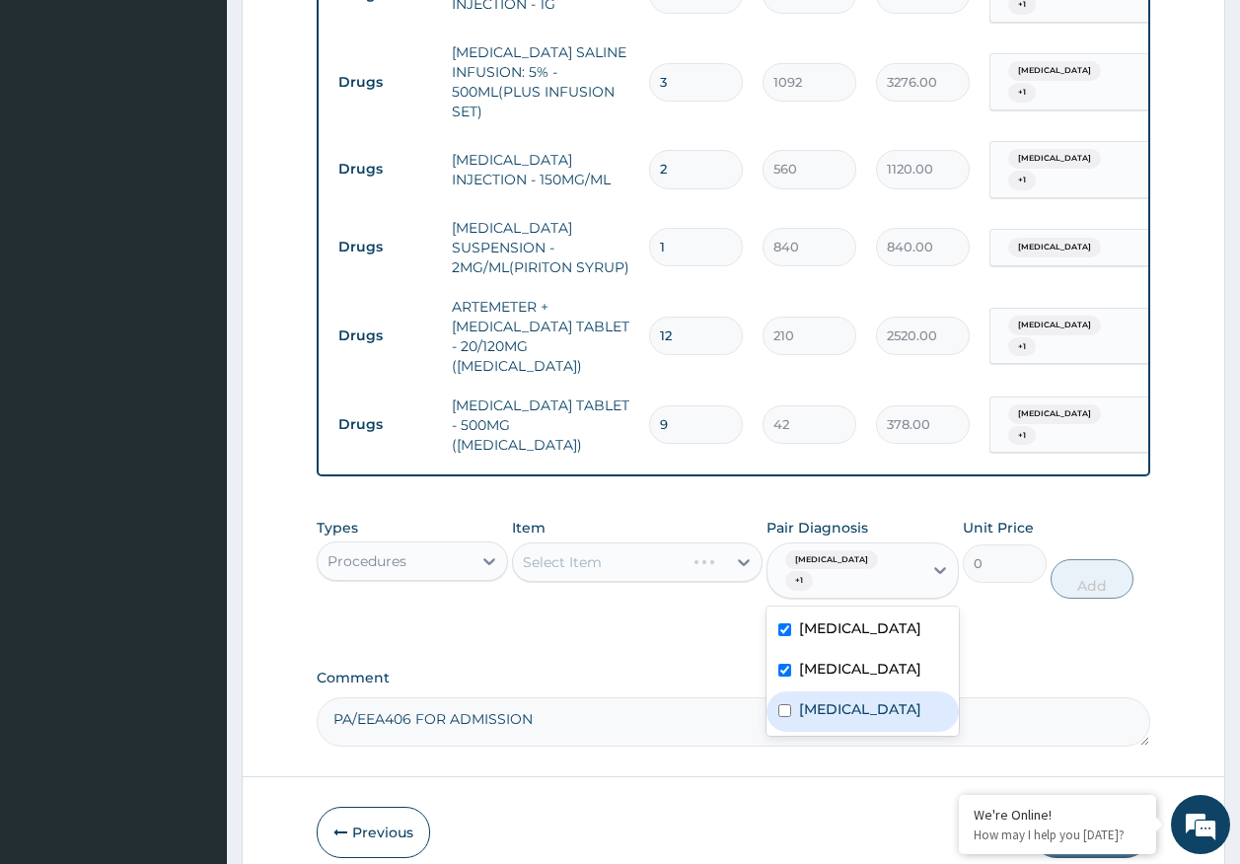
click at [826, 699] on label "Upper respiratory infection" at bounding box center [860, 709] width 122 height 20
checkbox input "true"
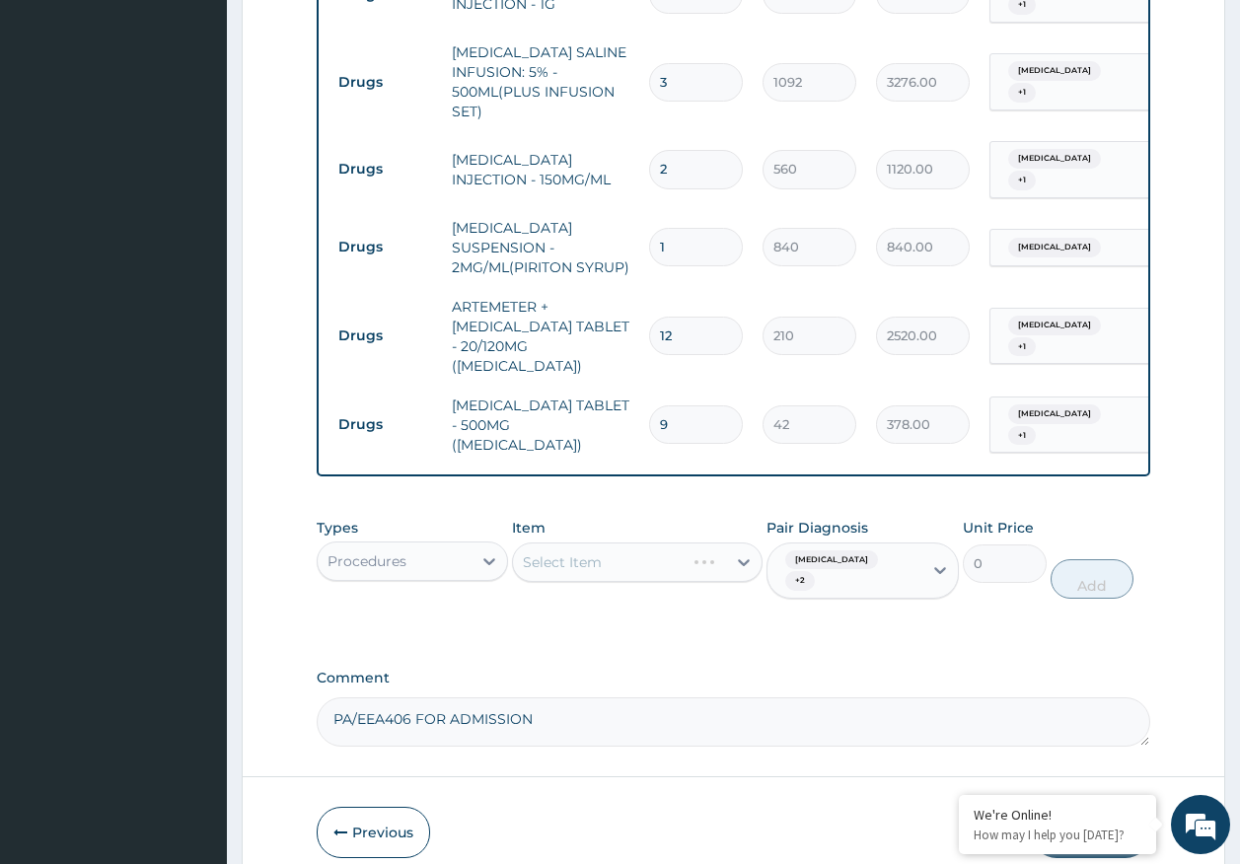
click at [1094, 807] on button "Submit" at bounding box center [1091, 832] width 118 height 51
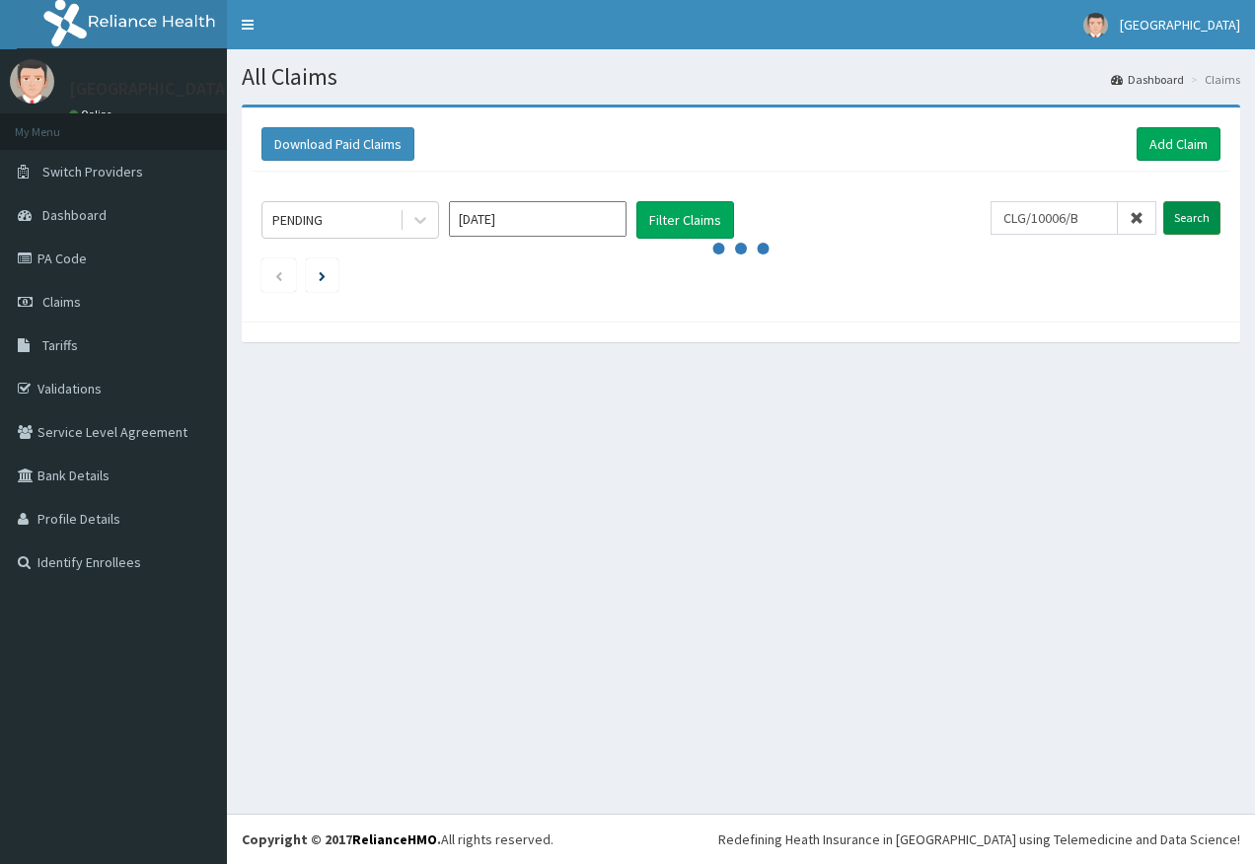
type input "CLG/10006/B"
click at [1183, 223] on input "Search" at bounding box center [1191, 218] width 57 height 34
click at [1207, 234] on input "Search" at bounding box center [1191, 218] width 57 height 34
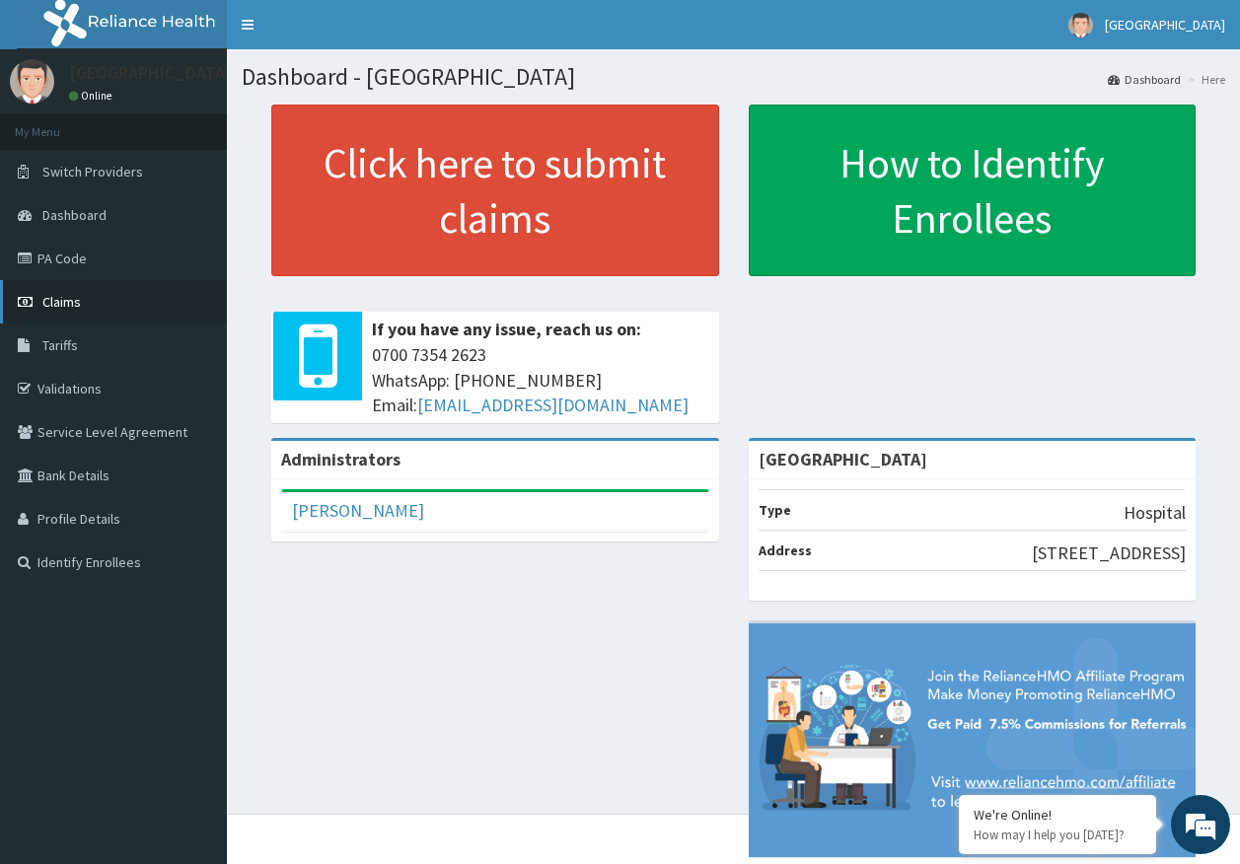
click at [60, 299] on span "Claims" at bounding box center [61, 302] width 38 height 18
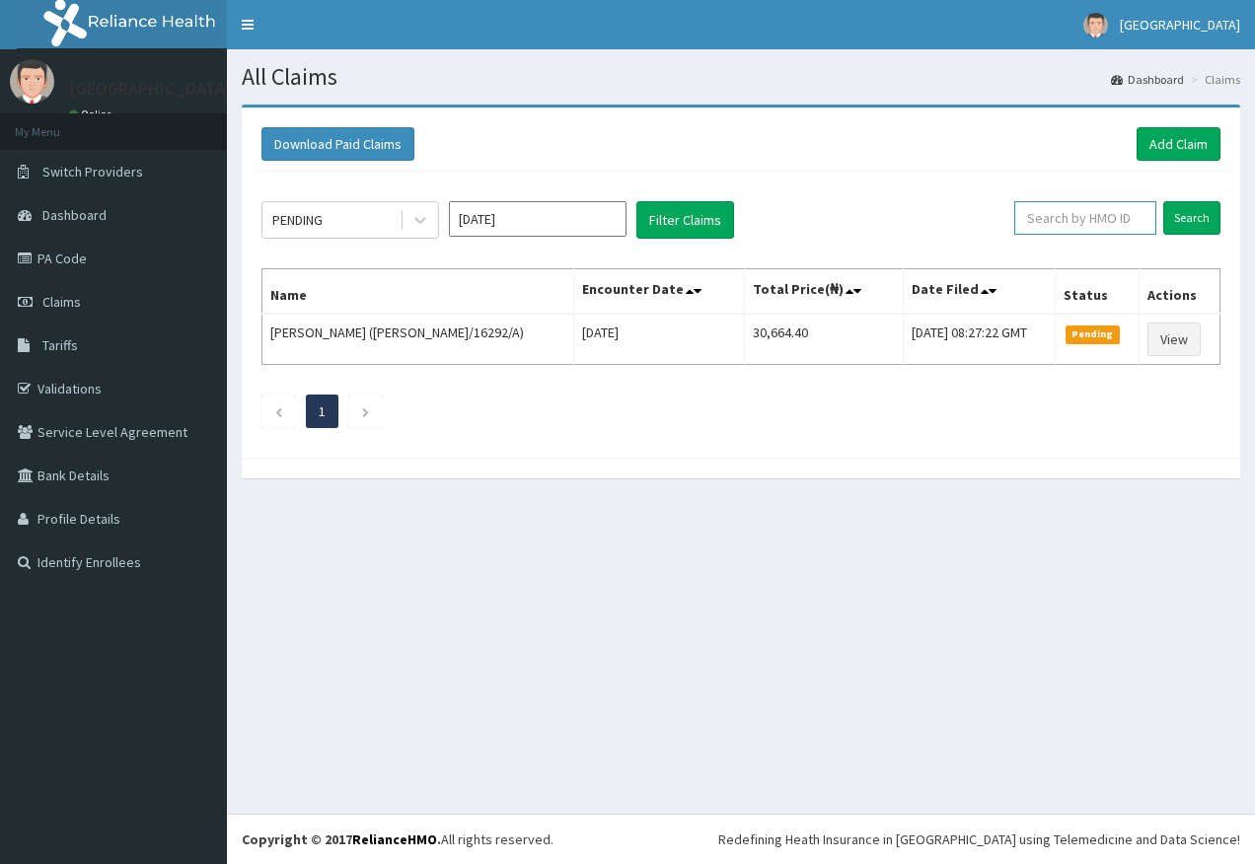
click at [1042, 218] on input "text" at bounding box center [1085, 218] width 142 height 34
paste input "PA/EEA406 FOR ADMISSION"
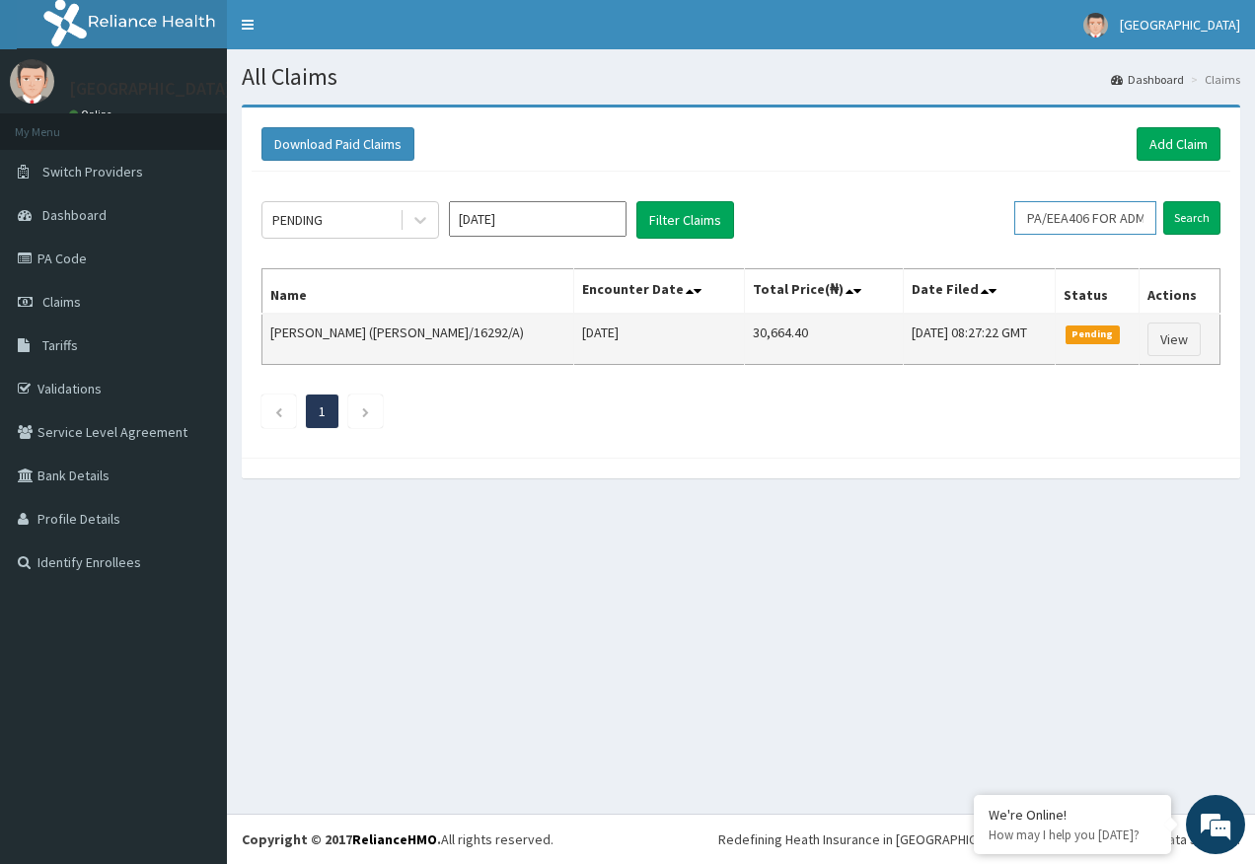
scroll to position [0, 69]
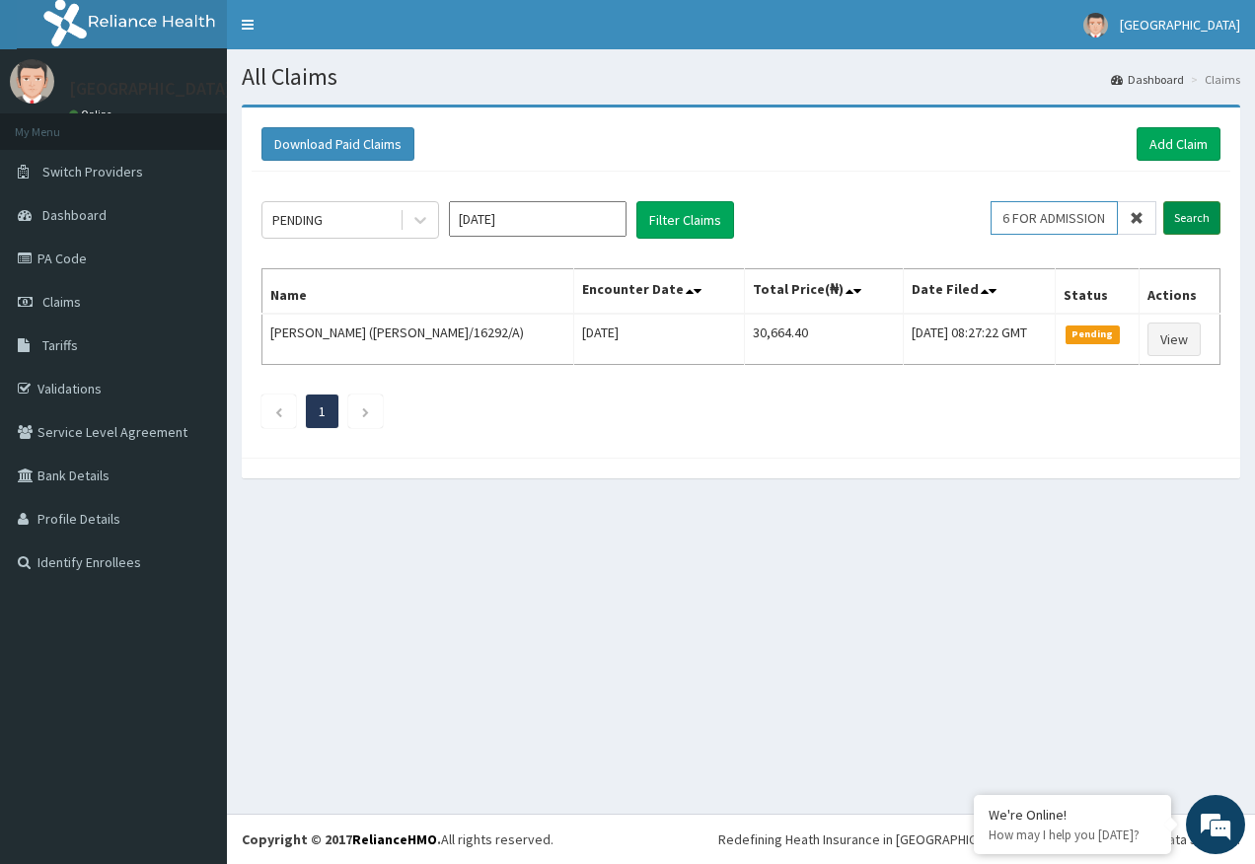
type input "PA/EEA406 FOR ADMISSION"
click at [1190, 212] on input "Search" at bounding box center [1191, 218] width 57 height 34
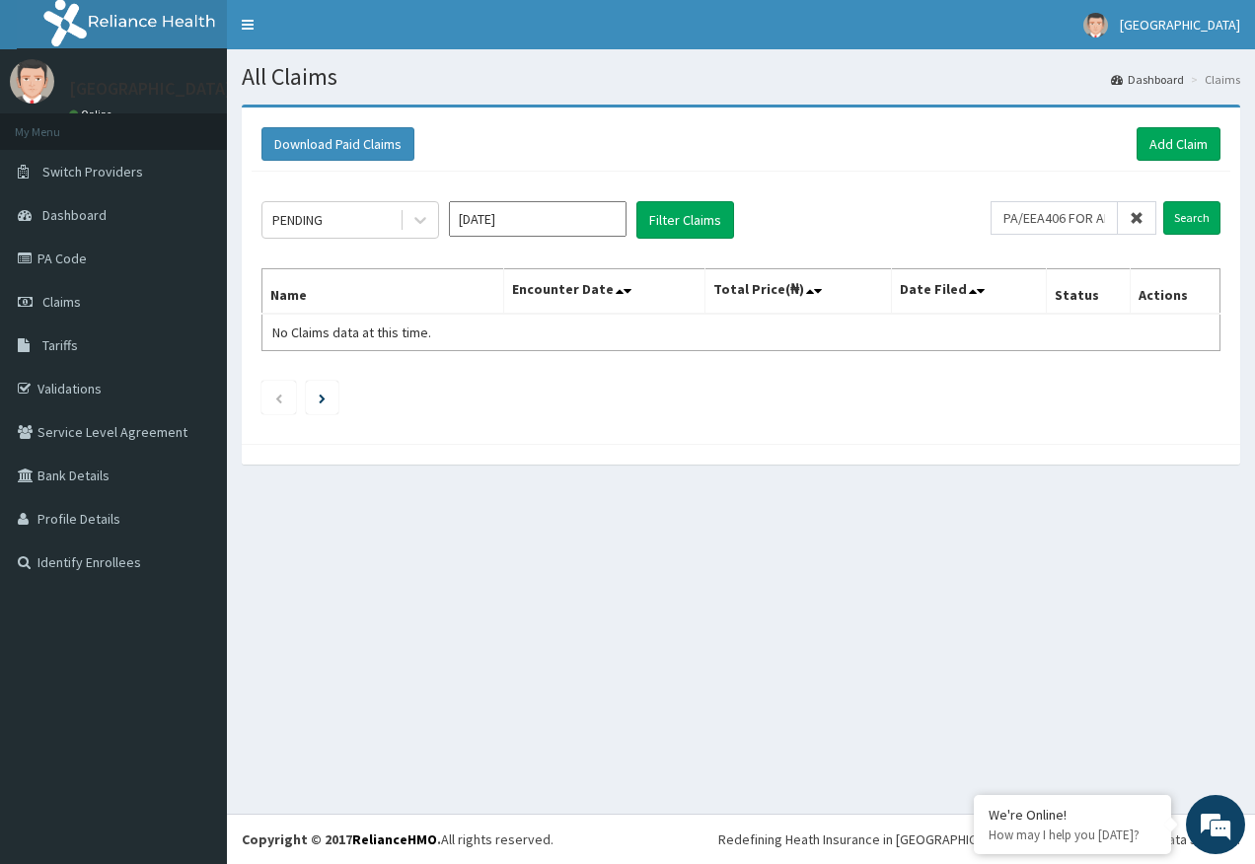
click at [1139, 214] on icon at bounding box center [1137, 218] width 14 height 14
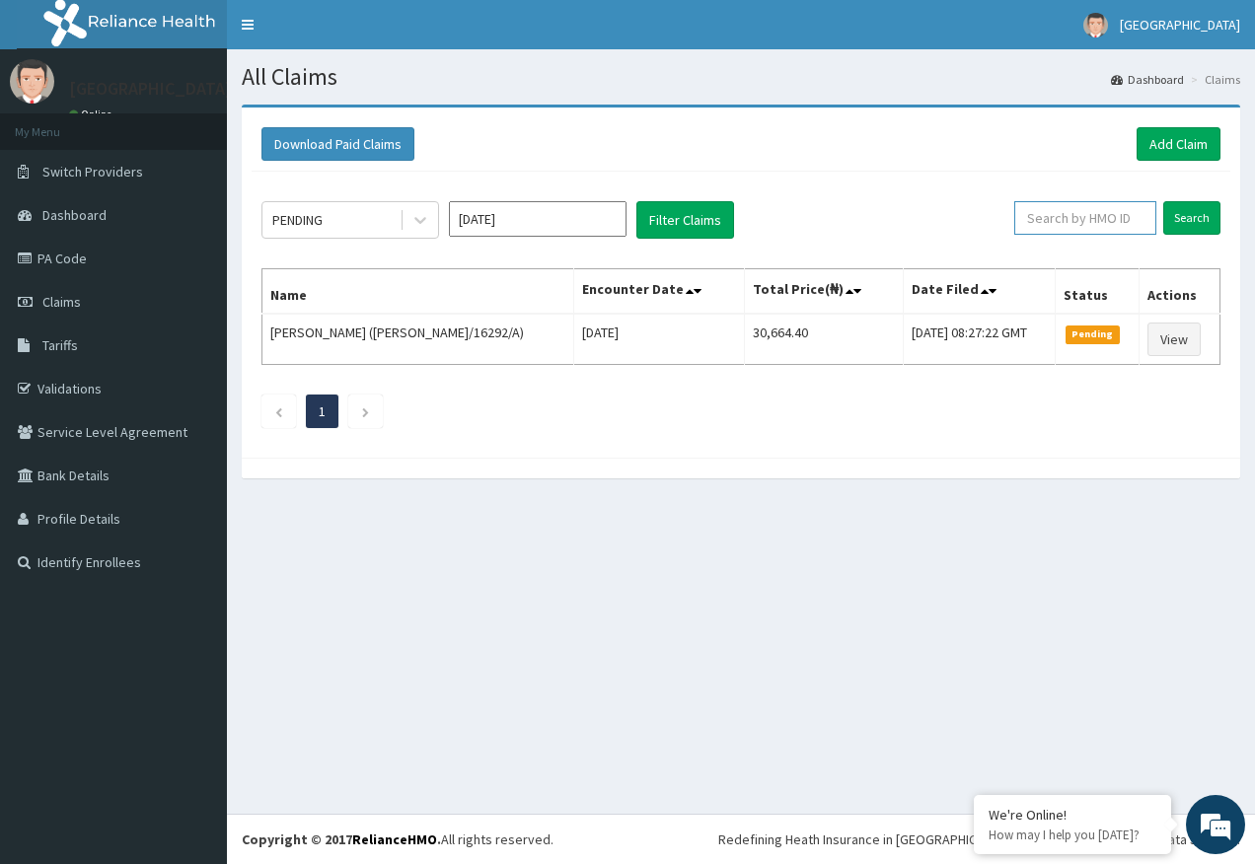
click at [1084, 222] on input "text" at bounding box center [1085, 218] width 142 height 34
paste input "CLG/10006/B"
type input "CLG/10006/B"
click at [1193, 211] on input "Search" at bounding box center [1191, 218] width 57 height 34
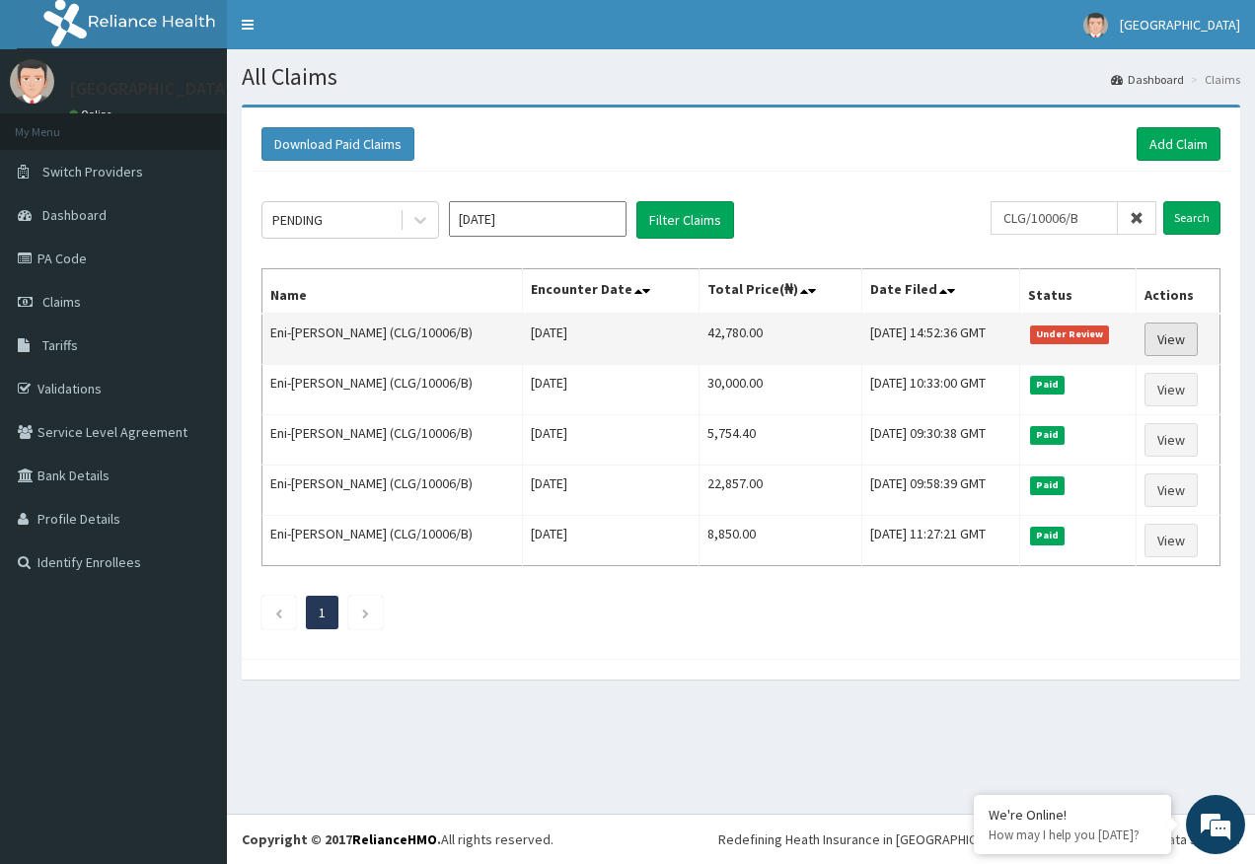
click at [1182, 345] on link "View" at bounding box center [1170, 340] width 53 height 34
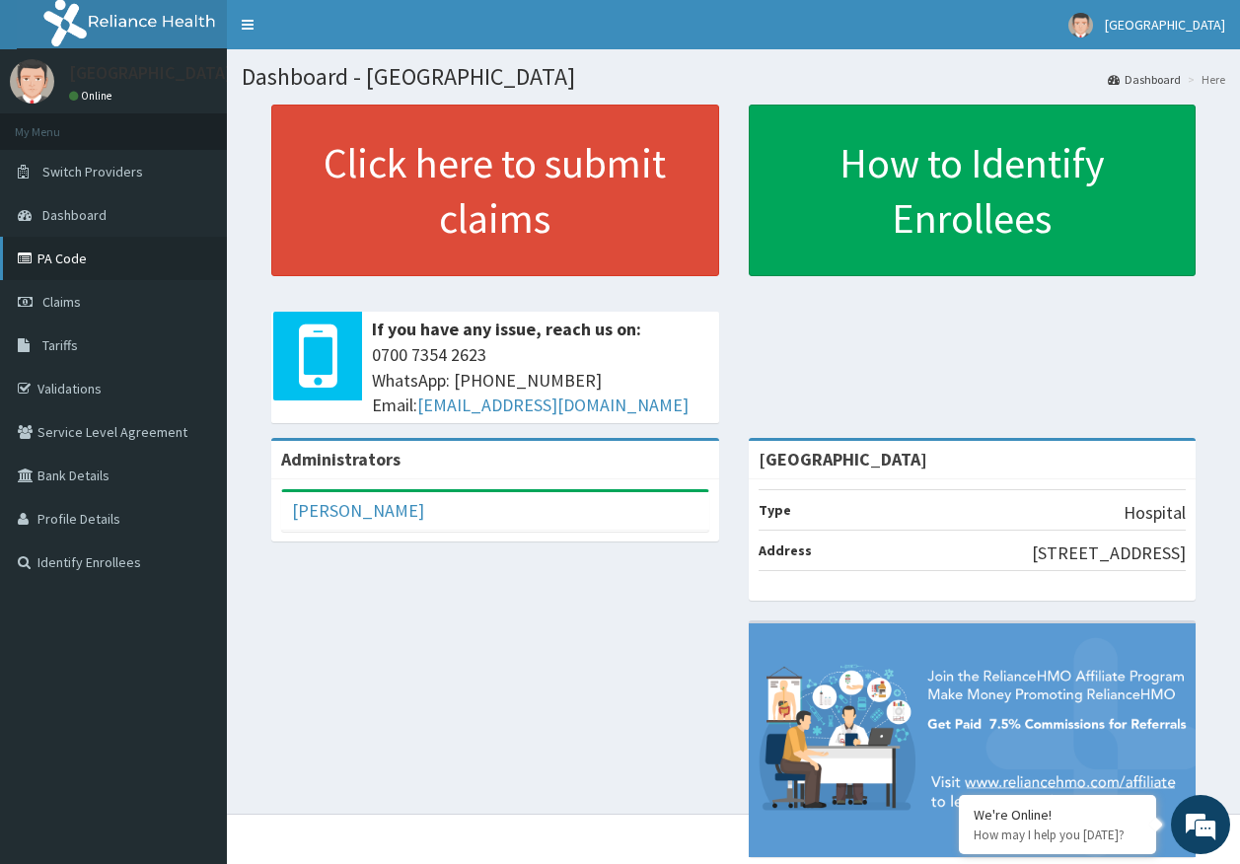
click at [90, 263] on link "PA Code" at bounding box center [113, 258] width 227 height 43
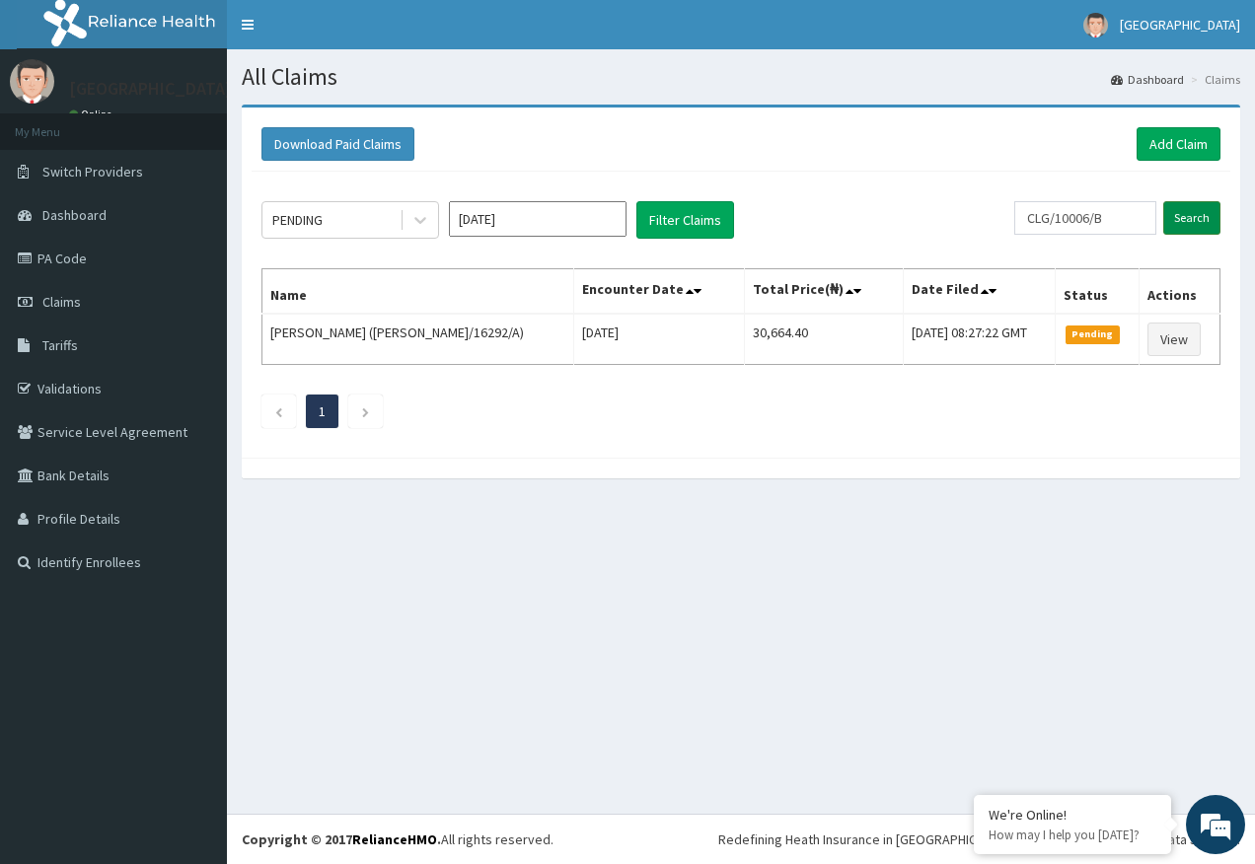
click at [1180, 219] on input "Search" at bounding box center [1191, 218] width 57 height 34
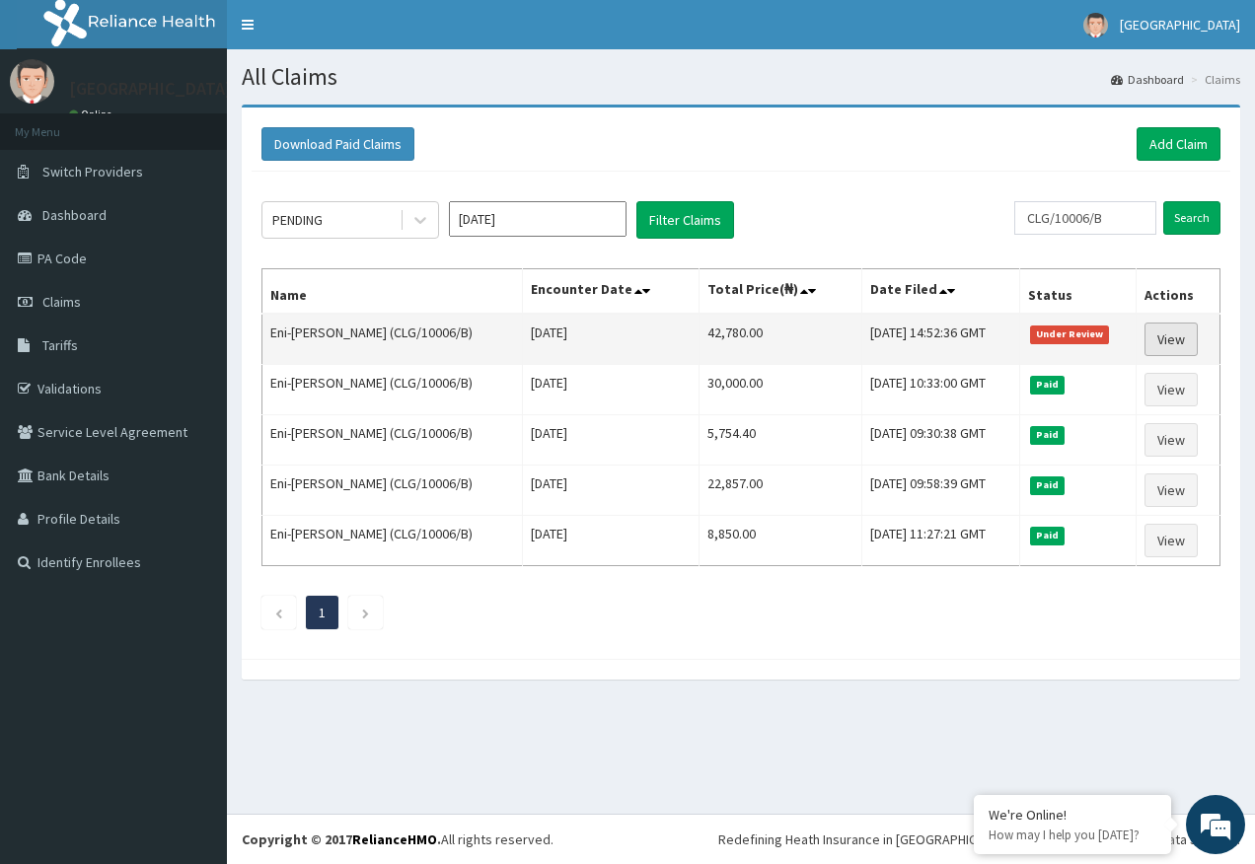
click at [1167, 336] on link "View" at bounding box center [1170, 340] width 53 height 34
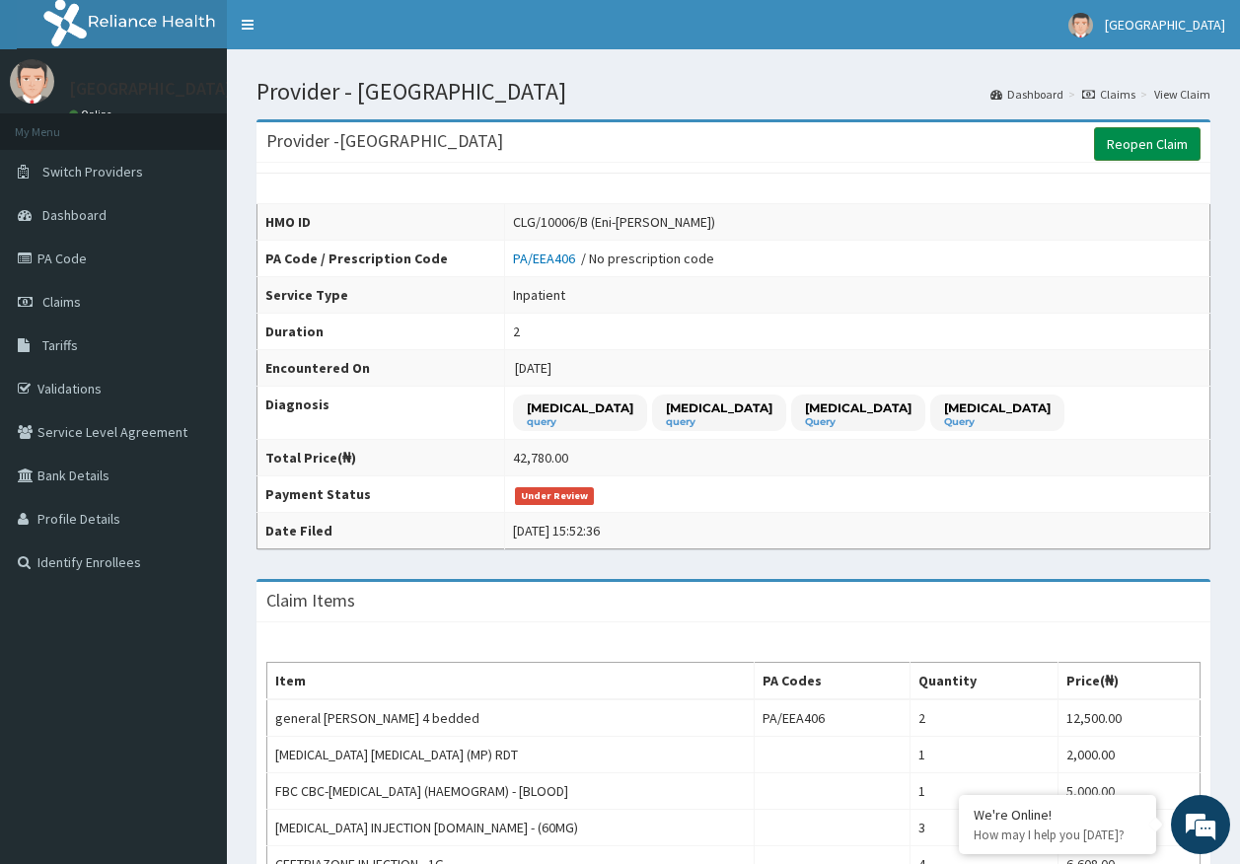
click at [1140, 148] on link "Reopen Claim" at bounding box center [1147, 144] width 107 height 34
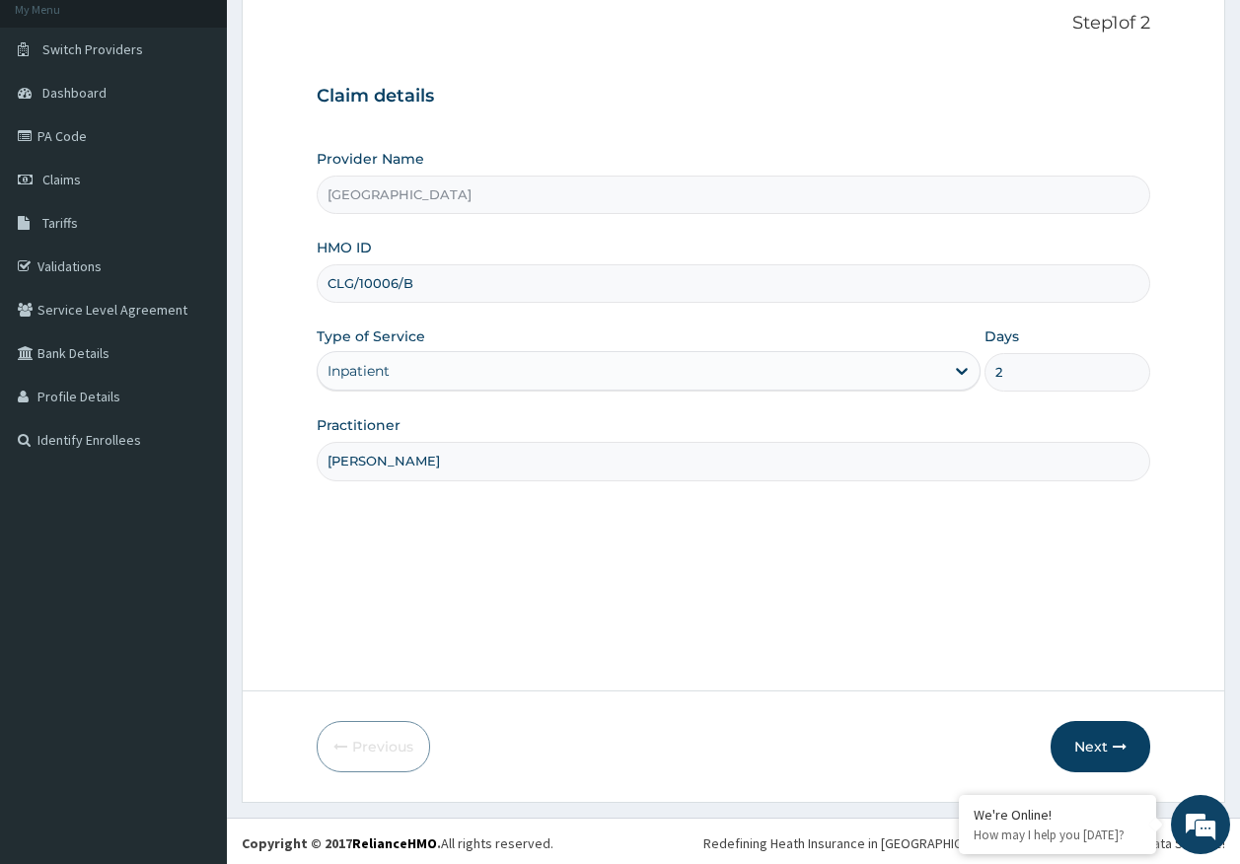
scroll to position [126, 0]
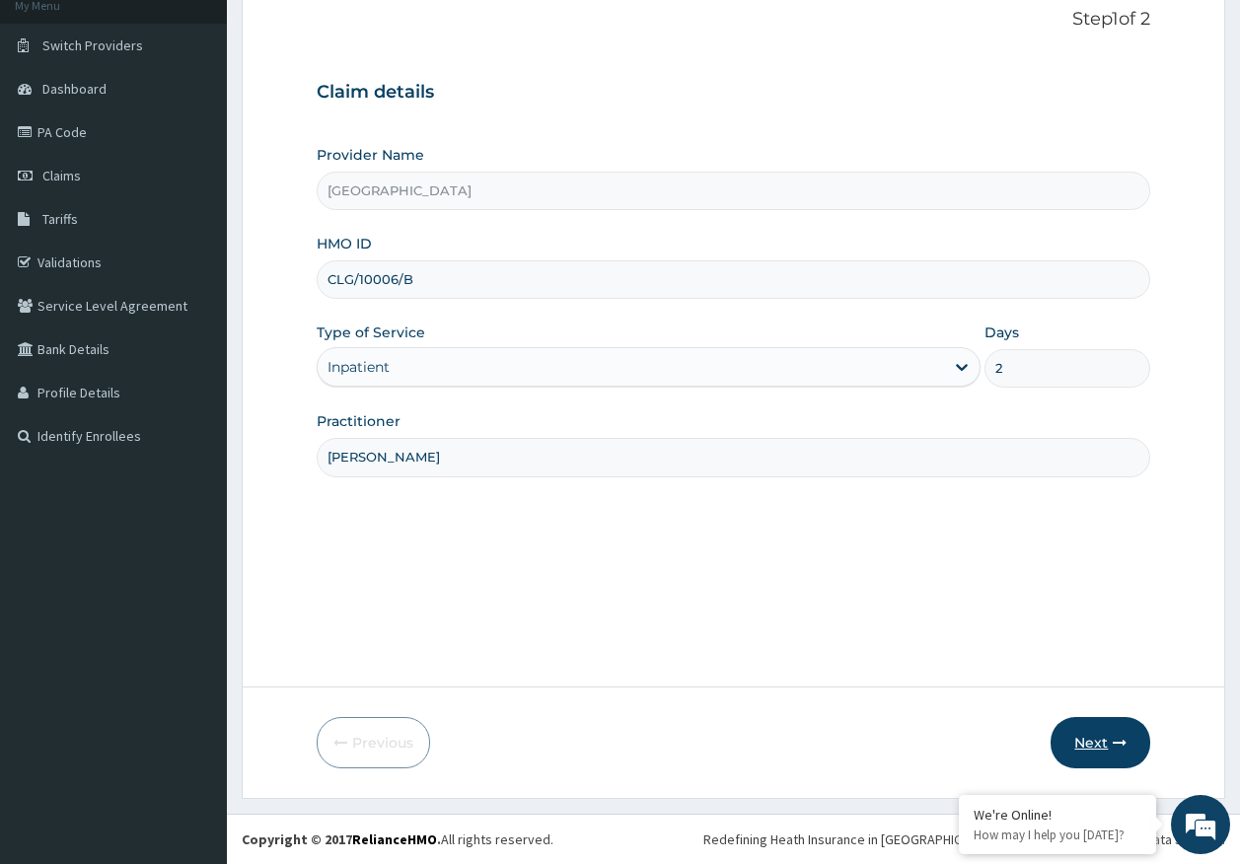
click at [1078, 750] on button "Next" at bounding box center [1101, 742] width 100 height 51
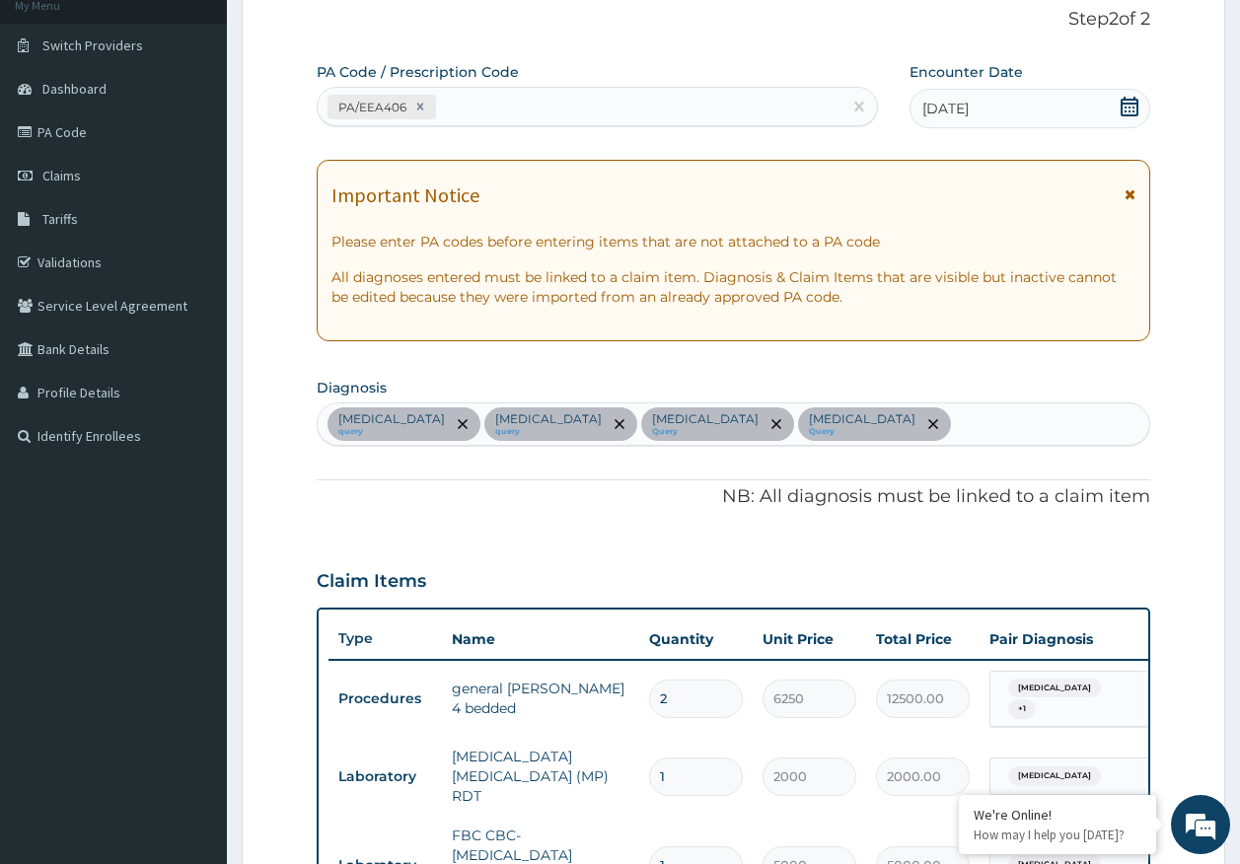
drag, startPoint x: 670, startPoint y: 418, endPoint x: 628, endPoint y: 428, distance: 42.6
click at [924, 418] on span "remove selection option" at bounding box center [933, 424] width 18 height 18
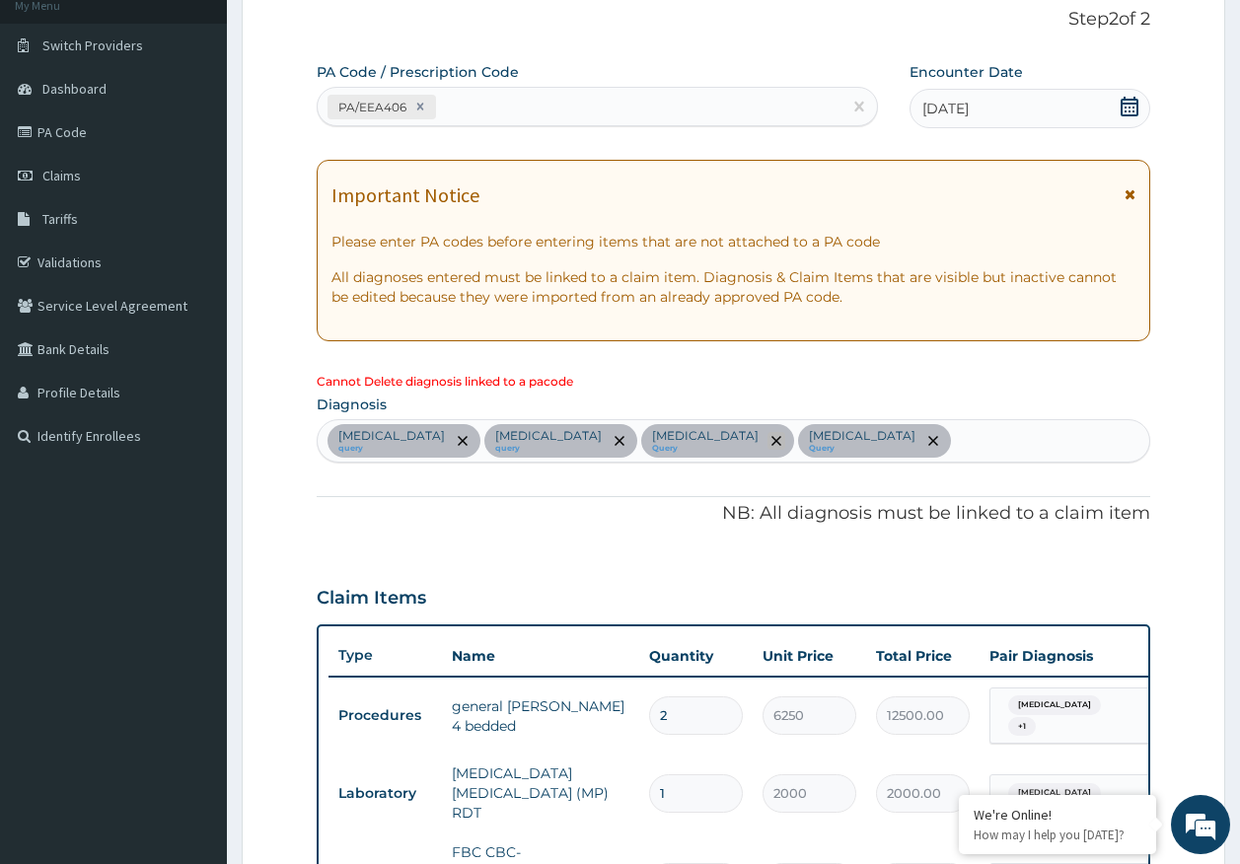
click at [771, 441] on icon "remove selection option" at bounding box center [776, 441] width 10 height 10
click at [611, 435] on span "remove selection option" at bounding box center [620, 441] width 18 height 18
click at [739, 428] on div "[MEDICAL_DATA] query [MEDICAL_DATA] query [MEDICAL_DATA] Query [MEDICAL_DATA] Q…" at bounding box center [734, 440] width 833 height 41
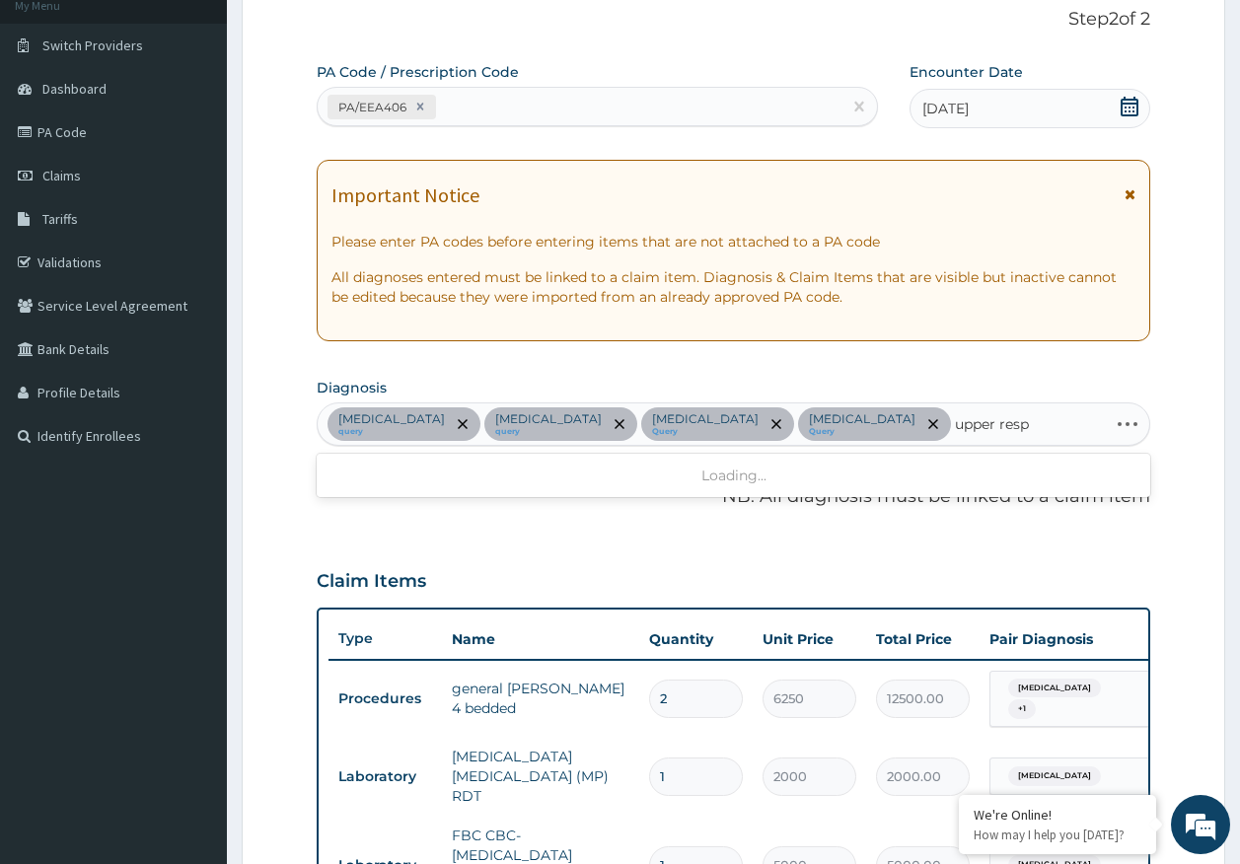
type input "upper respi"
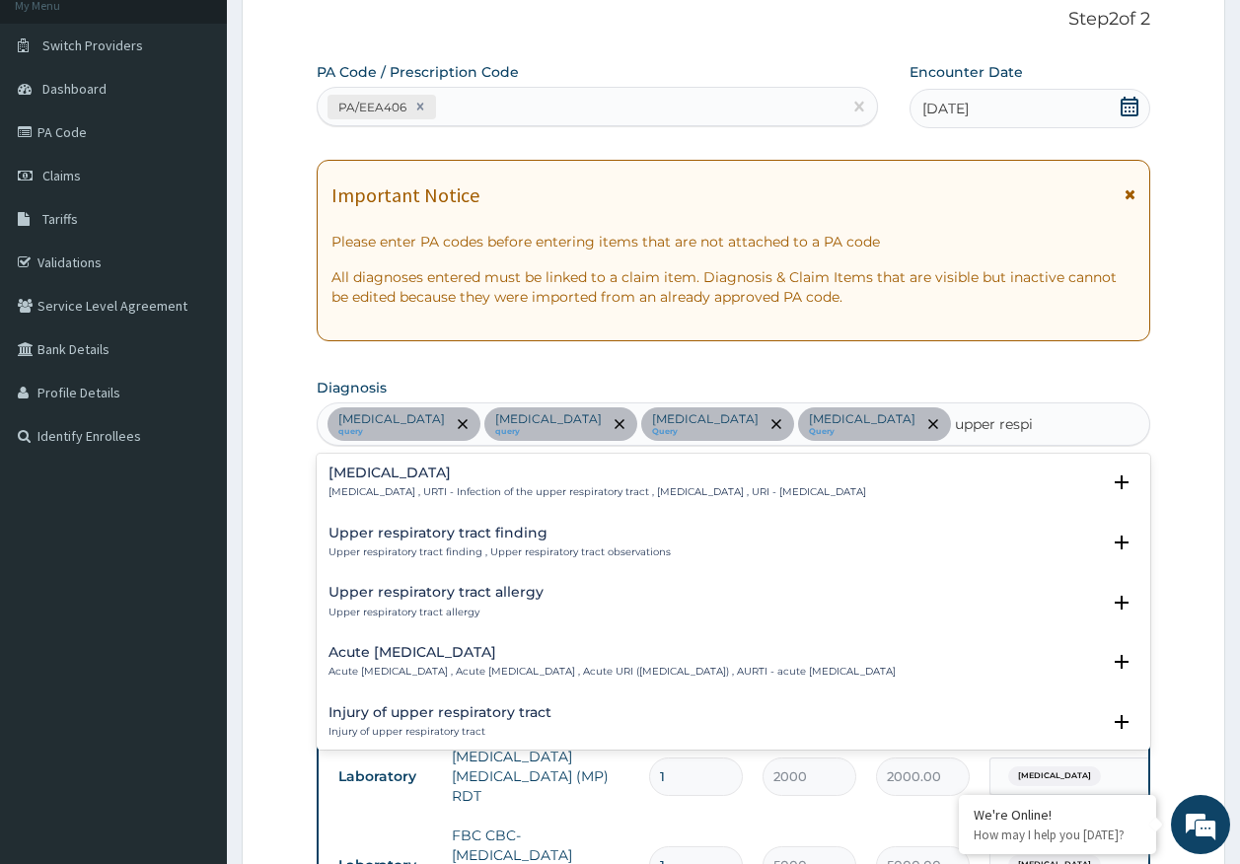
click at [503, 479] on h4 "[MEDICAL_DATA]" at bounding box center [598, 473] width 538 height 15
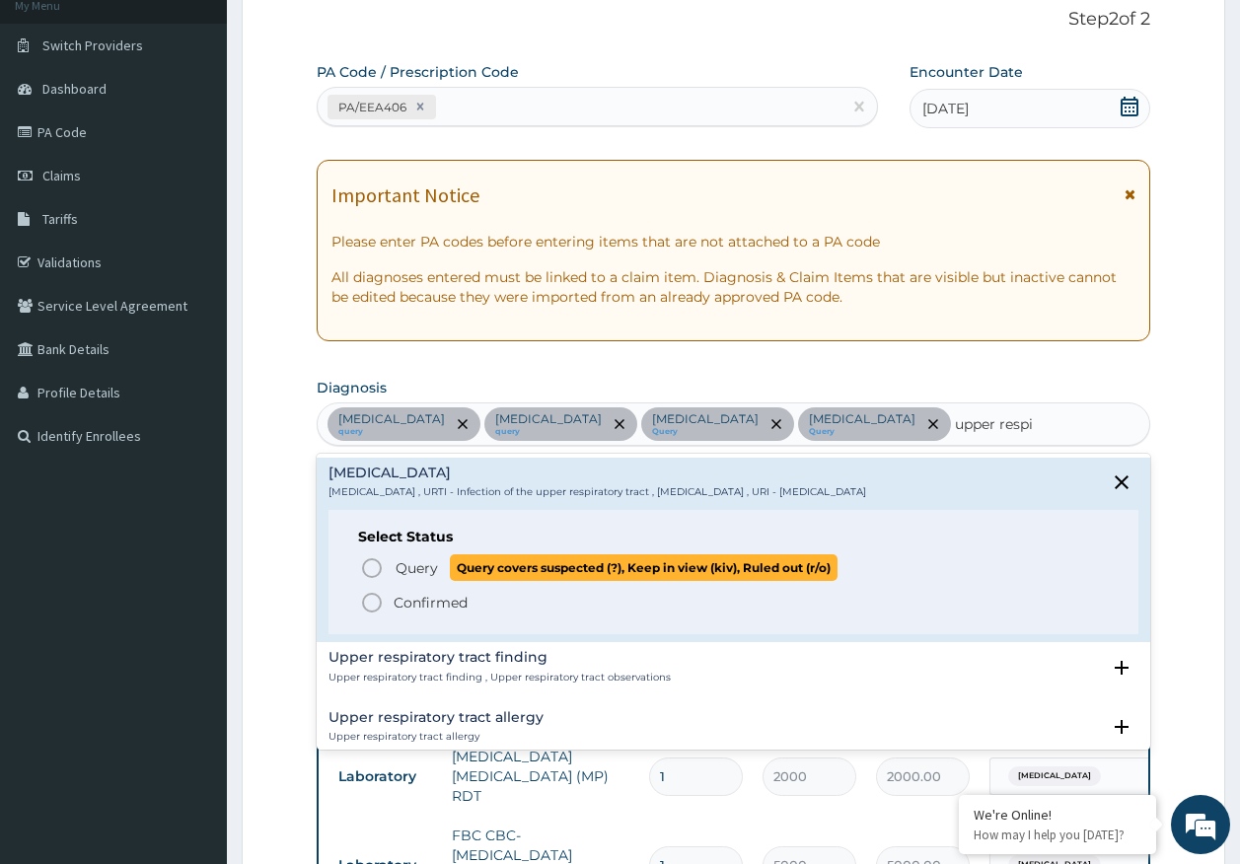
click at [446, 565] on p "Query Query covers suspected (?), Keep in view (kiv), Ruled out (r/o)" at bounding box center [616, 567] width 444 height 27
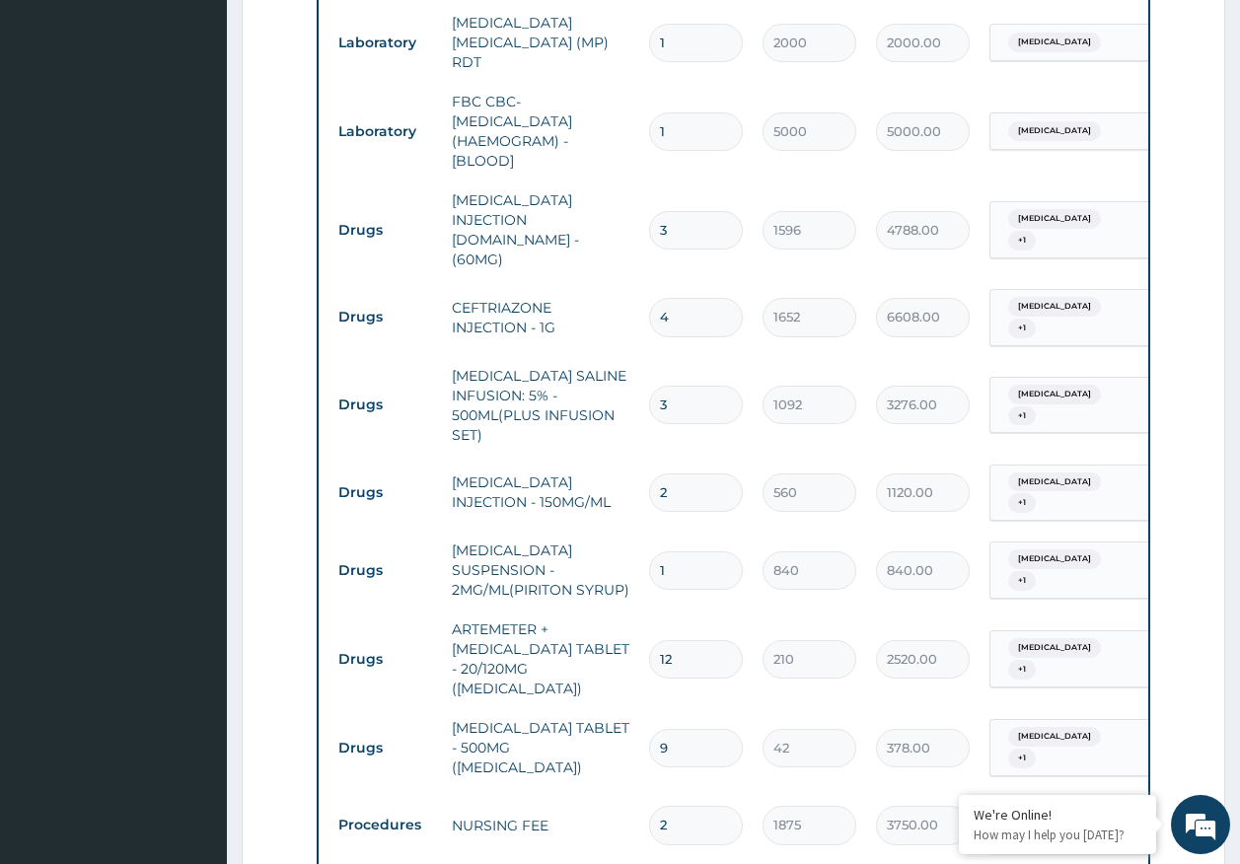
scroll to position [915, 0]
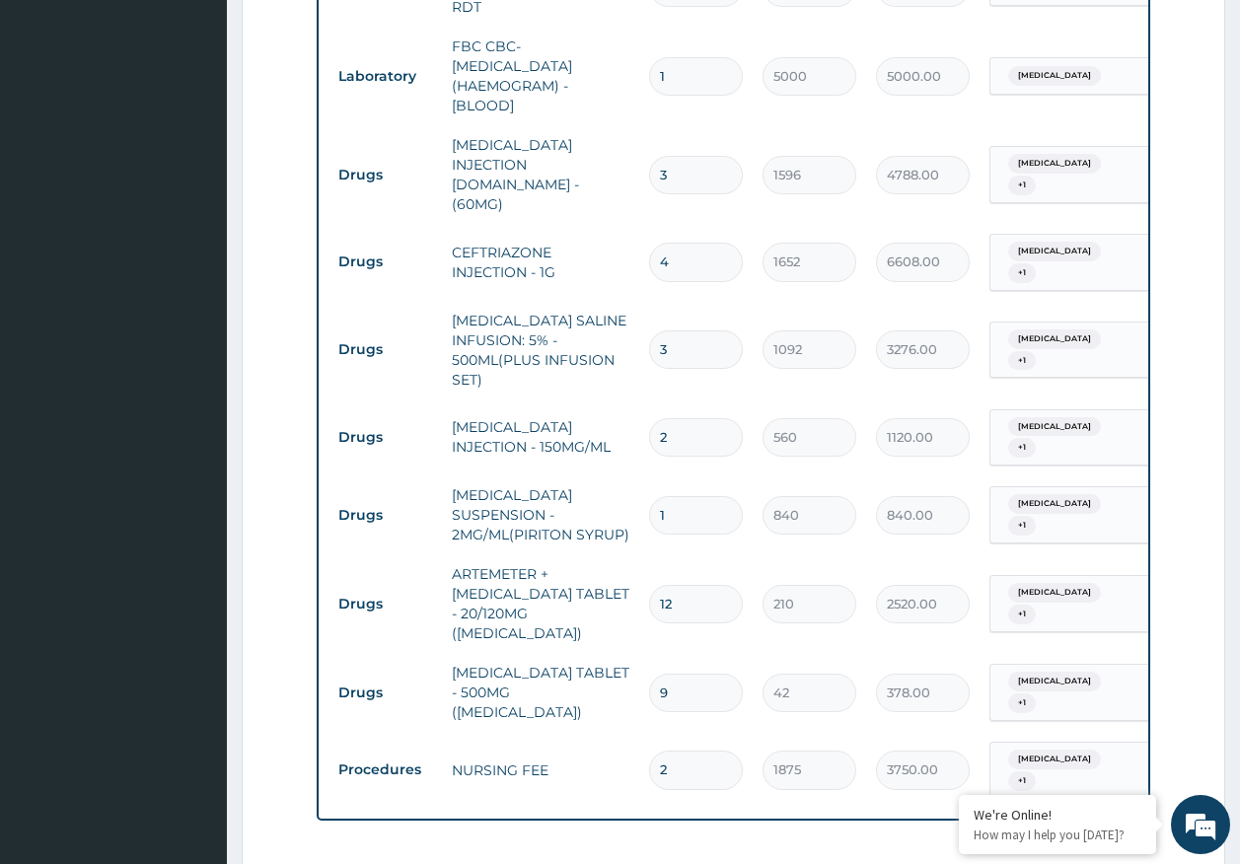
click at [1053, 494] on span "[MEDICAL_DATA]" at bounding box center [1054, 504] width 93 height 20
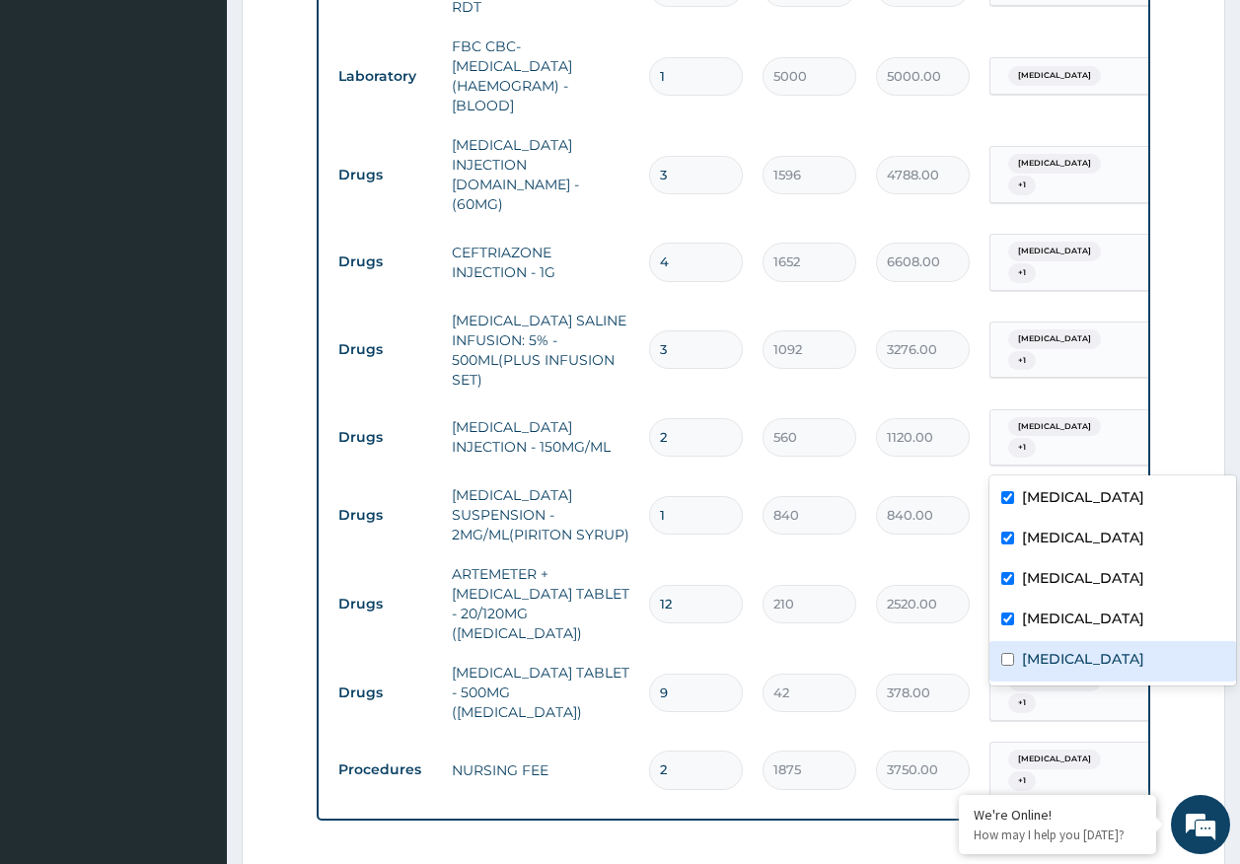
click at [1045, 657] on label "[MEDICAL_DATA]" at bounding box center [1083, 659] width 122 height 20
checkbox input "true"
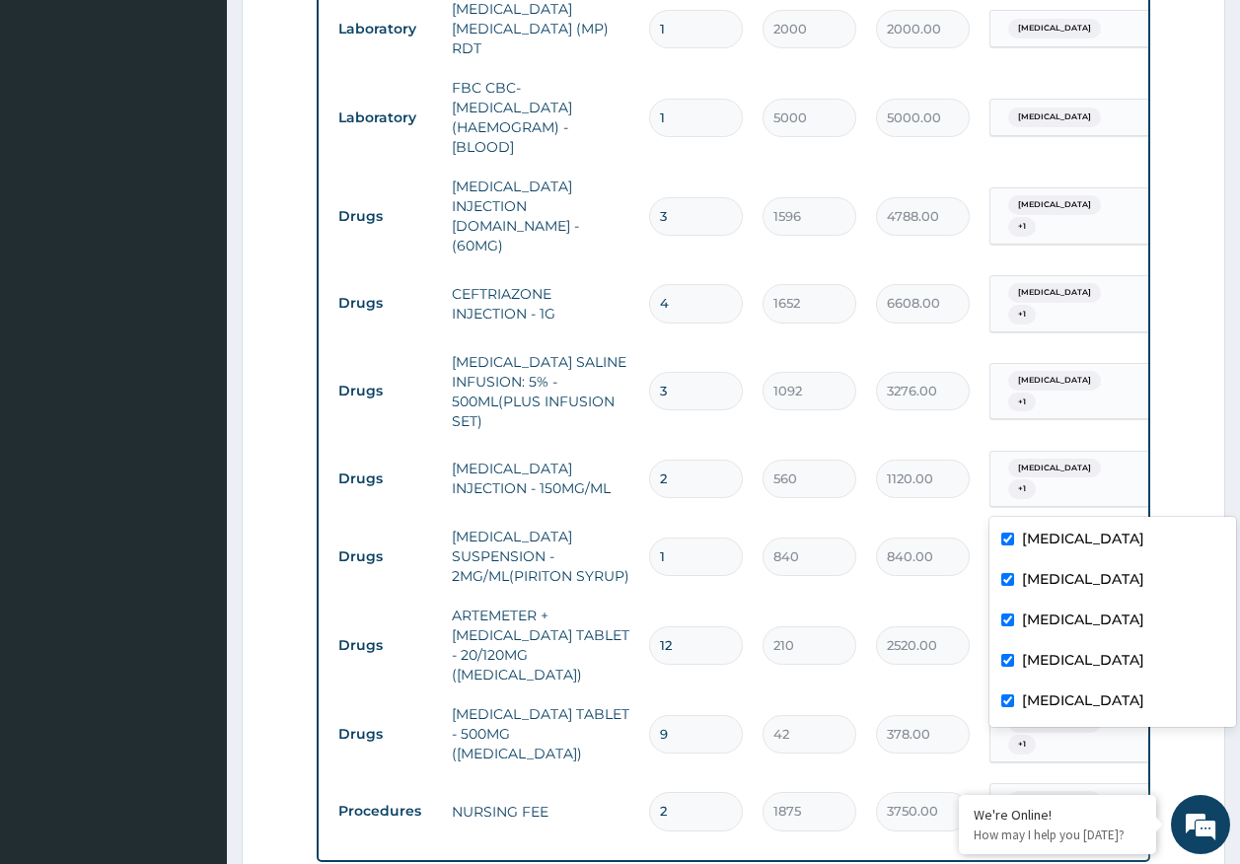
scroll to position [1134, 0]
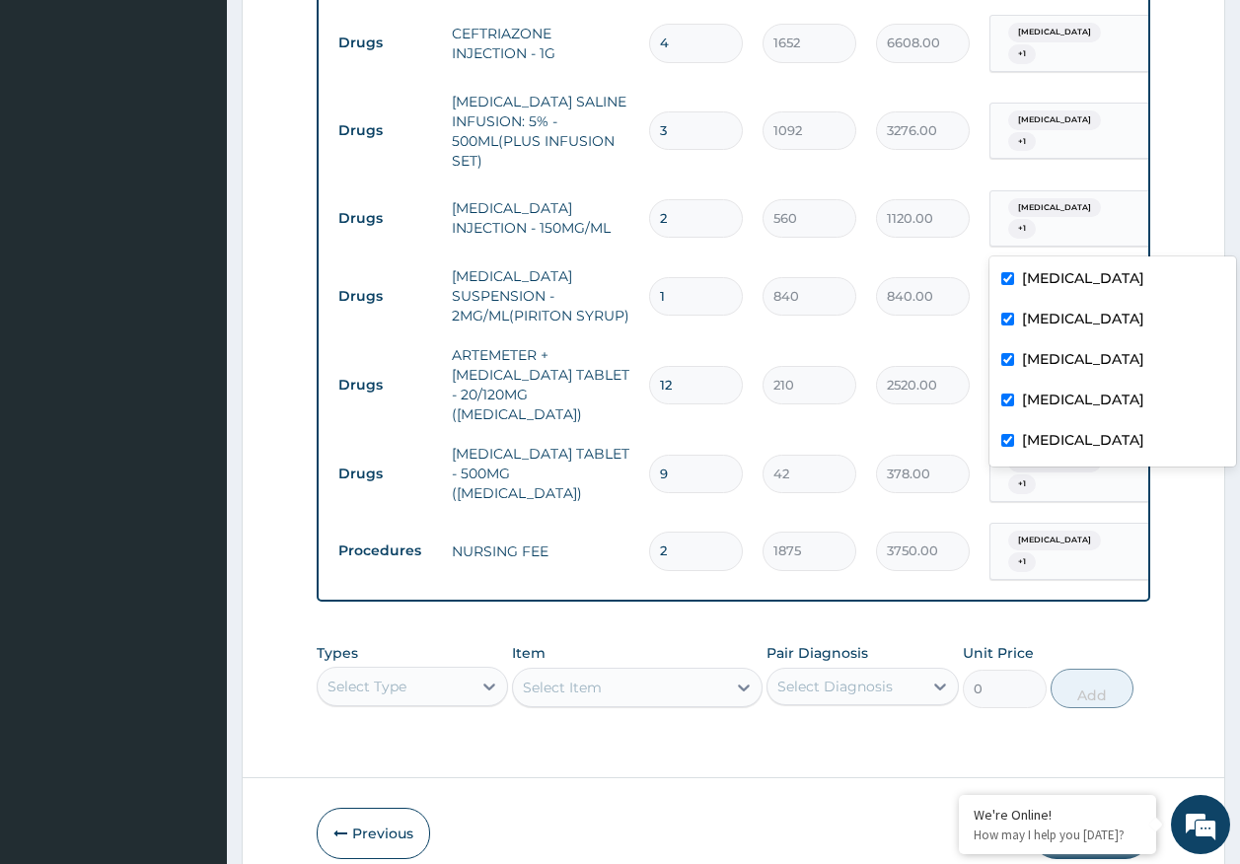
click at [1084, 808] on button "Submit" at bounding box center [1091, 833] width 118 height 51
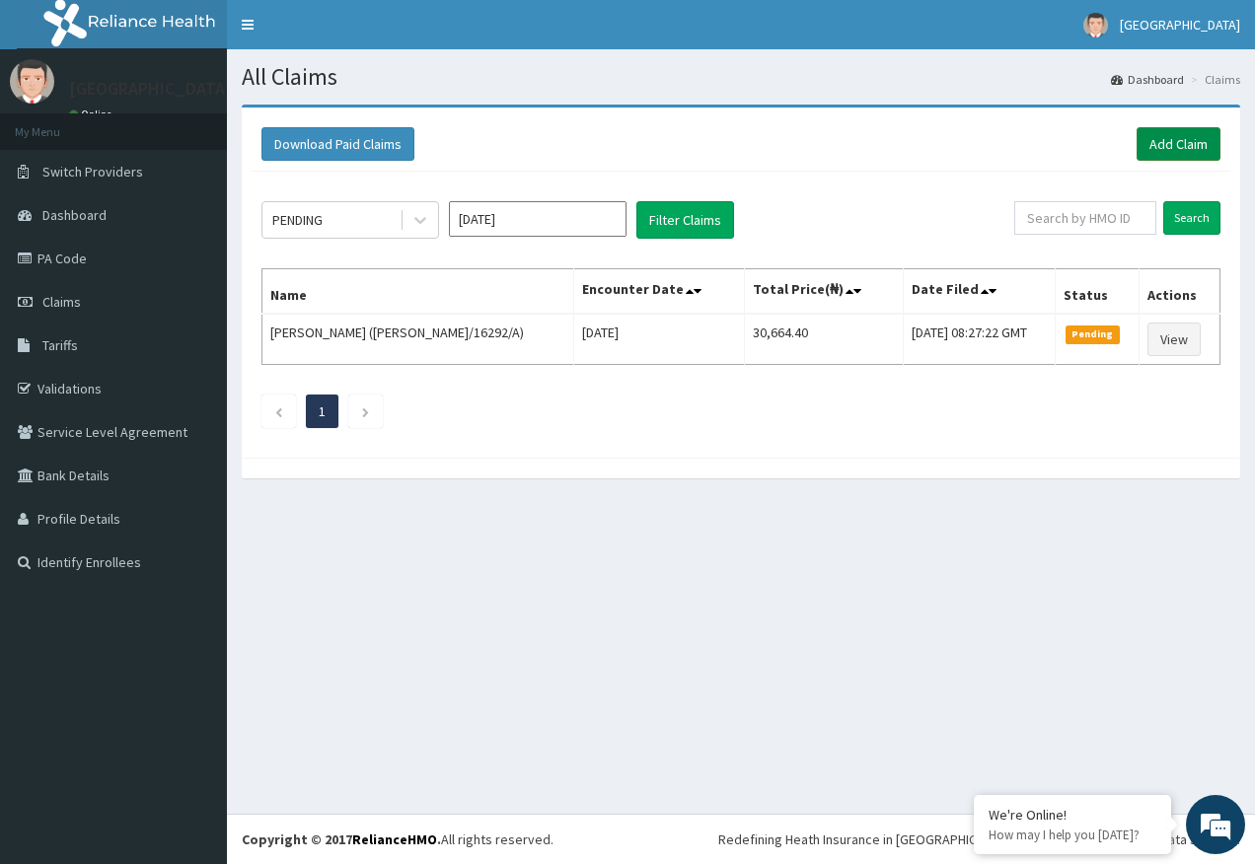
click at [1170, 143] on link "Add Claim" at bounding box center [1178, 144] width 84 height 34
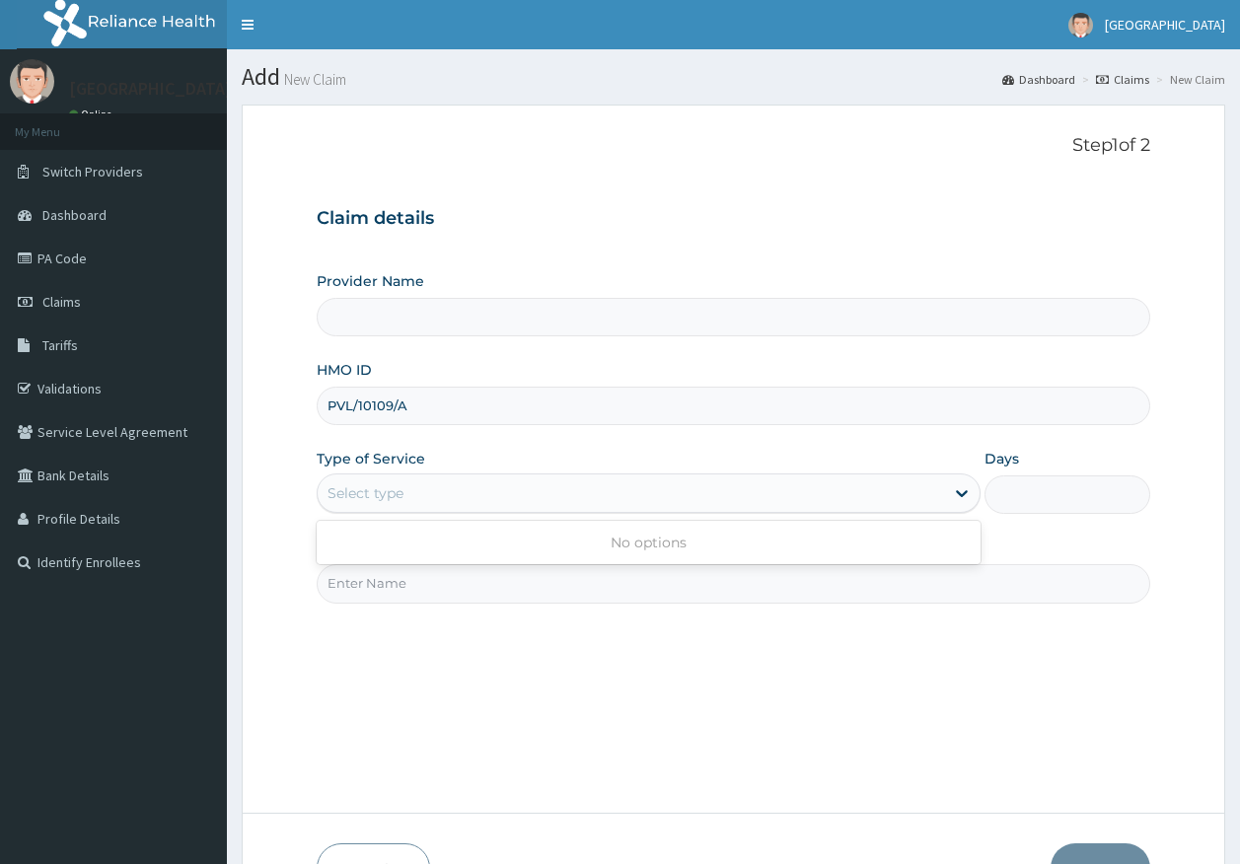
drag, startPoint x: 376, startPoint y: 581, endPoint x: 380, endPoint y: 595, distance: 14.4
click at [377, 582] on input "Practitioner" at bounding box center [734, 583] width 835 height 38
type input "[PERSON_NAME]"
drag, startPoint x: 347, startPoint y: 503, endPoint x: 357, endPoint y: 500, distance: 10.3
click at [348, 502] on div "Select type" at bounding box center [366, 493] width 76 height 20
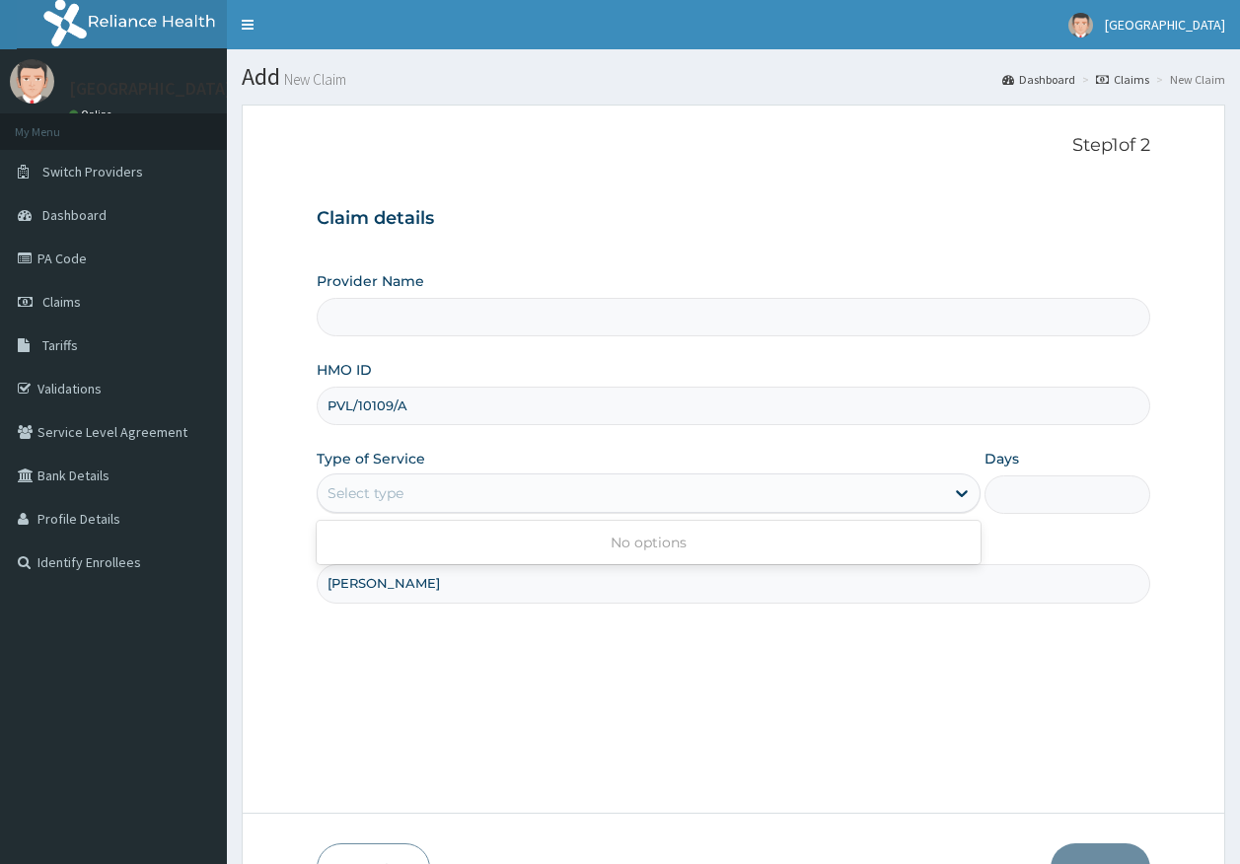
type input "Kingtrust Medical Center"
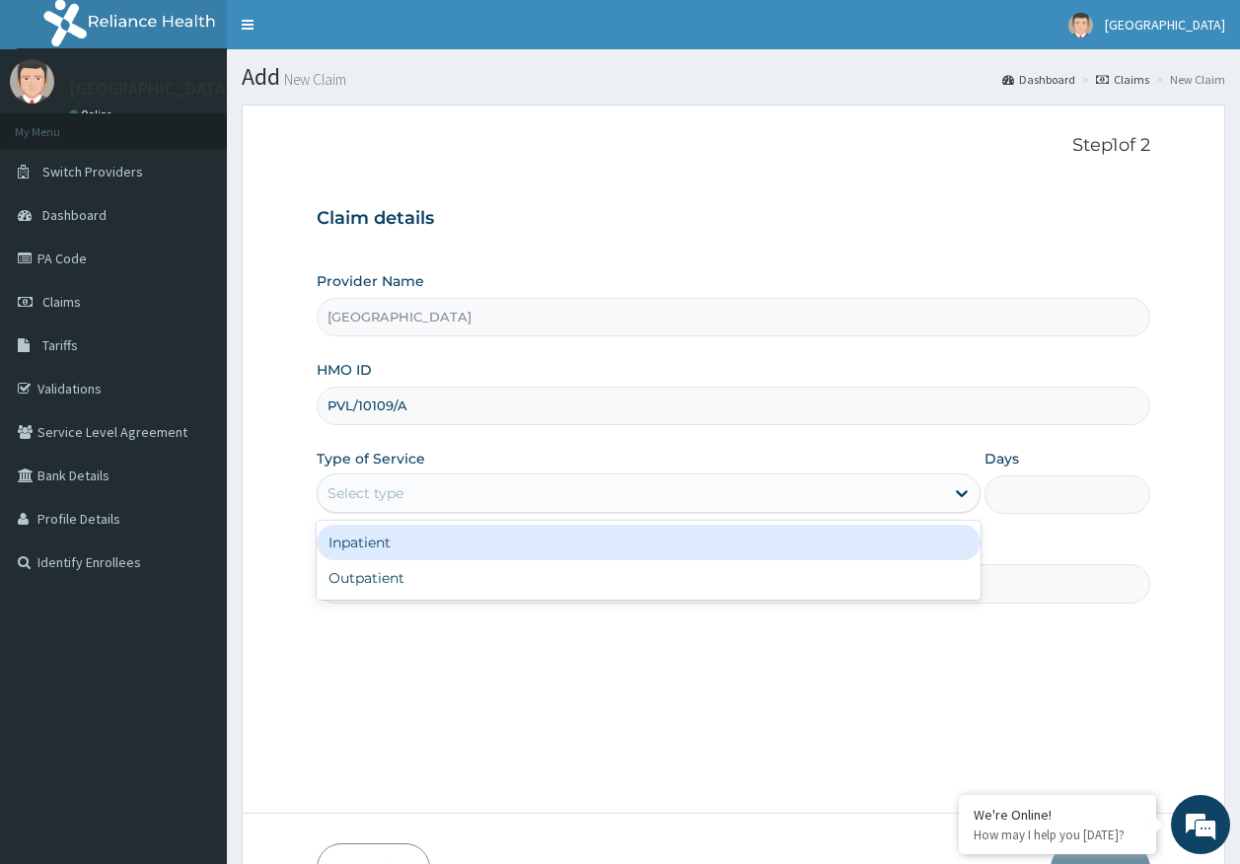
click at [377, 548] on div "Inpatient" at bounding box center [649, 543] width 664 height 36
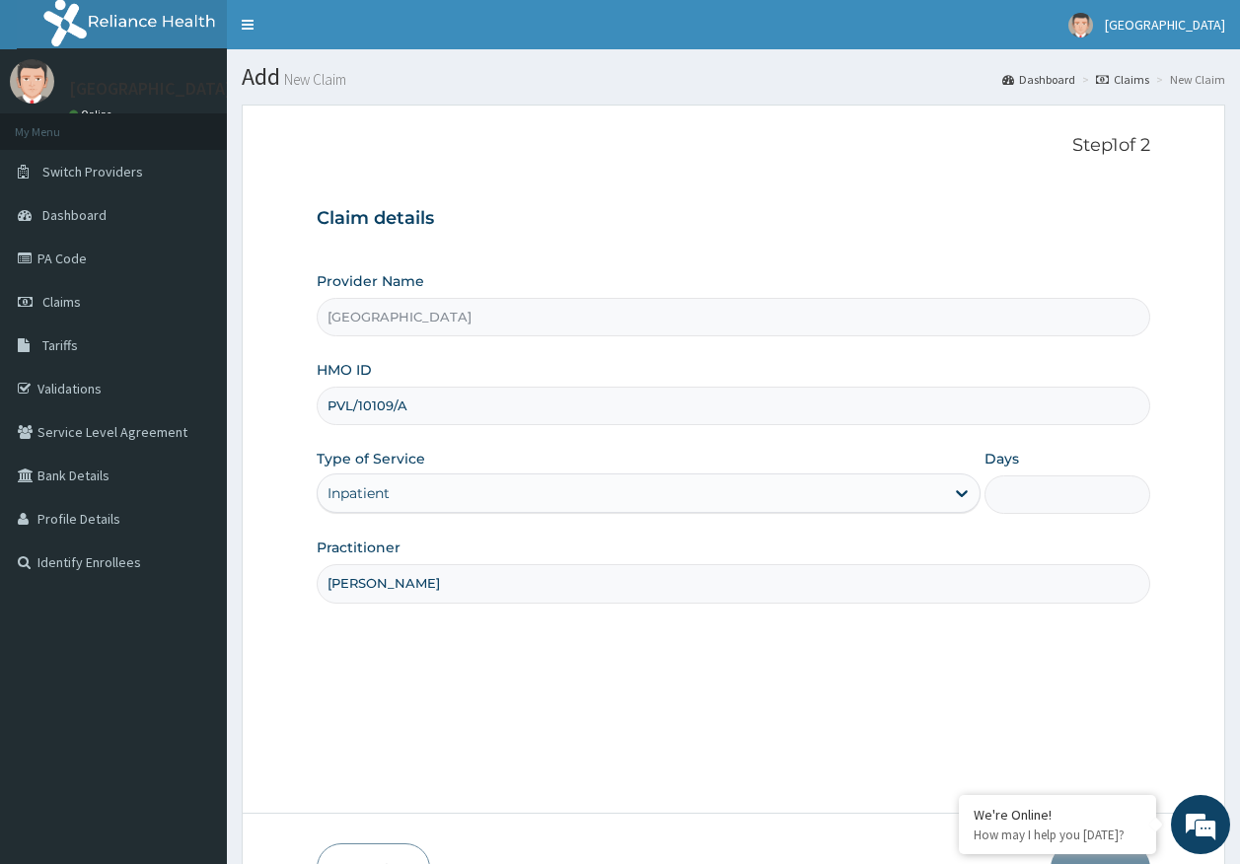
click at [1045, 482] on input "Days" at bounding box center [1068, 494] width 166 height 38
type input "2"
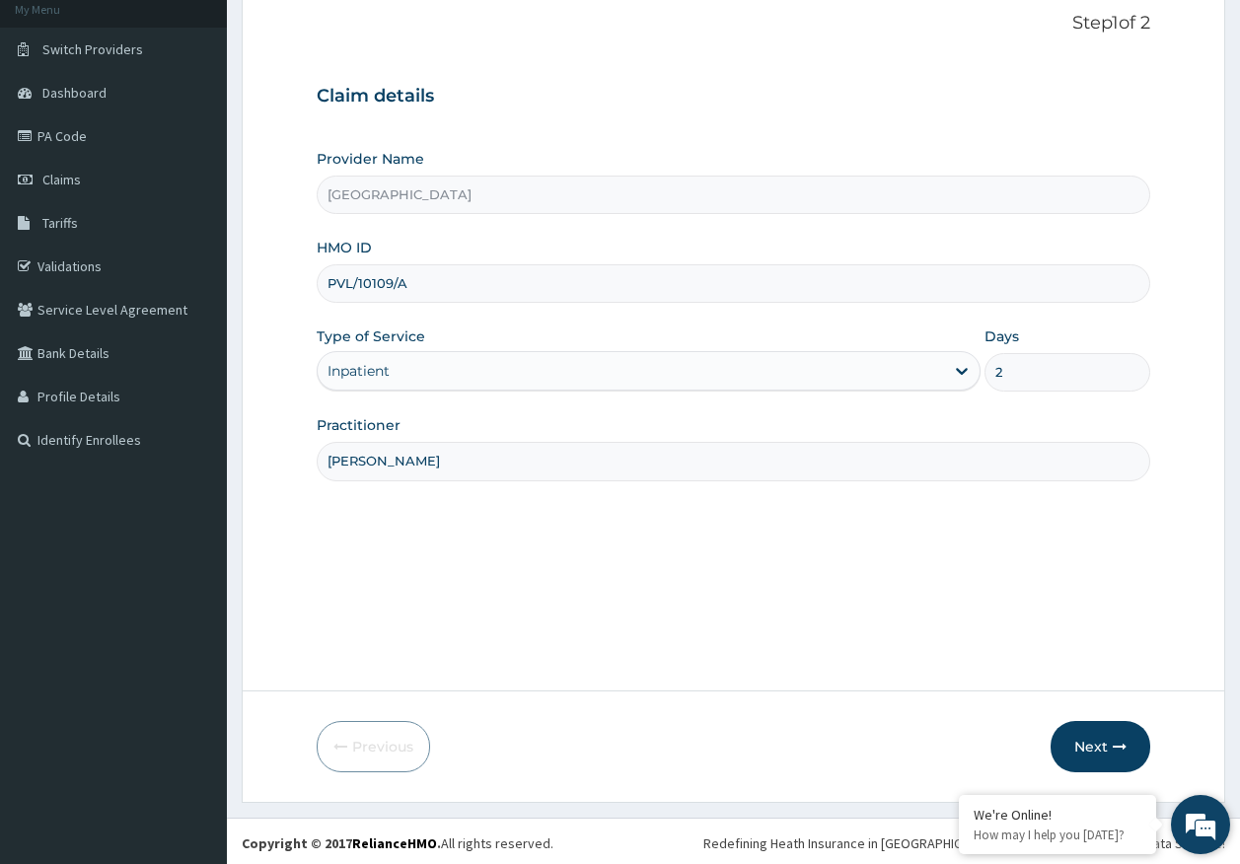
scroll to position [126, 0]
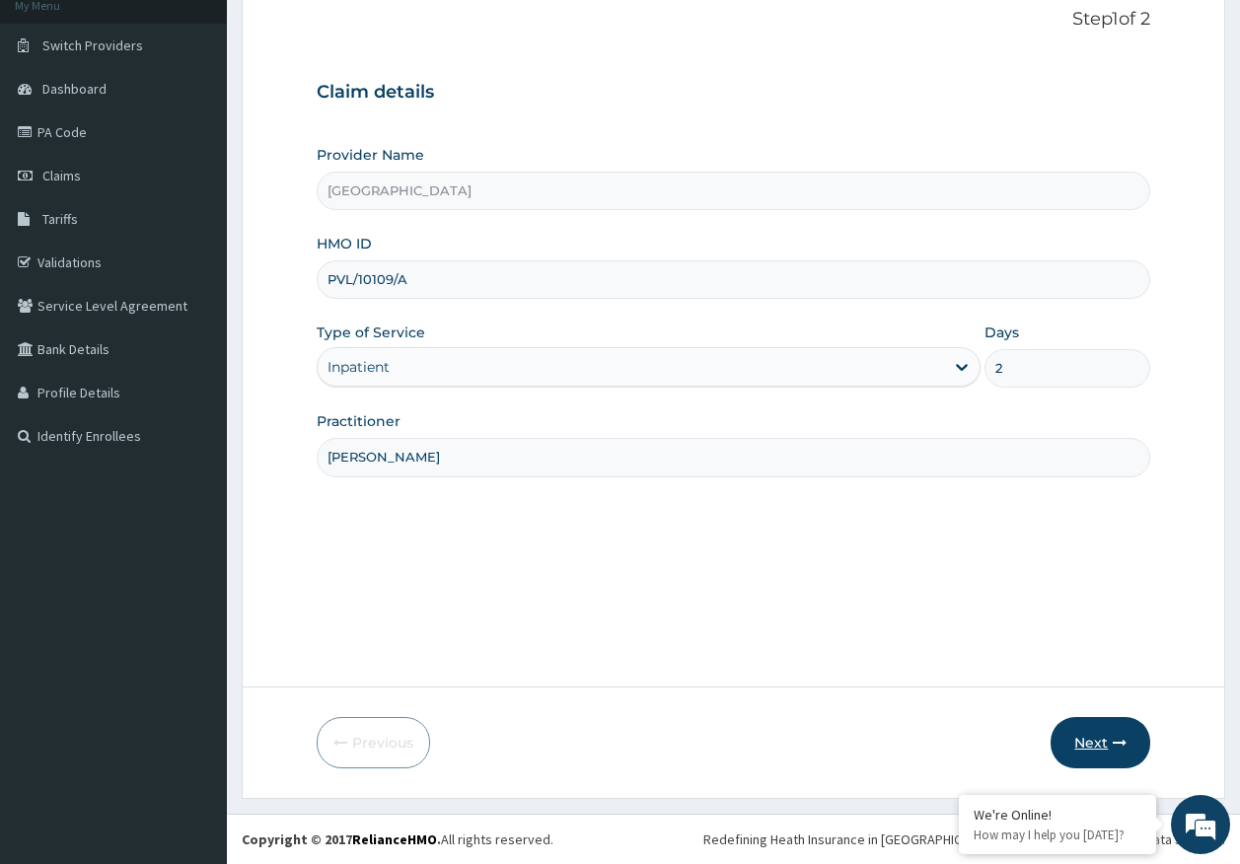
click at [1109, 743] on button "Next" at bounding box center [1101, 742] width 100 height 51
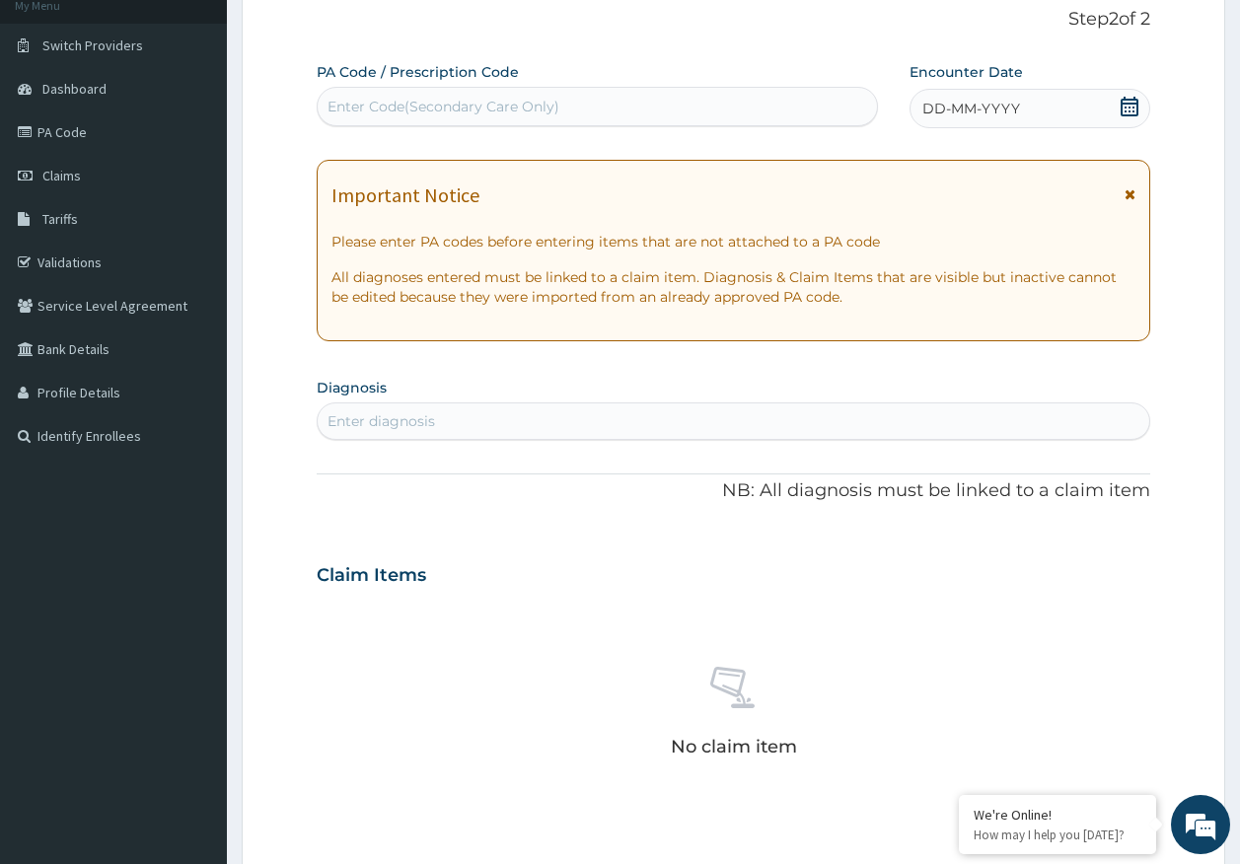
click at [975, 110] on span "DD-MM-YYYY" at bounding box center [971, 109] width 98 height 20
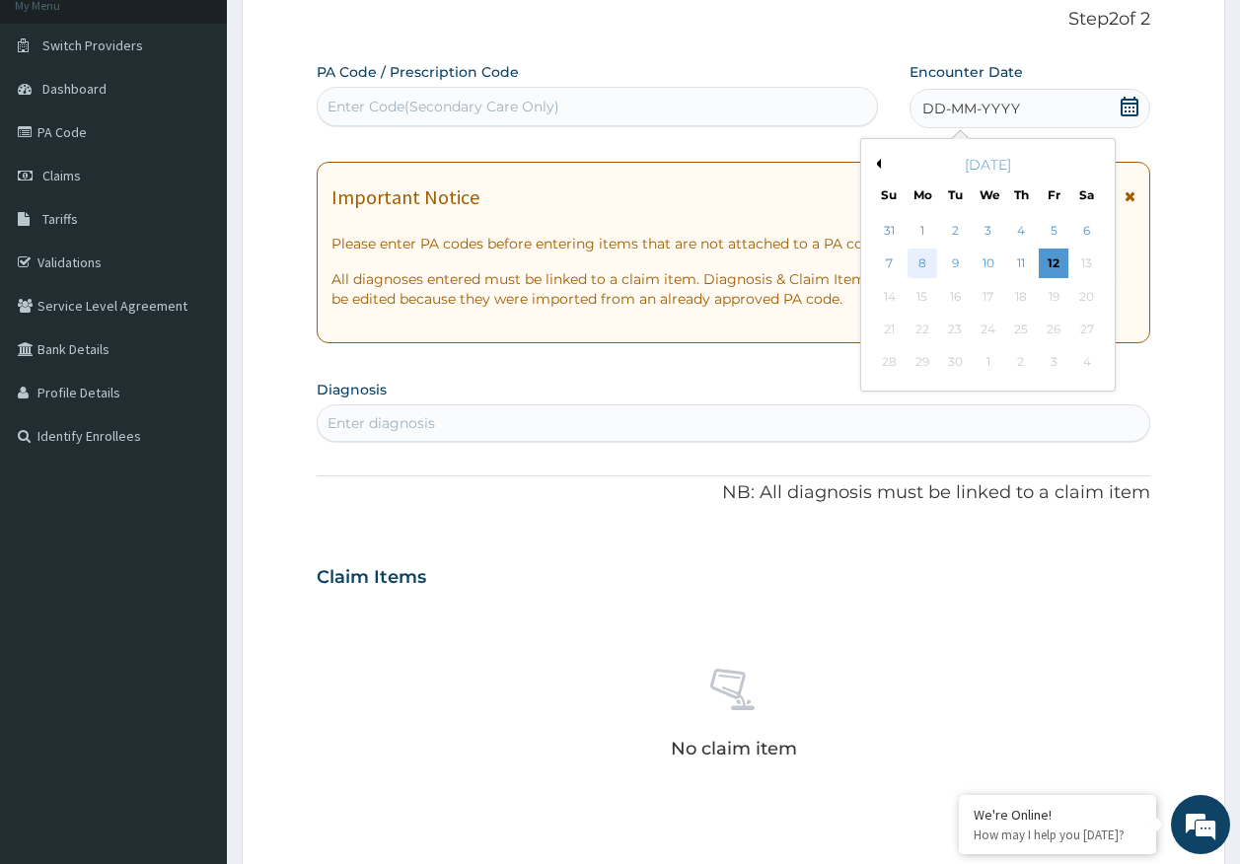
click at [920, 263] on div "8" at bounding box center [923, 265] width 30 height 30
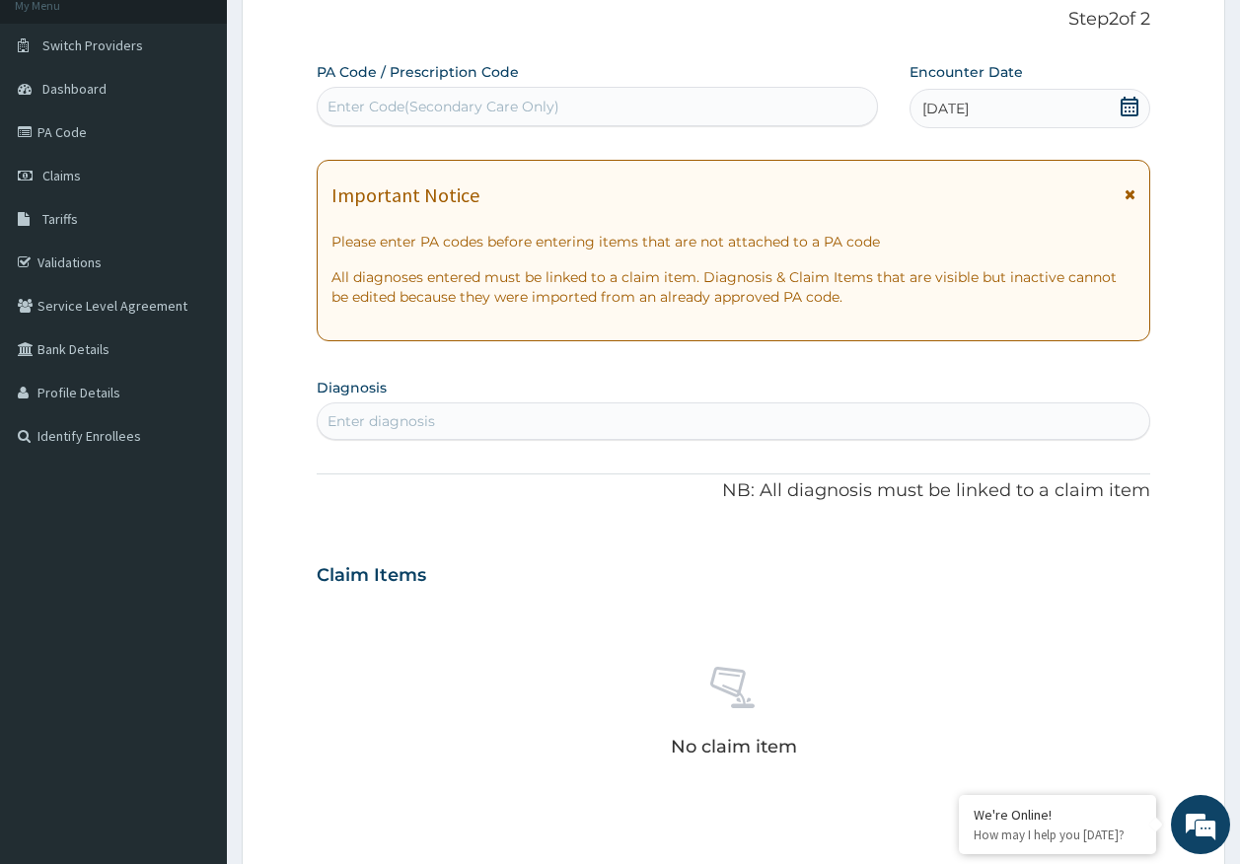
click at [457, 427] on div "Enter diagnosis" at bounding box center [734, 421] width 833 height 32
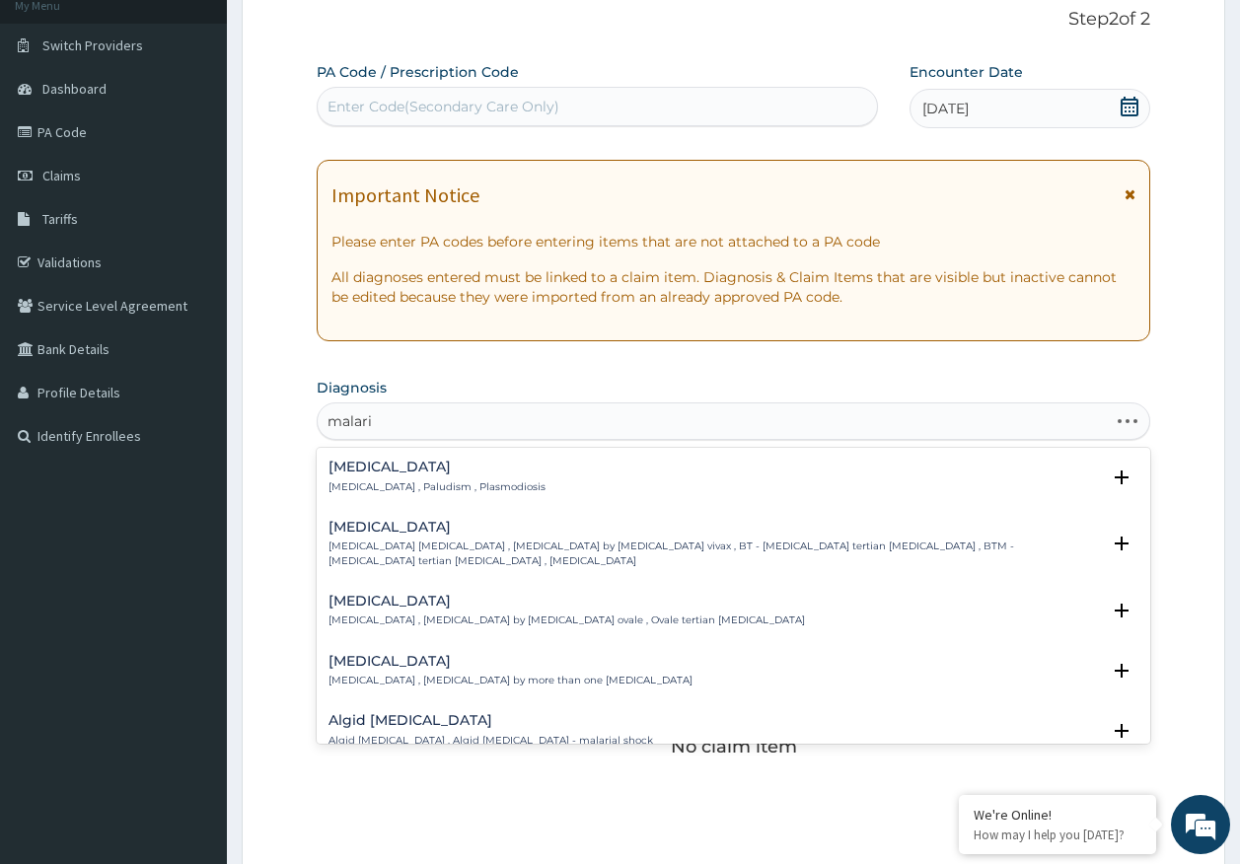
type input "malaria"
click at [337, 468] on h4 "Malaria" at bounding box center [437, 467] width 217 height 15
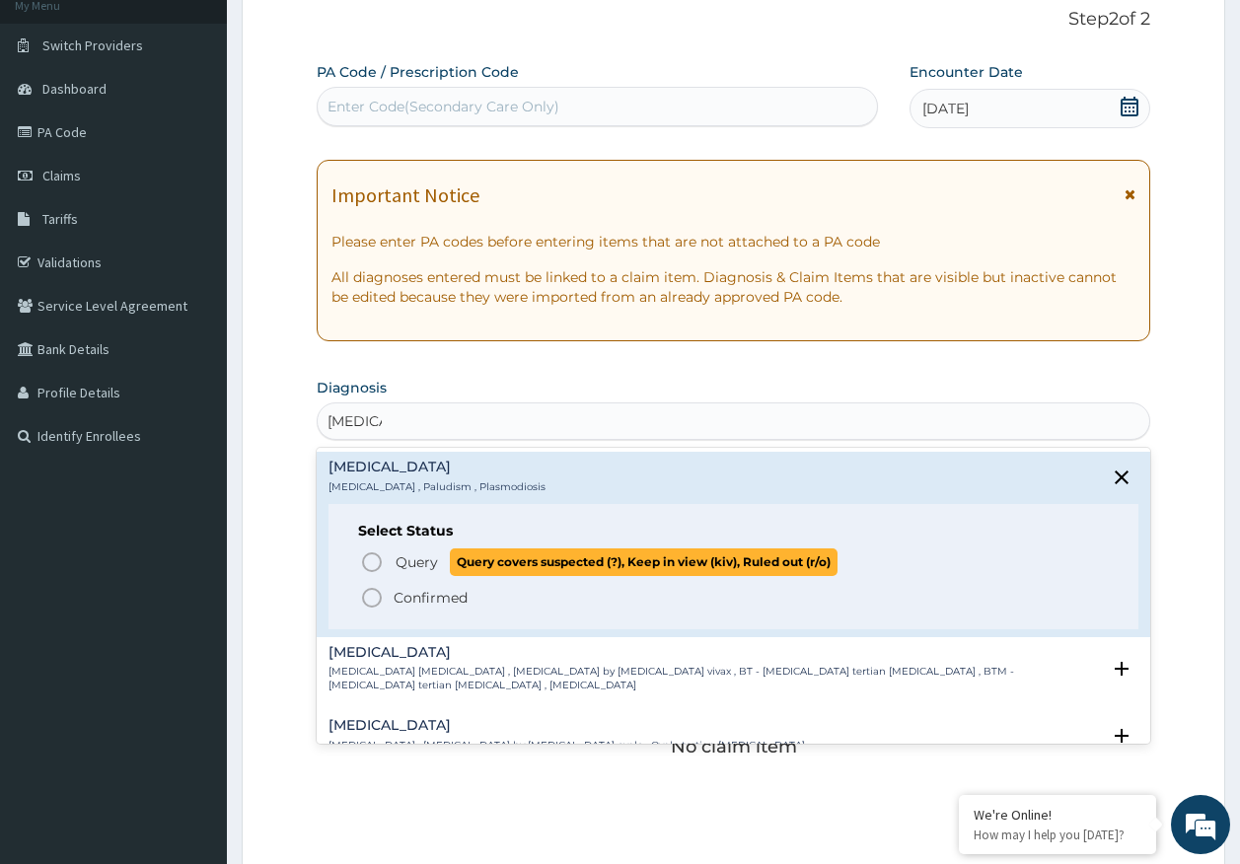
click at [414, 566] on span "Query" at bounding box center [417, 562] width 42 height 20
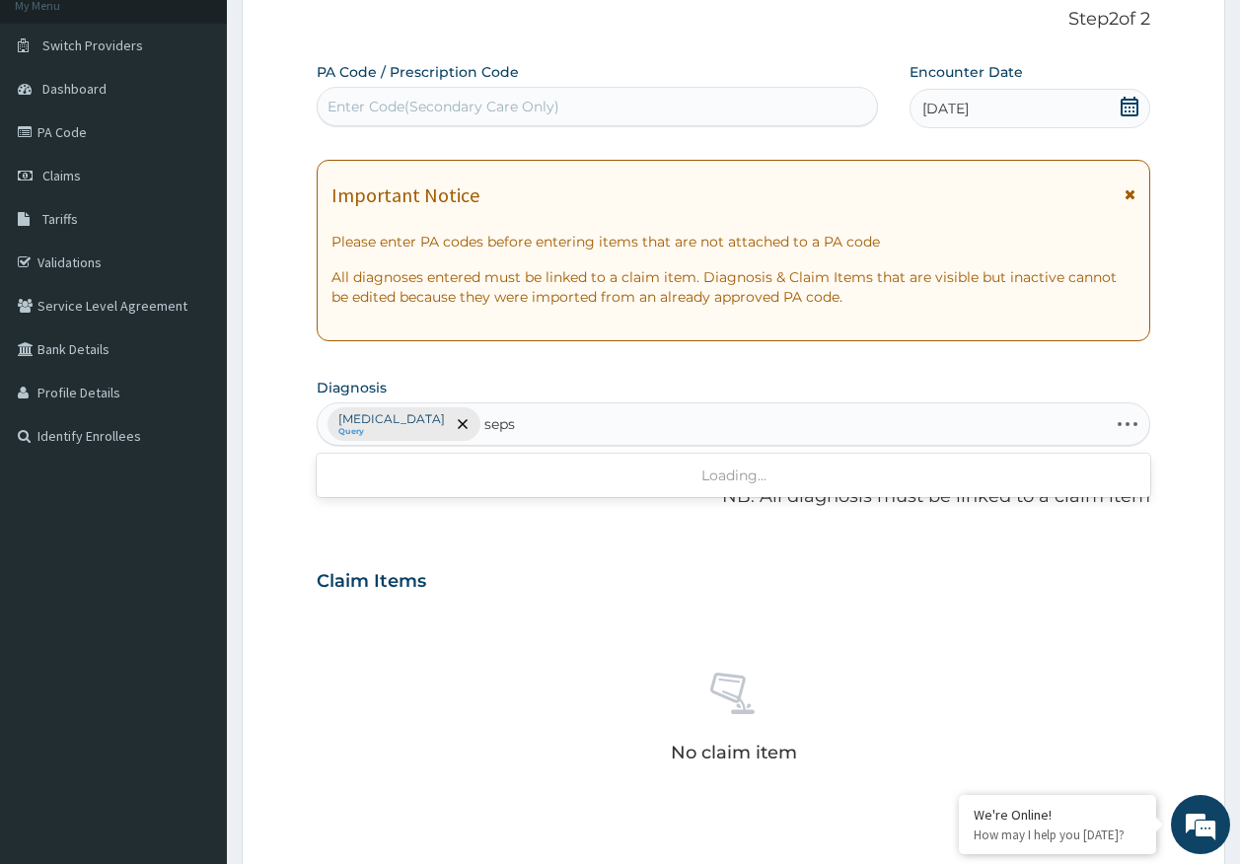
type input "sepsi"
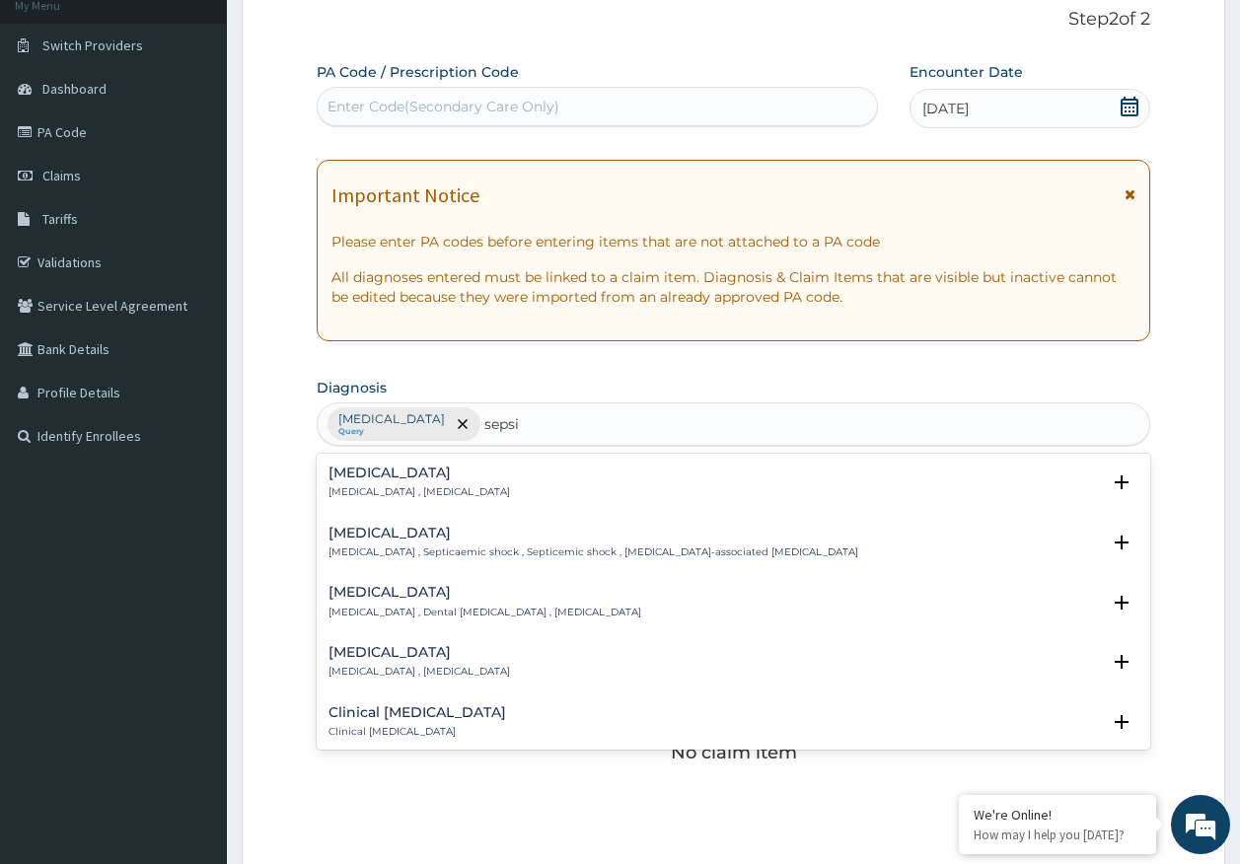
click at [378, 481] on div "Sepsis Systemic infection , Sepsis" at bounding box center [420, 483] width 182 height 35
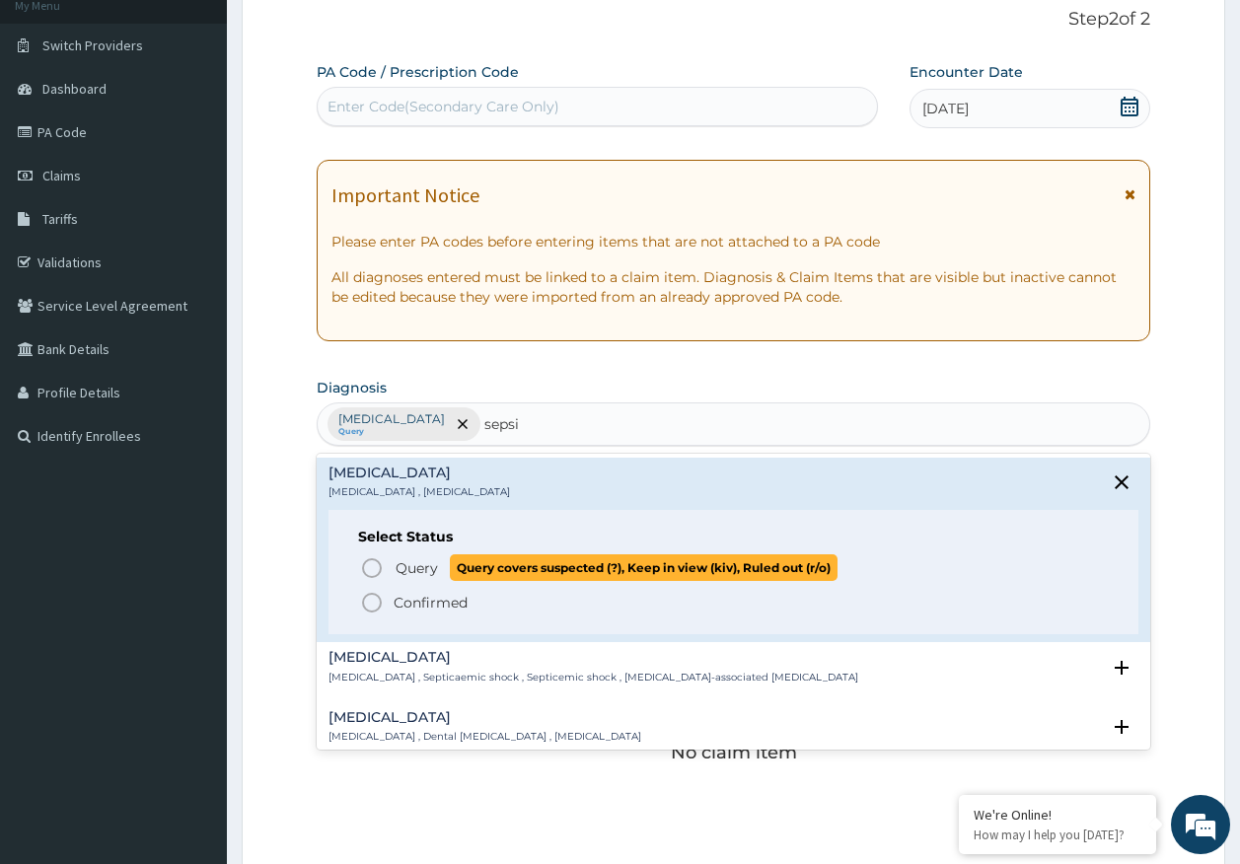
click at [415, 565] on span "Query" at bounding box center [417, 568] width 42 height 20
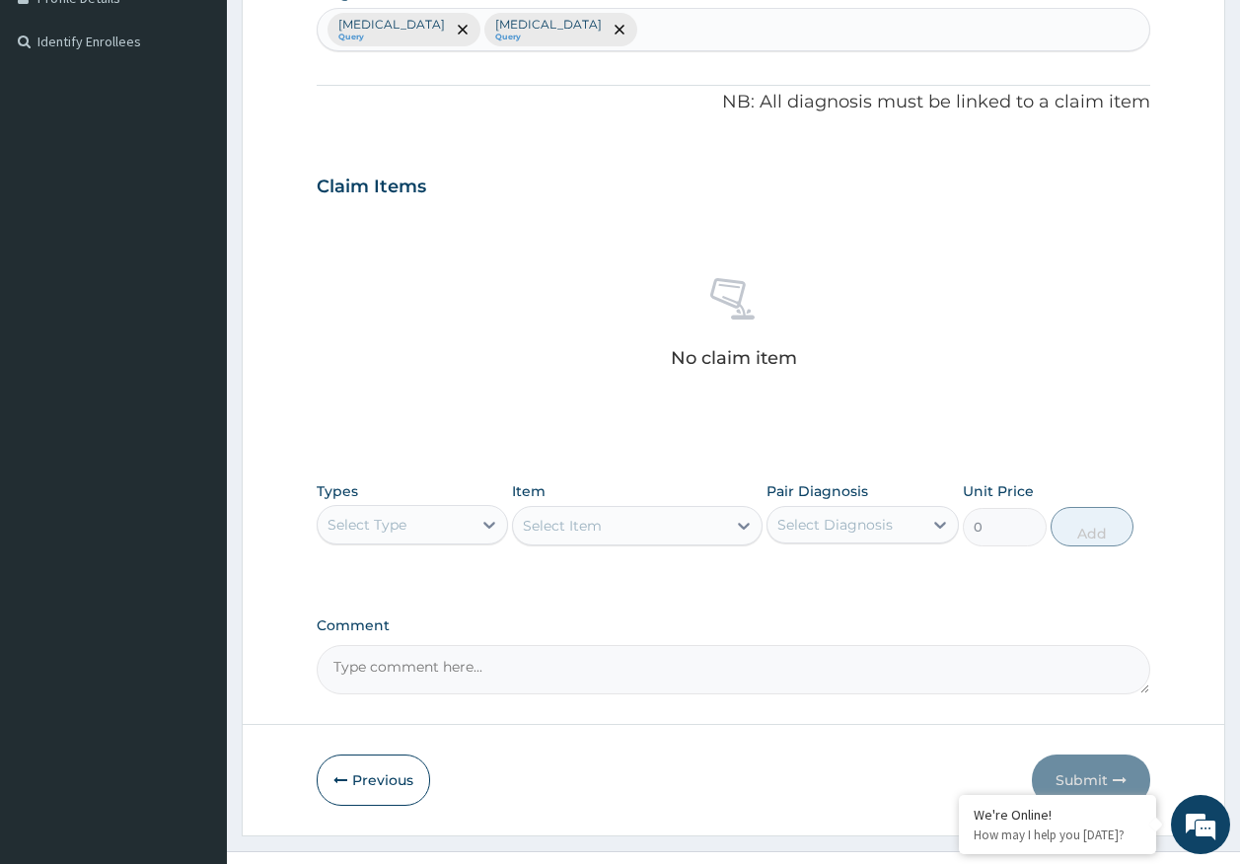
scroll to position [558, 0]
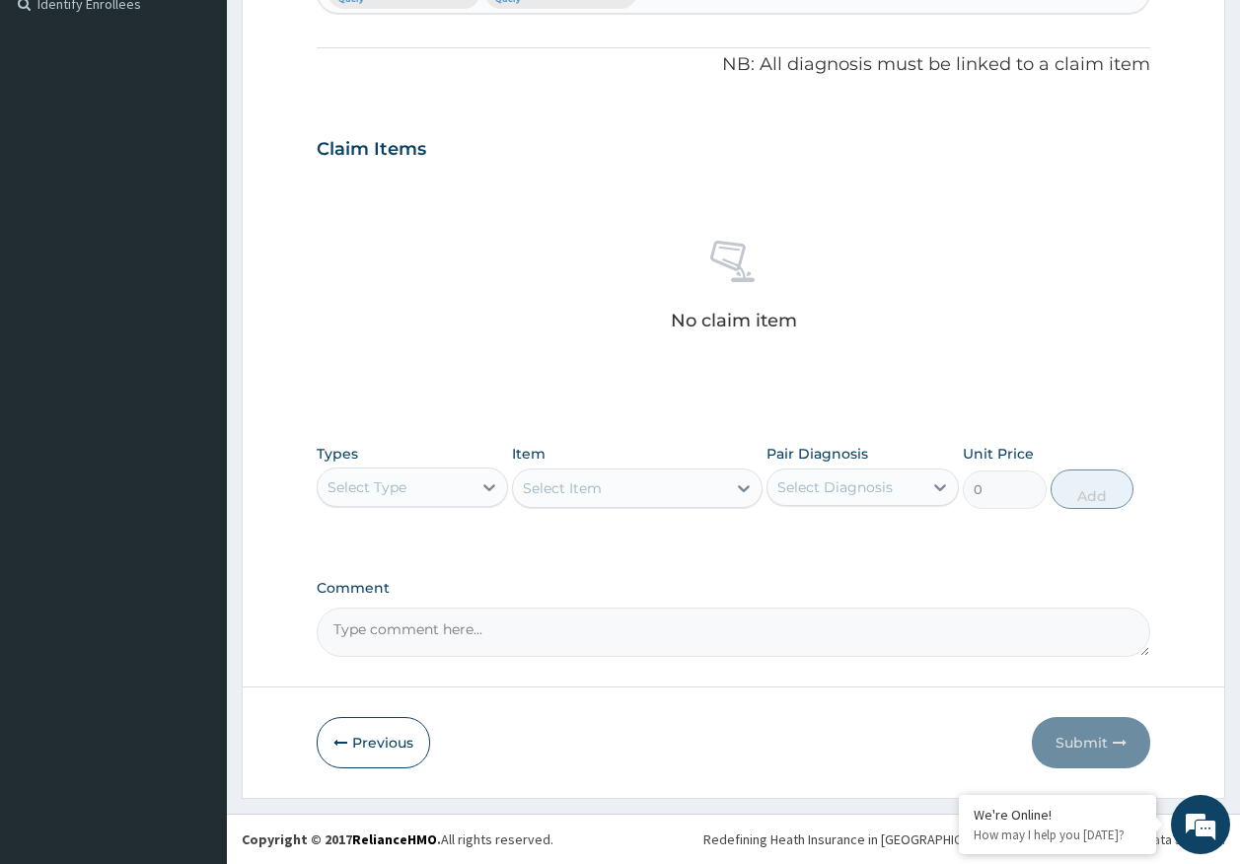
click at [398, 494] on div "Select Type" at bounding box center [367, 487] width 79 height 20
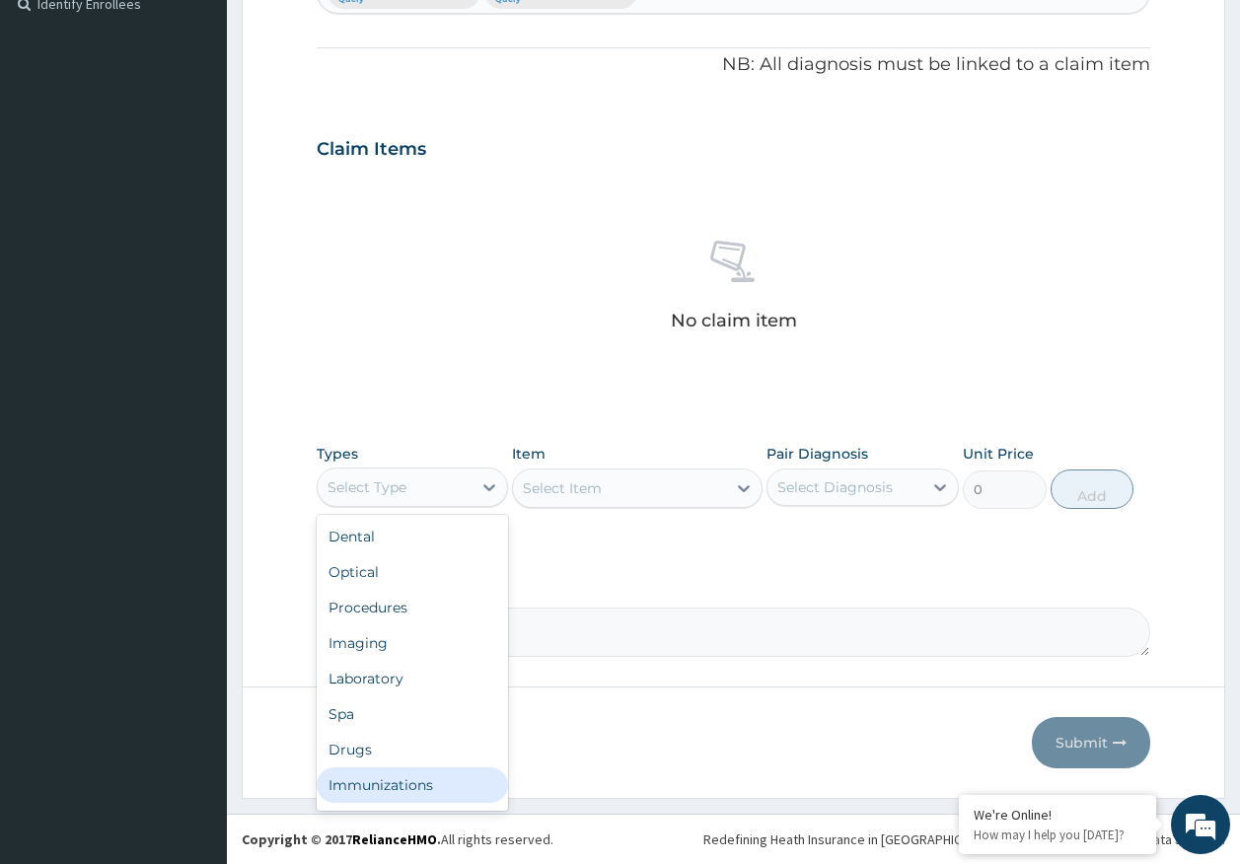
click at [406, 782] on div "Immunizations" at bounding box center [413, 785] width 192 height 36
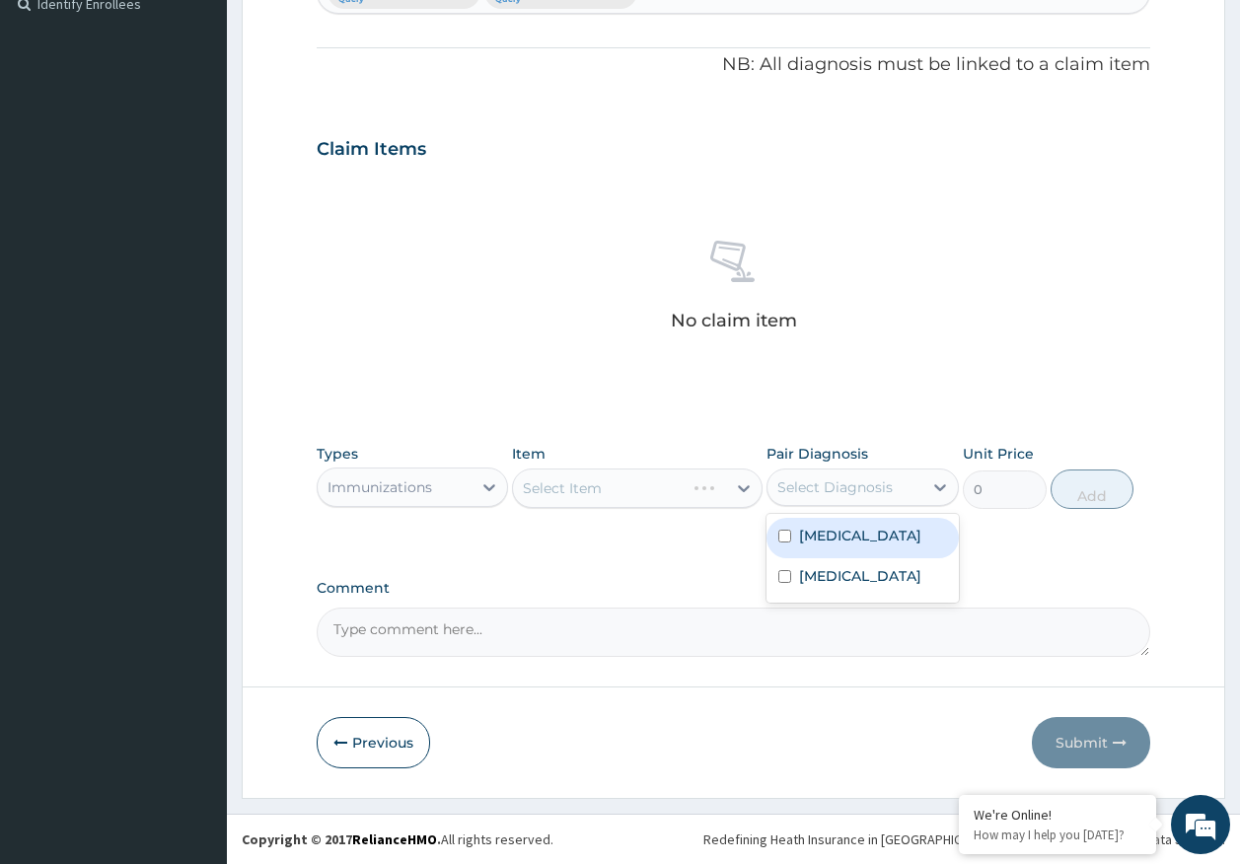
click at [851, 479] on div "Select Diagnosis" at bounding box center [834, 487] width 115 height 20
click at [825, 541] on label "[MEDICAL_DATA]" at bounding box center [860, 536] width 122 height 20
checkbox input "true"
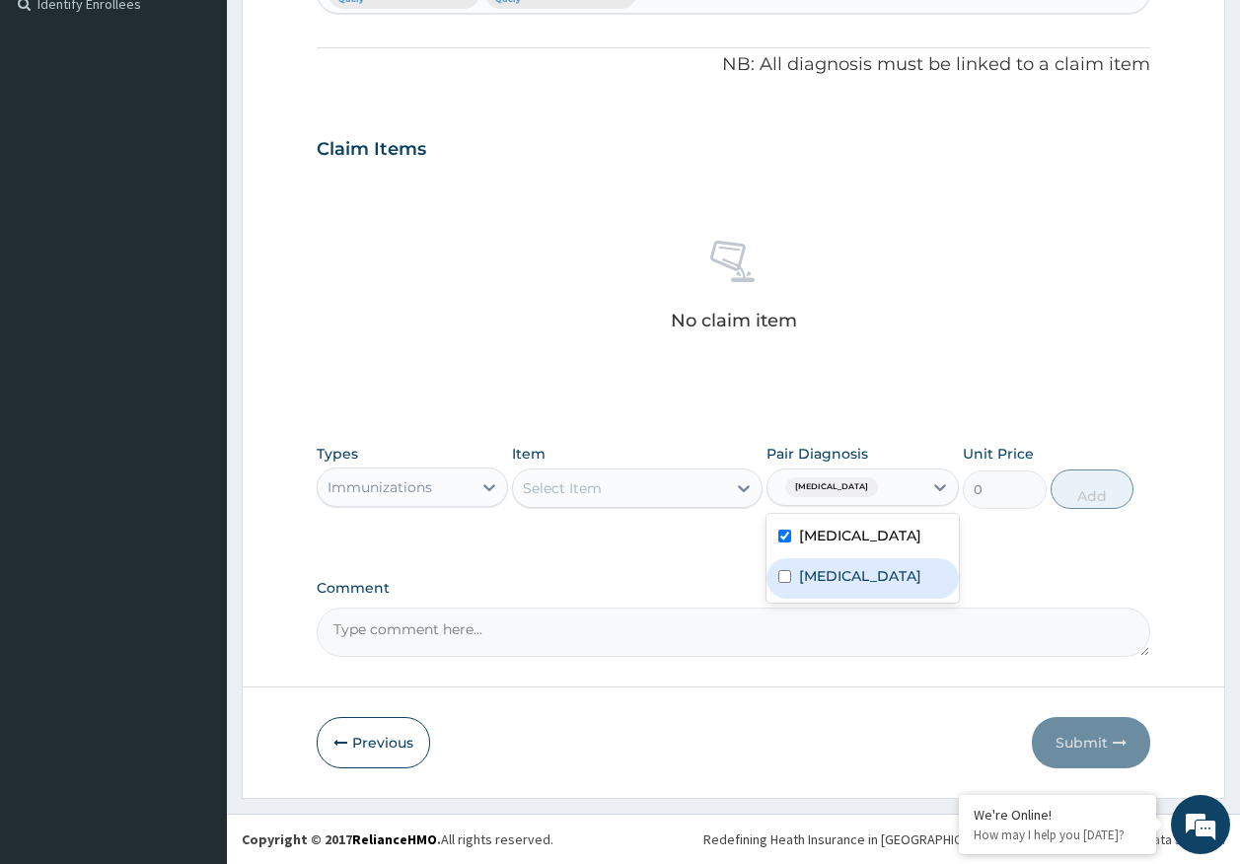
click at [832, 575] on label "[MEDICAL_DATA]" at bounding box center [860, 576] width 122 height 20
checkbox input "true"
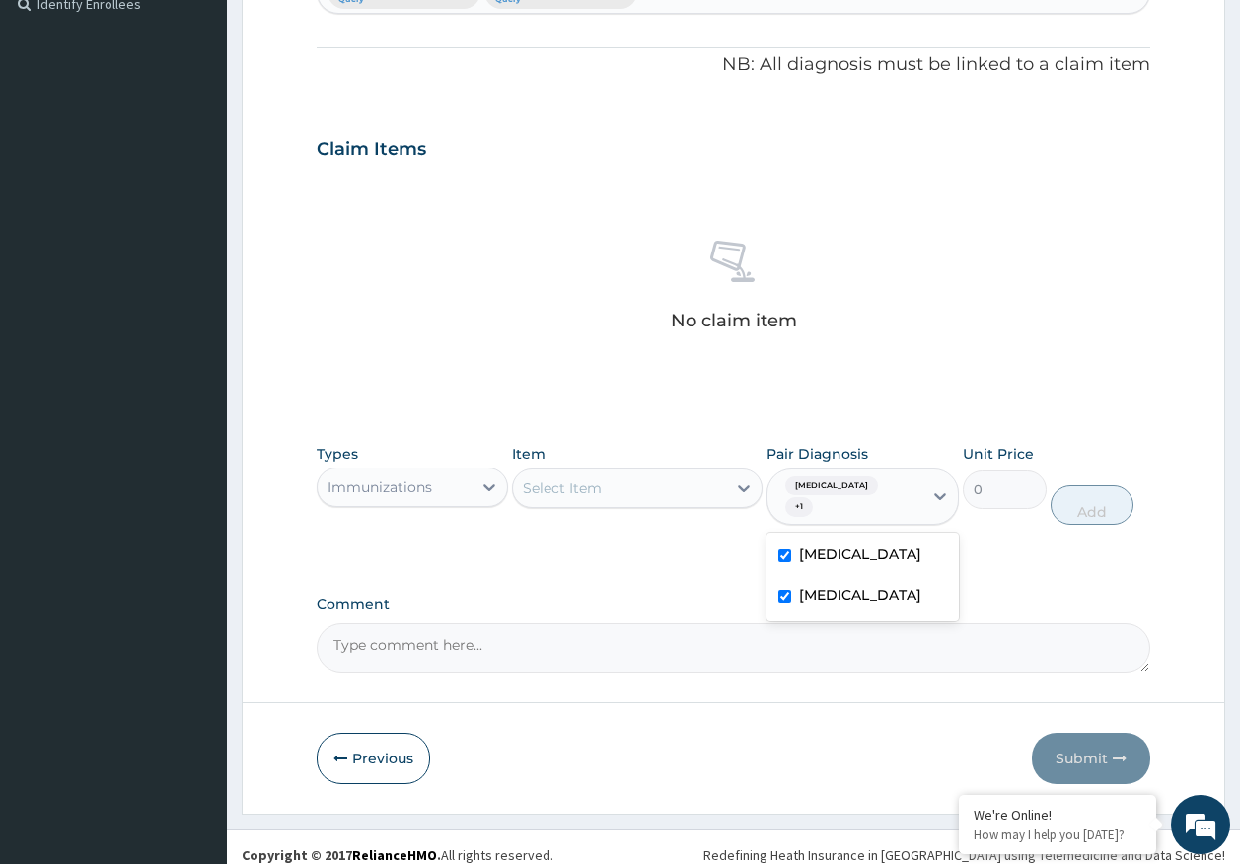
click at [696, 498] on div "Select Item" at bounding box center [619, 489] width 213 height 32
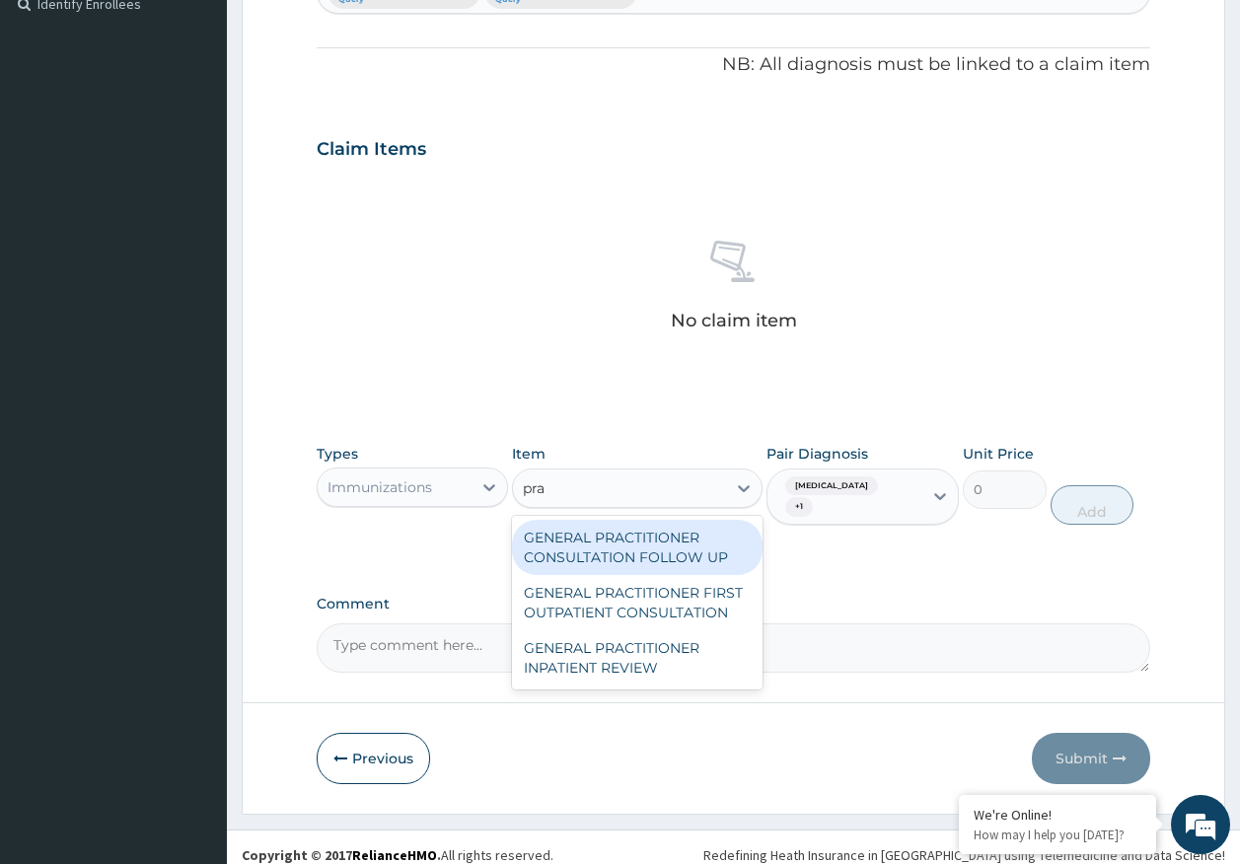
type input "prac"
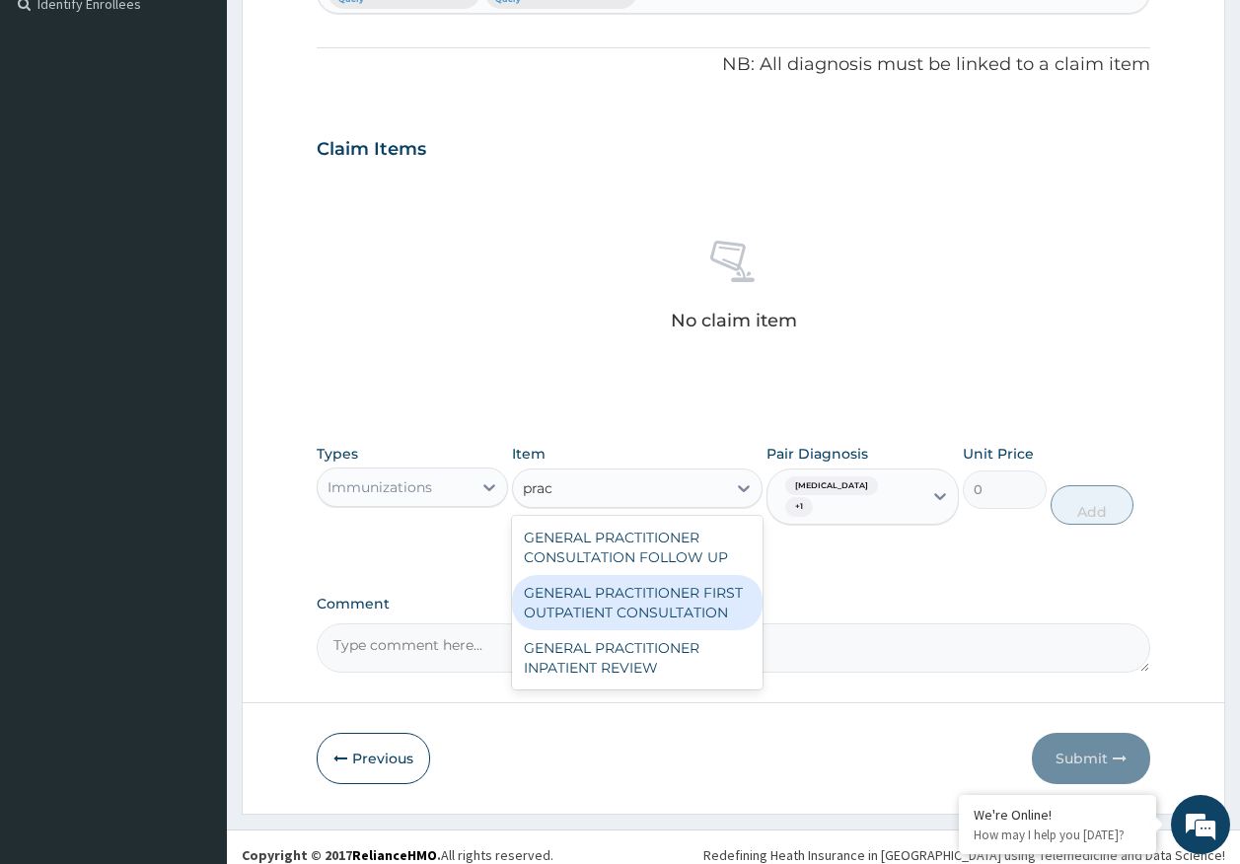
click at [684, 600] on div "GENERAL PRACTITIONER FIRST OUTPATIENT CONSULTATION" at bounding box center [637, 602] width 251 height 55
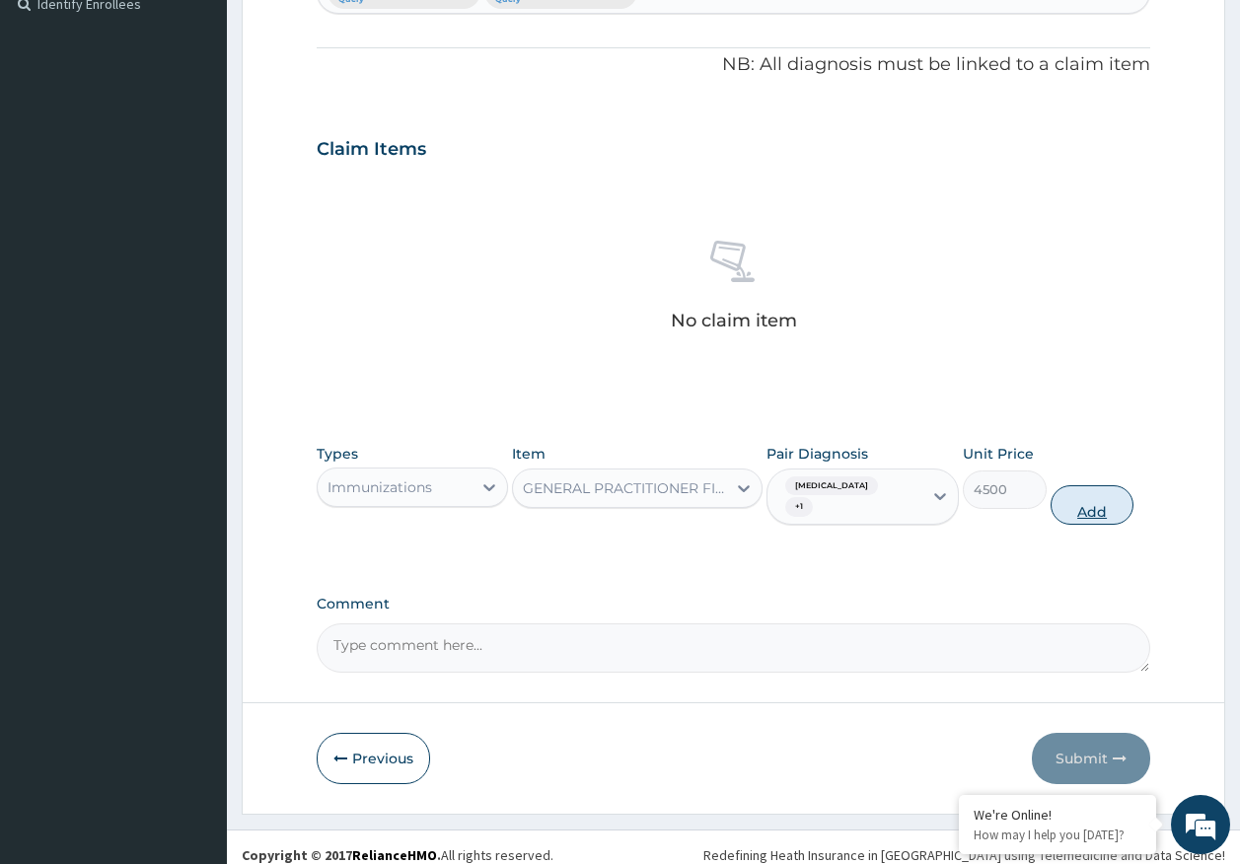
click at [1095, 491] on button "Add" at bounding box center [1093, 504] width 84 height 39
type input "0"
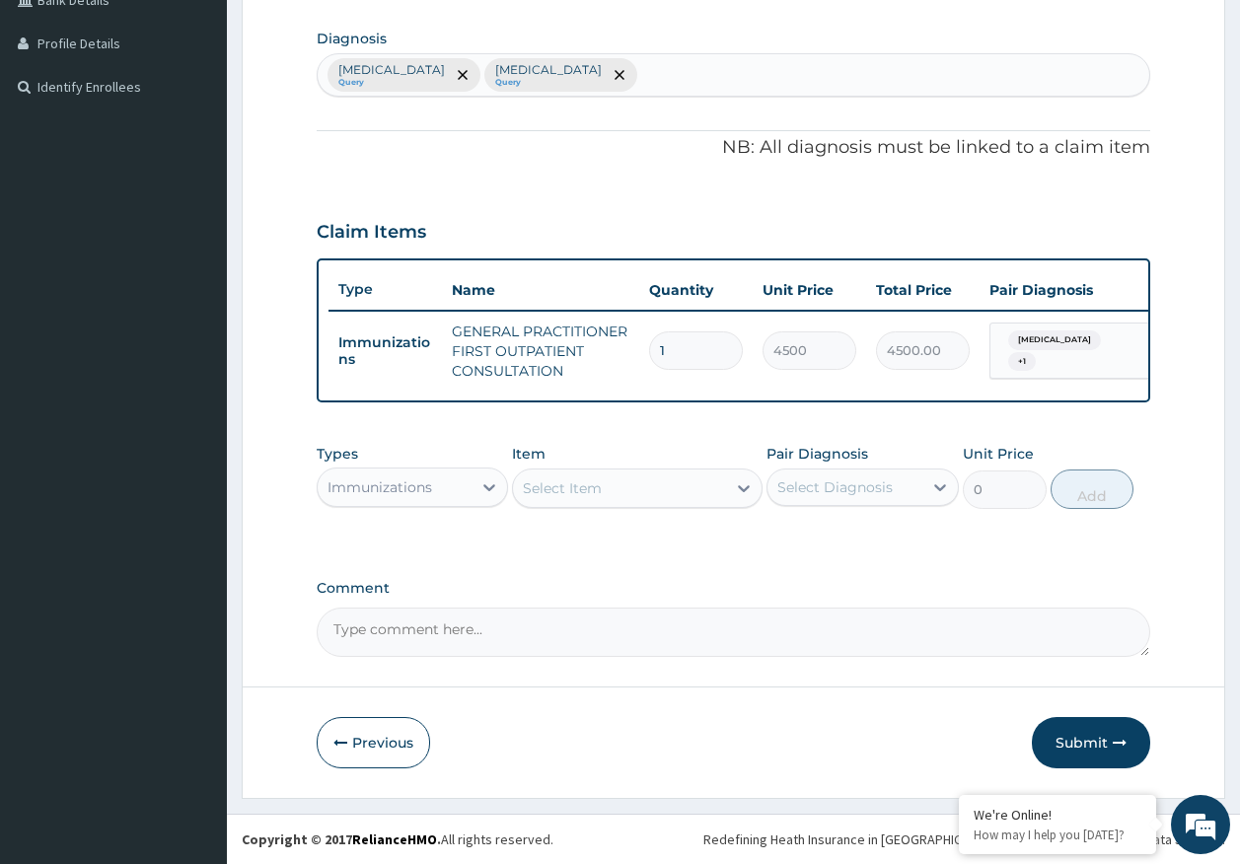
click at [415, 494] on div "Immunizations" at bounding box center [395, 488] width 155 height 32
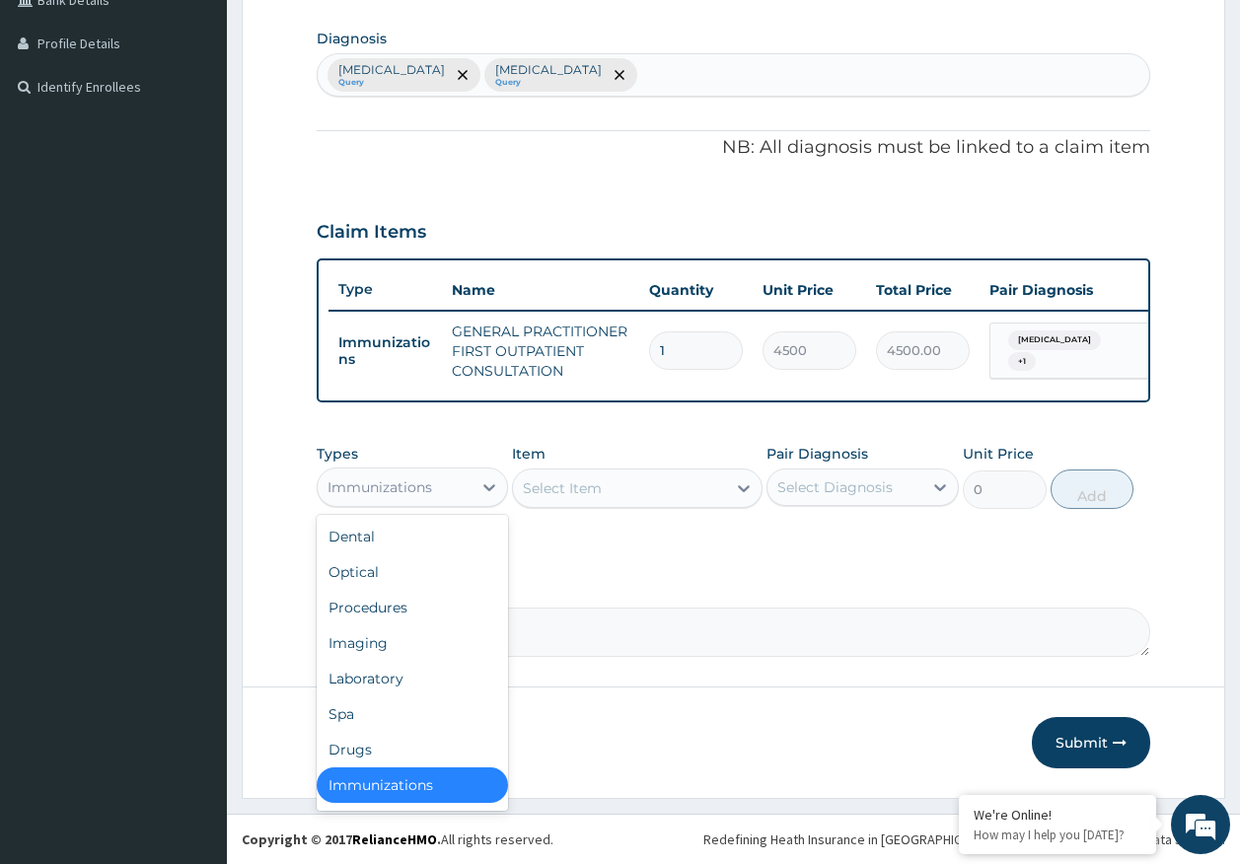
scroll to position [4, 0]
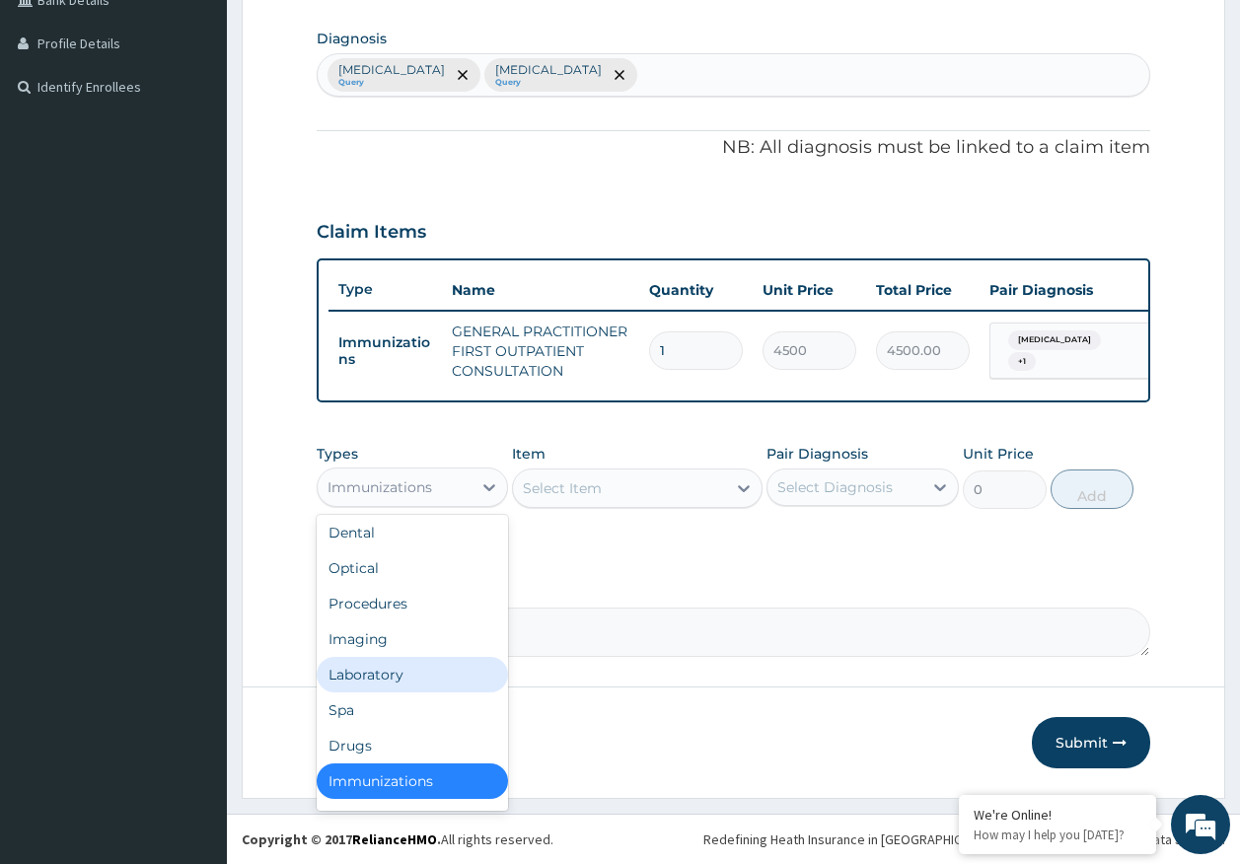
drag, startPoint x: 395, startPoint y: 669, endPoint x: 802, endPoint y: 449, distance: 463.0
click at [395, 667] on div "Laboratory" at bounding box center [413, 675] width 192 height 36
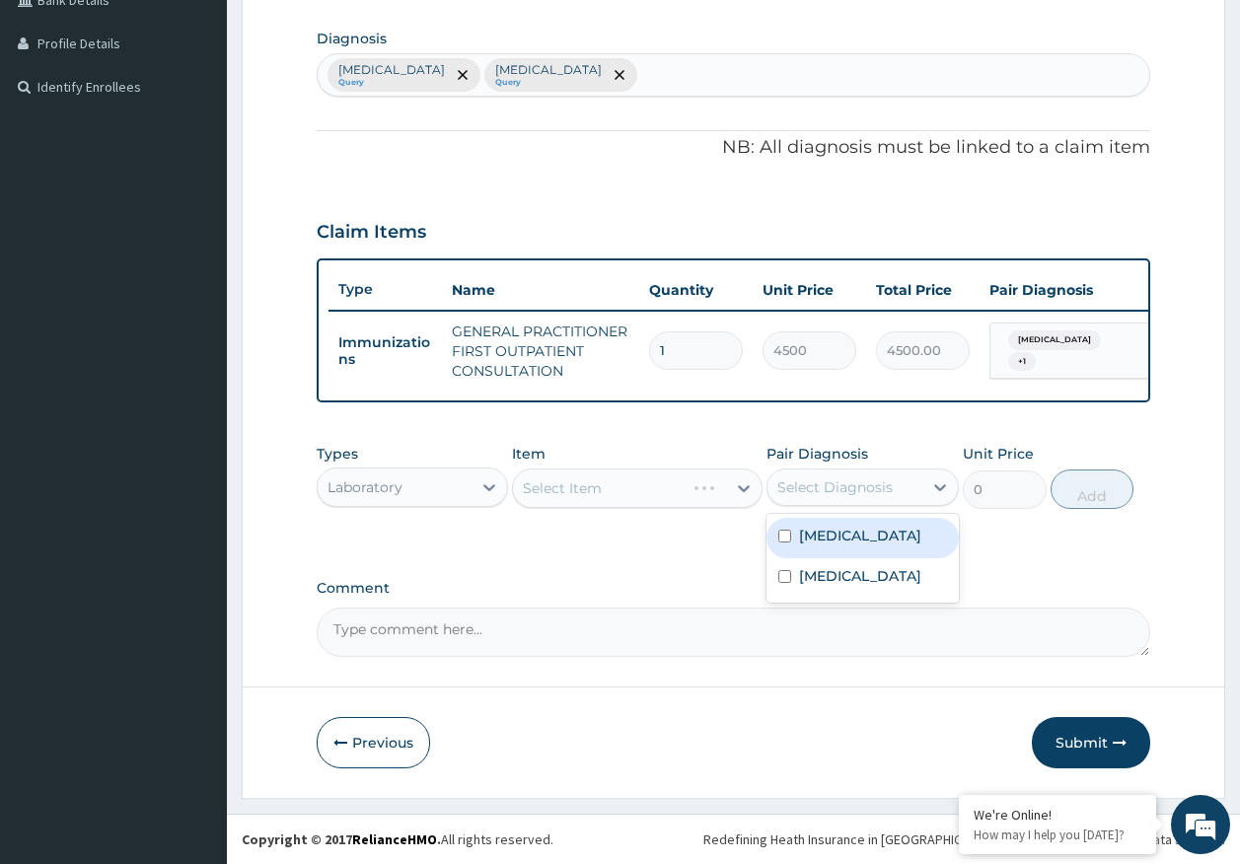
click at [806, 475] on div "Select Diagnosis" at bounding box center [844, 488] width 155 height 32
click at [805, 539] on label "[MEDICAL_DATA]" at bounding box center [860, 536] width 122 height 20
checkbox input "true"
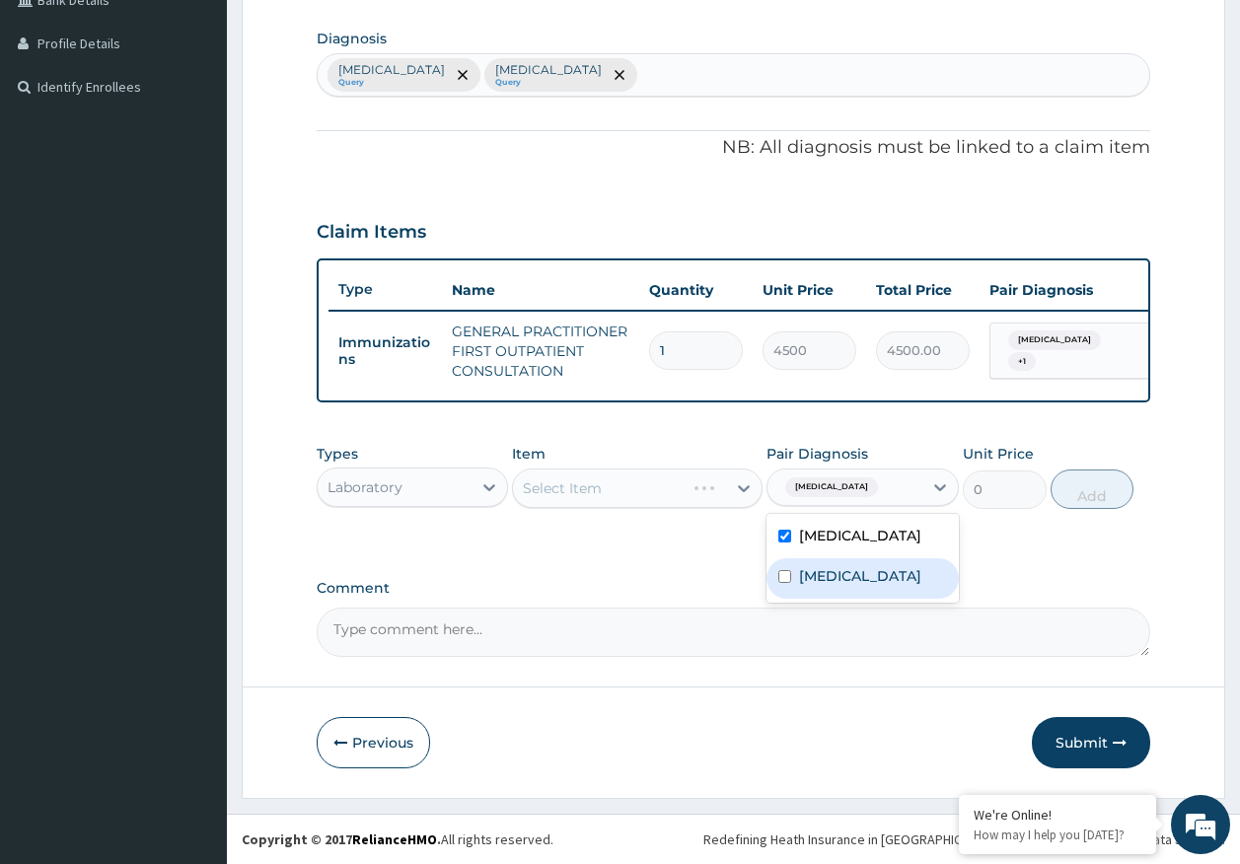
drag, startPoint x: 813, startPoint y: 572, endPoint x: 671, endPoint y: 513, distance: 153.9
click at [809, 572] on label "[MEDICAL_DATA]" at bounding box center [860, 576] width 122 height 20
checkbox input "true"
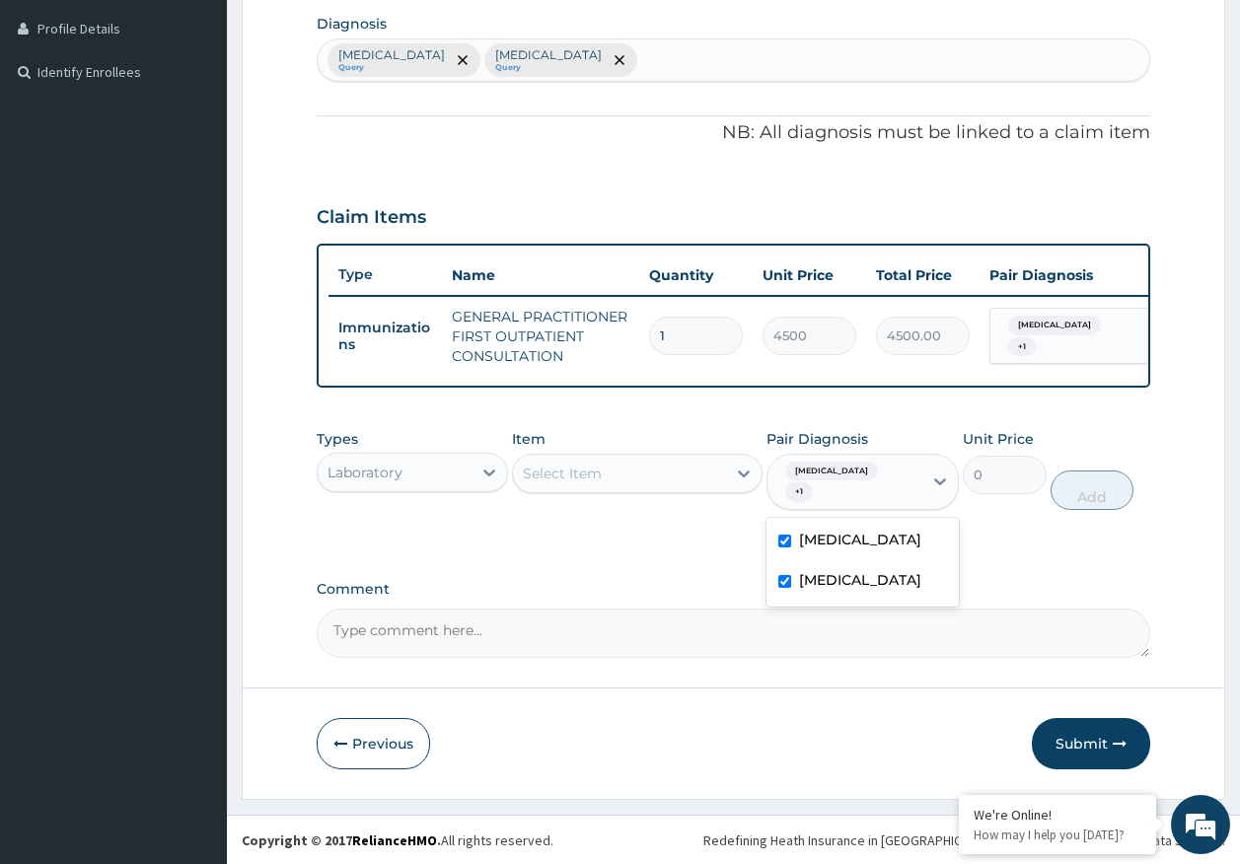
click at [626, 489] on div "Select Item" at bounding box center [619, 474] width 213 height 32
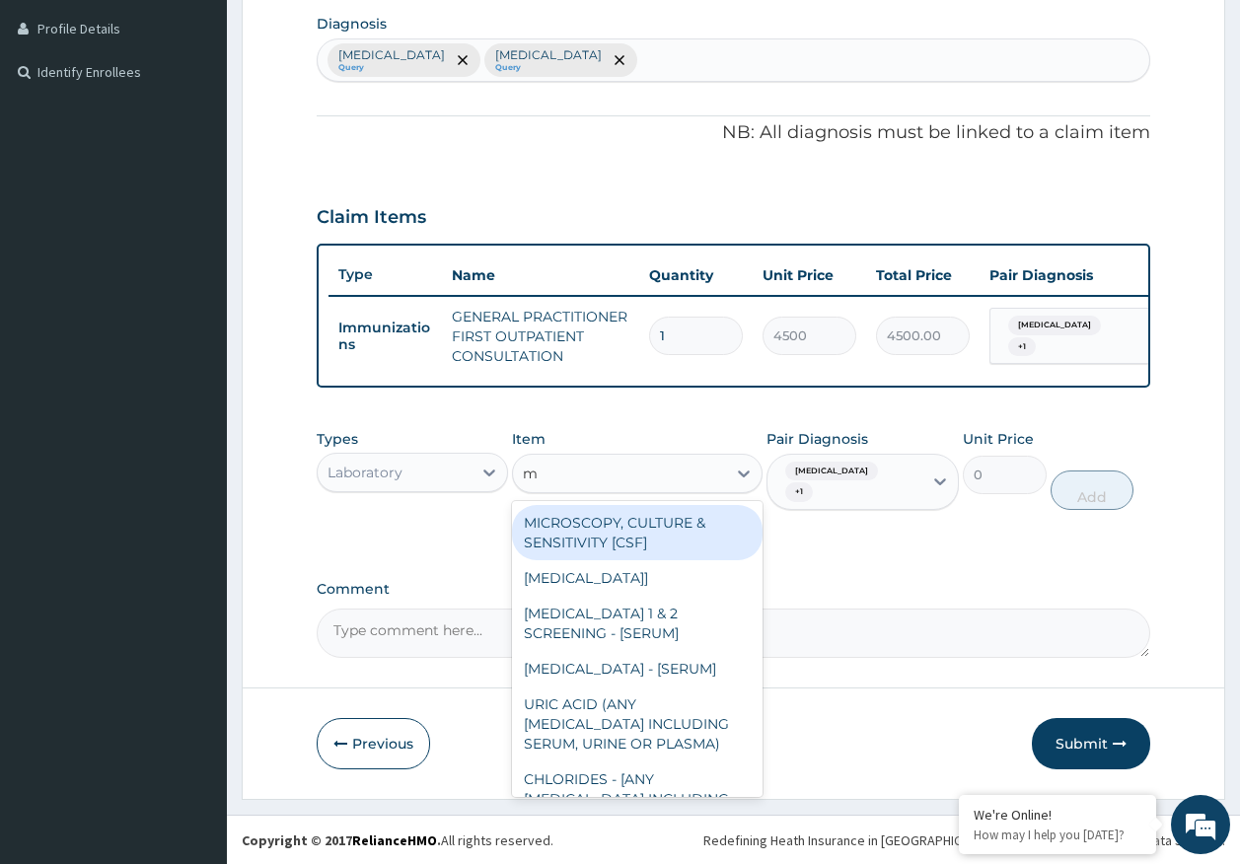
type input "mp"
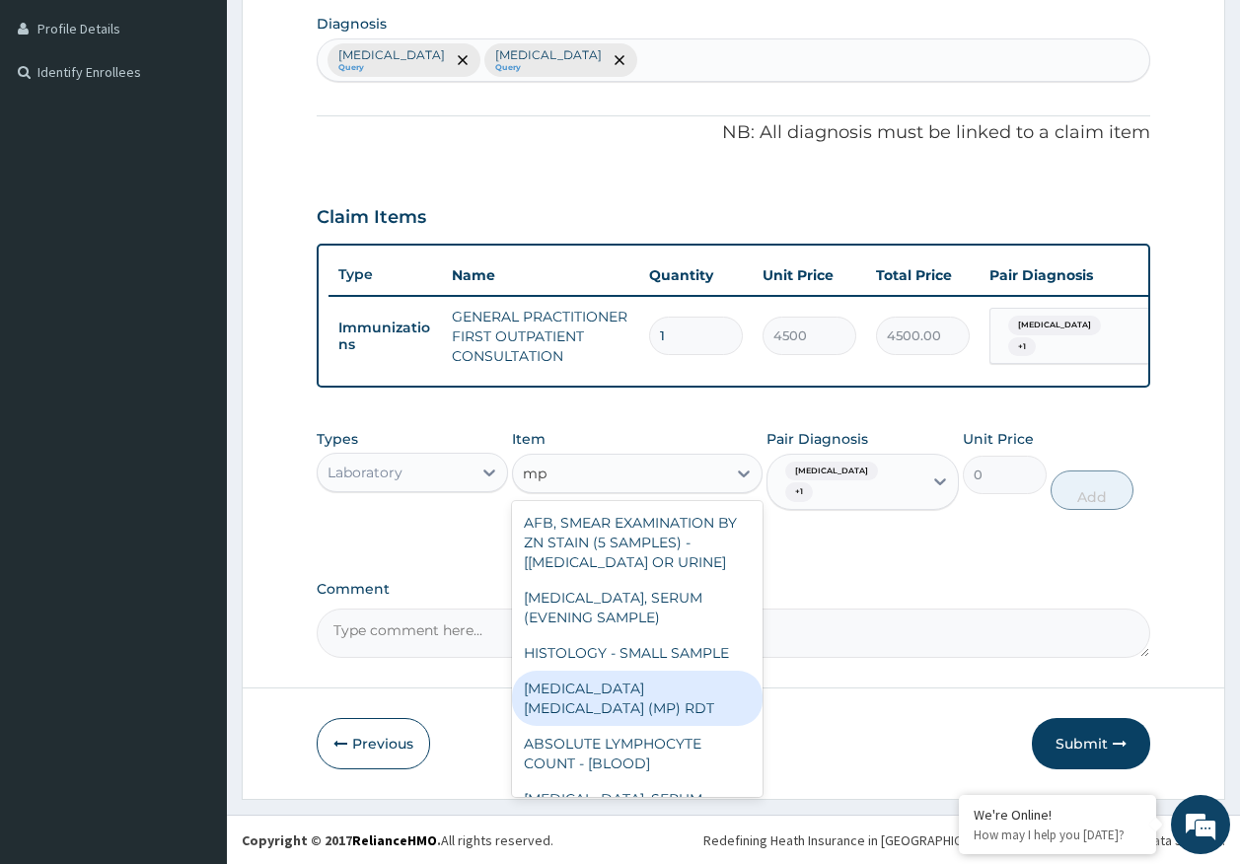
click at [704, 693] on div "[MEDICAL_DATA] [MEDICAL_DATA] (MP) RDT" at bounding box center [637, 698] width 251 height 55
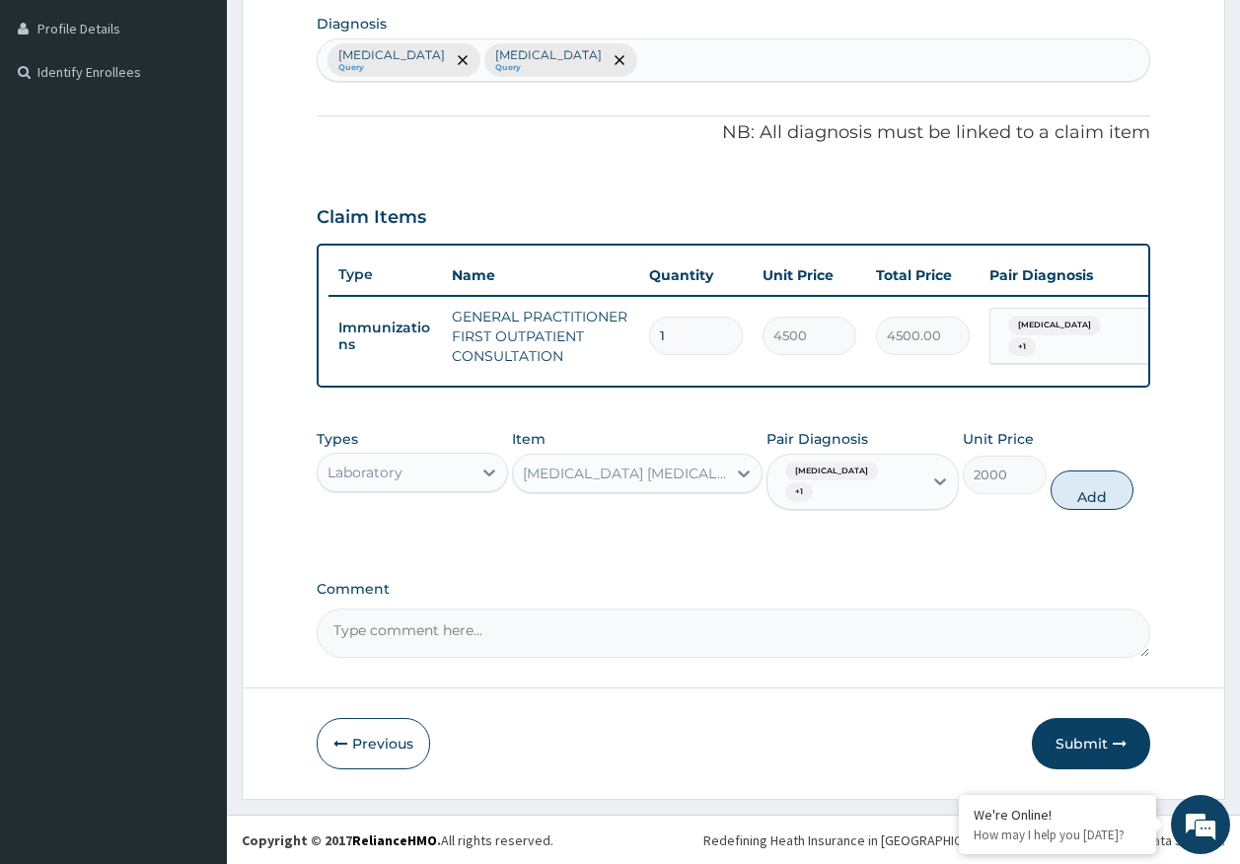
click at [1080, 499] on button "Add" at bounding box center [1093, 490] width 84 height 39
type input "0"
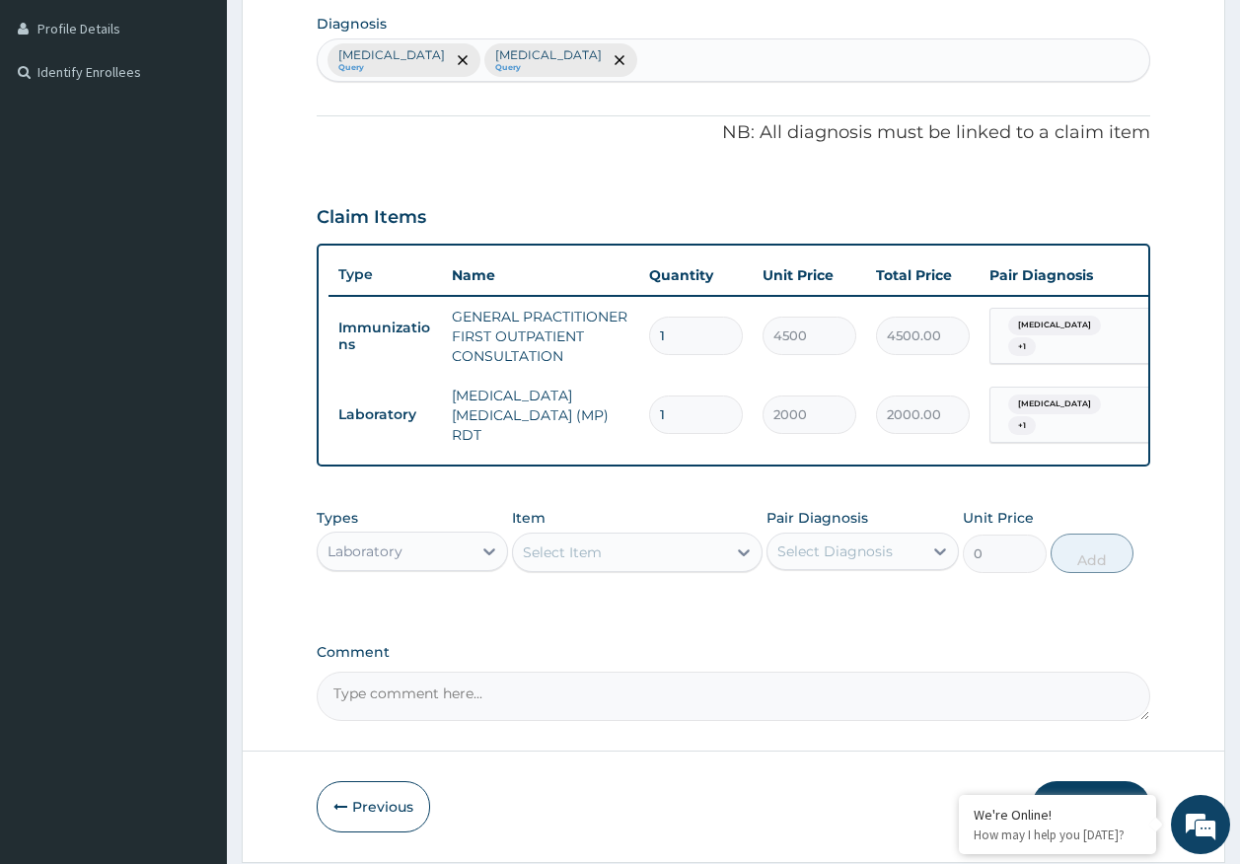
click at [705, 552] on div "Select Item" at bounding box center [619, 553] width 213 height 32
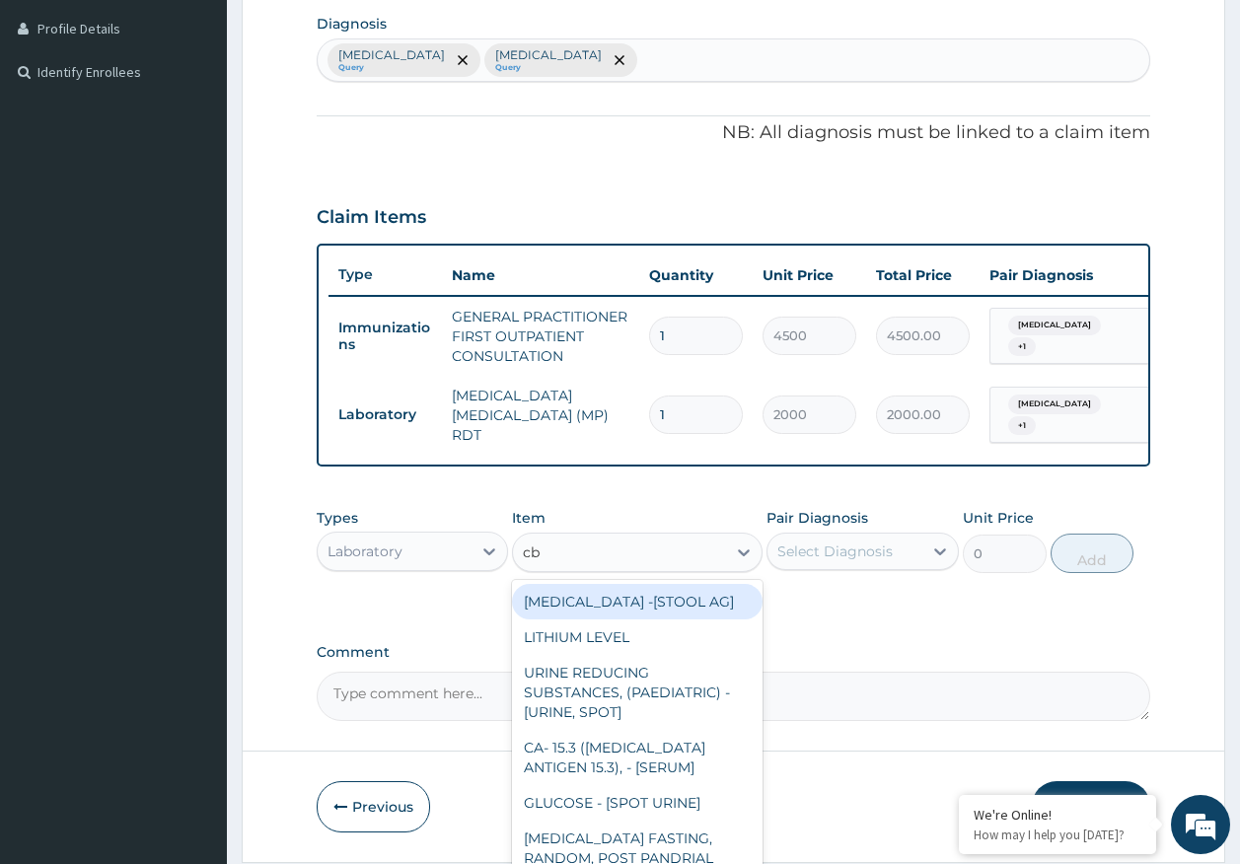
type input "cbc"
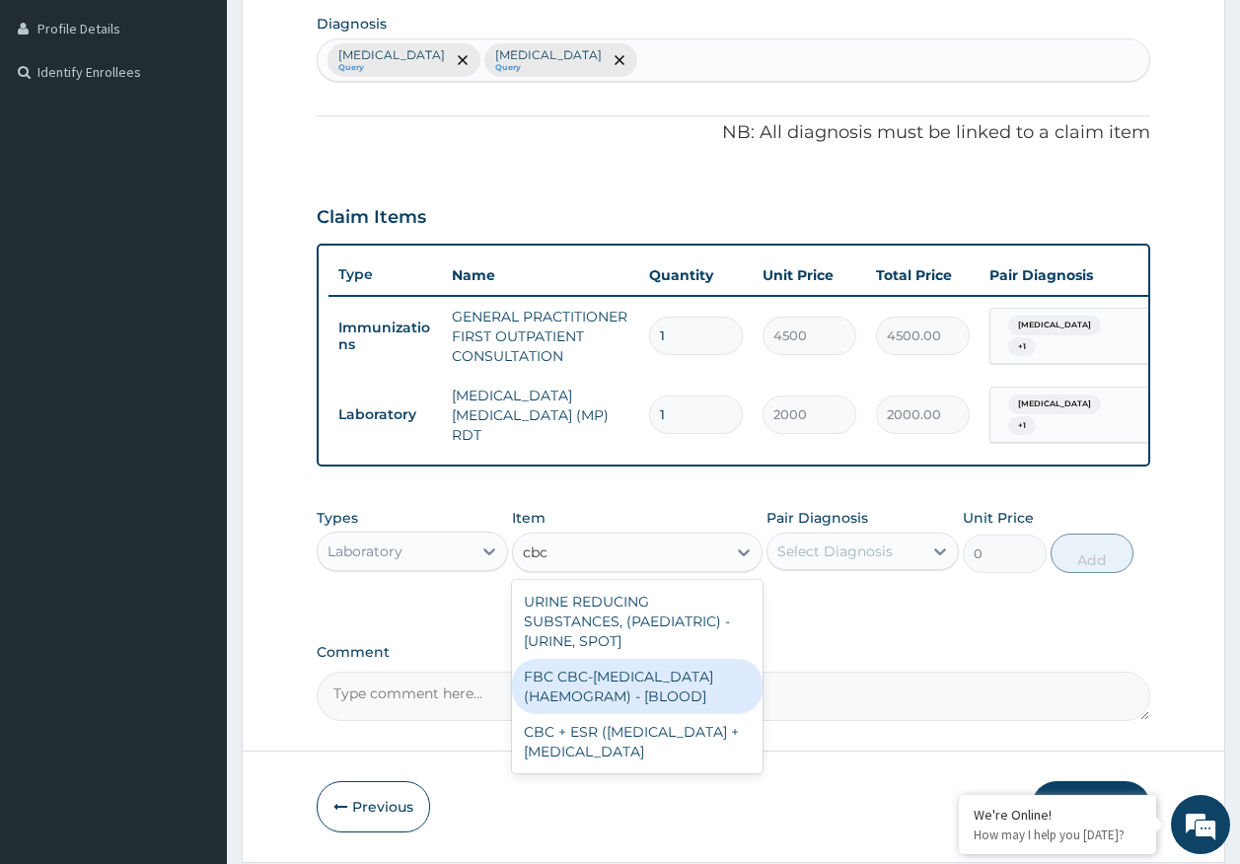
drag, startPoint x: 679, startPoint y: 694, endPoint x: 867, endPoint y: 559, distance: 231.9
click at [702, 677] on div "FBC CBC-[MEDICAL_DATA] (HAEMOGRAM) - [BLOOD]" at bounding box center [637, 686] width 251 height 55
type input "5000"
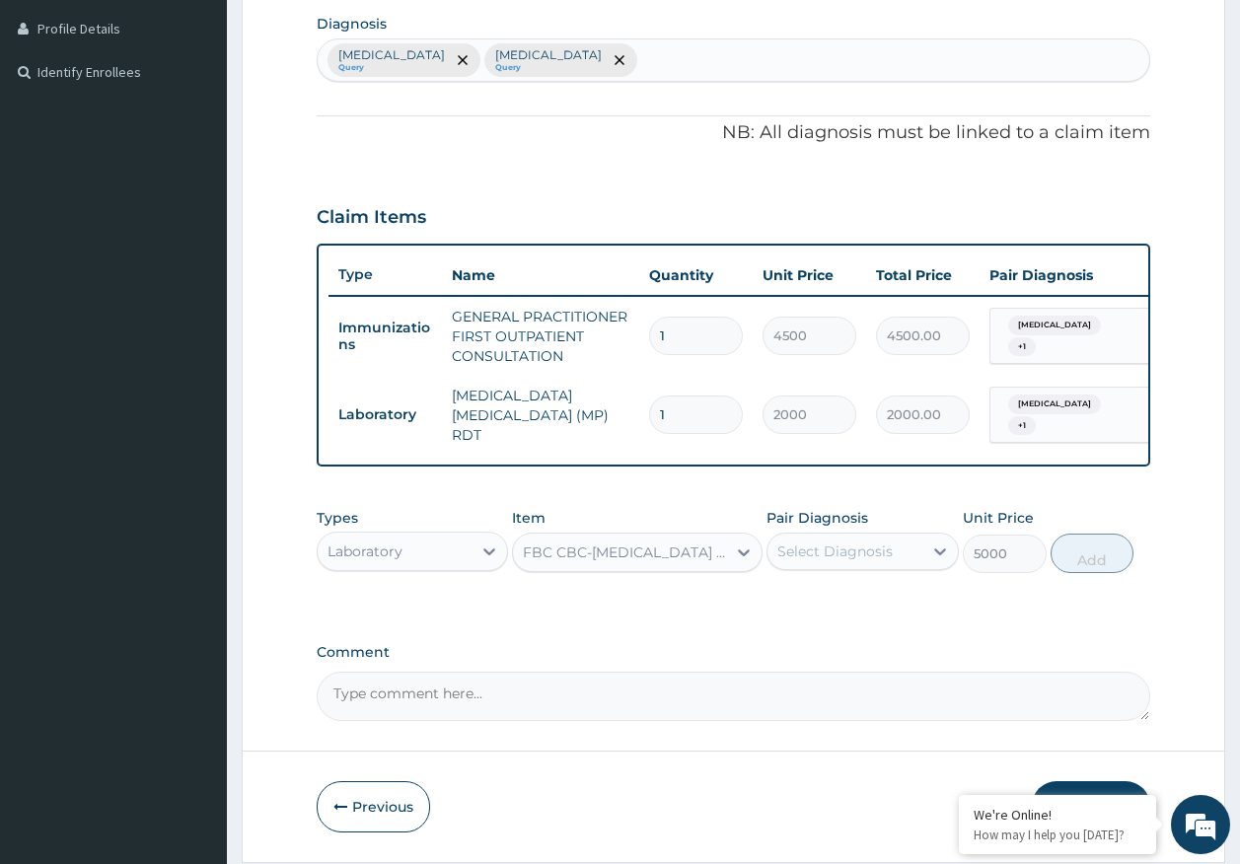
click at [863, 556] on div "Select Diagnosis" at bounding box center [834, 552] width 115 height 20
drag, startPoint x: 824, startPoint y: 652, endPoint x: 1035, endPoint y: 611, distance: 215.1
click at [834, 647] on label "[MEDICAL_DATA]" at bounding box center [860, 640] width 122 height 20
checkbox input "true"
click at [1091, 555] on button "Add" at bounding box center [1093, 553] width 84 height 39
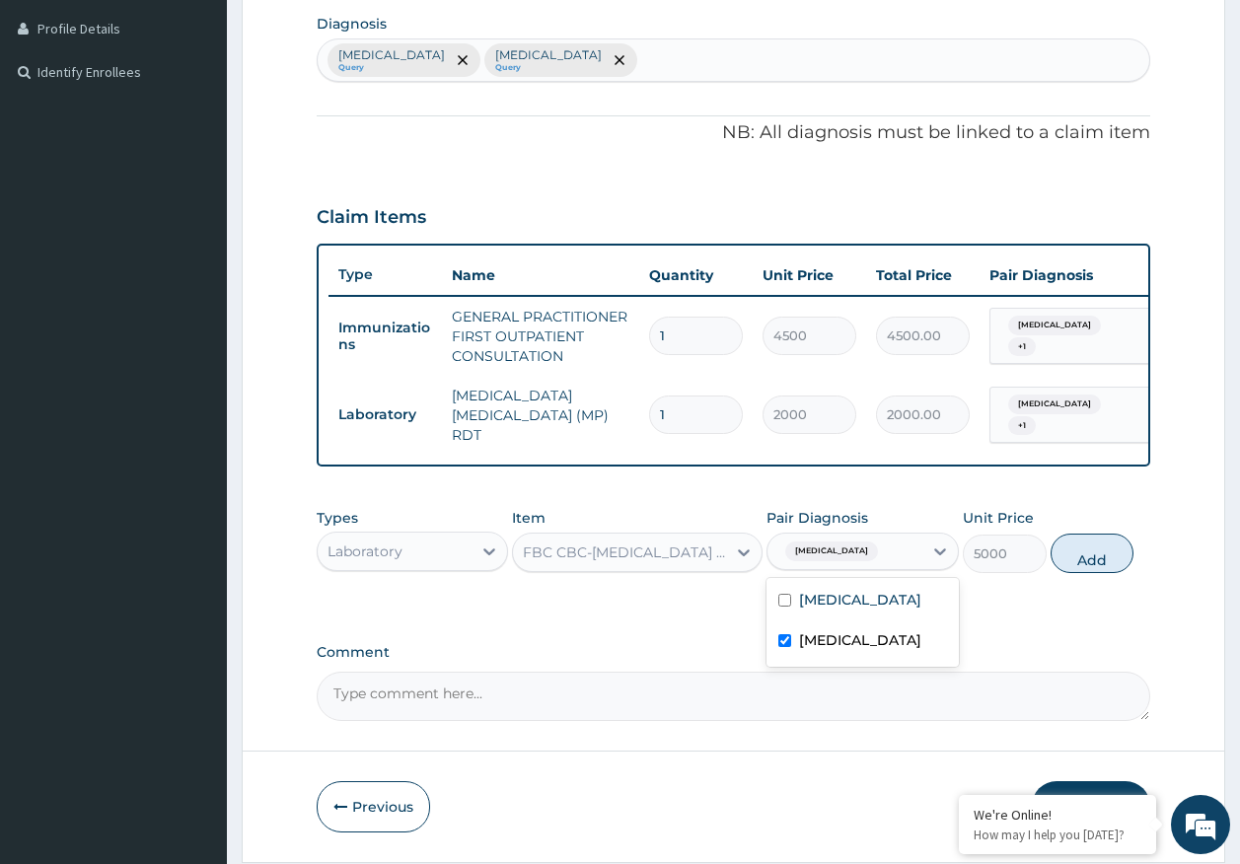
type input "0"
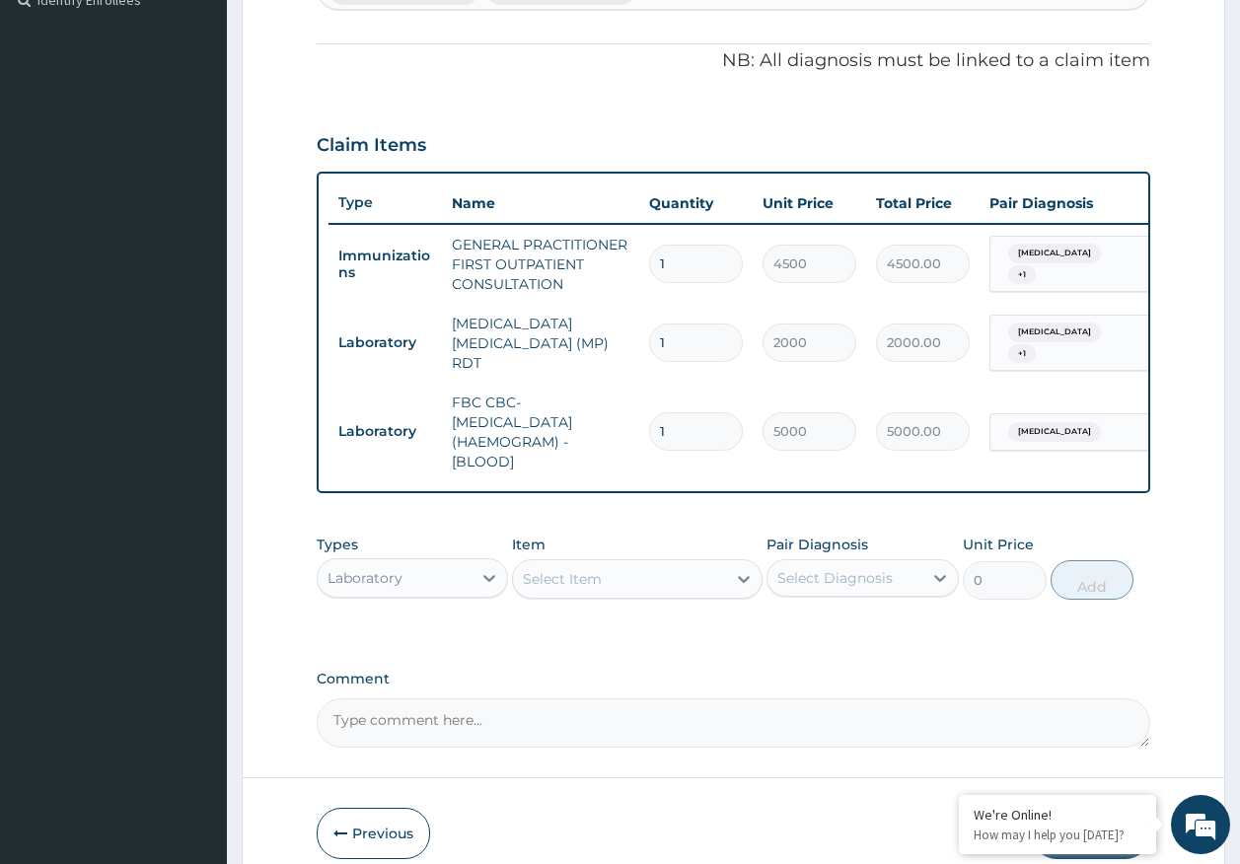
scroll to position [657, 0]
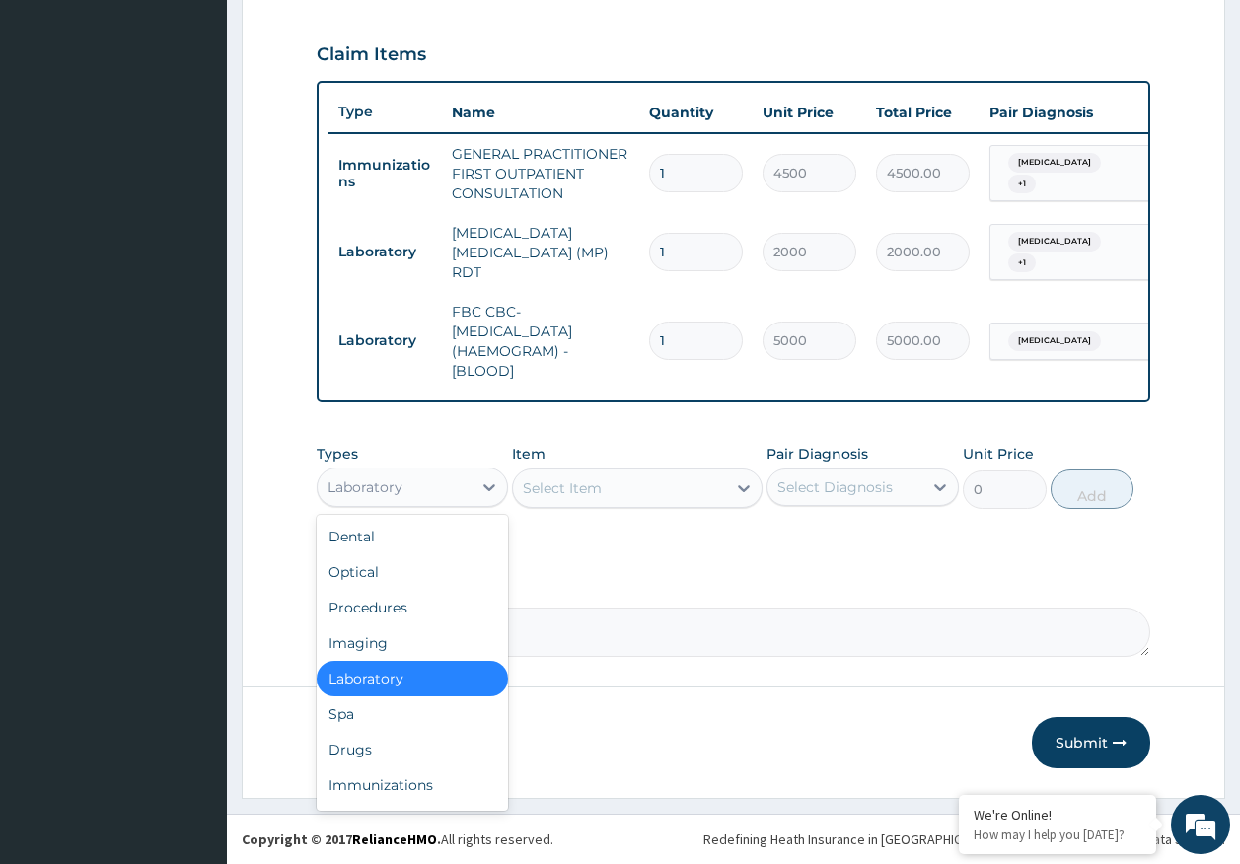
click at [400, 486] on div "Laboratory" at bounding box center [365, 487] width 75 height 20
click at [380, 751] on div "Drugs" at bounding box center [413, 750] width 192 height 36
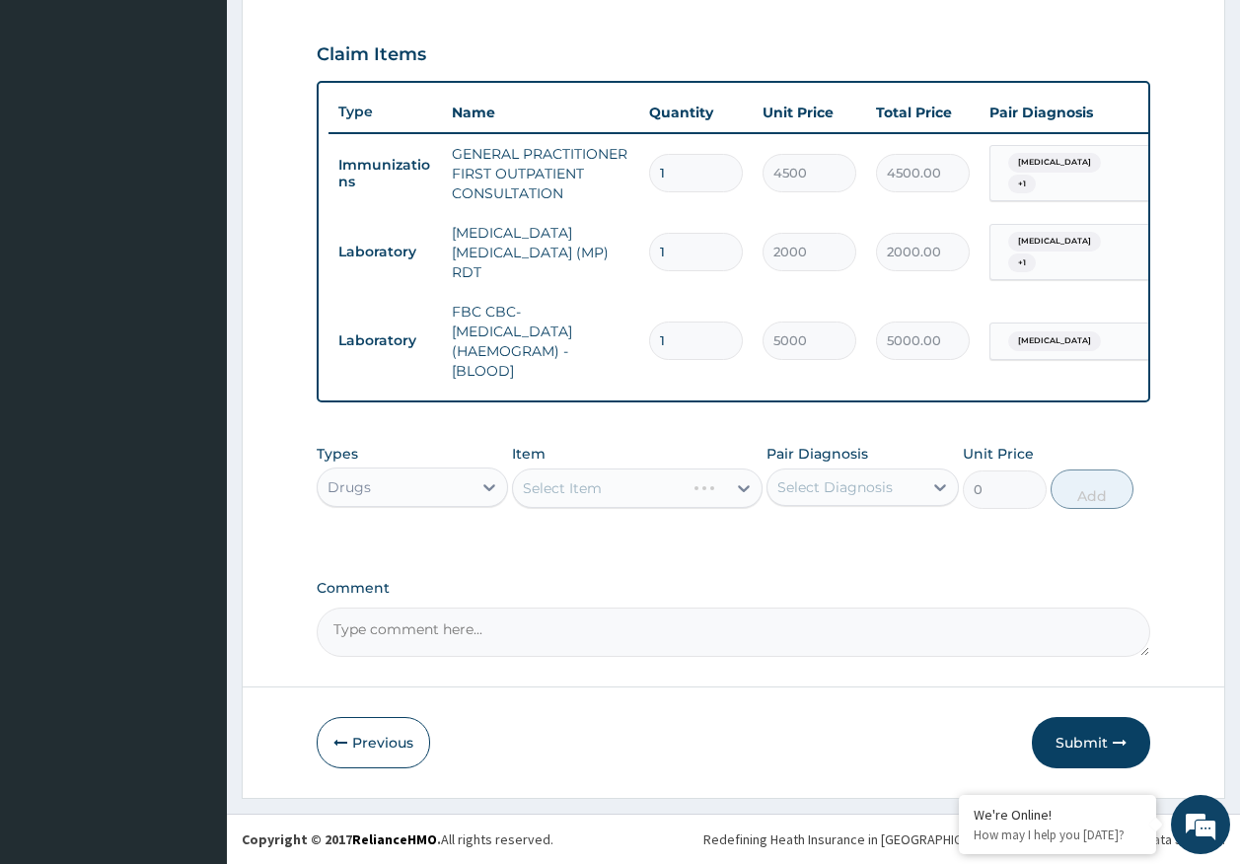
click at [837, 477] on div "Select Diagnosis" at bounding box center [834, 487] width 115 height 20
click at [815, 541] on label "[MEDICAL_DATA]" at bounding box center [860, 536] width 122 height 20
checkbox input "true"
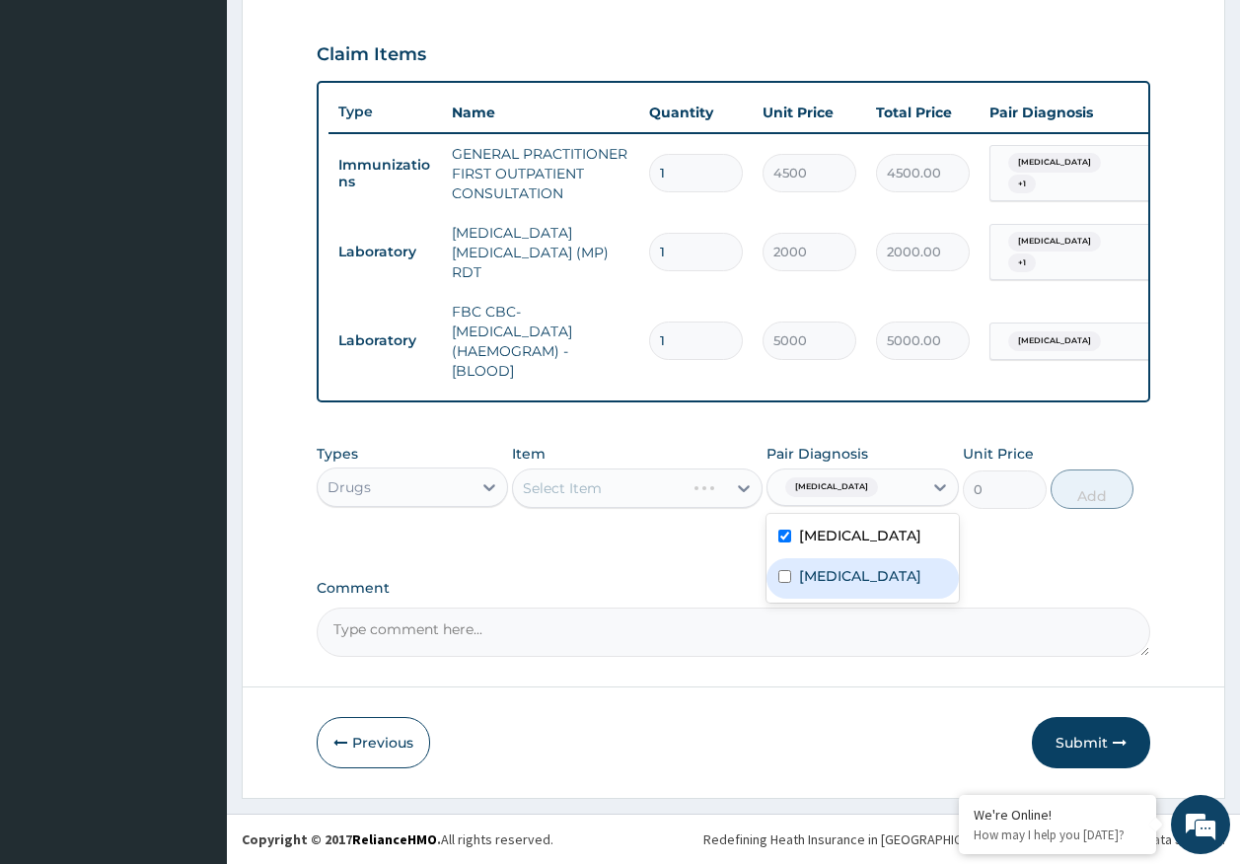
drag, startPoint x: 829, startPoint y: 583, endPoint x: 774, endPoint y: 556, distance: 60.4
click at [821, 581] on label "[MEDICAL_DATA]" at bounding box center [860, 576] width 122 height 20
checkbox input "true"
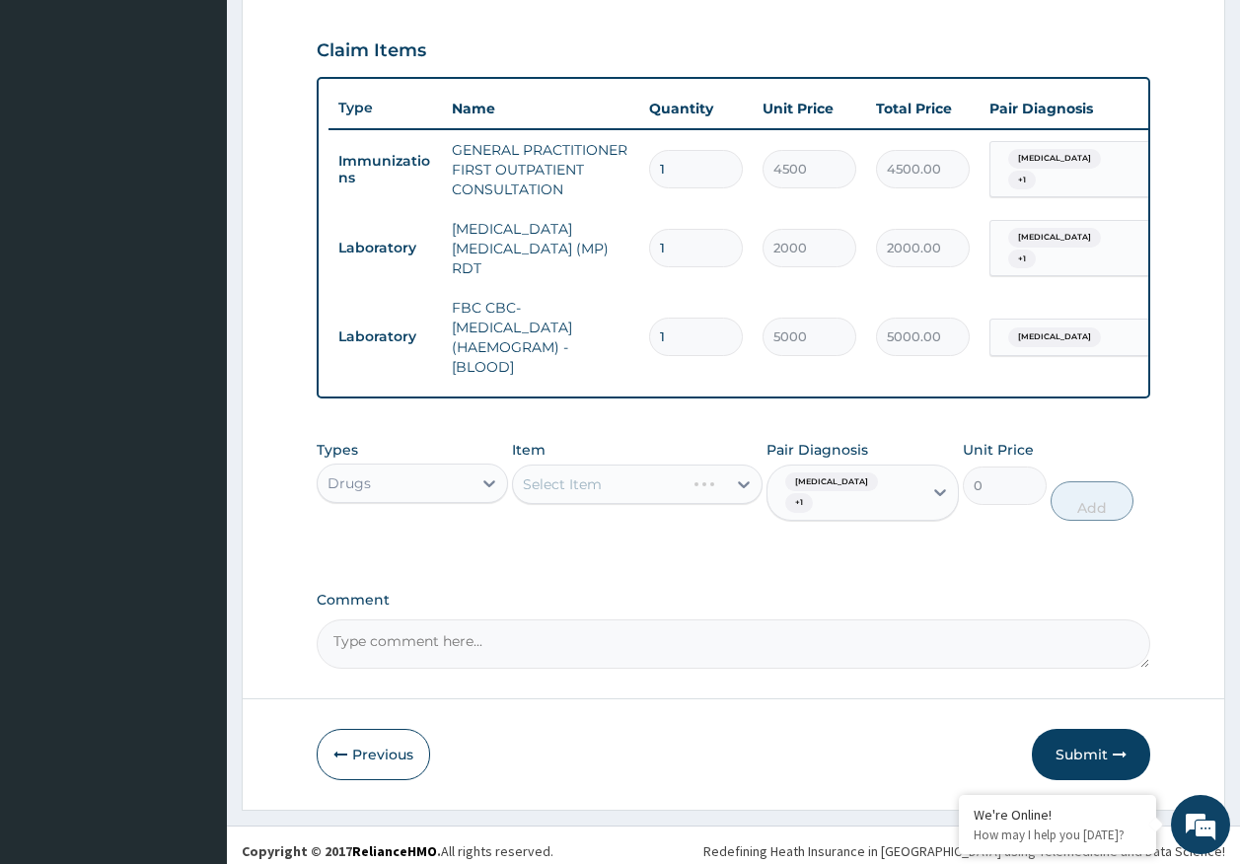
click at [663, 492] on div "Select Item" at bounding box center [637, 484] width 251 height 39
click at [662, 491] on div "Select Item" at bounding box center [637, 484] width 251 height 39
click at [650, 487] on div "Select Item" at bounding box center [637, 484] width 251 height 39
click at [603, 487] on div "Select Item" at bounding box center [619, 485] width 213 height 32
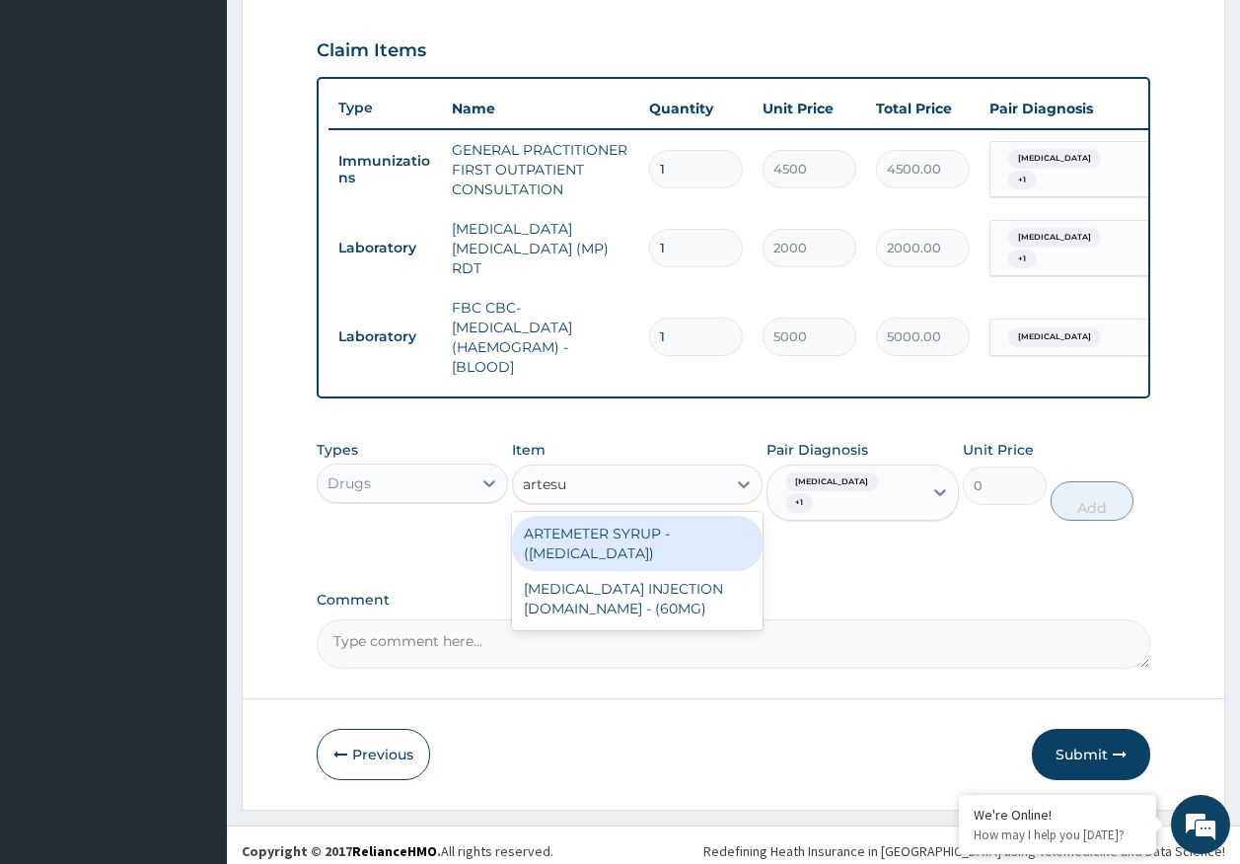
type input "artesun"
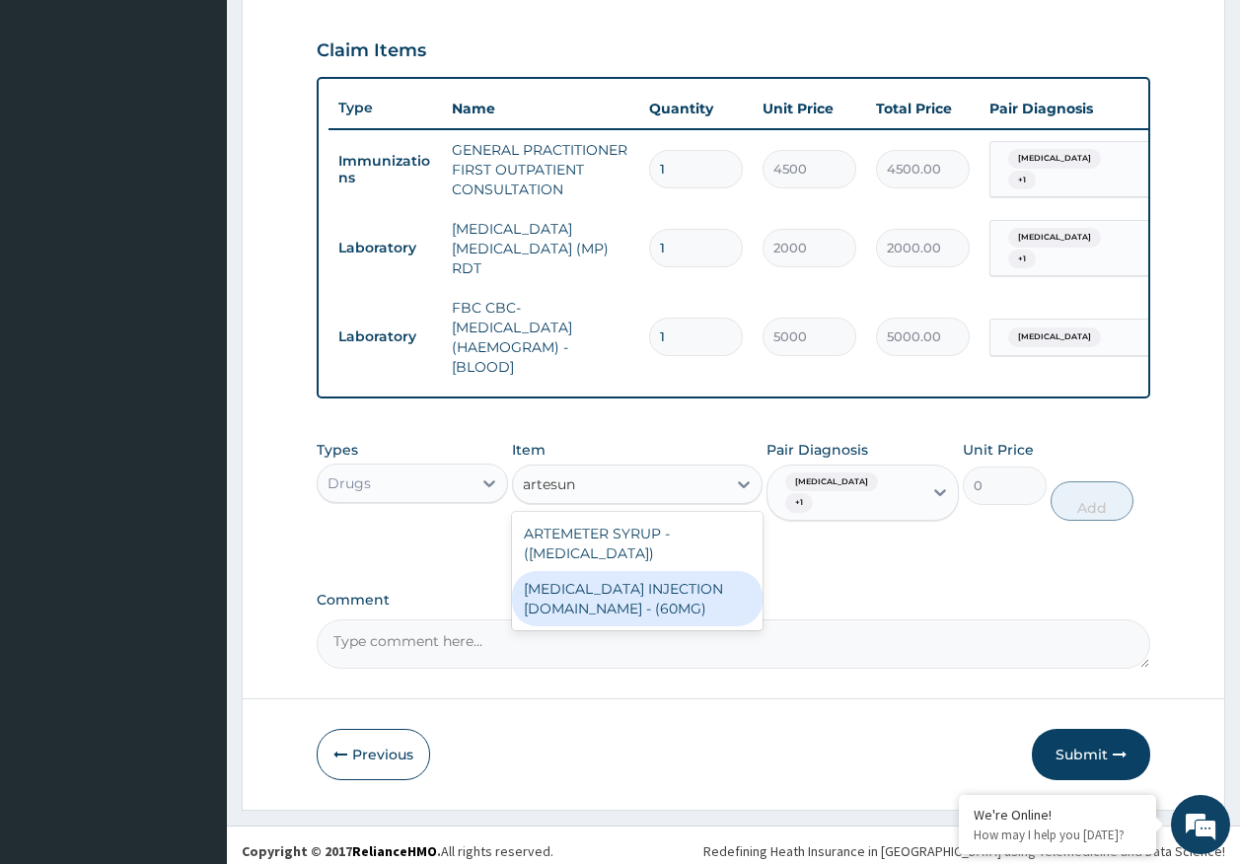
drag, startPoint x: 639, startPoint y: 600, endPoint x: 990, endPoint y: 502, distance: 364.5
click at [648, 589] on div "[MEDICAL_DATA] INJECTION [DOMAIN_NAME] - (60MG)" at bounding box center [637, 598] width 251 height 55
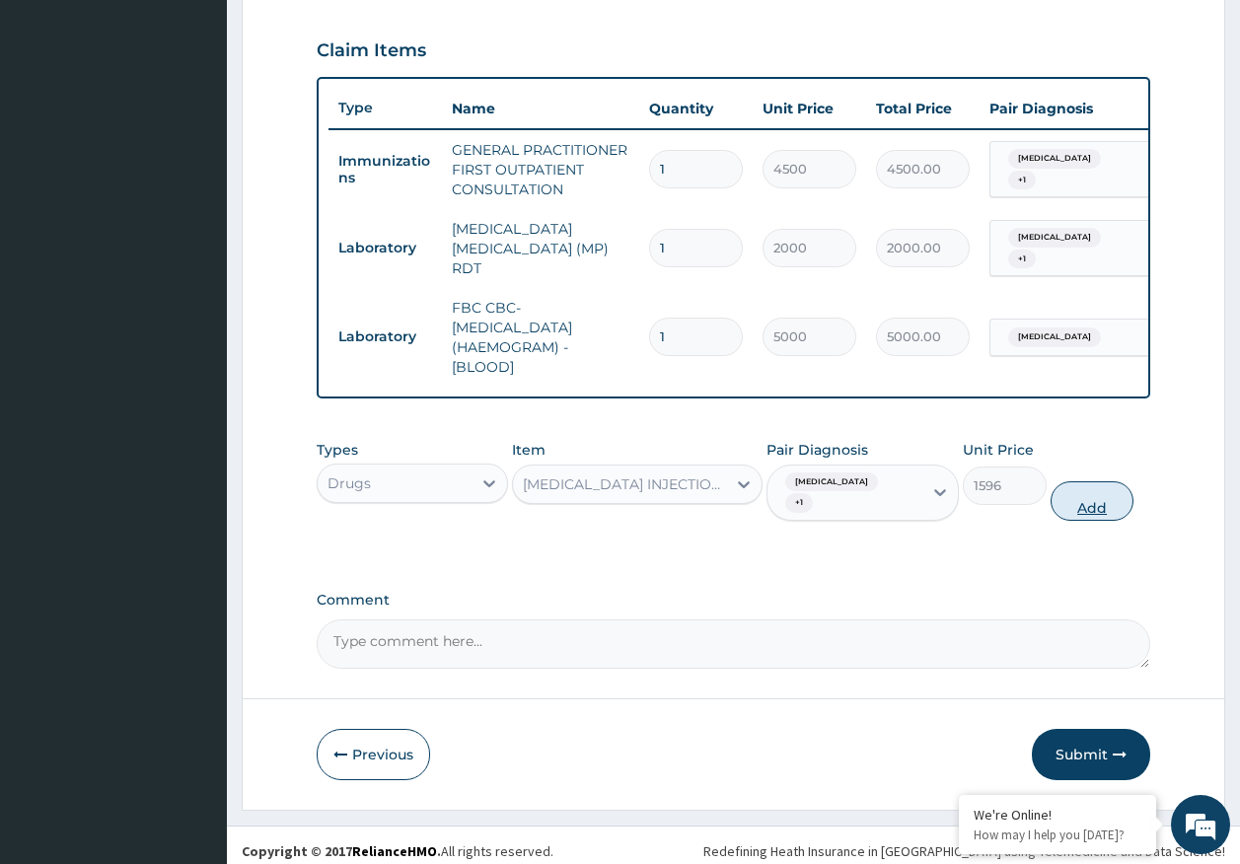
click at [1092, 495] on button "Add" at bounding box center [1093, 500] width 84 height 39
type input "0"
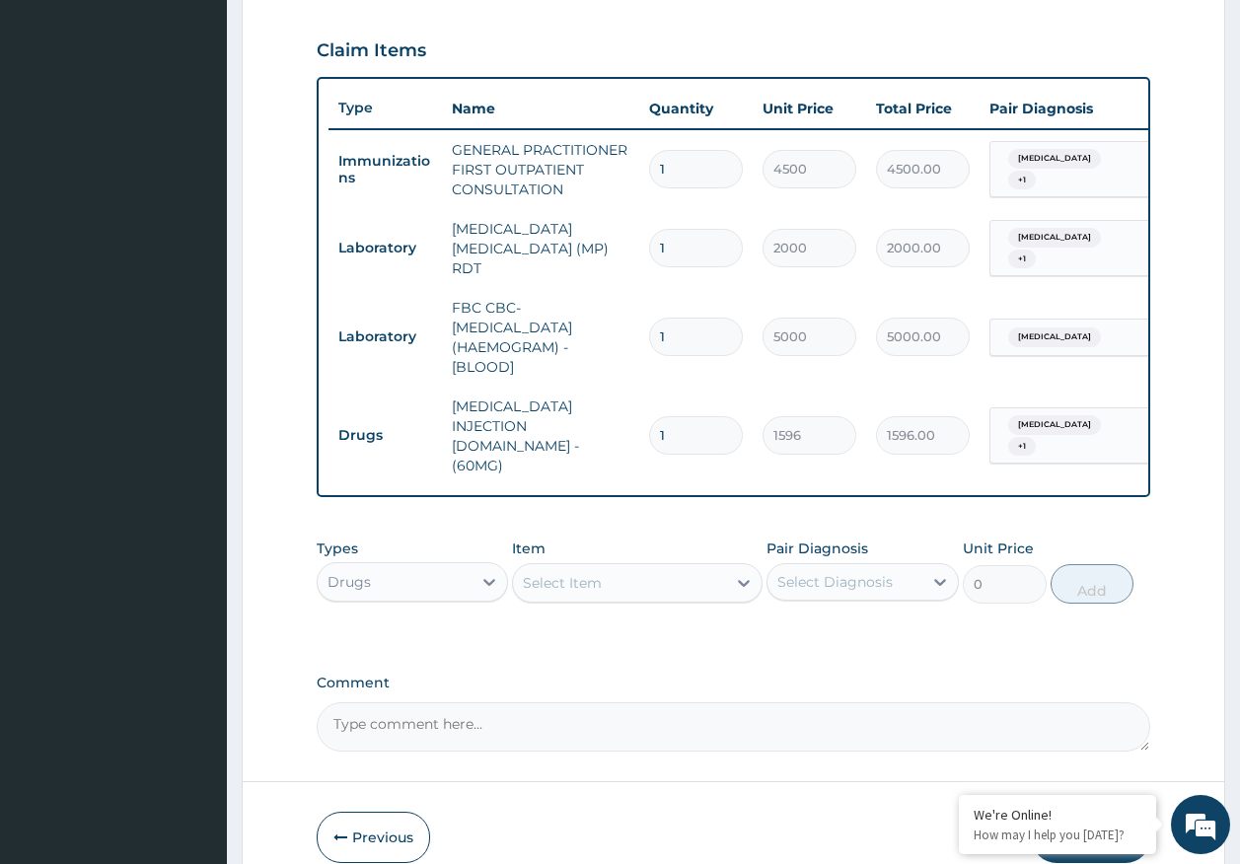
click at [666, 567] on div "Select Item" at bounding box center [619, 583] width 213 height 32
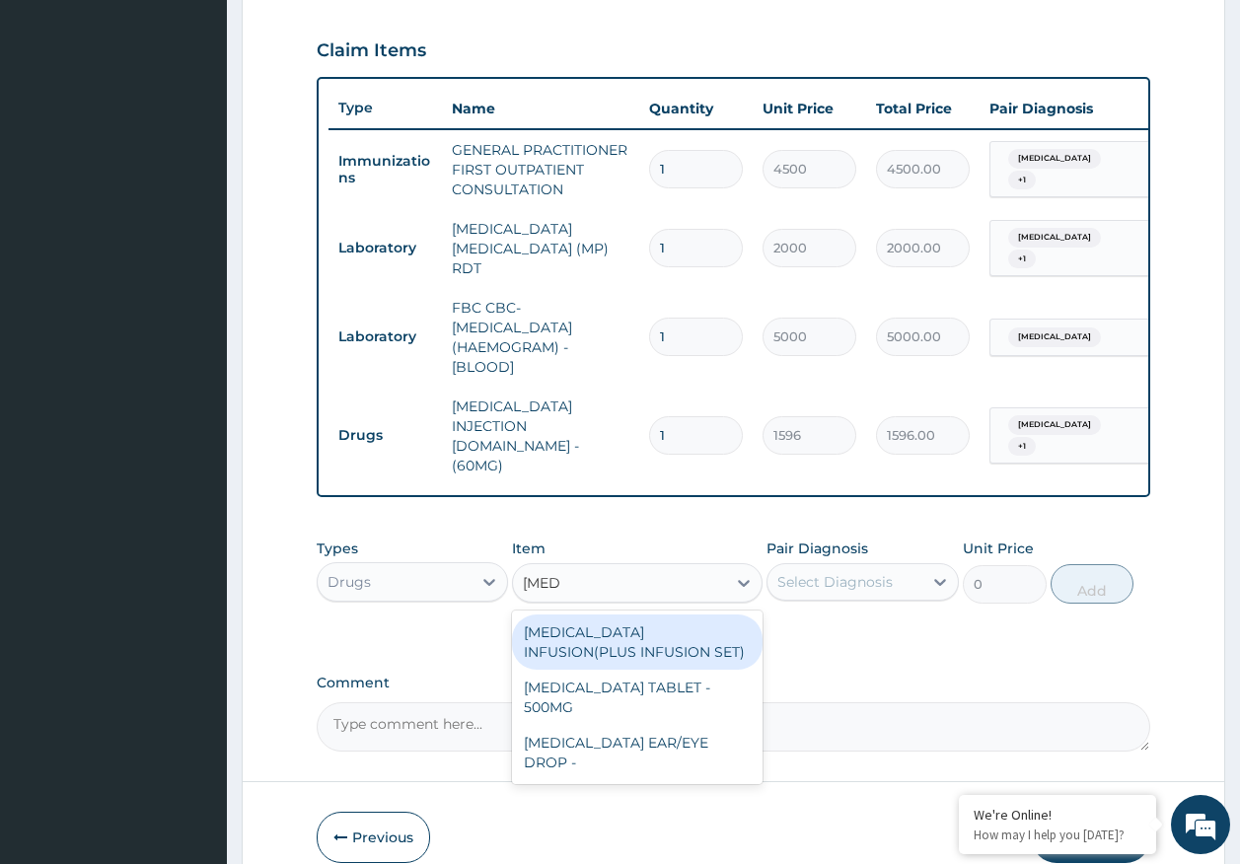
type input "ciprof"
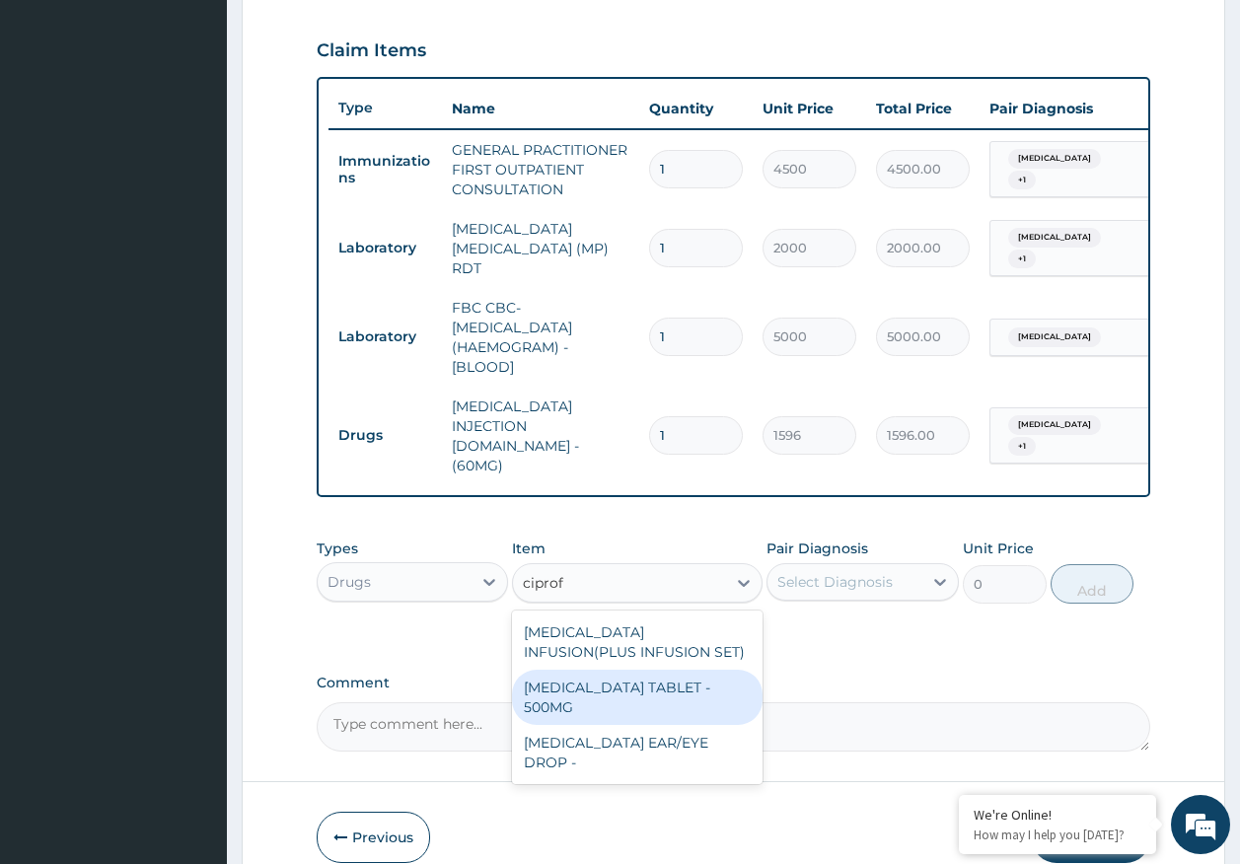
click at [623, 670] on div "[MEDICAL_DATA] TABLET - 500MG" at bounding box center [637, 697] width 251 height 55
type input "196"
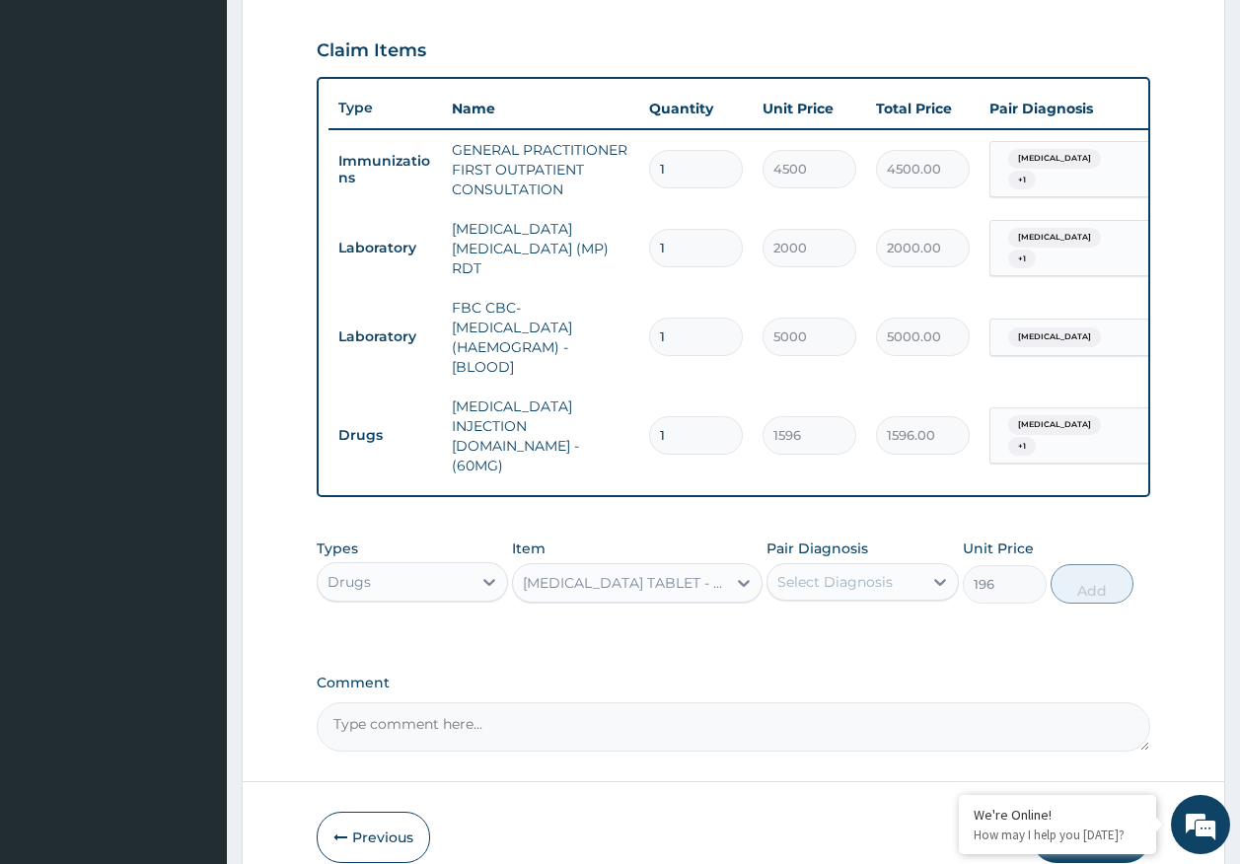
click at [671, 573] on div "[MEDICAL_DATA] TABLET - 500MG" at bounding box center [625, 583] width 205 height 20
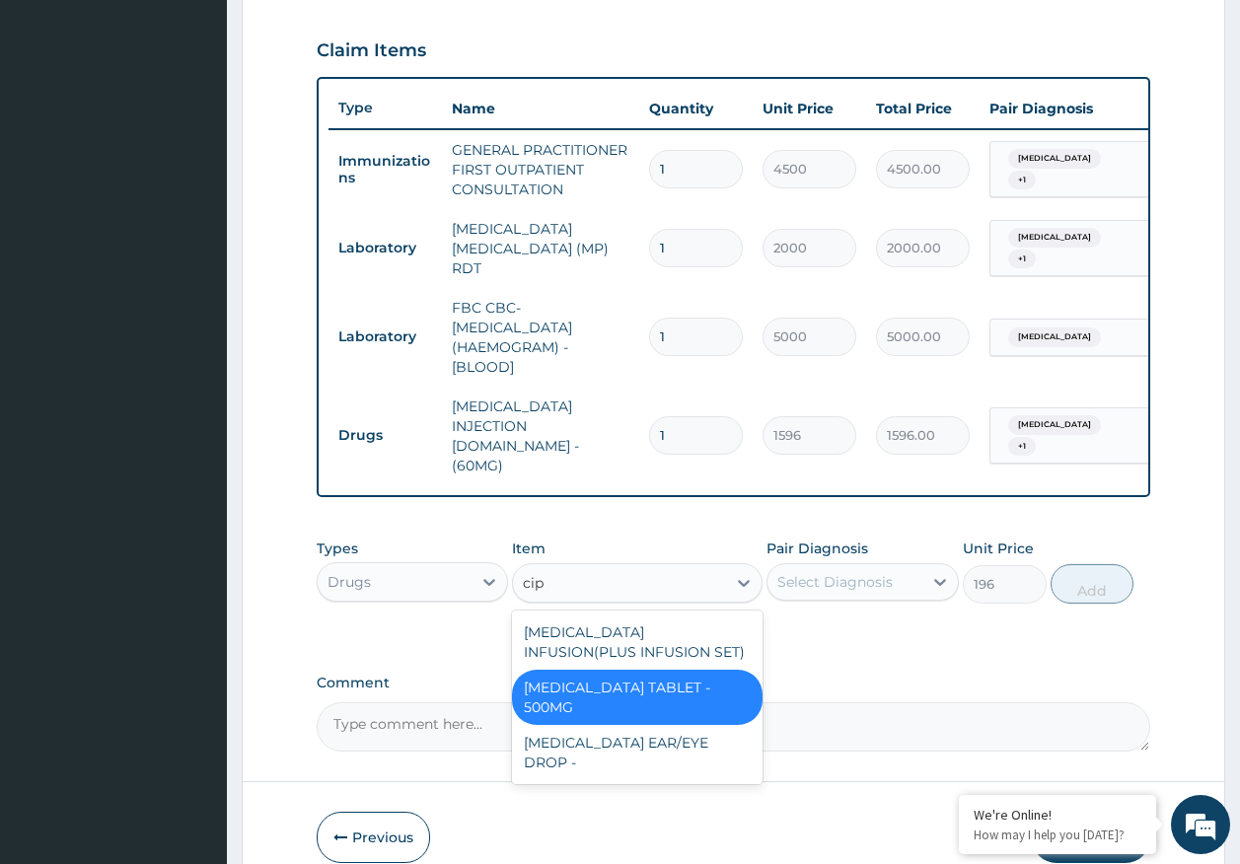
scroll to position [0, 0]
type input "cipro"
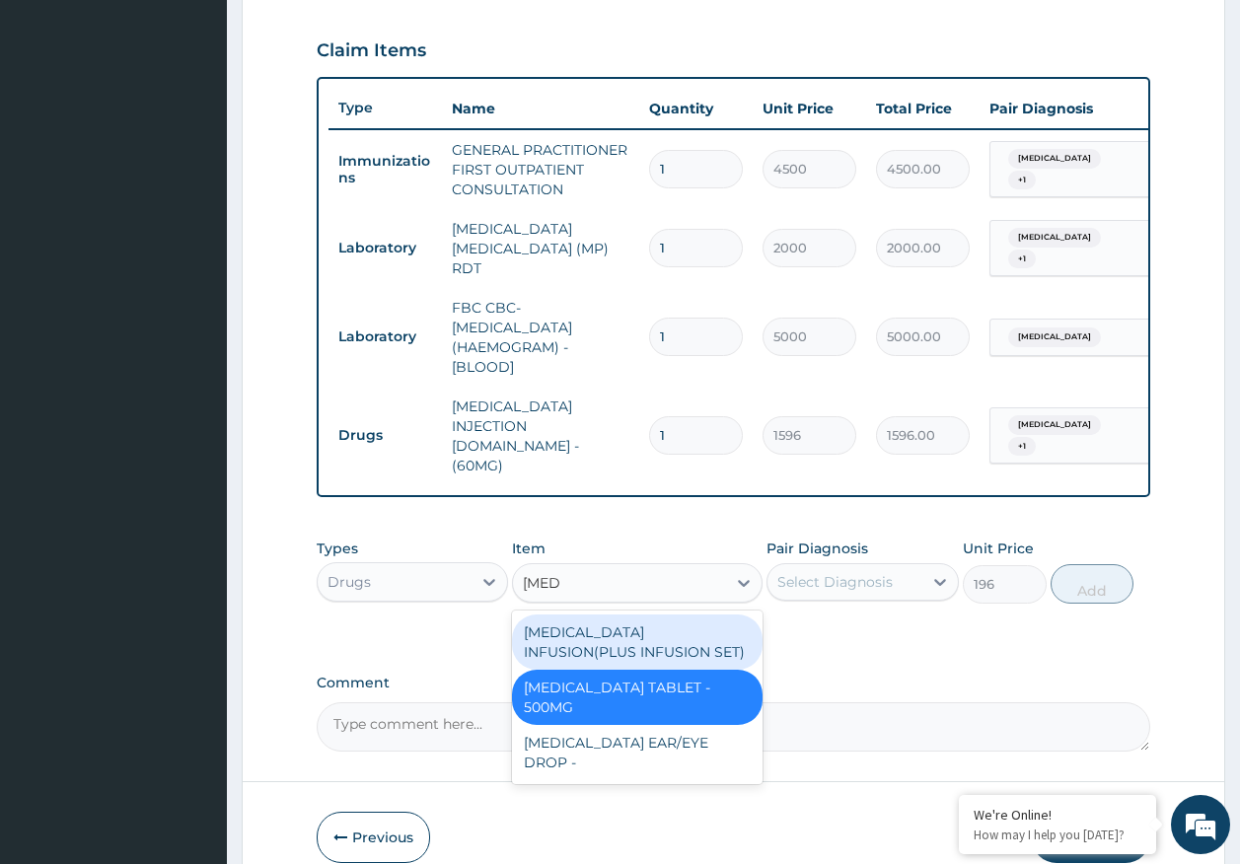
click at [677, 629] on div "[MEDICAL_DATA] INFUSION(PLUS INFUSION SET)" at bounding box center [637, 642] width 251 height 55
type input "1092"
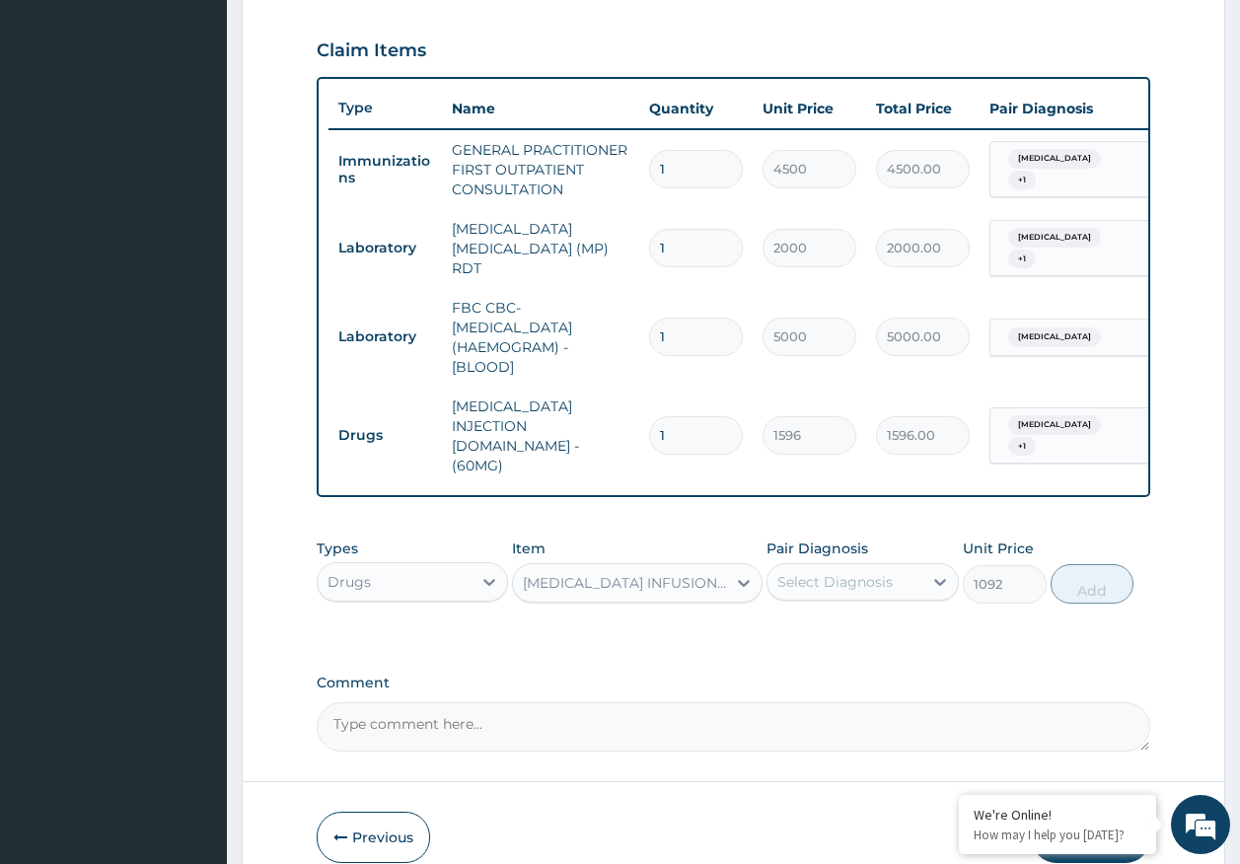
click at [857, 572] on div "Select Diagnosis" at bounding box center [834, 582] width 115 height 20
click at [844, 614] on div "[MEDICAL_DATA]" at bounding box center [863, 633] width 192 height 40
checkbox input "true"
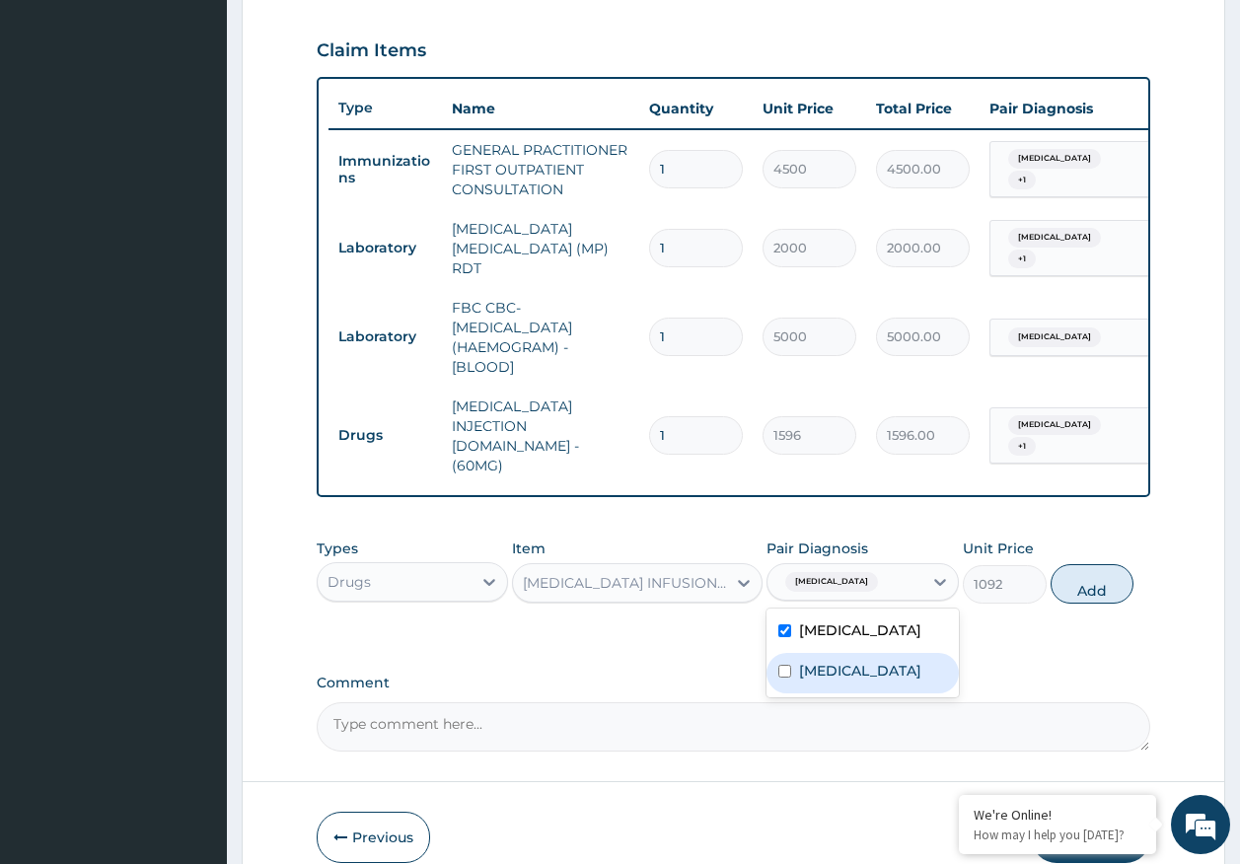
drag, startPoint x: 845, startPoint y: 647, endPoint x: 917, endPoint y: 623, distance: 75.8
click at [844, 653] on div "[MEDICAL_DATA]" at bounding box center [863, 673] width 192 height 40
checkbox input "true"
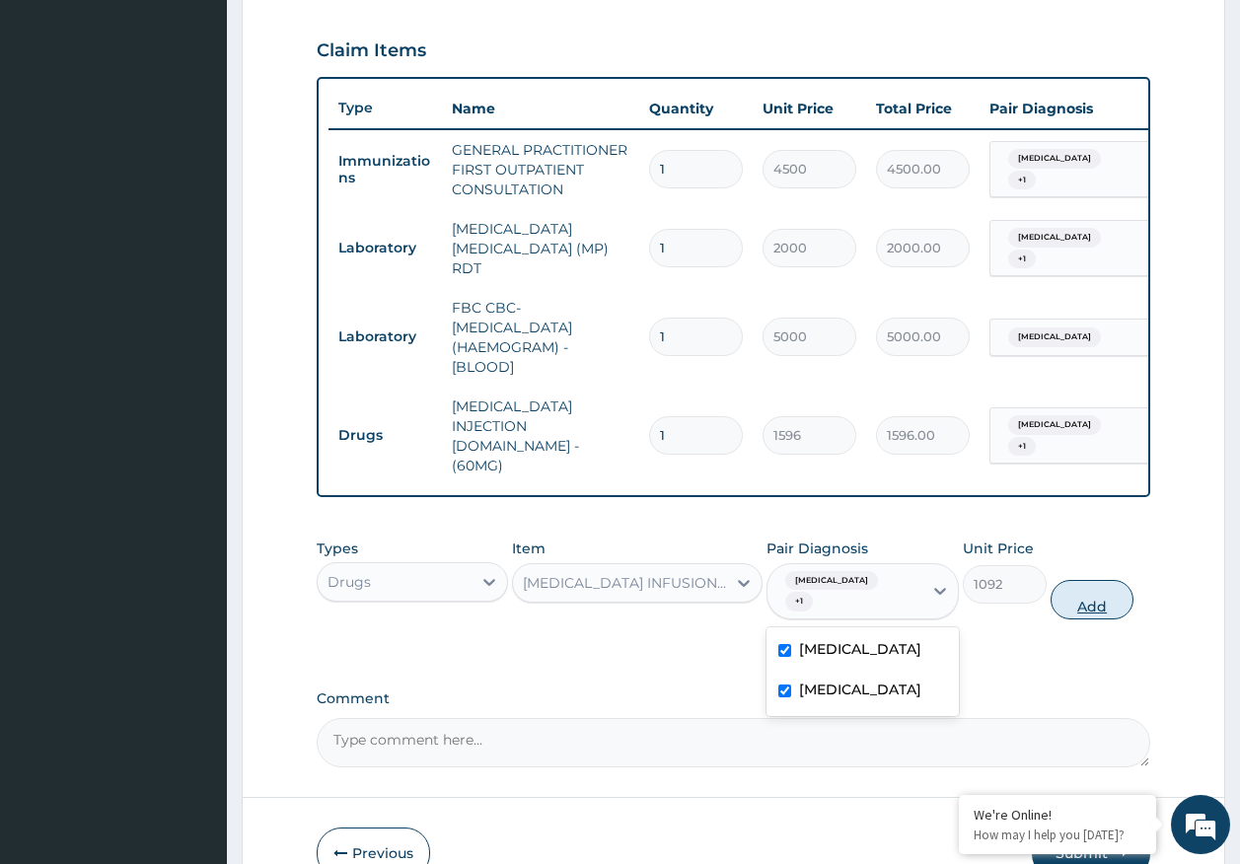
click at [1088, 580] on button "Add" at bounding box center [1093, 599] width 84 height 39
type input "0"
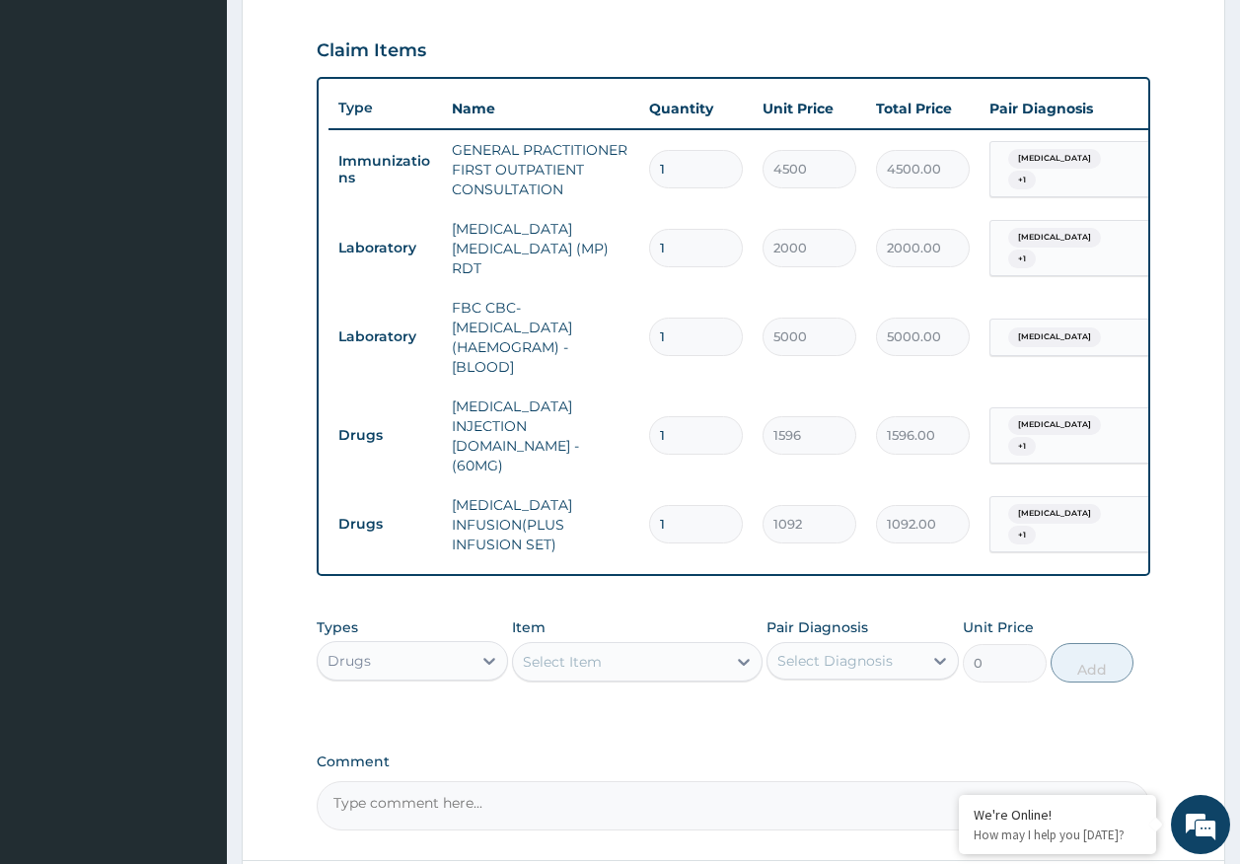
click at [626, 646] on div "Select Item" at bounding box center [619, 662] width 213 height 32
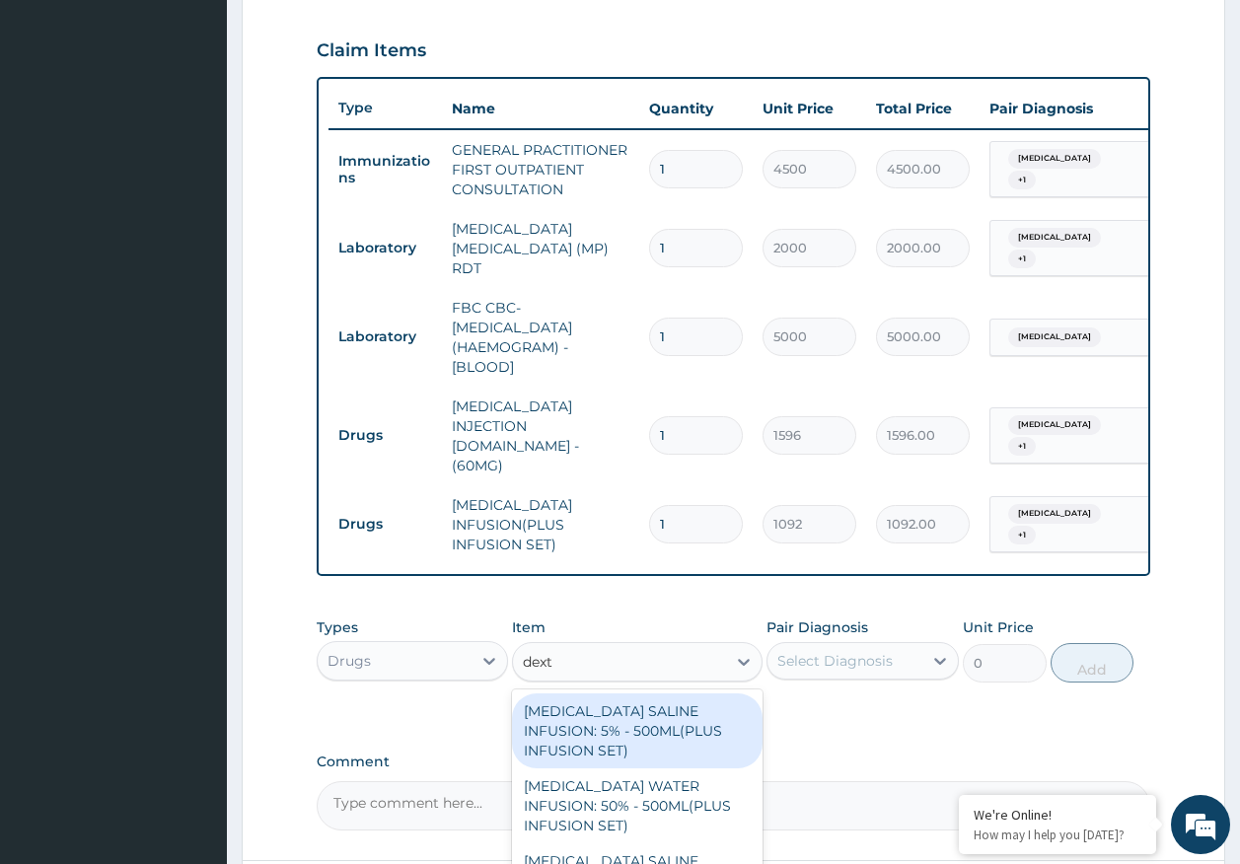
type input "dextr"
drag, startPoint x: 643, startPoint y: 694, endPoint x: 773, endPoint y: 641, distance: 140.3
click at [680, 694] on div "[MEDICAL_DATA] SALINE INFUSION: 5% - 500ML(PLUS INFUSION SET)" at bounding box center [637, 731] width 251 height 75
type input "1092"
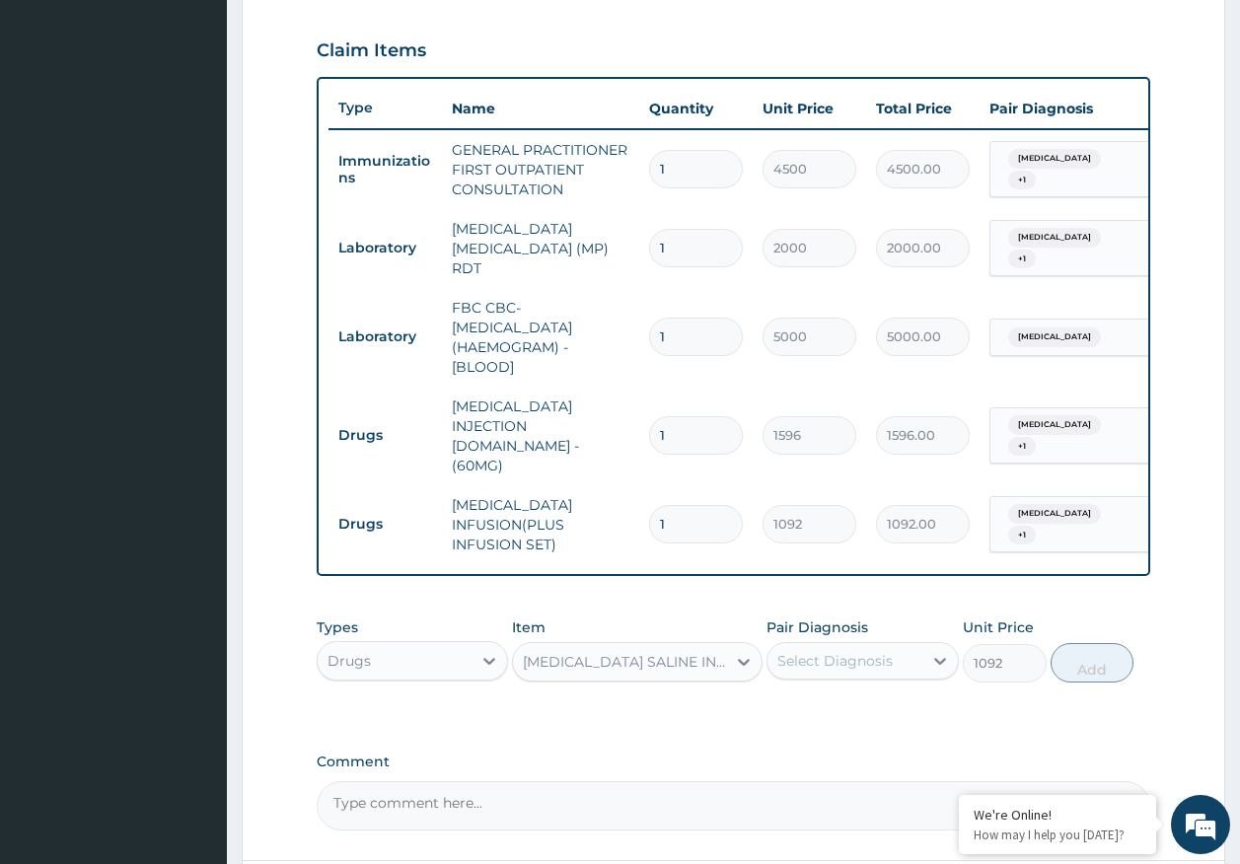
drag, startPoint x: 793, startPoint y: 622, endPoint x: 803, endPoint y: 640, distance: 20.3
click at [795, 645] on div "Select Diagnosis" at bounding box center [844, 661] width 155 height 32
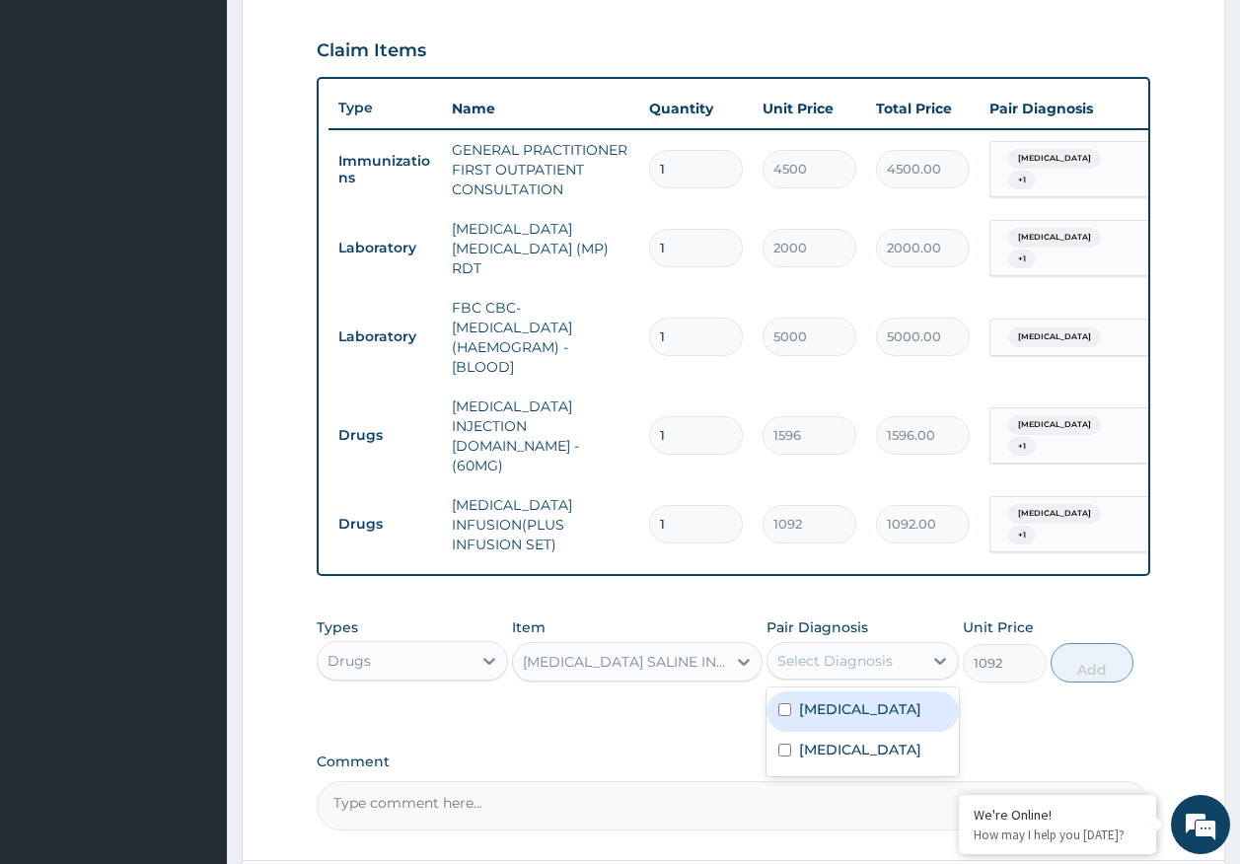
click at [826, 696] on div "[MEDICAL_DATA]" at bounding box center [863, 712] width 192 height 40
checkbox input "true"
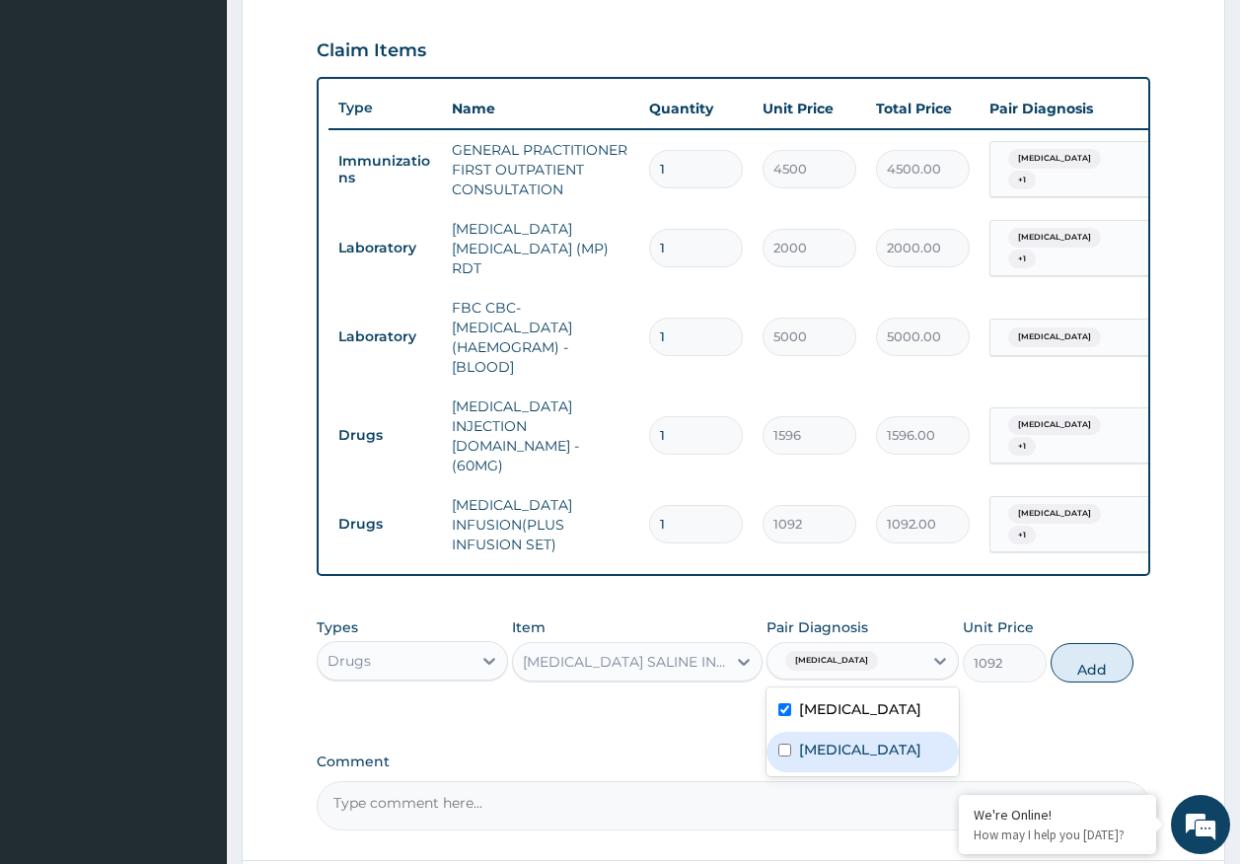
drag, startPoint x: 831, startPoint y: 732, endPoint x: 1001, endPoint y: 670, distance: 181.6
click at [834, 740] on label "[MEDICAL_DATA]" at bounding box center [860, 750] width 122 height 20
checkbox input "true"
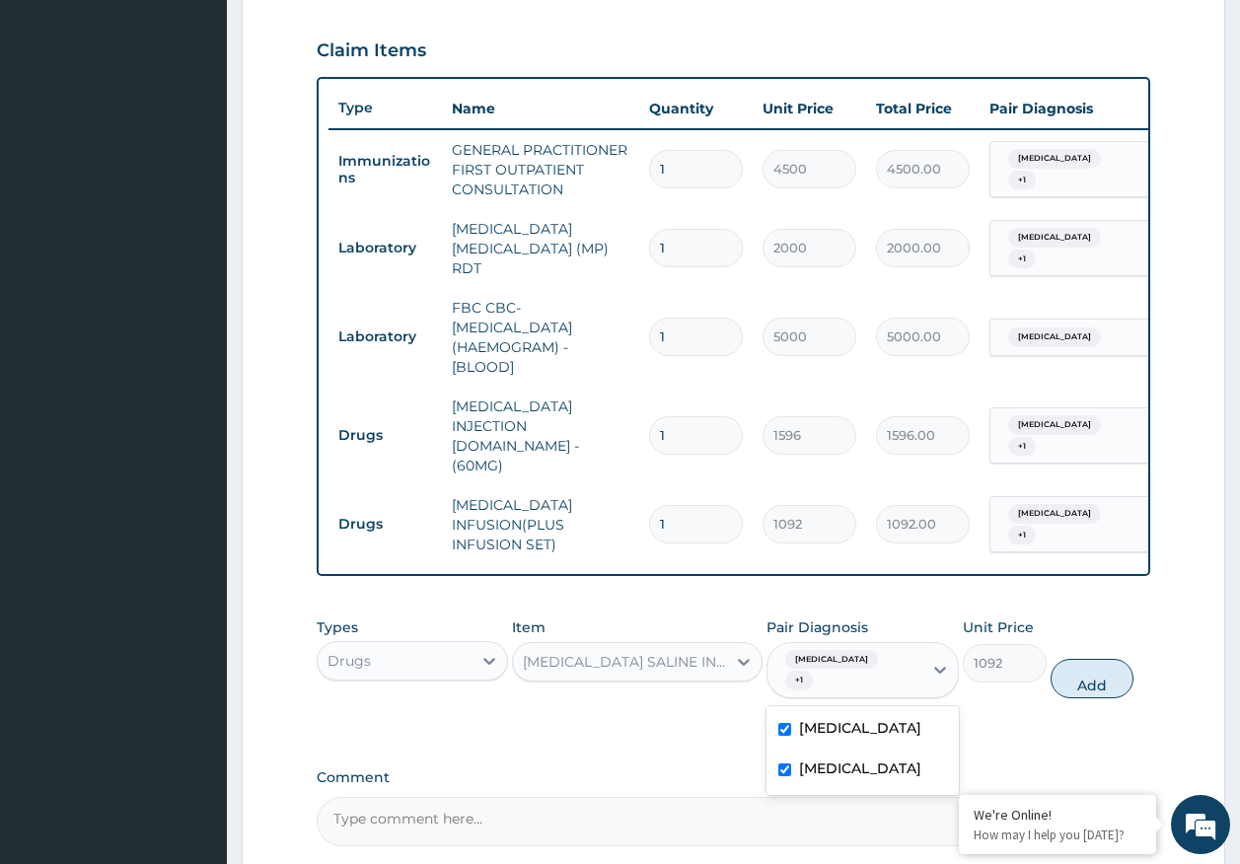
click at [1095, 659] on button "Add" at bounding box center [1093, 678] width 84 height 39
type input "0"
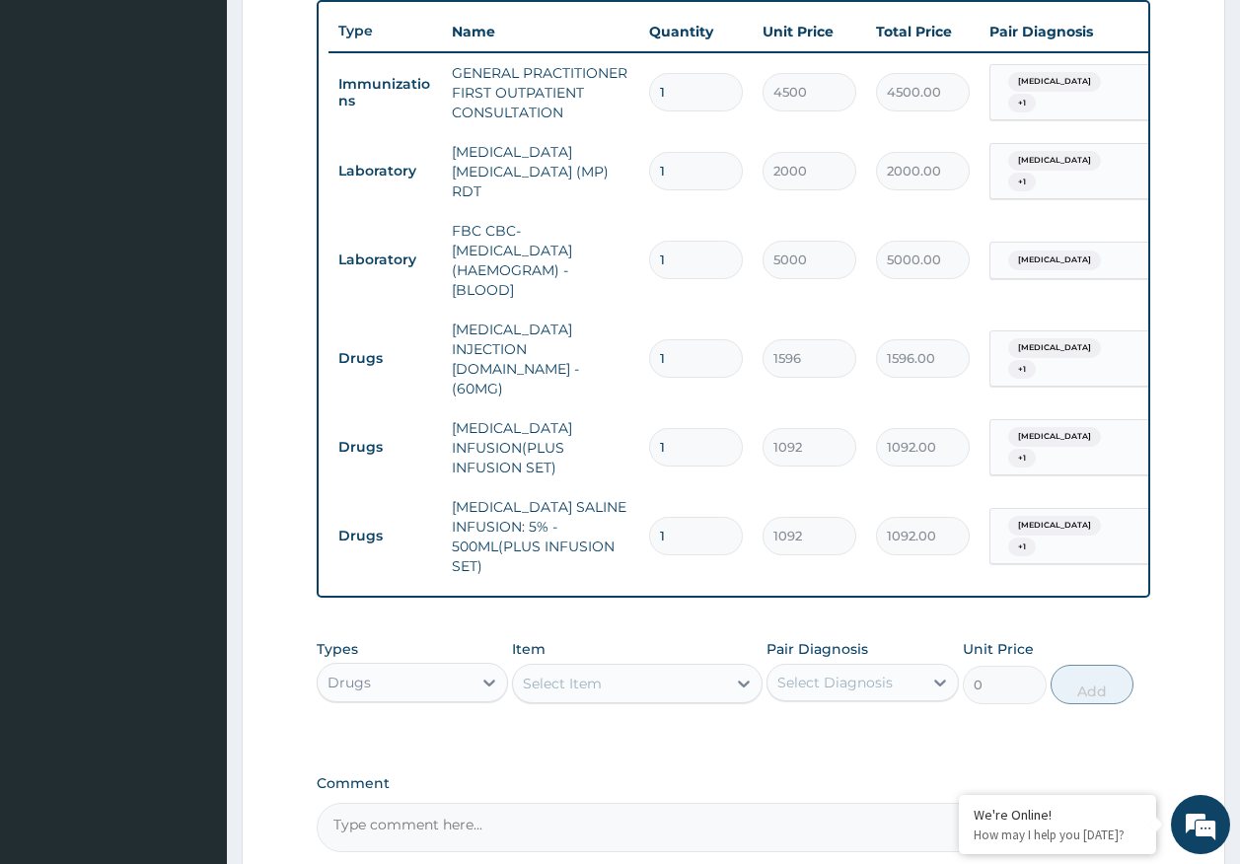
scroll to position [854, 0]
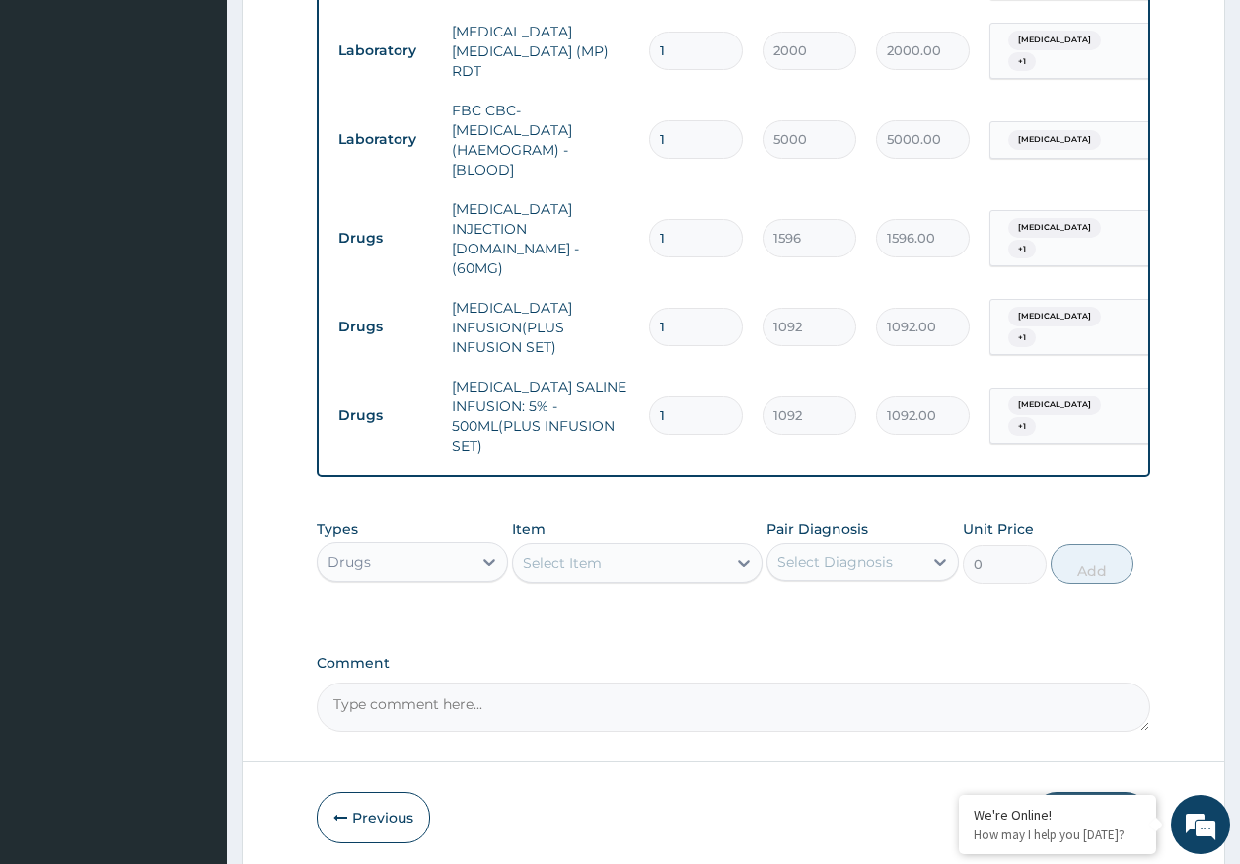
click at [561, 553] on div "Select Item" at bounding box center [562, 563] width 79 height 20
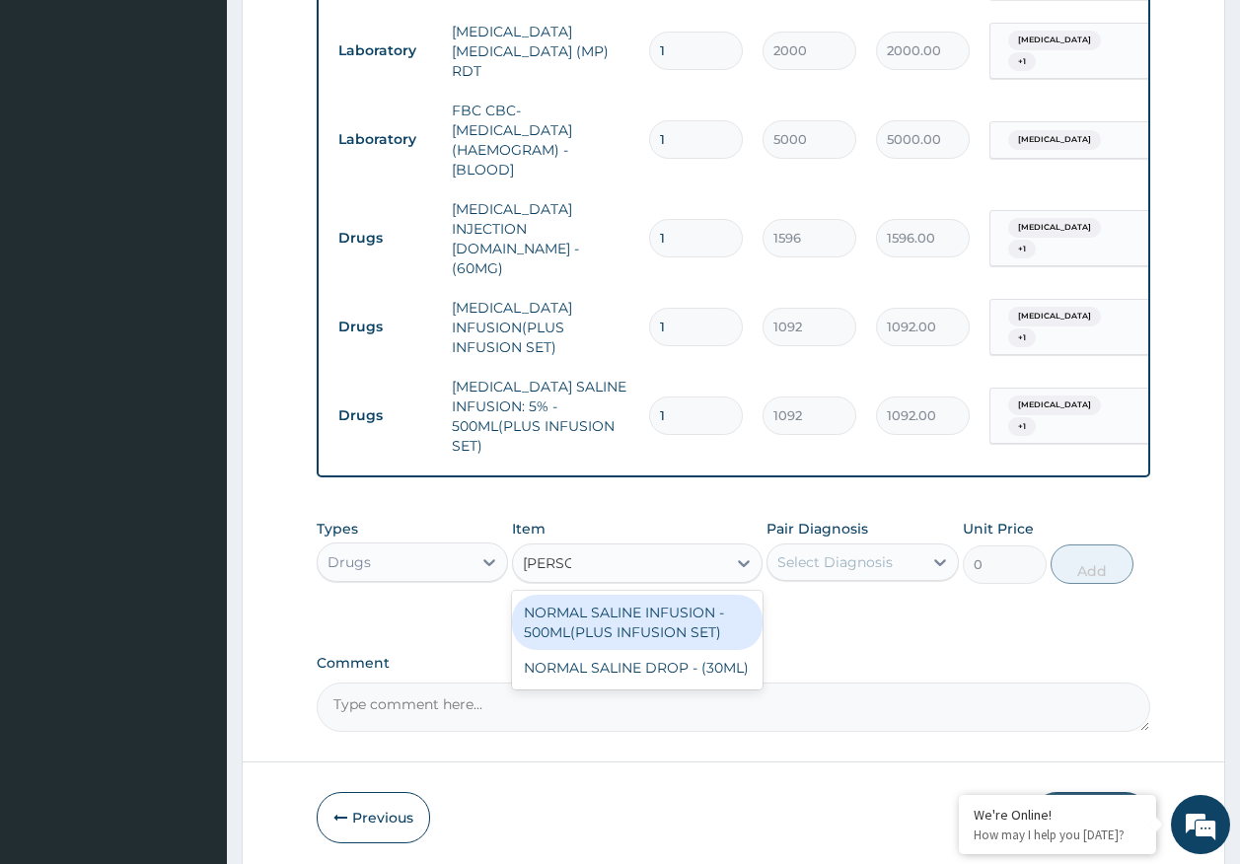
type input "normal"
click at [660, 597] on div "NORMAL SALINE INFUSION - 500ML(PLUS INFUSION SET)" at bounding box center [637, 622] width 251 height 55
type input "1092"
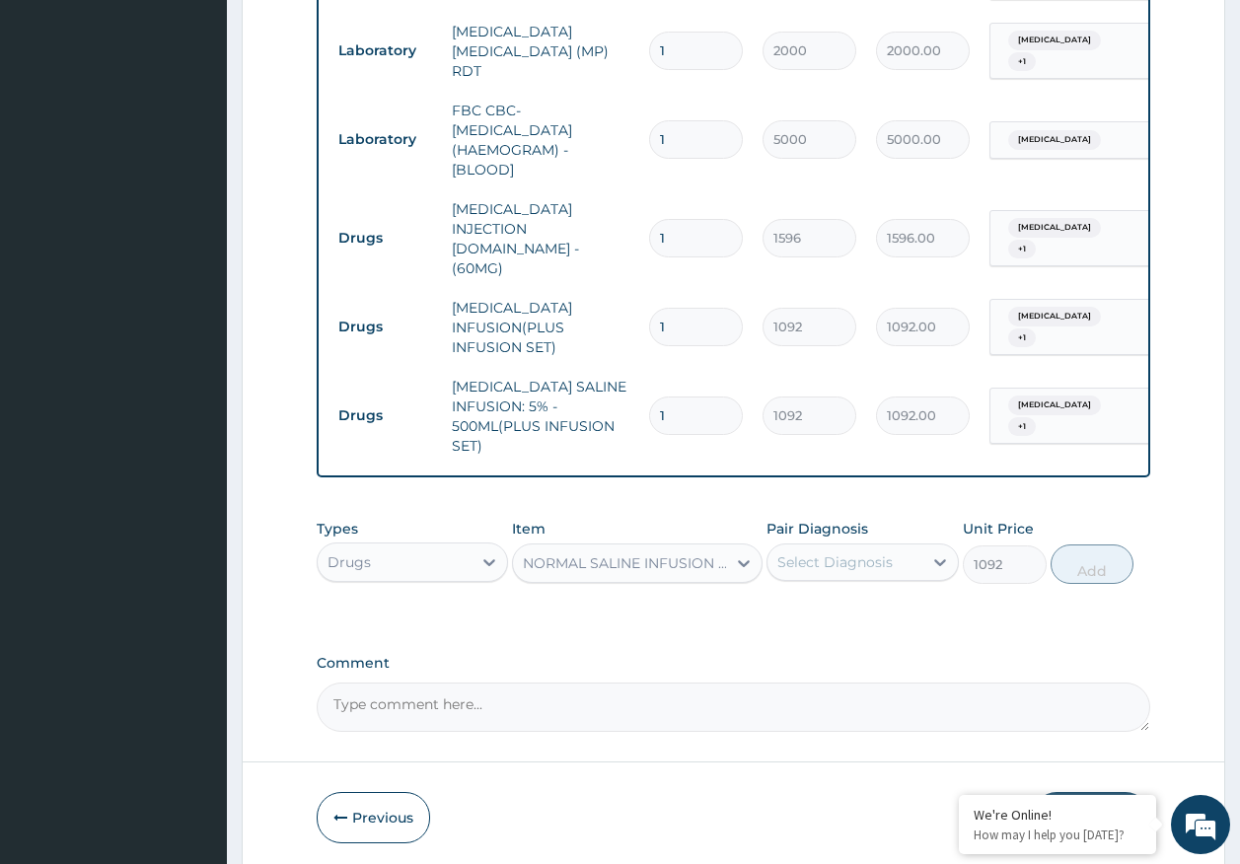
drag, startPoint x: 815, startPoint y: 539, endPoint x: 829, endPoint y: 549, distance: 17.6
click at [816, 552] on div "Select Diagnosis" at bounding box center [834, 562] width 115 height 20
click at [827, 601] on label "[MEDICAL_DATA]" at bounding box center [860, 611] width 122 height 20
checkbox input "true"
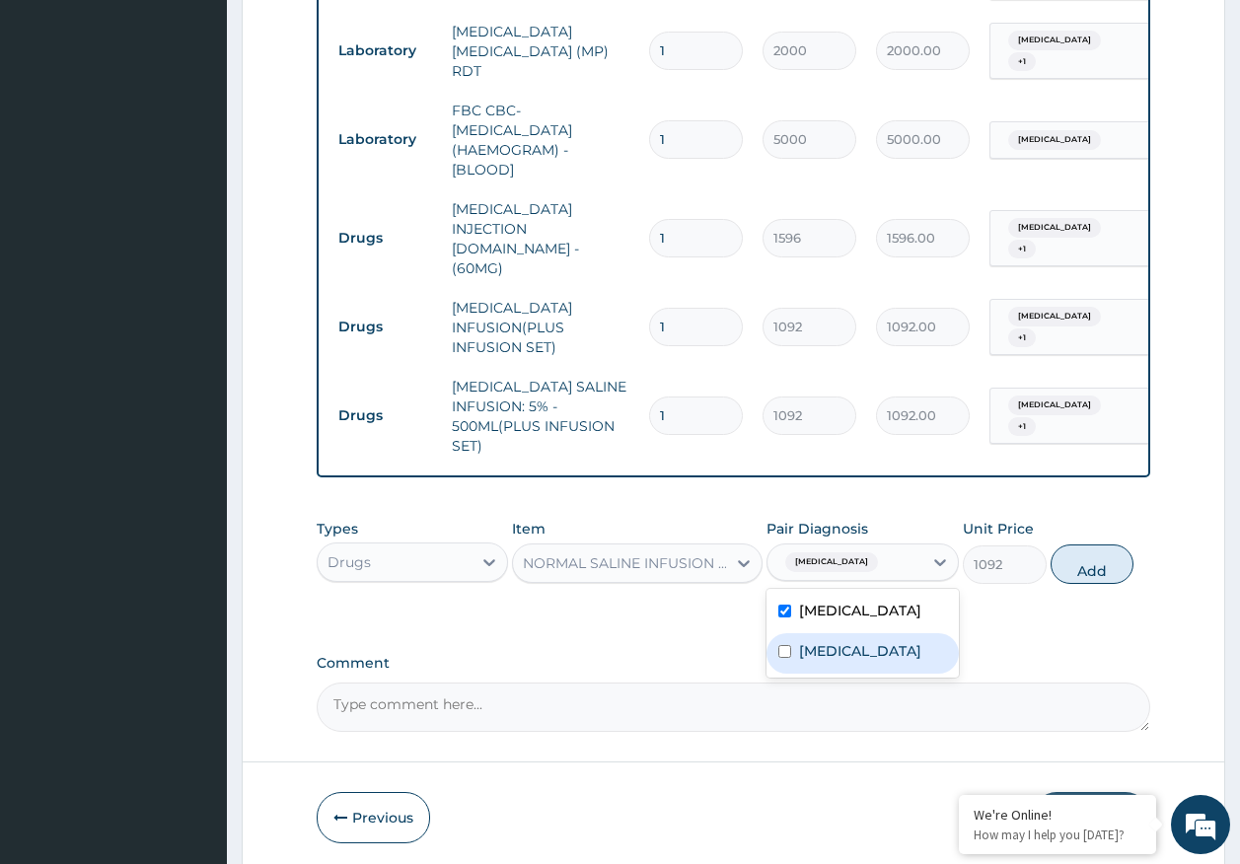
drag, startPoint x: 823, startPoint y: 624, endPoint x: 957, endPoint y: 607, distance: 135.3
click at [823, 641] on label "[MEDICAL_DATA]" at bounding box center [860, 651] width 122 height 20
checkbox input "true"
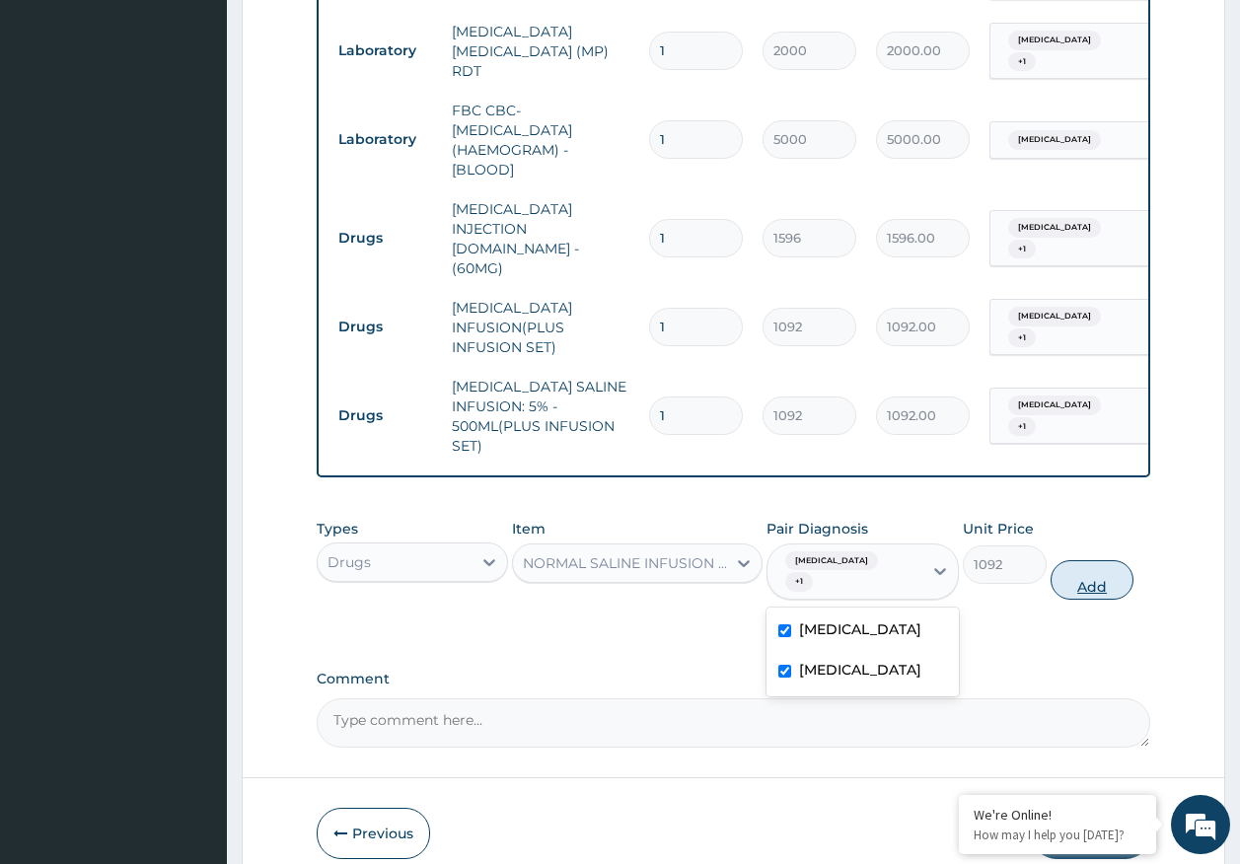
click at [1118, 560] on button "Add" at bounding box center [1093, 579] width 84 height 39
type input "0"
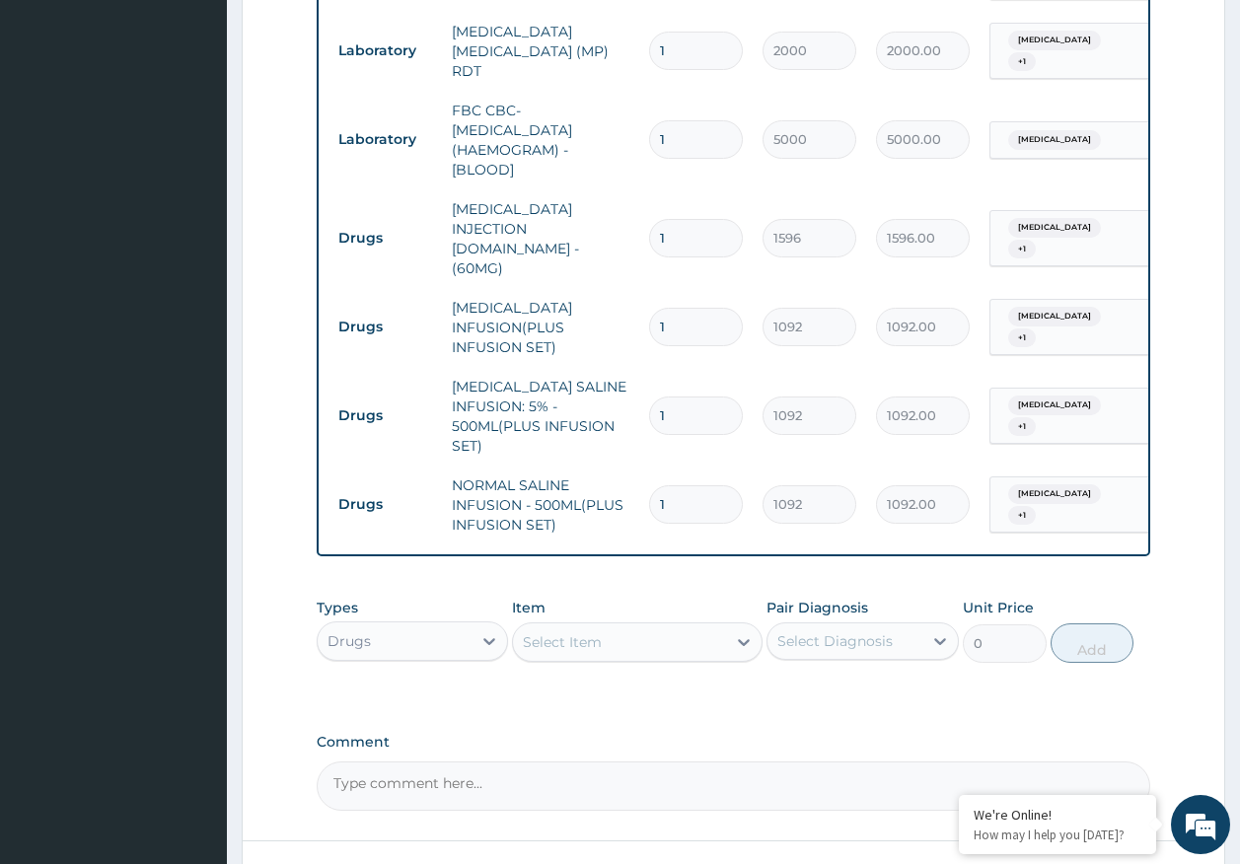
click at [604, 626] on div "Select Item" at bounding box center [619, 642] width 213 height 32
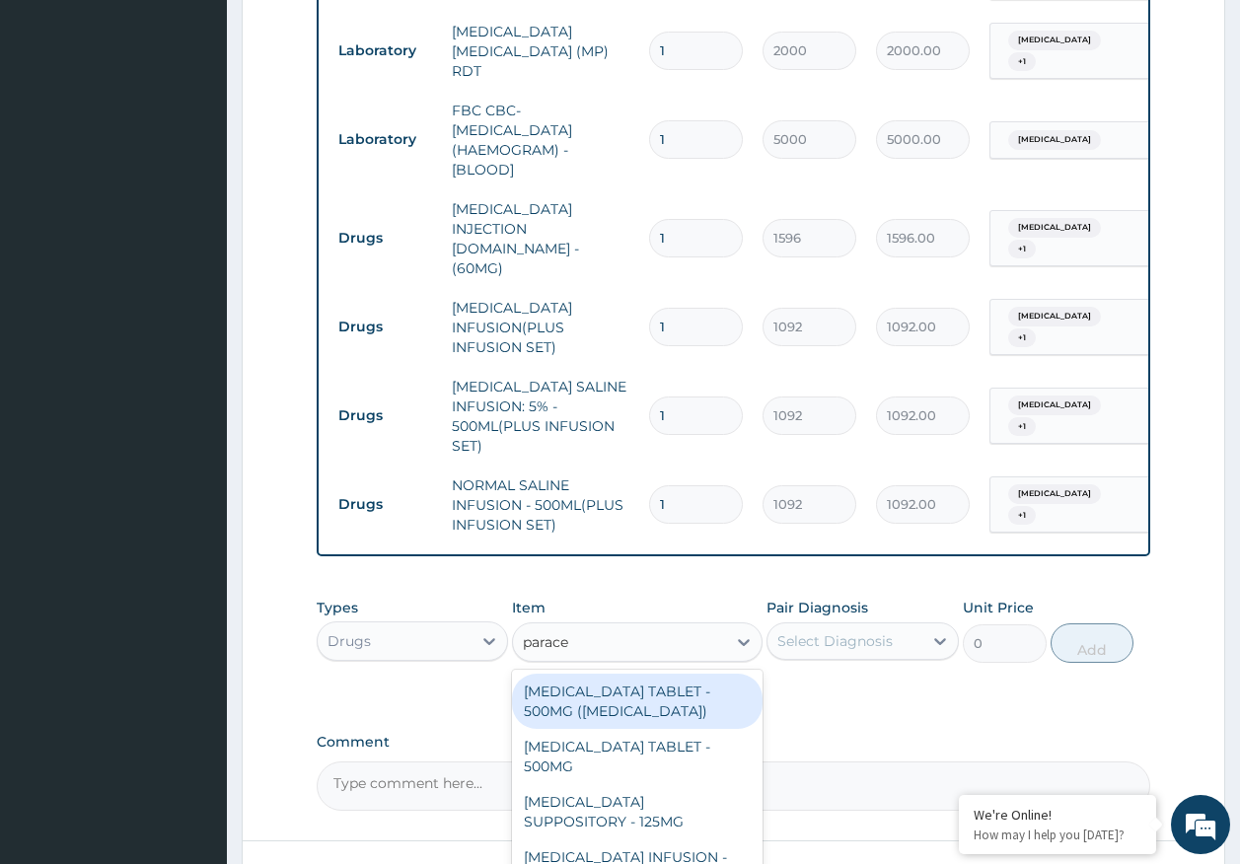
type input "paracet"
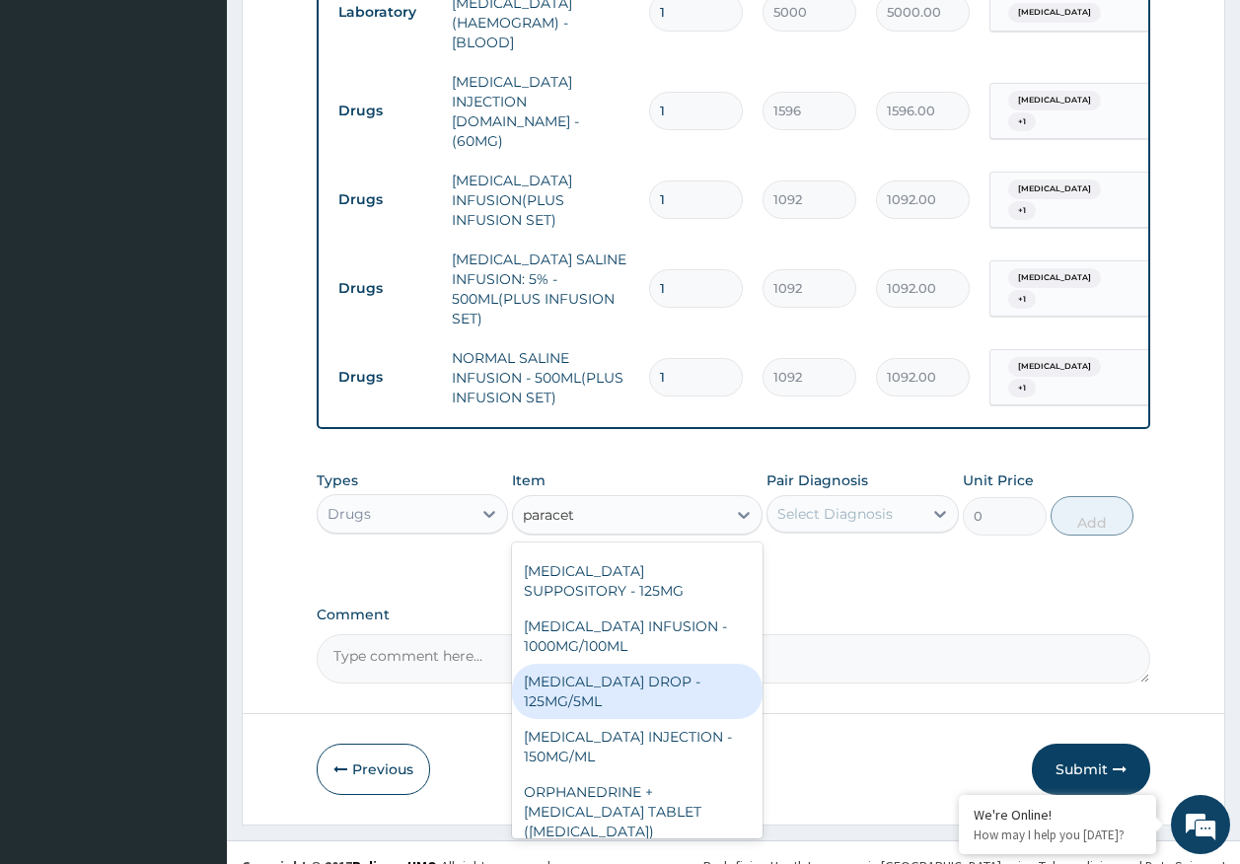
scroll to position [197, 0]
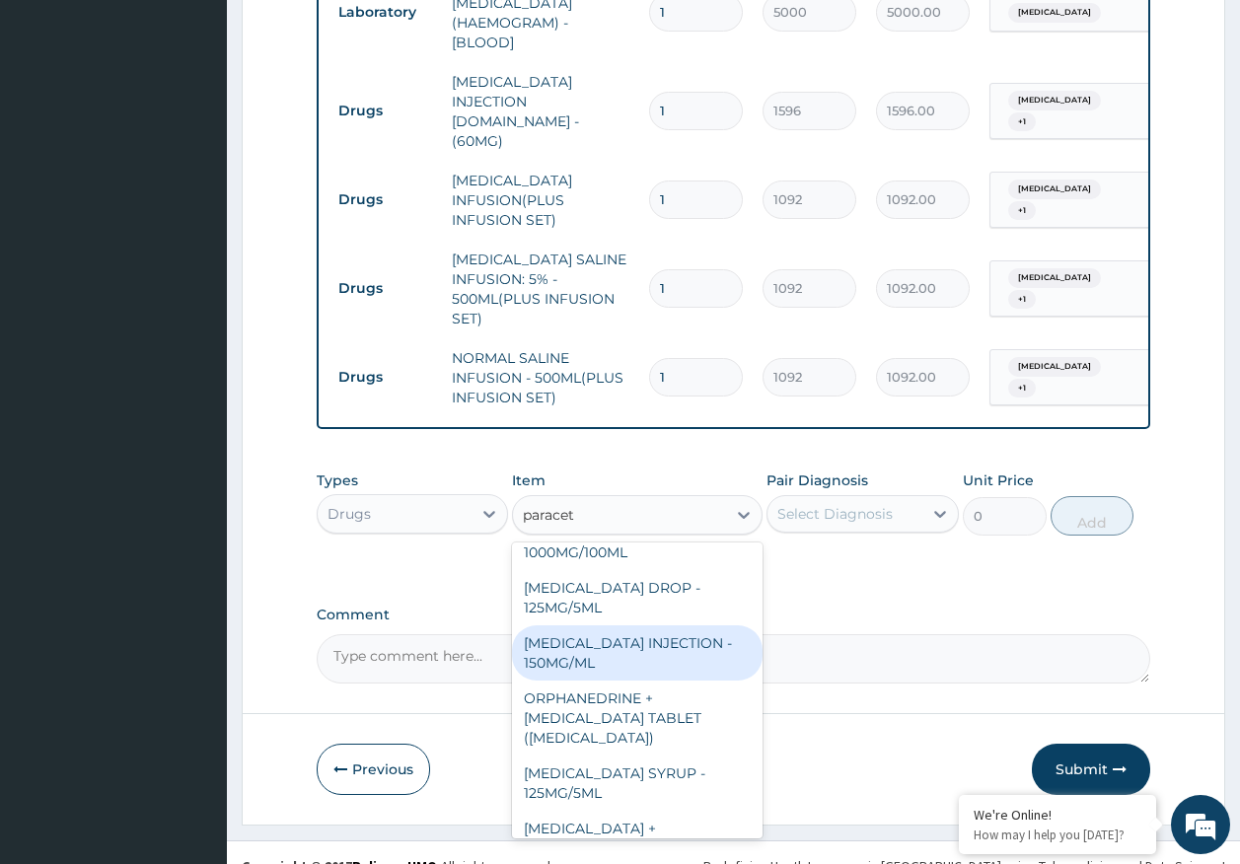
drag, startPoint x: 589, startPoint y: 631, endPoint x: 731, endPoint y: 581, distance: 150.7
click at [589, 627] on div "[MEDICAL_DATA] INJECTION - 150MG/ML" at bounding box center [637, 652] width 251 height 55
type input "560"
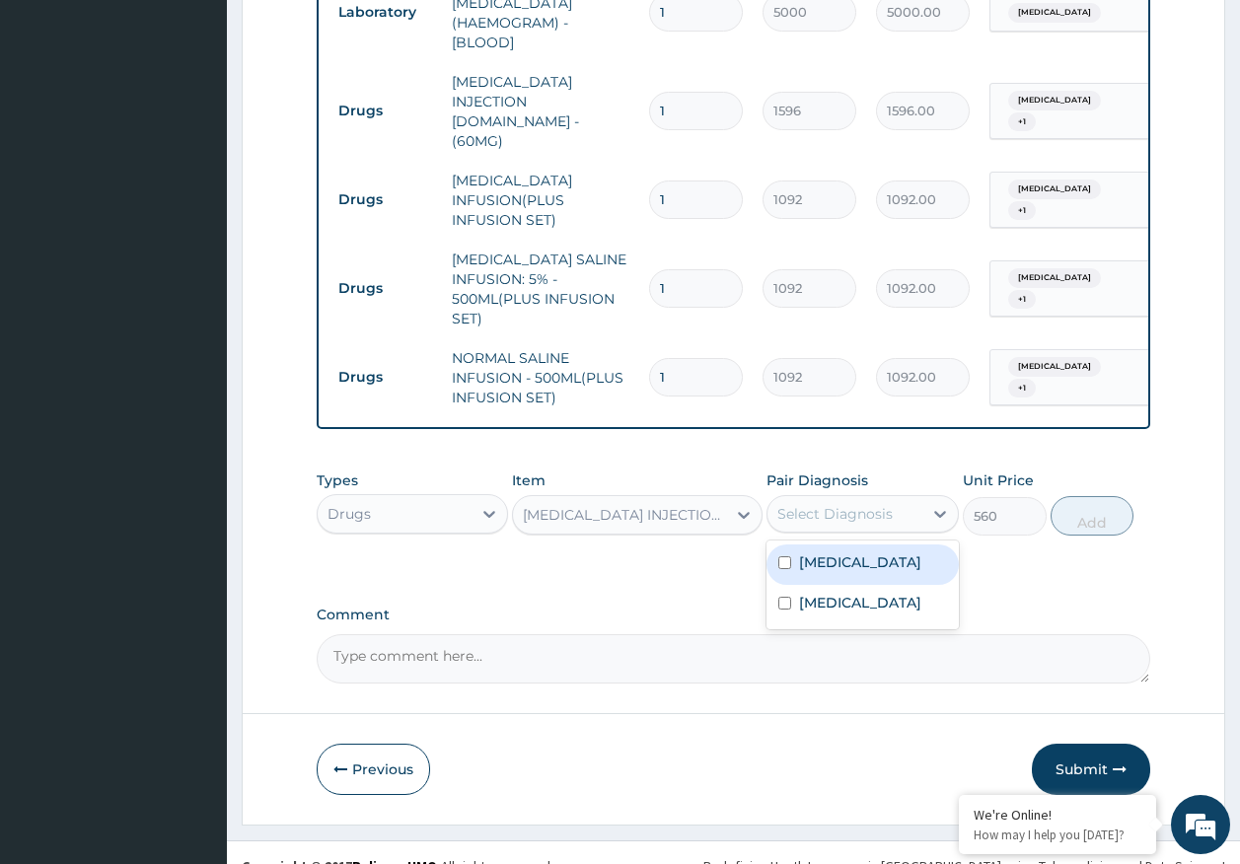
click at [820, 504] on div "Select Diagnosis" at bounding box center [834, 514] width 115 height 20
click at [807, 548] on div "[MEDICAL_DATA]" at bounding box center [863, 565] width 192 height 40
checkbox input "true"
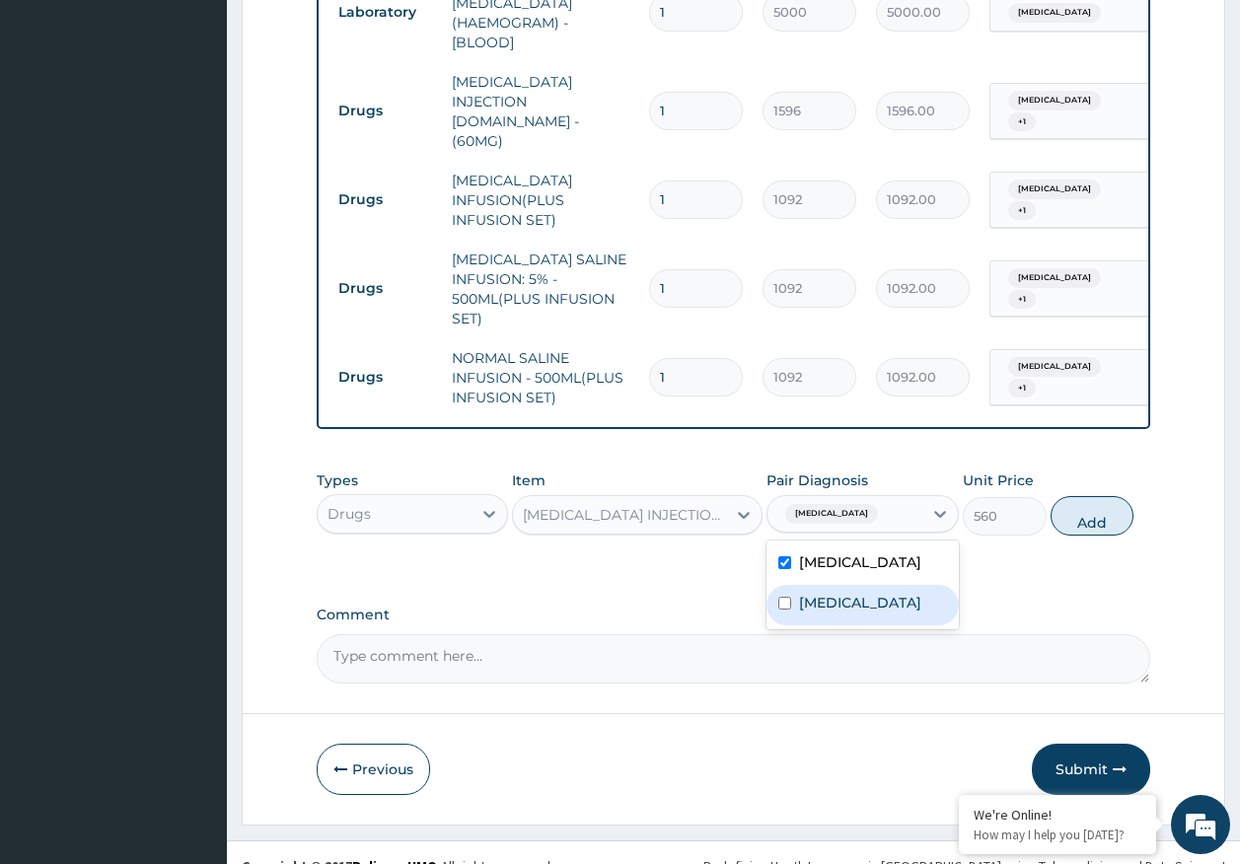
drag, startPoint x: 811, startPoint y: 574, endPoint x: 1069, endPoint y: 553, distance: 259.3
click at [811, 593] on label "[MEDICAL_DATA]" at bounding box center [860, 603] width 122 height 20
checkbox input "true"
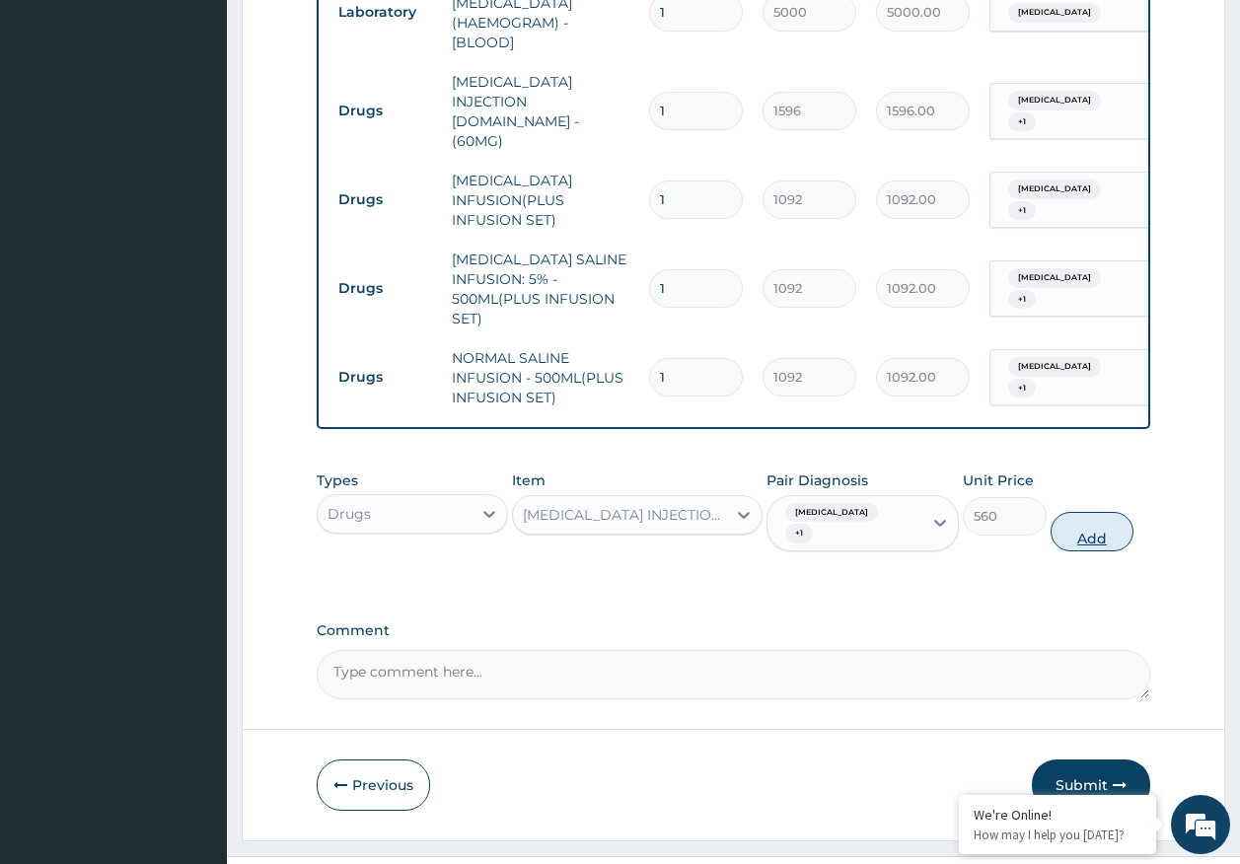
click at [1095, 512] on button "Add" at bounding box center [1093, 531] width 84 height 39
type input "0"
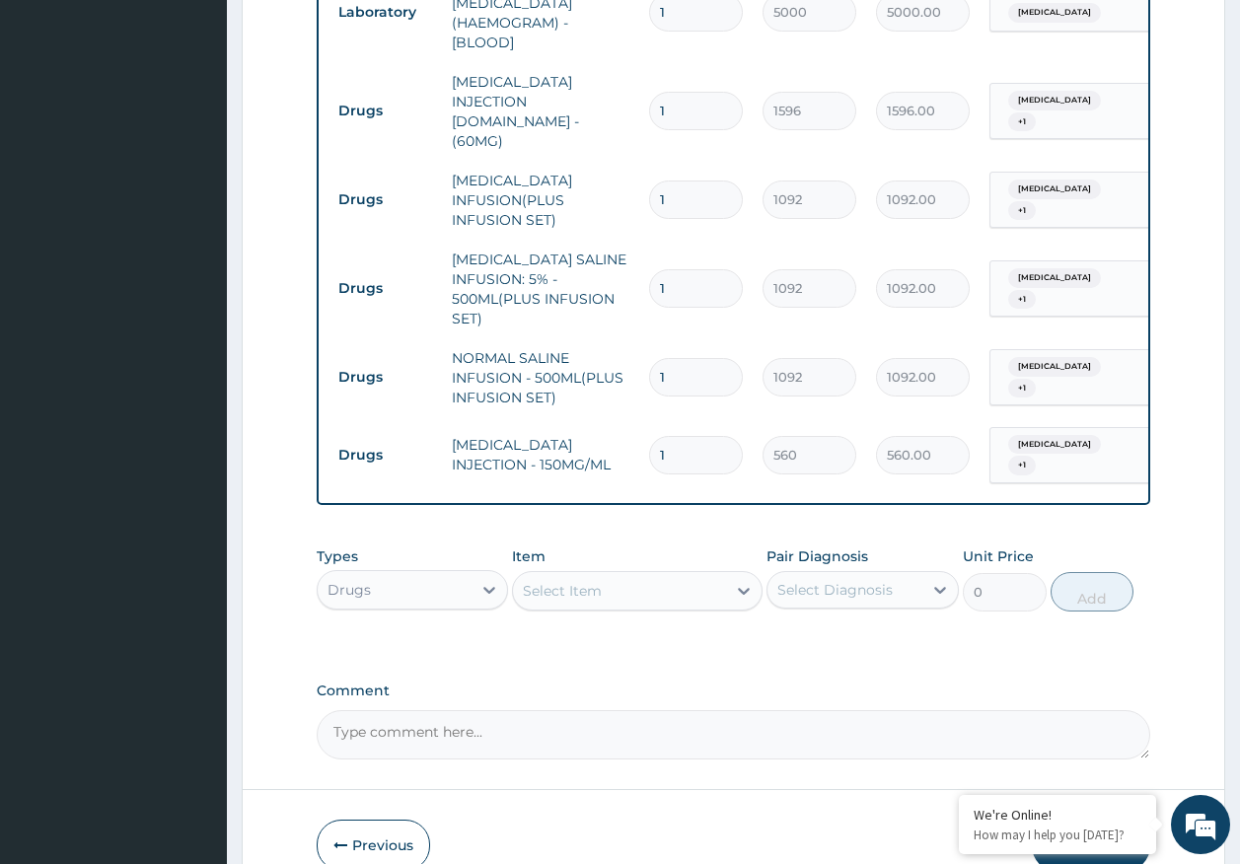
click at [647, 575] on div "Select Item" at bounding box center [619, 591] width 213 height 32
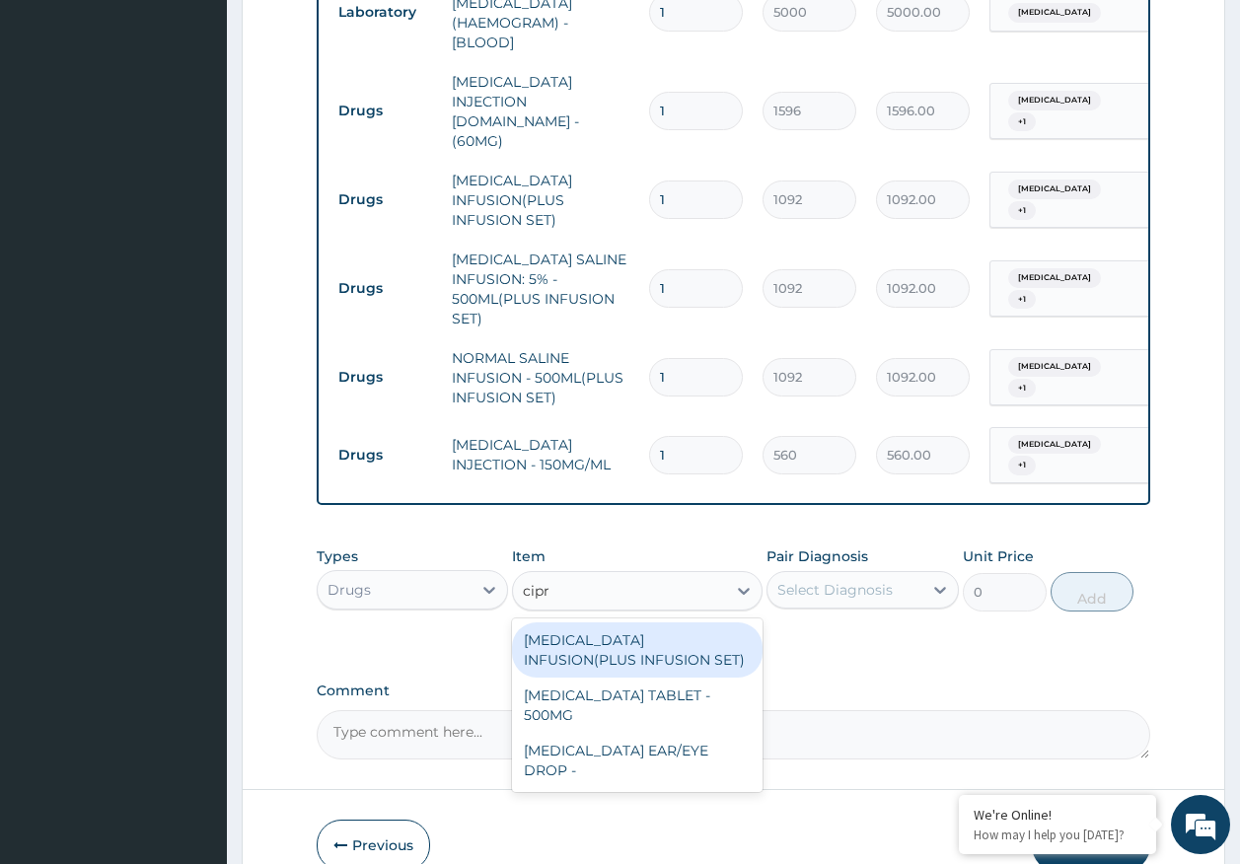
type input "cipro"
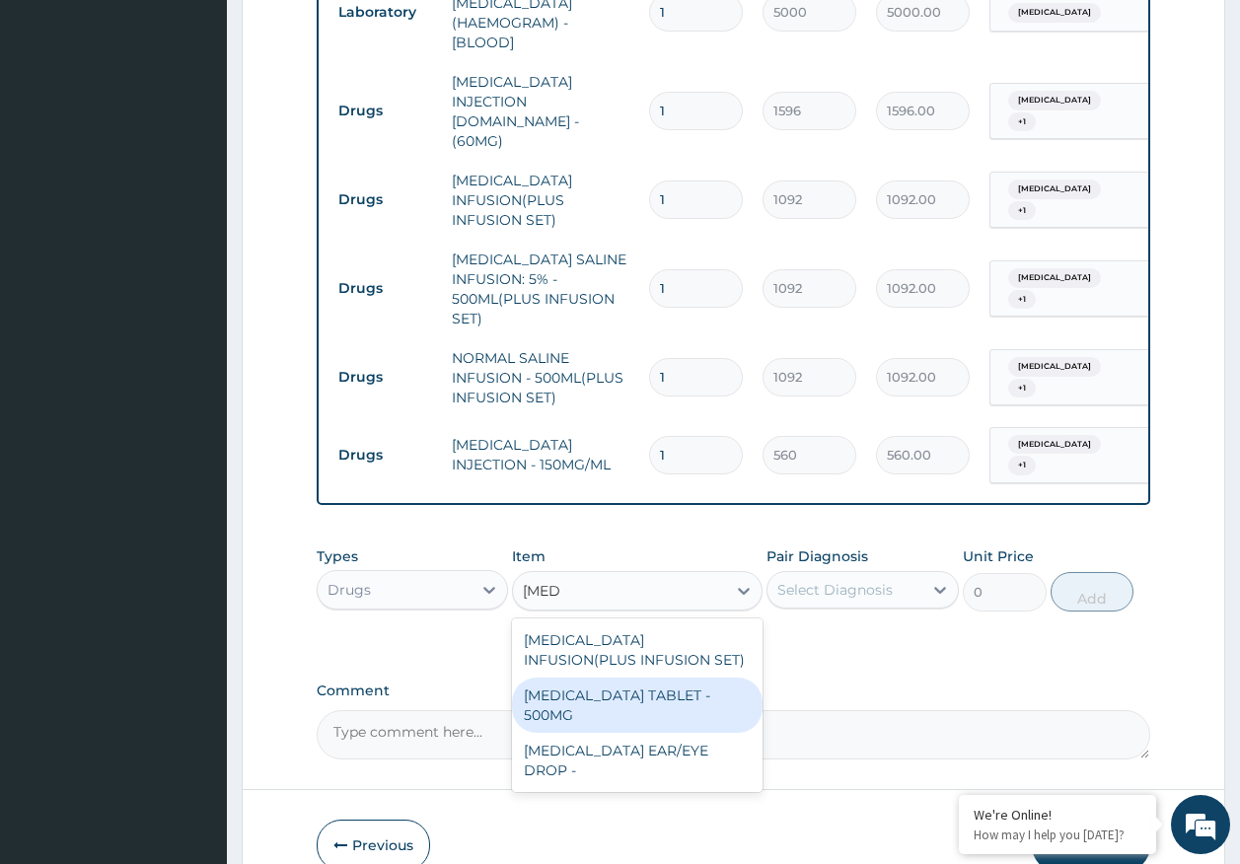
drag, startPoint x: 603, startPoint y: 663, endPoint x: 913, endPoint y: 561, distance: 326.0
click at [626, 678] on div "[MEDICAL_DATA] TABLET - 500MG" at bounding box center [637, 705] width 251 height 55
type input "196"
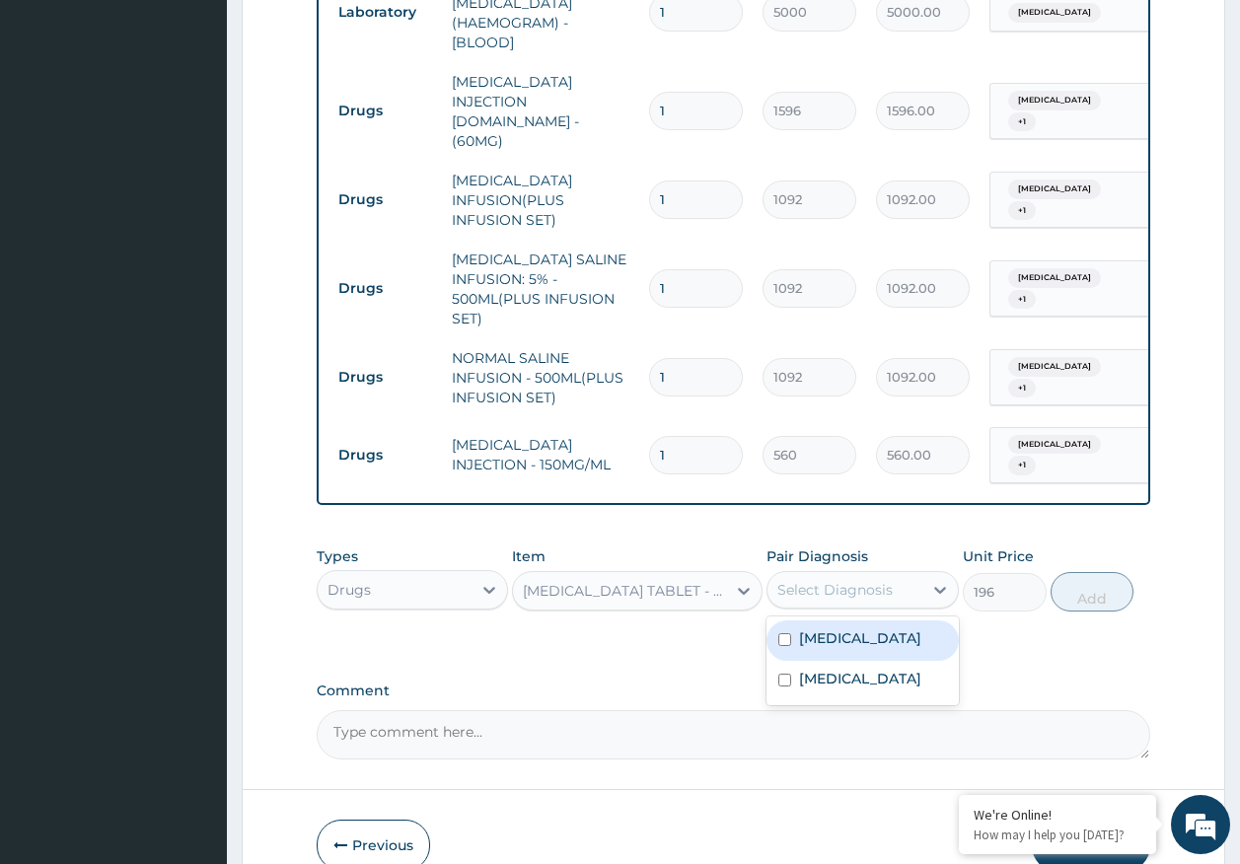
click at [876, 580] on div "Select Diagnosis" at bounding box center [834, 590] width 115 height 20
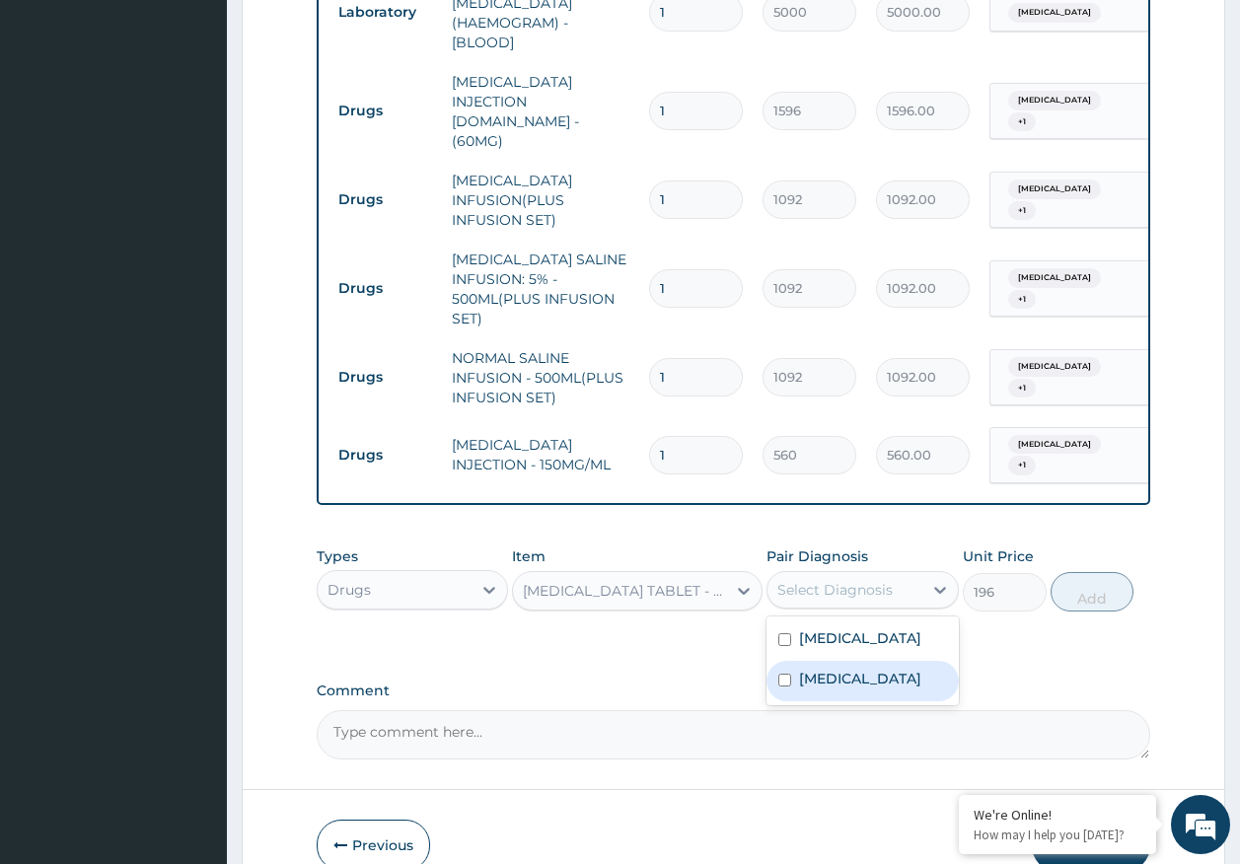
click at [816, 628] on label "[MEDICAL_DATA]" at bounding box center [860, 638] width 122 height 20
checkbox input "true"
drag, startPoint x: 822, startPoint y: 637, endPoint x: 1041, endPoint y: 581, distance: 226.1
click at [824, 669] on label "[MEDICAL_DATA]" at bounding box center [860, 679] width 122 height 20
checkbox input "true"
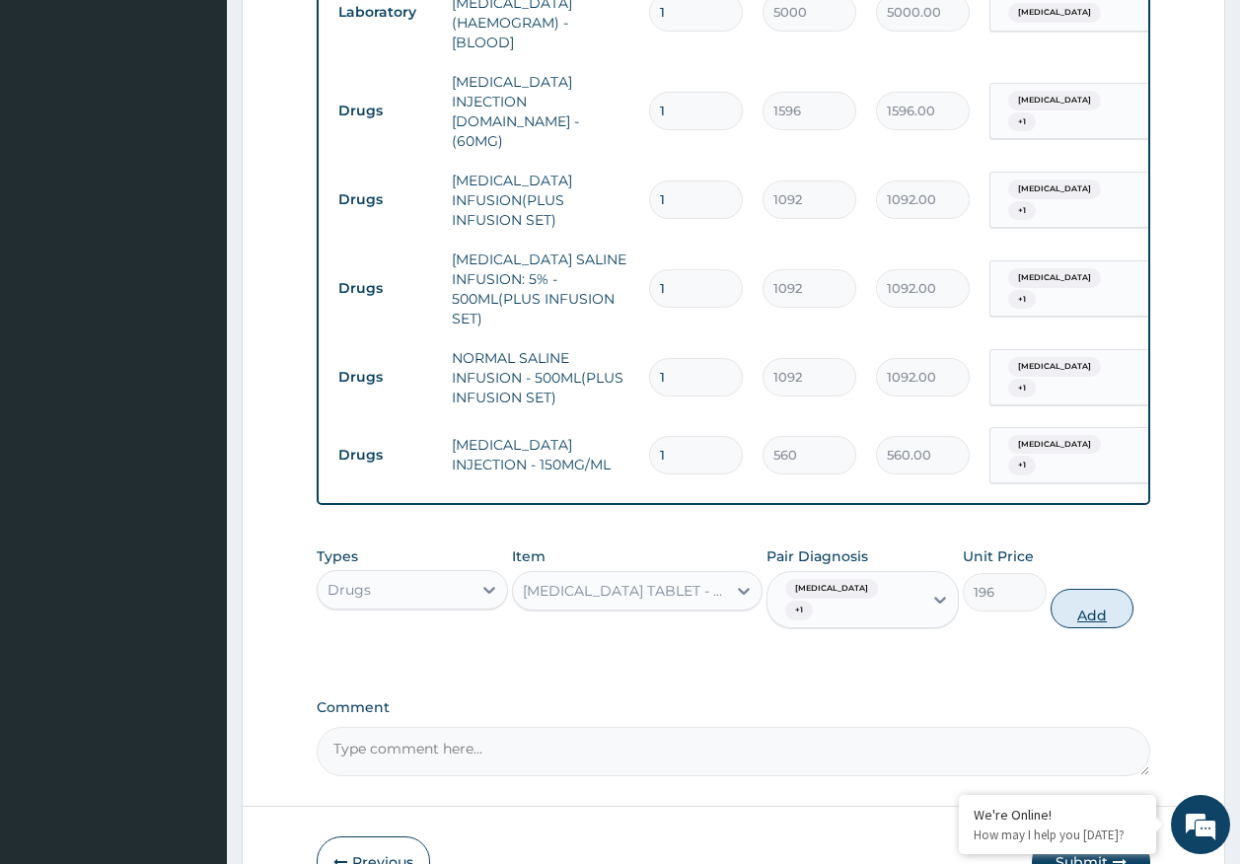
click at [1089, 589] on button "Add" at bounding box center [1093, 608] width 84 height 39
type input "0"
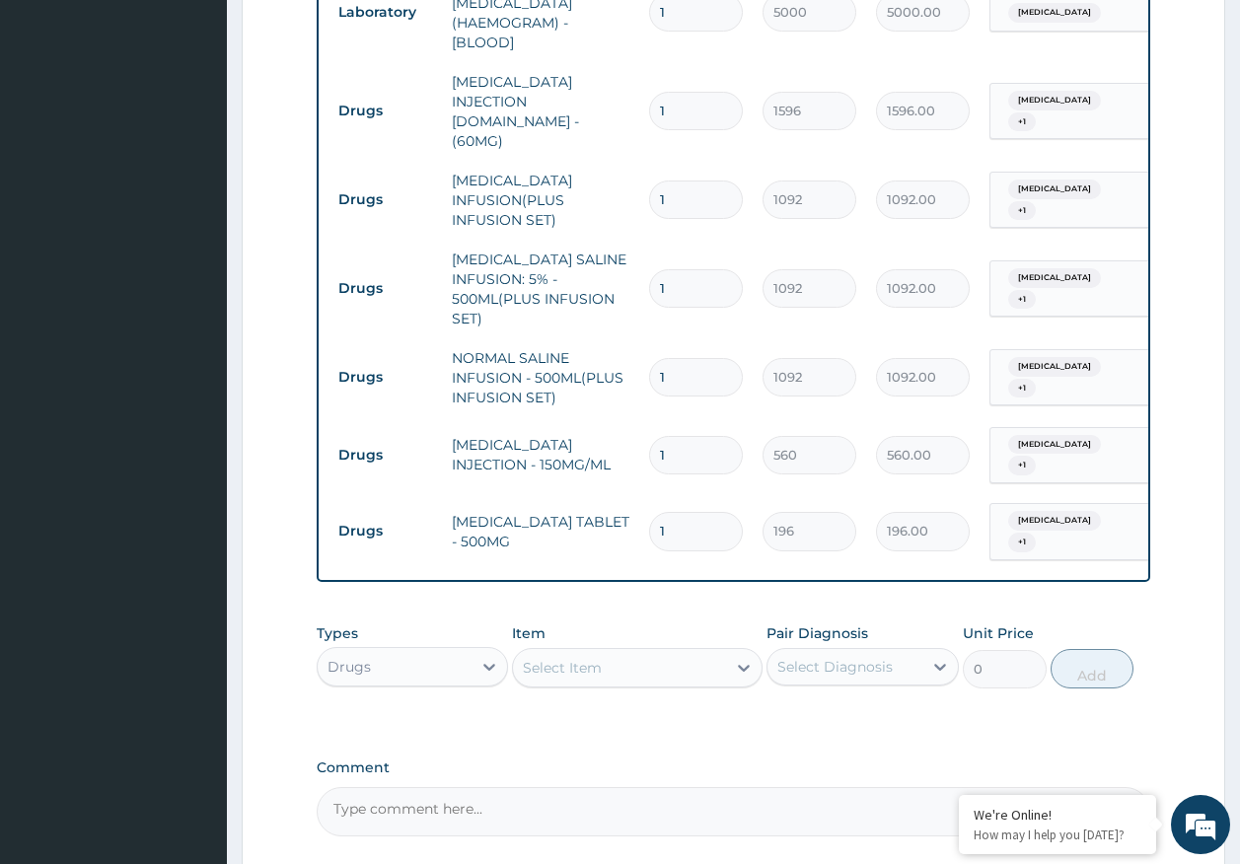
click at [611, 652] on div "Select Item" at bounding box center [619, 668] width 213 height 32
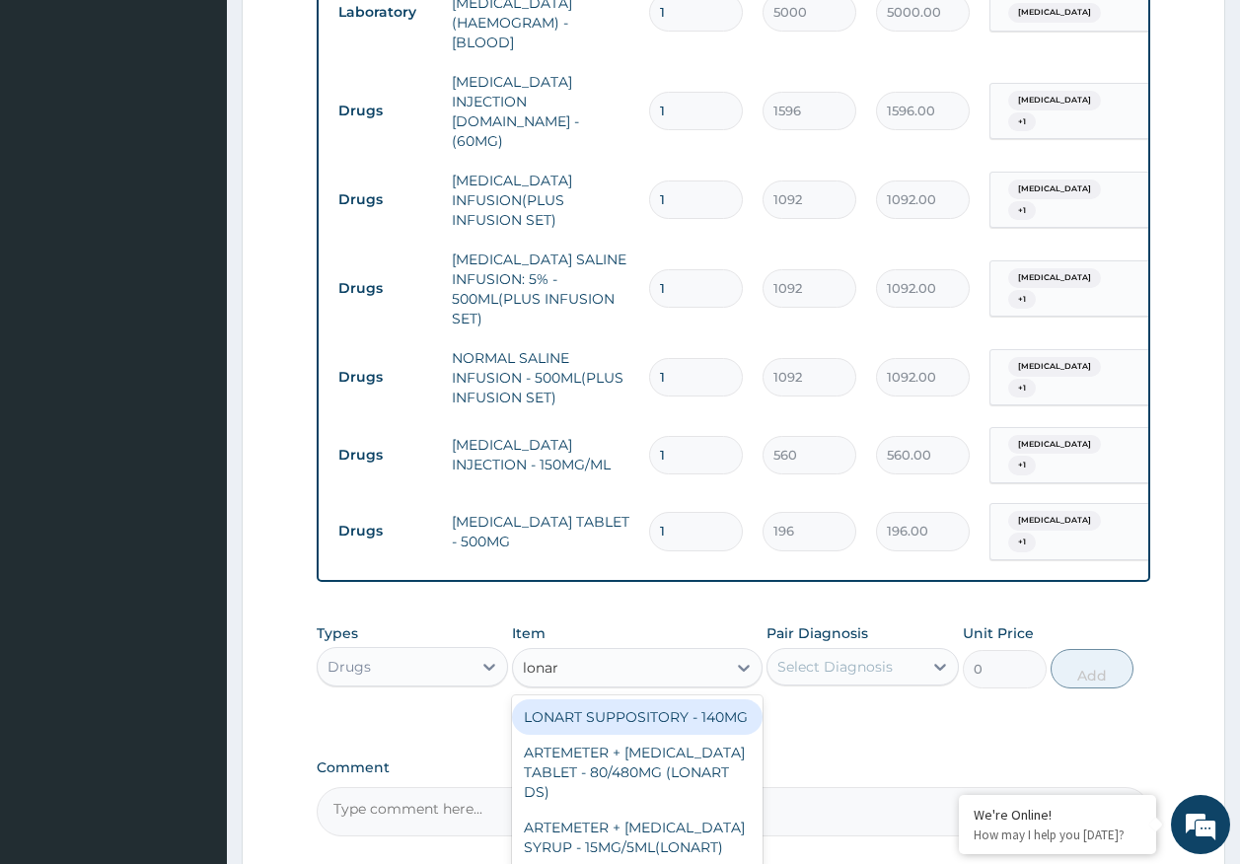
type input "lonart"
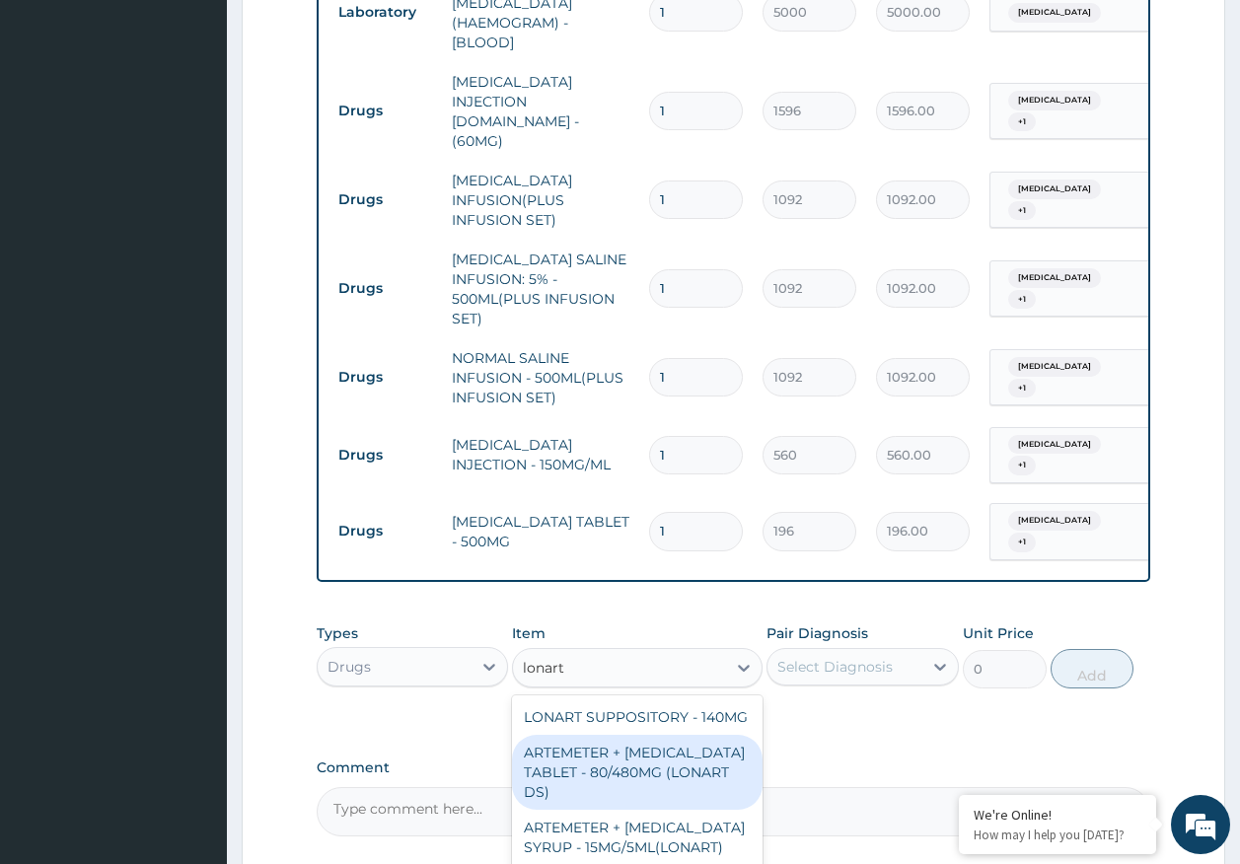
drag, startPoint x: 657, startPoint y: 727, endPoint x: 844, endPoint y: 638, distance: 207.4
click at [664, 735] on div "ARTEMETER + [MEDICAL_DATA] TABLET - 80/480MG (LONART DS)" at bounding box center [637, 772] width 251 height 75
type input "588"
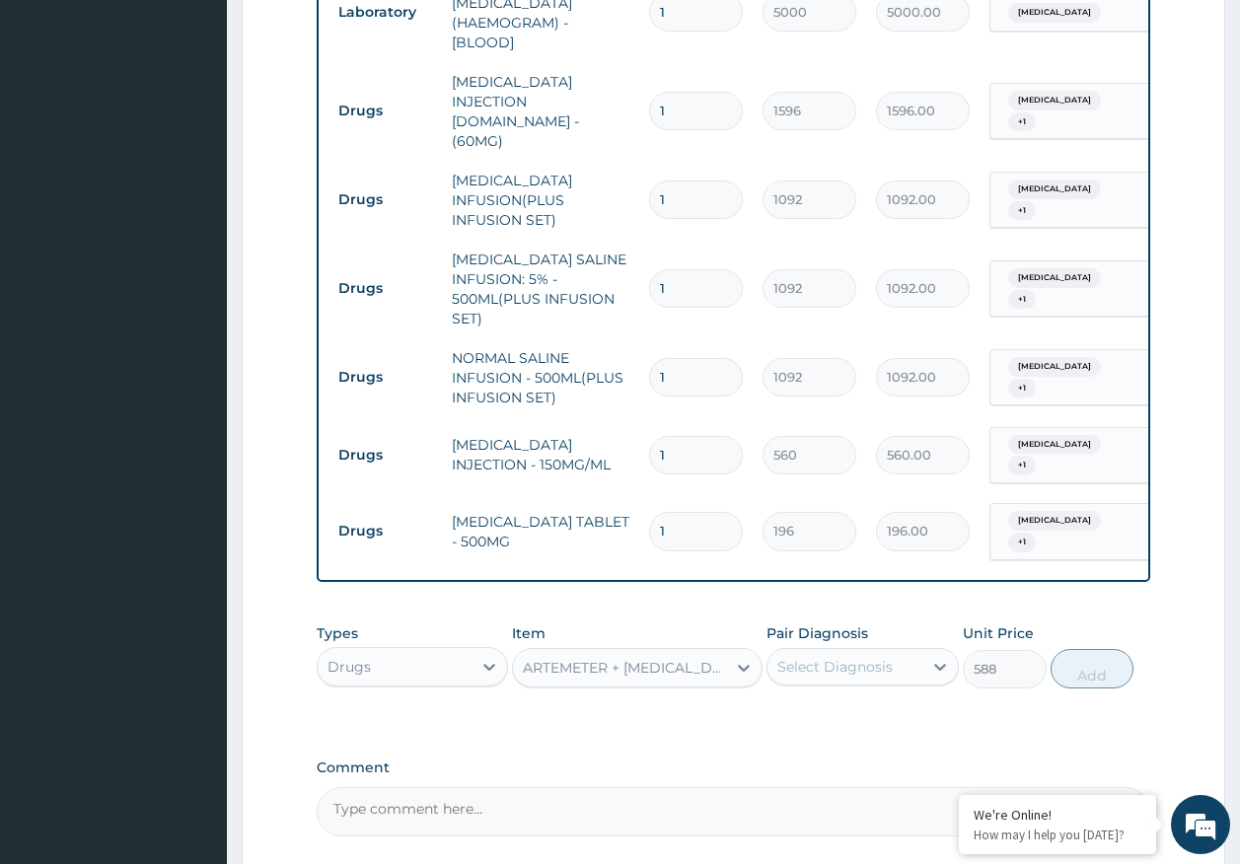
click at [848, 657] on div "Select Diagnosis" at bounding box center [834, 667] width 115 height 20
click at [838, 697] on div "[MEDICAL_DATA]" at bounding box center [863, 717] width 192 height 40
checkbox input "true"
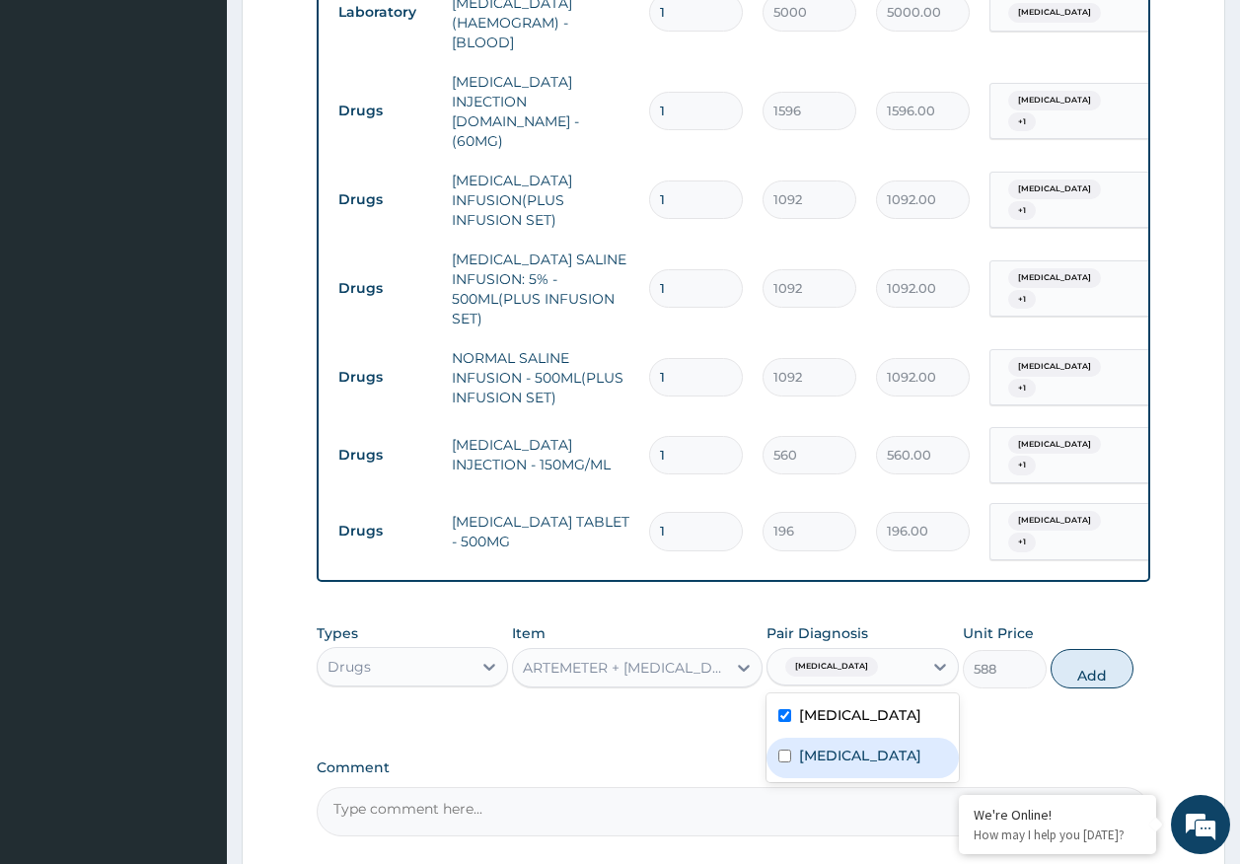
click at [827, 746] on label "[MEDICAL_DATA]" at bounding box center [860, 756] width 122 height 20
checkbox input "true"
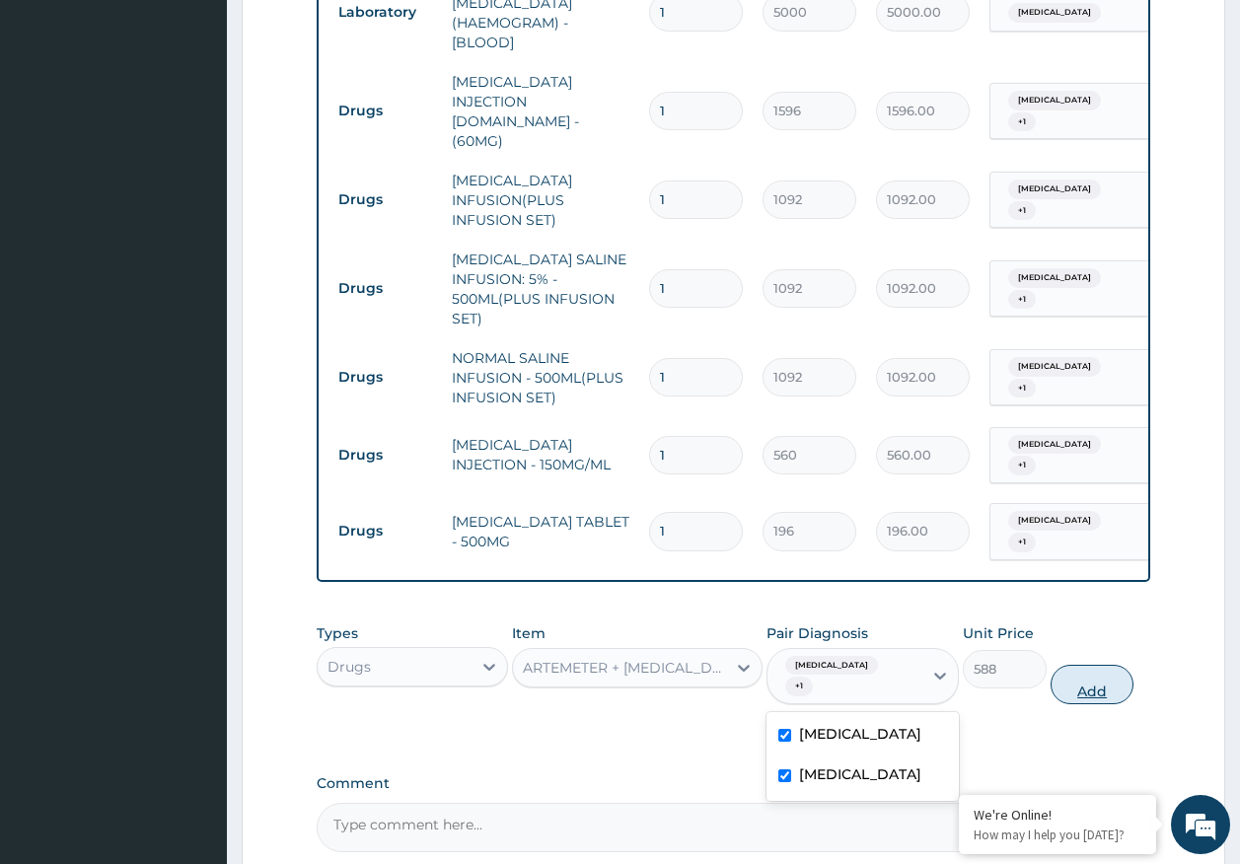
click at [1084, 665] on button "Add" at bounding box center [1093, 684] width 84 height 39
type input "0"
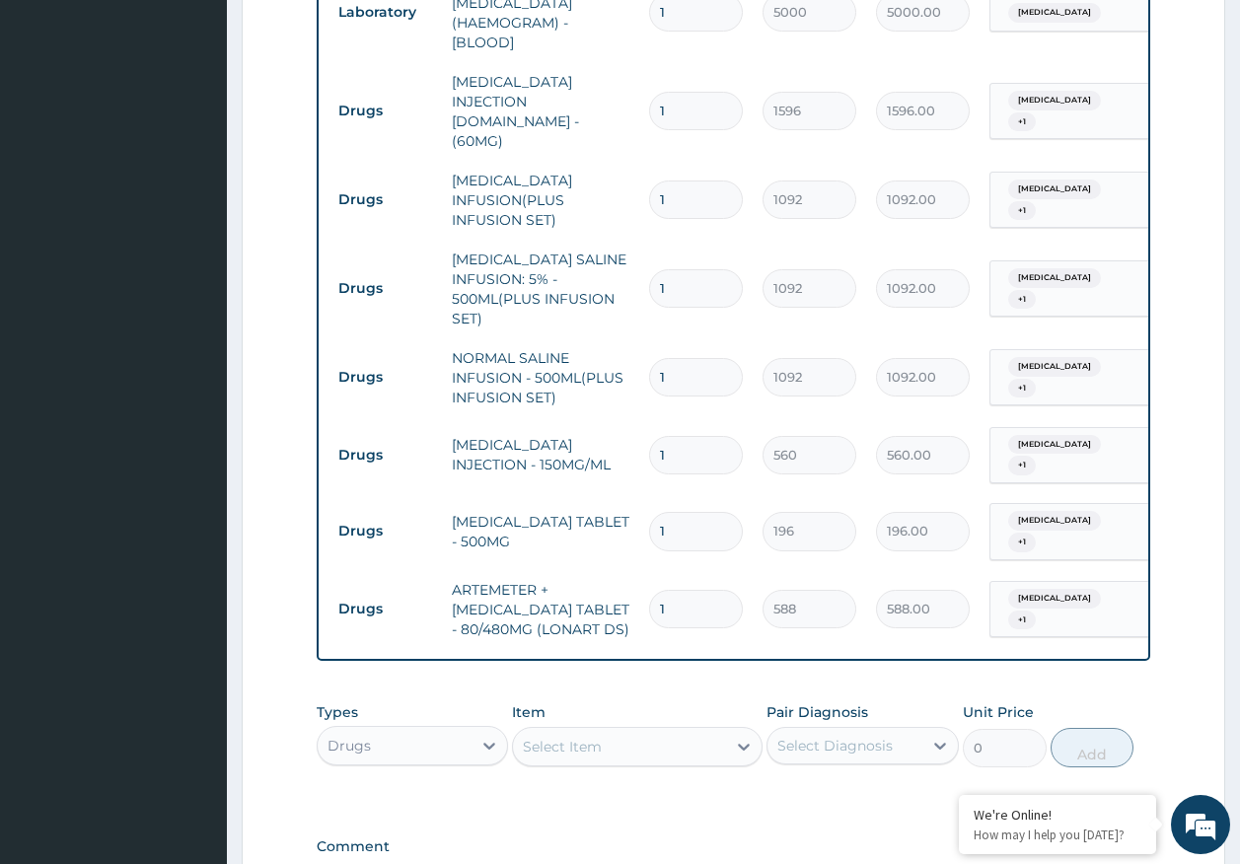
click at [649, 731] on div "Select Item" at bounding box center [619, 747] width 213 height 32
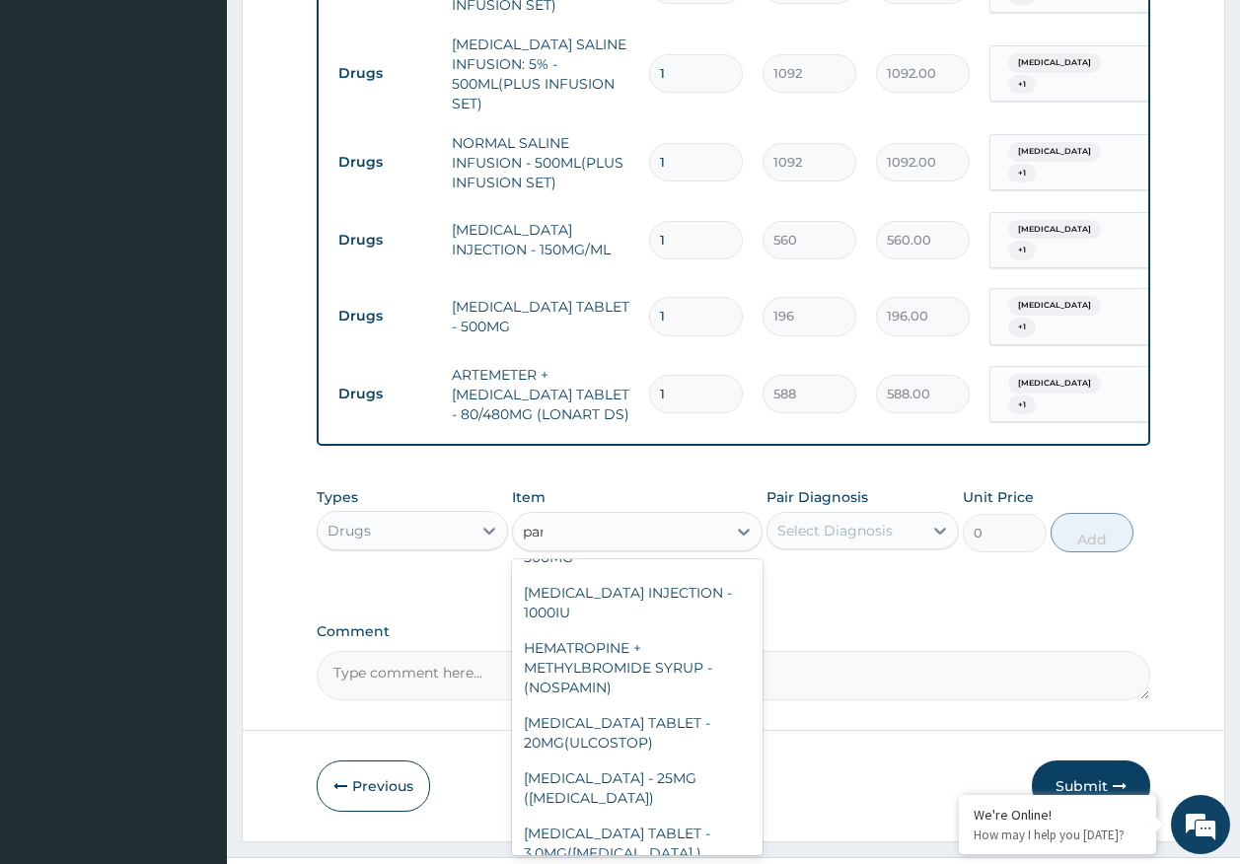
scroll to position [0, 0]
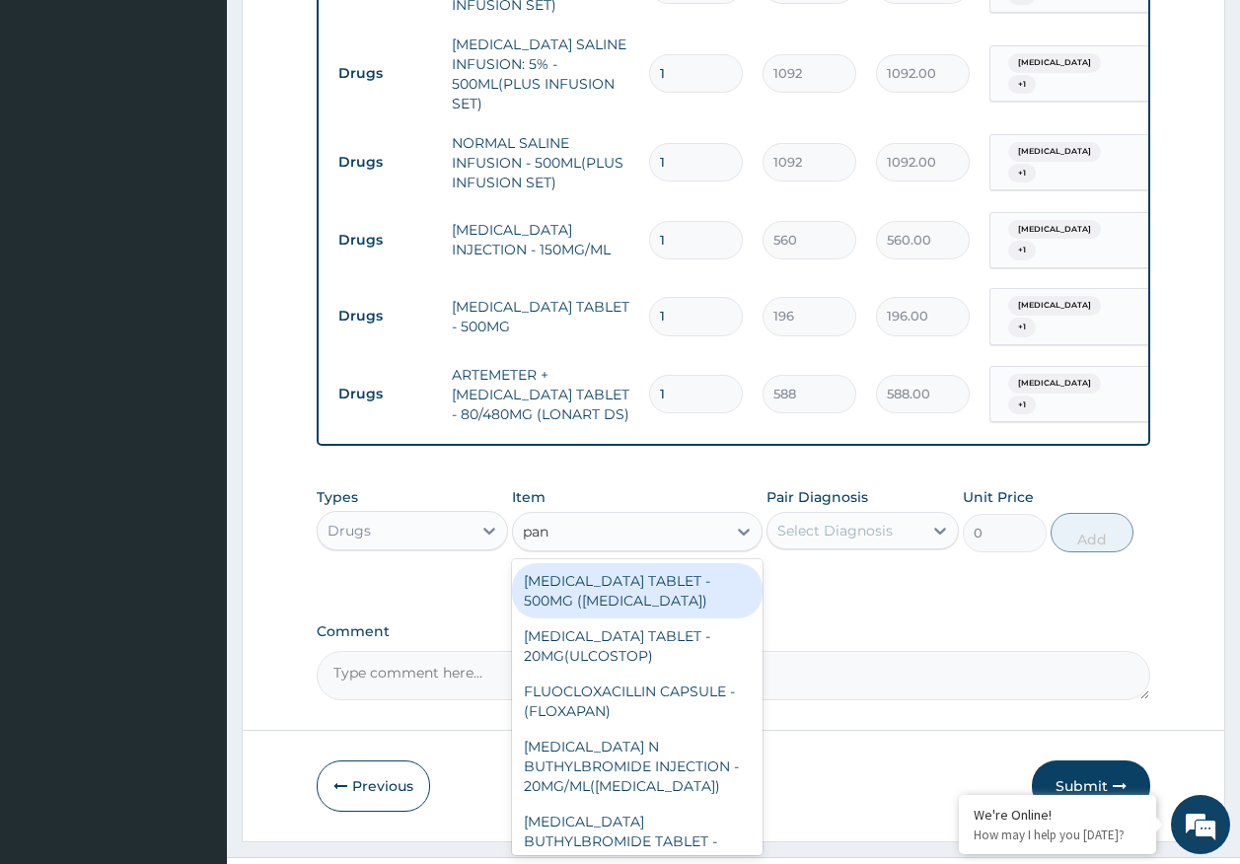
type input "pana"
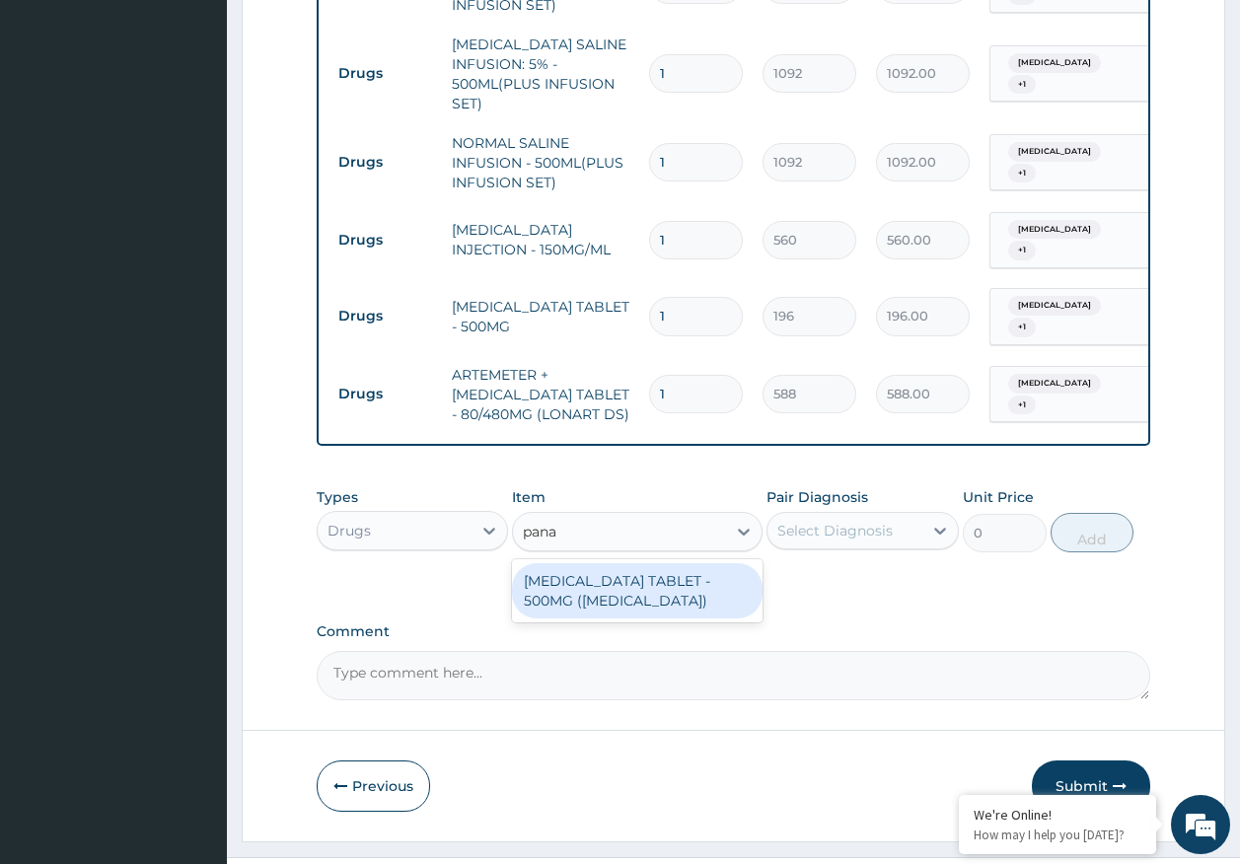
drag, startPoint x: 633, startPoint y: 548, endPoint x: 655, endPoint y: 556, distance: 23.1
click at [634, 563] on div "[MEDICAL_DATA] TABLET - 500MG ([MEDICAL_DATA])" at bounding box center [637, 590] width 251 height 55
type input "42"
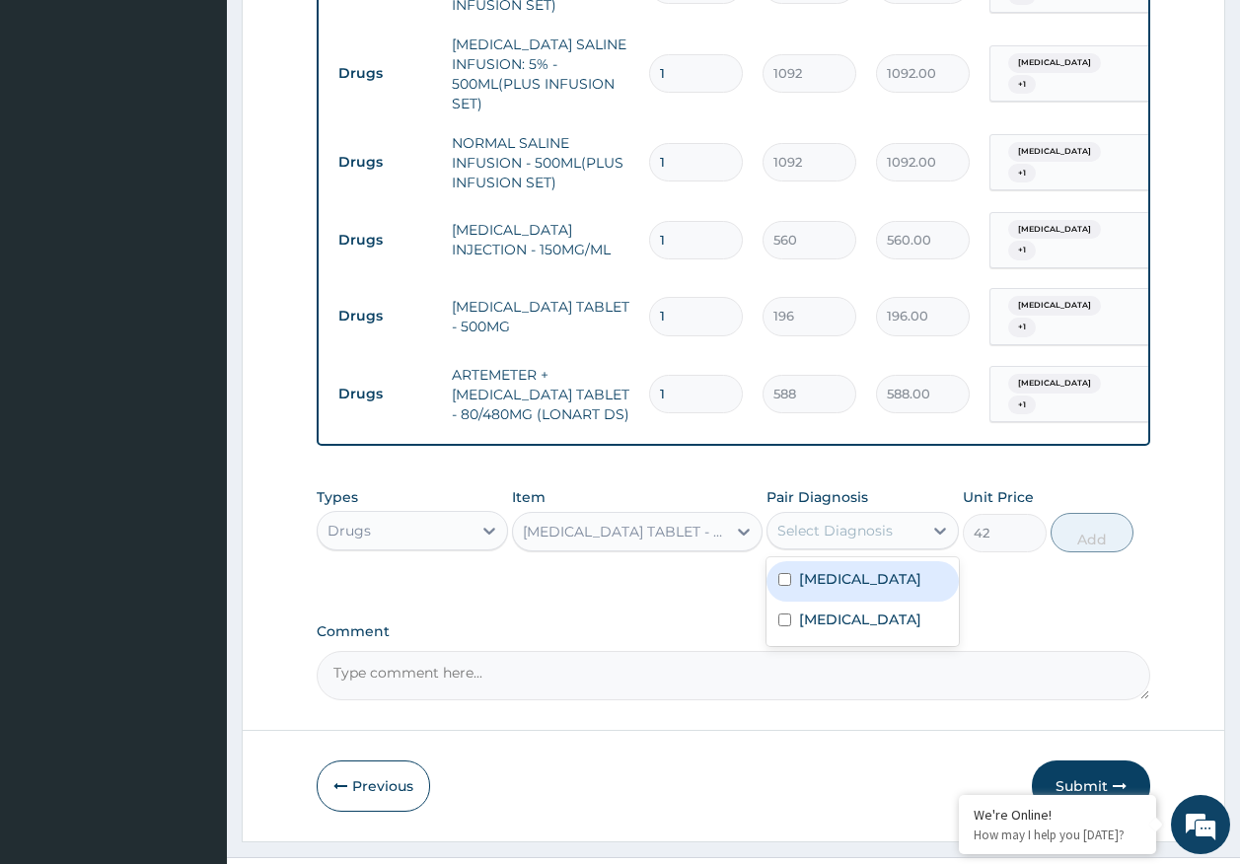
click at [879, 521] on div "Select Diagnosis" at bounding box center [834, 531] width 115 height 20
drag, startPoint x: 836, startPoint y: 532, endPoint x: 836, endPoint y: 561, distance: 29.6
click at [835, 569] on label "[MEDICAL_DATA]" at bounding box center [860, 579] width 122 height 20
checkbox input "true"
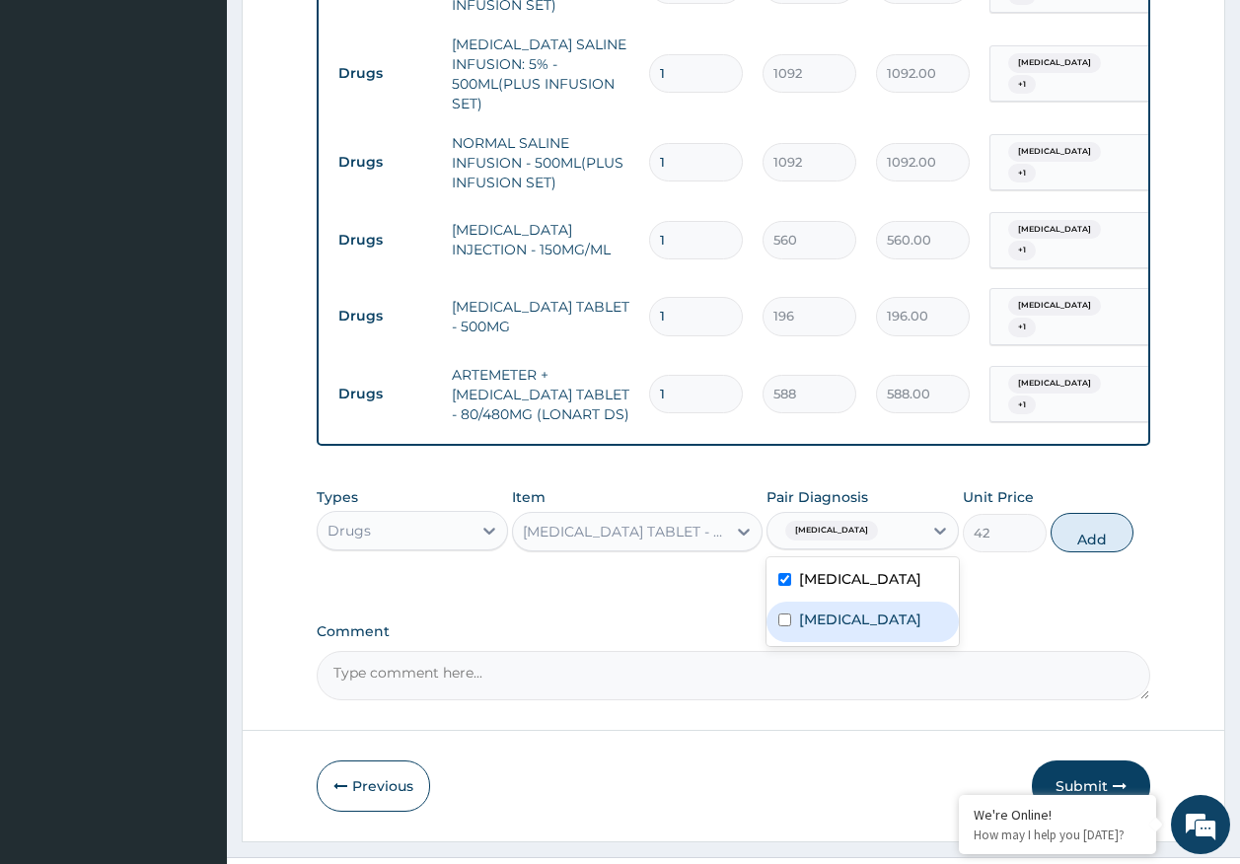
click at [836, 610] on label "[MEDICAL_DATA]" at bounding box center [860, 620] width 122 height 20
checkbox input "true"
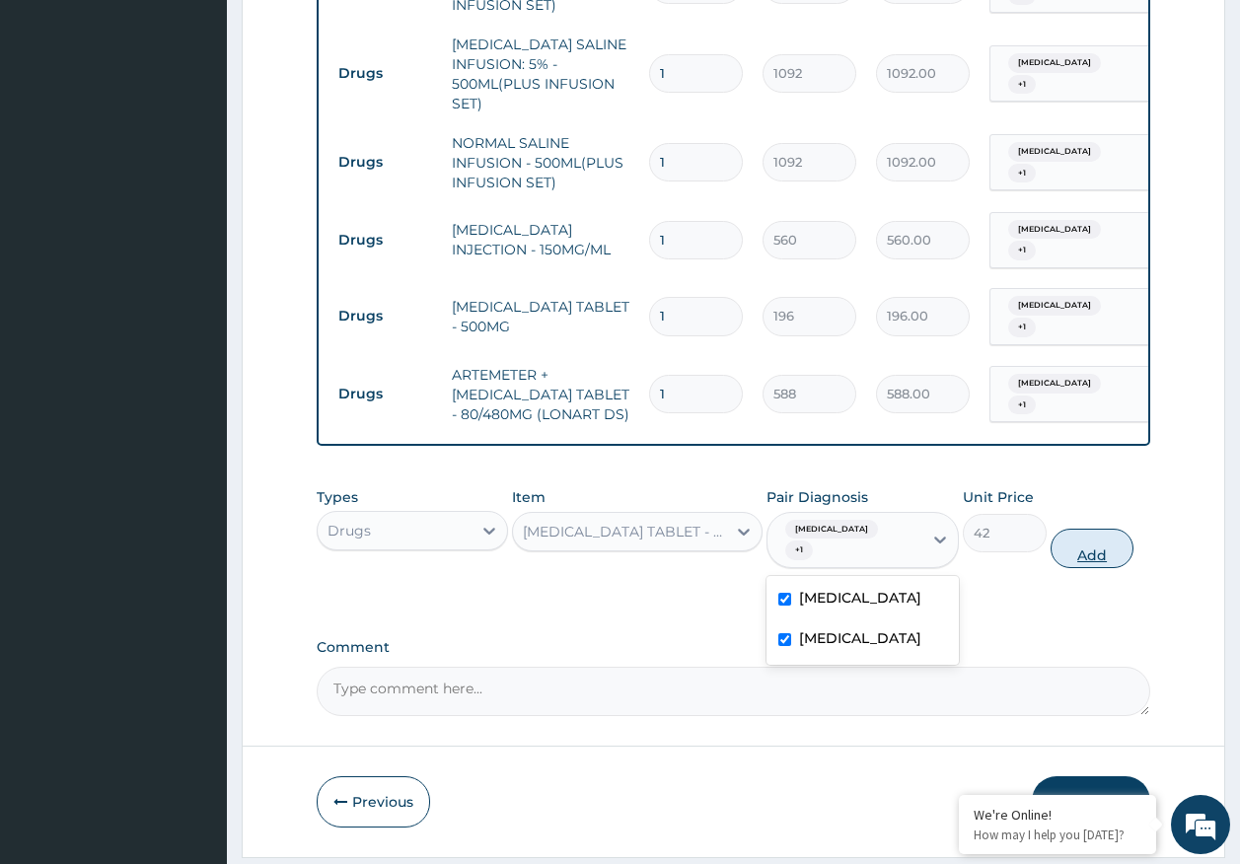
click at [1072, 529] on button "Add" at bounding box center [1093, 548] width 84 height 39
type input "0"
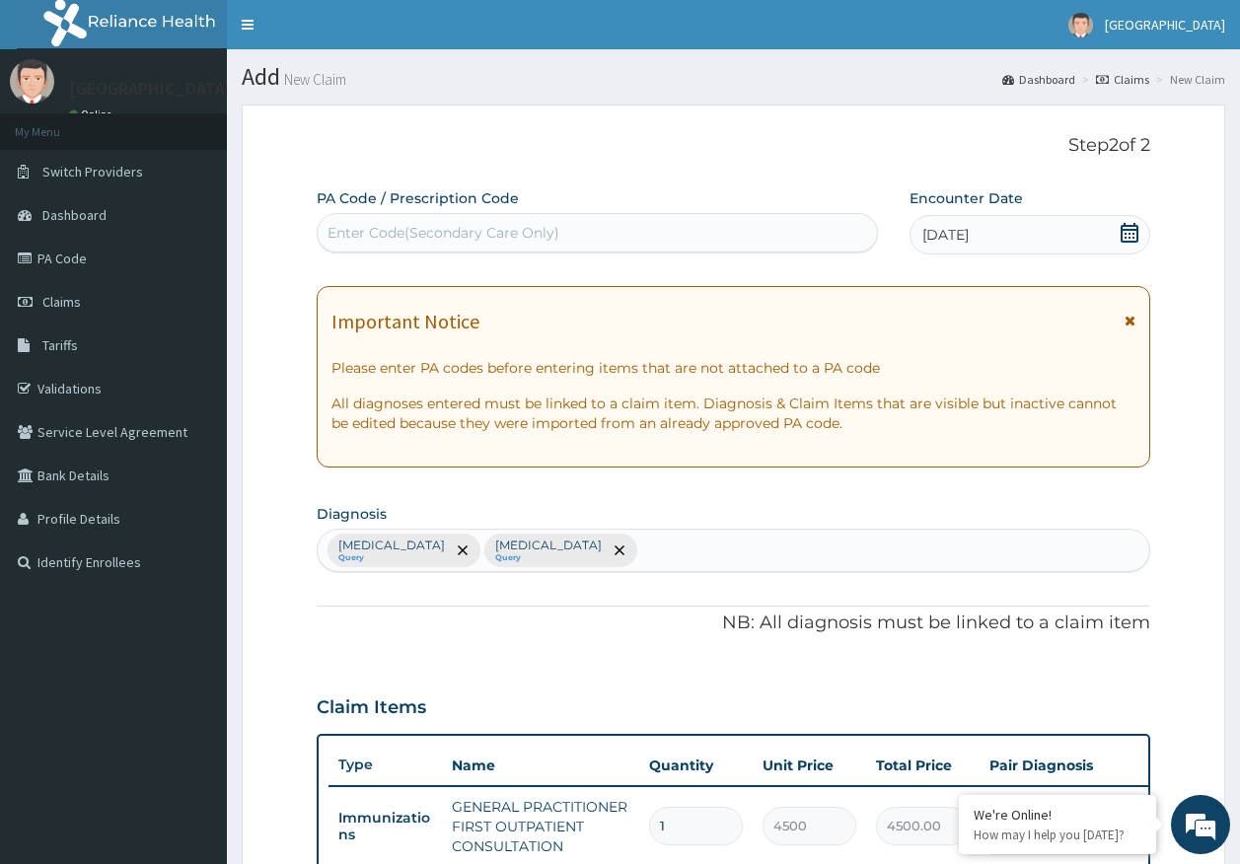
click at [490, 245] on div "Enter Code(Secondary Care Only)" at bounding box center [598, 233] width 560 height 32
type input "PA/EFA886"
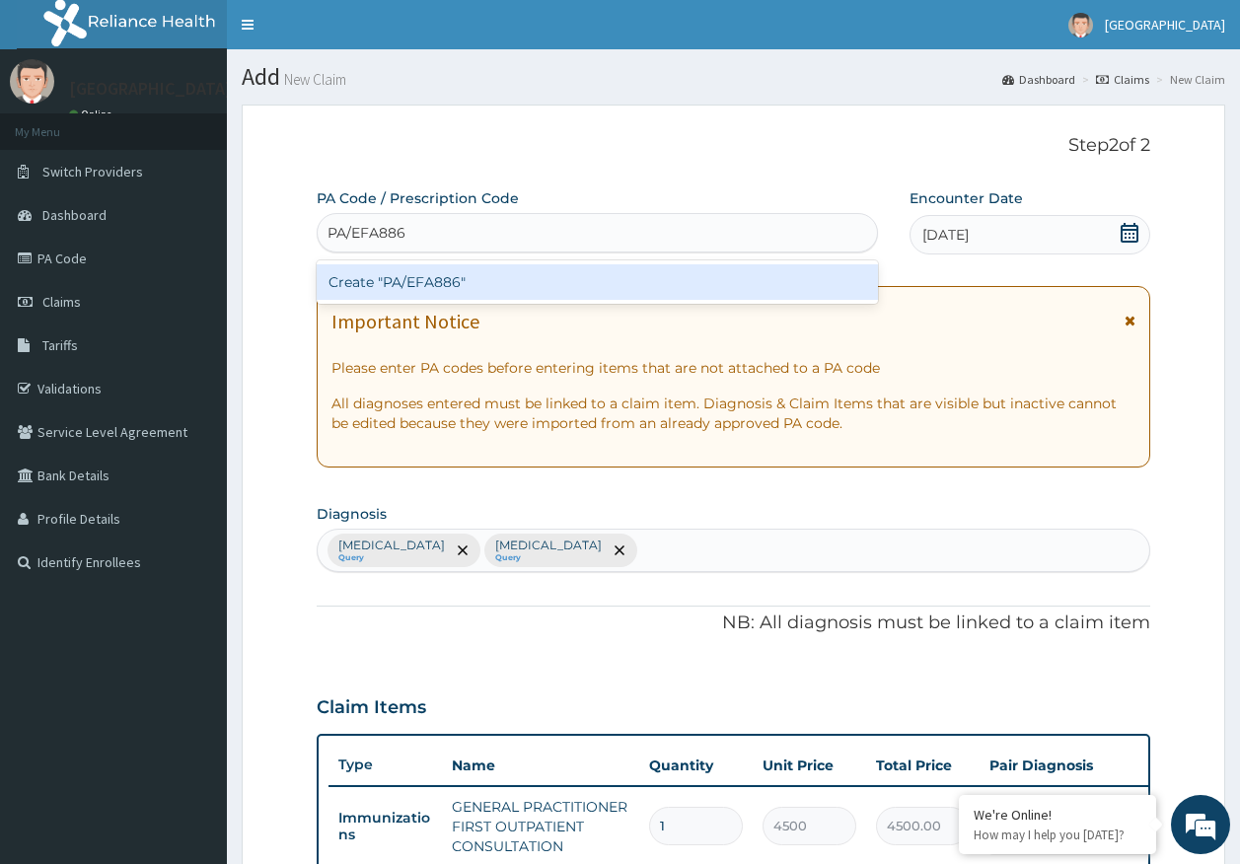
click at [504, 279] on div "Create "PA/EFA886"" at bounding box center [598, 282] width 562 height 36
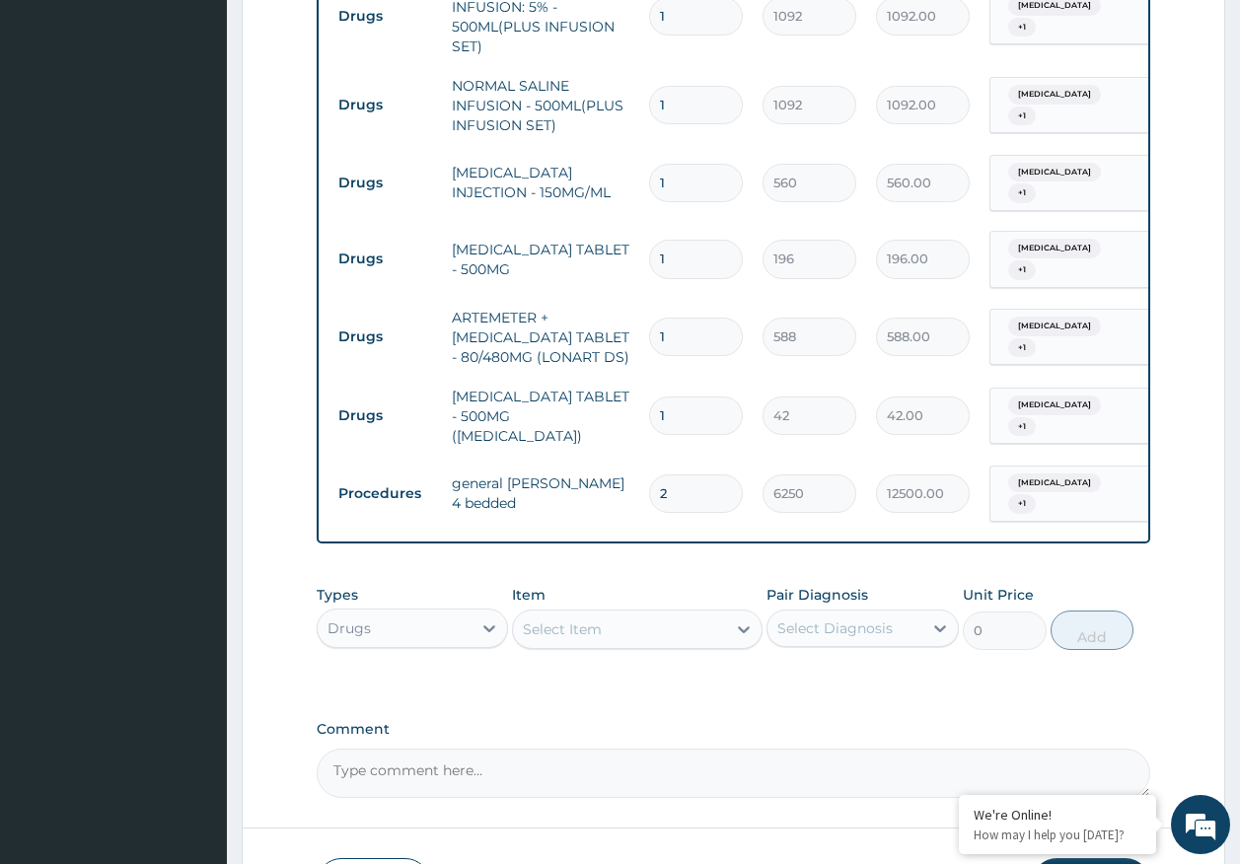
scroll to position [1333, 0]
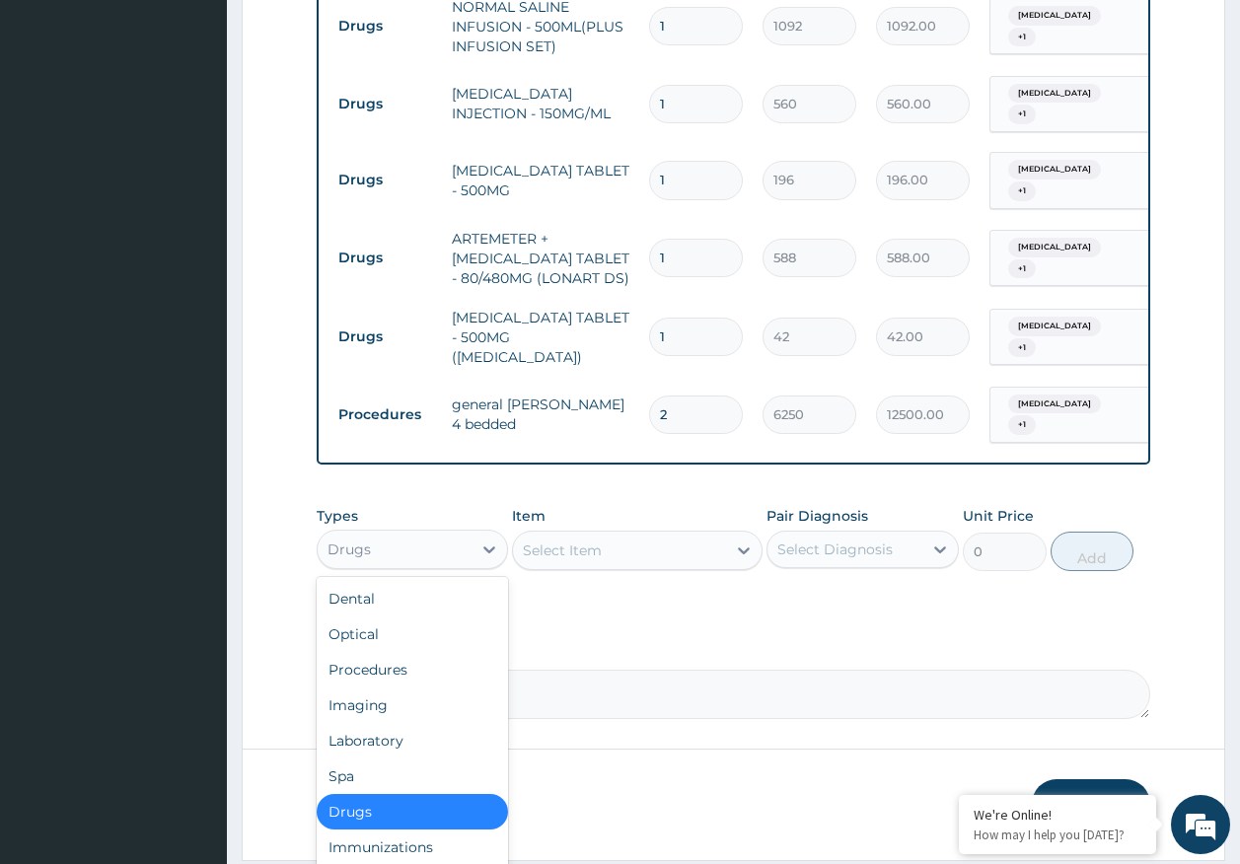
click at [393, 534] on div "Drugs" at bounding box center [395, 550] width 155 height 32
drag, startPoint x: 402, startPoint y: 606, endPoint x: 693, endPoint y: 549, distance: 296.4
click at [408, 652] on div "Procedures" at bounding box center [413, 670] width 192 height 36
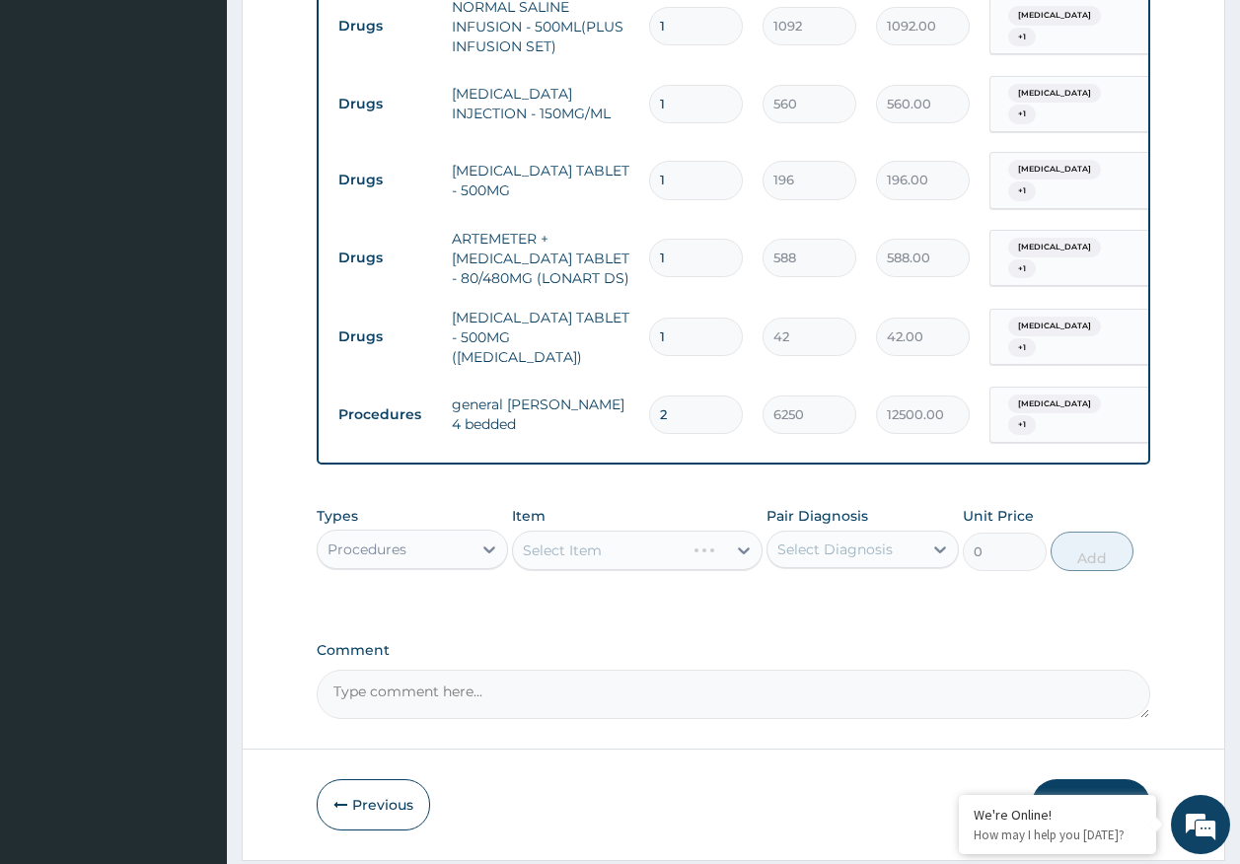
click at [832, 540] on div "Select Diagnosis" at bounding box center [834, 550] width 115 height 20
click at [827, 588] on label "[MEDICAL_DATA]" at bounding box center [860, 598] width 122 height 20
checkbox input "true"
click at [822, 628] on label "[MEDICAL_DATA]" at bounding box center [860, 638] width 122 height 20
checkbox input "true"
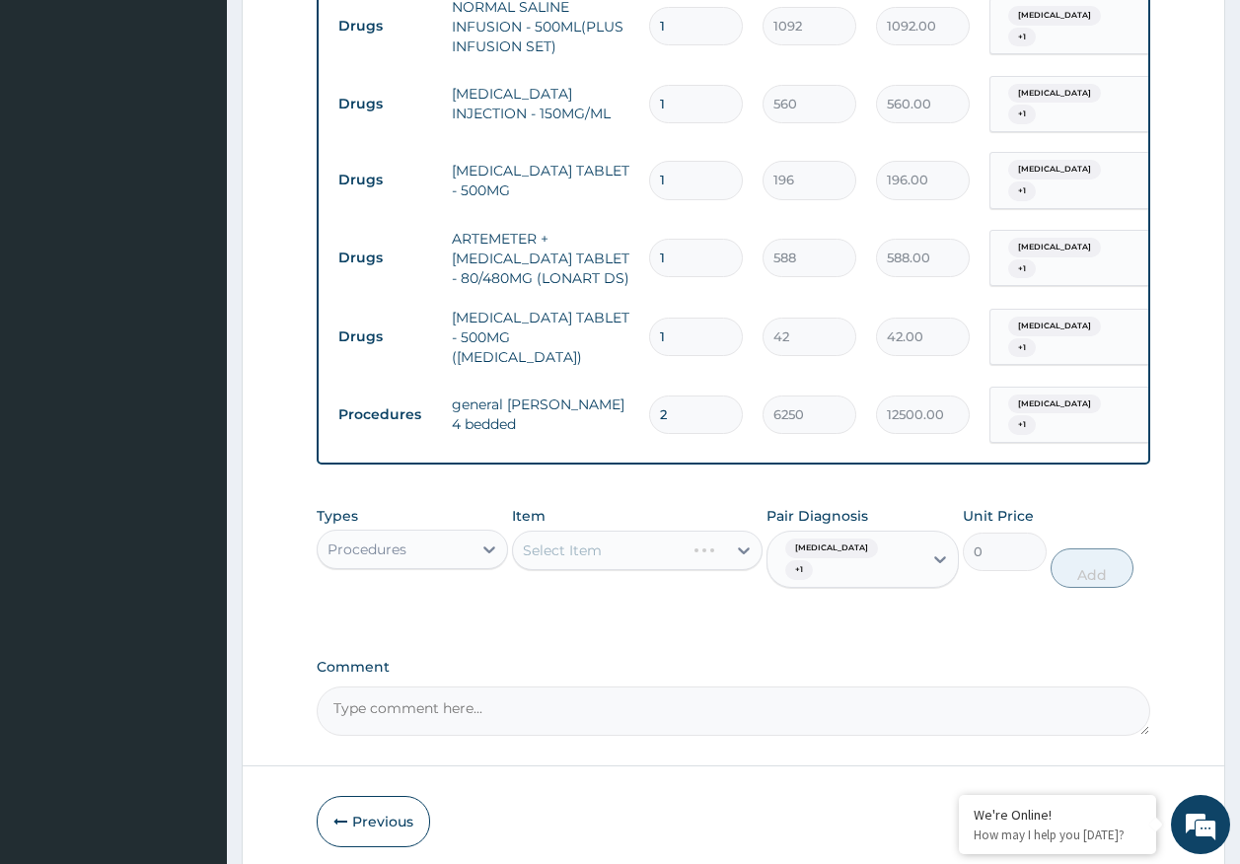
click at [710, 318] on input "1" at bounding box center [696, 337] width 94 height 38
type input "18"
type input "756.00"
type input "18"
click at [706, 239] on input "1" at bounding box center [696, 258] width 94 height 38
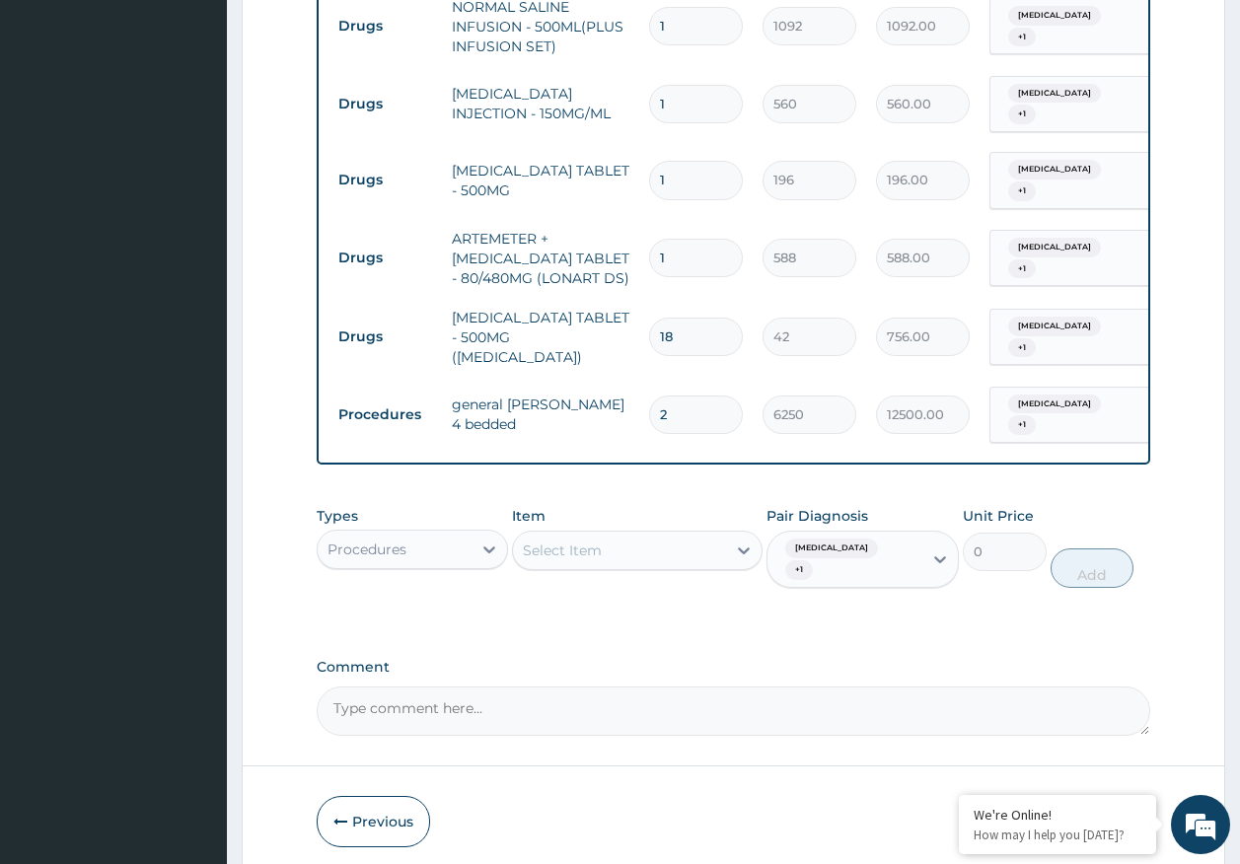
type input "0.00"
type input "6"
type input "3528.00"
type input "6"
click at [678, 161] on input "1" at bounding box center [696, 180] width 94 height 38
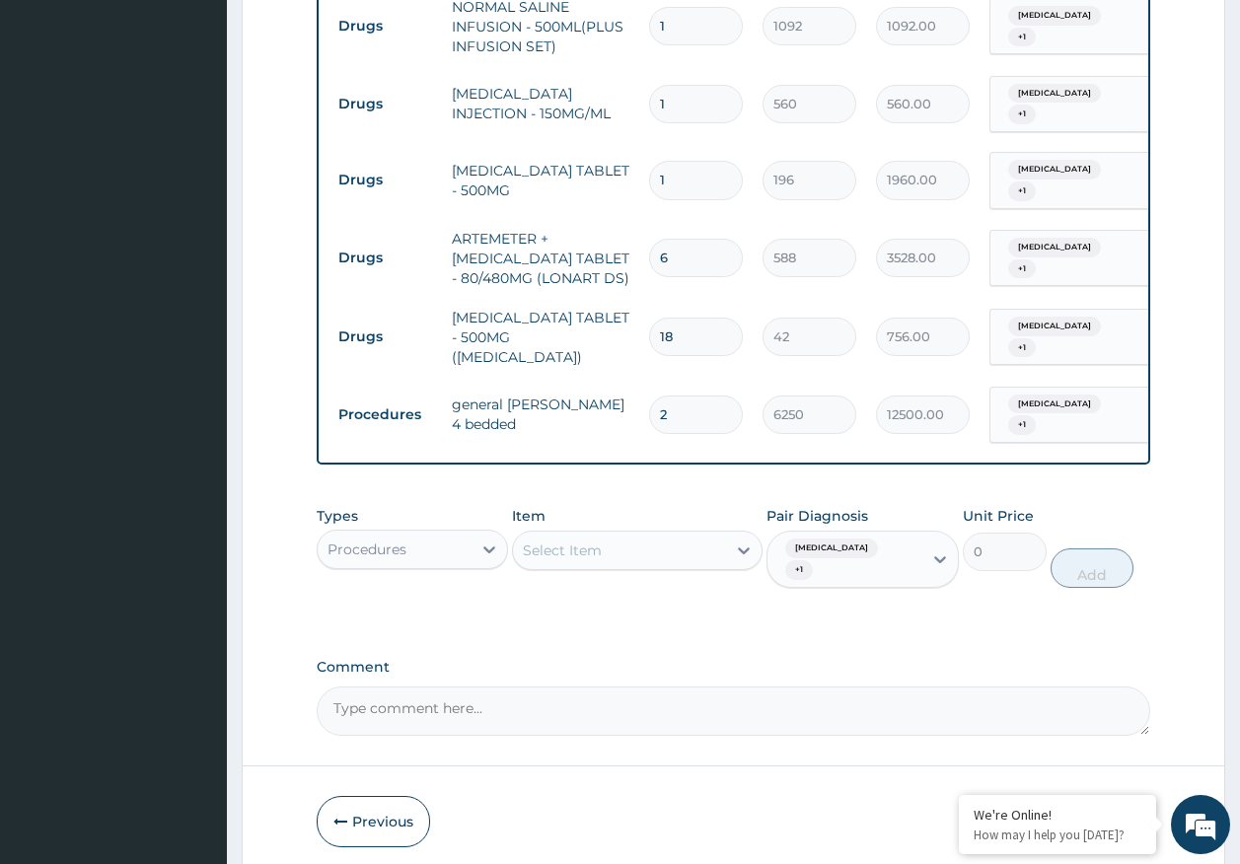
type input "10"
type input "1960.00"
type input "10"
click at [705, 85] on input "1" at bounding box center [696, 104] width 94 height 38
type input "12"
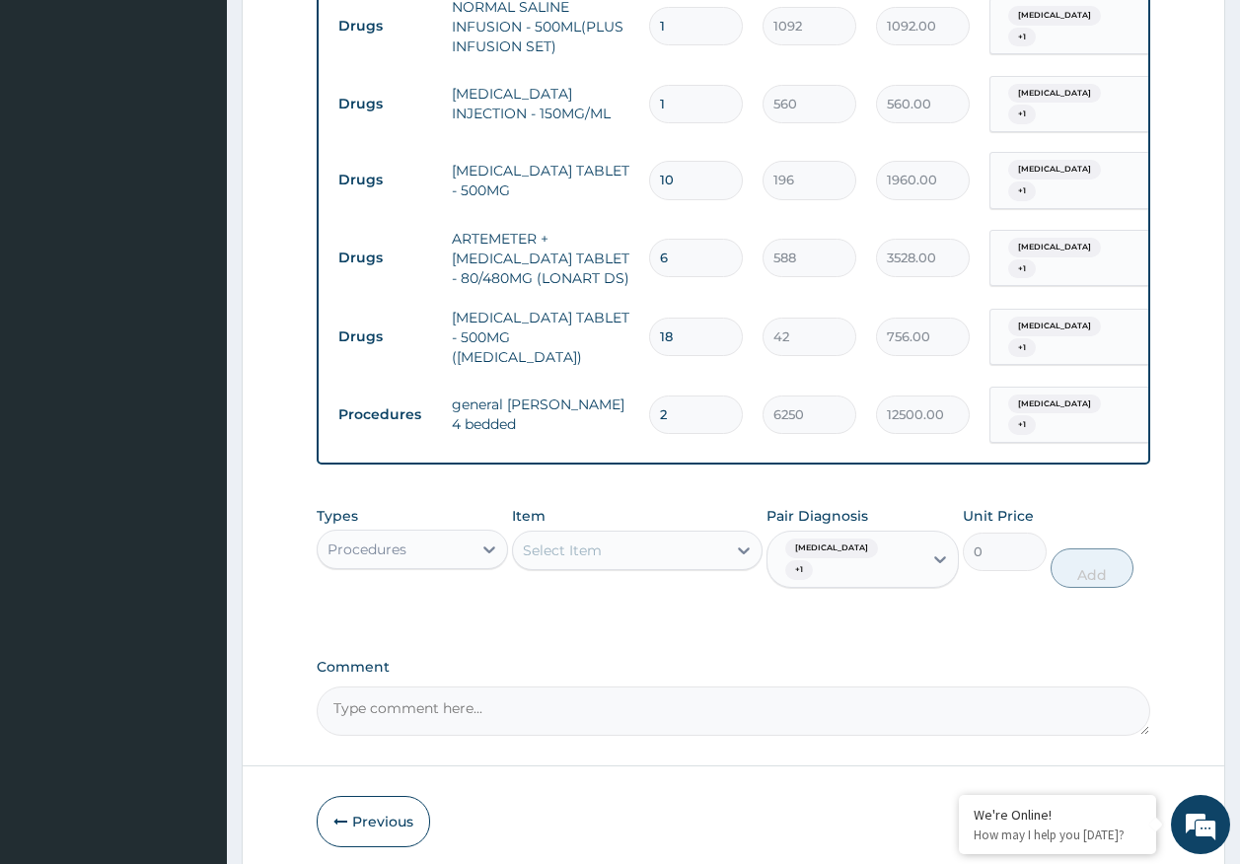
type input "6720.00"
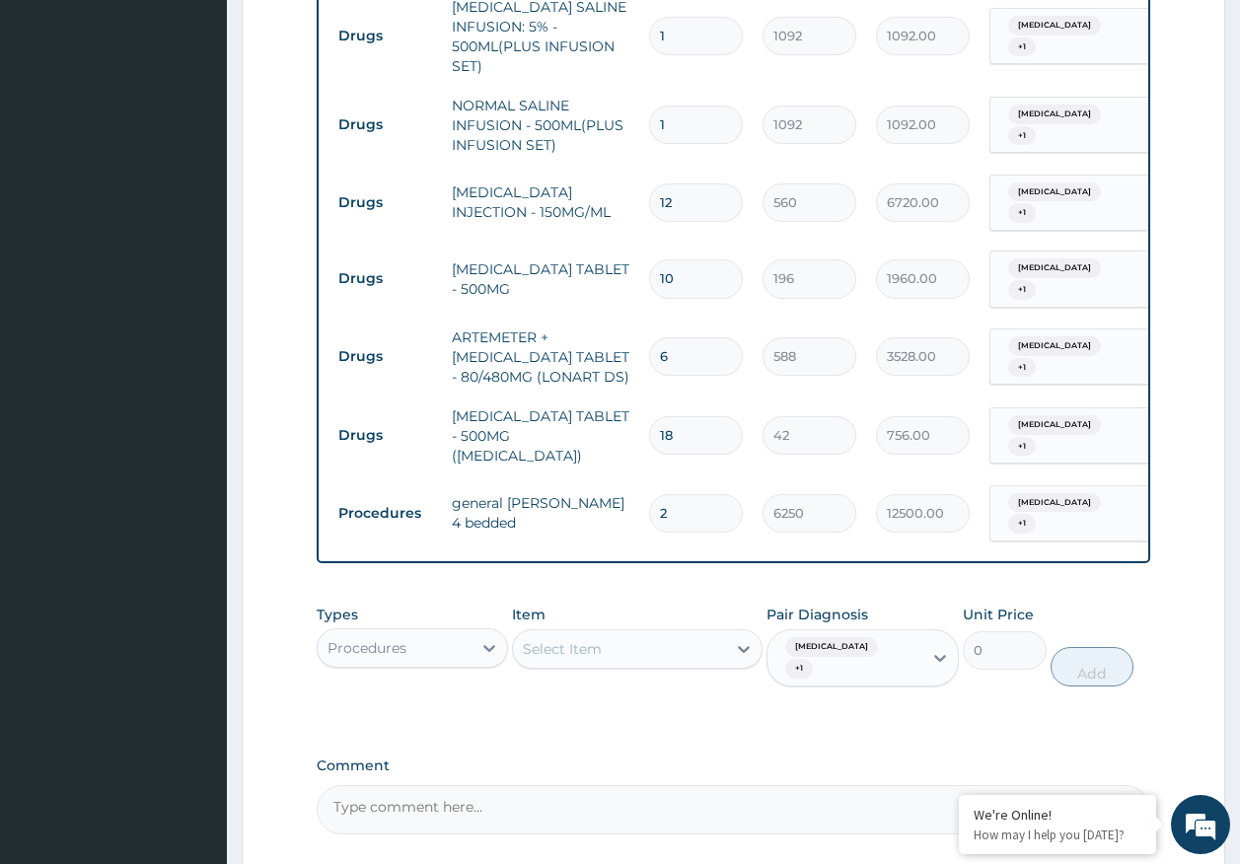
scroll to position [1135, 0]
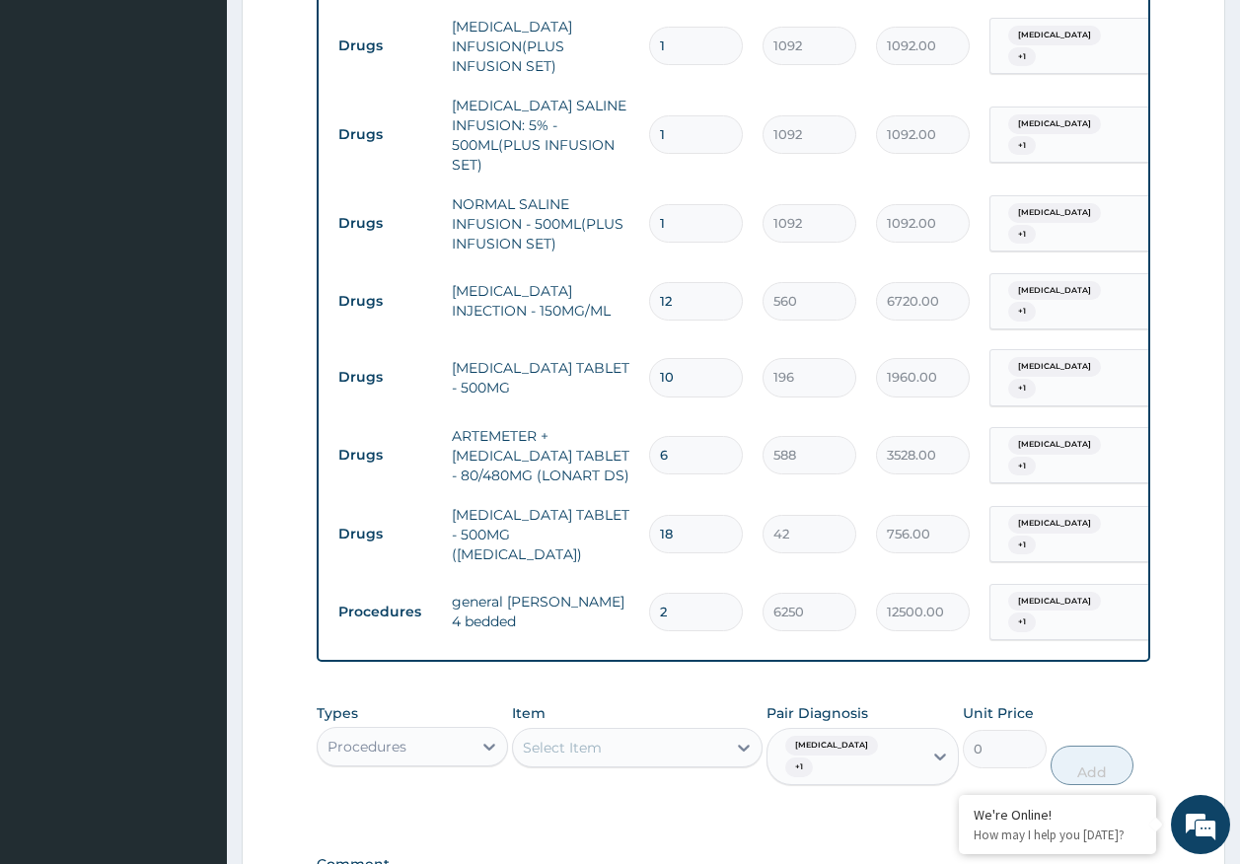
type input "12"
click at [711, 204] on input "1" at bounding box center [696, 223] width 94 height 38
type input "0.00"
type input "2"
type input "2184.00"
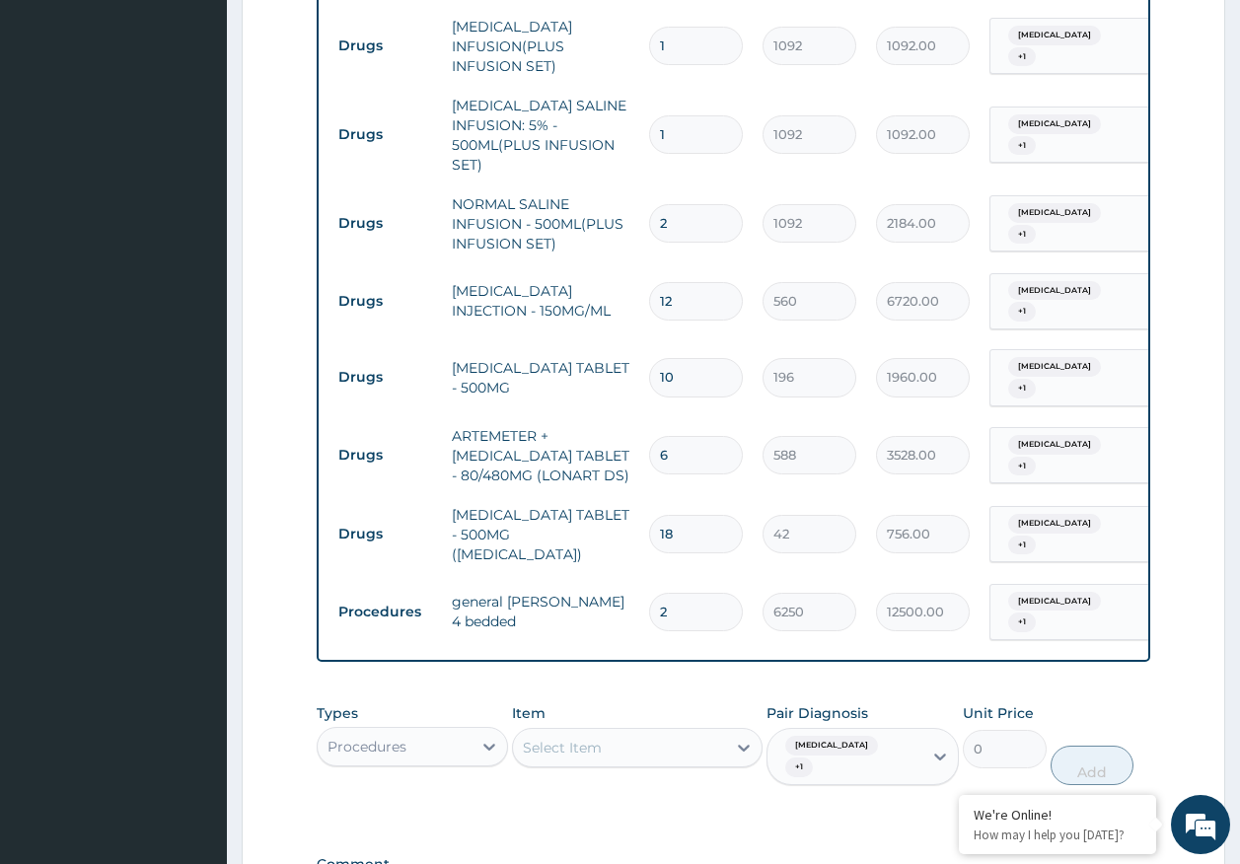
type input "2"
click at [715, 115] on input "1" at bounding box center [696, 134] width 94 height 38
type input "0.00"
type input "3"
type input "3276.00"
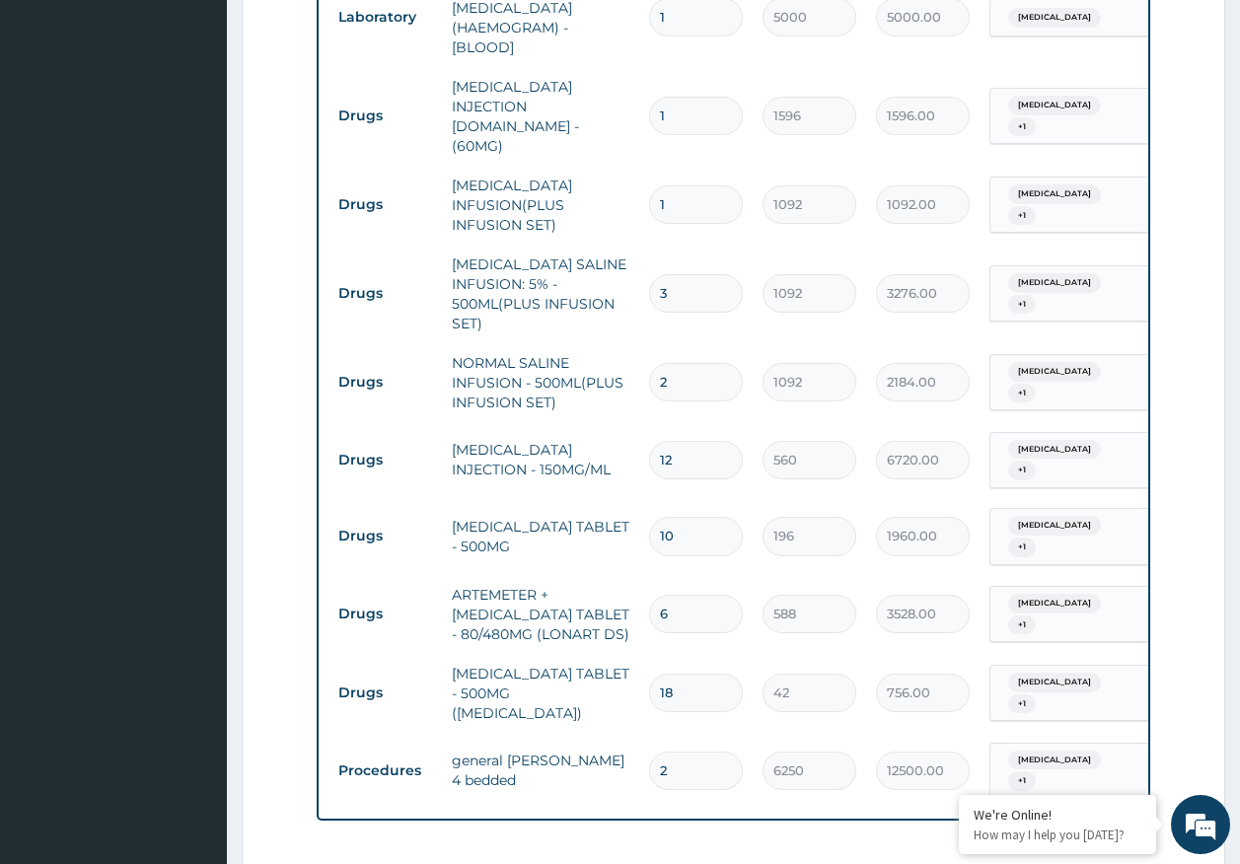
scroll to position [938, 0]
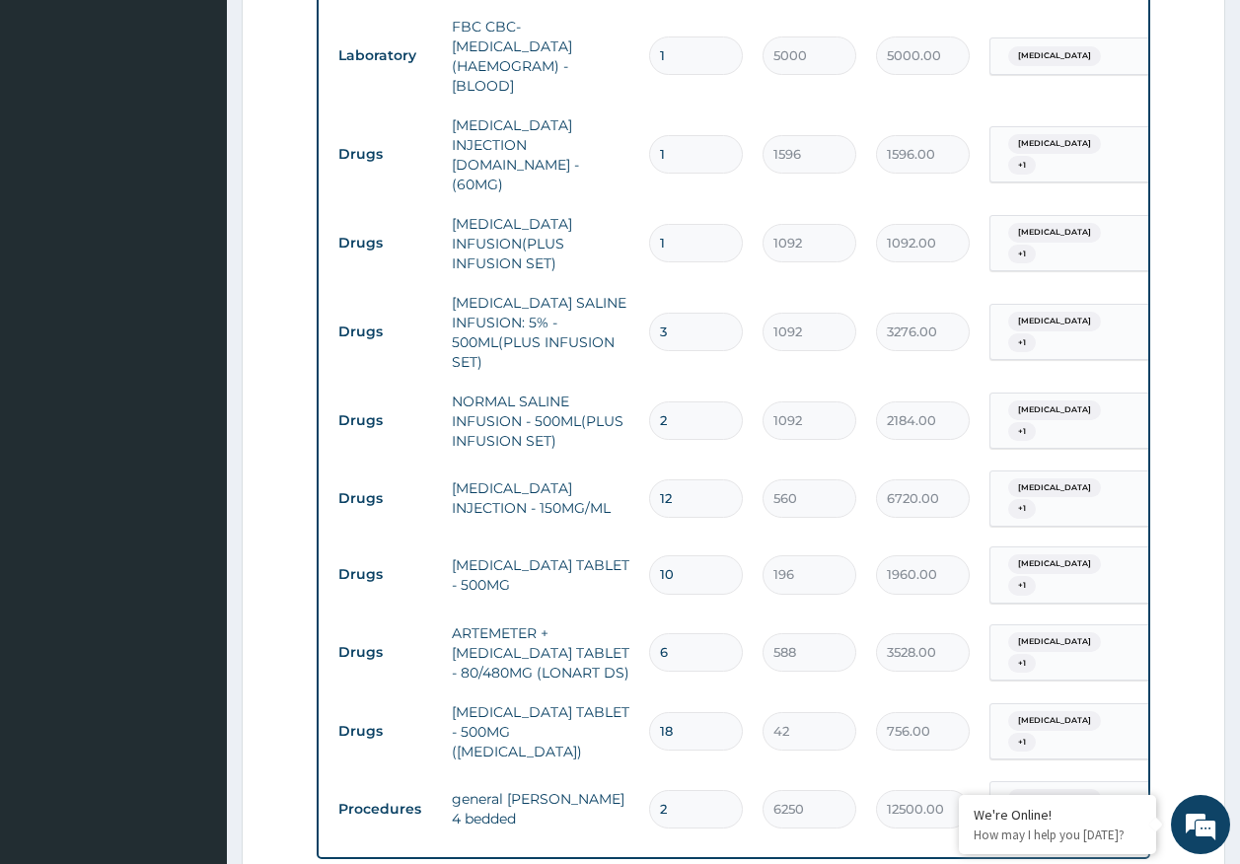
type input "3"
click at [676, 224] on input "1" at bounding box center [696, 243] width 94 height 38
type input "0.00"
type input "4"
type input "4368.00"
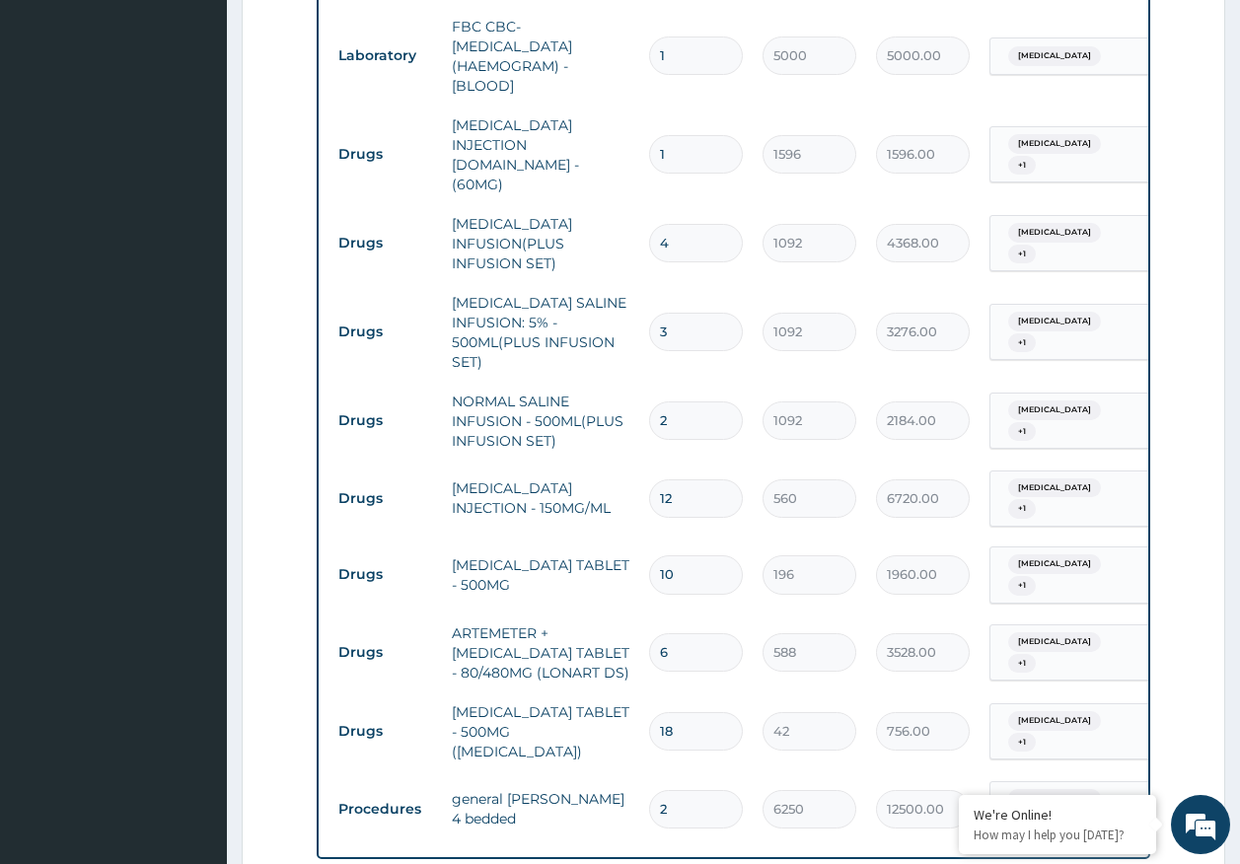
type input "4"
click at [698, 135] on input "1" at bounding box center [696, 154] width 94 height 38
type input "0.00"
type input "6"
type input "9576.00"
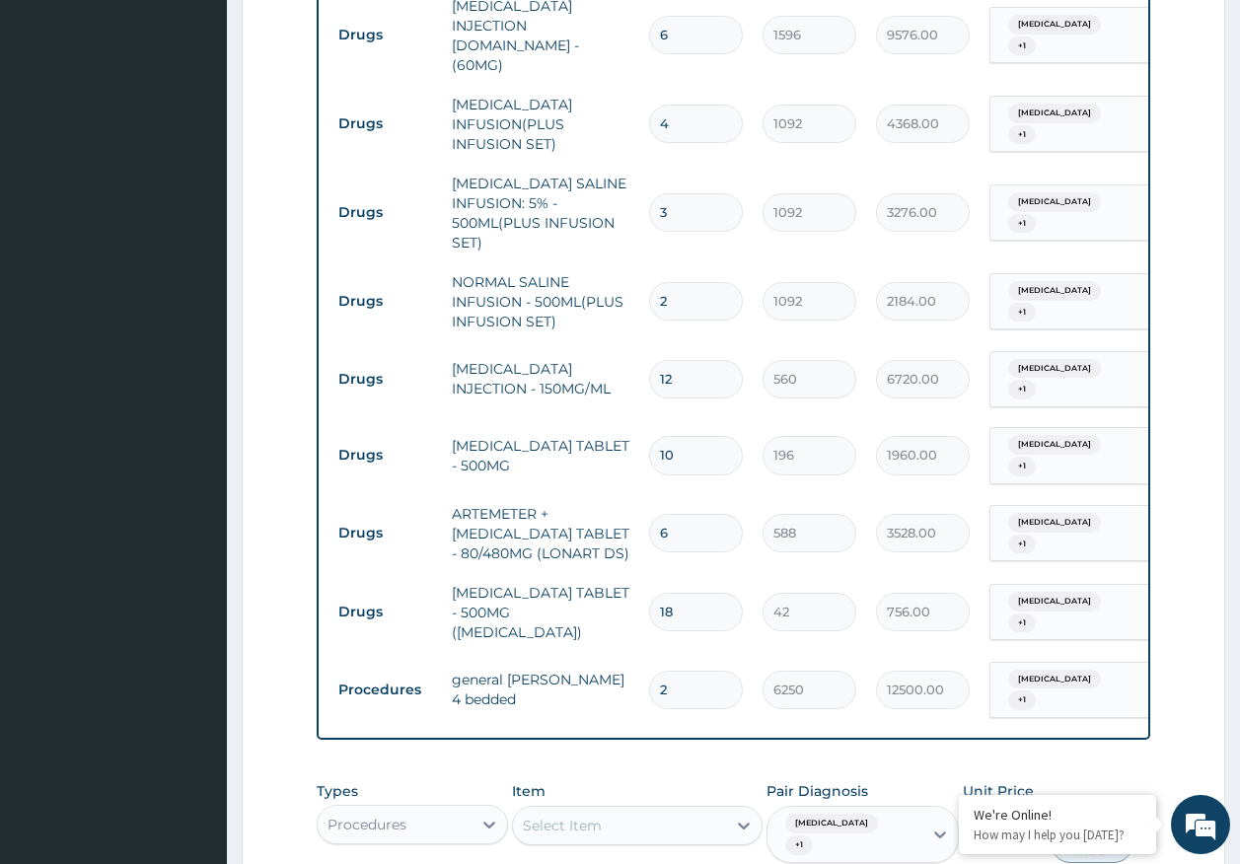
scroll to position [1333, 0]
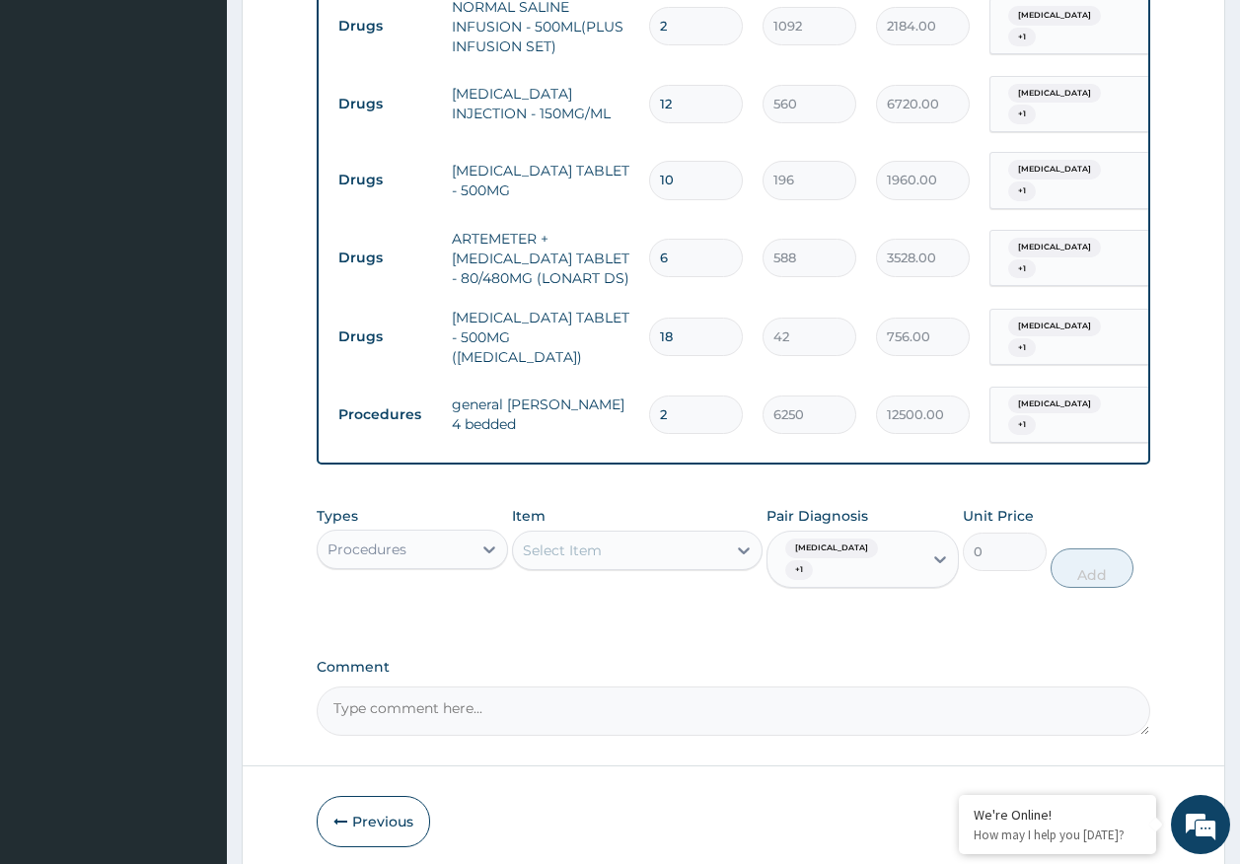
type input "6"
click at [1097, 796] on button "Submit" at bounding box center [1091, 821] width 118 height 51
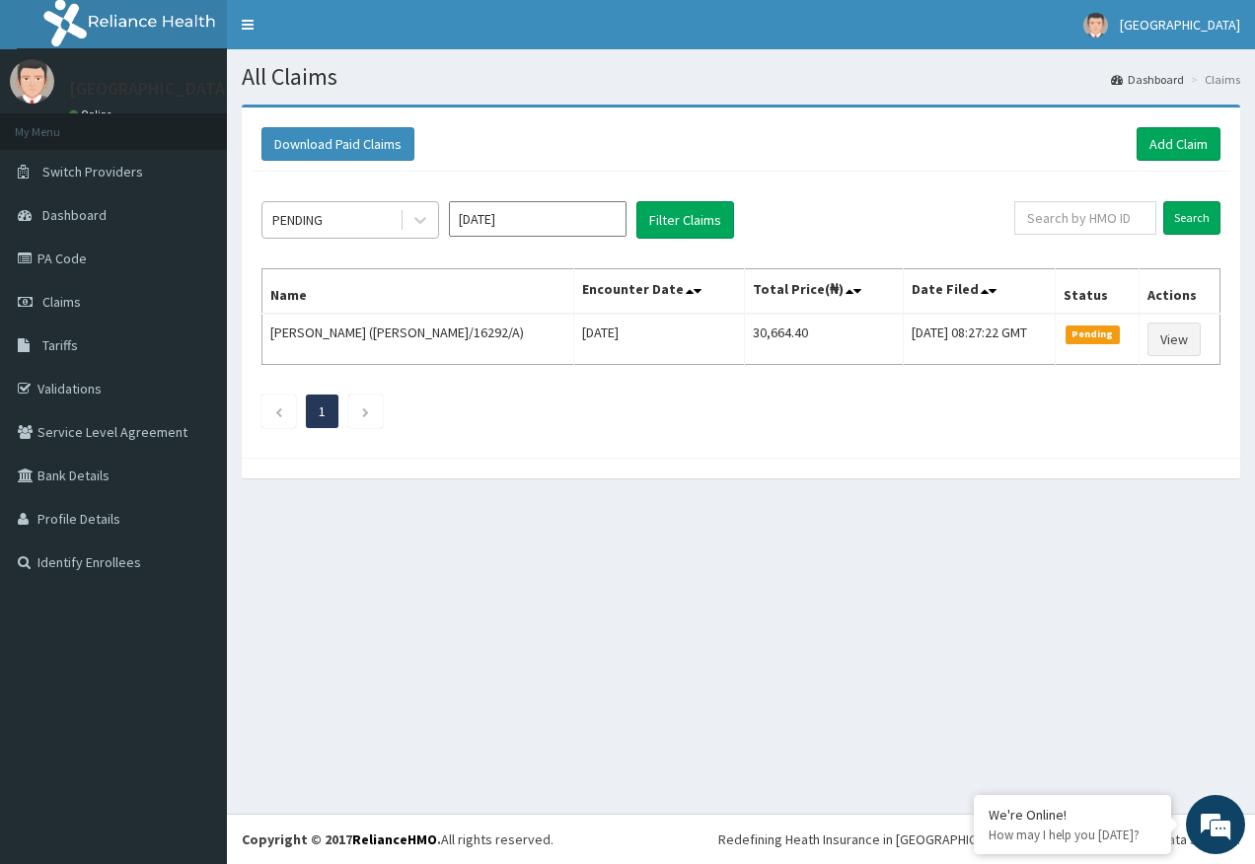
click at [323, 220] on div "PENDING" at bounding box center [297, 220] width 50 height 20
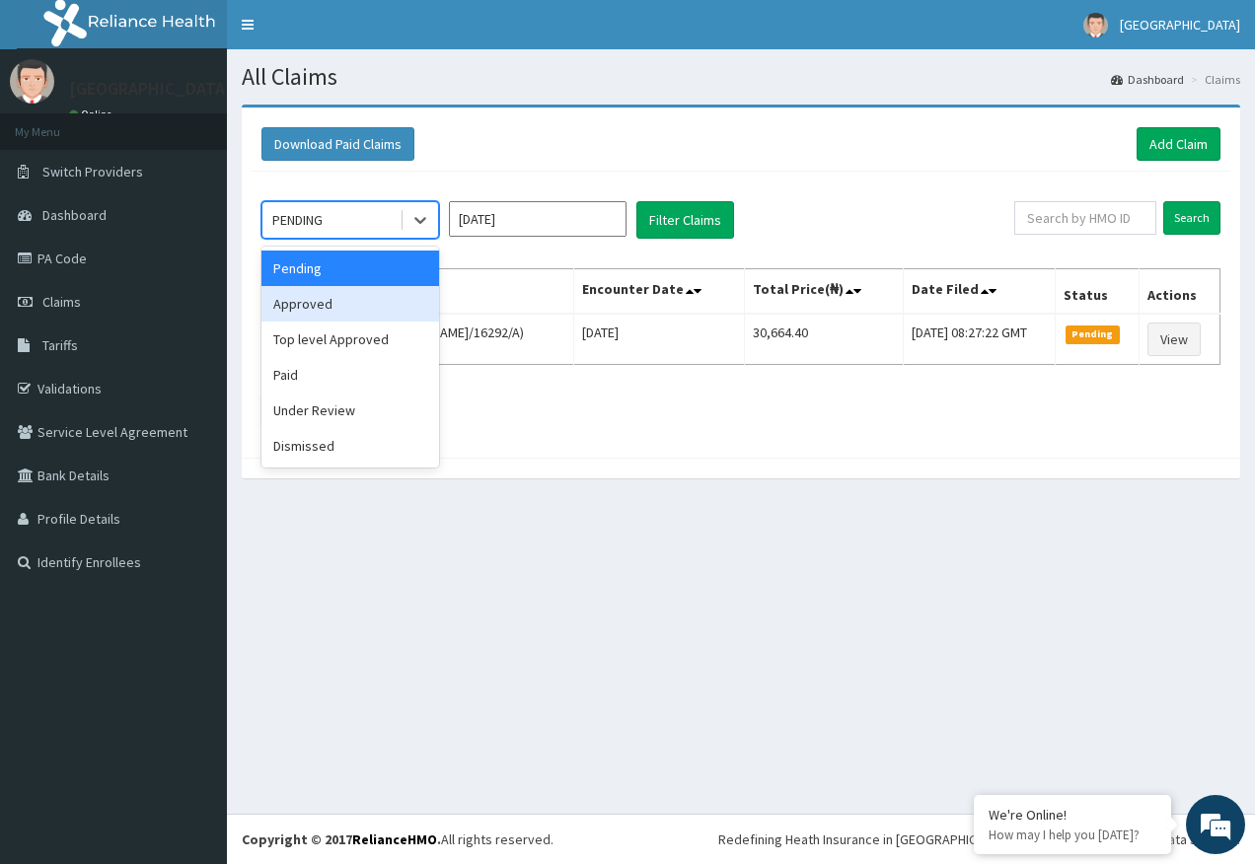
drag, startPoint x: 321, startPoint y: 316, endPoint x: 614, endPoint y: 292, distance: 293.9
click at [322, 314] on div "Approved" at bounding box center [350, 304] width 178 height 36
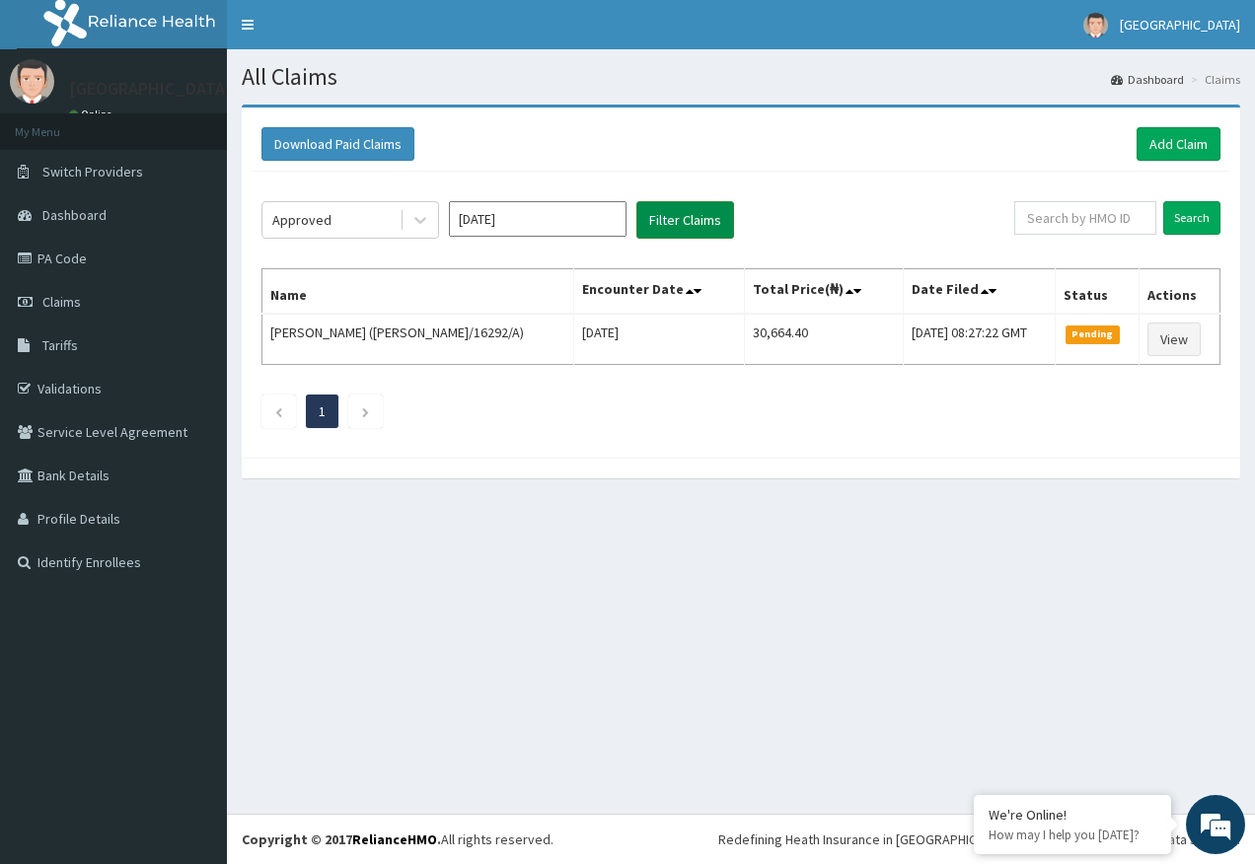
click at [696, 228] on button "Filter Claims" at bounding box center [685, 219] width 98 height 37
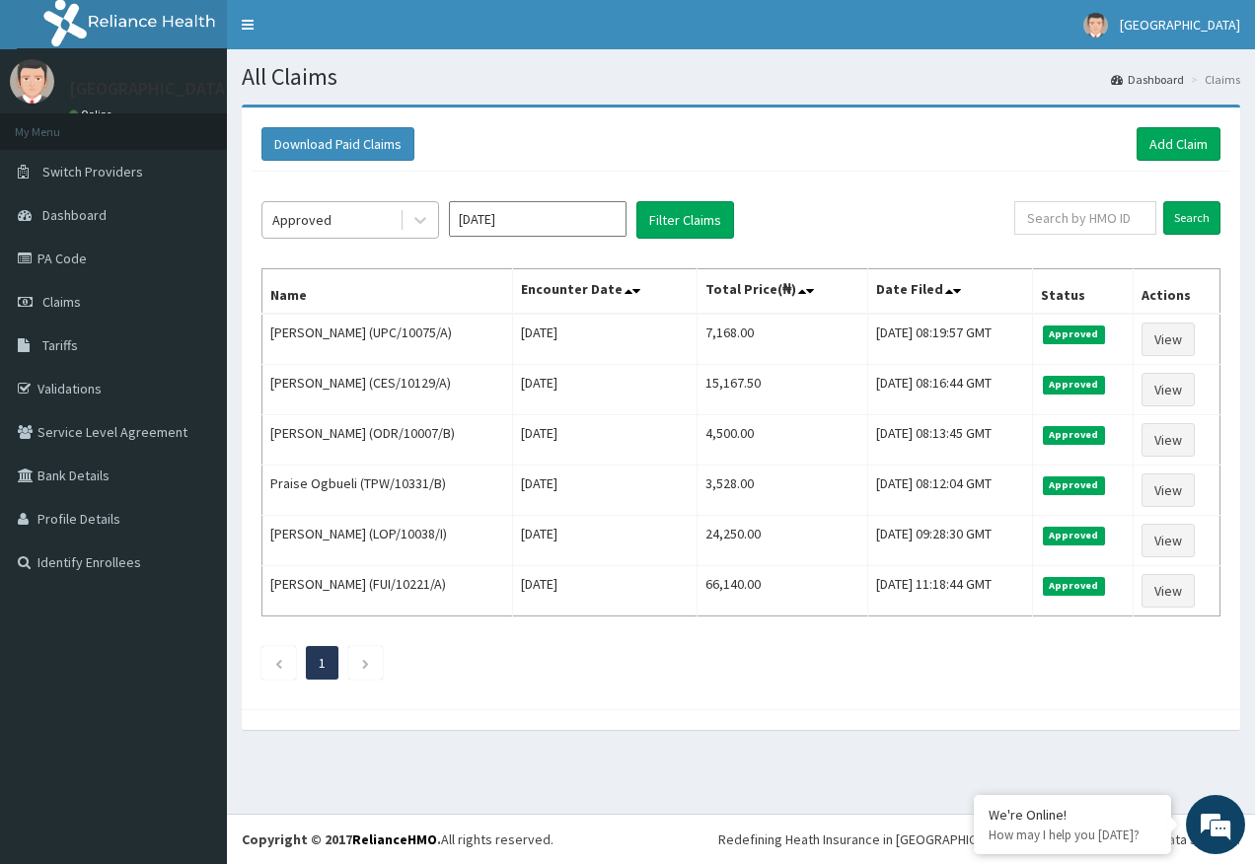
click at [329, 216] on div "Approved" at bounding box center [330, 220] width 137 height 32
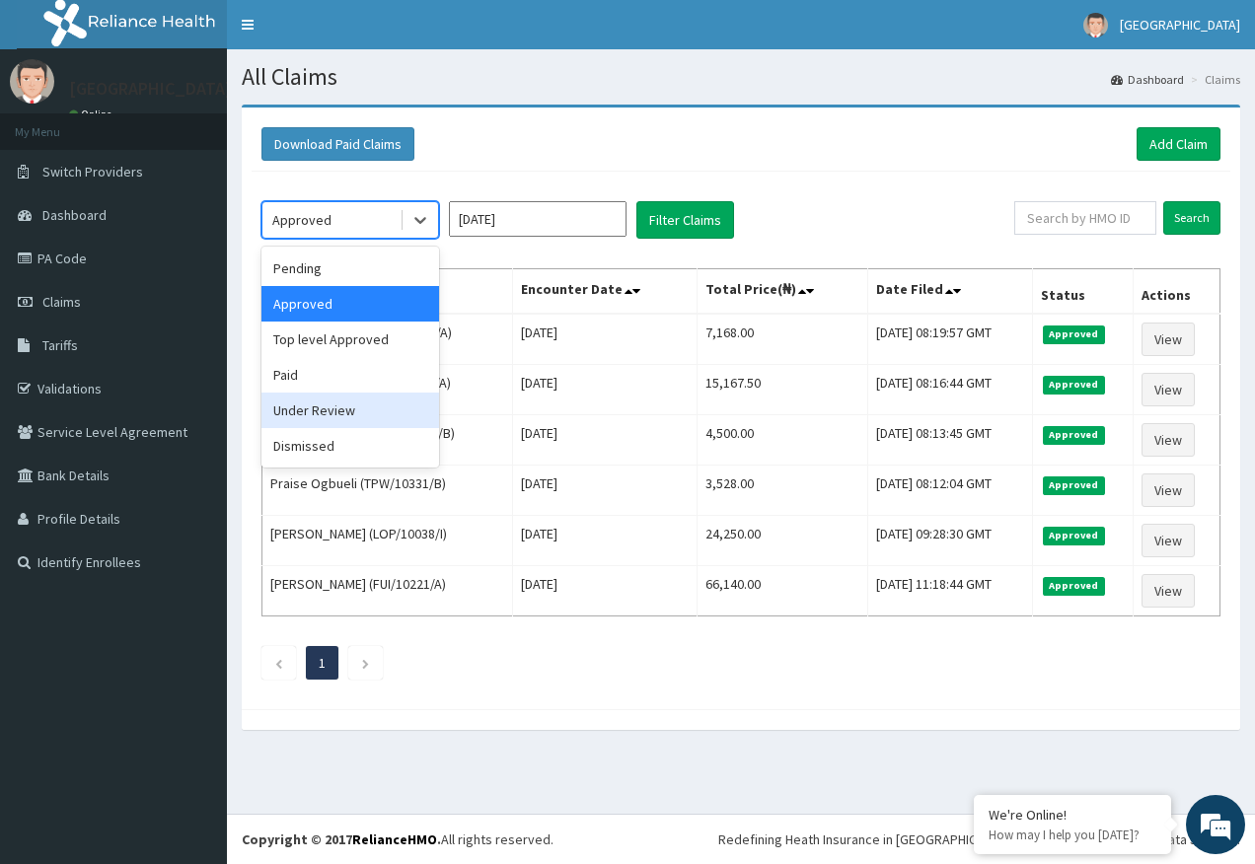
click at [352, 399] on div "Under Review" at bounding box center [350, 411] width 178 height 36
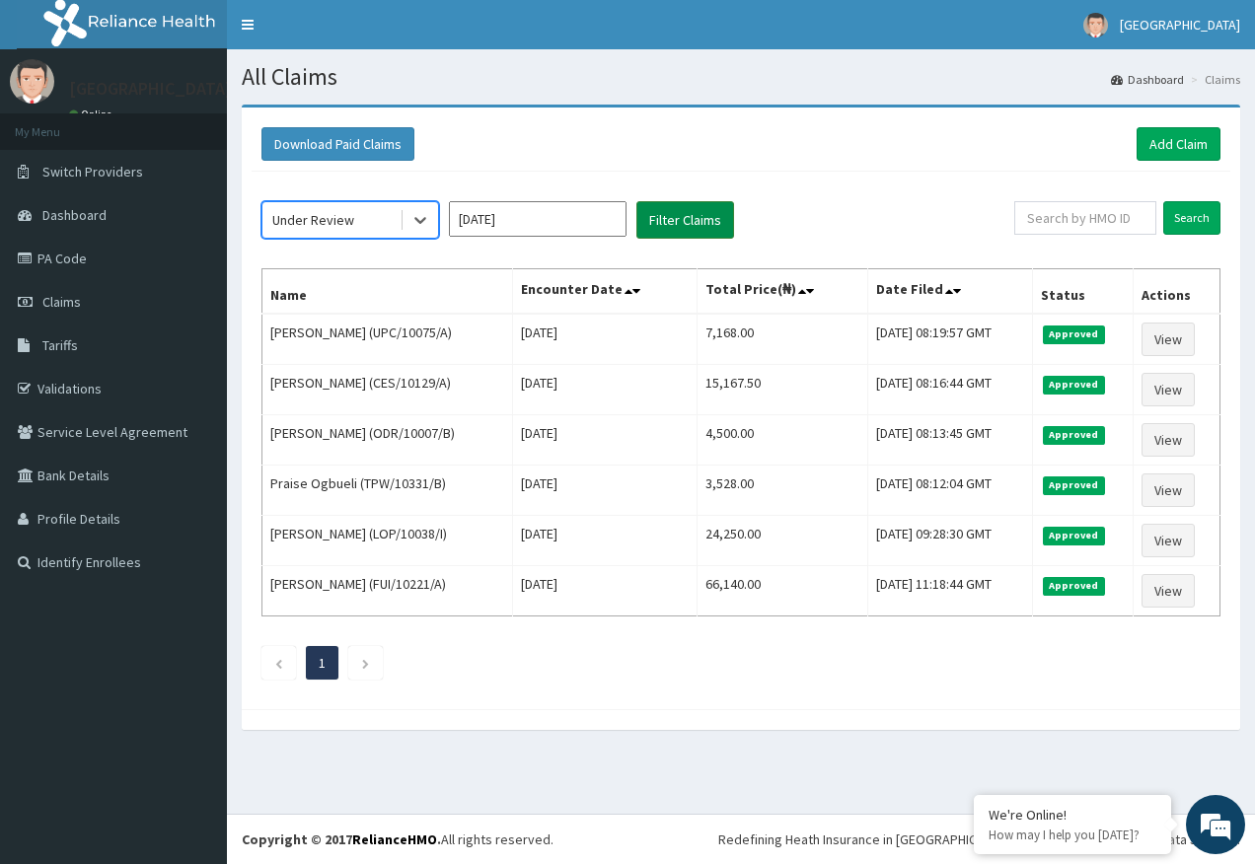
click at [709, 210] on button "Filter Claims" at bounding box center [685, 219] width 98 height 37
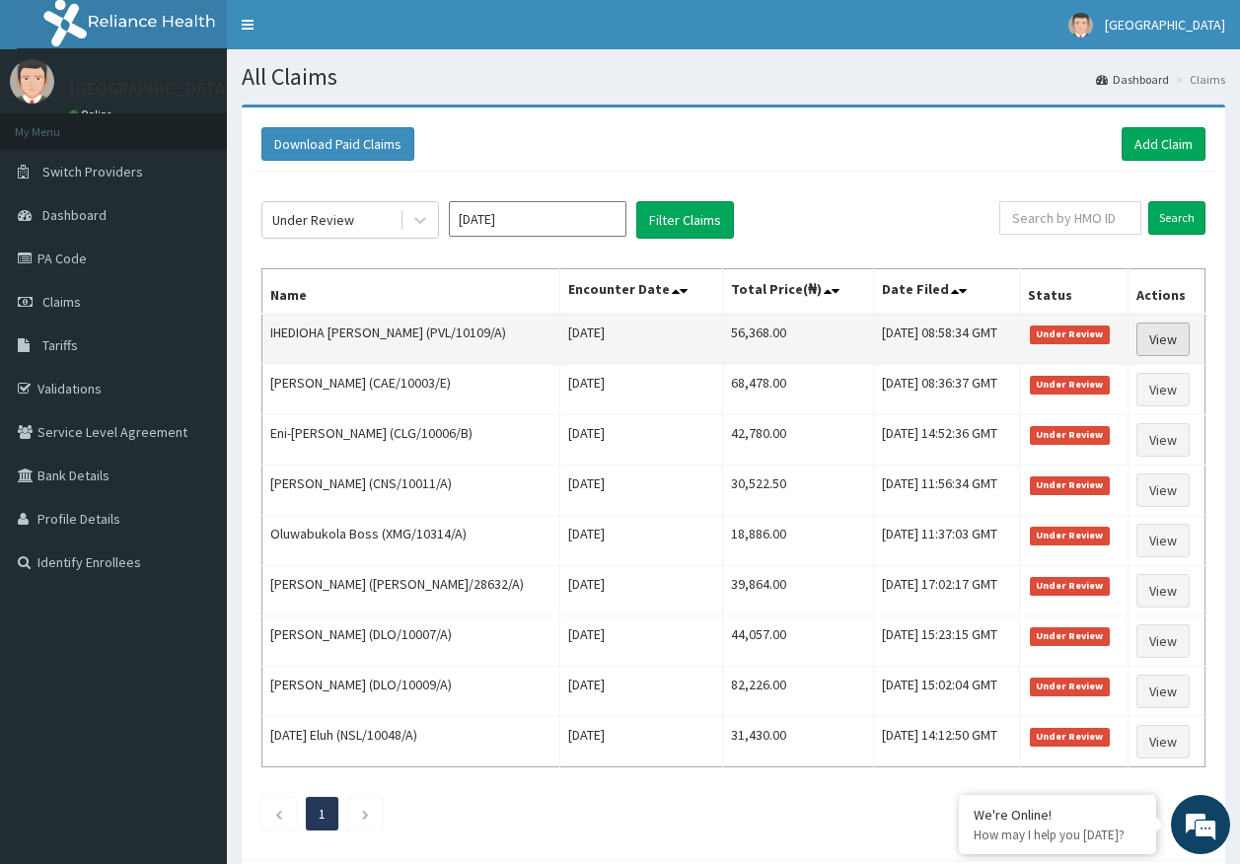
click at [1165, 339] on link "View" at bounding box center [1162, 340] width 53 height 34
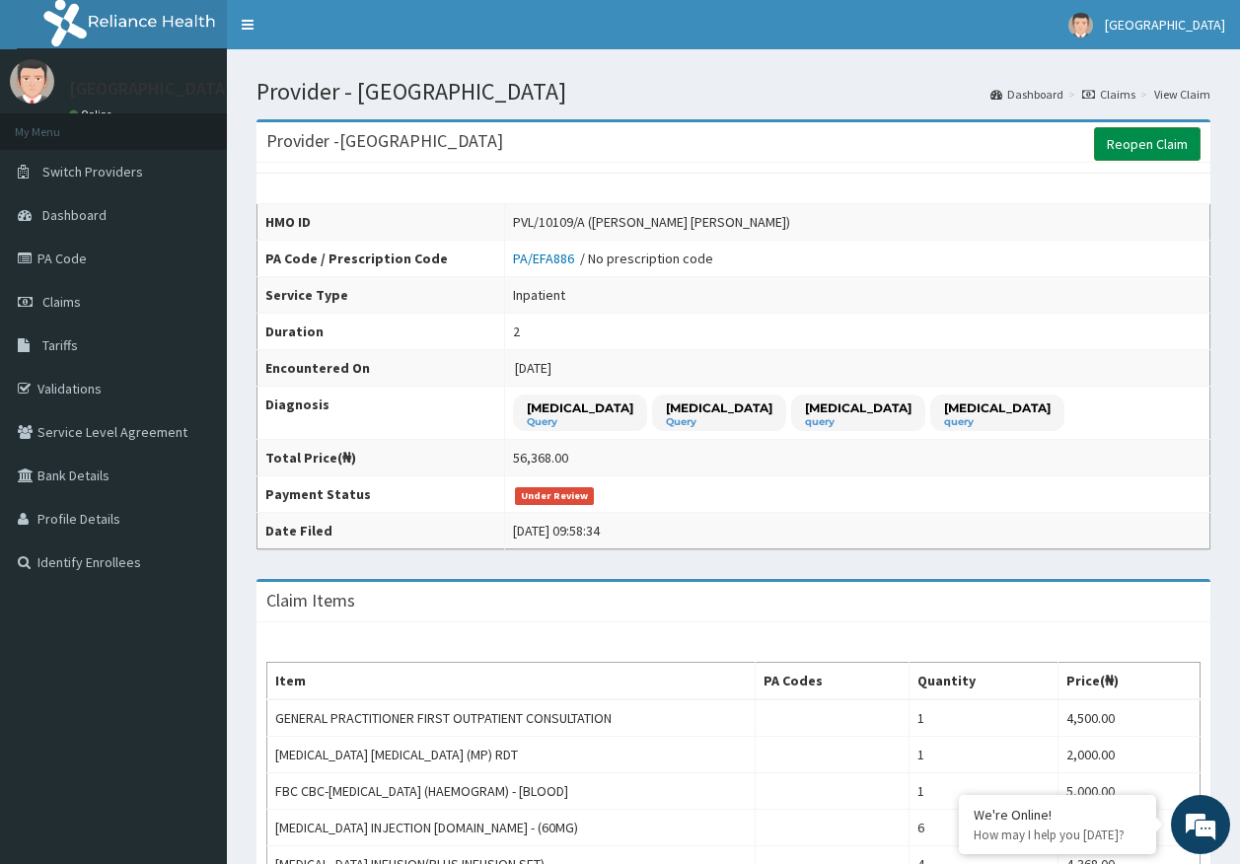
click at [1149, 147] on link "Reopen Claim" at bounding box center [1147, 144] width 107 height 34
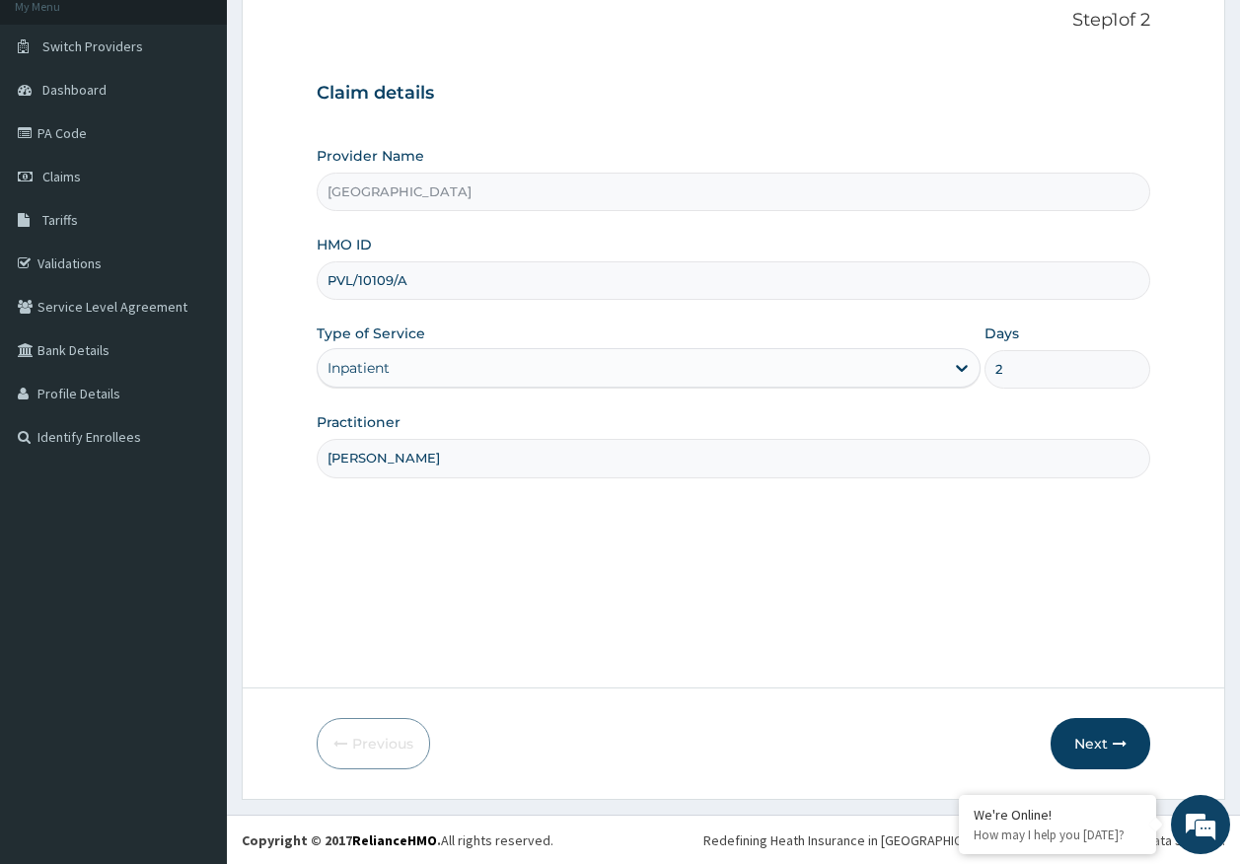
scroll to position [126, 0]
click at [1104, 746] on button "Next" at bounding box center [1101, 742] width 100 height 51
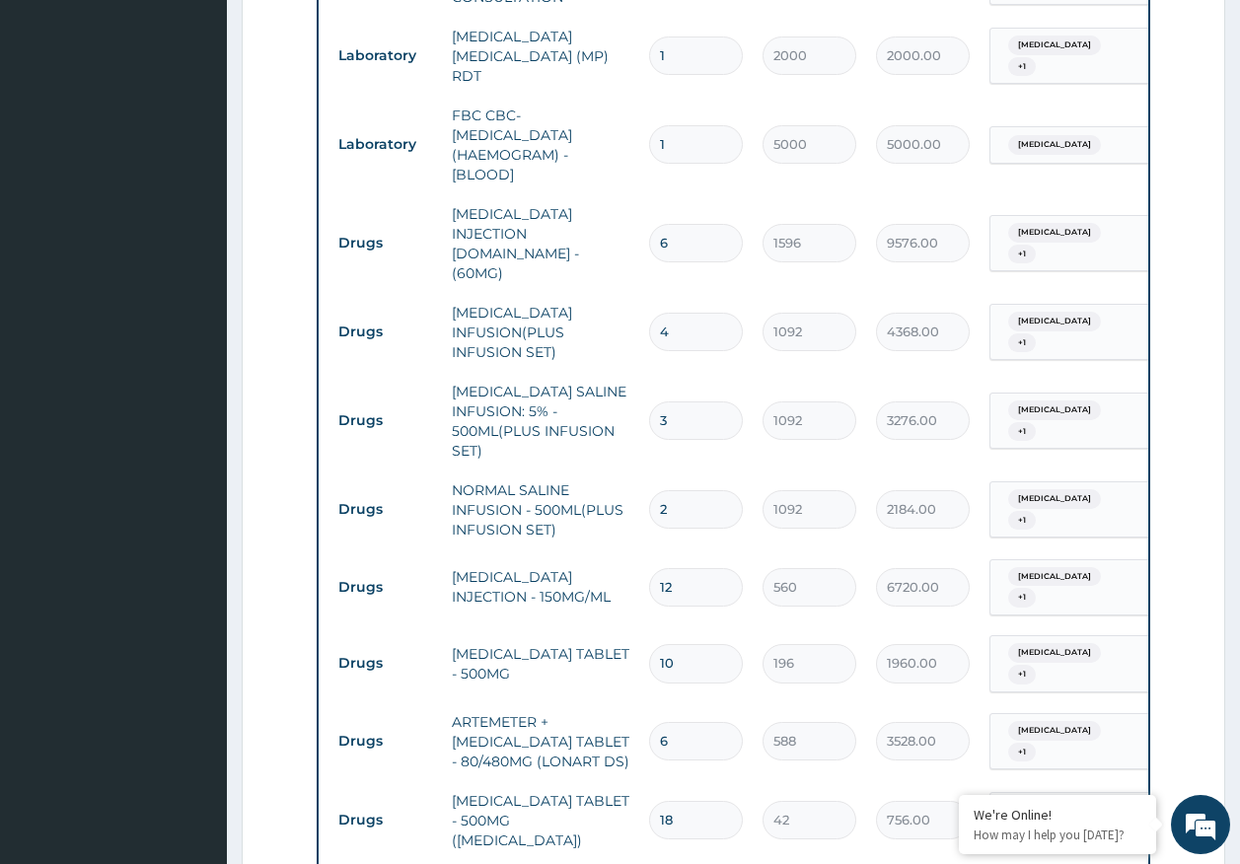
scroll to position [1224, 0]
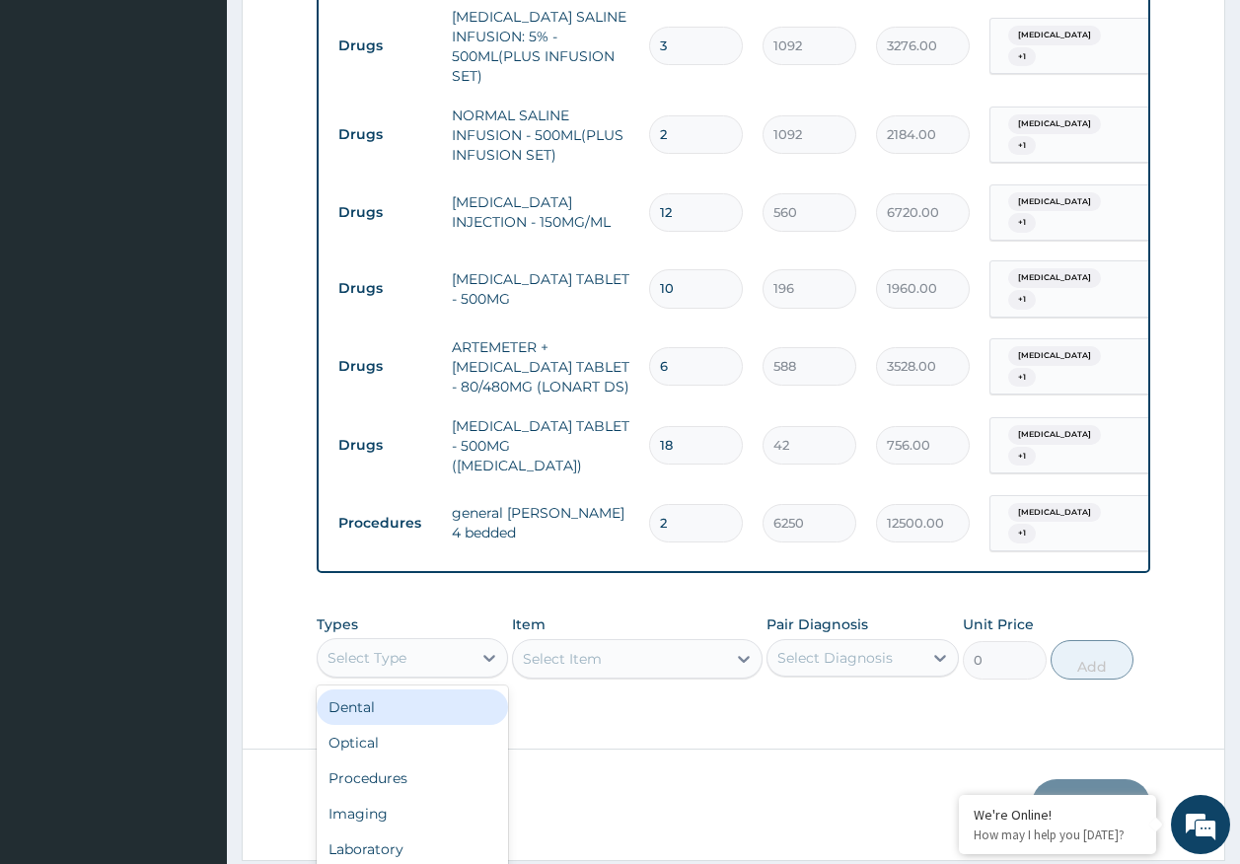
click at [444, 638] on div "option Dental focused, 1 of 10. 10 results available. Use Up and Down to choose…" at bounding box center [413, 657] width 192 height 39
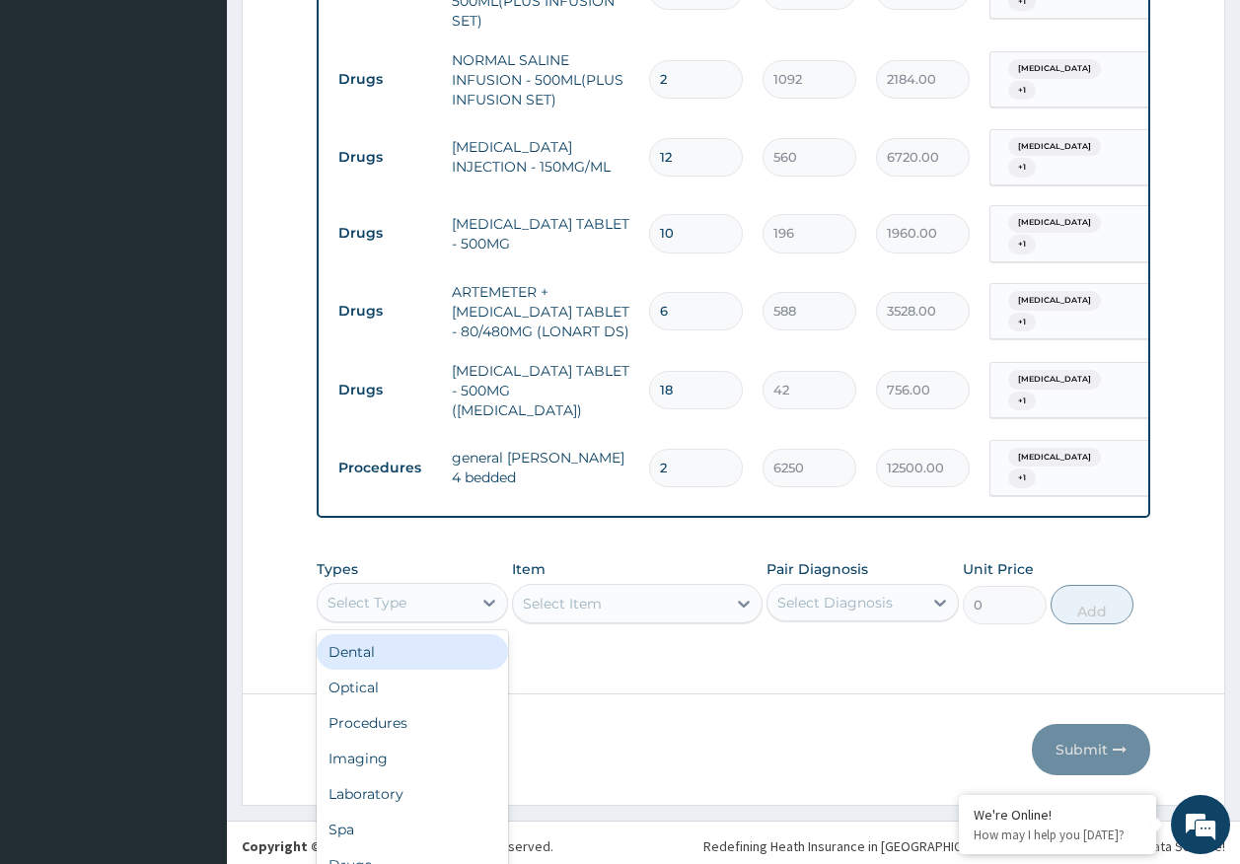
scroll to position [0, 0]
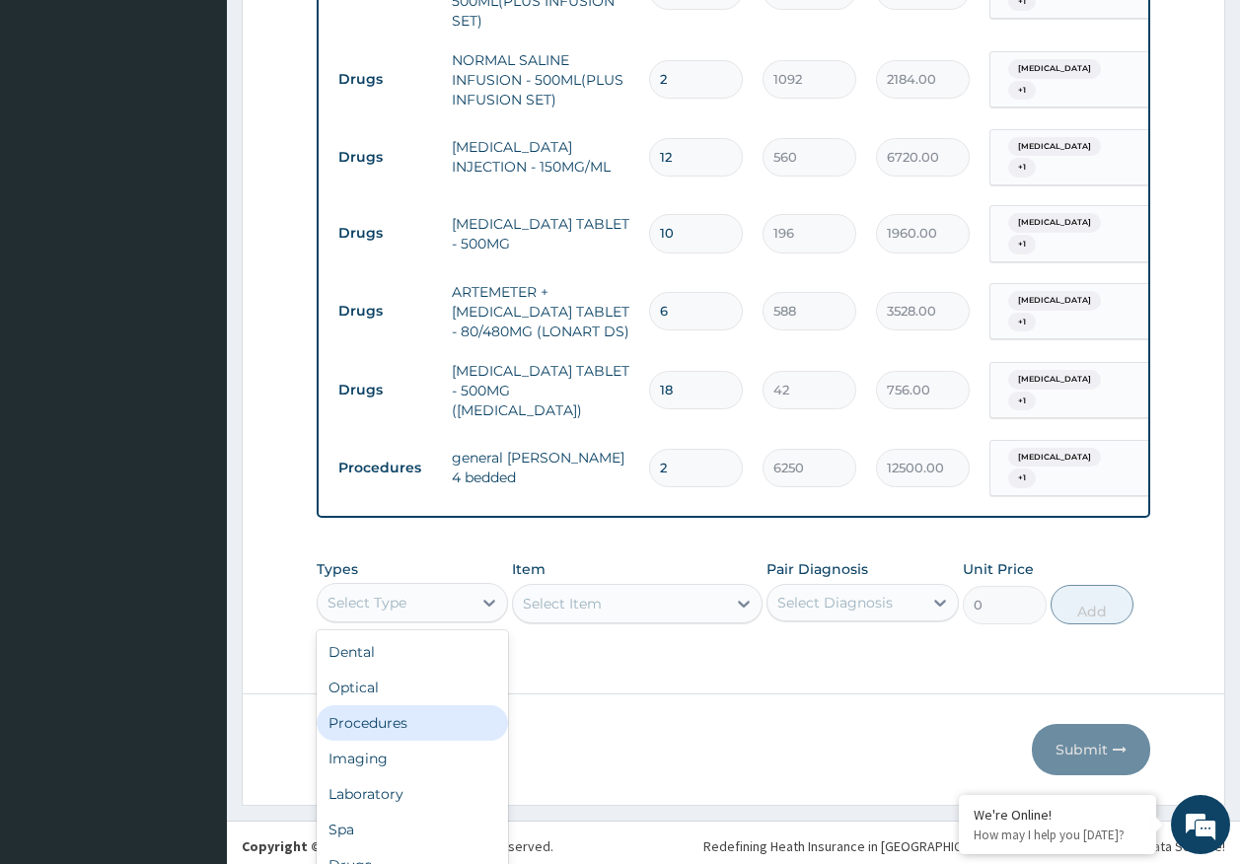
drag, startPoint x: 402, startPoint y: 662, endPoint x: 750, endPoint y: 561, distance: 362.5
click at [403, 705] on div "Procedures" at bounding box center [413, 723] width 192 height 36
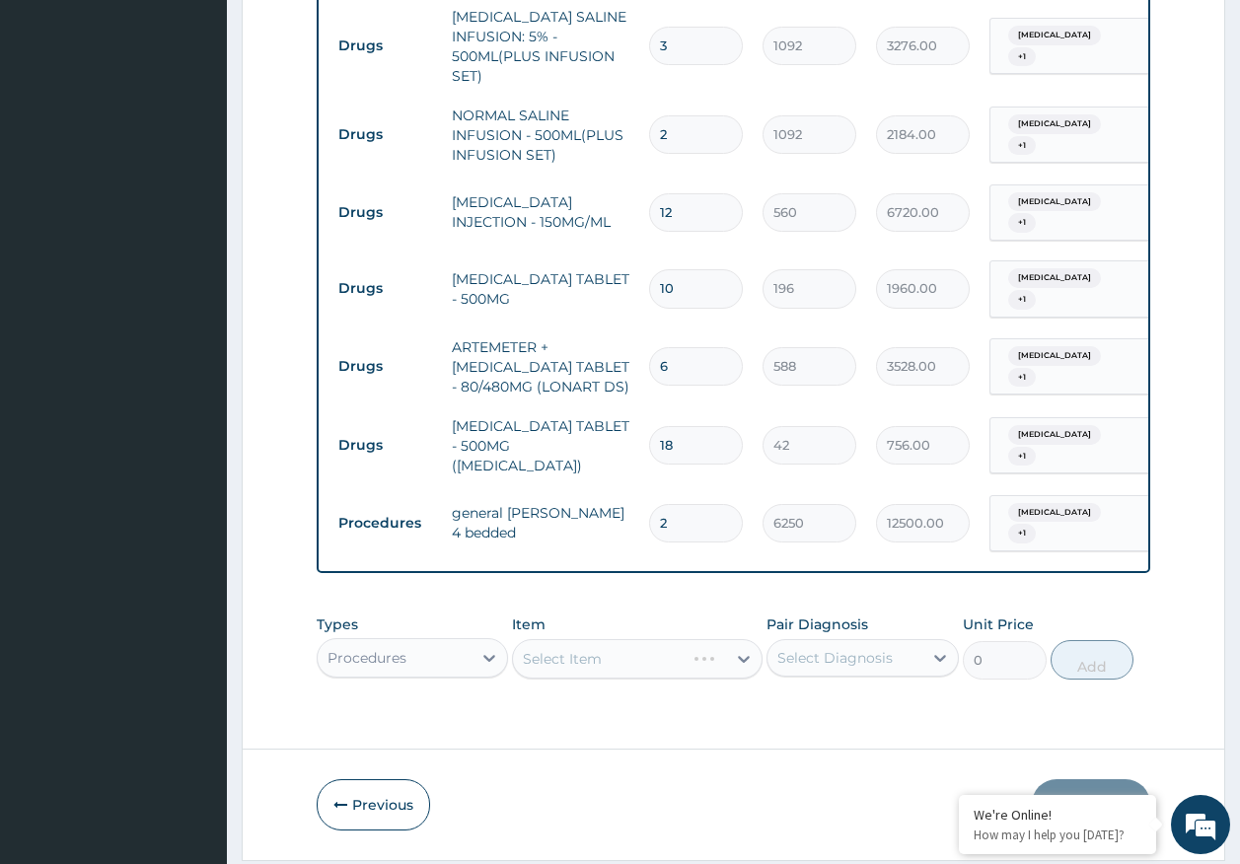
click at [851, 648] on div "Select Diagnosis" at bounding box center [834, 658] width 115 height 20
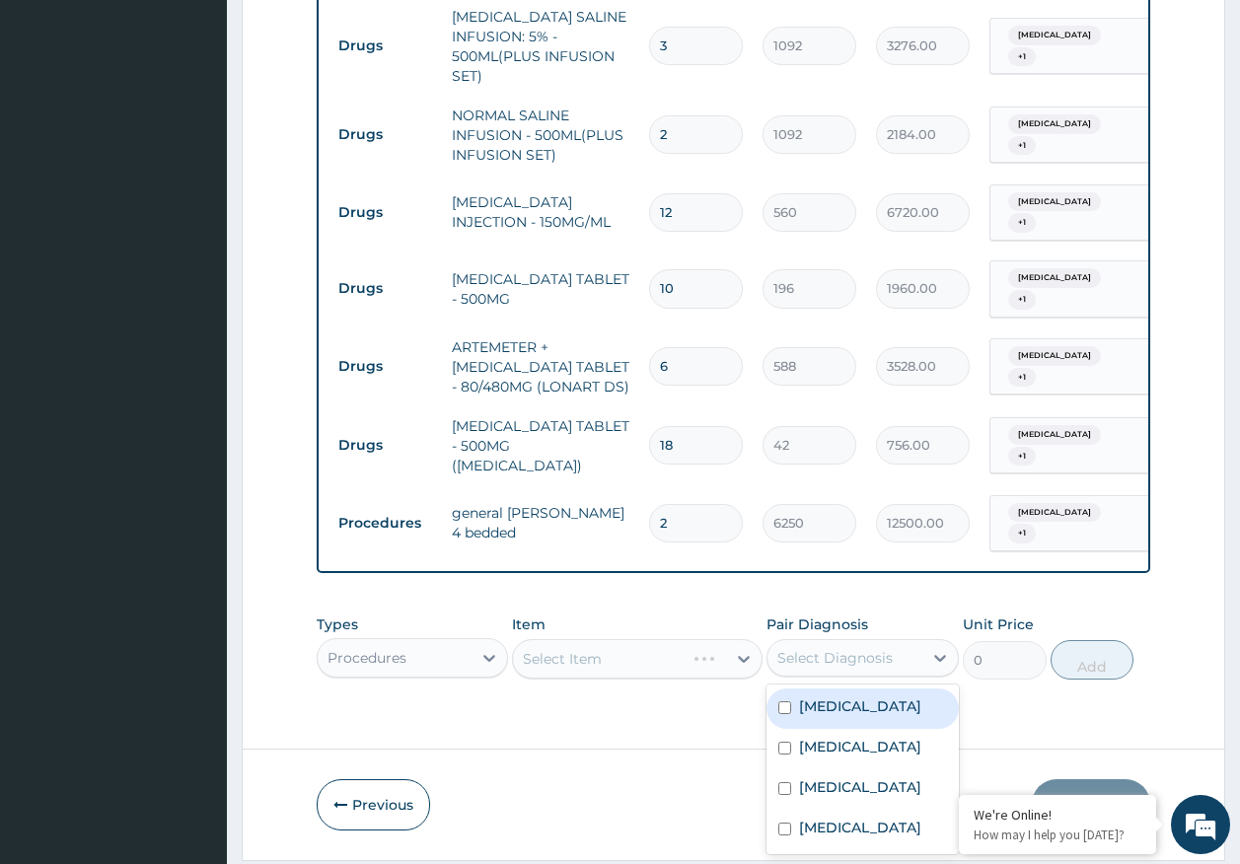
click at [832, 696] on label "[MEDICAL_DATA]" at bounding box center [860, 706] width 122 height 20
checkbox input "true"
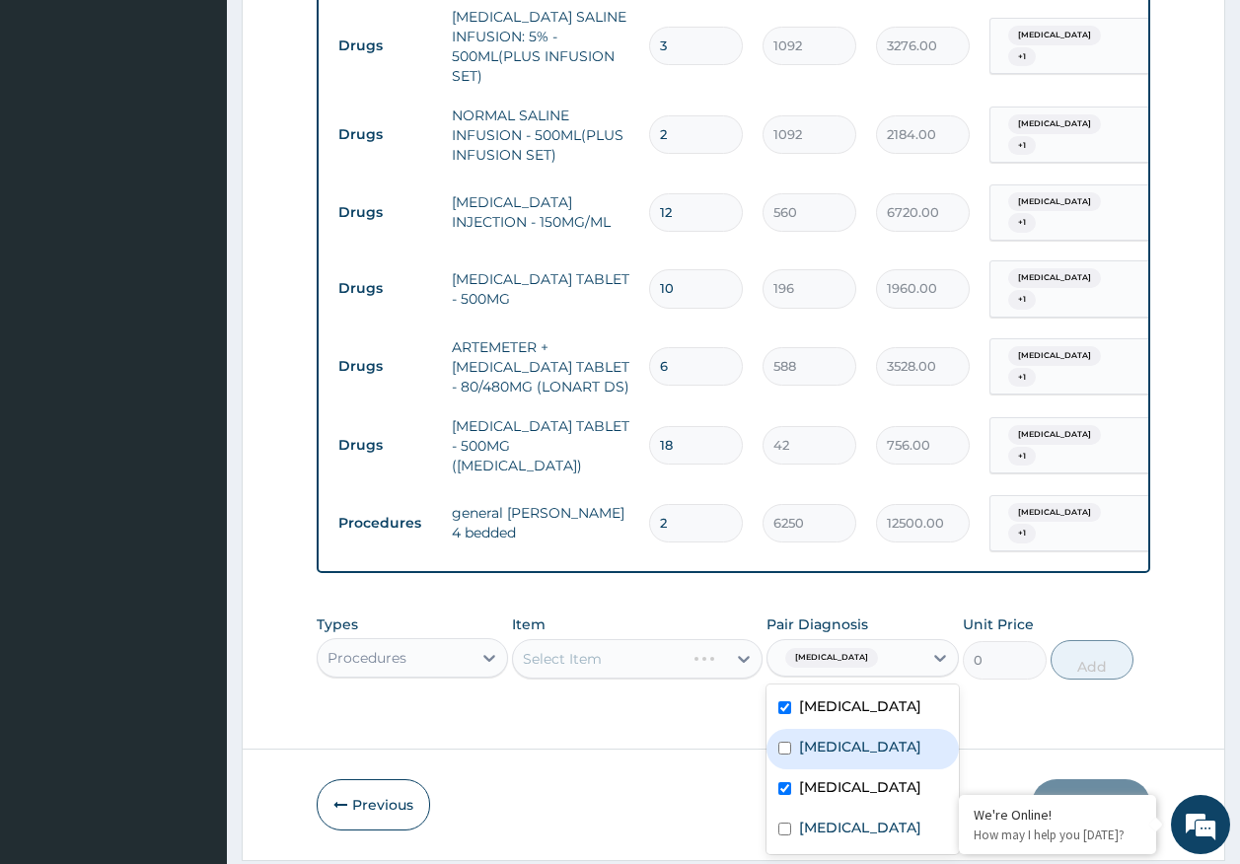
click at [828, 737] on label "Sepsis" at bounding box center [860, 747] width 122 height 20
checkbox input "true"
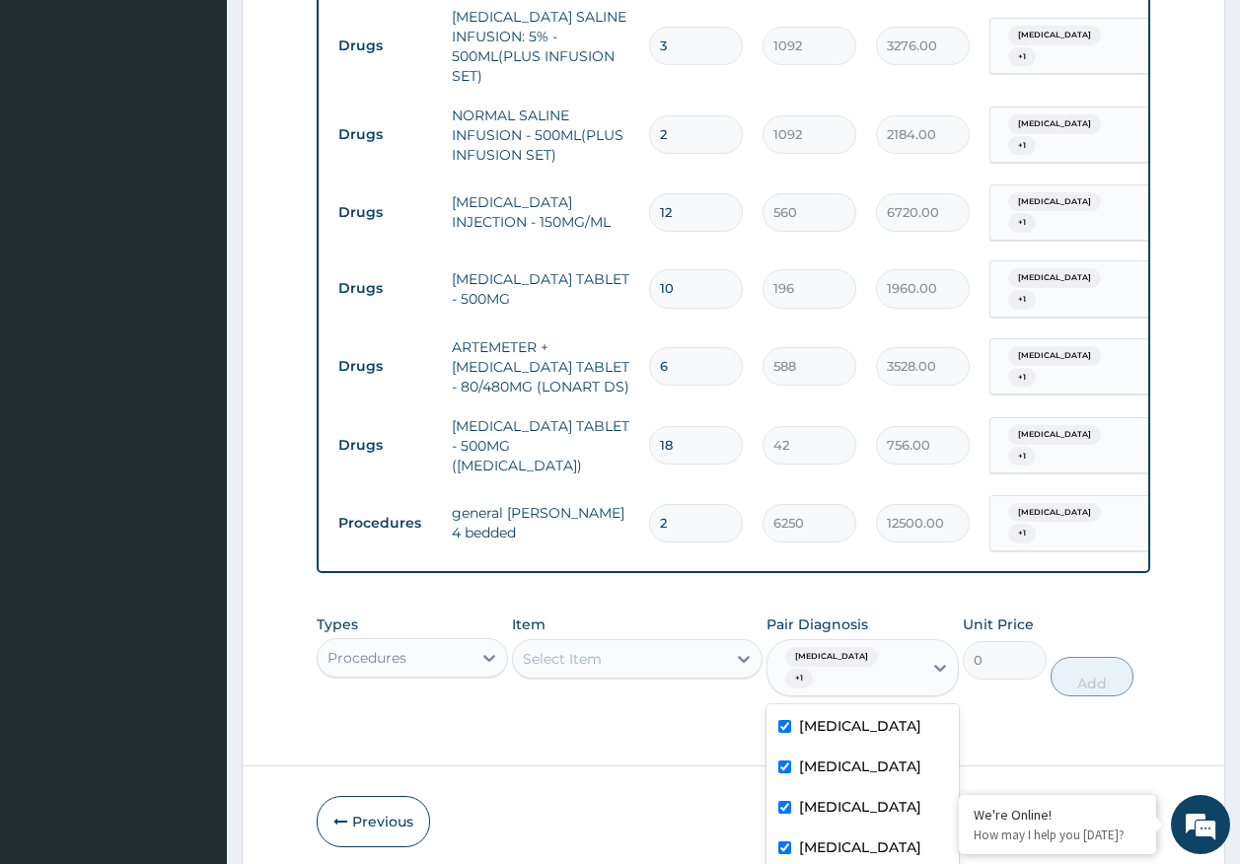
click at [634, 643] on div "Select Item" at bounding box center [619, 659] width 213 height 32
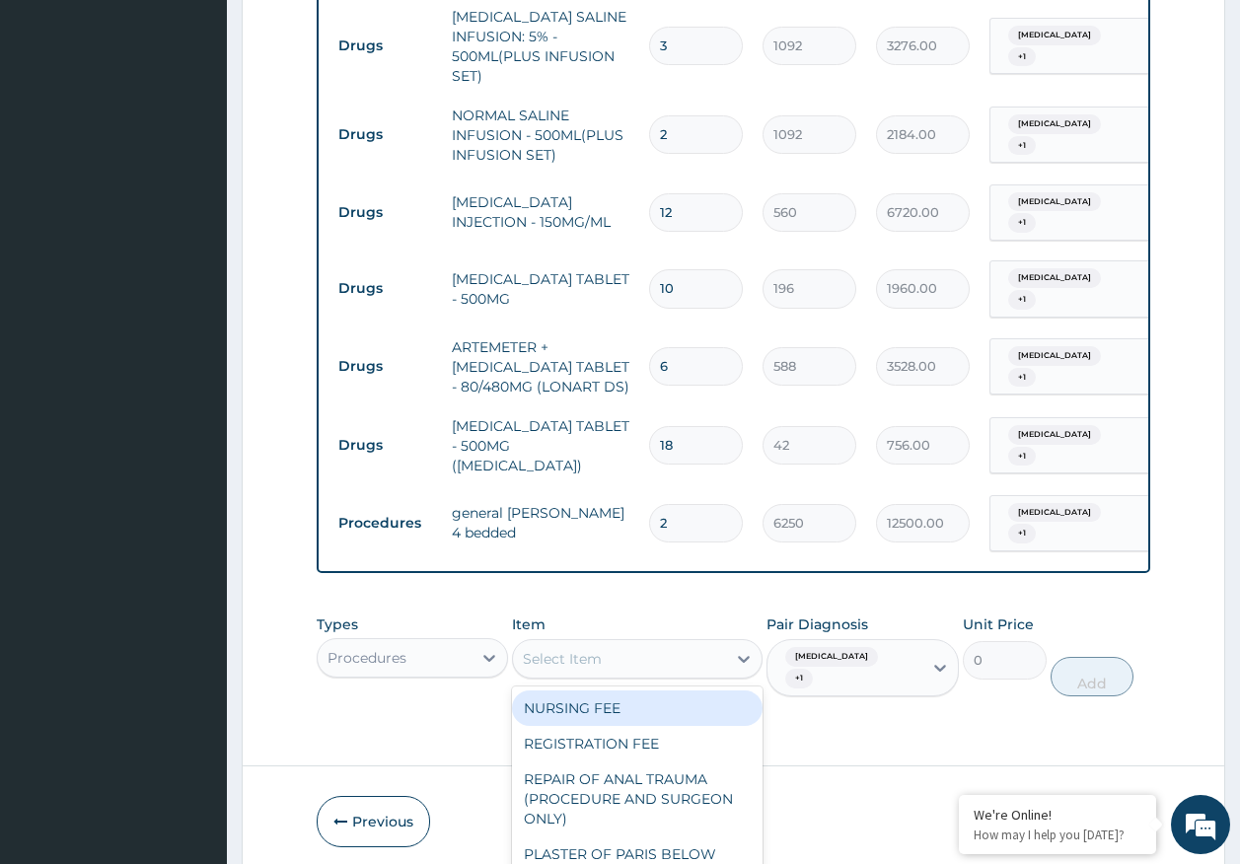
scroll to position [56, 0]
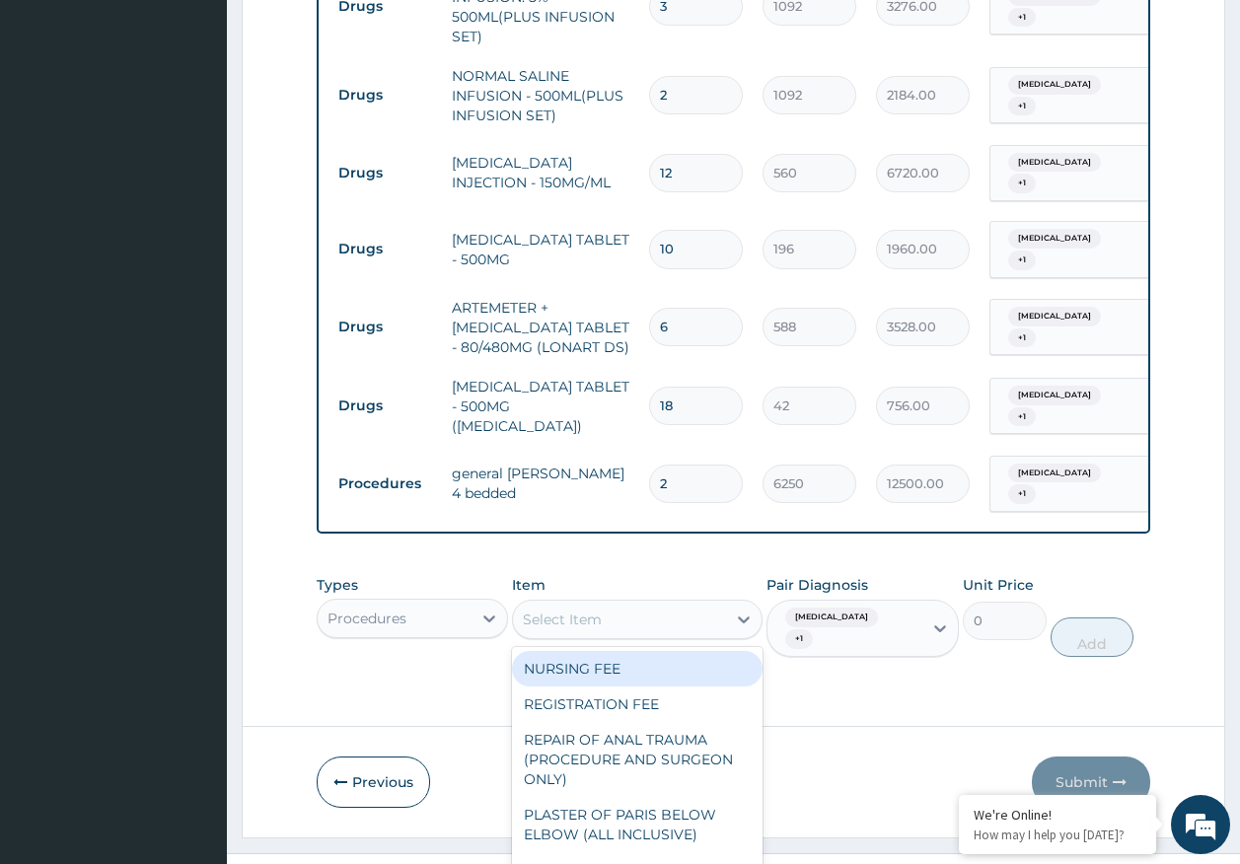
click at [601, 651] on div "NURSING FEE" at bounding box center [637, 669] width 251 height 36
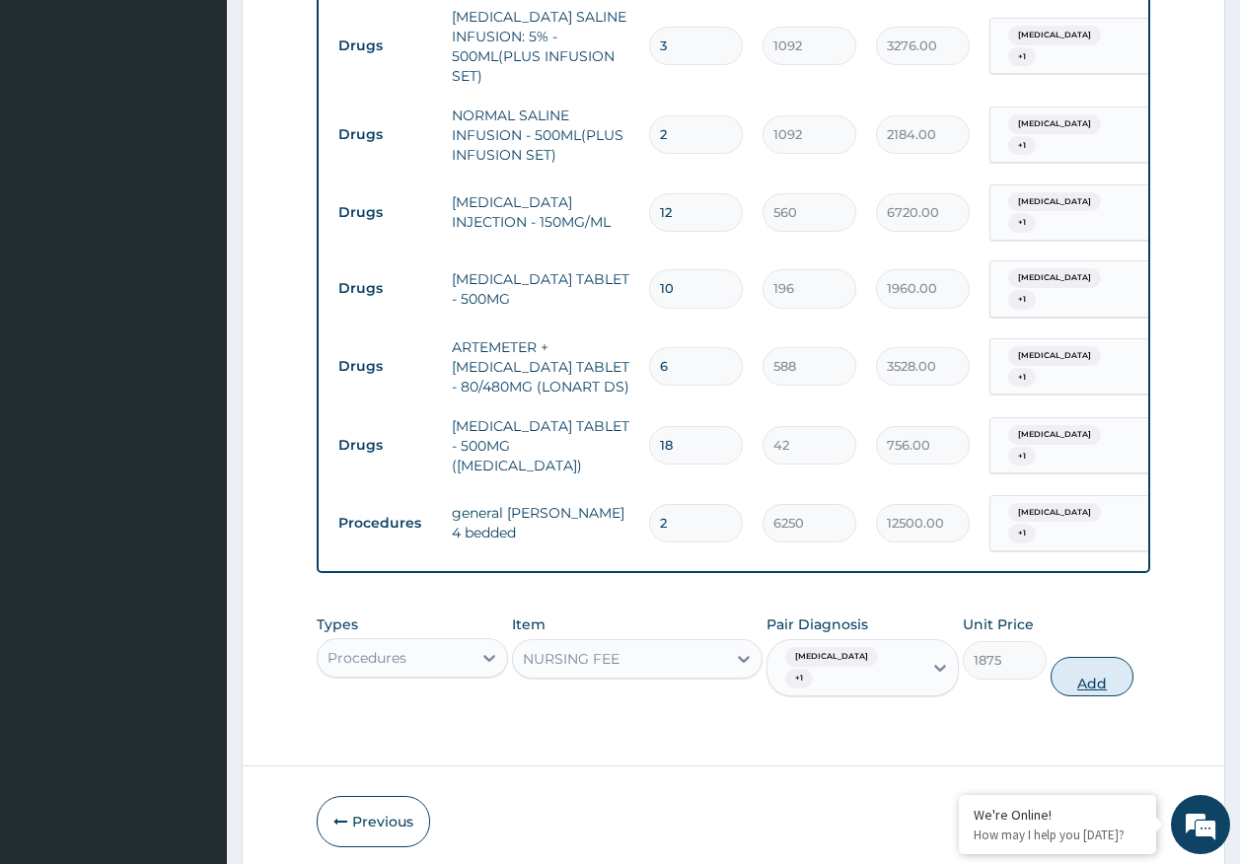
click at [1079, 657] on button "Add" at bounding box center [1093, 676] width 84 height 39
type input "0"
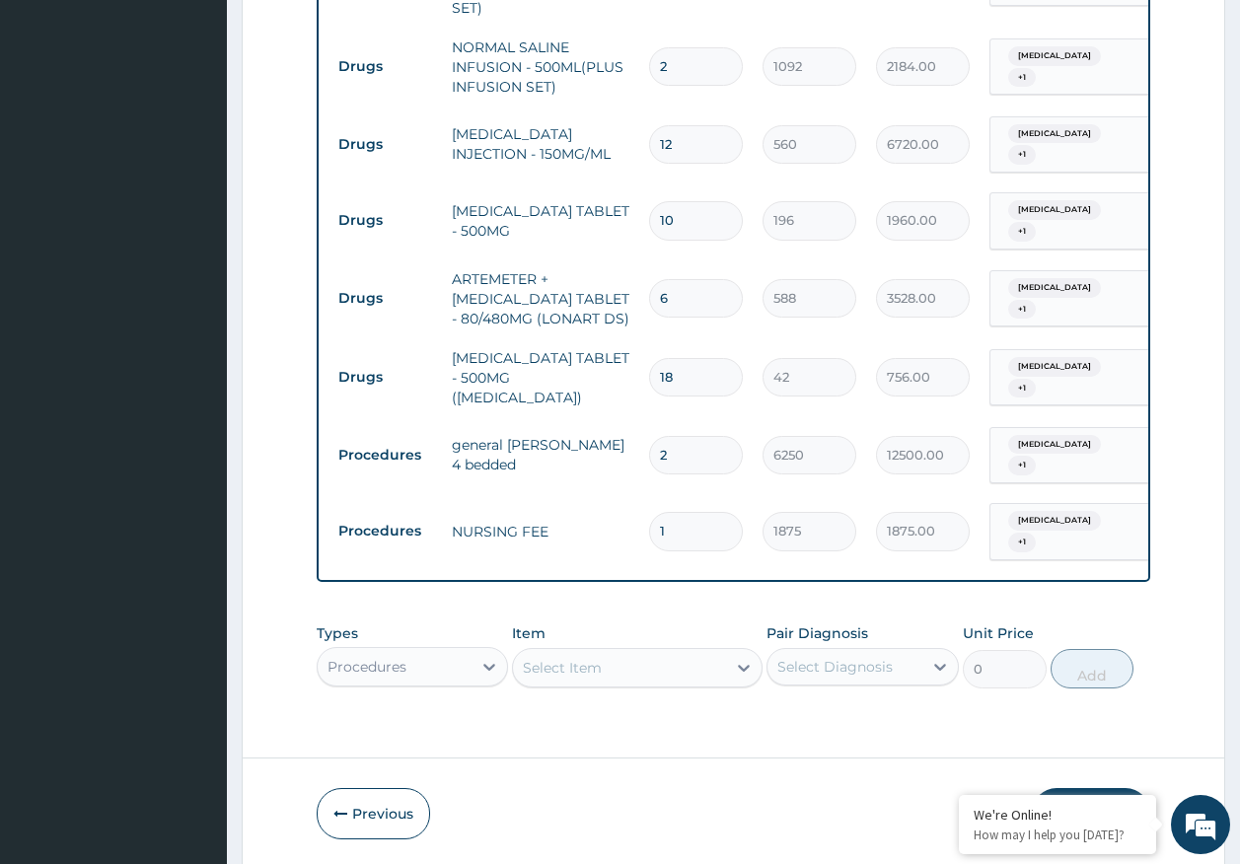
click at [1097, 788] on button "Submit" at bounding box center [1091, 813] width 118 height 51
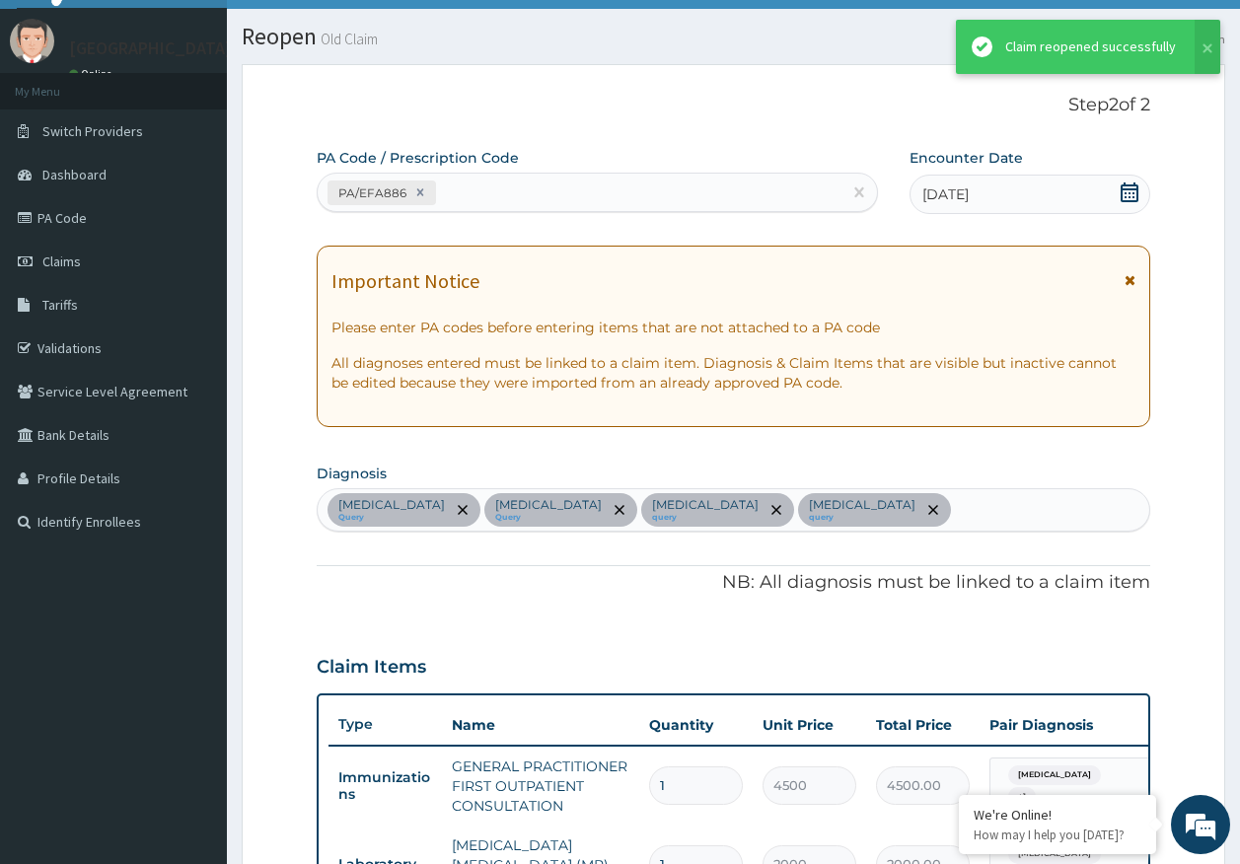
scroll to position [1292, 0]
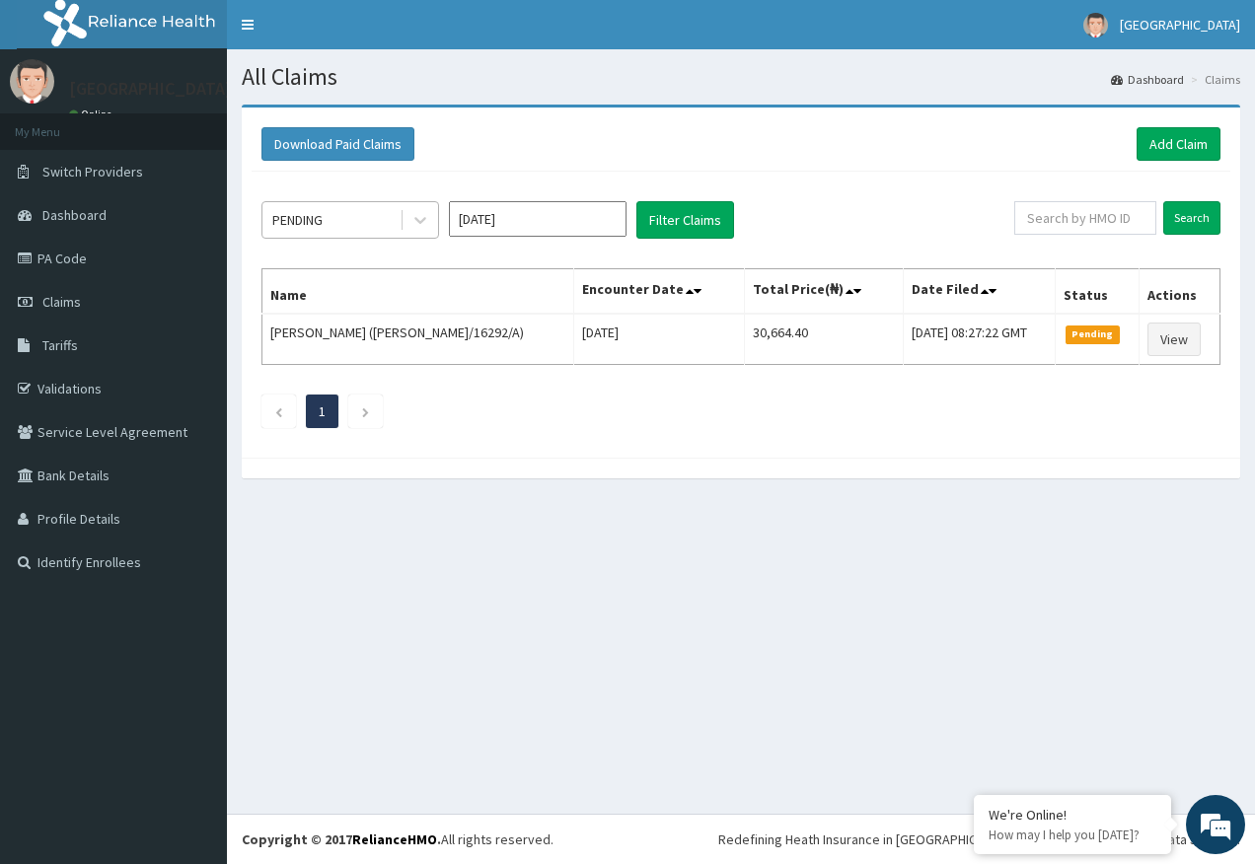
click at [350, 212] on div "PENDING" at bounding box center [330, 220] width 137 height 32
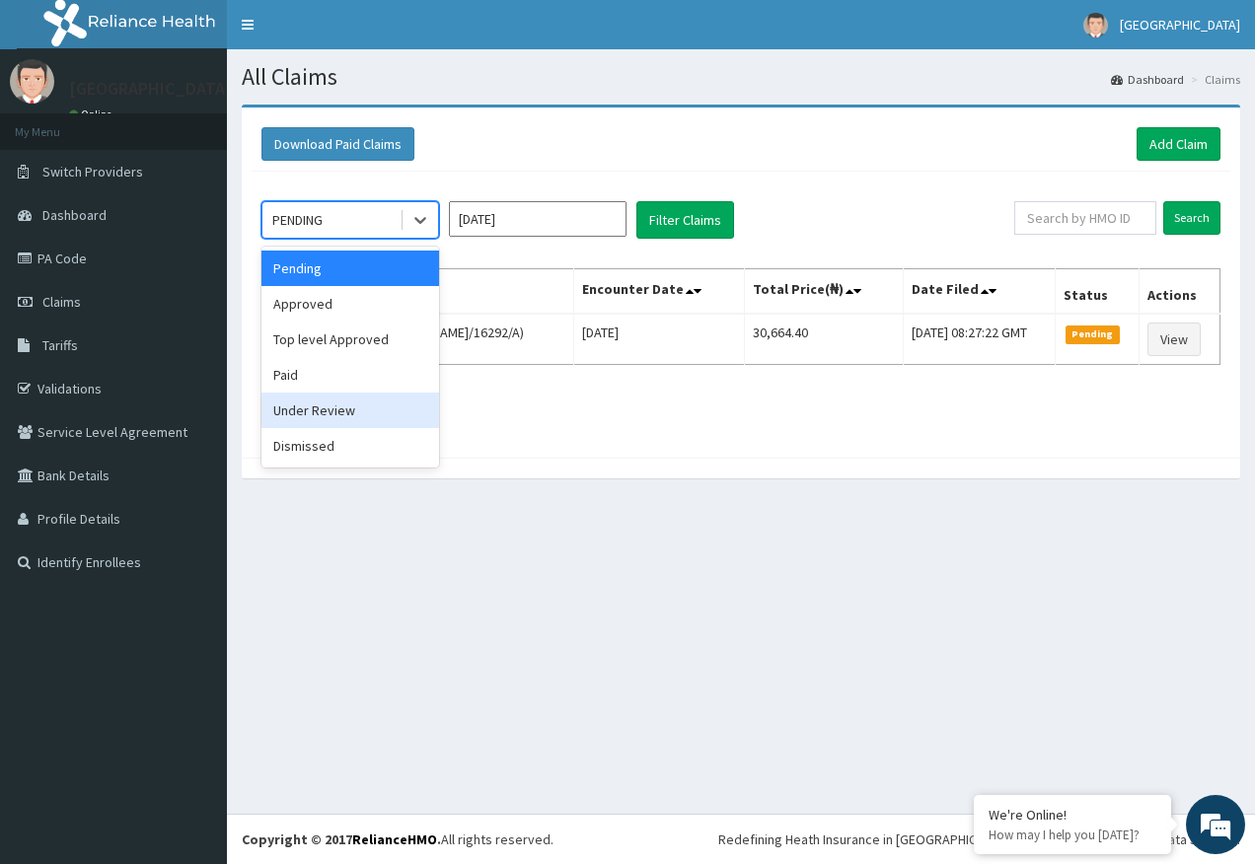
drag, startPoint x: 353, startPoint y: 409, endPoint x: 654, endPoint y: 248, distance: 341.6
click at [354, 408] on div "Under Review" at bounding box center [350, 411] width 178 height 36
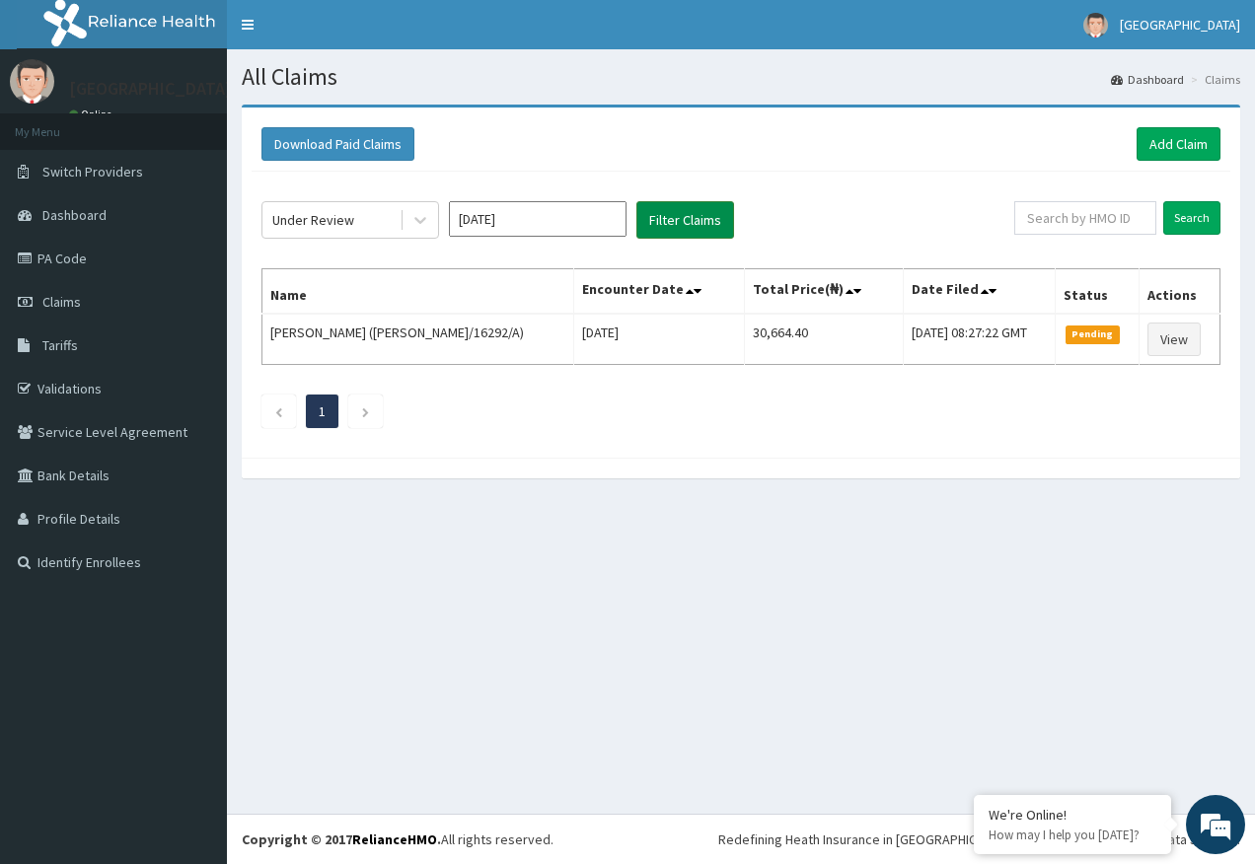
click at [704, 212] on button "Filter Claims" at bounding box center [685, 219] width 98 height 37
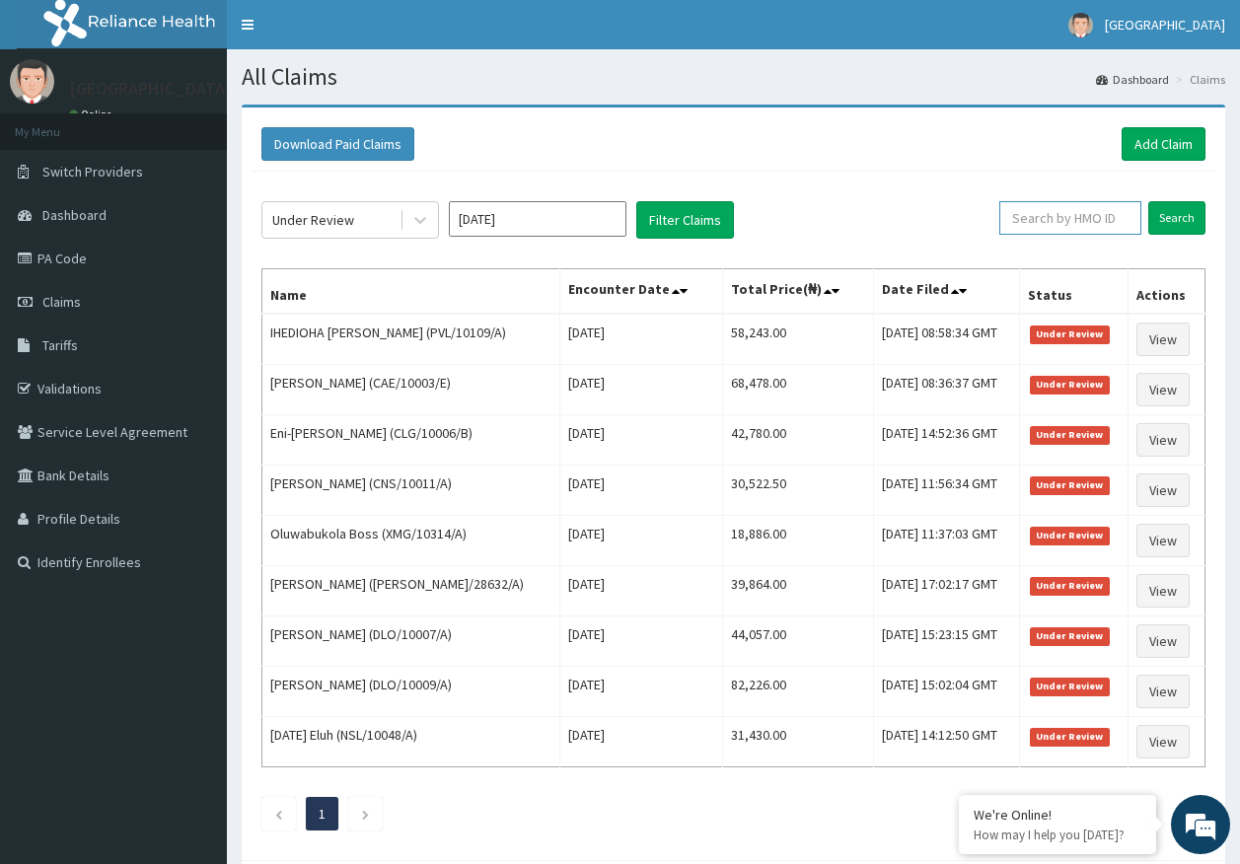
click at [1039, 224] on input "text" at bounding box center [1070, 218] width 142 height 34
paste input "WAR/10016/A"
type input "WAR/10016/A"
click at [1162, 215] on input "Search" at bounding box center [1176, 218] width 57 height 34
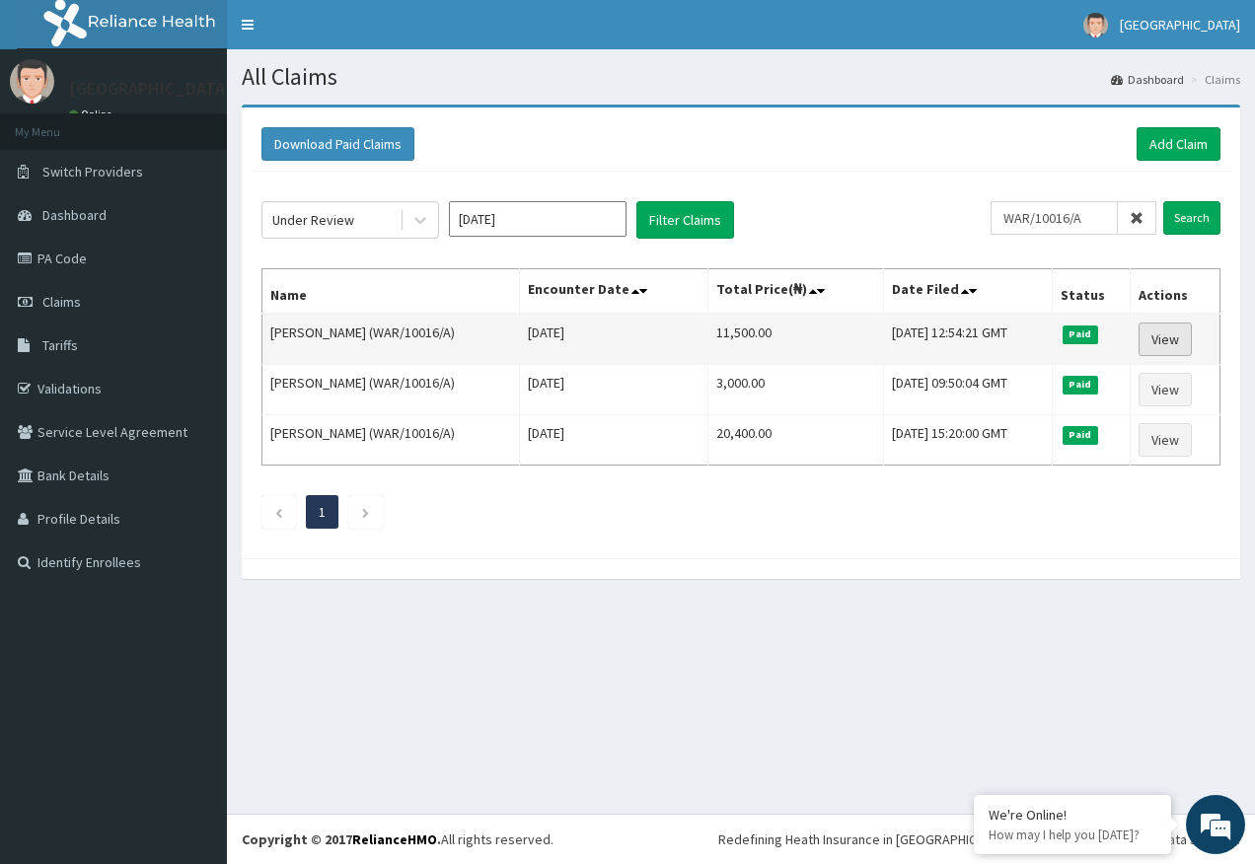
click at [1166, 343] on link "View" at bounding box center [1164, 340] width 53 height 34
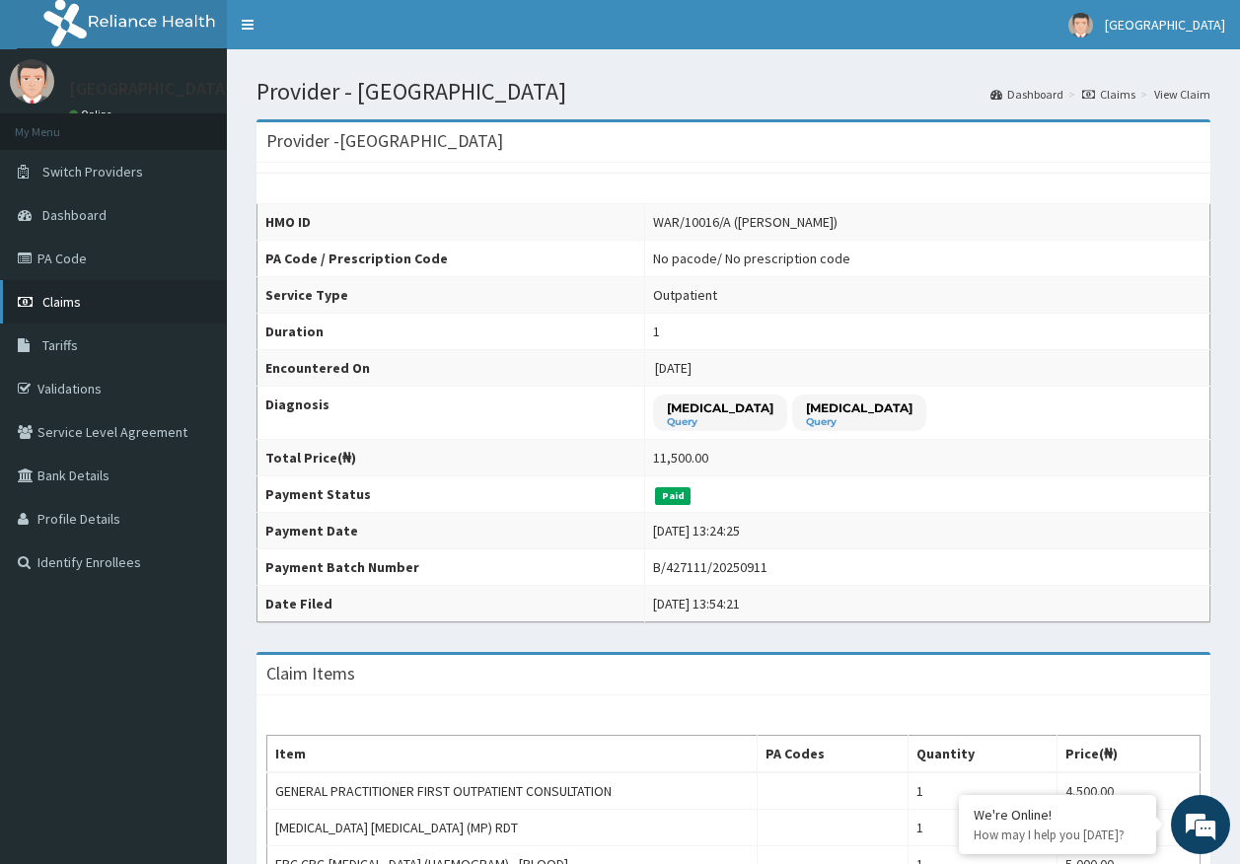
click at [87, 303] on link "Claims" at bounding box center [113, 301] width 227 height 43
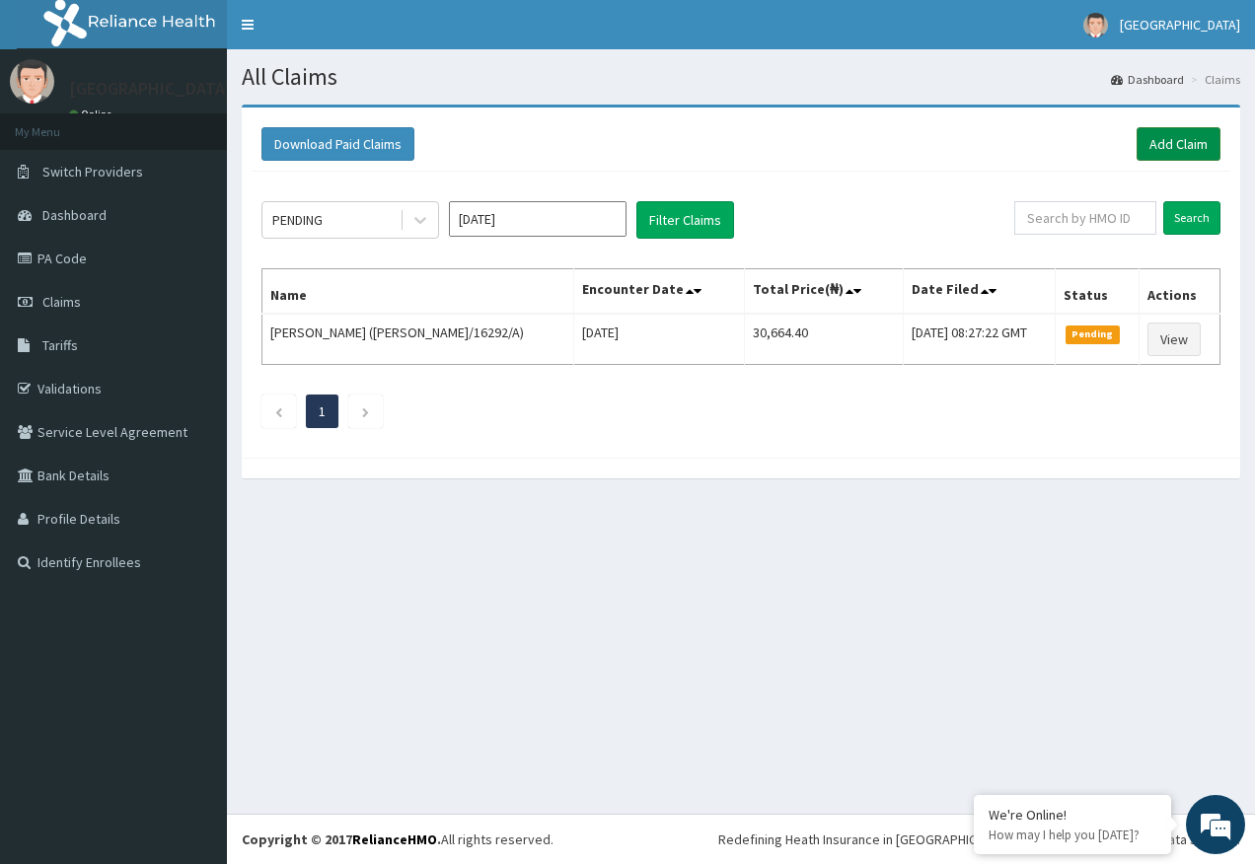
click at [1177, 148] on link "Add Claim" at bounding box center [1178, 144] width 84 height 34
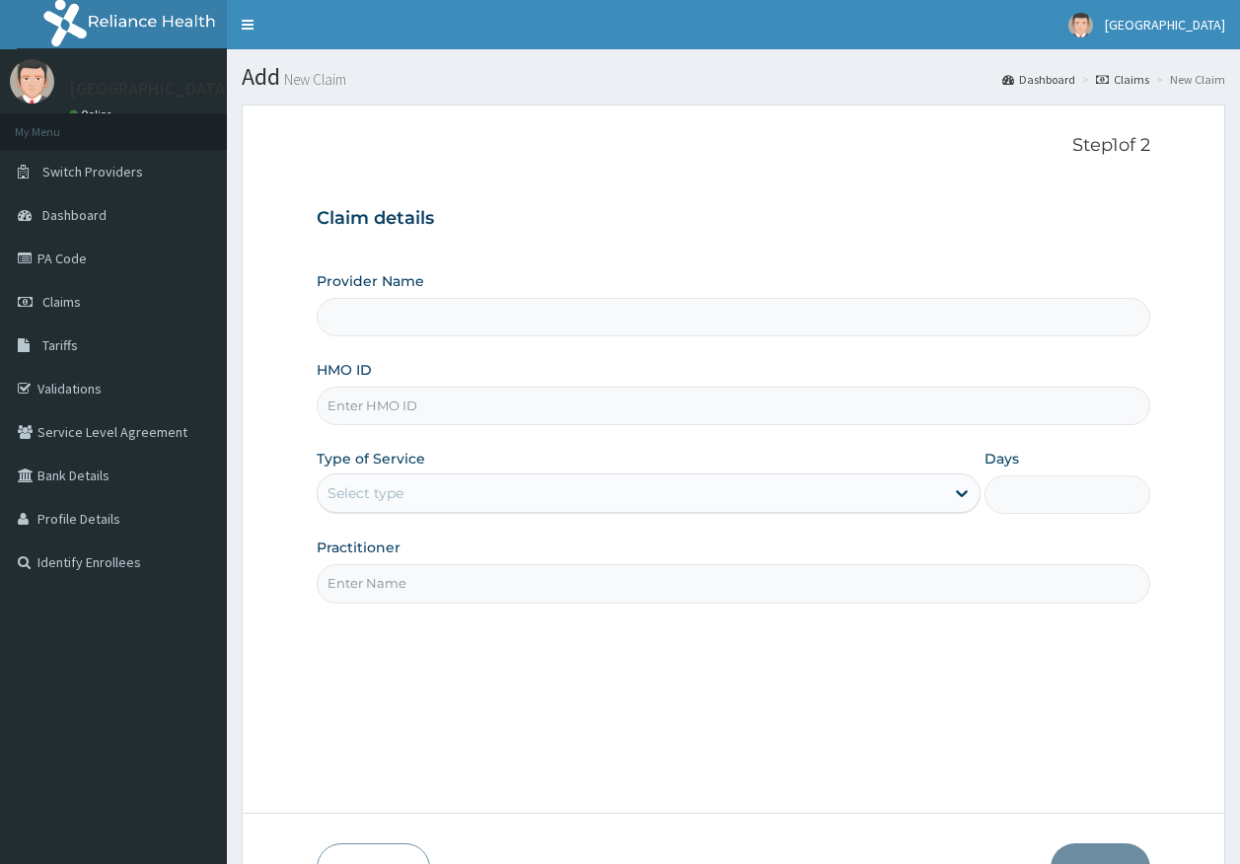
click at [434, 411] on input "HMO ID" at bounding box center [734, 406] width 835 height 38
type input "[GEOGRAPHIC_DATA]"
paste input "WAR/10016/A"
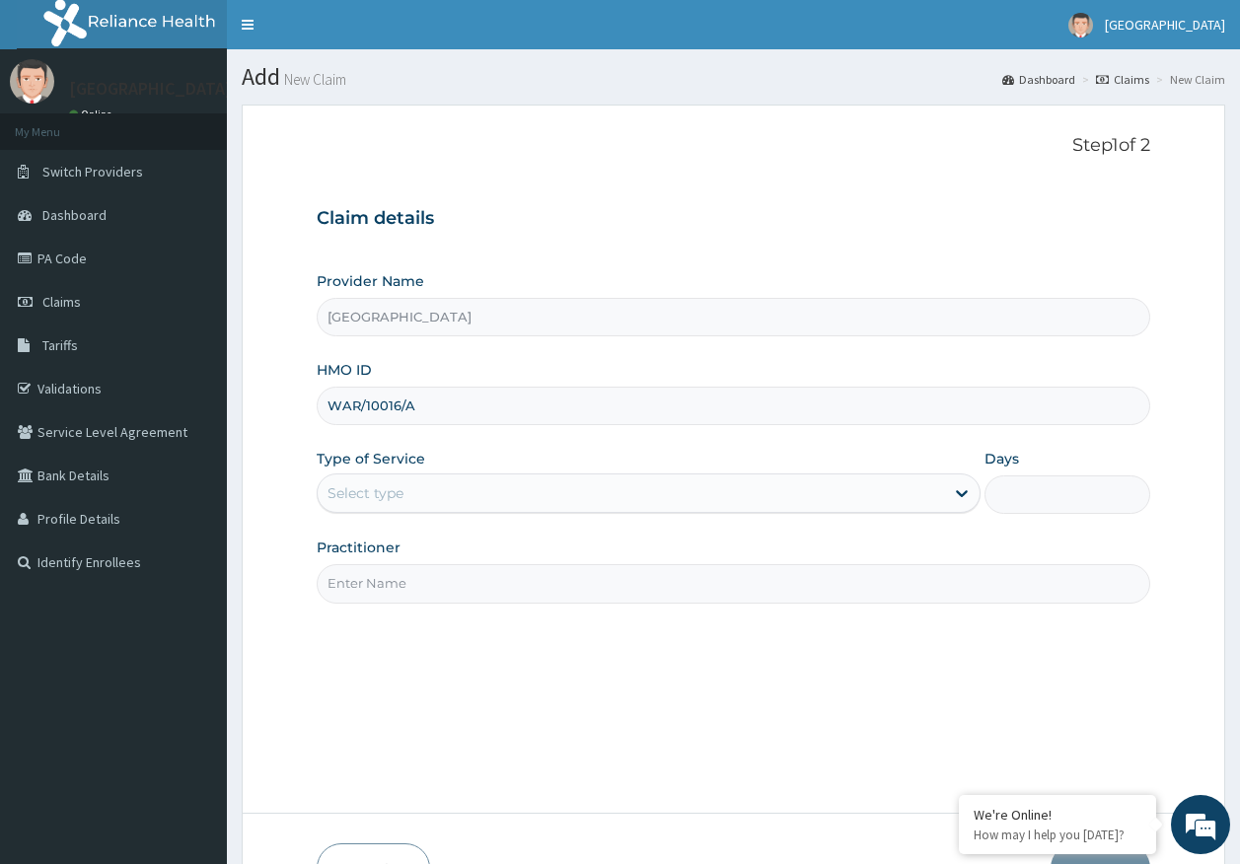
type input "WAR/10016/A"
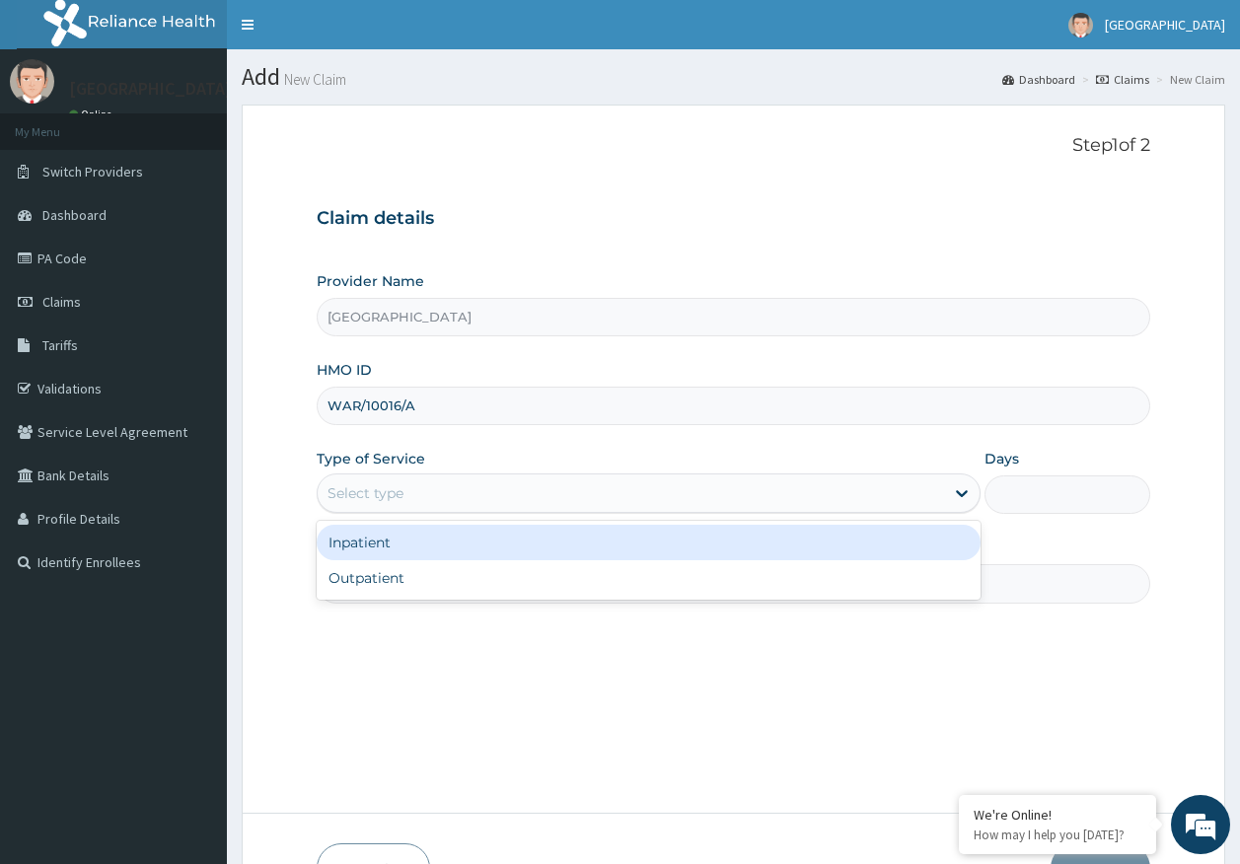
click at [393, 475] on div "Select type" at bounding box center [649, 493] width 664 height 39
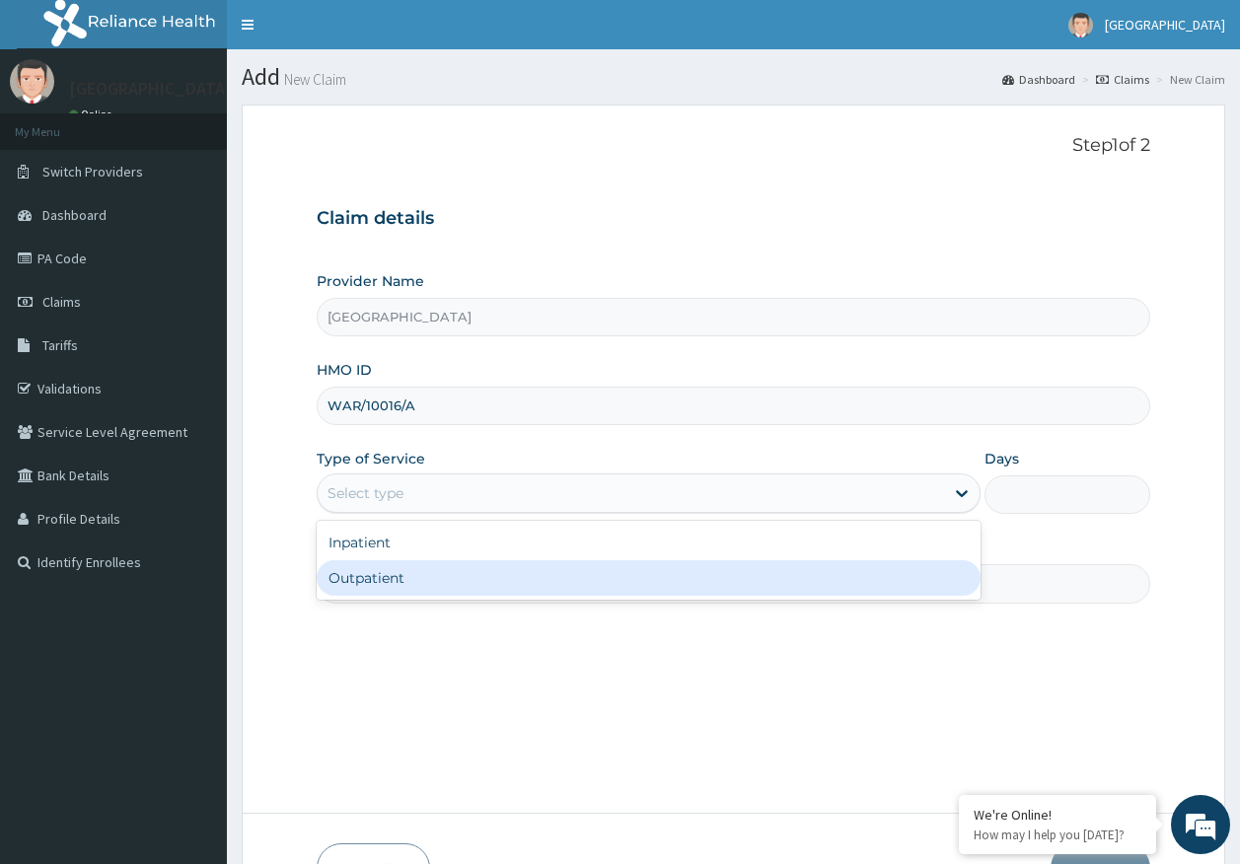
click at [399, 584] on div "Outpatient" at bounding box center [649, 578] width 664 height 36
type input "1"
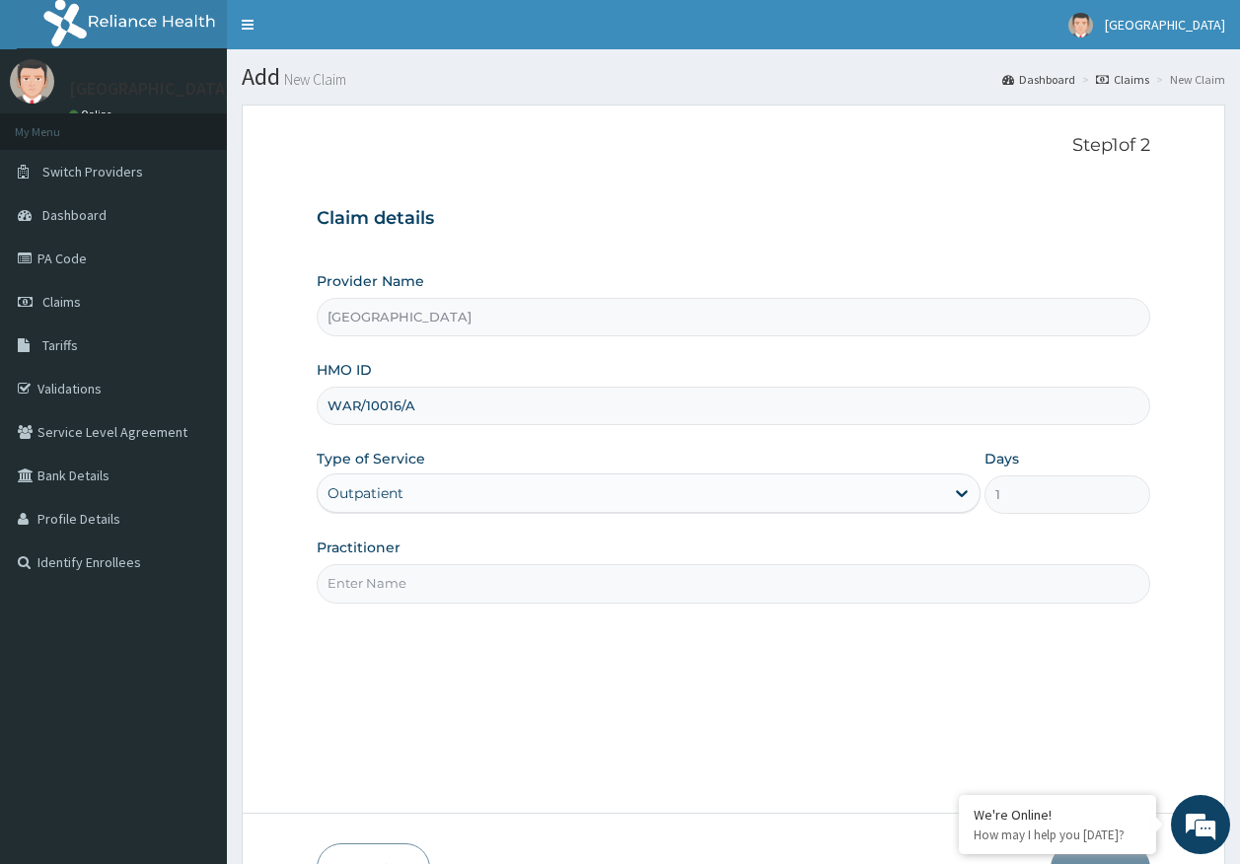
click at [411, 582] on input "Practitioner" at bounding box center [734, 583] width 835 height 38
type input "[PERSON_NAME]"
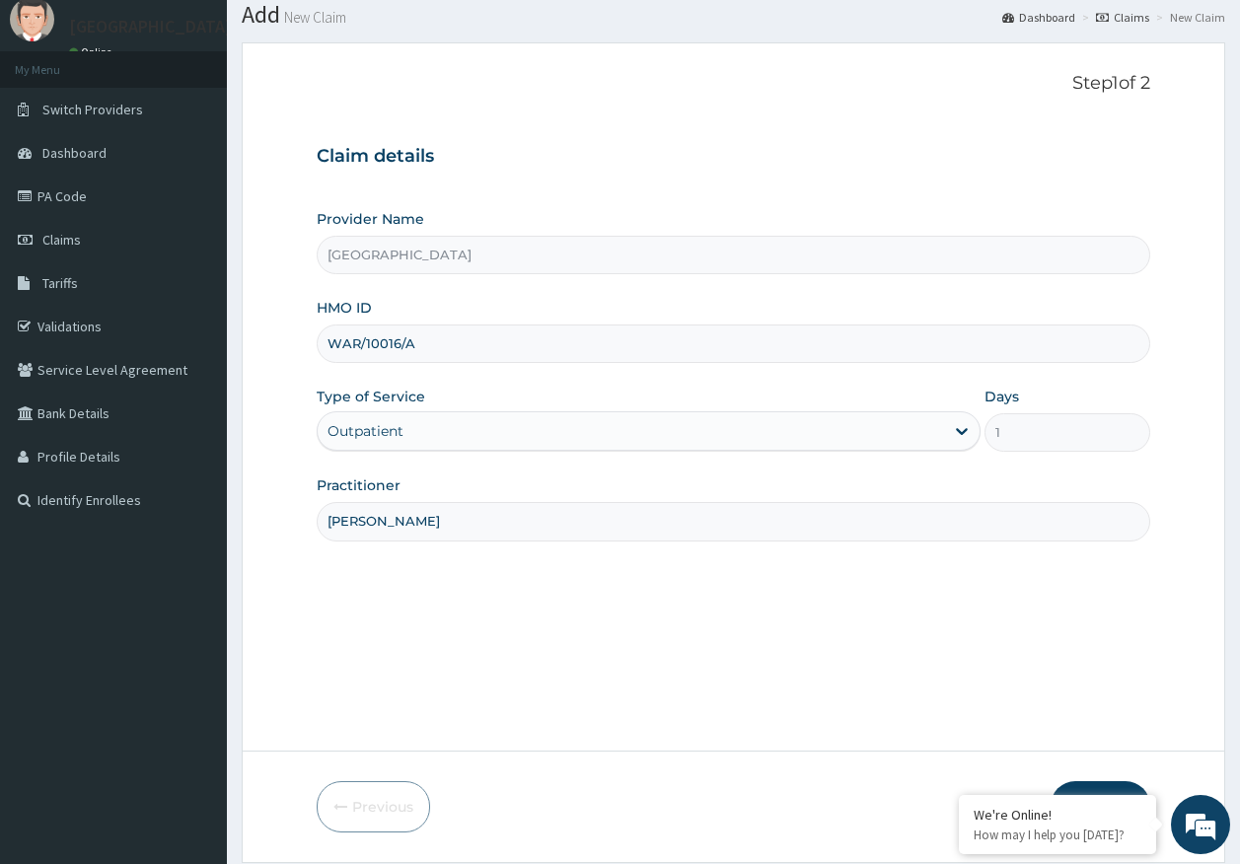
scroll to position [126, 0]
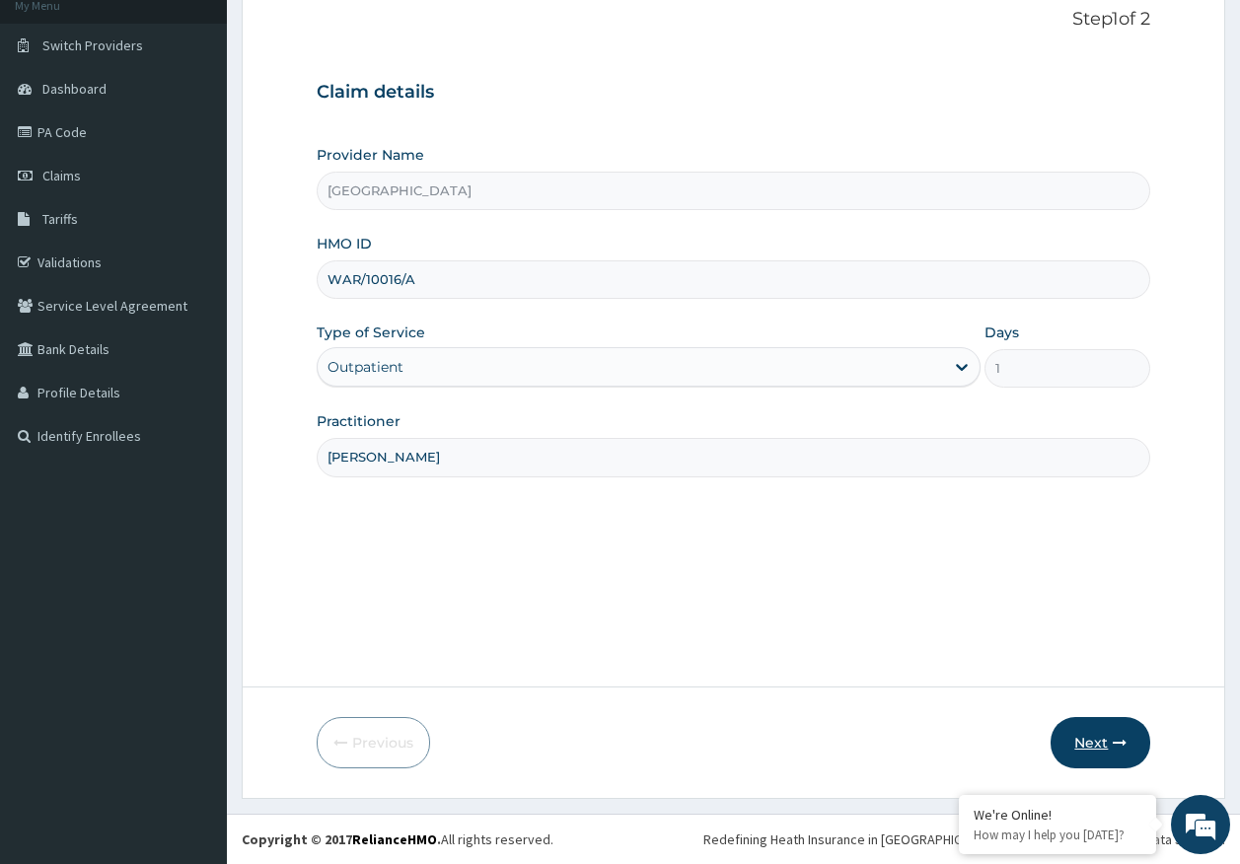
click at [1086, 738] on button "Next" at bounding box center [1101, 742] width 100 height 51
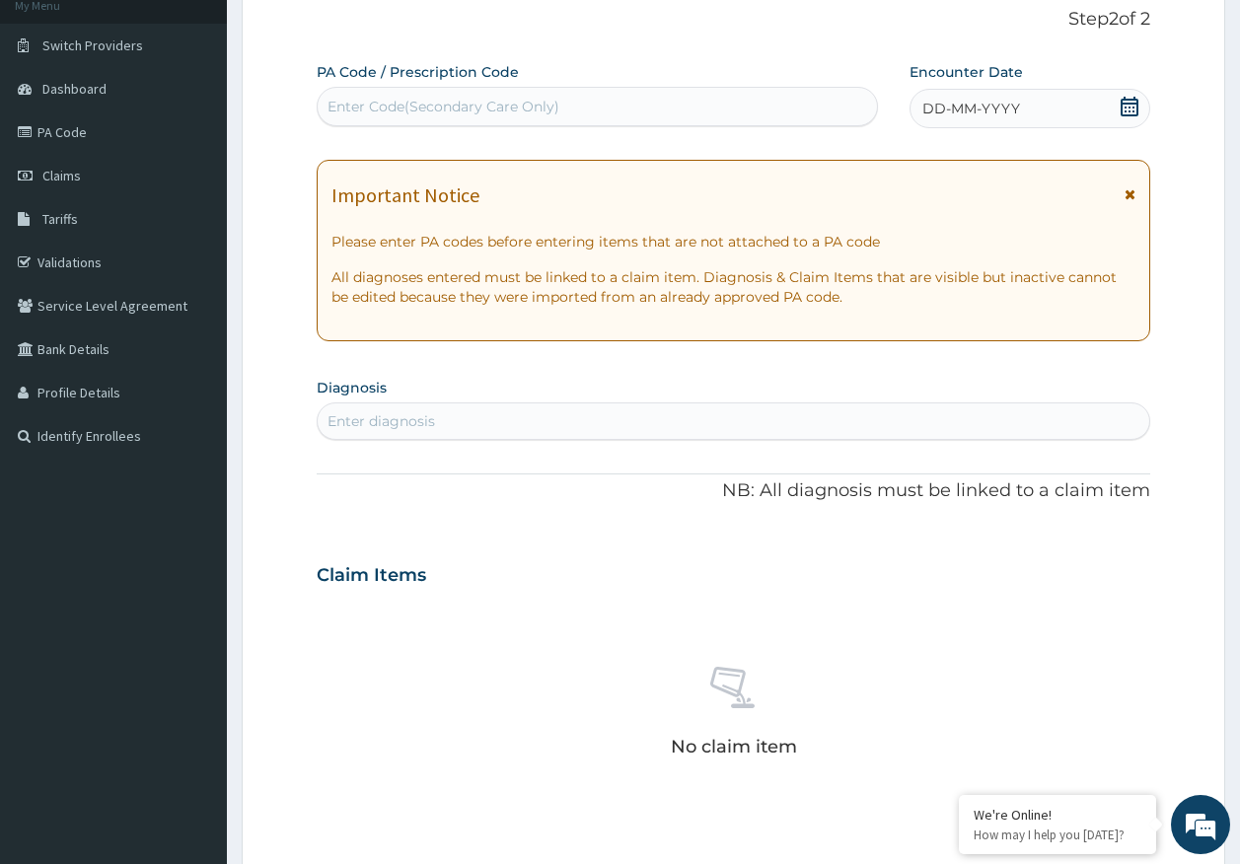
click at [694, 105] on div "Enter Code(Secondary Care Only)" at bounding box center [598, 107] width 560 height 32
type input "PA/CE68EE"
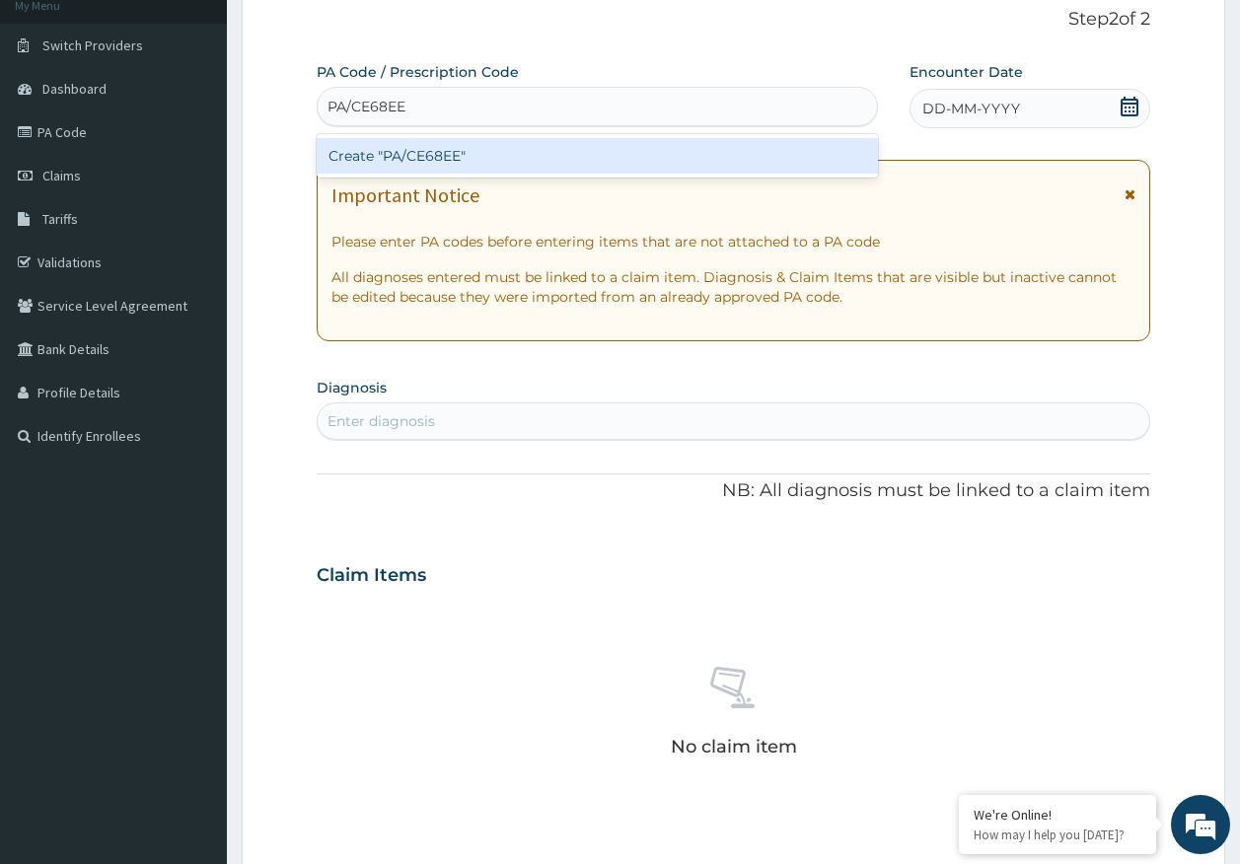
click at [511, 153] on div "Create "PA/CE68EE"" at bounding box center [598, 156] width 562 height 36
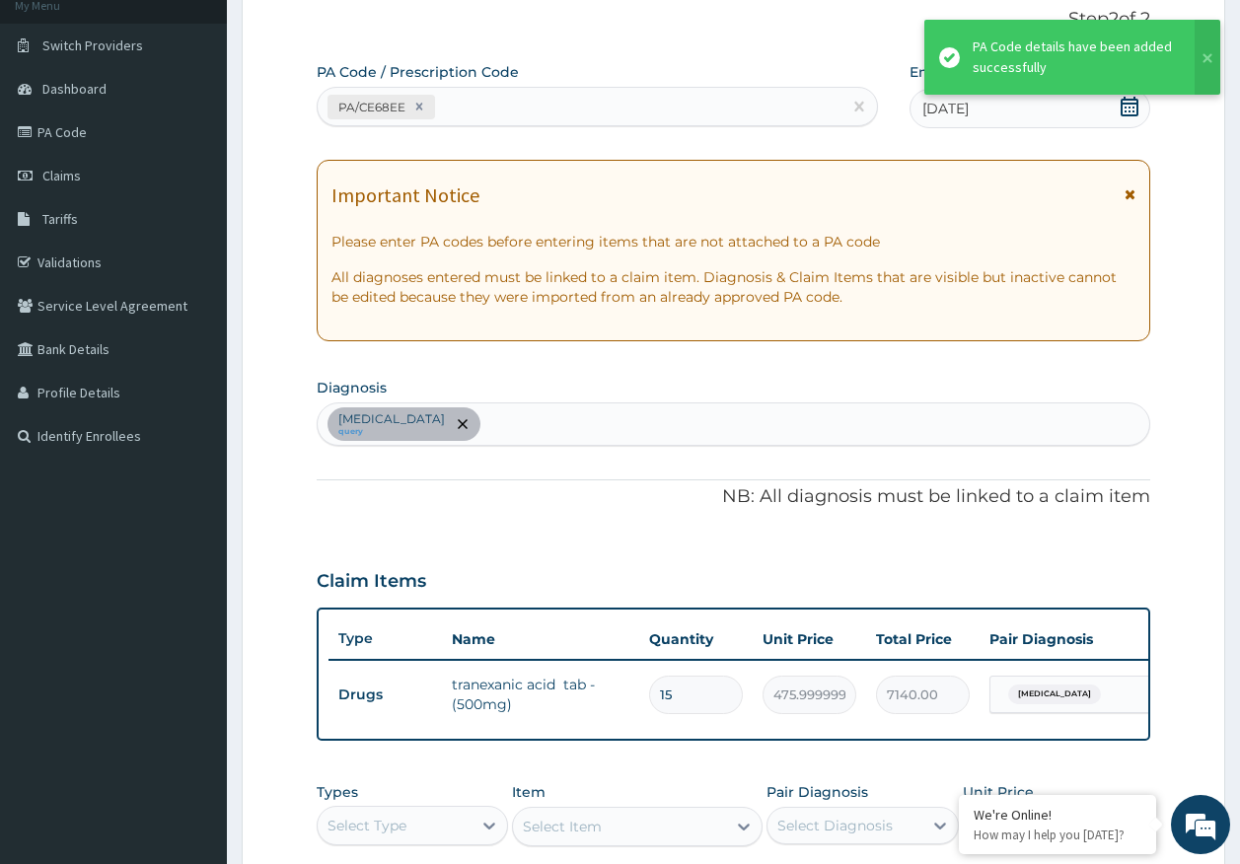
click at [572, 116] on div "PA/CE68EE" at bounding box center [580, 107] width 525 height 33
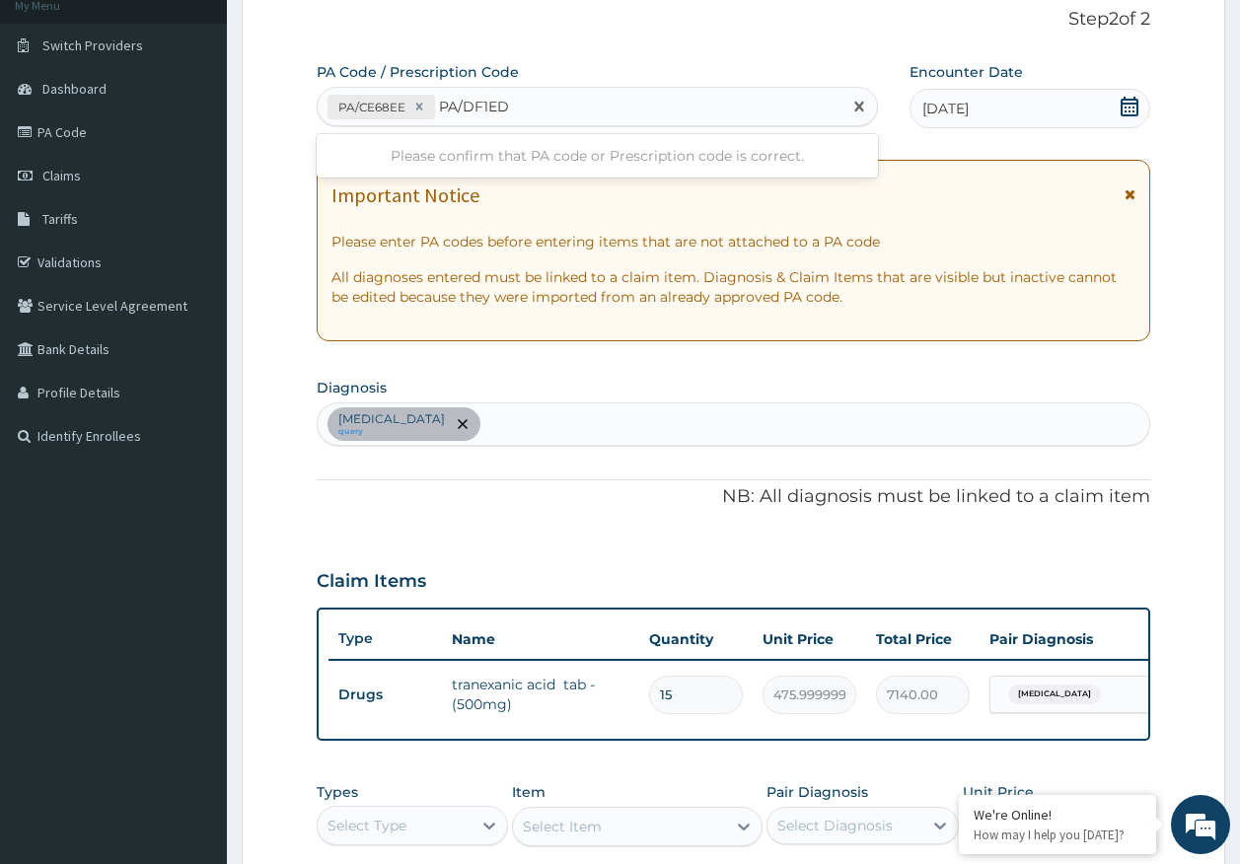
type input "PA/DF1ED5"
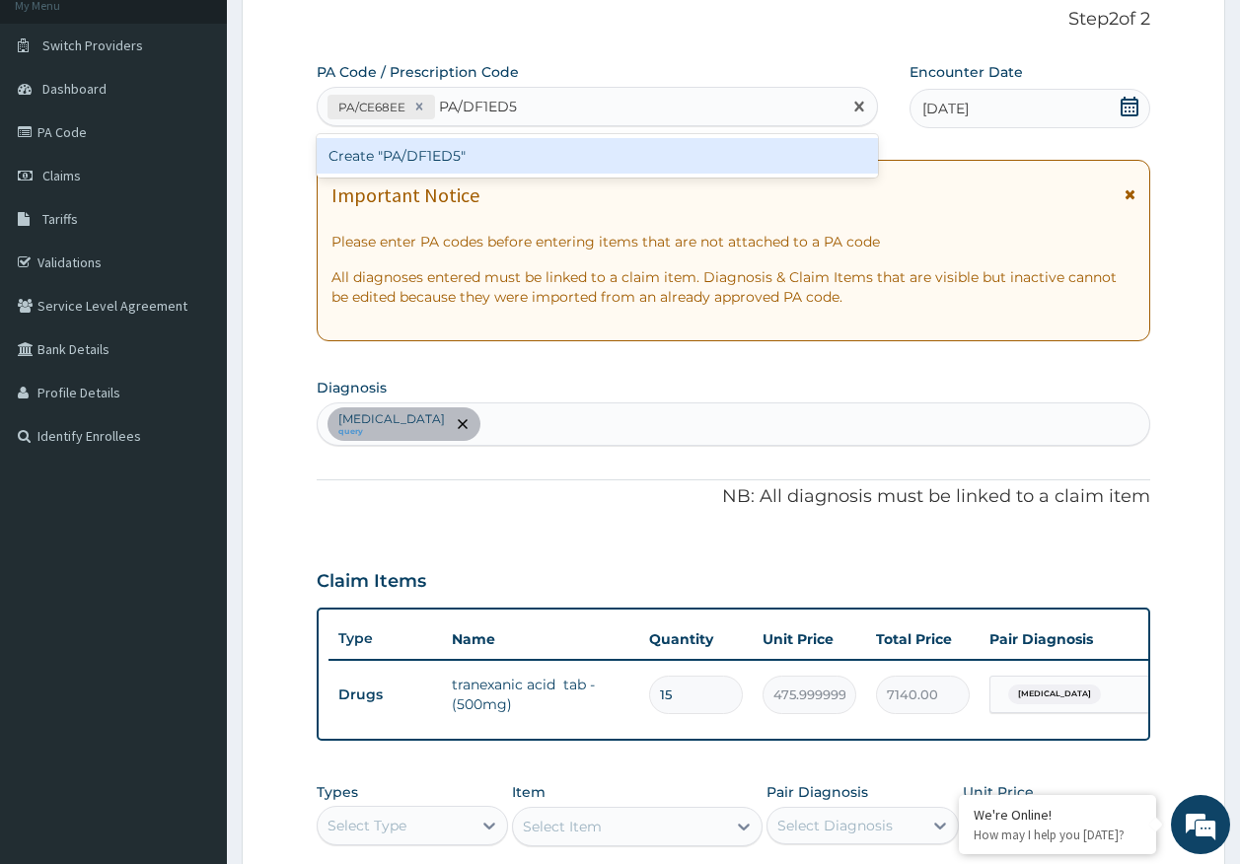
click at [426, 152] on div "Create "PA/DF1ED5"" at bounding box center [598, 156] width 562 height 36
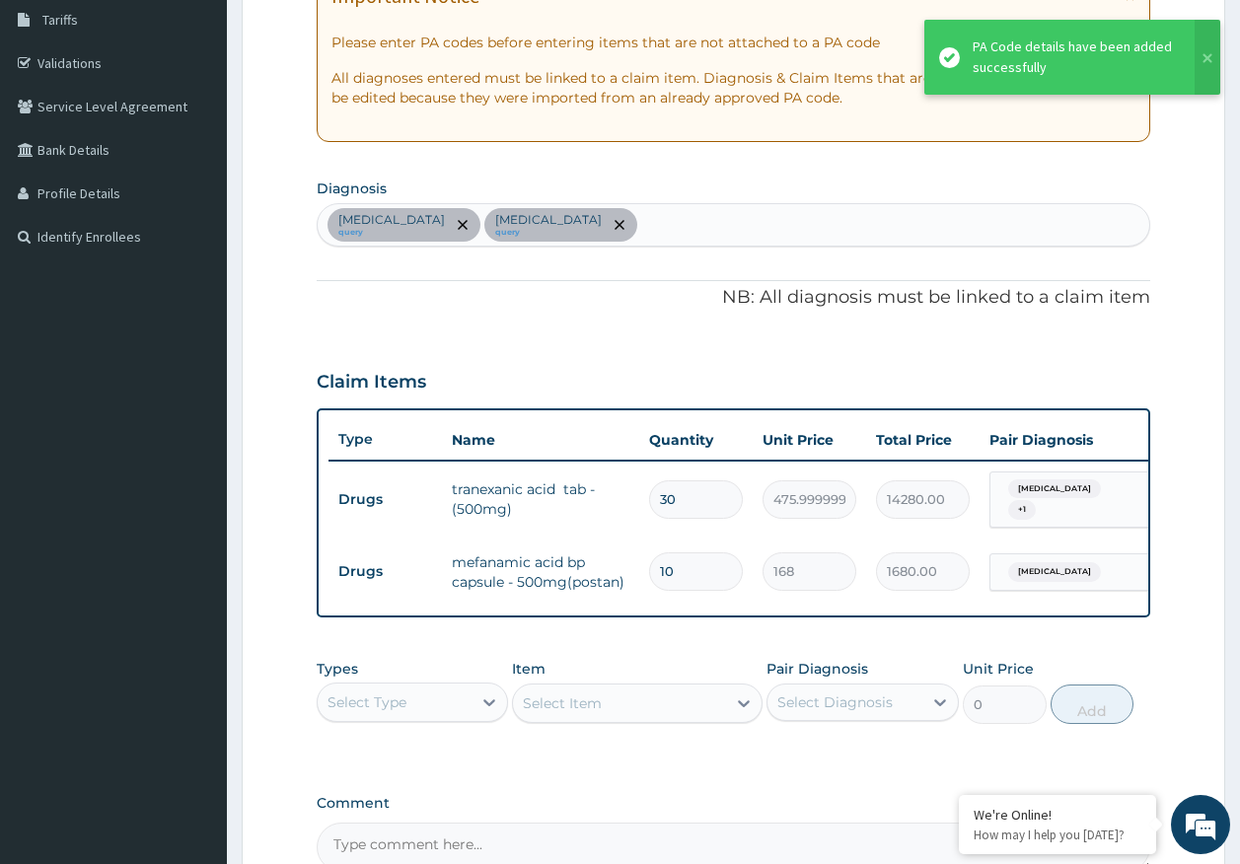
scroll to position [422, 0]
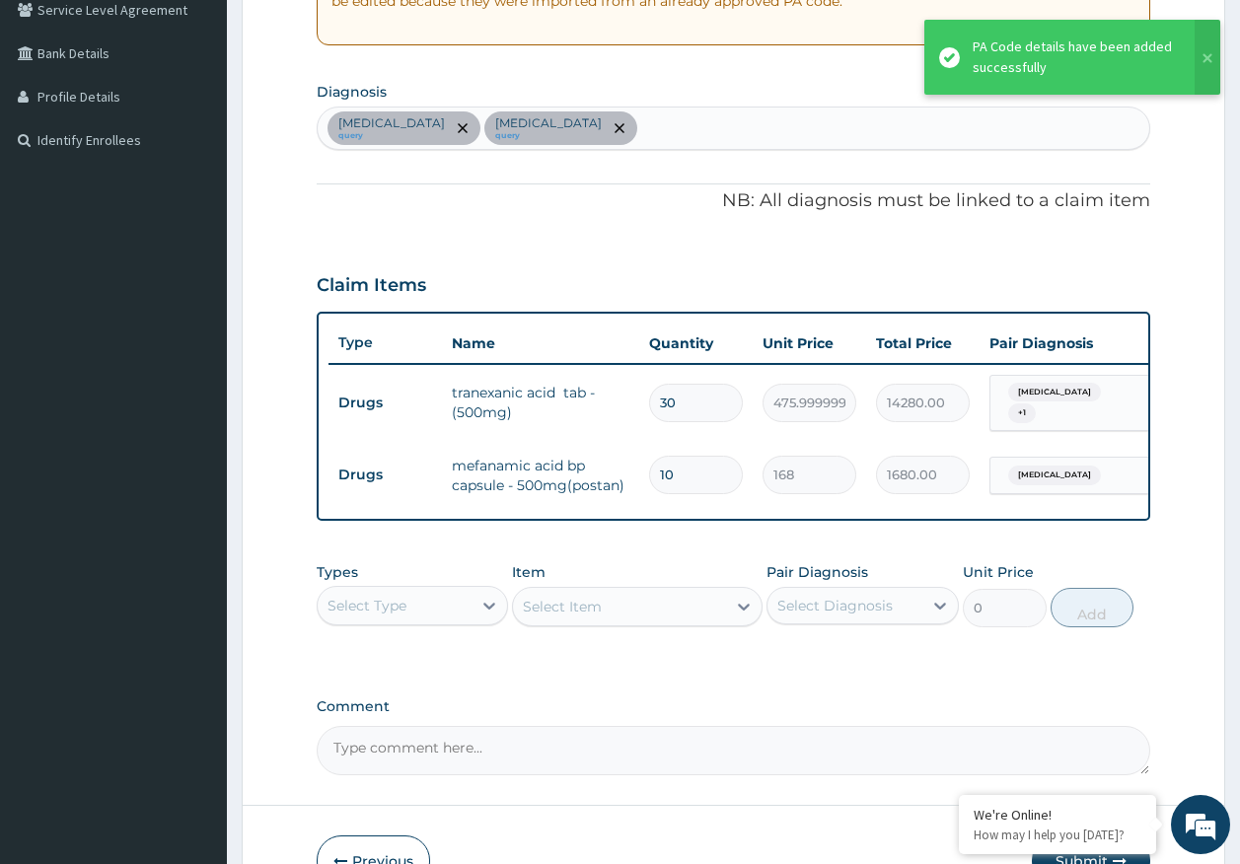
click at [695, 119] on div "Abnormal uterine bleeding query Menorrhagia query" at bounding box center [734, 128] width 833 height 41
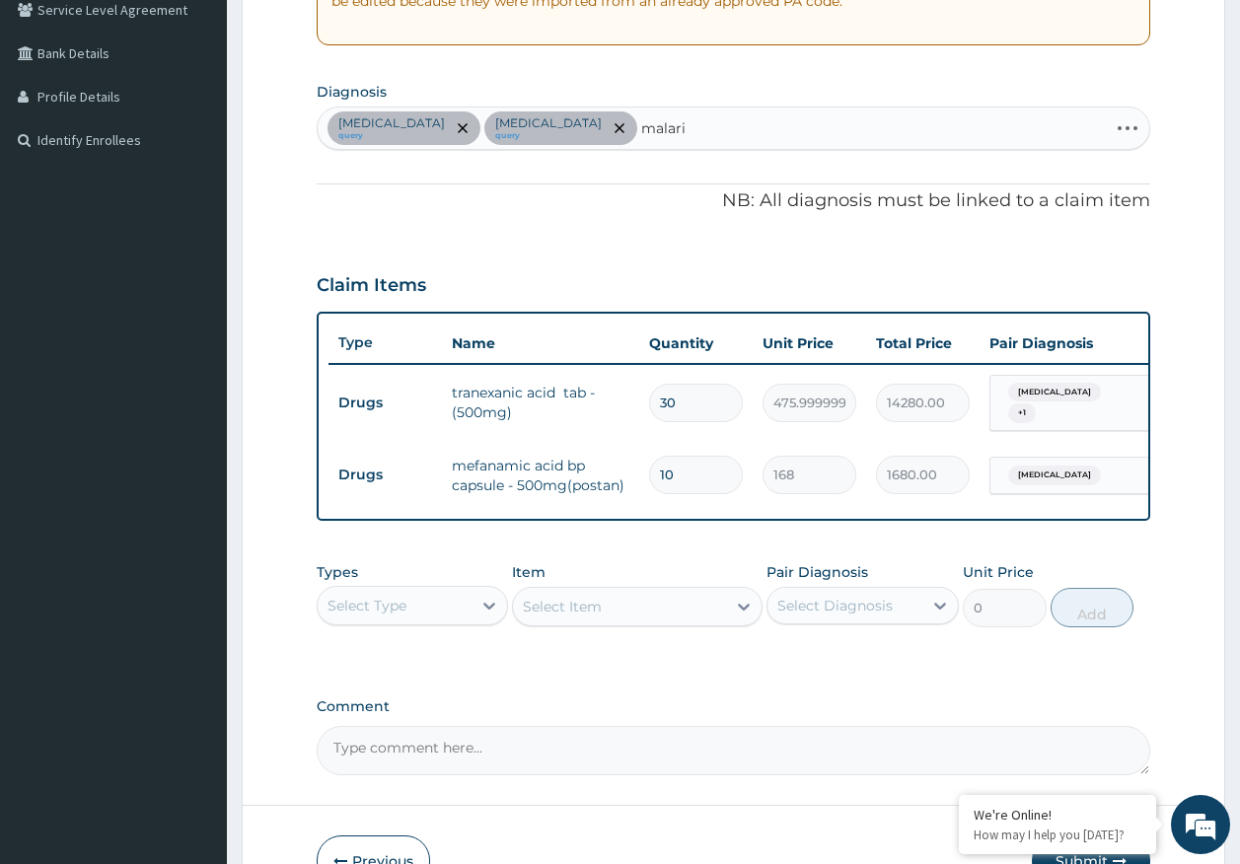
type input "malaria"
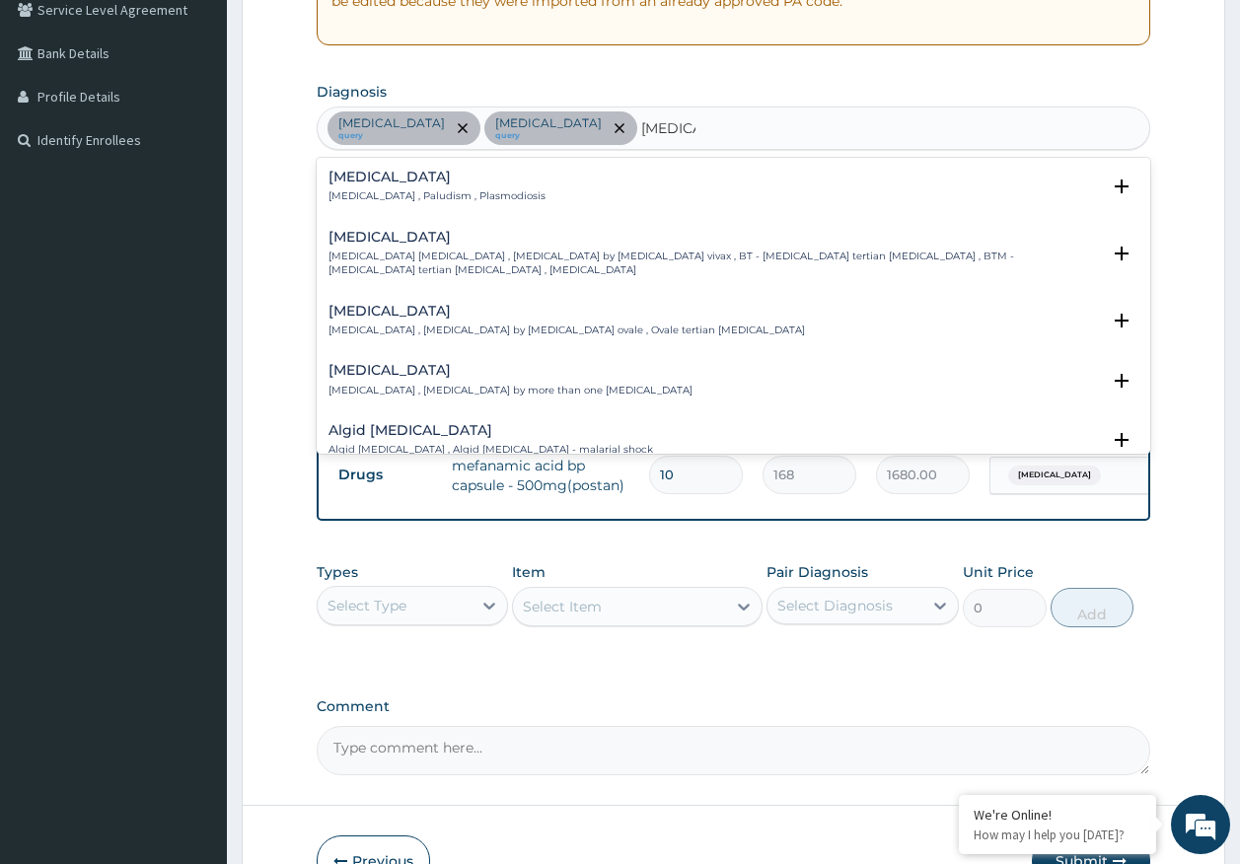
click at [350, 189] on p "Malaria , Paludism , Plasmodiosis" at bounding box center [437, 196] width 217 height 14
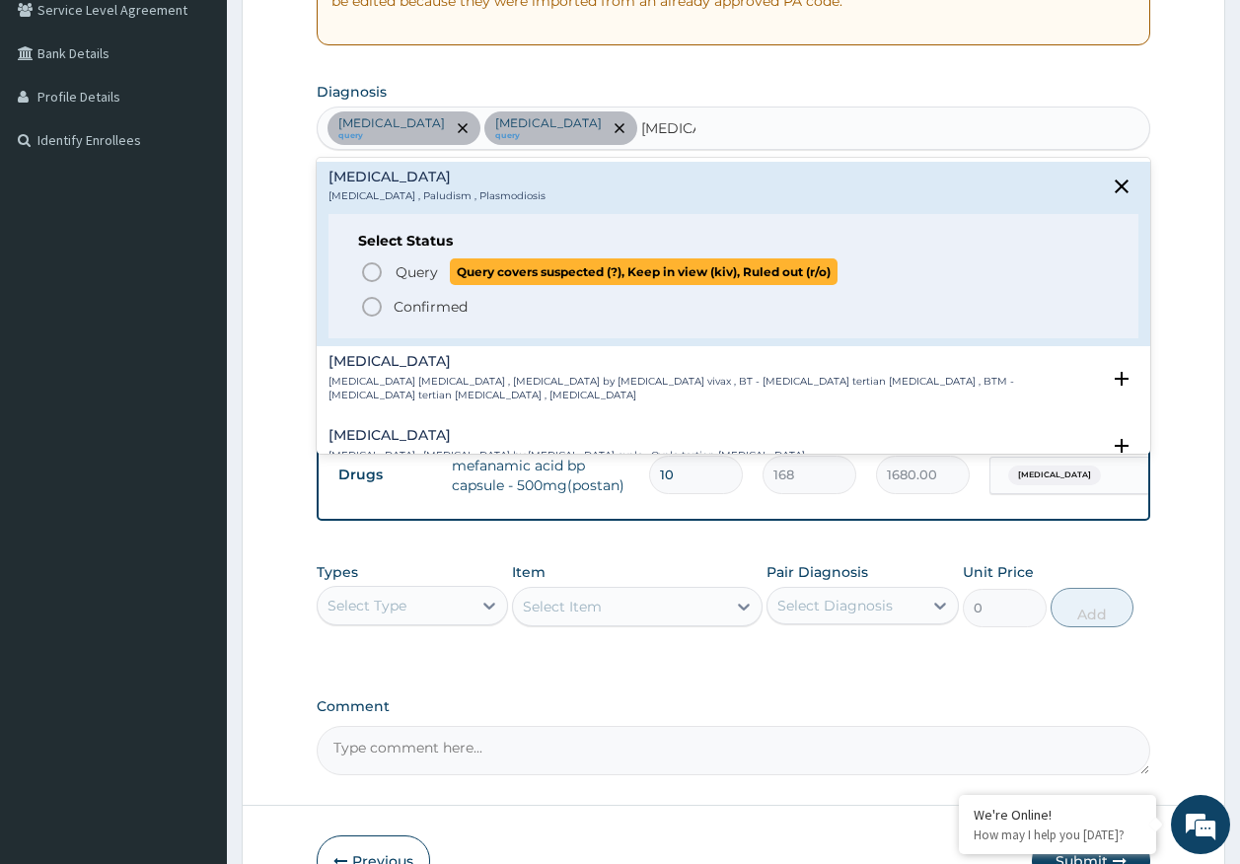
click at [417, 276] on span "Query" at bounding box center [417, 272] width 42 height 20
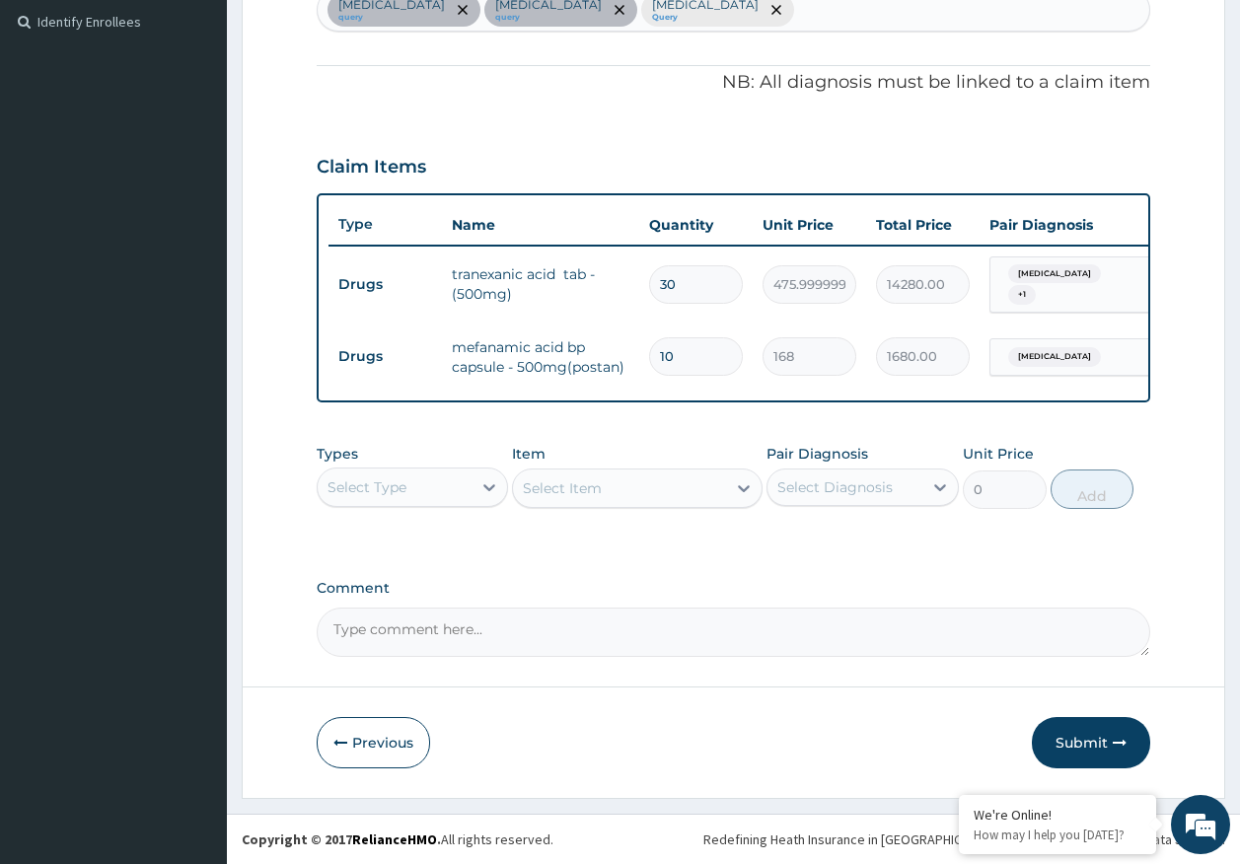
scroll to position [555, 0]
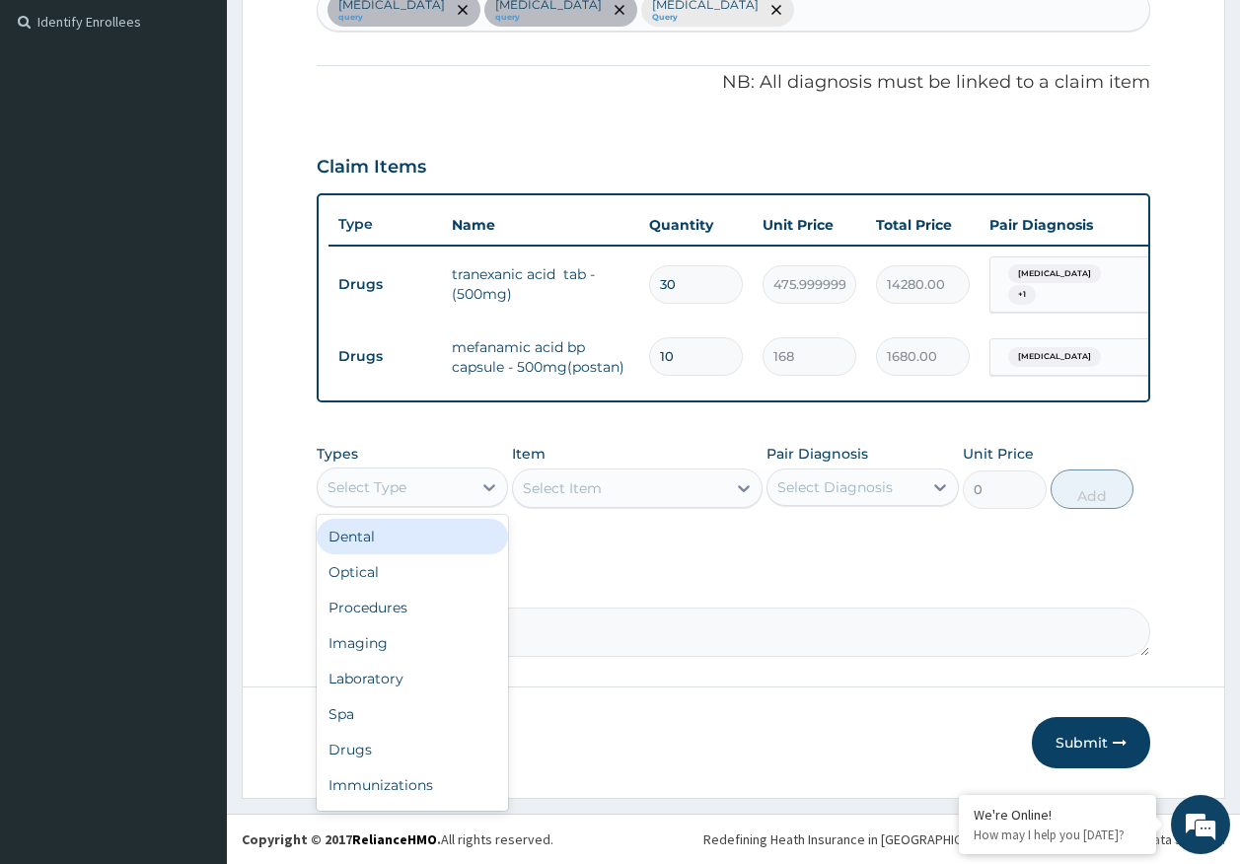
click at [414, 489] on div "Select Type" at bounding box center [395, 488] width 155 height 32
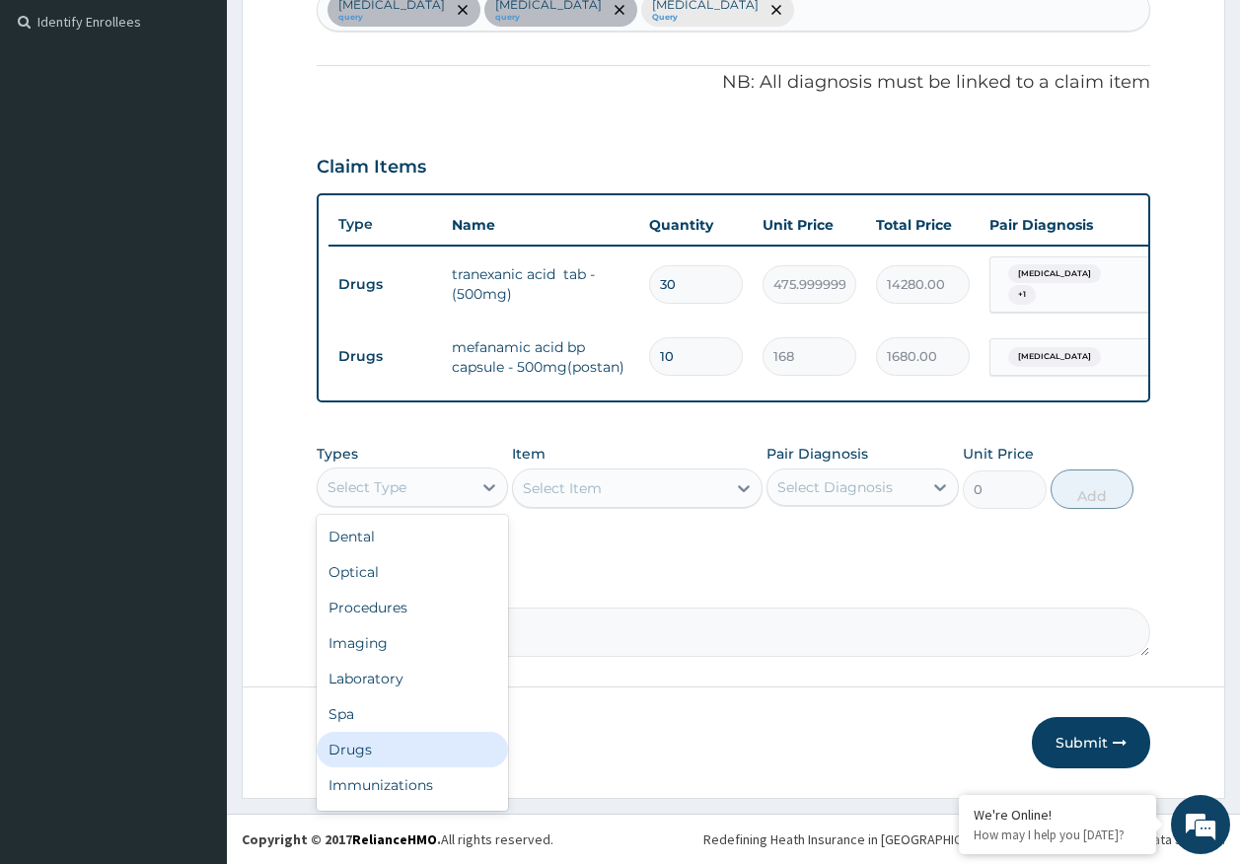
click at [358, 757] on div "Drugs" at bounding box center [413, 750] width 192 height 36
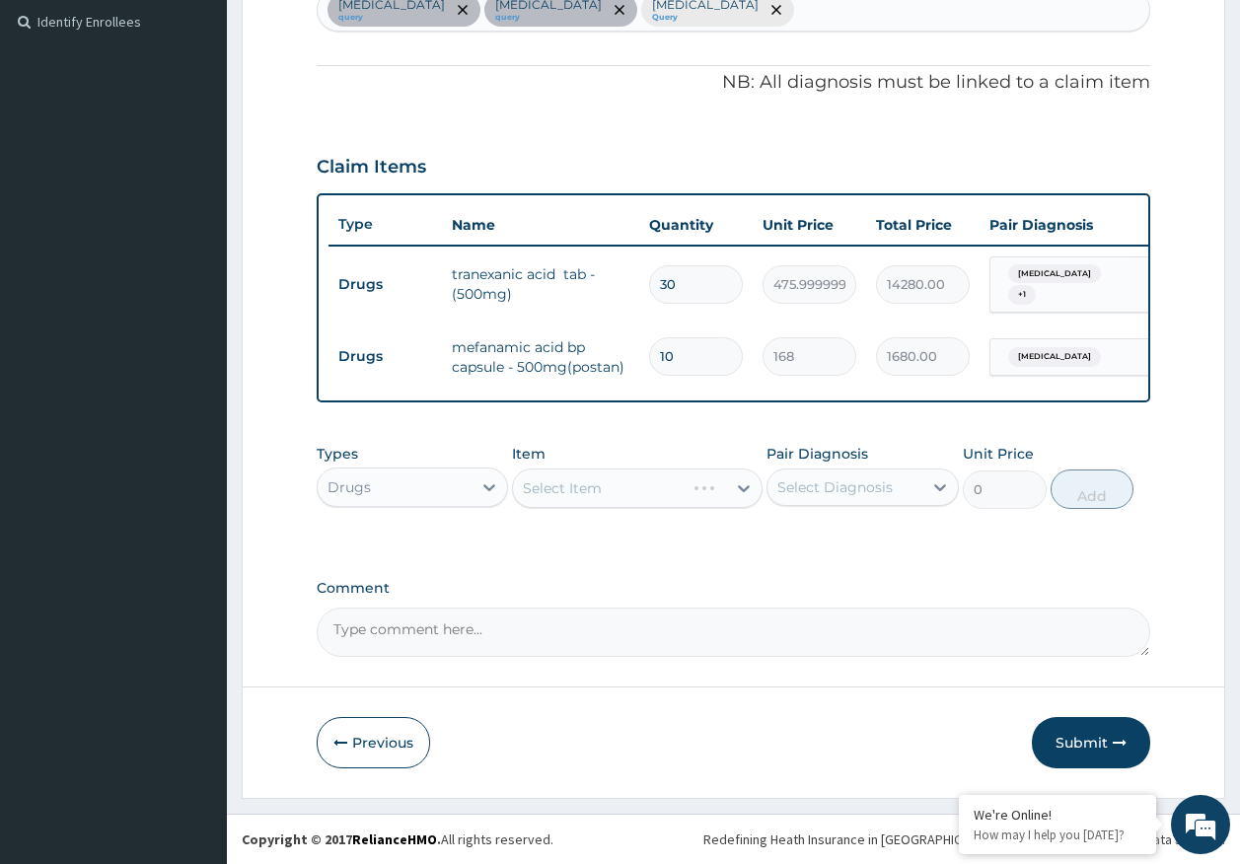
drag, startPoint x: 833, startPoint y: 488, endPoint x: 830, endPoint y: 504, distance: 16.1
click at [833, 487] on div "Select Diagnosis" at bounding box center [834, 487] width 115 height 20
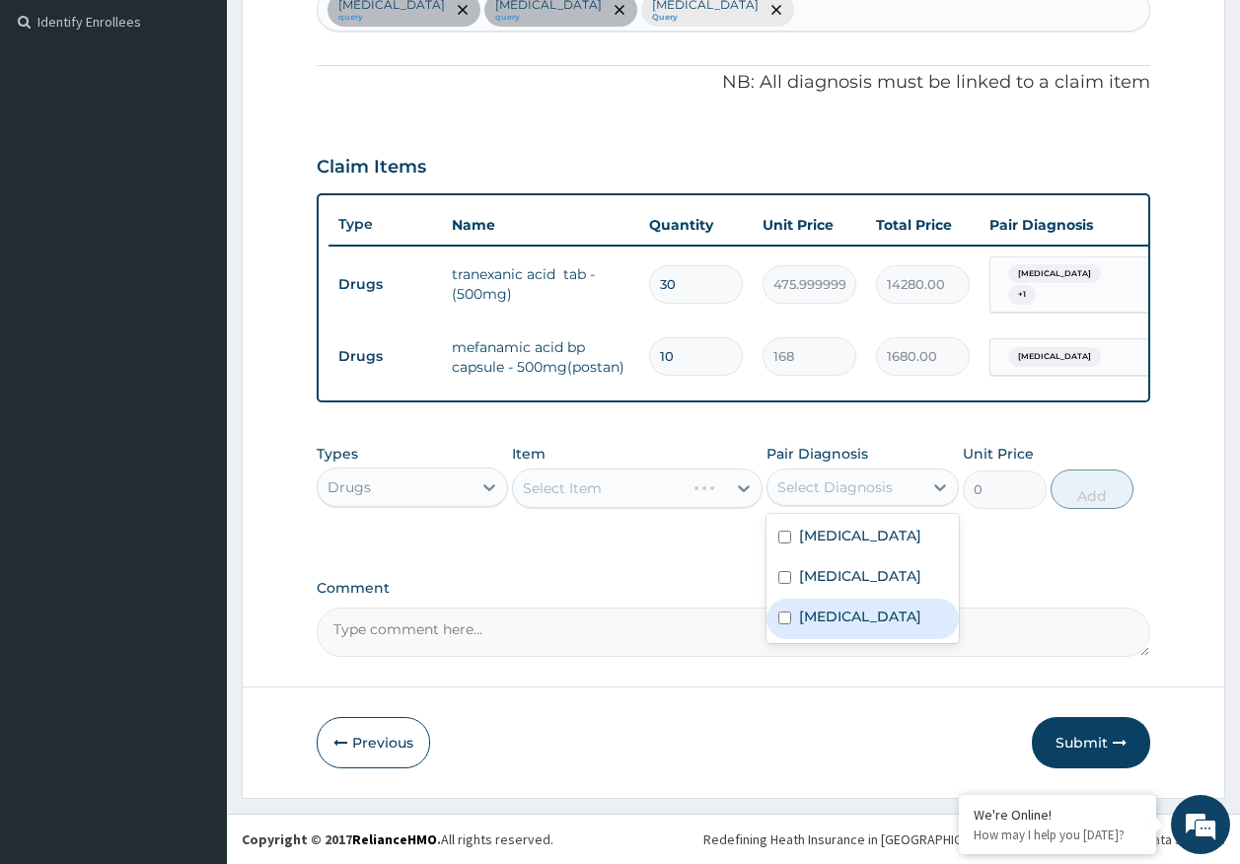
click at [835, 626] on label "Malaria" at bounding box center [860, 617] width 122 height 20
checkbox input "true"
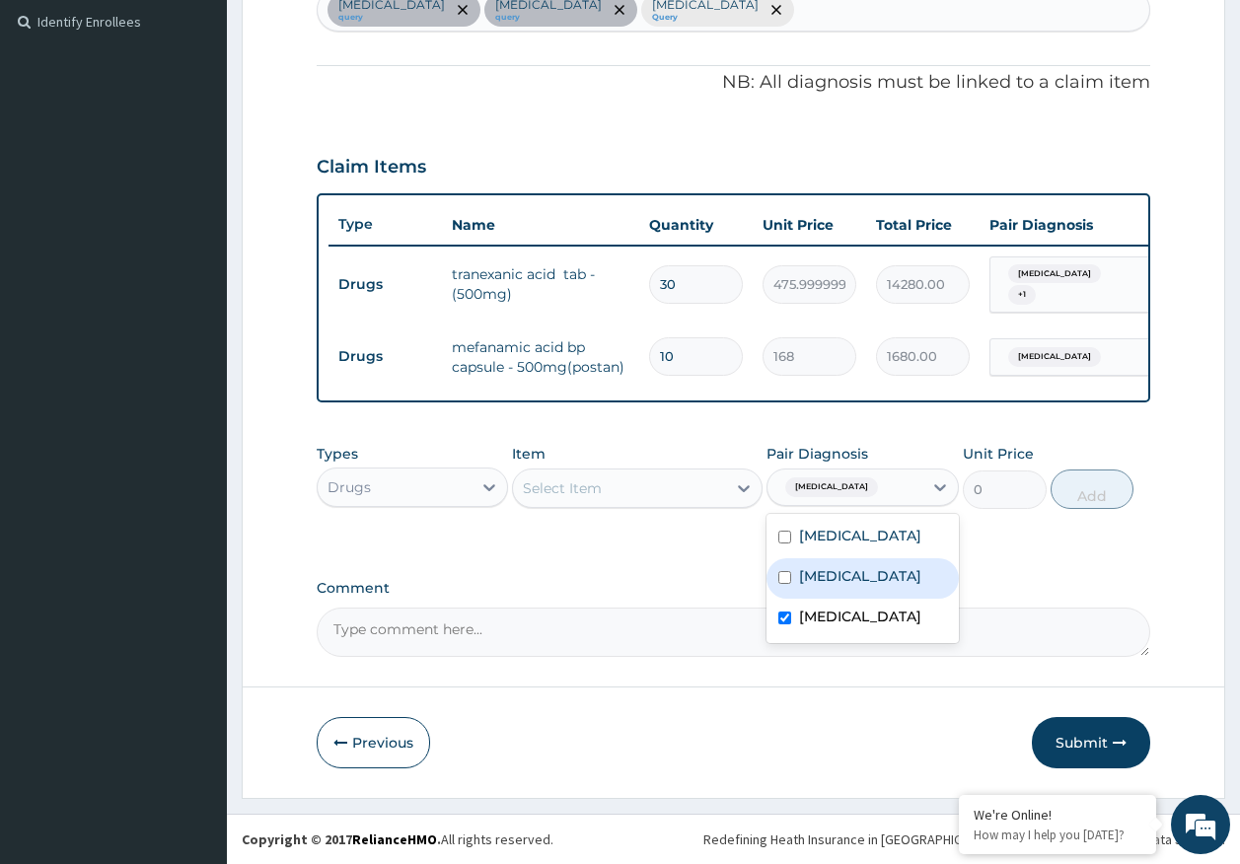
click at [607, 498] on div "Select Item" at bounding box center [619, 489] width 213 height 32
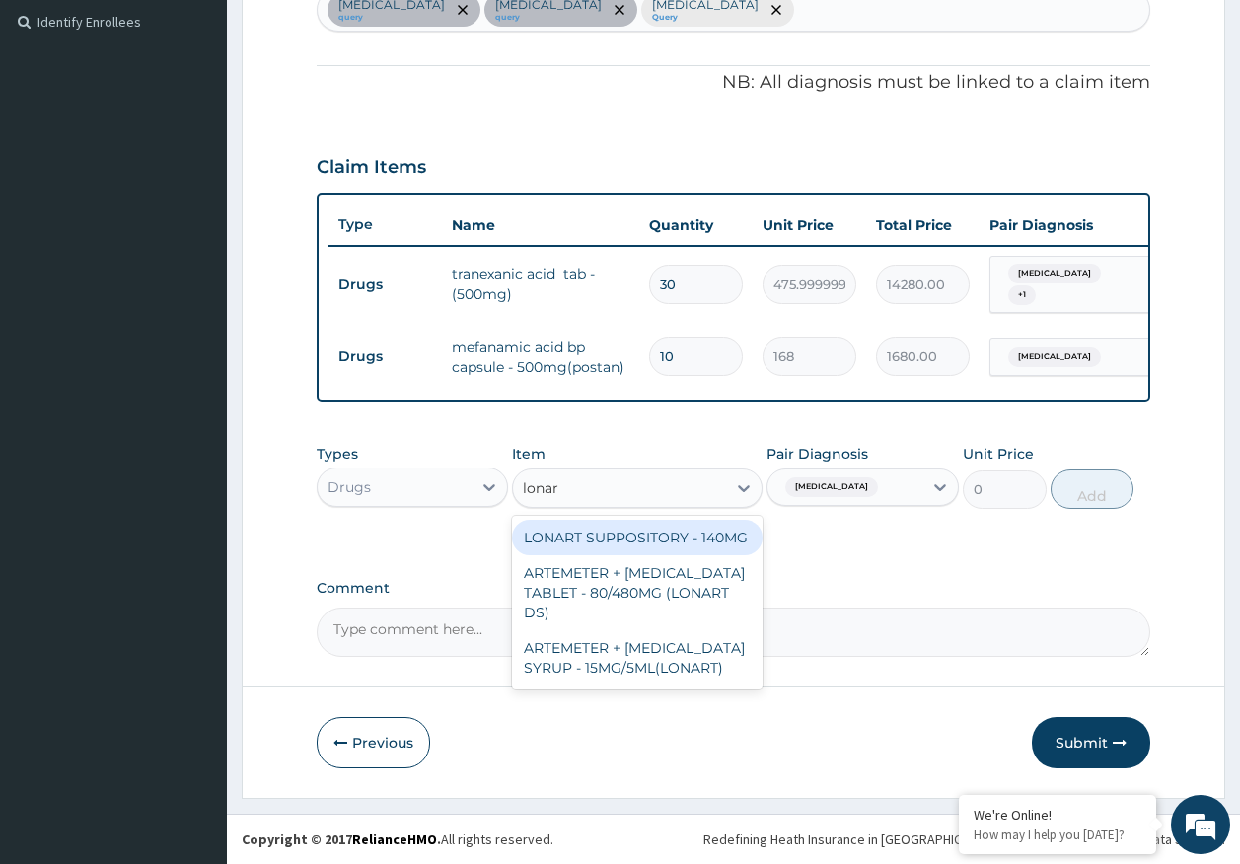
type input "lonart"
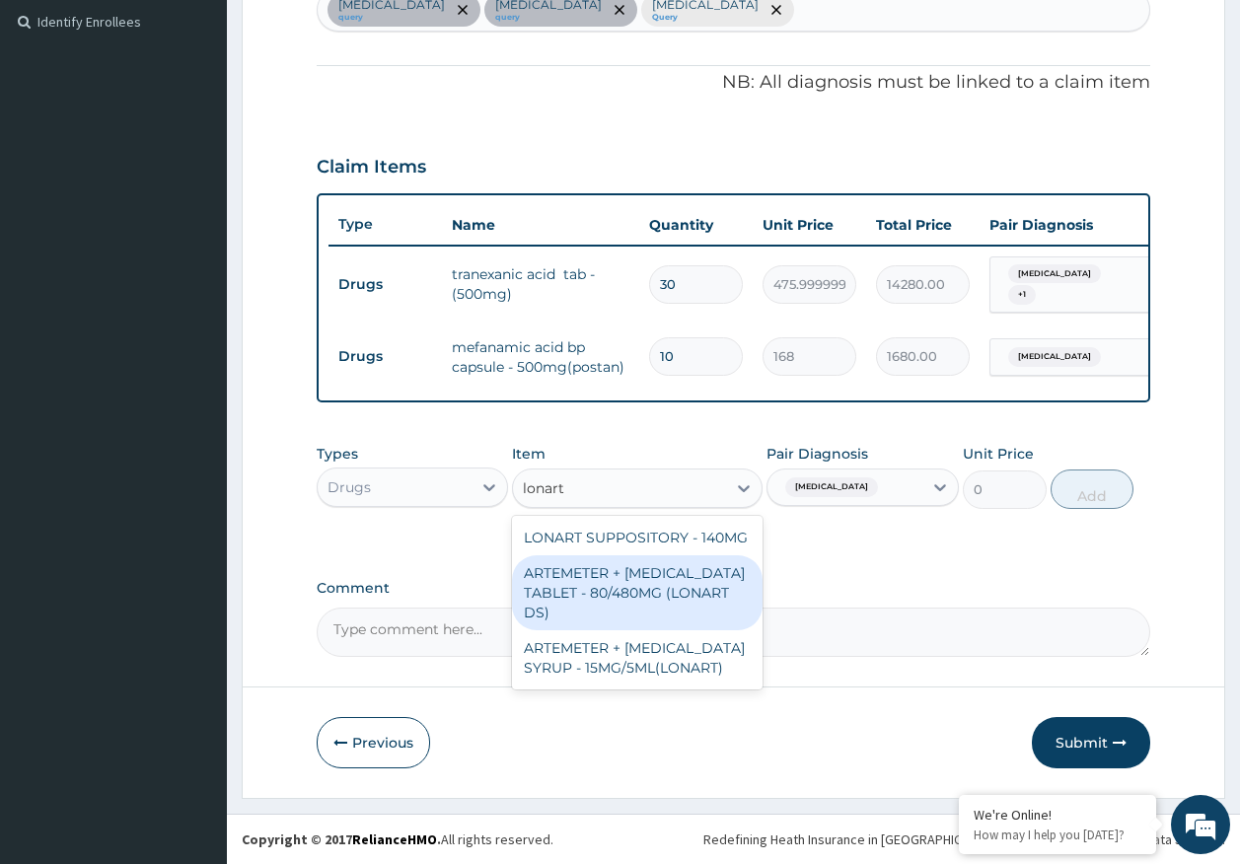
click at [666, 581] on div "ARTEMETER + LUMEFANTRINE TABLET - 80/480MG (LONART DS)" at bounding box center [637, 592] width 251 height 75
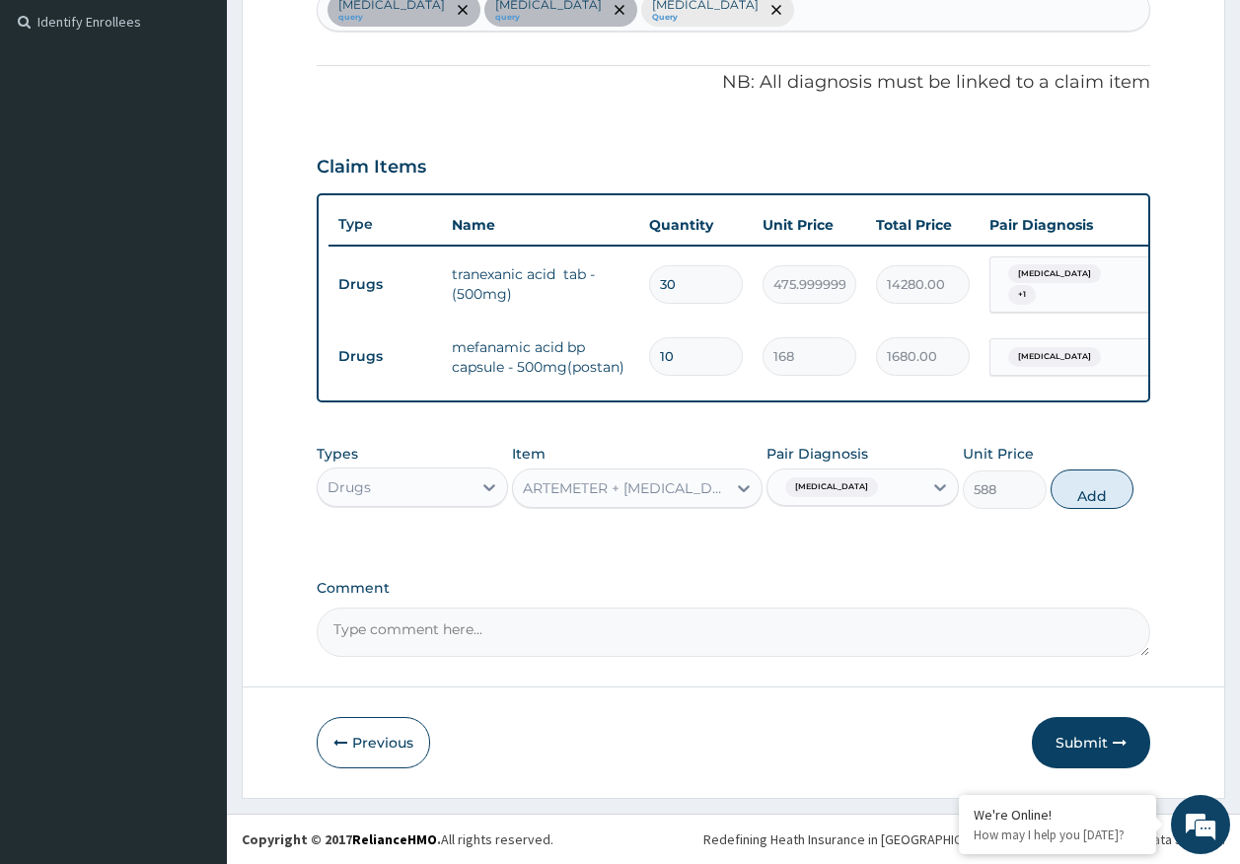
drag, startPoint x: 1113, startPoint y: 489, endPoint x: 872, endPoint y: 520, distance: 242.6
click at [1112, 489] on button "Add" at bounding box center [1093, 489] width 84 height 39
type input "0"
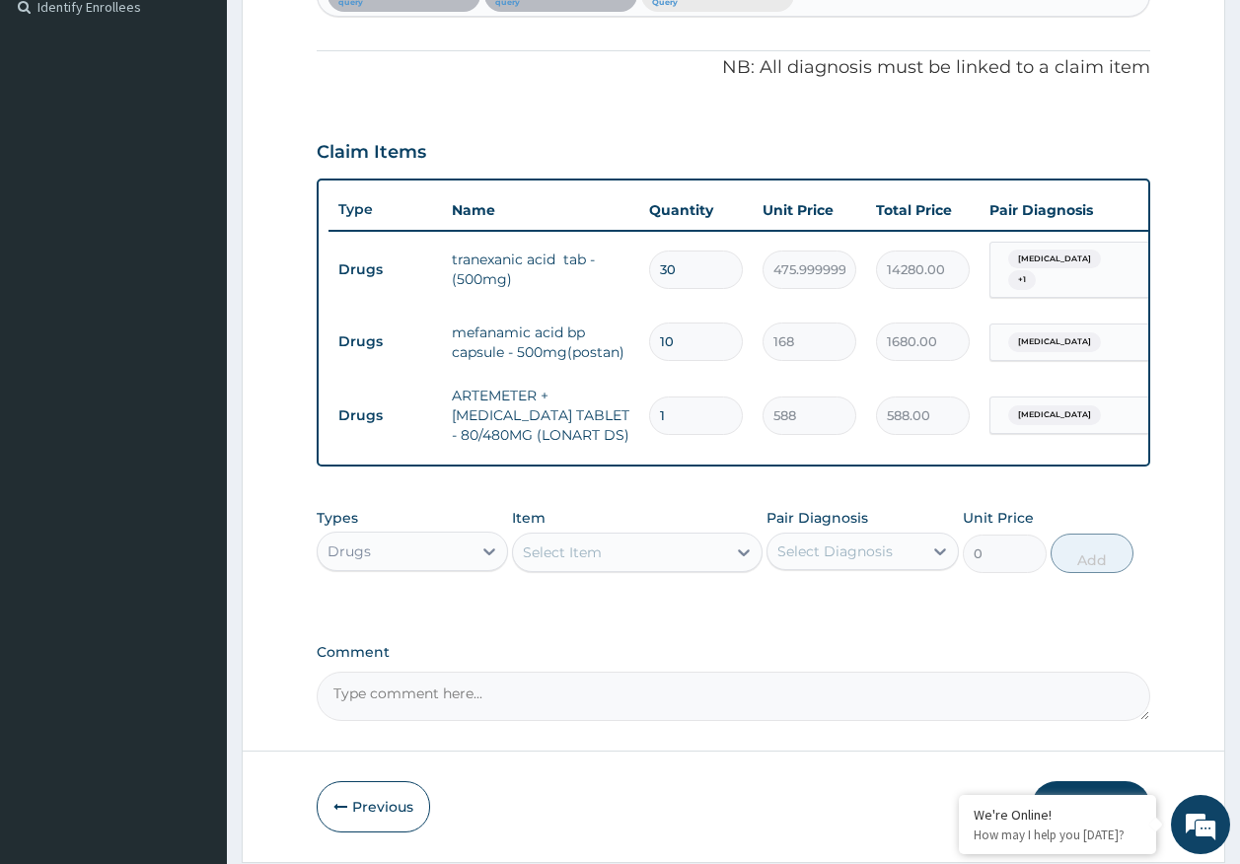
click at [651, 568] on div "Select Item" at bounding box center [619, 553] width 213 height 32
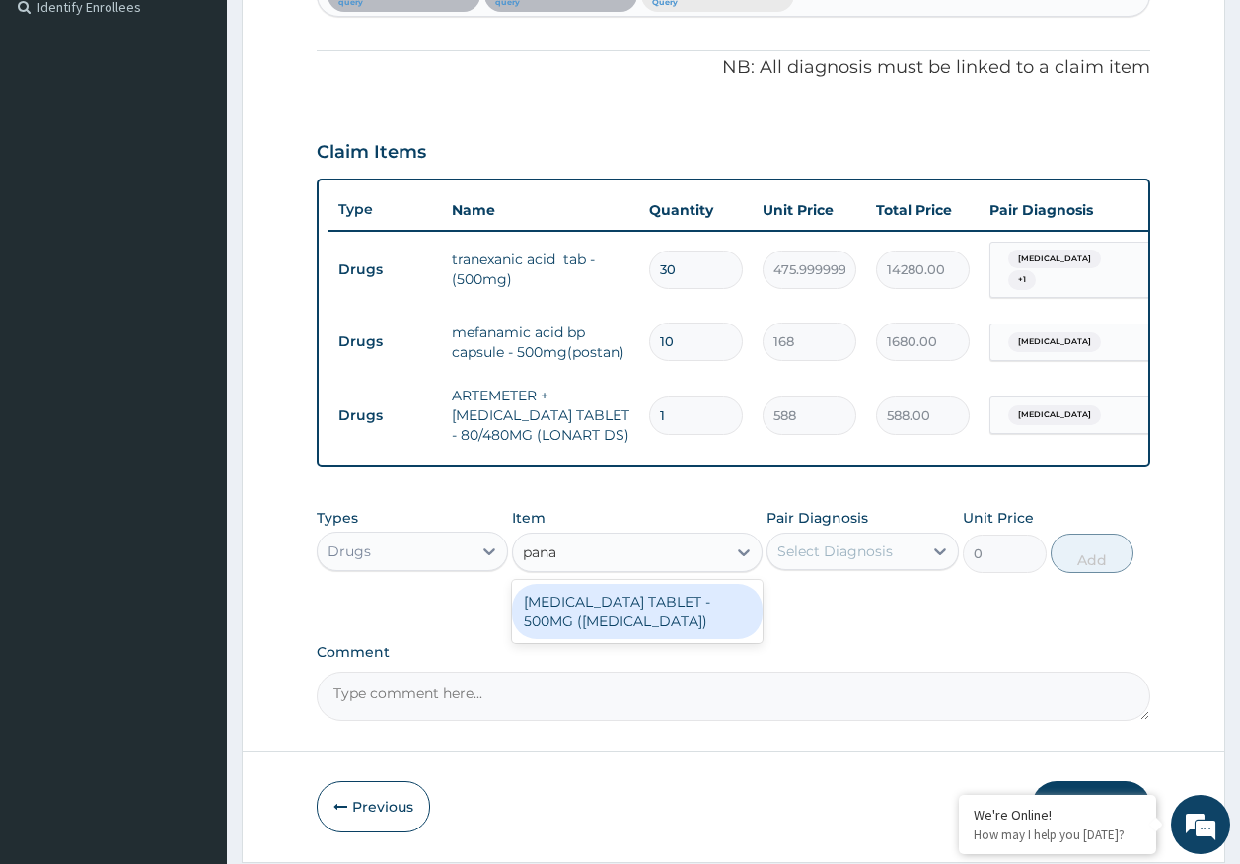
type input "panad"
click at [648, 637] on div "PARACETAMOL TABLET - 500MG (PANADOL)" at bounding box center [637, 611] width 251 height 55
type input "42"
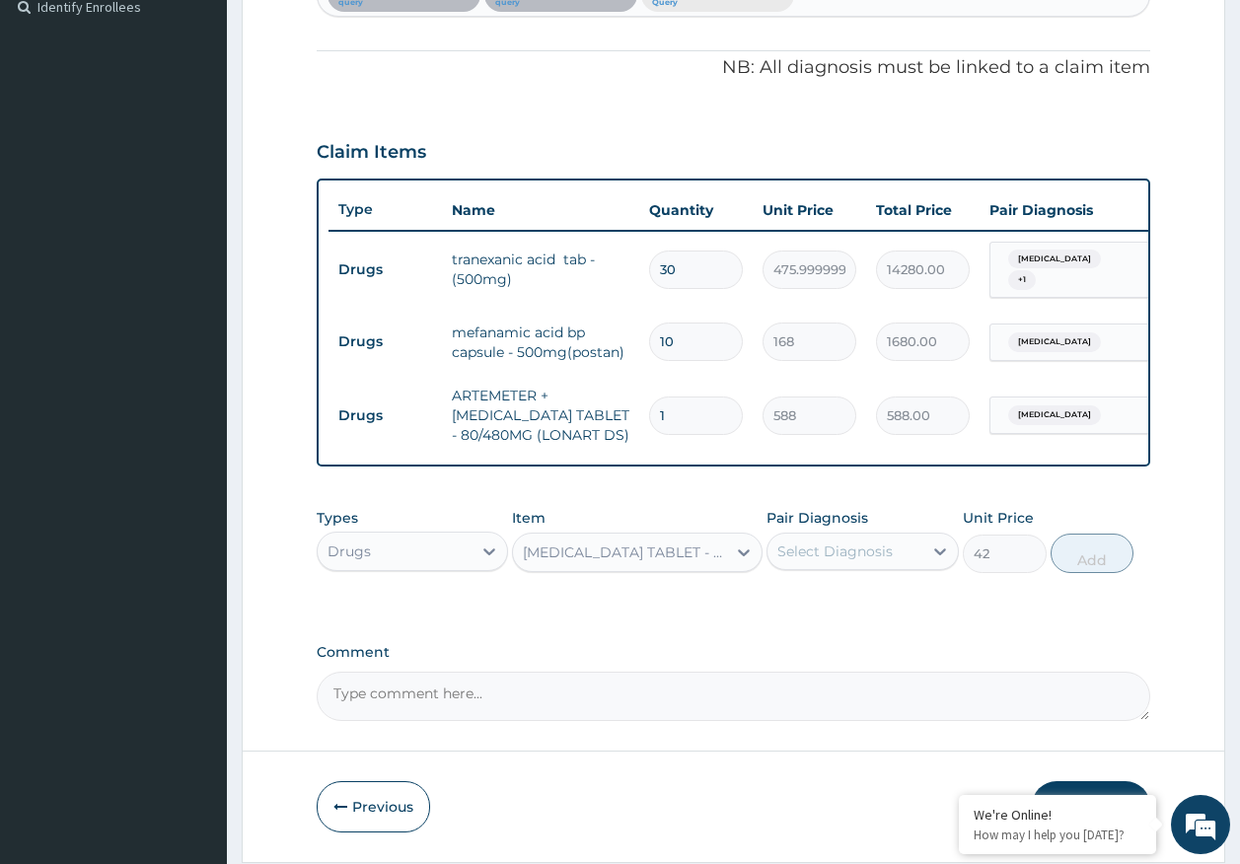
drag, startPoint x: 852, startPoint y: 552, endPoint x: 846, endPoint y: 590, distance: 38.0
click at [853, 554] on div "Select Diagnosis" at bounding box center [844, 552] width 155 height 32
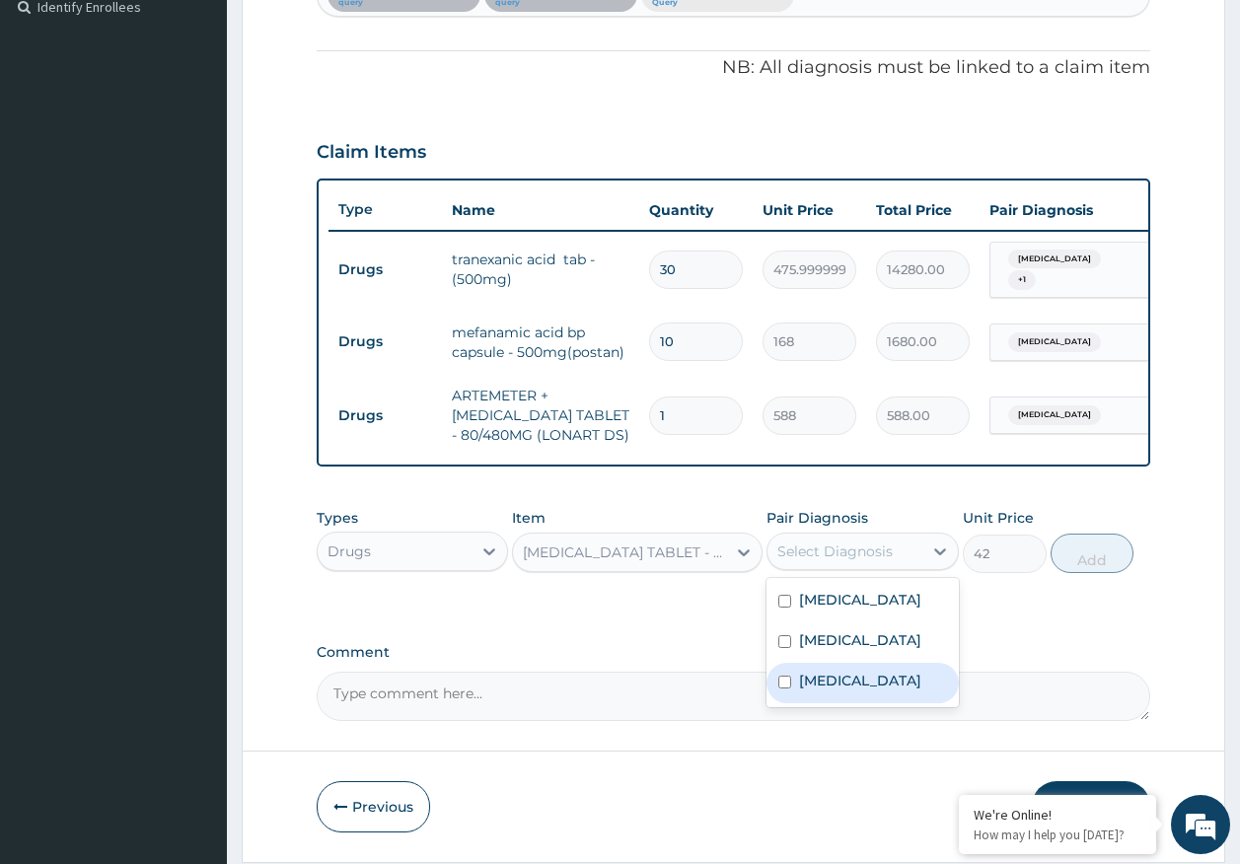
drag, startPoint x: 830, startPoint y: 729, endPoint x: 996, endPoint y: 654, distance: 182.8
click at [830, 703] on div "Malaria" at bounding box center [863, 683] width 192 height 40
checkbox input "true"
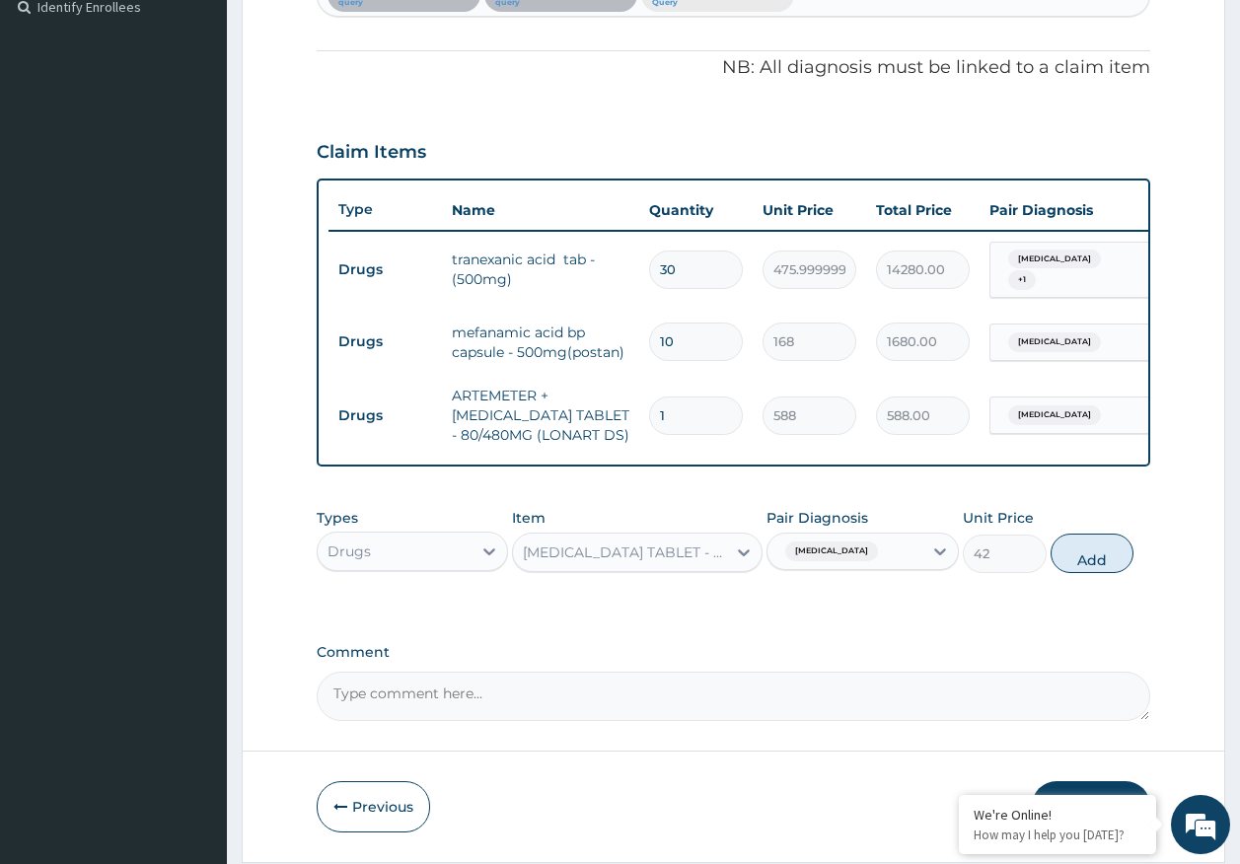
click at [1094, 573] on button "Add" at bounding box center [1093, 553] width 84 height 39
type input "0"
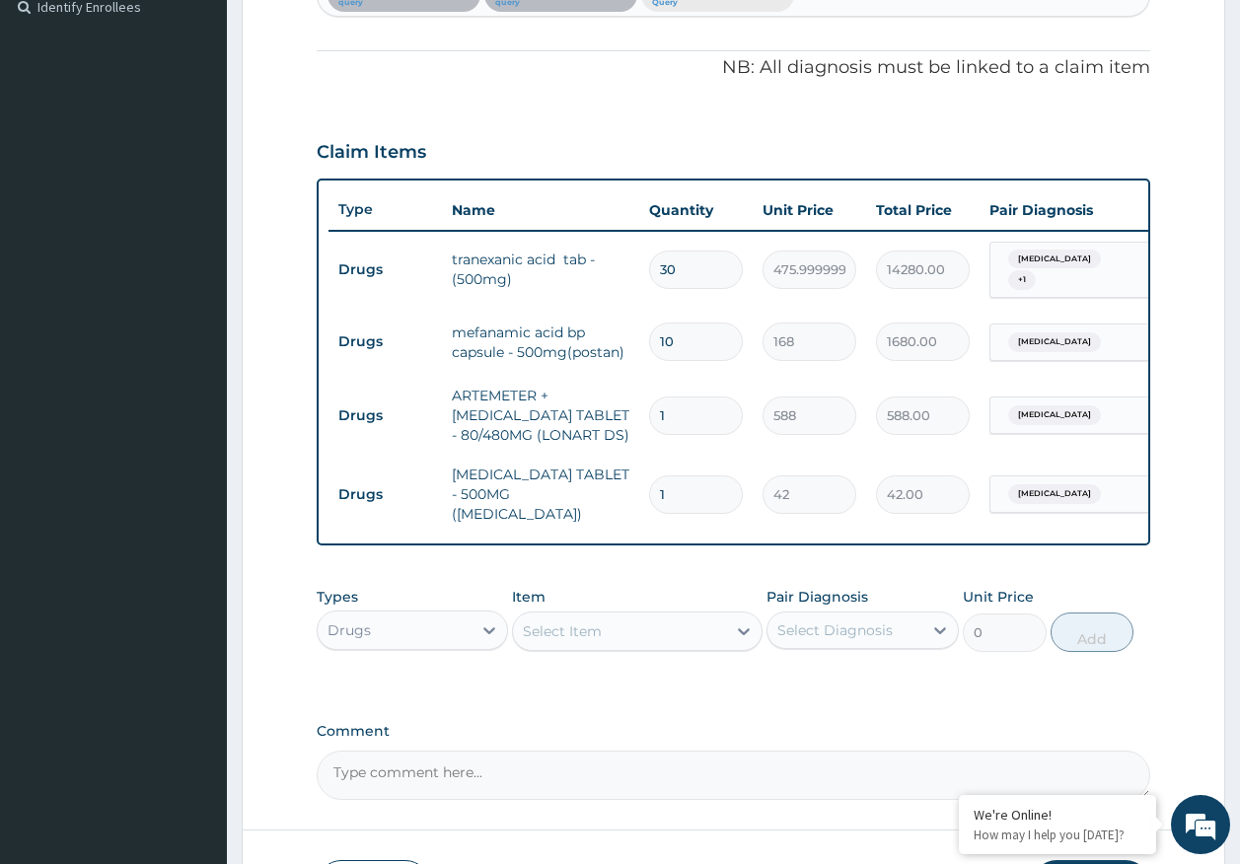
type input "0.00"
type input "1"
type input "42.00"
type input "18"
type input "756.00"
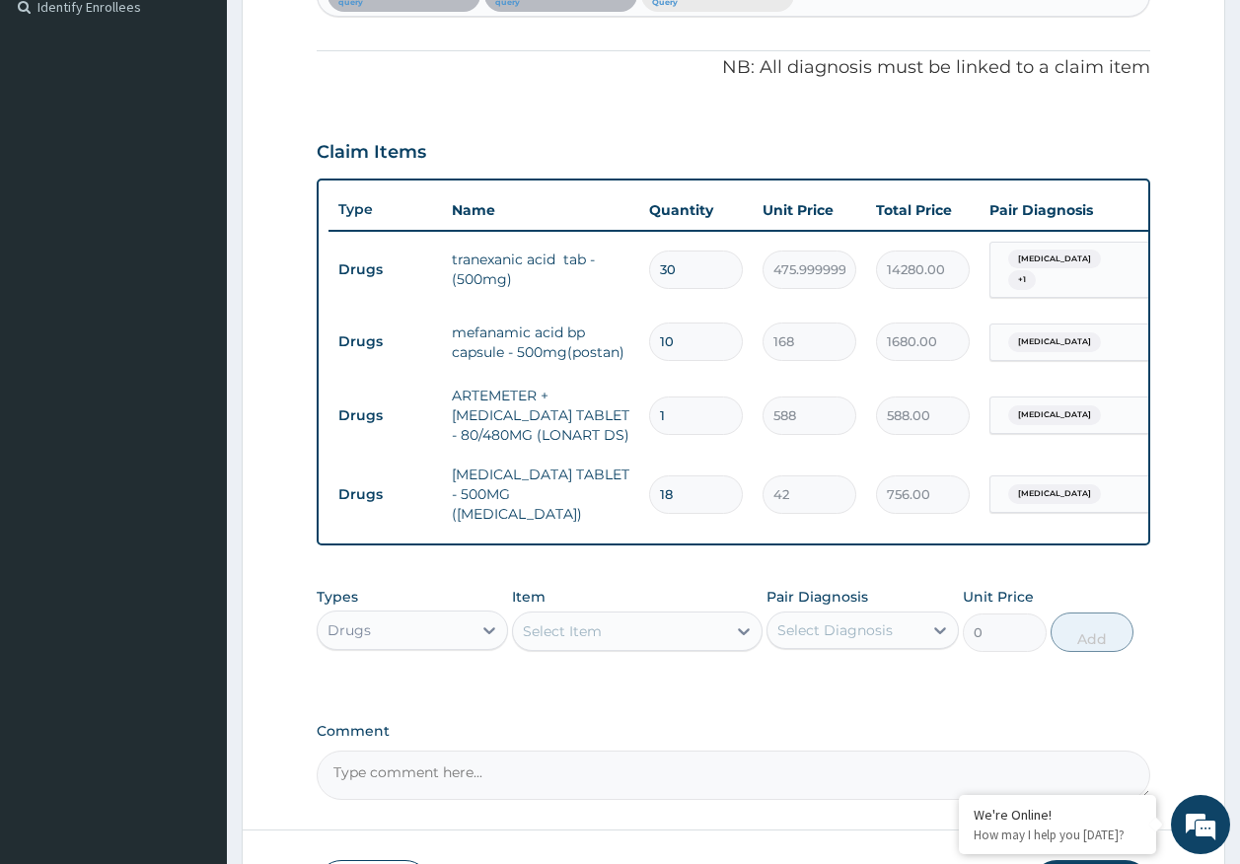
type input "18"
click at [714, 426] on input "1" at bounding box center [696, 416] width 94 height 38
type input "0.00"
type input "6"
type input "3528.00"
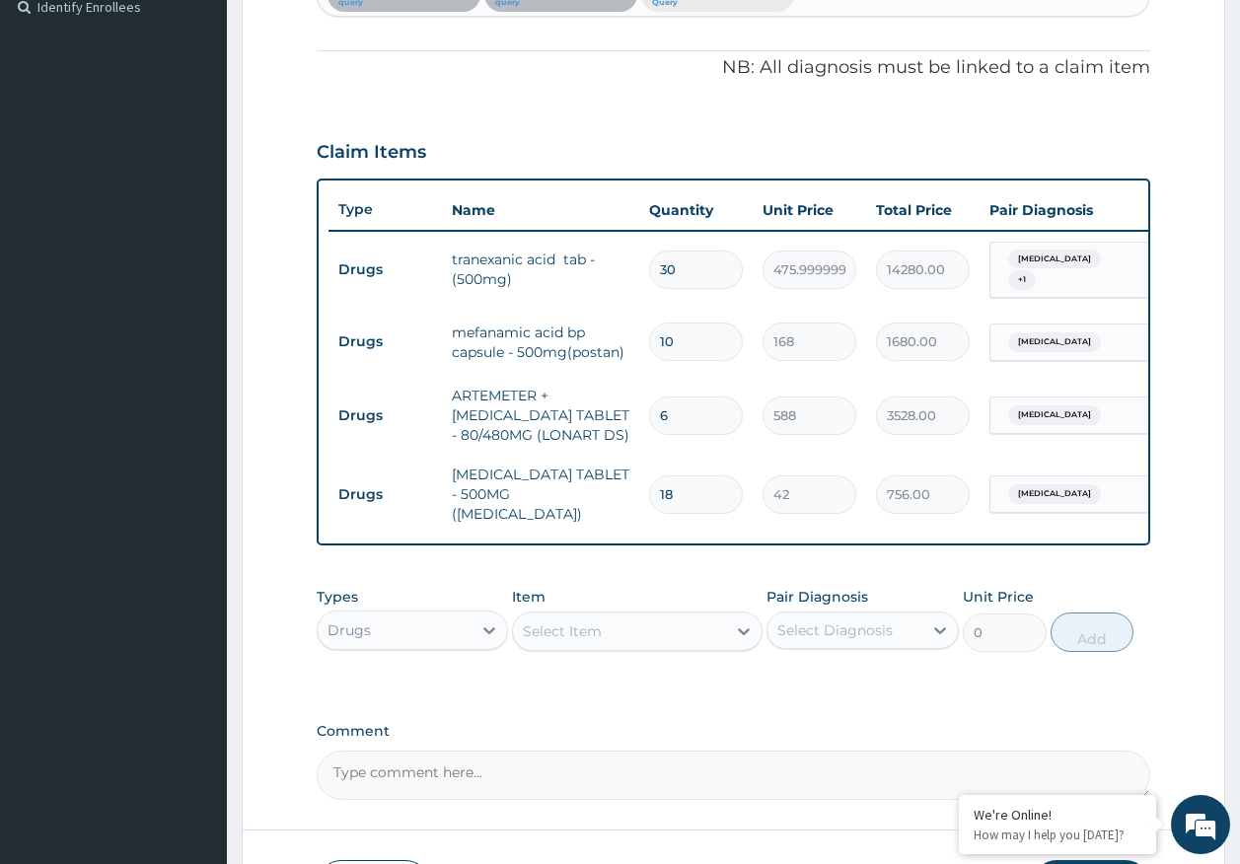
type input "6"
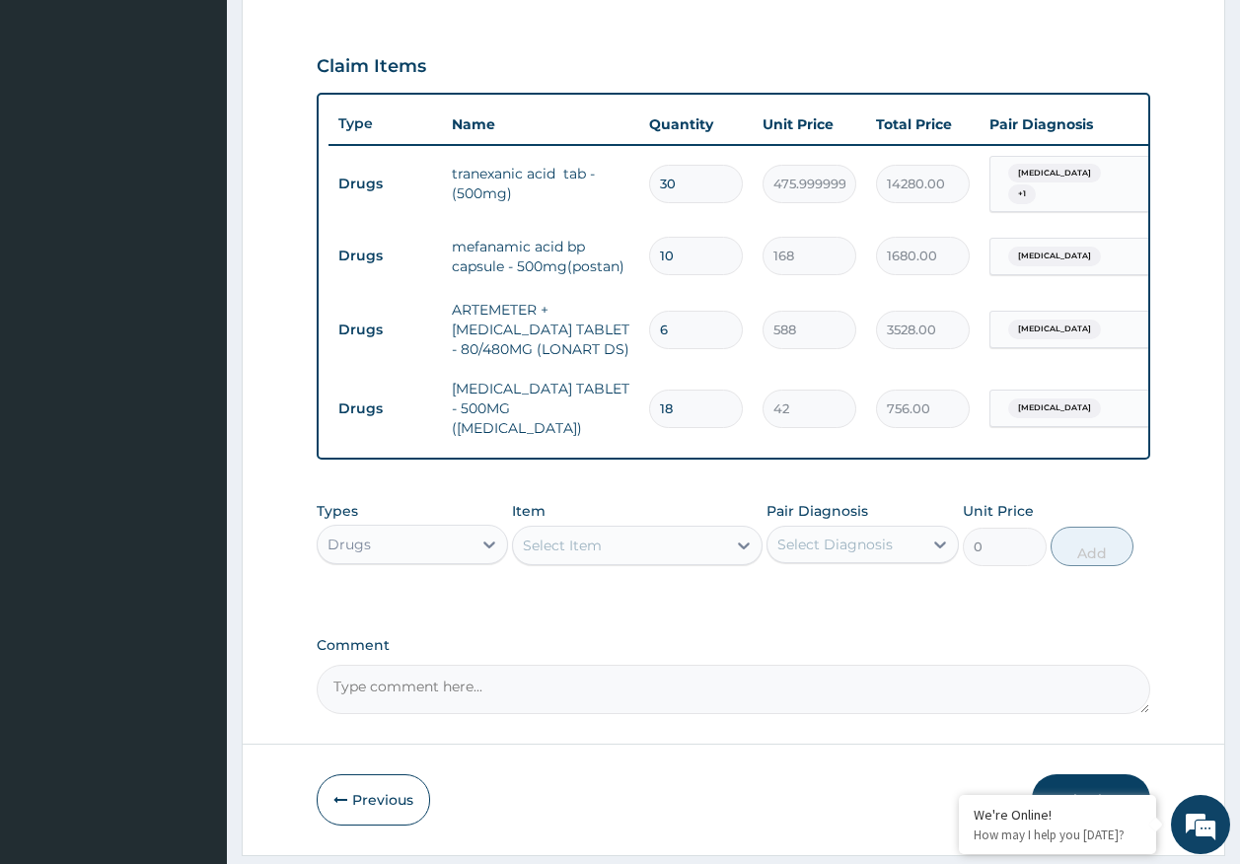
scroll to position [702, 0]
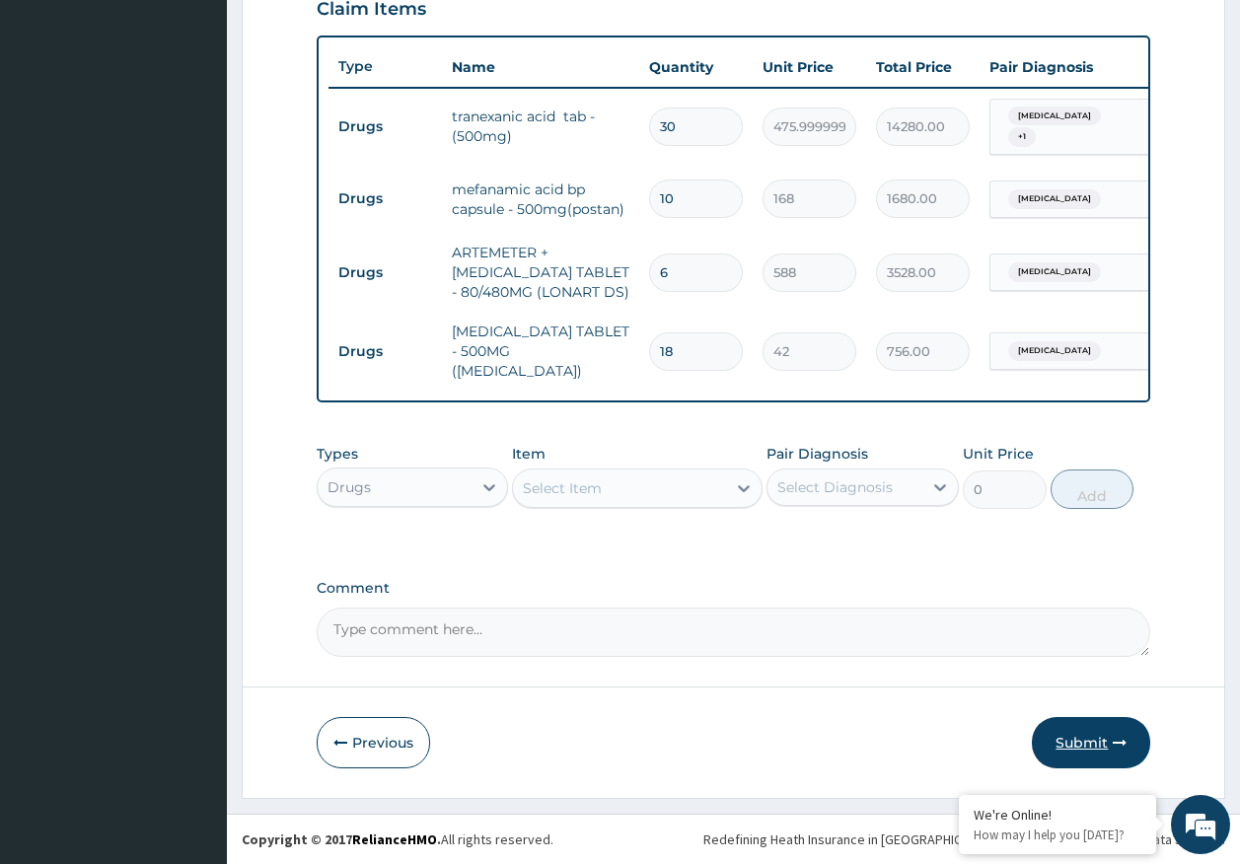
click at [1077, 737] on button "Submit" at bounding box center [1091, 742] width 118 height 51
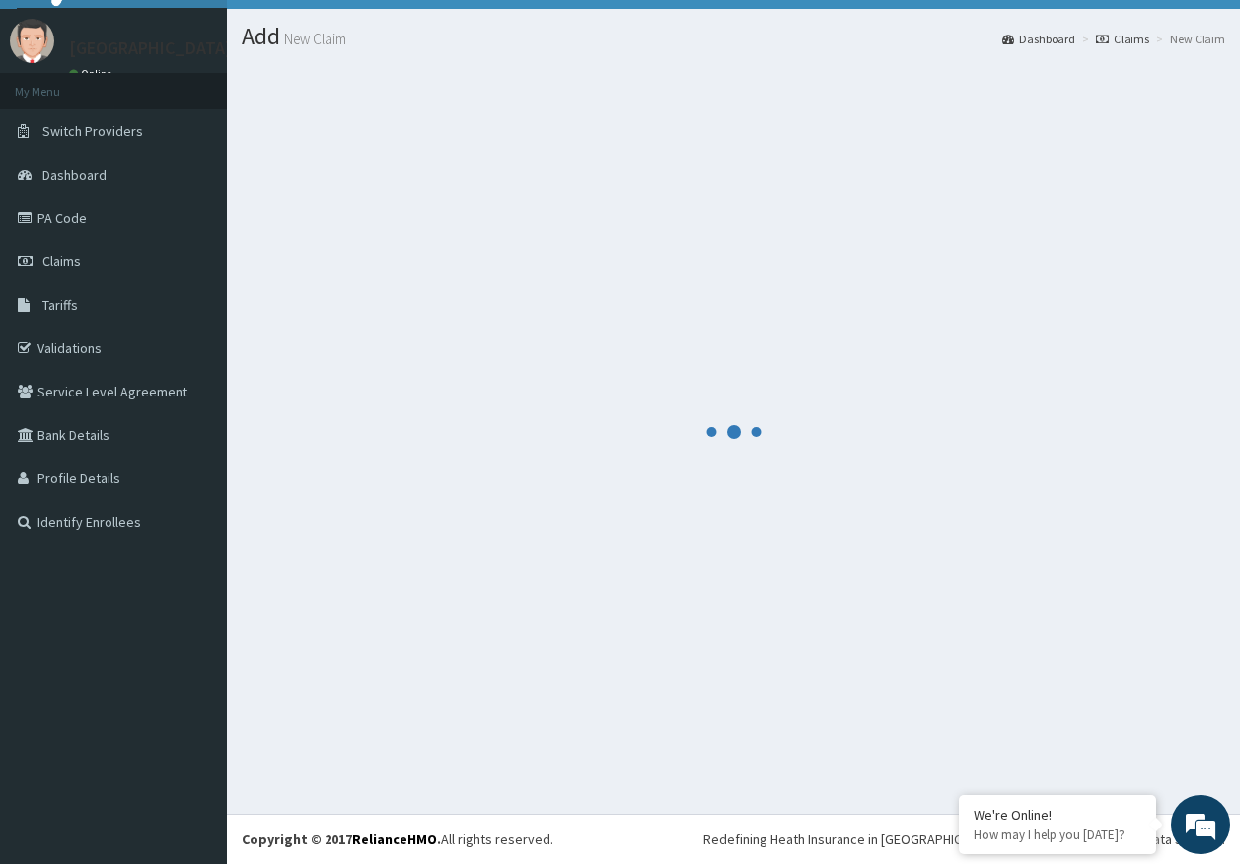
scroll to position [40, 0]
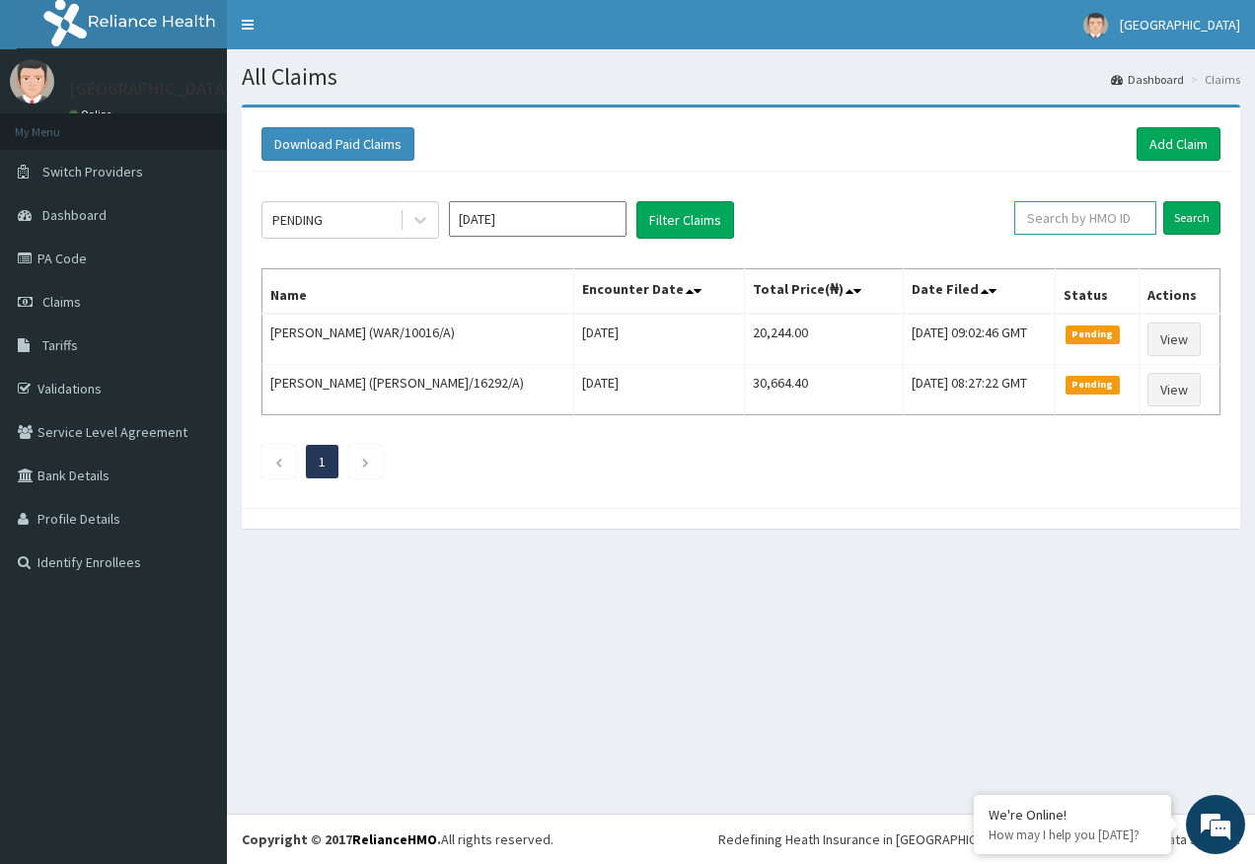
click at [1058, 223] on input "text" at bounding box center [1085, 218] width 142 height 34
paste input "CPS/10009/A"
type input "CPS/10009/A"
click at [1193, 214] on input "Search" at bounding box center [1191, 218] width 57 height 34
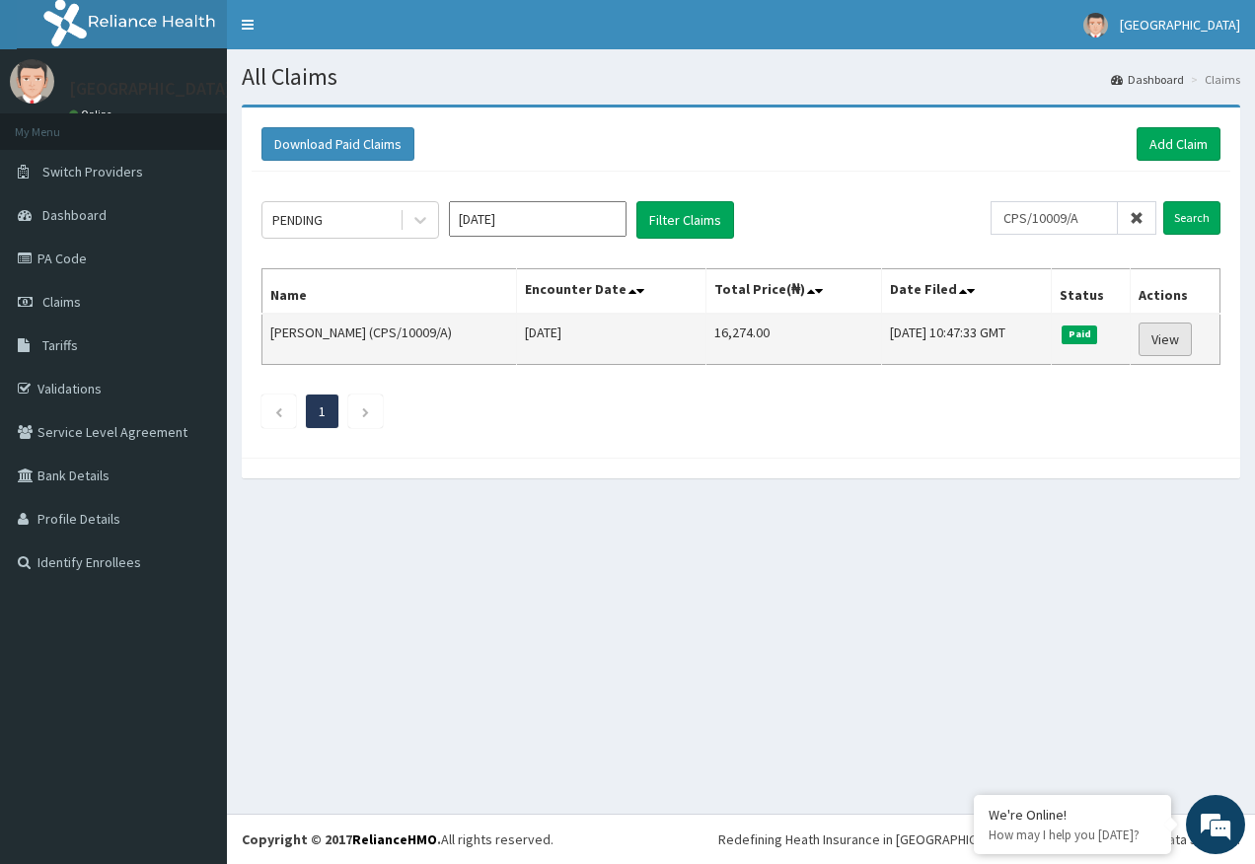
click at [1173, 339] on link "View" at bounding box center [1164, 340] width 53 height 34
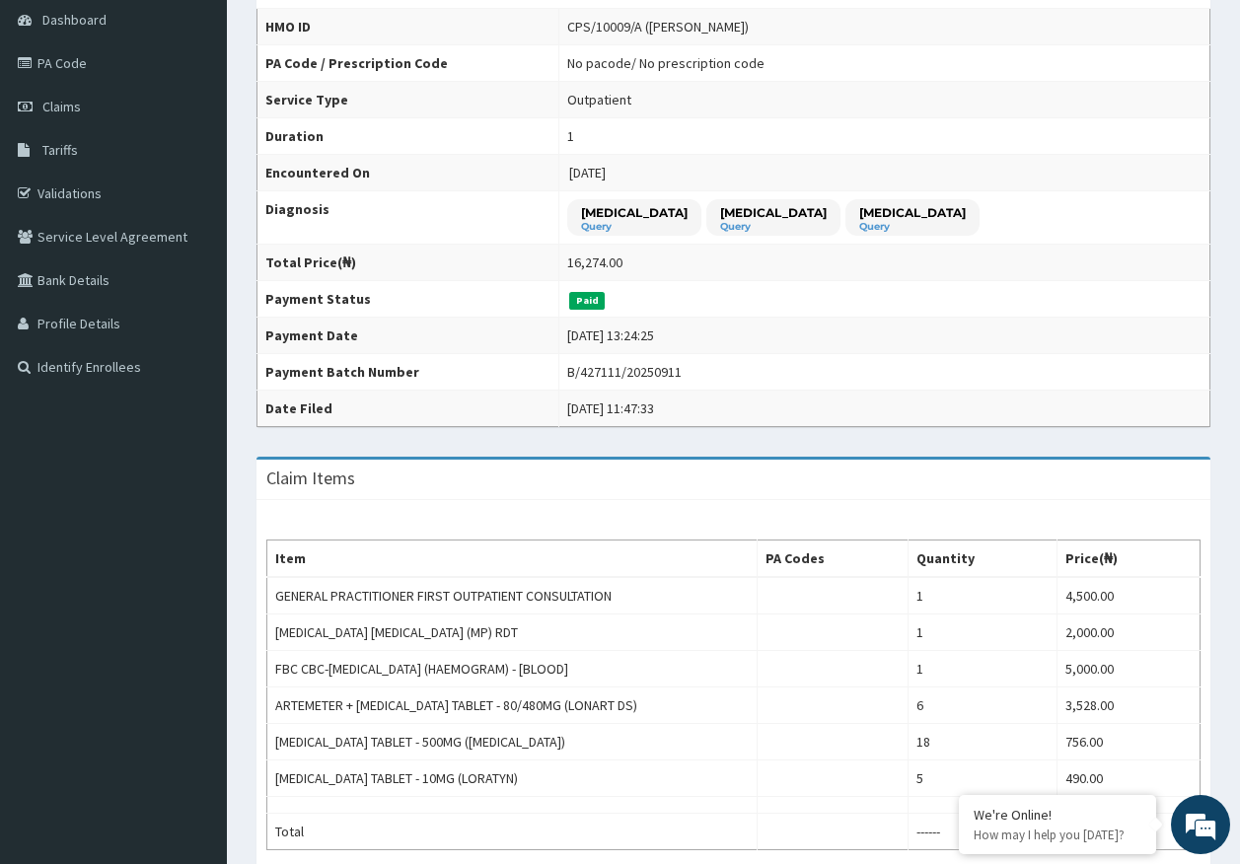
scroll to position [197, 0]
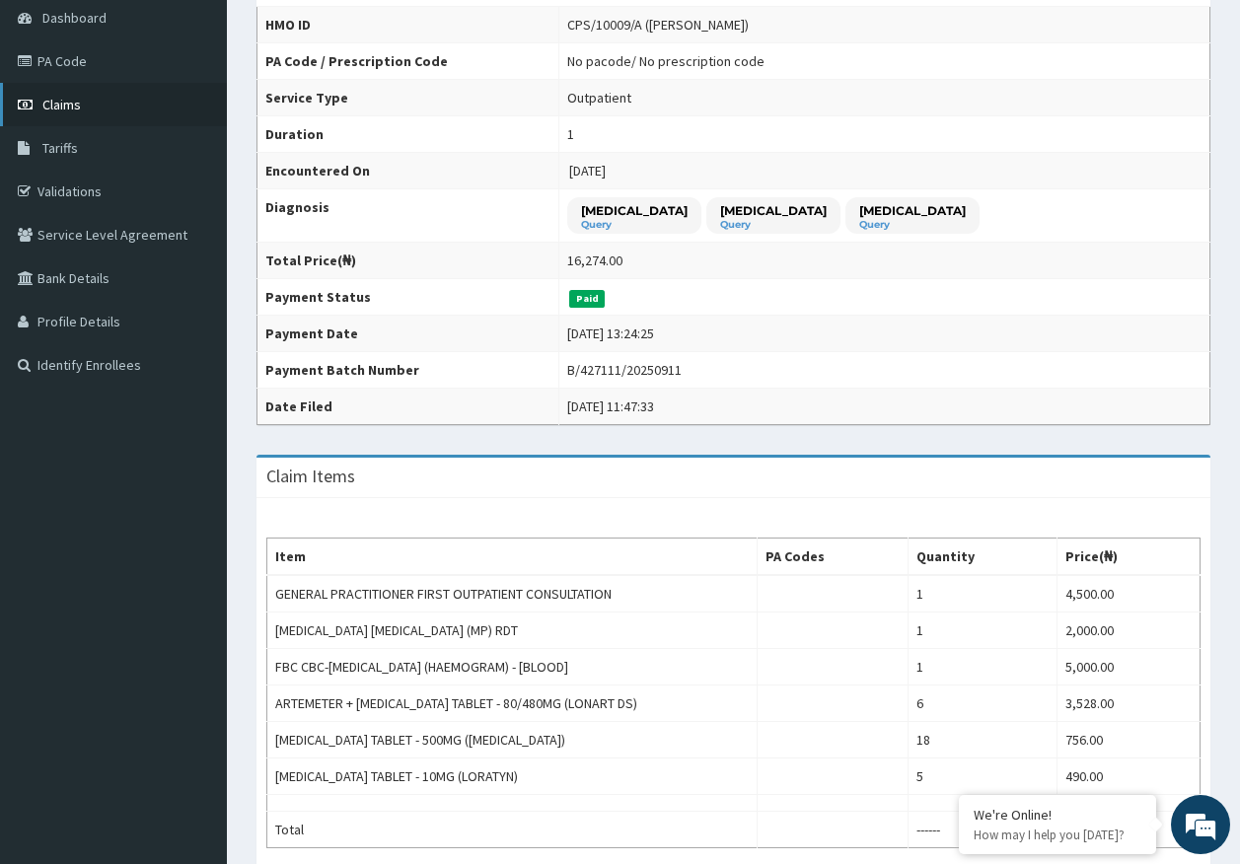
click at [60, 101] on span "Claims" at bounding box center [61, 105] width 38 height 18
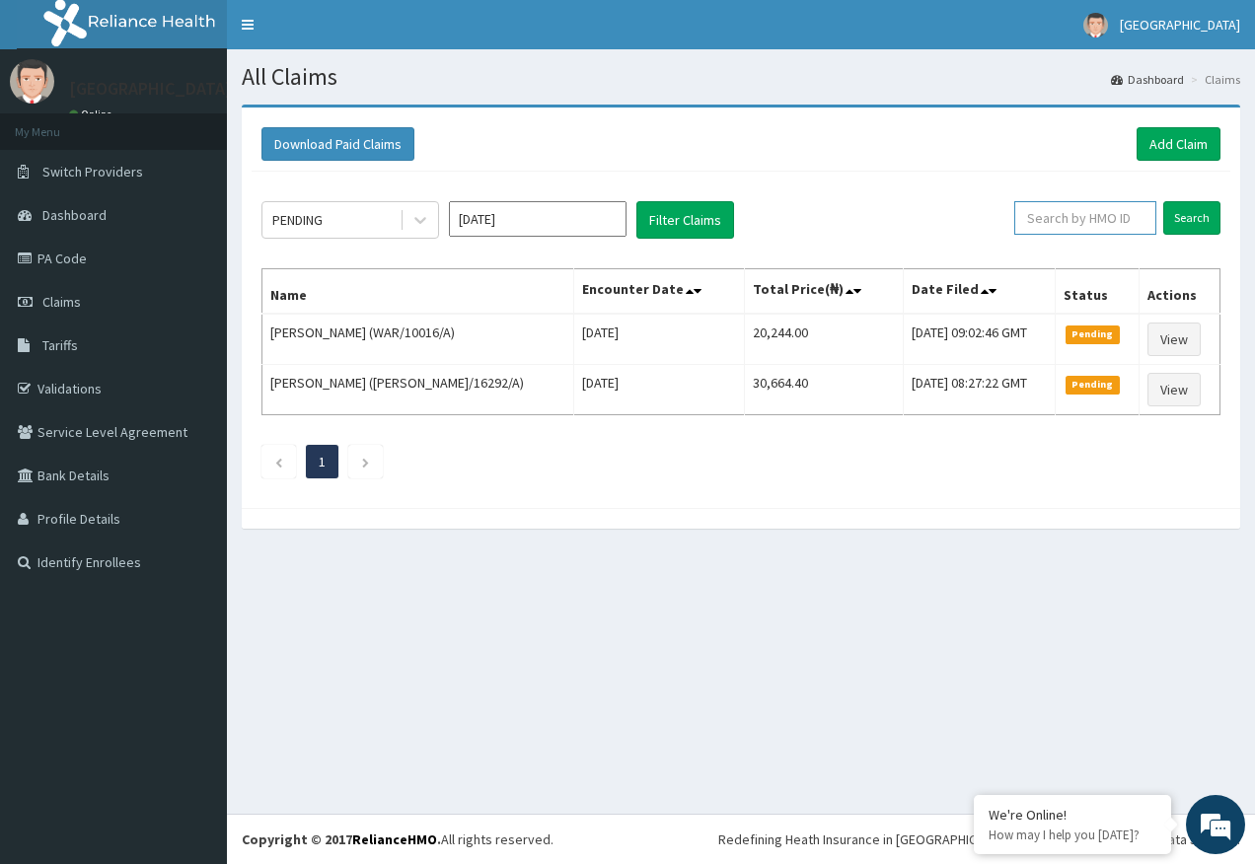
click at [1081, 224] on input "text" at bounding box center [1085, 218] width 142 height 34
paste input "NEL/10086/A"
type input "NEL/10086/A"
click at [1187, 211] on input "Search" at bounding box center [1191, 218] width 57 height 34
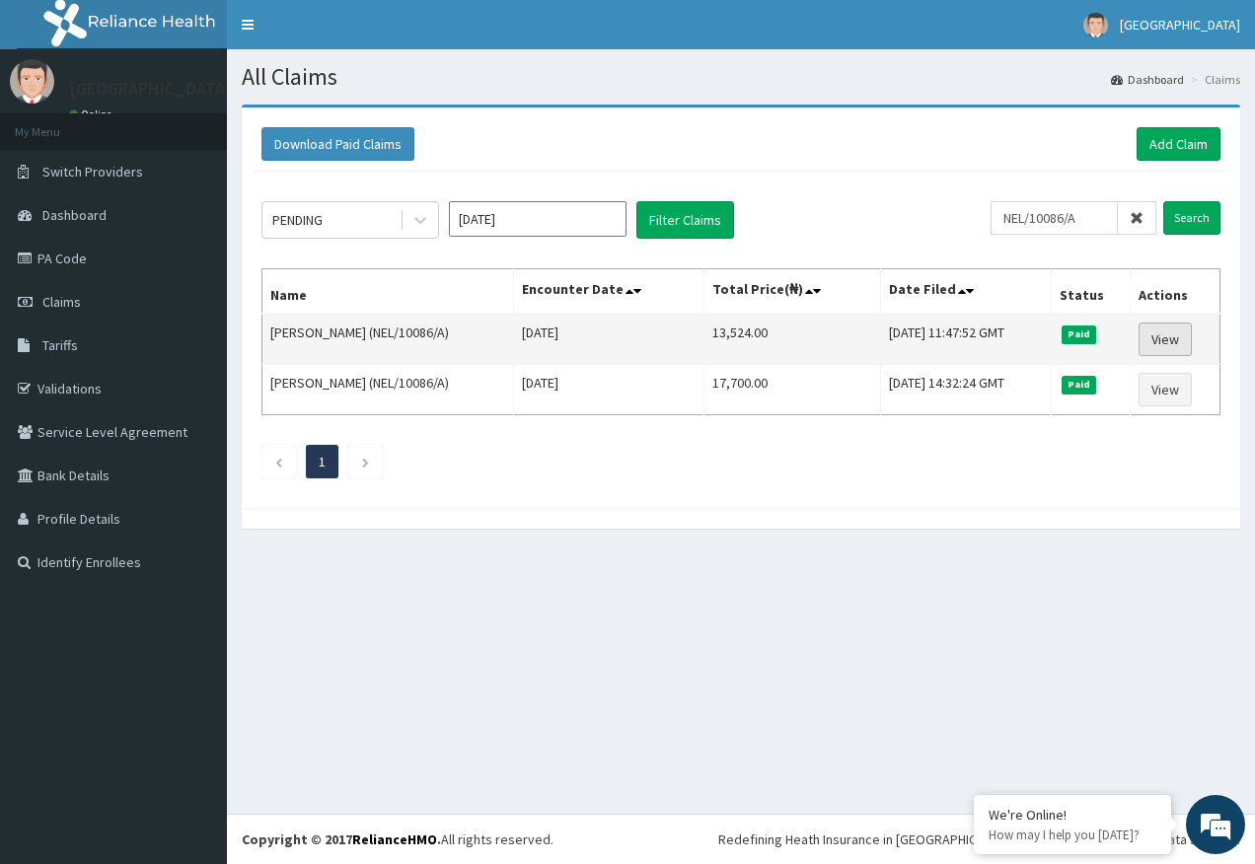
click at [1175, 331] on link "View" at bounding box center [1164, 340] width 53 height 34
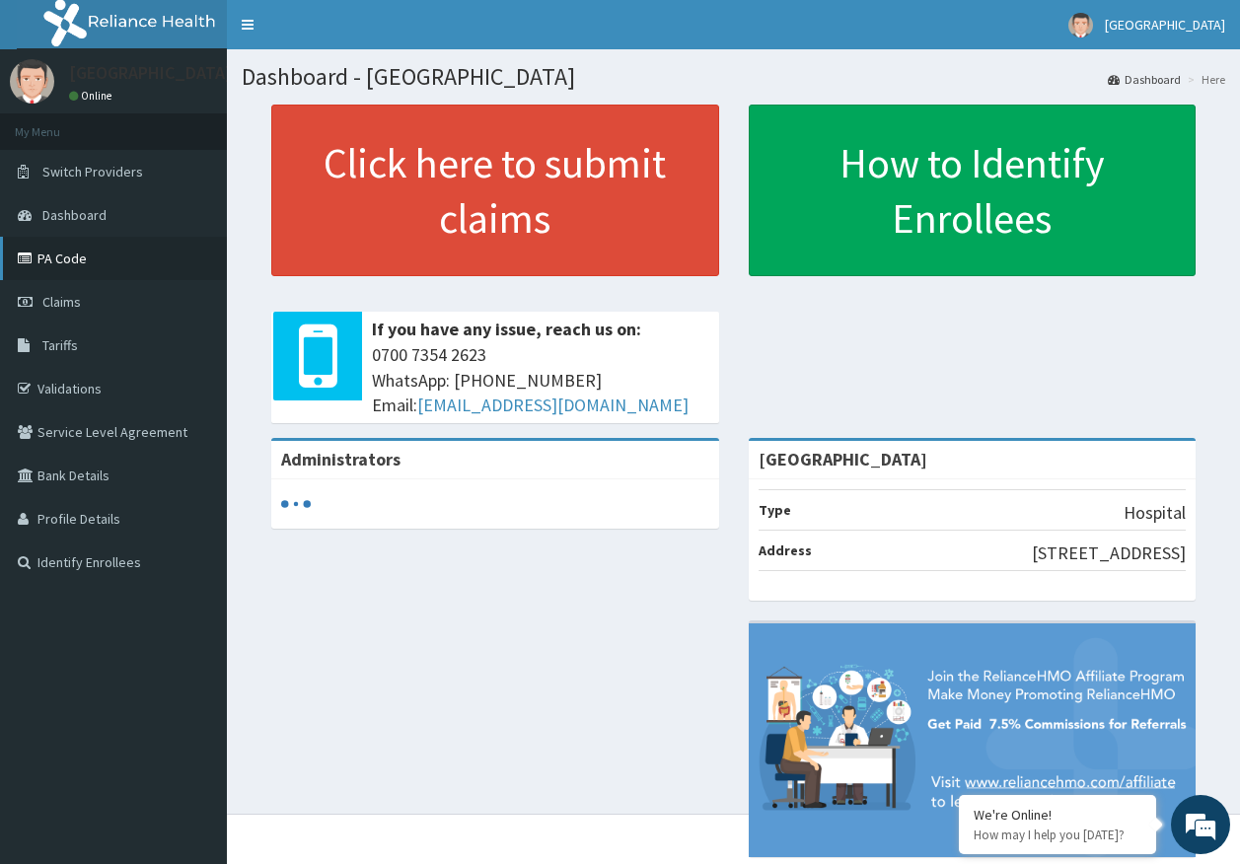
click at [73, 263] on link "PA Code" at bounding box center [113, 258] width 227 height 43
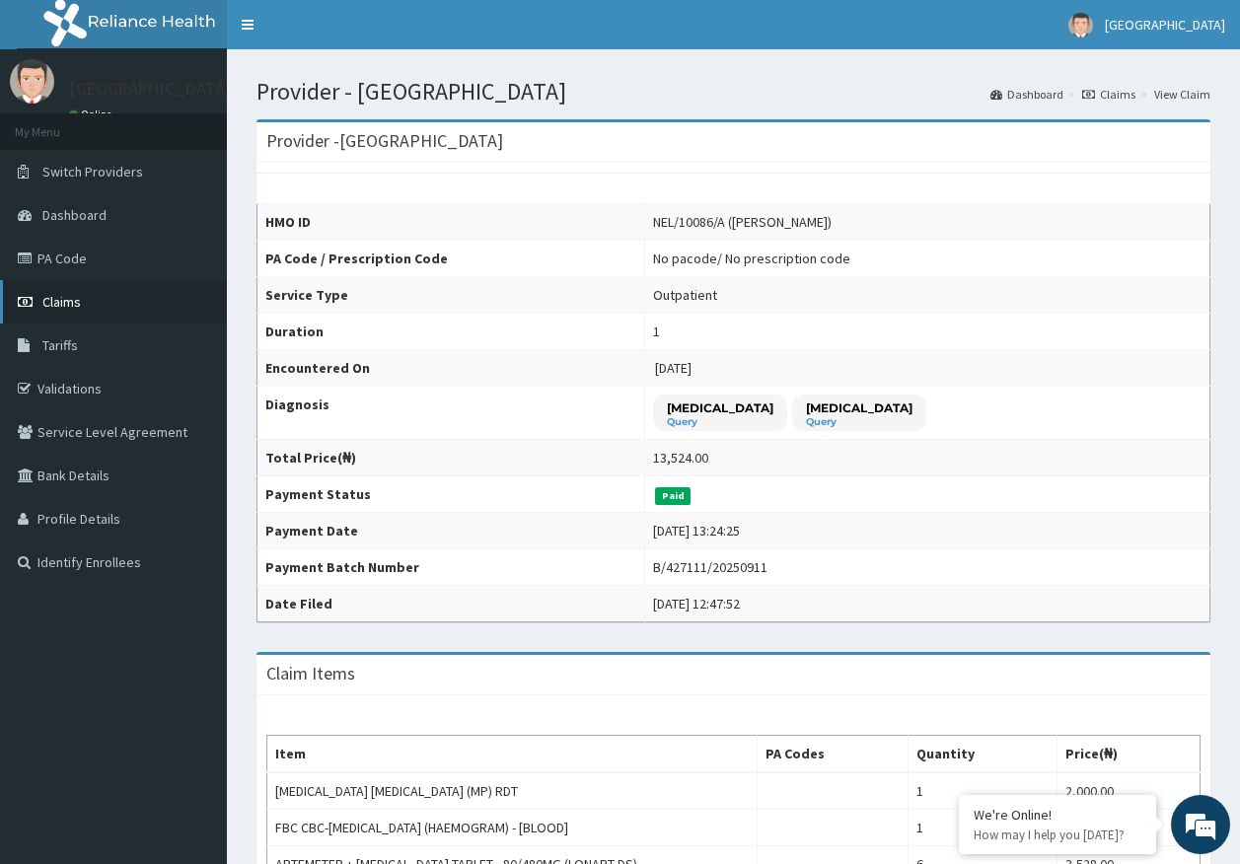
click at [61, 304] on span "Claims" at bounding box center [61, 302] width 38 height 18
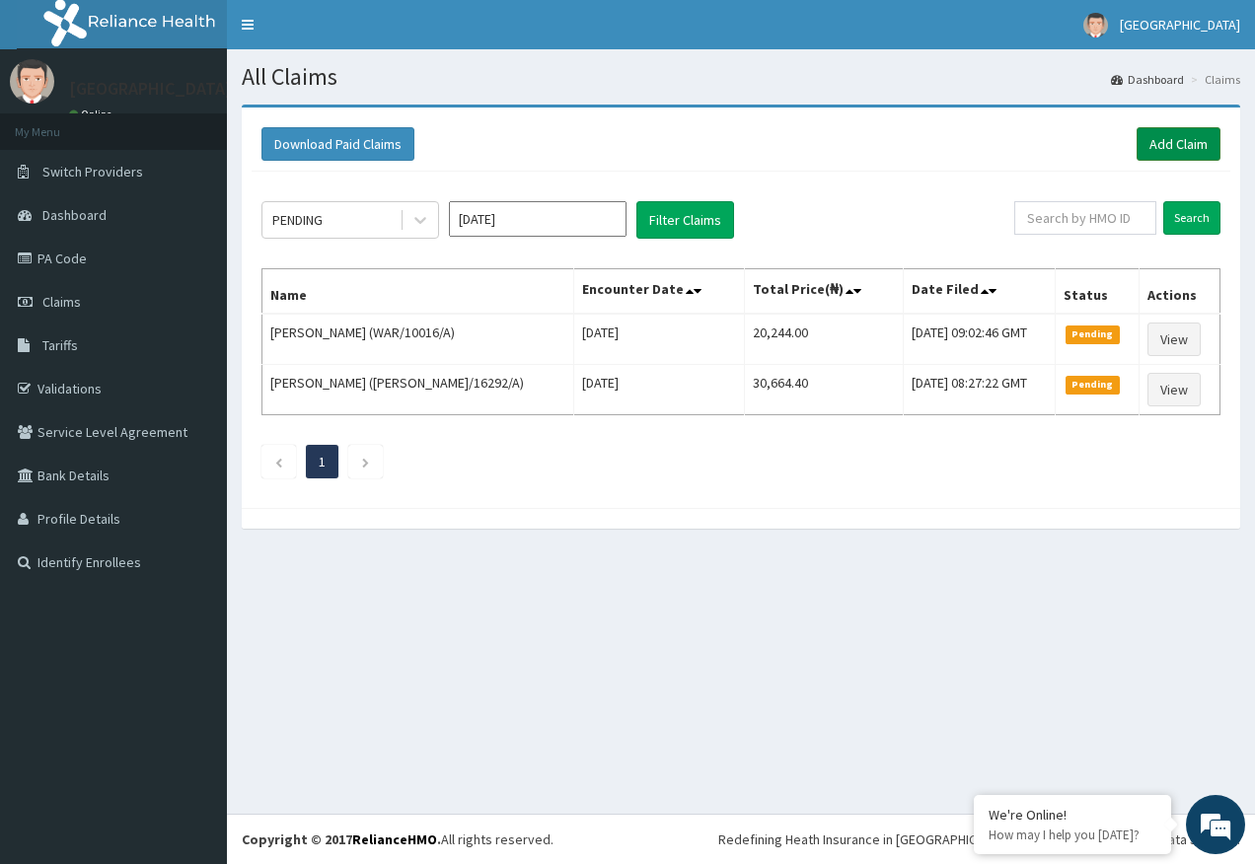
click at [1175, 143] on link "Add Claim" at bounding box center [1178, 144] width 84 height 34
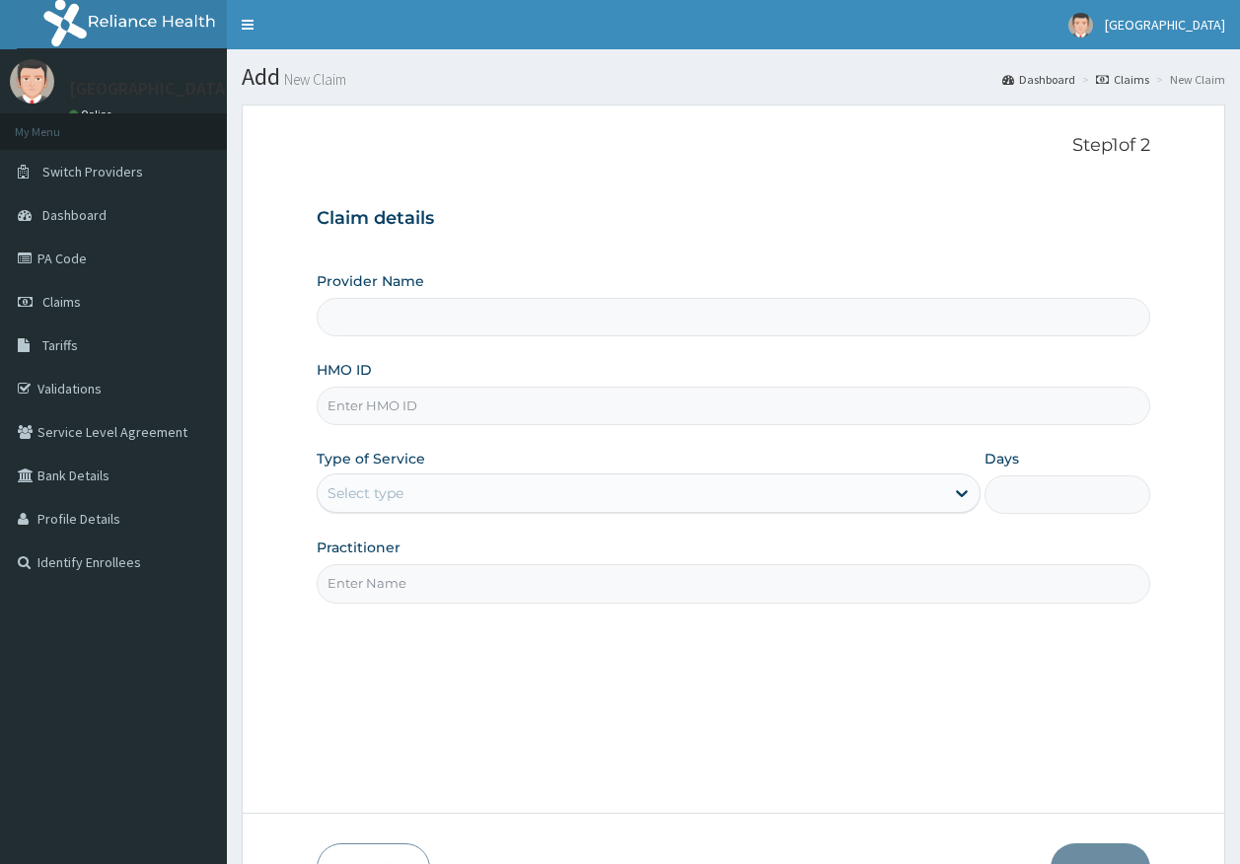
click at [443, 406] on input "HMO ID" at bounding box center [734, 406] width 835 height 38
type input "[GEOGRAPHIC_DATA]"
paste input "NEL/10086/A"
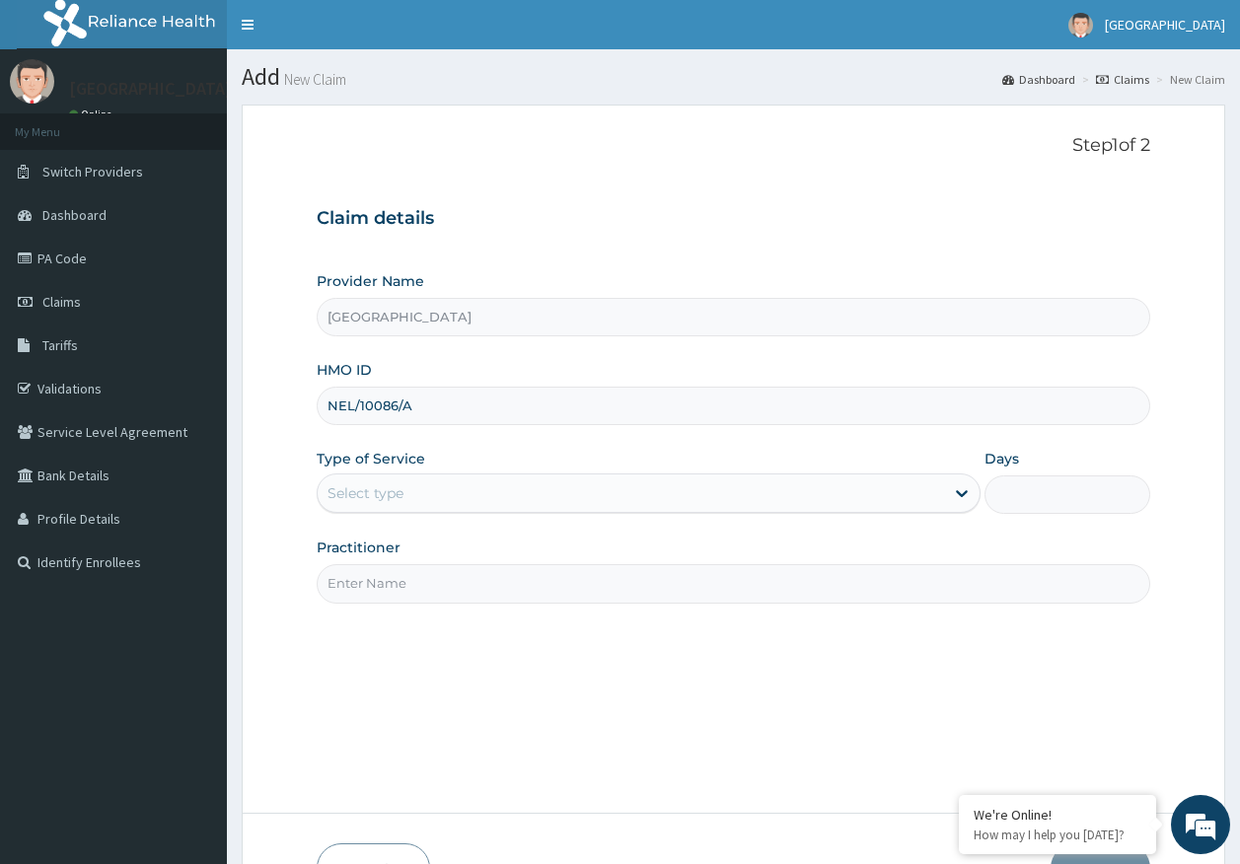
type input "NEL/10086/A"
click at [364, 496] on div "Select type" at bounding box center [366, 493] width 76 height 20
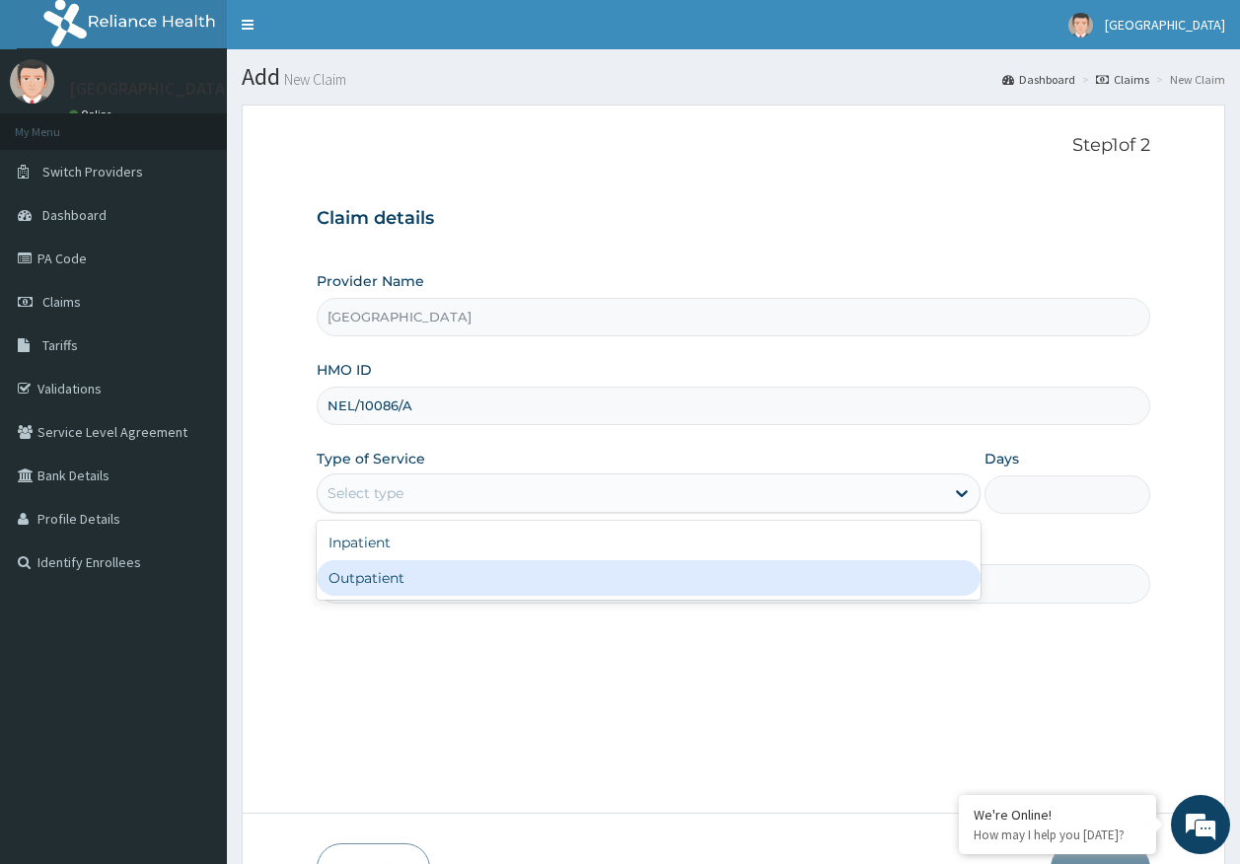
click at [381, 568] on div "Outpatient" at bounding box center [649, 578] width 664 height 36
type input "1"
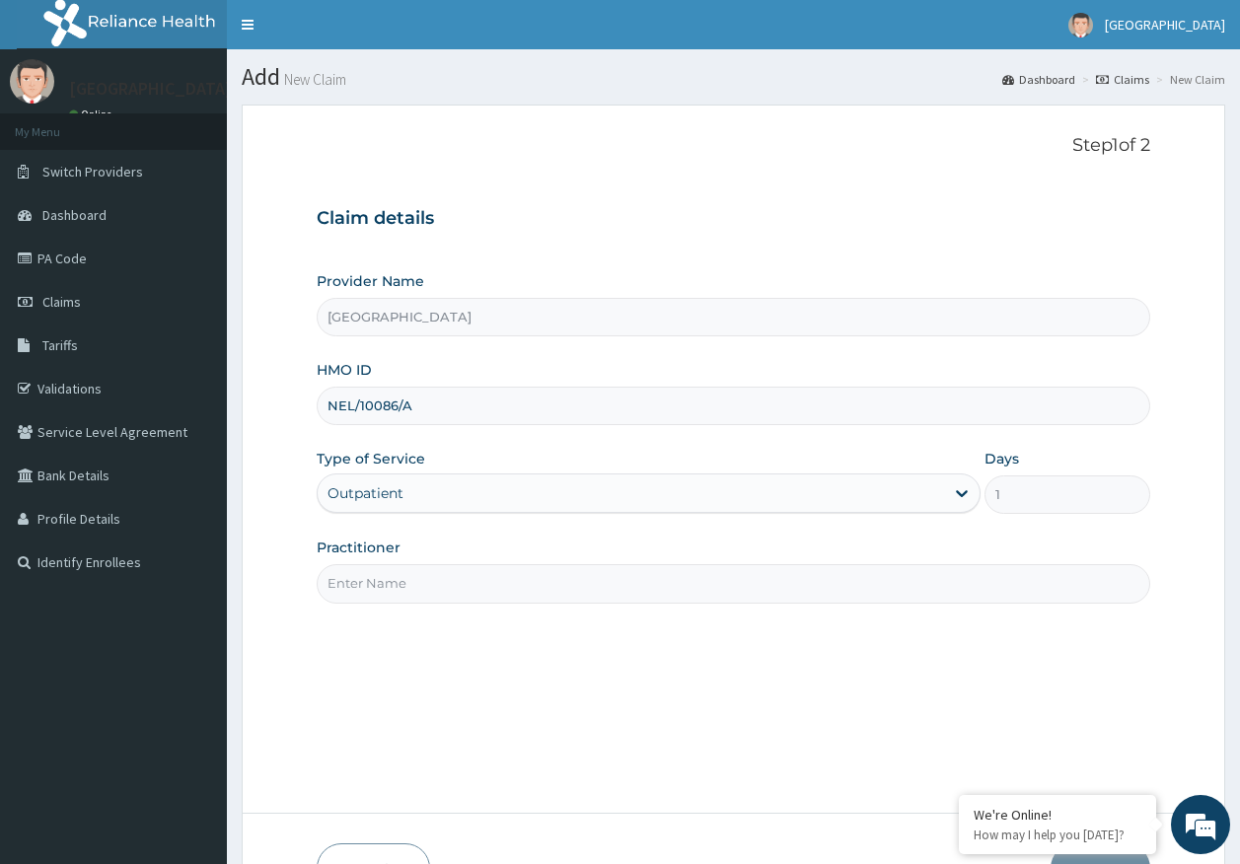
click at [385, 594] on input "Practitioner" at bounding box center [734, 583] width 835 height 38
type input "[PERSON_NAME]"
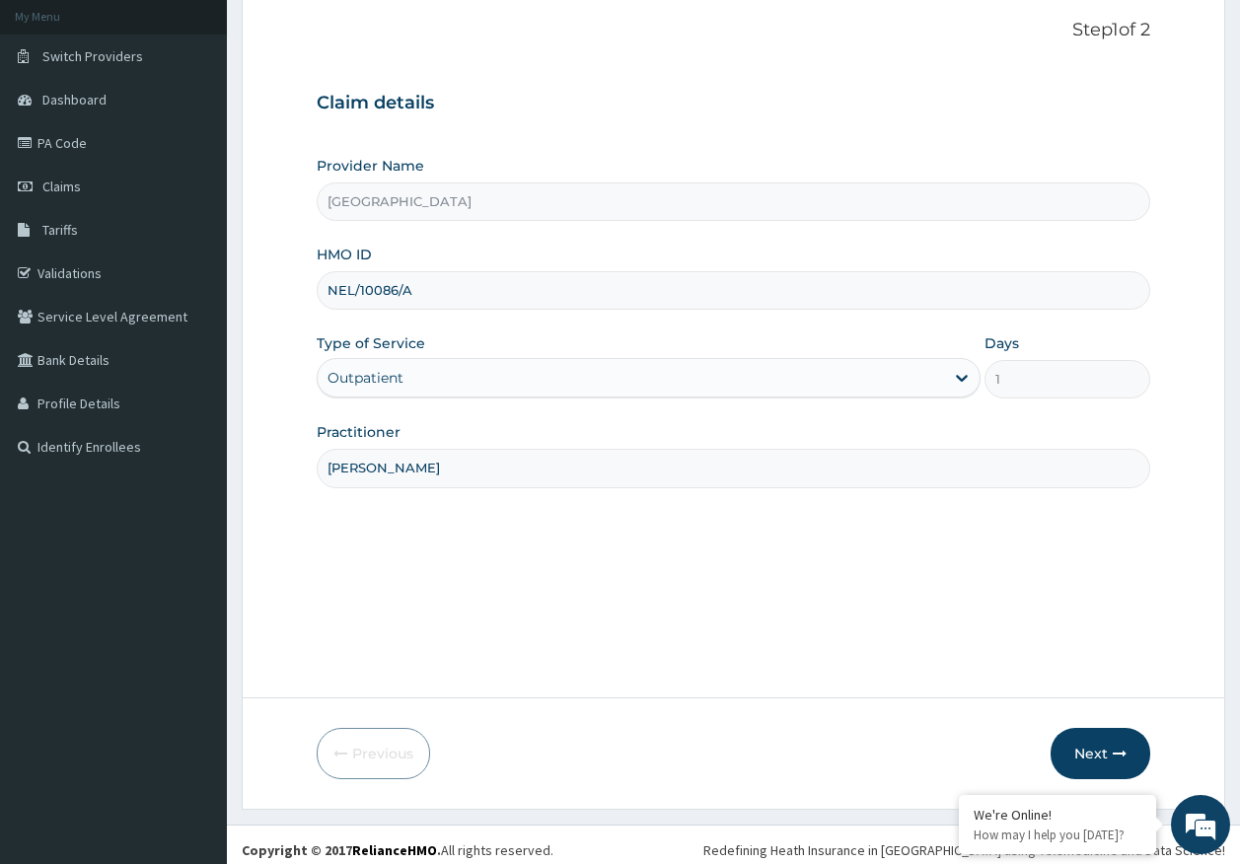
scroll to position [126, 0]
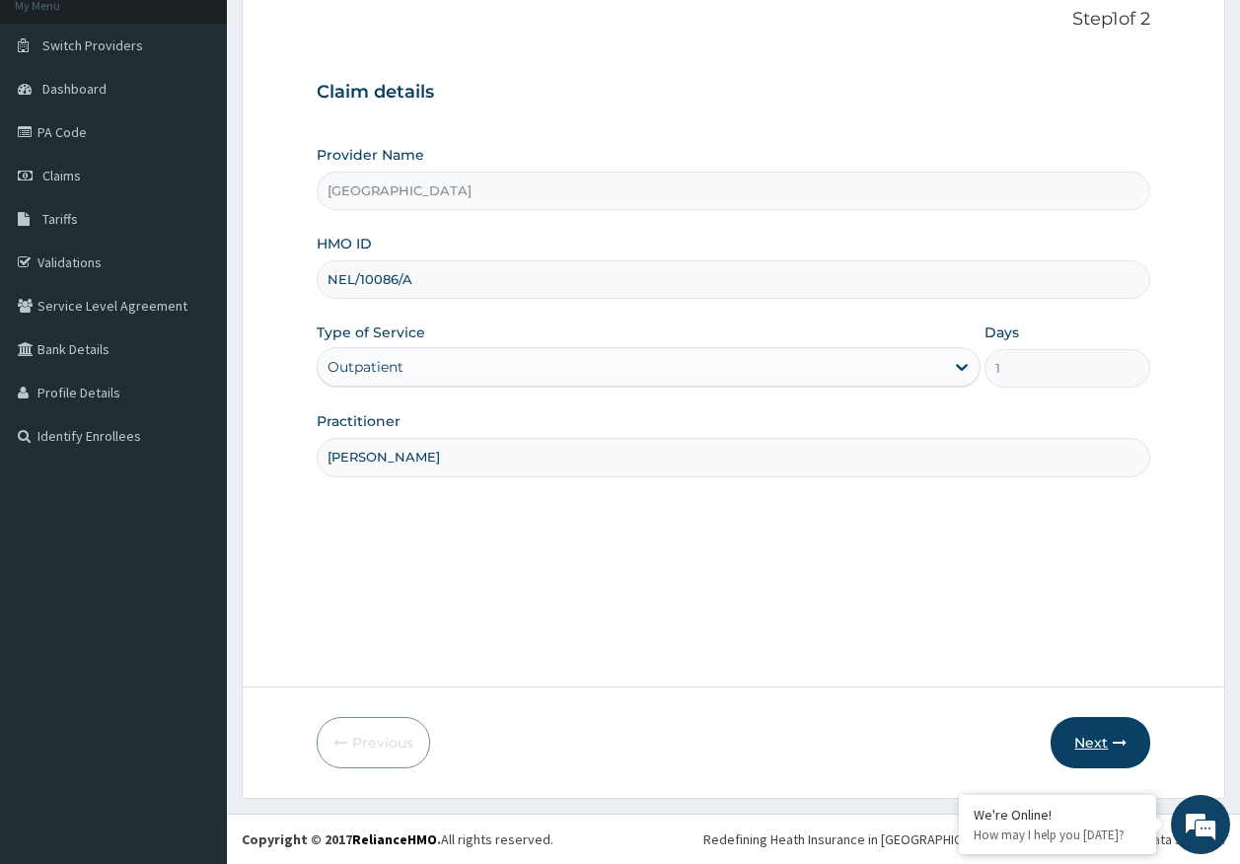
click at [1110, 737] on button "Next" at bounding box center [1101, 742] width 100 height 51
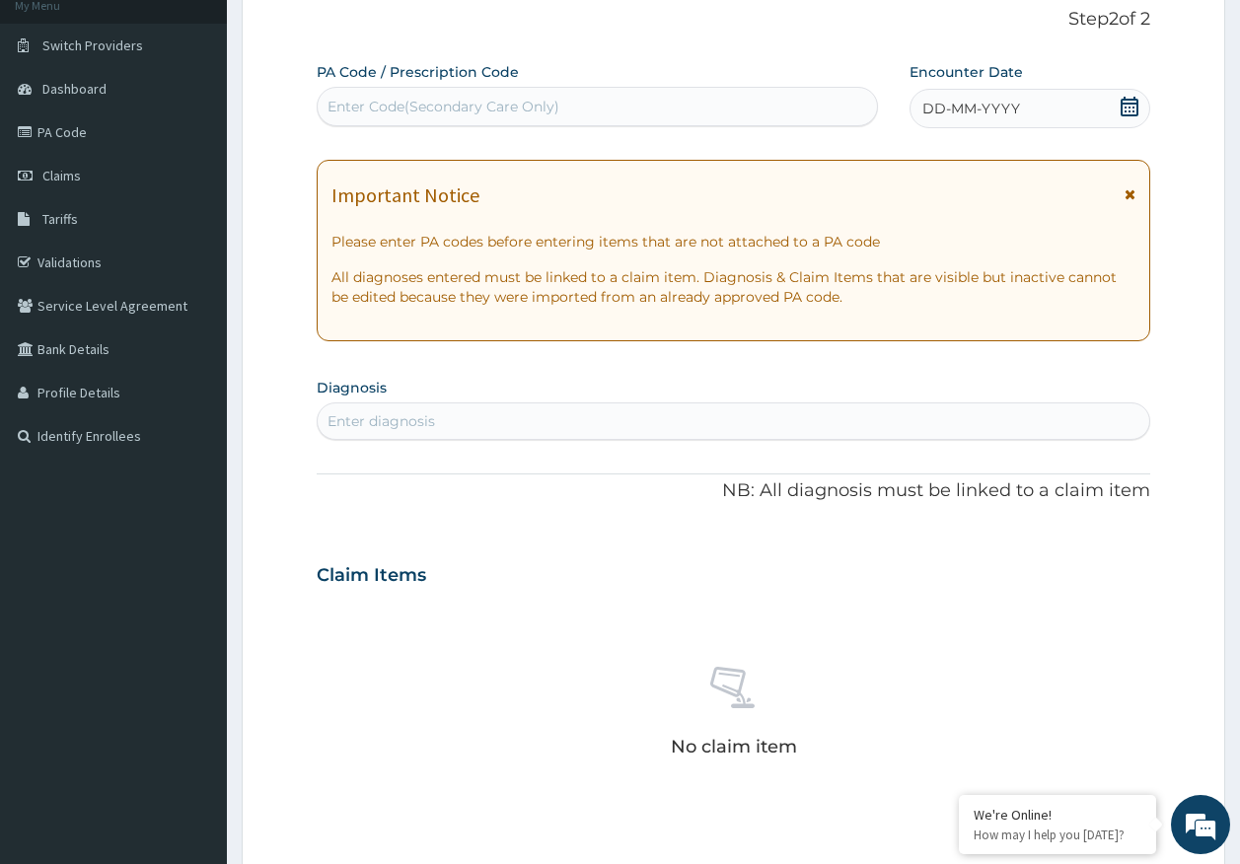
click at [993, 101] on span "DD-MM-YYYY" at bounding box center [971, 109] width 98 height 20
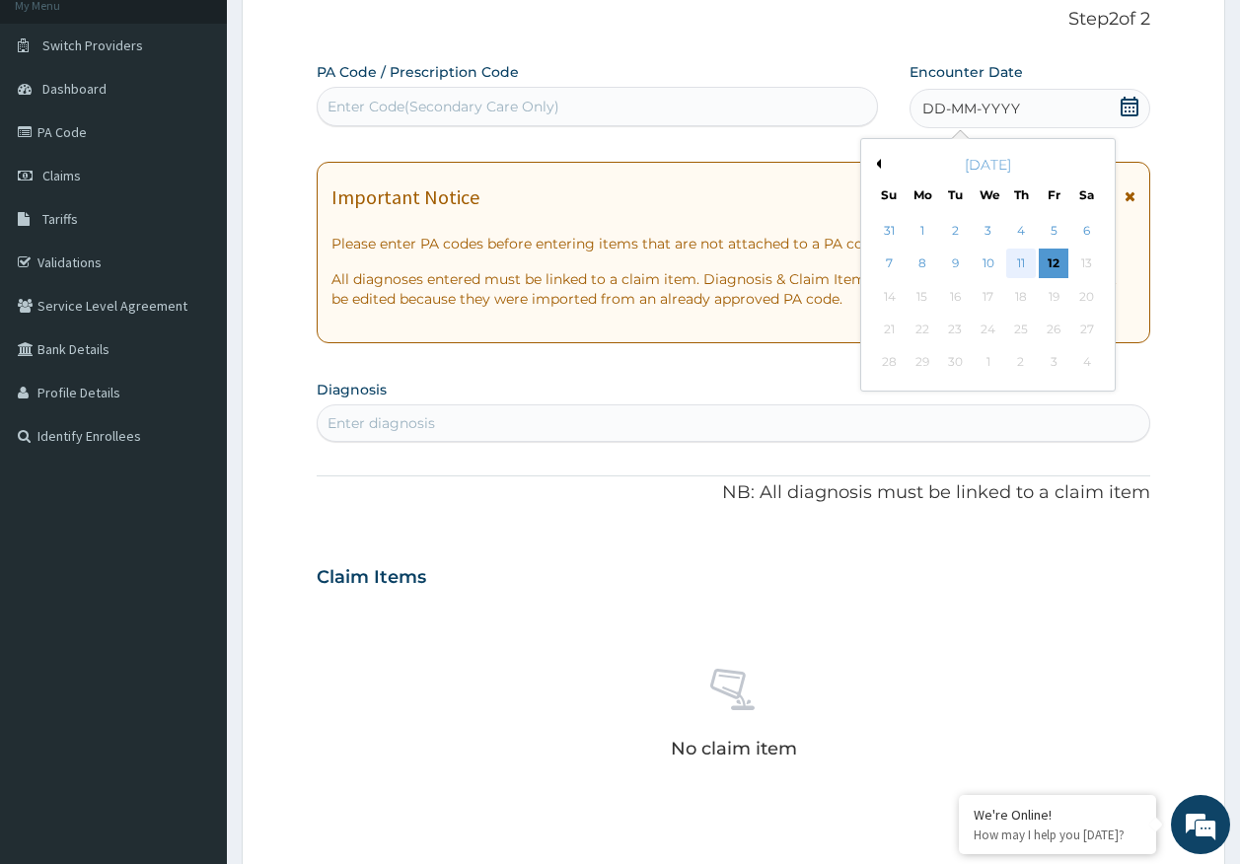
click at [1020, 259] on div "11" at bounding box center [1021, 265] width 30 height 30
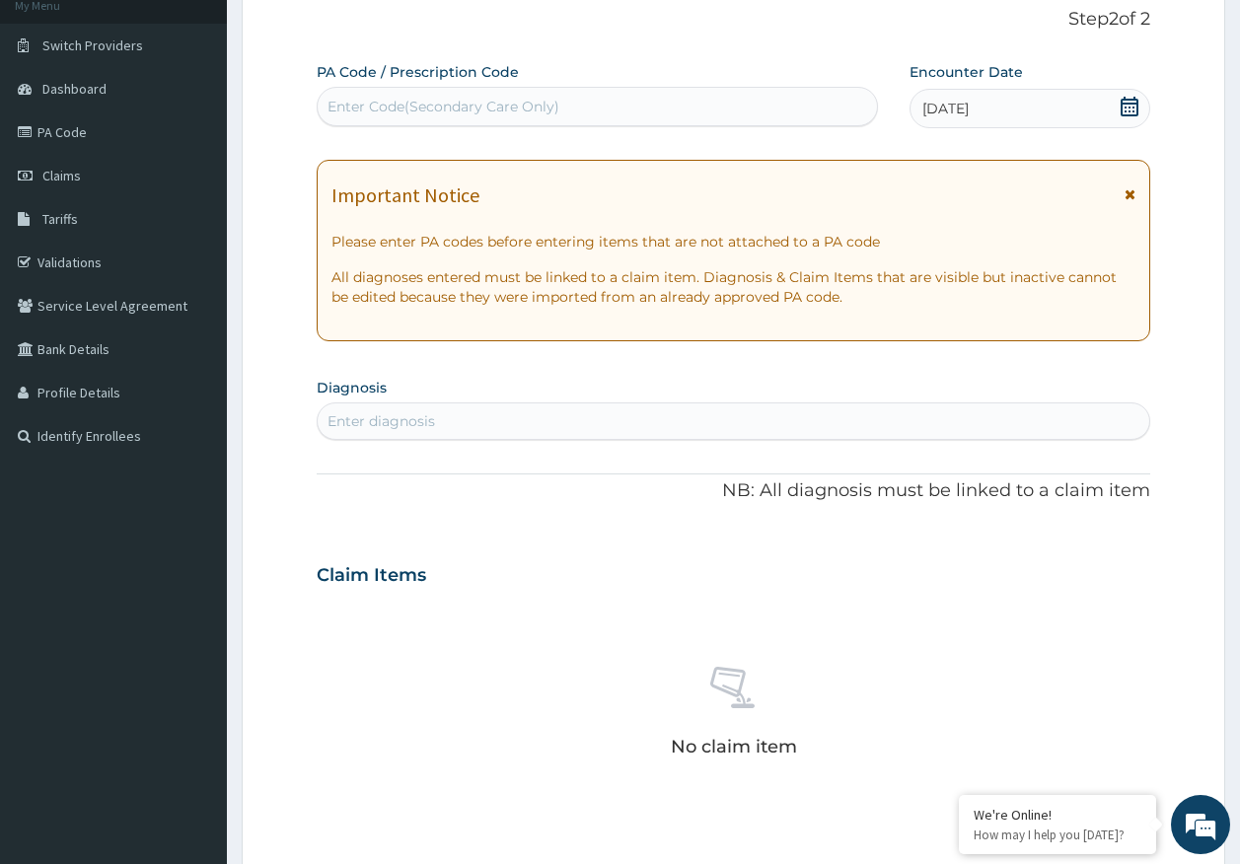
click at [570, 411] on div "Enter diagnosis" at bounding box center [734, 421] width 833 height 32
type input "seps"
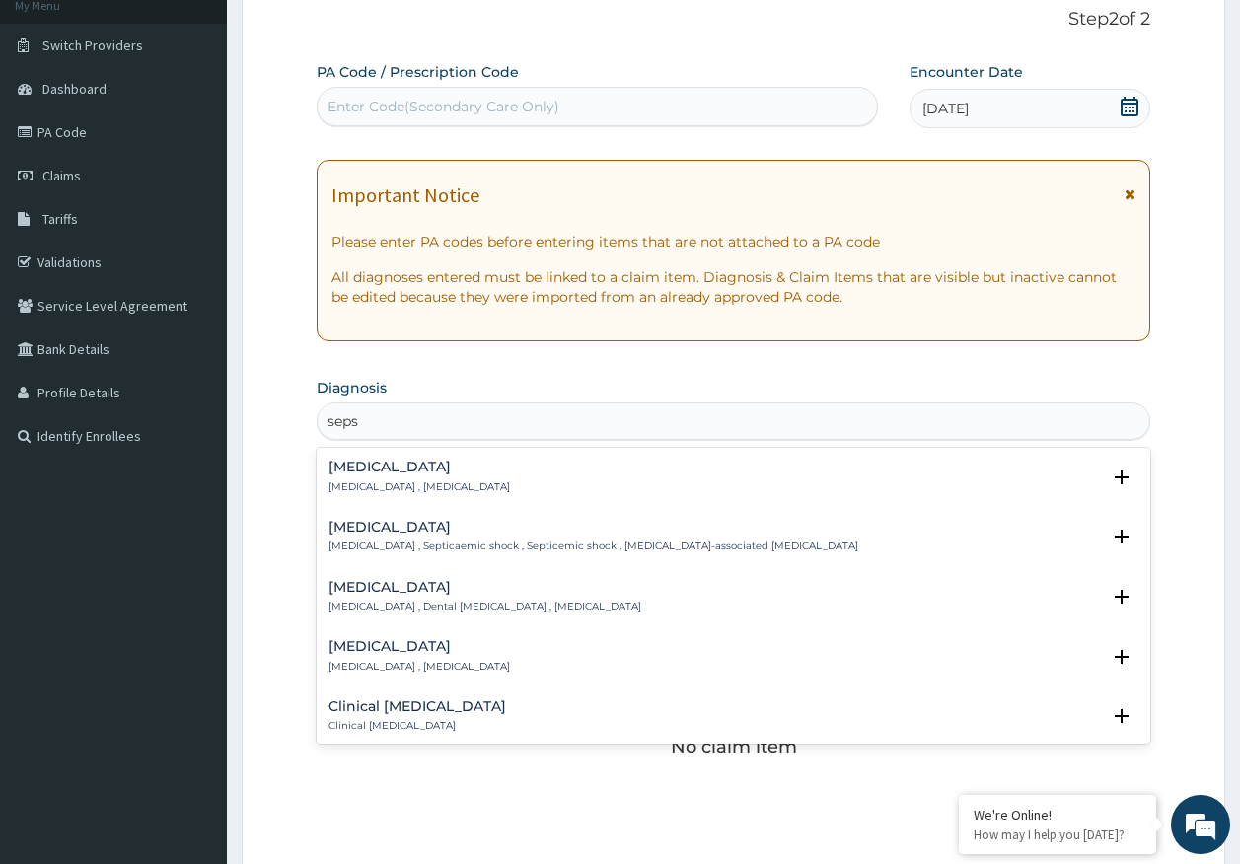
drag, startPoint x: 359, startPoint y: 457, endPoint x: 381, endPoint y: 445, distance: 24.7
click at [361, 457] on div "[MEDICAL_DATA] [MEDICAL_DATA] , [MEDICAL_DATA] Select Status Query Query covers…" at bounding box center [734, 482] width 835 height 60
click at [355, 482] on p "[MEDICAL_DATA] , [MEDICAL_DATA]" at bounding box center [420, 487] width 182 height 14
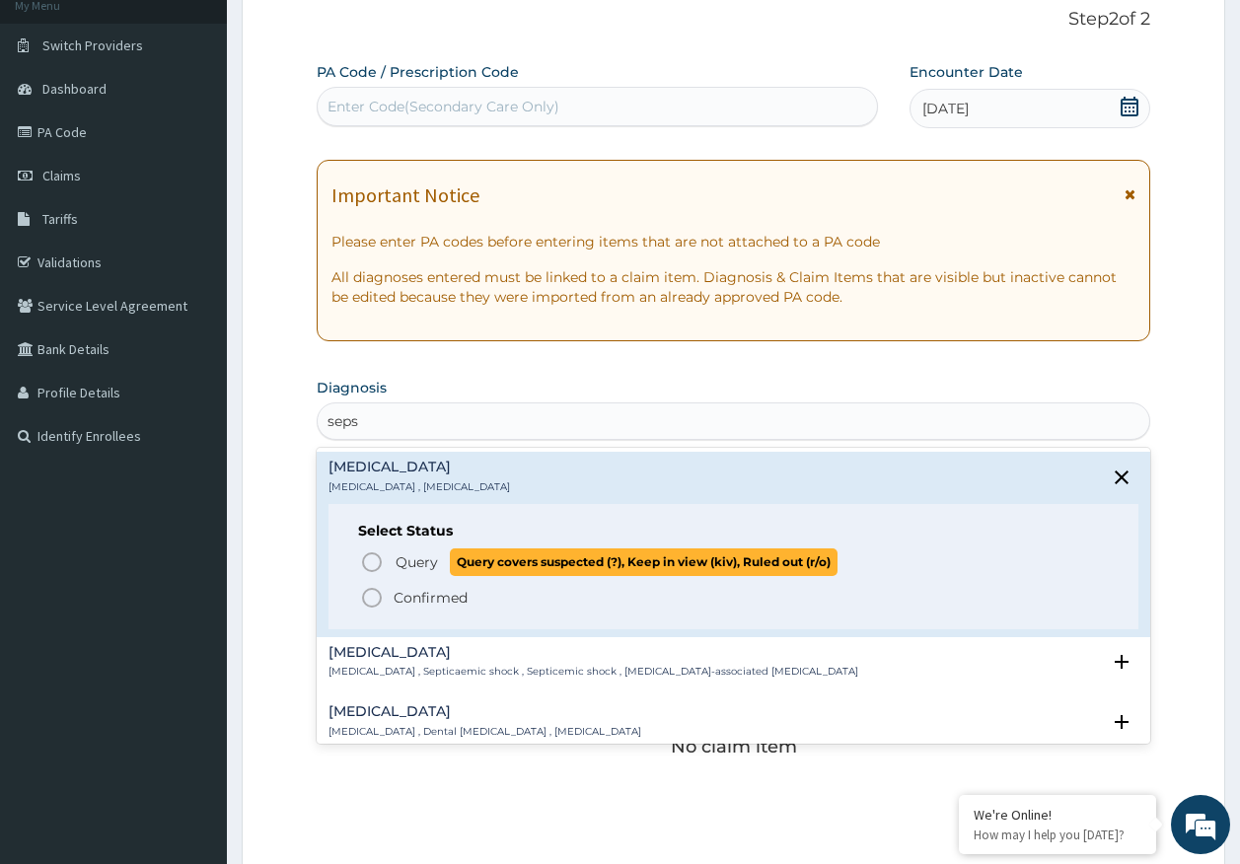
click at [392, 563] on span "Query Query covers suspected (?), Keep in view (kiv), Ruled out (r/o)" at bounding box center [735, 561] width 750 height 27
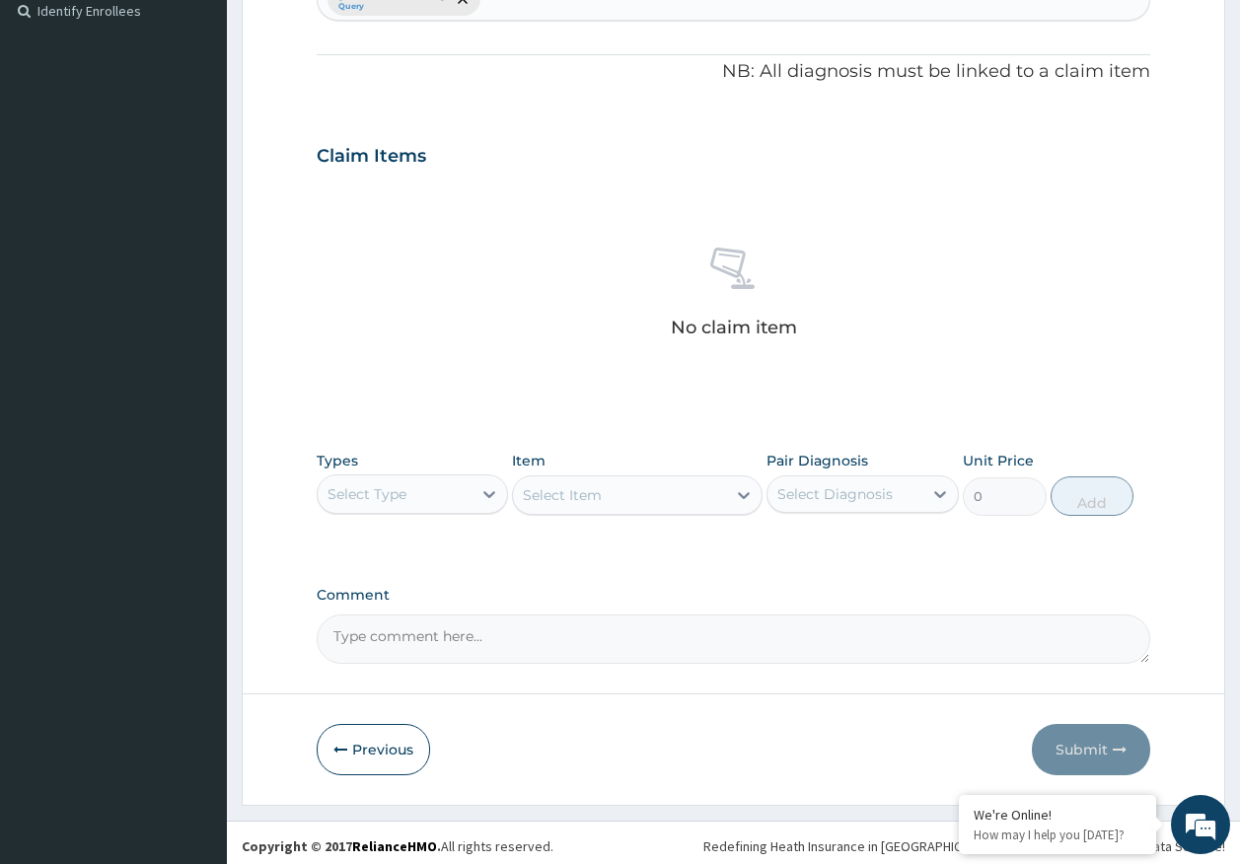
scroll to position [558, 0]
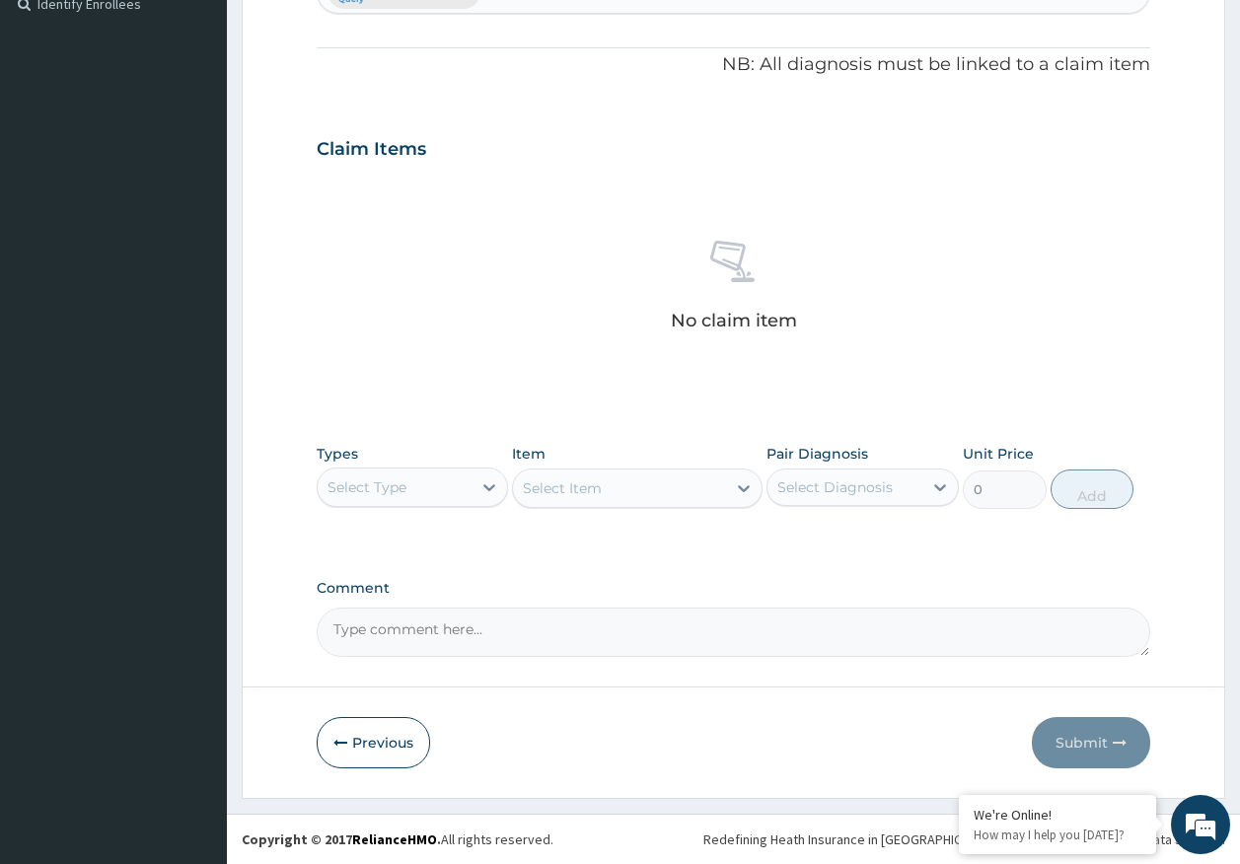
click at [380, 504] on div "Types Select Type" at bounding box center [413, 476] width 192 height 65
click at [384, 482] on div "Select Type" at bounding box center [367, 487] width 79 height 20
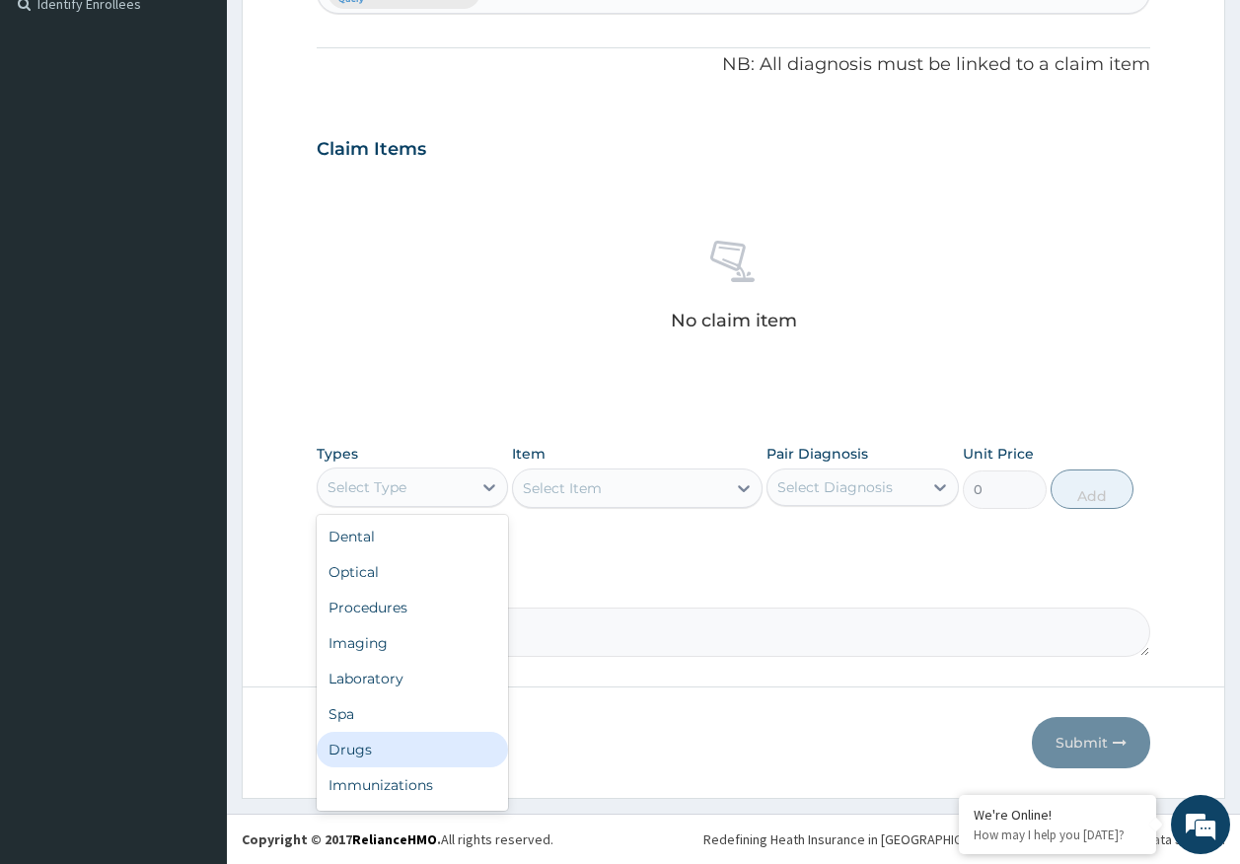
click at [366, 749] on div "Drugs" at bounding box center [413, 750] width 192 height 36
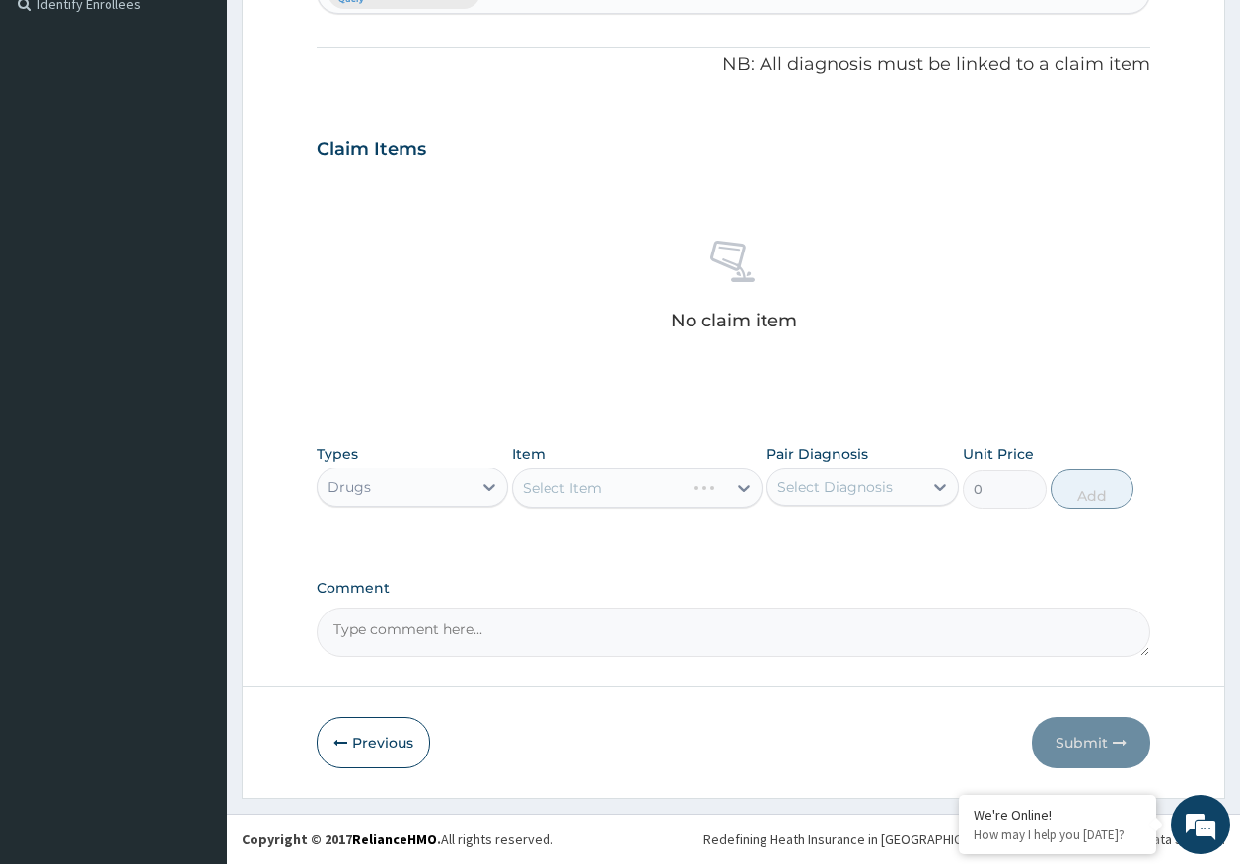
click at [842, 477] on div "Select Diagnosis" at bounding box center [834, 487] width 115 height 20
click at [813, 548] on div "[MEDICAL_DATA]" at bounding box center [863, 538] width 192 height 40
checkbox input "true"
click at [668, 491] on div "Select Item" at bounding box center [619, 489] width 213 height 32
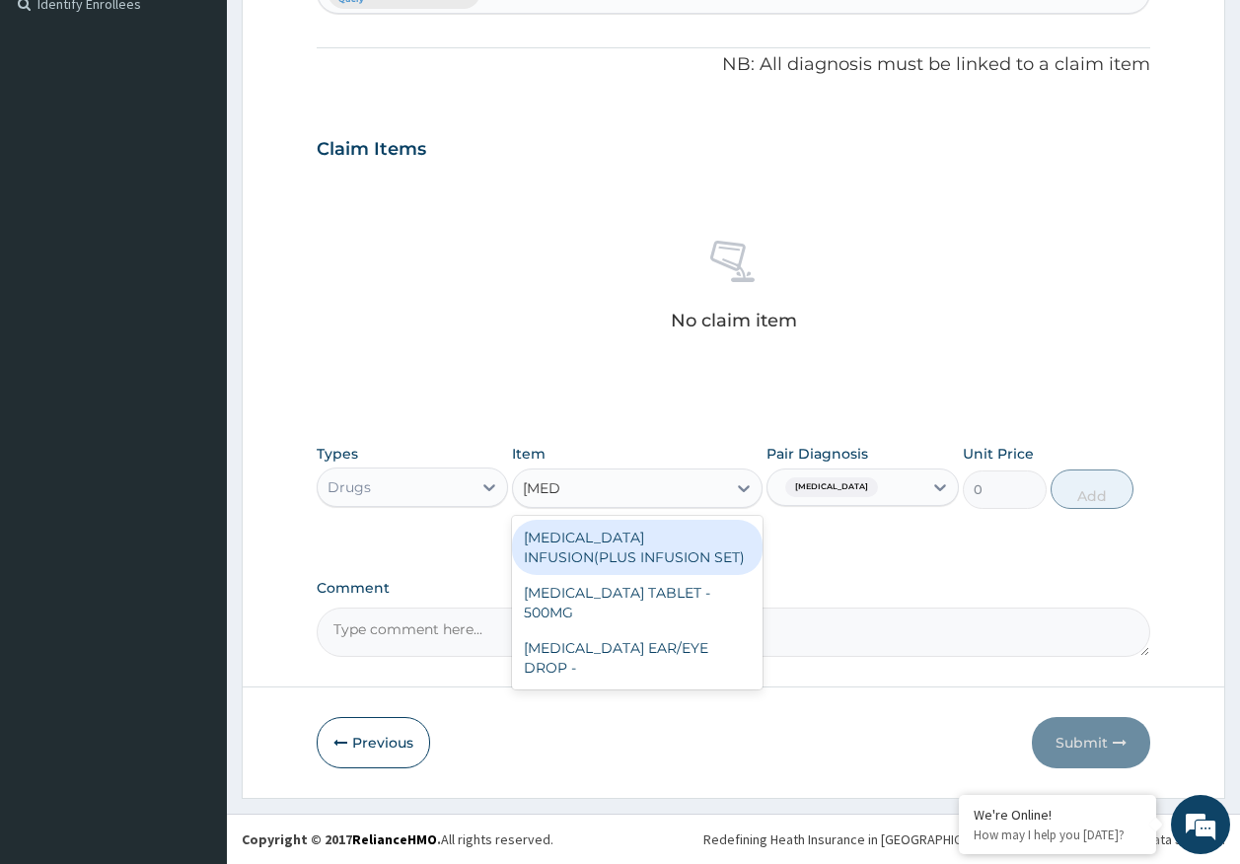
type input "ciprof"
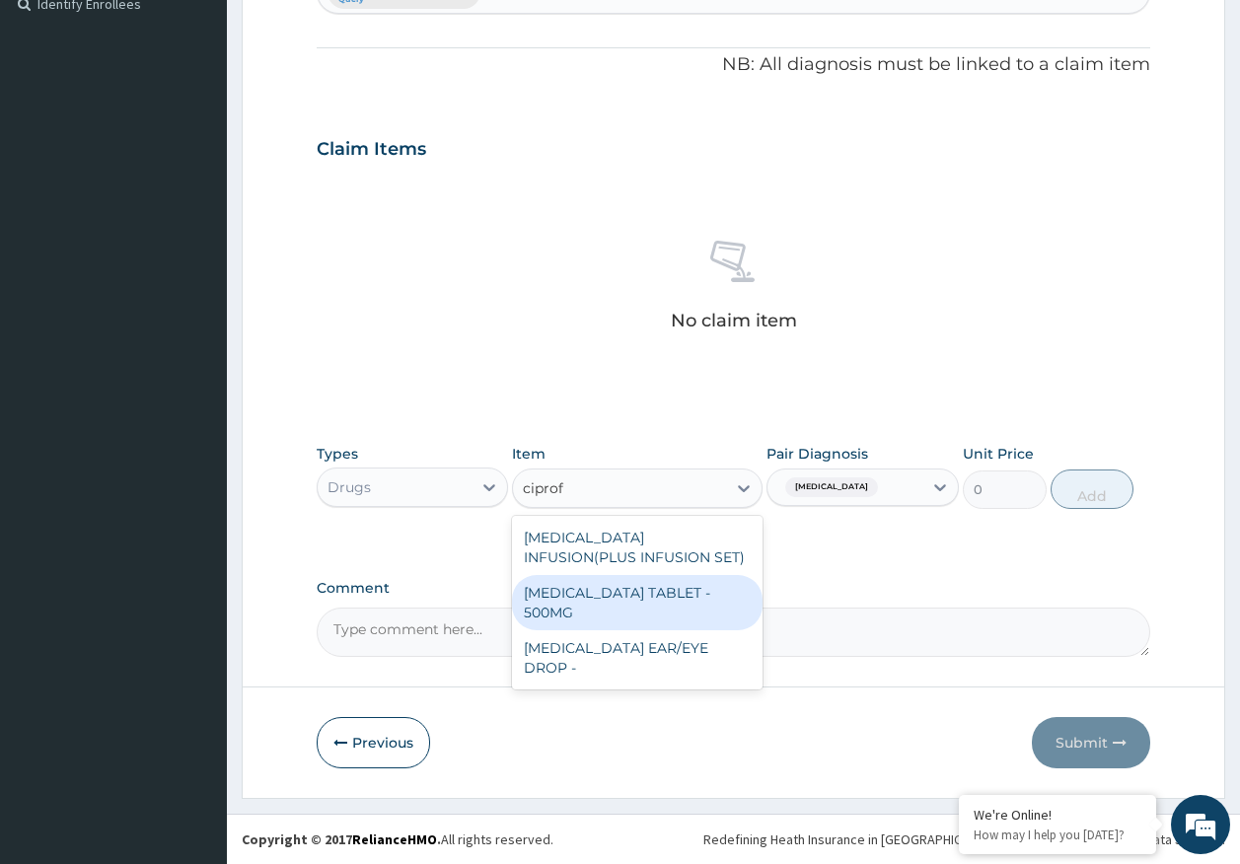
click at [658, 589] on div "[MEDICAL_DATA] TABLET - 500MG" at bounding box center [637, 602] width 251 height 55
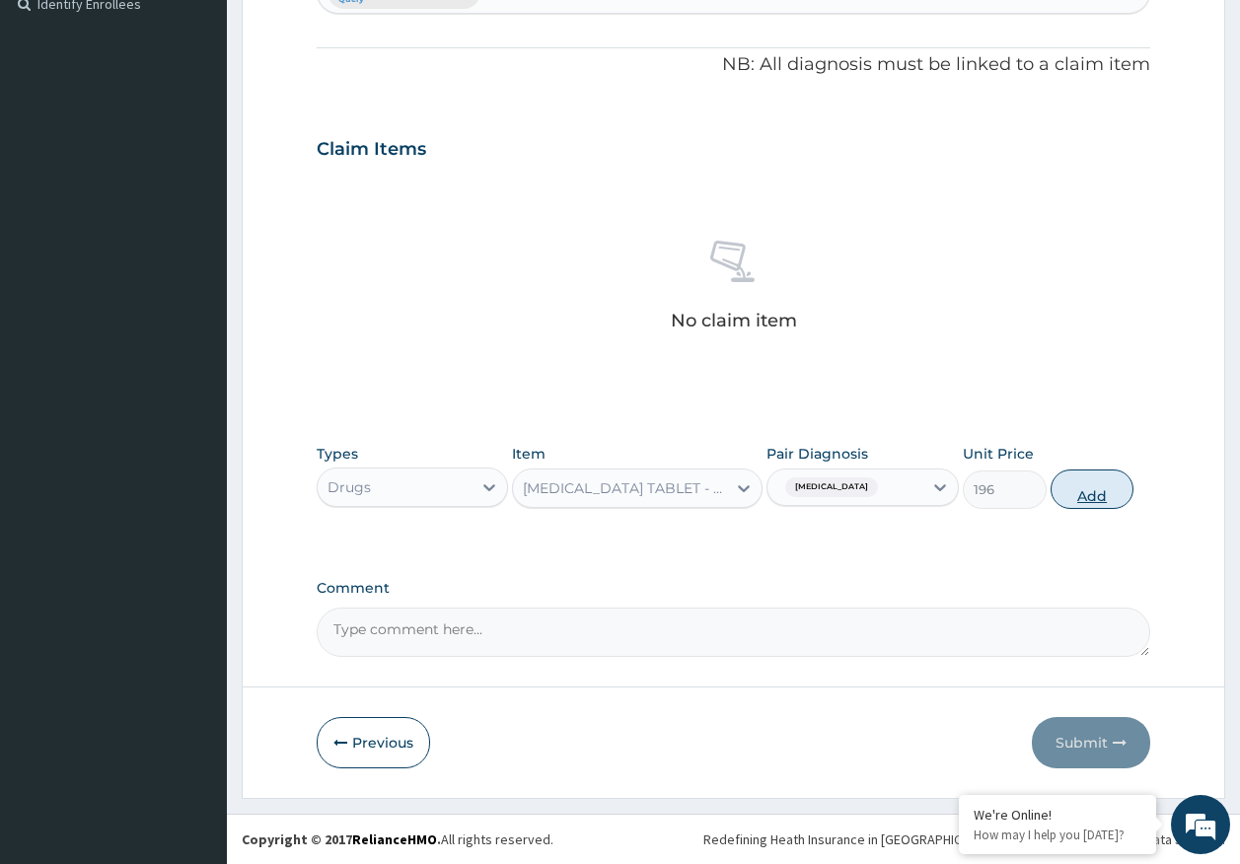
click at [1104, 488] on button "Add" at bounding box center [1093, 489] width 84 height 39
type input "0"
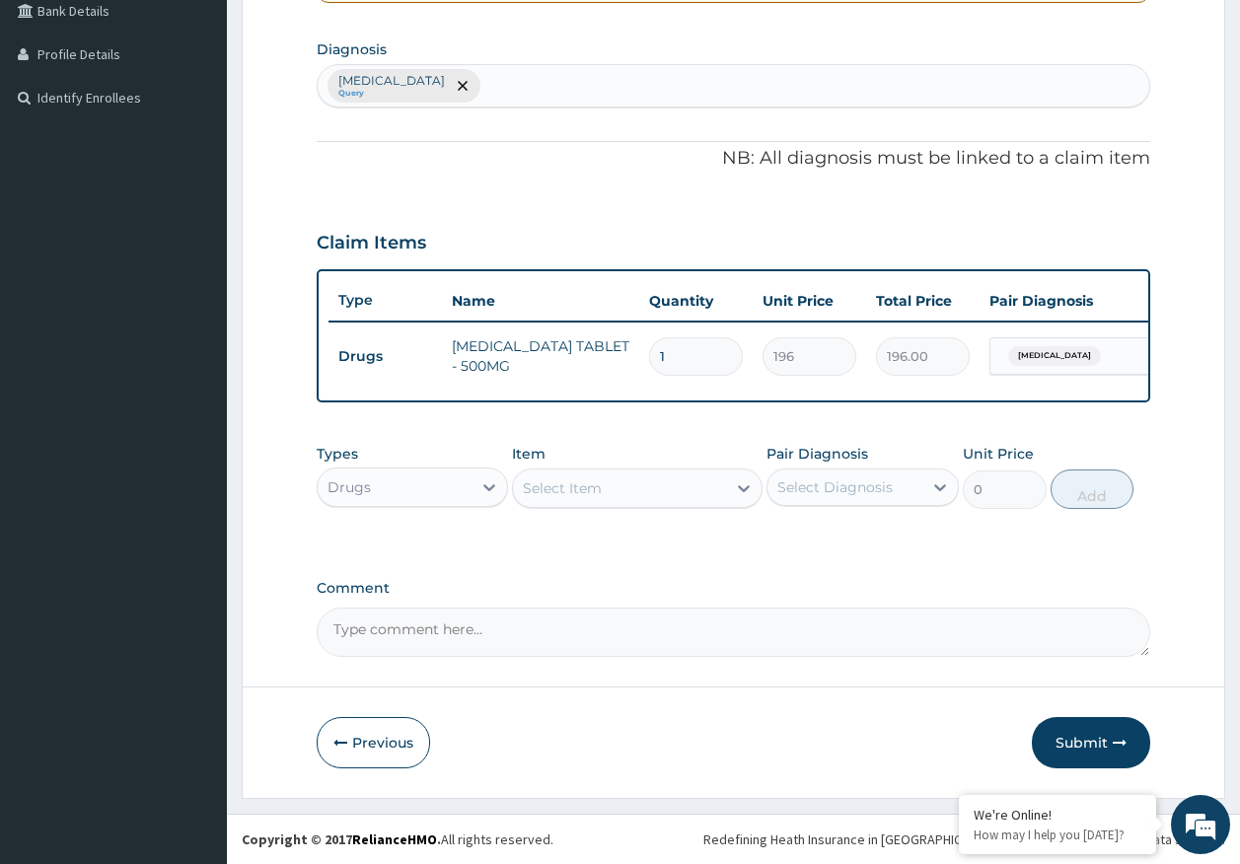
type input "10"
type input "1960.00"
type input "10"
click at [1072, 742] on button "Submit" at bounding box center [1091, 742] width 118 height 51
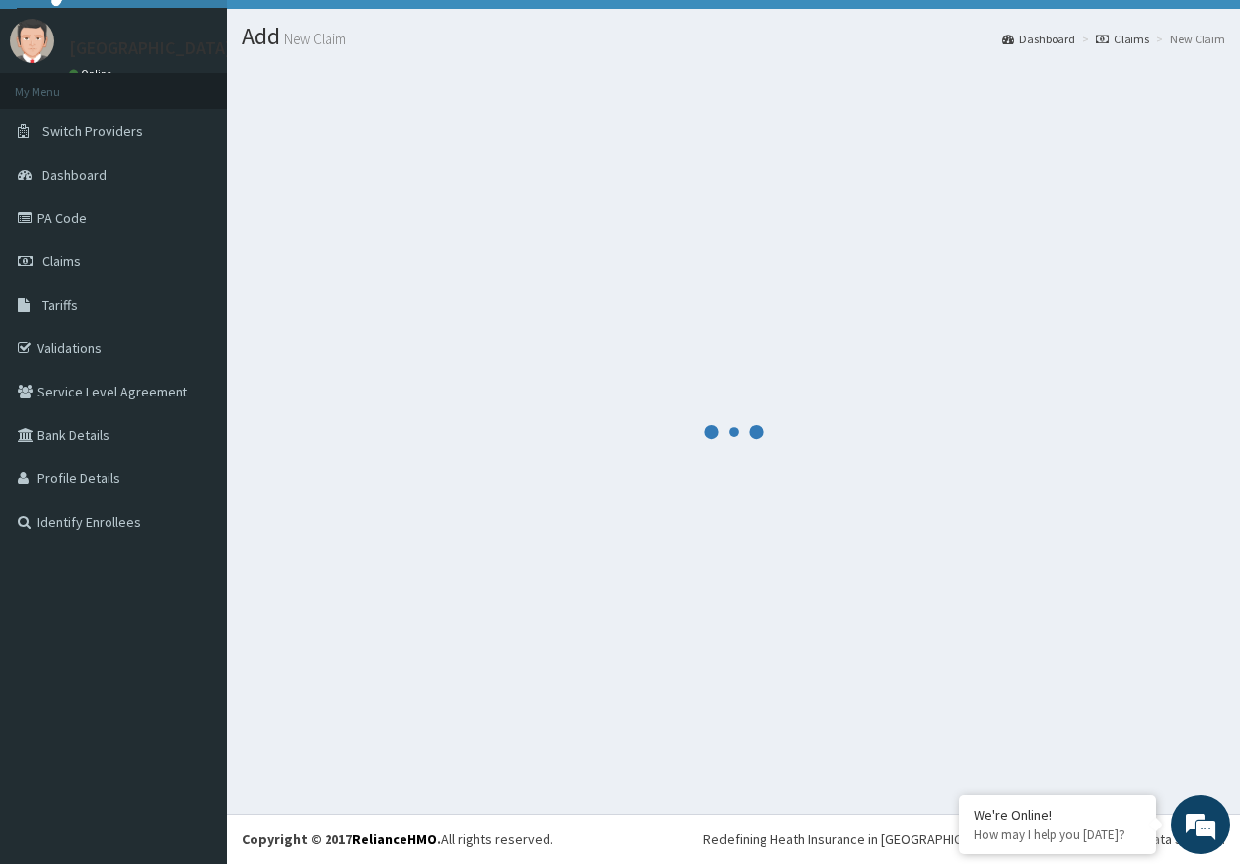
scroll to position [40, 0]
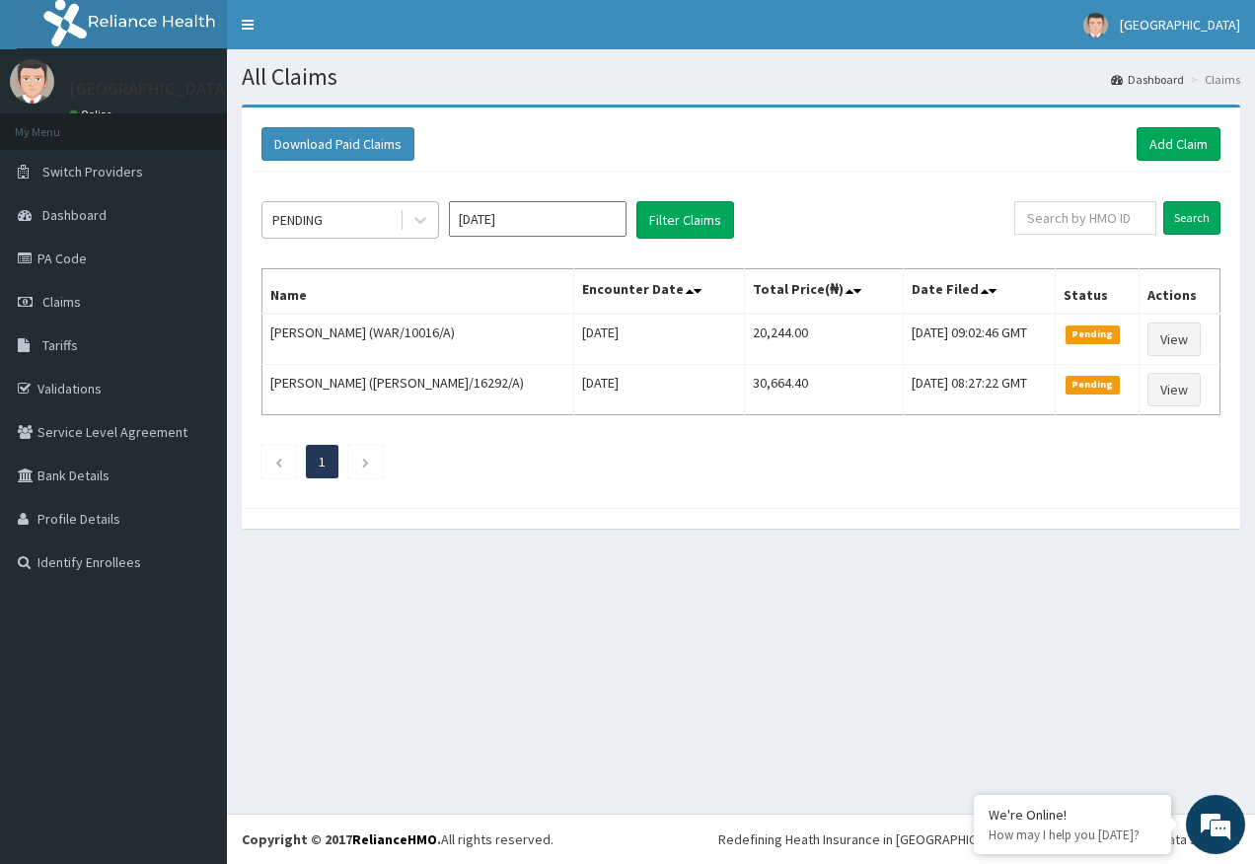
click at [327, 232] on div "PENDING" at bounding box center [330, 220] width 137 height 32
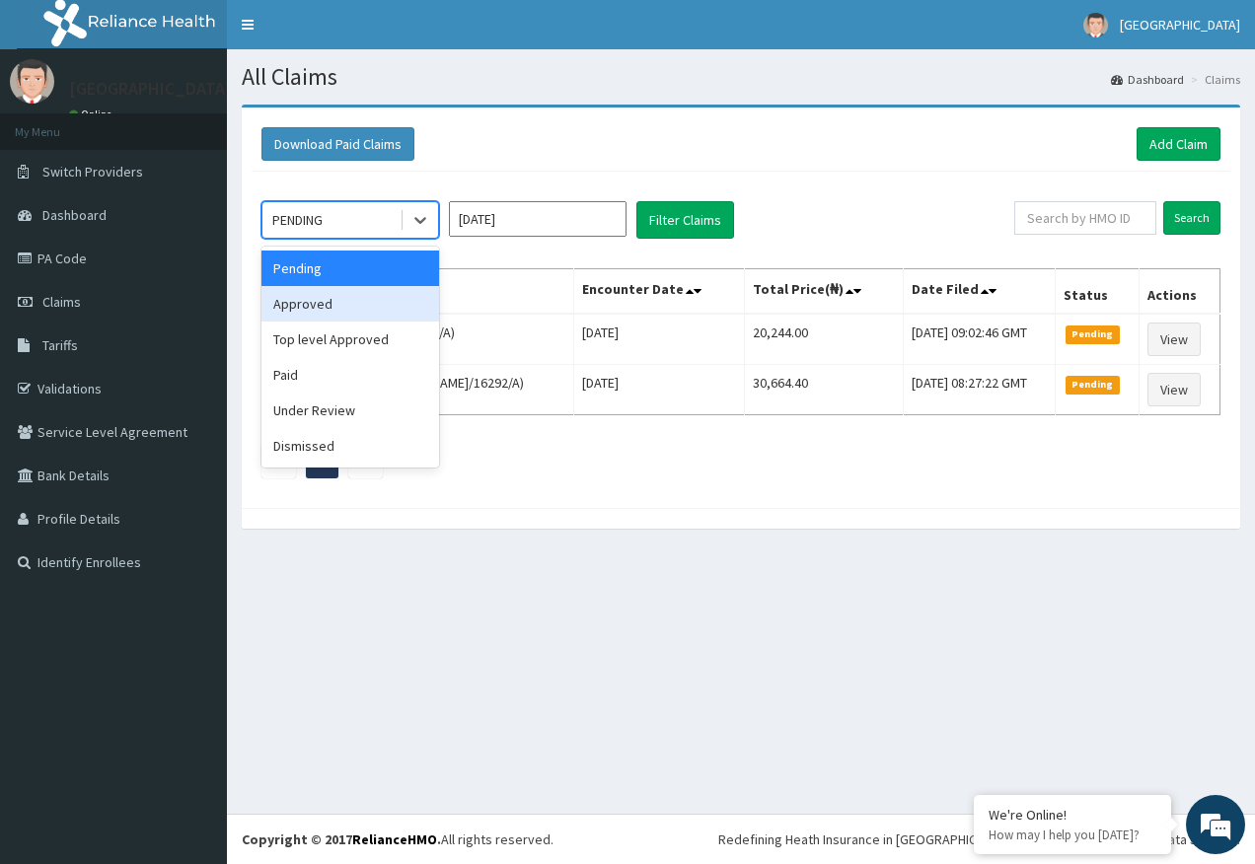
drag, startPoint x: 331, startPoint y: 305, endPoint x: 653, endPoint y: 264, distance: 324.1
click at [347, 295] on div "Approved" at bounding box center [350, 304] width 178 height 36
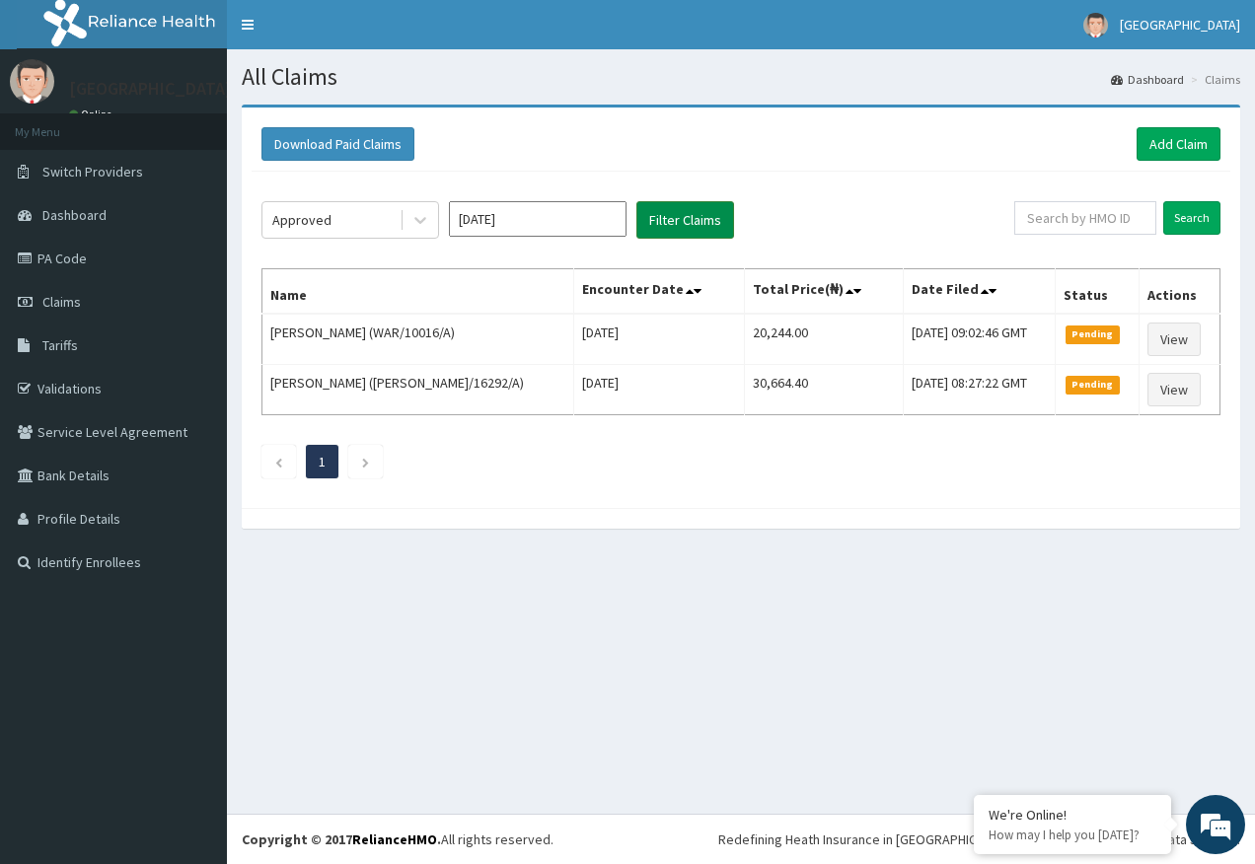
click at [695, 230] on button "Filter Claims" at bounding box center [685, 219] width 98 height 37
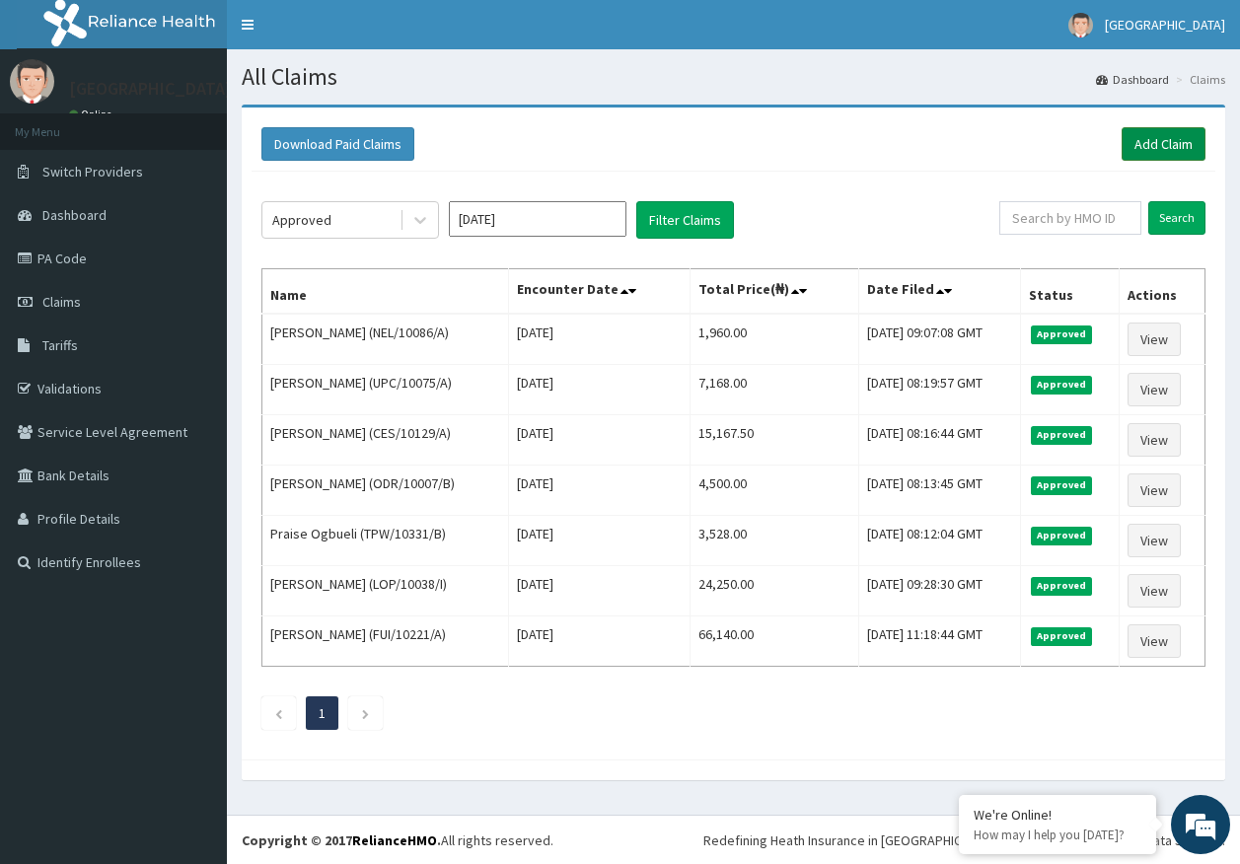
click at [1161, 148] on link "Add Claim" at bounding box center [1164, 144] width 84 height 34
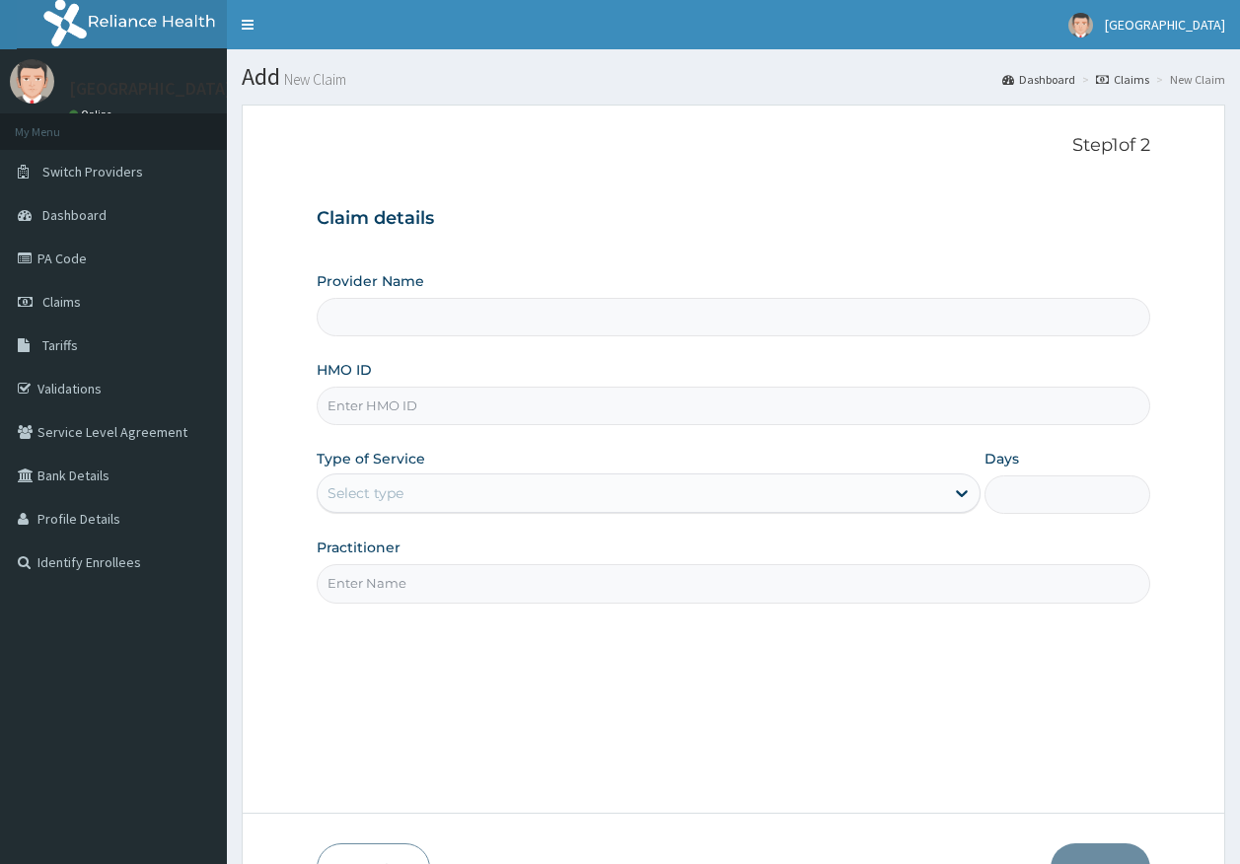
click at [442, 409] on input "HMO ID" at bounding box center [734, 406] width 835 height 38
paste input "XMG/10314/A"
type input "XMG/10314/A"
click at [416, 509] on div "Select type" at bounding box center [631, 493] width 626 height 32
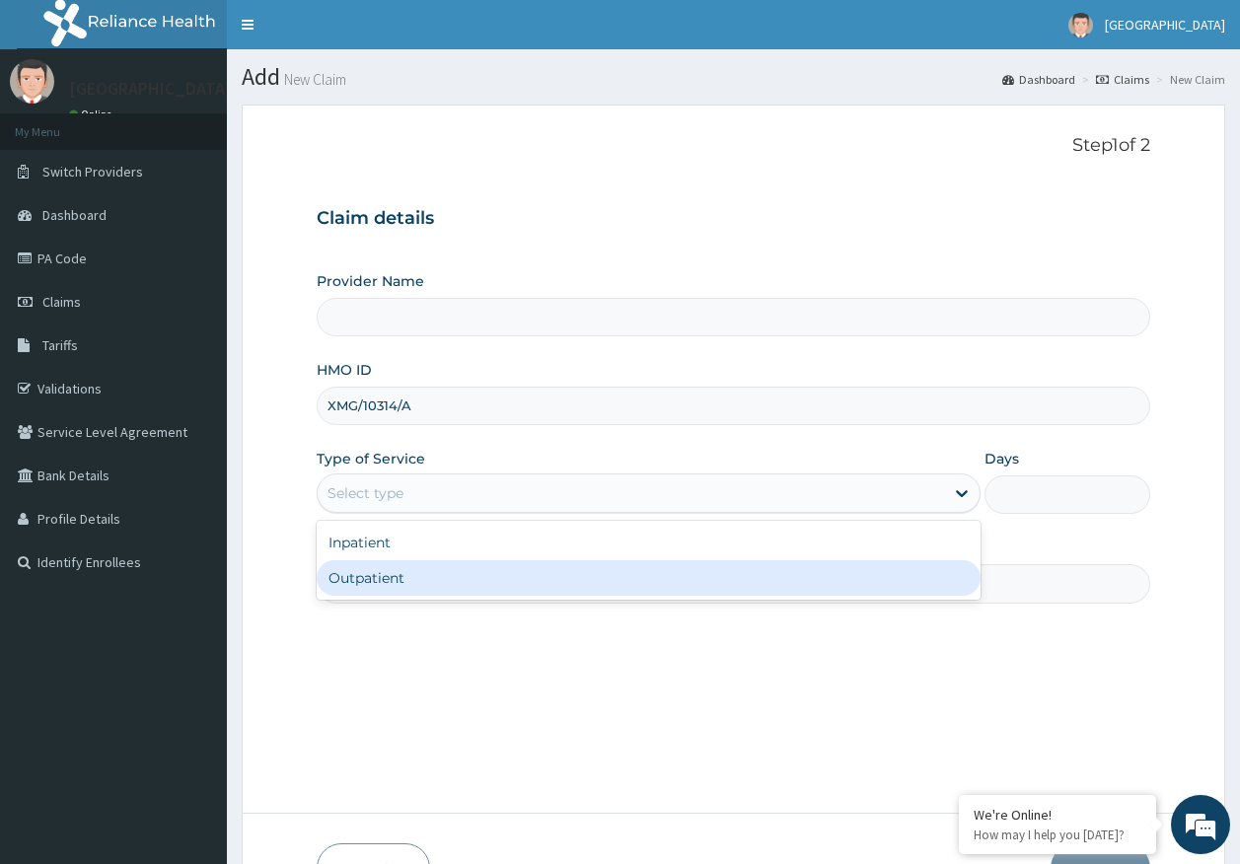
type input "[GEOGRAPHIC_DATA]"
click at [406, 590] on div "Outpatient" at bounding box center [649, 578] width 664 height 36
type input "1"
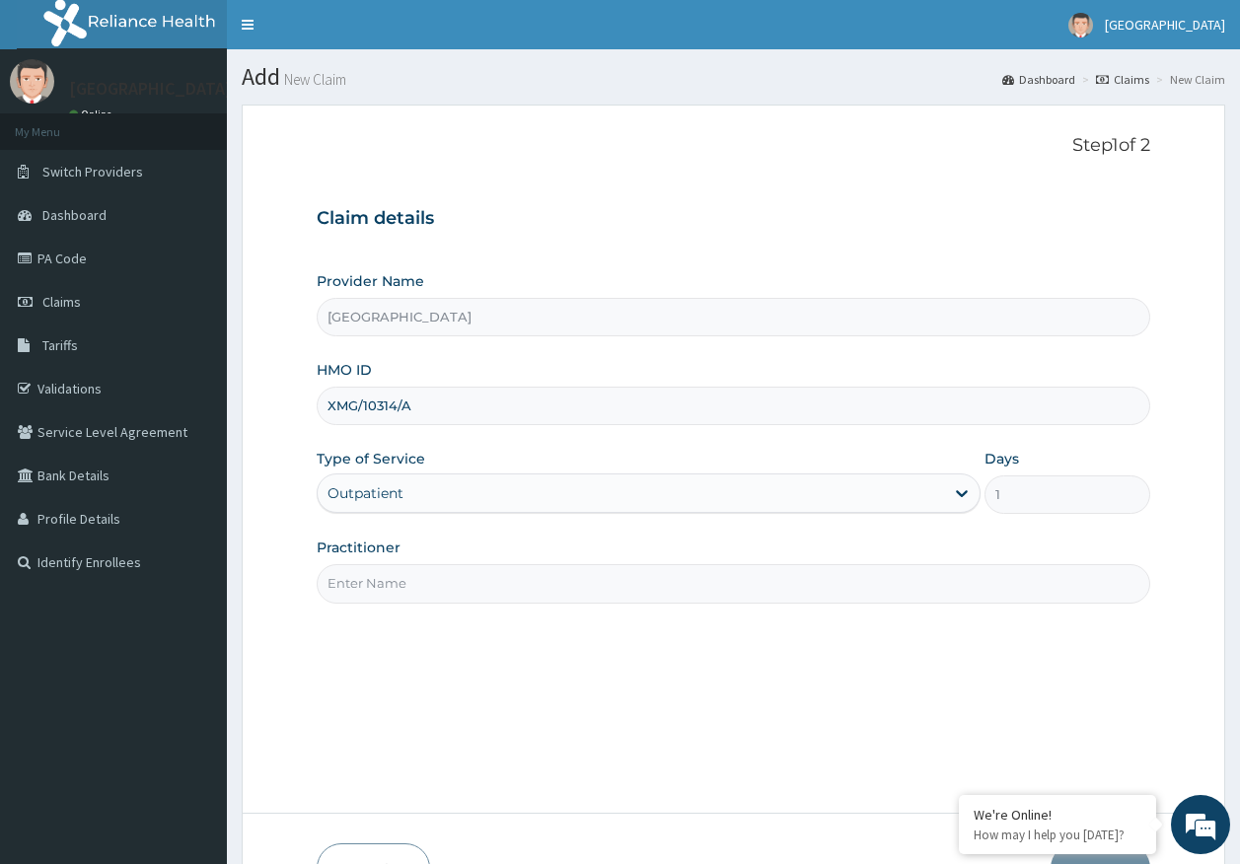
click at [408, 572] on input "Practitioner" at bounding box center [734, 583] width 835 height 38
type input "[PERSON_NAME]"
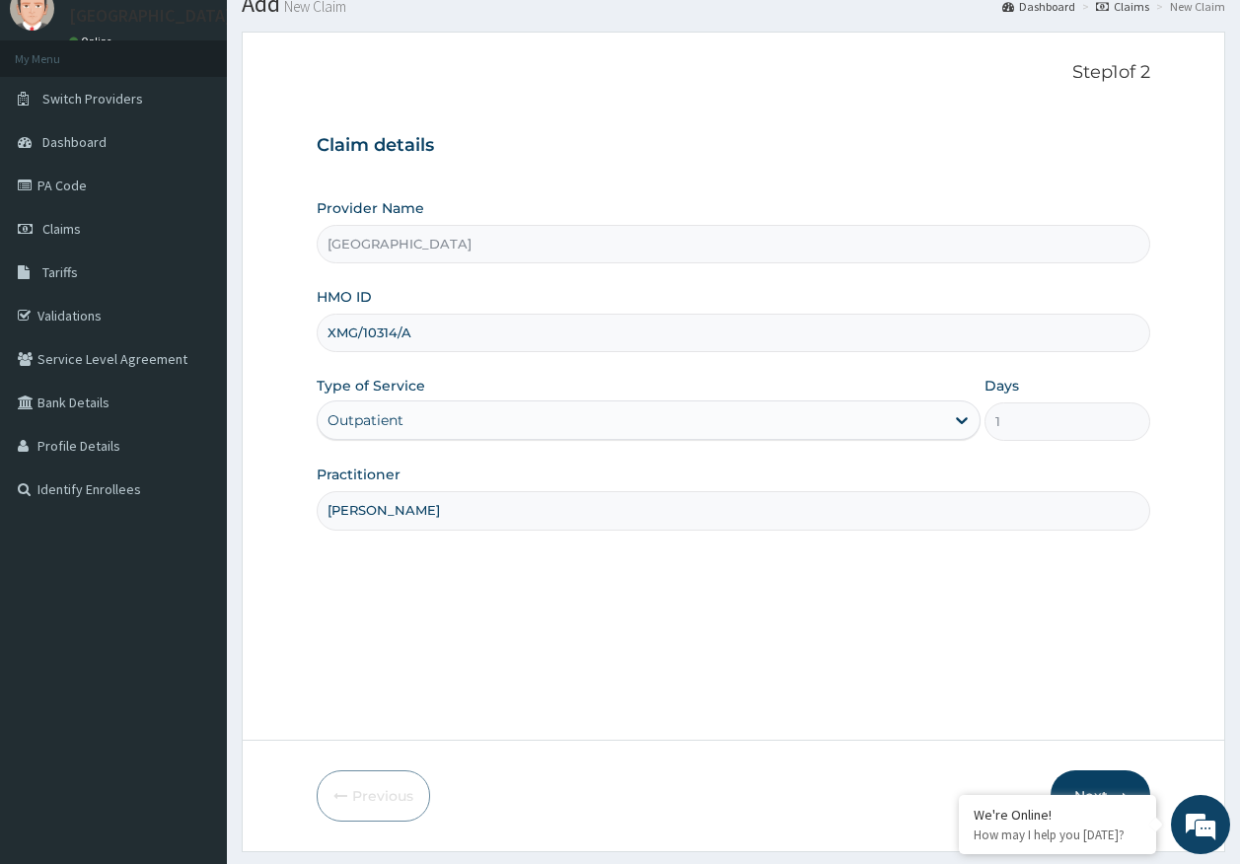
scroll to position [126, 0]
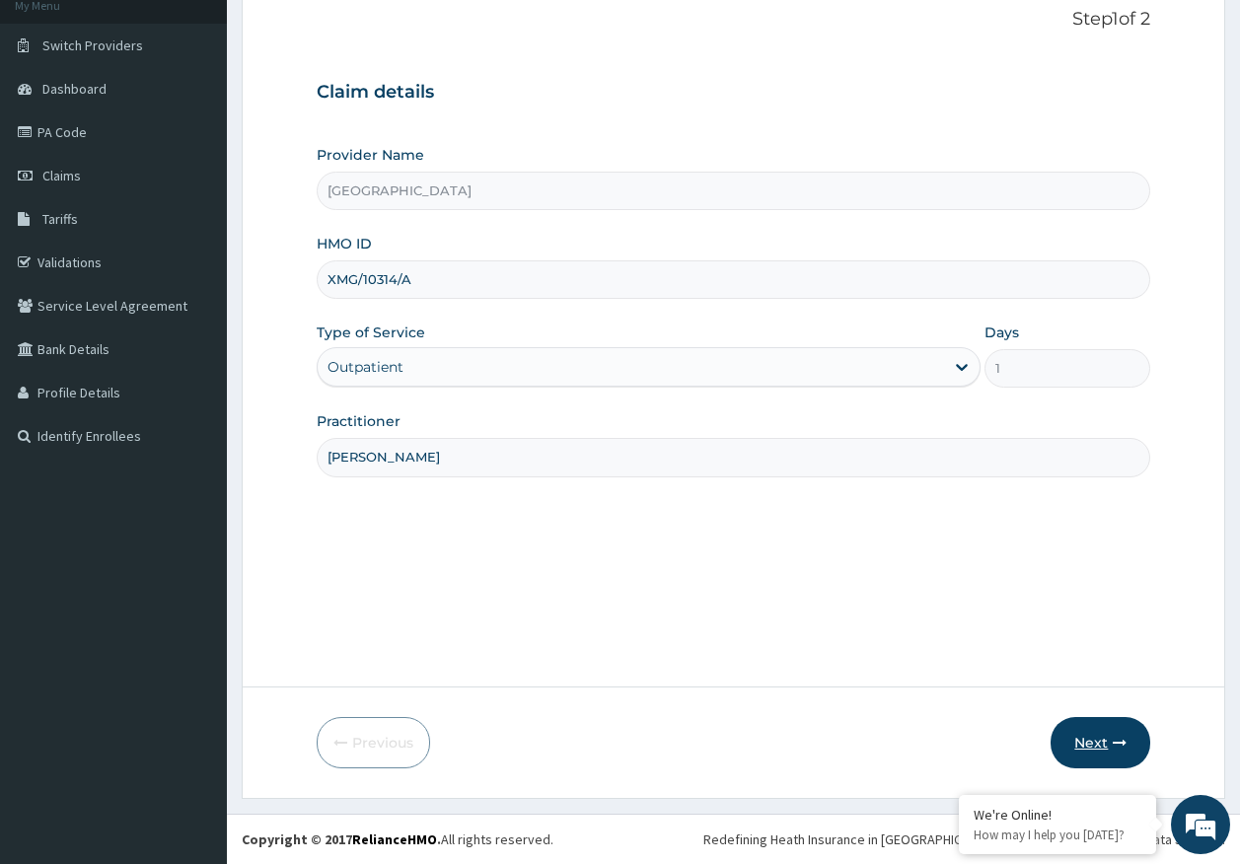
click at [1102, 740] on button "Next" at bounding box center [1101, 742] width 100 height 51
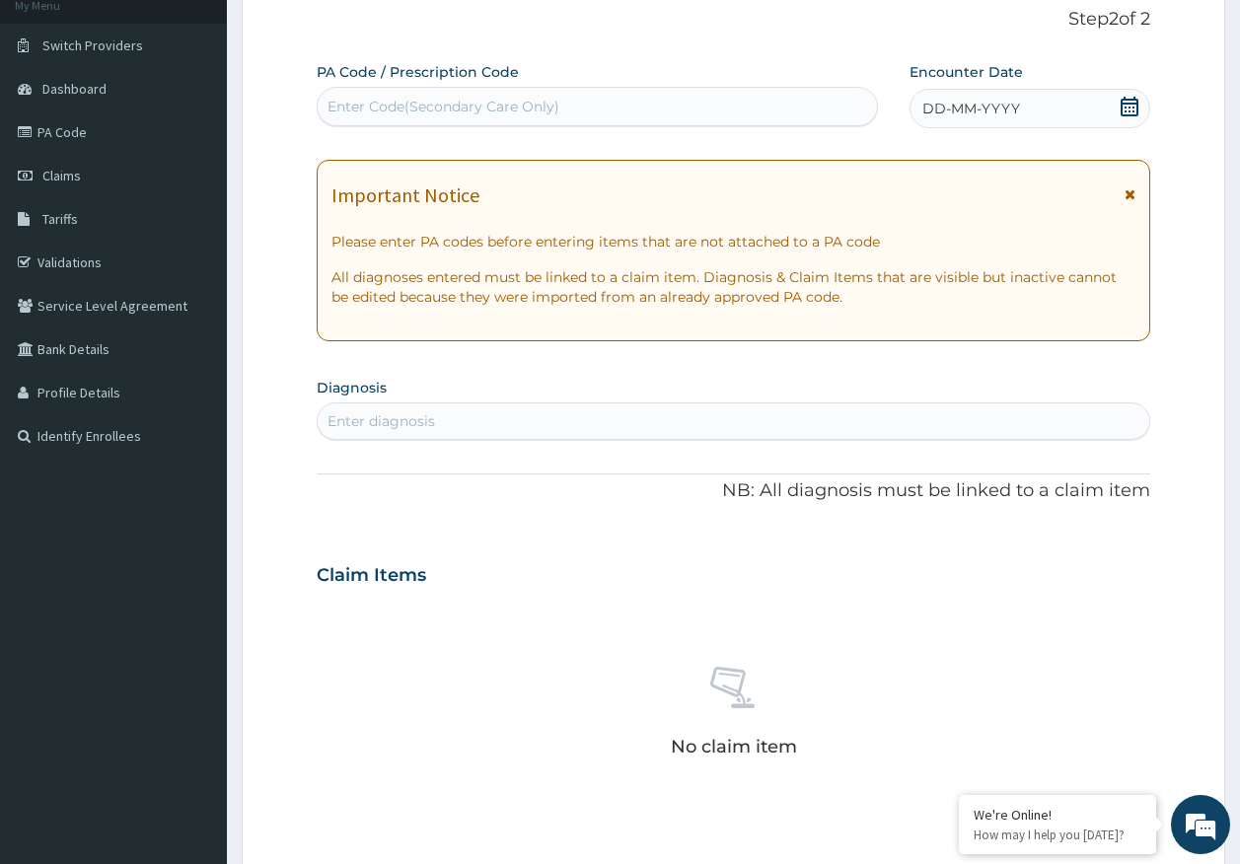
click at [700, 101] on div "Enter Code(Secondary Care Only)" at bounding box center [598, 107] width 560 height 32
type input "PA/D20388"
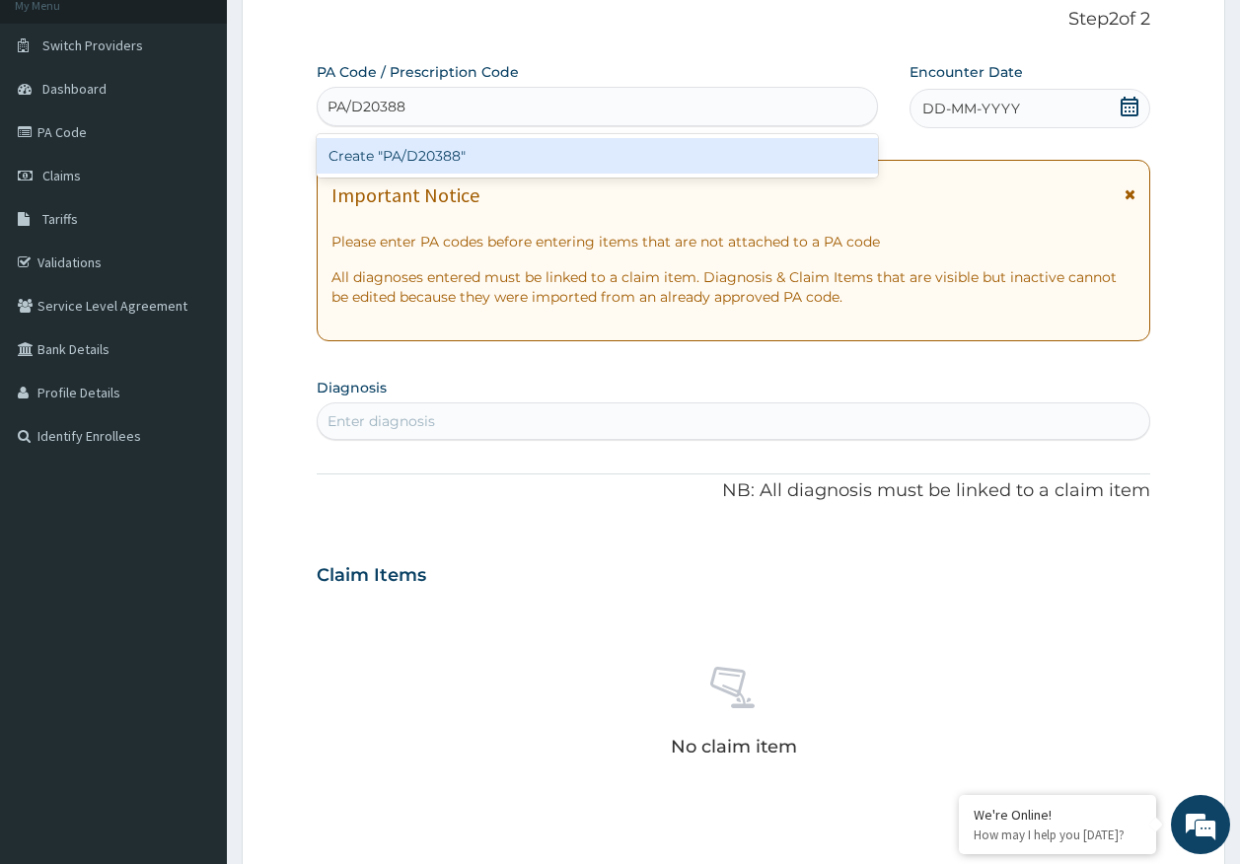
click at [504, 151] on div "Create "PA/D20388"" at bounding box center [598, 156] width 562 height 36
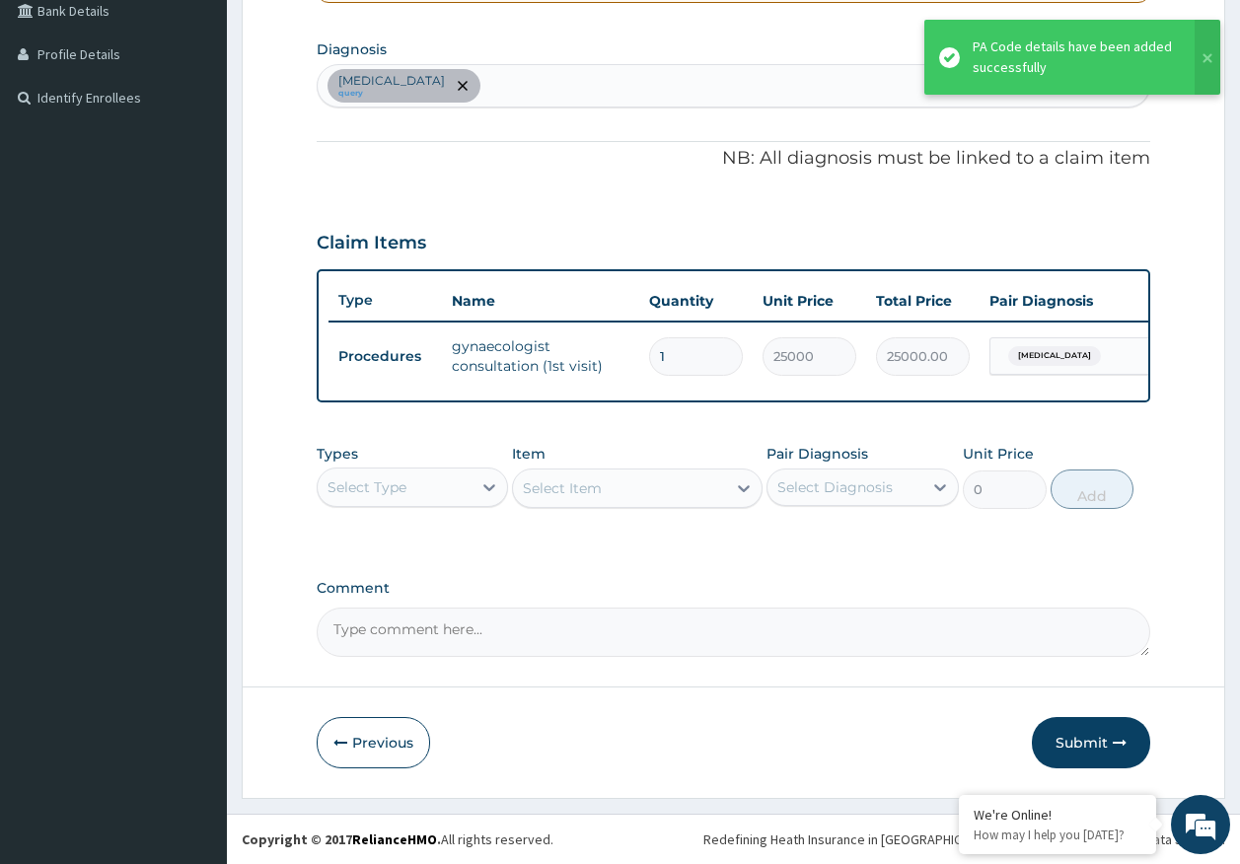
scroll to position [479, 0]
click at [1083, 739] on button "Submit" at bounding box center [1091, 742] width 118 height 51
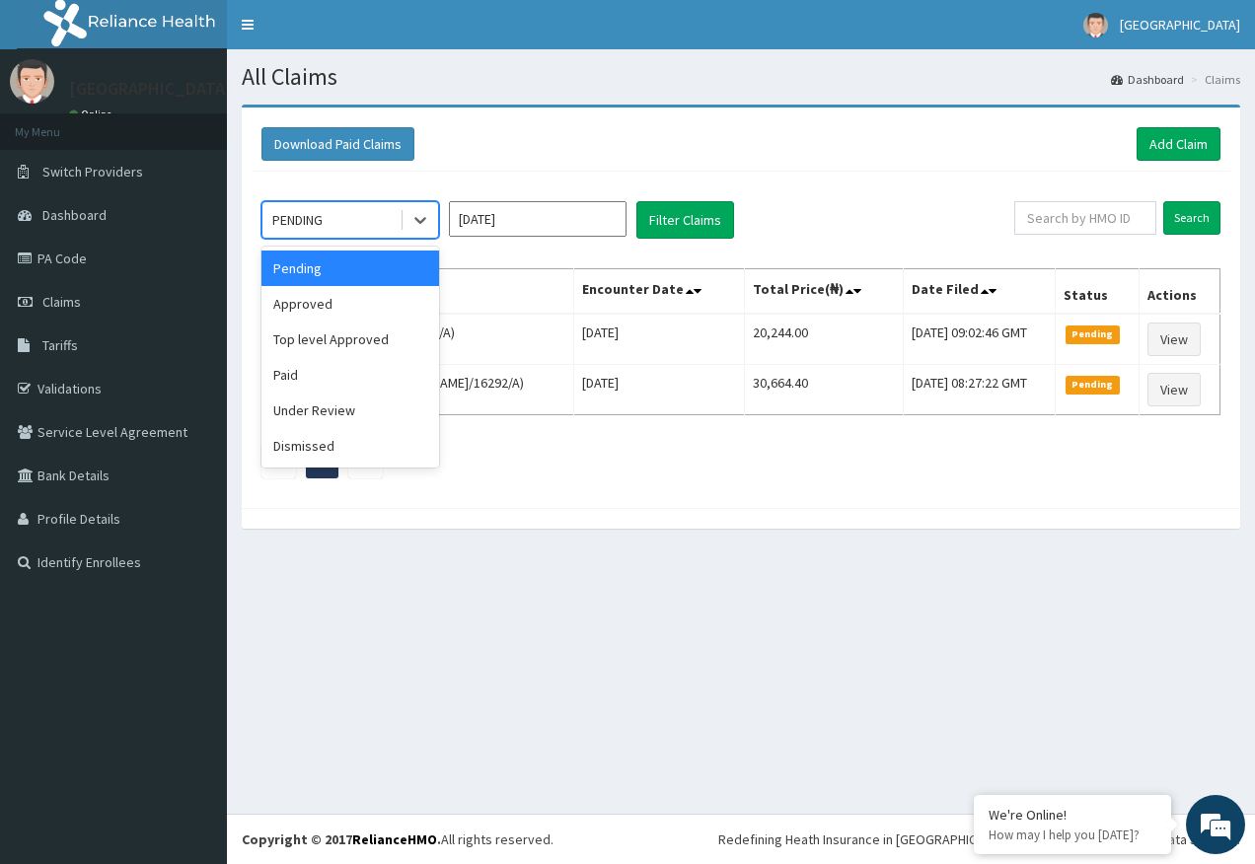
click at [332, 223] on div "PENDING" at bounding box center [330, 220] width 137 height 32
click at [340, 309] on div "Approved" at bounding box center [350, 304] width 178 height 36
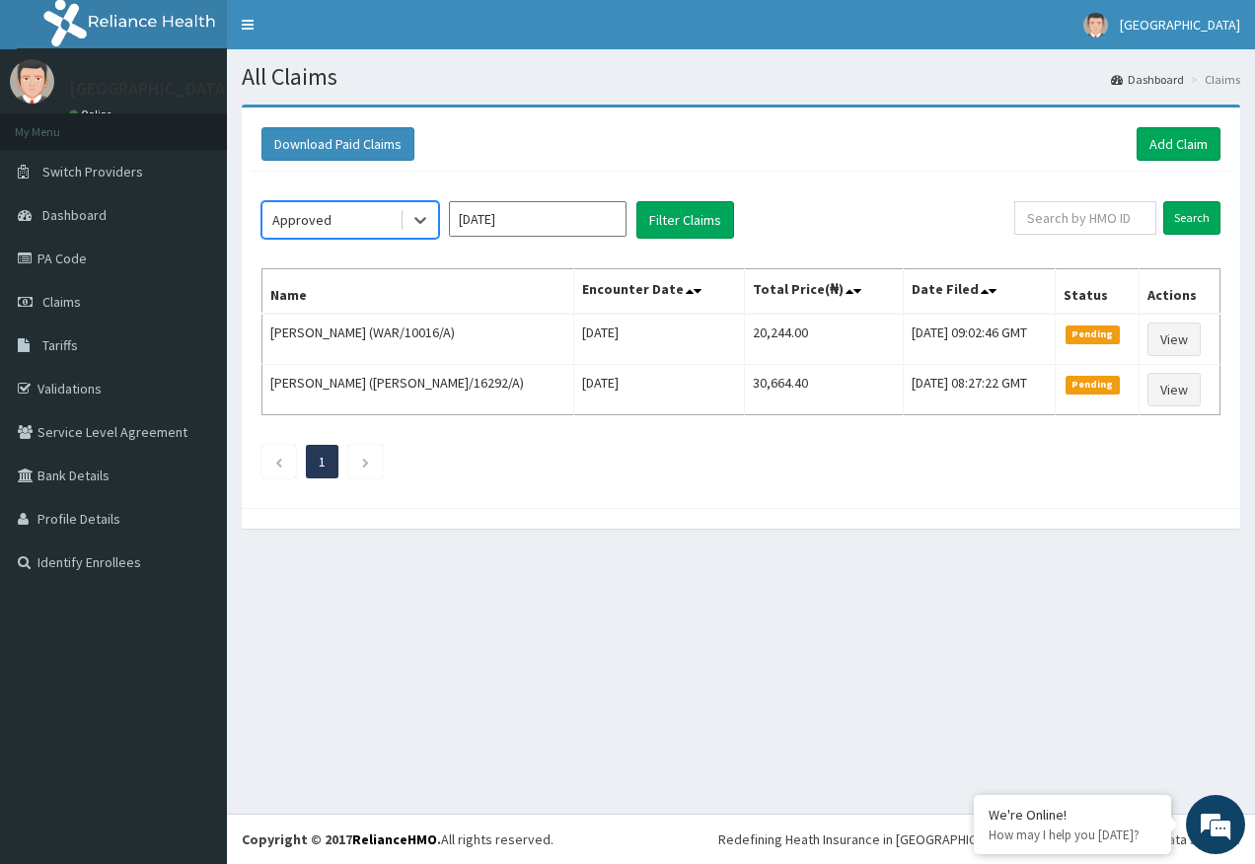
click at [505, 220] on input "[DATE]" at bounding box center [538, 219] width 178 height 36
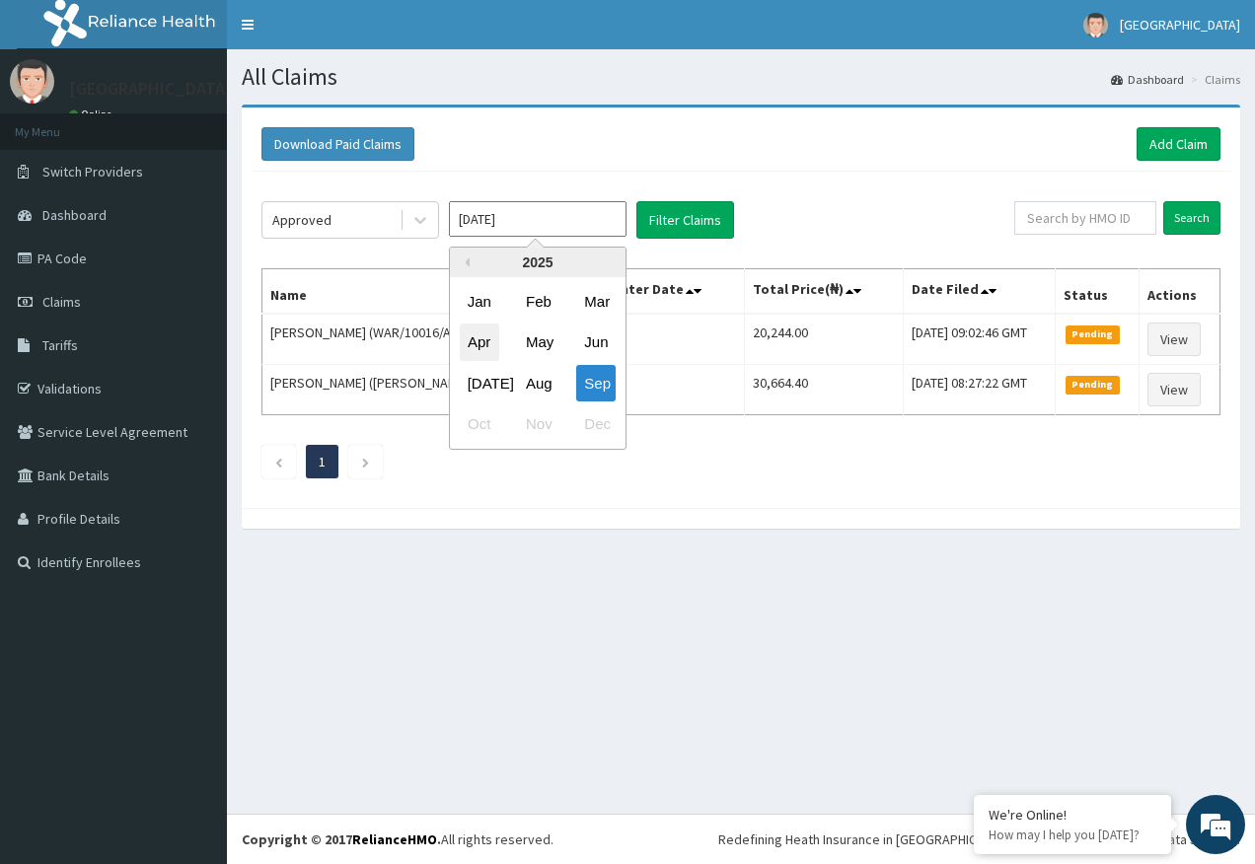
click at [475, 340] on div "Apr" at bounding box center [479, 343] width 39 height 37
type input "[DATE]"
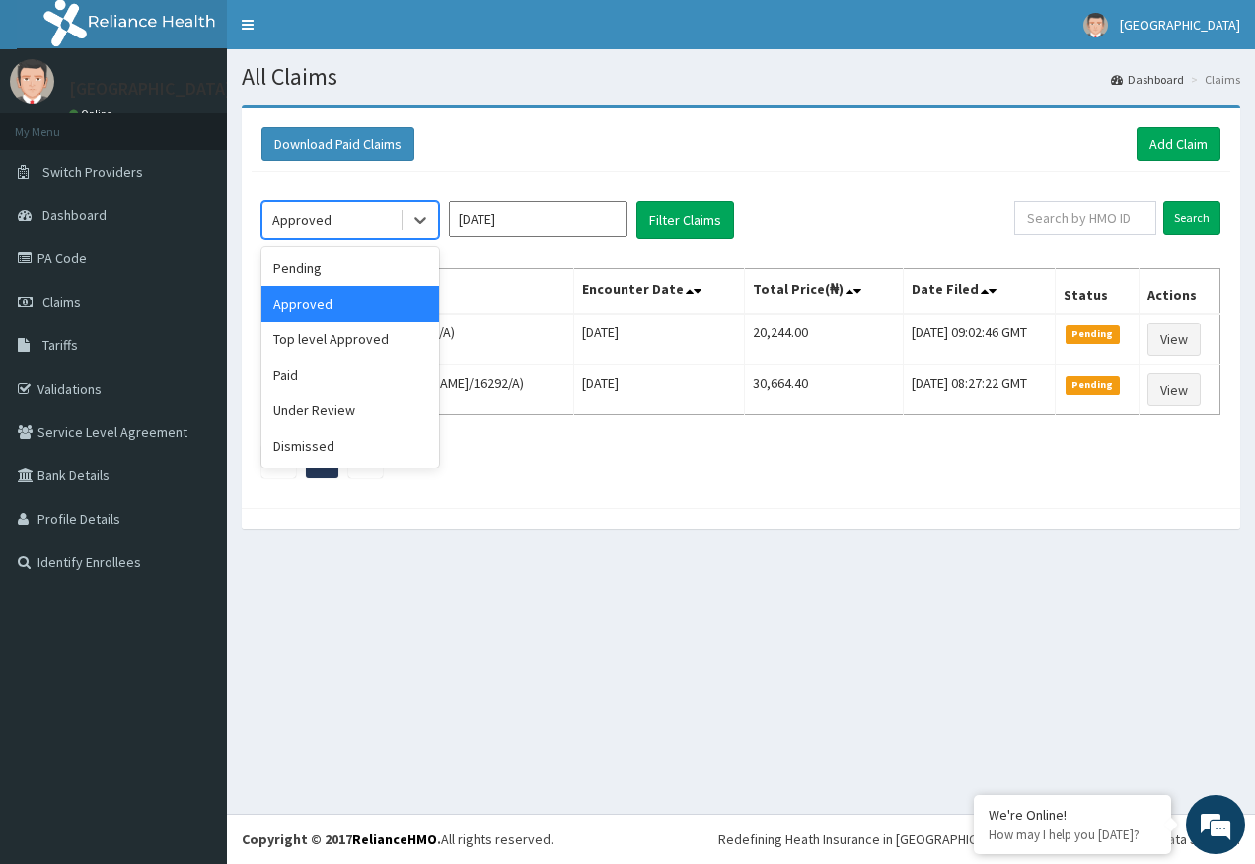
click at [313, 221] on div "Approved" at bounding box center [301, 220] width 59 height 20
drag, startPoint x: 317, startPoint y: 278, endPoint x: 692, endPoint y: 256, distance: 375.6
click at [322, 273] on div "Pending" at bounding box center [350, 269] width 178 height 36
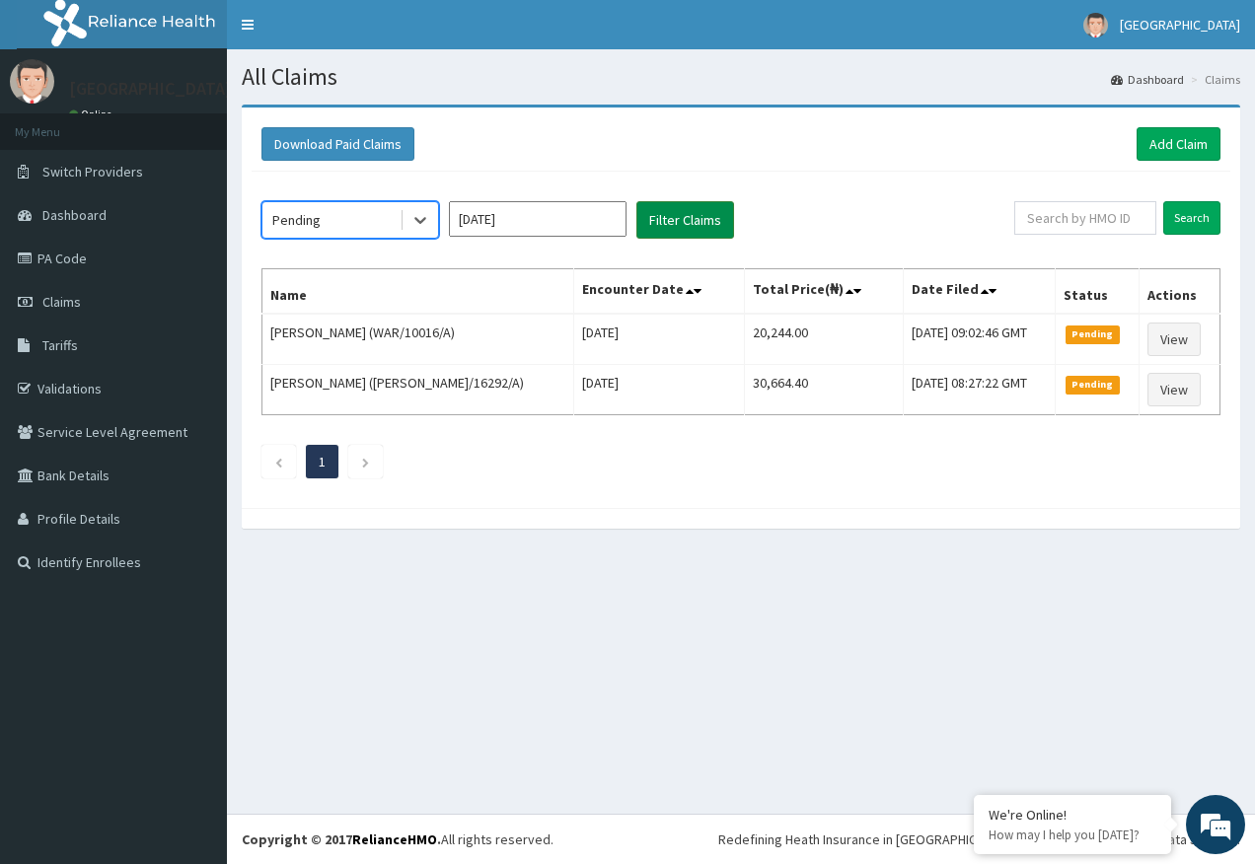
click at [686, 218] on button "Filter Claims" at bounding box center [685, 219] width 98 height 37
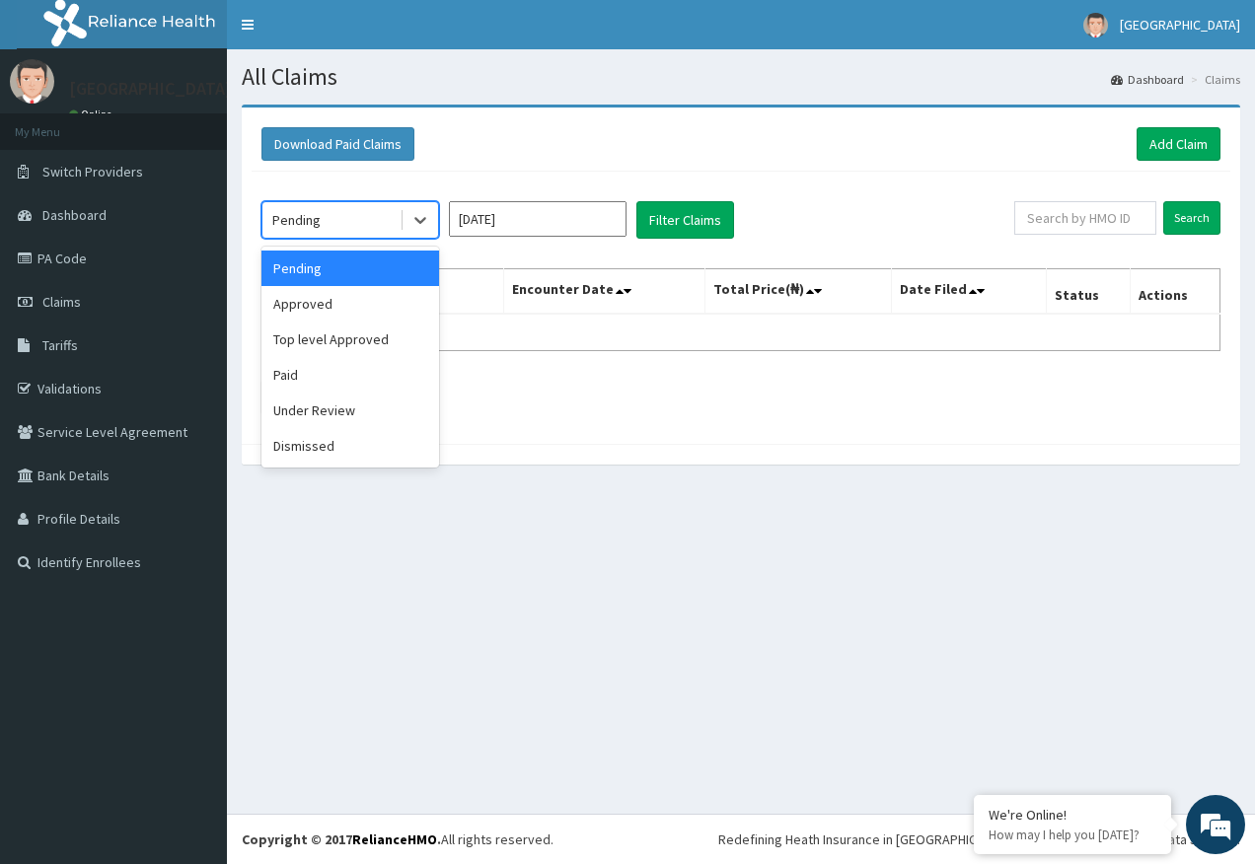
click at [399, 227] on div "Pending" at bounding box center [330, 220] width 137 height 32
drag, startPoint x: 339, startPoint y: 302, endPoint x: 751, endPoint y: 234, distance: 417.0
click at [349, 297] on div "Approved" at bounding box center [350, 304] width 178 height 36
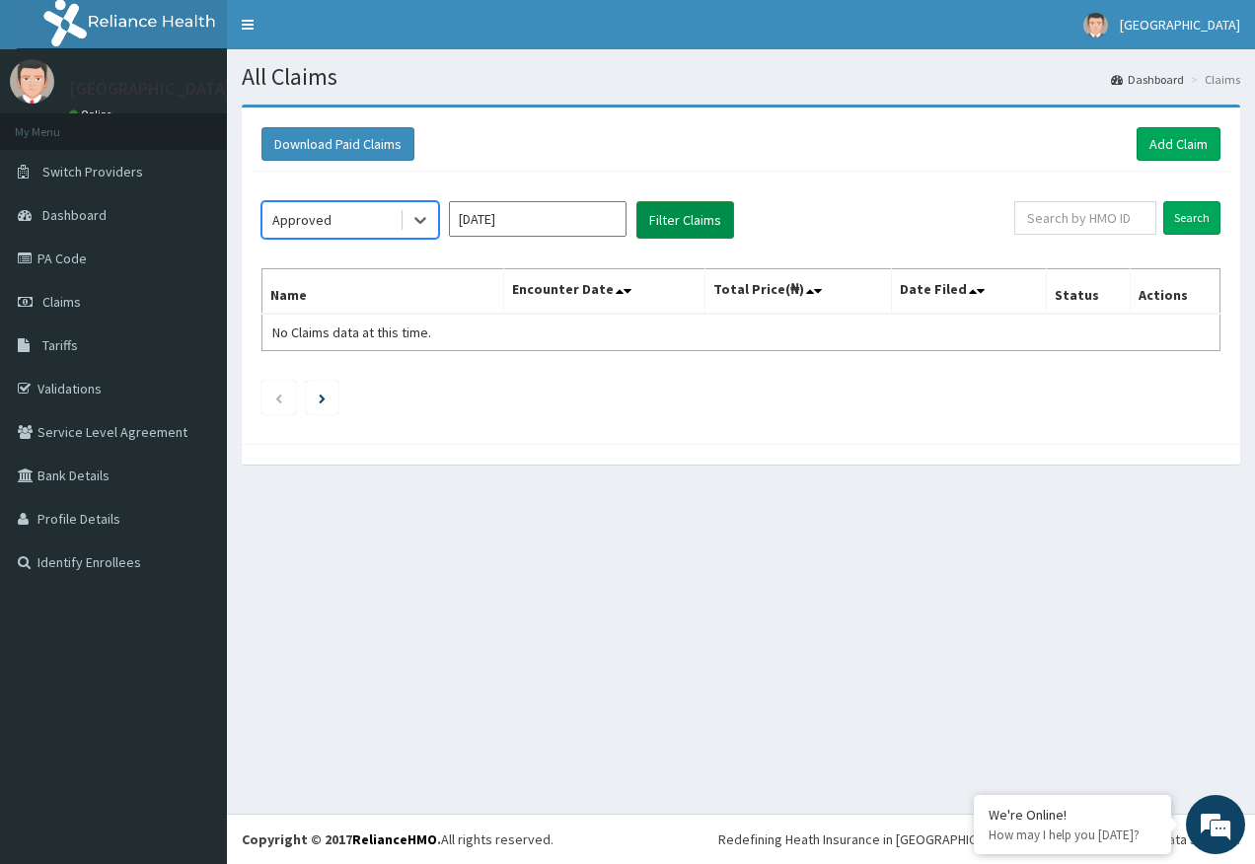
click at [708, 228] on button "Filter Claims" at bounding box center [685, 219] width 98 height 37
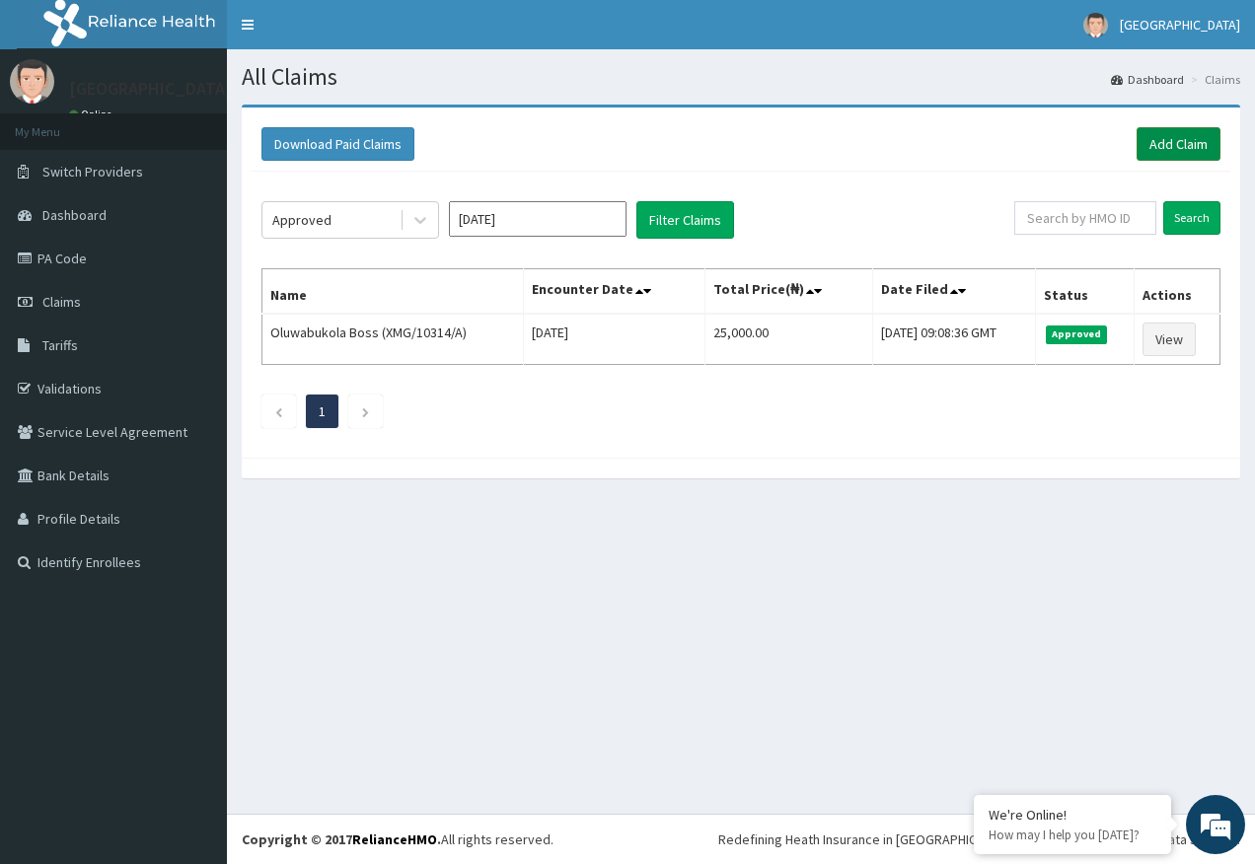
click at [1189, 136] on link "Add Claim" at bounding box center [1178, 144] width 84 height 34
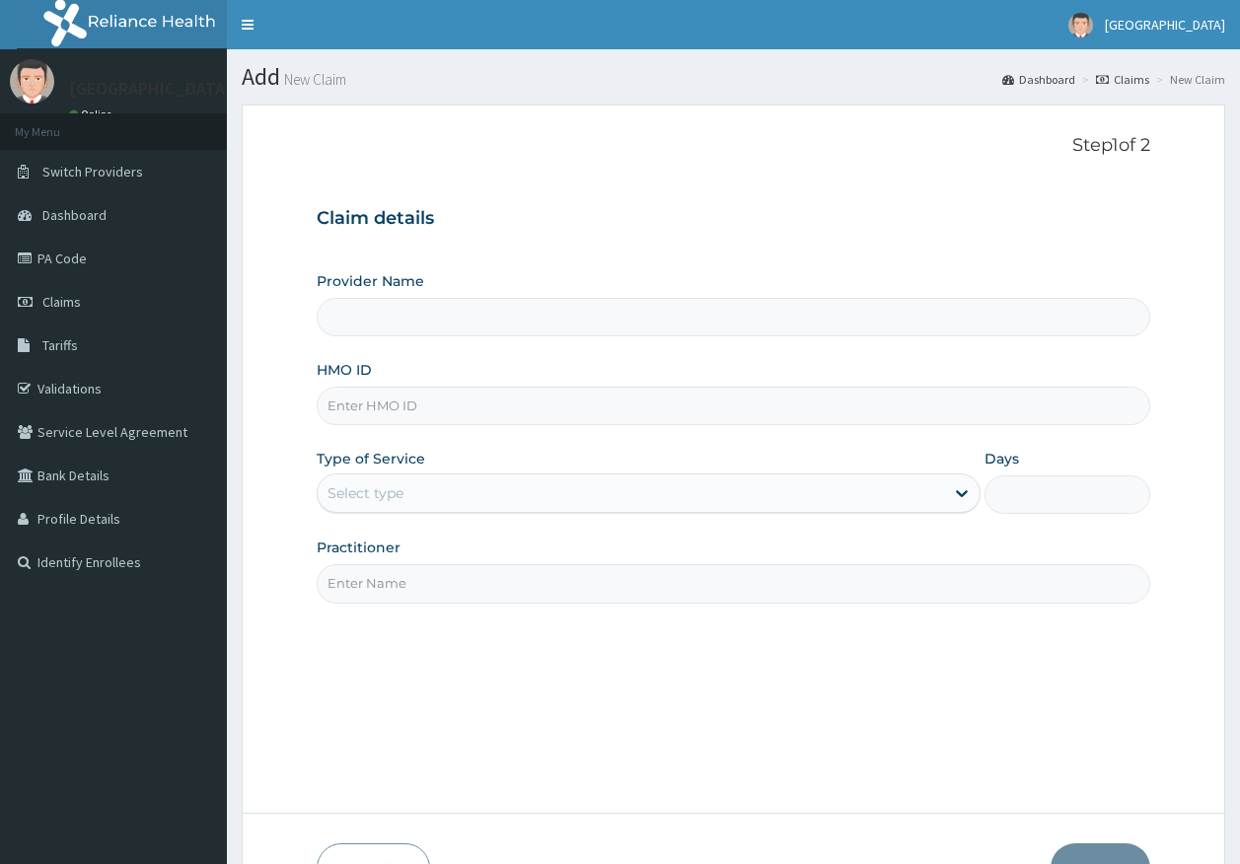
click at [394, 414] on input "HMO ID" at bounding box center [734, 406] width 835 height 38
paste input "MLL/10072/A"
type input "MLL/10072/A"
drag, startPoint x: 384, startPoint y: 485, endPoint x: 375, endPoint y: 509, distance: 25.3
click at [383, 485] on div "Select type" at bounding box center [366, 493] width 76 height 20
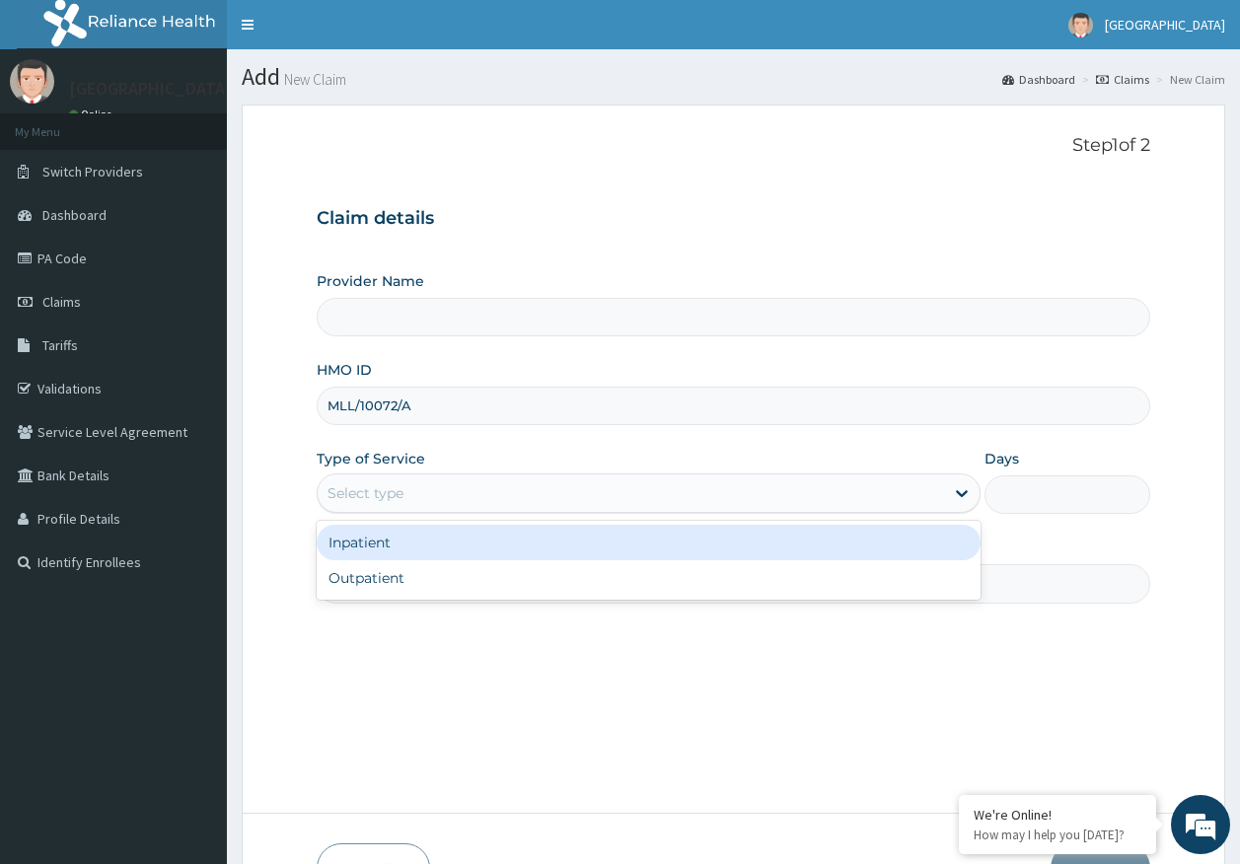
type input "[GEOGRAPHIC_DATA]"
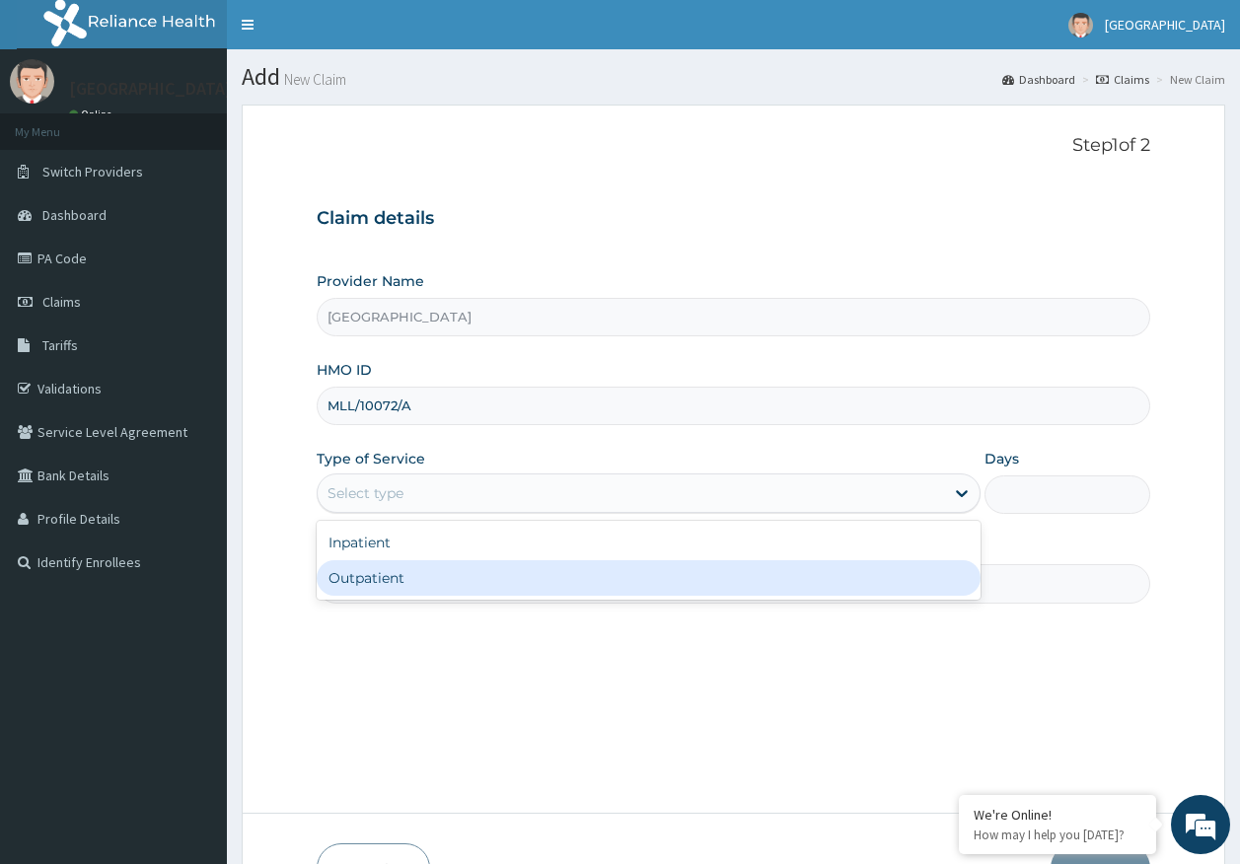
drag, startPoint x: 383, startPoint y: 571, endPoint x: 402, endPoint y: 594, distance: 29.4
click at [383, 572] on div "Outpatient" at bounding box center [649, 578] width 664 height 36
type input "1"
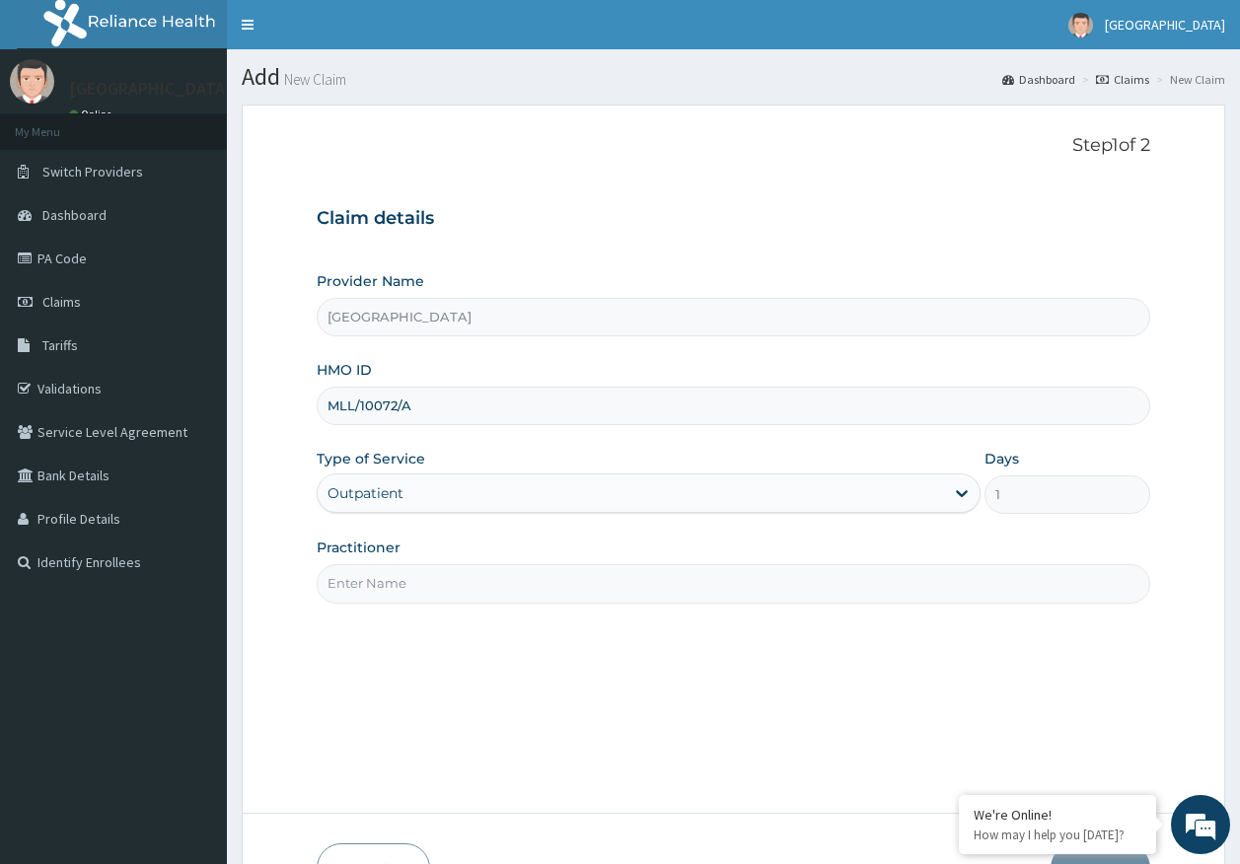
click at [397, 595] on input "Practitioner" at bounding box center [734, 583] width 835 height 38
type input "[PERSON_NAME]"
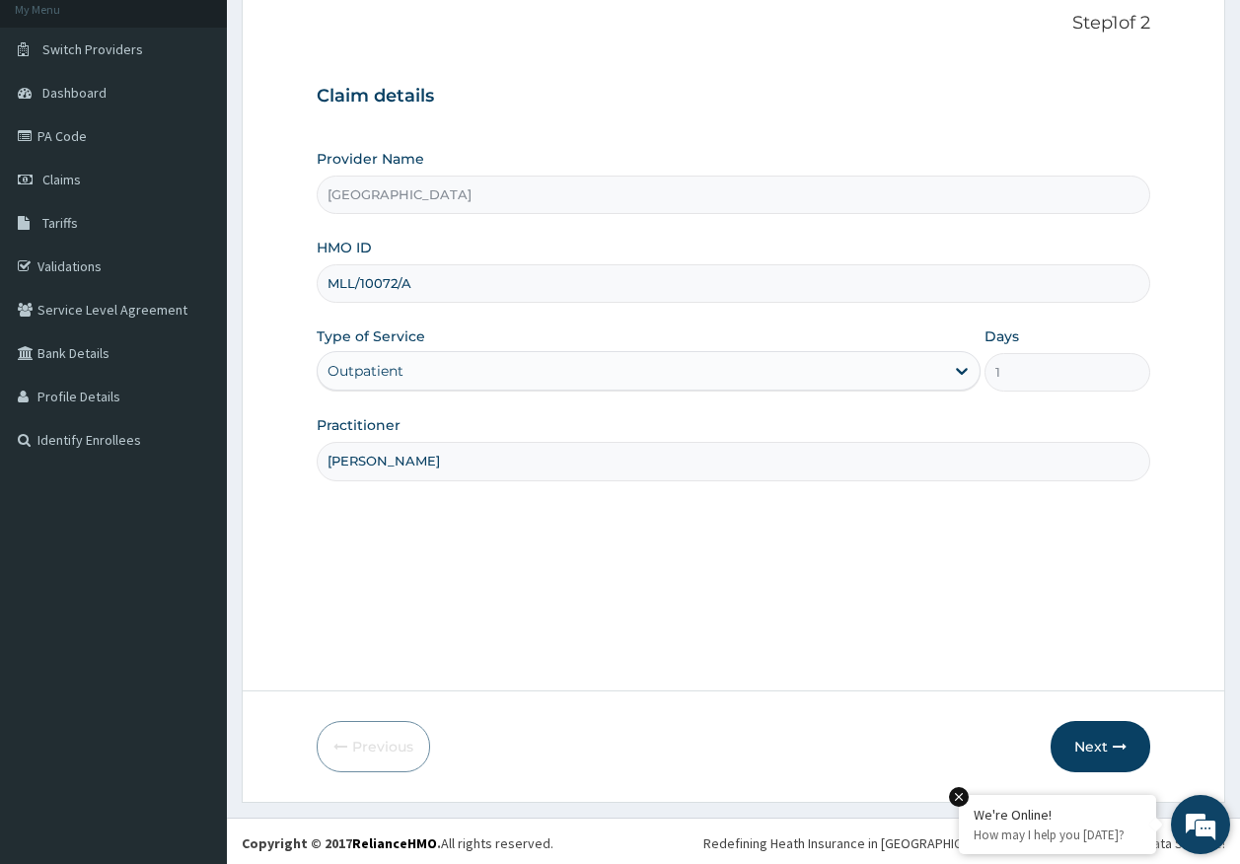
scroll to position [126, 0]
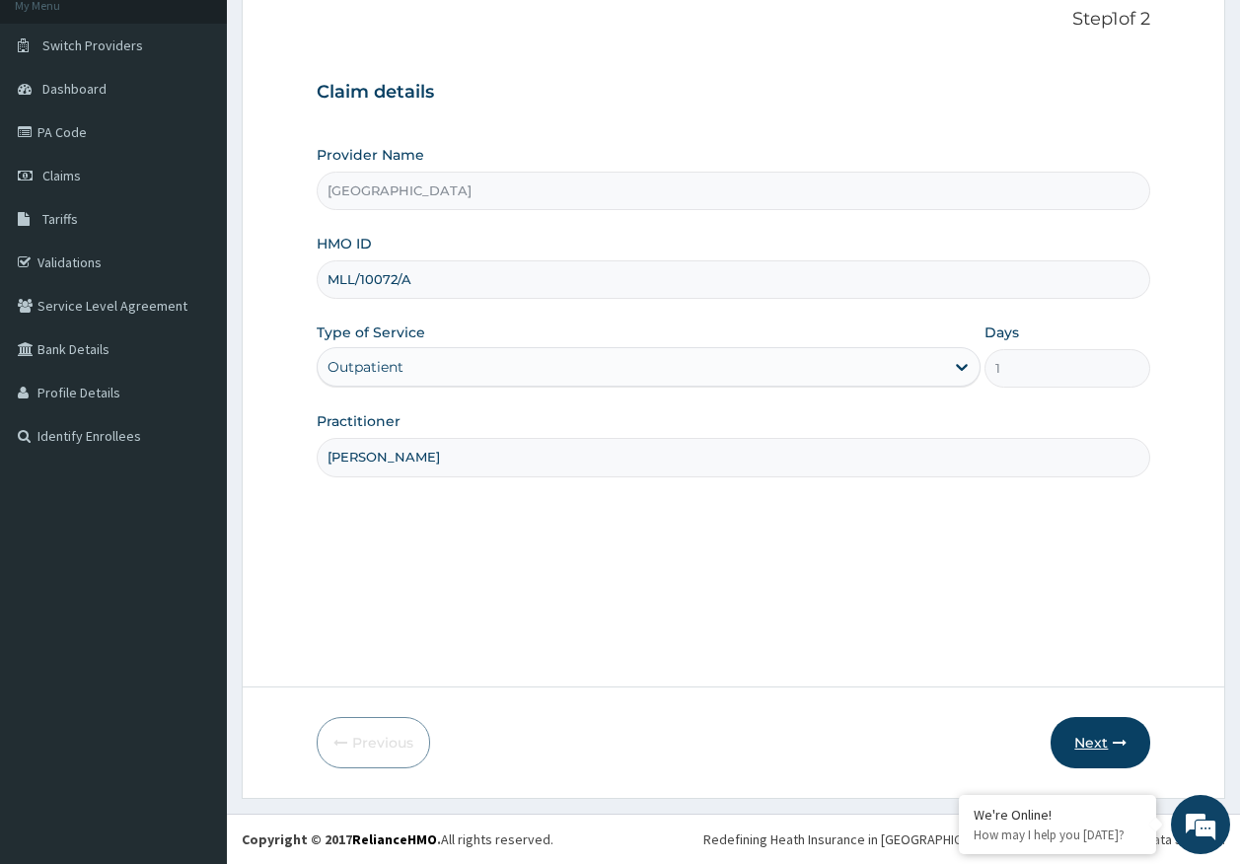
click at [1096, 737] on button "Next" at bounding box center [1101, 742] width 100 height 51
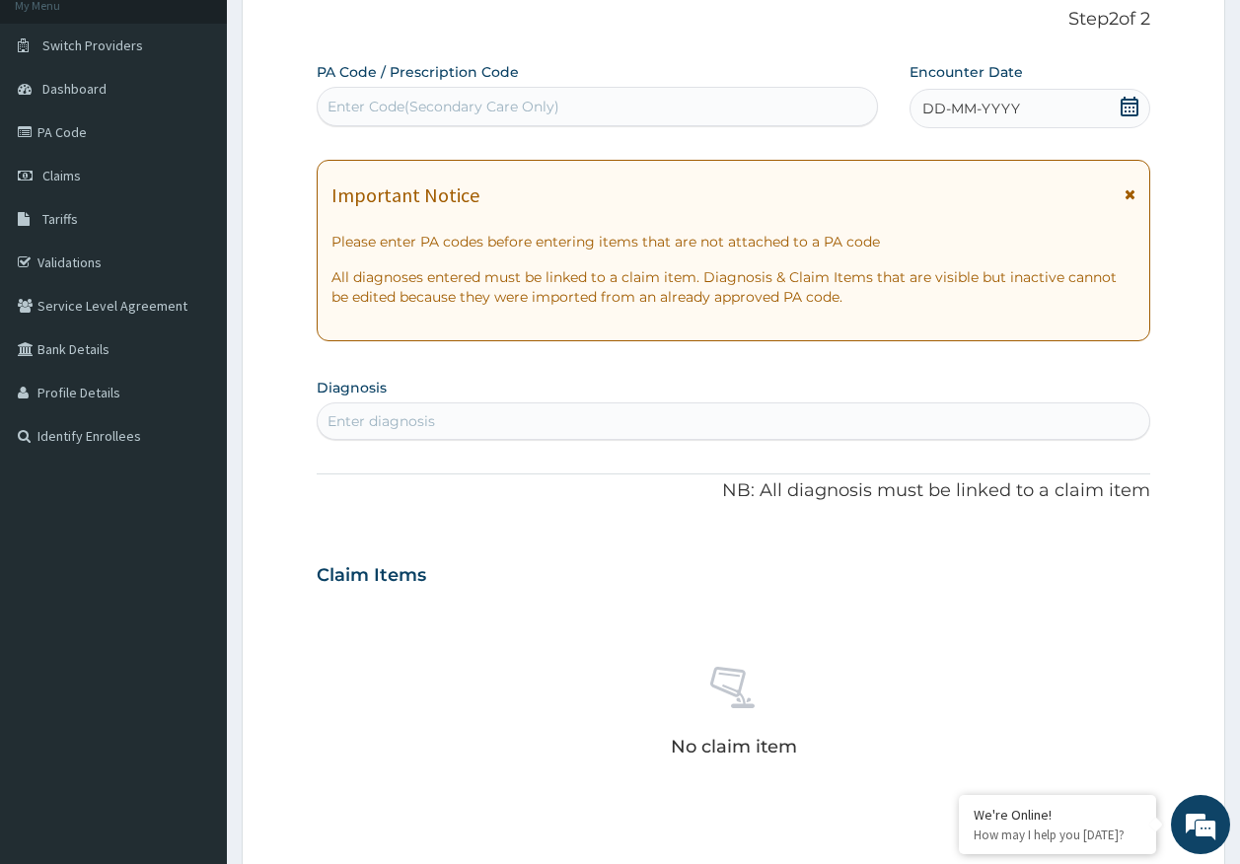
click at [1019, 94] on div "DD-MM-YYYY" at bounding box center [1030, 108] width 241 height 39
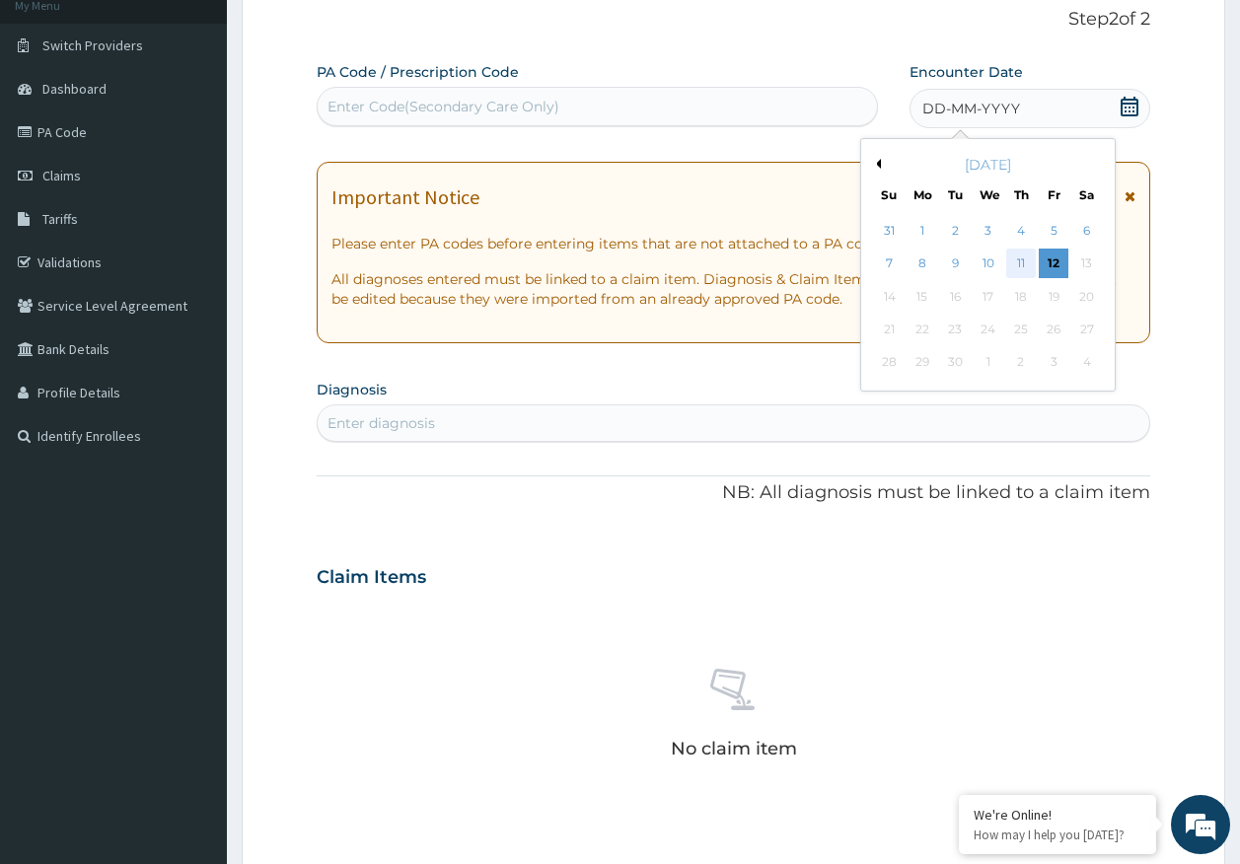
click at [1016, 258] on div "11" at bounding box center [1021, 265] width 30 height 30
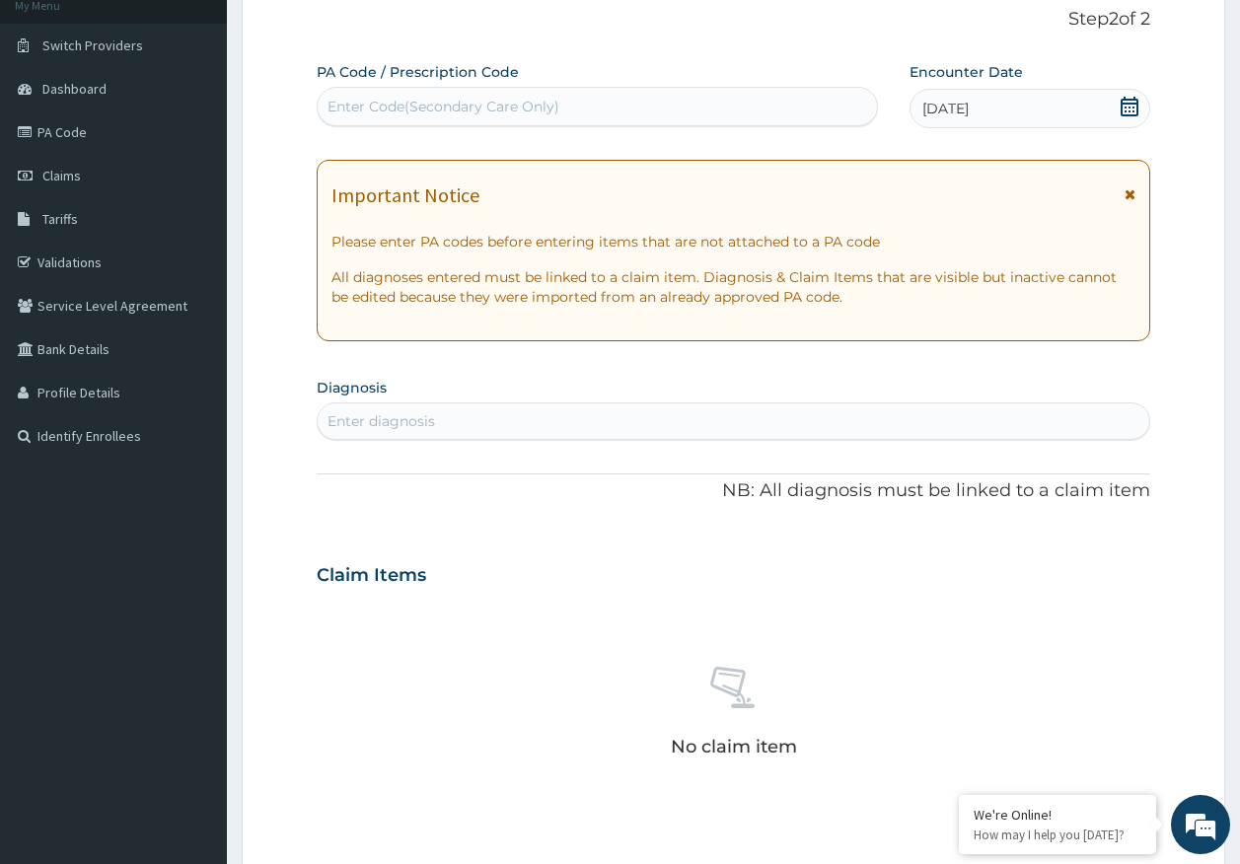
click at [560, 422] on div "Enter diagnosis" at bounding box center [734, 421] width 833 height 32
type input "malaria"
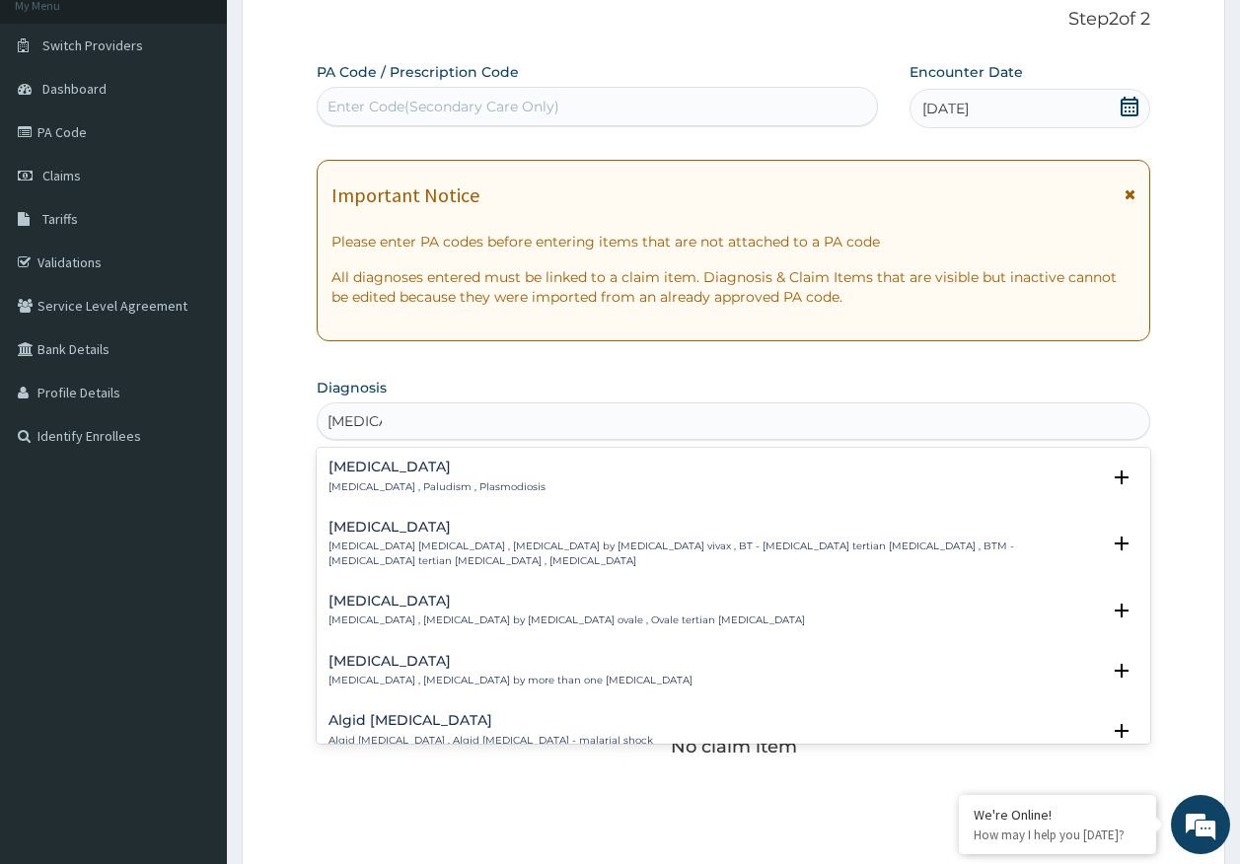
click at [385, 481] on p "Malaria , Paludism , Plasmodiosis" at bounding box center [437, 487] width 217 height 14
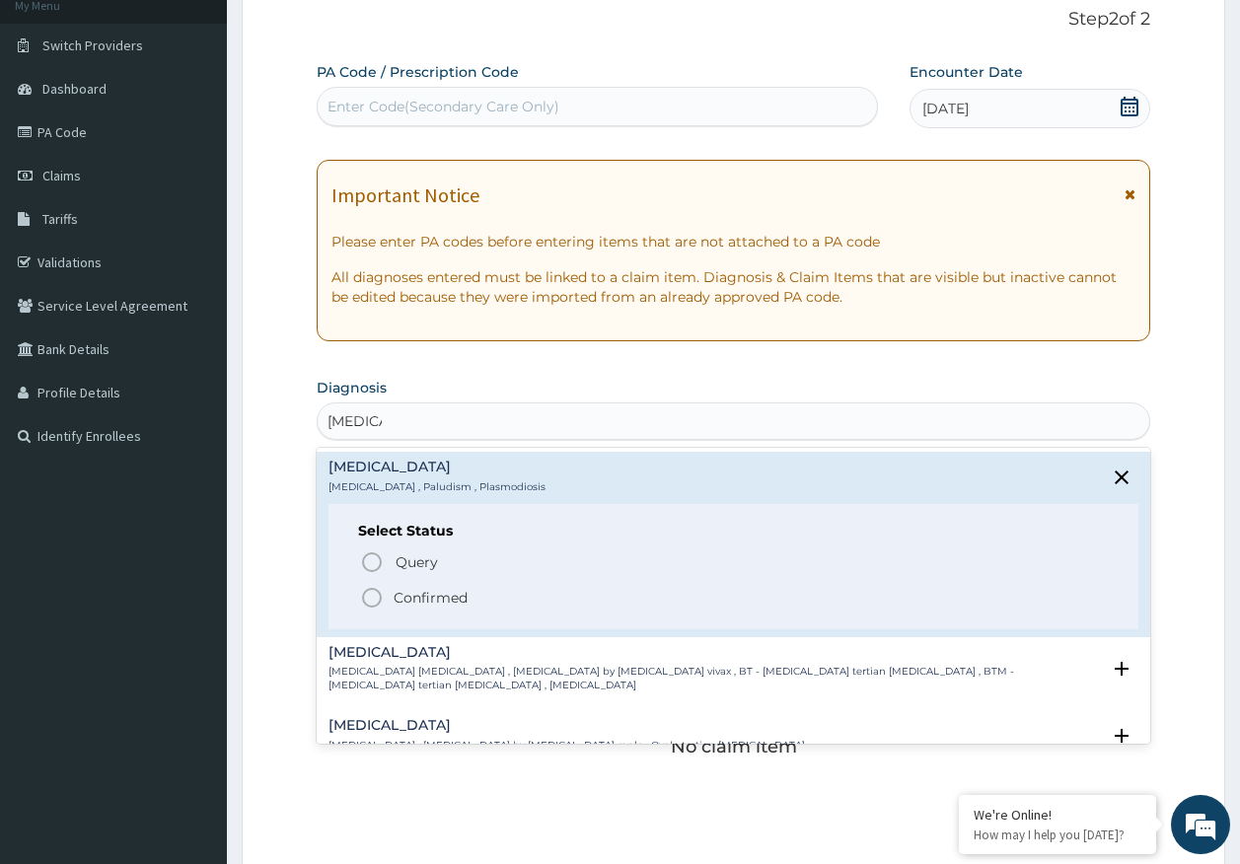
scroll to position [0, 0]
click at [434, 555] on span "Query" at bounding box center [417, 562] width 42 height 20
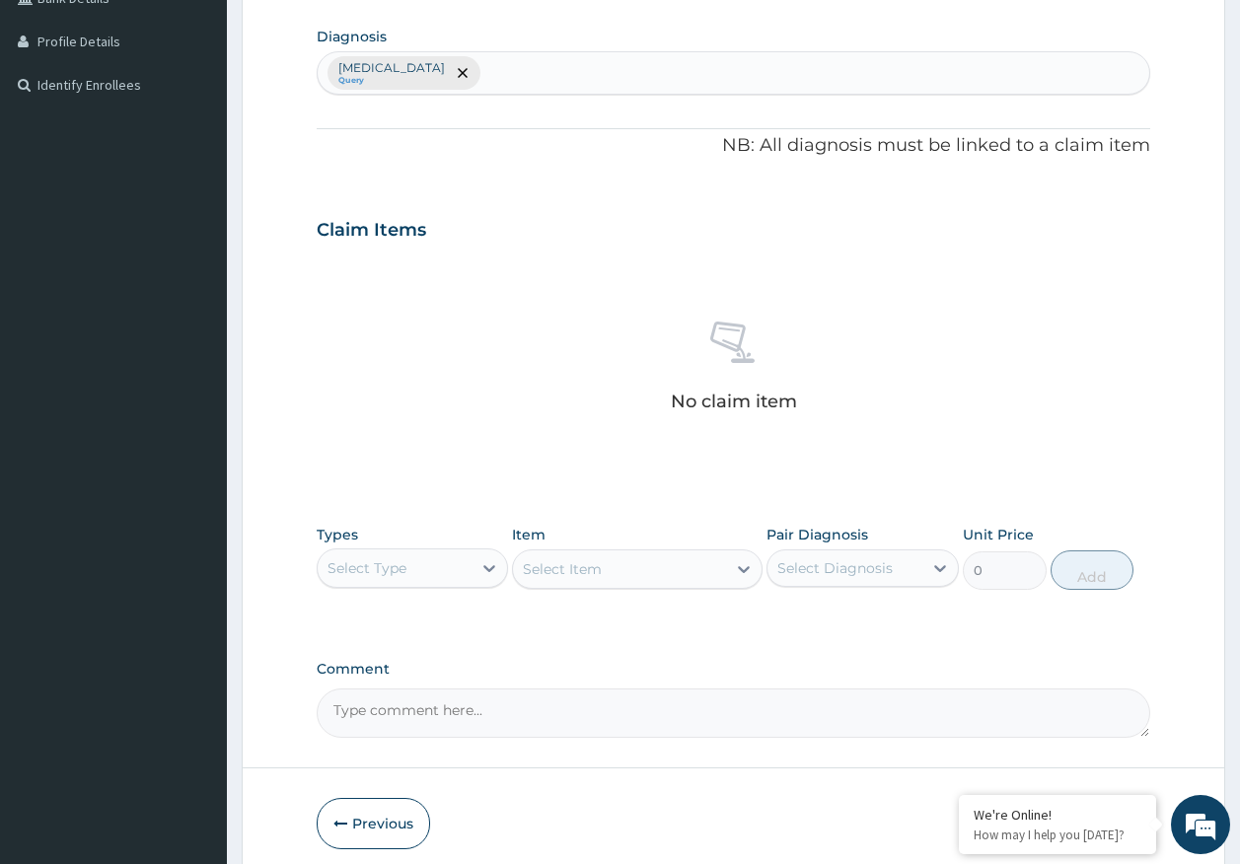
scroll to position [558, 0]
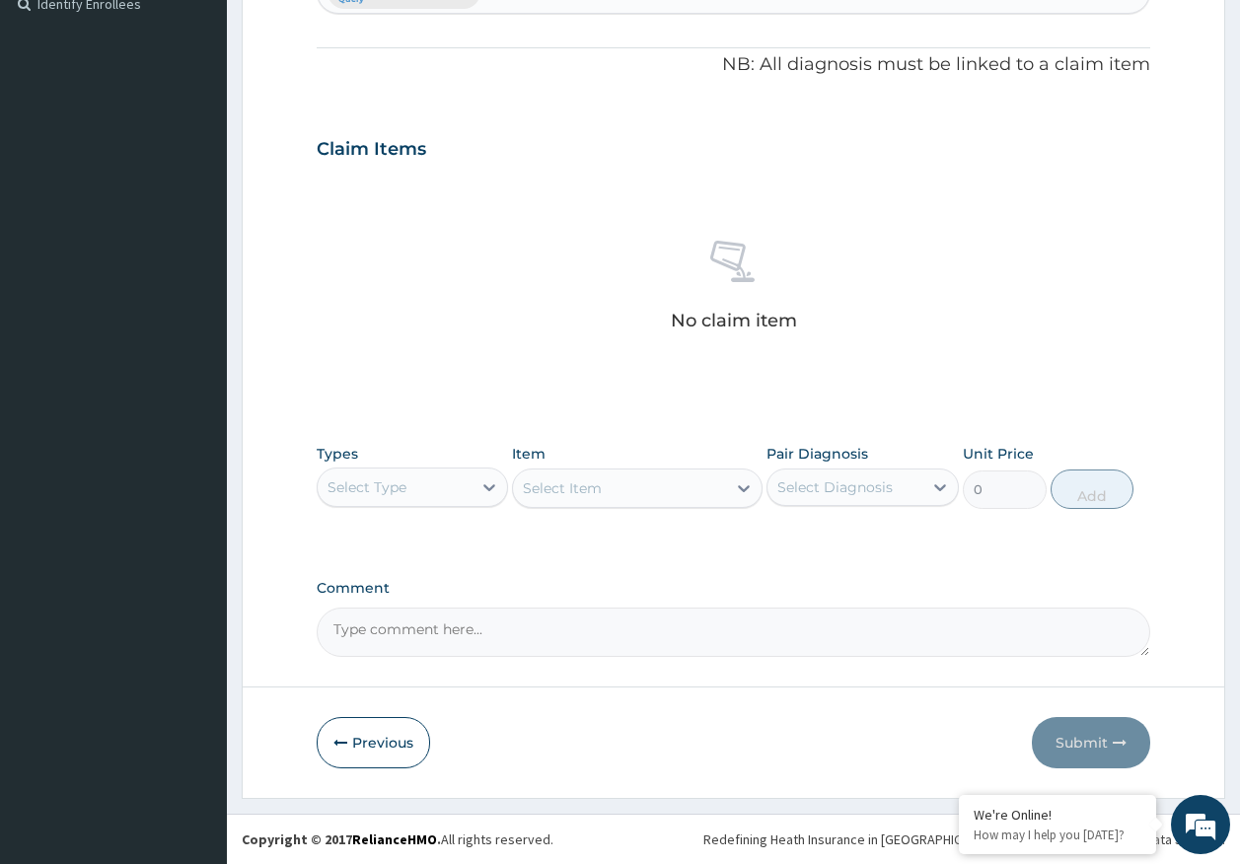
drag, startPoint x: 385, startPoint y: 467, endPoint x: 393, endPoint y: 513, distance: 47.0
click at [386, 468] on div "Select Type" at bounding box center [413, 487] width 192 height 39
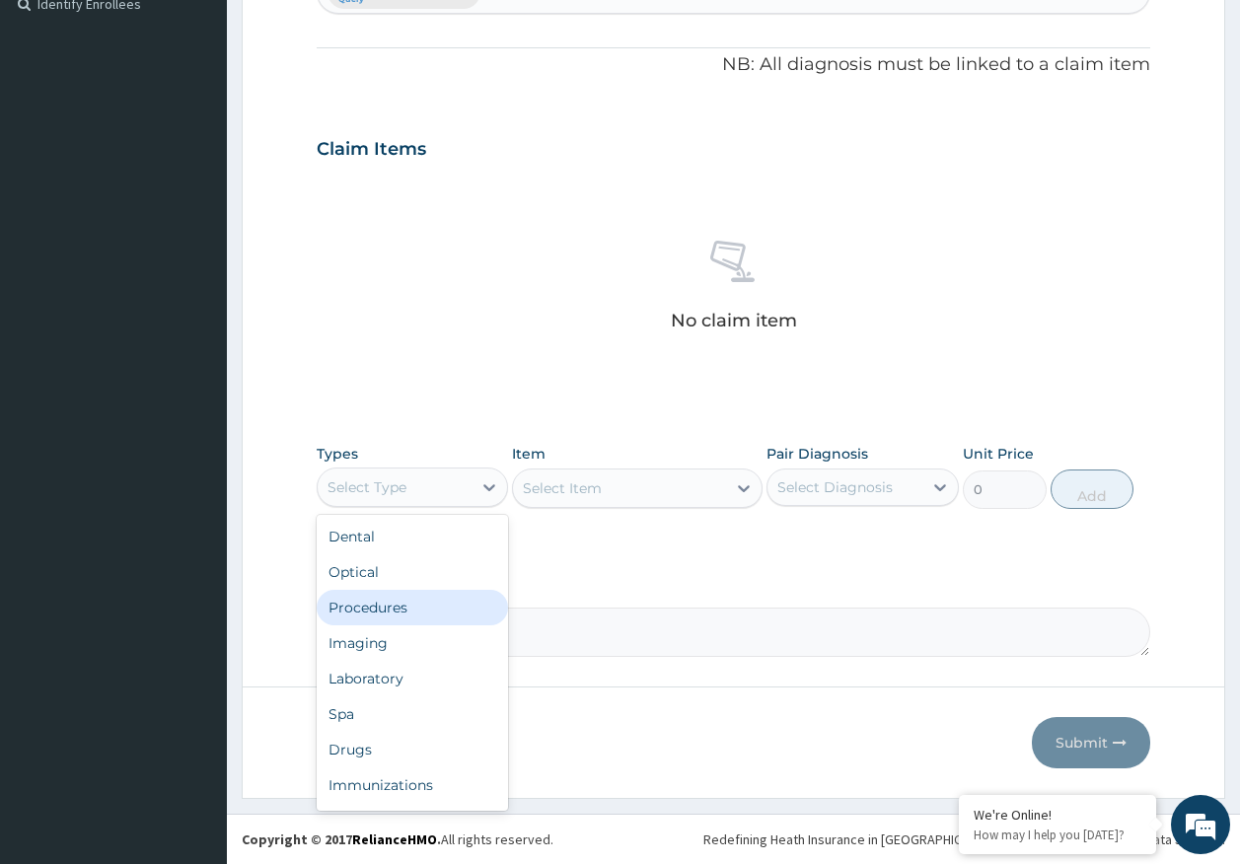
click at [384, 615] on div "Procedures" at bounding box center [413, 608] width 192 height 36
click at [394, 496] on div "Procedures" at bounding box center [367, 487] width 79 height 20
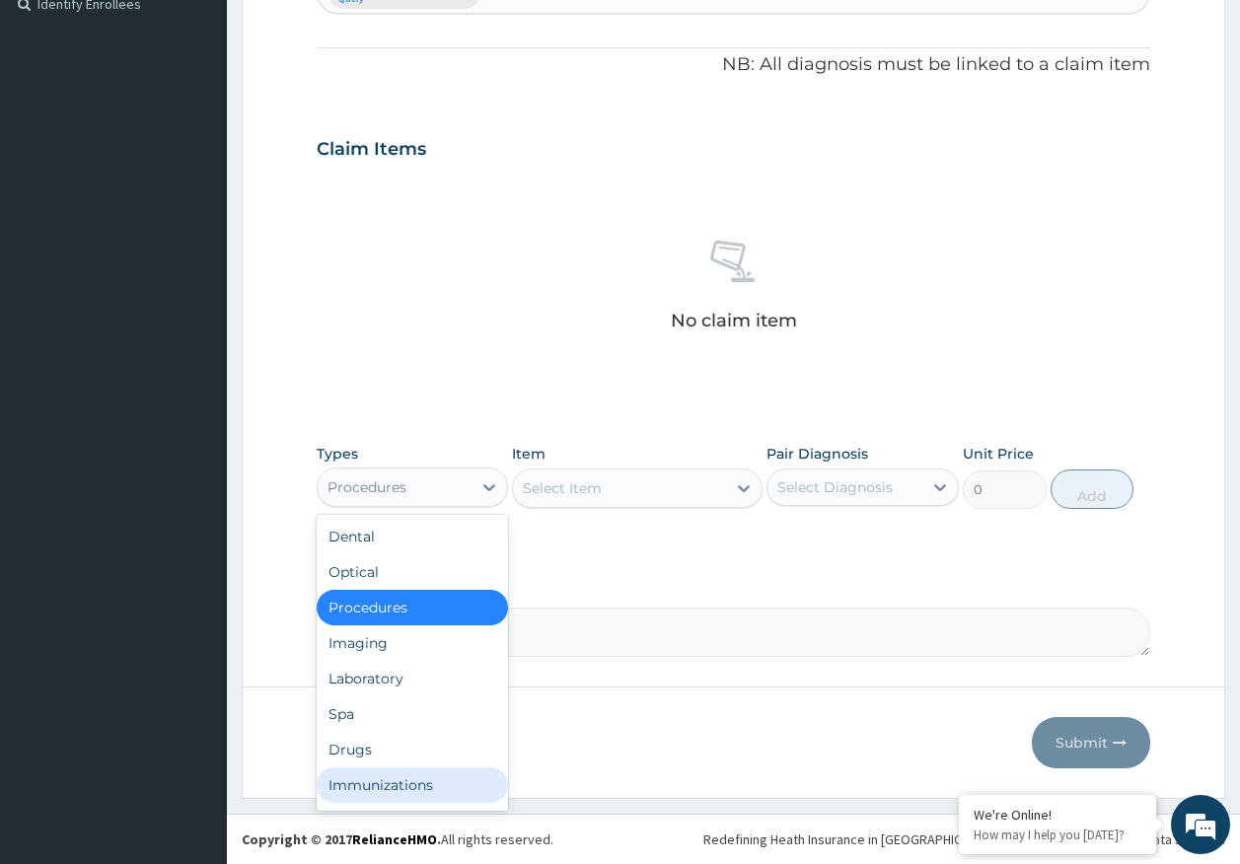
click at [406, 791] on div "Immunizations" at bounding box center [413, 785] width 192 height 36
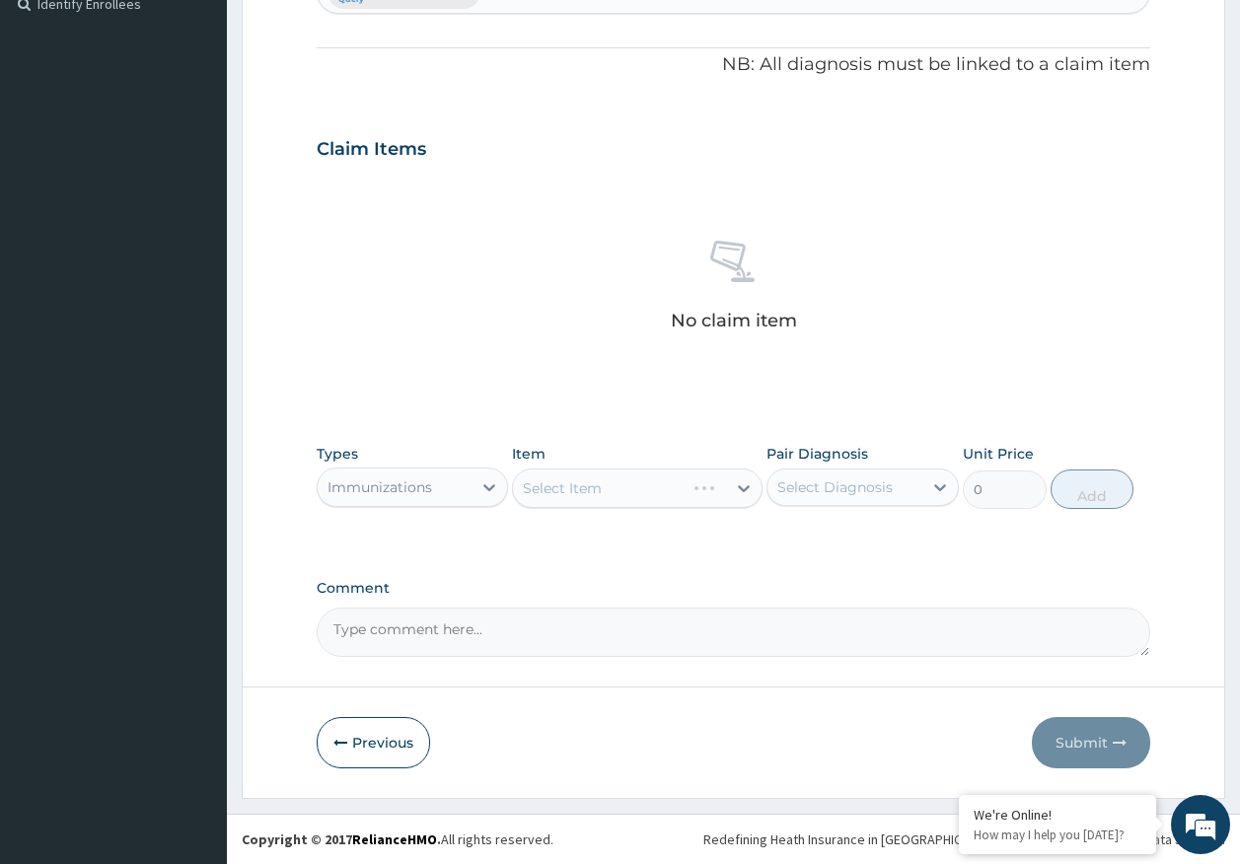
click at [897, 484] on div "Select Diagnosis" at bounding box center [844, 488] width 155 height 32
drag, startPoint x: 848, startPoint y: 549, endPoint x: 879, endPoint y: 524, distance: 39.9
click at [847, 545] on div "Malaria" at bounding box center [863, 538] width 192 height 40
checkbox input "true"
click at [604, 489] on div "Select Item" at bounding box center [619, 489] width 213 height 32
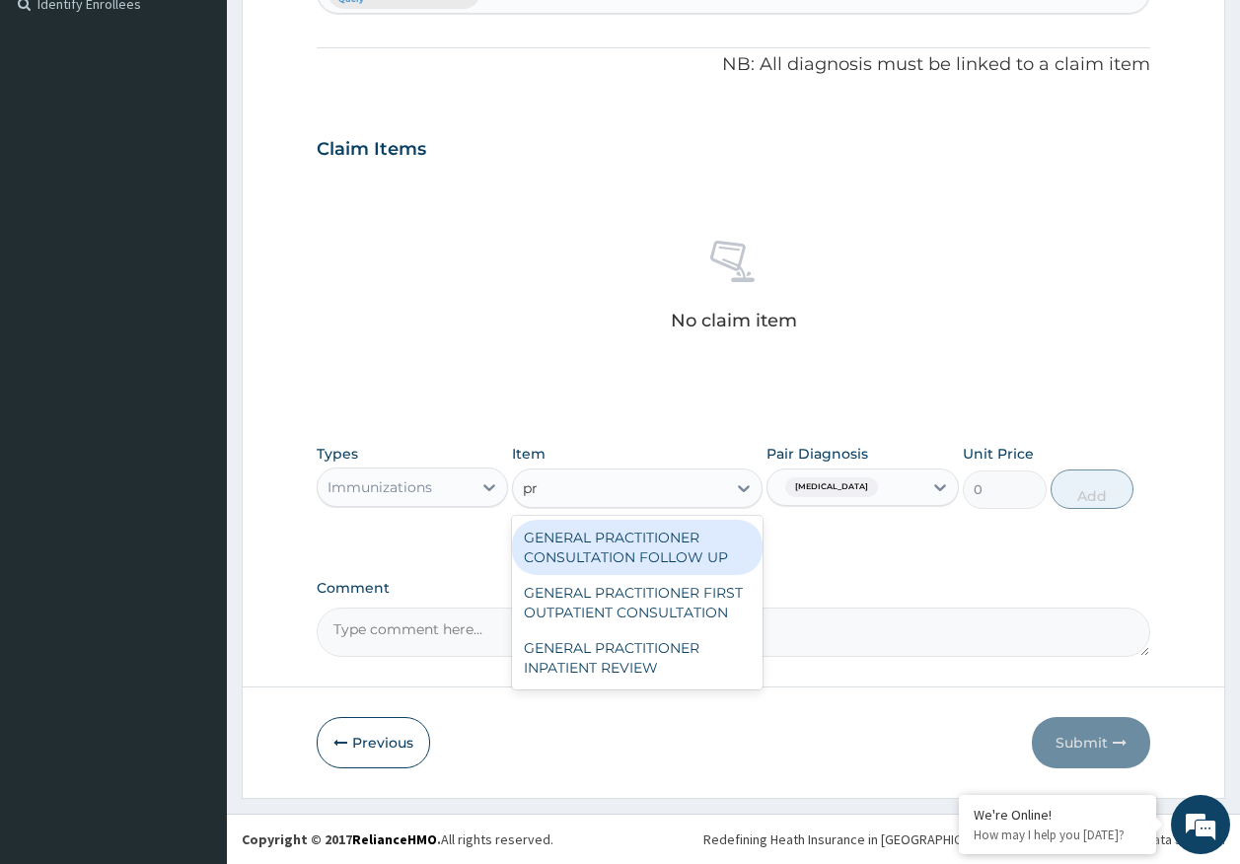
type input "pra"
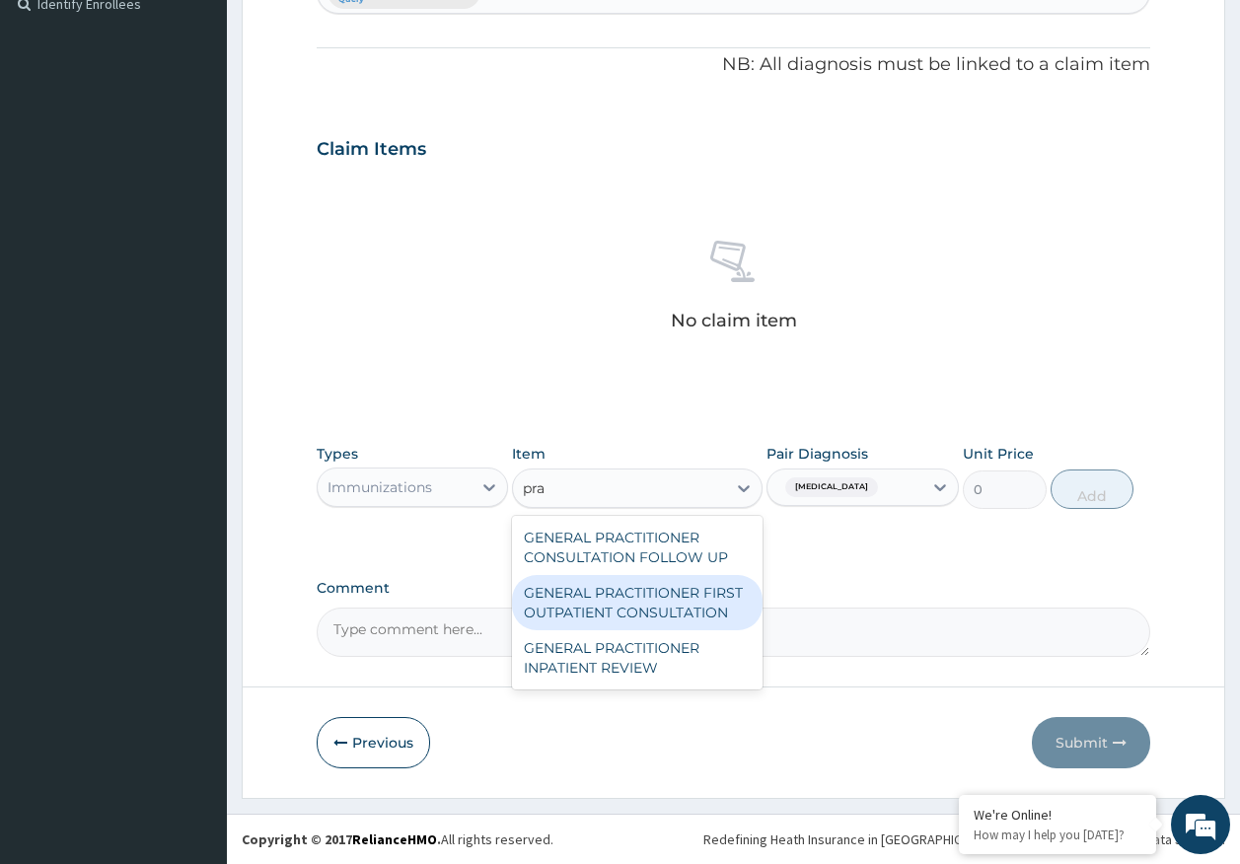
click at [665, 602] on div "GENERAL PRACTITIONER FIRST OUTPATIENT CONSULTATION" at bounding box center [637, 602] width 251 height 55
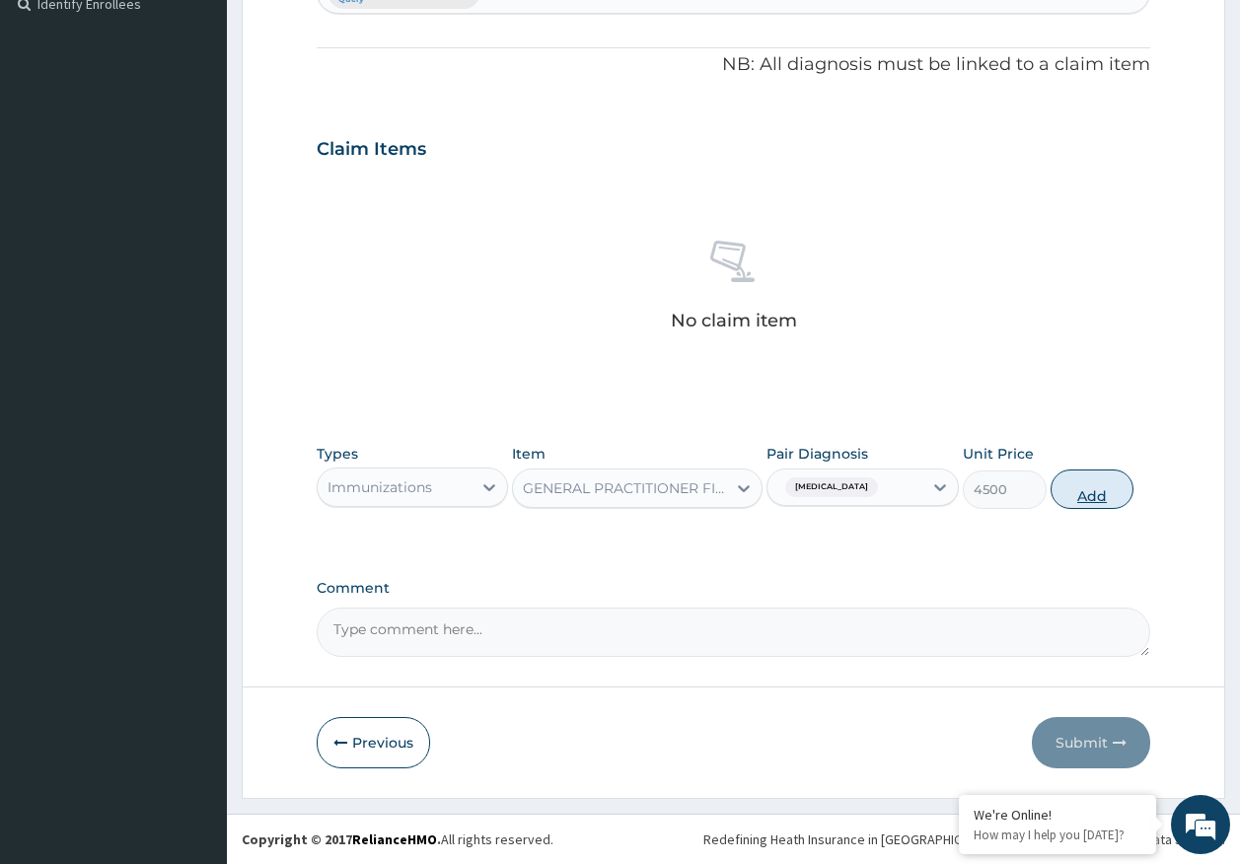
click at [1097, 492] on button "Add" at bounding box center [1093, 489] width 84 height 39
type input "0"
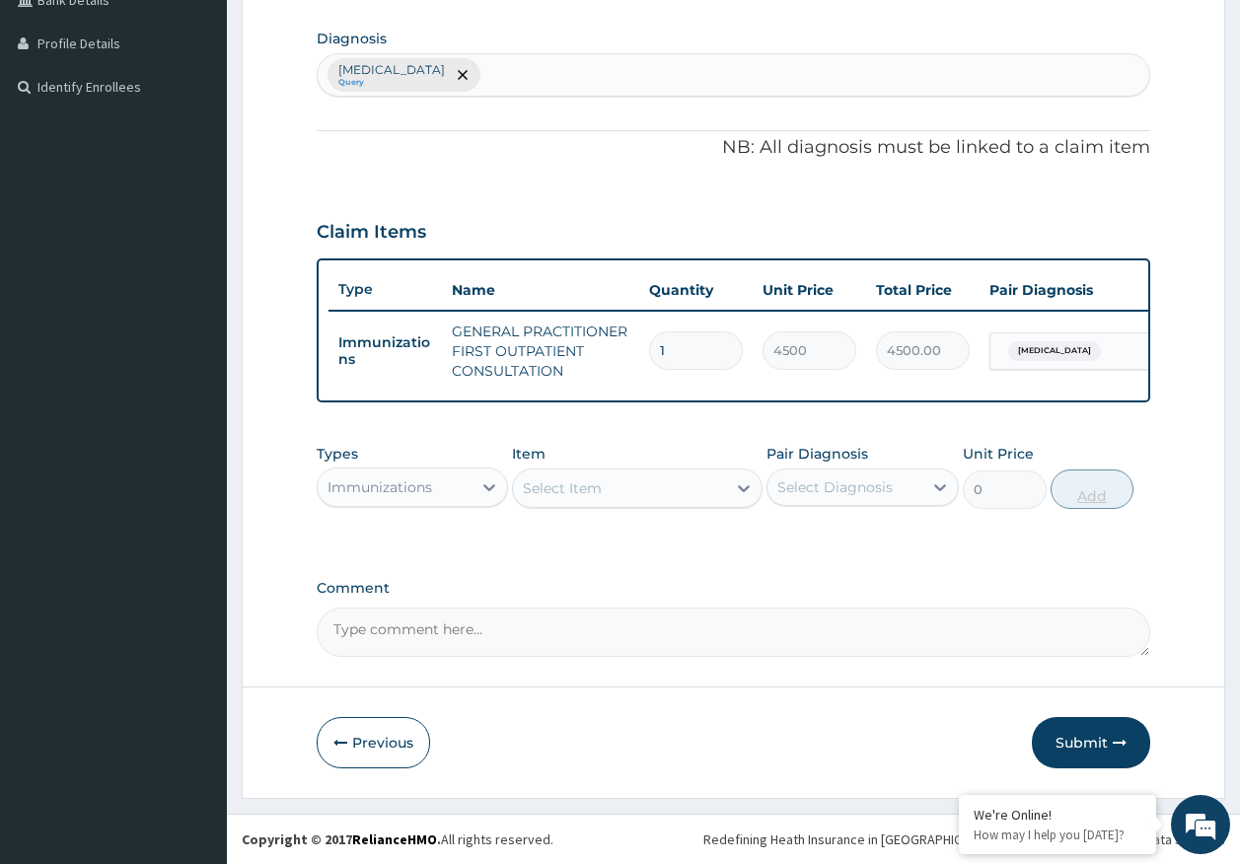
scroll to position [490, 0]
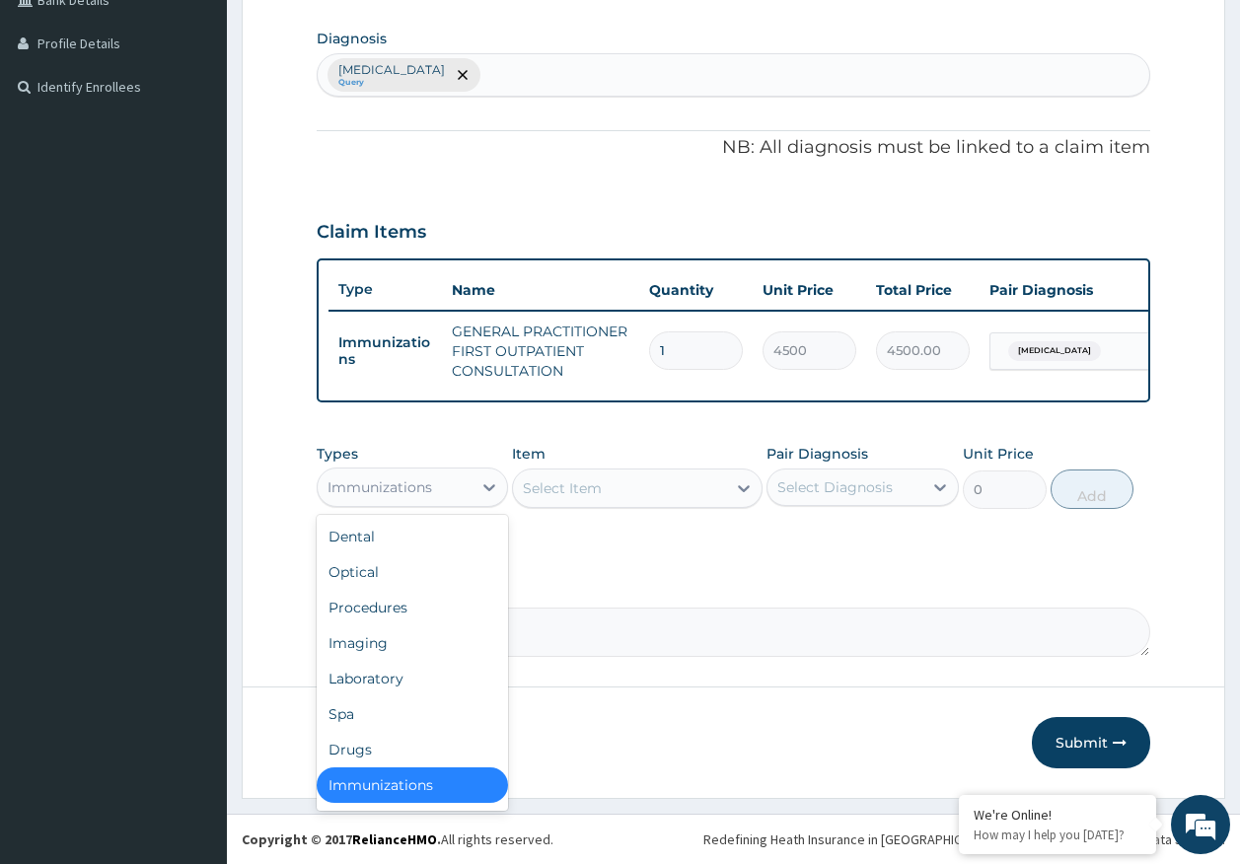
click at [434, 502] on div "Immunizations" at bounding box center [395, 488] width 155 height 32
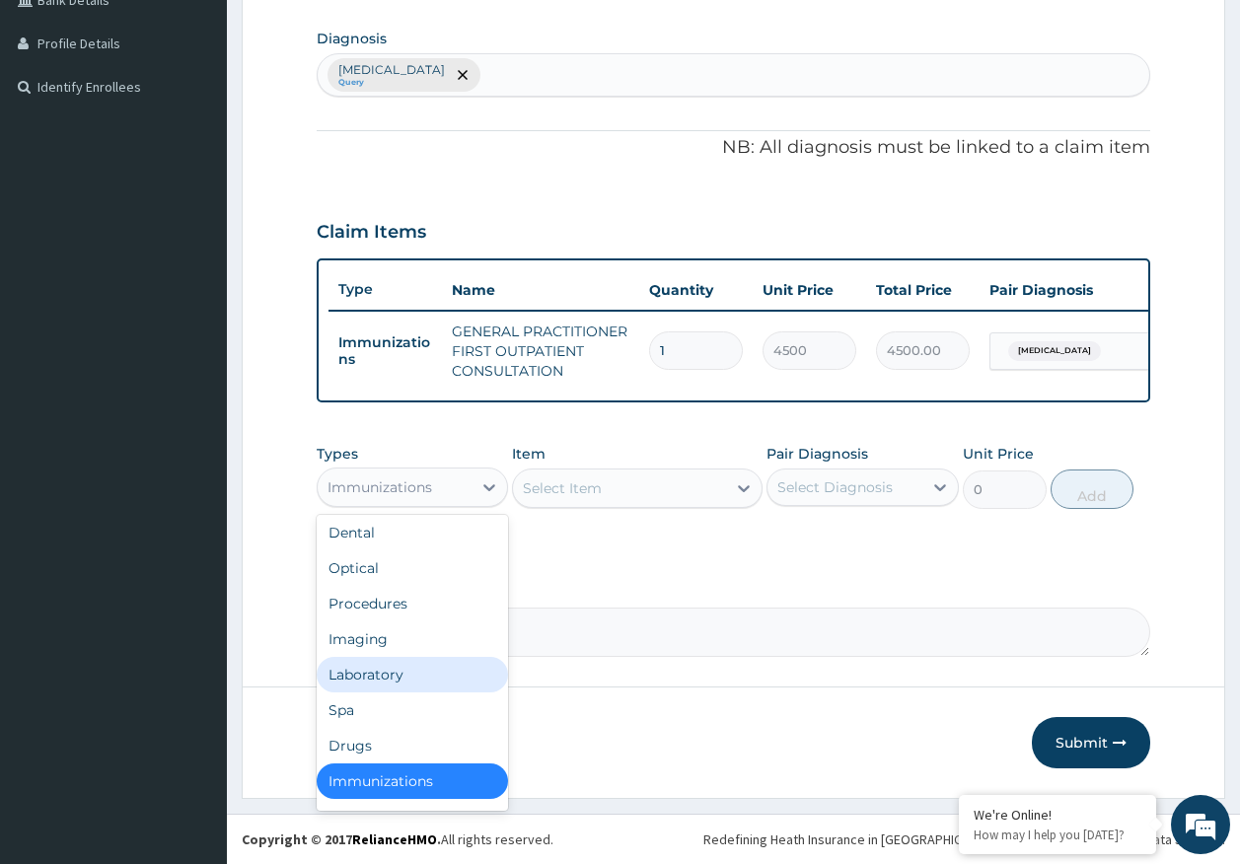
drag, startPoint x: 403, startPoint y: 676, endPoint x: 414, endPoint y: 647, distance: 30.6
click at [403, 674] on div "Laboratory" at bounding box center [413, 675] width 192 height 36
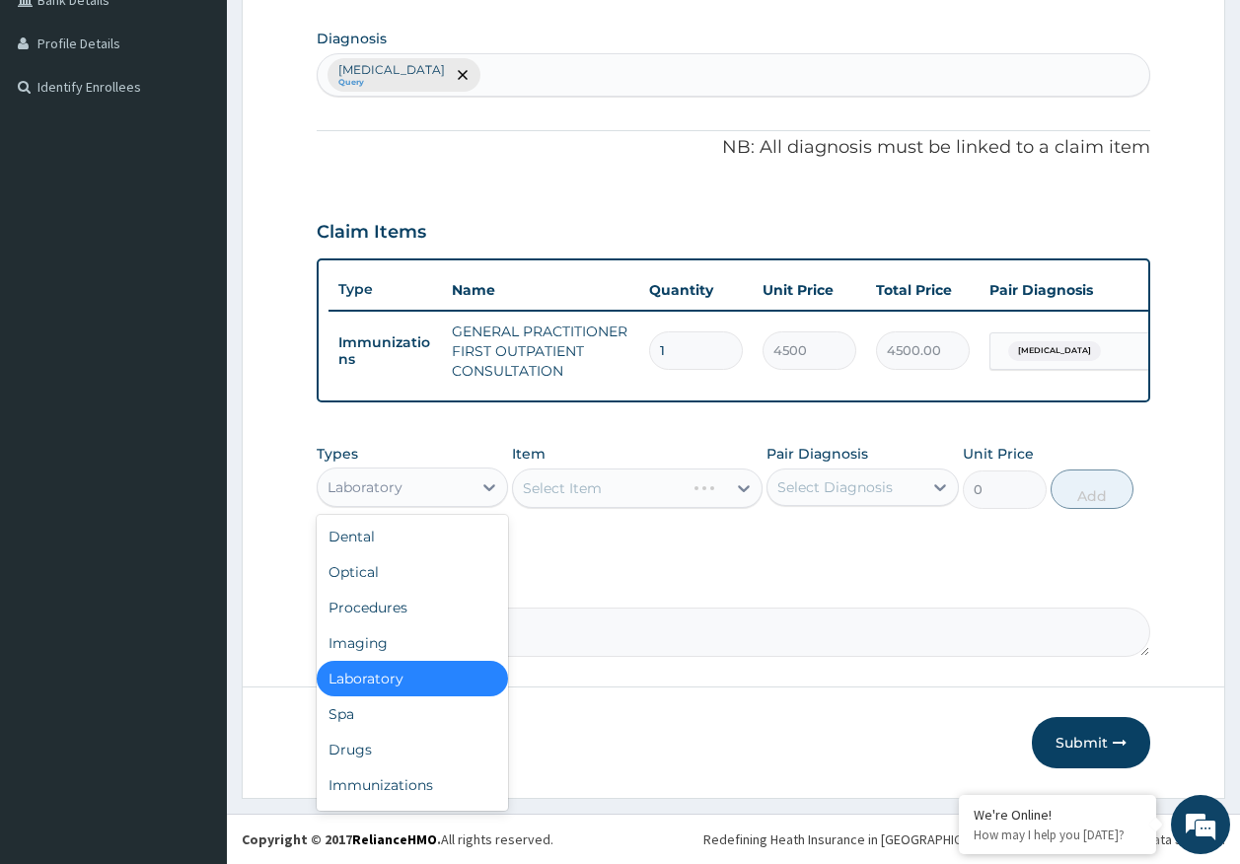
click at [368, 482] on div "Laboratory" at bounding box center [365, 487] width 75 height 20
click at [404, 607] on div "Procedures" at bounding box center [413, 608] width 192 height 36
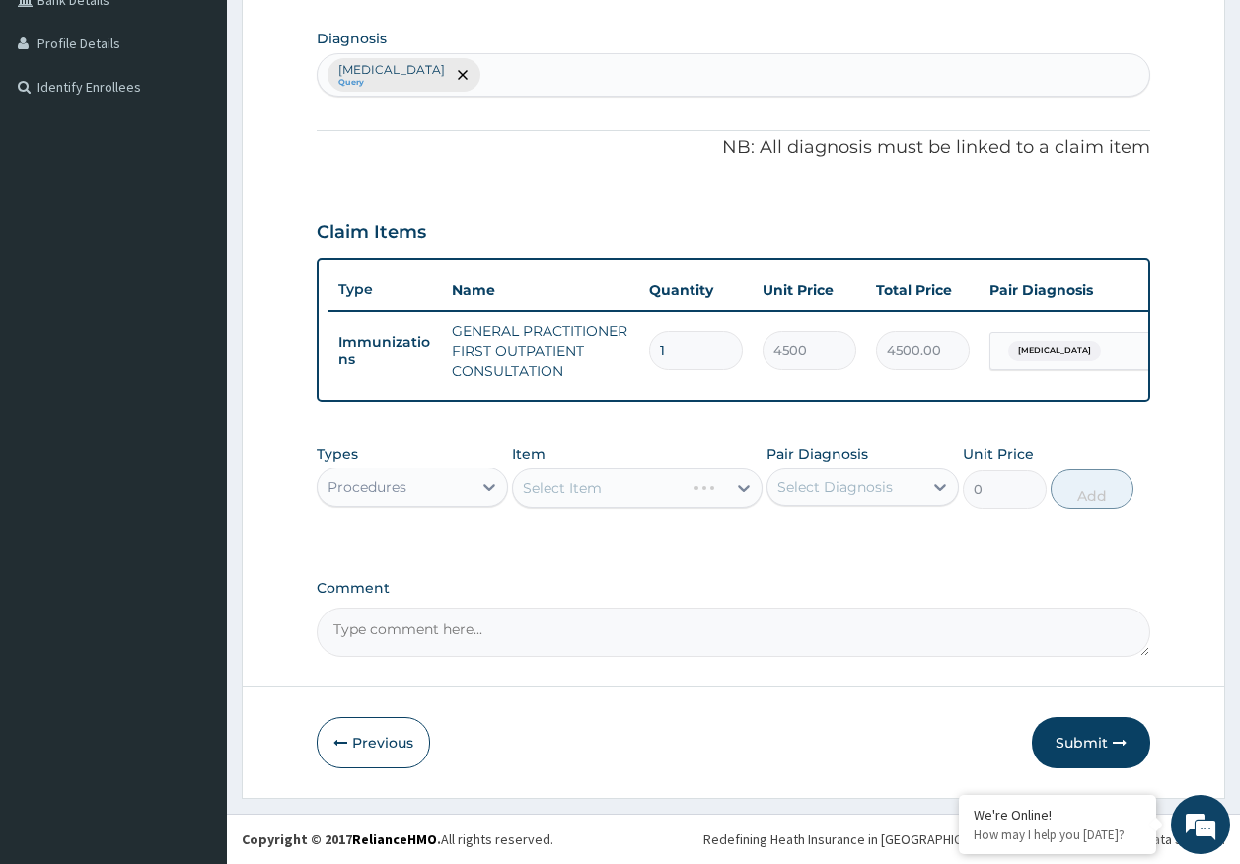
click at [827, 479] on div "Select Diagnosis" at bounding box center [834, 487] width 115 height 20
click at [840, 549] on div "Malaria" at bounding box center [863, 538] width 192 height 40
checkbox input "true"
click at [469, 58] on div "Malaria Query" at bounding box center [734, 74] width 833 height 41
type input "seps"
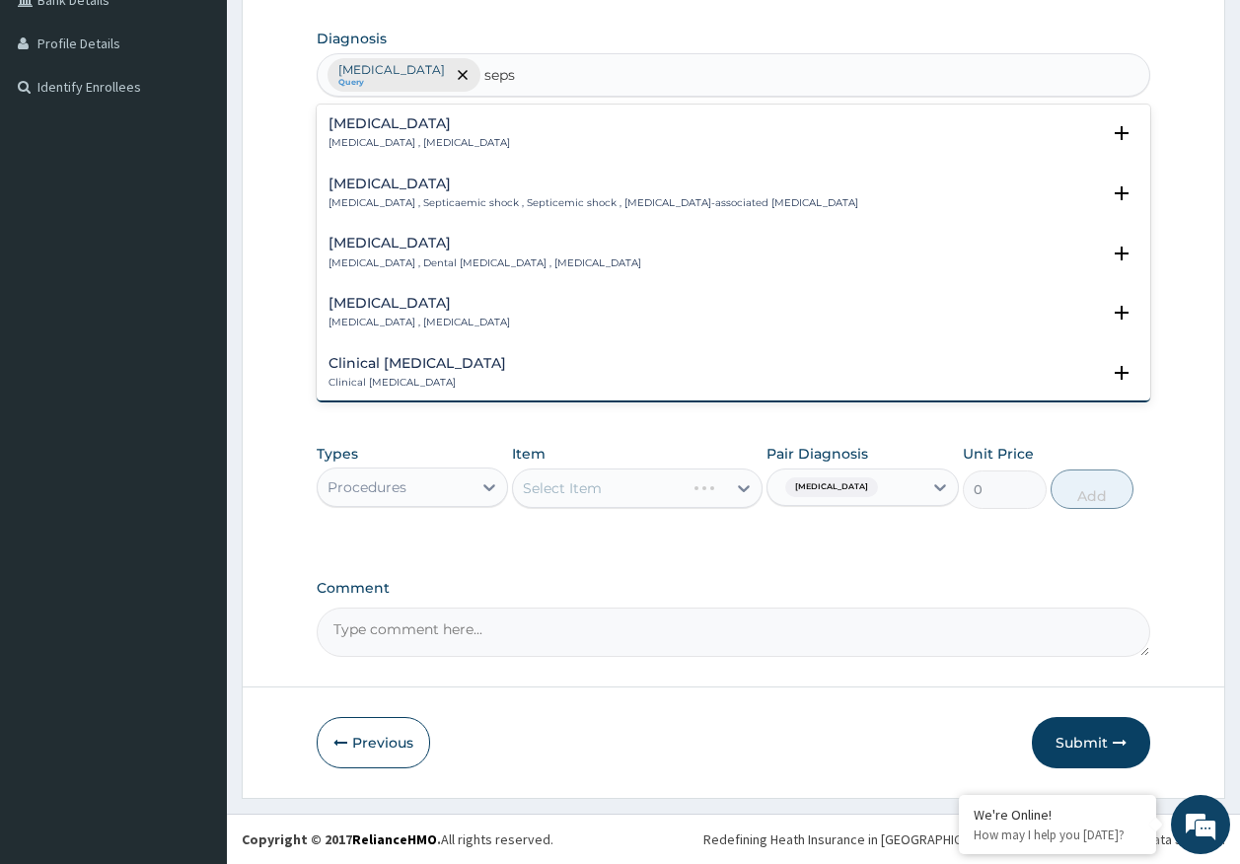
click at [383, 118] on div "Sepsis Systemic infection , Sepsis" at bounding box center [420, 133] width 182 height 35
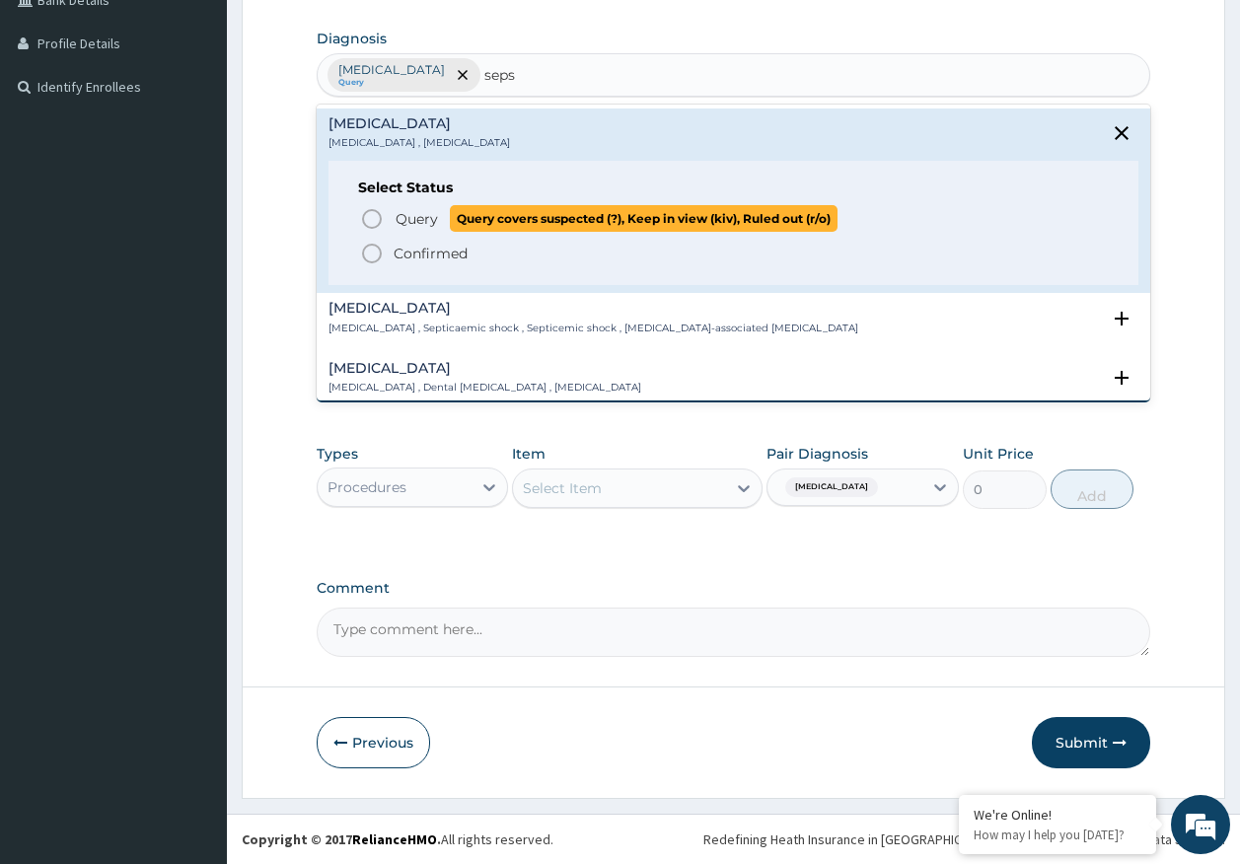
click at [418, 209] on span "Query" at bounding box center [417, 219] width 42 height 20
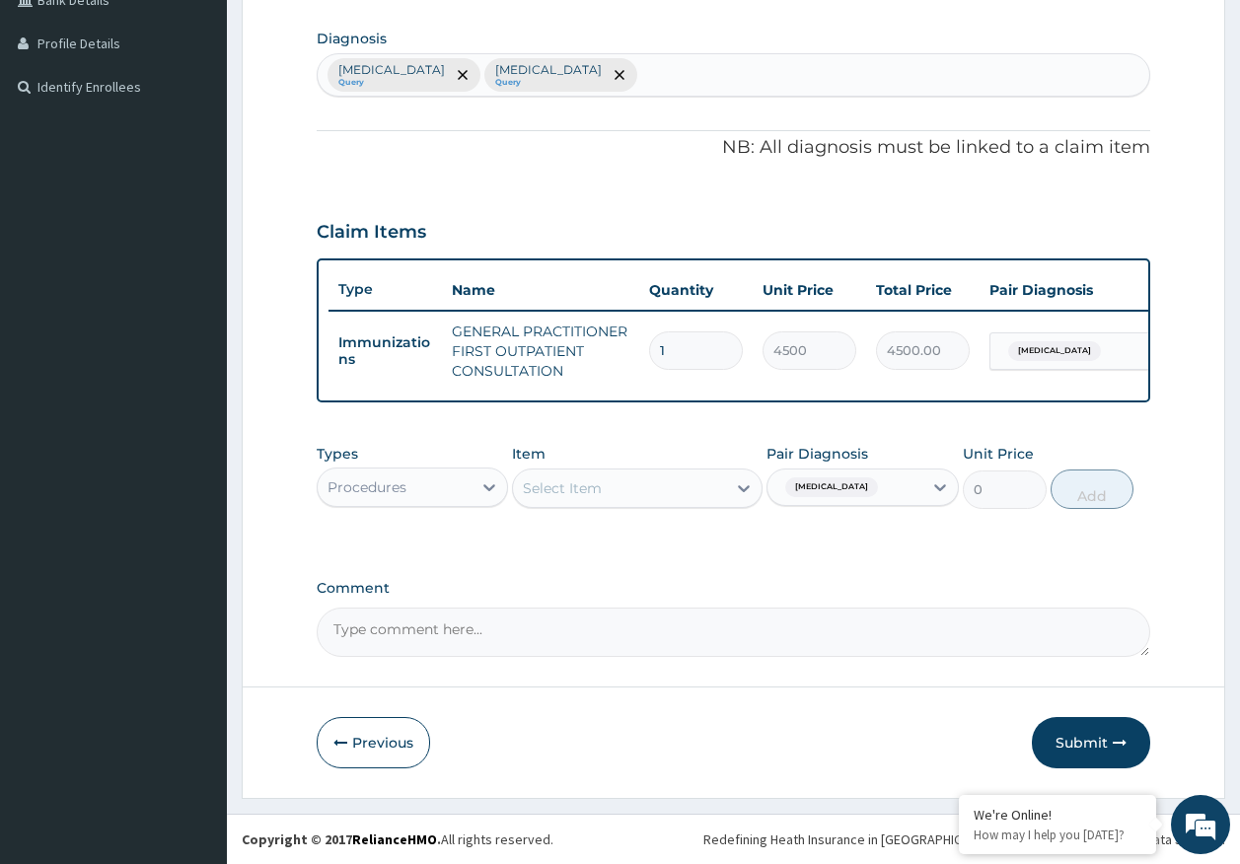
click at [1036, 338] on div "Malaria" at bounding box center [1052, 351] width 104 height 26
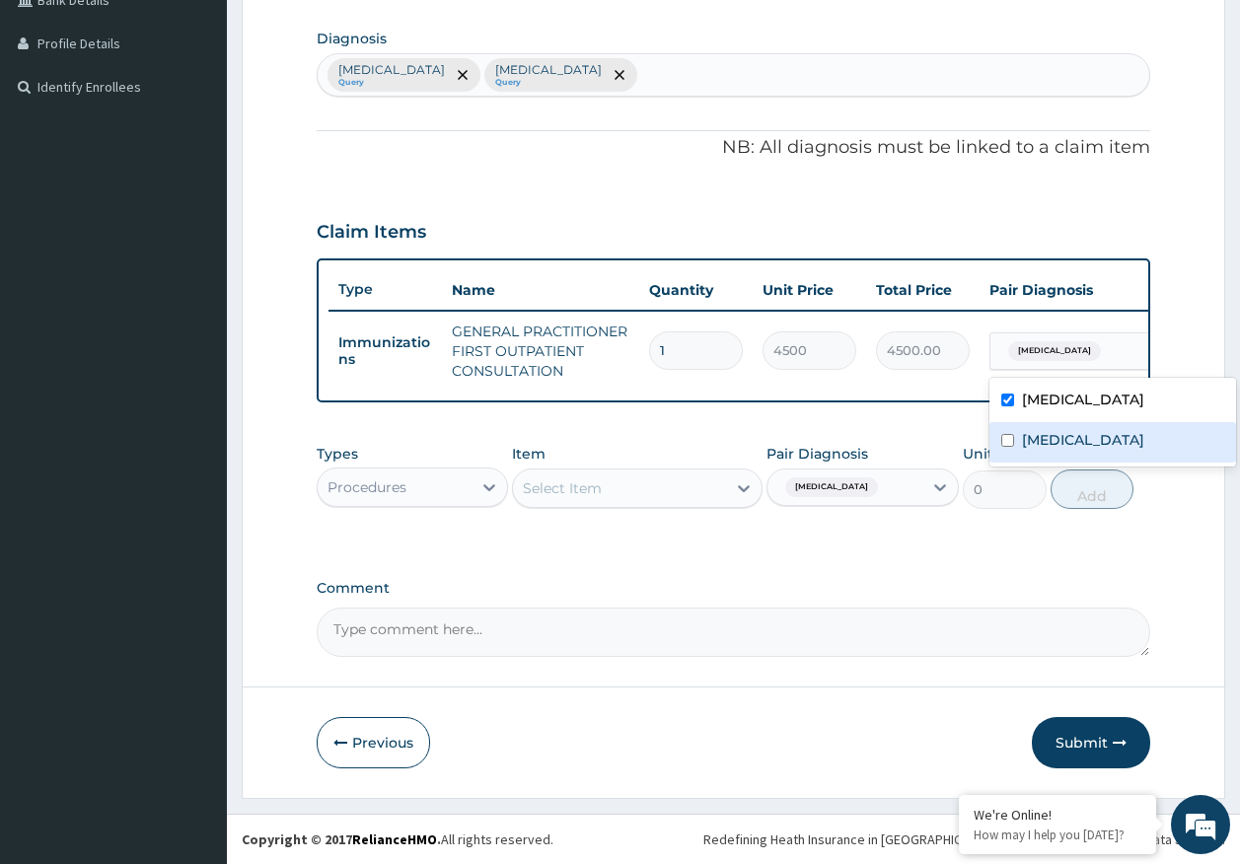
click at [1020, 432] on div "Sepsis" at bounding box center [1112, 442] width 247 height 40
checkbox input "true"
click at [658, 479] on div "Select Item" at bounding box center [619, 489] width 213 height 32
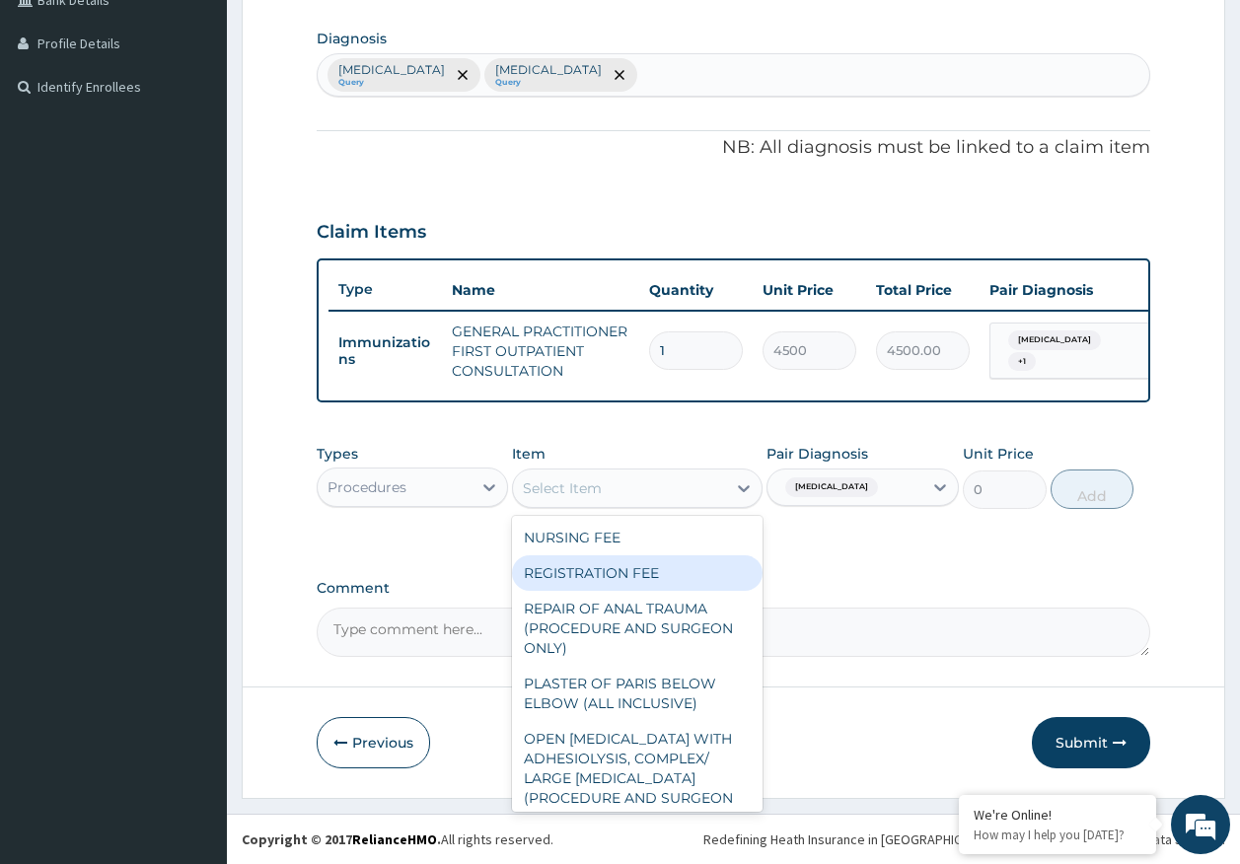
drag, startPoint x: 603, startPoint y: 567, endPoint x: 631, endPoint y: 536, distance: 42.6
click at [604, 567] on div "REGISTRATION FEE" at bounding box center [637, 573] width 251 height 36
type input "2500"
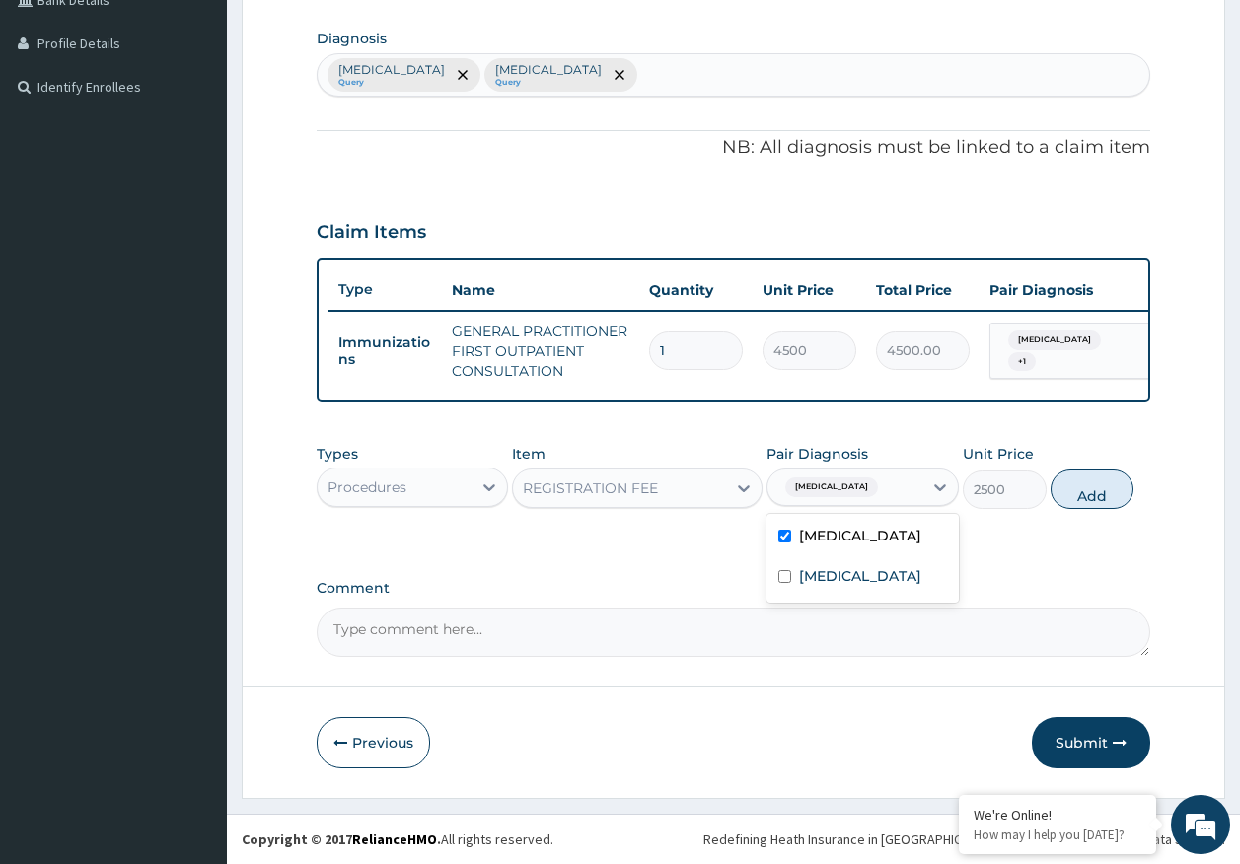
click at [883, 487] on div "Malaria" at bounding box center [844, 488] width 155 height 34
click at [851, 566] on div "Sepsis" at bounding box center [863, 578] width 192 height 40
checkbox input "true"
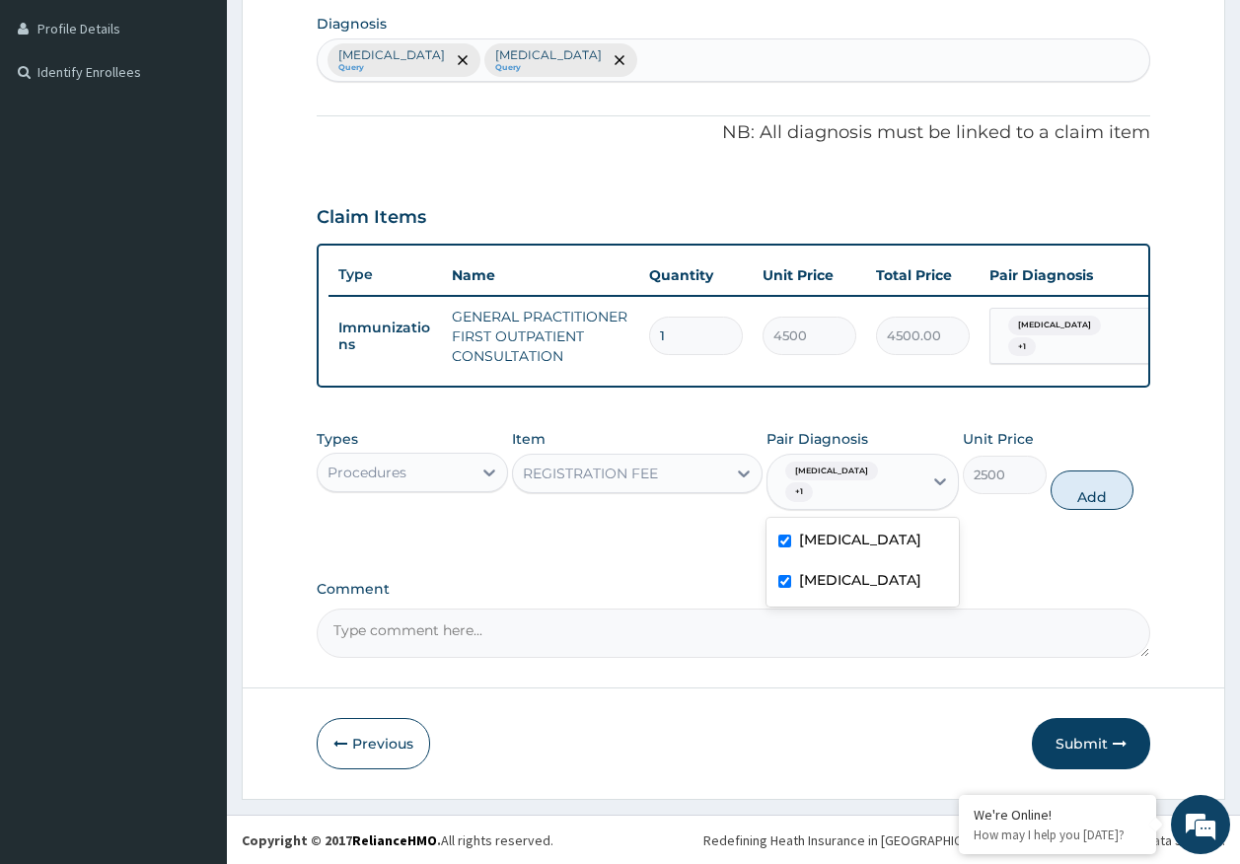
click at [1083, 495] on button "Add" at bounding box center [1093, 490] width 84 height 39
type input "0"
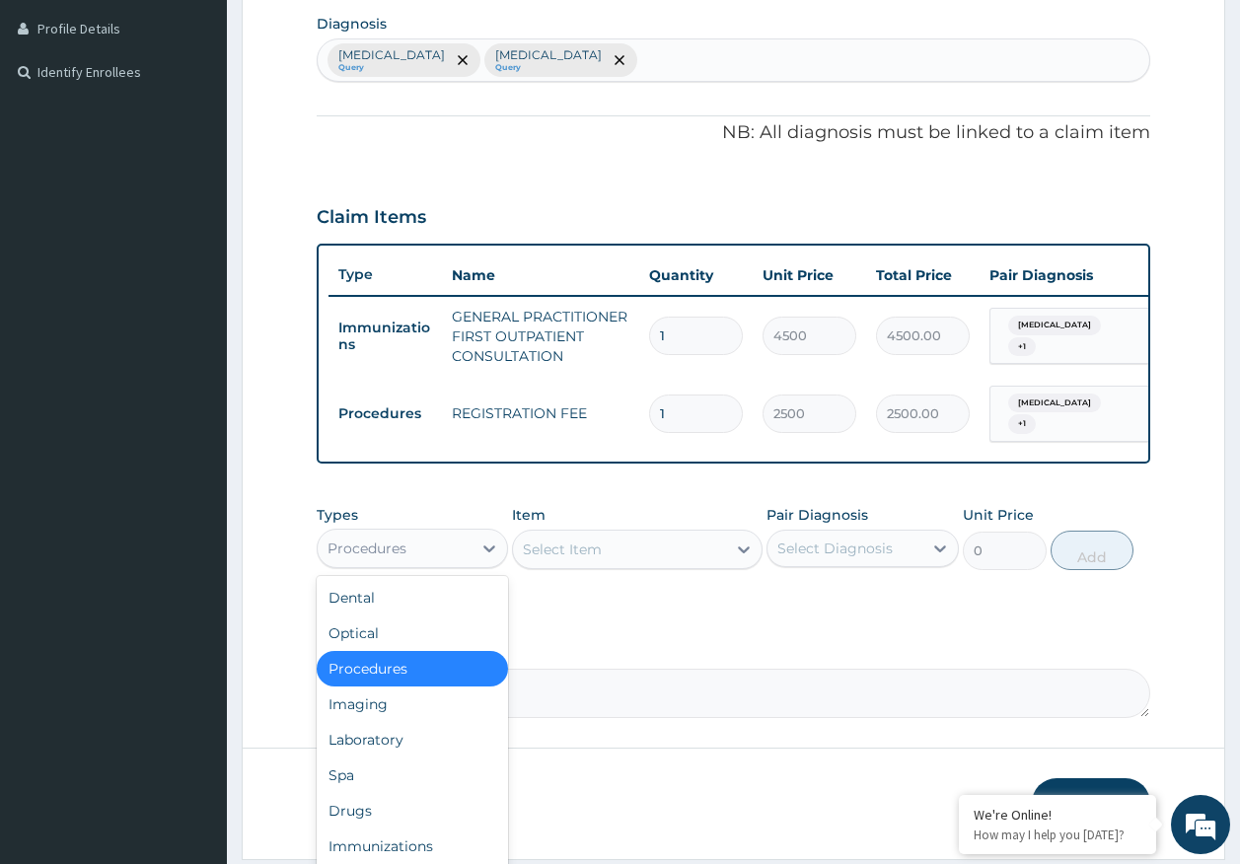
drag, startPoint x: 392, startPoint y: 554, endPoint x: 391, endPoint y: 588, distance: 33.6
click at [392, 553] on div "Procedures" at bounding box center [367, 549] width 79 height 20
click at [396, 738] on div "Laboratory" at bounding box center [413, 740] width 192 height 36
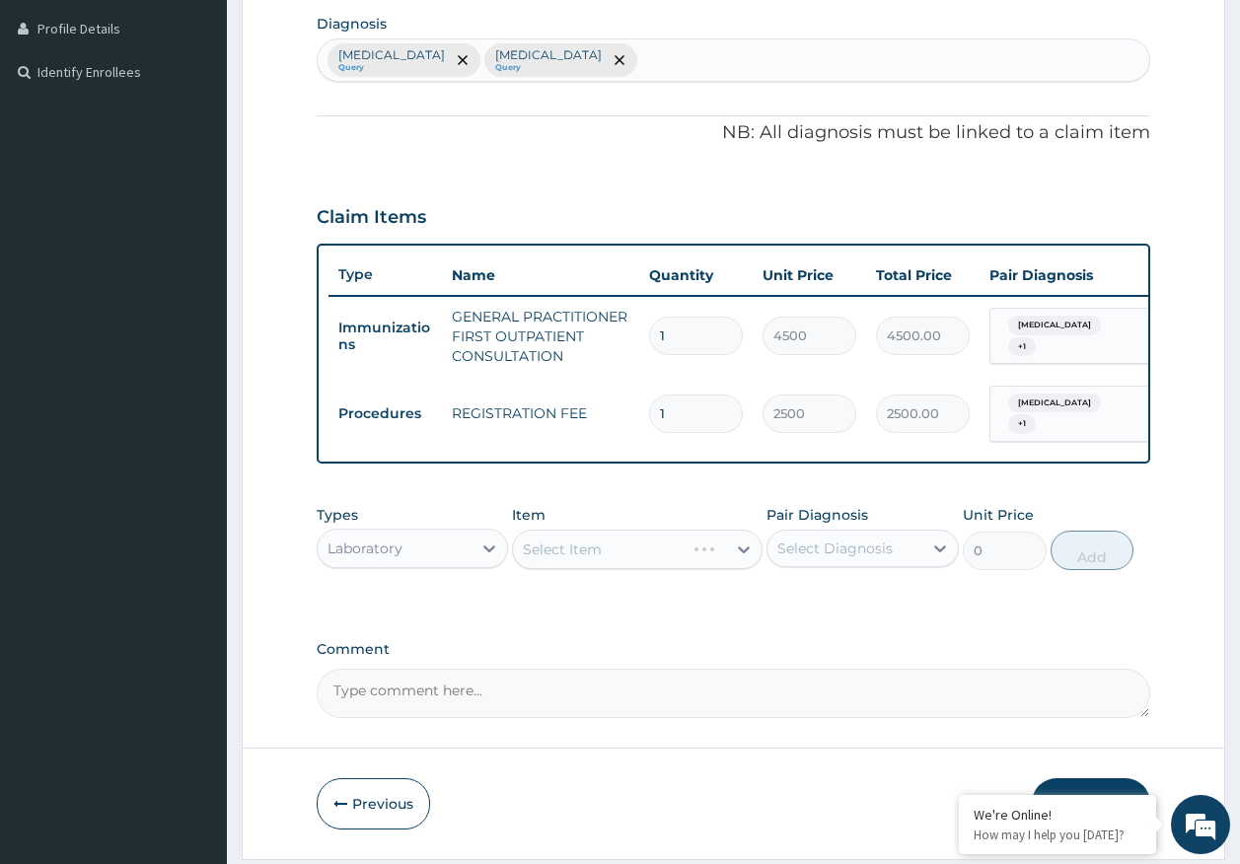
click at [804, 538] on div "Select Diagnosis" at bounding box center [863, 548] width 192 height 37
click at [811, 615] on div "Malaria" at bounding box center [863, 599] width 192 height 40
checkbox input "true"
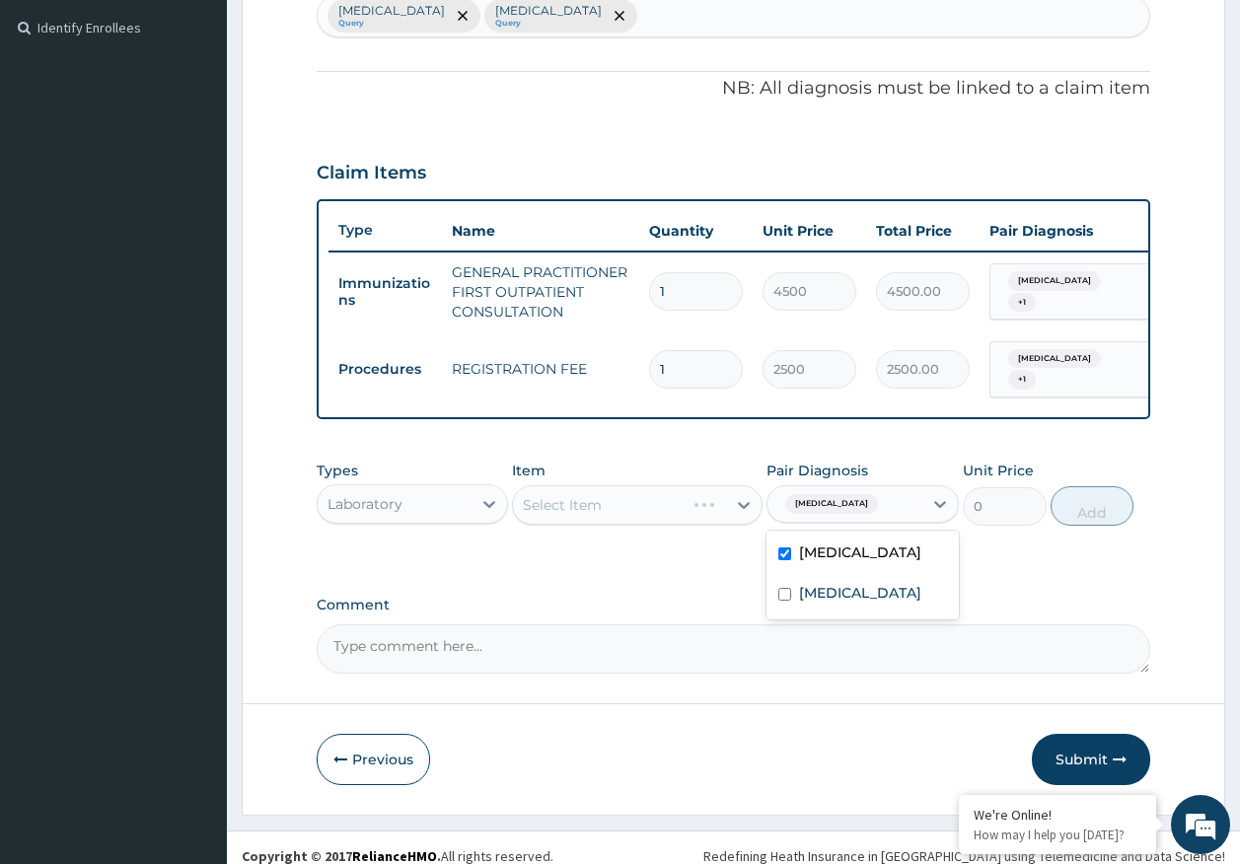
scroll to position [558, 0]
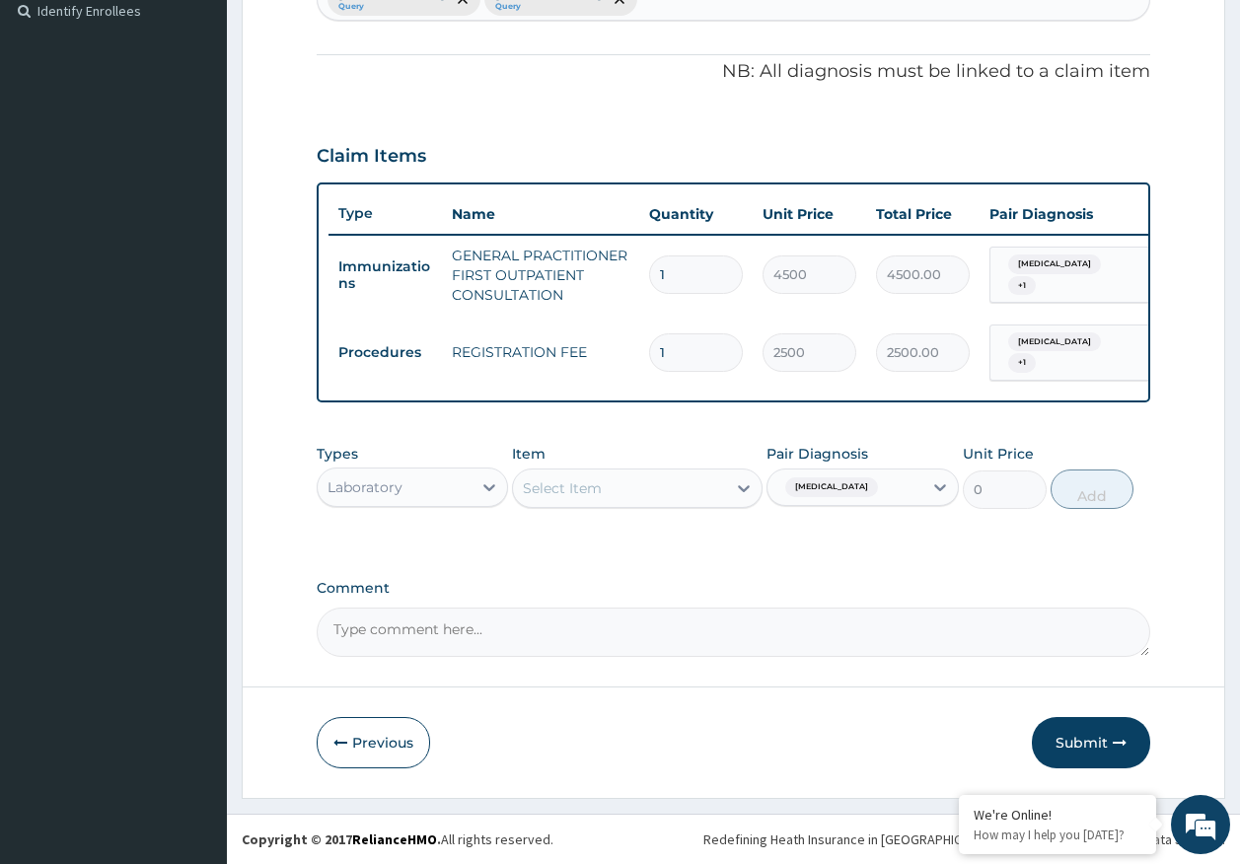
click at [644, 475] on div "Select Item" at bounding box center [619, 489] width 213 height 32
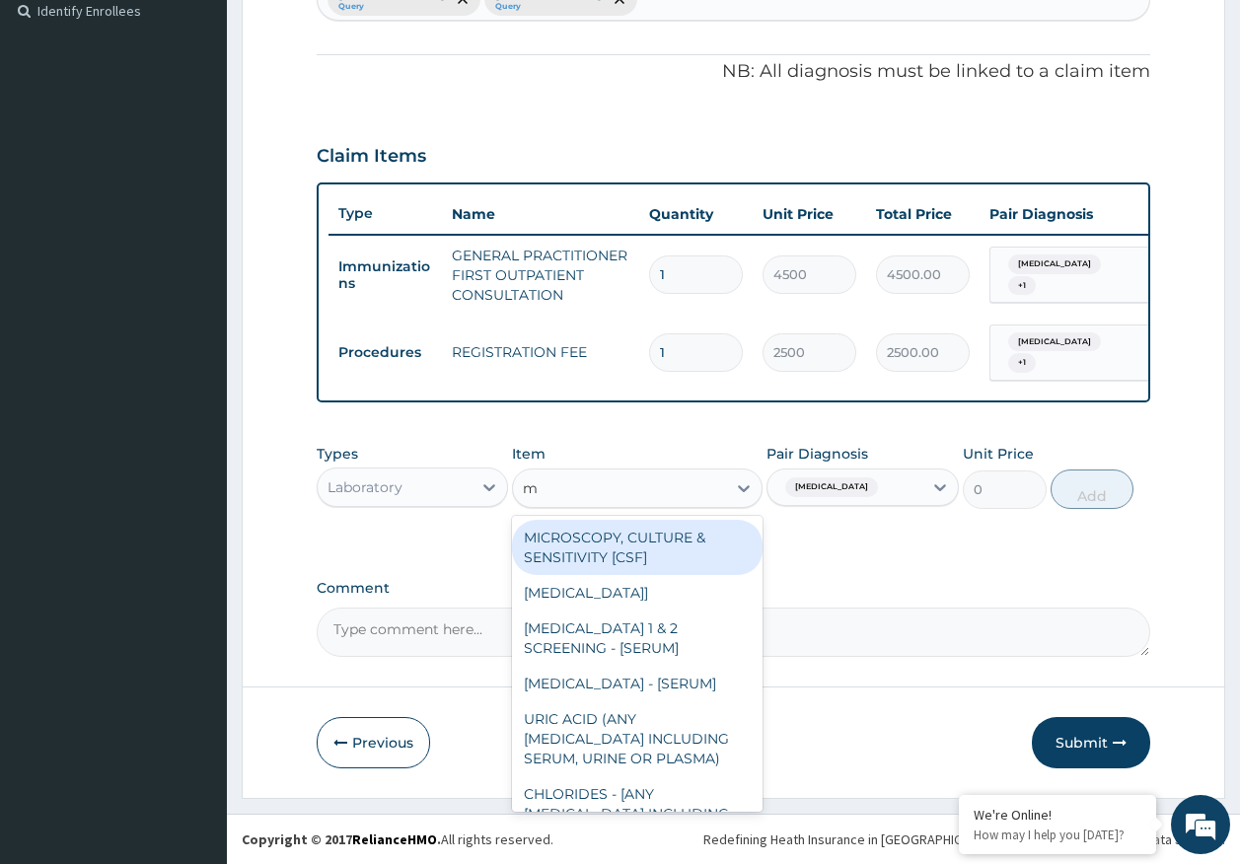
type input "mp"
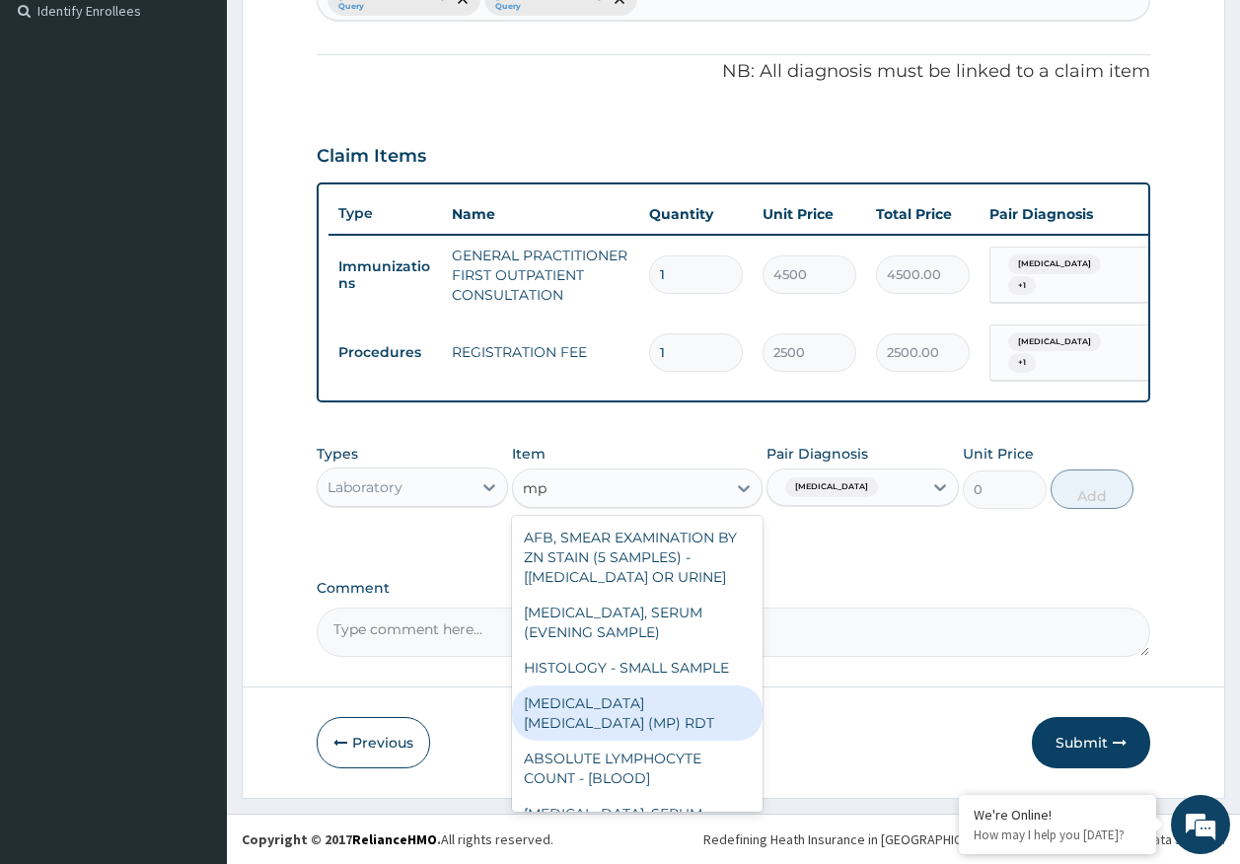
drag, startPoint x: 696, startPoint y: 696, endPoint x: 1048, endPoint y: 519, distance: 393.5
click at [701, 693] on div "MALARIA PARASITE (MP) RDT" at bounding box center [637, 713] width 251 height 55
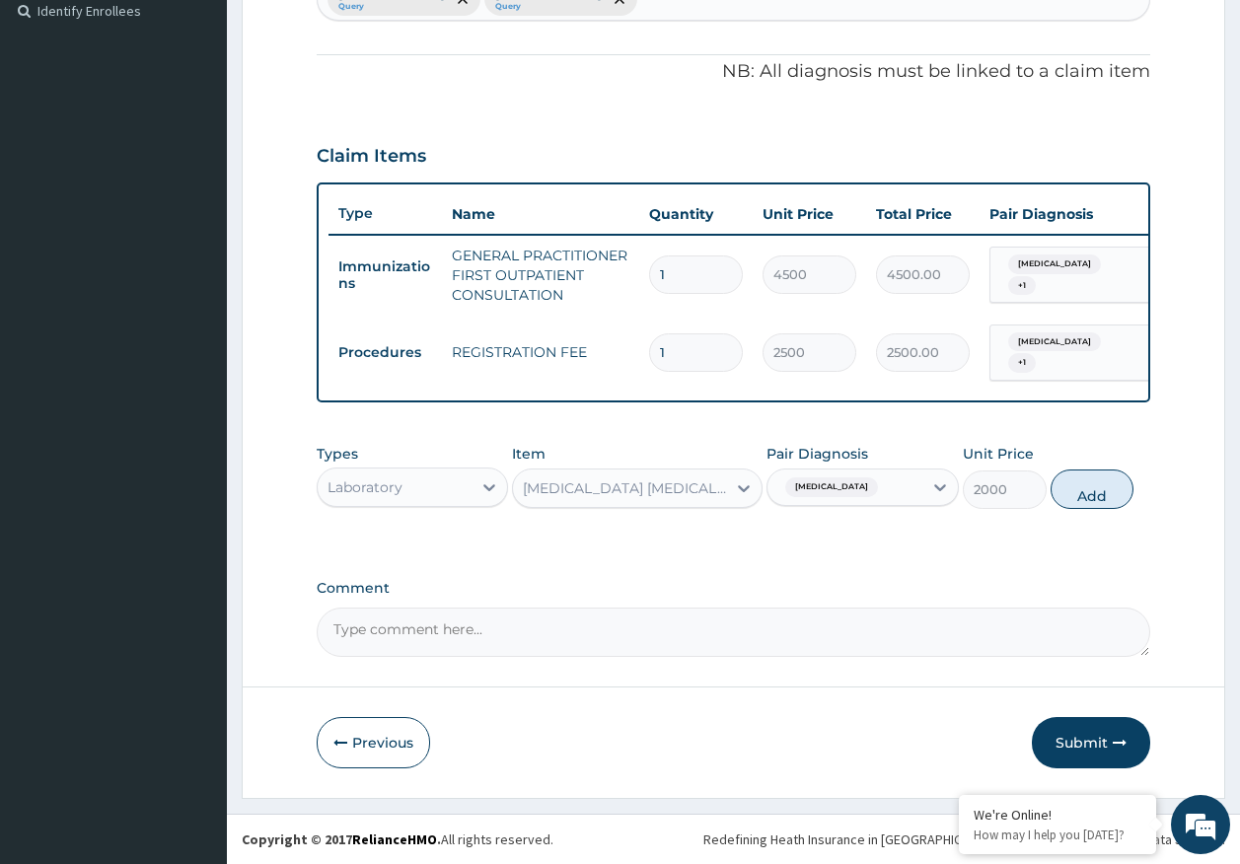
click at [1092, 492] on button "Add" at bounding box center [1093, 489] width 84 height 39
type input "0"
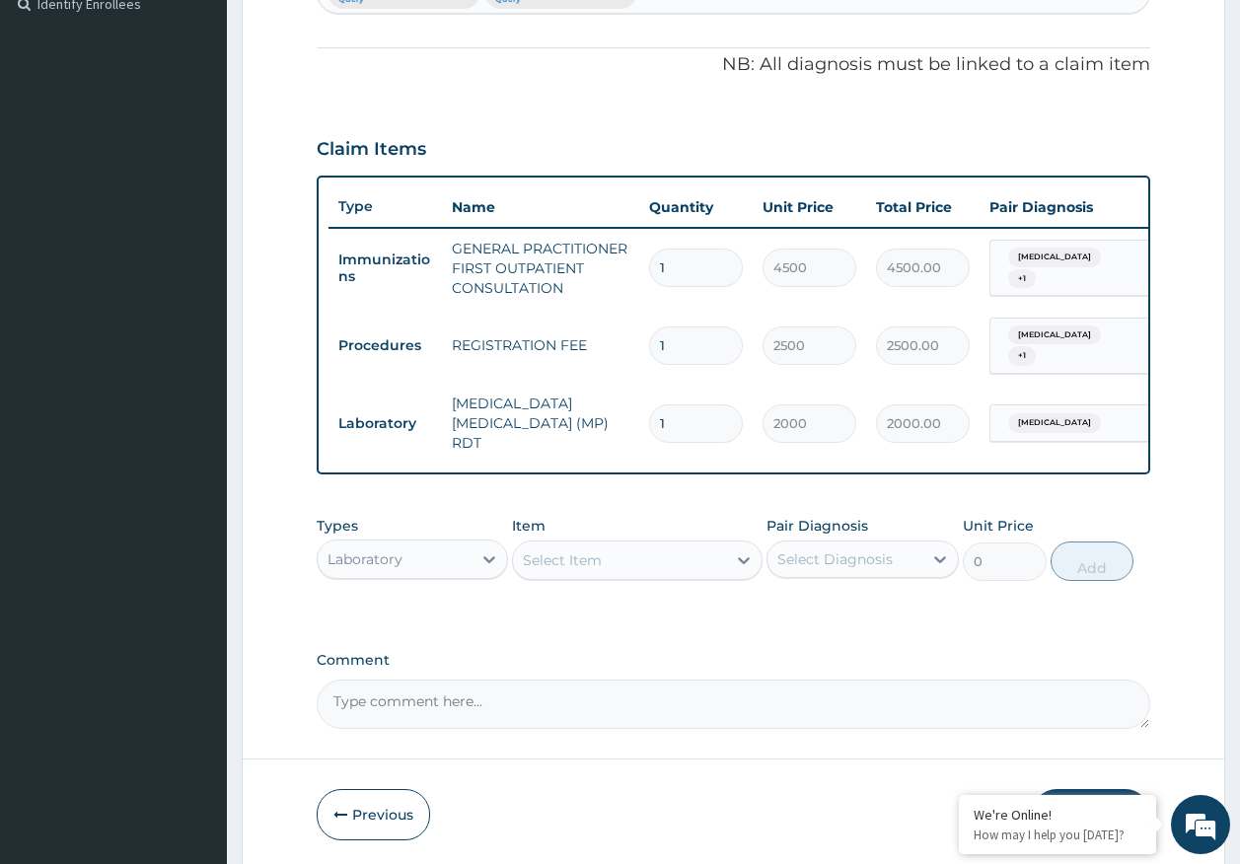
click at [711, 561] on div "Select Item" at bounding box center [619, 561] width 213 height 32
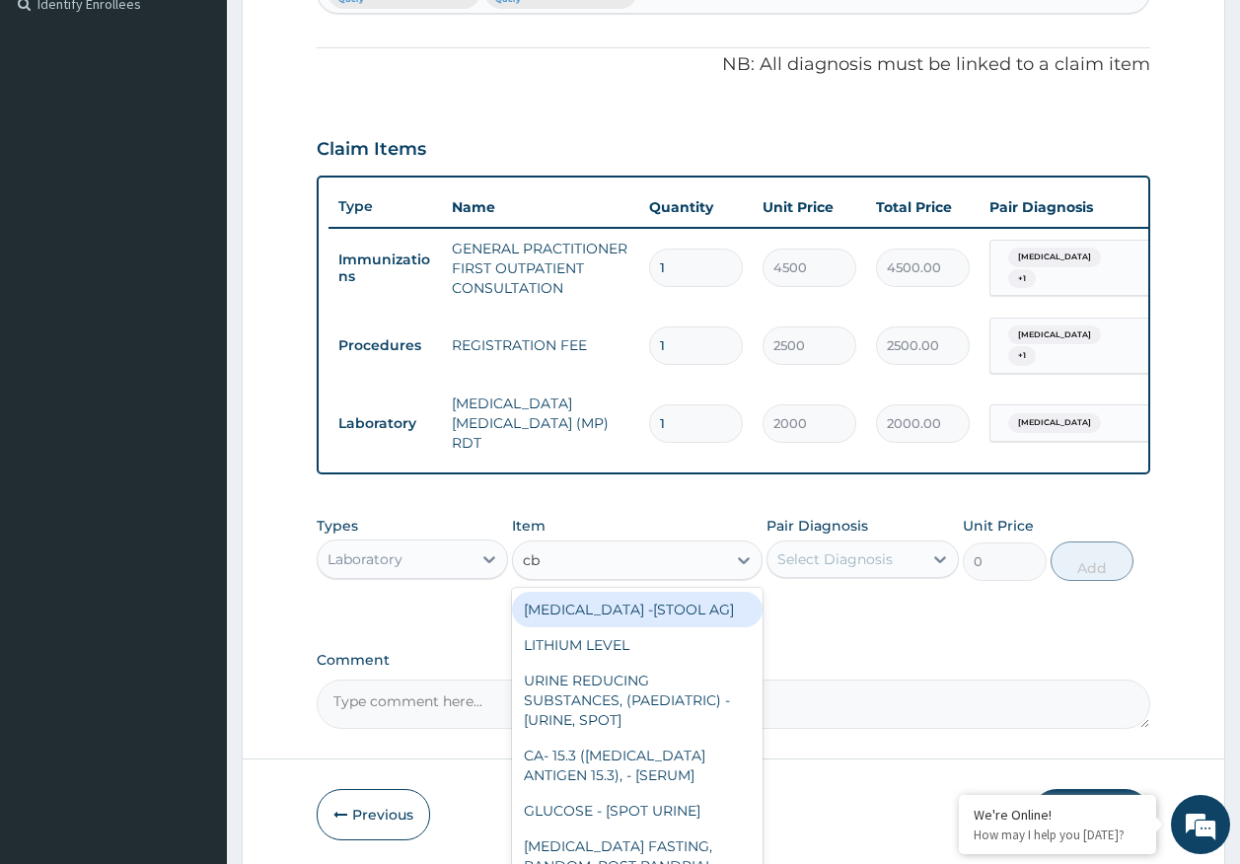
type input "cbc"
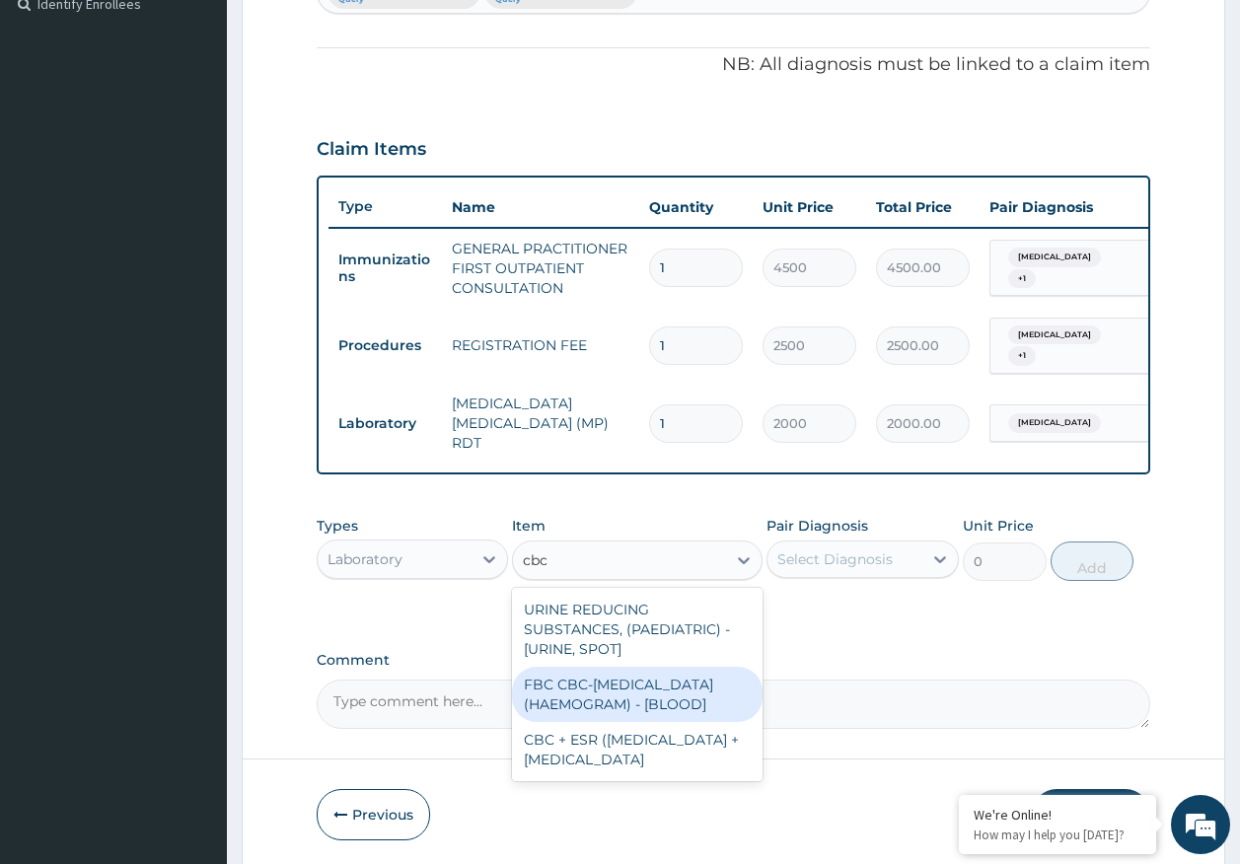
drag, startPoint x: 637, startPoint y: 690, endPoint x: 832, endPoint y: 545, distance: 242.5
click at [641, 682] on div "FBC CBC-COMPLETE BLOOD COUNT (HAEMOGRAM) - [BLOOD]" at bounding box center [637, 694] width 251 height 55
type input "5000"
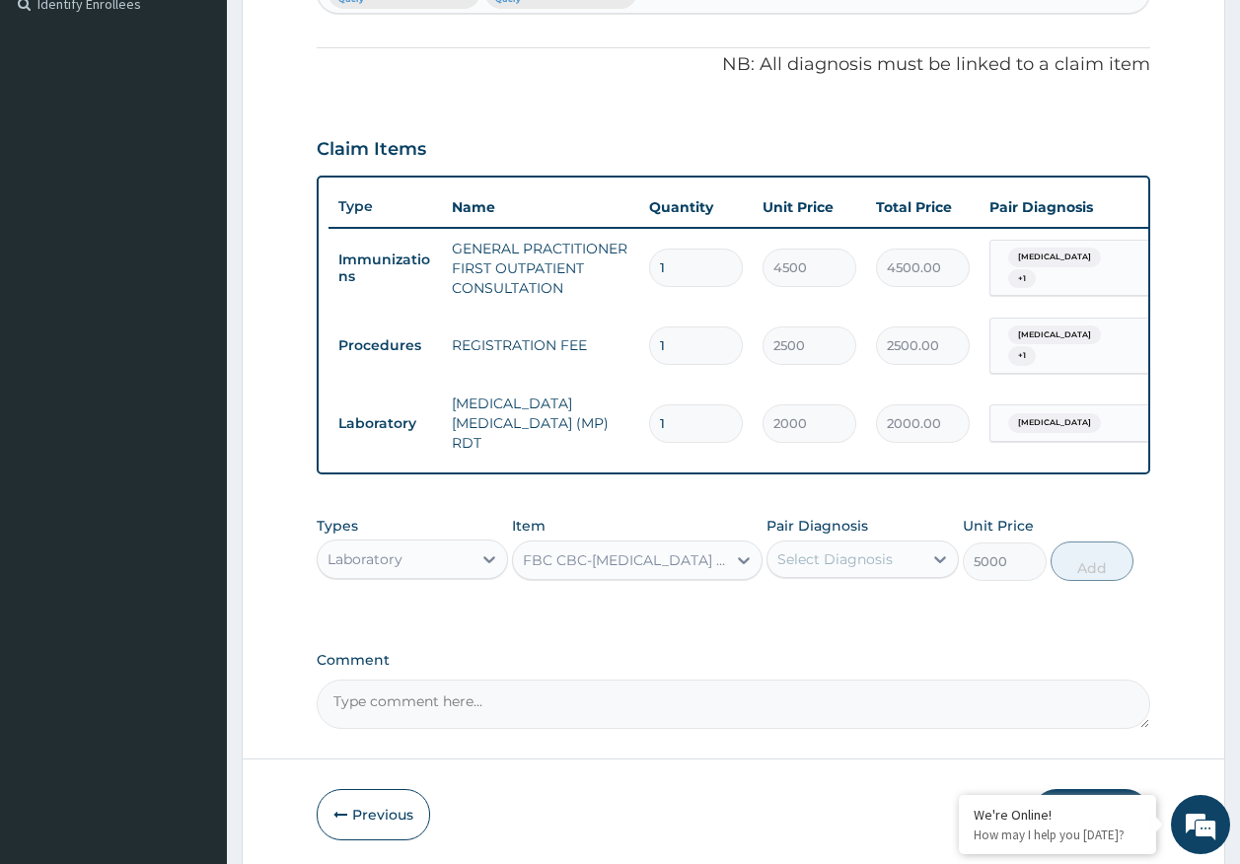
click at [838, 544] on div "Select Diagnosis" at bounding box center [844, 560] width 155 height 32
click at [829, 615] on div "Malaria" at bounding box center [863, 610] width 192 height 40
checkbox input "true"
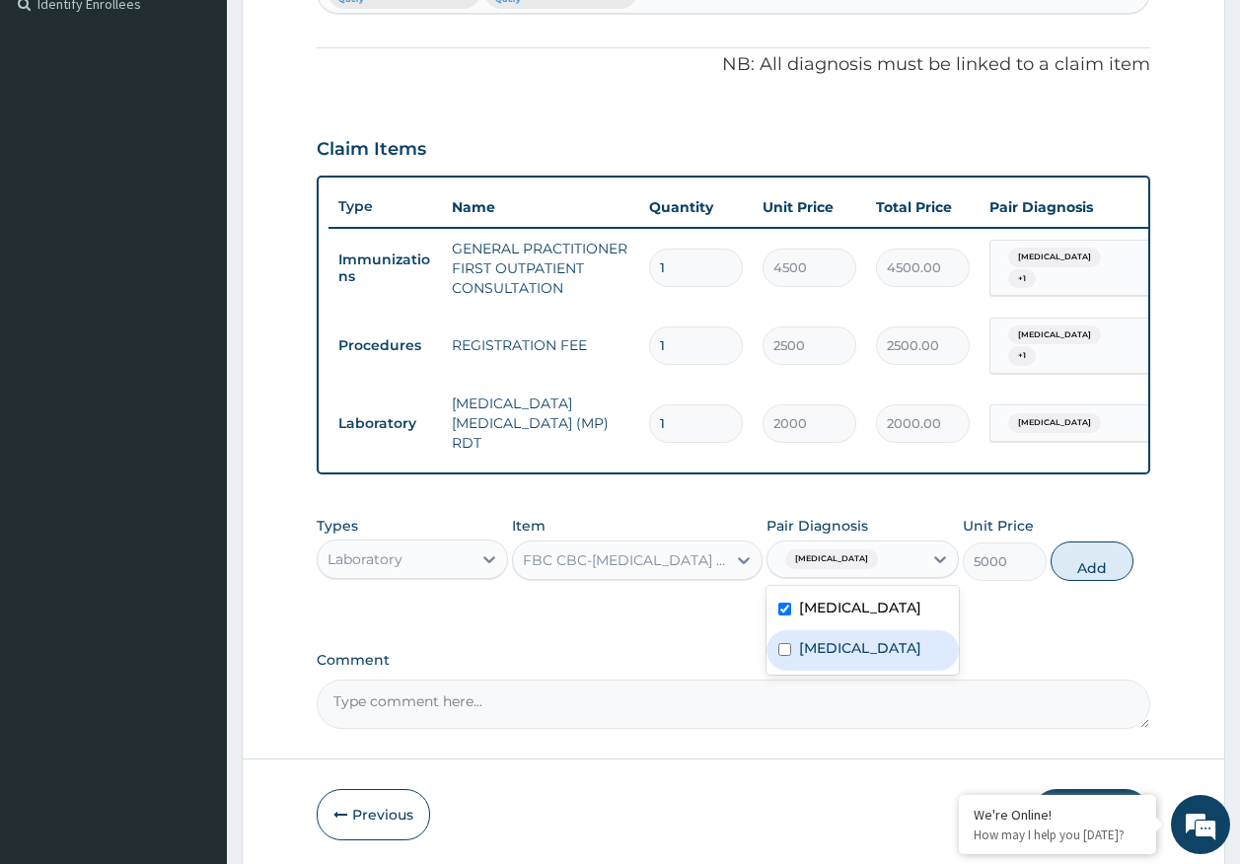
click at [836, 640] on label "Sepsis" at bounding box center [860, 648] width 122 height 20
checkbox input "true"
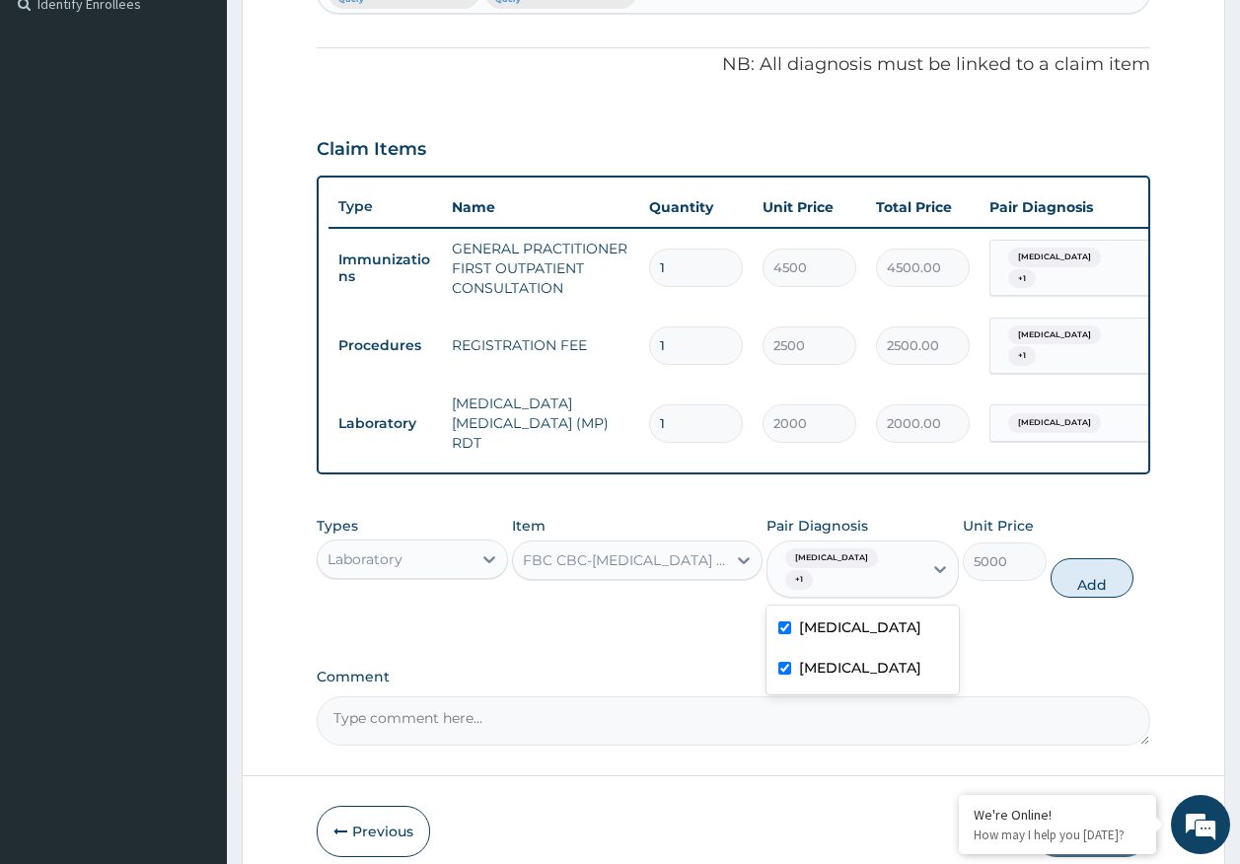
drag, startPoint x: 1120, startPoint y: 561, endPoint x: 688, endPoint y: 660, distance: 443.2
click at [1113, 561] on button "Add" at bounding box center [1093, 577] width 84 height 39
type input "0"
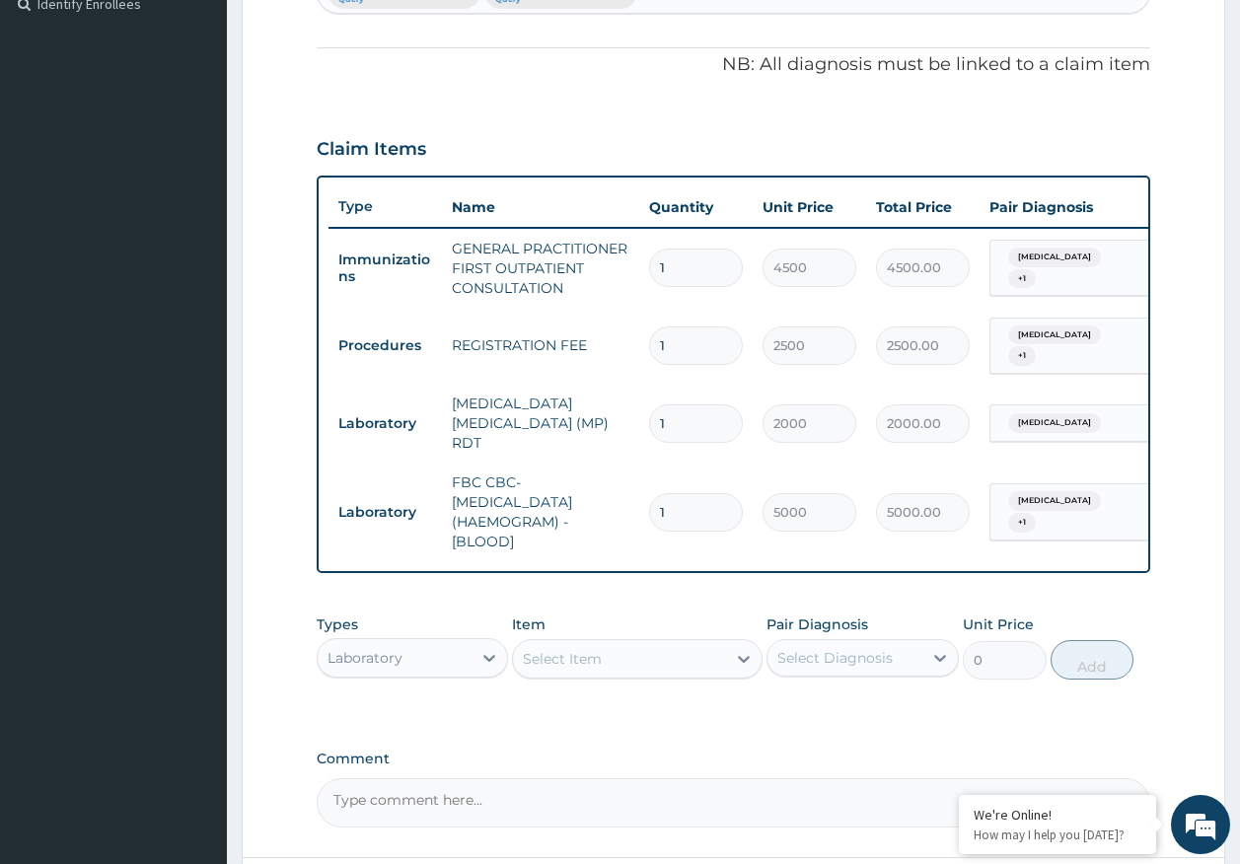
click at [378, 648] on div "Laboratory" at bounding box center [365, 658] width 75 height 20
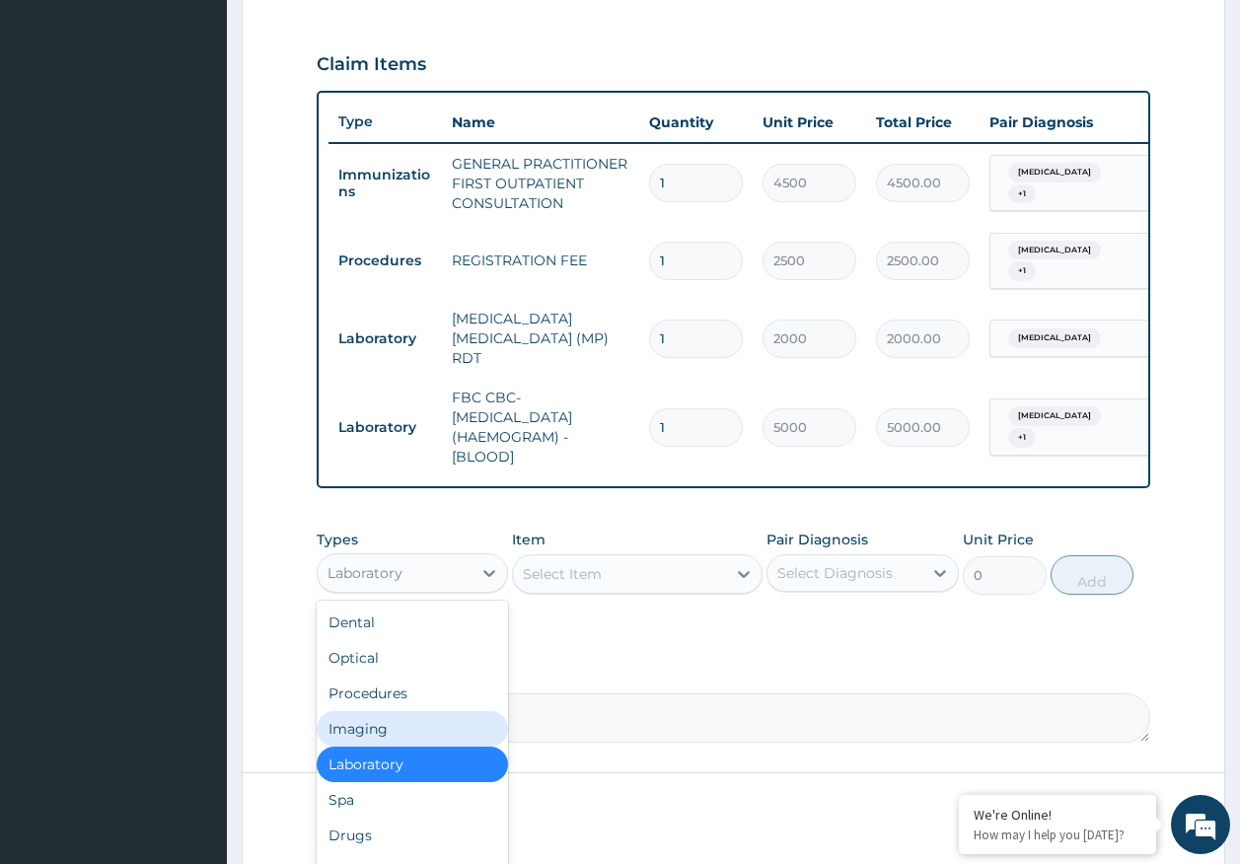
scroll to position [725, 0]
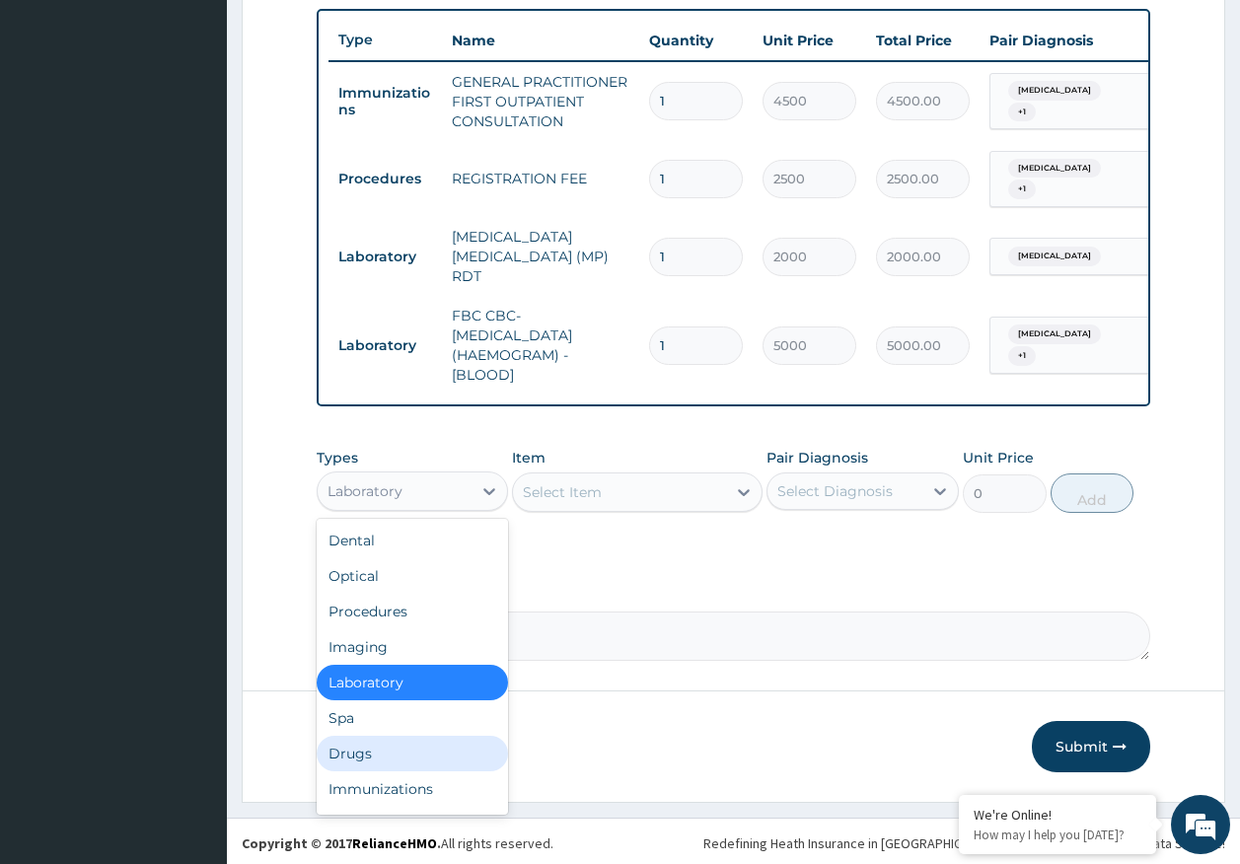
click at [352, 762] on div "Drugs" at bounding box center [413, 754] width 192 height 36
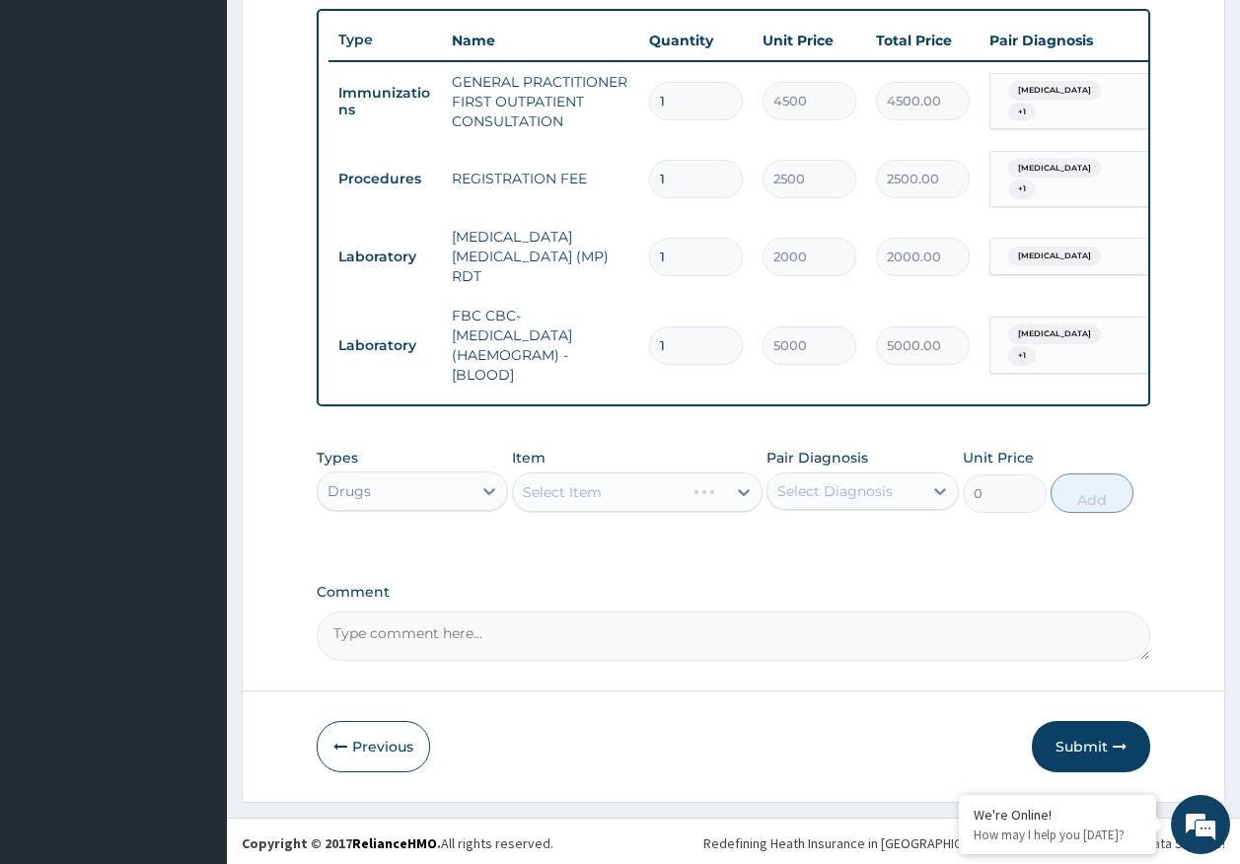
click at [799, 495] on div "Select Diagnosis" at bounding box center [834, 491] width 115 height 20
click at [832, 548] on div "Malaria" at bounding box center [863, 542] width 192 height 40
checkbox input "true"
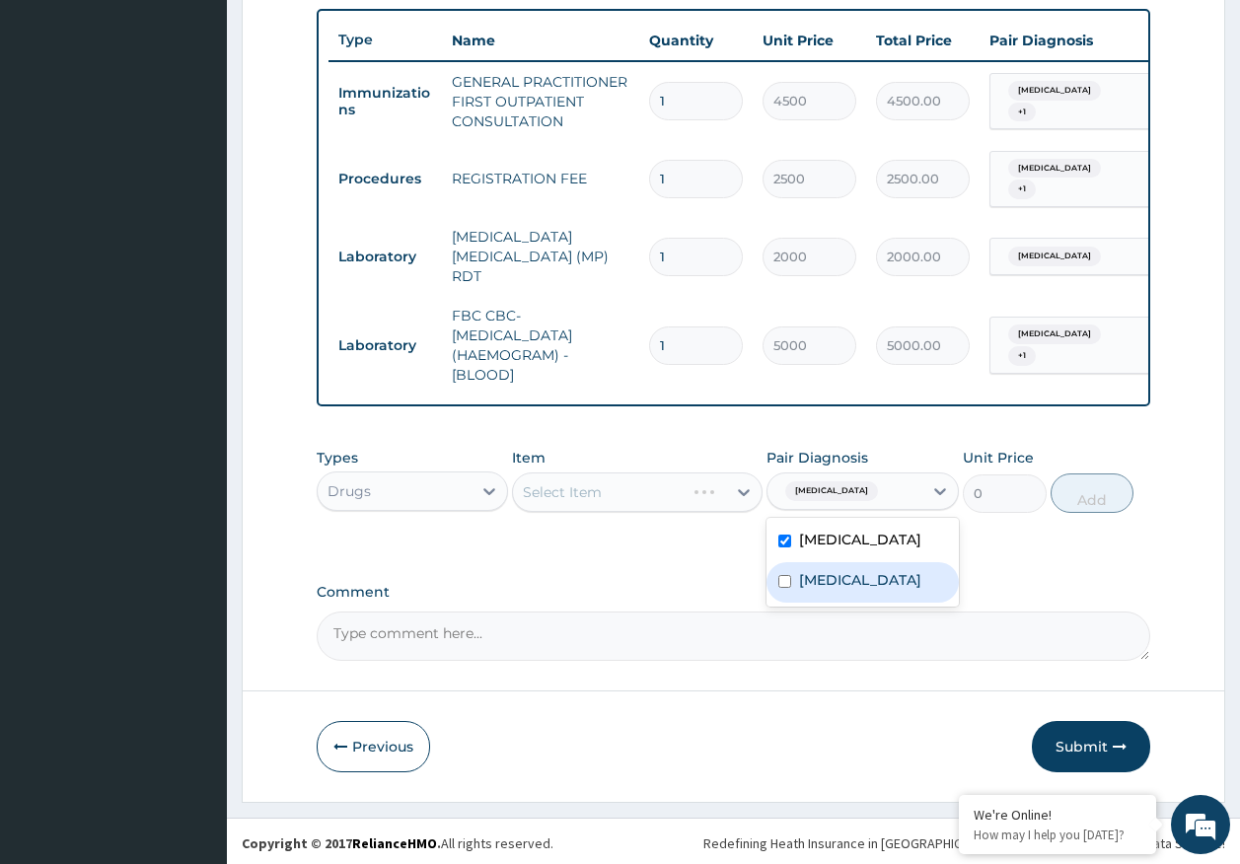
click at [835, 572] on label "Sepsis" at bounding box center [860, 580] width 122 height 20
checkbox input "true"
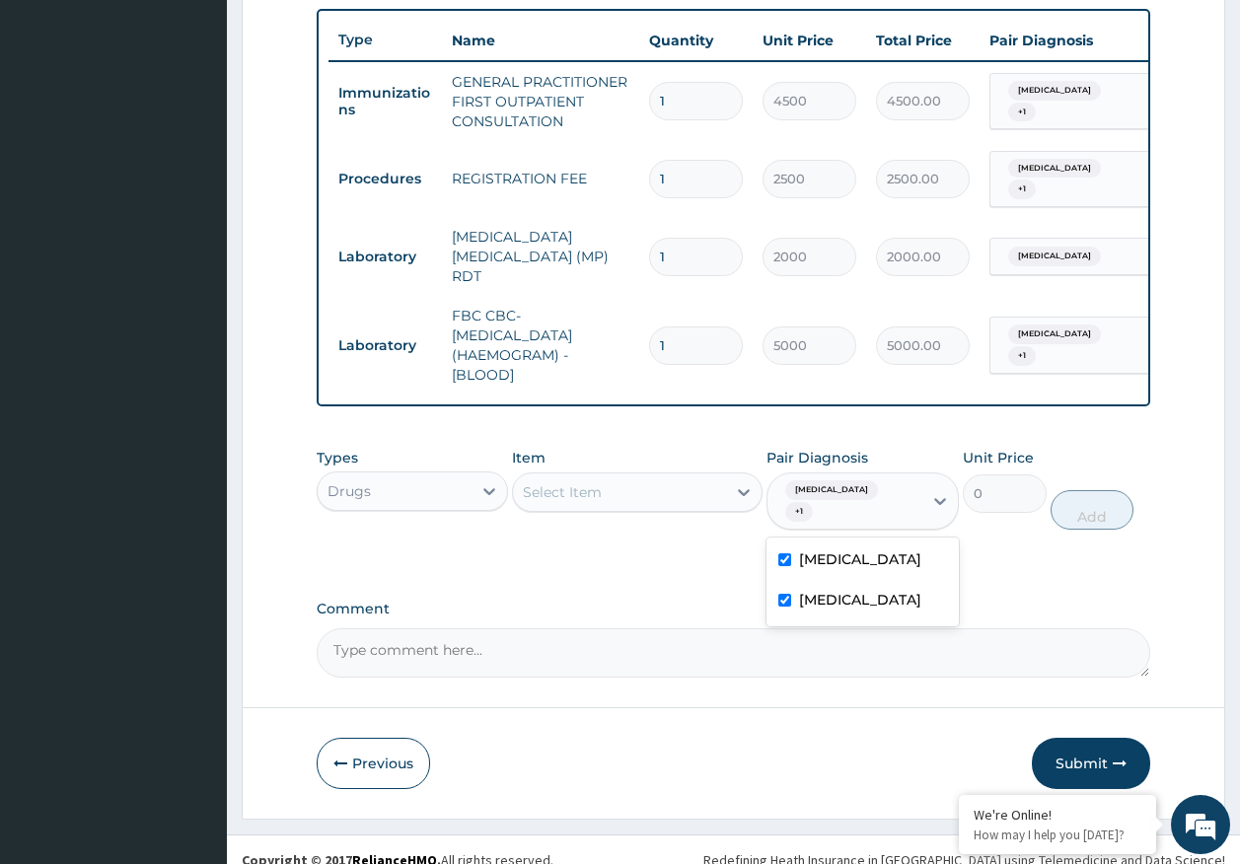
click at [672, 487] on div "Select Item" at bounding box center [619, 492] width 213 height 32
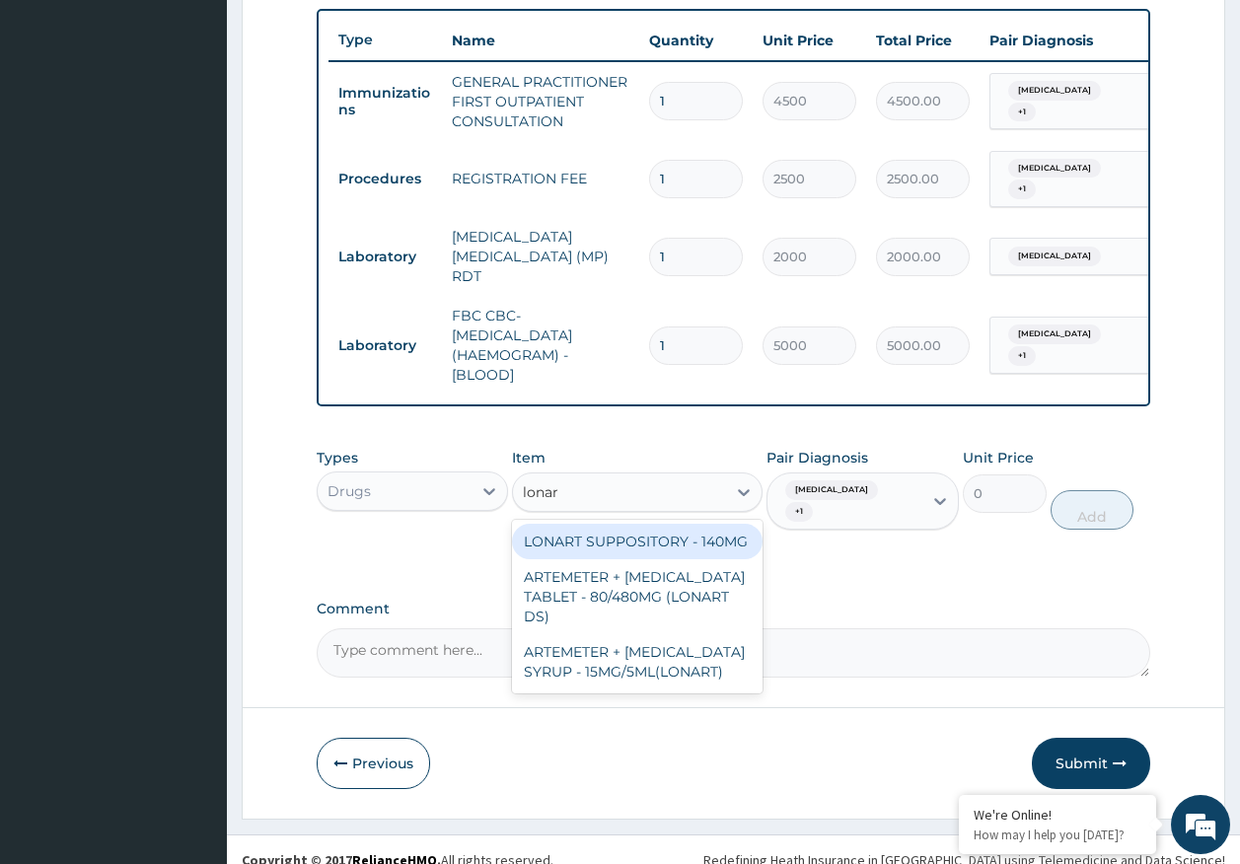
type input "lonart"
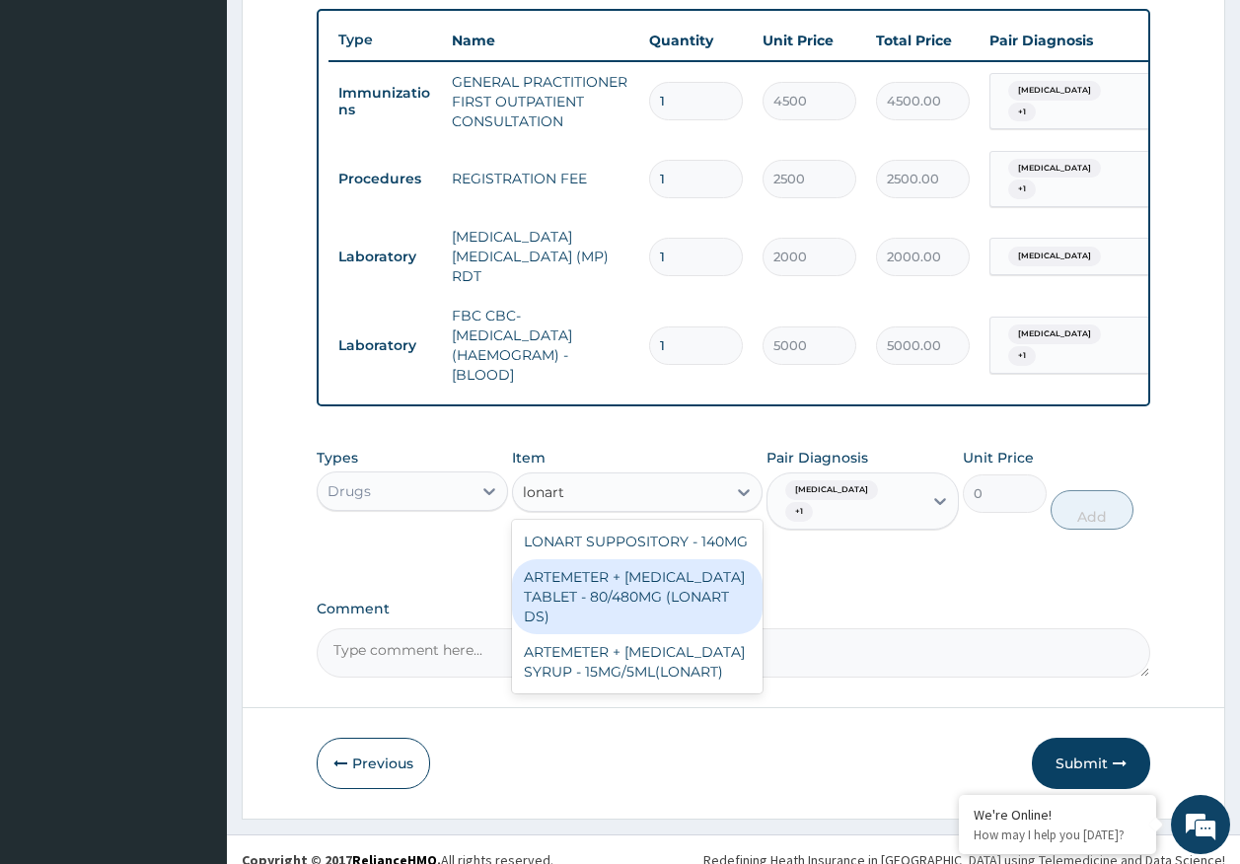
click at [666, 607] on div "ARTEMETER + LUMEFANTRINE TABLET - 80/480MG (LONART DS)" at bounding box center [637, 596] width 251 height 75
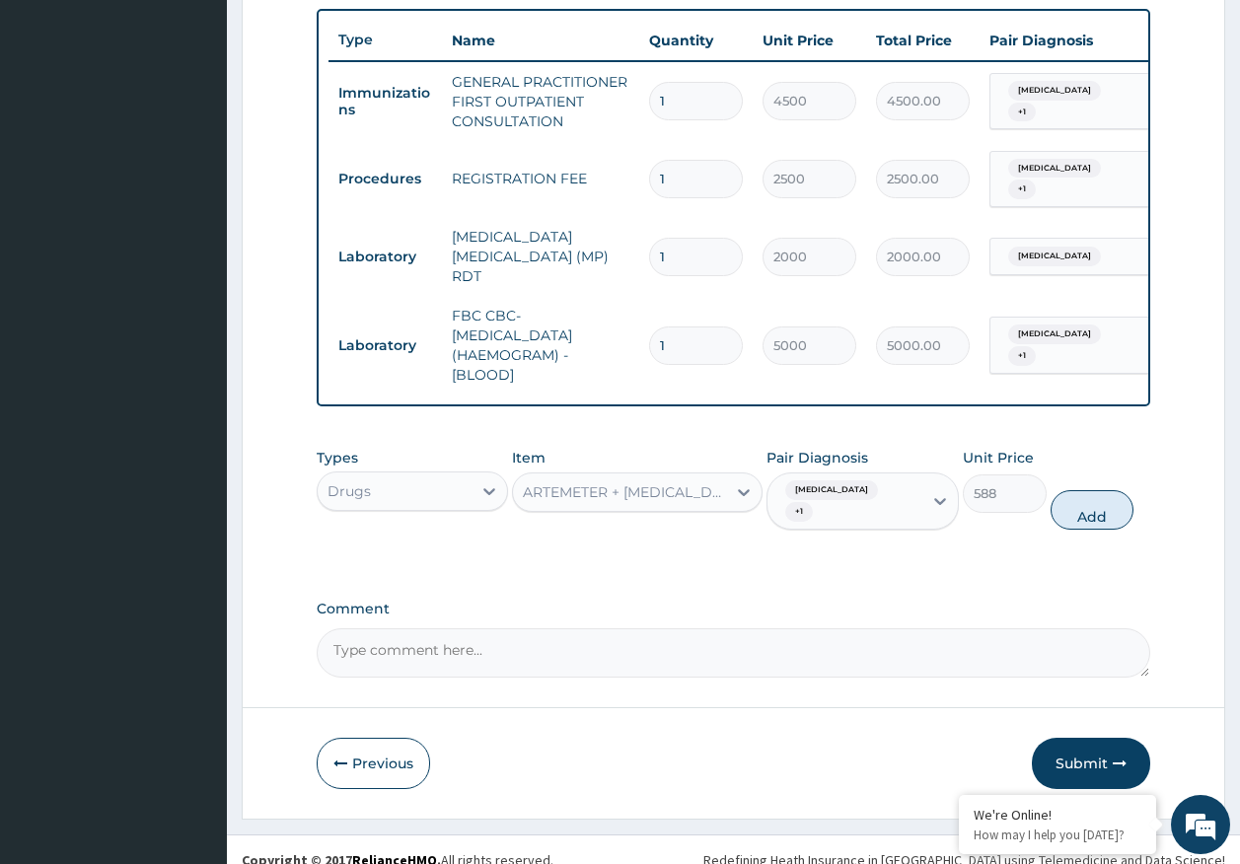
drag, startPoint x: 1087, startPoint y: 492, endPoint x: 856, endPoint y: 530, distance: 233.9
click at [1083, 492] on button "Add" at bounding box center [1093, 509] width 84 height 39
type input "0"
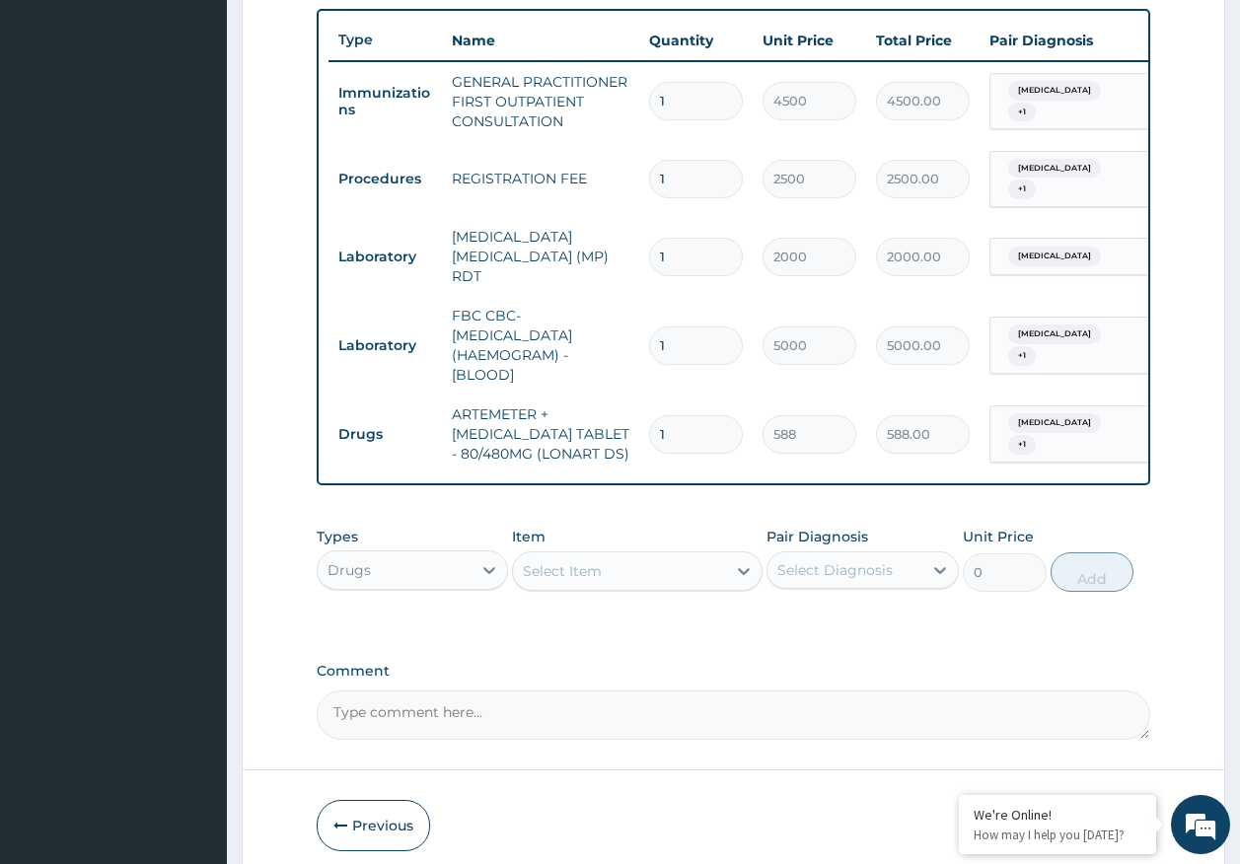
click at [702, 559] on div "Select Item" at bounding box center [619, 571] width 213 height 32
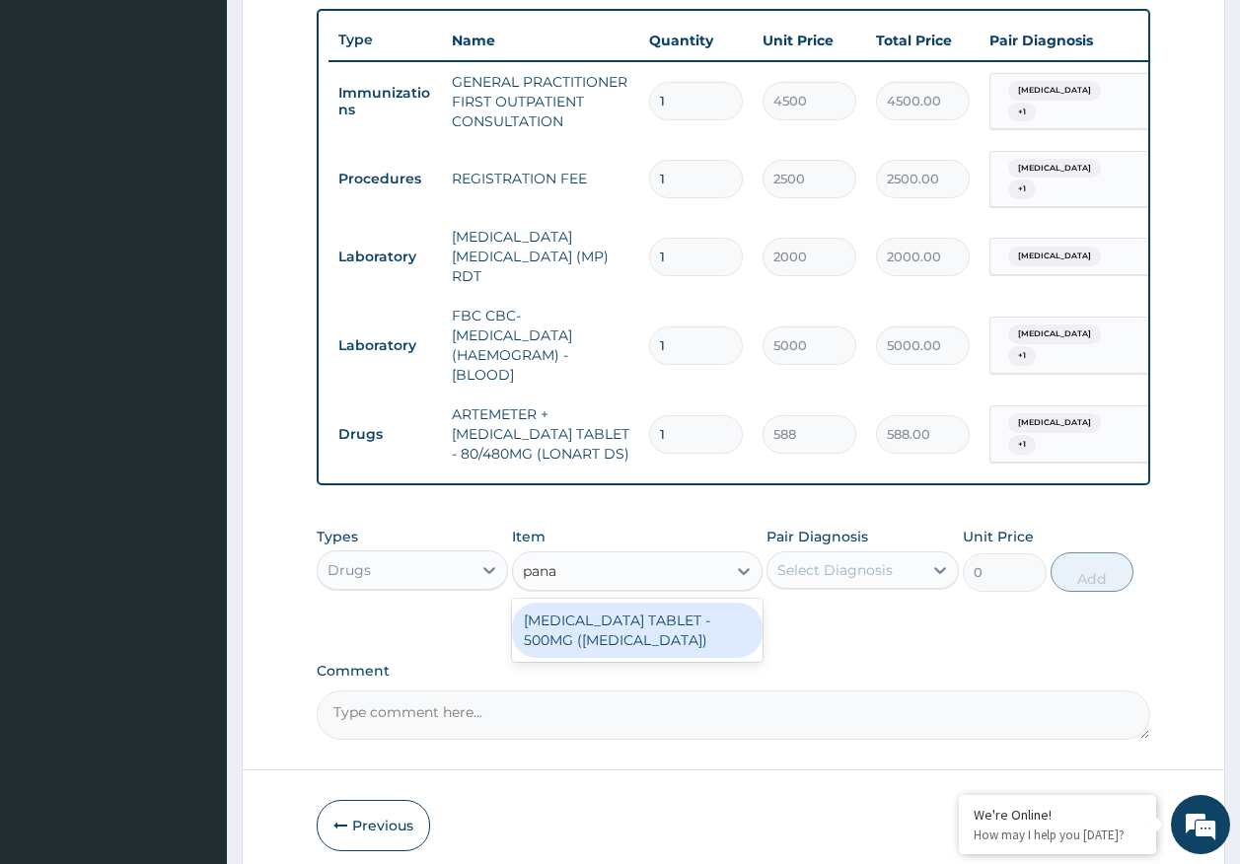
type input "panad"
click at [683, 637] on div "PARACETAMOL TABLET - 500MG (PANADOL)" at bounding box center [637, 630] width 251 height 55
type input "42"
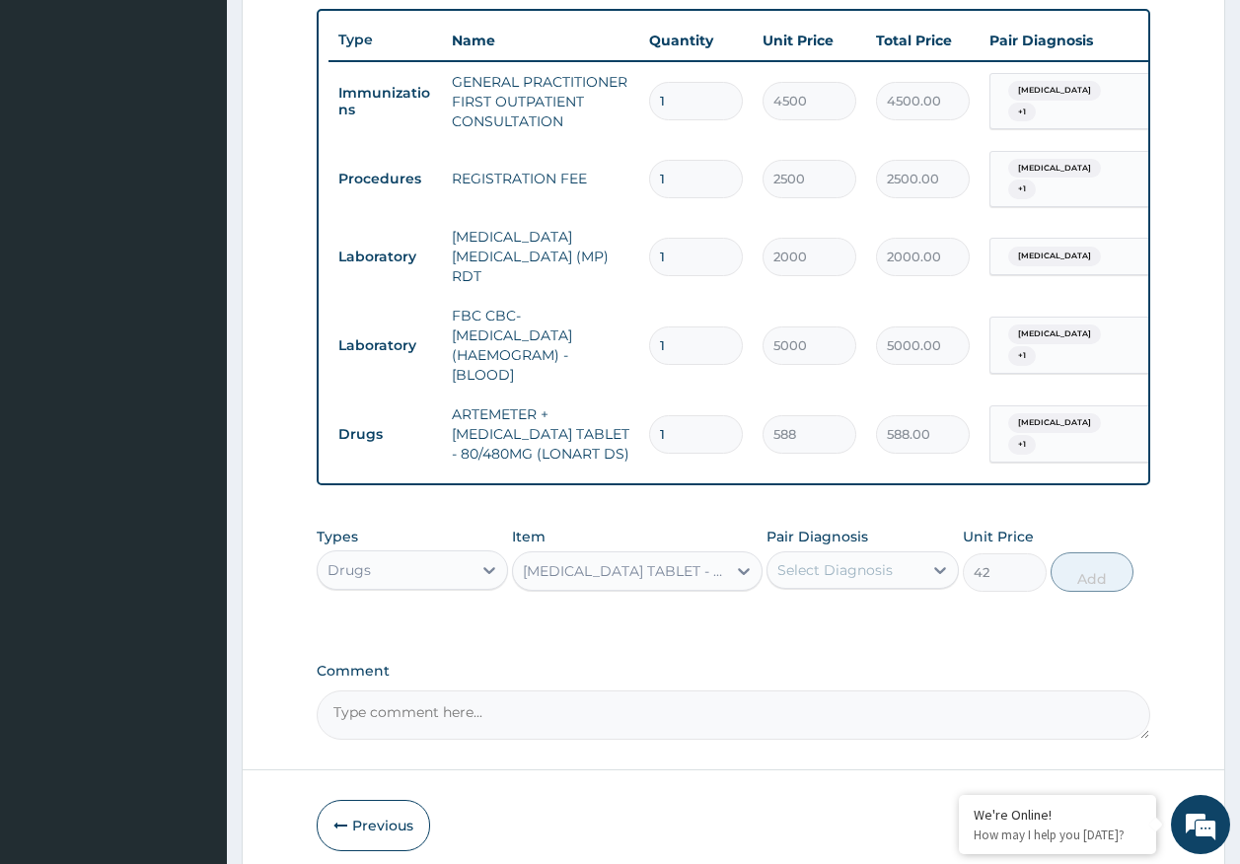
click at [830, 575] on div "Select Diagnosis" at bounding box center [844, 570] width 155 height 32
click at [824, 609] on label "Malaria" at bounding box center [860, 619] width 122 height 20
checkbox input "true"
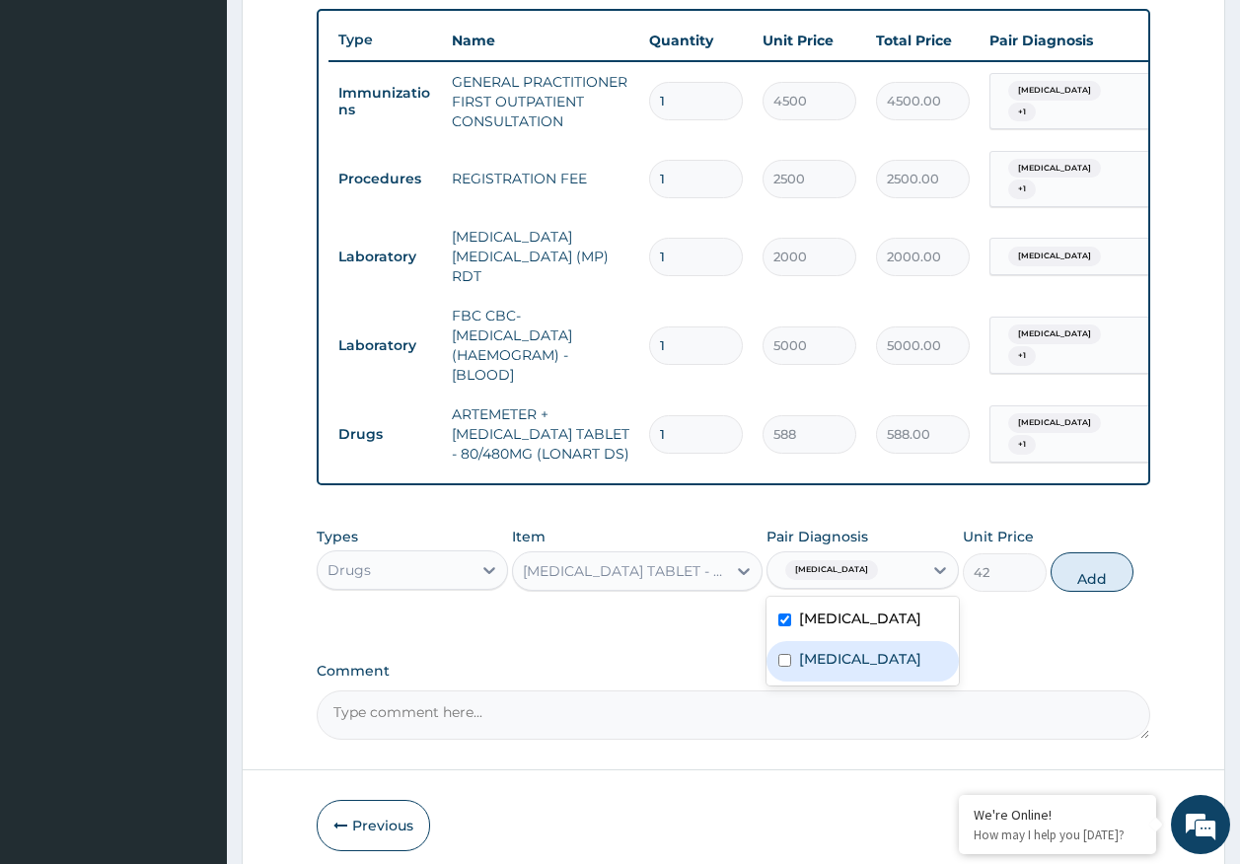
click at [824, 649] on label "Sepsis" at bounding box center [860, 659] width 122 height 20
checkbox input "true"
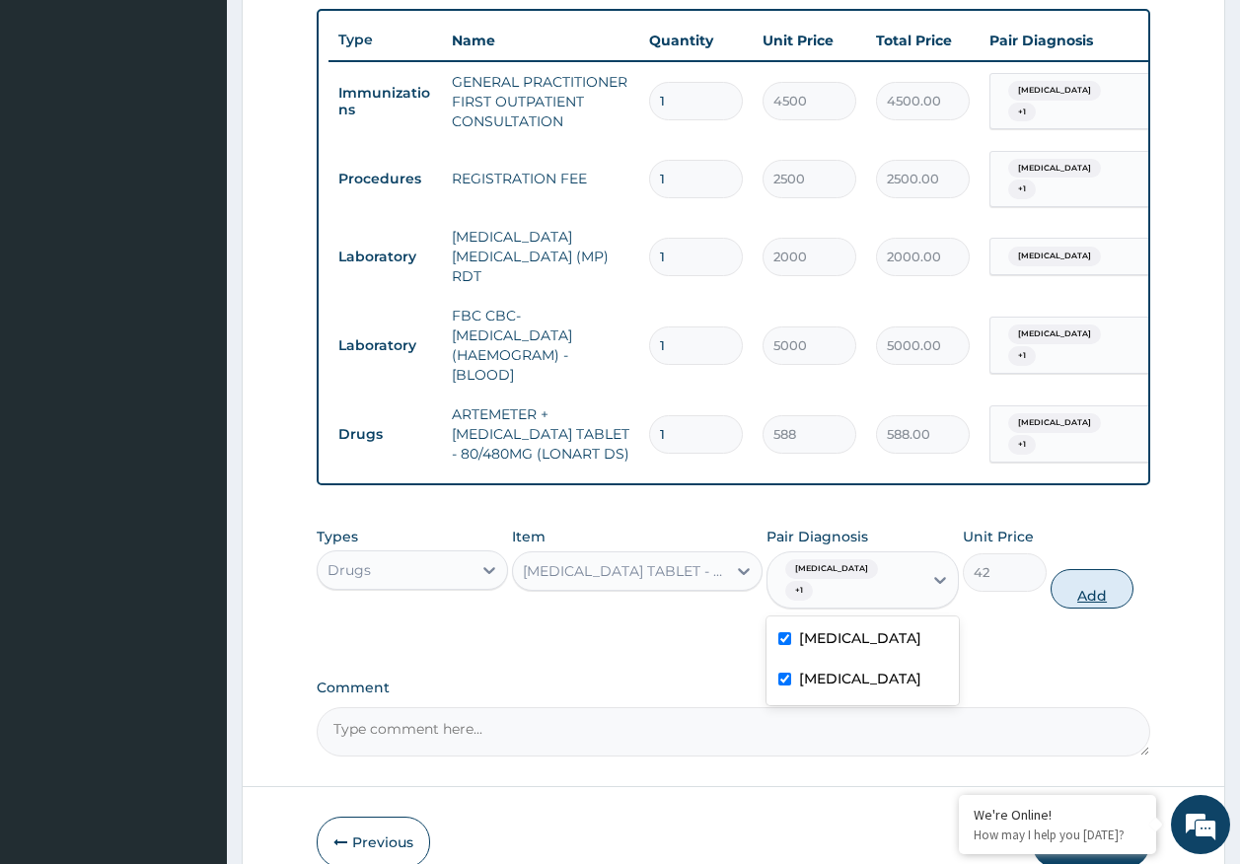
click at [1104, 577] on button "Add" at bounding box center [1093, 588] width 84 height 39
type input "0"
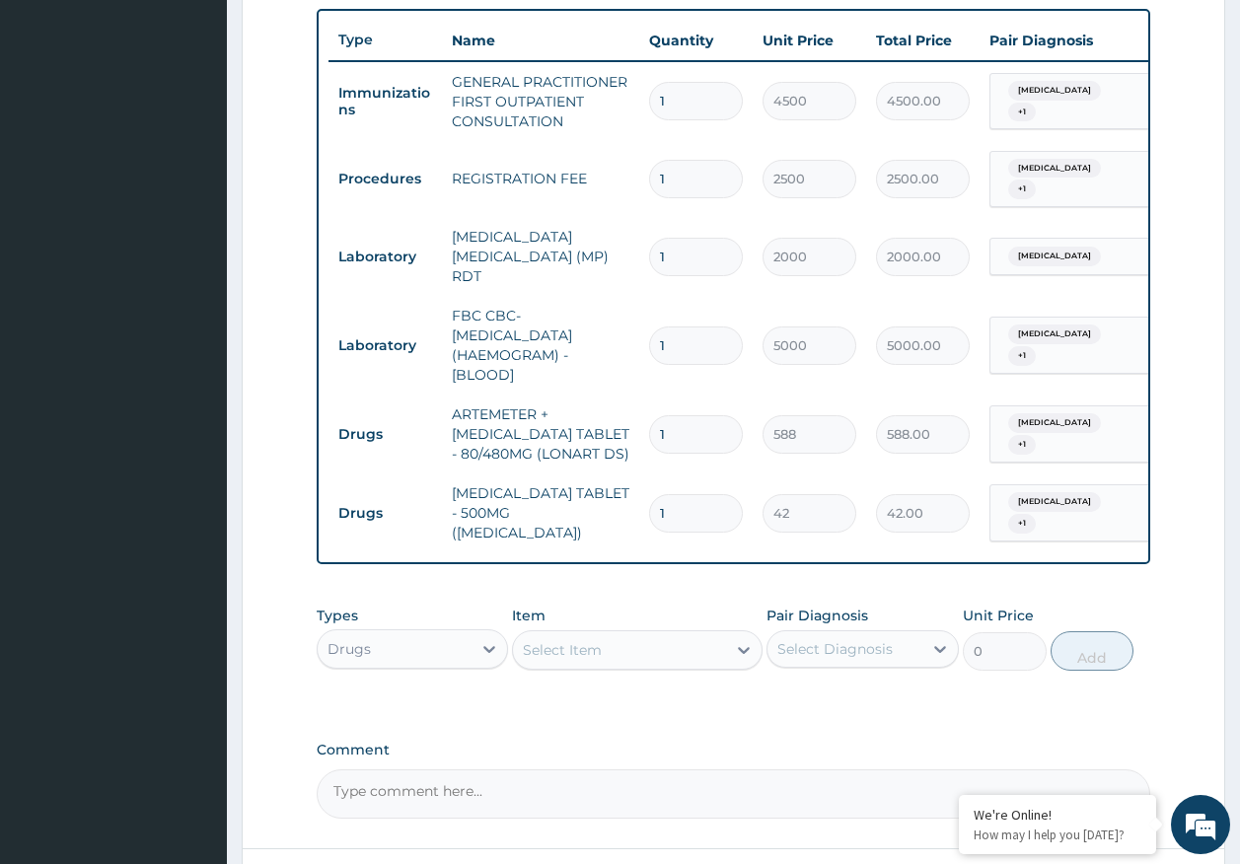
type input "18"
type input "756.00"
type input "18"
click at [715, 415] on input "1" at bounding box center [696, 434] width 94 height 38
type input "0.00"
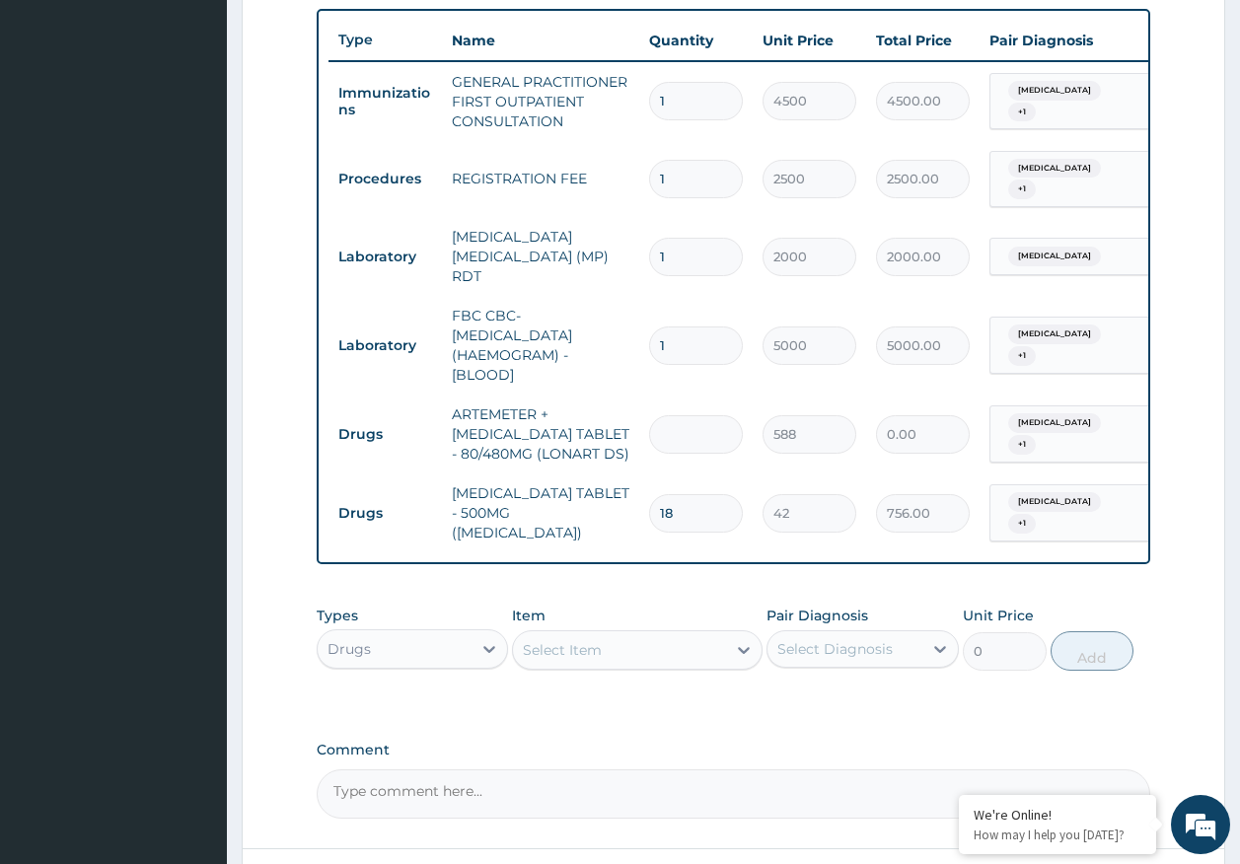
type input "6"
type input "3528.00"
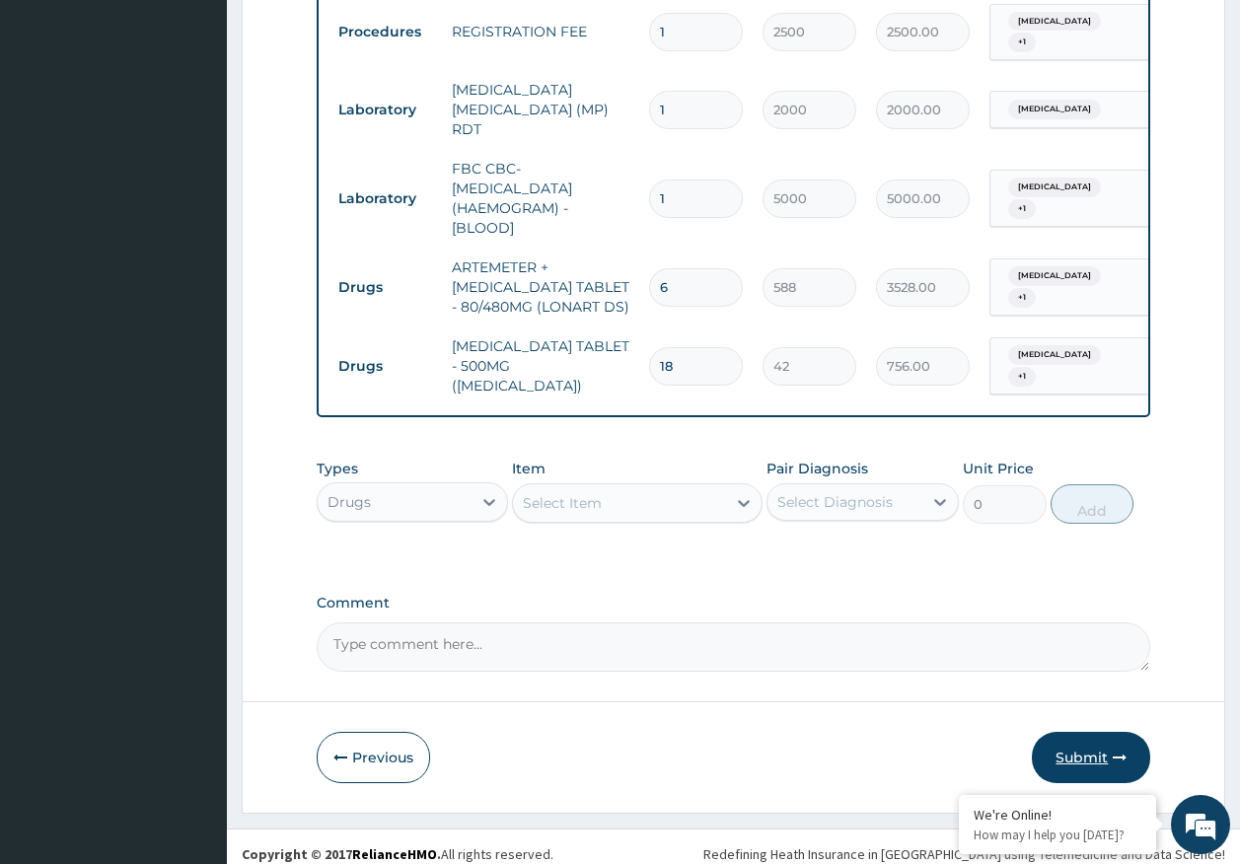
type input "6"
click at [1118, 751] on icon "button" at bounding box center [1120, 758] width 14 height 14
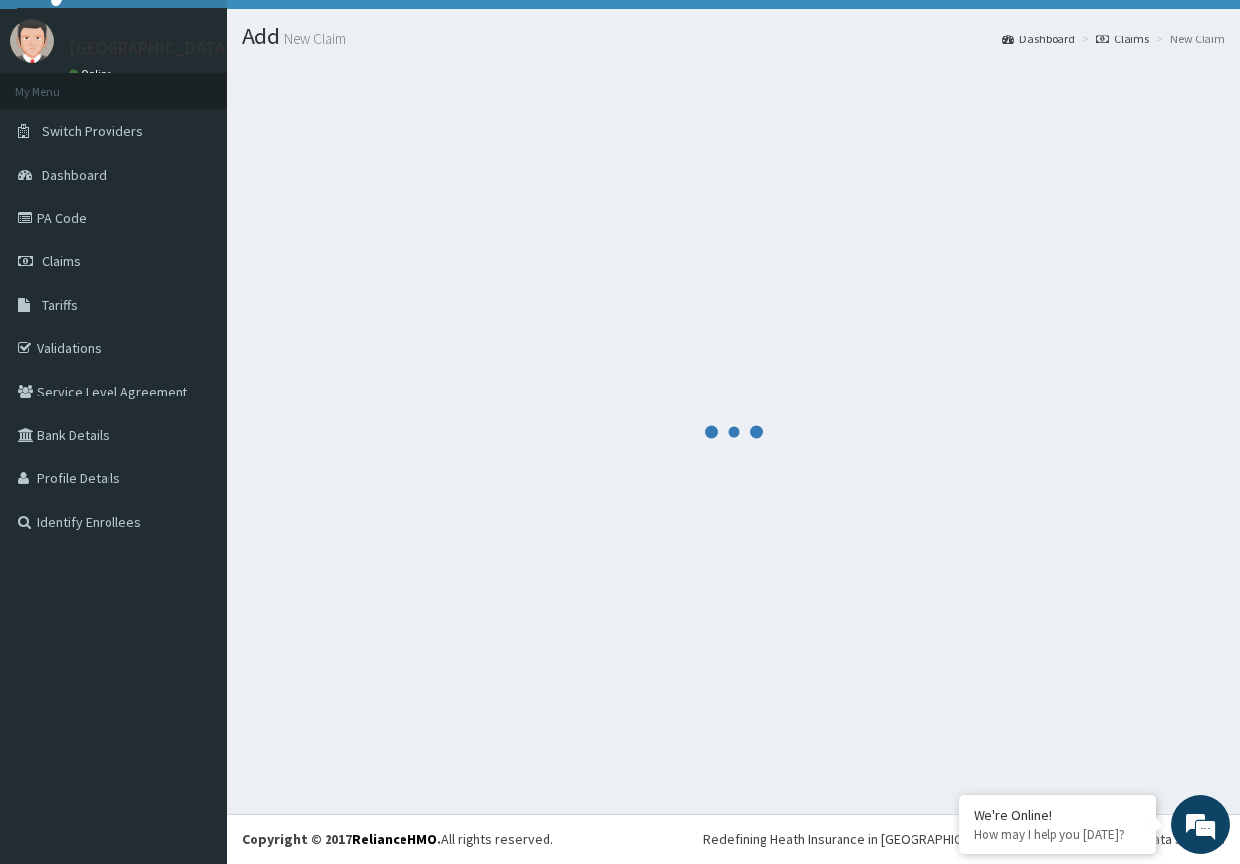
scroll to position [872, 0]
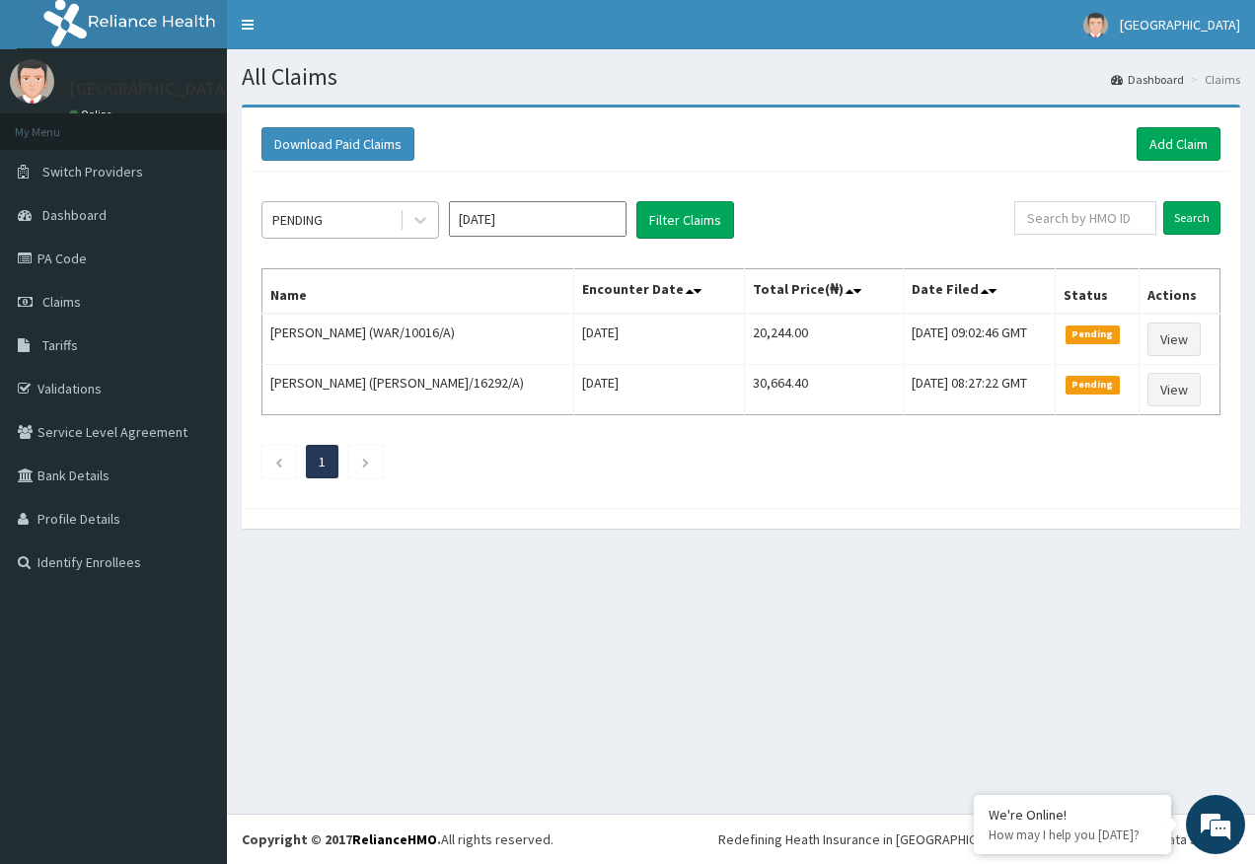
click at [321, 232] on div "PENDING" at bounding box center [330, 220] width 137 height 32
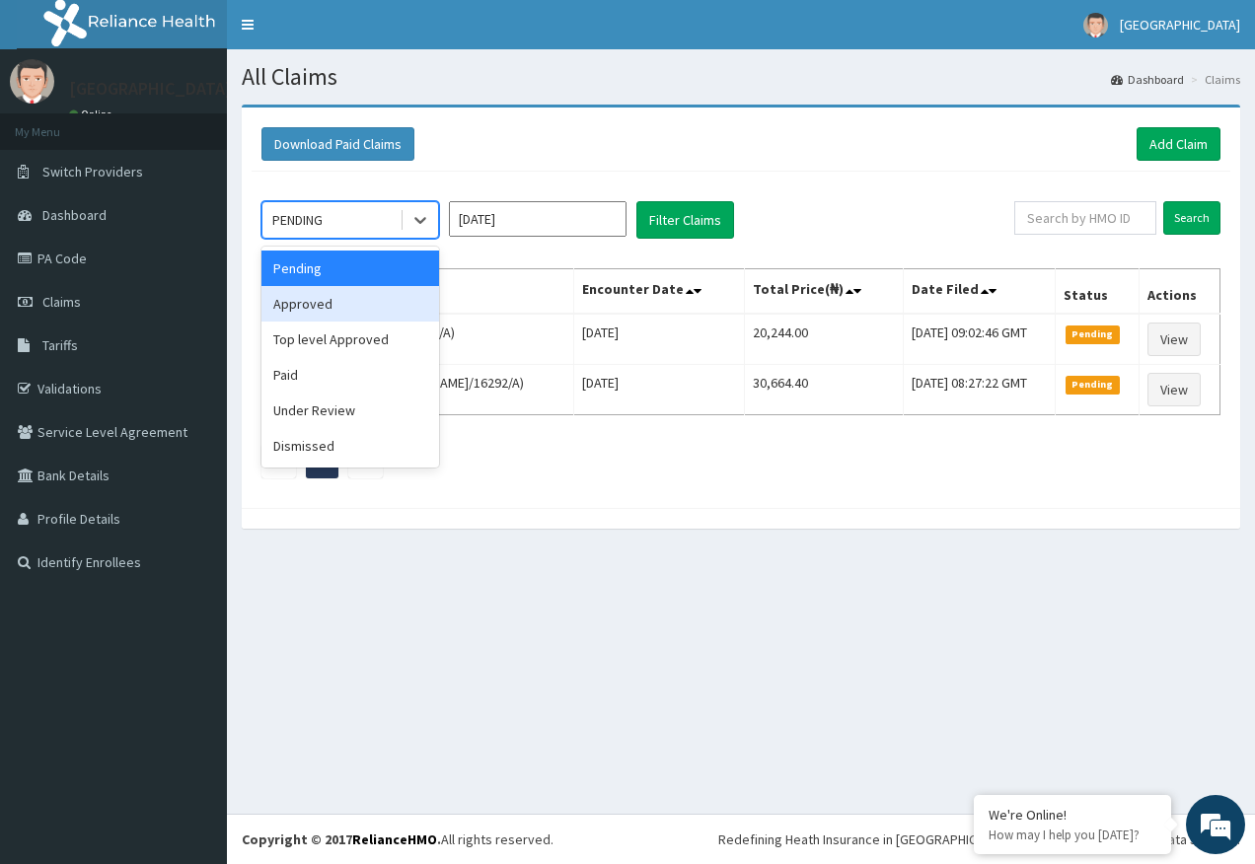
drag, startPoint x: 331, startPoint y: 307, endPoint x: 666, endPoint y: 288, distance: 334.9
click at [333, 306] on div "Approved" at bounding box center [350, 304] width 178 height 36
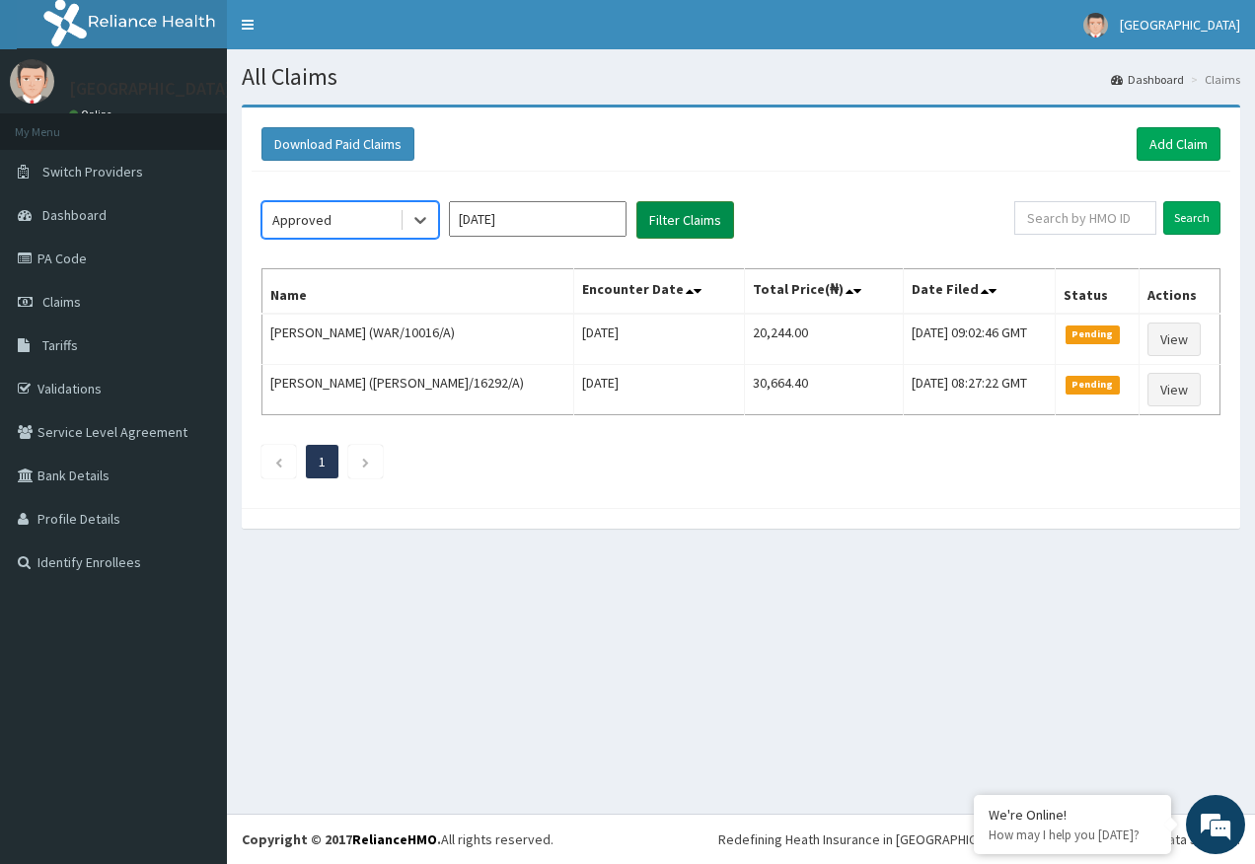
click at [683, 235] on button "Filter Claims" at bounding box center [685, 219] width 98 height 37
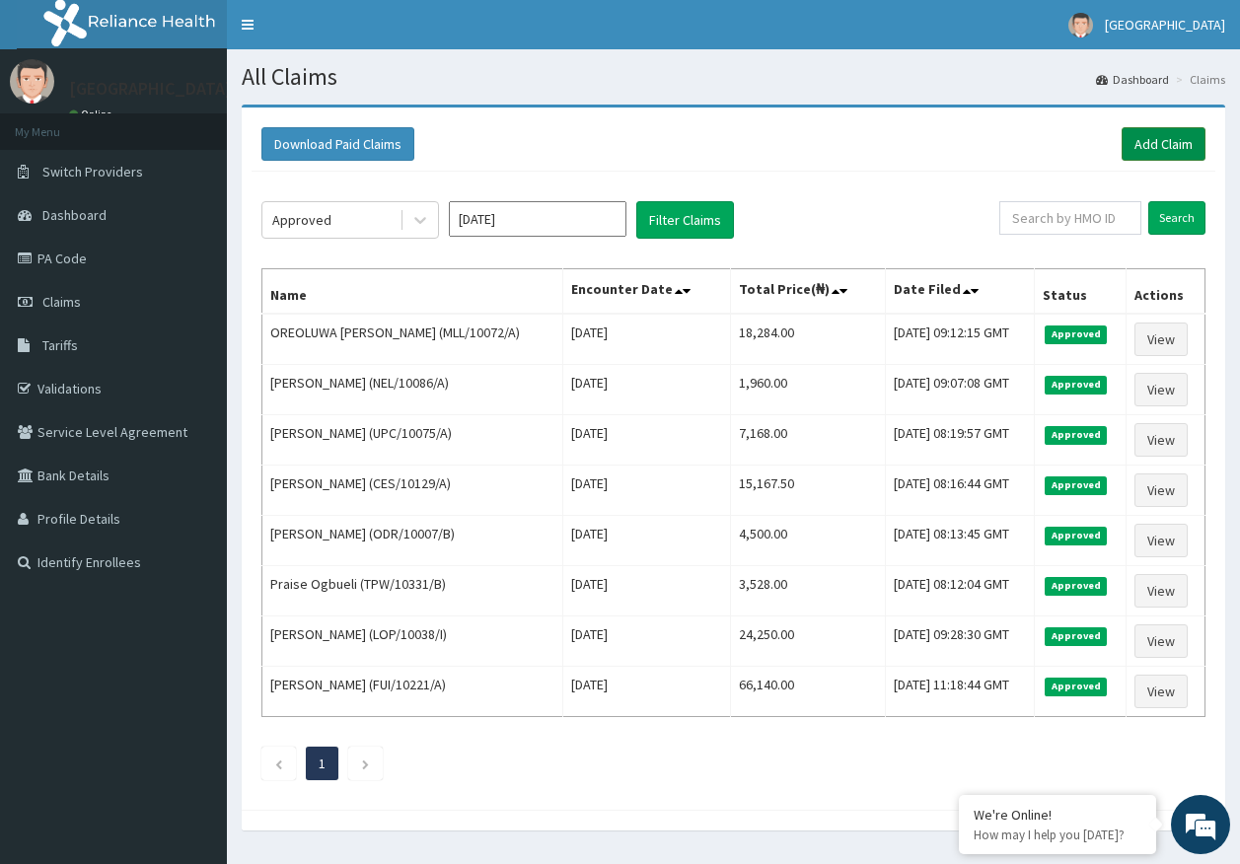
click at [1182, 146] on link "Add Claim" at bounding box center [1164, 144] width 84 height 34
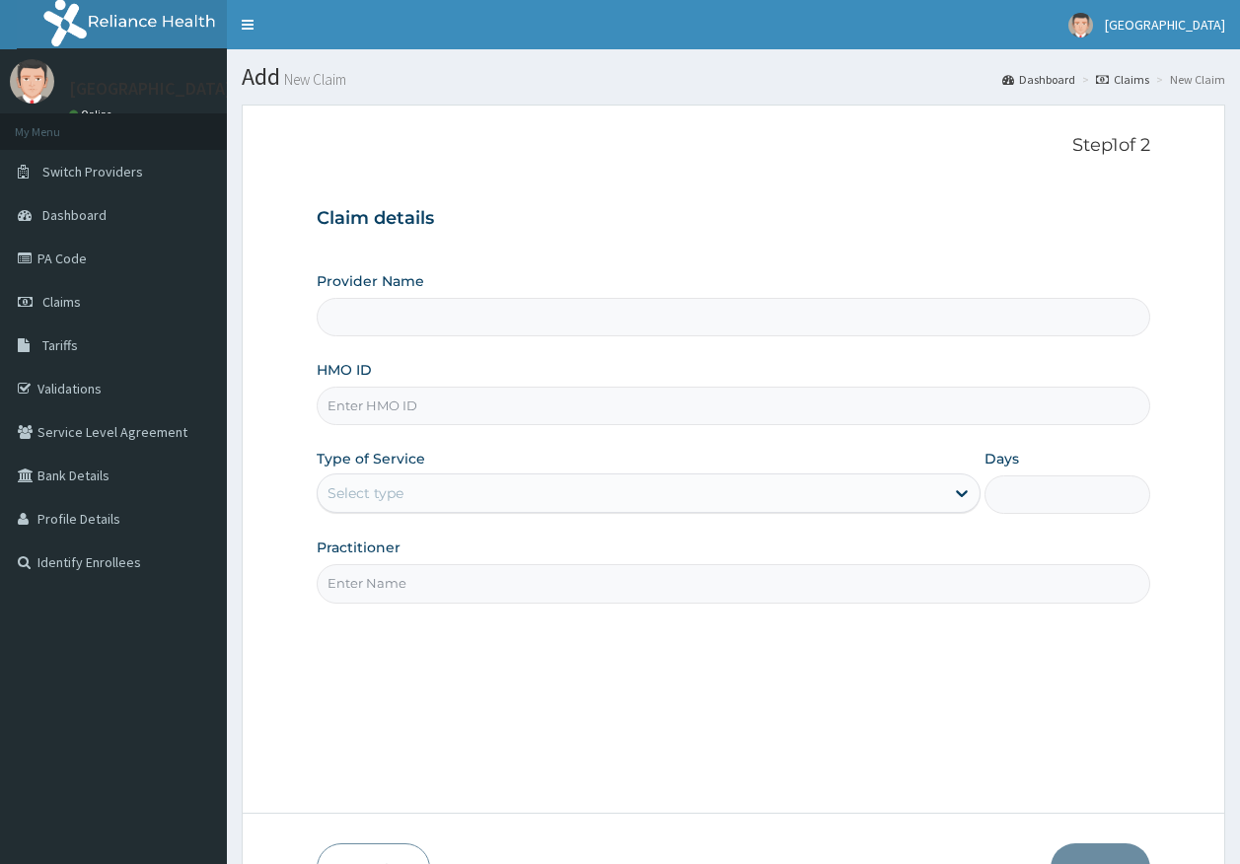
type input "[GEOGRAPHIC_DATA]"
click at [347, 401] on input "HMO ID" at bounding box center [734, 406] width 835 height 38
paste input "KML/10011/A"
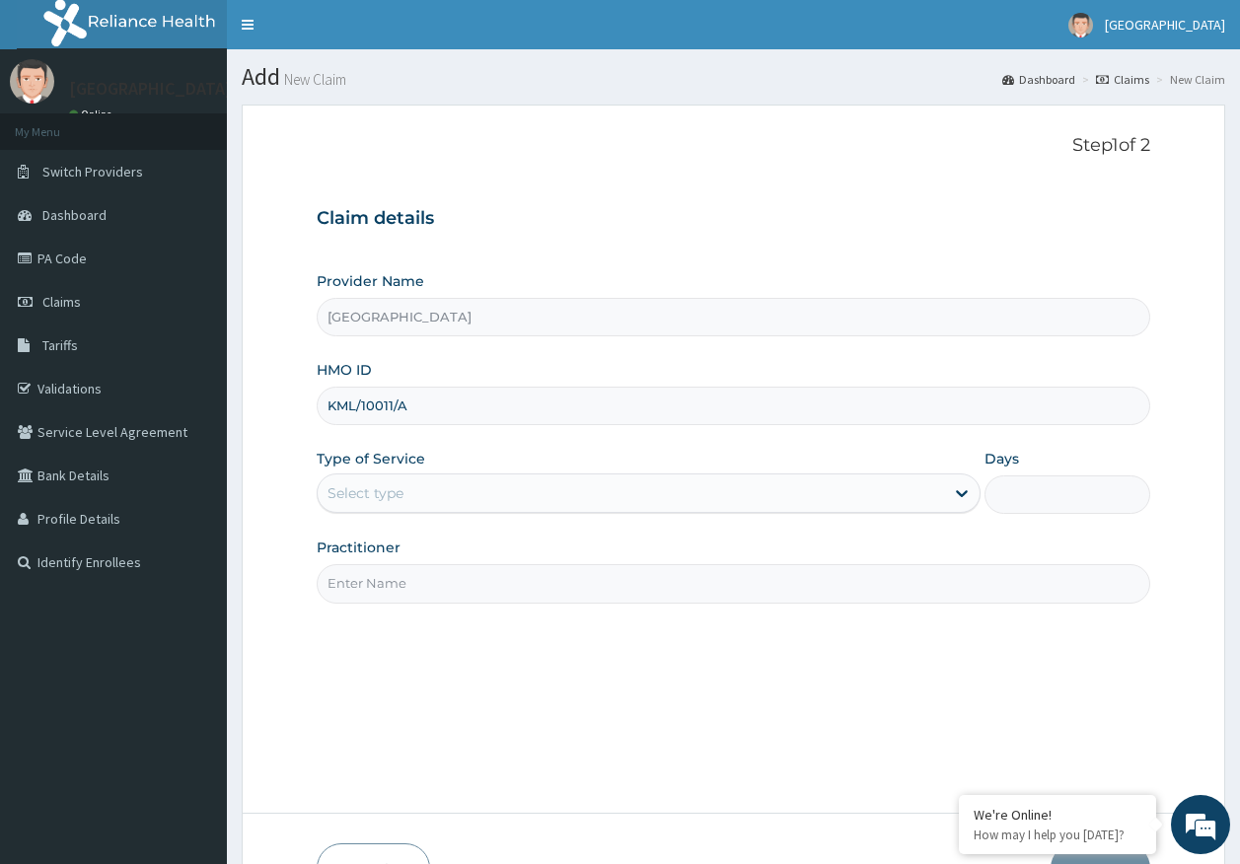
type input "KML/10011/A"
click at [373, 511] on div "Select type" at bounding box center [649, 493] width 664 height 39
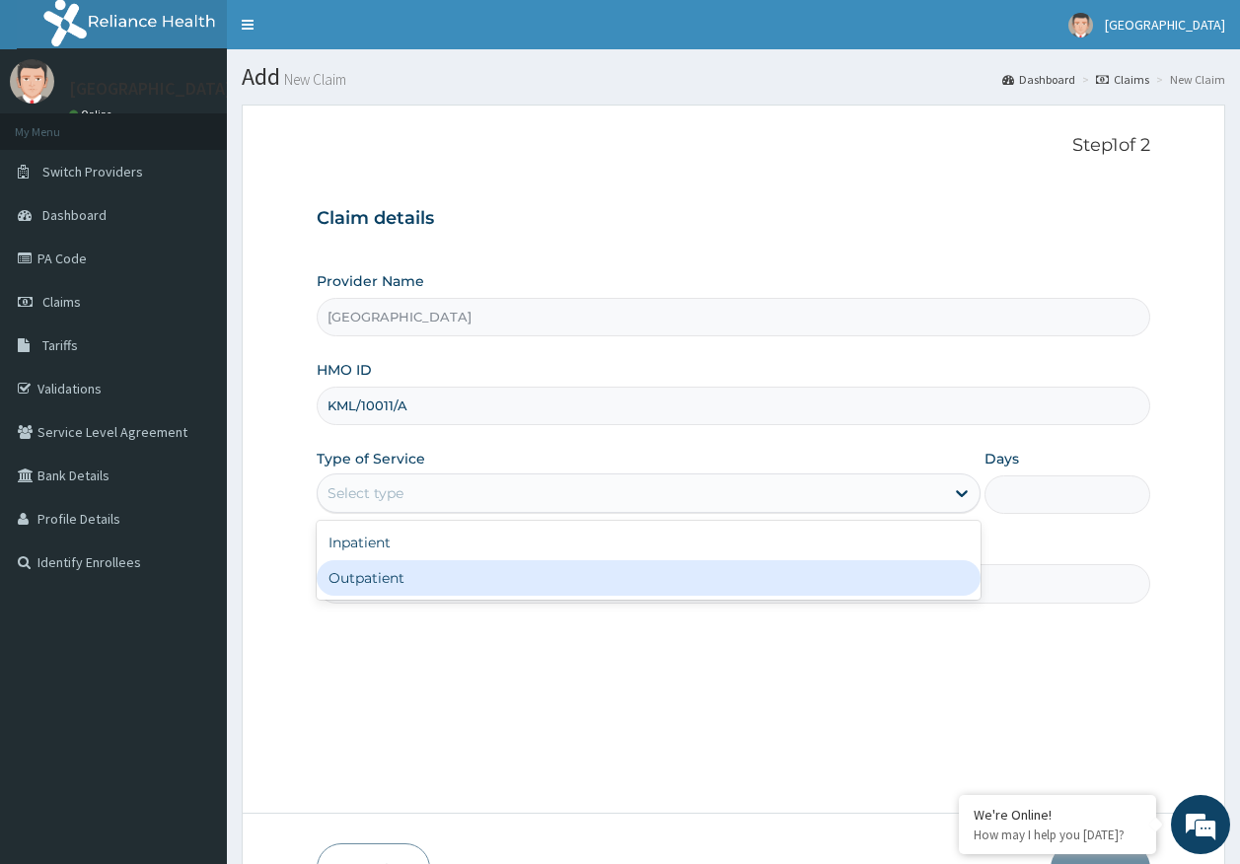
drag, startPoint x: 381, startPoint y: 586, endPoint x: 407, endPoint y: 580, distance: 27.3
click at [382, 584] on div "Outpatient" at bounding box center [649, 578] width 664 height 36
type input "1"
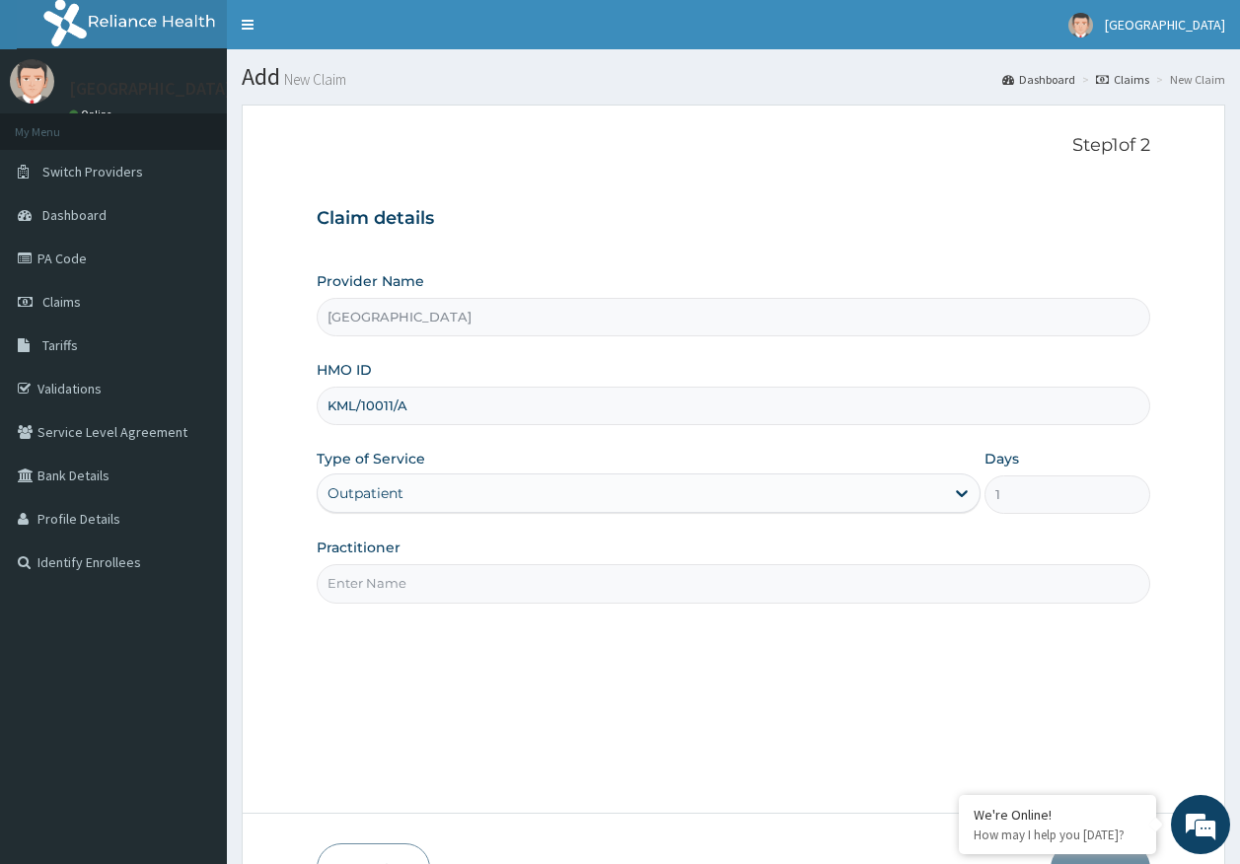
click at [407, 580] on input "Practitioner" at bounding box center [734, 583] width 835 height 38
type input "[PERSON_NAME]"
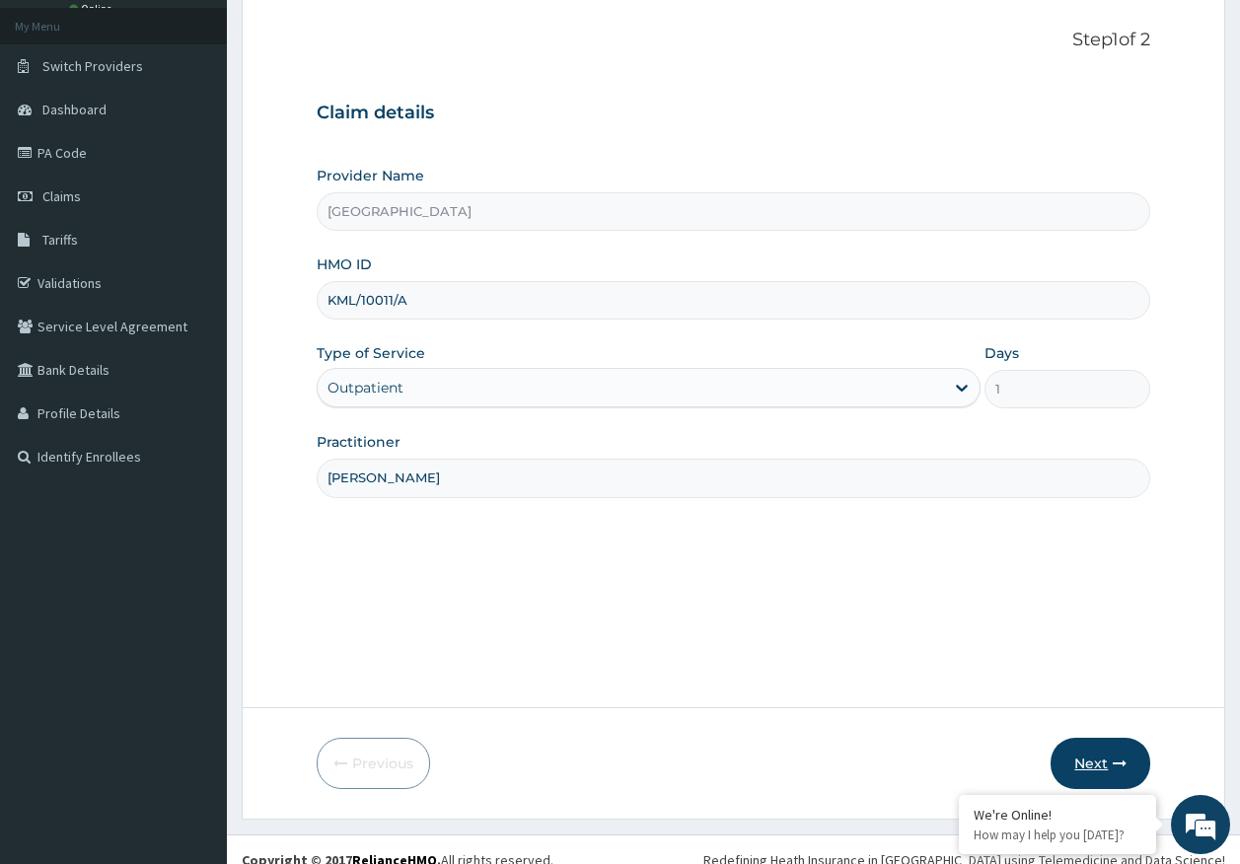
scroll to position [126, 0]
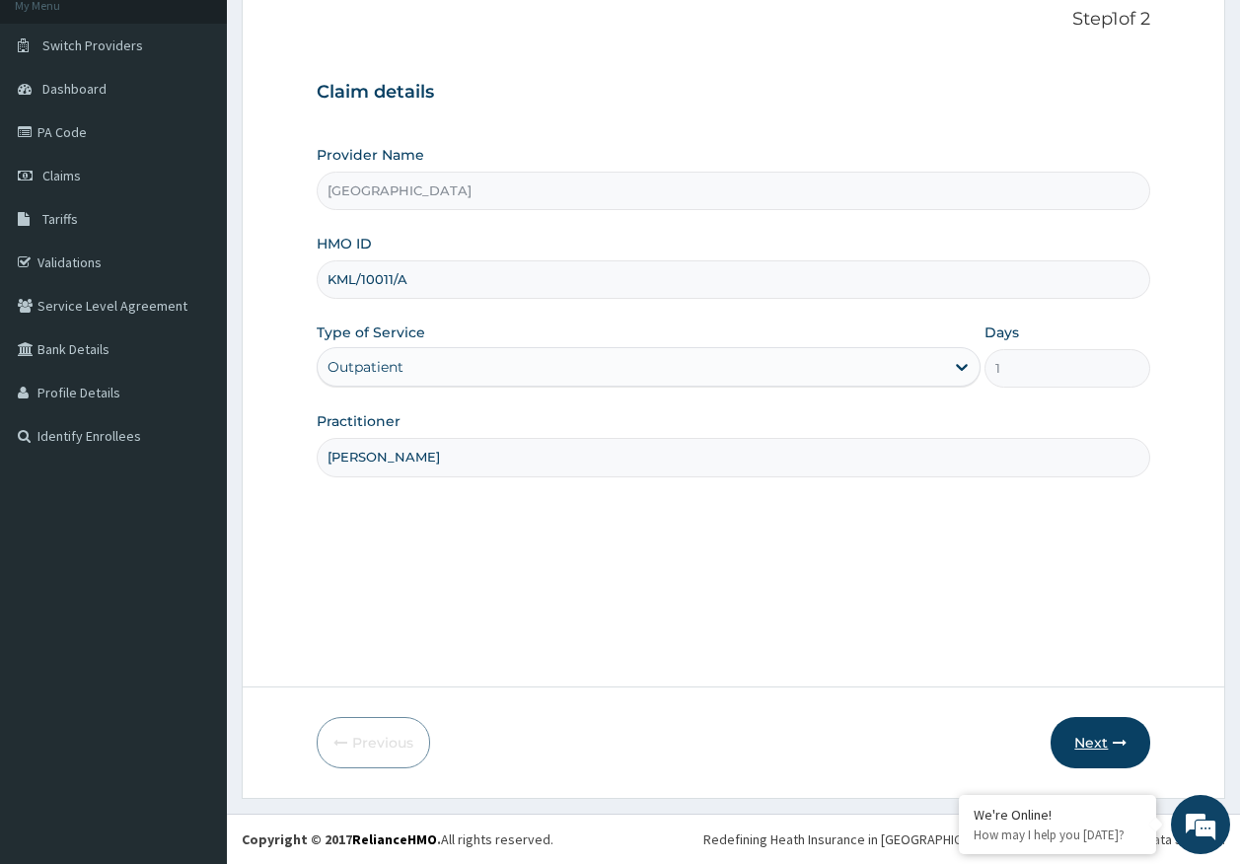
click at [1107, 734] on button "Next" at bounding box center [1101, 742] width 100 height 51
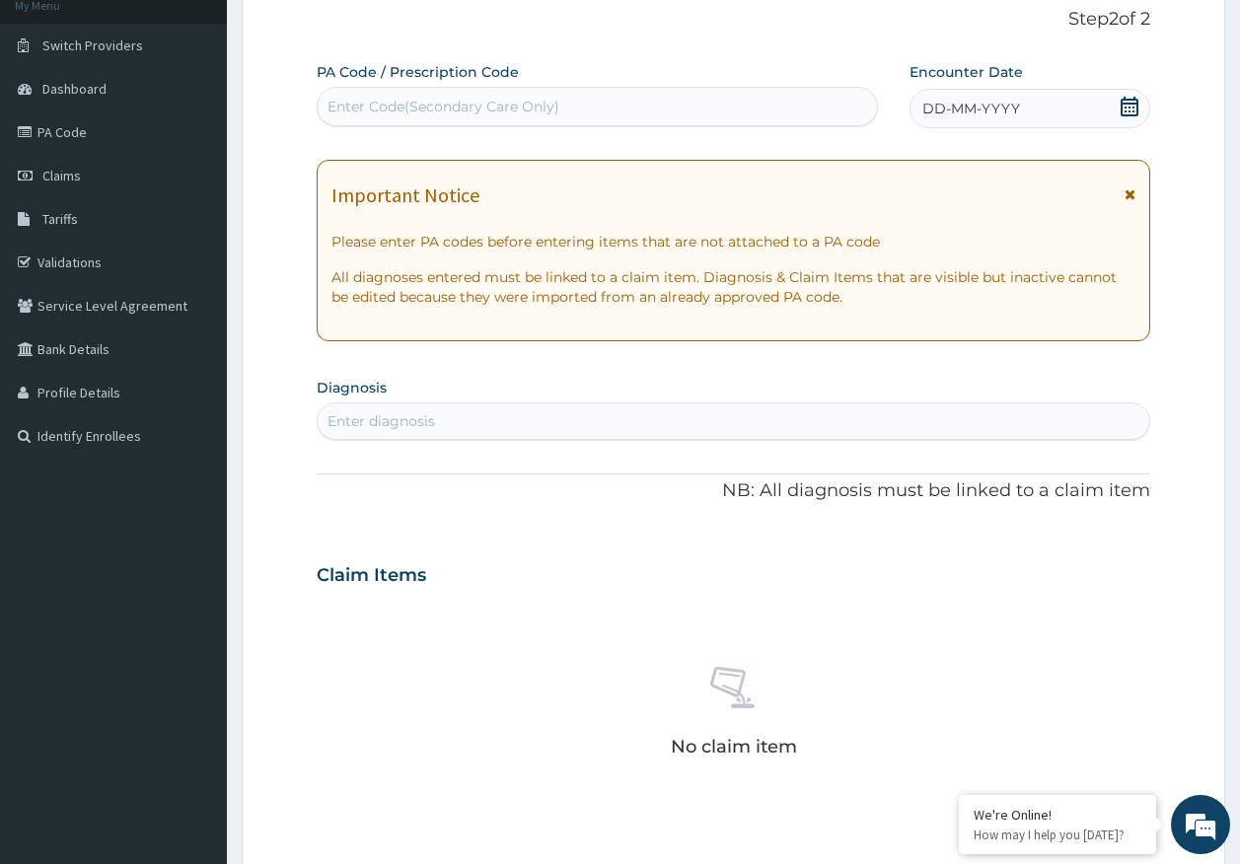
click at [502, 103] on div "Enter Code(Secondary Care Only)" at bounding box center [444, 107] width 232 height 20
type input "PA/3E4E6C"
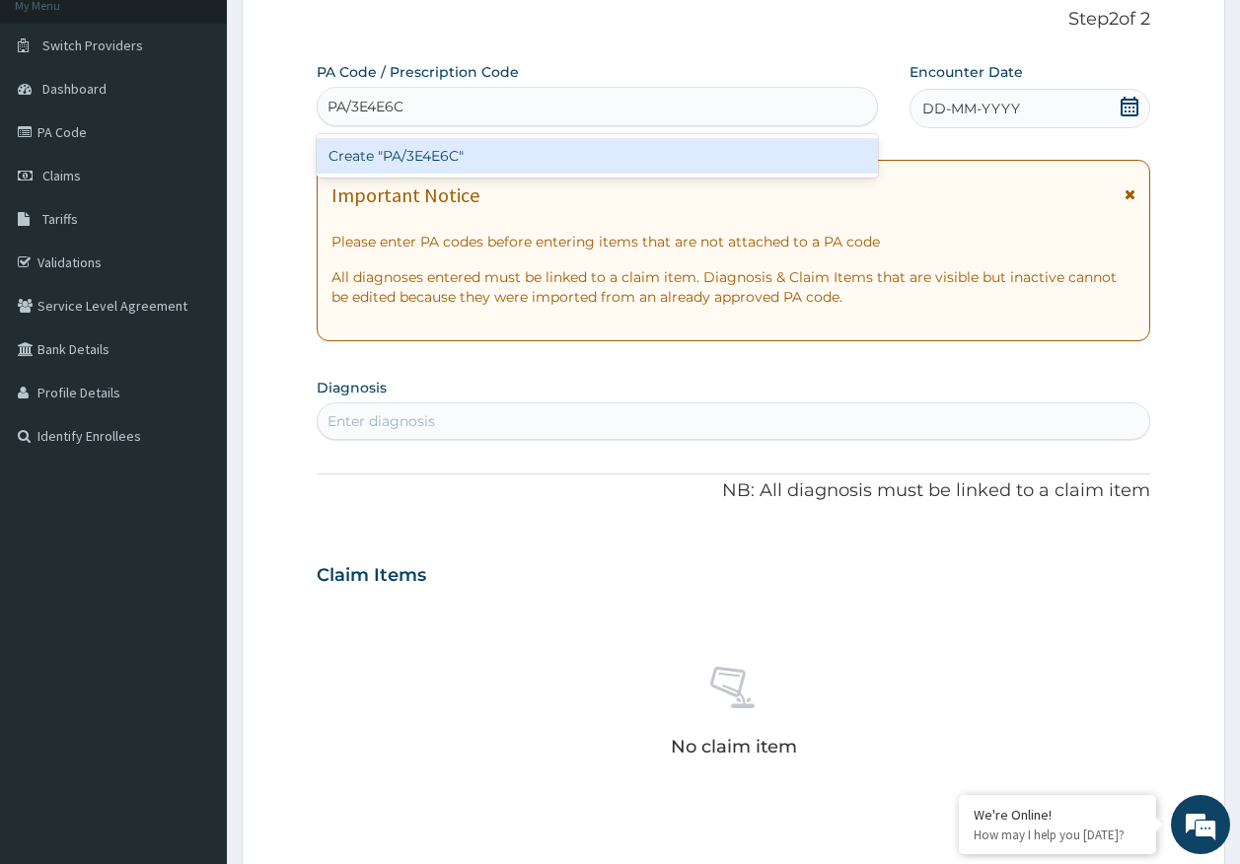
click at [472, 158] on div "Create "PA/3E4E6C"" at bounding box center [598, 156] width 562 height 36
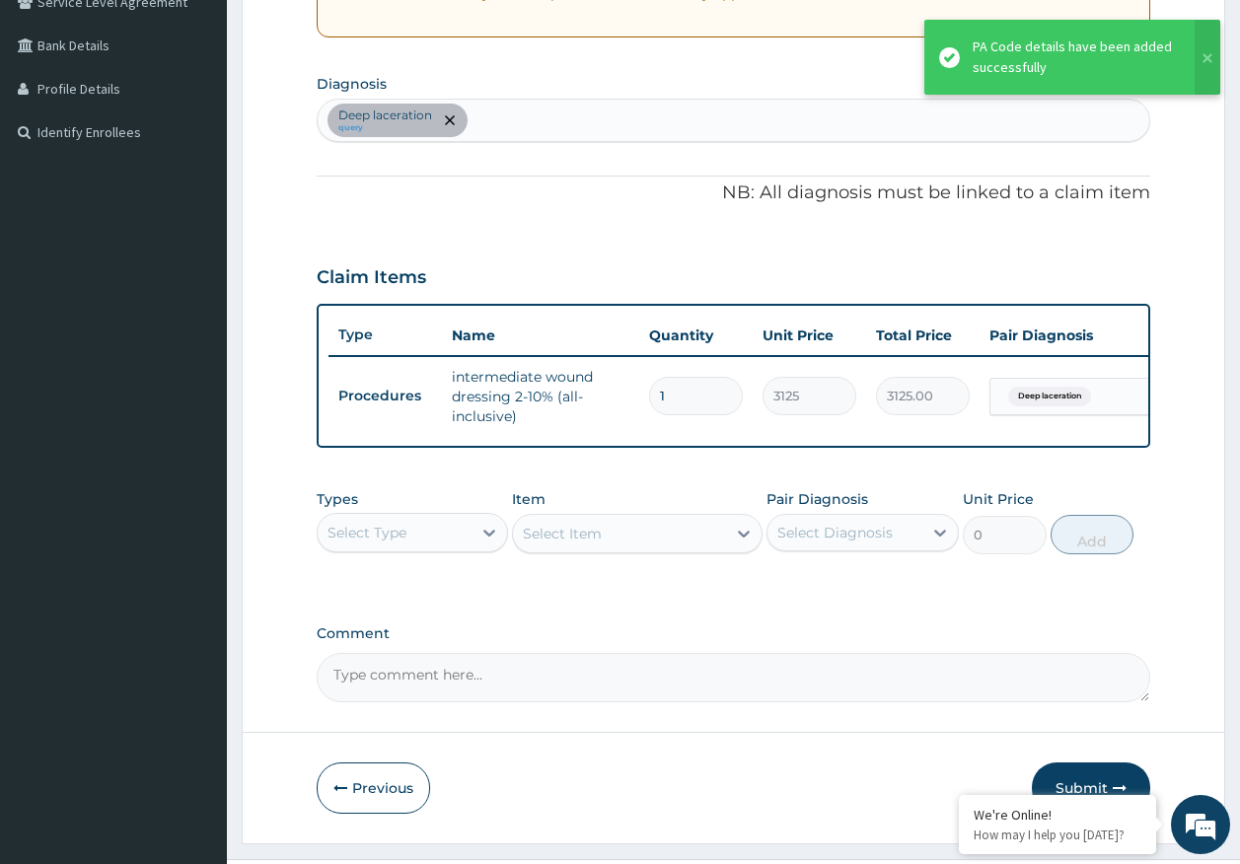
scroll to position [490, 0]
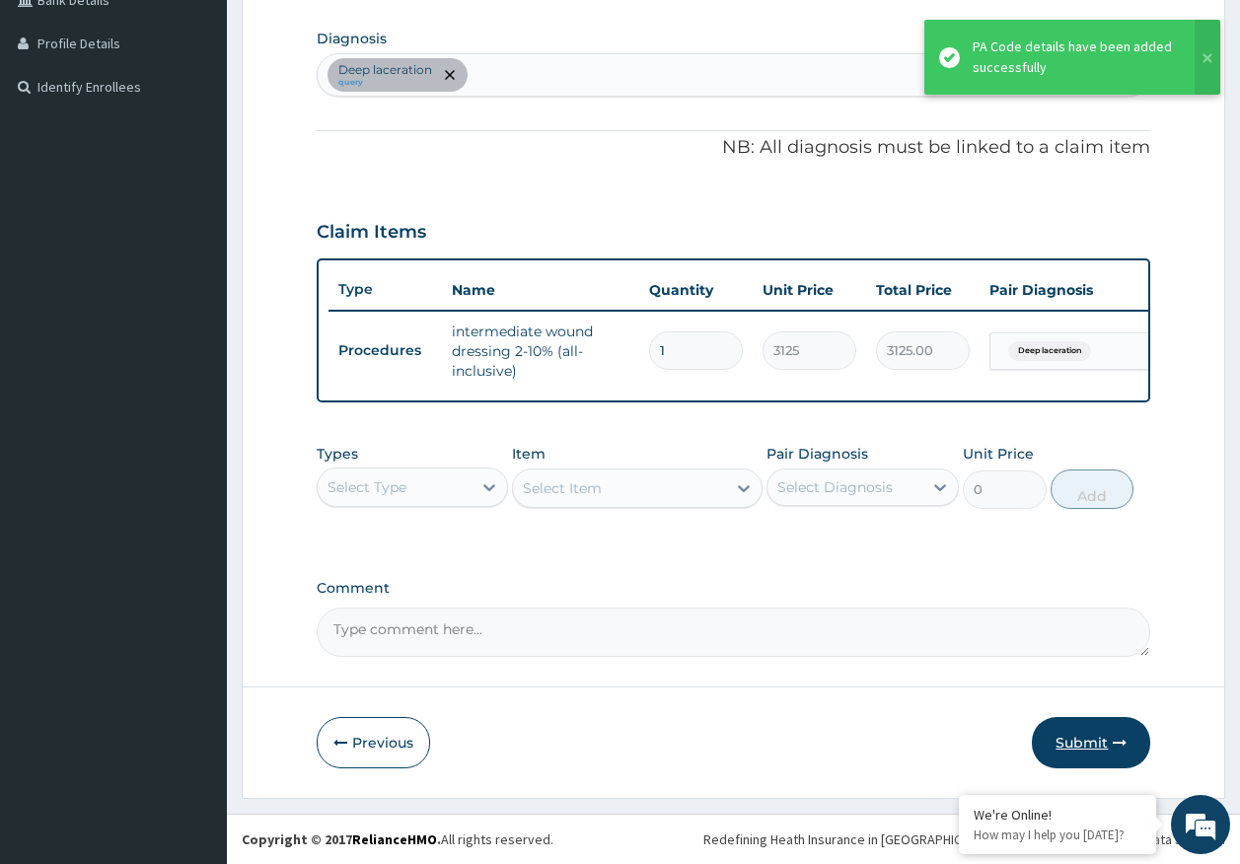
click at [1075, 745] on button "Submit" at bounding box center [1091, 742] width 118 height 51
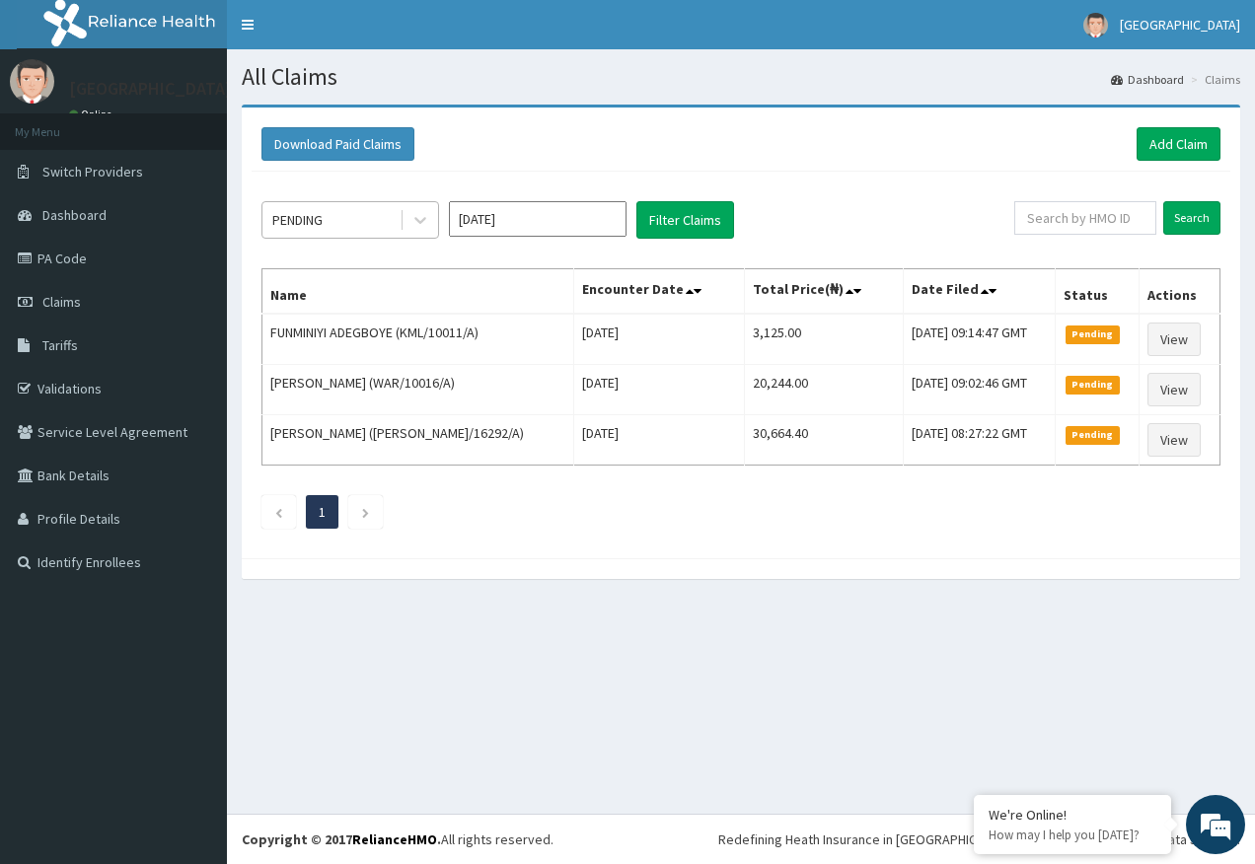
click at [341, 216] on div "PENDING" at bounding box center [330, 220] width 137 height 32
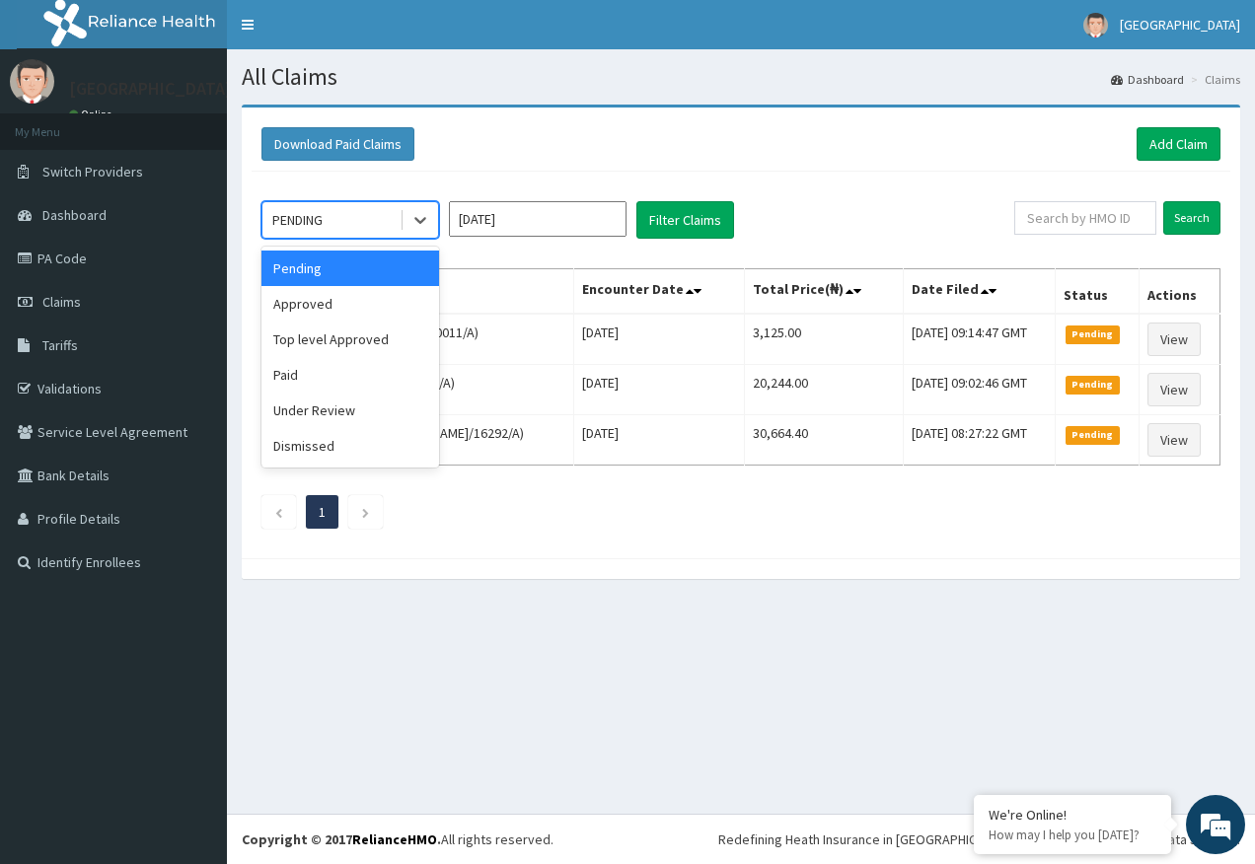
click at [413, 163] on div "Download Paid Claims Add Claim" at bounding box center [741, 144] width 979 height 54
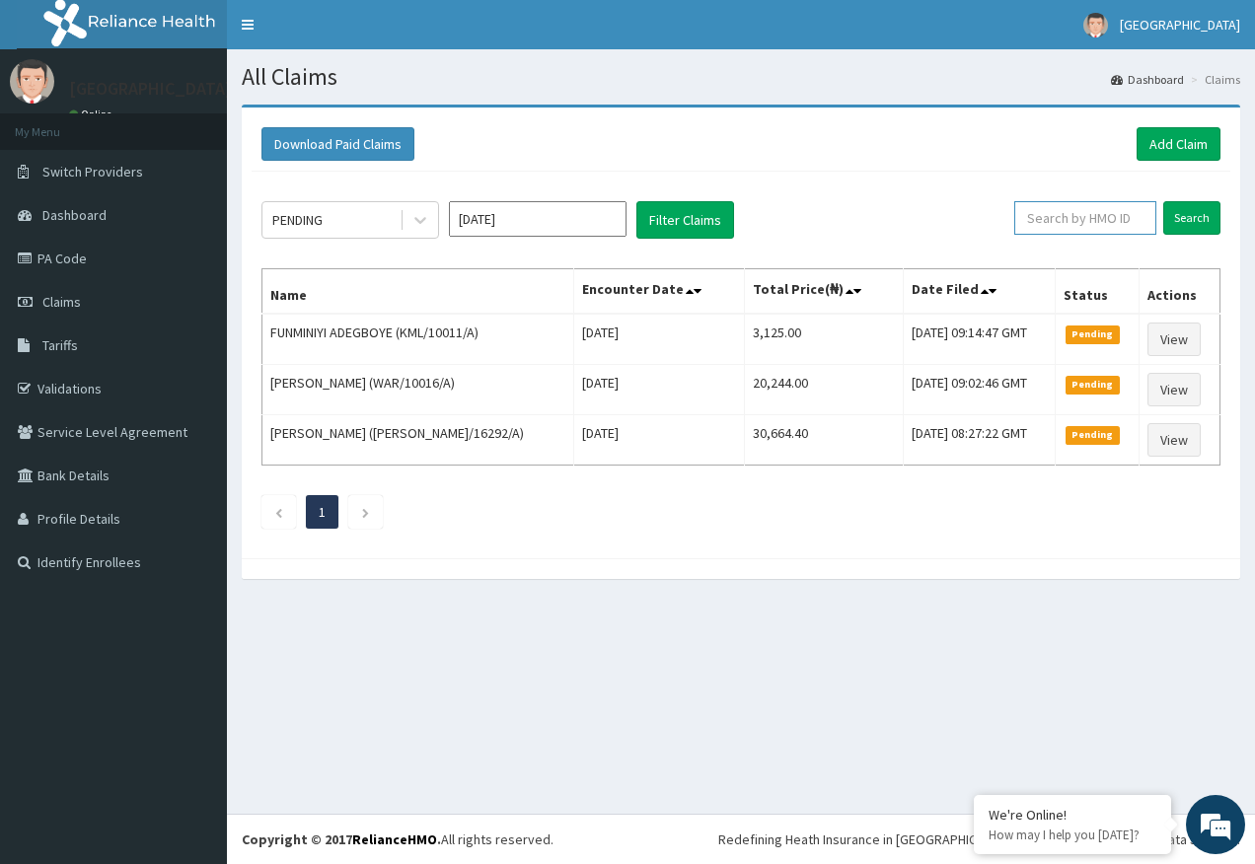
click at [1077, 217] on input "text" at bounding box center [1085, 218] width 142 height 34
paste input "GFQ/10038/A"
type input "GFQ/10038/A"
click at [1185, 218] on input "Search" at bounding box center [1191, 218] width 57 height 34
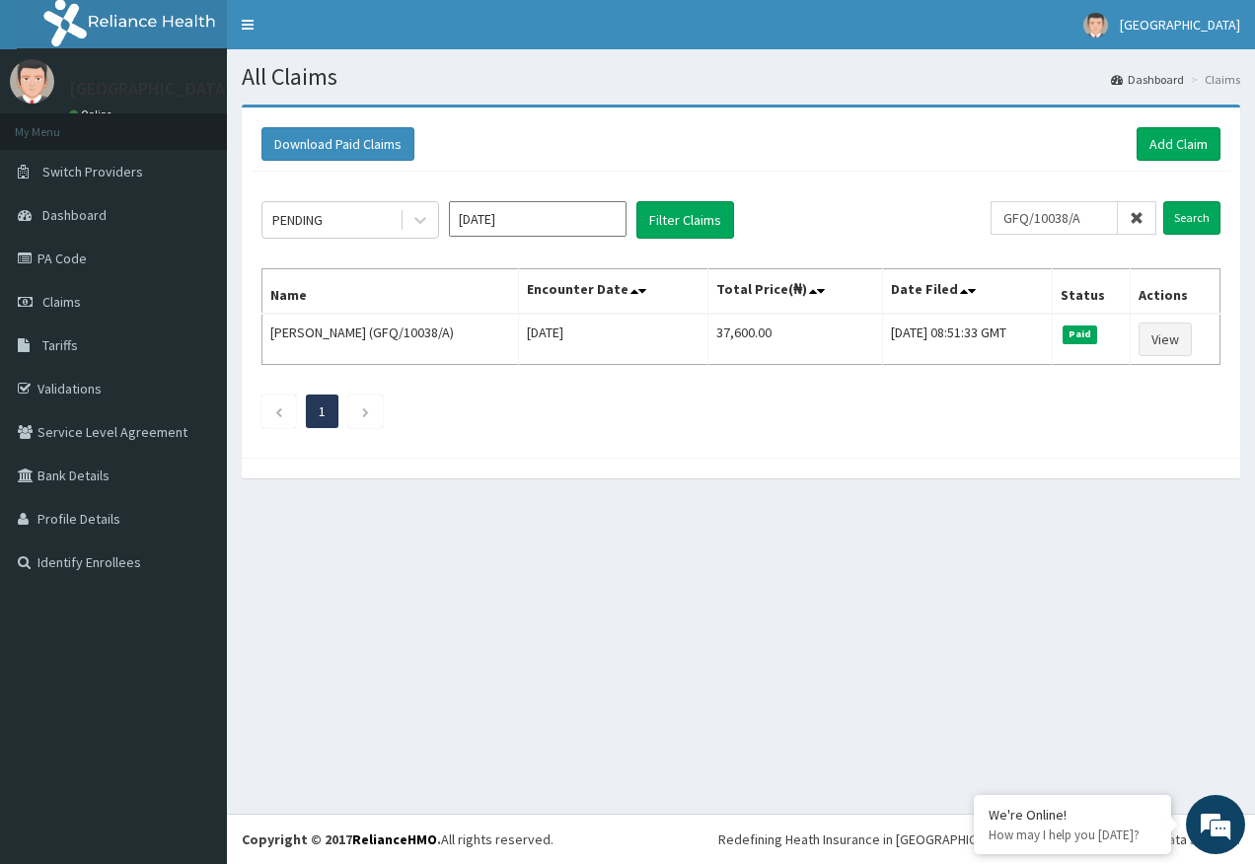
click at [1136, 214] on icon at bounding box center [1137, 218] width 14 height 14
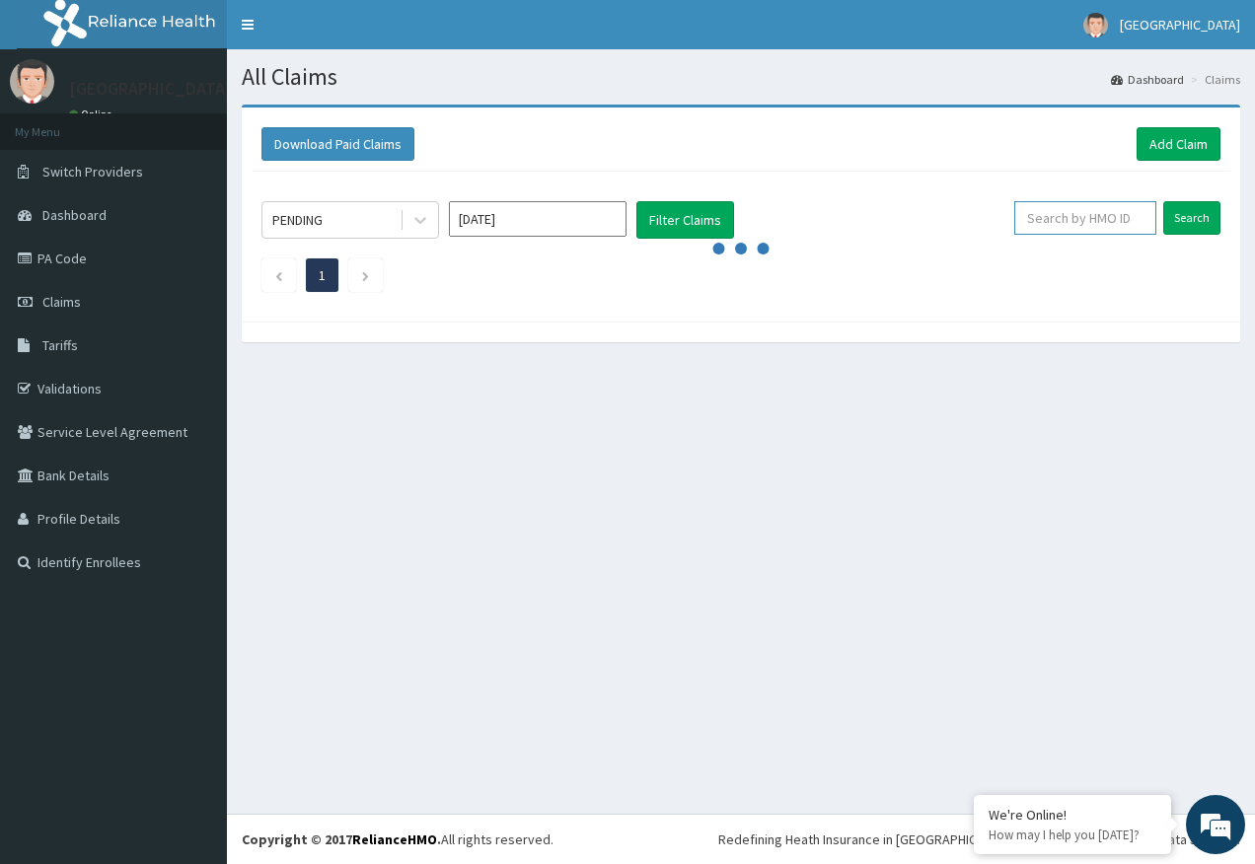
click at [1053, 219] on input "text" at bounding box center [1085, 218] width 142 height 34
paste input "GFQ/10038/A"
type input "GFQ/10038/A"
click at [1186, 218] on input "Search" at bounding box center [1191, 218] width 57 height 34
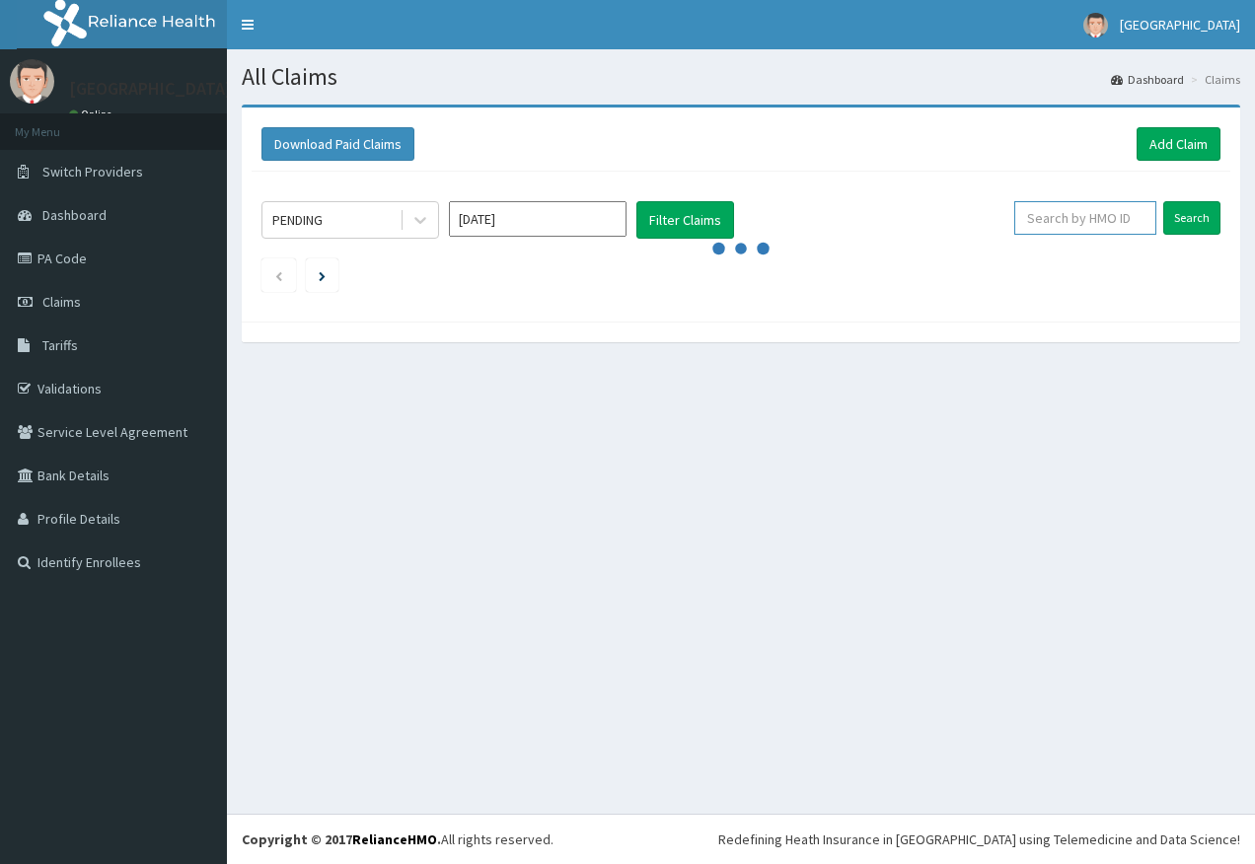
click at [1047, 223] on input "text" at bounding box center [1085, 218] width 142 height 34
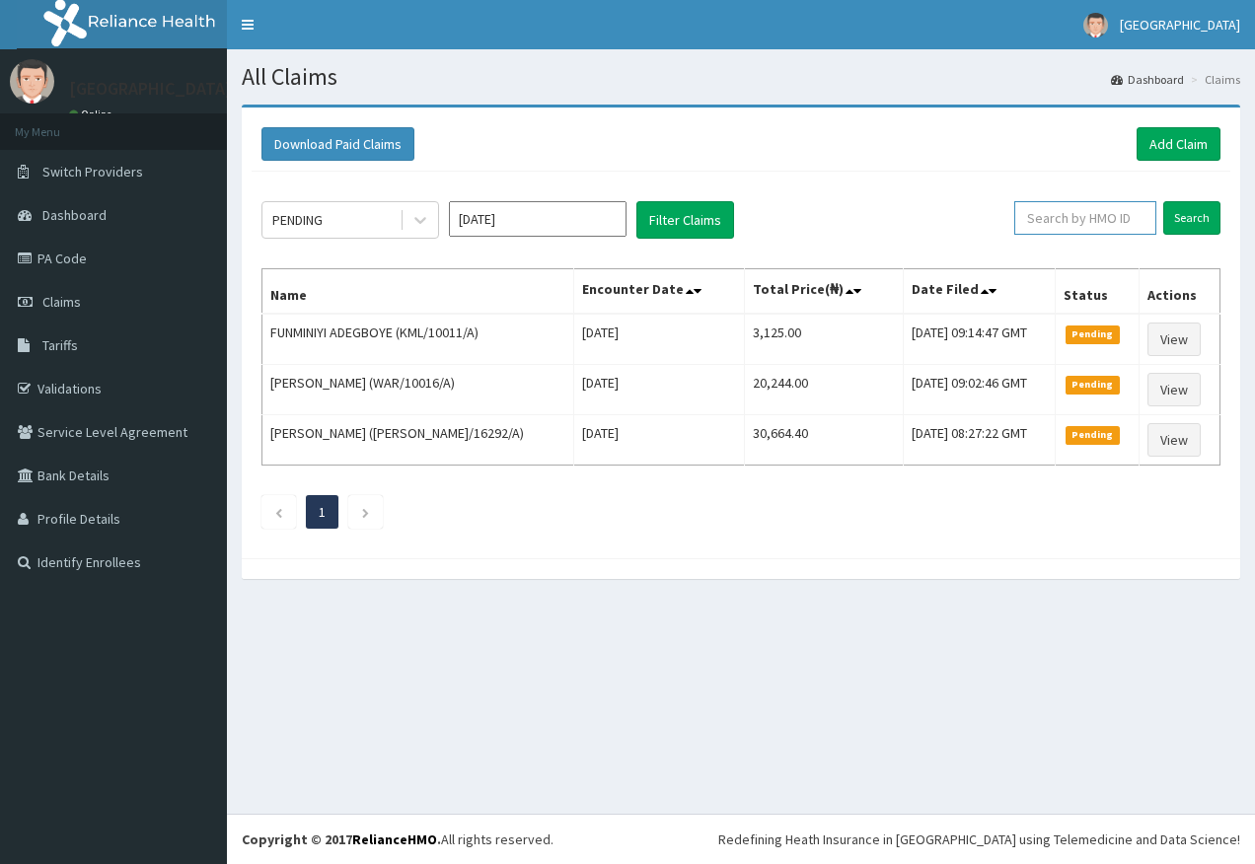
paste input "GFQ/10038/A"
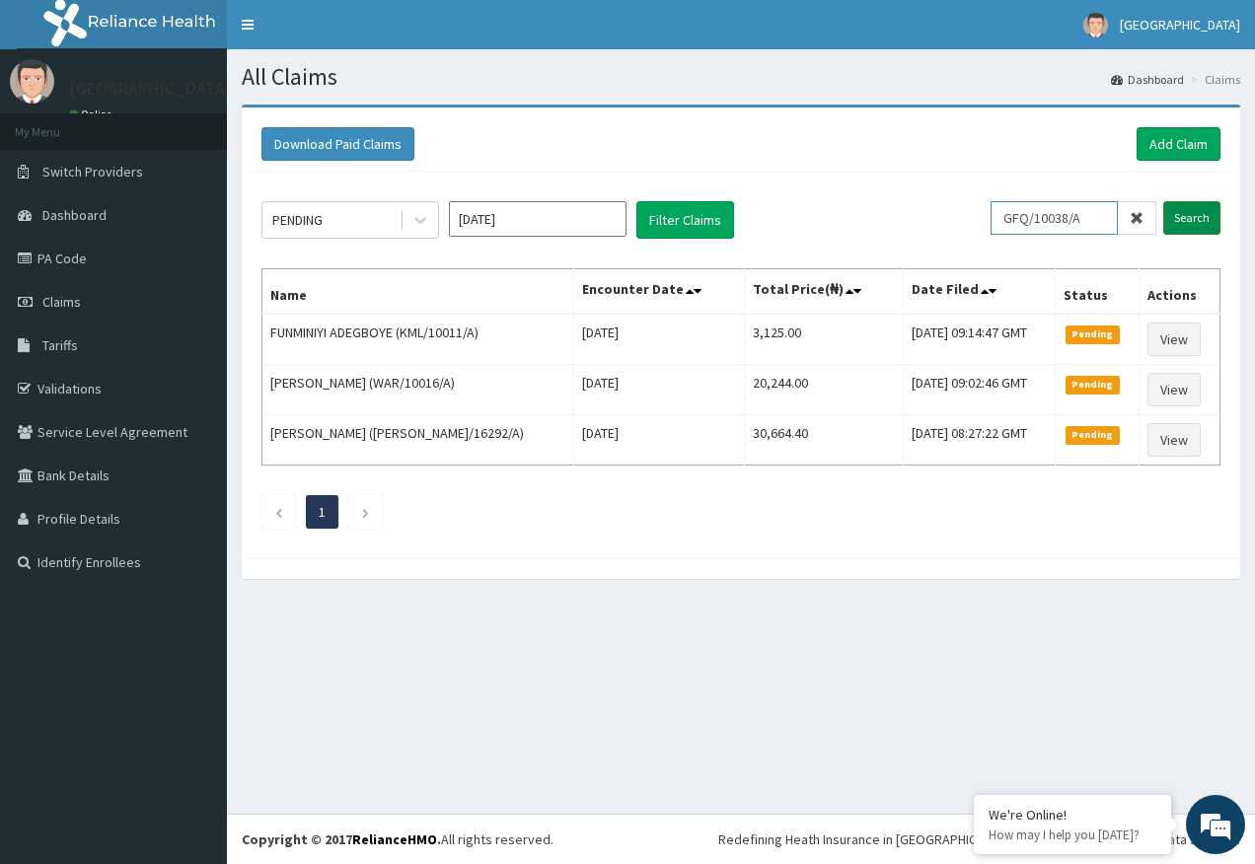
type input "GFQ/10038/A"
click at [1202, 228] on input "Search" at bounding box center [1191, 218] width 57 height 34
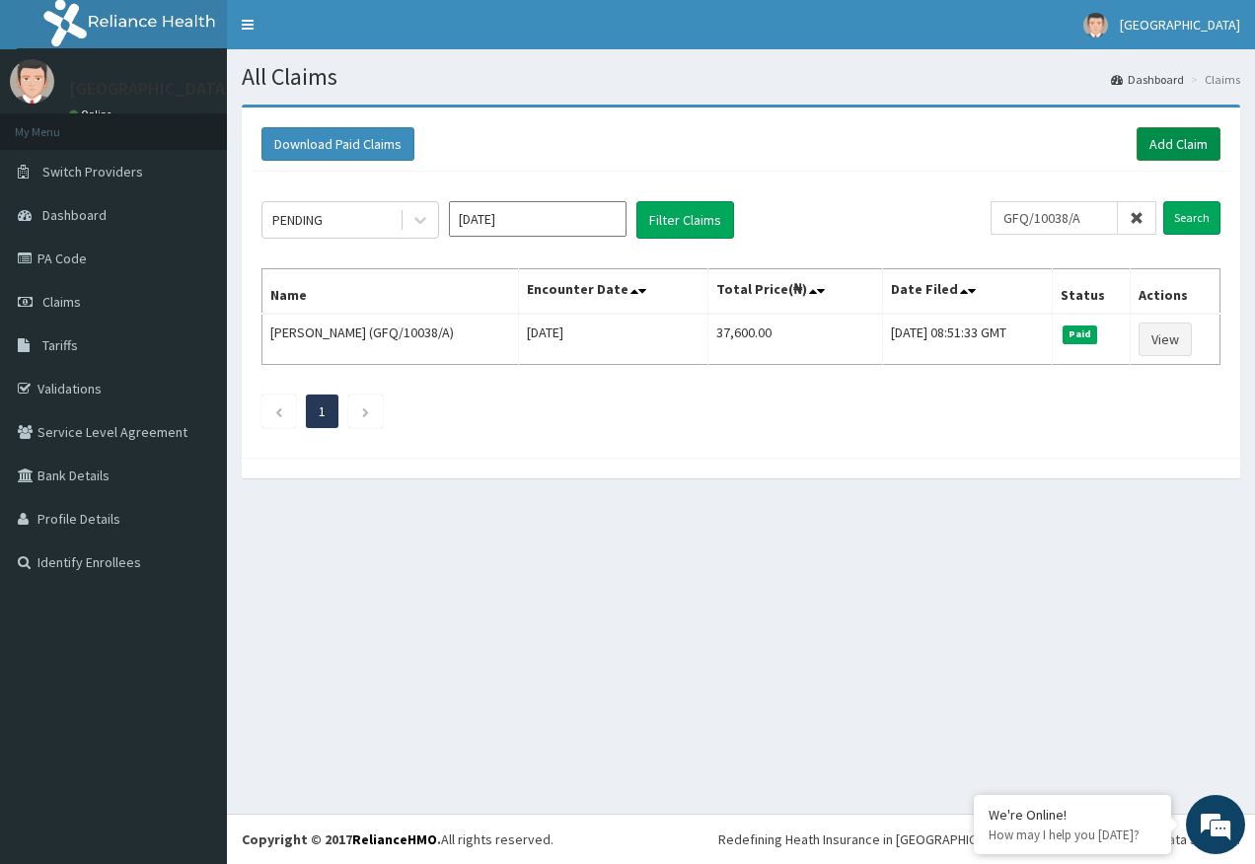
click at [1173, 140] on link "Add Claim" at bounding box center [1178, 144] width 84 height 34
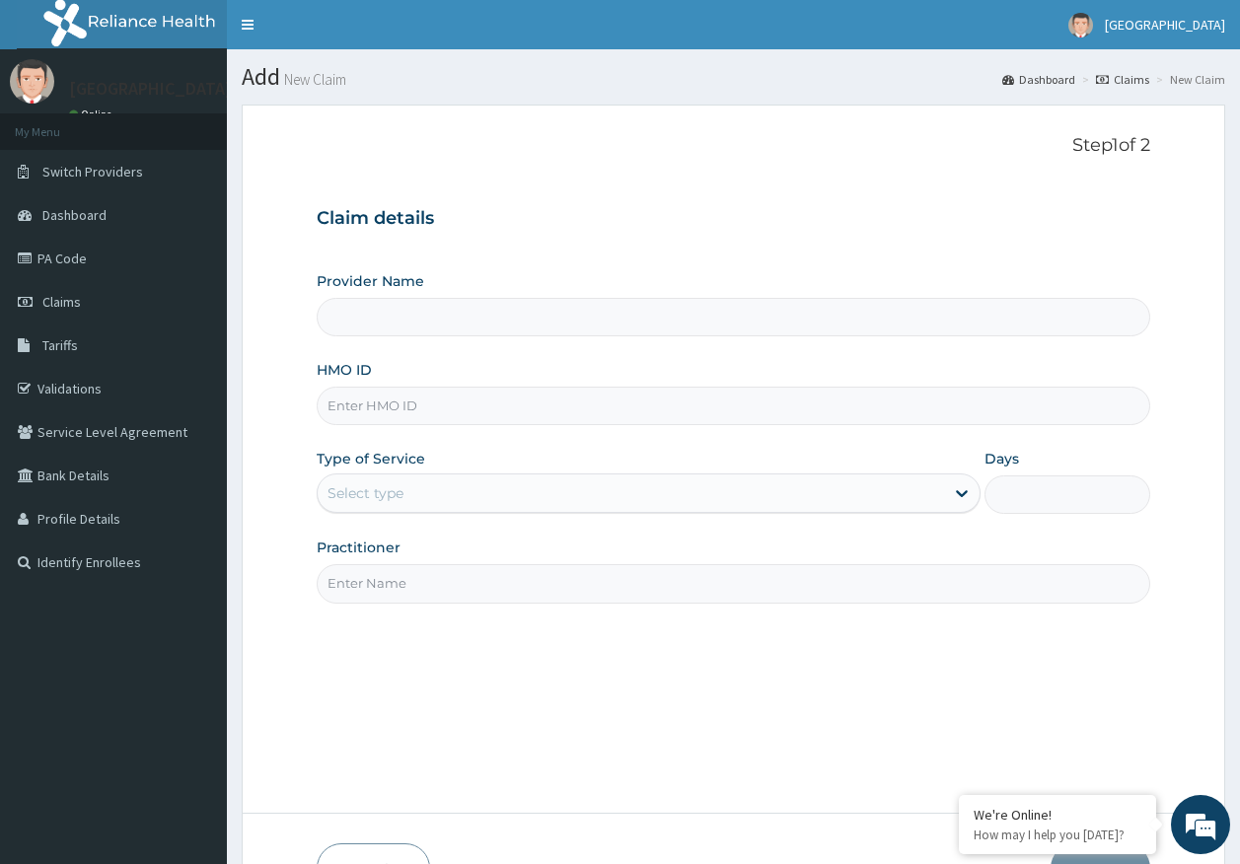
click at [391, 408] on input "HMO ID" at bounding box center [734, 406] width 835 height 38
type input "[GEOGRAPHIC_DATA]"
paste input "GFQ/10038/A"
type input "GFQ/10038/A"
click at [400, 493] on div "Select type" at bounding box center [366, 493] width 76 height 20
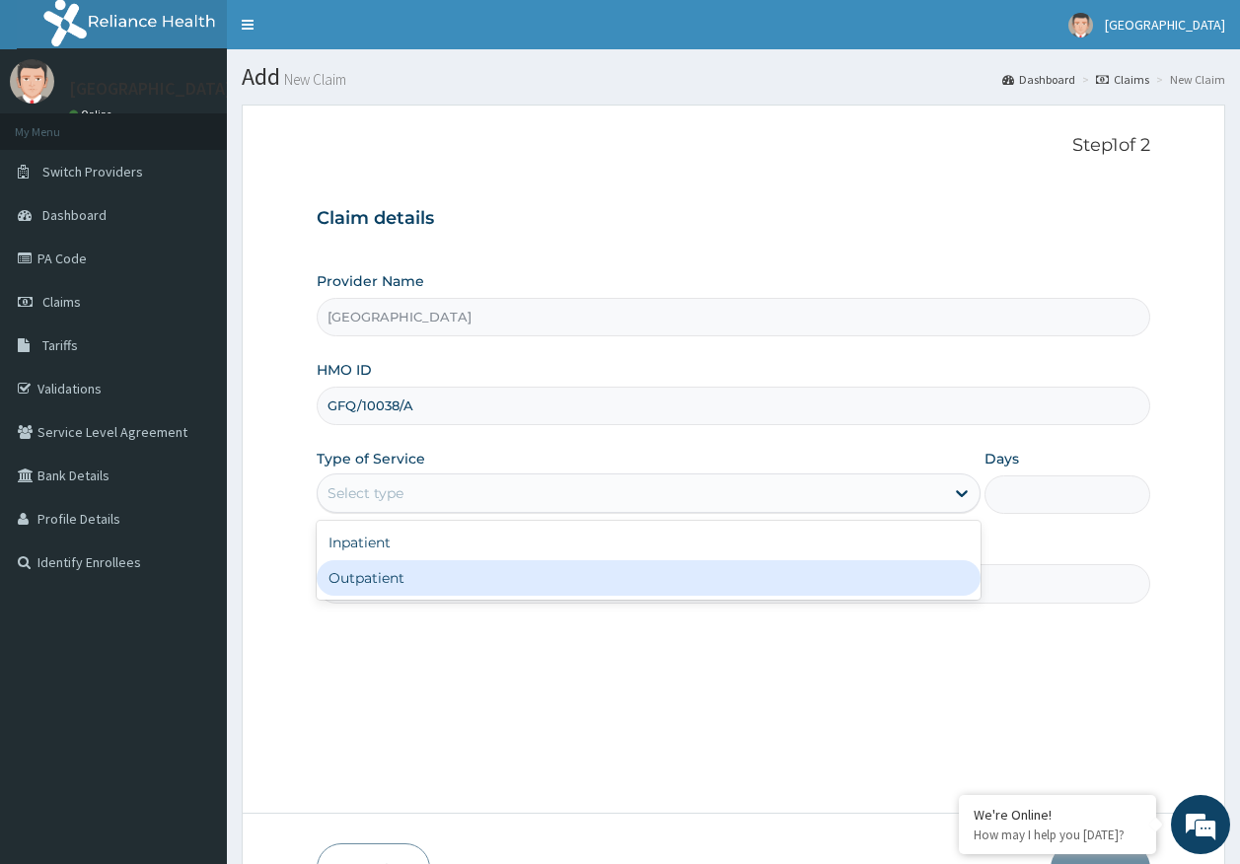
drag, startPoint x: 398, startPoint y: 575, endPoint x: 405, endPoint y: 584, distance: 11.9
click at [398, 576] on div "Outpatient" at bounding box center [649, 578] width 664 height 36
type input "1"
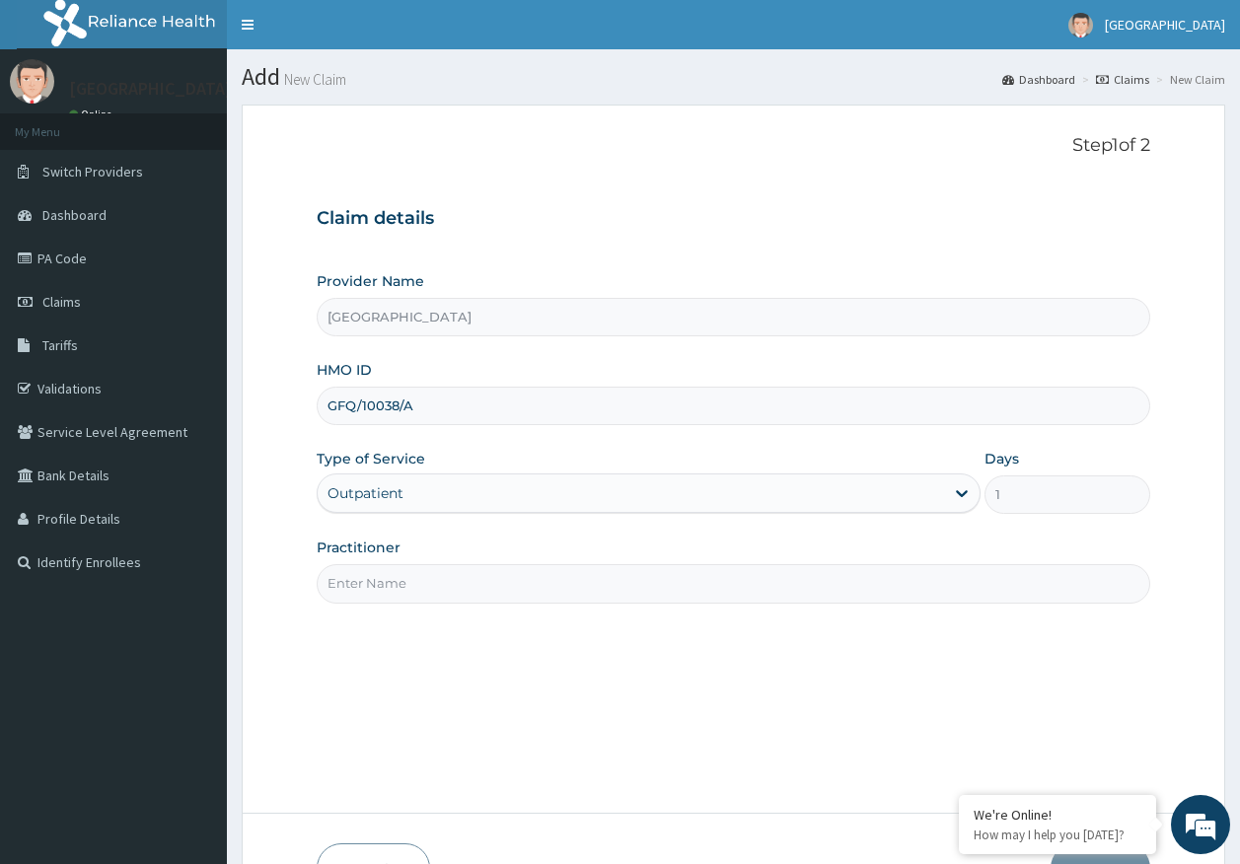
click at [402, 586] on input "Practitioner" at bounding box center [734, 583] width 835 height 38
type input "[PERSON_NAME]"
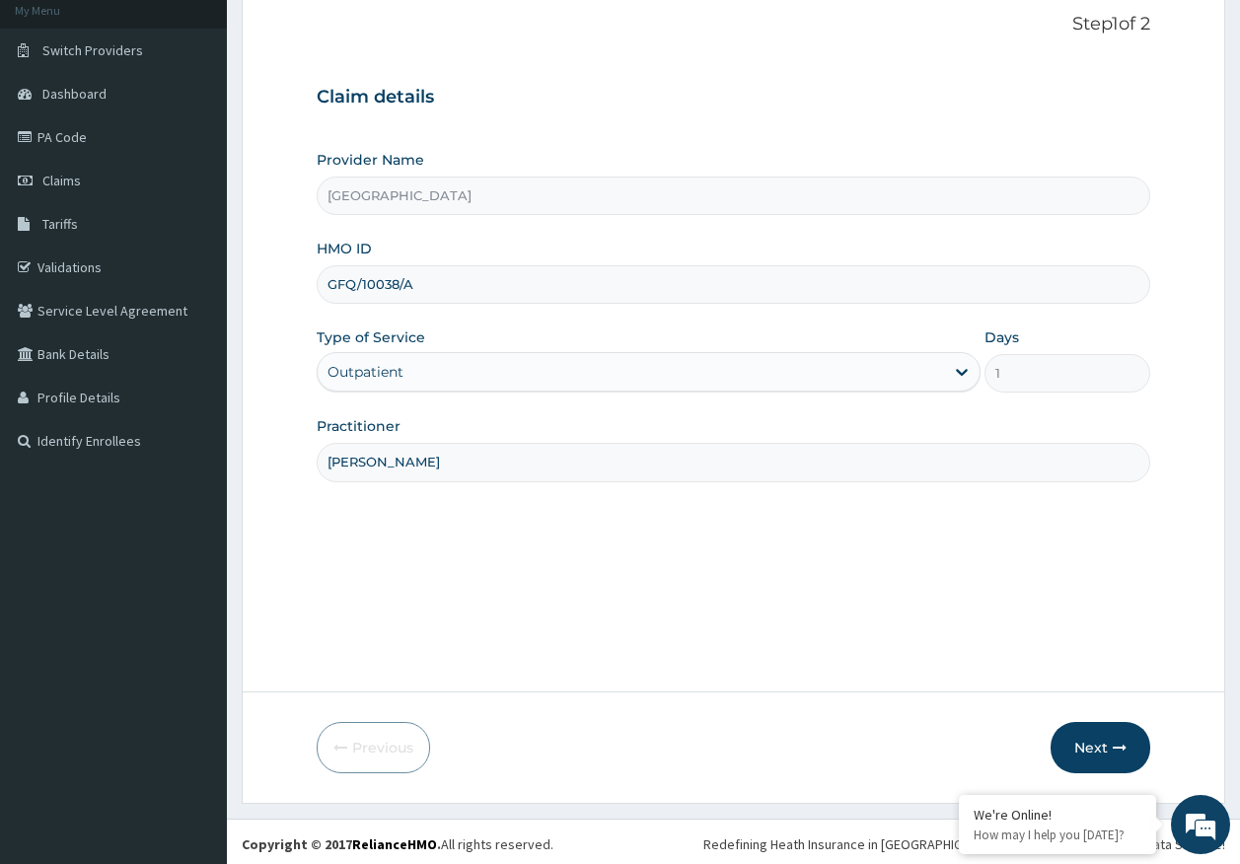
scroll to position [126, 0]
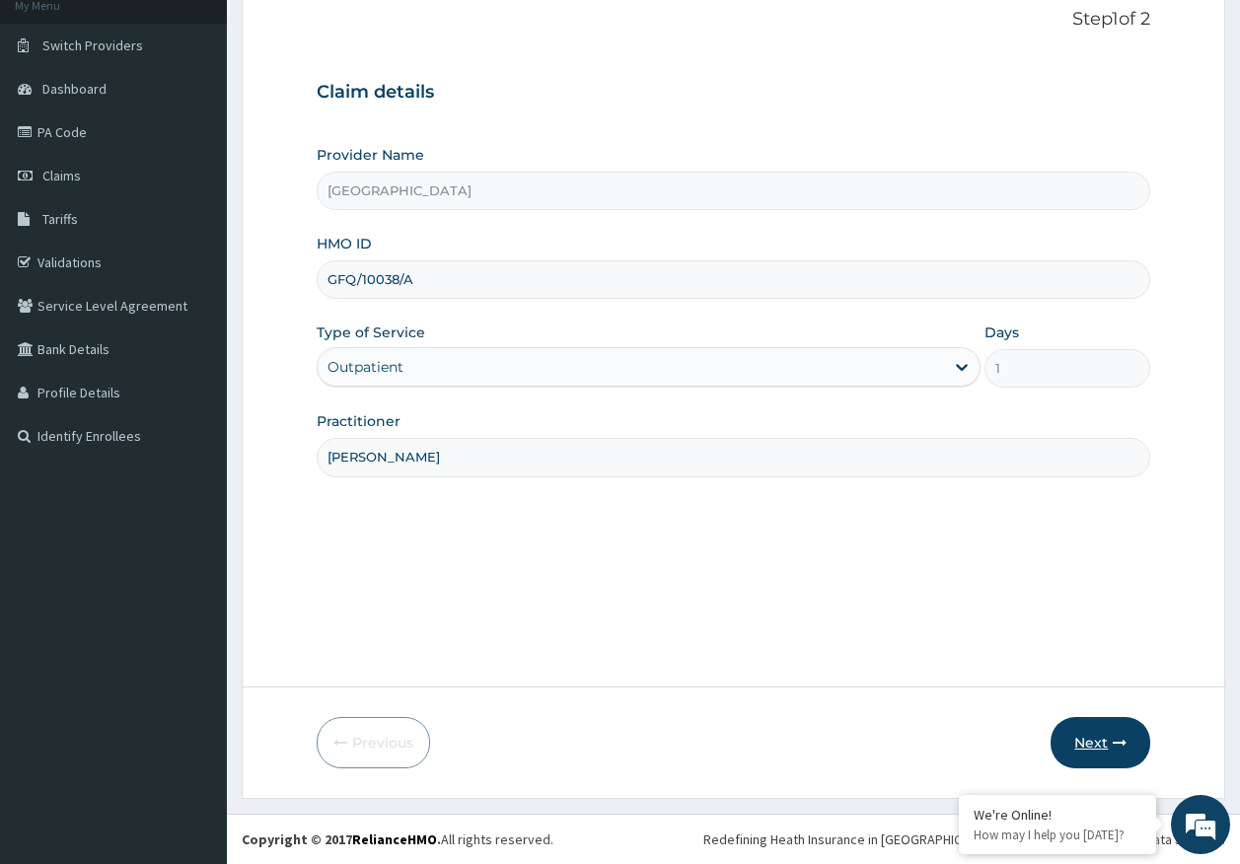
click at [1089, 732] on button "Next" at bounding box center [1101, 742] width 100 height 51
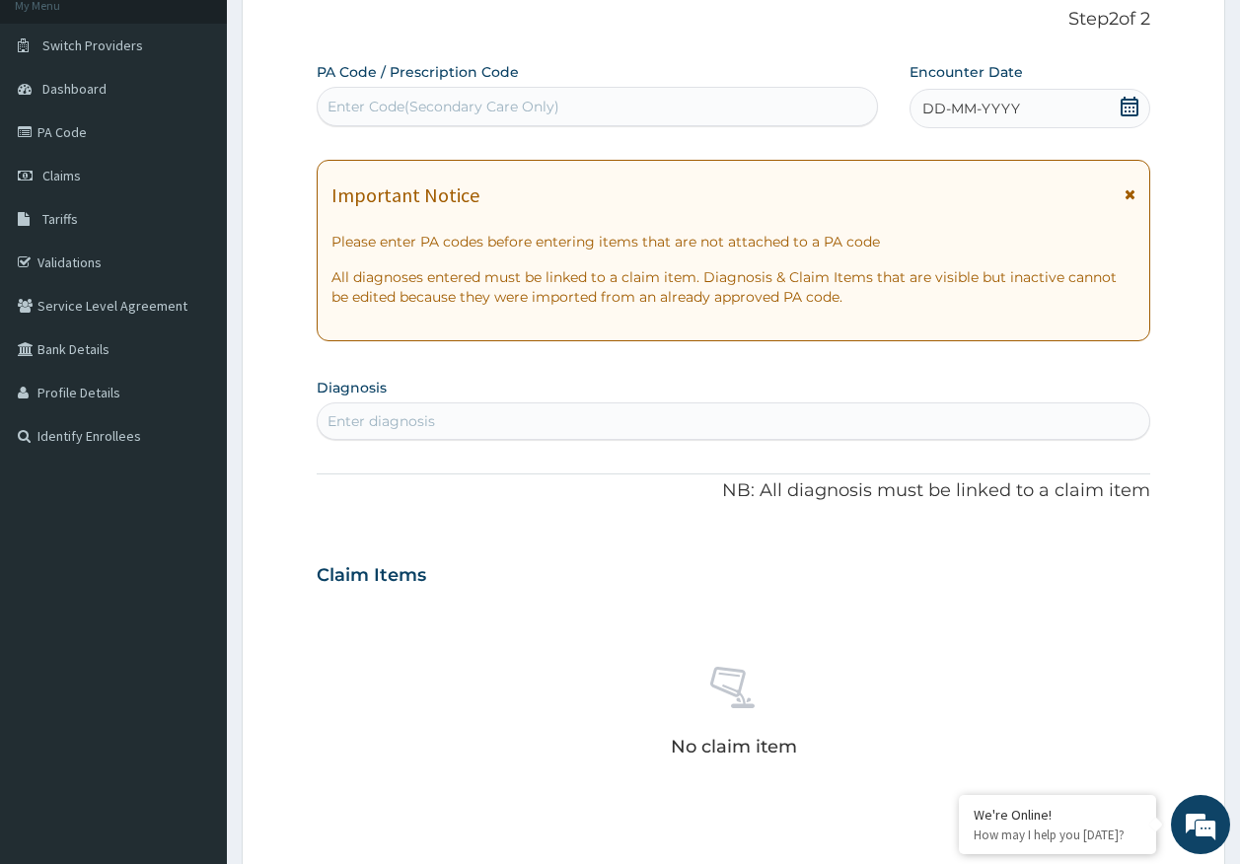
click at [630, 108] on div "Enter Code(Secondary Care Only)" at bounding box center [598, 107] width 560 height 32
type input "PA/CA41DF"
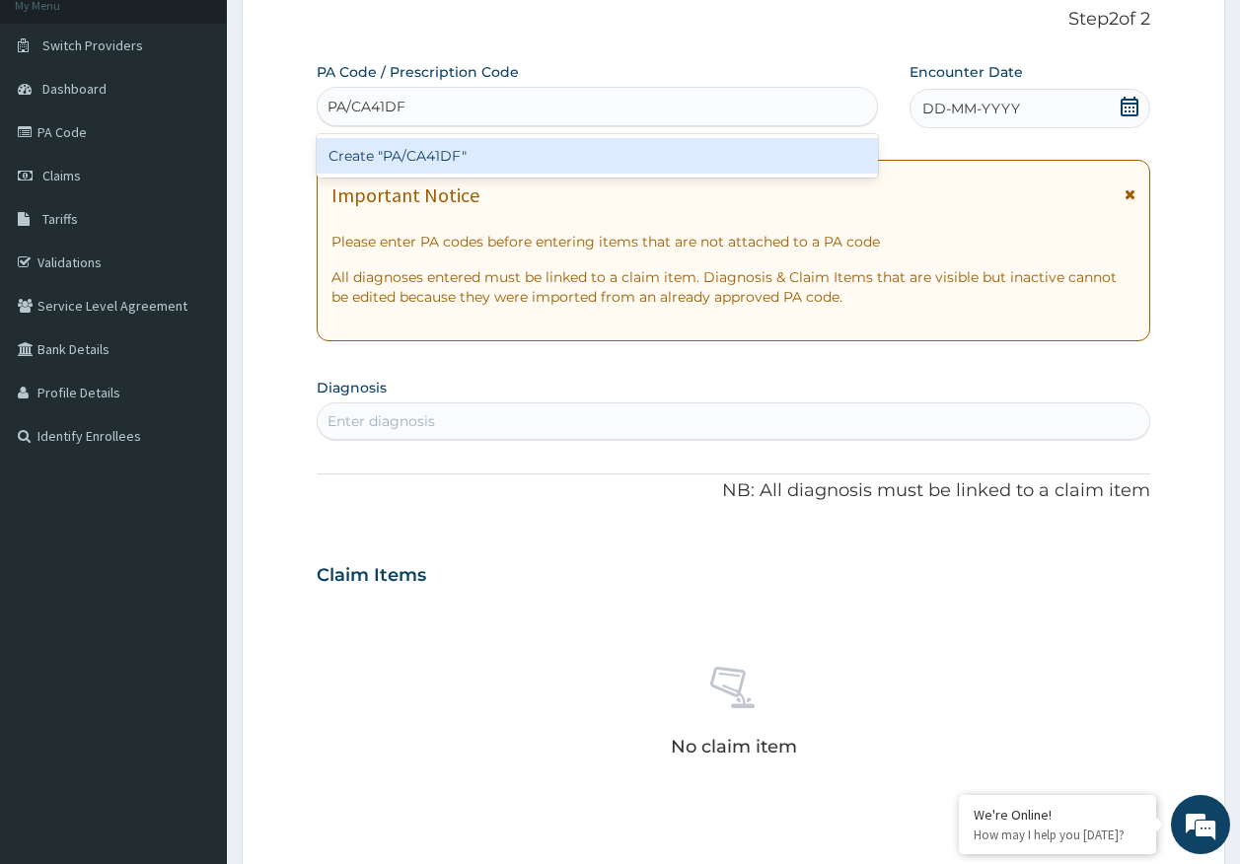
click at [449, 163] on div "Create "PA/CA41DF"" at bounding box center [598, 156] width 562 height 36
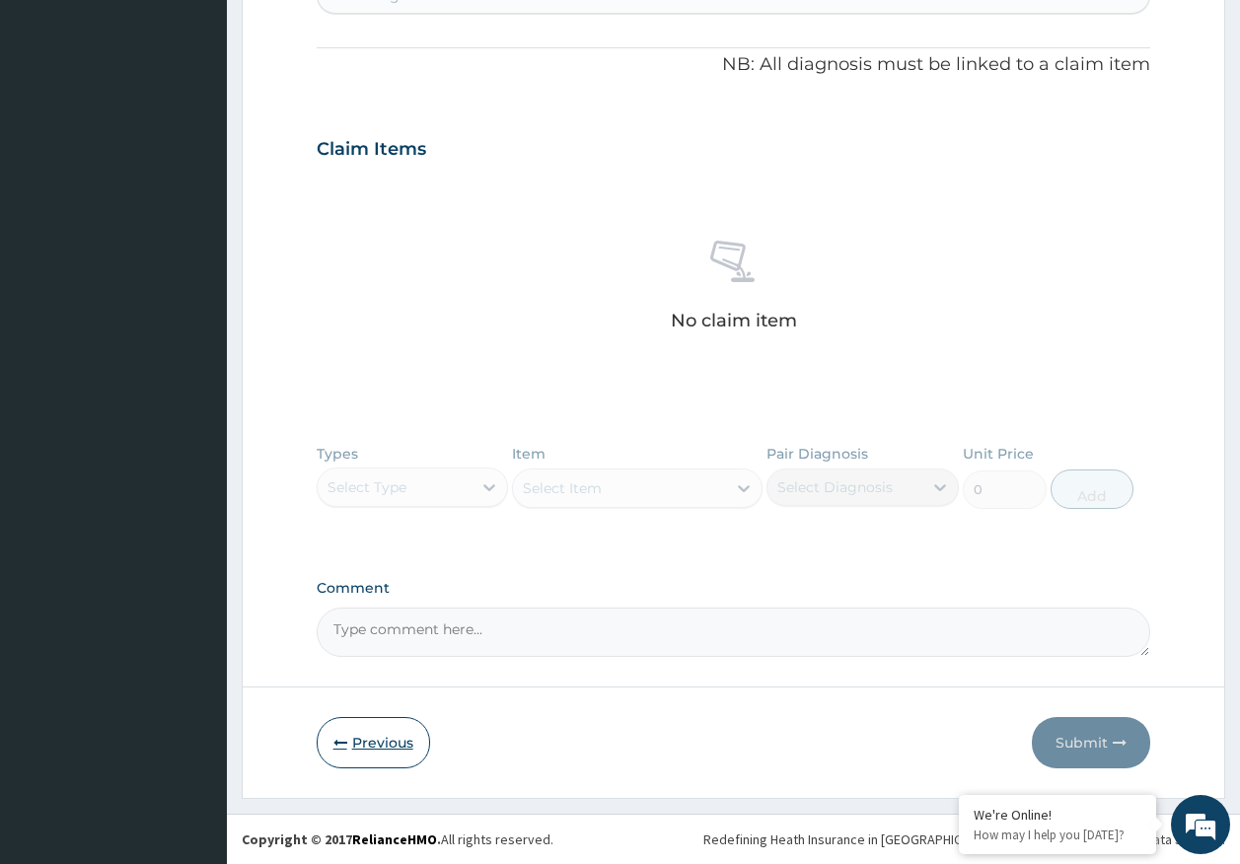
click at [392, 748] on button "Previous" at bounding box center [373, 742] width 113 height 51
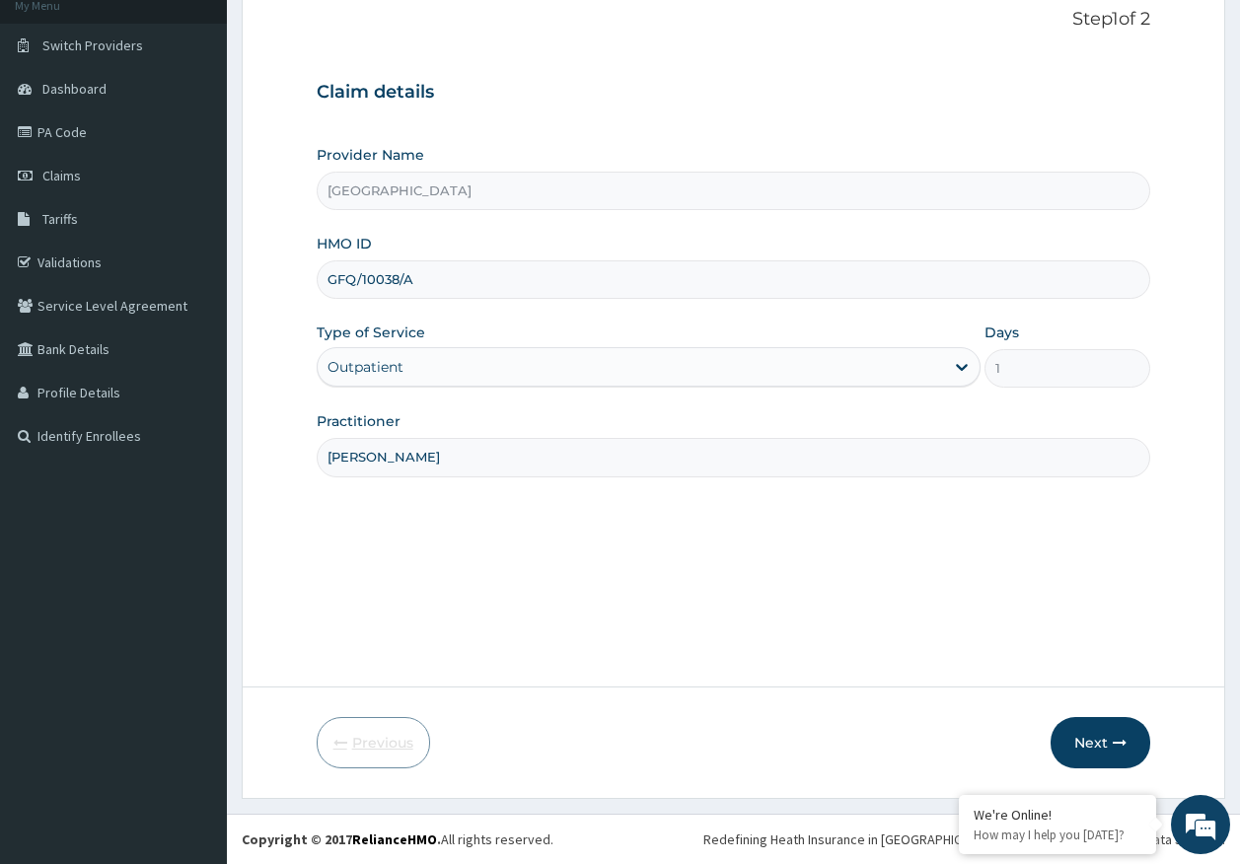
scroll to position [126, 0]
click at [1095, 732] on button "Next" at bounding box center [1101, 742] width 100 height 51
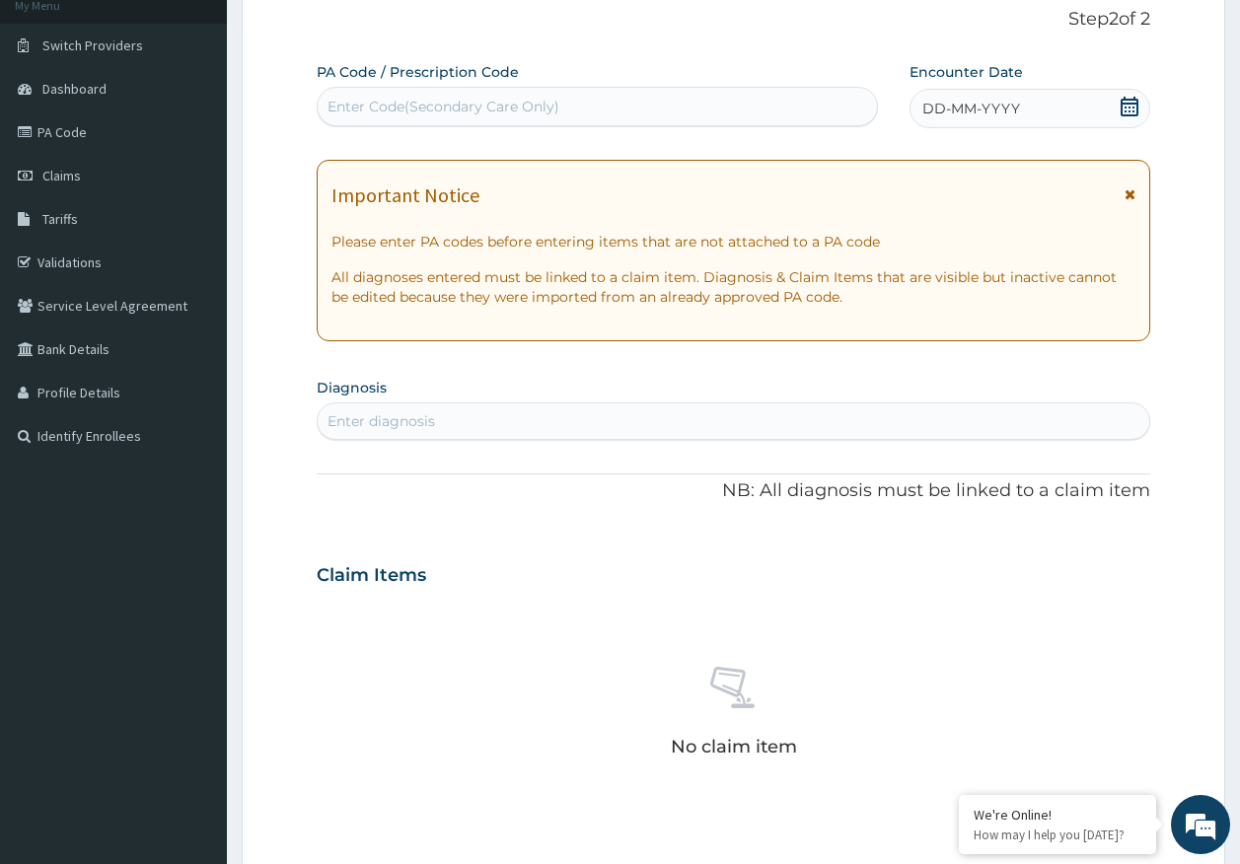
click at [457, 115] on div "Enter Code(Secondary Care Only)" at bounding box center [444, 107] width 232 height 20
type input "PA/CA41DF"
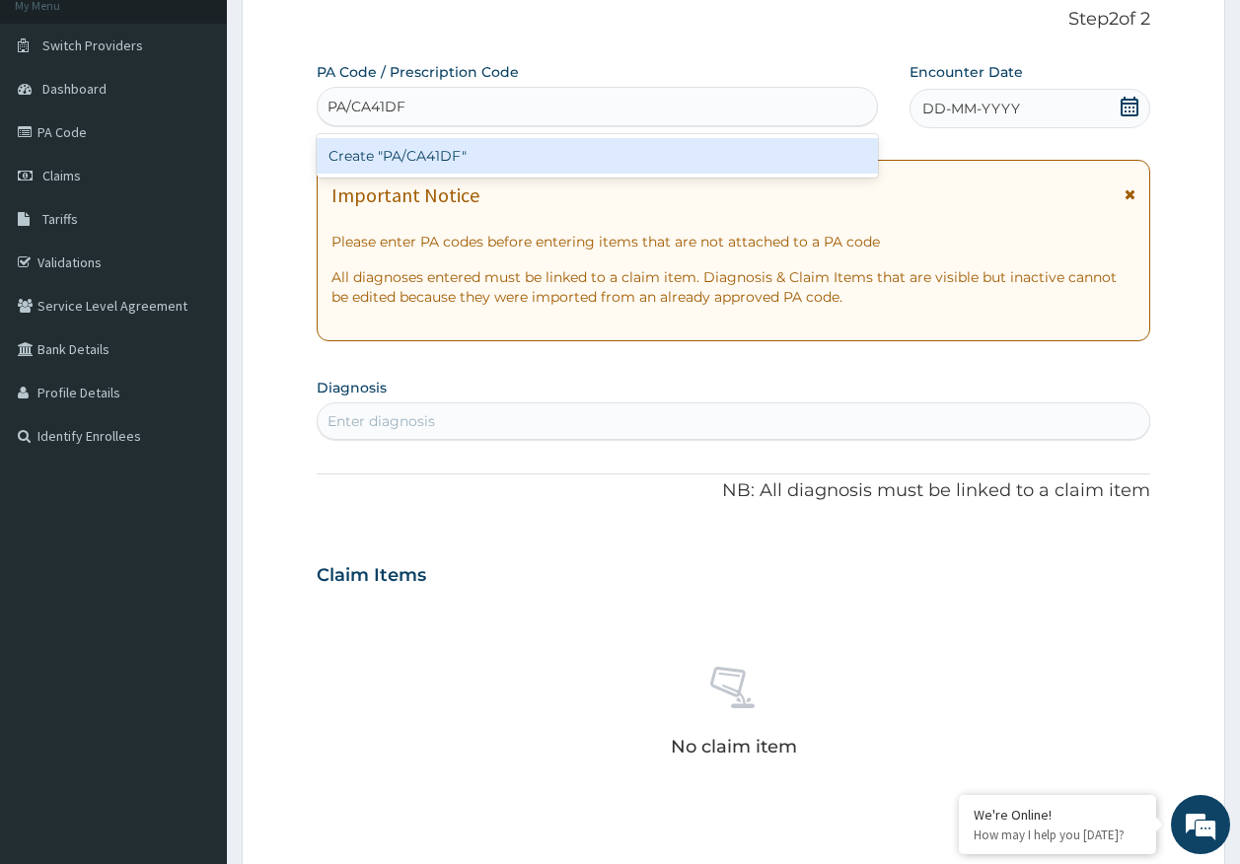
click at [442, 159] on div "Create "PA/CA41DF"" at bounding box center [598, 156] width 562 height 36
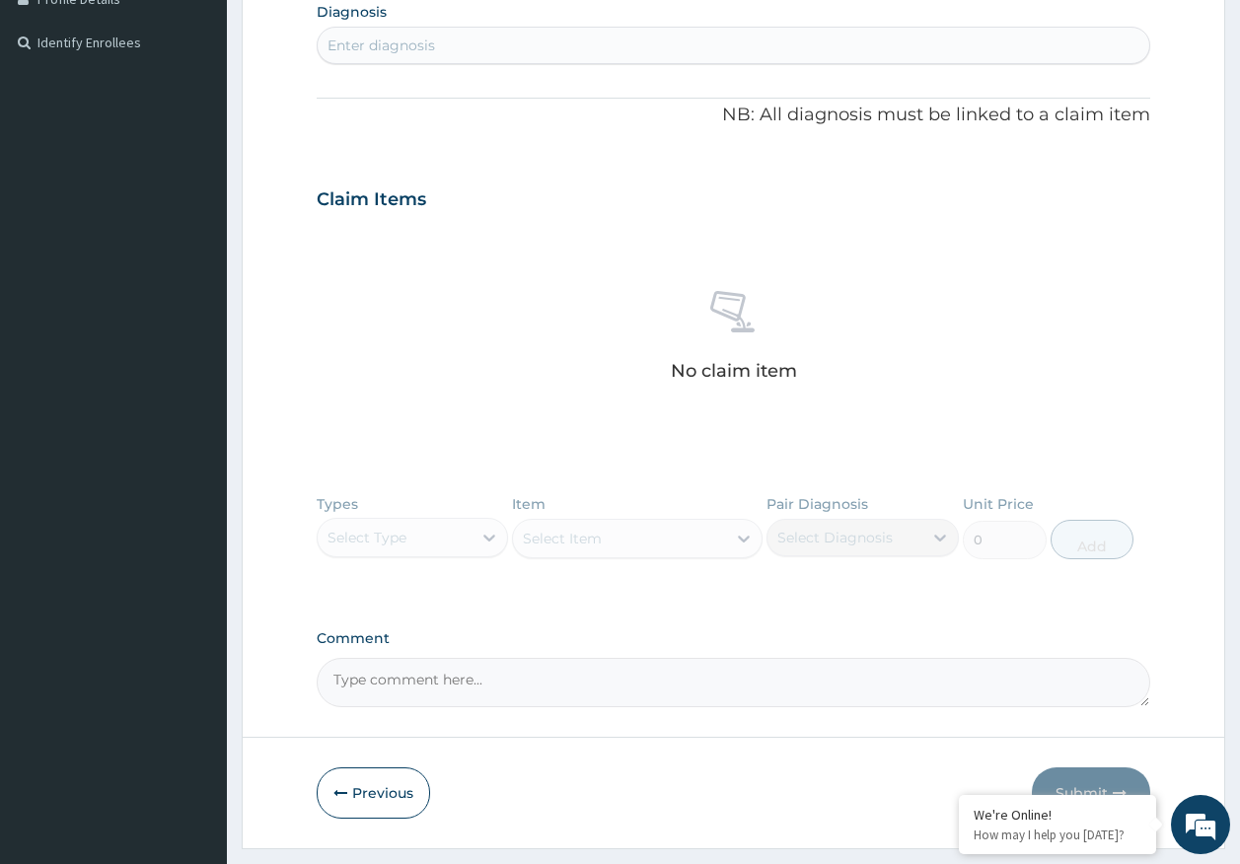
scroll to position [570, 0]
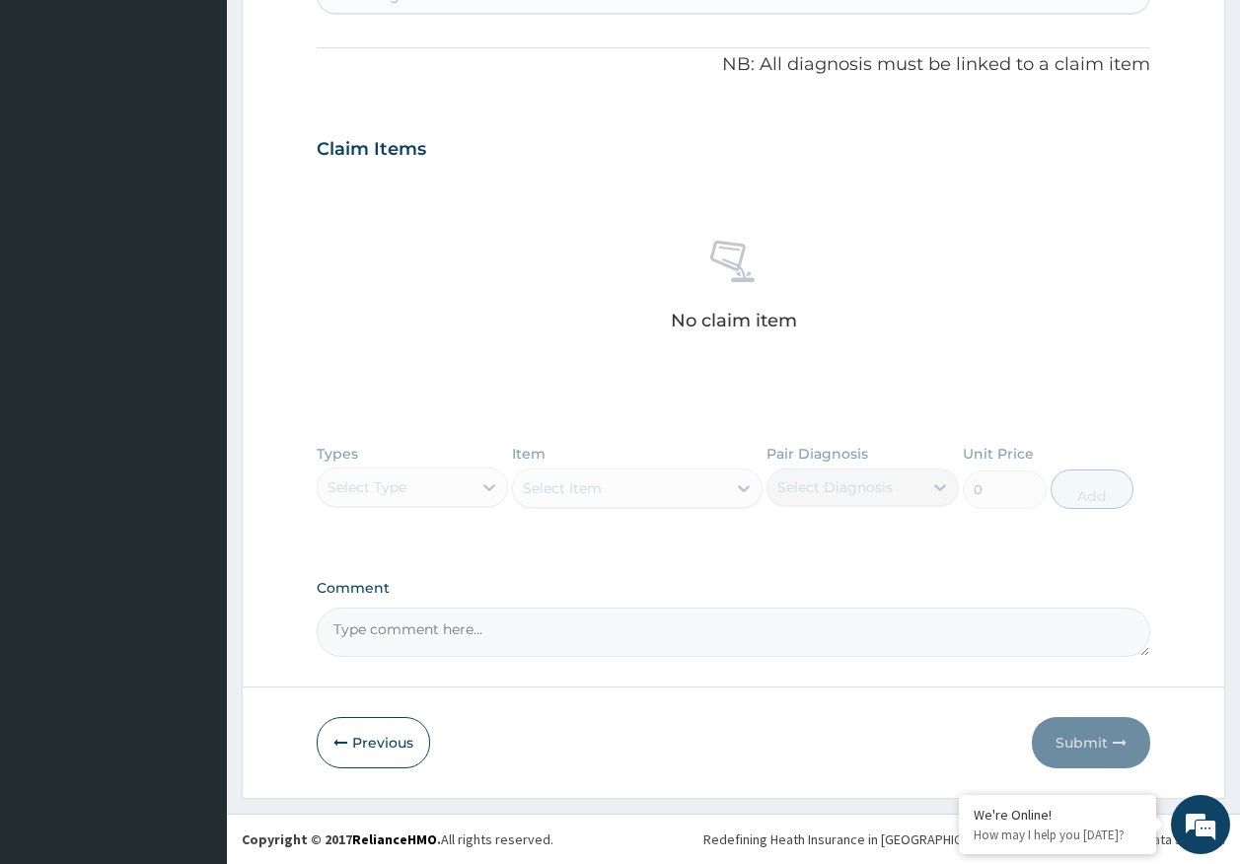
drag, startPoint x: 402, startPoint y: 496, endPoint x: 415, endPoint y: 437, distance: 60.6
click at [402, 495] on div "Types Select Type Item Select Item Pair Diagnosis Select Diagnosis Unit Price 0…" at bounding box center [734, 491] width 835 height 114
click at [366, 460] on div "Types Select Type Item Select Item Pair Diagnosis Select Diagnosis Unit Price 0…" at bounding box center [734, 491] width 835 height 114
click at [381, 497] on div "Types Select Type Item Select Item Pair Diagnosis Select Diagnosis Unit Price 0…" at bounding box center [734, 491] width 835 height 114
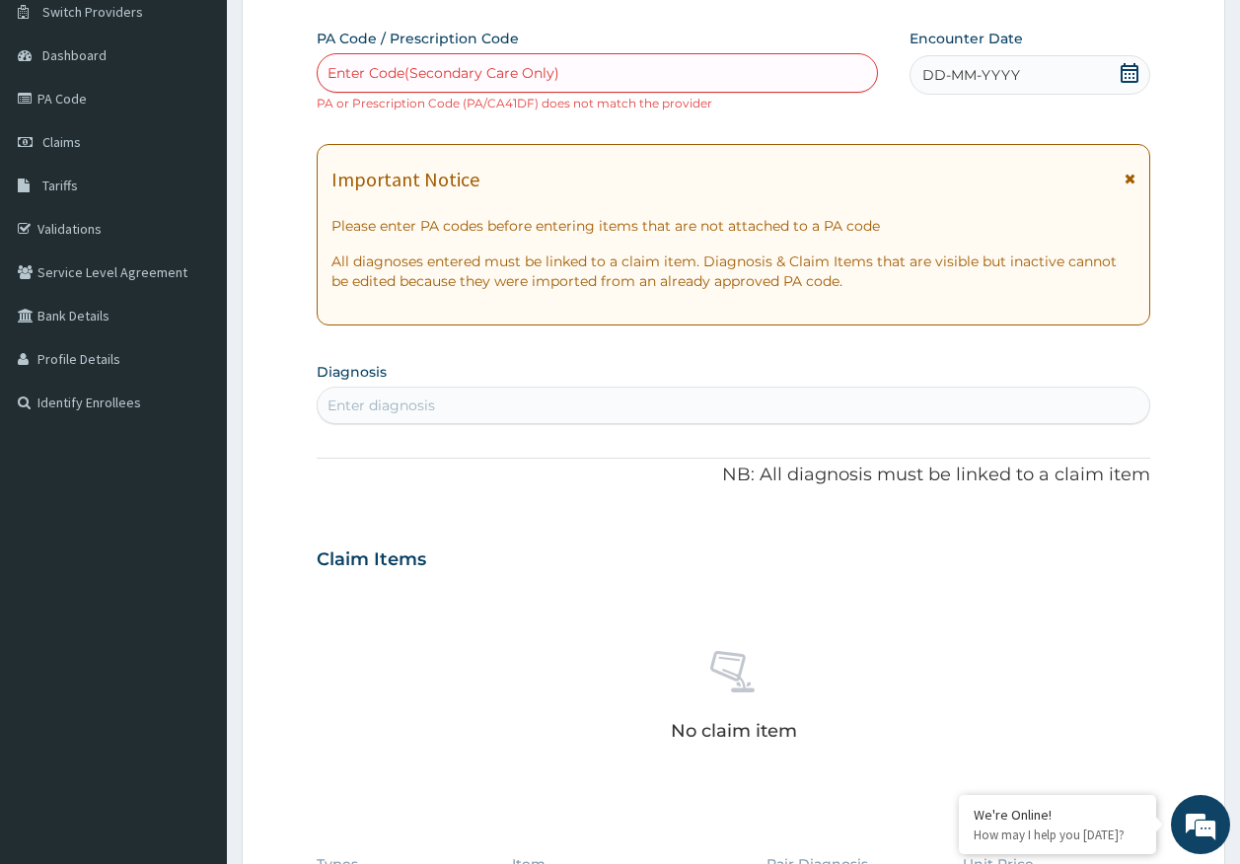
scroll to position [0, 0]
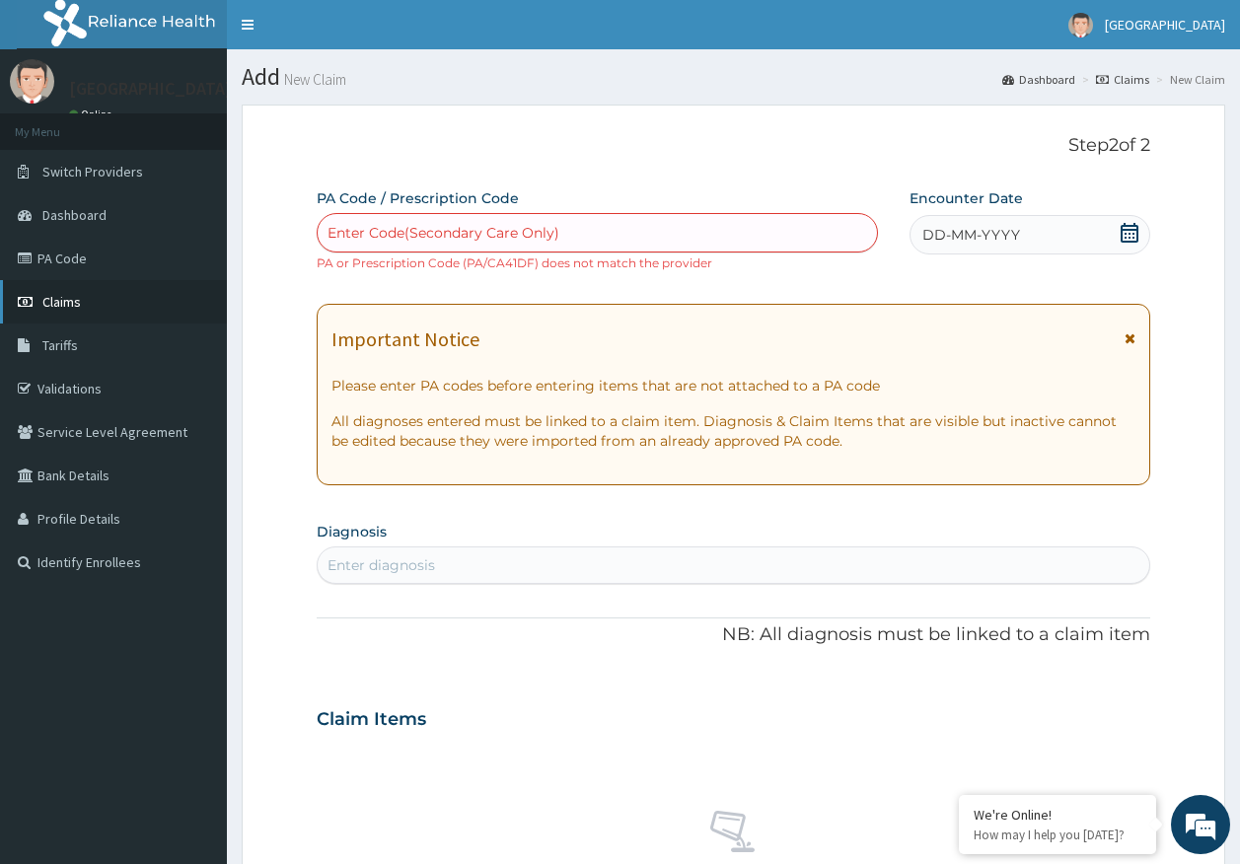
click at [82, 295] on link "Claims" at bounding box center [113, 301] width 227 height 43
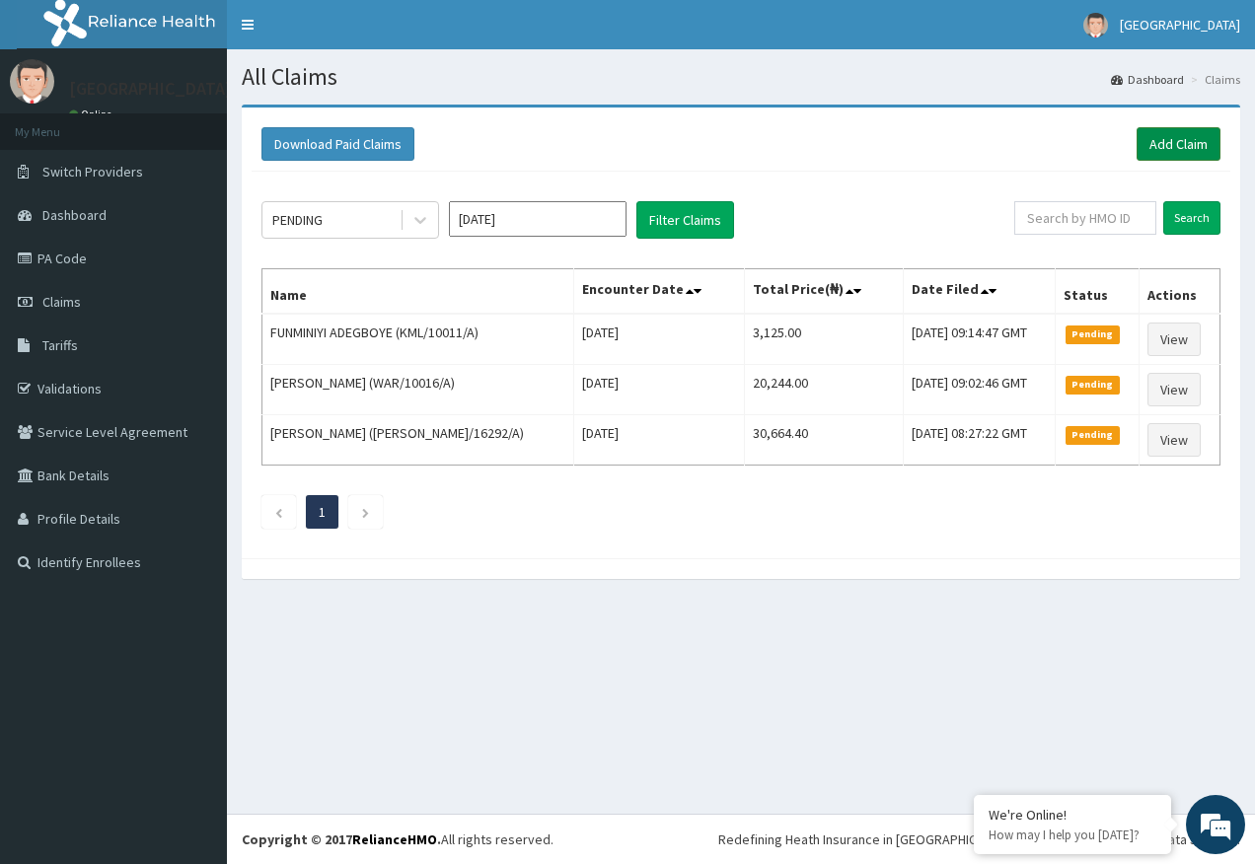
click at [1169, 141] on link "Add Claim" at bounding box center [1178, 144] width 84 height 34
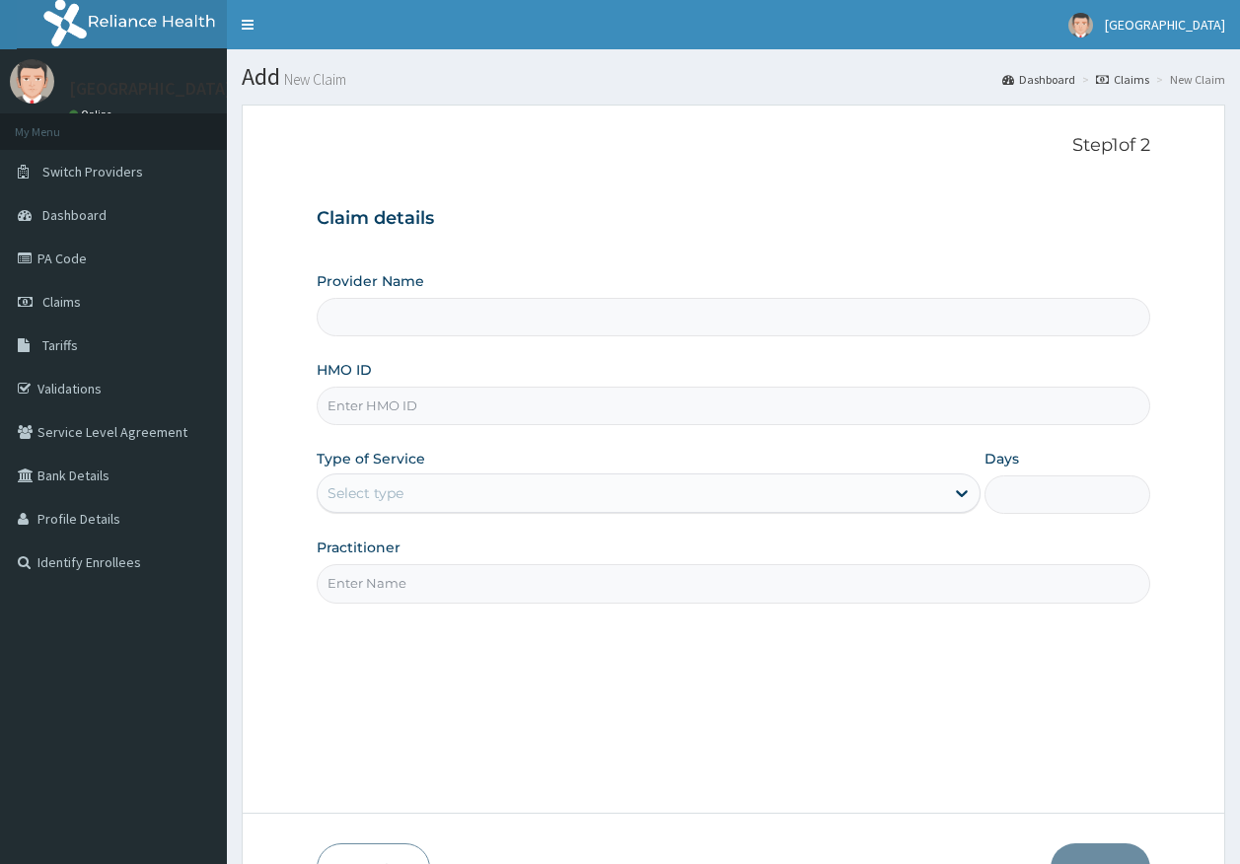
click at [405, 415] on input "HMO ID" at bounding box center [734, 406] width 835 height 38
paste input "GFQ/10038/A"
type input "GFQ/10038/A"
click at [393, 488] on div "Select type" at bounding box center [366, 493] width 76 height 20
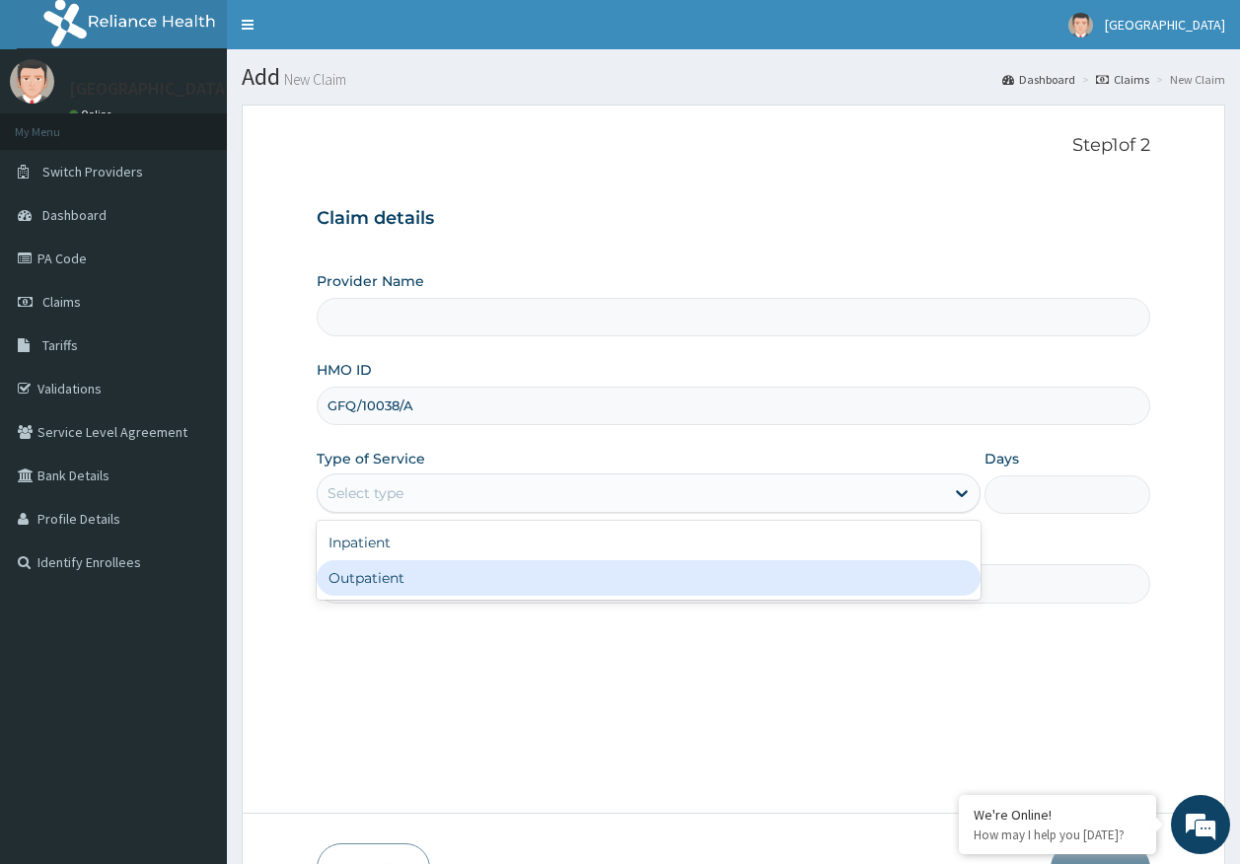
drag, startPoint x: 402, startPoint y: 591, endPoint x: 424, endPoint y: 587, distance: 22.1
click at [402, 590] on div "Outpatient" at bounding box center [649, 578] width 664 height 36
type input "1"
type input "[GEOGRAPHIC_DATA]"
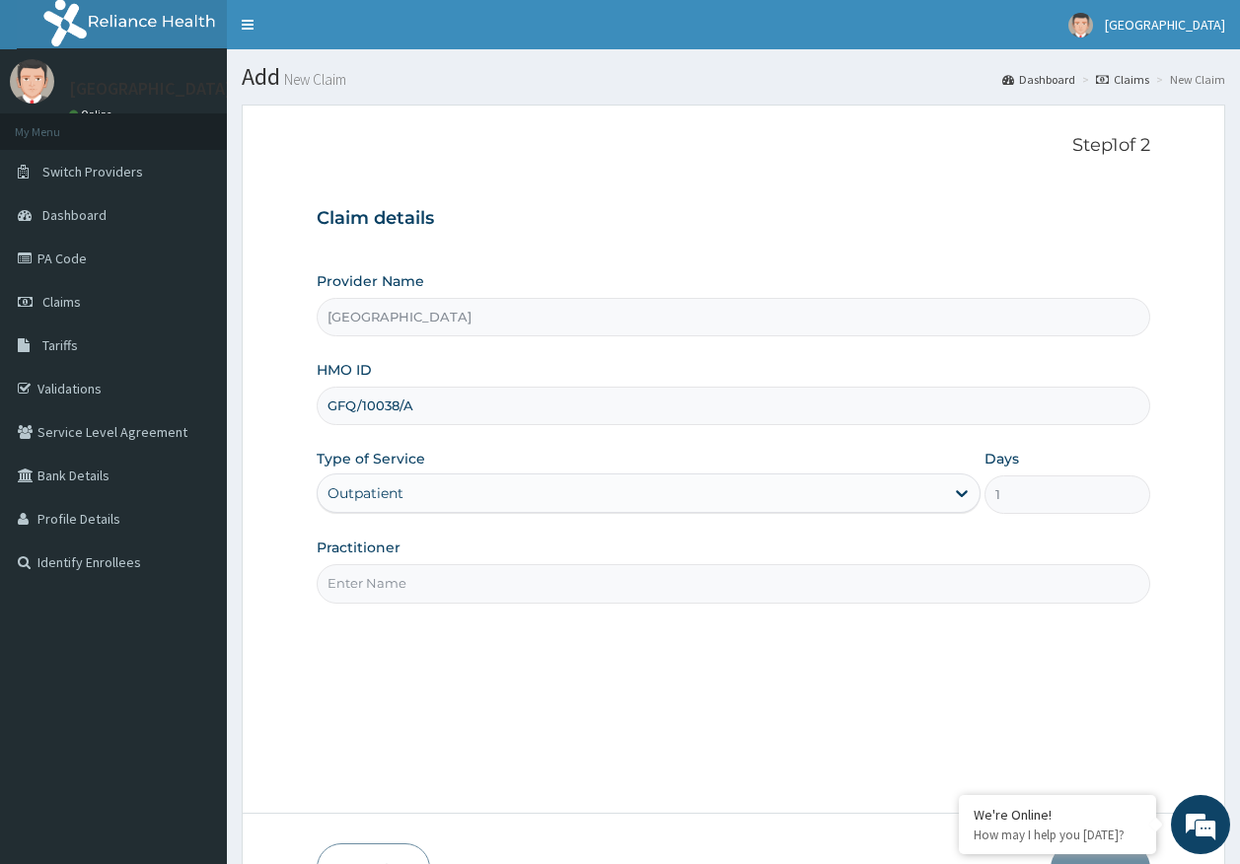
click at [425, 588] on input "Practitioner" at bounding box center [734, 583] width 835 height 38
type input "[PERSON_NAME]"
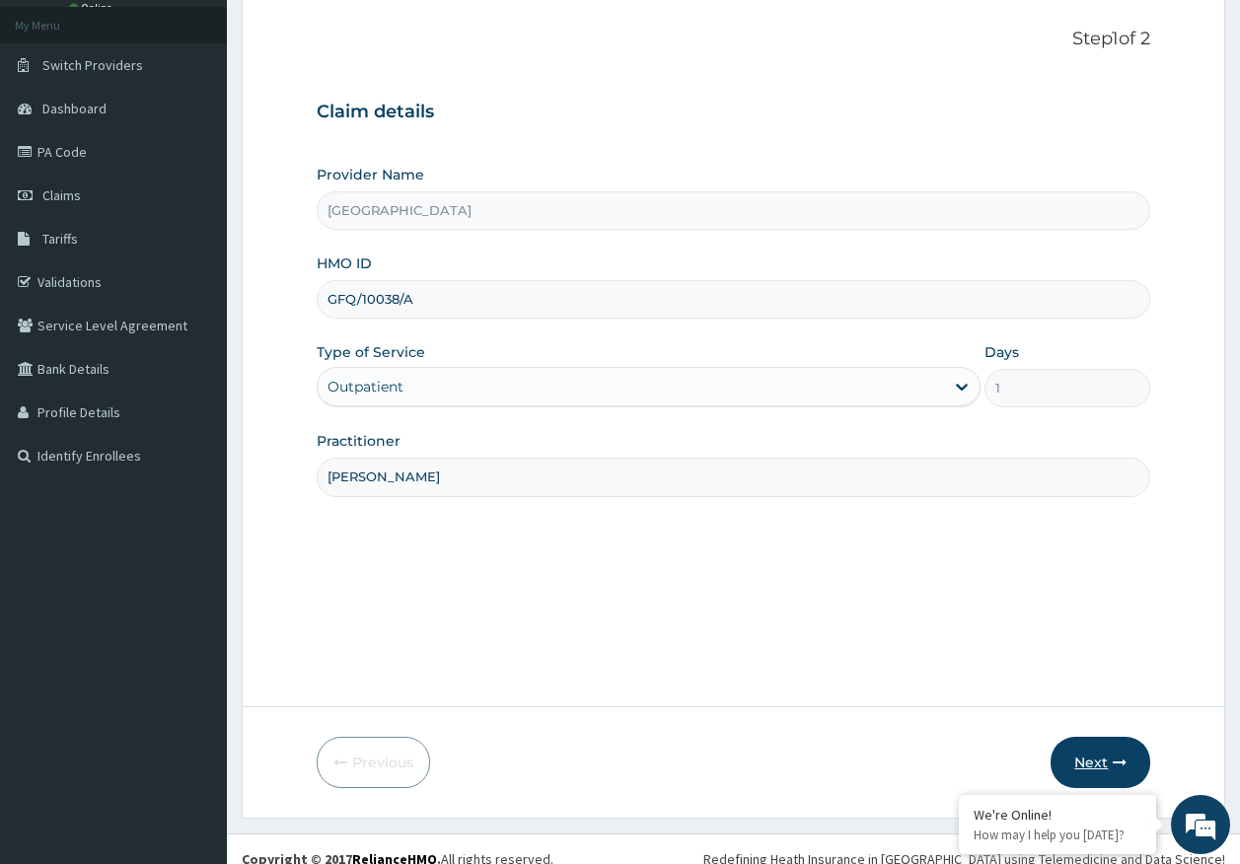
scroll to position [126, 0]
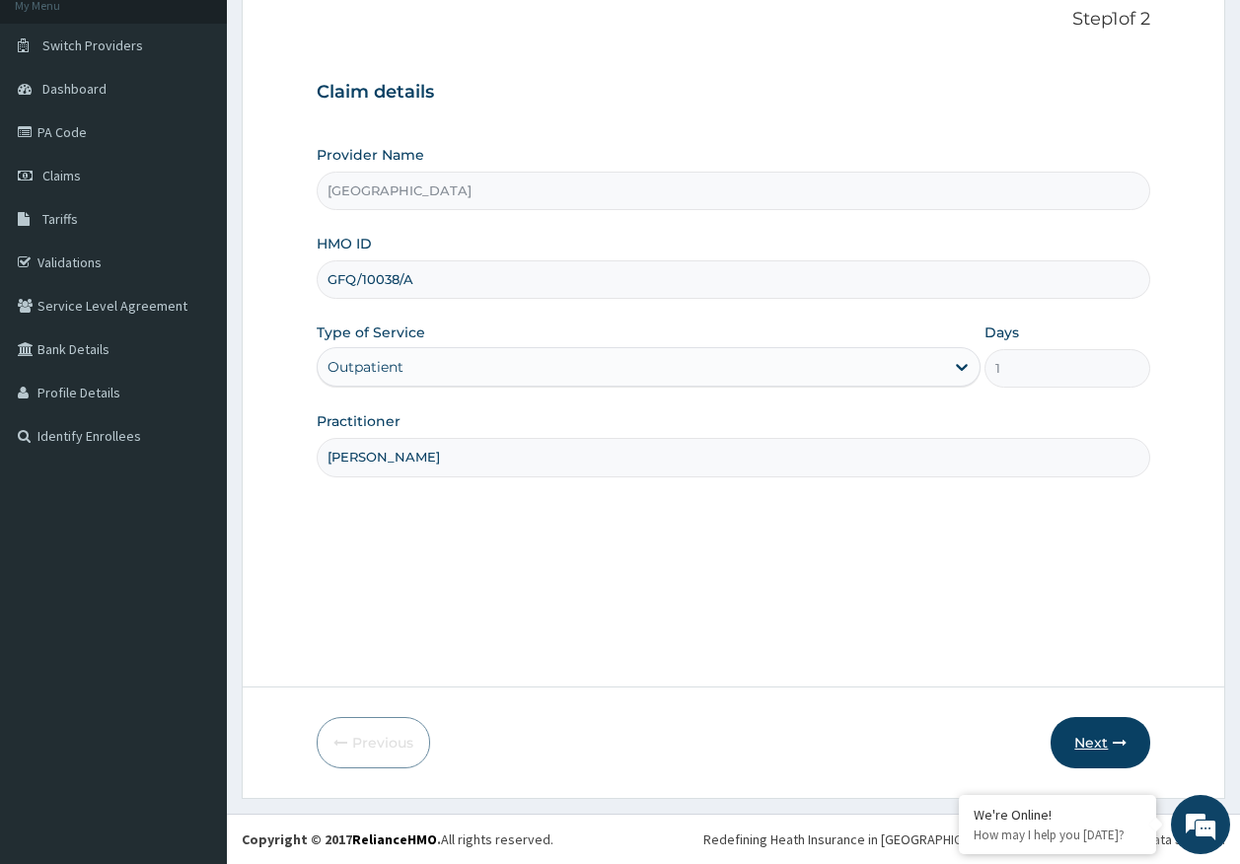
click at [1085, 751] on button "Next" at bounding box center [1101, 742] width 100 height 51
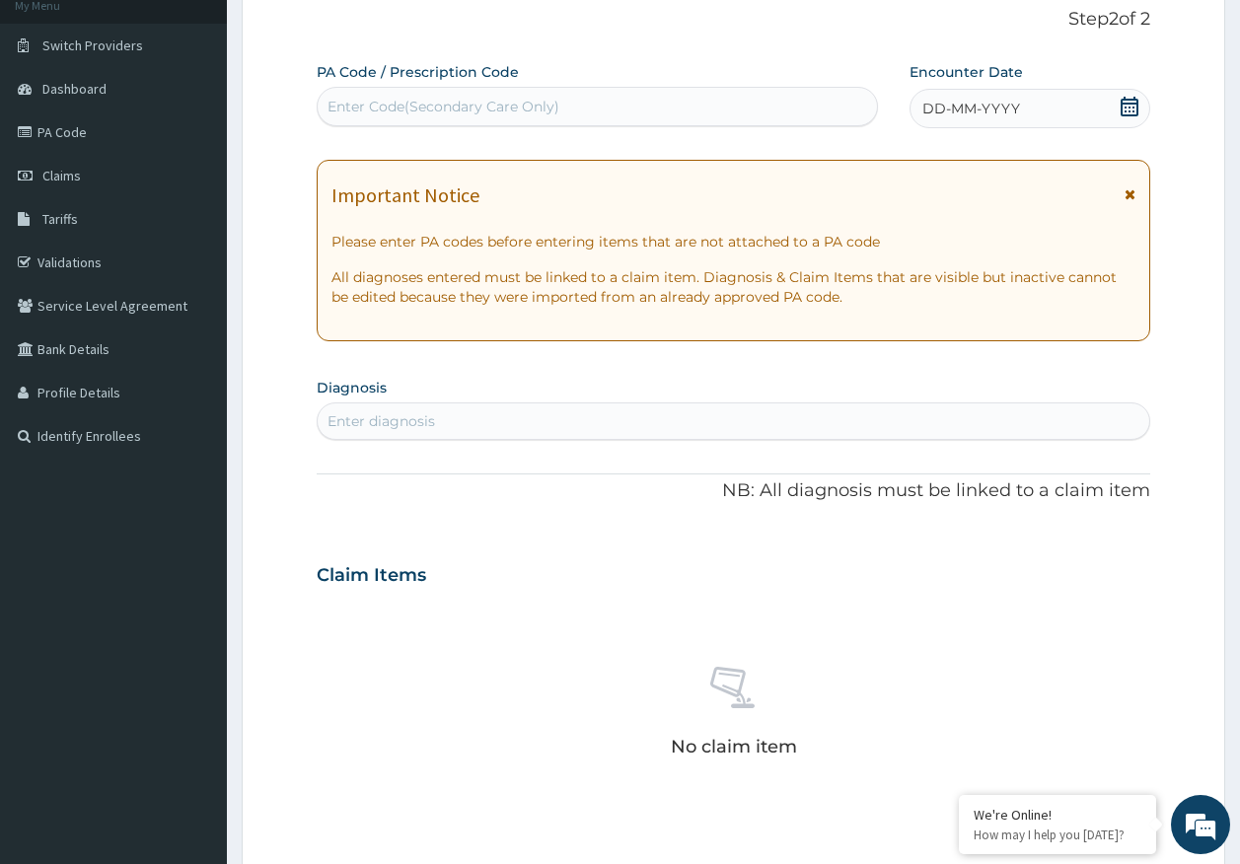
click at [424, 427] on div "Enter diagnosis" at bounding box center [382, 421] width 108 height 20
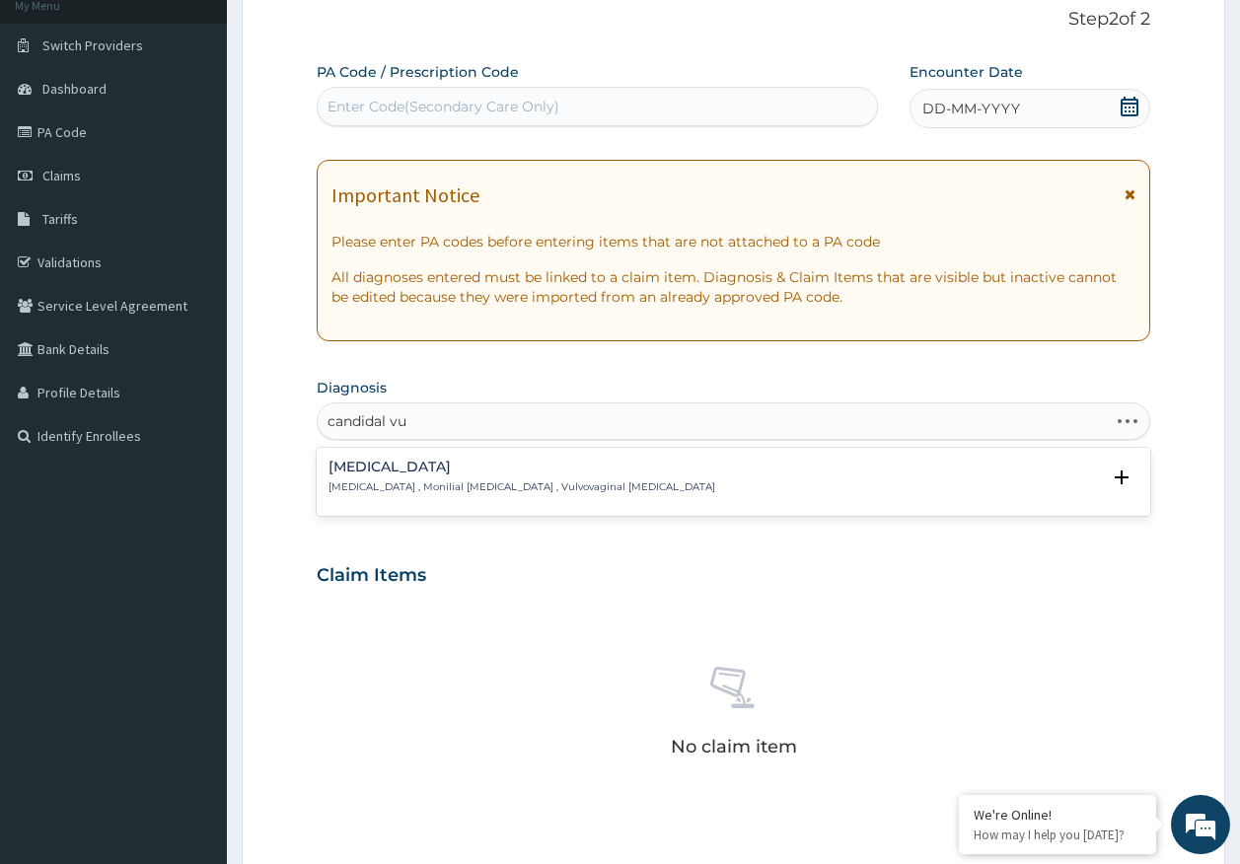
type input "candidal vul"
click at [438, 486] on p "[MEDICAL_DATA] , Monilial [MEDICAL_DATA] , Vulvovaginal [MEDICAL_DATA]" at bounding box center [522, 487] width 387 height 14
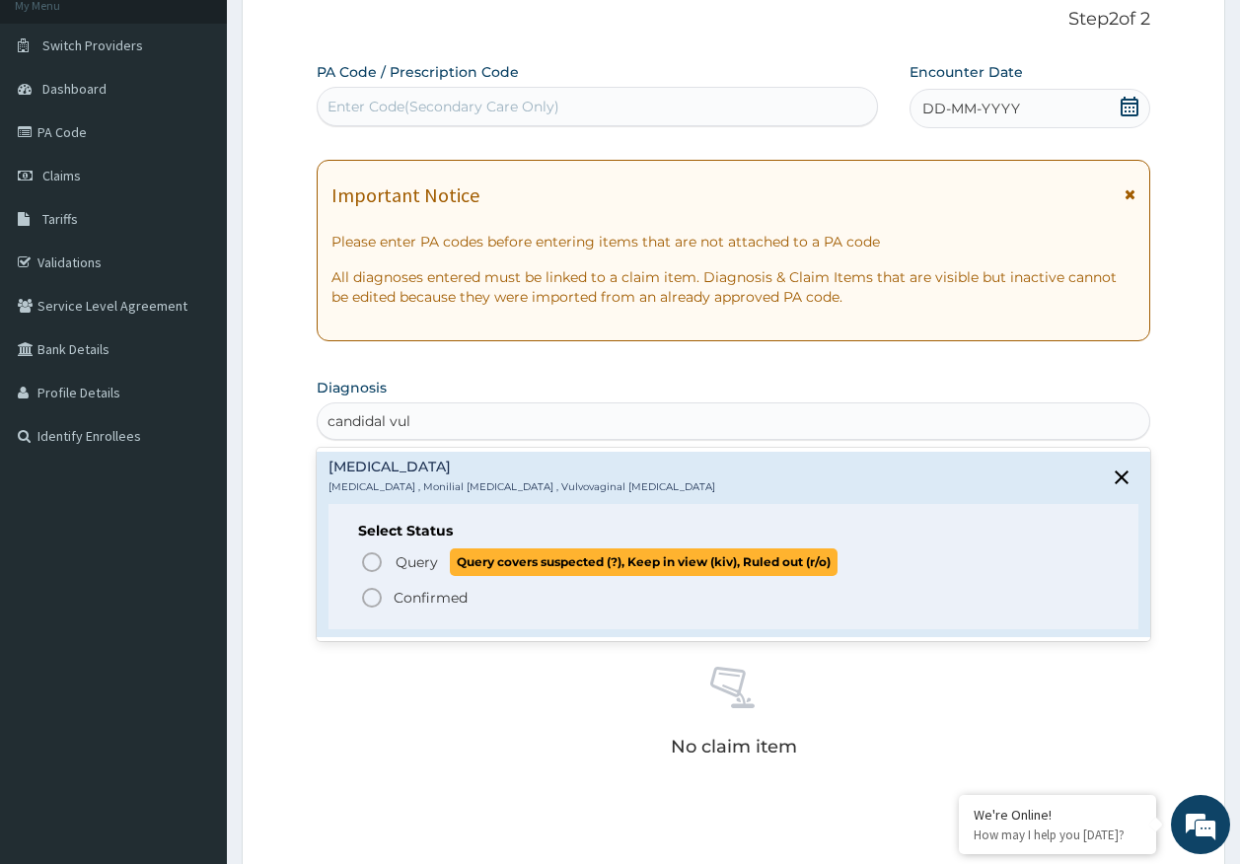
click at [420, 563] on span "Query" at bounding box center [417, 562] width 42 height 20
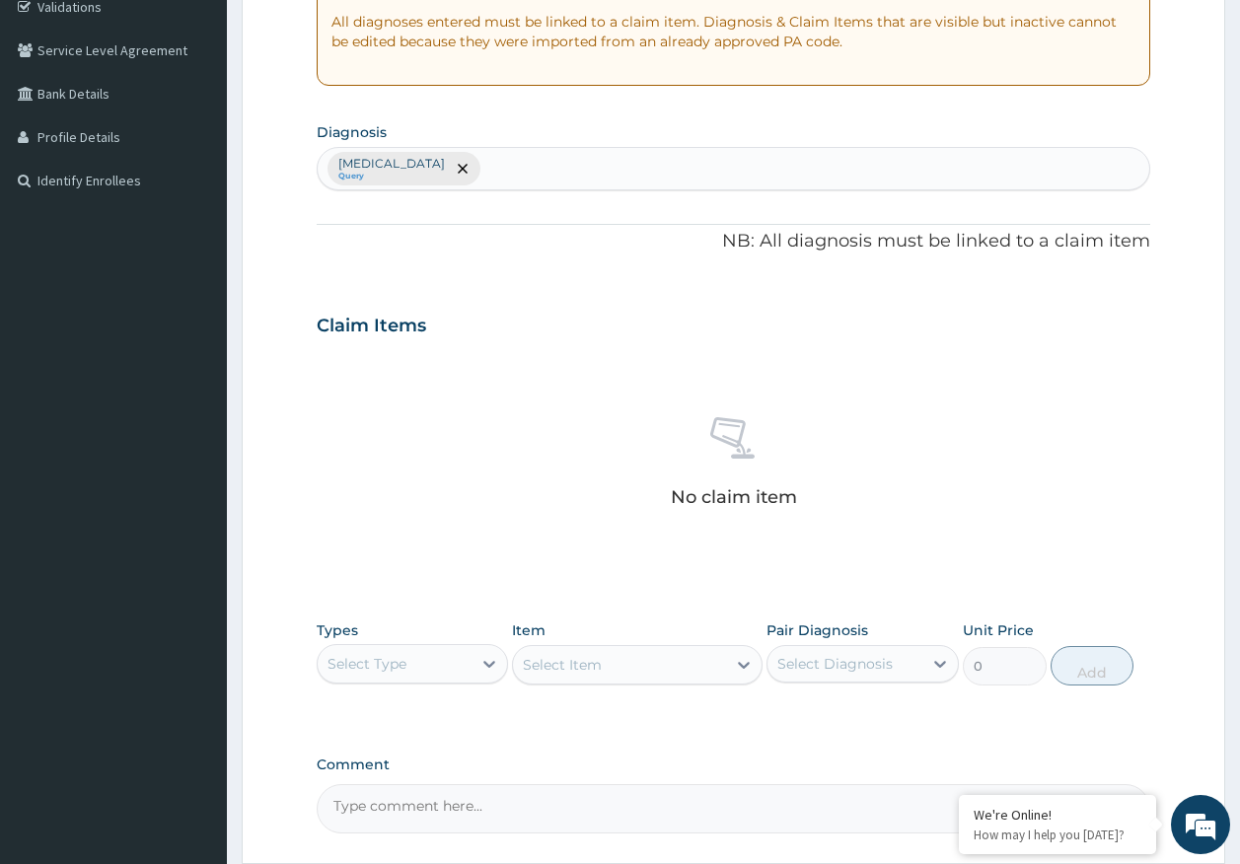
scroll to position [422, 0]
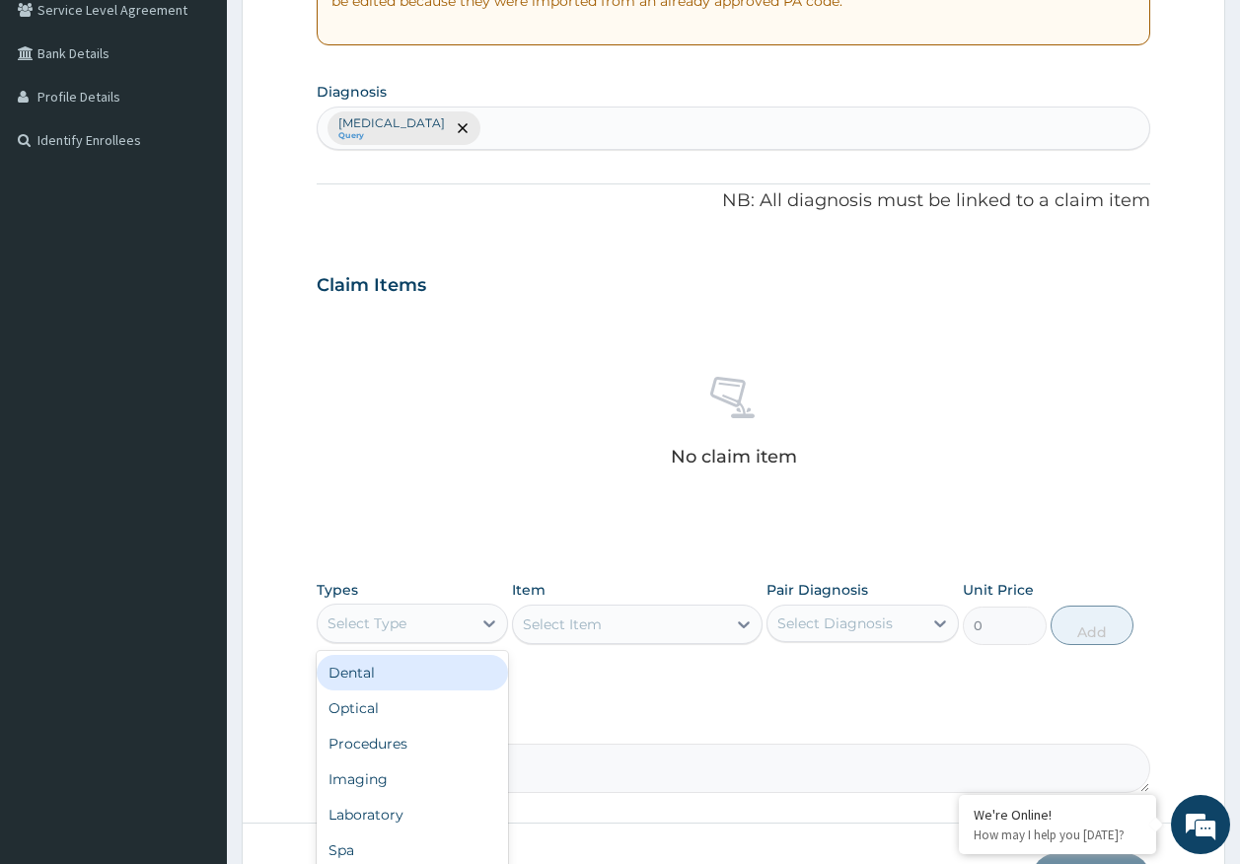
click at [388, 618] on div "Select Type" at bounding box center [367, 624] width 79 height 20
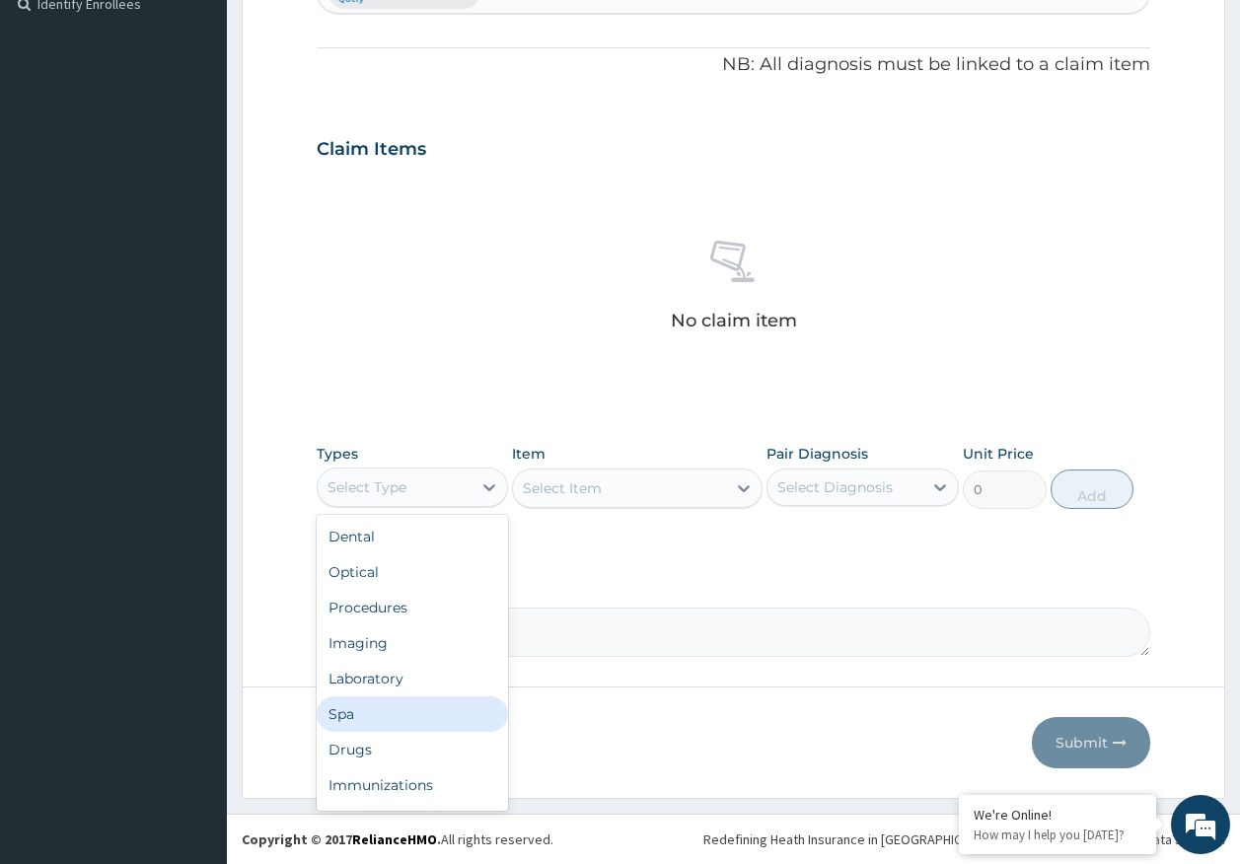
scroll to position [67, 0]
click at [398, 722] on div "Immunizations" at bounding box center [413, 718] width 192 height 36
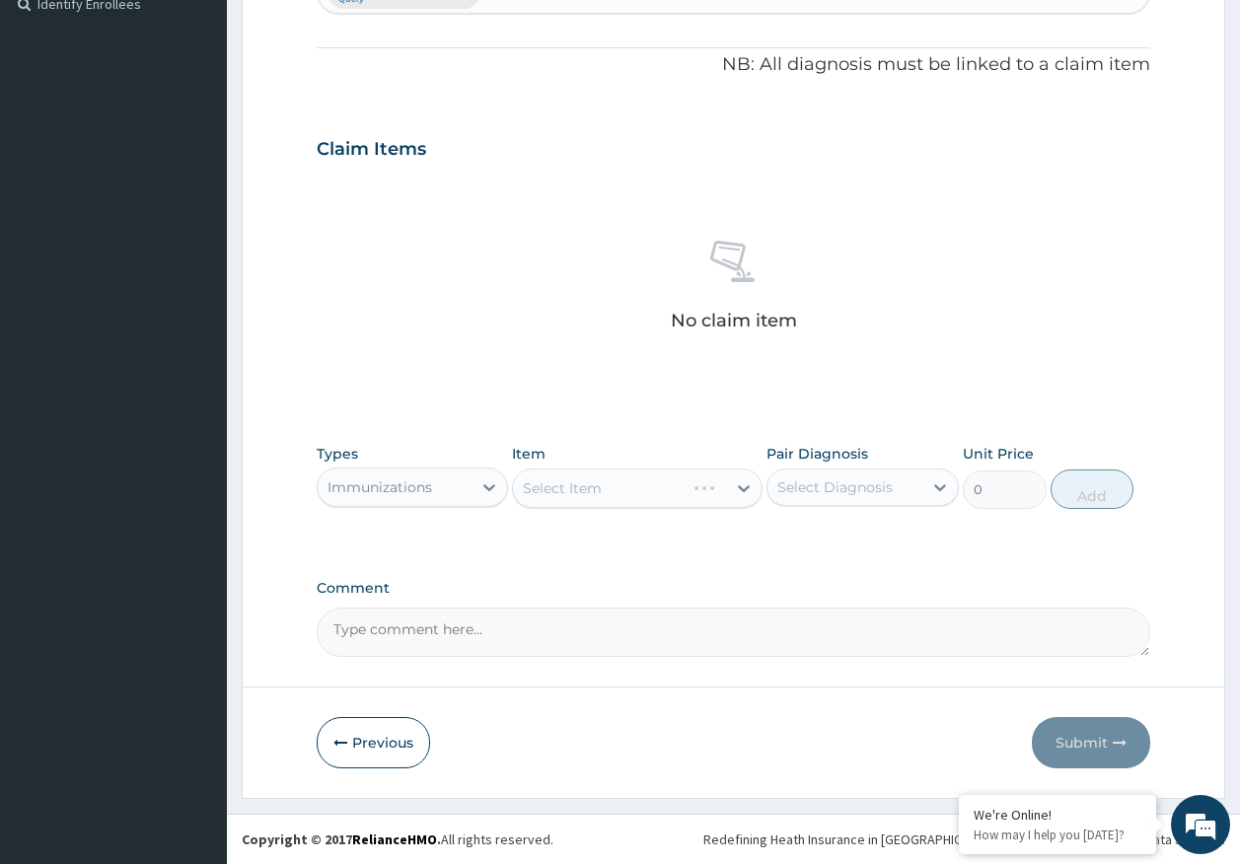
drag, startPoint x: 842, startPoint y: 477, endPoint x: 844, endPoint y: 487, distance: 10.1
click at [842, 480] on div "Select Diagnosis" at bounding box center [834, 487] width 115 height 20
click at [847, 542] on label "Candidal vulvovaginitis" at bounding box center [860, 536] width 122 height 20
checkbox input "true"
click at [632, 501] on div "Select Item" at bounding box center [619, 489] width 213 height 32
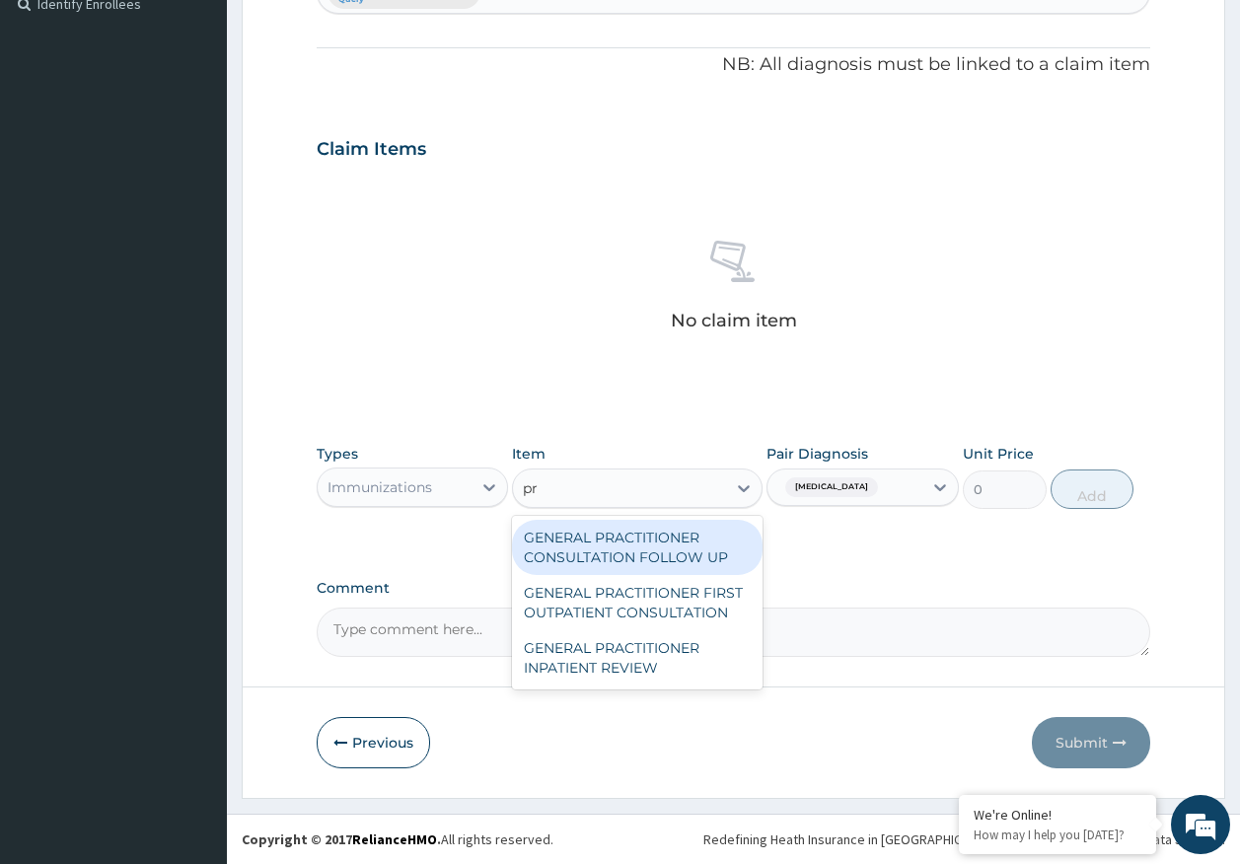
type input "pra"
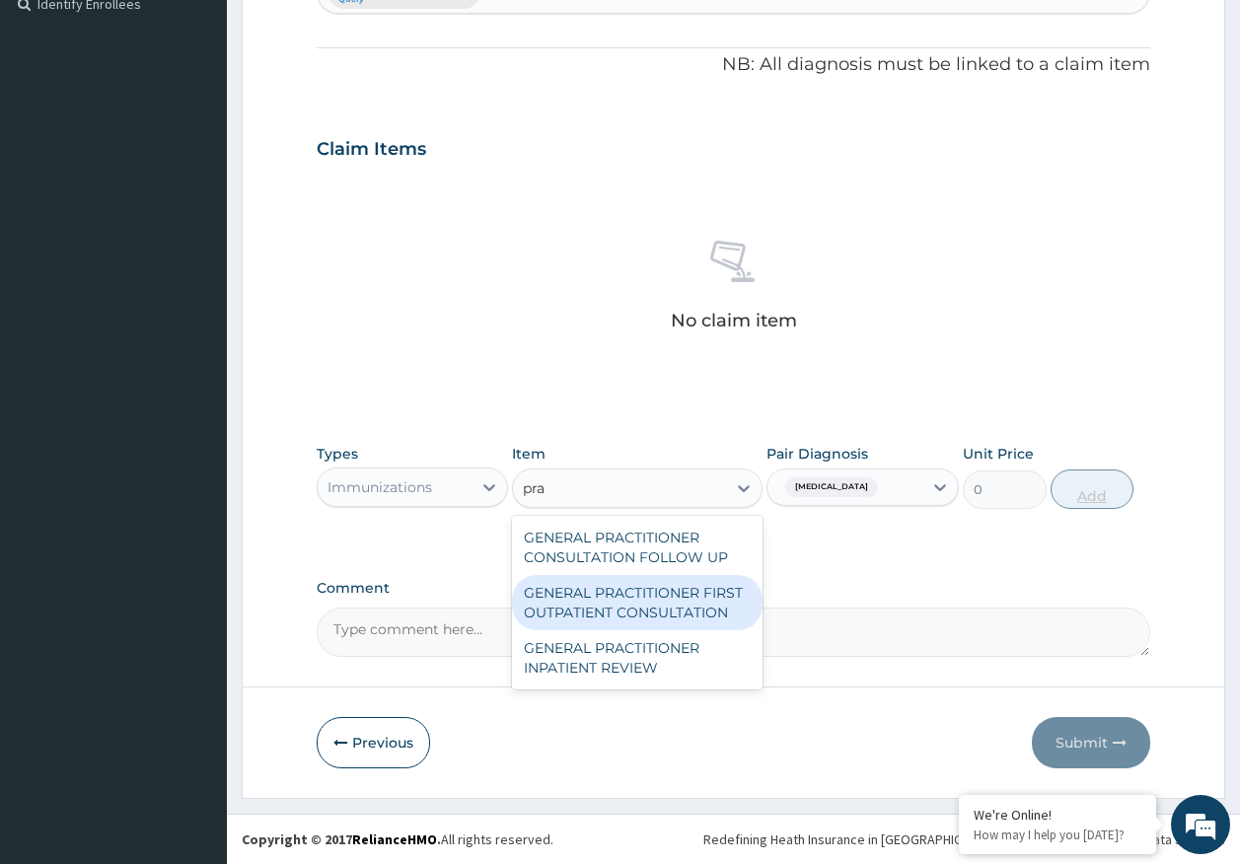
drag, startPoint x: 677, startPoint y: 611, endPoint x: 1102, endPoint y: 483, distance: 443.8
click at [691, 602] on div "GENERAL PRACTITIONER FIRST OUTPATIENT CONSULTATION" at bounding box center [637, 602] width 251 height 55
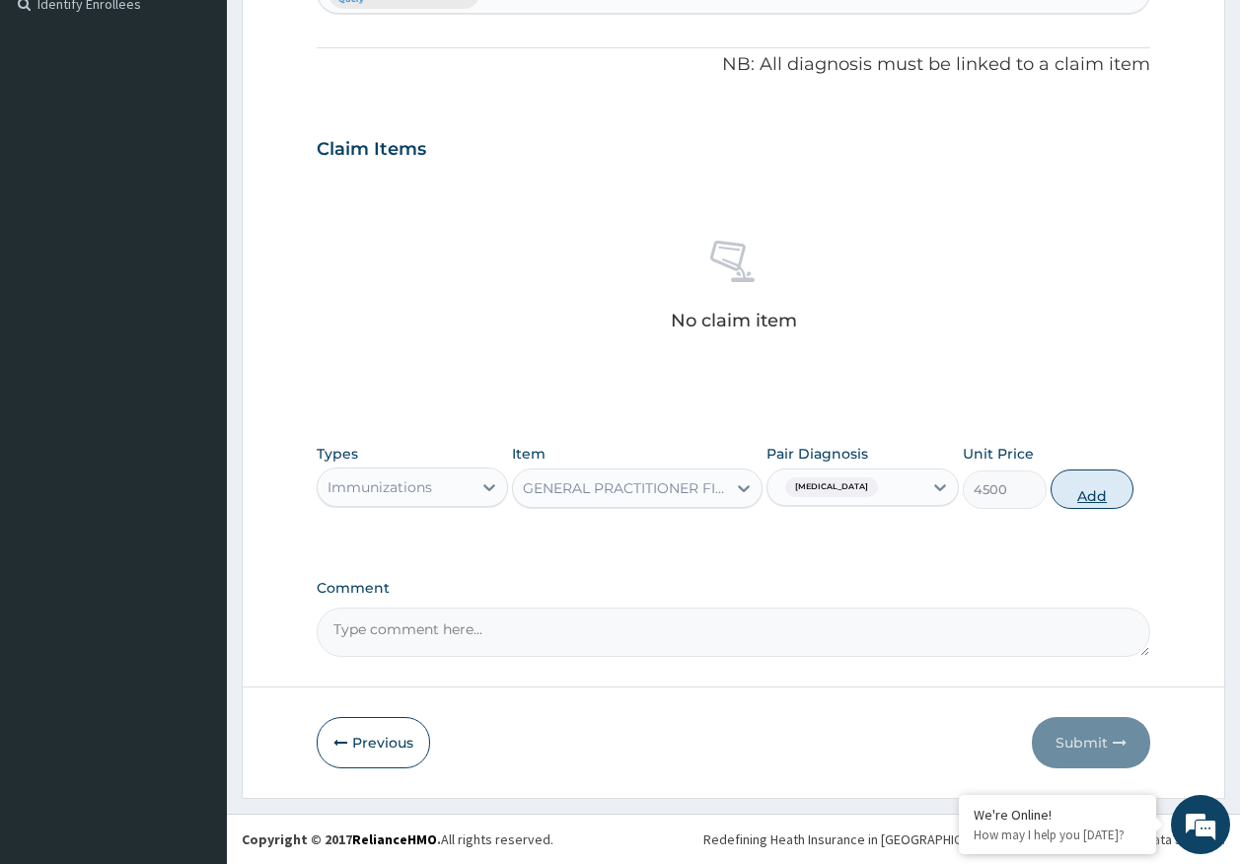
click at [1102, 492] on button "Add" at bounding box center [1093, 489] width 84 height 39
type input "0"
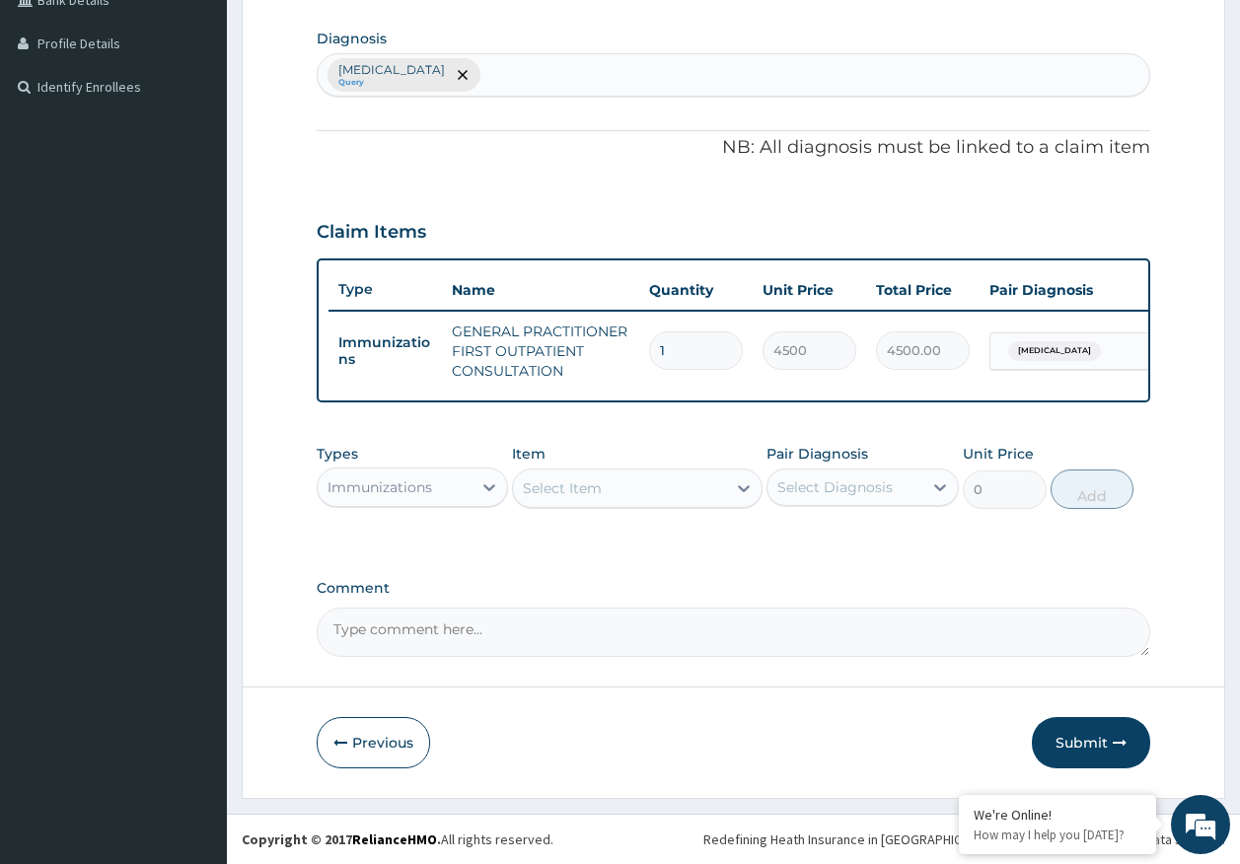
click at [431, 487] on div "Immunizations" at bounding box center [380, 487] width 105 height 20
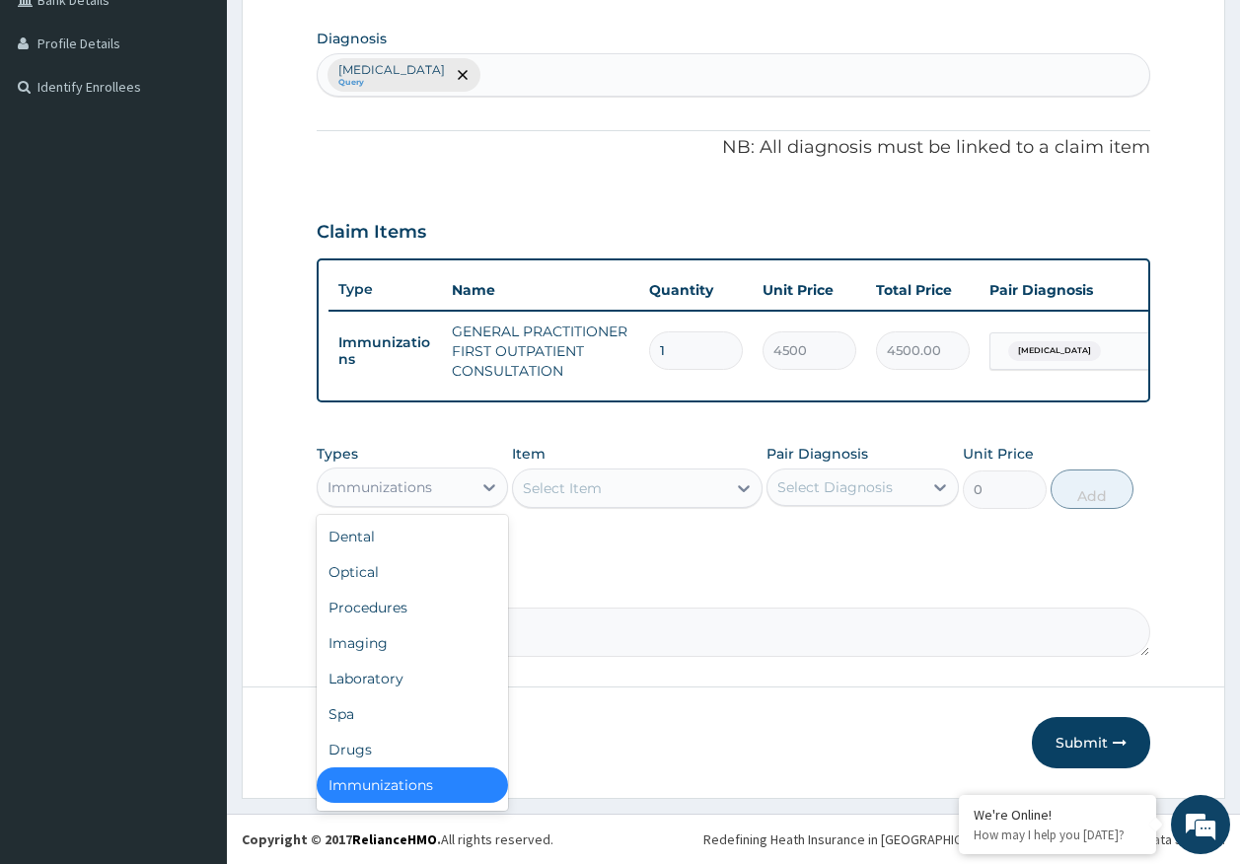
scroll to position [4, 0]
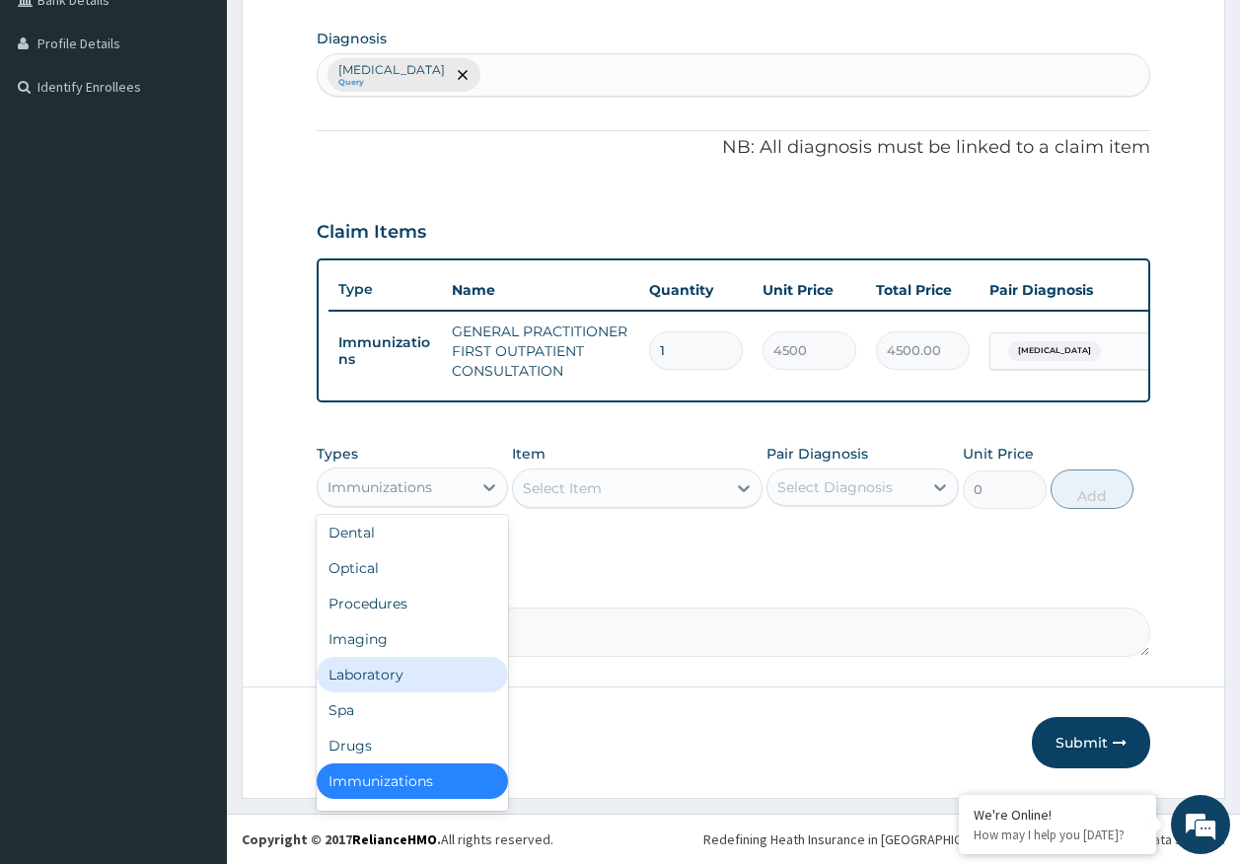
click at [380, 674] on div "Laboratory" at bounding box center [413, 675] width 192 height 36
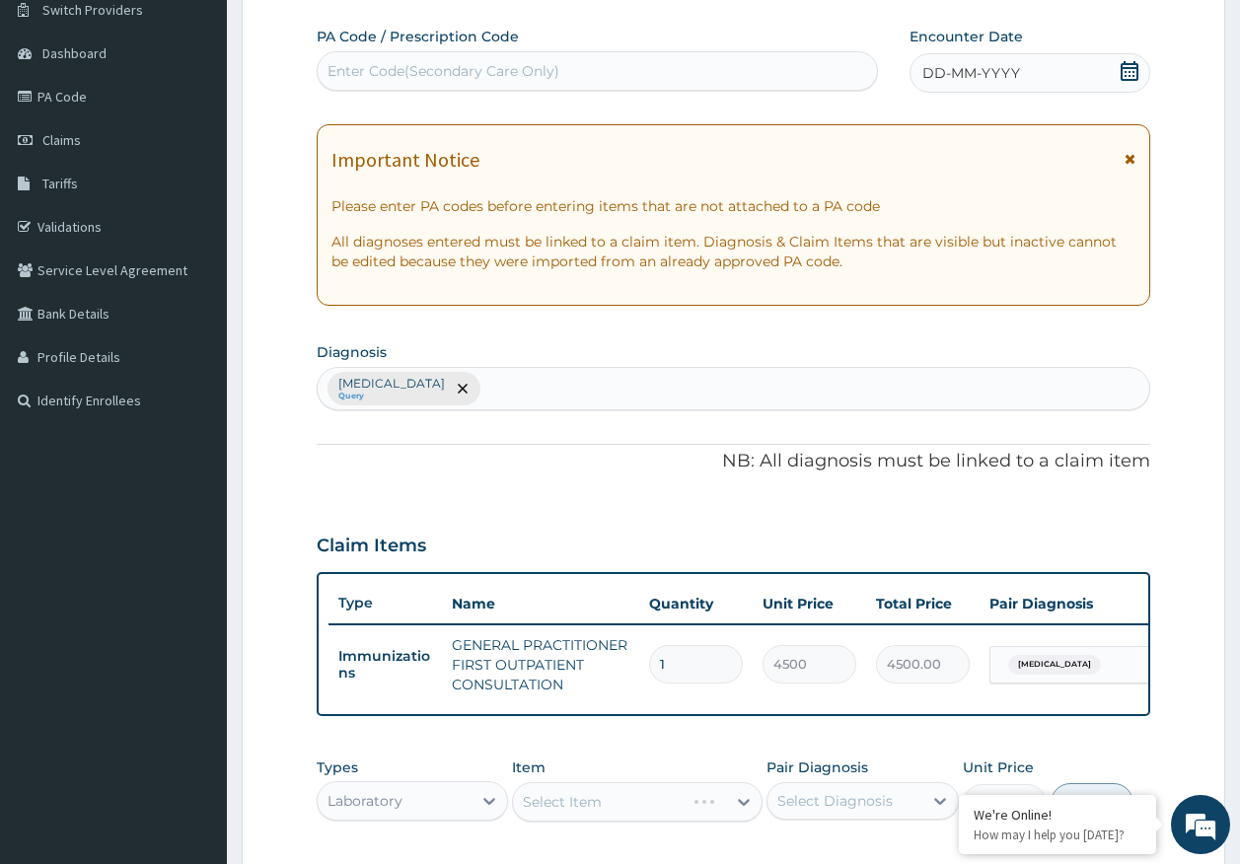
scroll to position [0, 0]
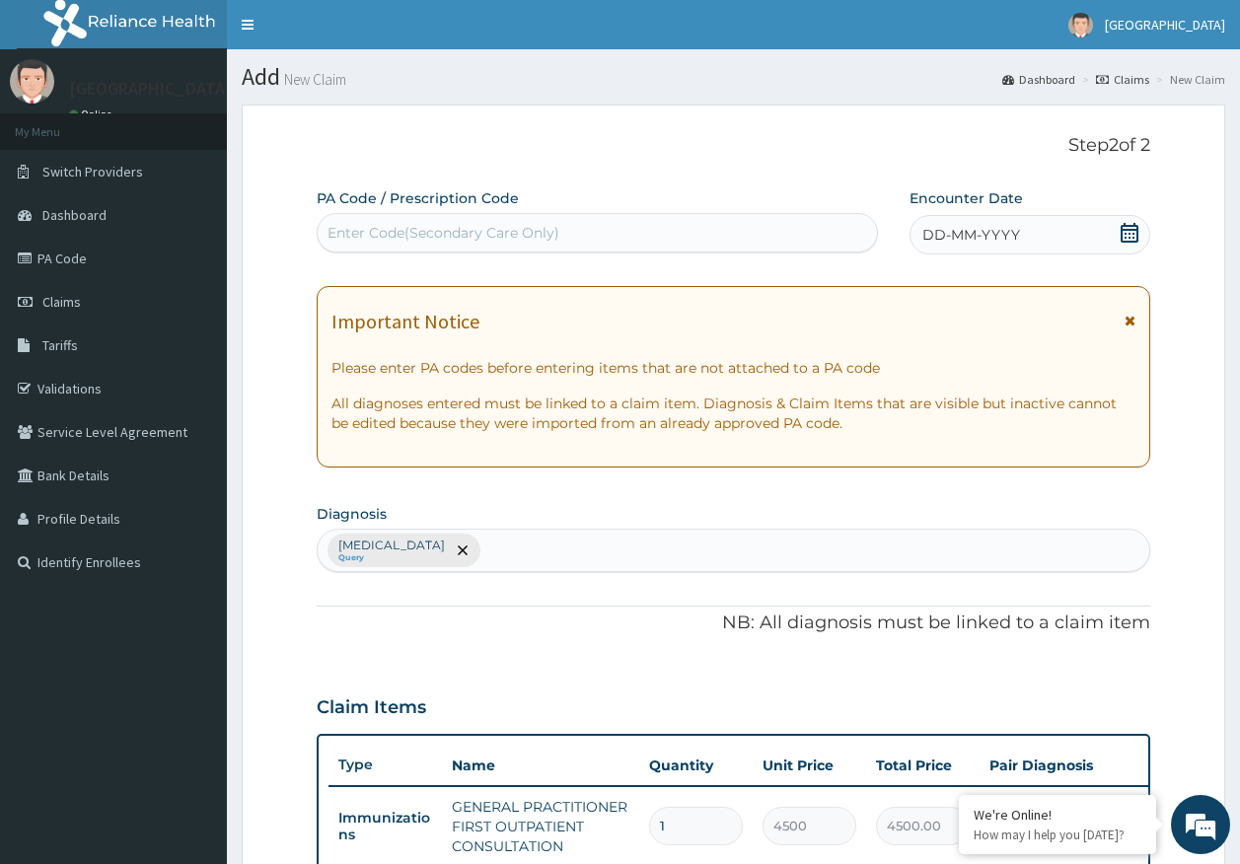
click at [498, 231] on div "Enter Code(Secondary Care Only)" at bounding box center [444, 233] width 232 height 20
type input "PA/CA41DF"
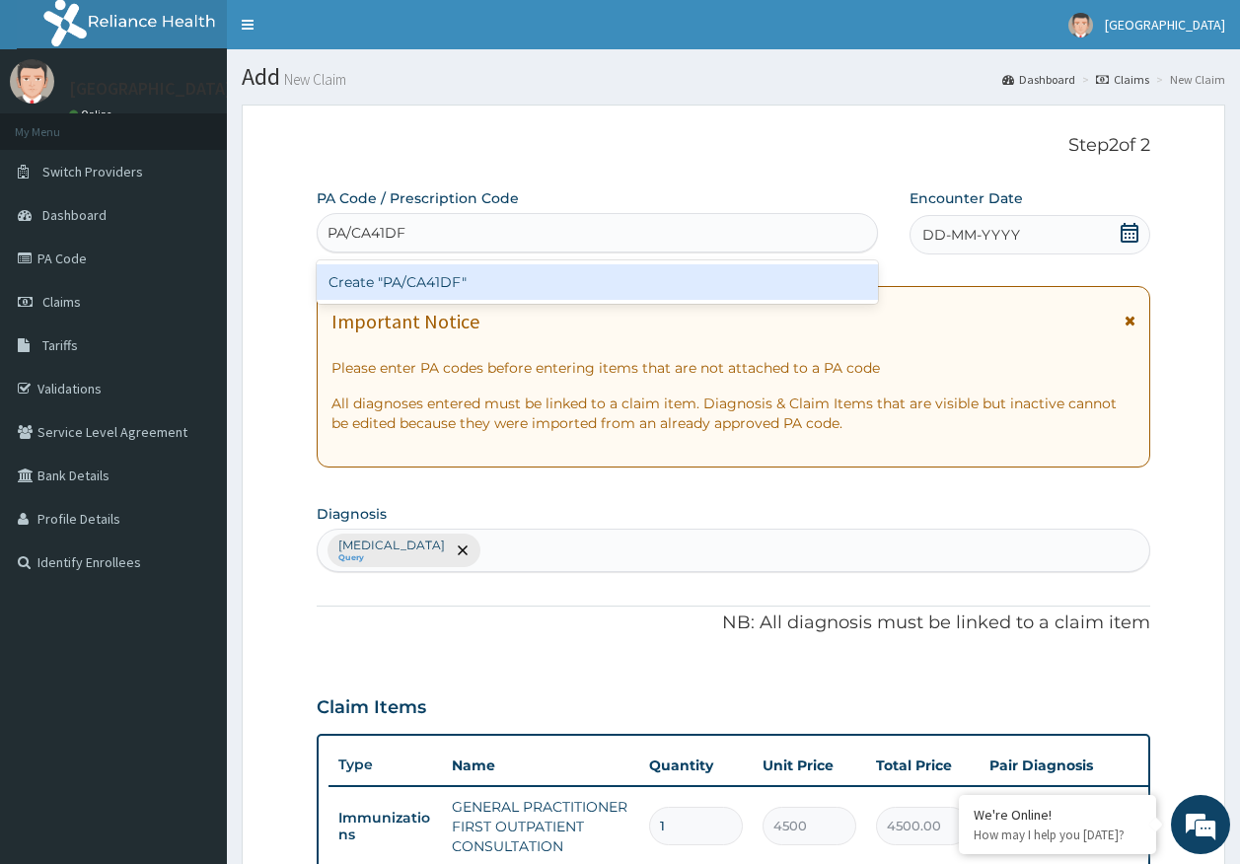
click at [467, 279] on div "Create "PA/CA41DF"" at bounding box center [598, 282] width 562 height 36
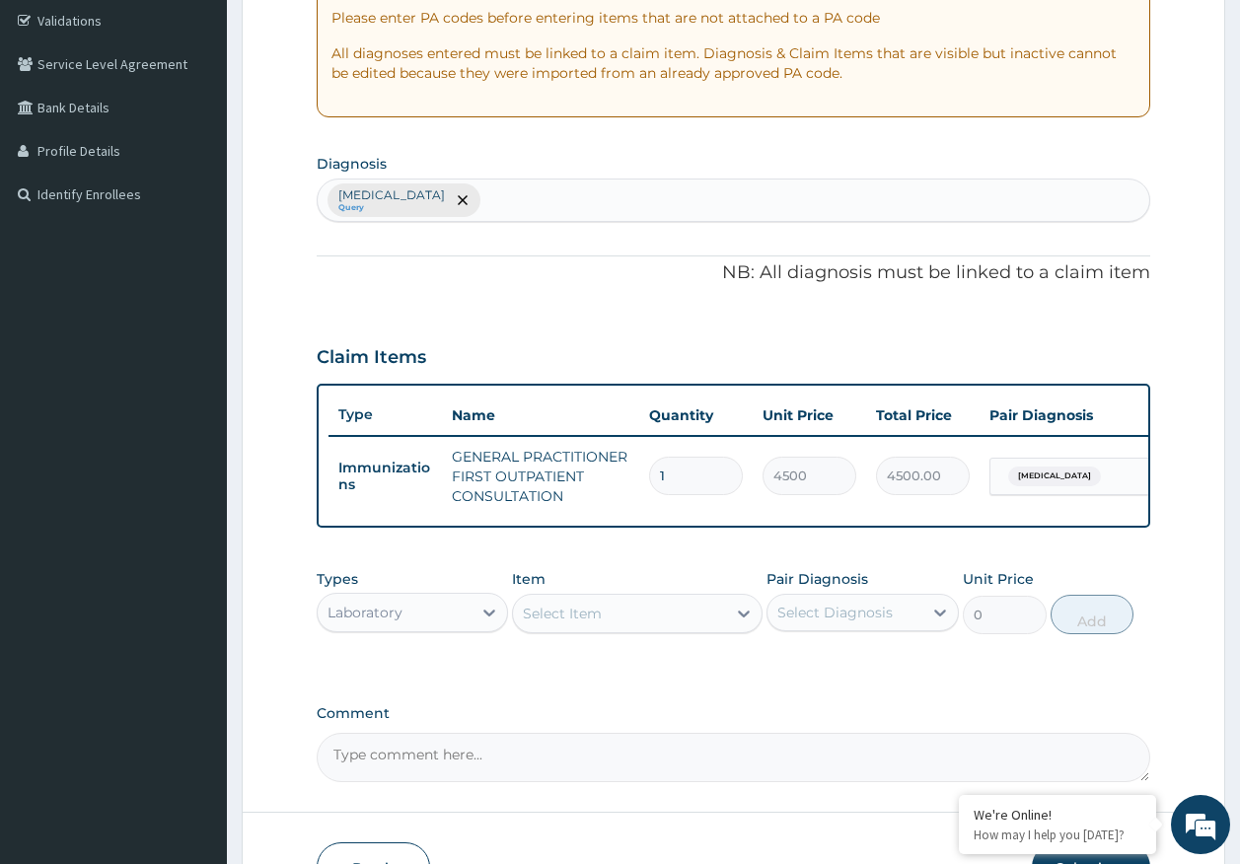
scroll to position [493, 0]
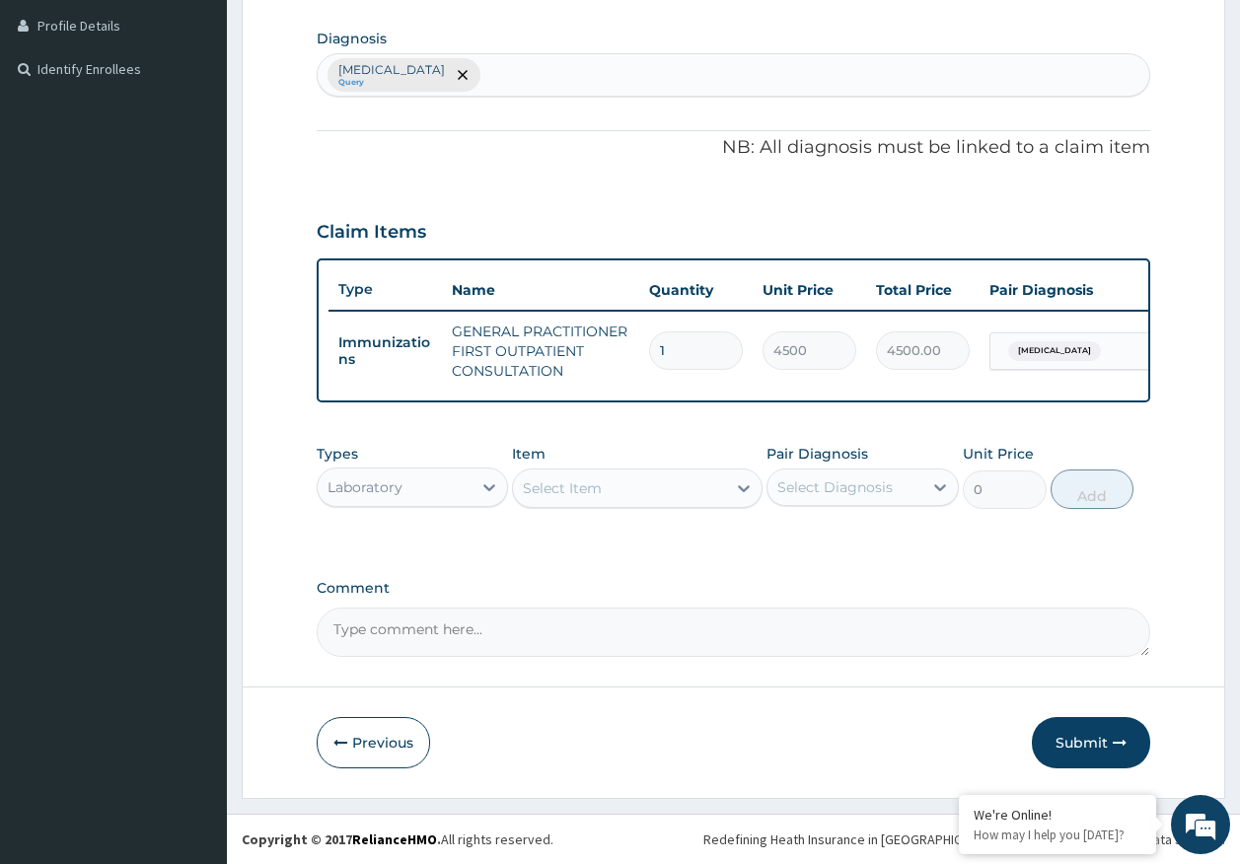
click at [402, 497] on div "Laboratory" at bounding box center [365, 487] width 75 height 20
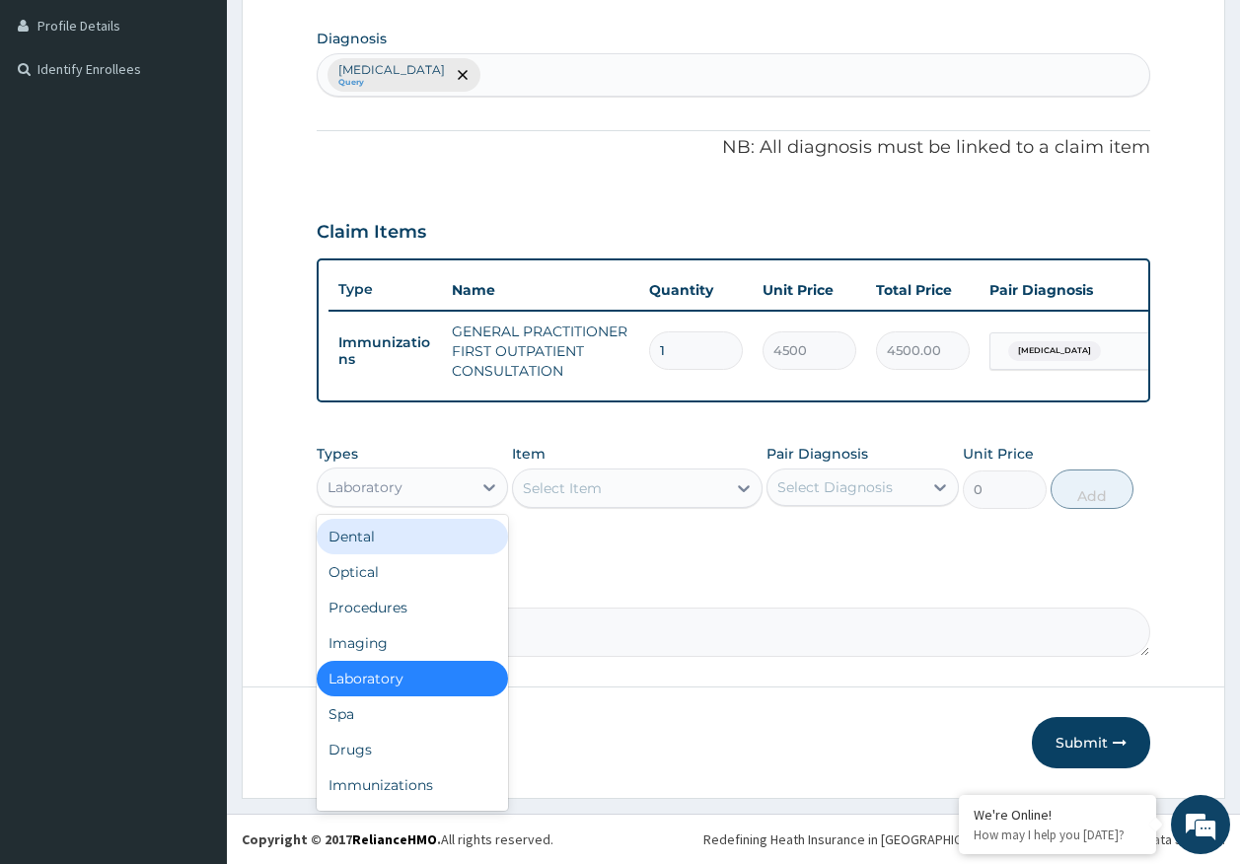
click at [620, 504] on div "Select Item" at bounding box center [619, 489] width 213 height 32
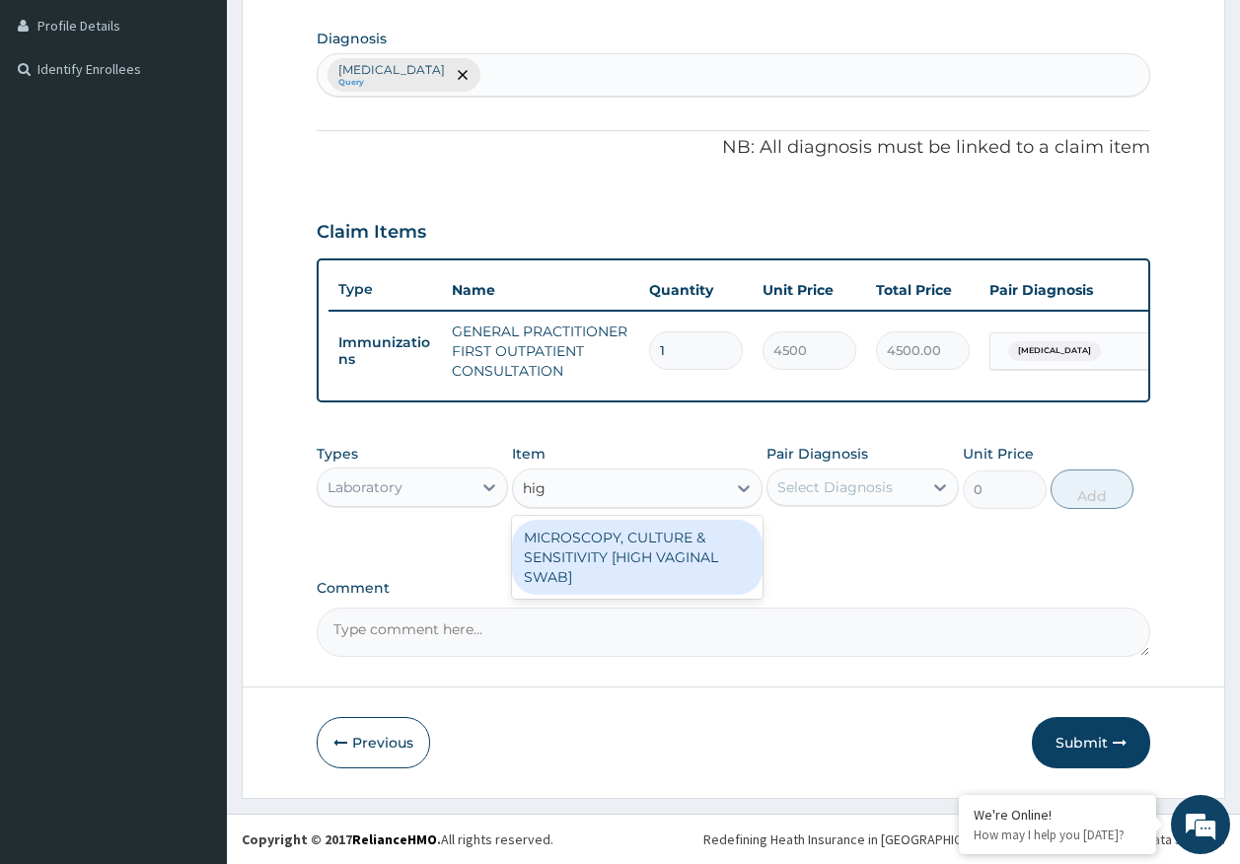
type input "high"
drag, startPoint x: 657, startPoint y: 568, endPoint x: 849, endPoint y: 513, distance: 200.1
click at [680, 558] on div "MICROSCOPY, CULTURE & SENSITIVITY [HIGH VAGINAL SWAB]" at bounding box center [637, 557] width 251 height 75
type input "5000"
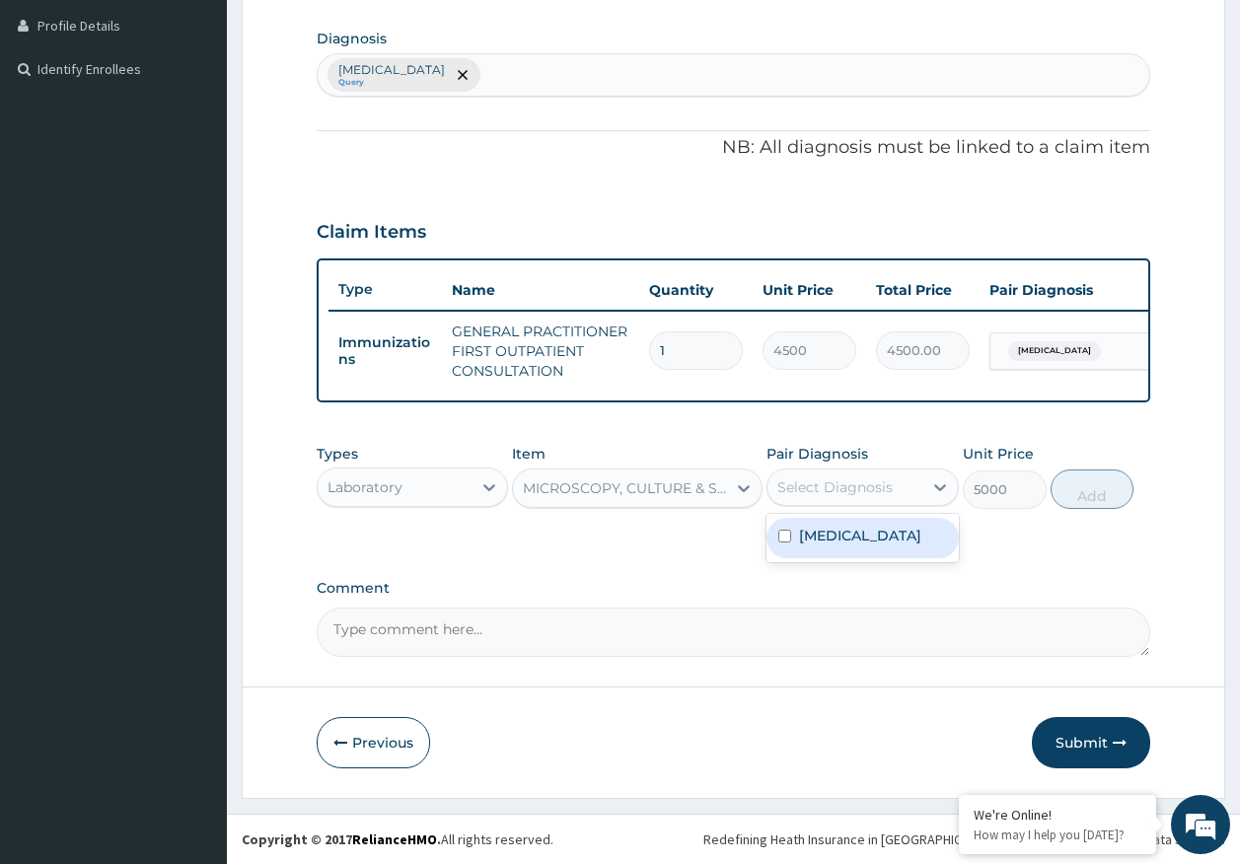
click at [868, 497] on div "Select Diagnosis" at bounding box center [834, 487] width 115 height 20
drag, startPoint x: 848, startPoint y: 562, endPoint x: 1159, endPoint y: 514, distance: 314.5
click at [853, 546] on label "Candidal vulvovaginitis" at bounding box center [860, 536] width 122 height 20
checkbox input "true"
drag, startPoint x: 1085, startPoint y: 506, endPoint x: 604, endPoint y: 503, distance: 481.4
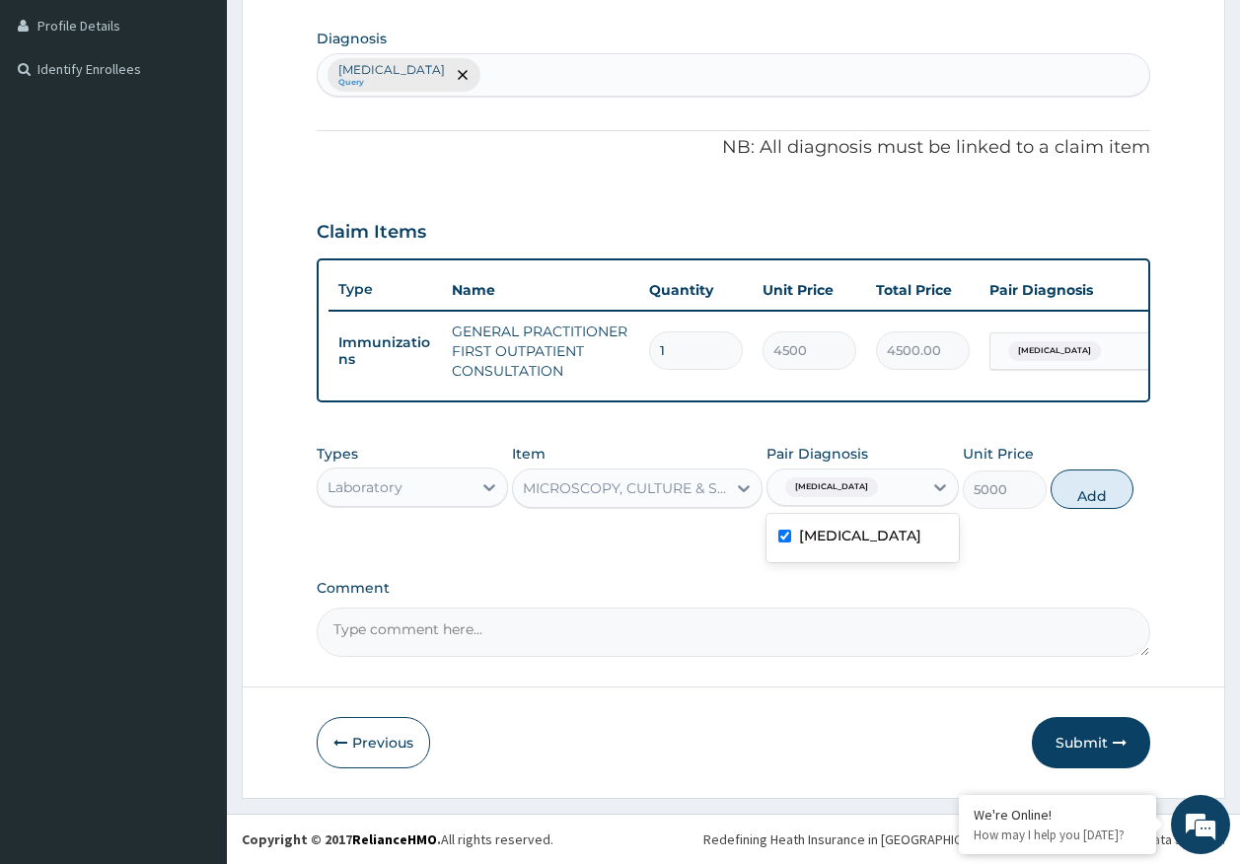
click at [1083, 505] on button "Add" at bounding box center [1093, 489] width 84 height 39
type input "0"
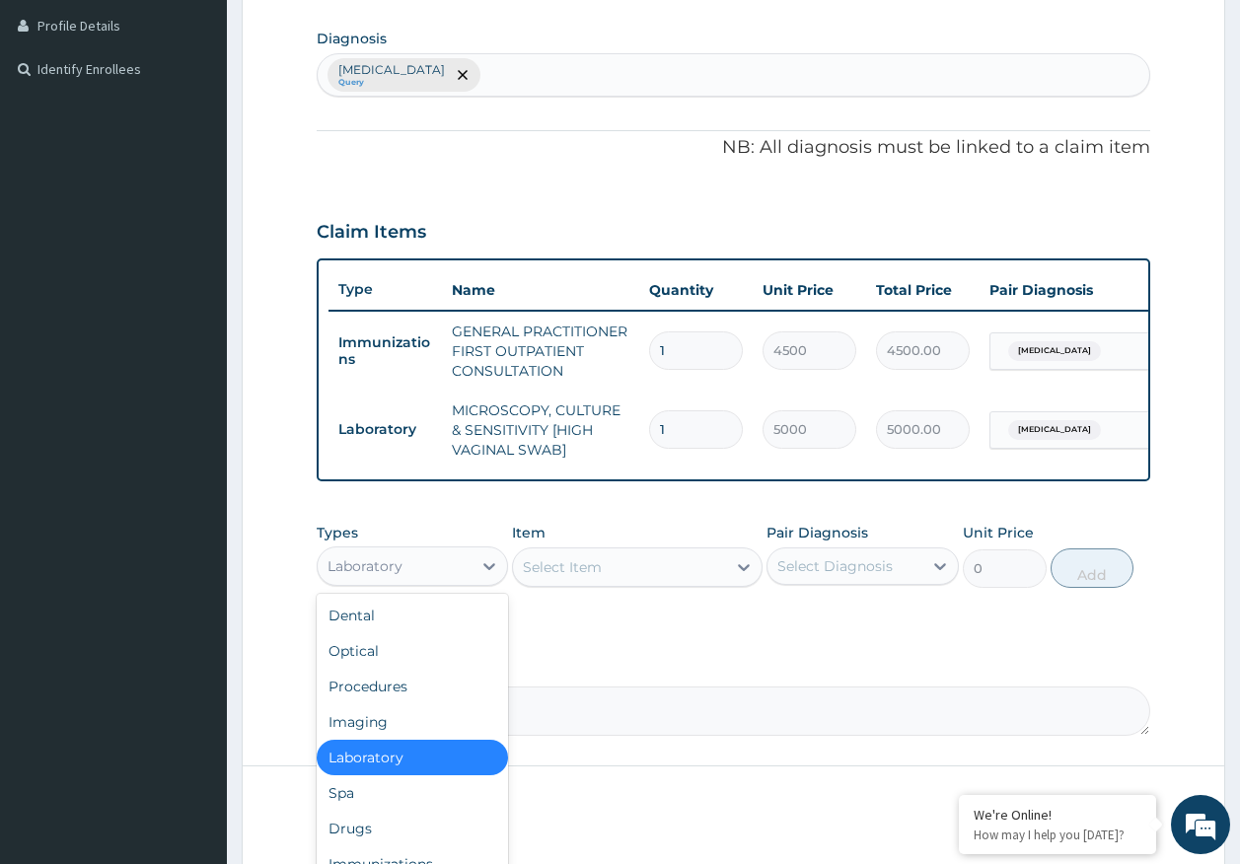
drag, startPoint x: 378, startPoint y: 573, endPoint x: 378, endPoint y: 650, distance: 76.9
click at [378, 572] on div "Laboratory" at bounding box center [365, 566] width 75 height 20
click at [368, 837] on div "Drugs" at bounding box center [413, 829] width 192 height 36
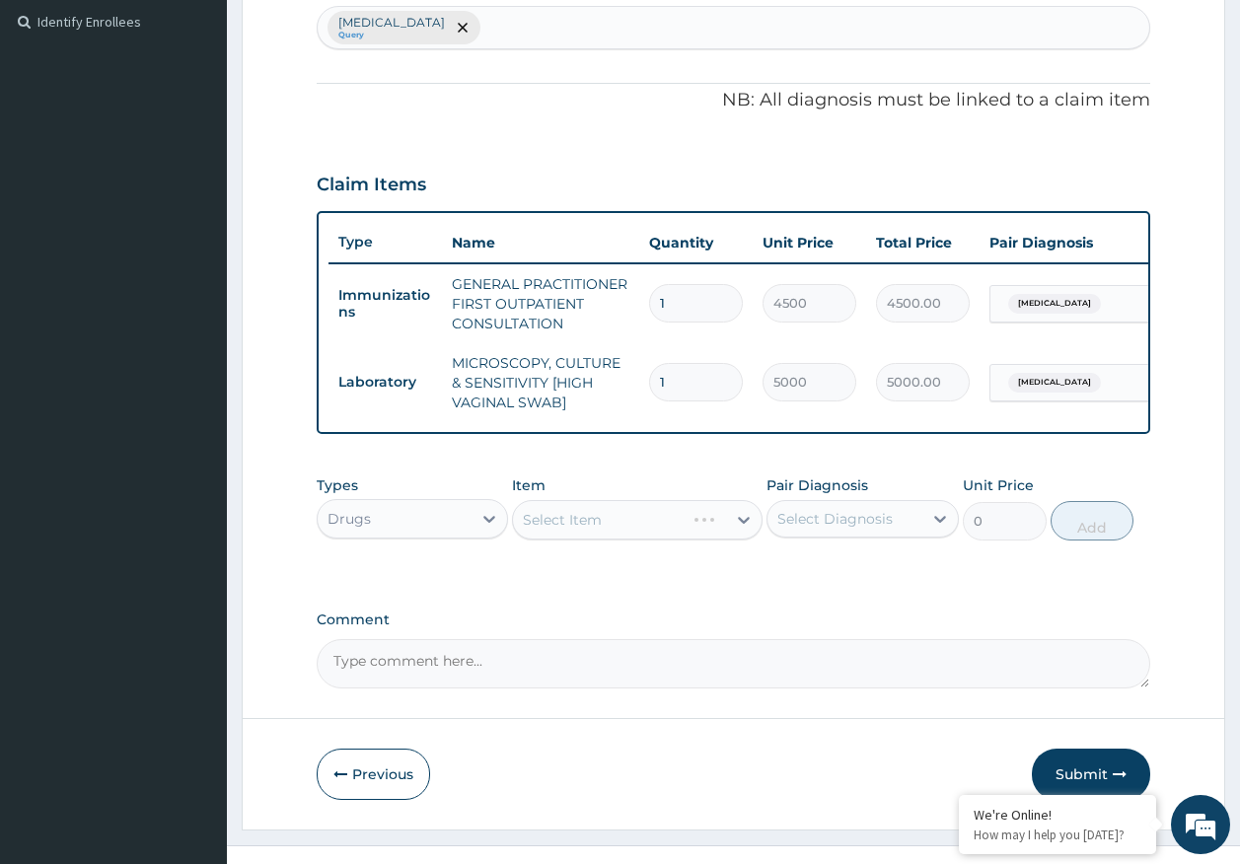
scroll to position [587, 0]
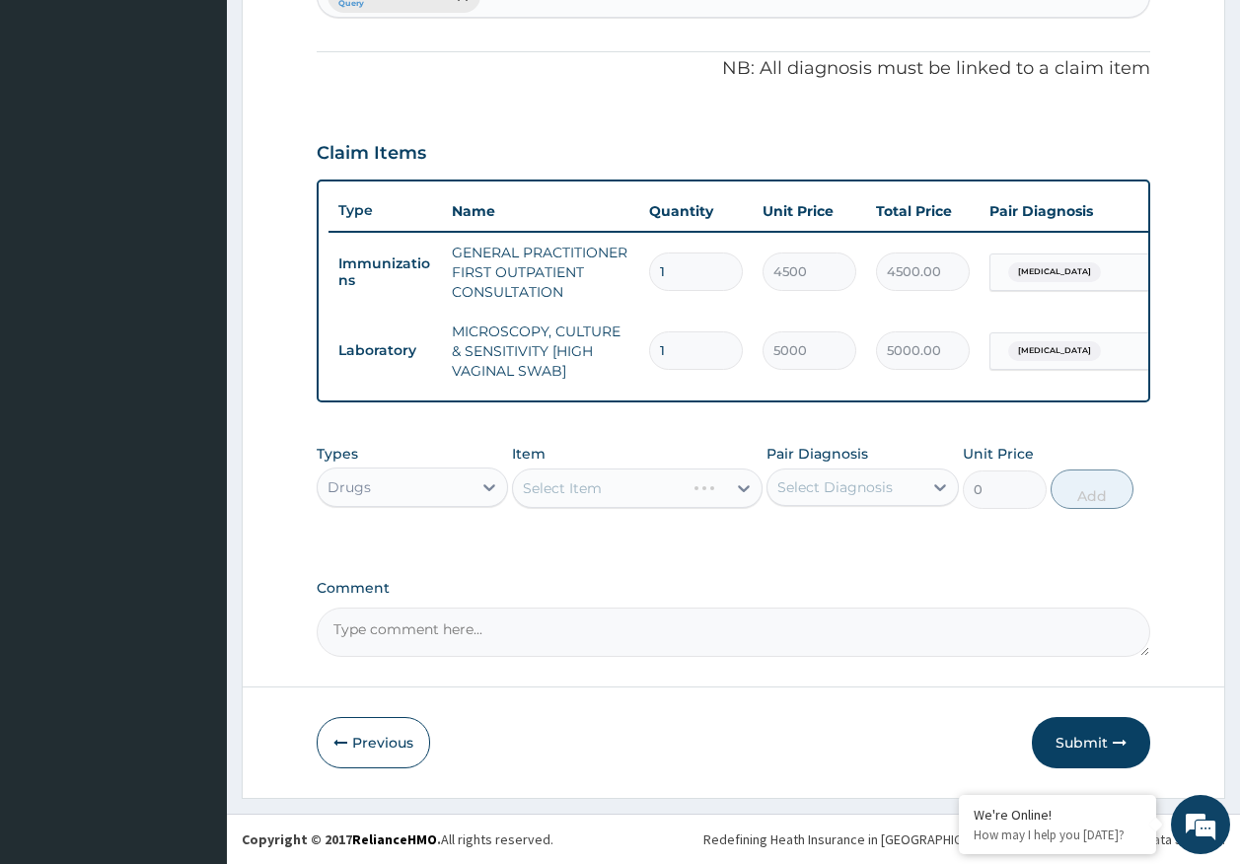
click at [497, 641] on textarea "Comment" at bounding box center [734, 632] width 835 height 49
paste textarea "PA/CA41D7 for test and pessaries"
type textarea "PA/CA41D7 for test and pessaries"
click at [857, 491] on div "Select Diagnosis" at bounding box center [834, 487] width 115 height 20
click at [837, 546] on label "Candidal vulvovaginitis" at bounding box center [860, 536] width 122 height 20
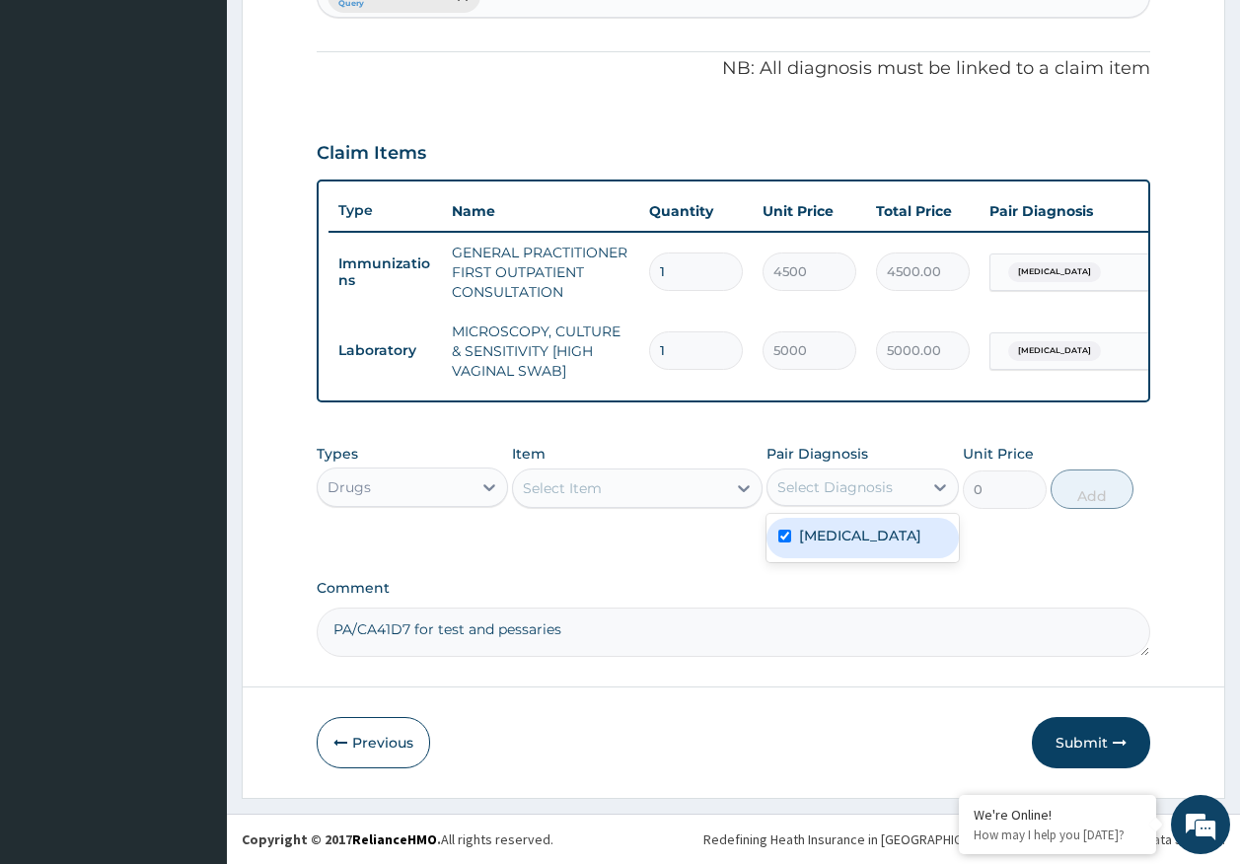
checkbox input "true"
click at [646, 492] on div "Select Item" at bounding box center [619, 489] width 213 height 32
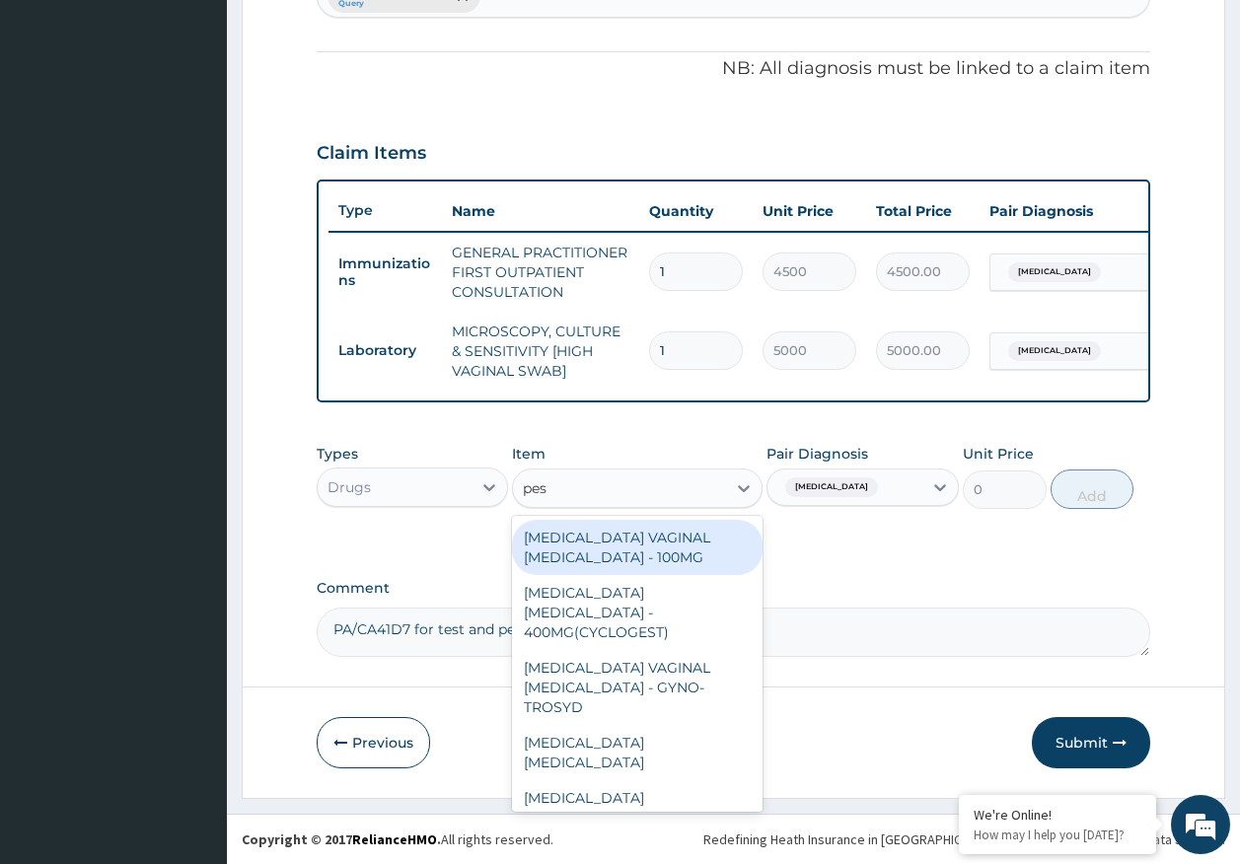
type input "pess"
drag, startPoint x: 666, startPoint y: 550, endPoint x: 1048, endPoint y: 533, distance: 382.2
click at [670, 548] on div "CLOTRIMAZOLE VAGINAL PESSARY - 100MG" at bounding box center [637, 547] width 251 height 55
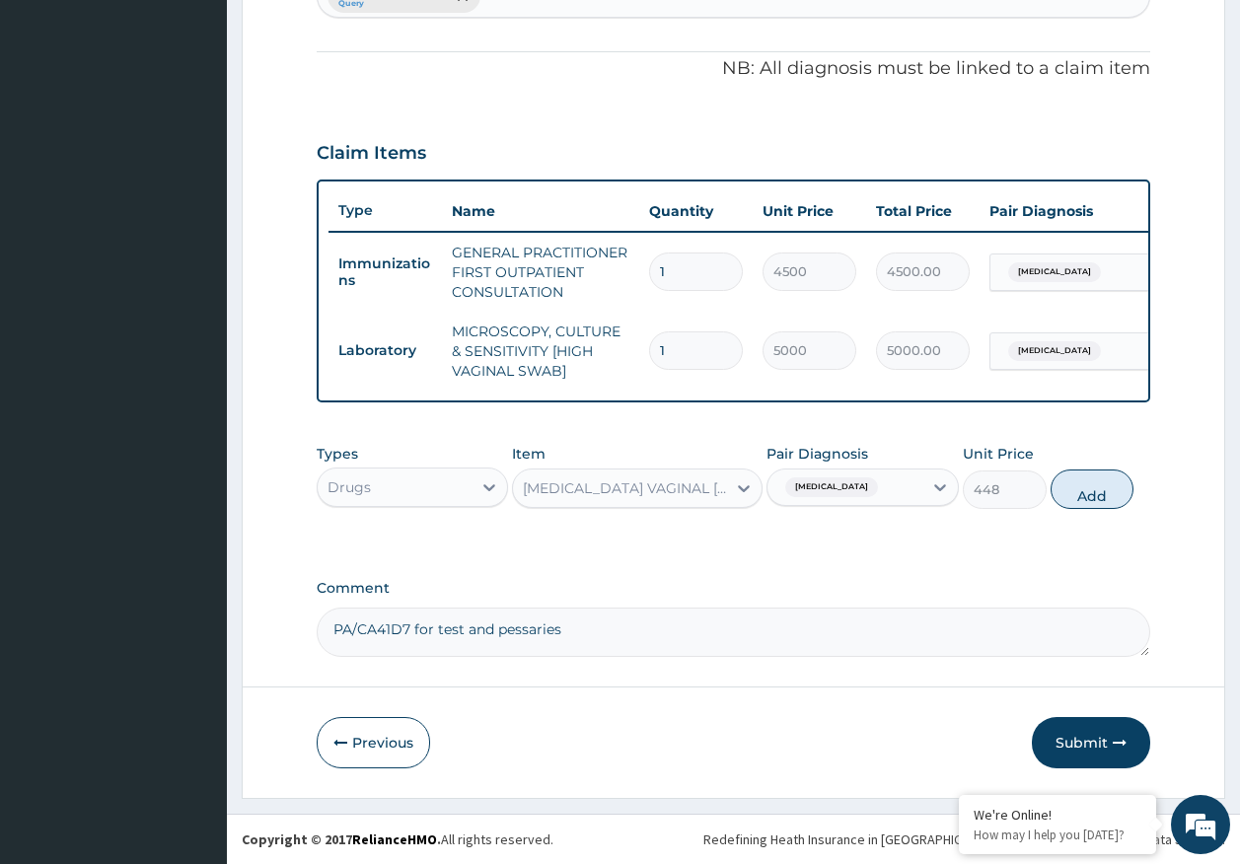
click at [1099, 489] on button "Add" at bounding box center [1093, 489] width 84 height 39
type input "0"
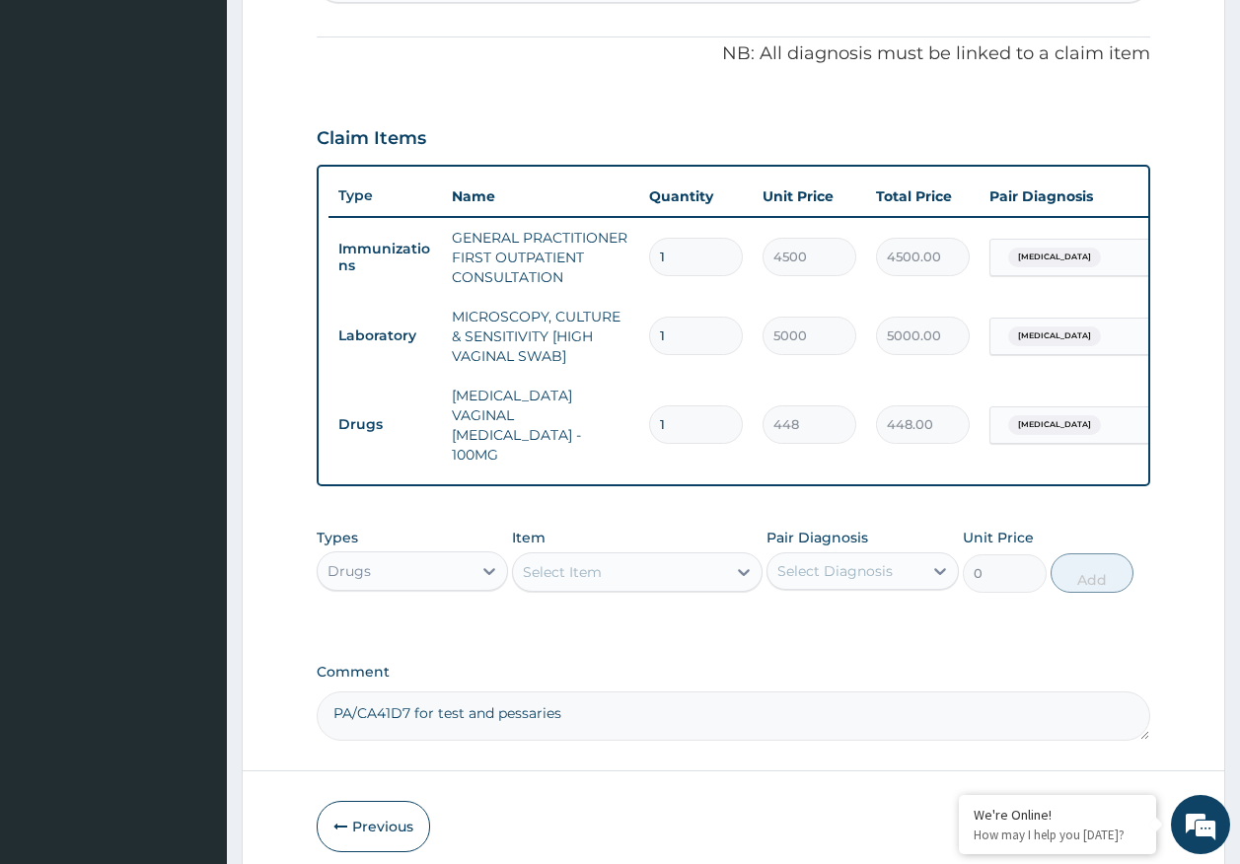
type input "0.00"
type input "6"
type input "2688.00"
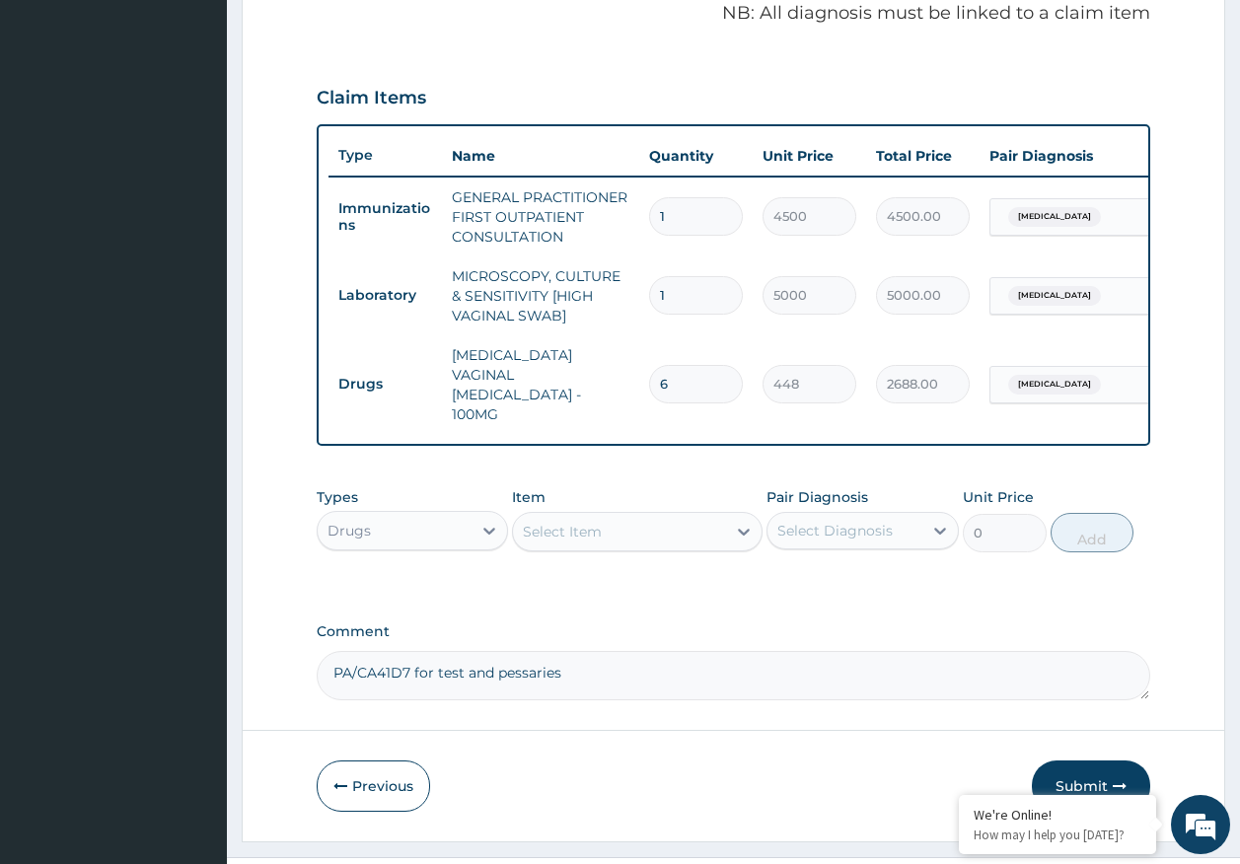
scroll to position [666, 0]
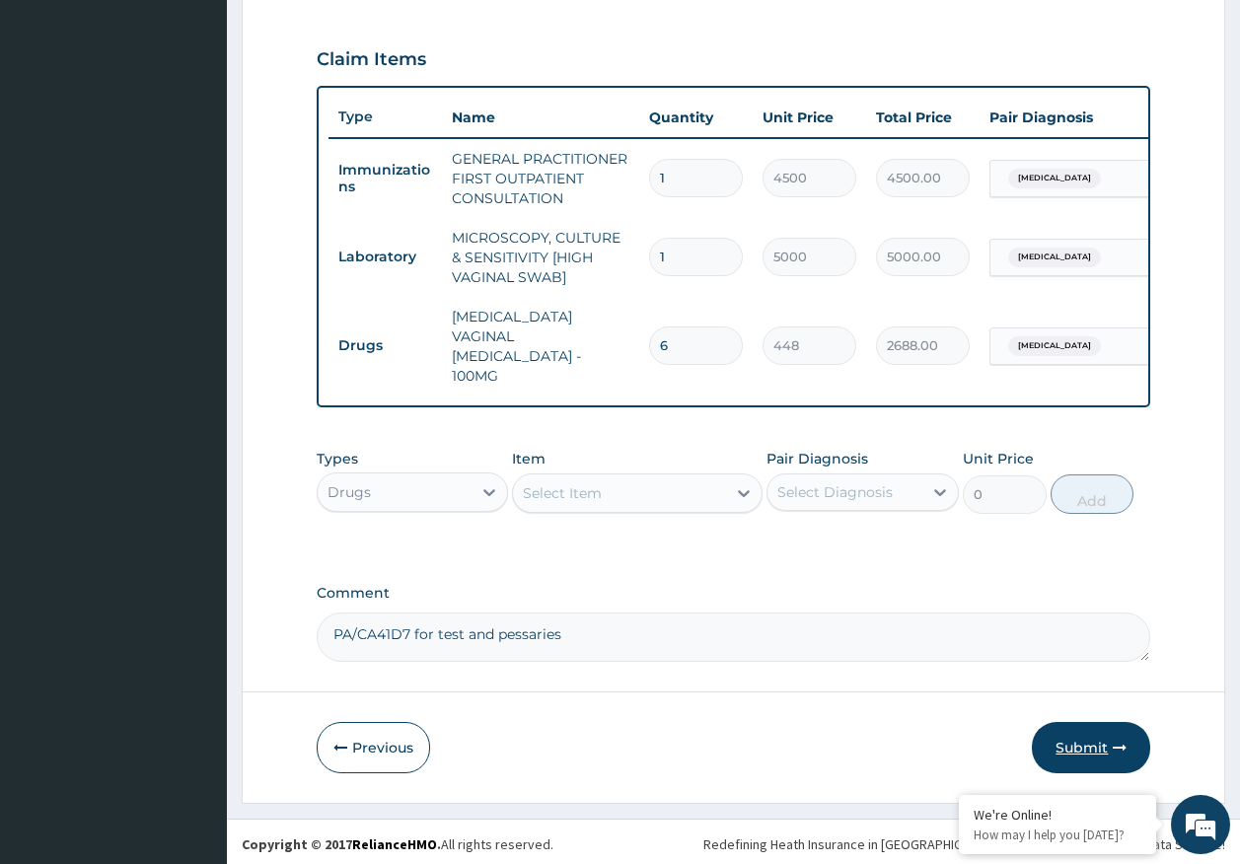
type input "6"
click at [1107, 754] on button "Submit" at bounding box center [1091, 747] width 118 height 51
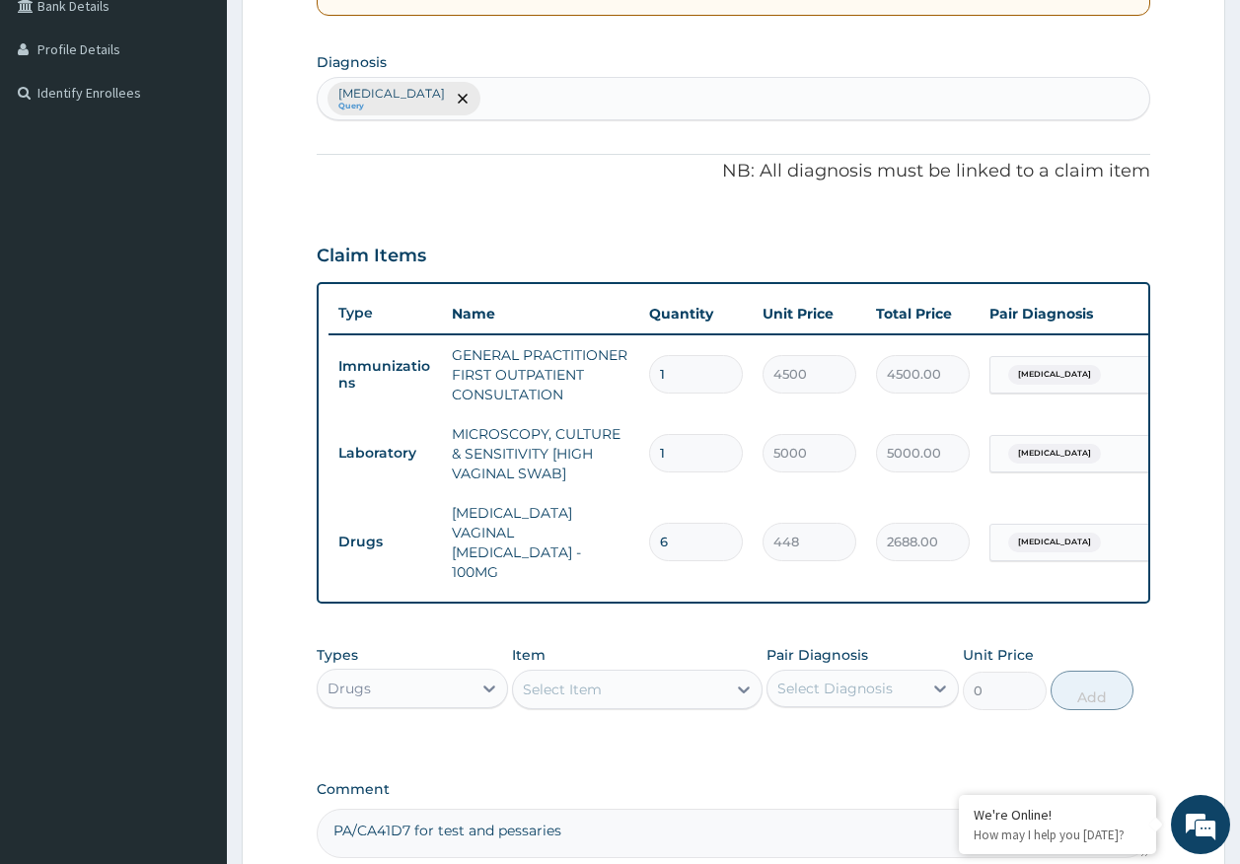
scroll to position [74, 0]
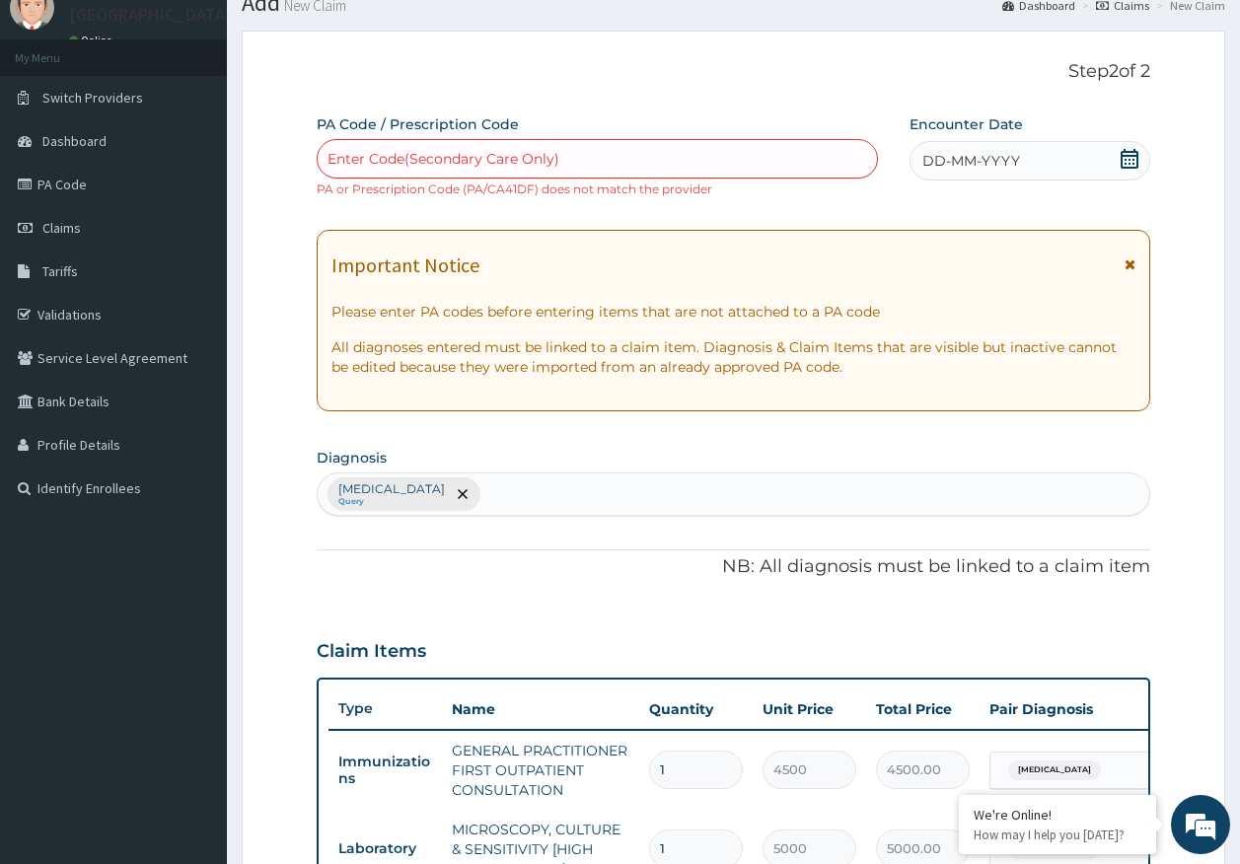
click at [1014, 158] on span "DD-MM-YYYY" at bounding box center [971, 161] width 98 height 20
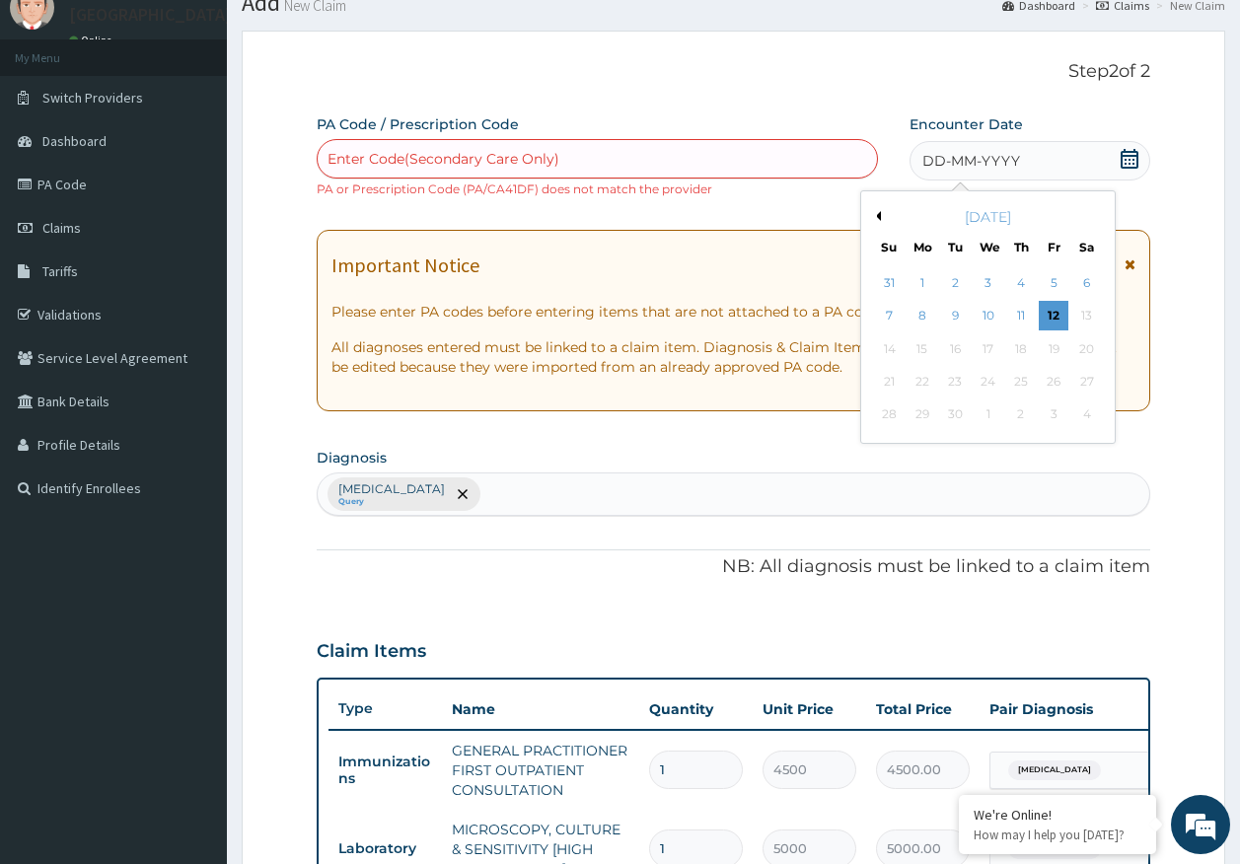
click at [1057, 320] on div "12" at bounding box center [1054, 317] width 30 height 30
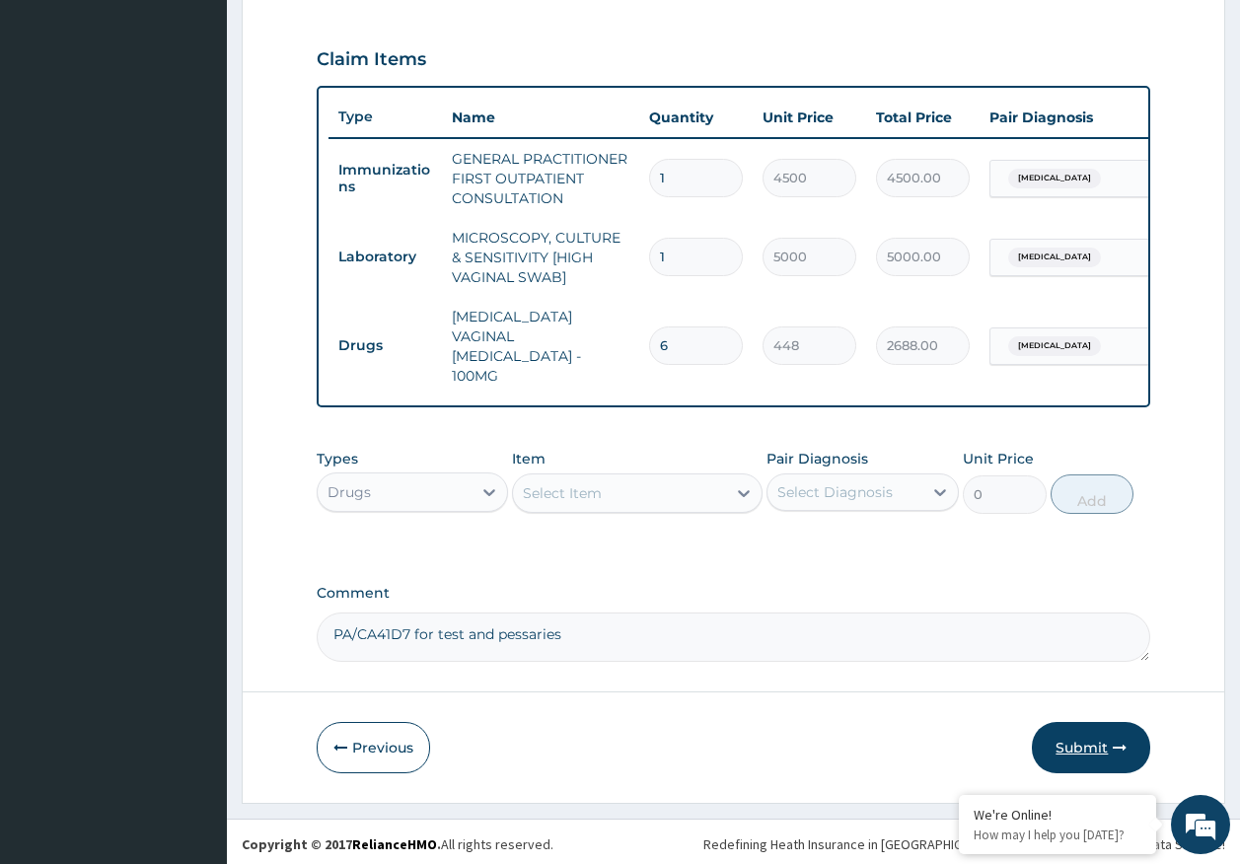
click at [1078, 730] on button "Submit" at bounding box center [1091, 747] width 118 height 51
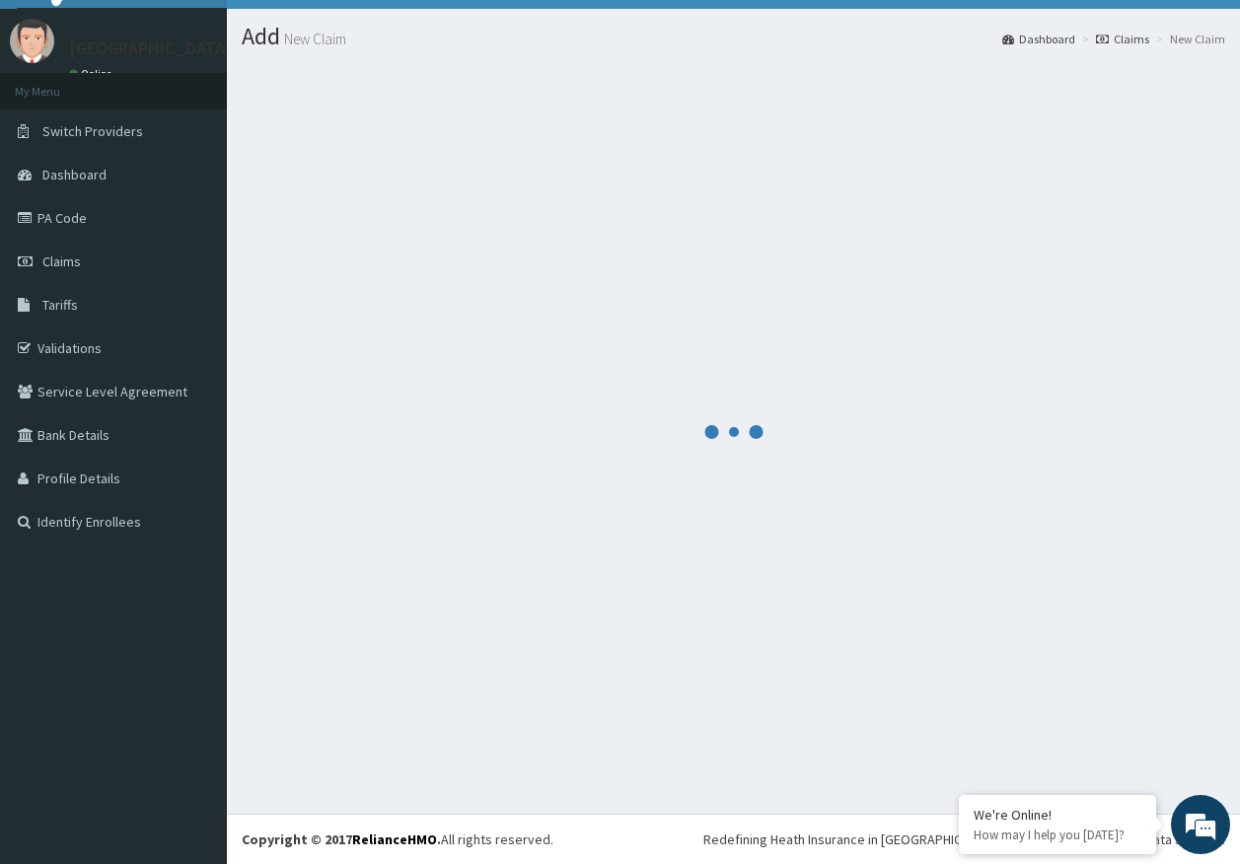
scroll to position [40, 0]
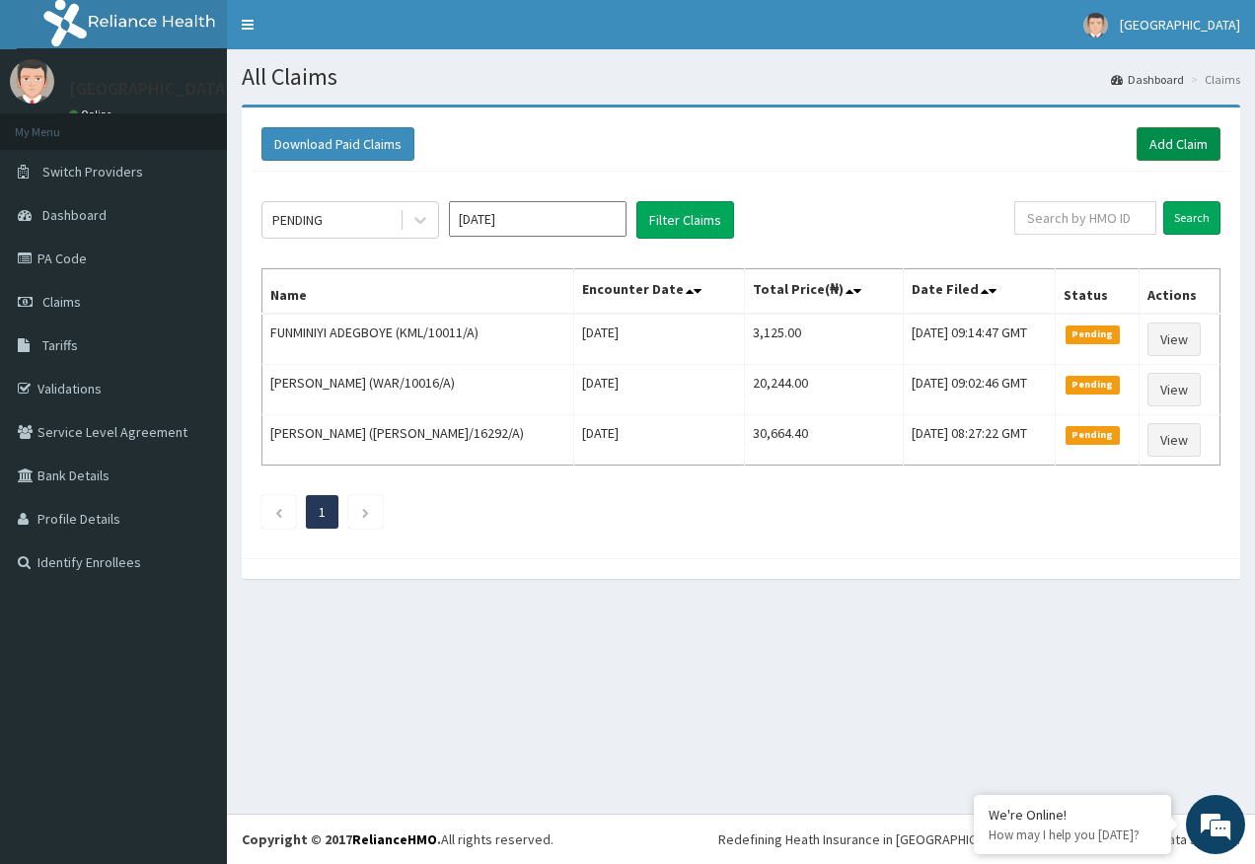
drag, startPoint x: 1187, startPoint y: 150, endPoint x: 1176, endPoint y: 140, distance: 14.7
click at [1186, 148] on link "Add Claim" at bounding box center [1178, 144] width 84 height 34
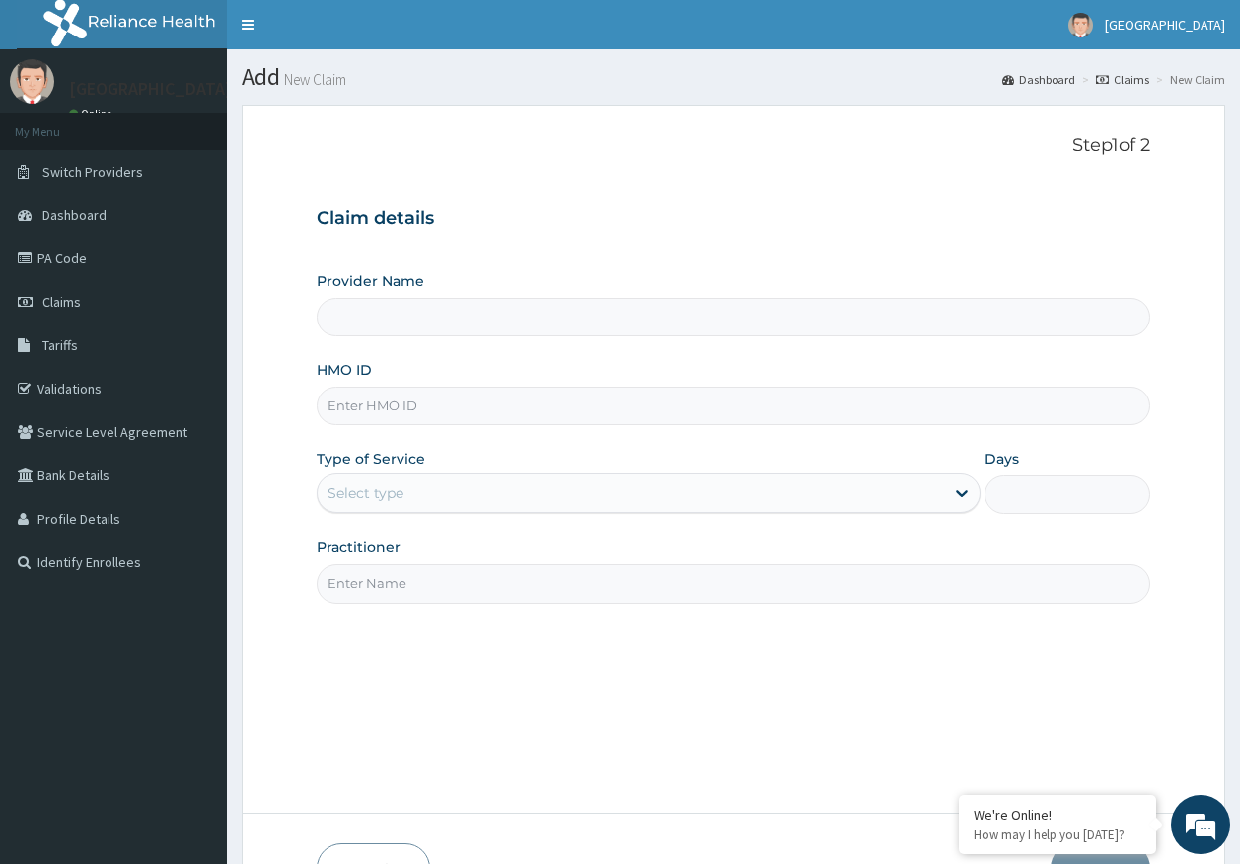
type input "[GEOGRAPHIC_DATA]"
click at [402, 406] on input "HMO ID" at bounding box center [734, 406] width 835 height 38
paste input "CLG/10068/A"
type input "CLG/10068/A"
click at [391, 505] on div "Select type" at bounding box center [631, 493] width 626 height 32
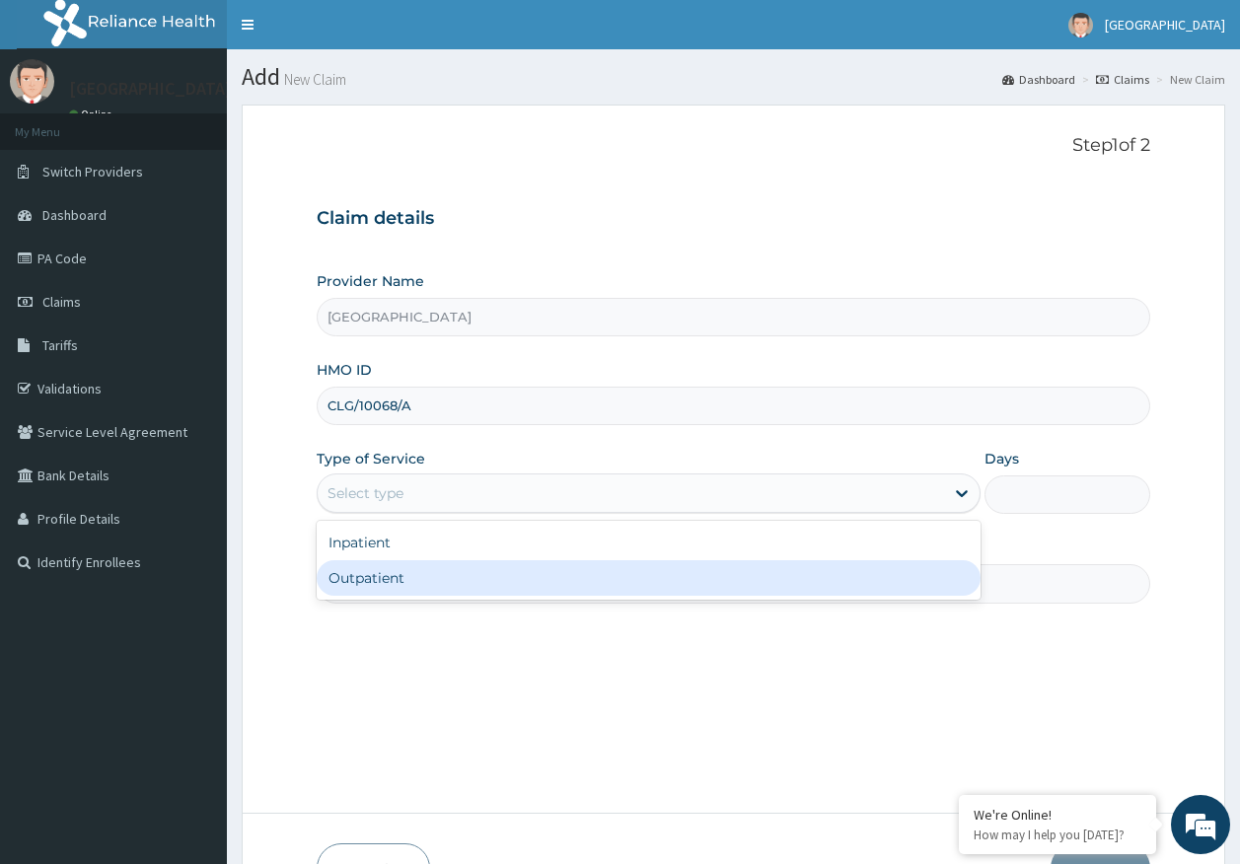
click at [382, 594] on div "Outpatient" at bounding box center [649, 578] width 664 height 36
type input "1"
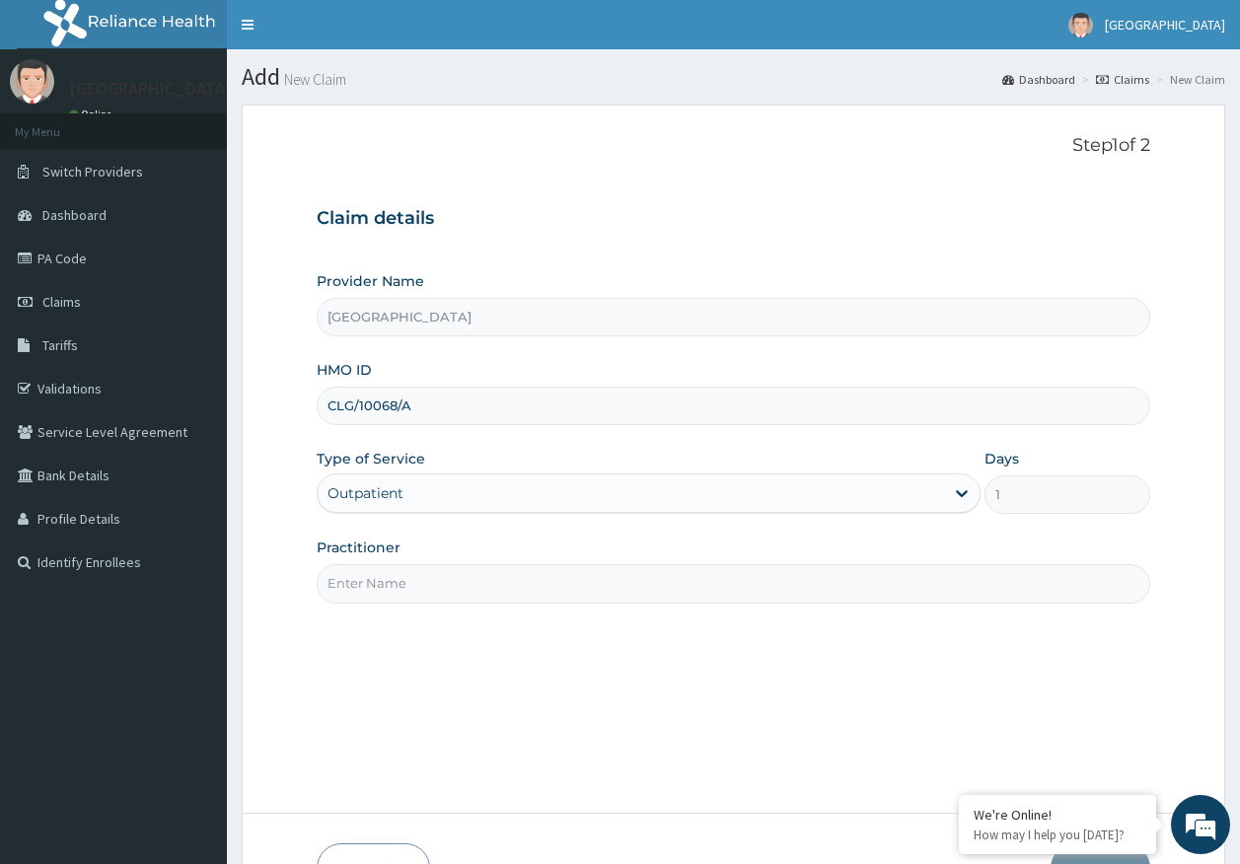
click at [396, 587] on input "Practitioner" at bounding box center [734, 583] width 835 height 38
type input "[PERSON_NAME]"
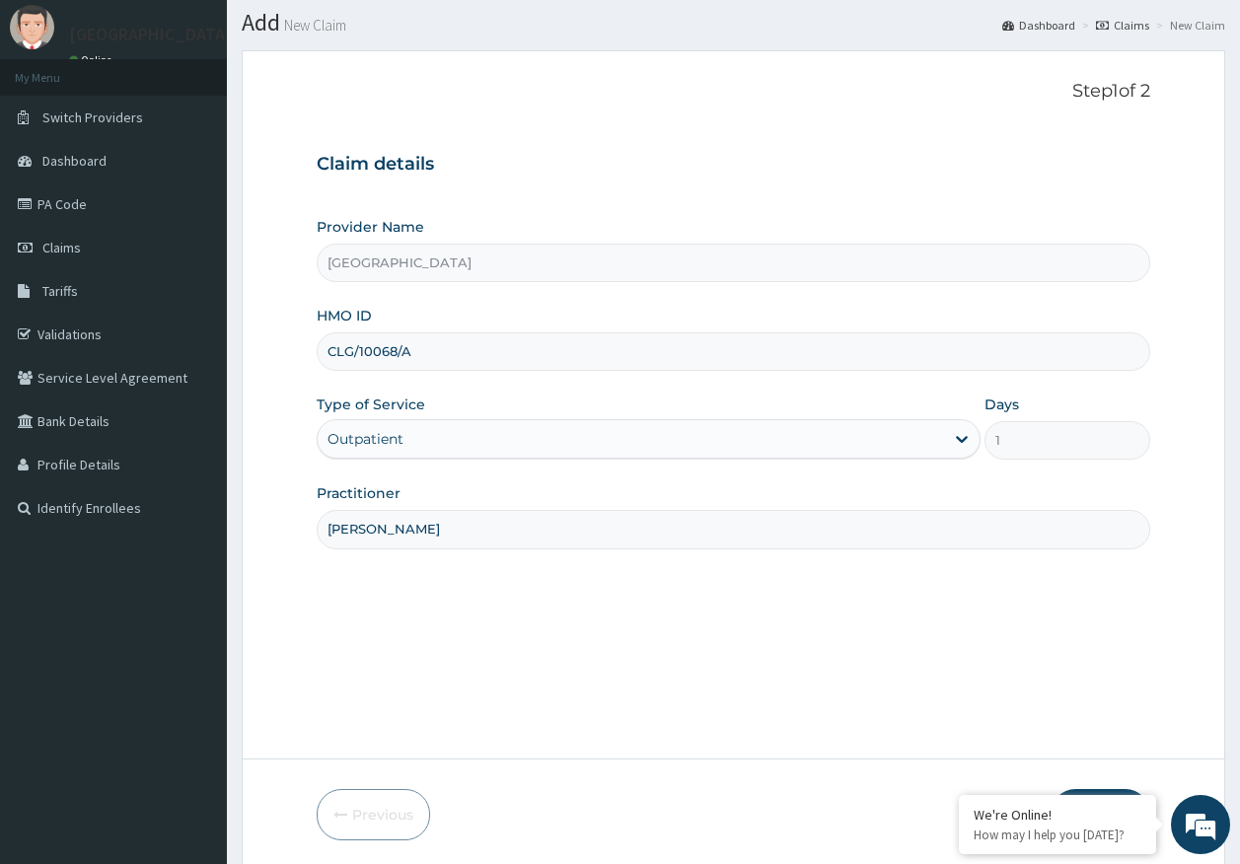
scroll to position [126, 0]
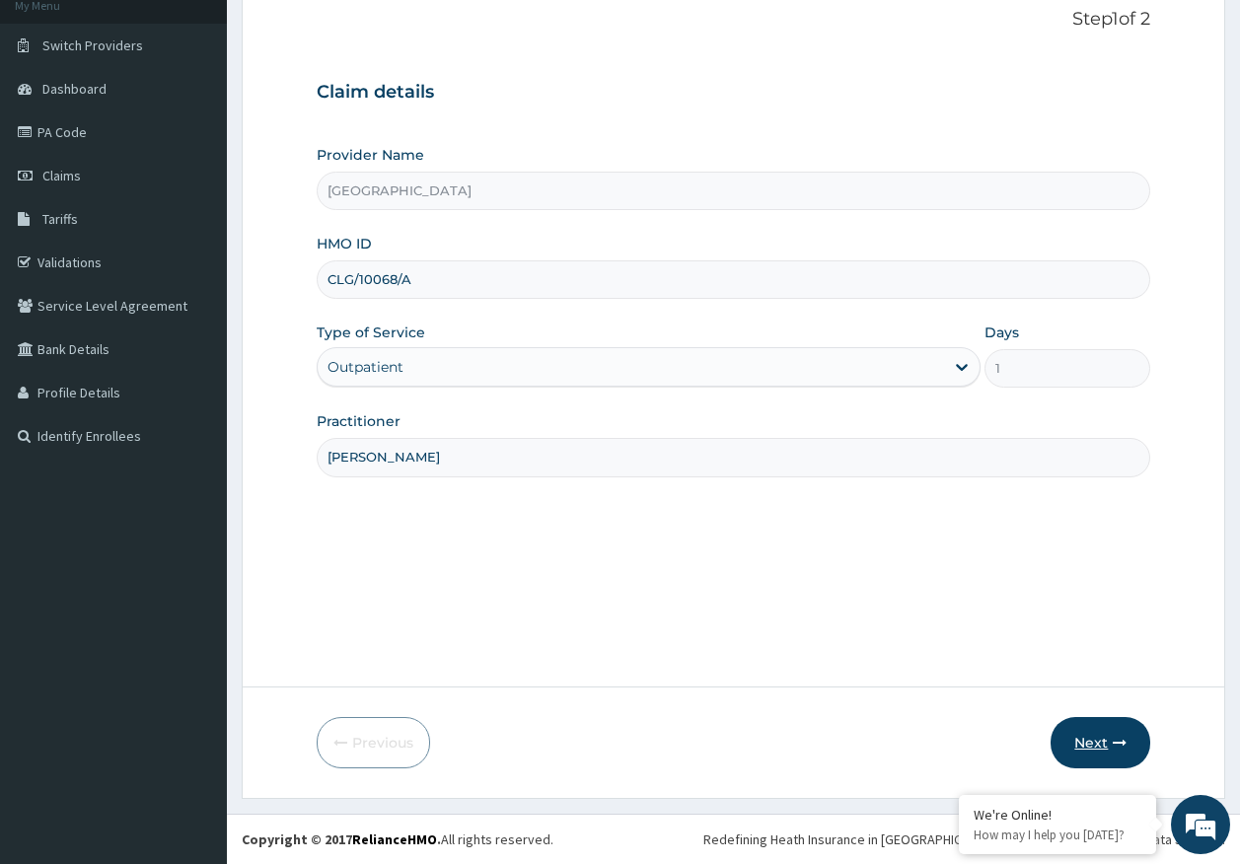
click at [1114, 734] on button "Next" at bounding box center [1101, 742] width 100 height 51
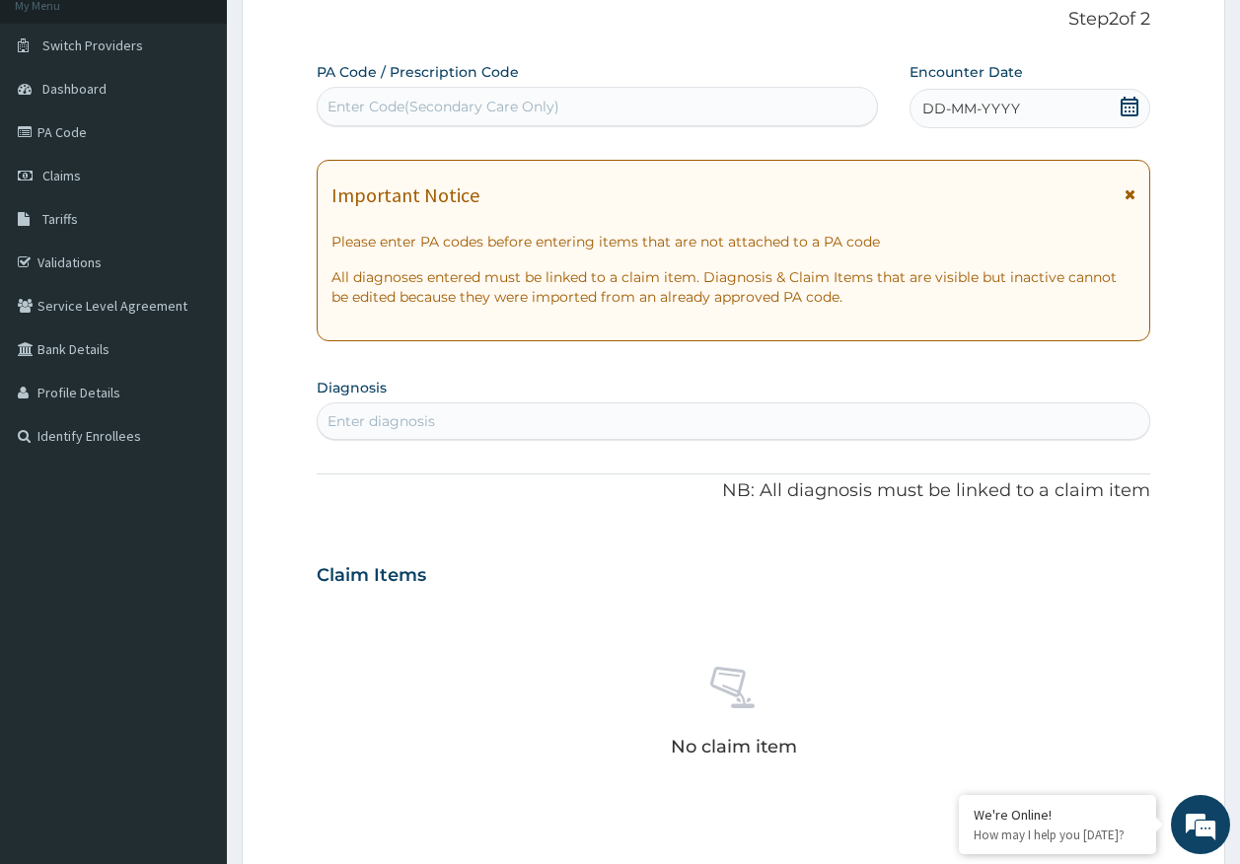
drag, startPoint x: 959, startPoint y: 103, endPoint x: 983, endPoint y: 128, distance: 34.9
click at [961, 103] on span "DD-MM-YYYY" at bounding box center [971, 109] width 98 height 20
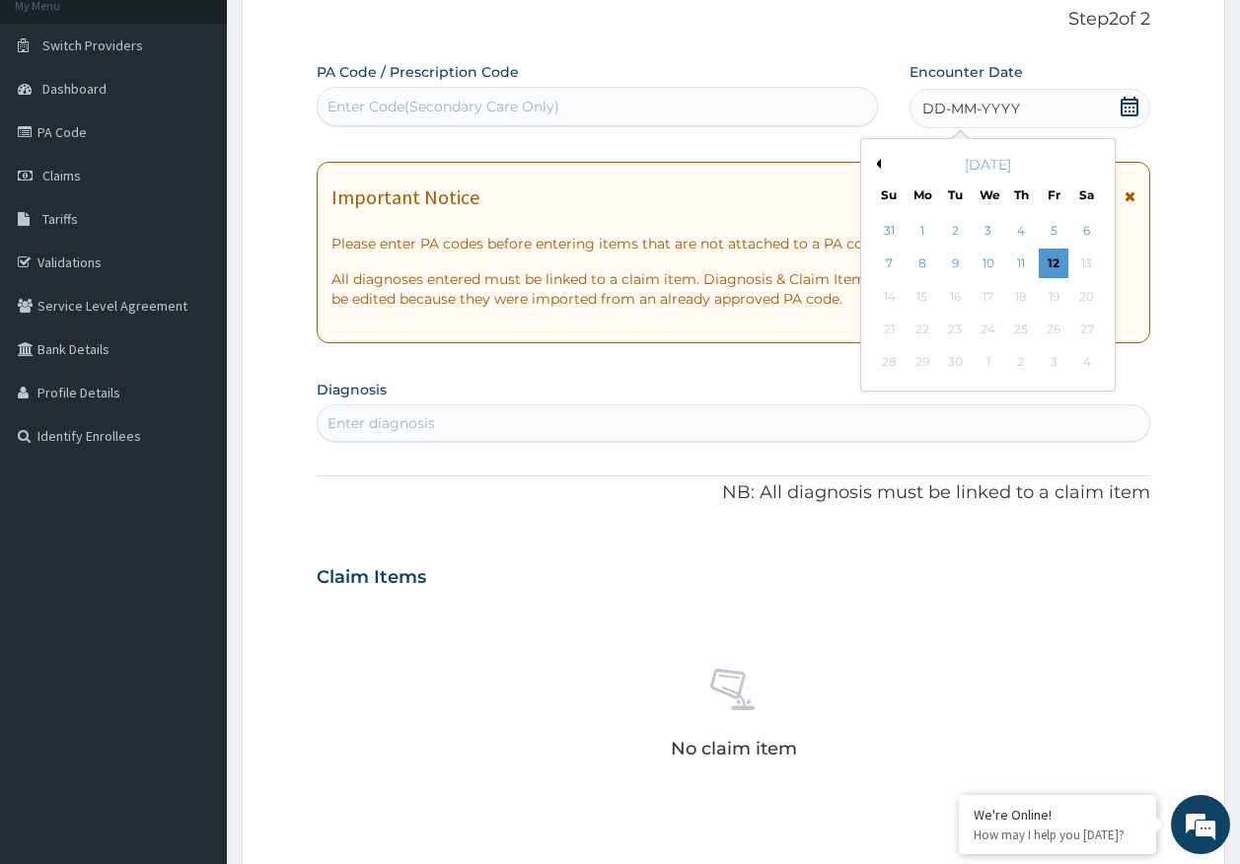
drag, startPoint x: 1022, startPoint y: 268, endPoint x: 663, endPoint y: 385, distance: 377.5
click at [1021, 268] on div "11" at bounding box center [1021, 265] width 30 height 30
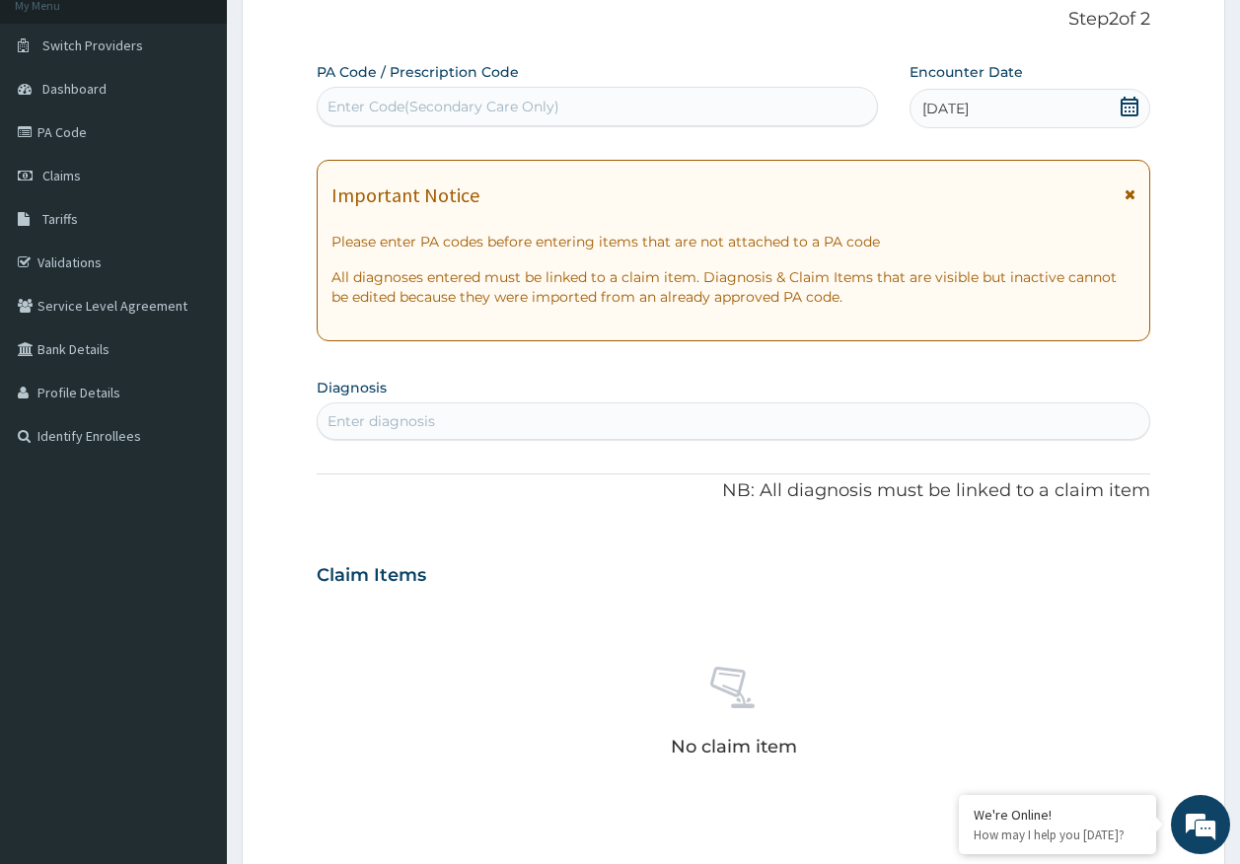
click at [608, 423] on div "Enter diagnosis" at bounding box center [734, 421] width 833 height 32
type input "p"
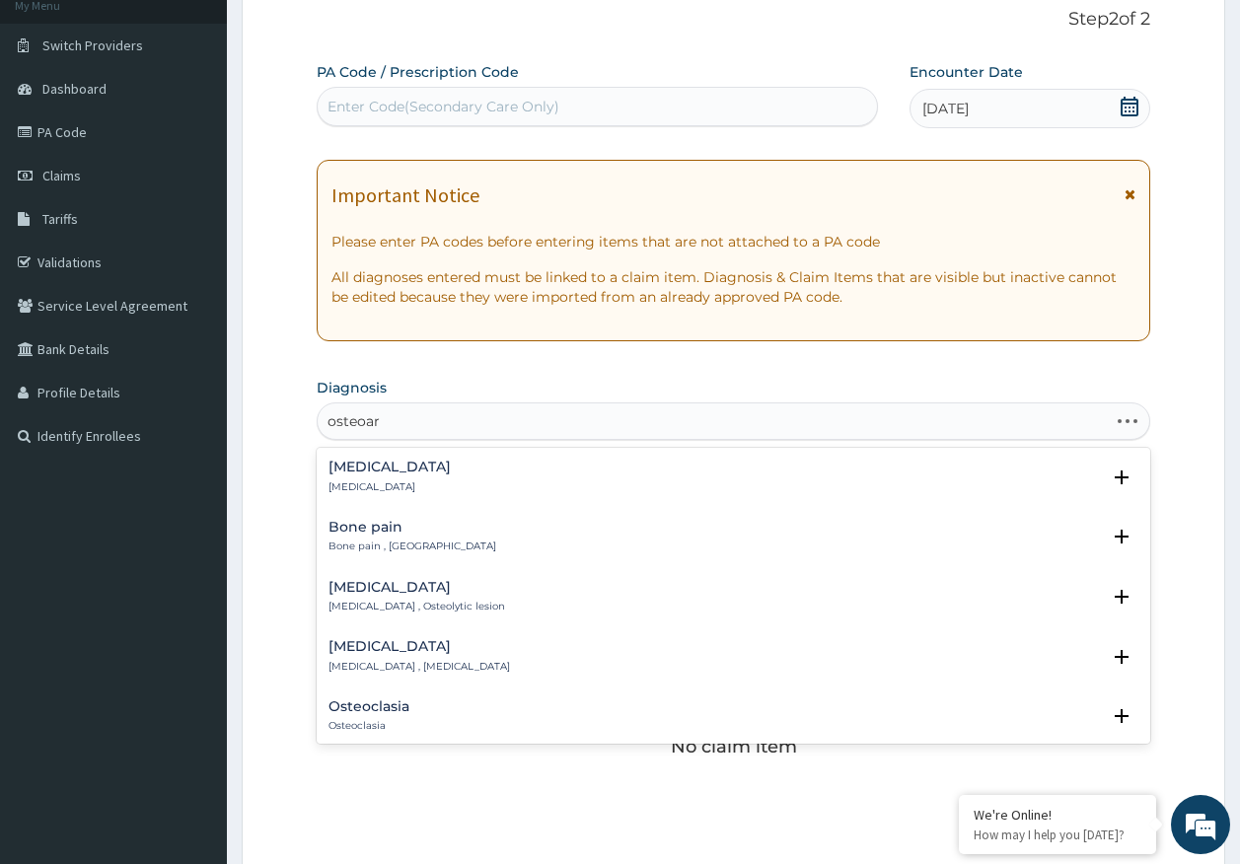
type input "osteoart"
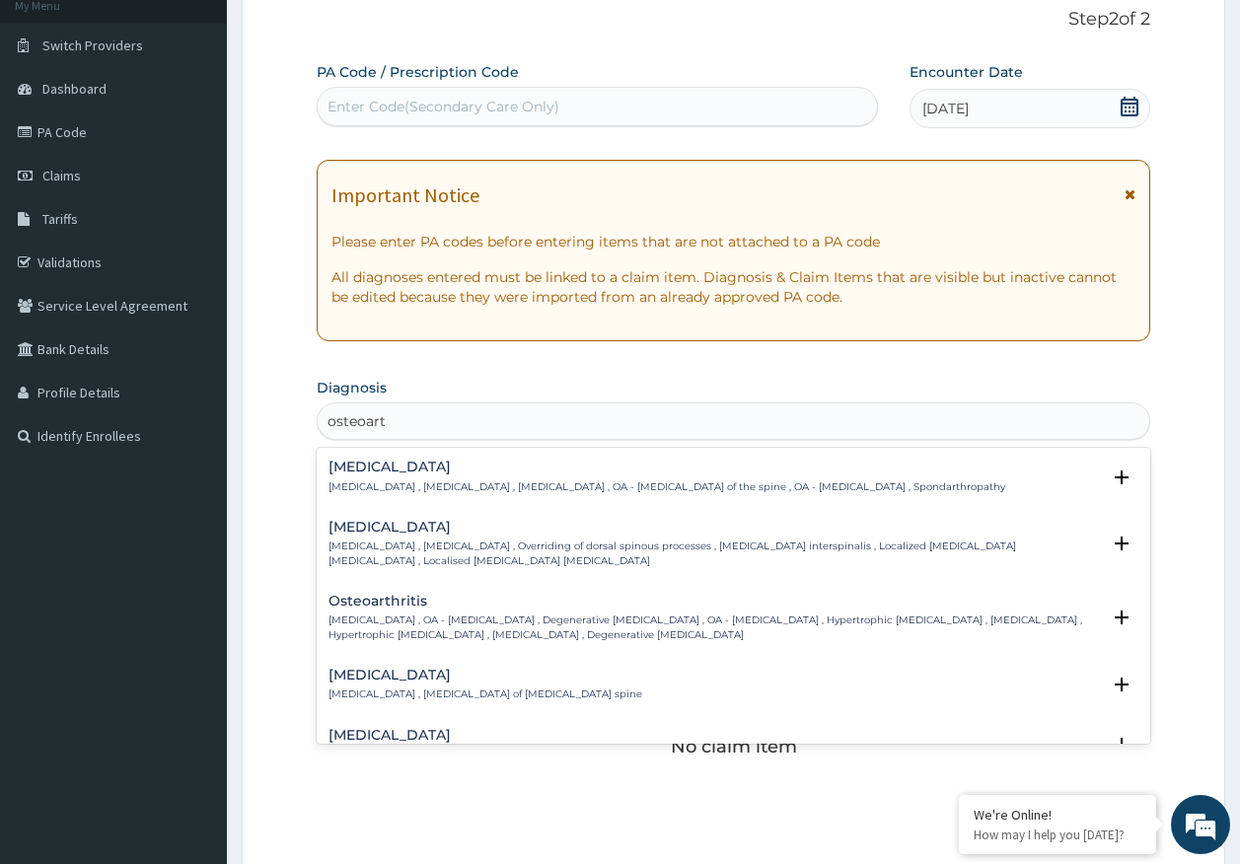
click at [398, 615] on p "Osteoarthritis , OA - Osteoarthritis , Degenerative arthritis , OA - Osteoarthr…" at bounding box center [715, 628] width 772 height 29
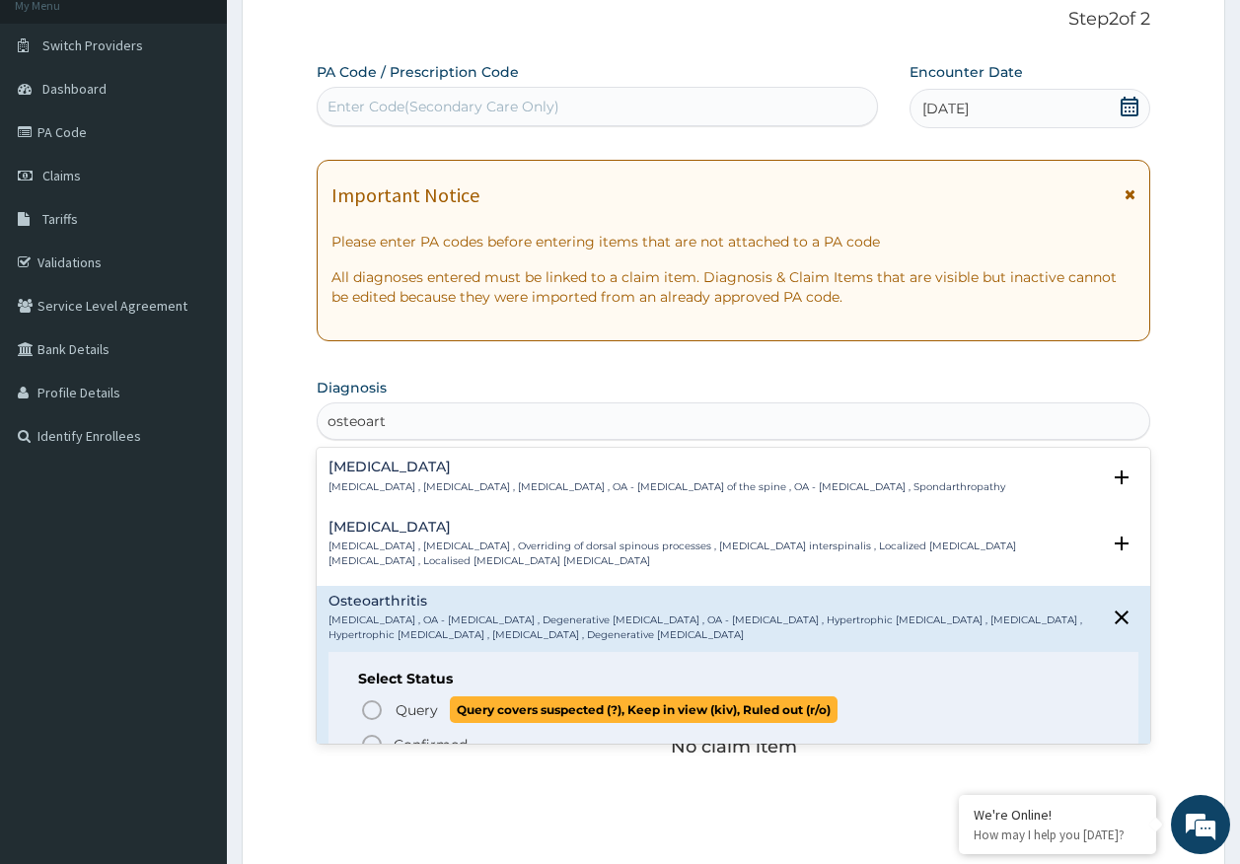
drag, startPoint x: 427, startPoint y: 709, endPoint x: 459, endPoint y: 624, distance: 90.5
click at [428, 705] on span "Query" at bounding box center [417, 710] width 42 height 20
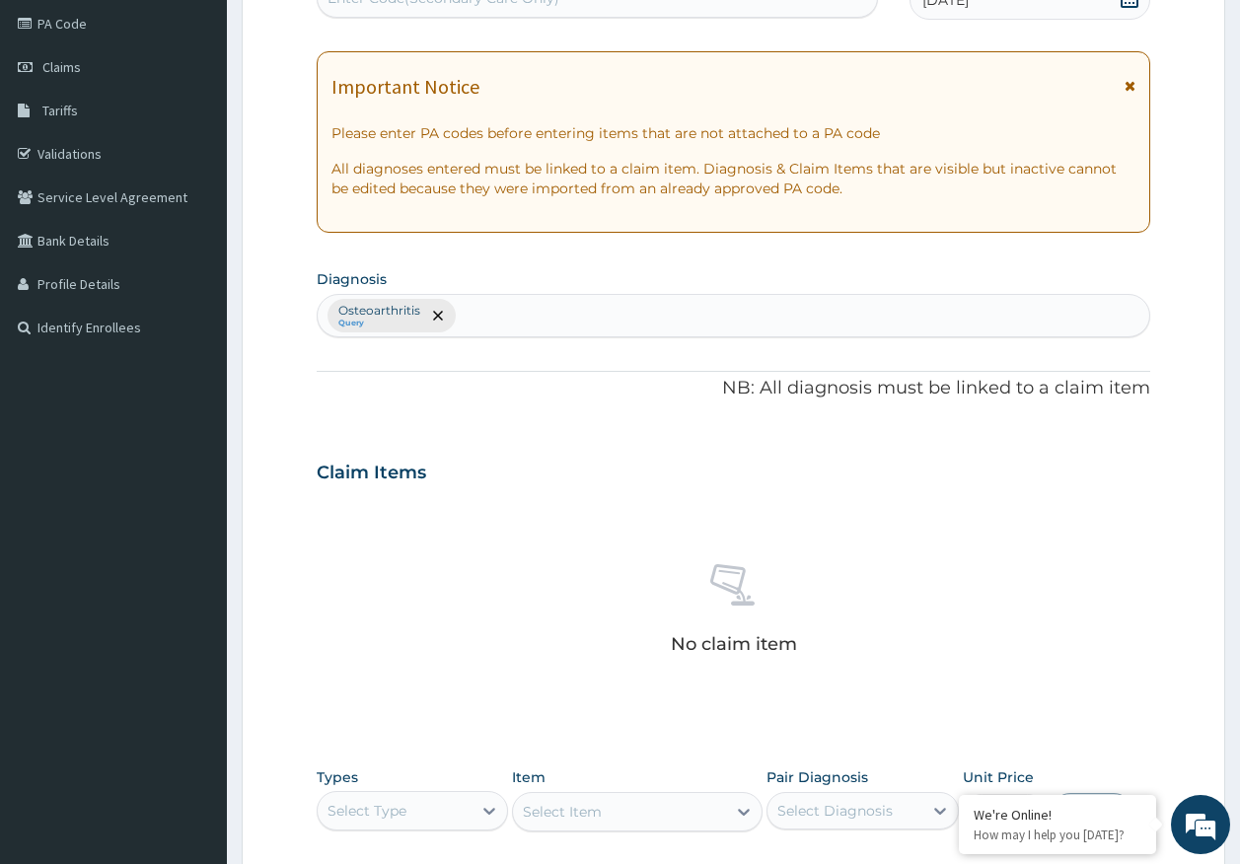
scroll to position [558, 0]
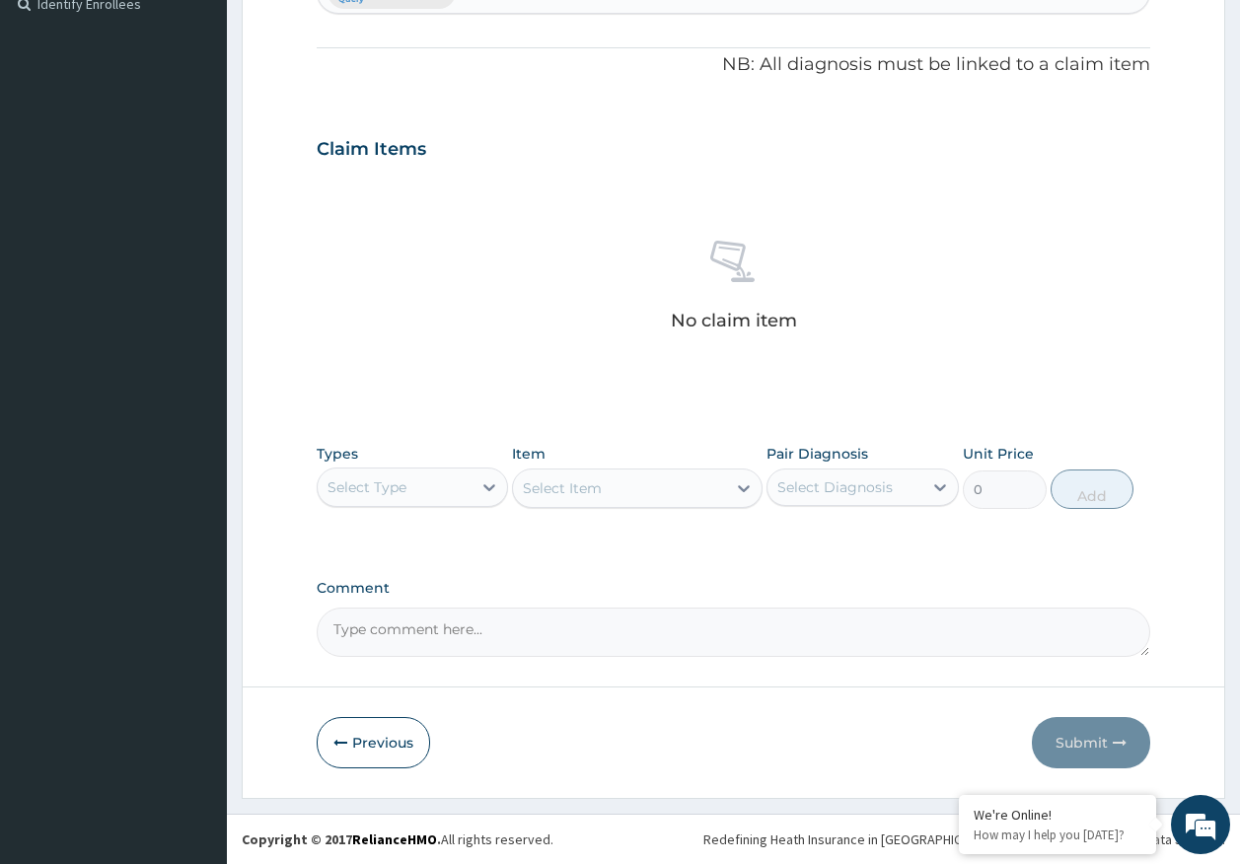
click at [361, 470] on div "Select Type" at bounding box center [413, 487] width 192 height 39
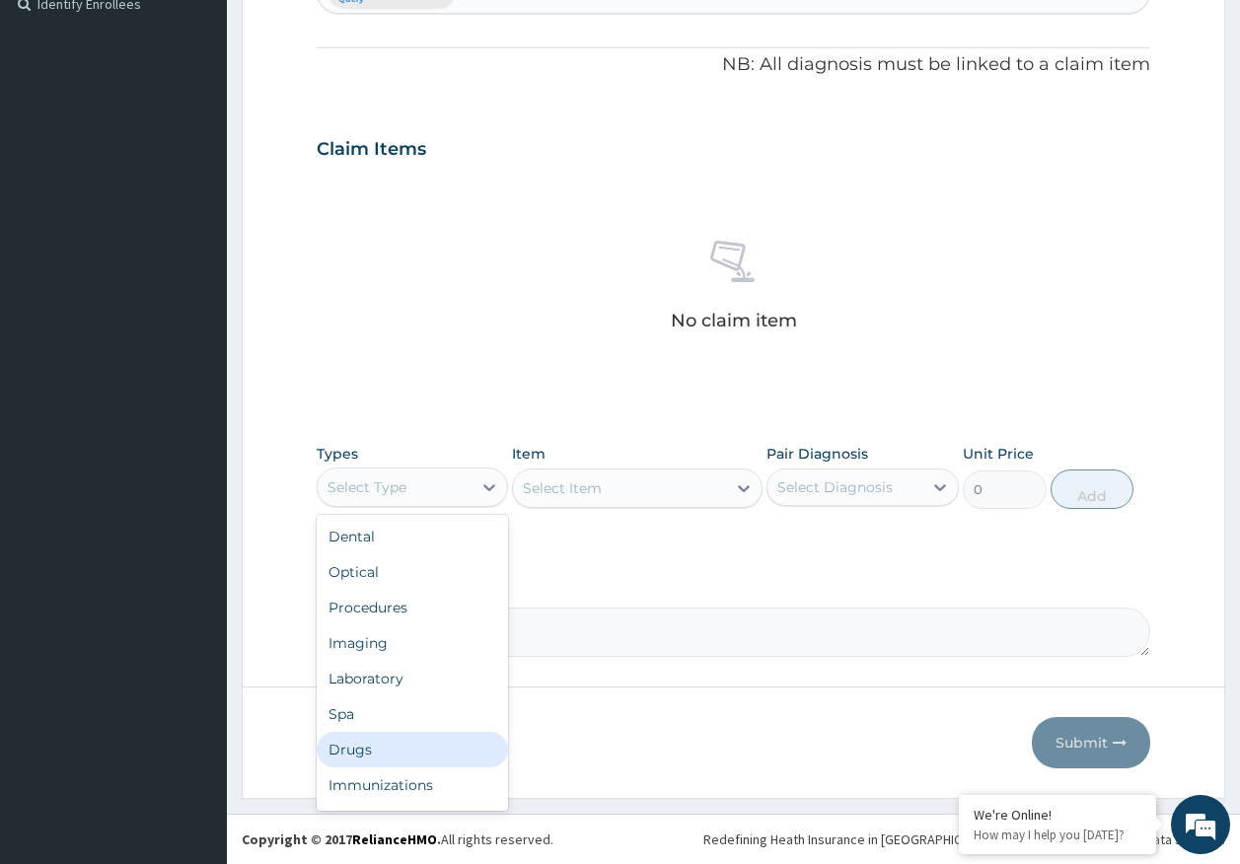
drag, startPoint x: 369, startPoint y: 752, endPoint x: 471, endPoint y: 637, distance: 153.0
click at [369, 750] on div "Drugs" at bounding box center [413, 750] width 192 height 36
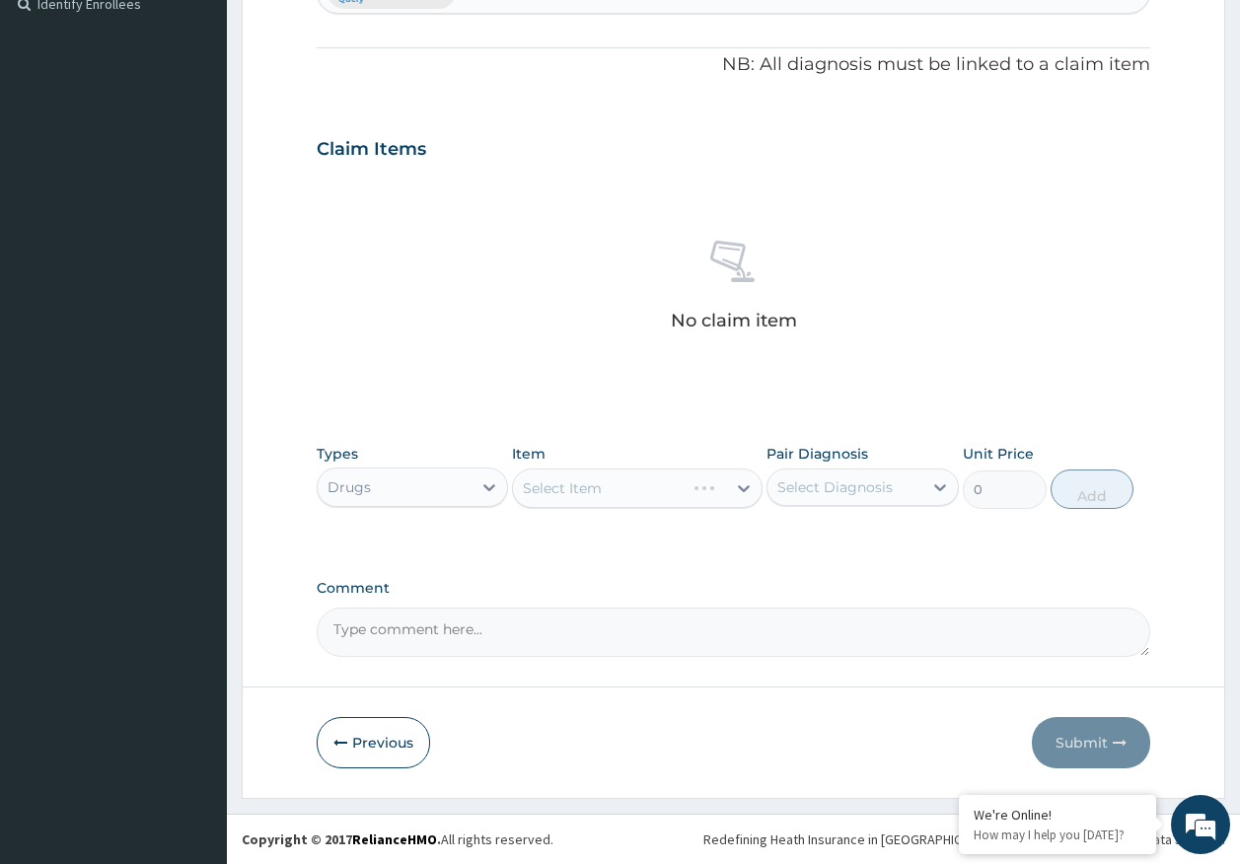
drag, startPoint x: 903, startPoint y: 485, endPoint x: 887, endPoint y: 502, distance: 23.0
click at [901, 486] on div "Select Diagnosis" at bounding box center [844, 488] width 155 height 32
click at [852, 545] on label "Osteoarthritis" at bounding box center [848, 536] width 99 height 20
checkbox input "true"
click at [621, 470] on div "Select Item" at bounding box center [637, 488] width 251 height 39
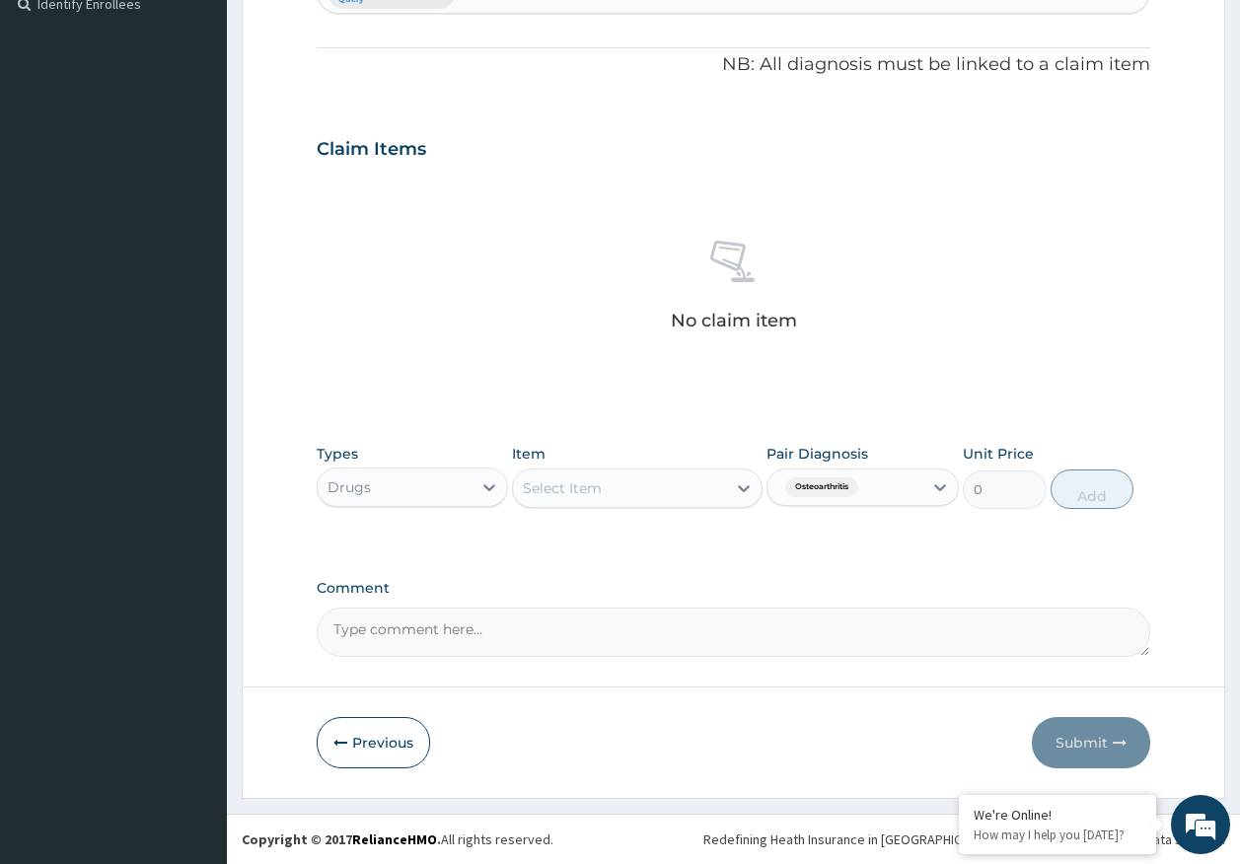
click at [652, 490] on div "Select Item" at bounding box center [619, 489] width 213 height 32
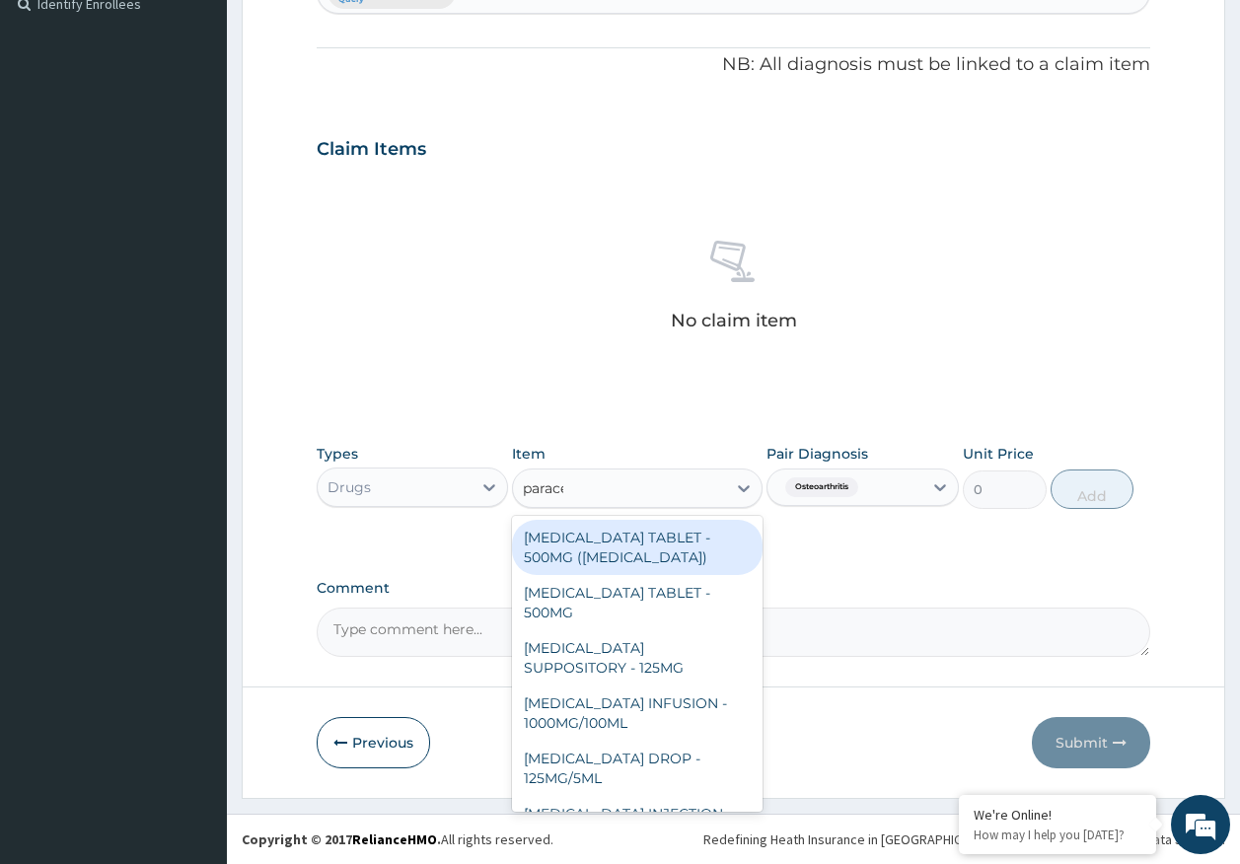
type input "paracet"
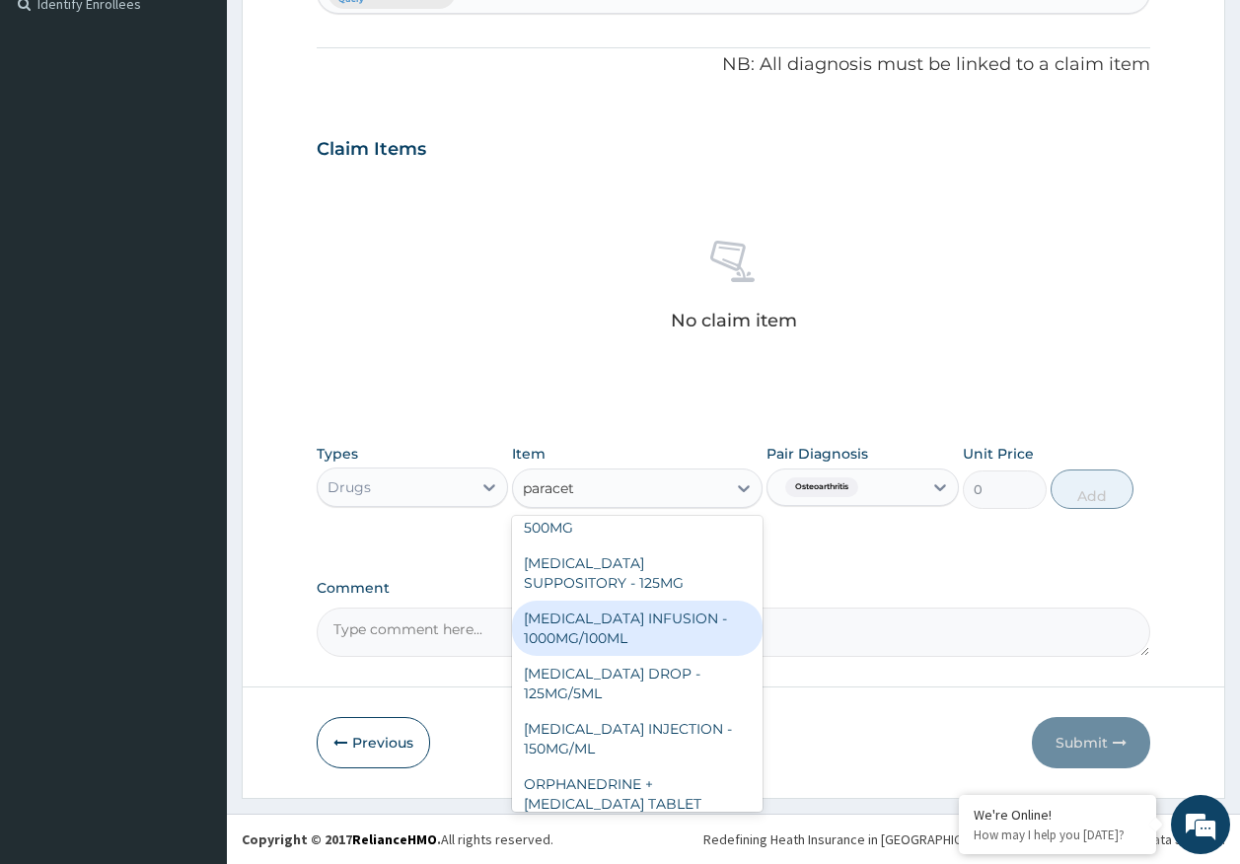
scroll to position [197, 0]
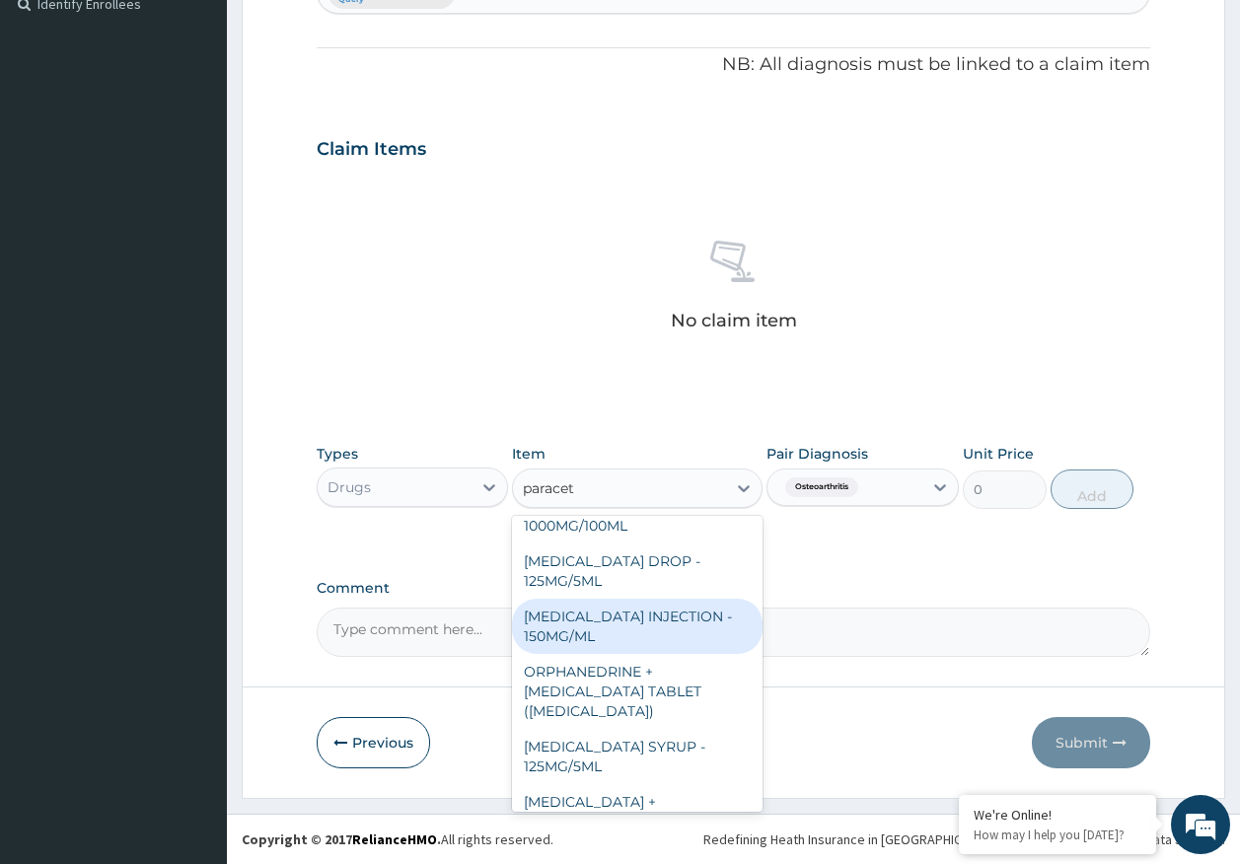
drag, startPoint x: 592, startPoint y: 632, endPoint x: 925, endPoint y: 510, distance: 355.2
click at [598, 626] on div "[MEDICAL_DATA] INJECTION - 150MG/ML" at bounding box center [637, 626] width 251 height 55
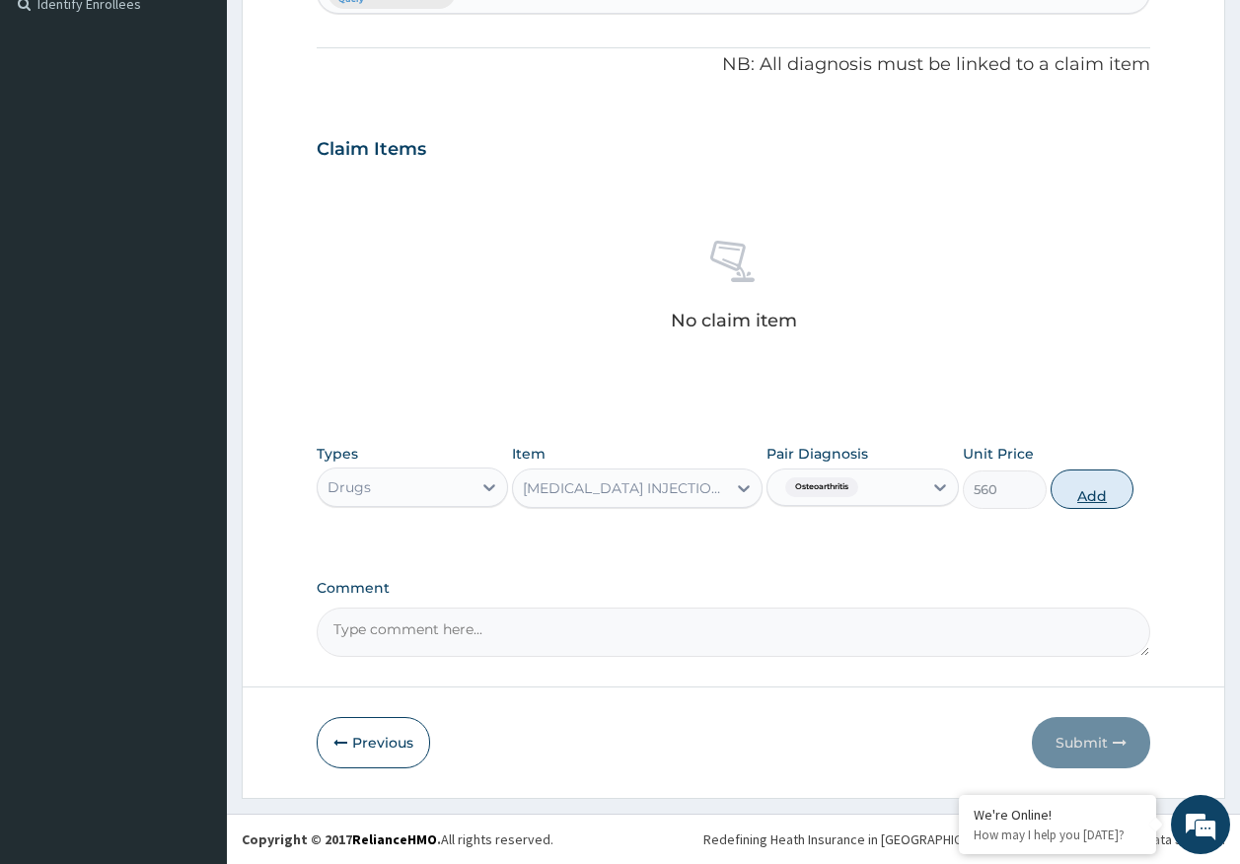
drag, startPoint x: 1078, startPoint y: 491, endPoint x: 1065, endPoint y: 487, distance: 13.4
click at [1065, 487] on button "Add" at bounding box center [1093, 489] width 84 height 39
type input "0"
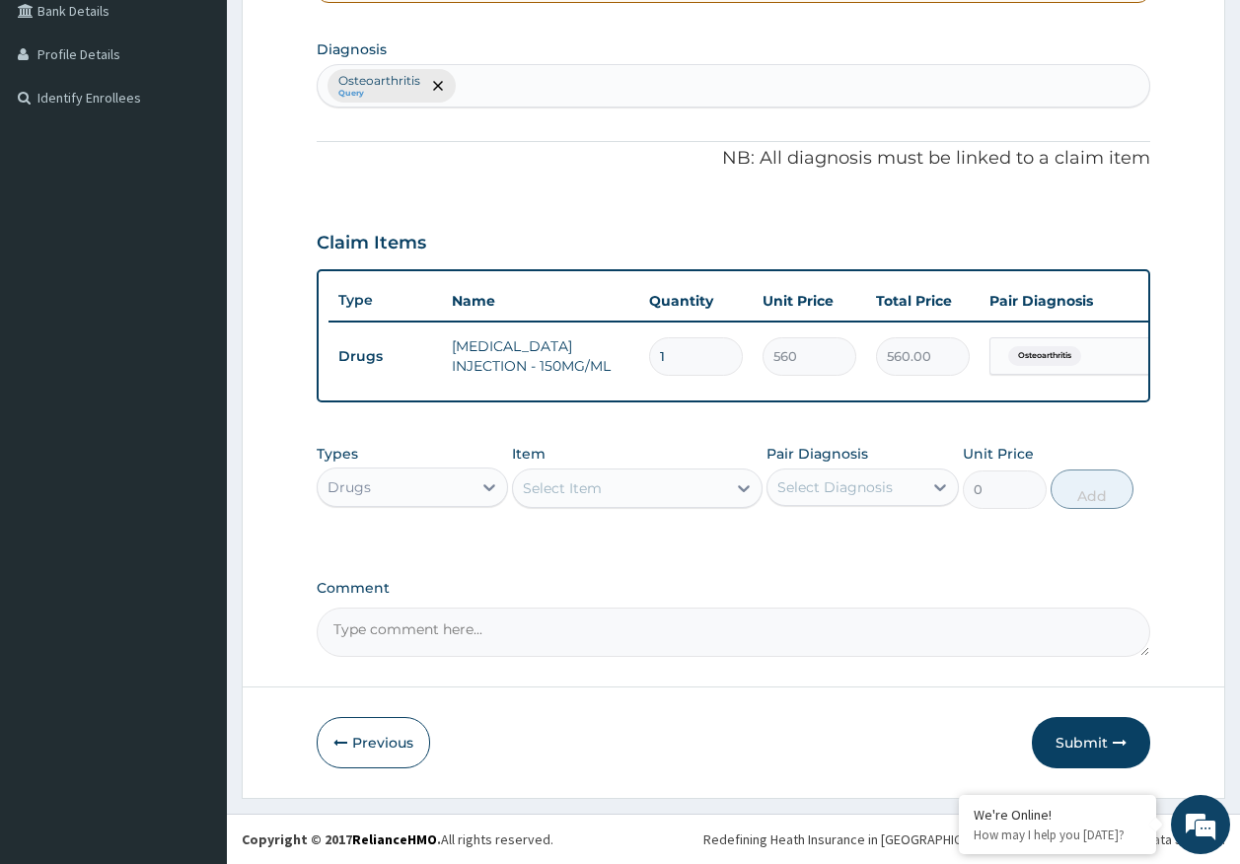
scroll to position [479, 0]
click at [637, 491] on div "Select Item" at bounding box center [619, 489] width 213 height 32
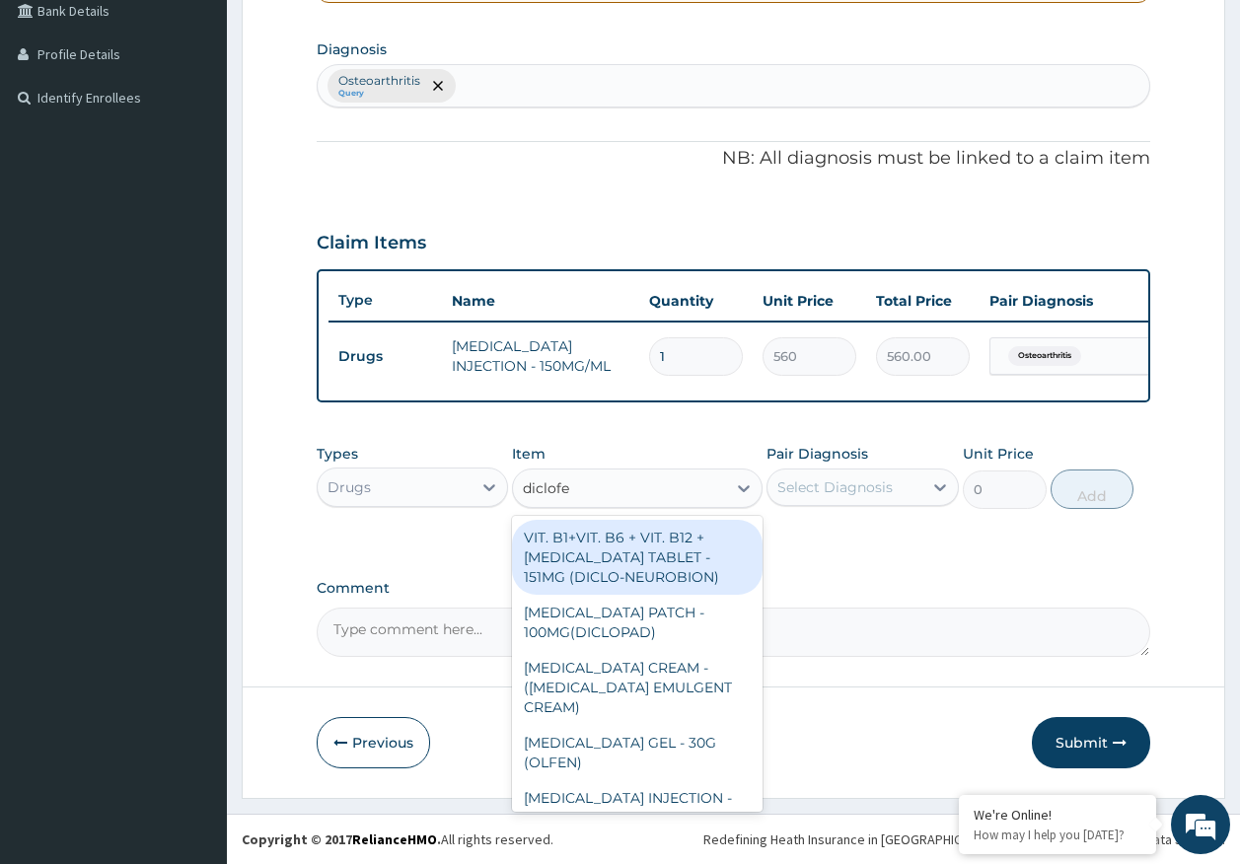
type input "diclofen"
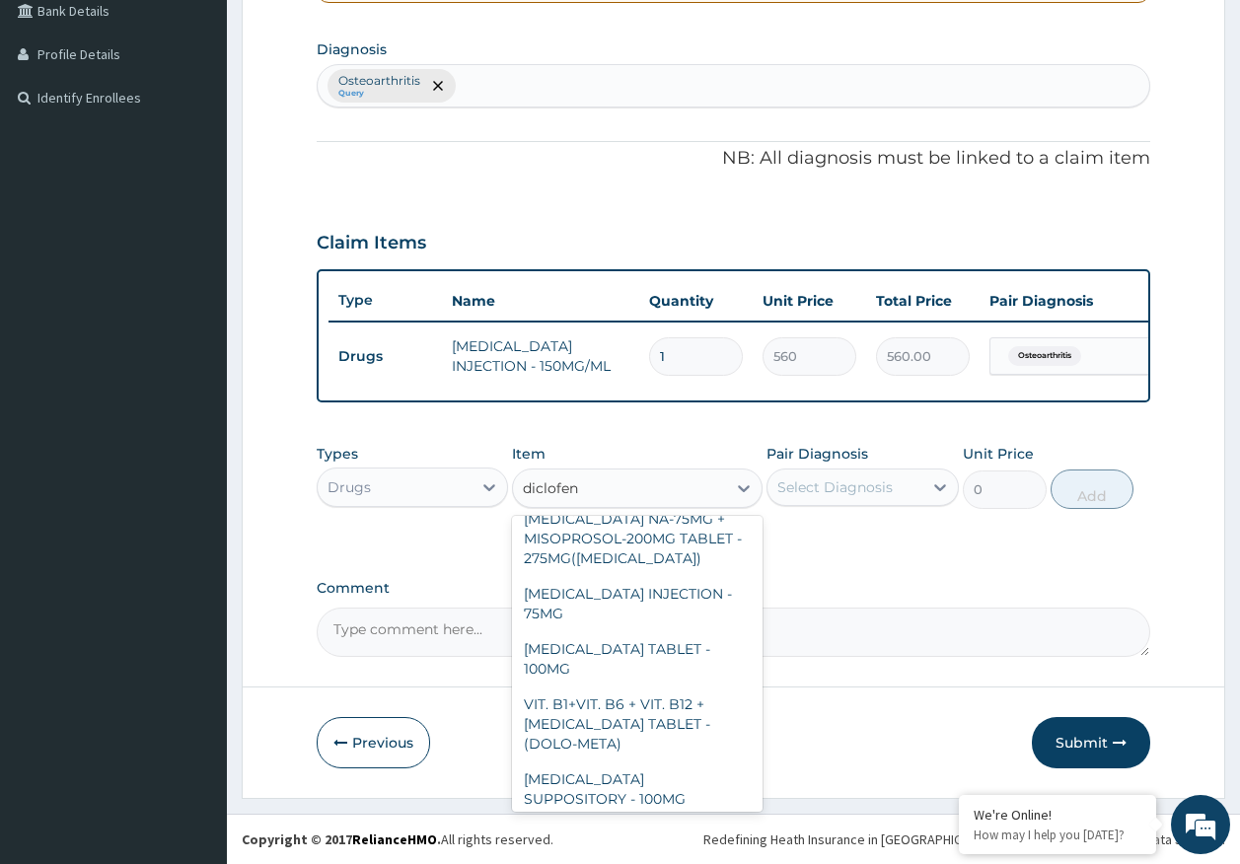
scroll to position [312, 0]
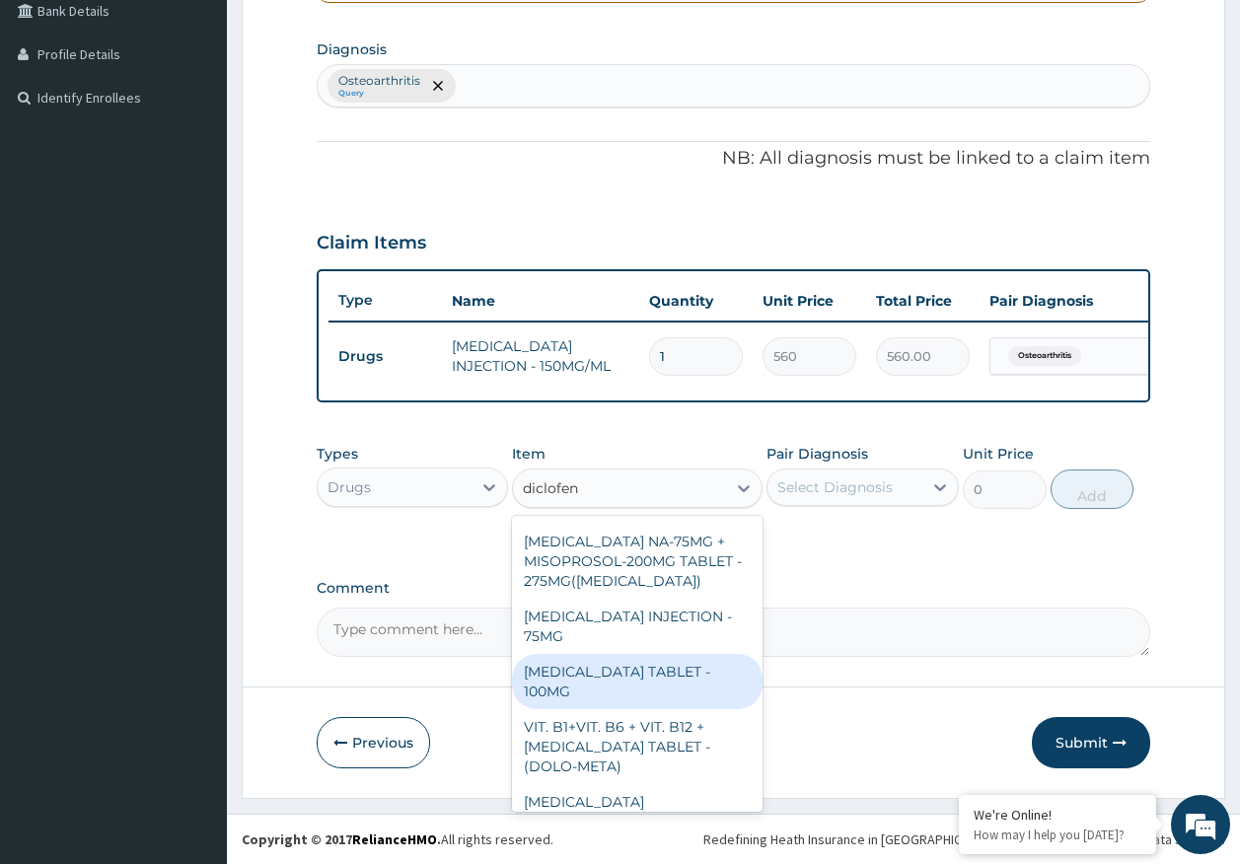
click at [669, 665] on div "[MEDICAL_DATA] TABLET - 100MG" at bounding box center [637, 681] width 251 height 55
type input "112"
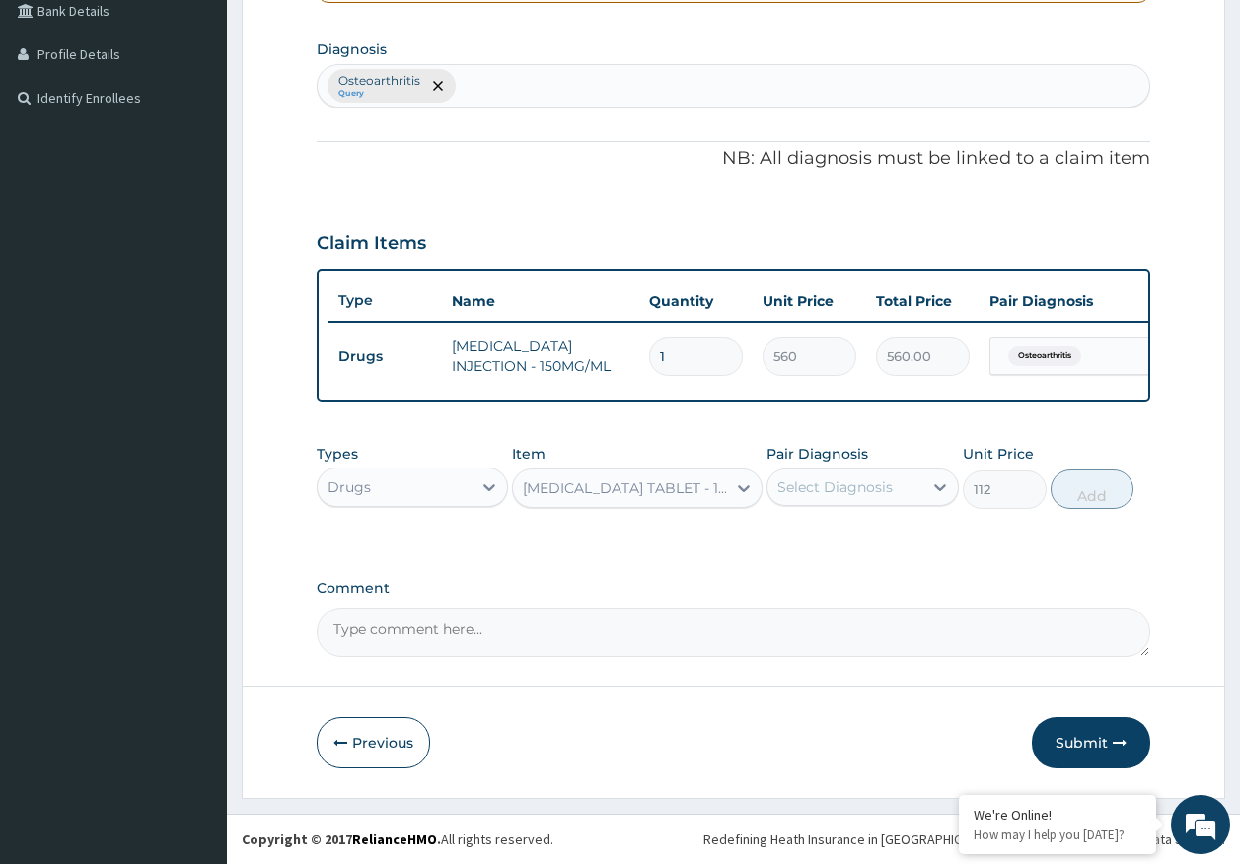
click at [846, 486] on div "Select Diagnosis" at bounding box center [834, 487] width 115 height 20
drag, startPoint x: 844, startPoint y: 540, endPoint x: 1162, endPoint y: 504, distance: 319.6
click at [851, 538] on label "Osteoarthritis" at bounding box center [848, 536] width 99 height 20
checkbox input "true"
click at [1092, 502] on button "Add" at bounding box center [1093, 489] width 84 height 39
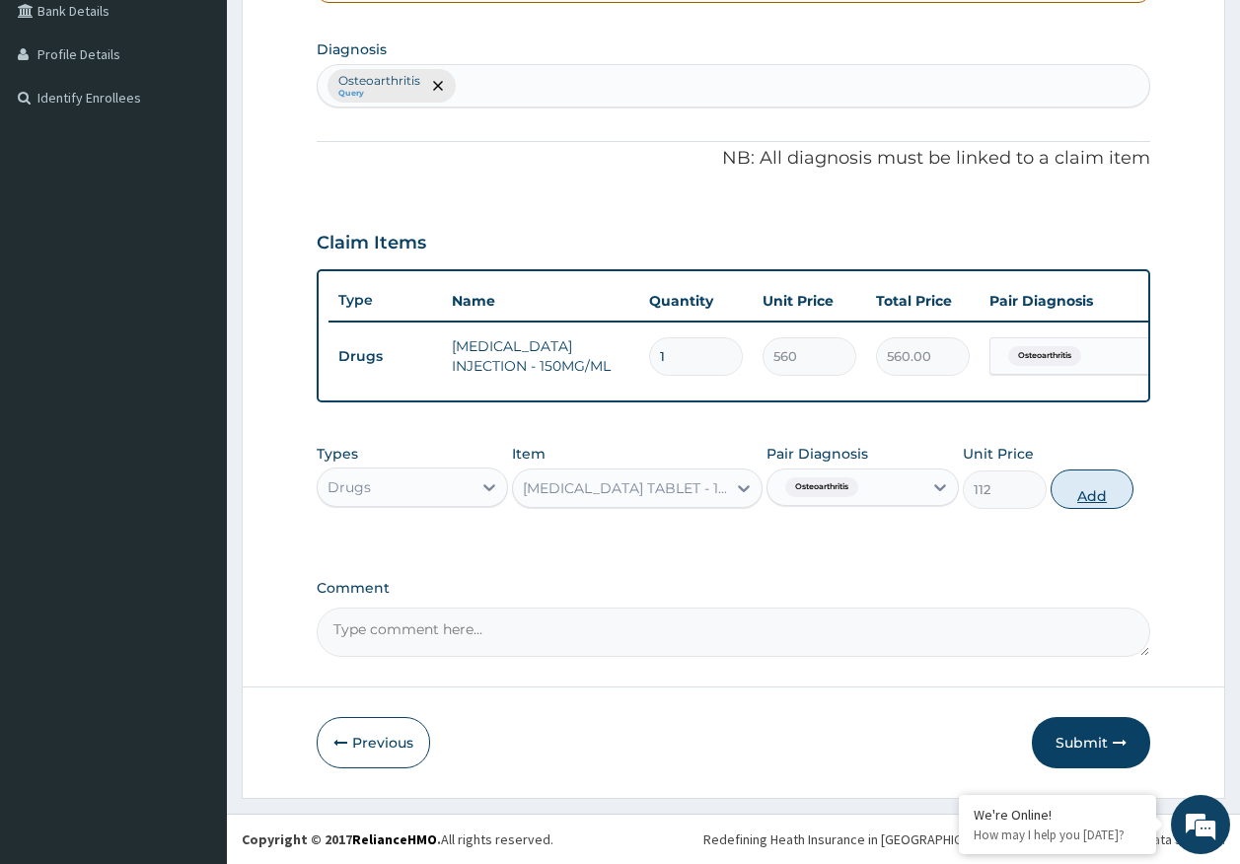
type input "0"
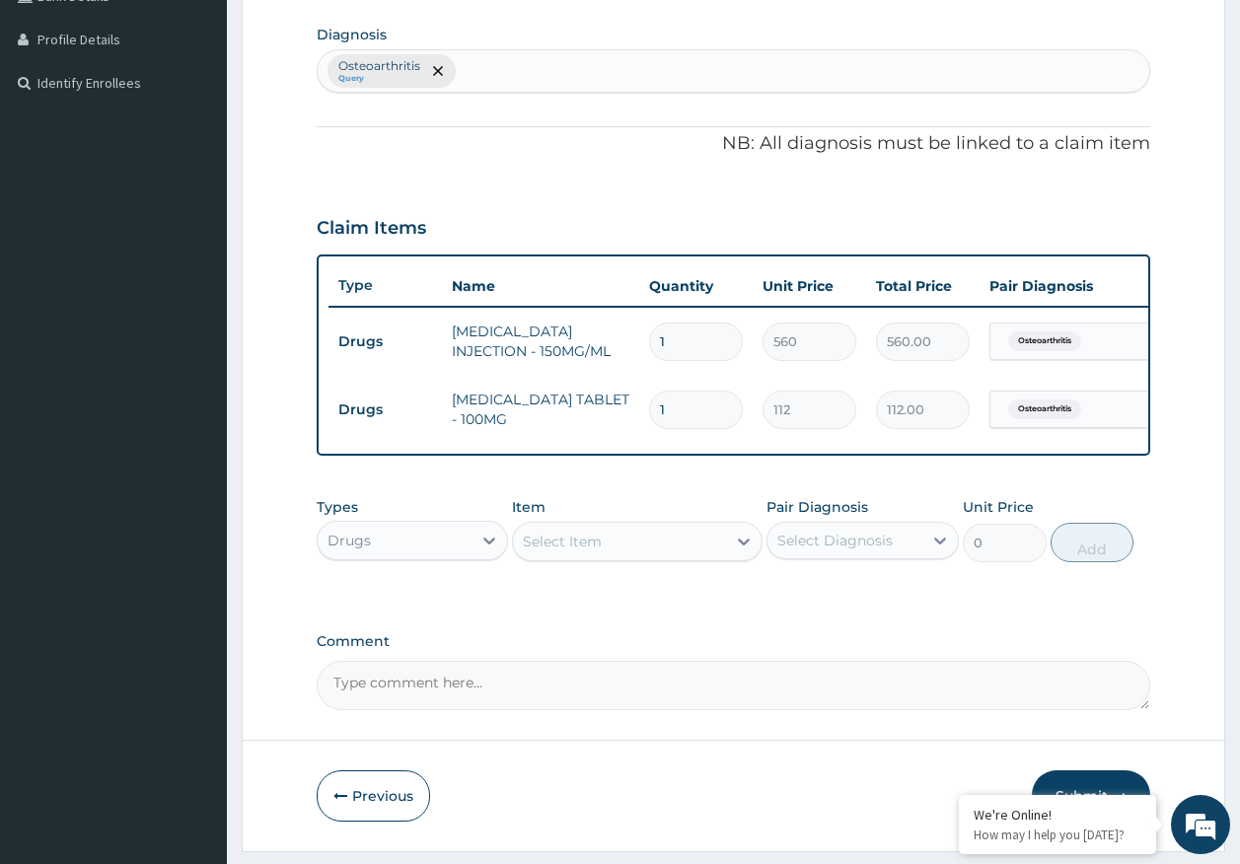
type input "0.00"
type input "5"
type input "560.00"
type input "5"
click at [403, 554] on div "Drugs" at bounding box center [395, 541] width 155 height 32
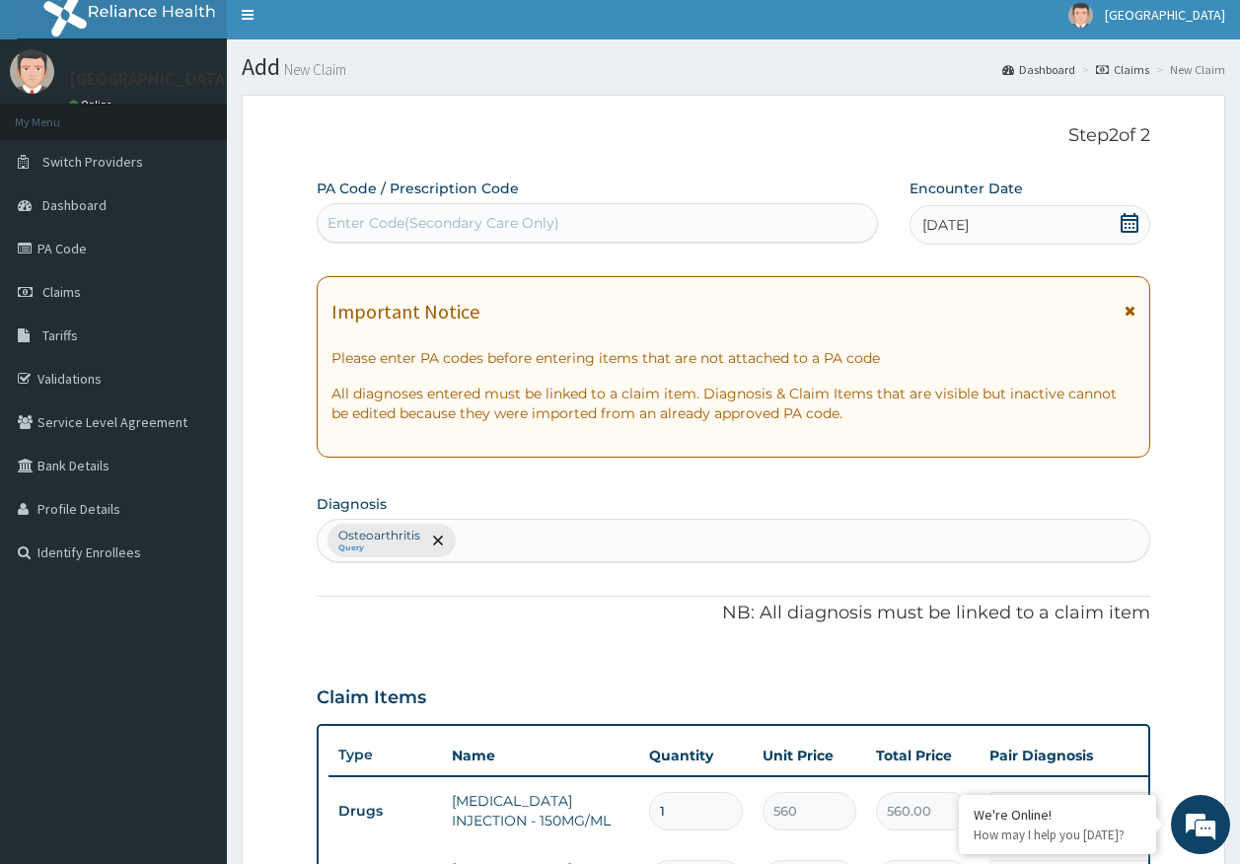
scroll to position [0, 0]
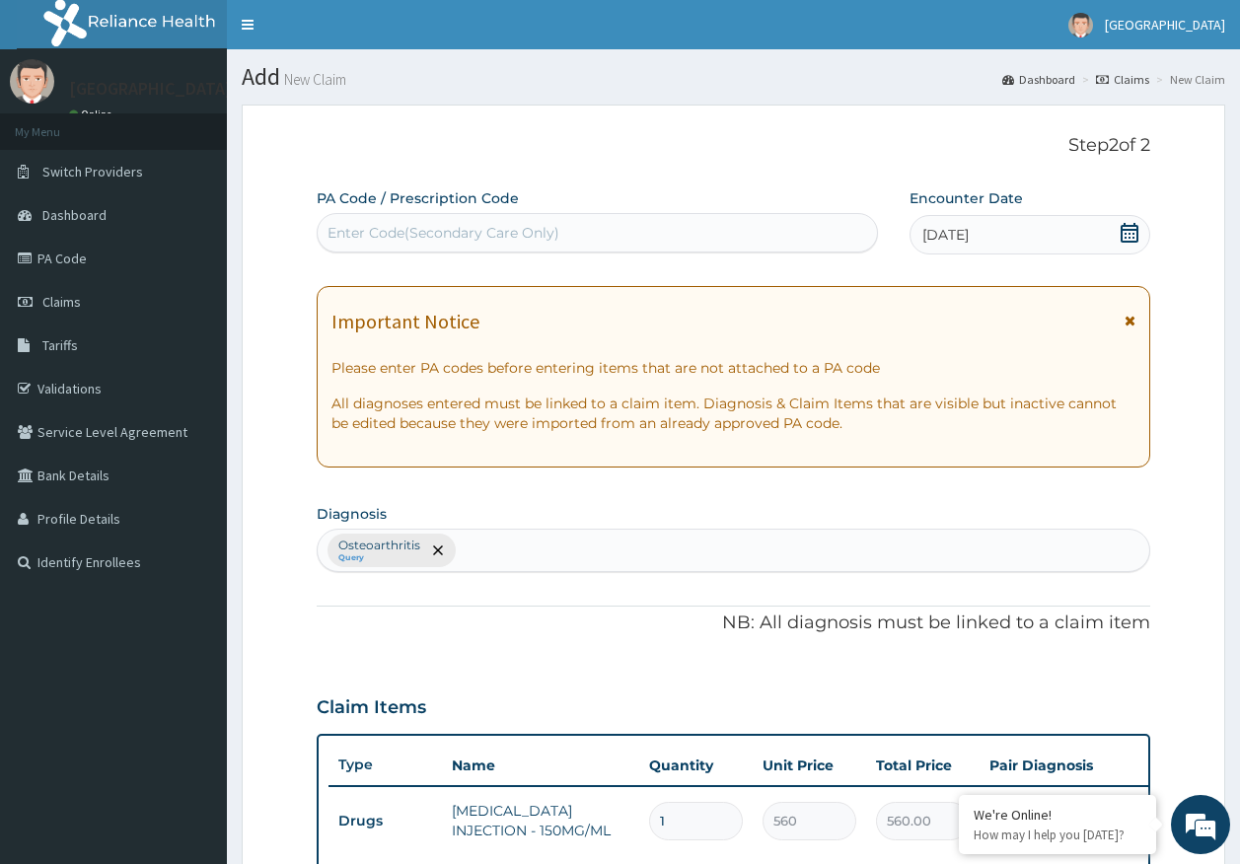
click at [474, 226] on div "Enter Code(Secondary Care Only)" at bounding box center [444, 233] width 232 height 20
type input "PA/6D8396"
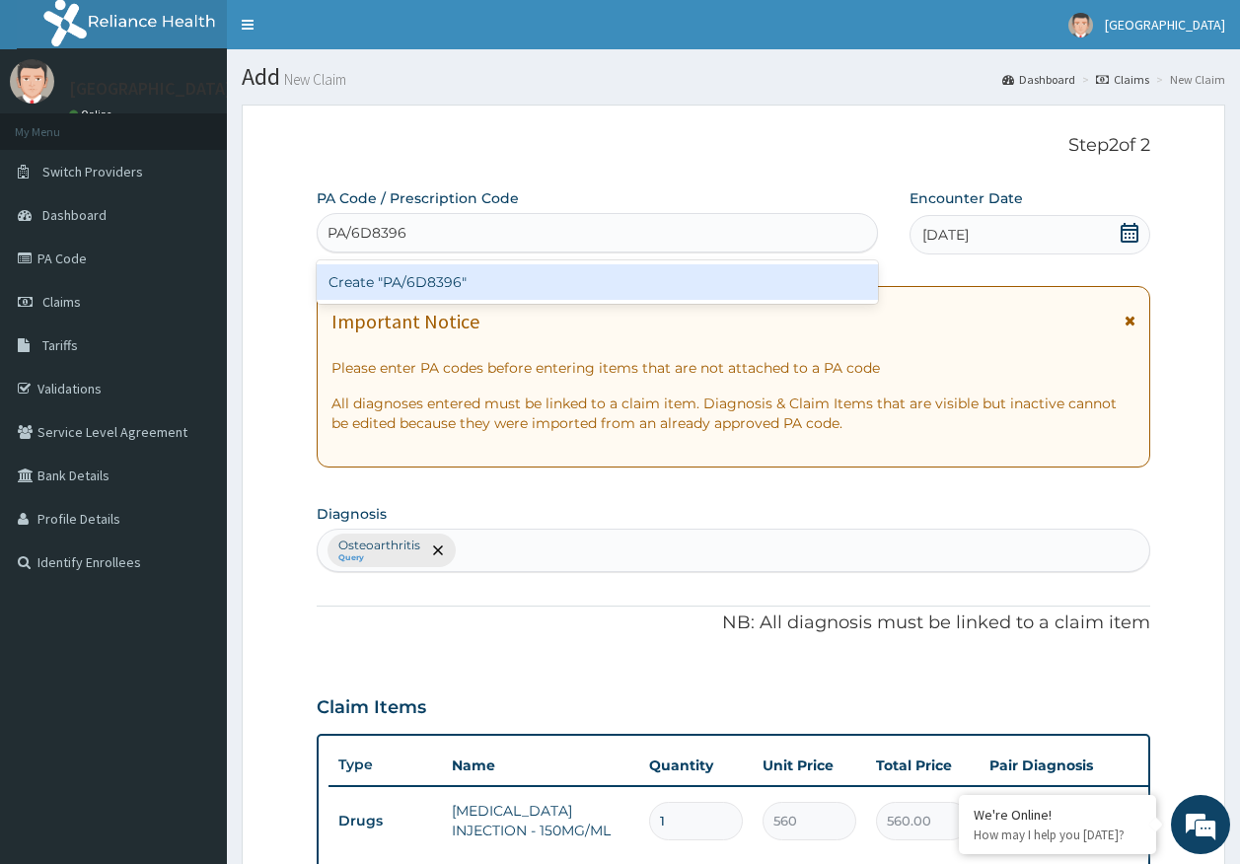
click at [480, 279] on div "Create "PA/6D8396"" at bounding box center [598, 282] width 562 height 36
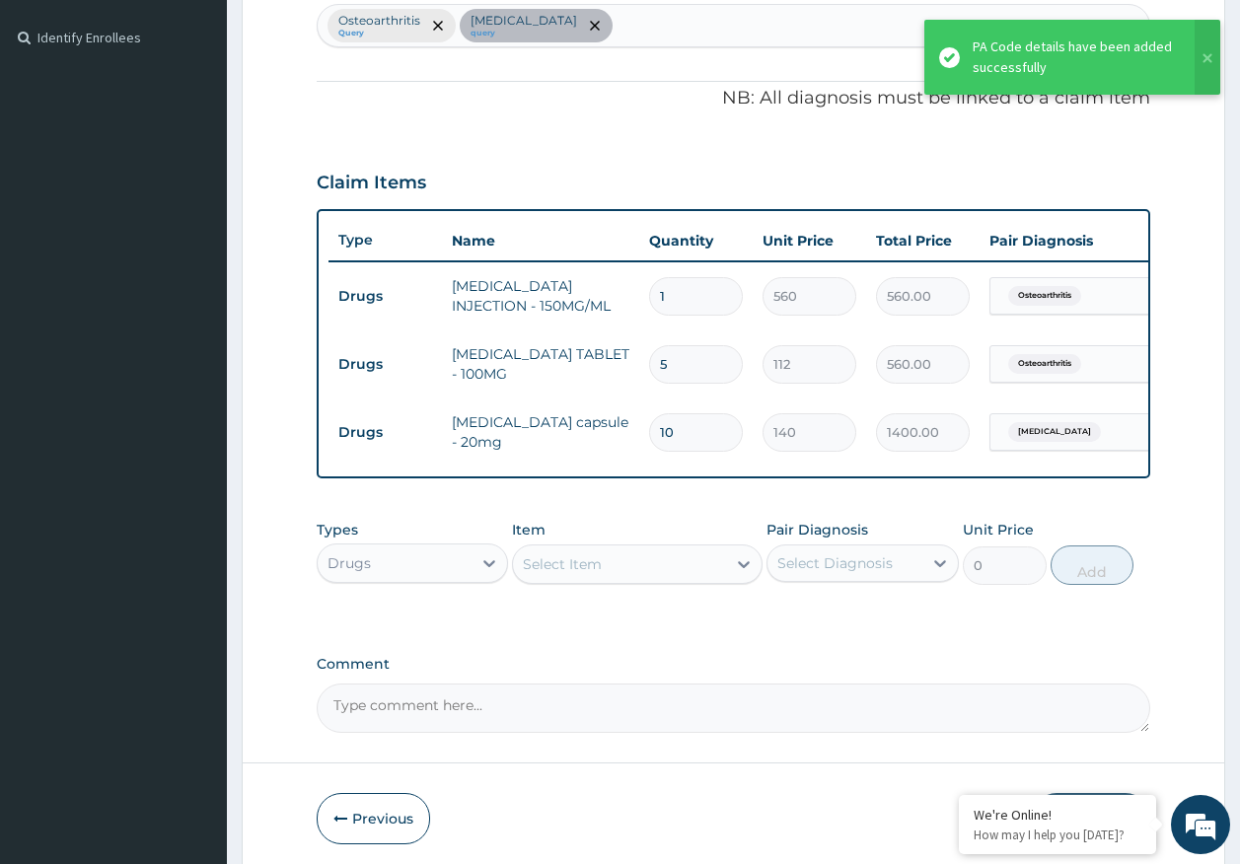
scroll to position [616, 0]
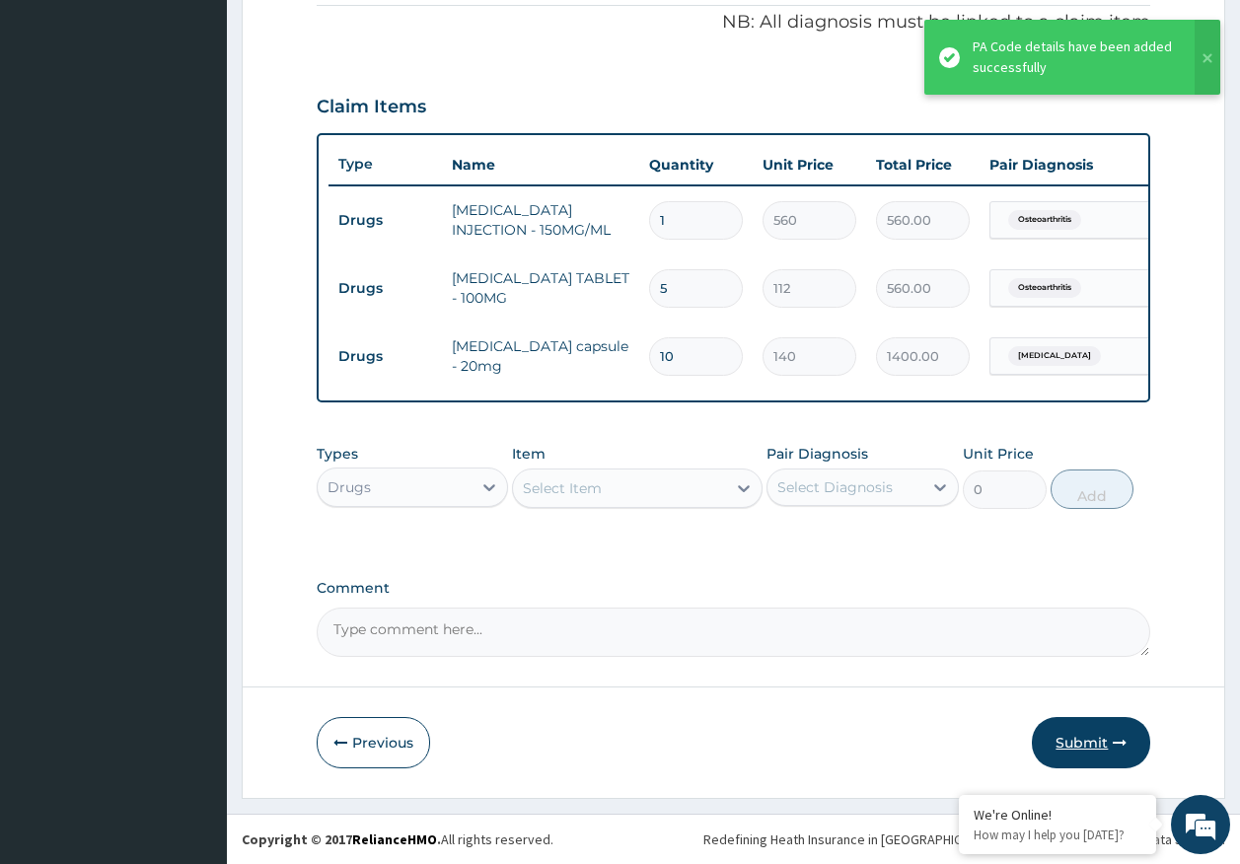
click at [1110, 755] on button "Submit" at bounding box center [1091, 742] width 118 height 51
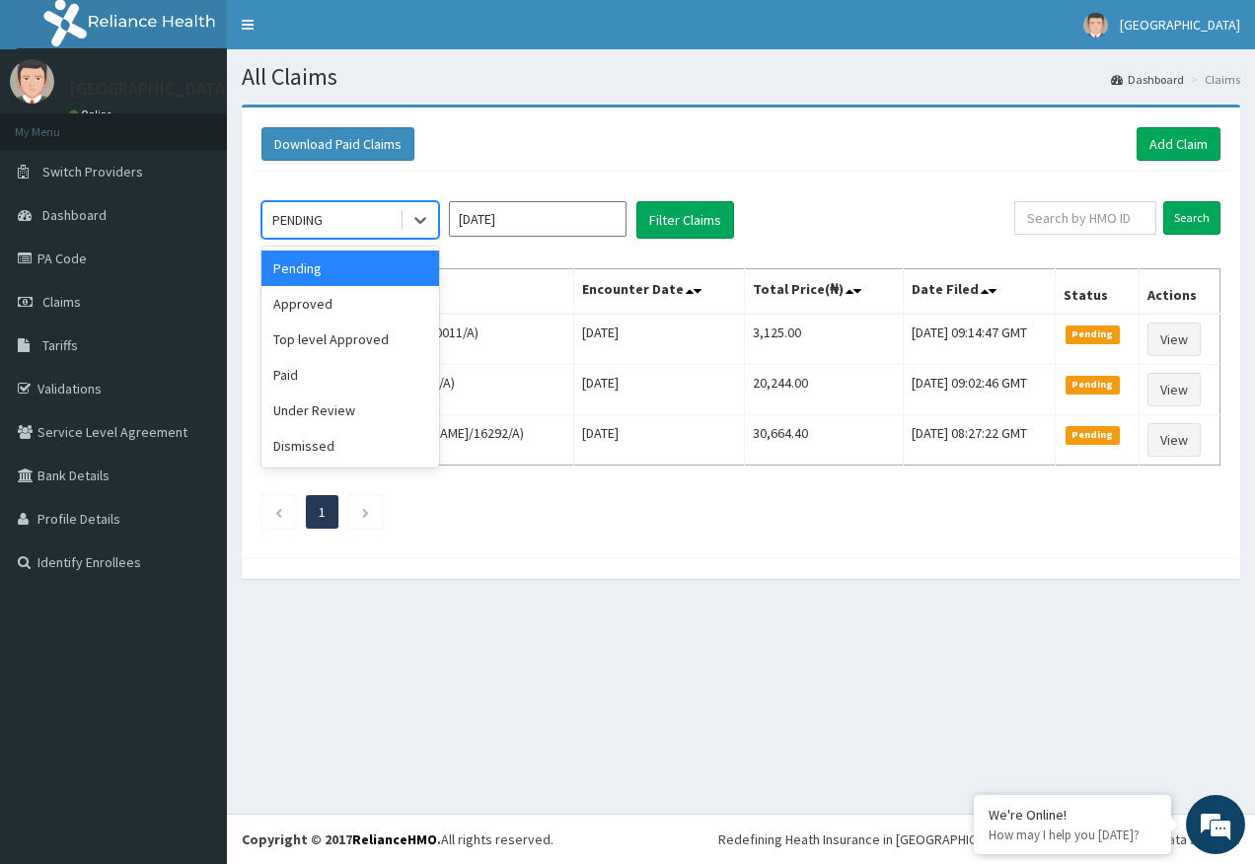
drag, startPoint x: 316, startPoint y: 239, endPoint x: 317, endPoint y: 260, distance: 21.7
click at [316, 236] on div "PENDING" at bounding box center [350, 219] width 178 height 37
click at [309, 303] on div "Approved" at bounding box center [350, 304] width 178 height 36
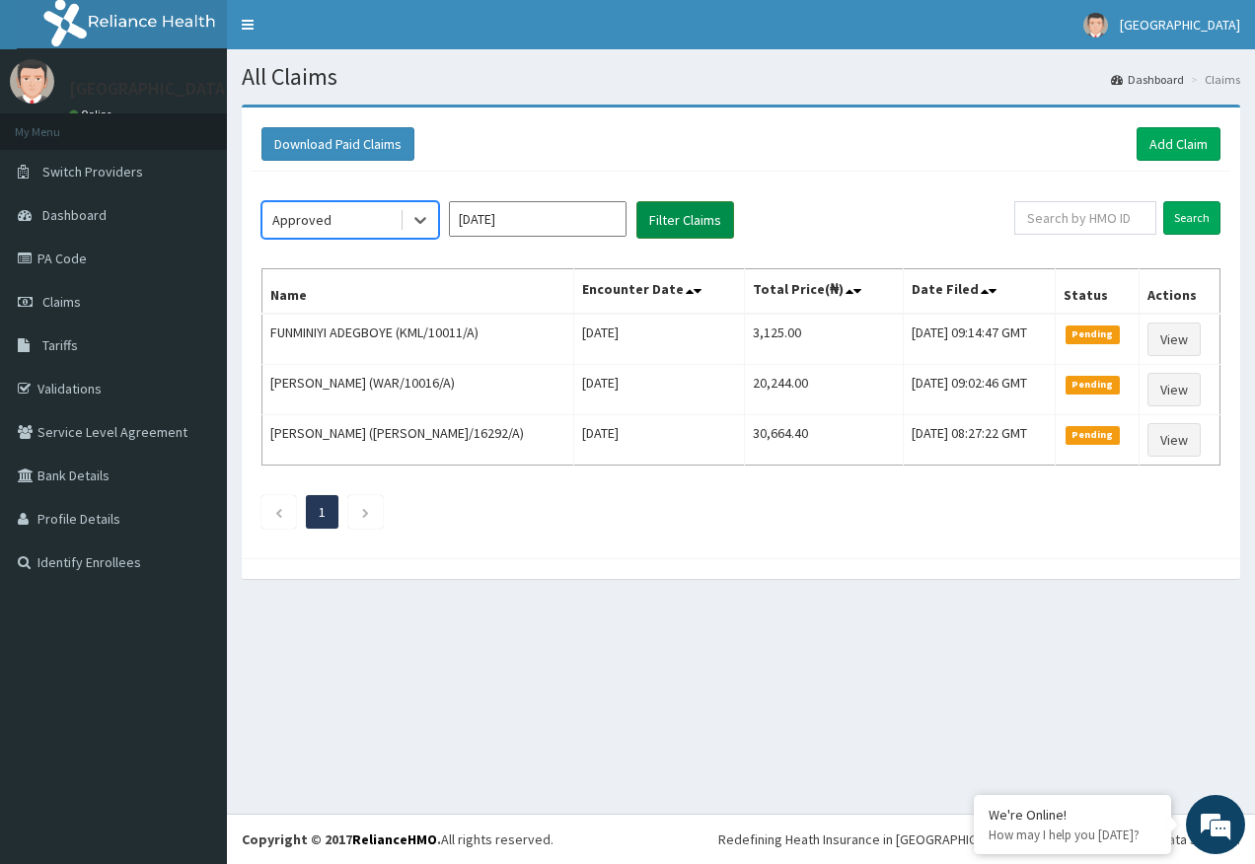
click at [685, 220] on button "Filter Claims" at bounding box center [685, 219] width 98 height 37
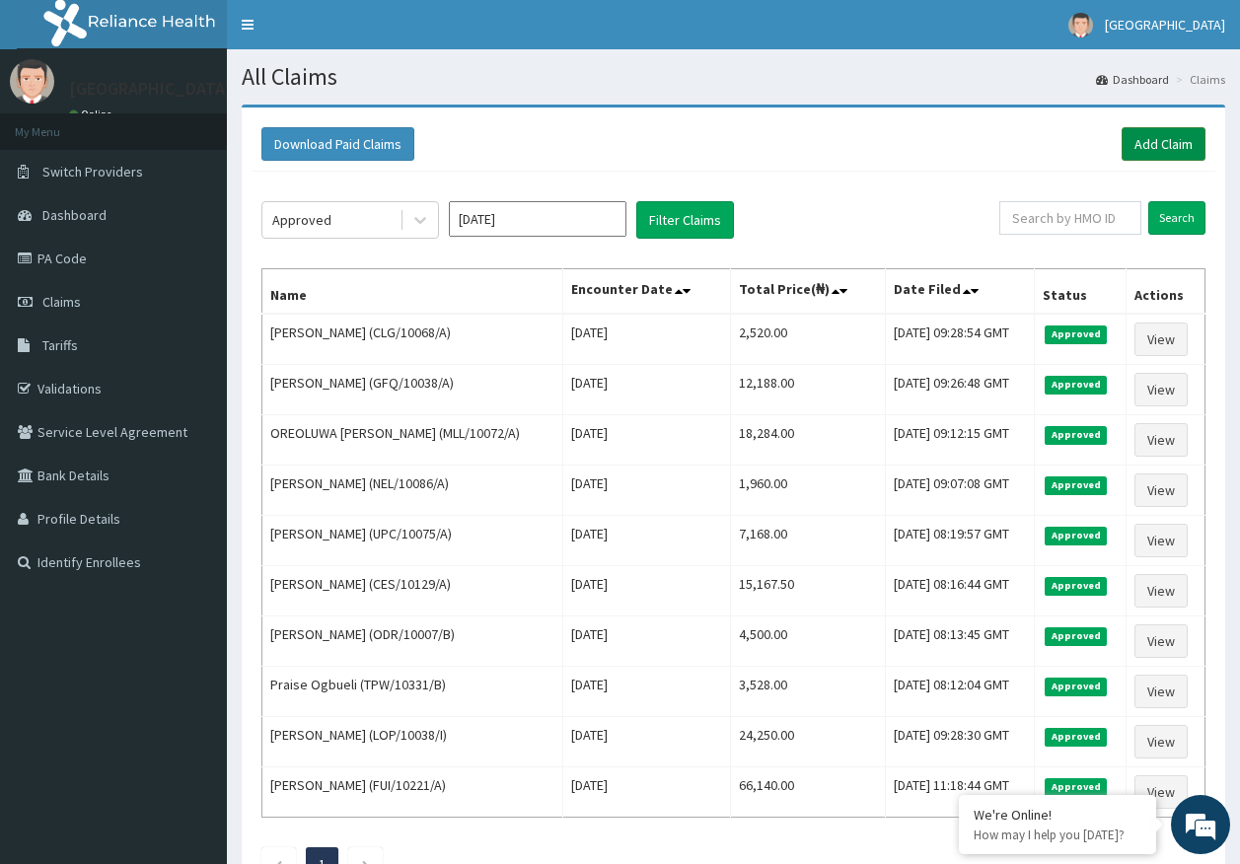
click at [1162, 141] on link "Add Claim" at bounding box center [1164, 144] width 84 height 34
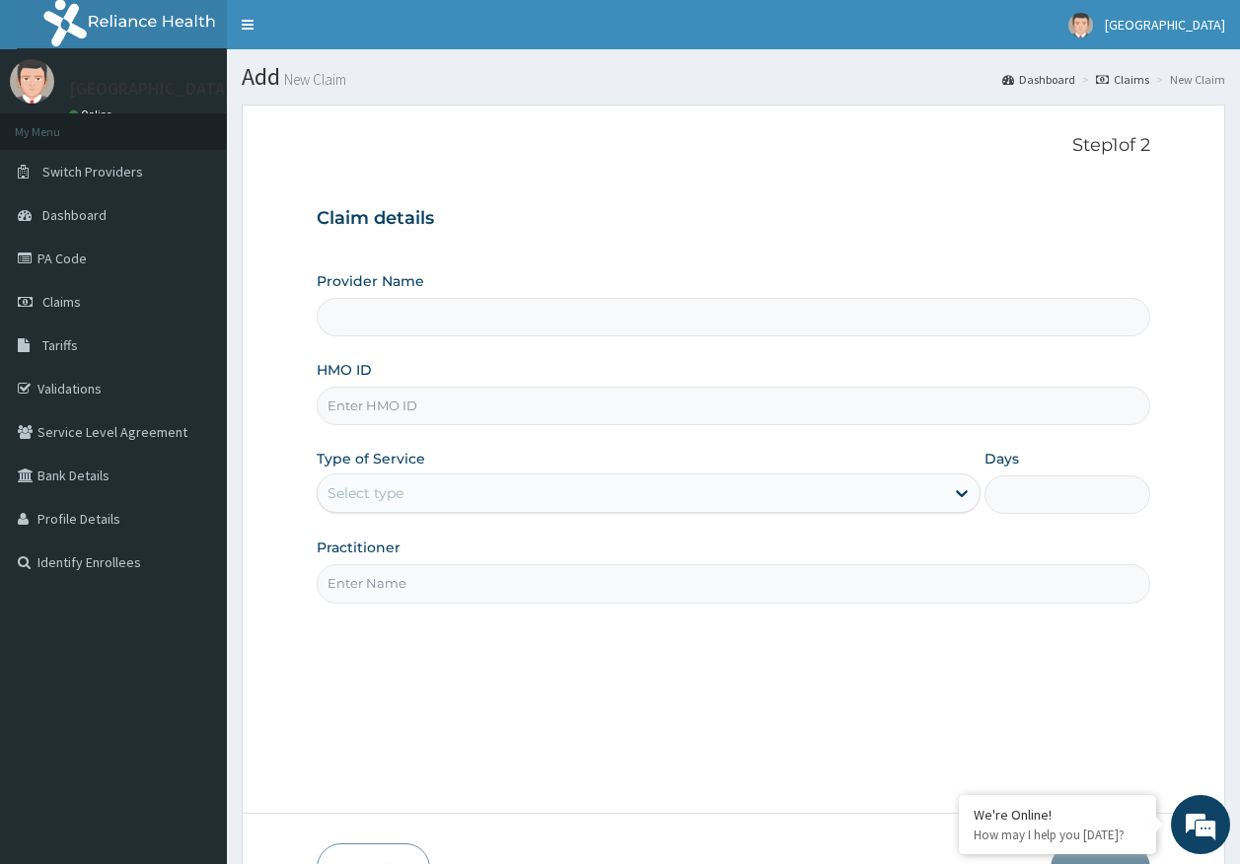
type input "[GEOGRAPHIC_DATA]"
click at [392, 407] on input "HMO ID" at bounding box center [734, 406] width 835 height 38
paste input "TZA/10046/A"
type input "TZA/10046/A"
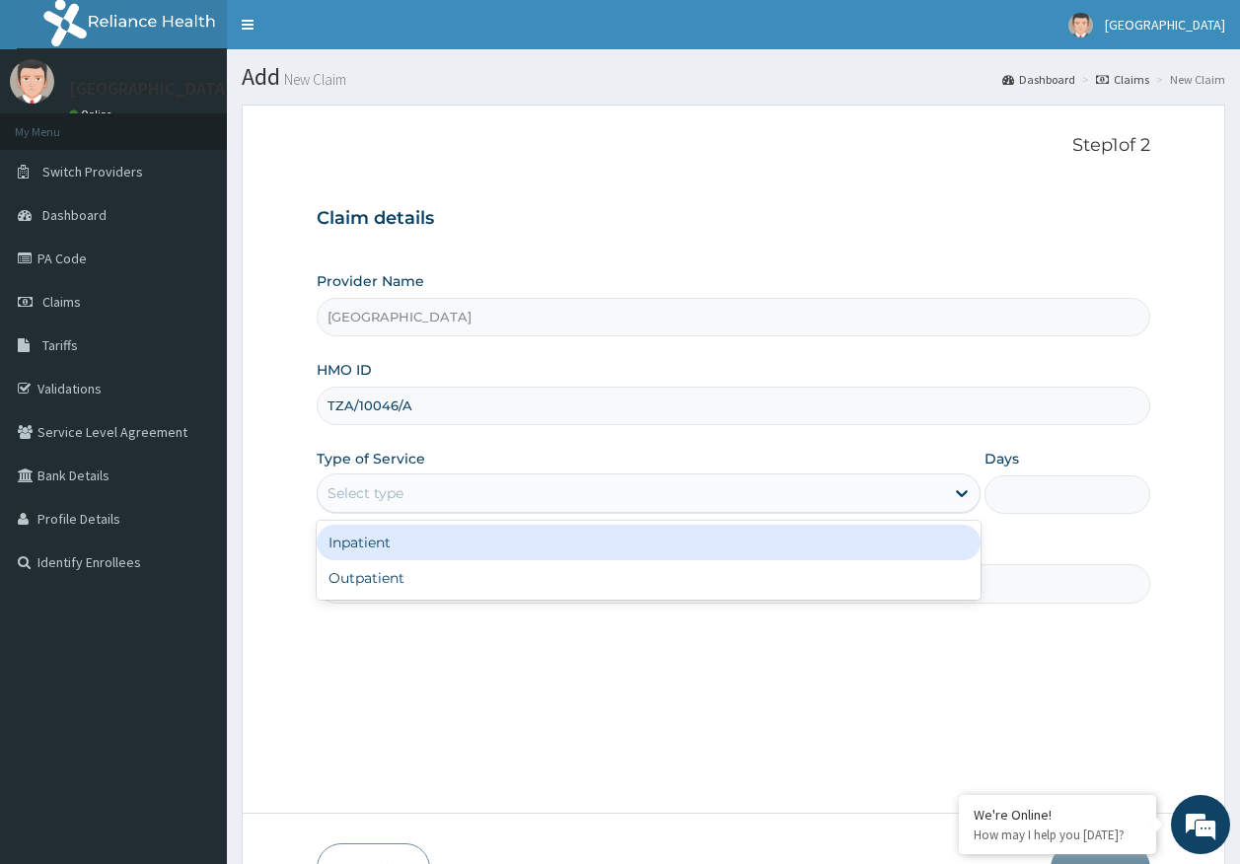
click at [393, 491] on div "Select type" at bounding box center [366, 493] width 76 height 20
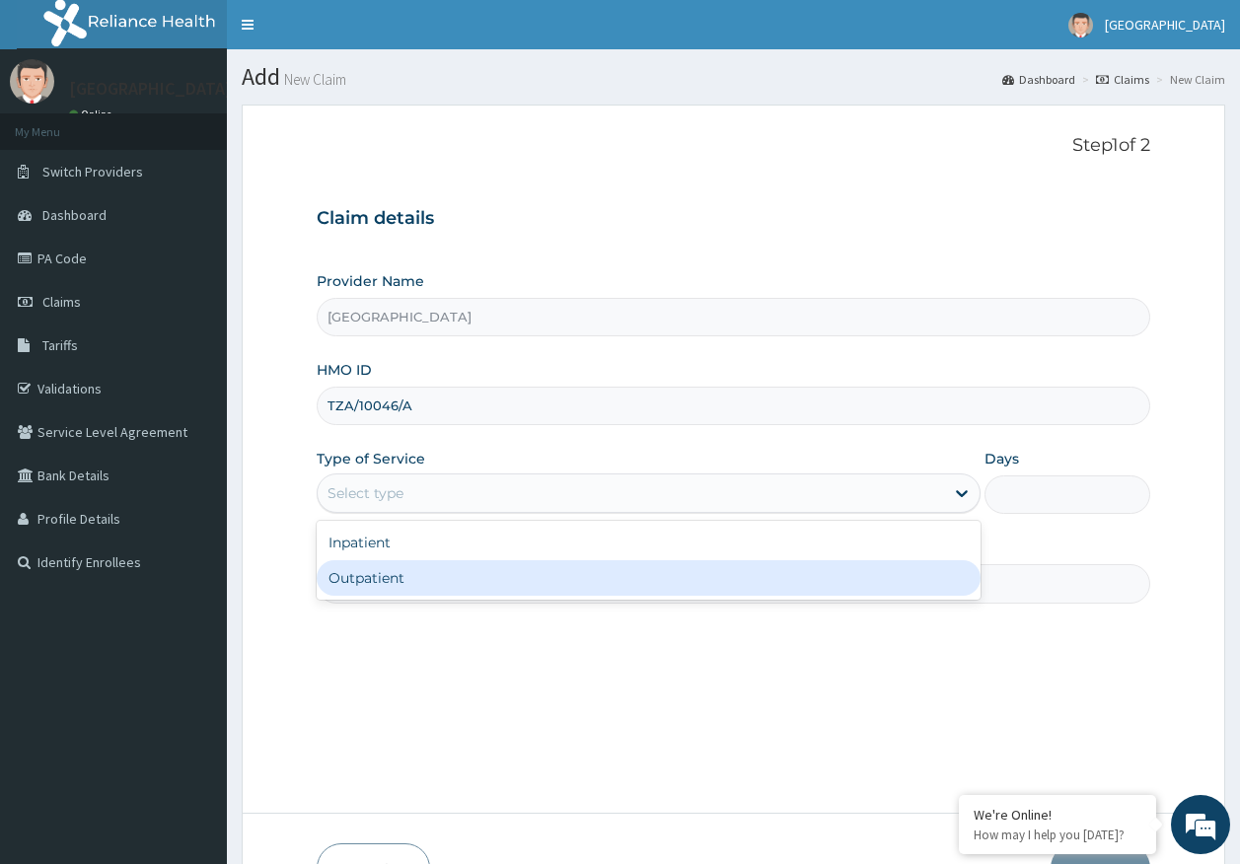
click at [396, 573] on div "Outpatient" at bounding box center [649, 578] width 664 height 36
type input "1"
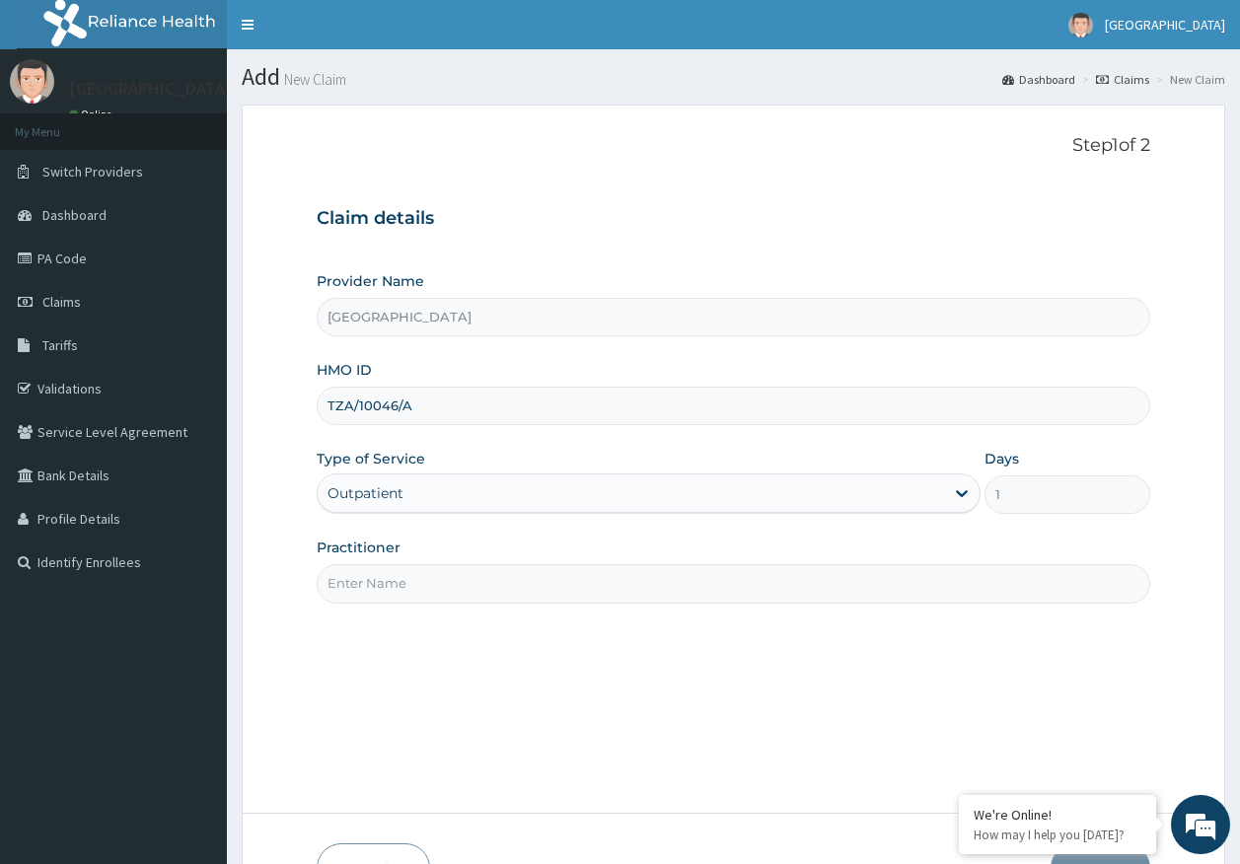
click at [404, 588] on input "Practitioner" at bounding box center [734, 583] width 835 height 38
type input "[PERSON_NAME]"
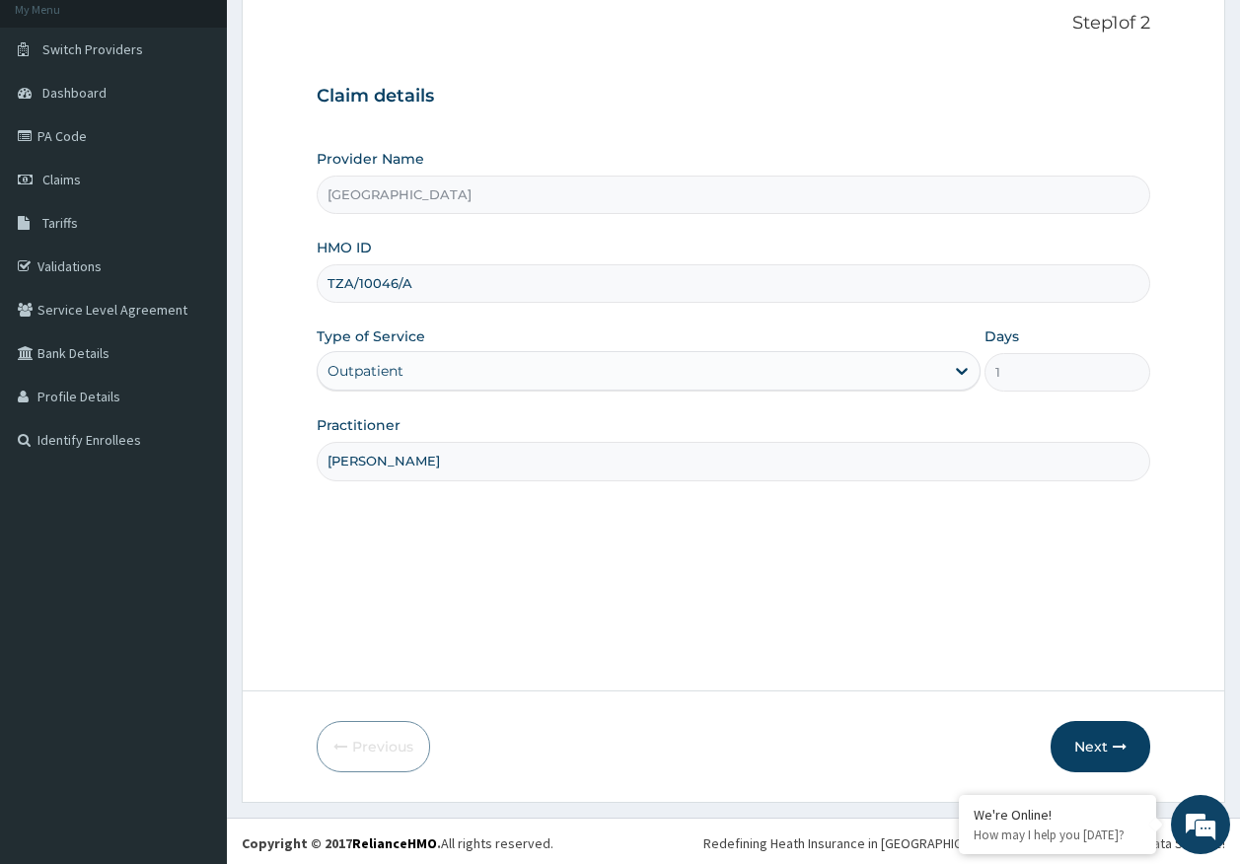
scroll to position [126, 0]
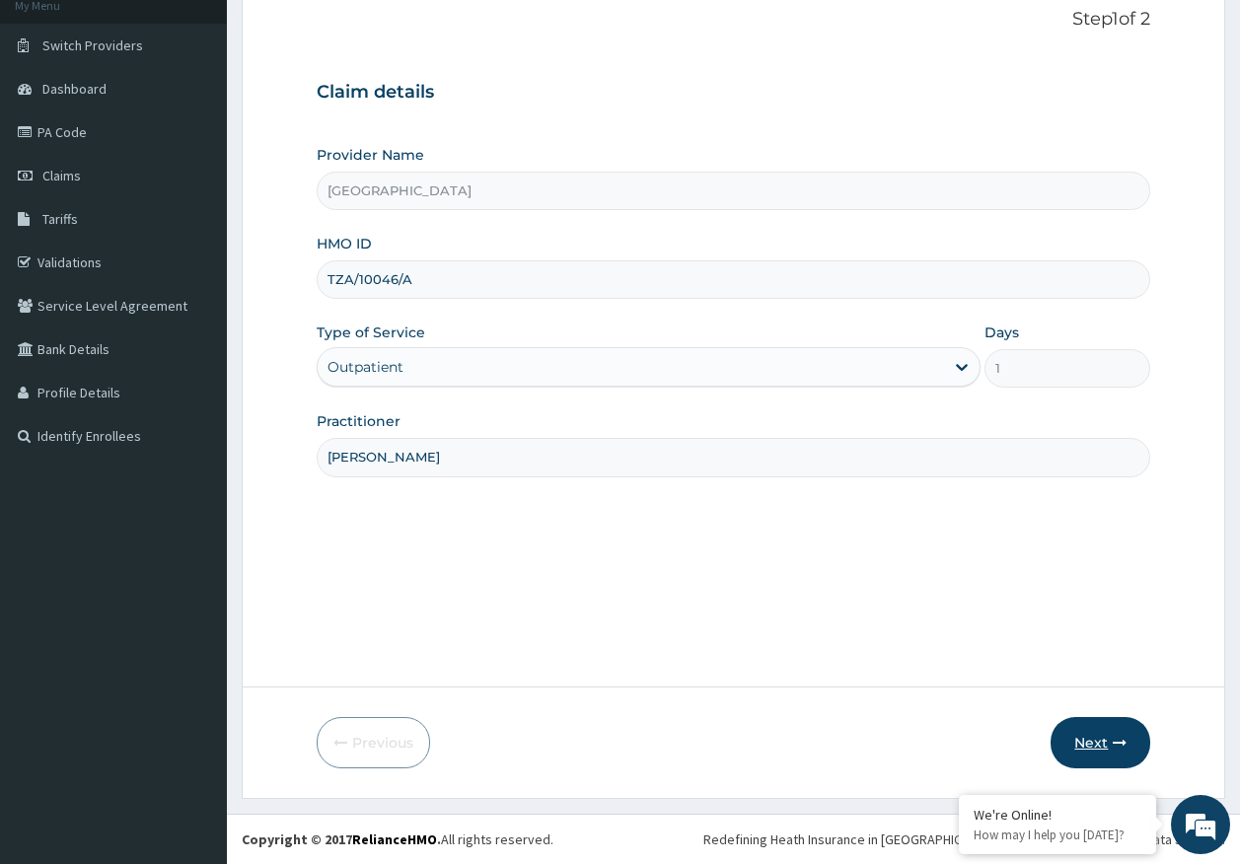
click at [1078, 738] on button "Next" at bounding box center [1101, 742] width 100 height 51
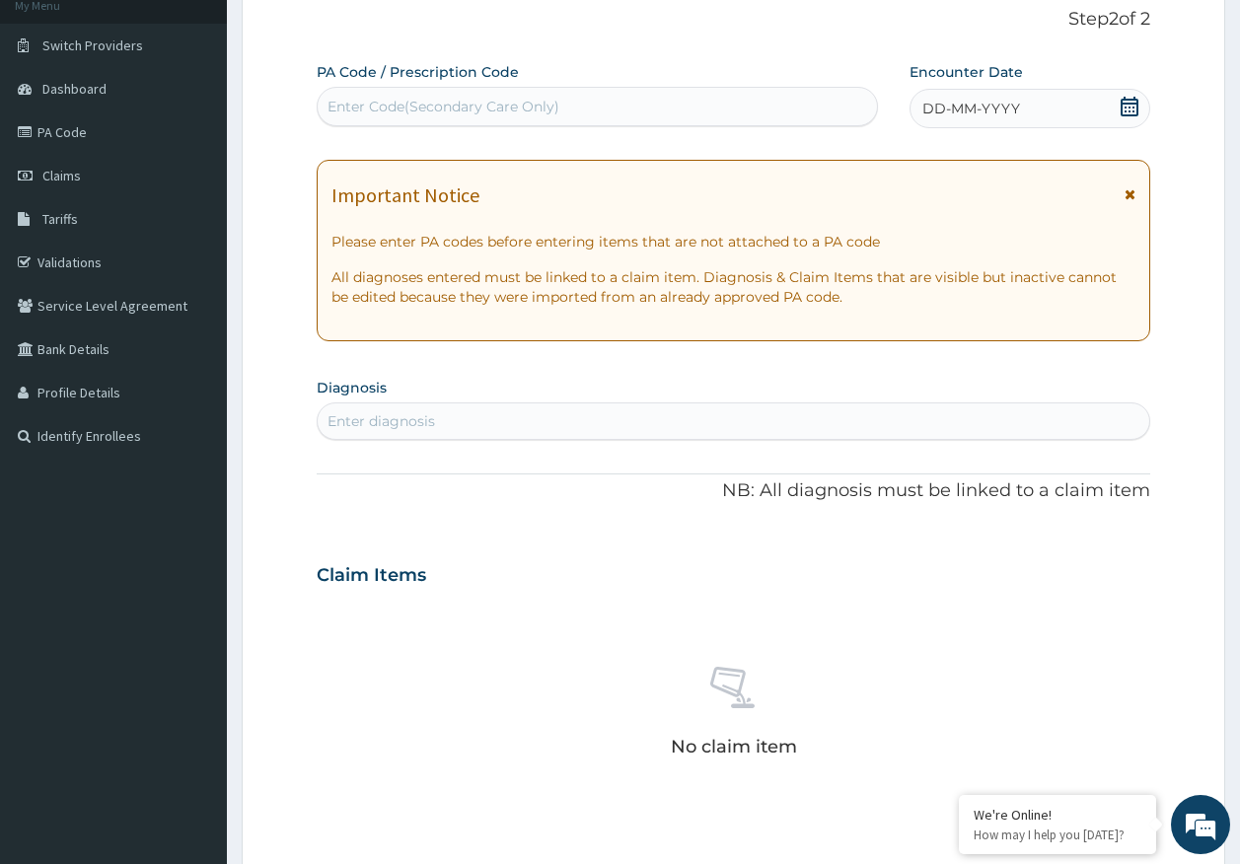
click at [985, 107] on span "DD-MM-YYYY" at bounding box center [971, 109] width 98 height 20
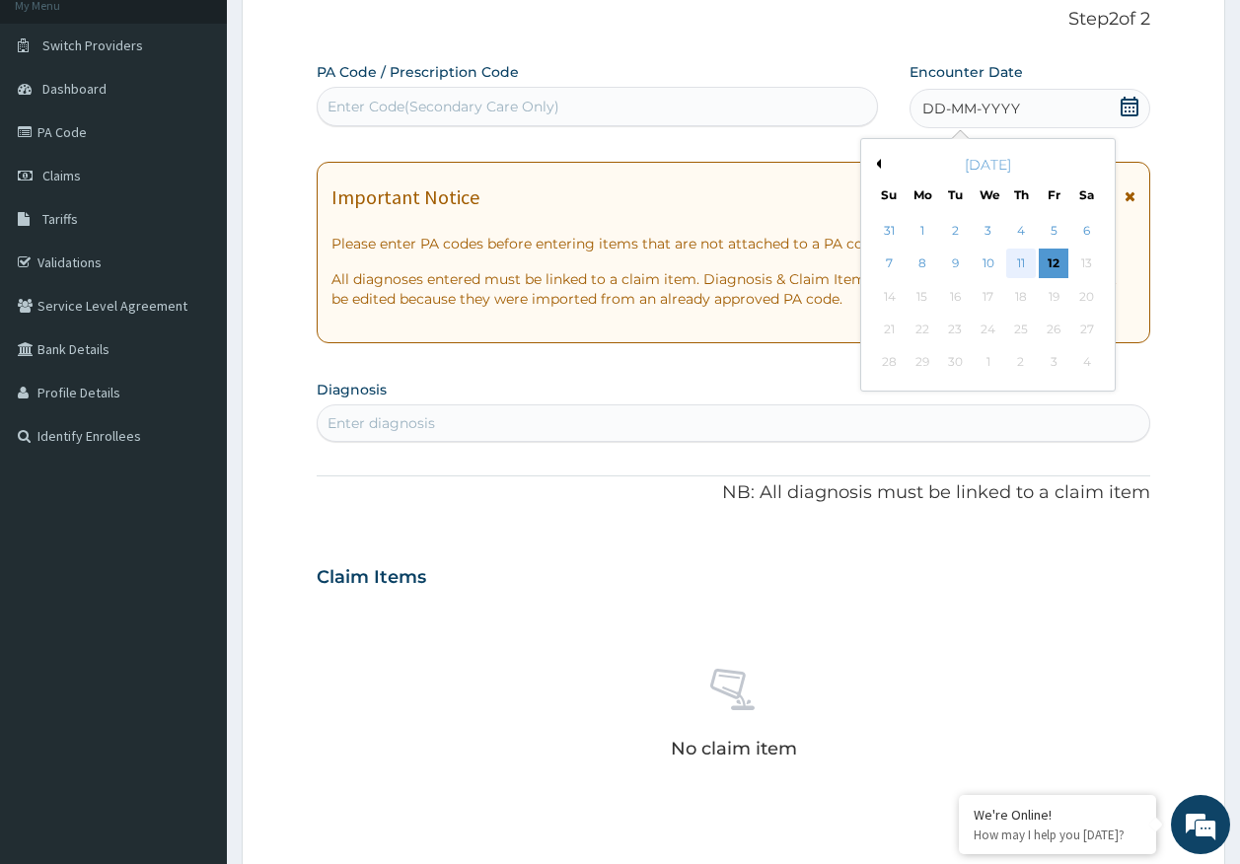
click at [1018, 256] on div "11" at bounding box center [1021, 265] width 30 height 30
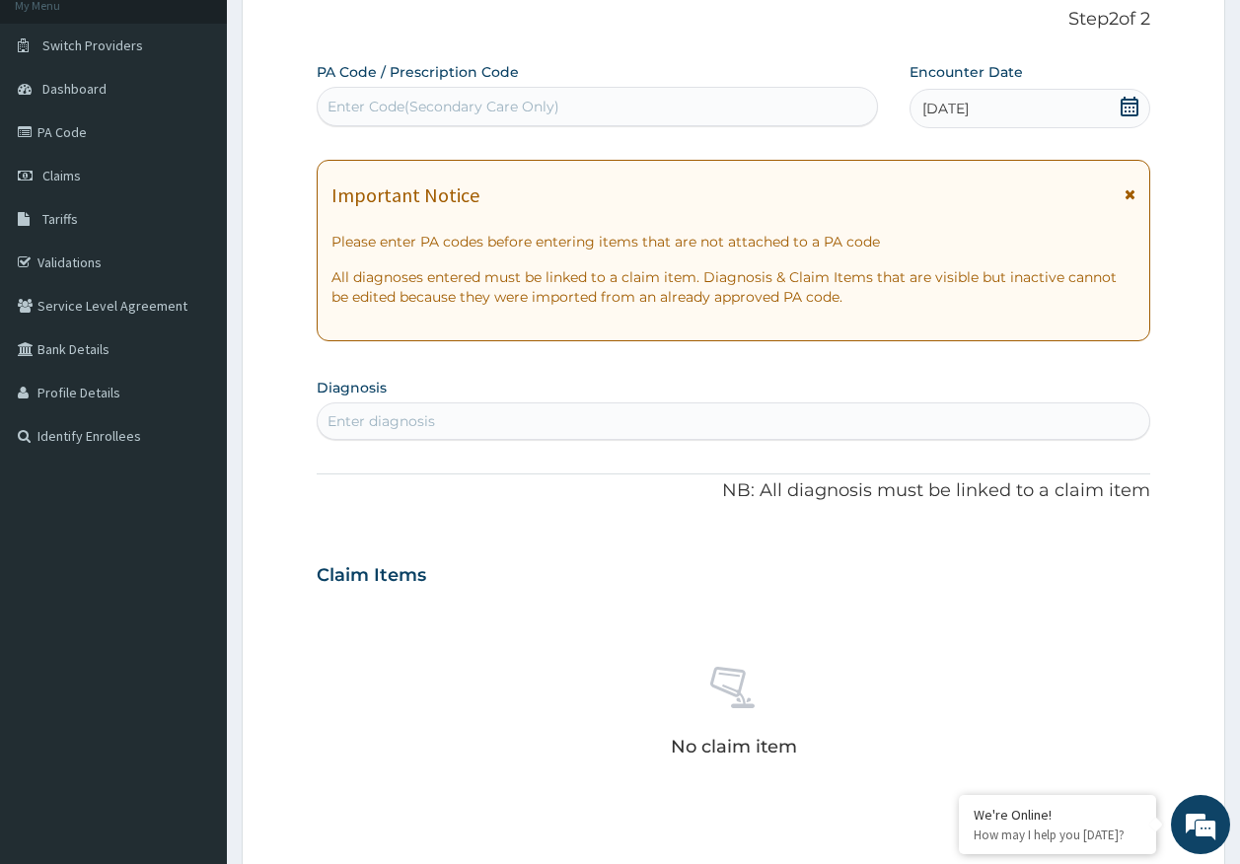
click at [547, 430] on div "Enter diagnosis" at bounding box center [734, 421] width 833 height 32
type input "diabetes"
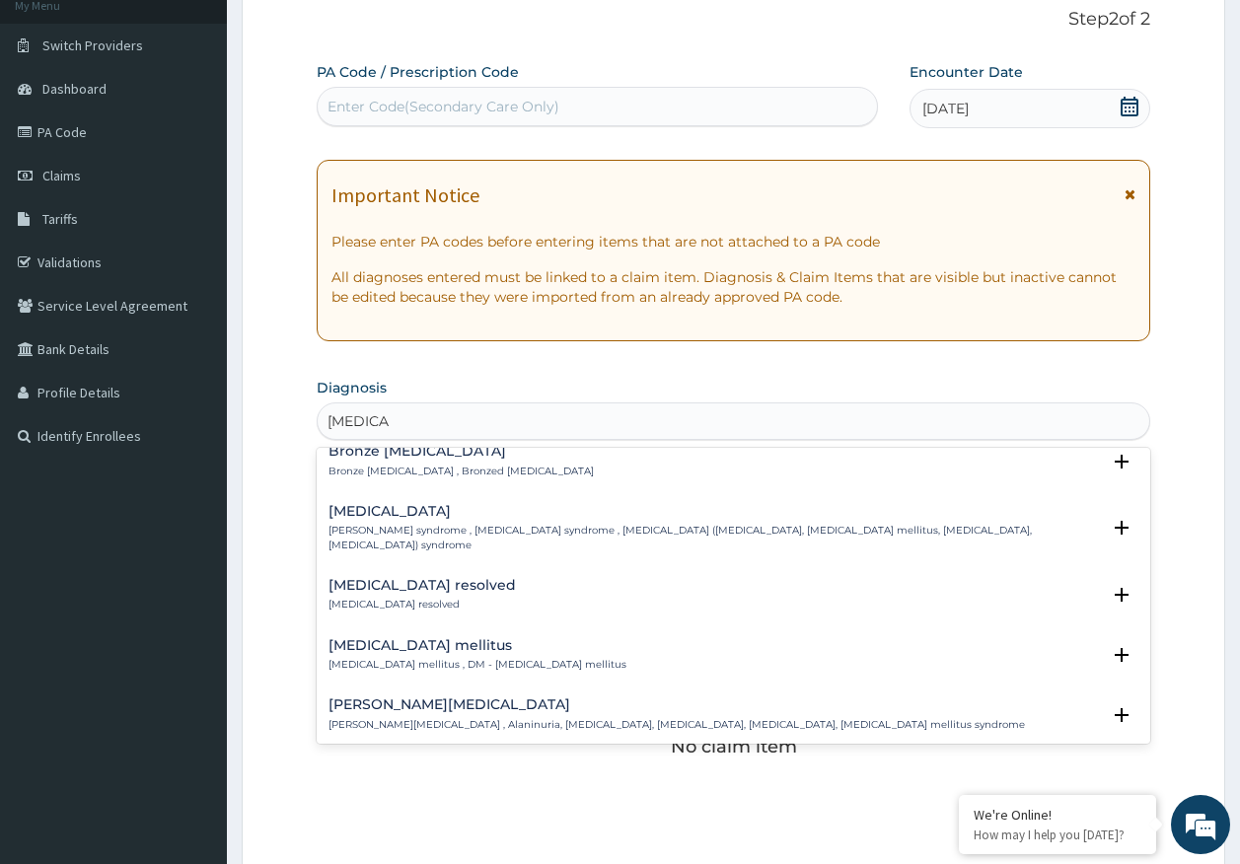
scroll to position [99, 0]
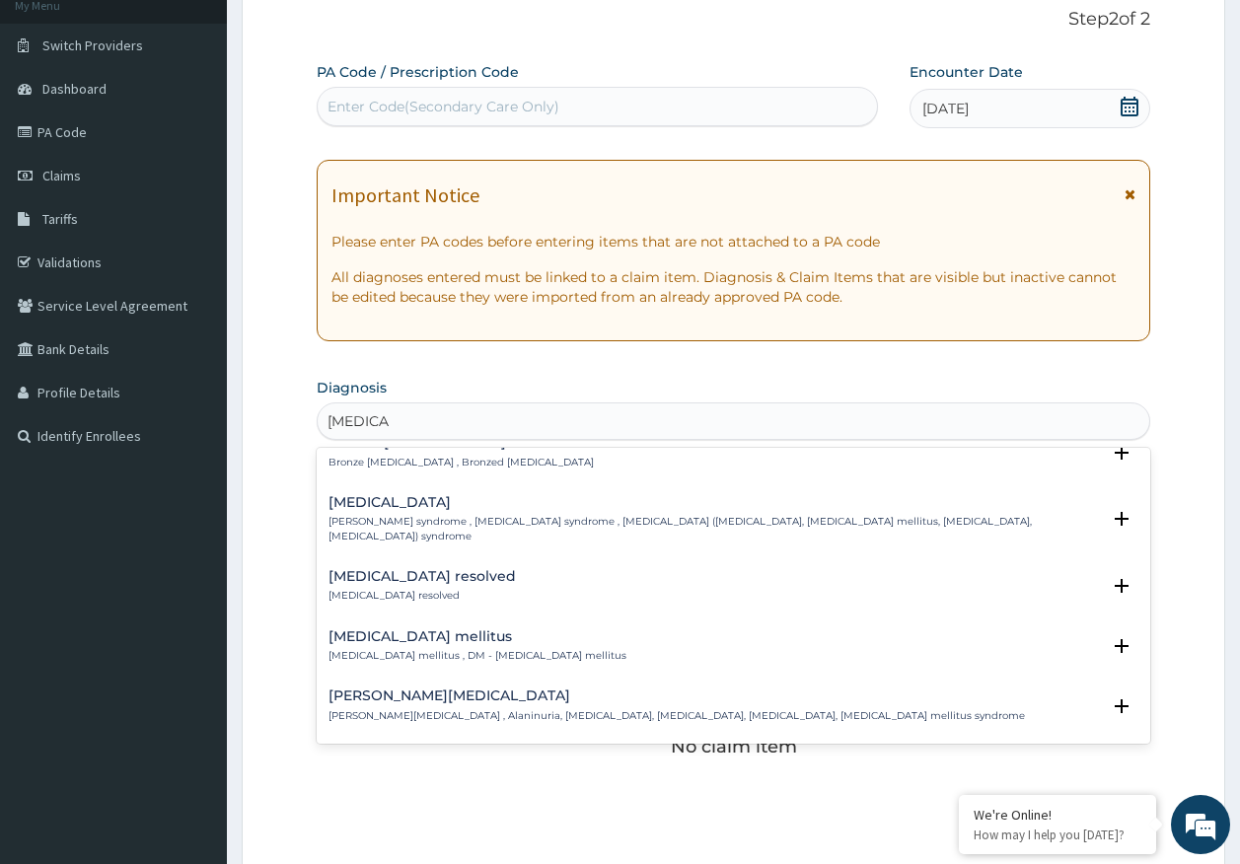
click at [434, 649] on p "Diabetes mellitus , DM - Diabetes mellitus" at bounding box center [478, 656] width 298 height 14
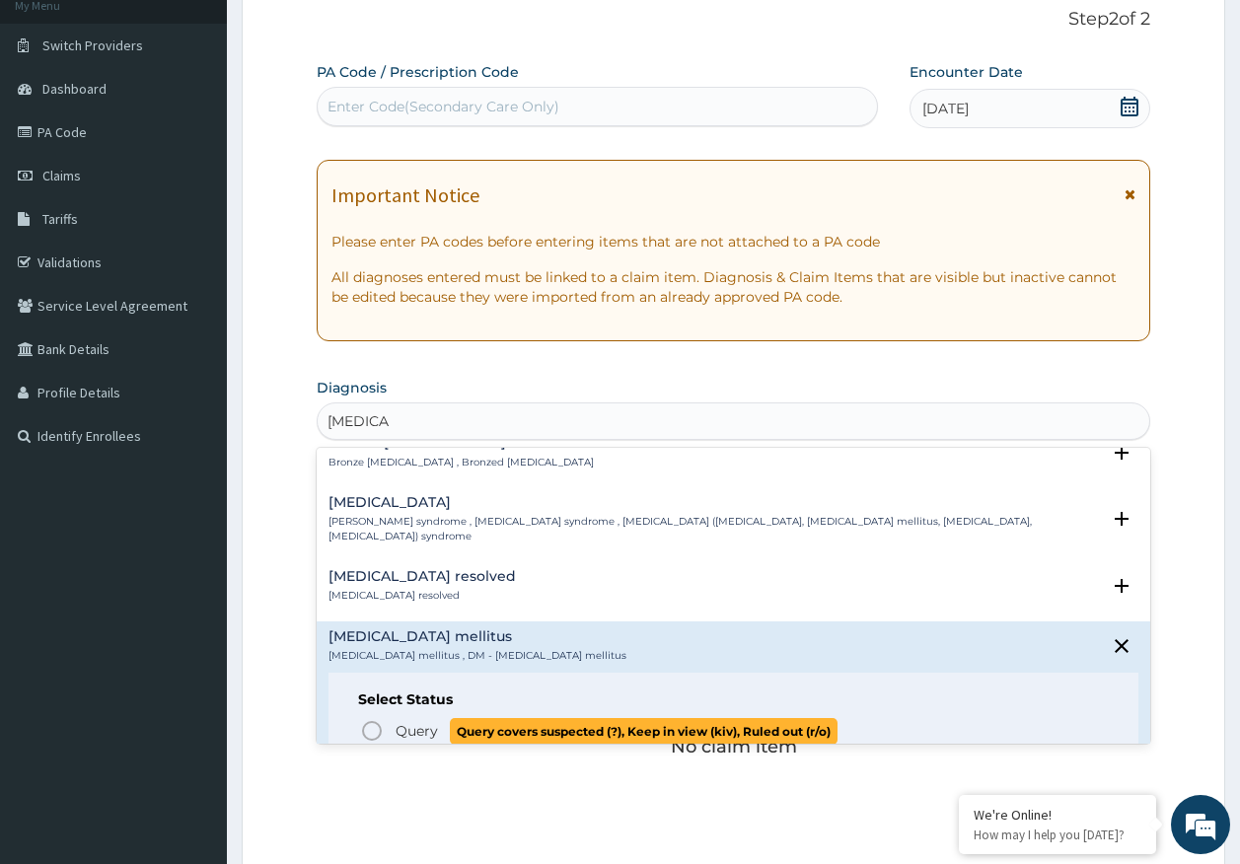
click at [429, 721] on span "Query" at bounding box center [417, 731] width 42 height 20
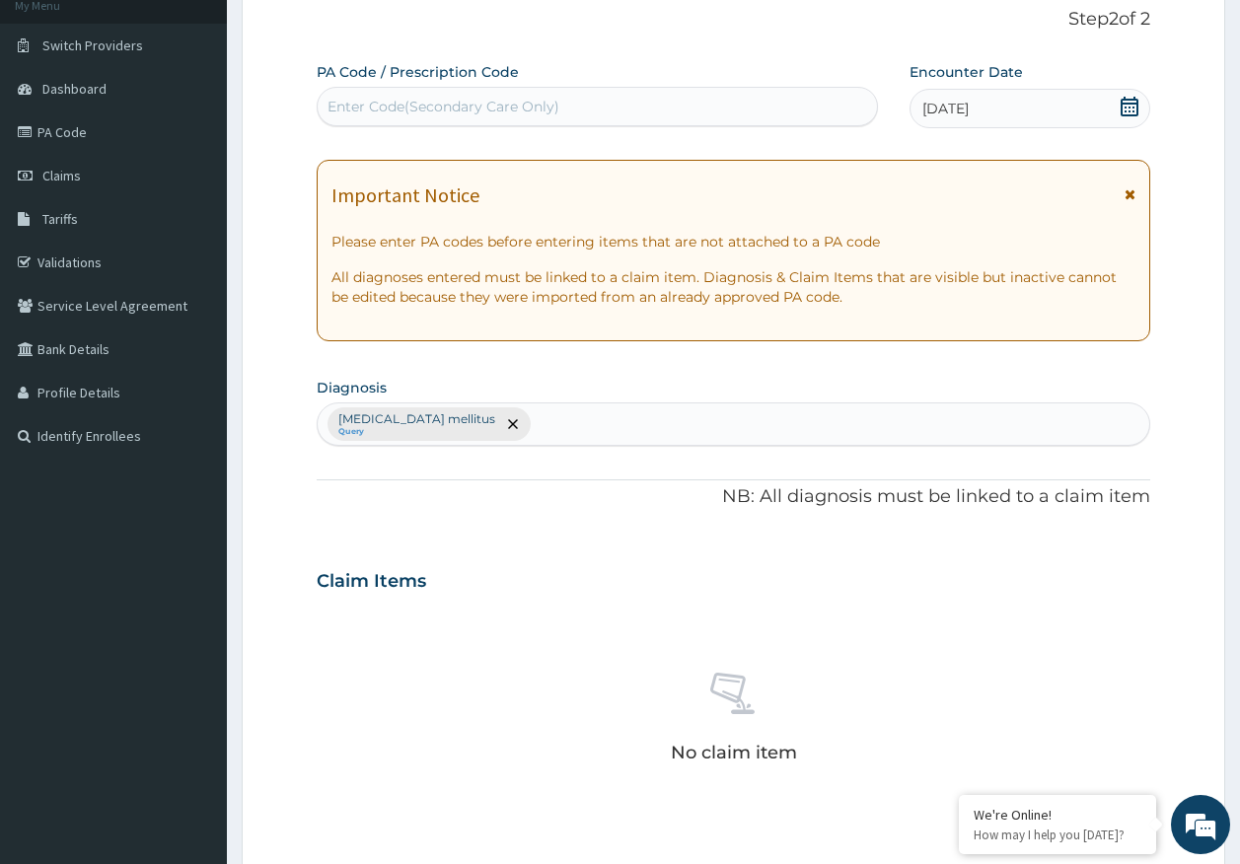
click at [515, 425] on div "Diabetes mellitus Query" at bounding box center [734, 423] width 833 height 41
type input "sepsi"
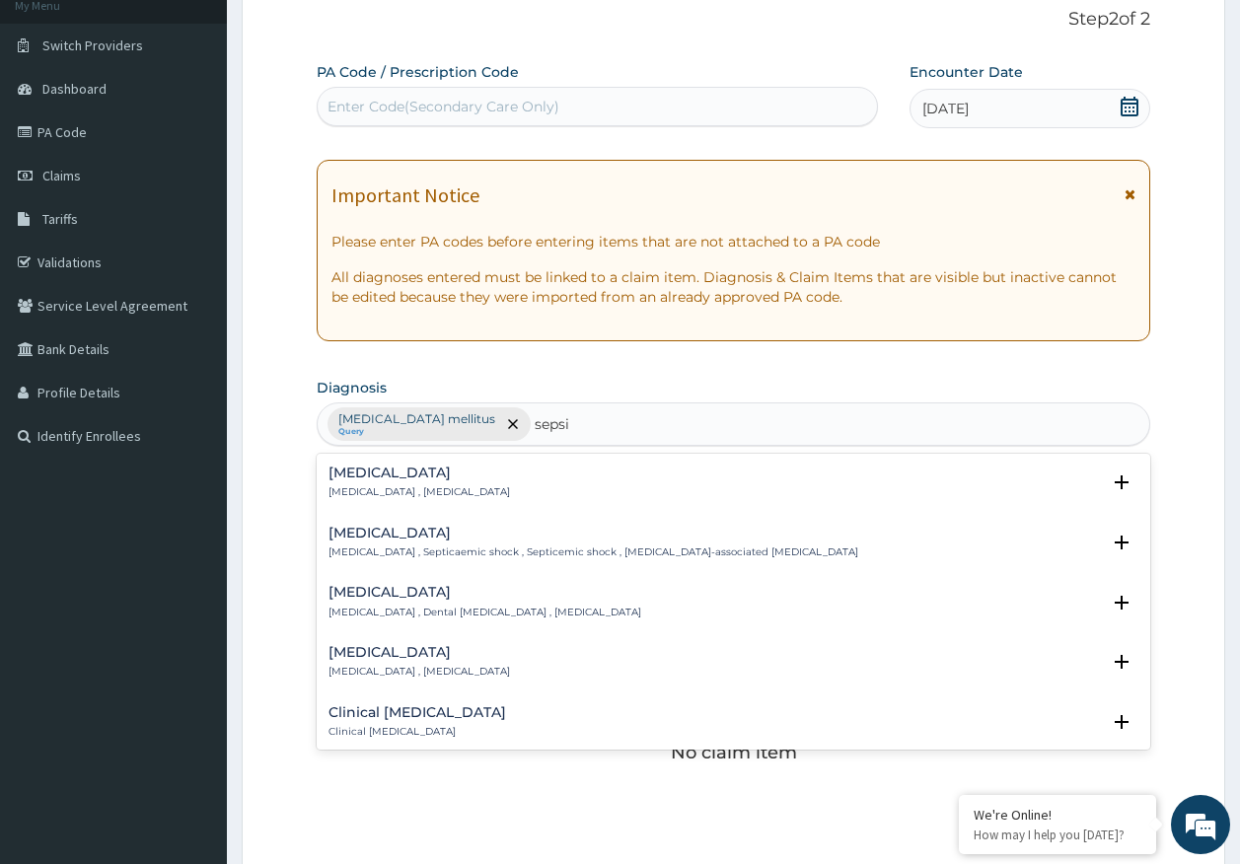
click at [381, 464] on div "Sepsis Systemic infection , Sepsis Select Status Query Query covers suspected (…" at bounding box center [734, 488] width 835 height 60
click at [382, 487] on p "Systemic infection , Sepsis" at bounding box center [420, 492] width 182 height 14
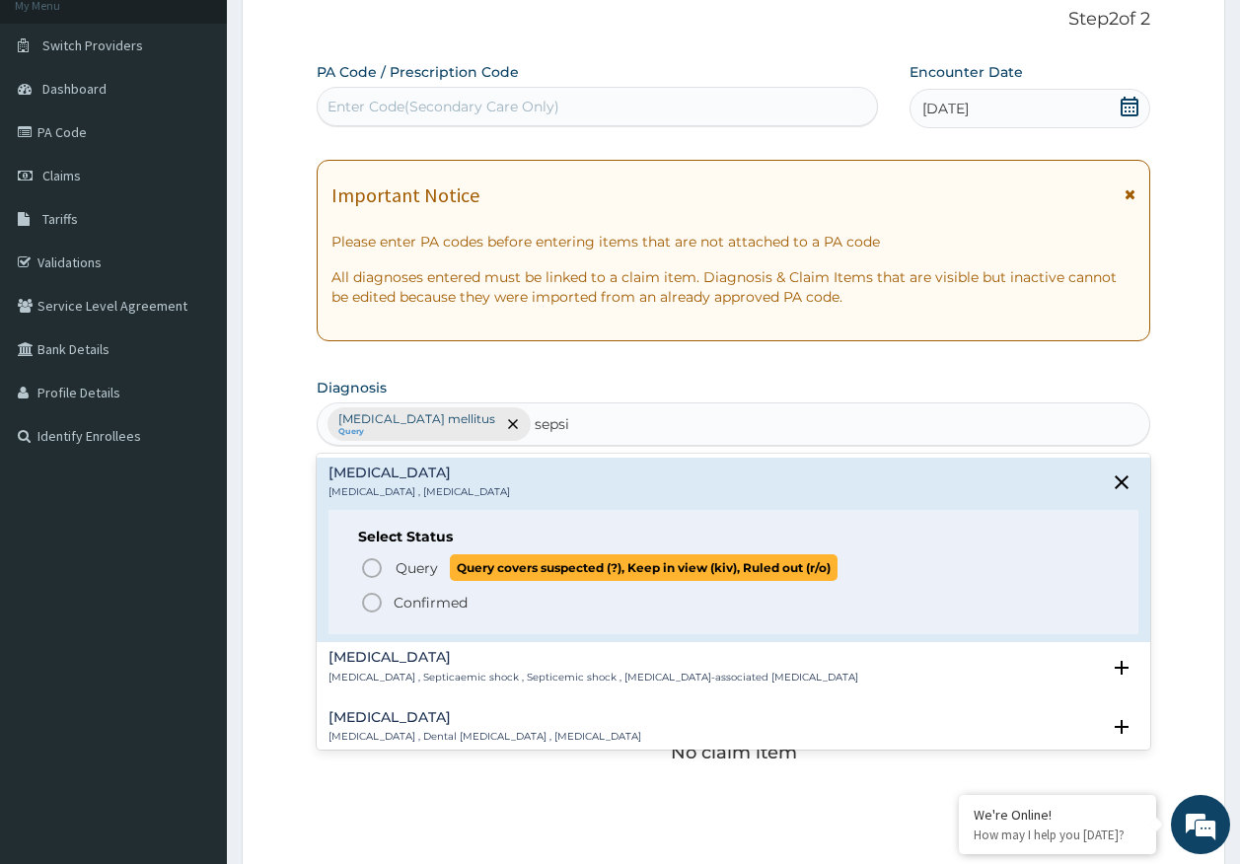
click at [405, 579] on p "Query Query covers suspected (?), Keep in view (kiv), Ruled out (r/o)" at bounding box center [616, 567] width 444 height 27
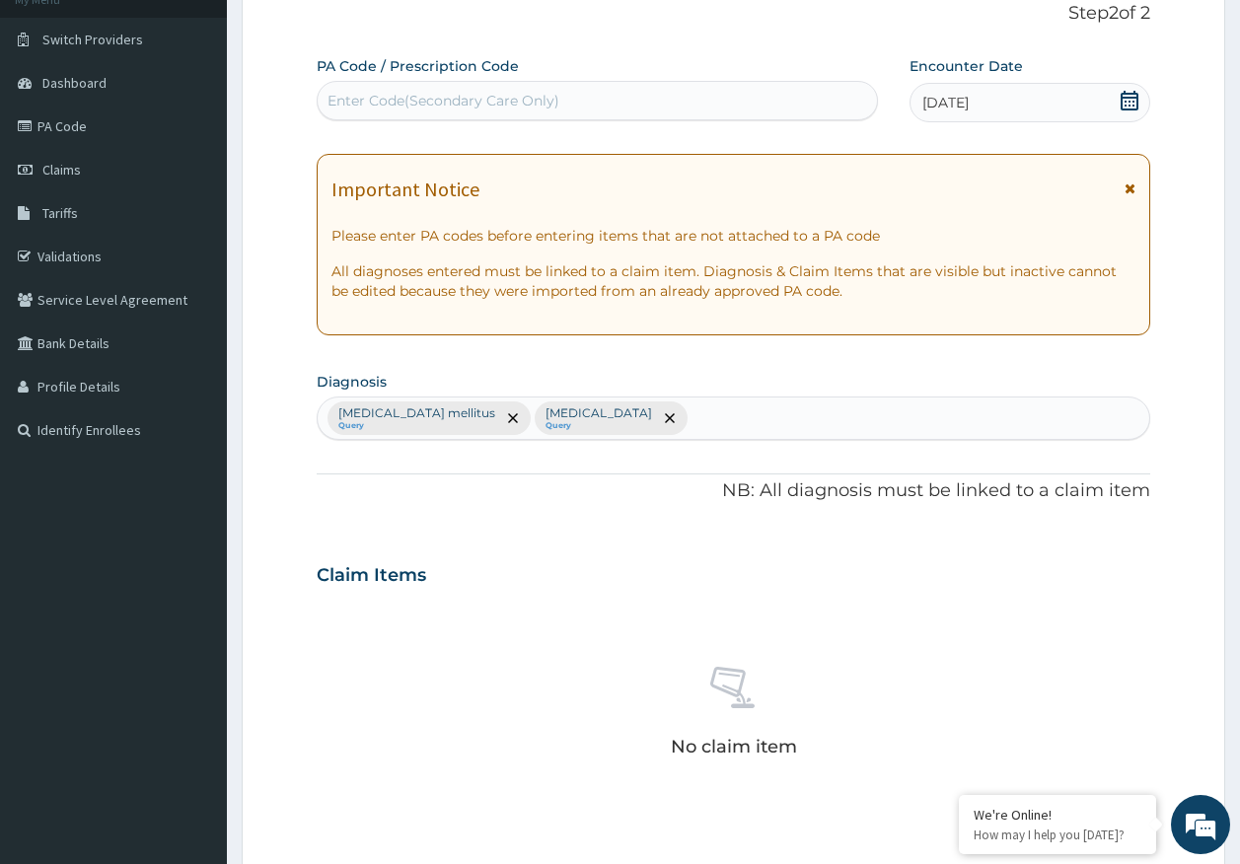
scroll to position [558, 0]
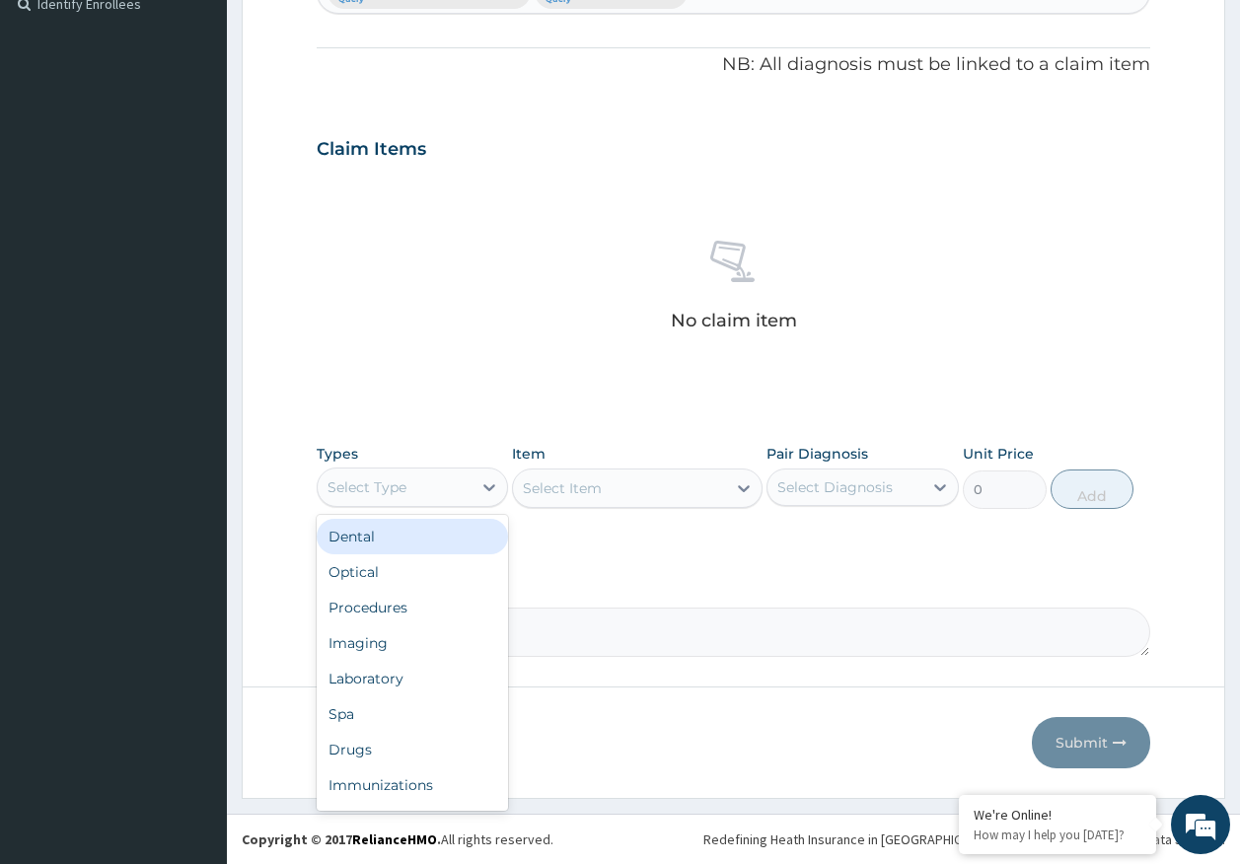
drag, startPoint x: 405, startPoint y: 496, endPoint x: 423, endPoint y: 650, distance: 154.9
click at [405, 493] on div "Select Type" at bounding box center [367, 487] width 79 height 20
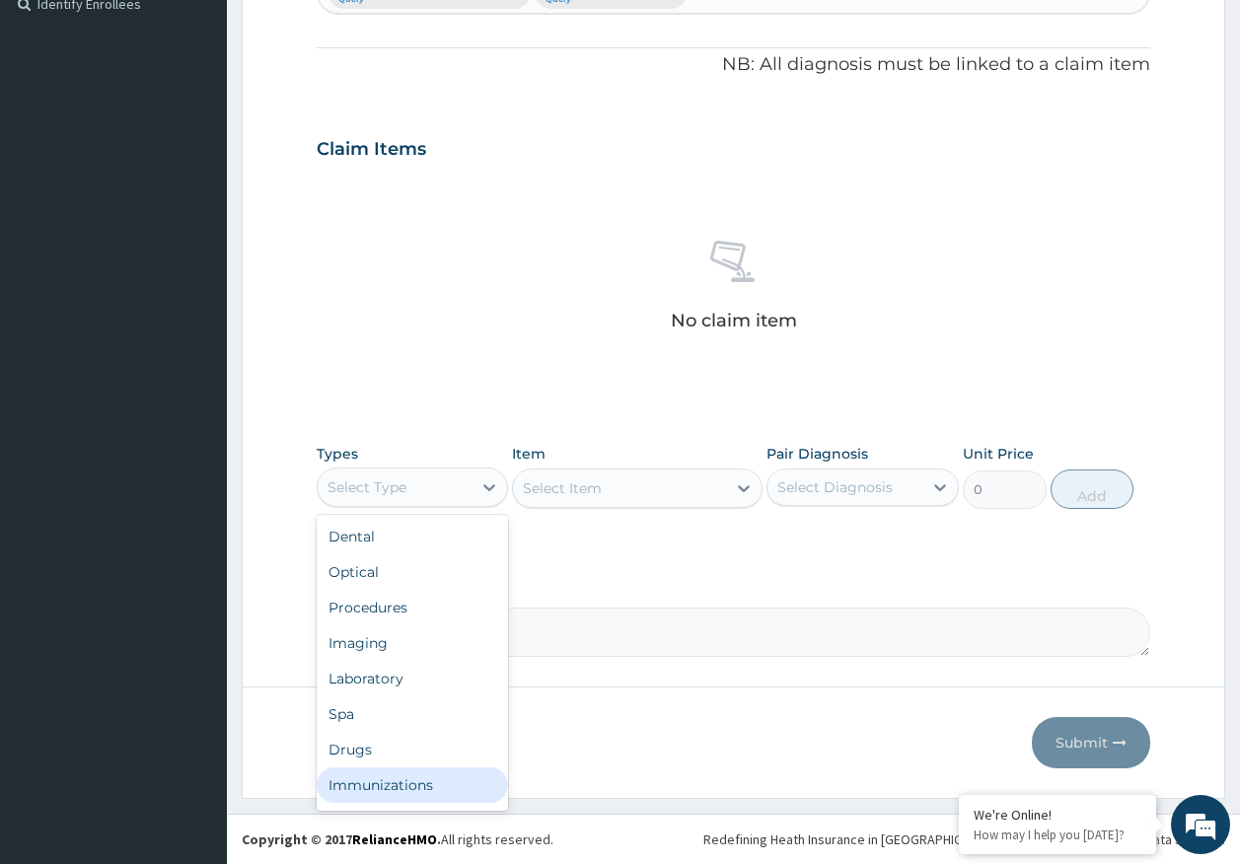
drag, startPoint x: 425, startPoint y: 784, endPoint x: 734, endPoint y: 539, distance: 394.6
click at [428, 783] on div "Immunizations" at bounding box center [413, 785] width 192 height 36
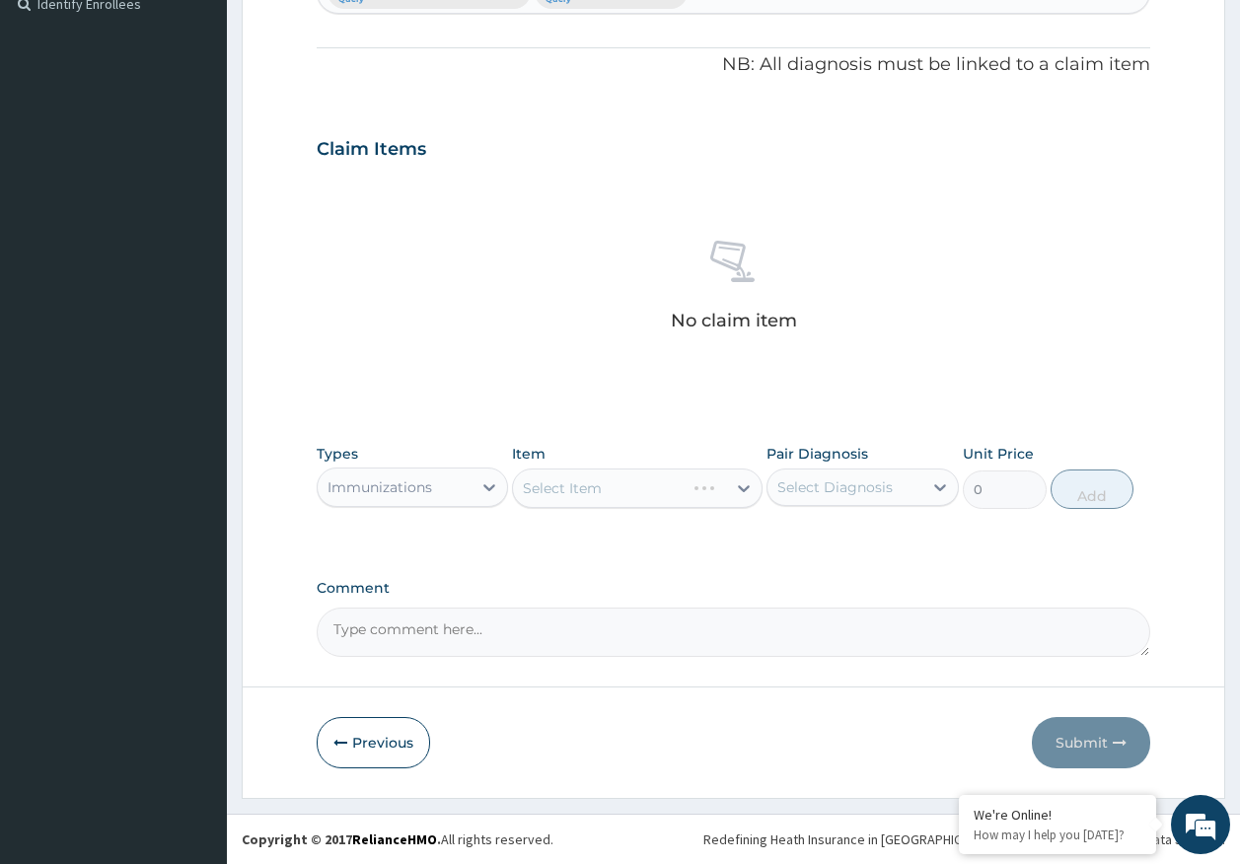
click at [824, 486] on div "Select Diagnosis" at bounding box center [834, 487] width 115 height 20
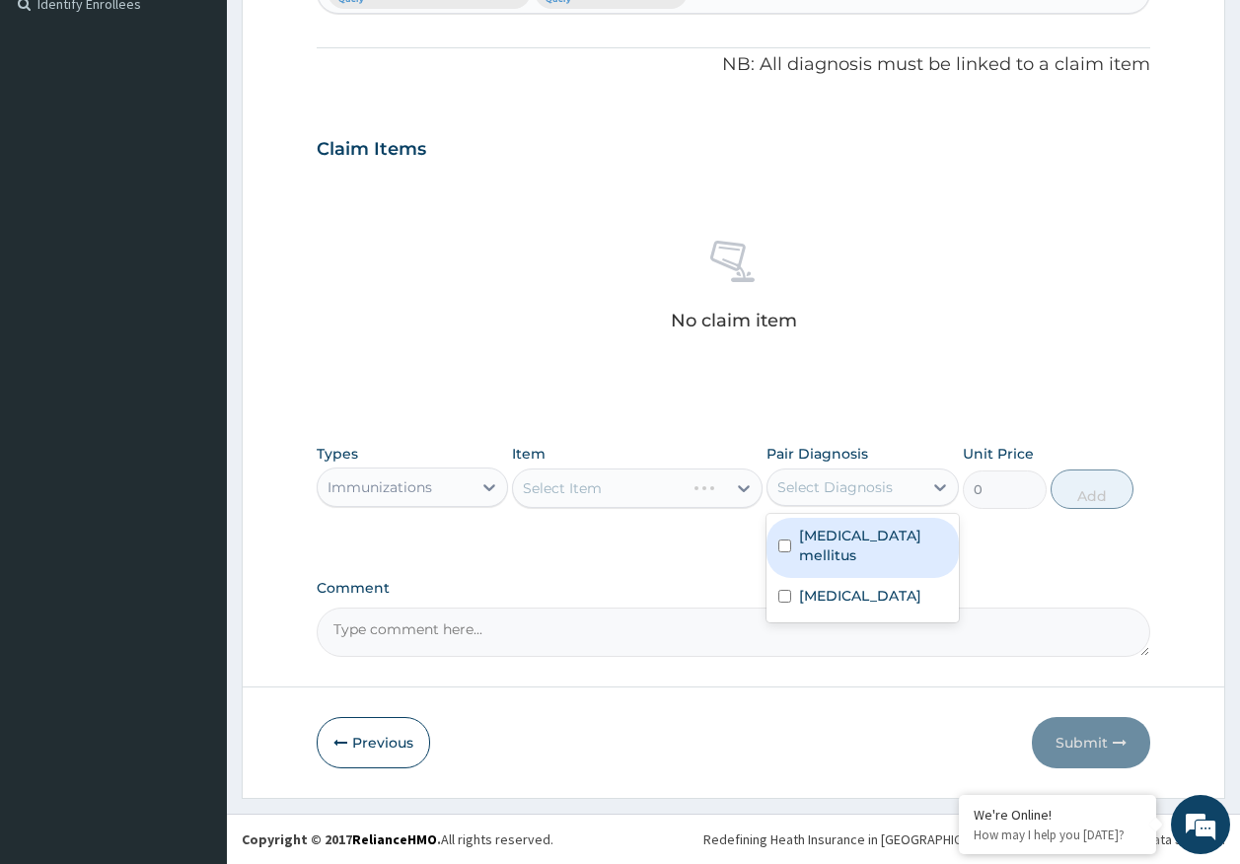
click at [828, 545] on label "Diabetes mellitus" at bounding box center [873, 545] width 148 height 39
checkbox input "true"
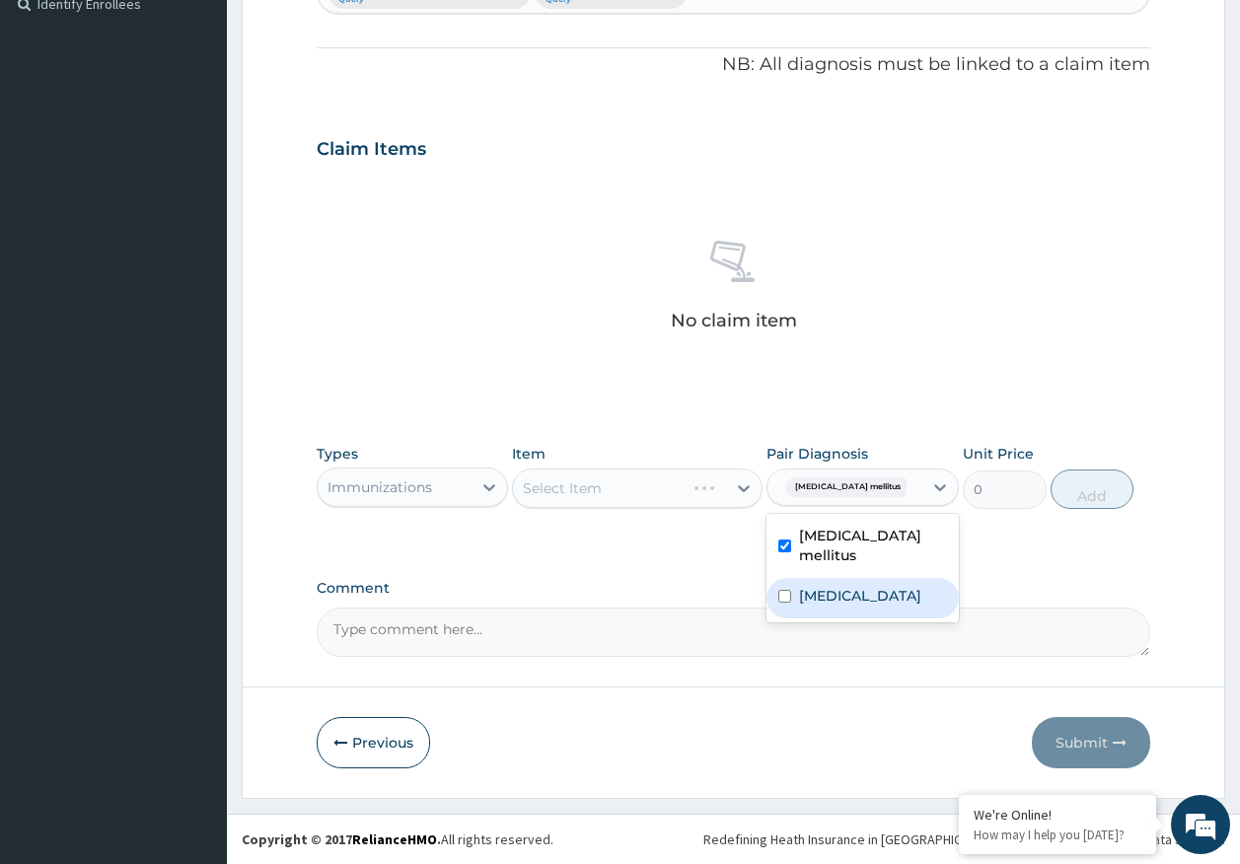
click at [834, 589] on div "Sepsis" at bounding box center [863, 598] width 192 height 40
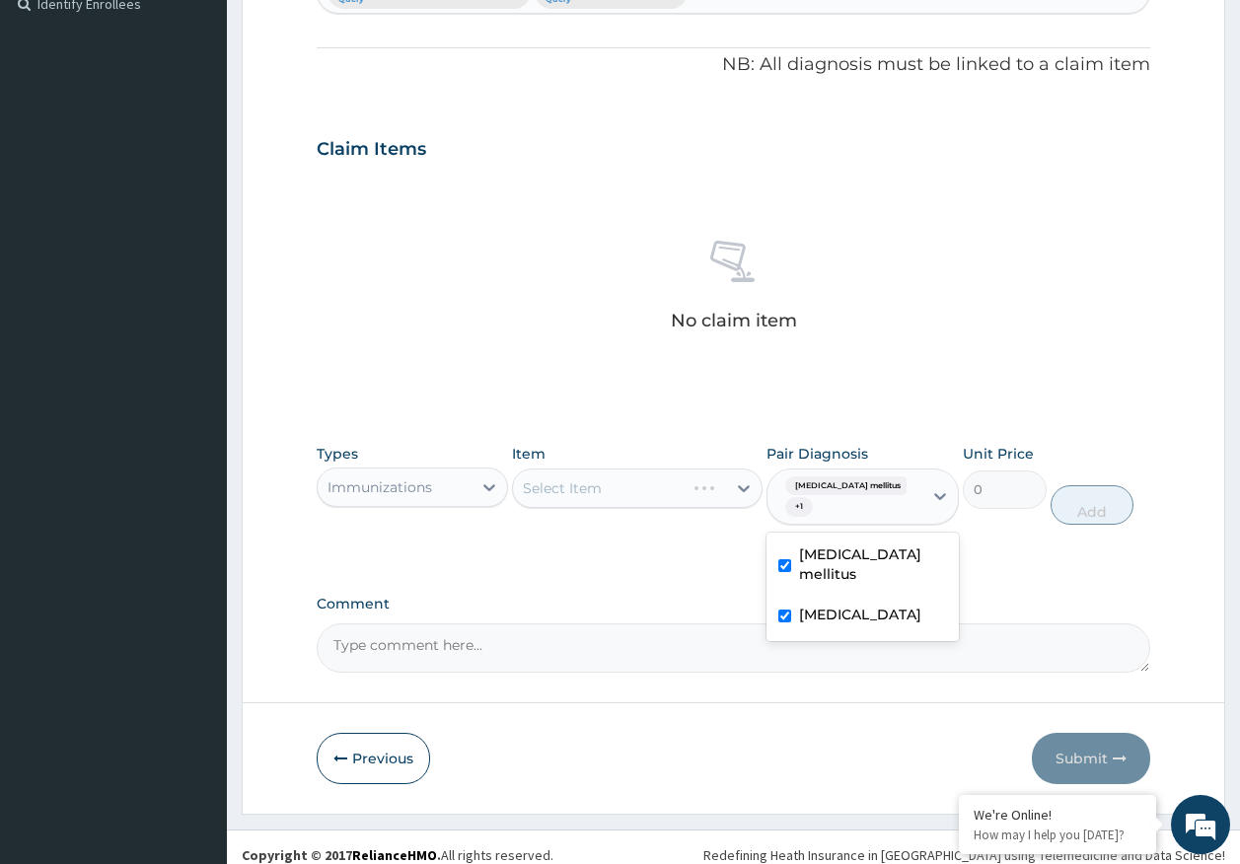
checkbox input "true"
click at [642, 491] on div "Select Item" at bounding box center [619, 489] width 213 height 32
type input "["
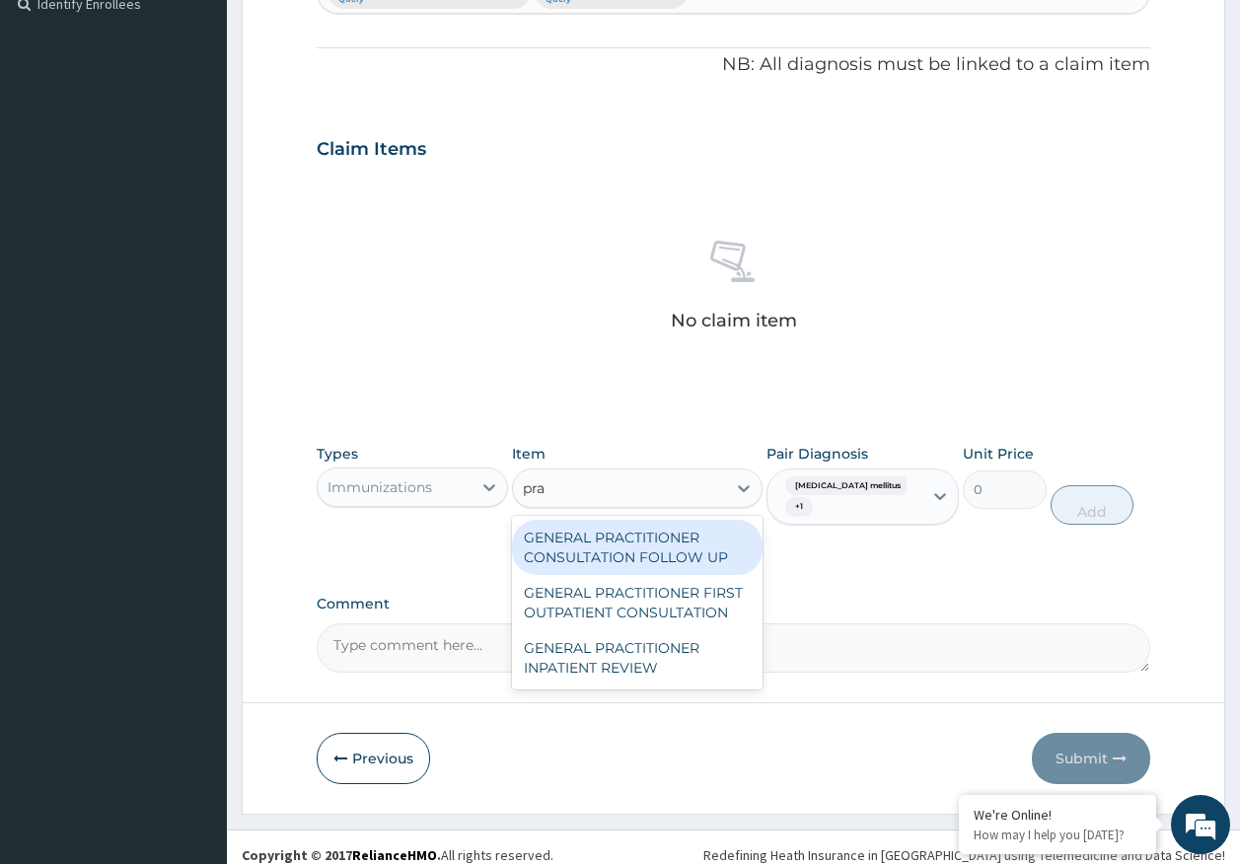
type input "prac"
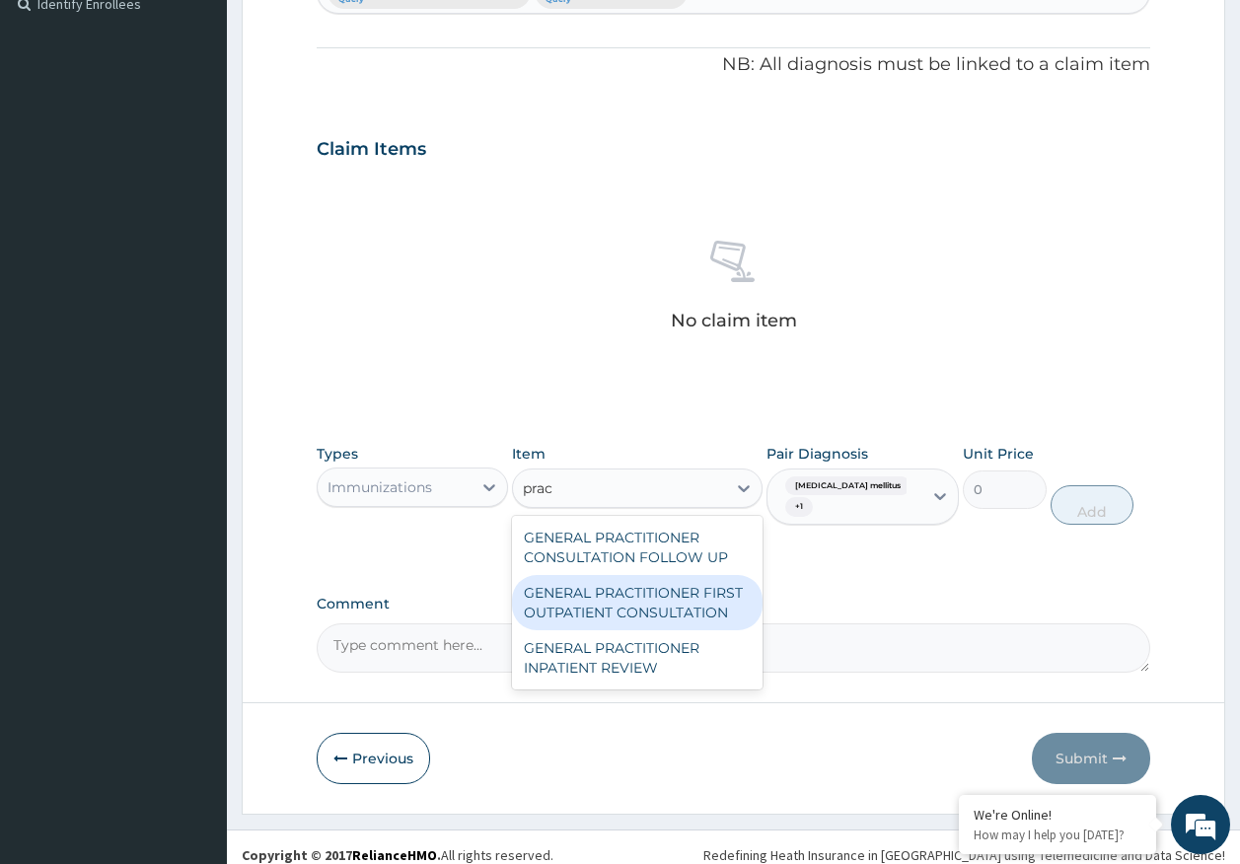
drag, startPoint x: 668, startPoint y: 618, endPoint x: 780, endPoint y: 548, distance: 132.5
click at [675, 608] on div "GENERAL PRACTITIONER FIRST OUTPATIENT CONSULTATION" at bounding box center [637, 602] width 251 height 55
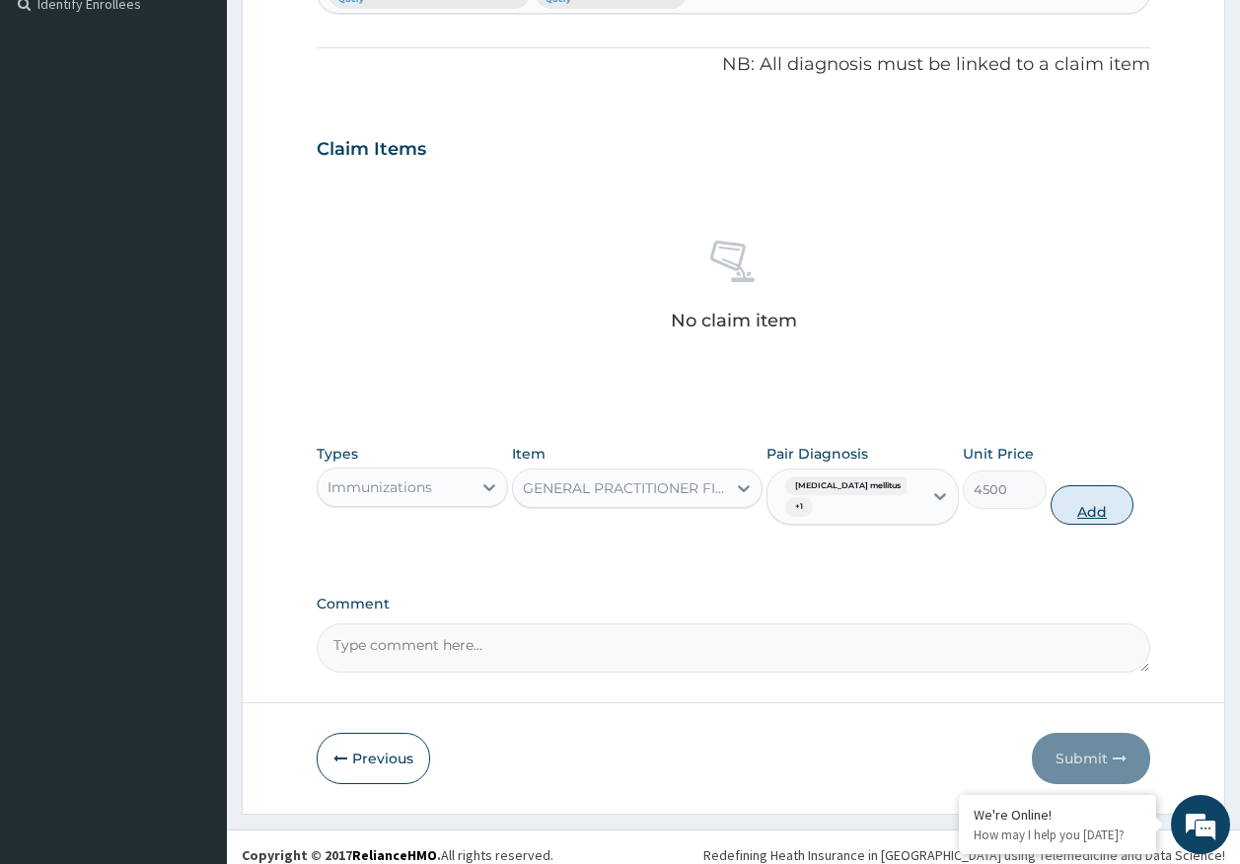
click at [1067, 486] on button "Add" at bounding box center [1093, 504] width 84 height 39
type input "0"
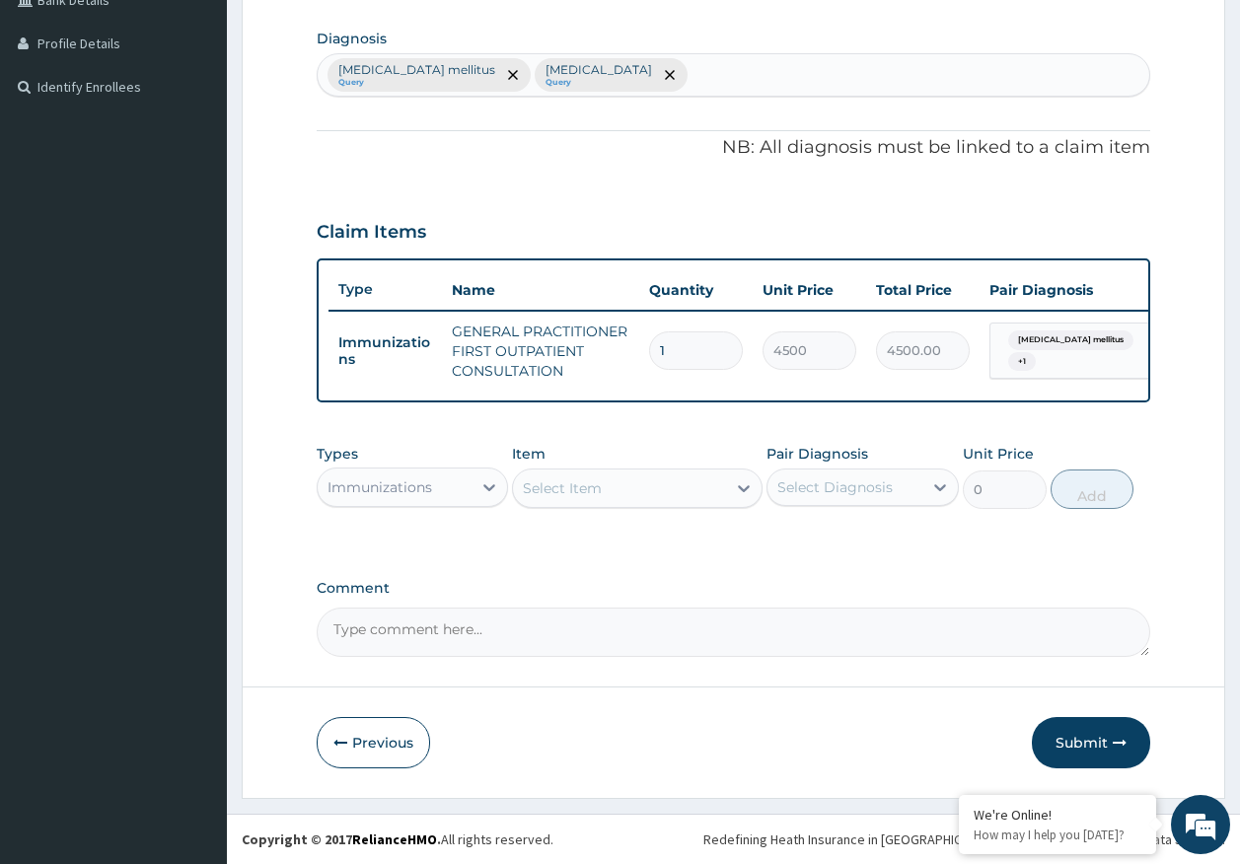
scroll to position [490, 0]
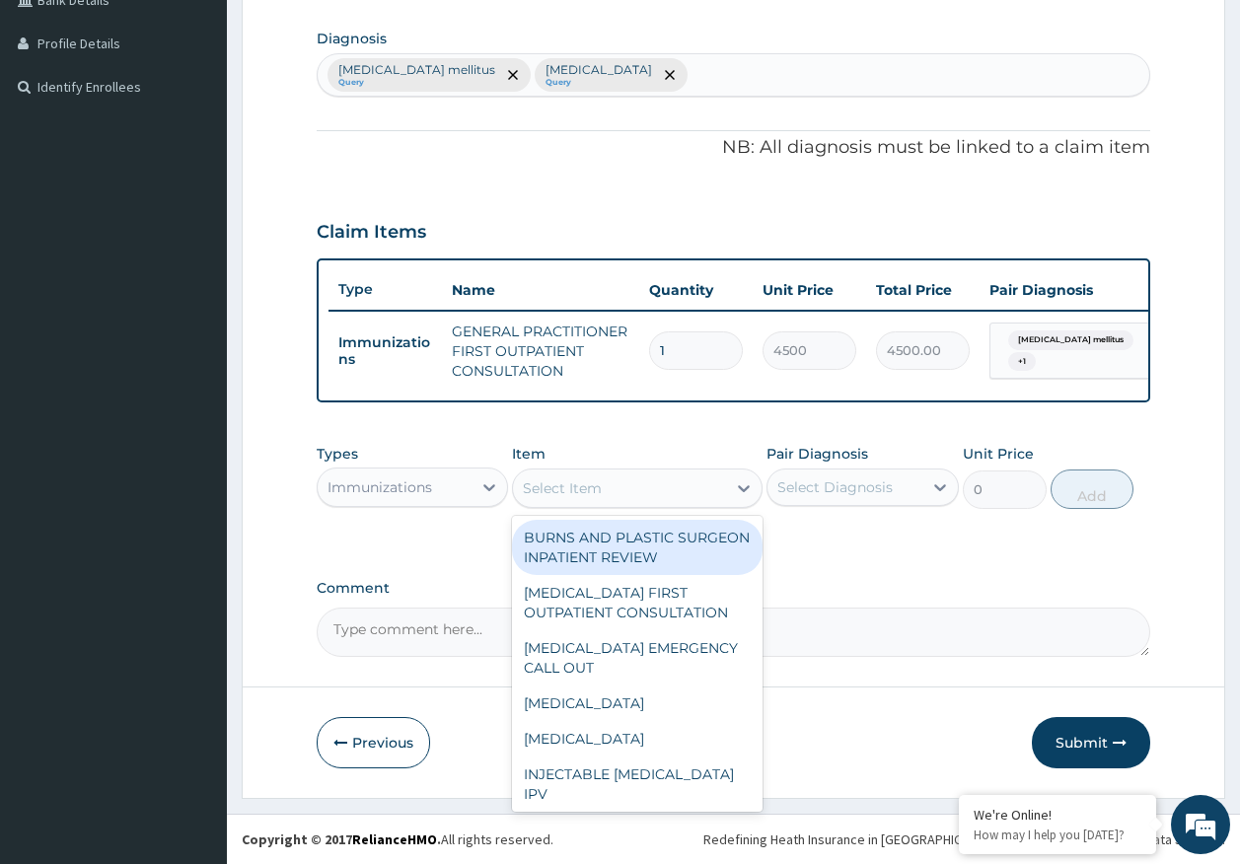
click at [595, 482] on div "Select Item" at bounding box center [562, 488] width 79 height 20
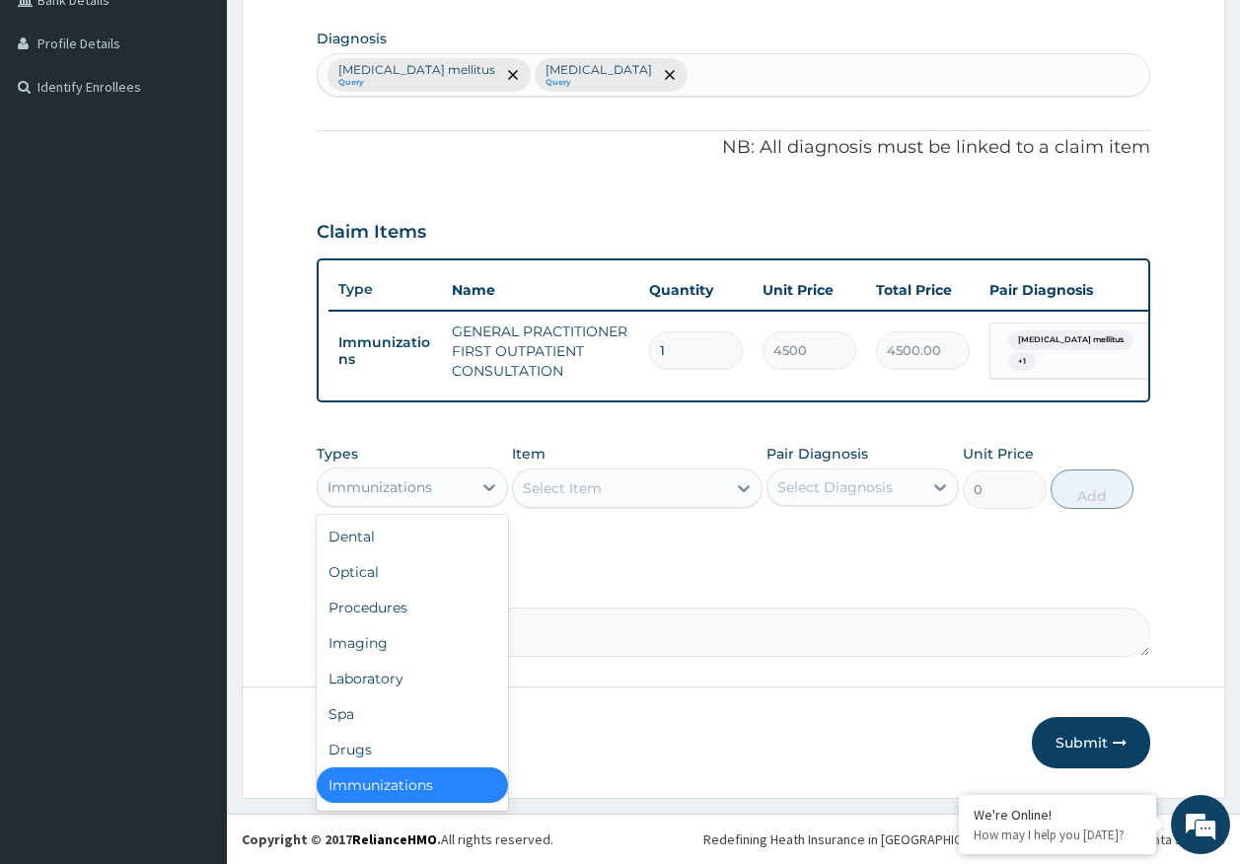
click at [434, 494] on div "Immunizations" at bounding box center [395, 488] width 155 height 32
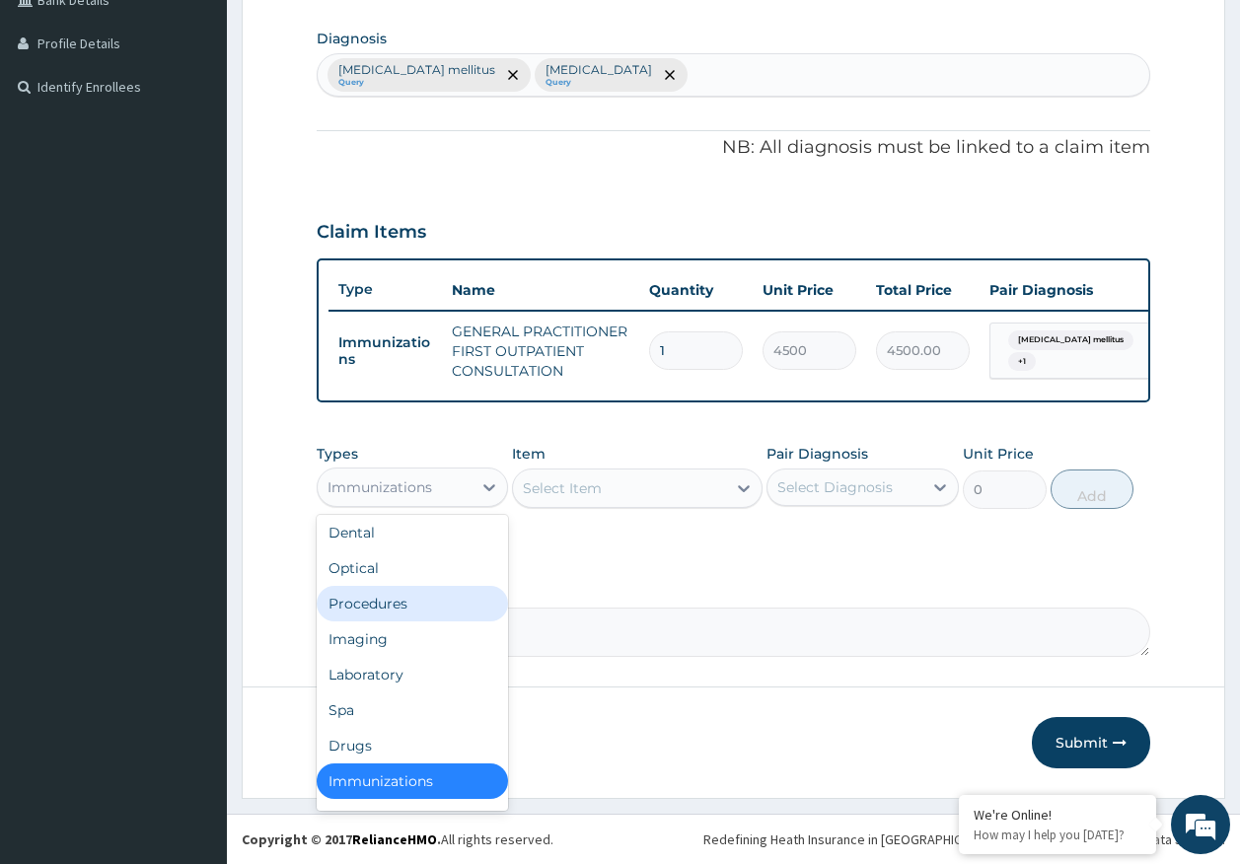
click at [386, 602] on div "Procedures" at bounding box center [413, 604] width 192 height 36
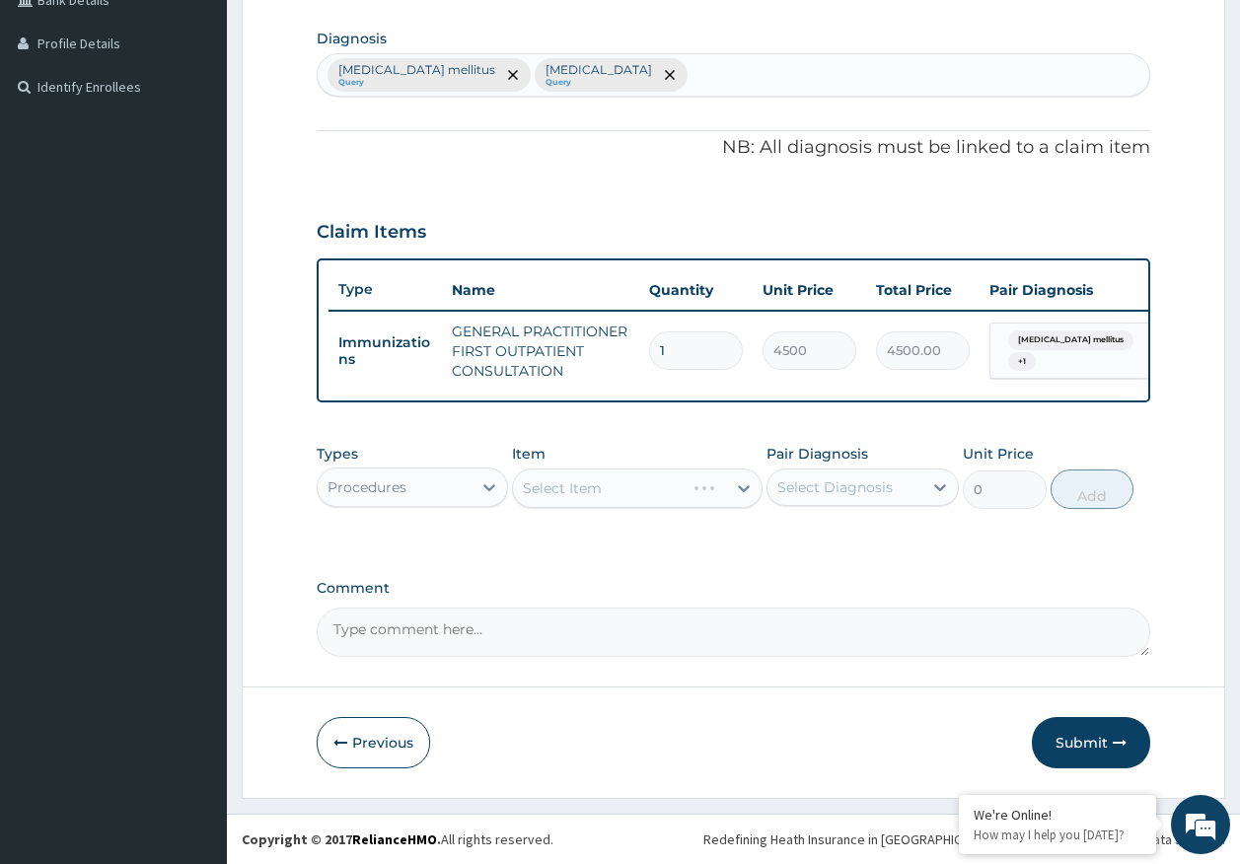
click at [780, 486] on div "Select Diagnosis" at bounding box center [834, 487] width 115 height 20
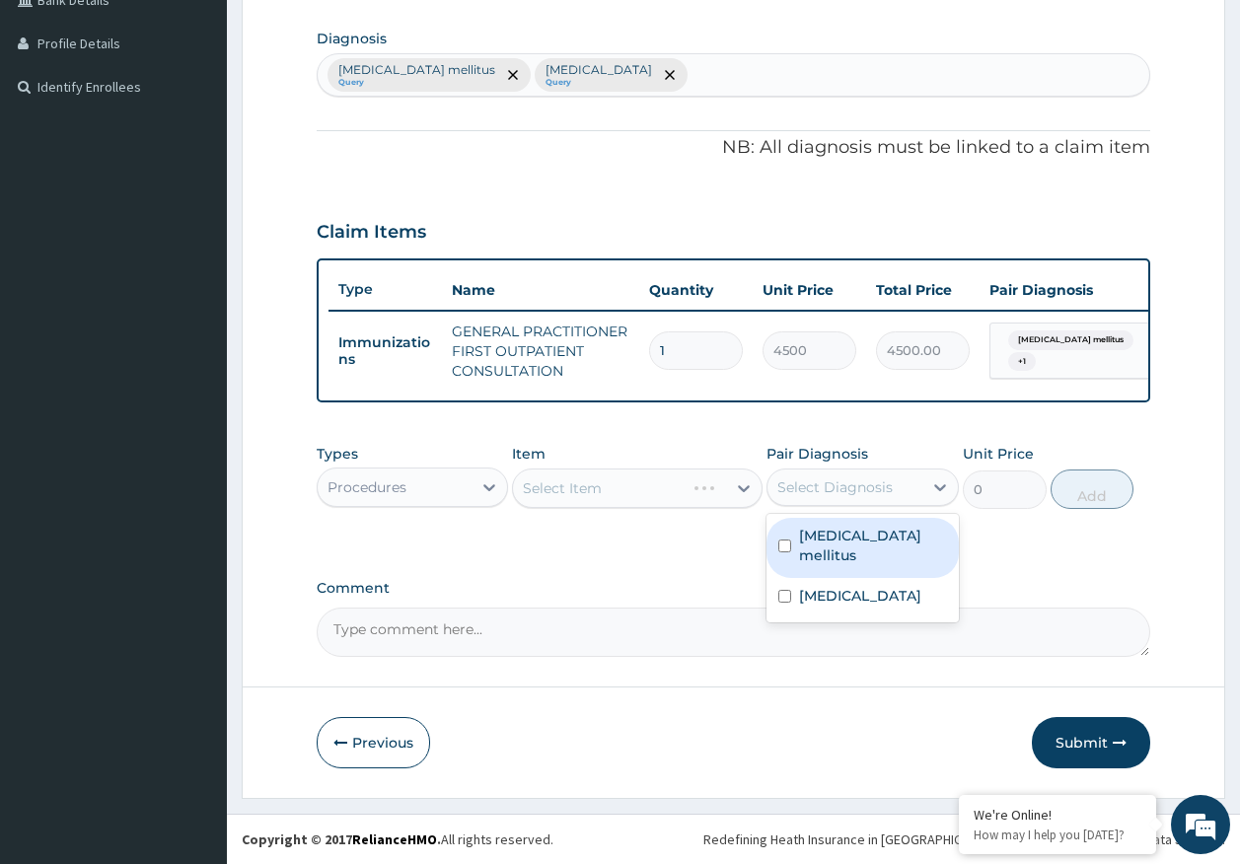
click at [814, 546] on div "Diabetes mellitus" at bounding box center [863, 548] width 192 height 60
checkbox input "true"
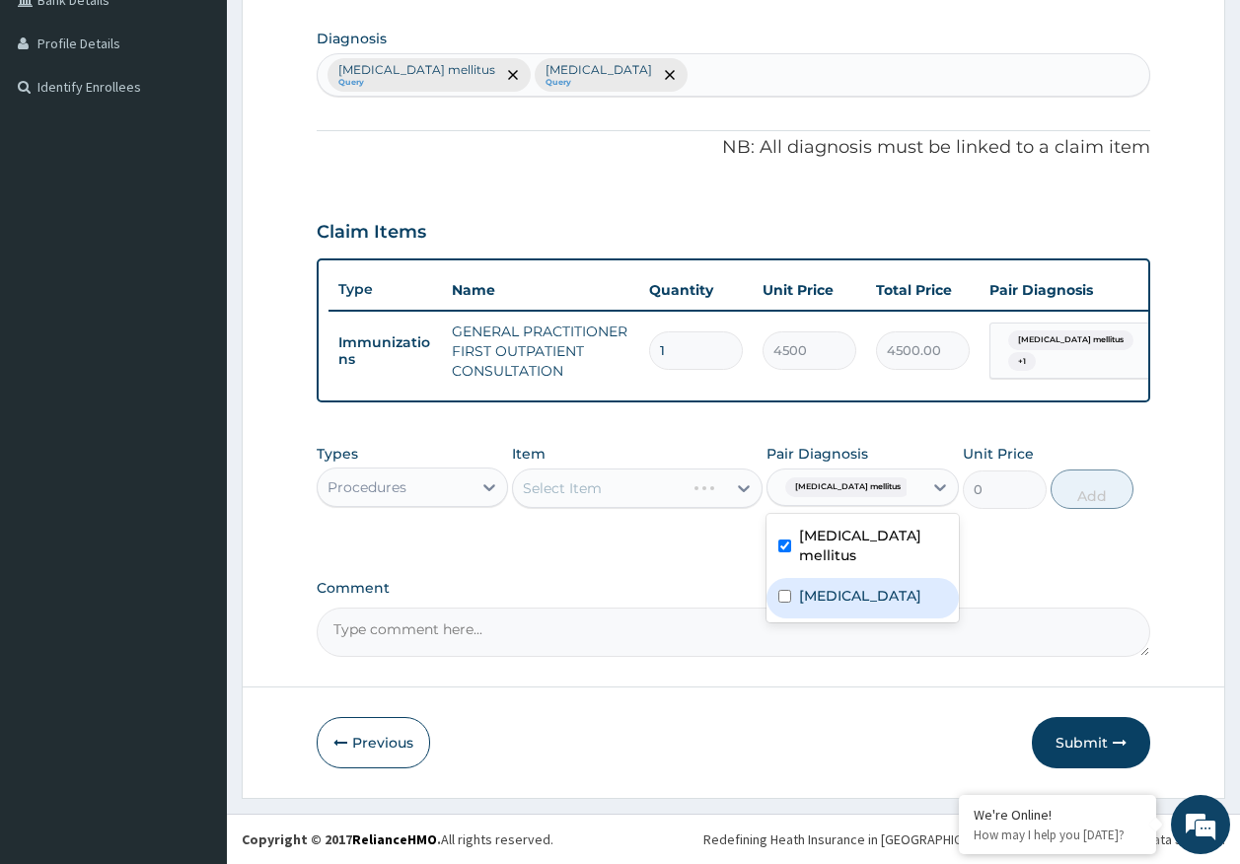
click at [824, 586] on label "Sepsis" at bounding box center [860, 596] width 122 height 20
checkbox input "true"
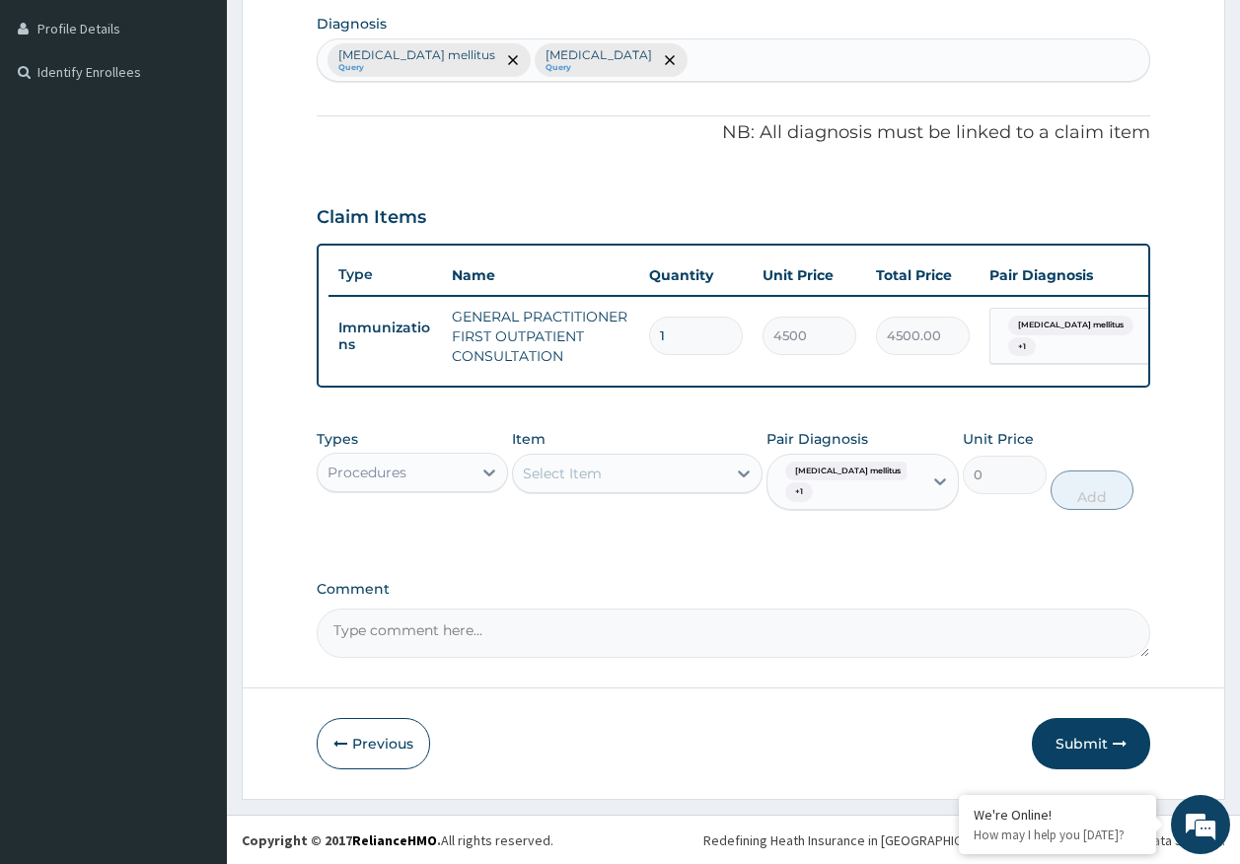
click at [566, 483] on div "Select Item" at bounding box center [562, 474] width 79 height 20
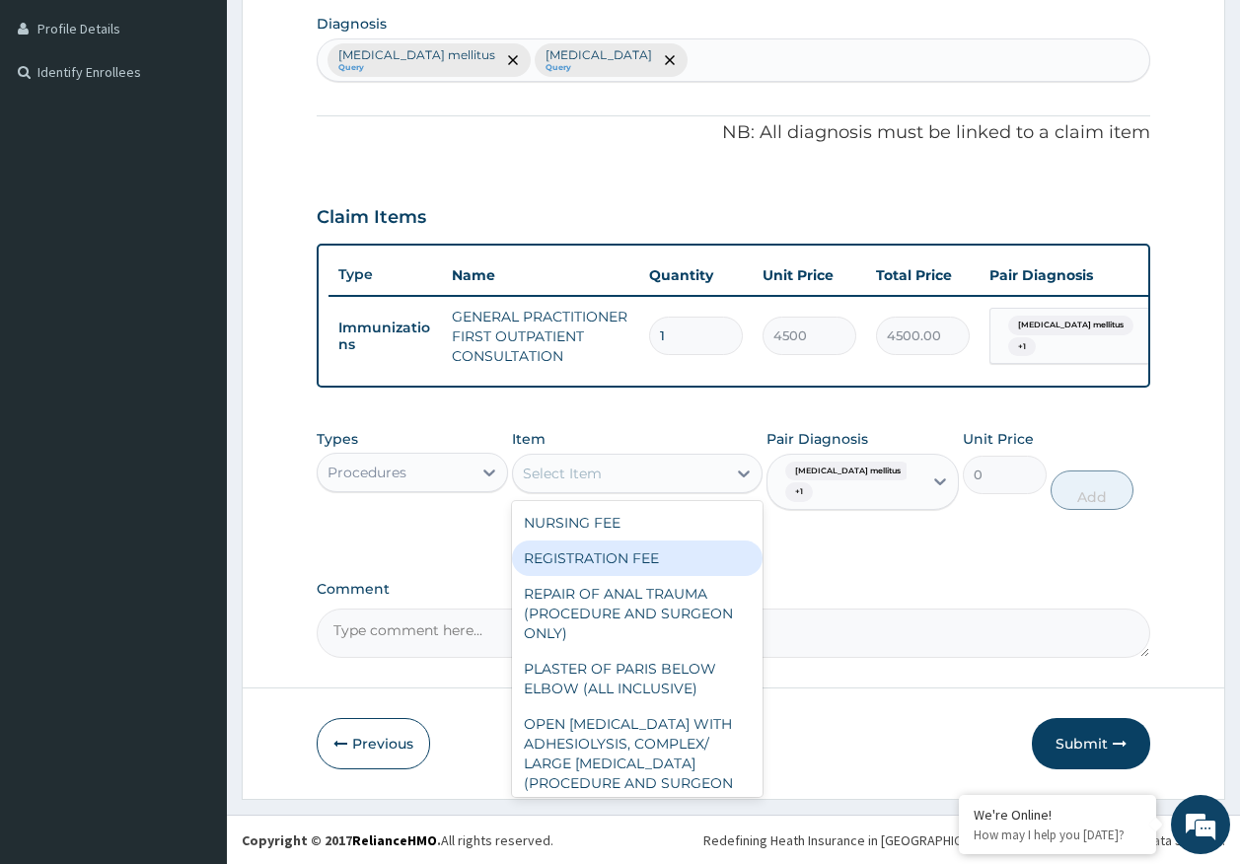
click at [603, 572] on div "REGISTRATION FEE" at bounding box center [637, 559] width 251 height 36
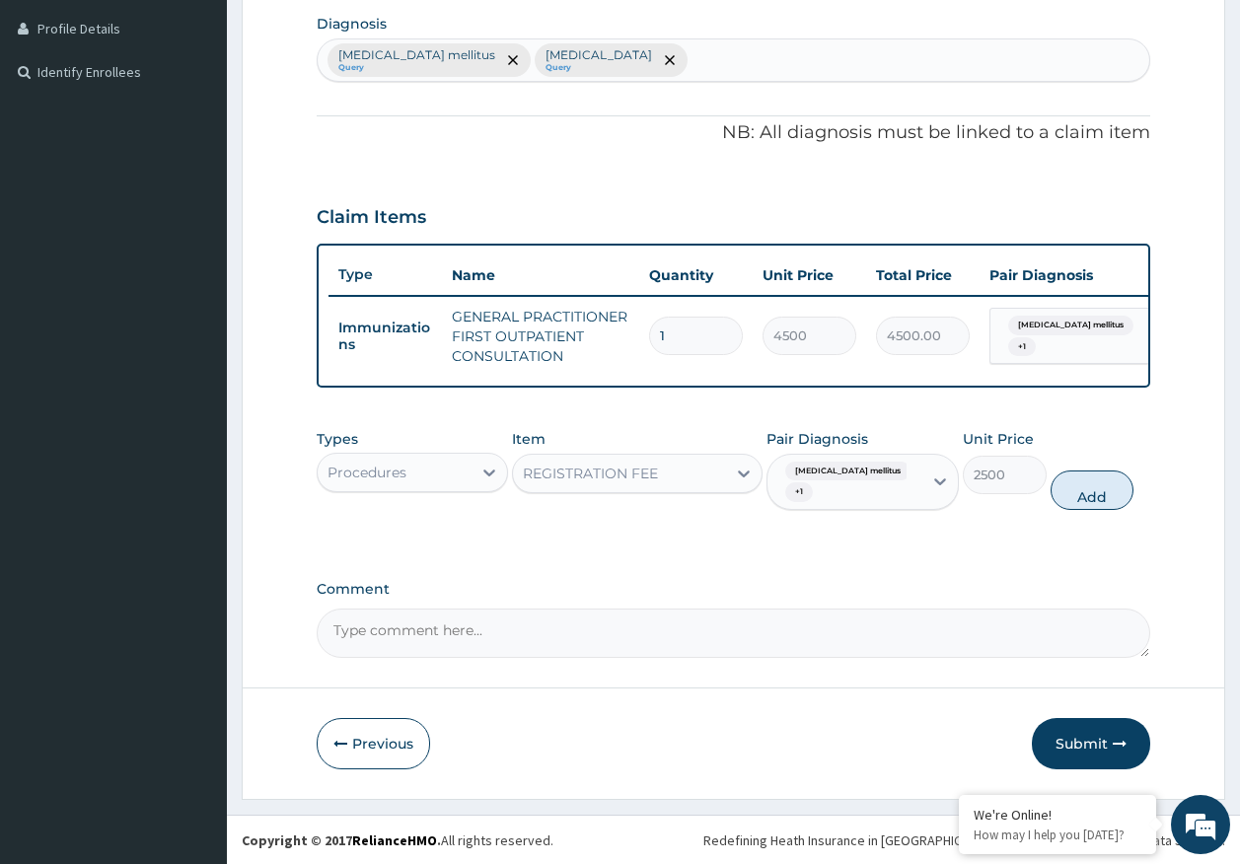
drag, startPoint x: 1100, startPoint y: 500, endPoint x: 628, endPoint y: 499, distance: 471.5
click at [1101, 500] on button "Add" at bounding box center [1093, 490] width 84 height 39
type input "0"
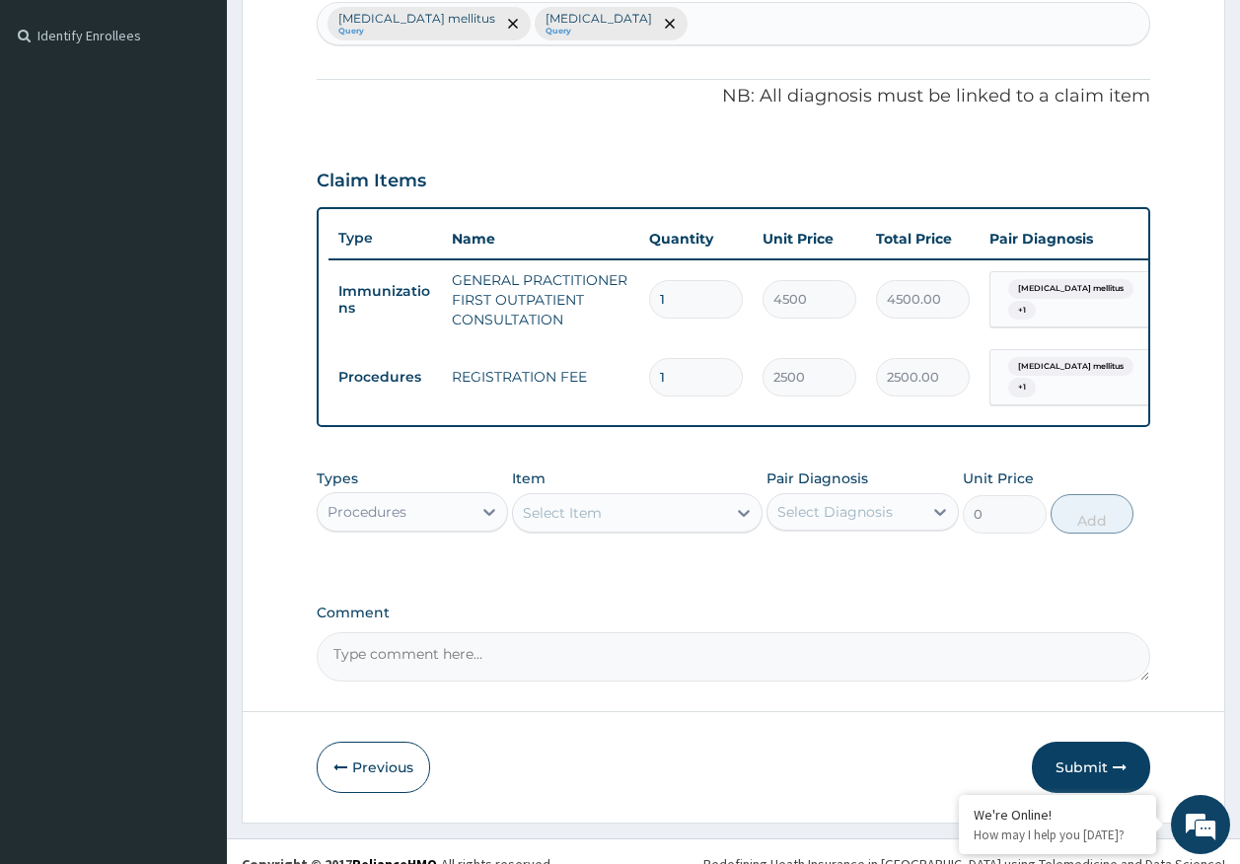
scroll to position [558, 0]
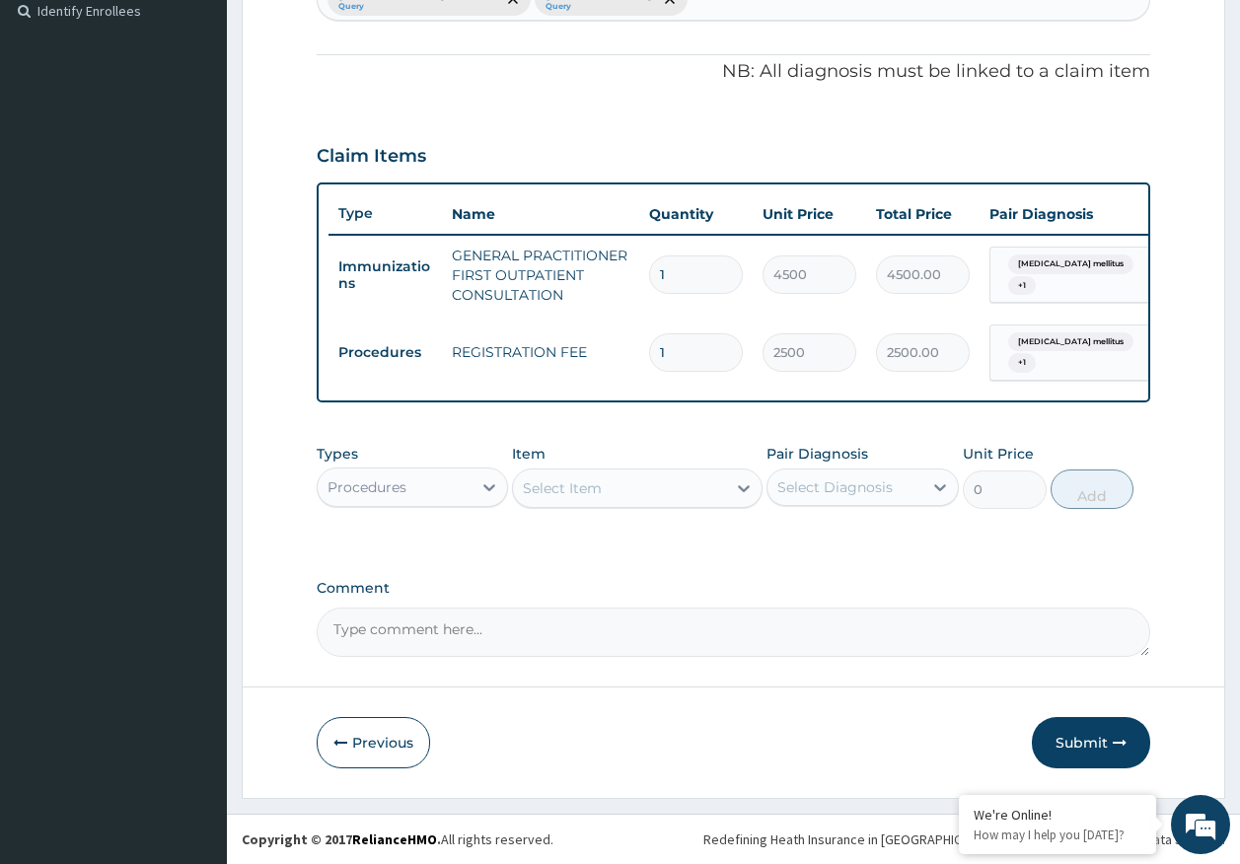
click at [416, 503] on div "Types Procedures Item Select Item Pair Diagnosis Select Diagnosis Unit Price 0 …" at bounding box center [734, 476] width 835 height 85
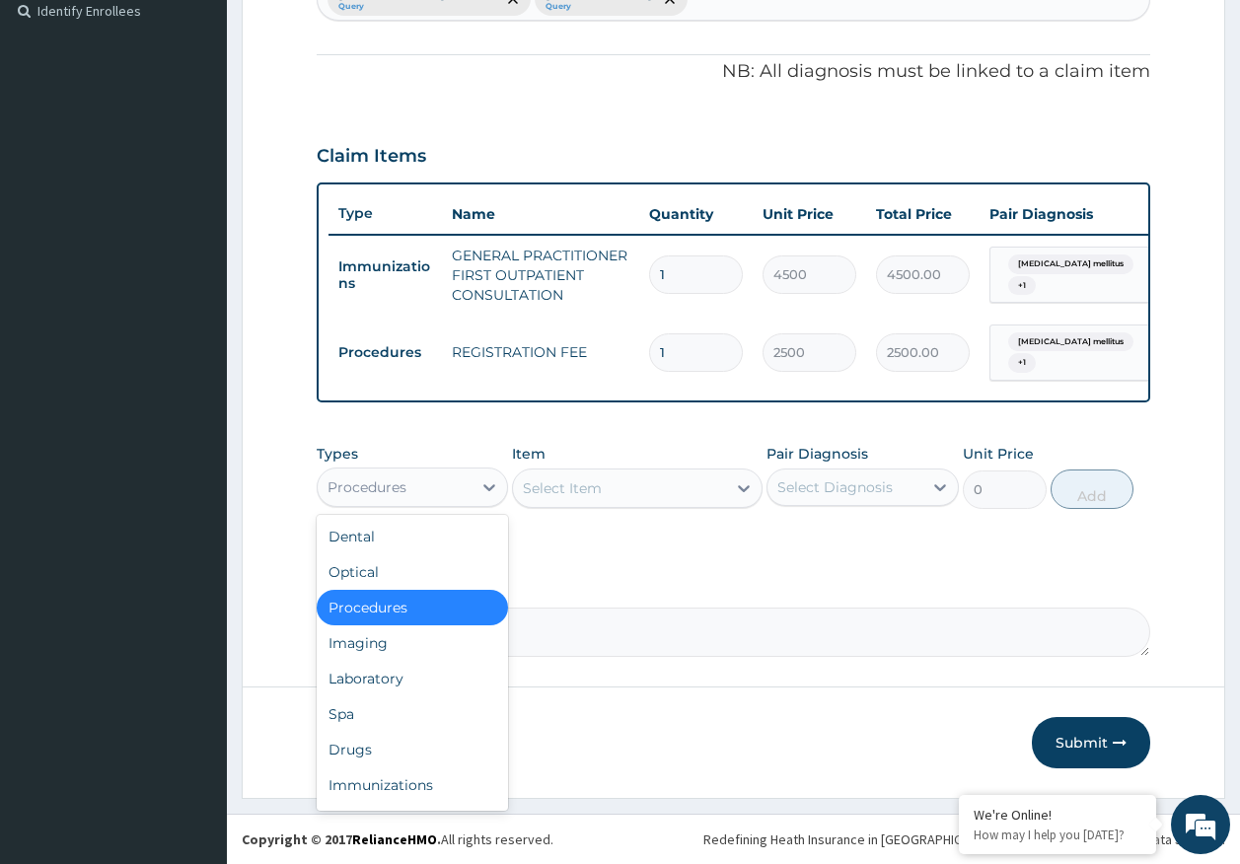
drag, startPoint x: 419, startPoint y: 491, endPoint x: 431, endPoint y: 506, distance: 18.9
click at [421, 489] on div "Procedures" at bounding box center [395, 488] width 155 height 32
click at [399, 677] on div "Laboratory" at bounding box center [413, 679] width 192 height 36
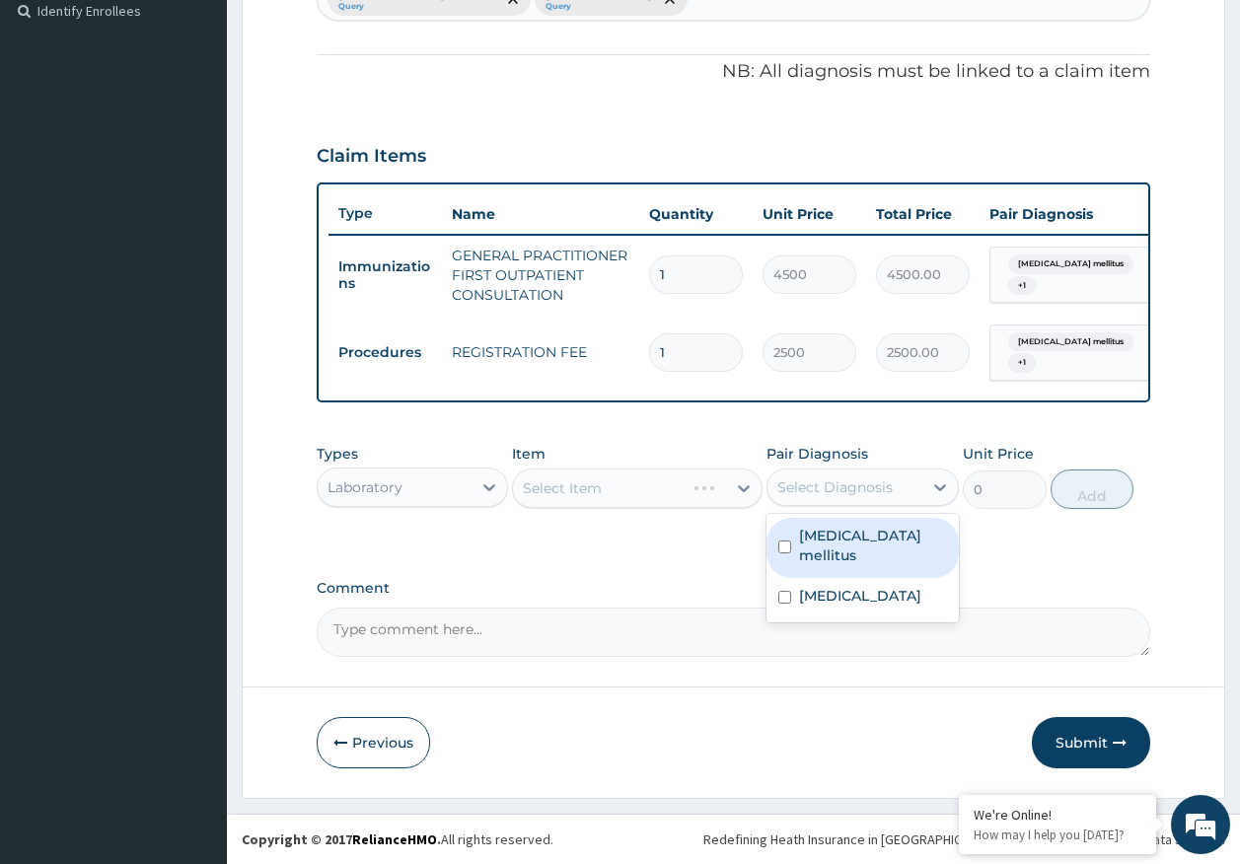
click at [866, 475] on div "Select Diagnosis" at bounding box center [844, 488] width 155 height 32
click at [847, 536] on label "Diabetes mellitus" at bounding box center [873, 545] width 148 height 39
checkbox input "true"
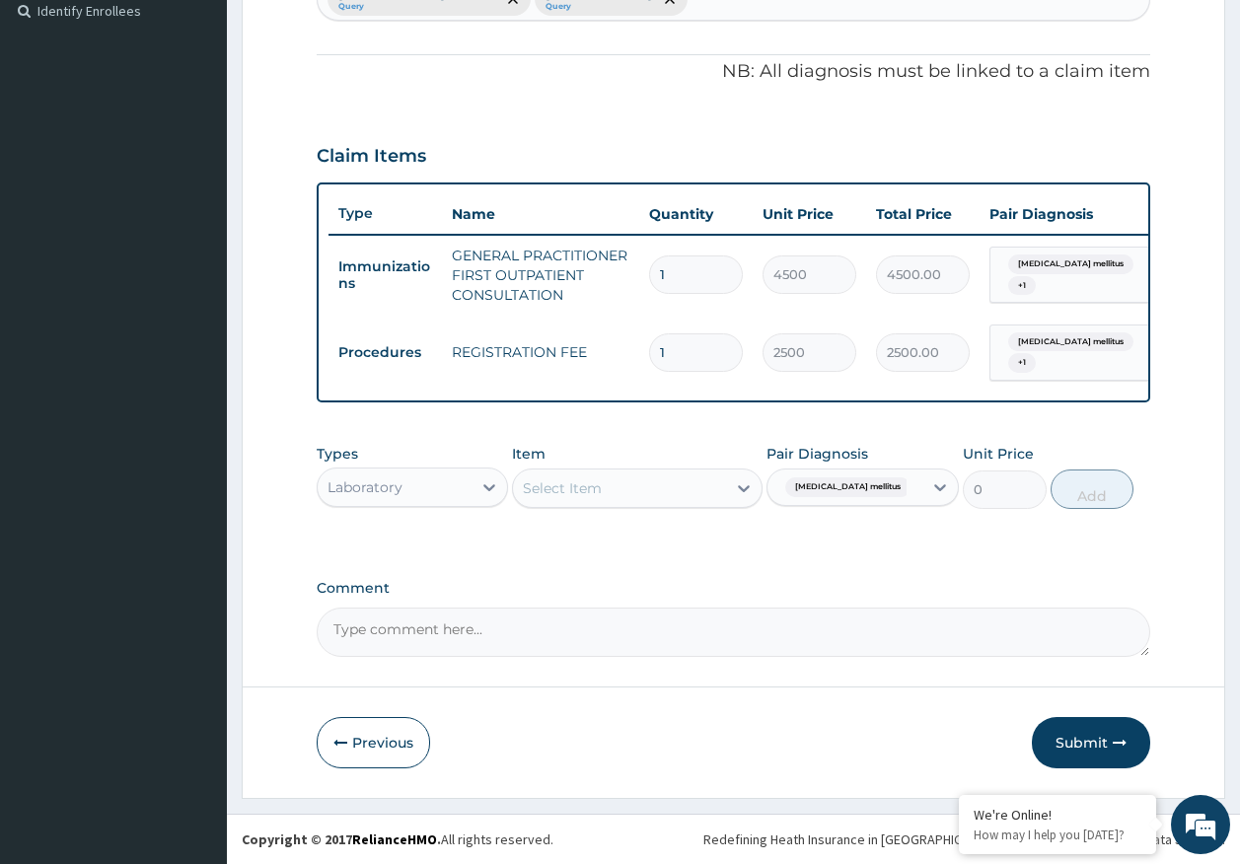
click at [682, 496] on div "Select Item" at bounding box center [619, 489] width 213 height 32
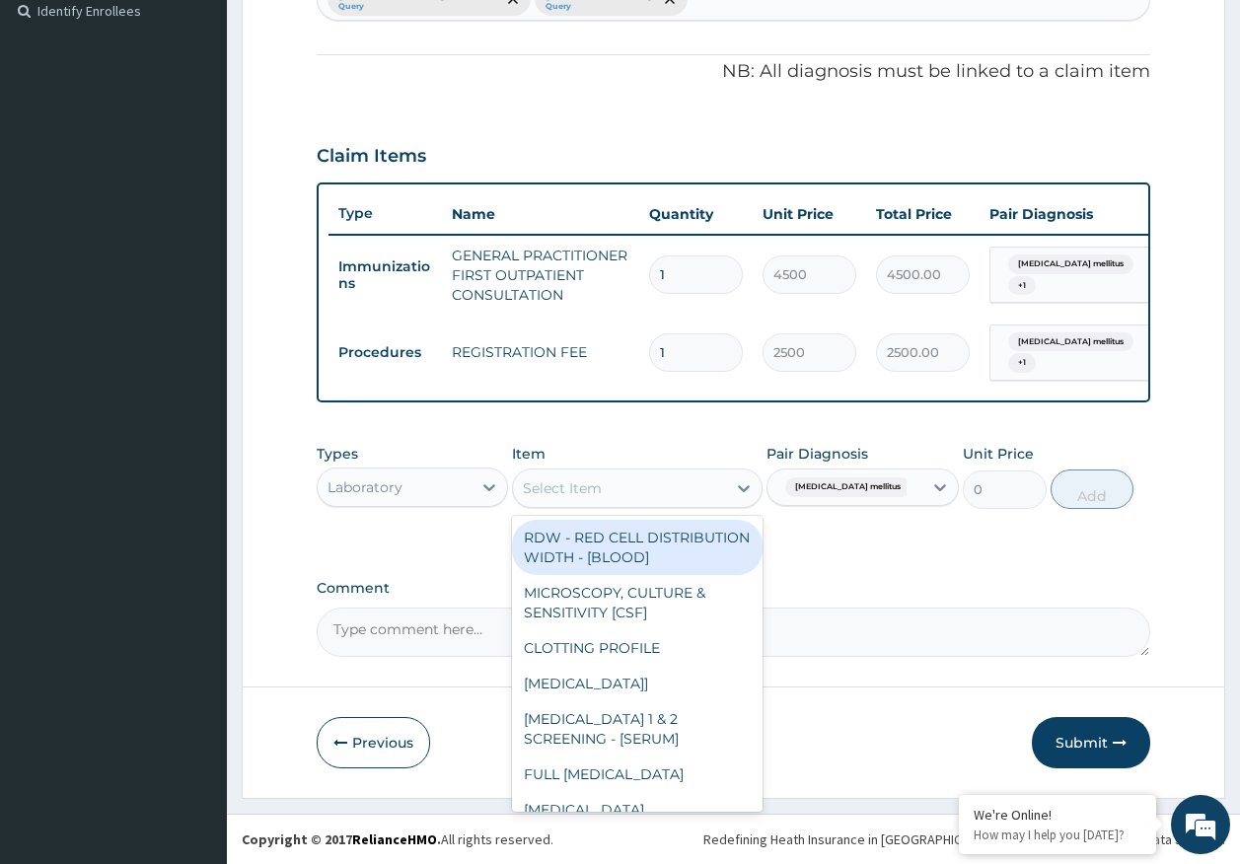
type input "c"
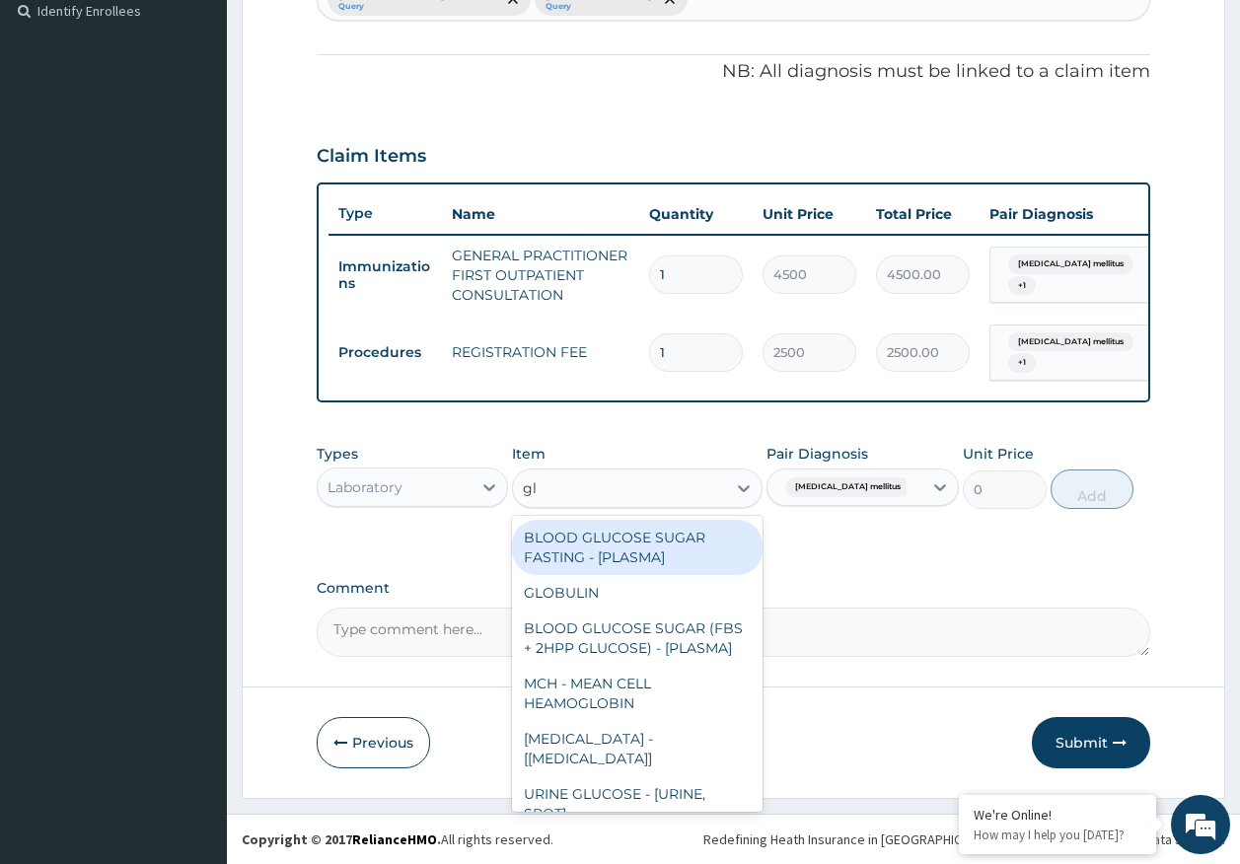
type input "g"
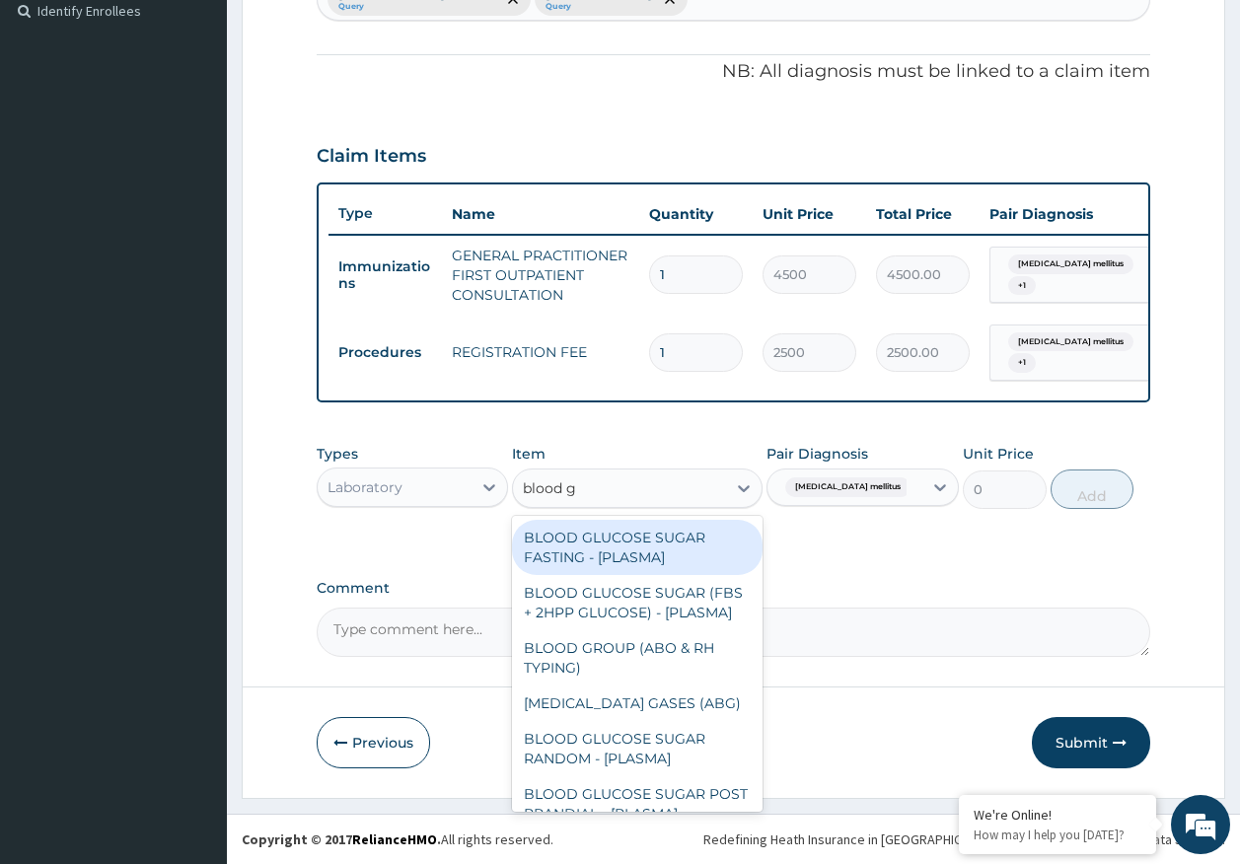
type input "blood gl"
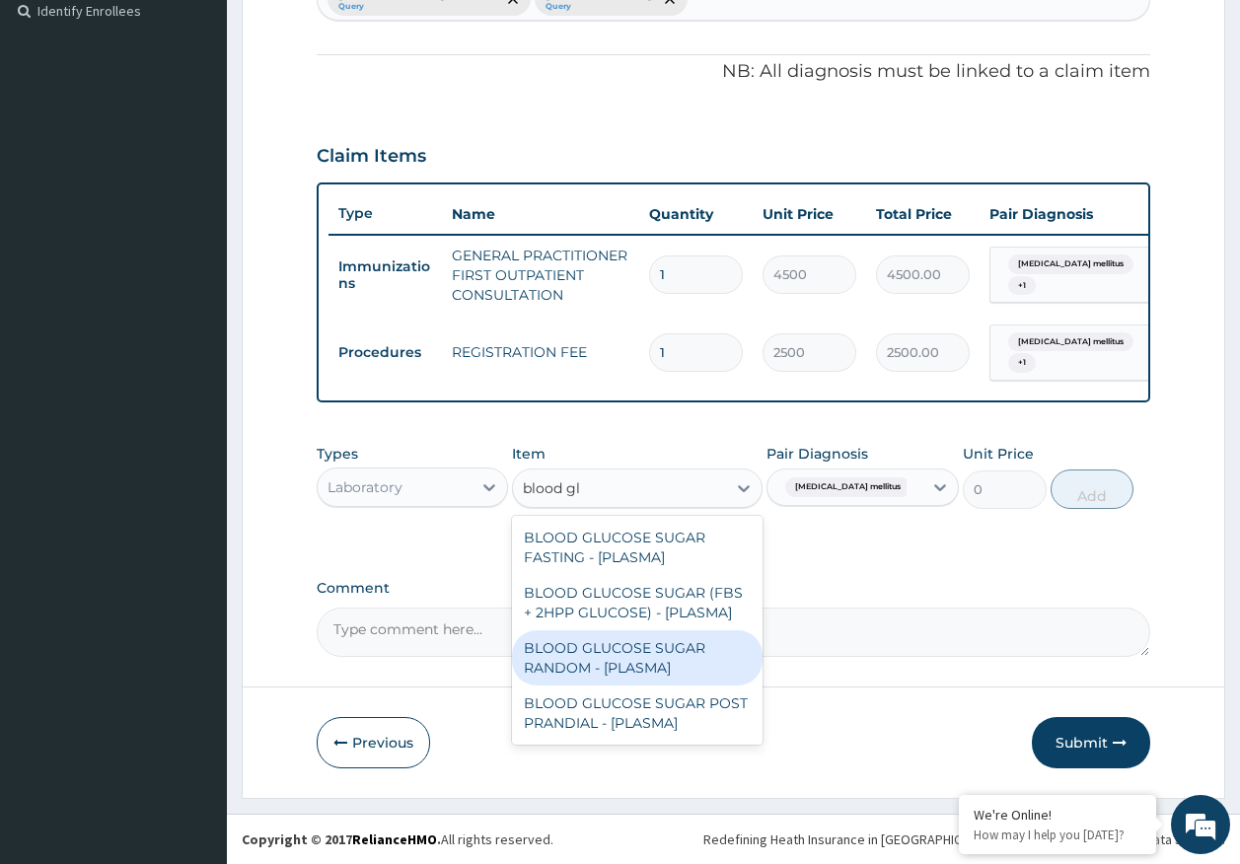
drag, startPoint x: 655, startPoint y: 671, endPoint x: 976, endPoint y: 501, distance: 362.7
click at [665, 660] on div "BLOOD GLUCOSE SUGAR RANDOM - [PLASMA]" at bounding box center [637, 657] width 251 height 55
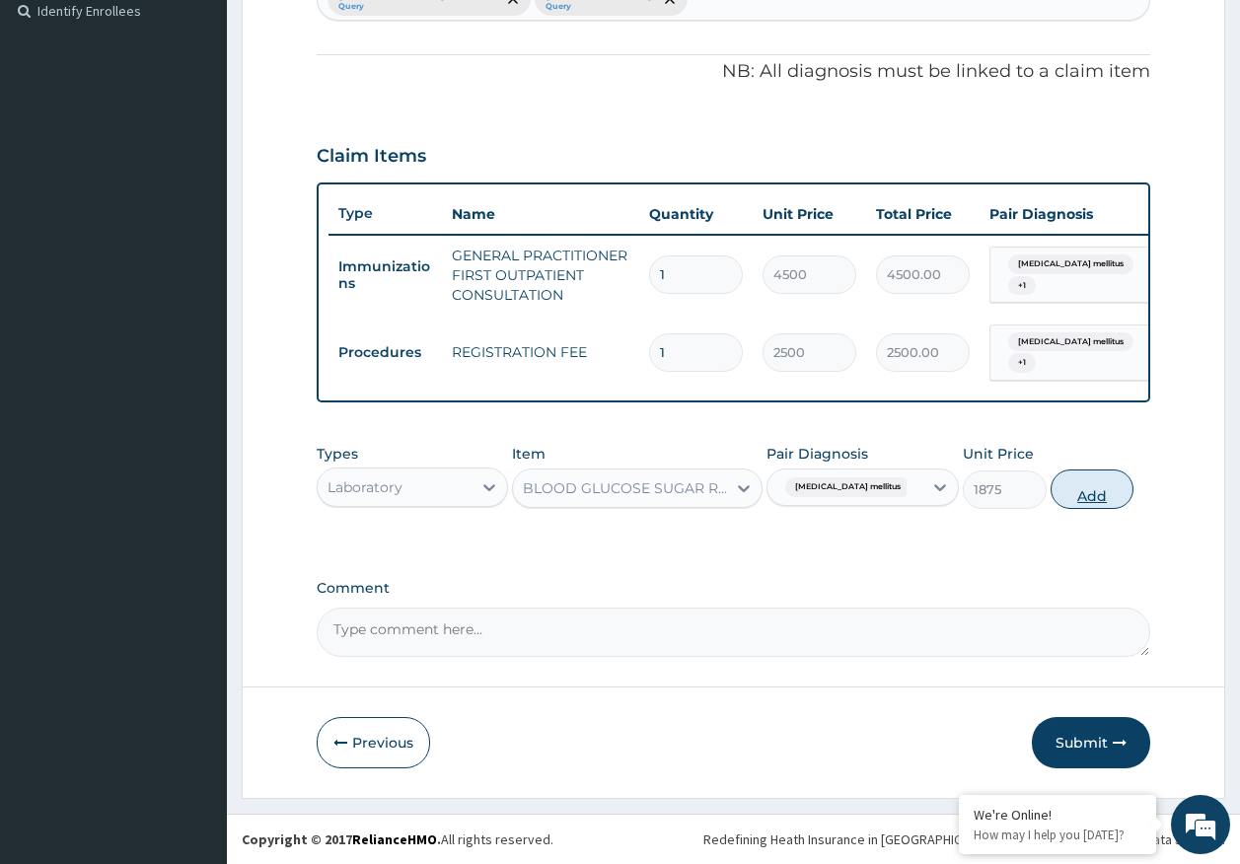
drag, startPoint x: 1101, startPoint y: 489, endPoint x: 610, endPoint y: 569, distance: 497.7
click at [1097, 489] on button "Add" at bounding box center [1093, 489] width 84 height 39
type input "0"
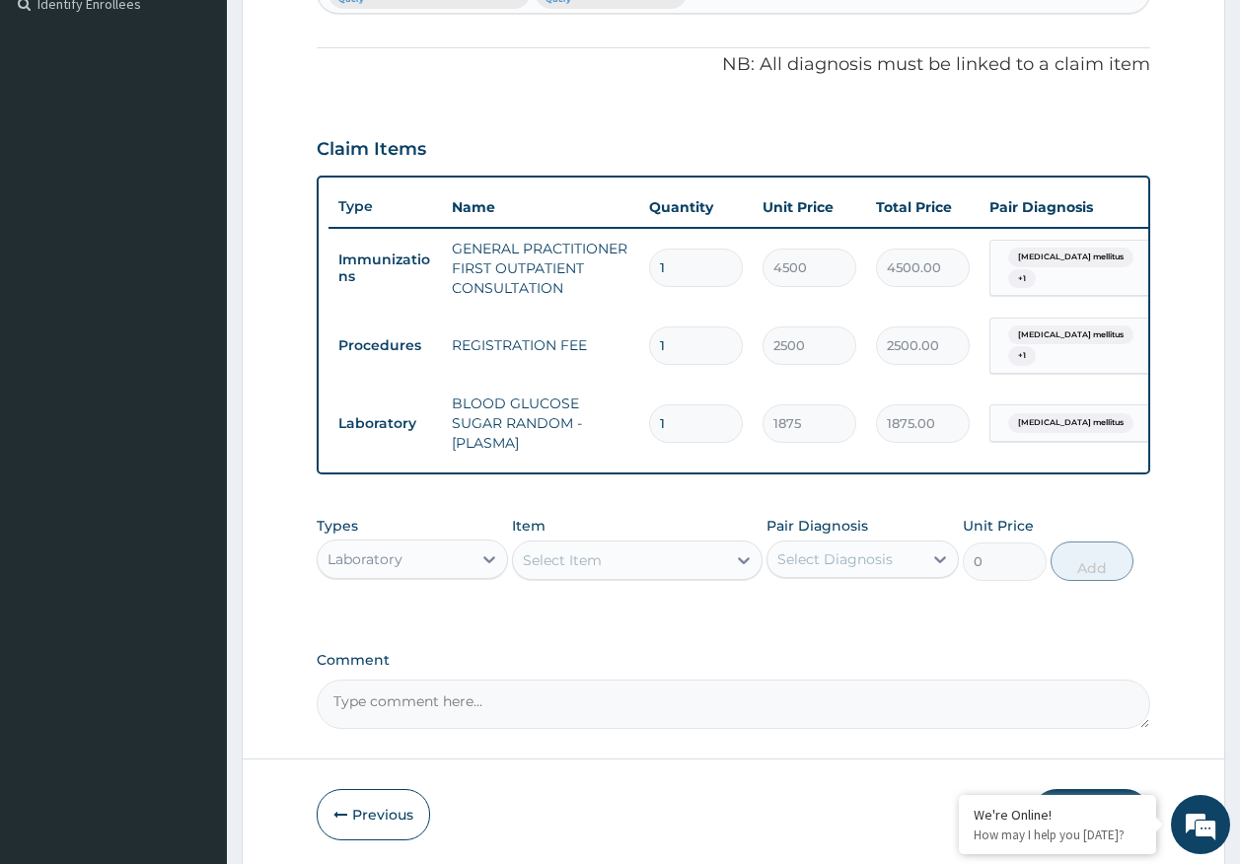
click at [559, 570] on div "Select Item" at bounding box center [562, 560] width 79 height 20
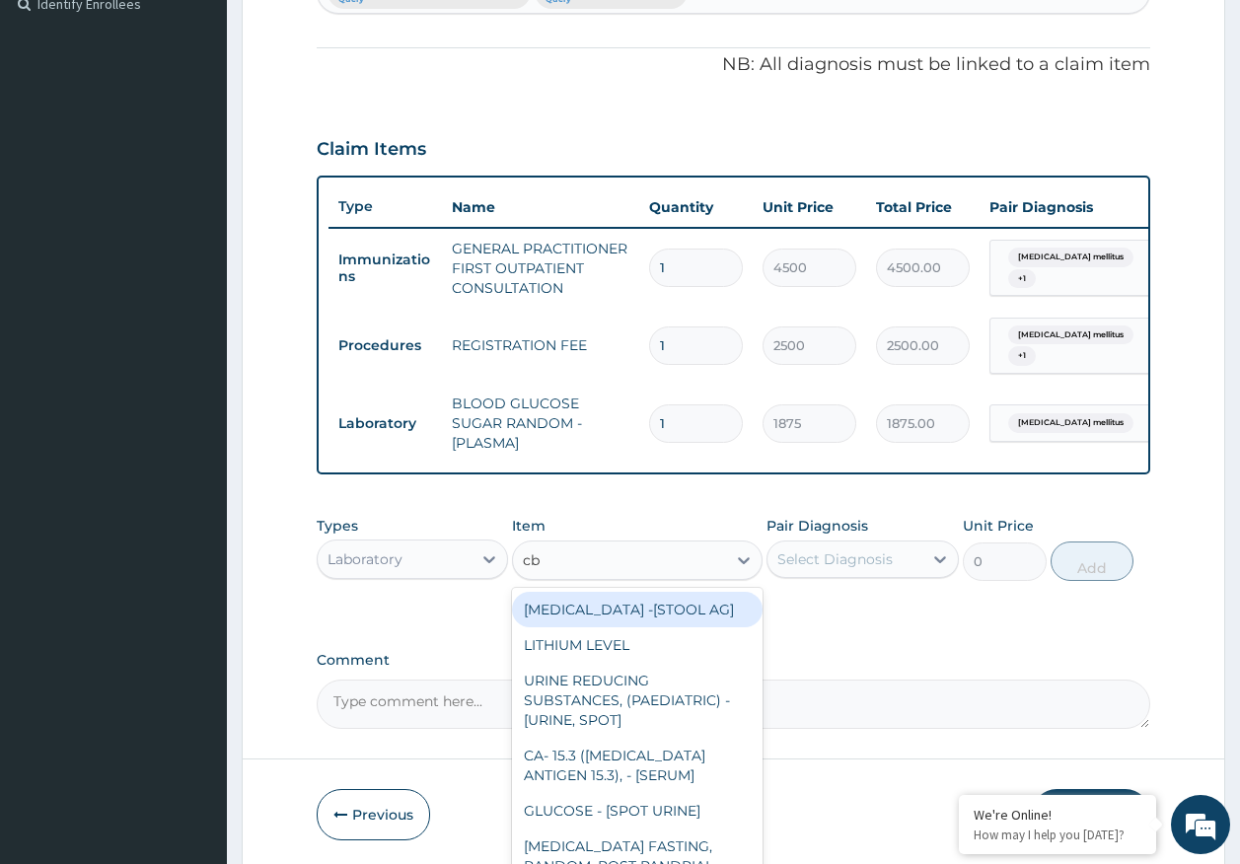
type input "cbc"
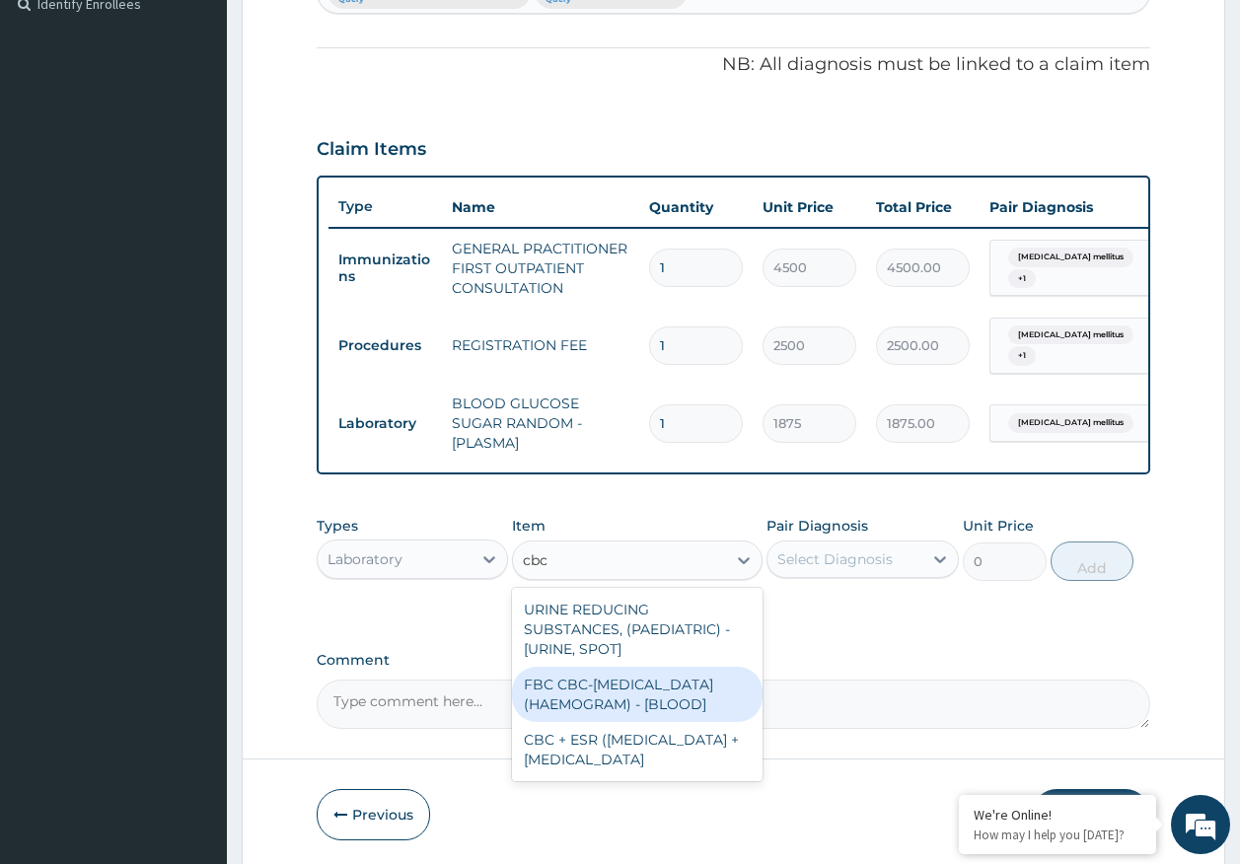
drag, startPoint x: 621, startPoint y: 699, endPoint x: 851, endPoint y: 586, distance: 257.2
click at [629, 694] on div "FBC CBC-COMPLETE BLOOD COUNT (HAEMOGRAM) - [BLOOD]" at bounding box center [637, 694] width 251 height 55
type input "5000"
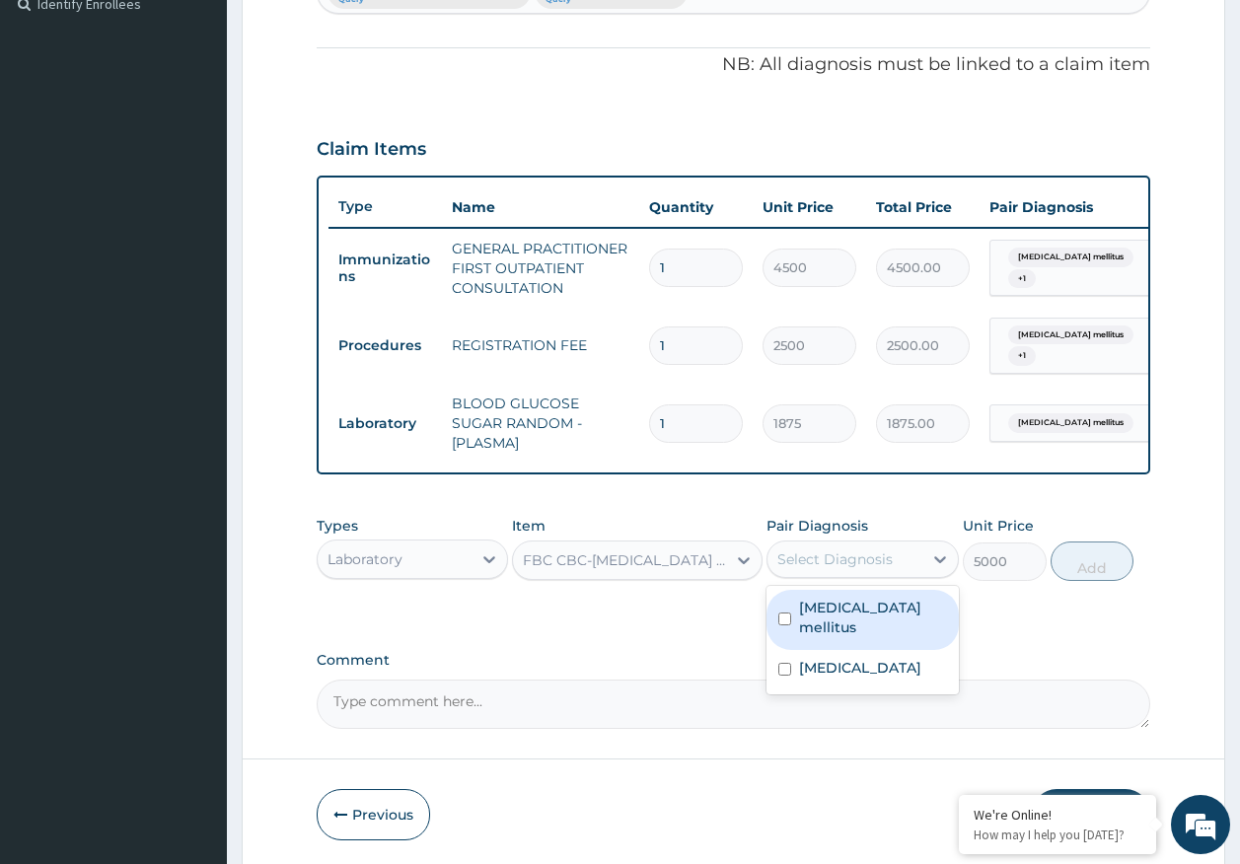
click at [868, 563] on div "Select Diagnosis" at bounding box center [834, 559] width 115 height 20
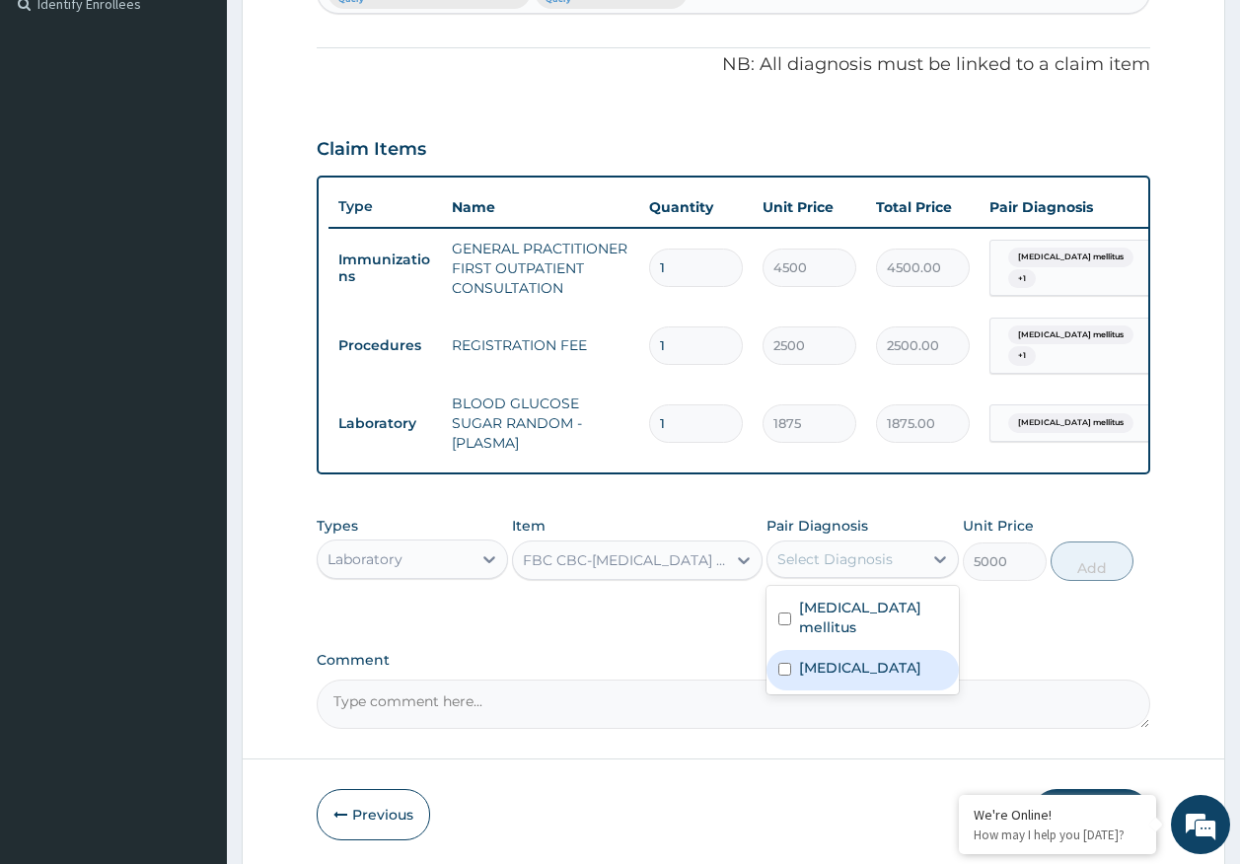
drag, startPoint x: 840, startPoint y: 663, endPoint x: 1048, endPoint y: 613, distance: 214.1
click at [840, 661] on label "Sepsis" at bounding box center [860, 668] width 122 height 20
checkbox input "true"
click at [1089, 569] on button "Add" at bounding box center [1093, 561] width 84 height 39
type input "0"
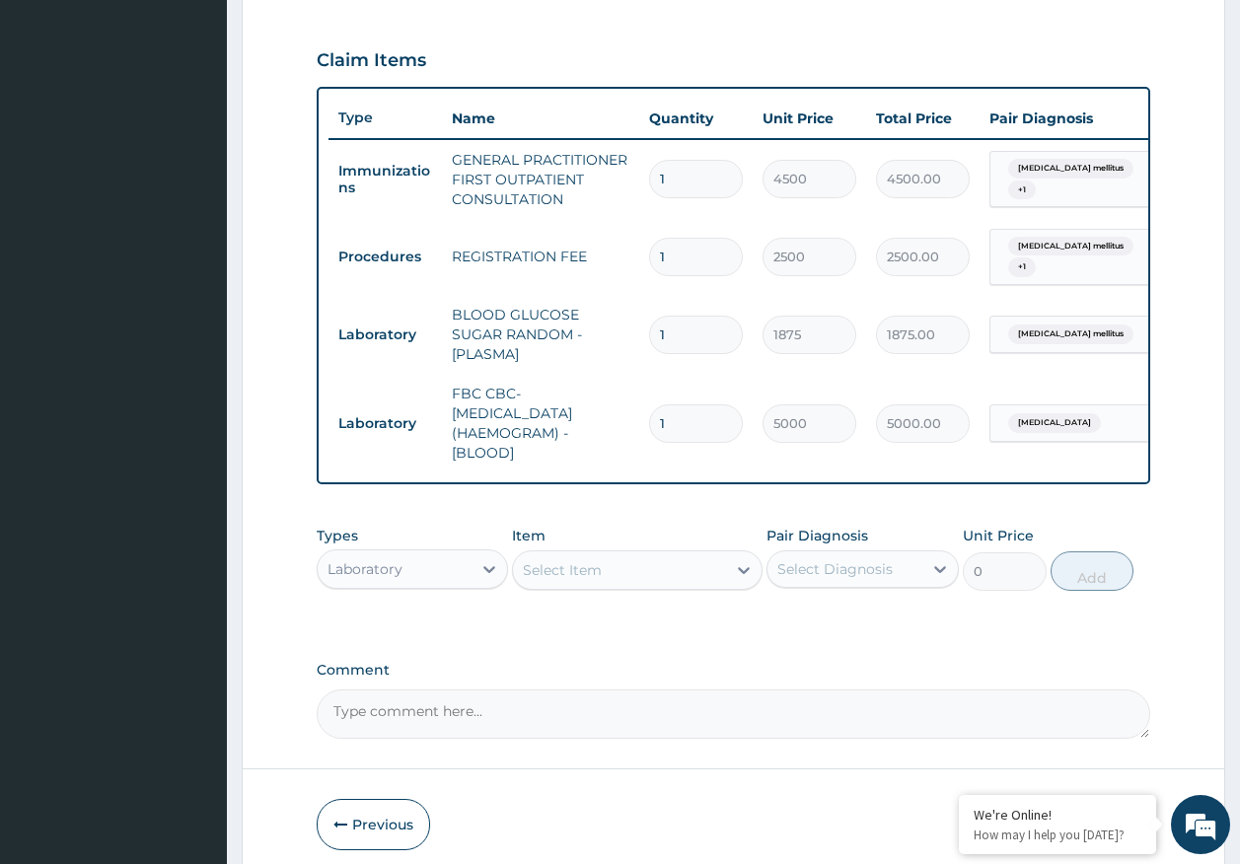
scroll to position [736, 0]
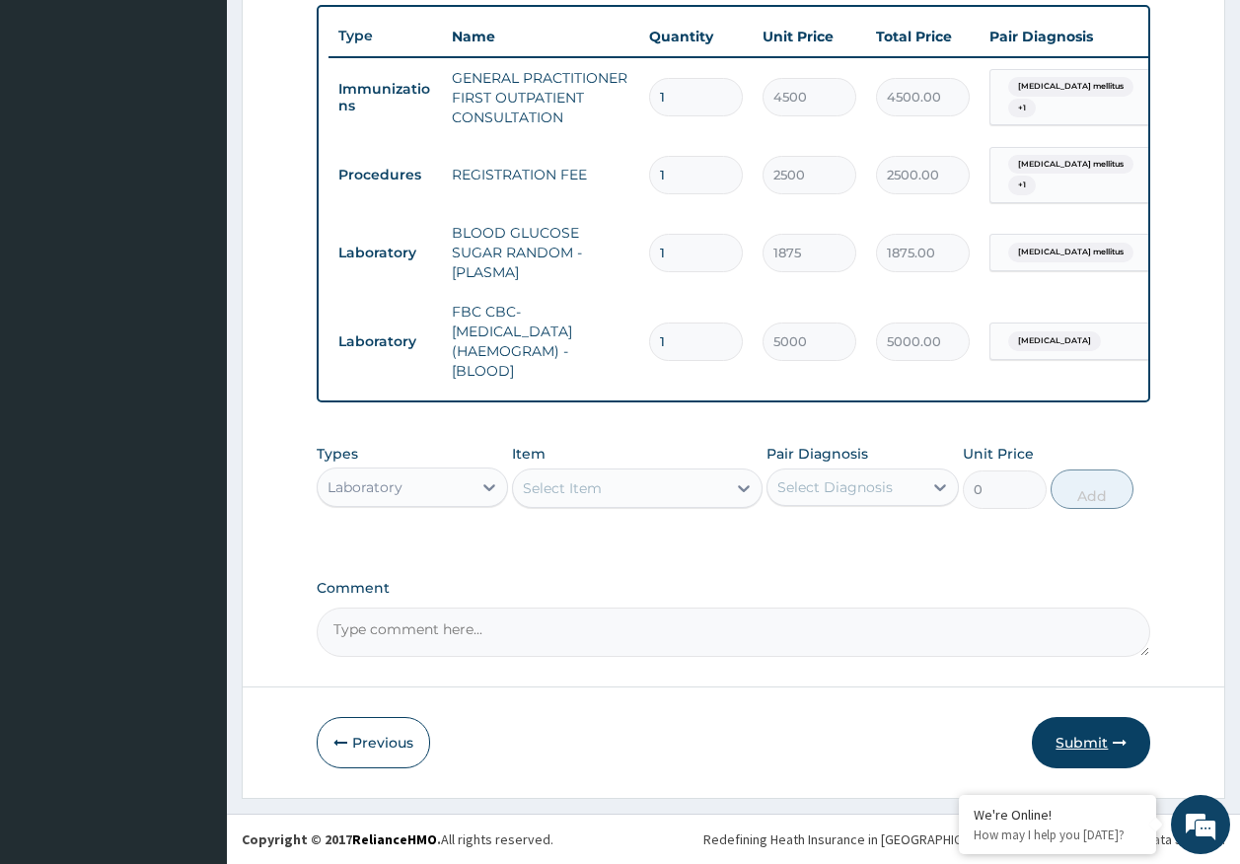
click at [1085, 749] on button "Submit" at bounding box center [1091, 742] width 118 height 51
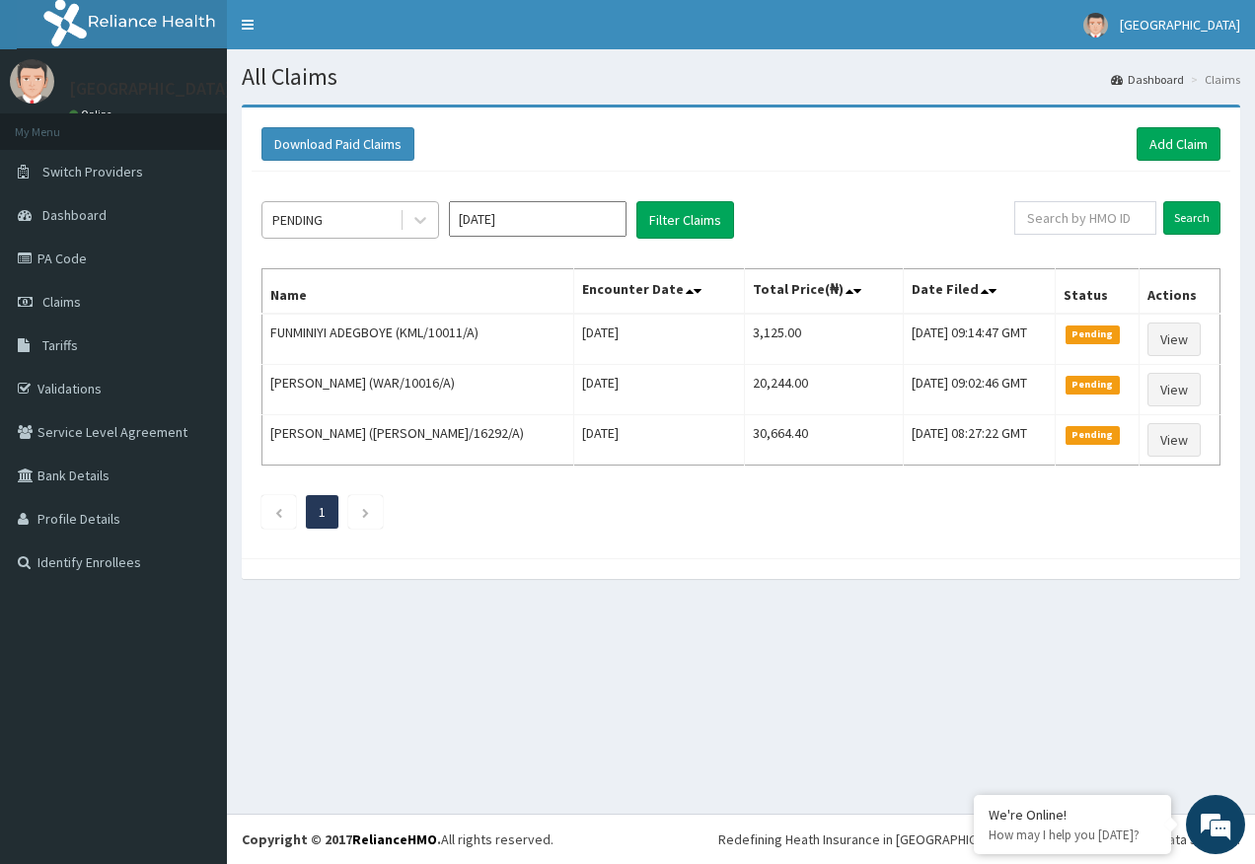
drag, startPoint x: 333, startPoint y: 227, endPoint x: 347, endPoint y: 231, distance: 14.4
click at [335, 218] on div "PENDING" at bounding box center [330, 220] width 137 height 32
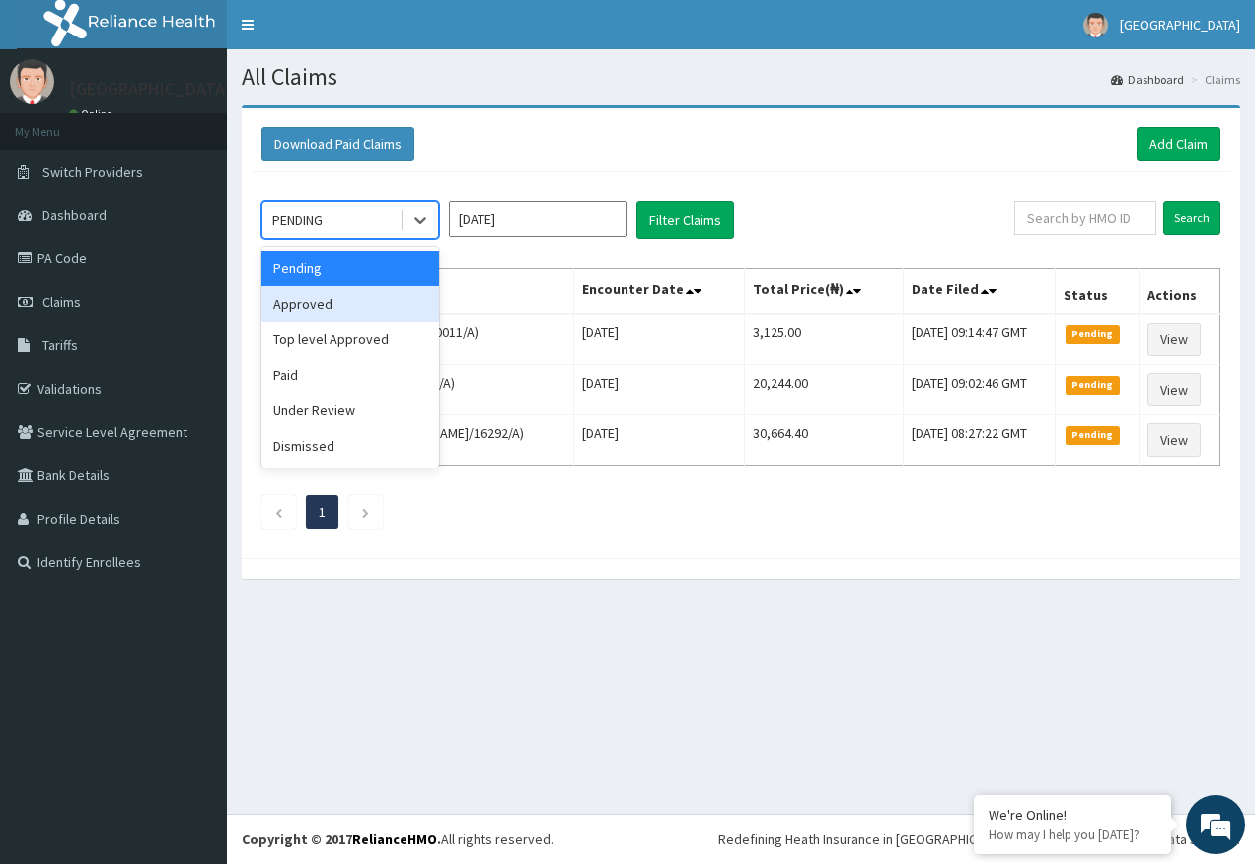
drag, startPoint x: 319, startPoint y: 301, endPoint x: 596, endPoint y: 248, distance: 282.3
click at [328, 296] on div "Approved" at bounding box center [350, 304] width 178 height 36
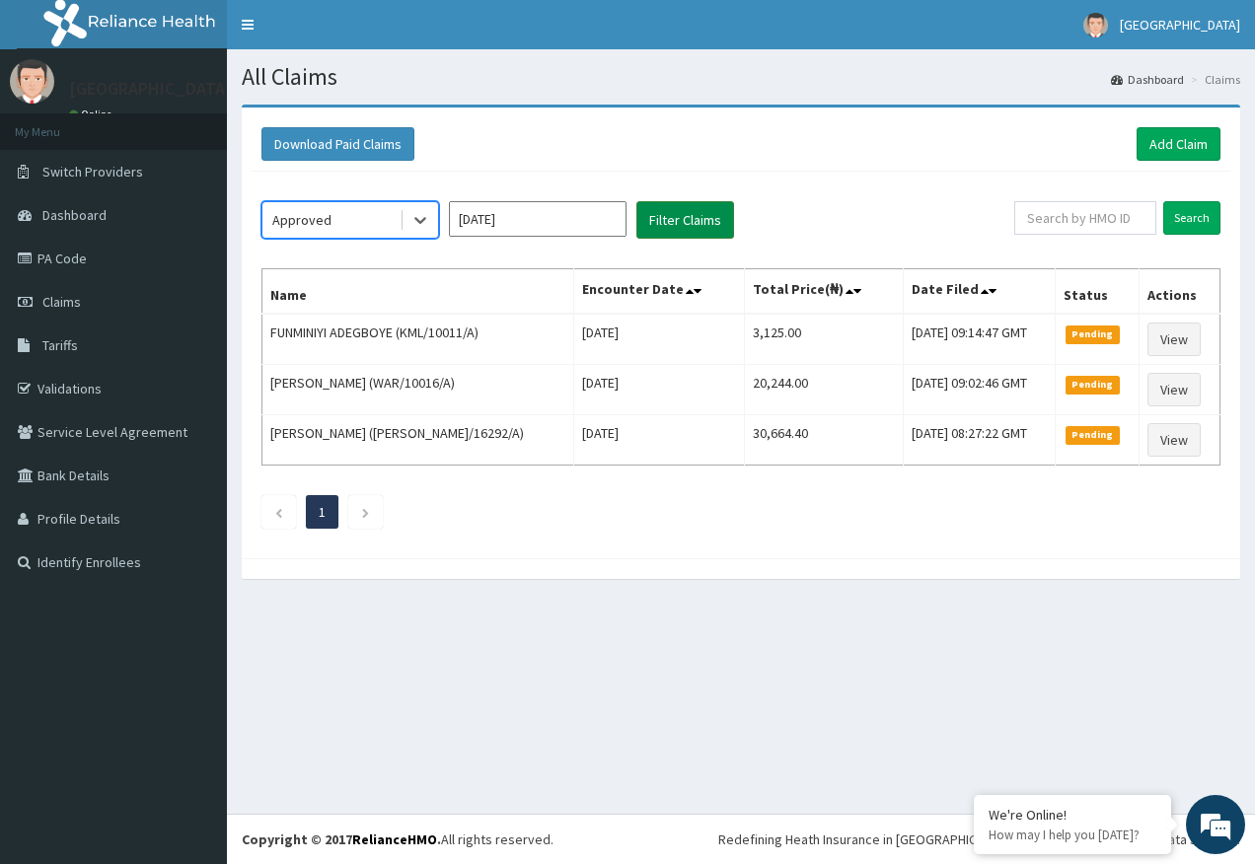
click at [677, 221] on button "Filter Claims" at bounding box center [685, 219] width 98 height 37
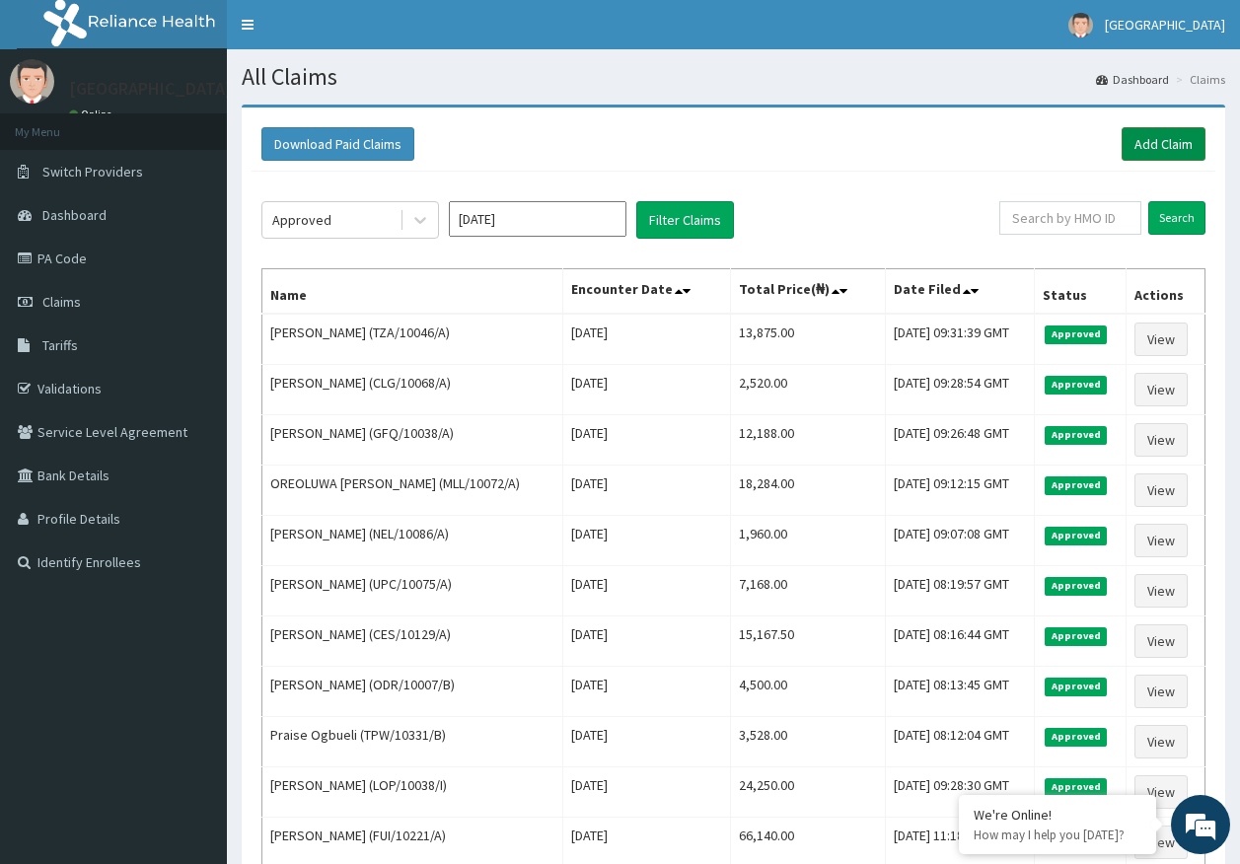
click at [1160, 143] on link "Add Claim" at bounding box center [1164, 144] width 84 height 34
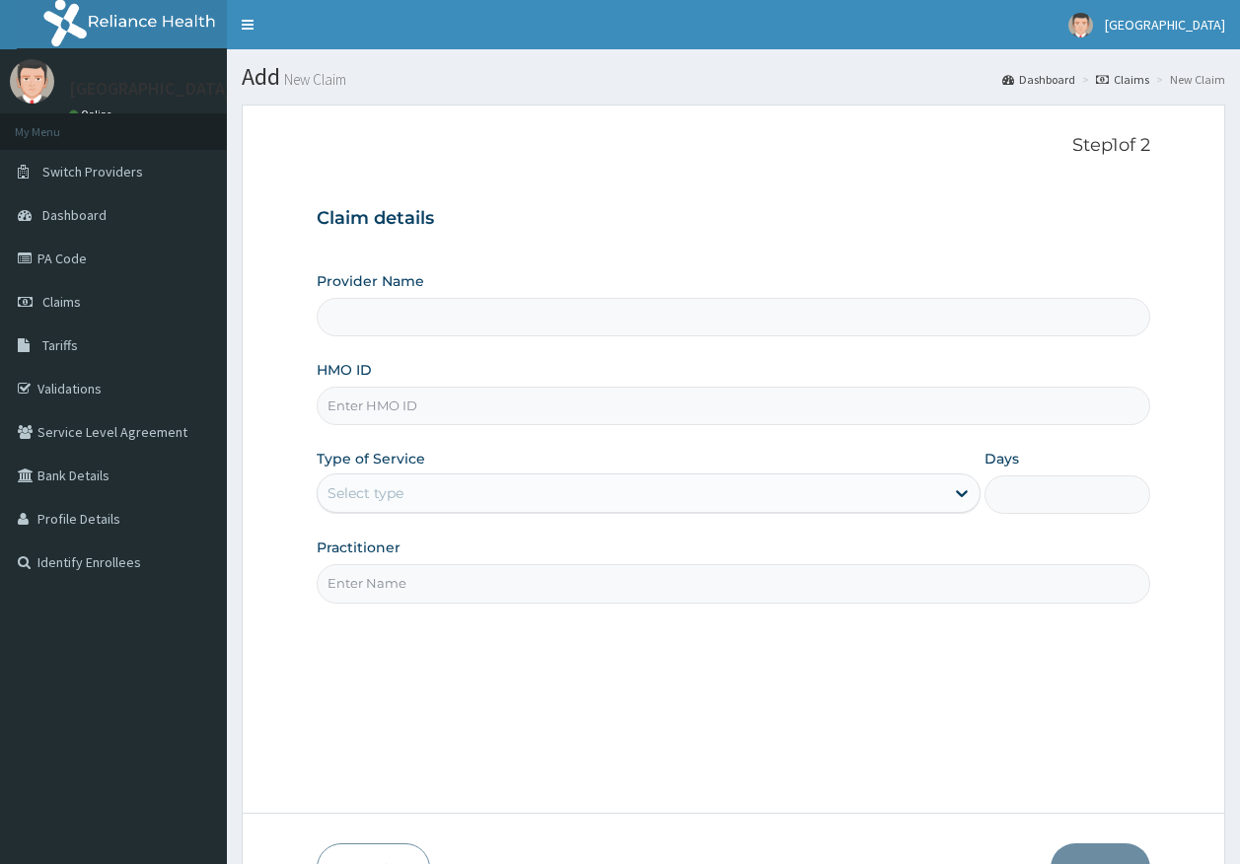
type input "[GEOGRAPHIC_DATA]"
click at [381, 406] on input "HMO ID" at bounding box center [734, 406] width 835 height 38
paste input "EXL/10024/A"
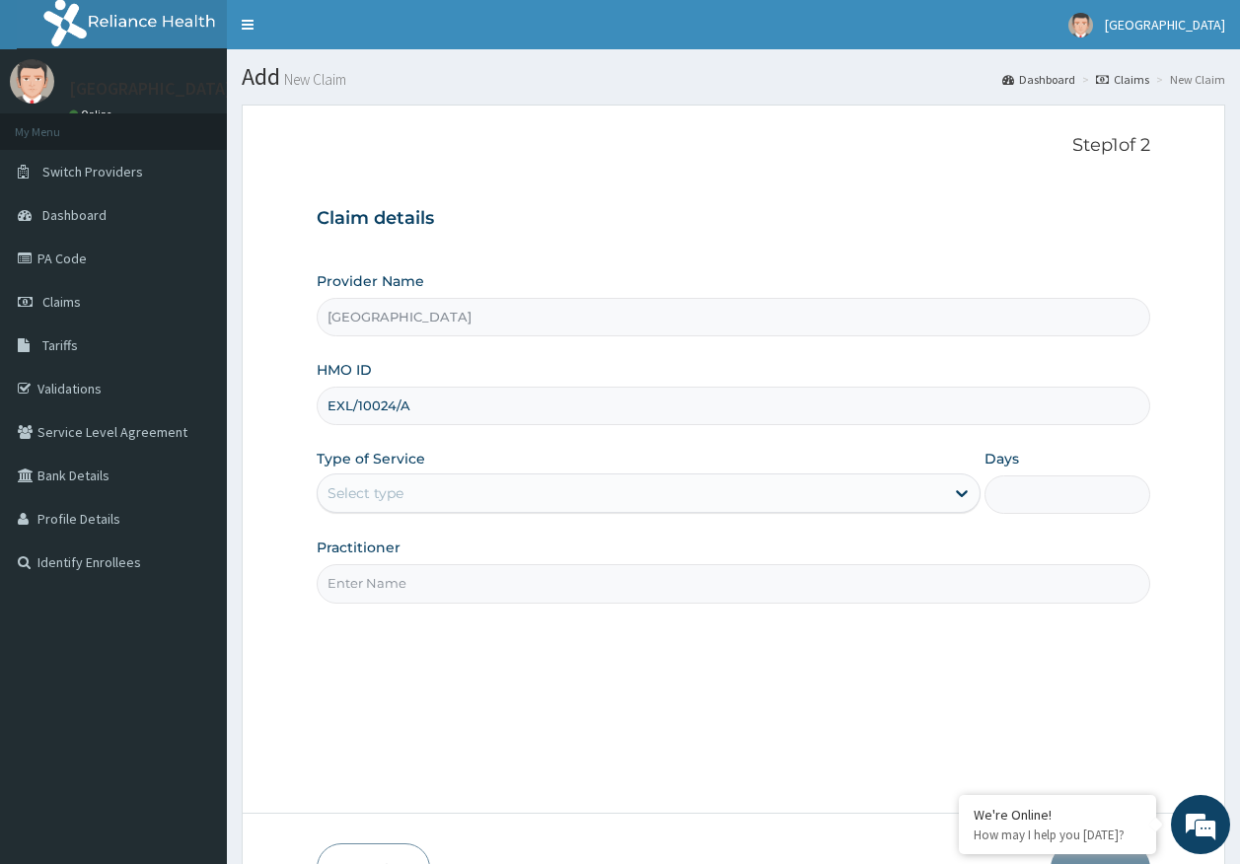
type input "EXL/10024/A"
click at [402, 490] on div "Select type" at bounding box center [366, 493] width 76 height 20
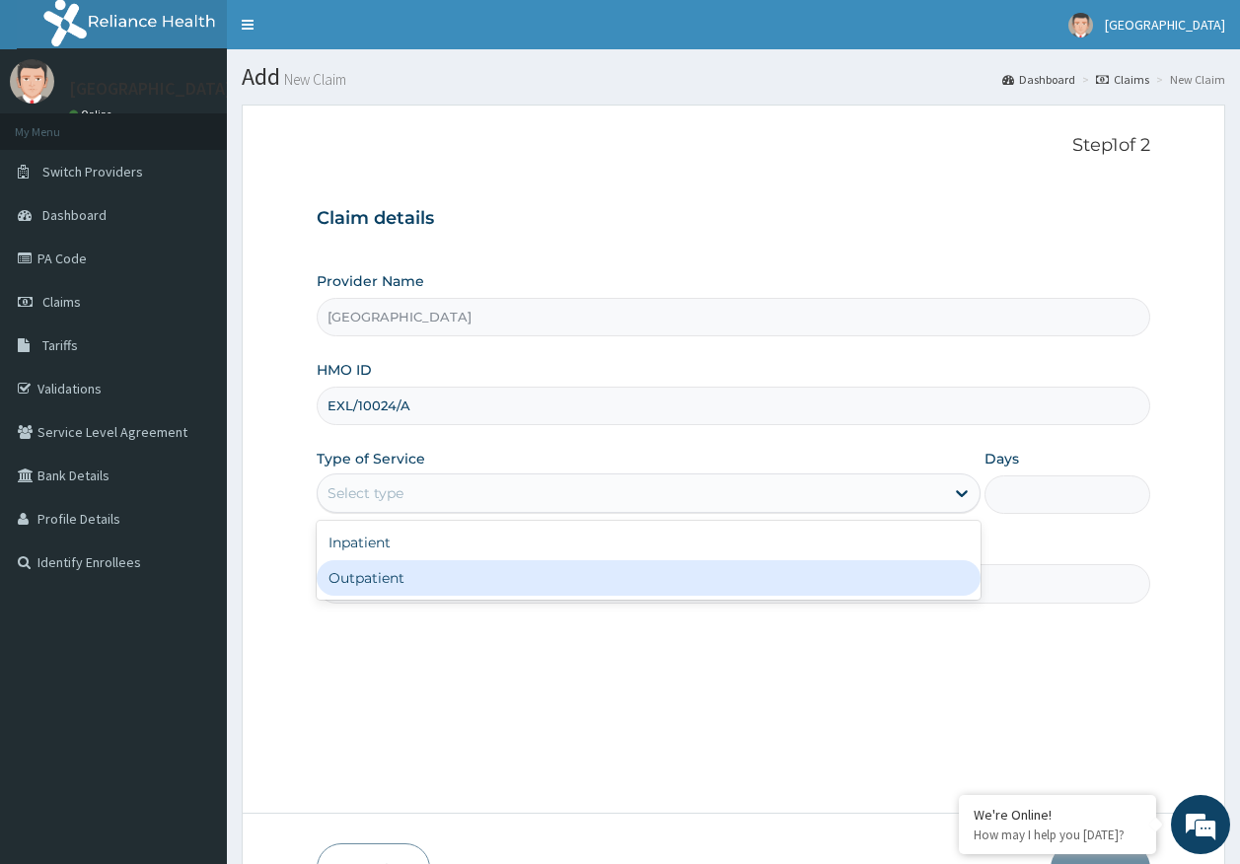
drag, startPoint x: 387, startPoint y: 575, endPoint x: 401, endPoint y: 576, distance: 13.8
click at [386, 575] on div "Outpatient" at bounding box center [649, 578] width 664 height 36
type input "1"
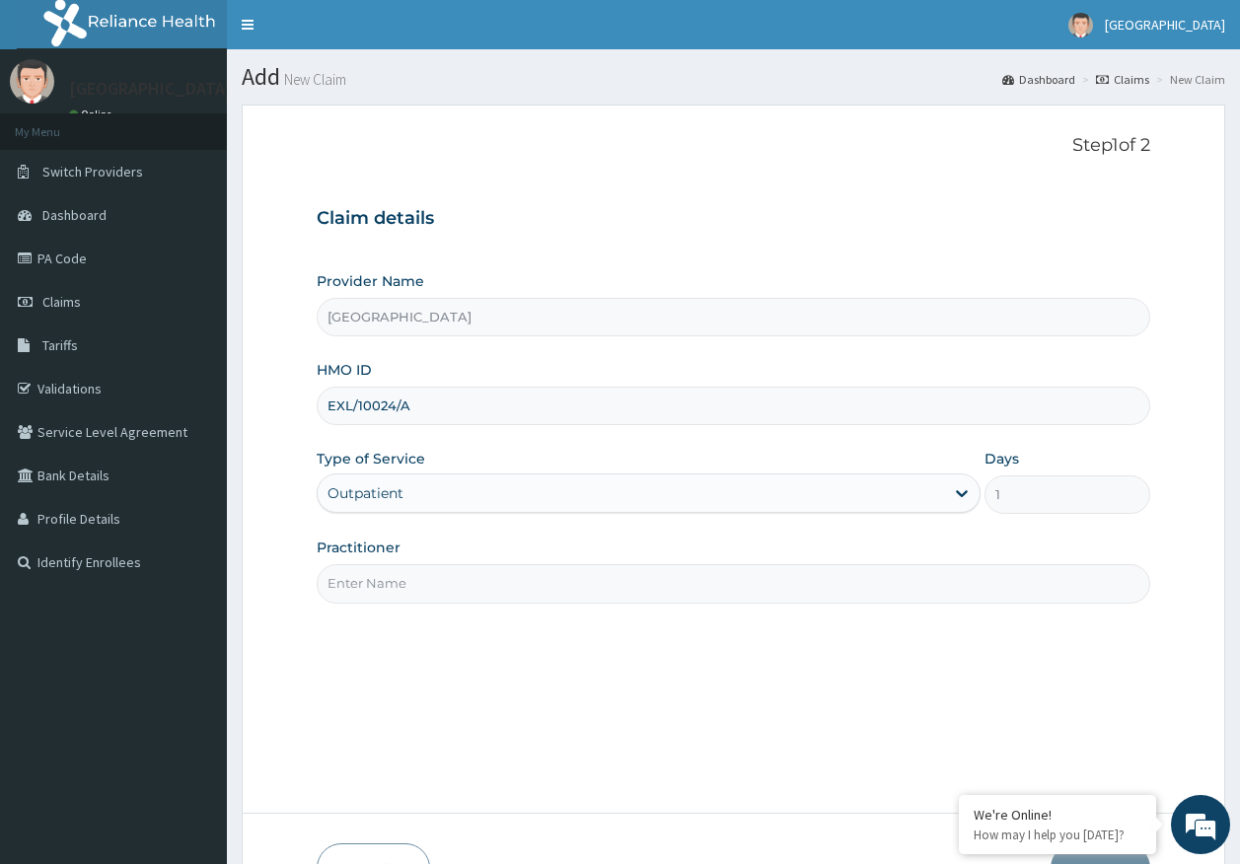
drag, startPoint x: 402, startPoint y: 577, endPoint x: 404, endPoint y: 593, distance: 16.1
click at [402, 577] on input "Practitioner" at bounding box center [734, 583] width 835 height 38
type input "[PERSON_NAME]"
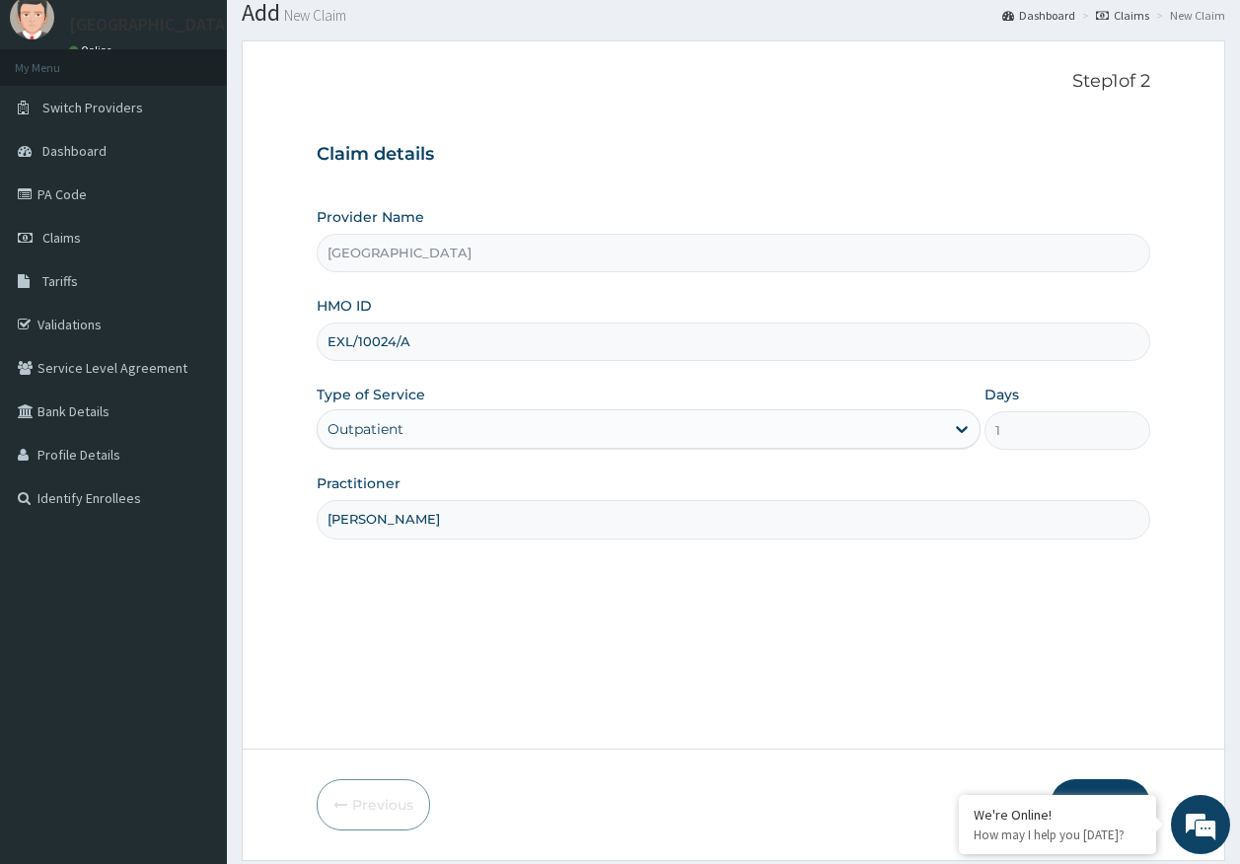
scroll to position [126, 0]
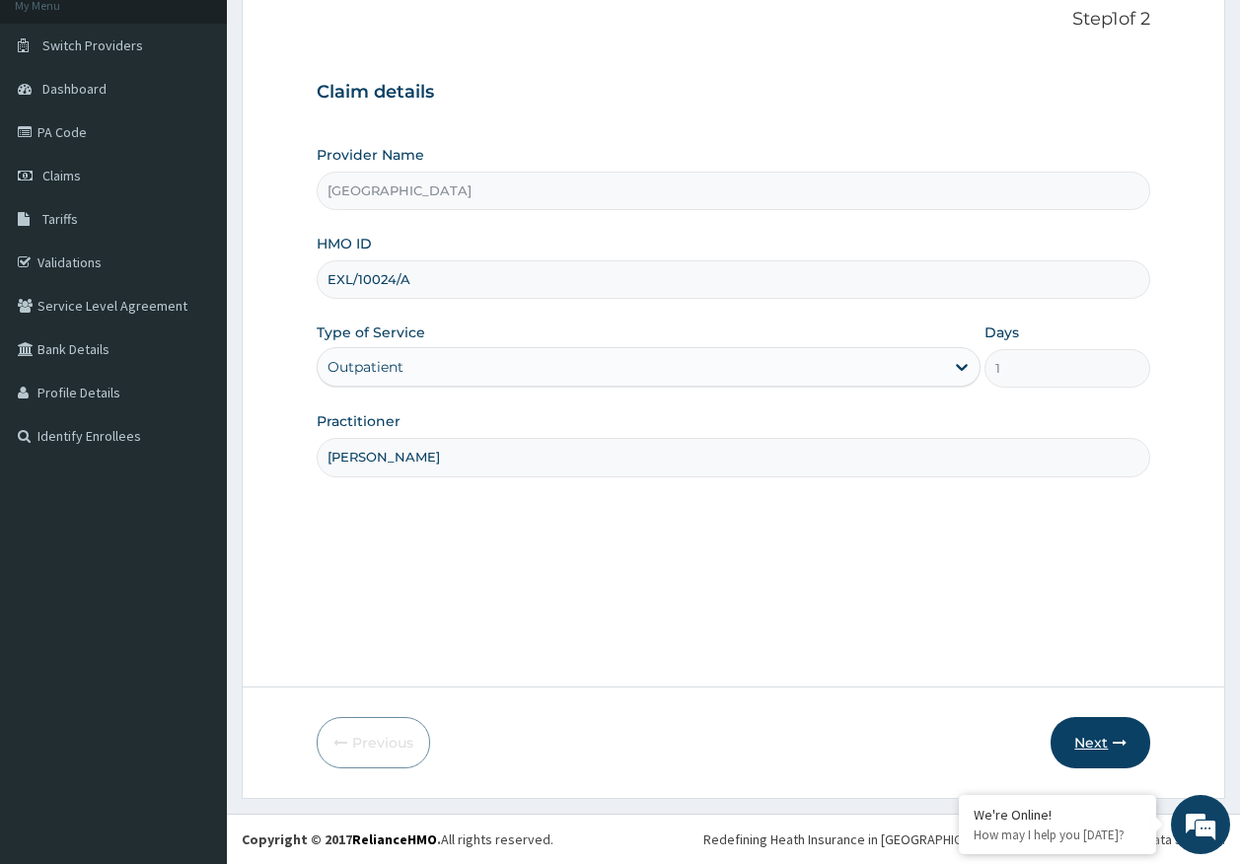
click at [1098, 747] on button "Next" at bounding box center [1101, 742] width 100 height 51
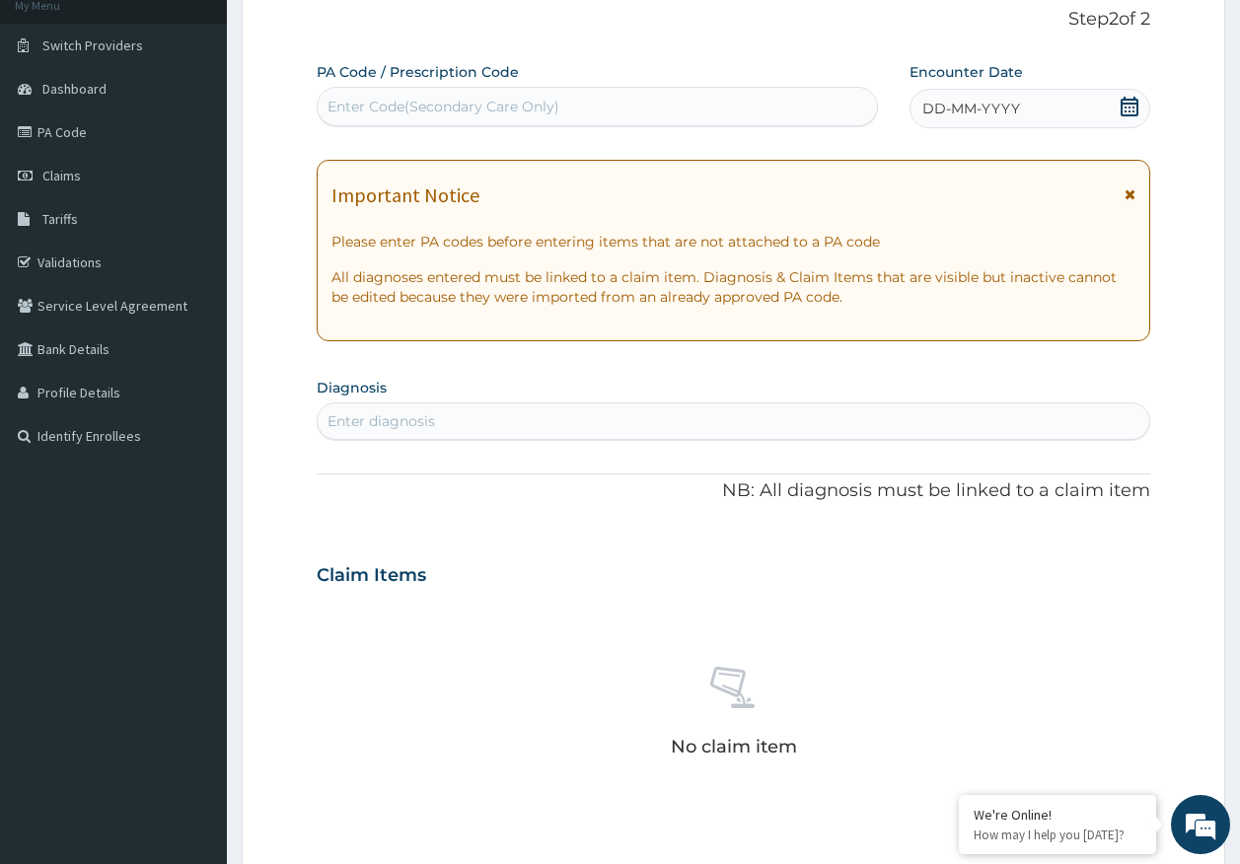
scroll to position [0, 0]
click at [394, 406] on div "Enter diagnosis" at bounding box center [734, 421] width 833 height 32
type input "malar"
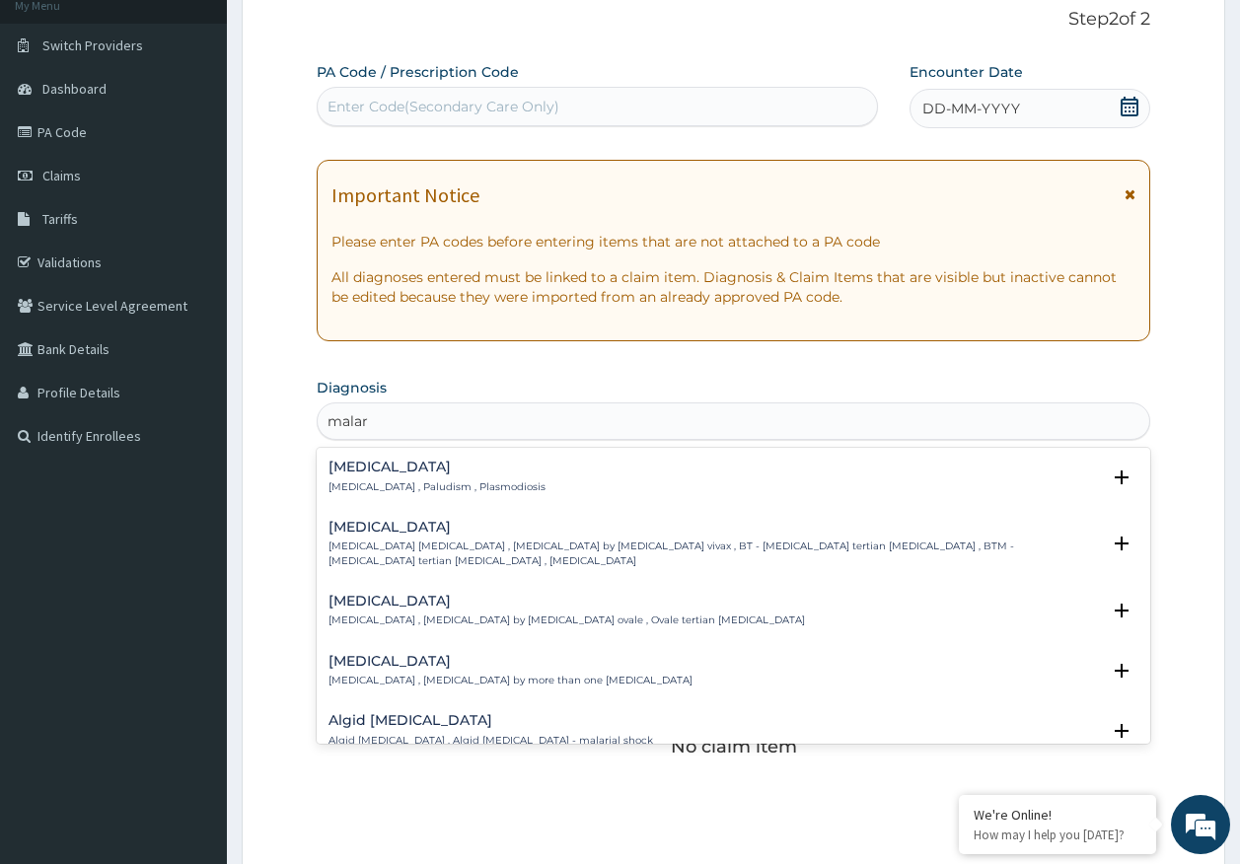
click at [369, 485] on p "[MEDICAL_DATA] , Paludism , Plasmodiosis" at bounding box center [437, 487] width 217 height 14
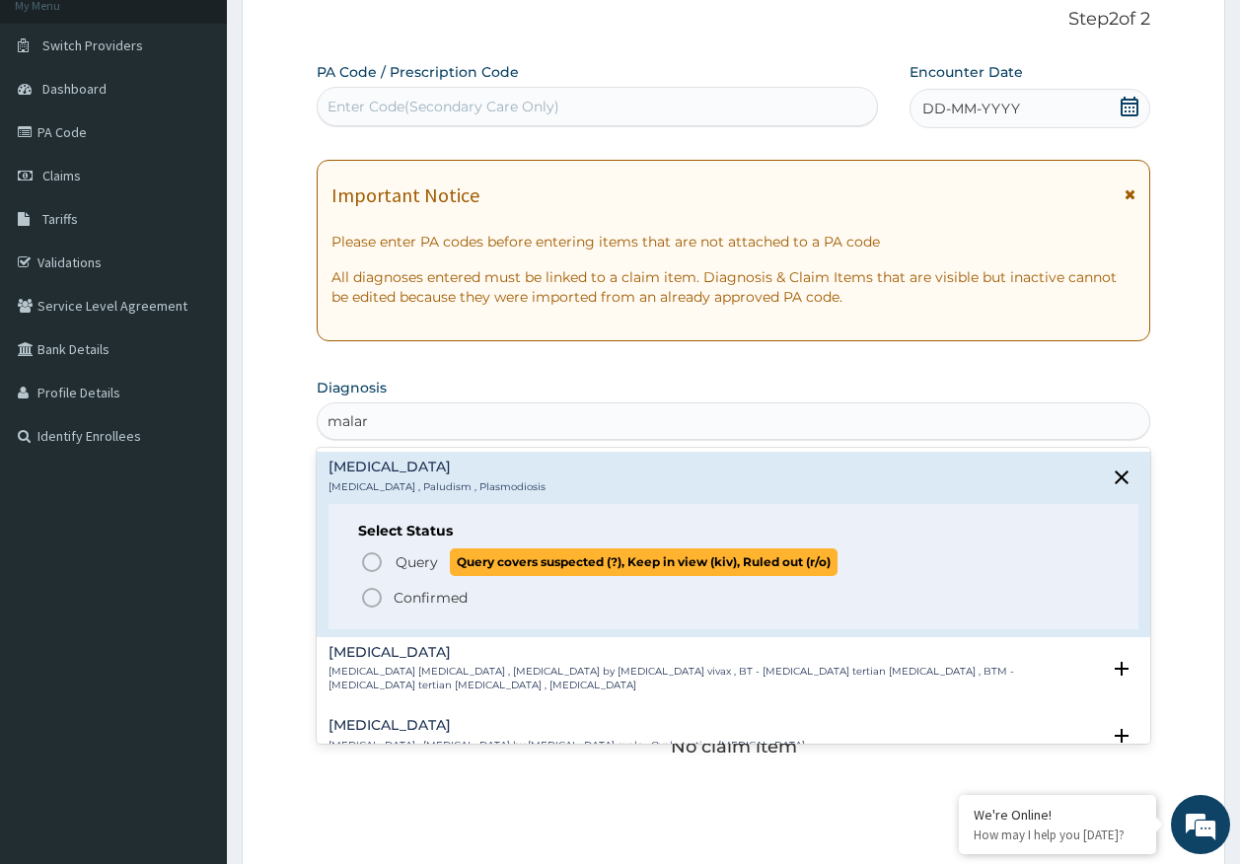
click at [404, 561] on span "Query" at bounding box center [417, 562] width 42 height 20
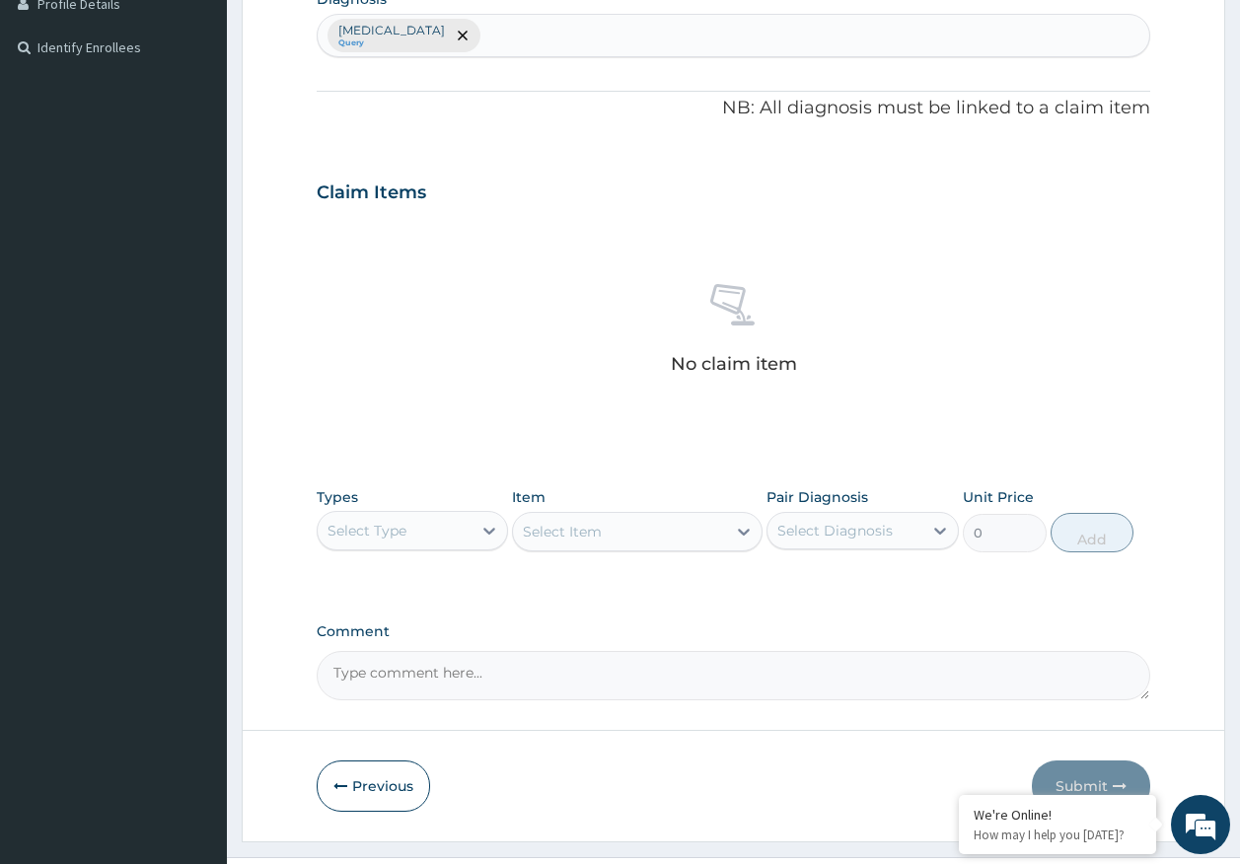
scroll to position [558, 0]
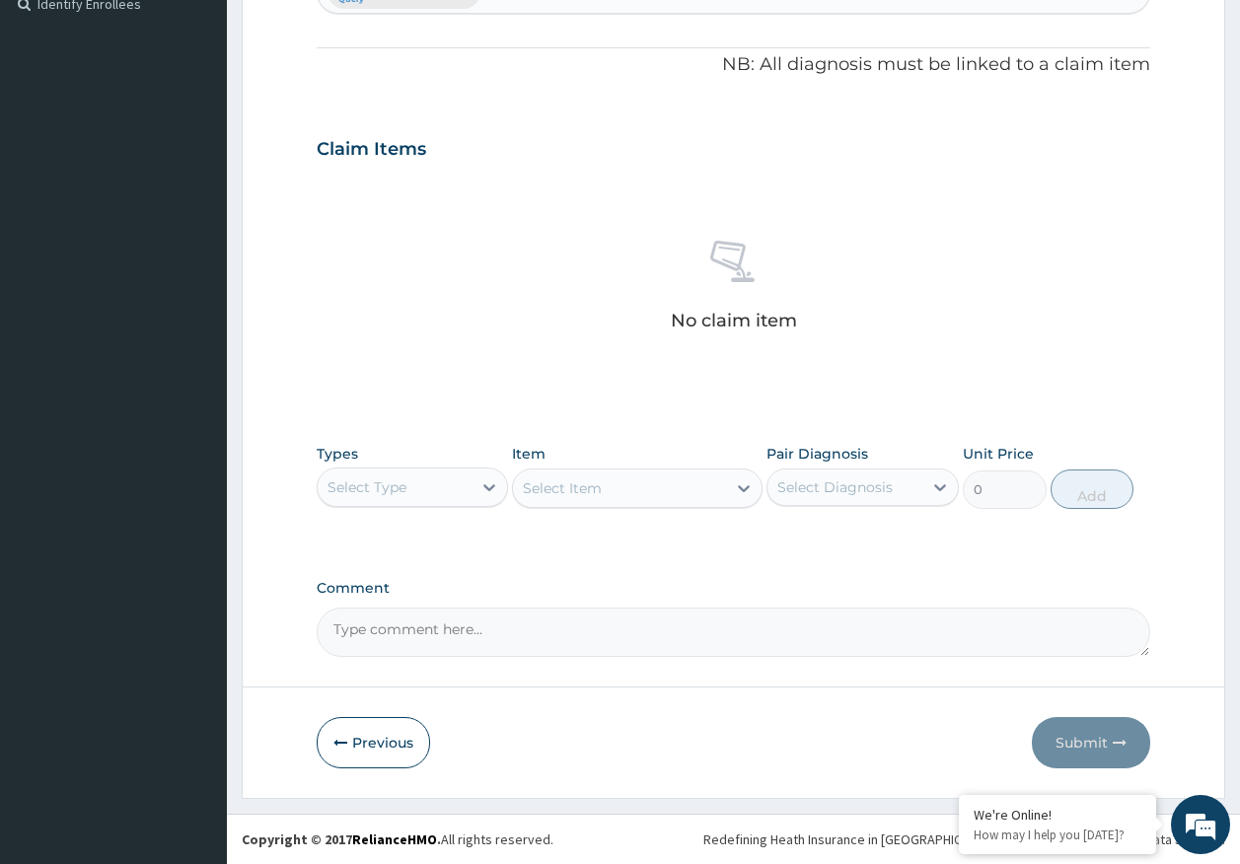
drag, startPoint x: 365, startPoint y: 498, endPoint x: 384, endPoint y: 513, distance: 23.9
click at [365, 495] on div "Select Type" at bounding box center [395, 488] width 155 height 32
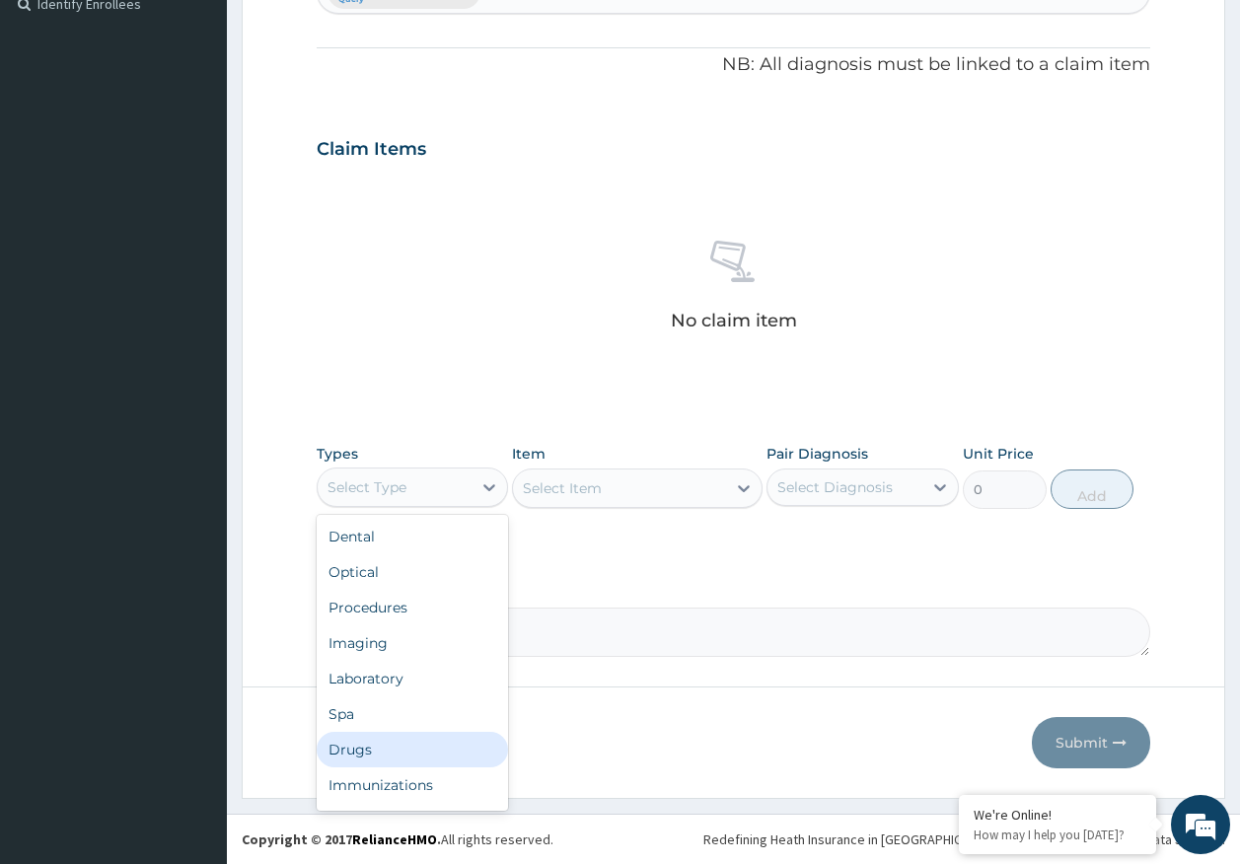
drag, startPoint x: 369, startPoint y: 751, endPoint x: 419, endPoint y: 668, distance: 96.9
click at [369, 744] on div "Drugs" at bounding box center [413, 750] width 192 height 36
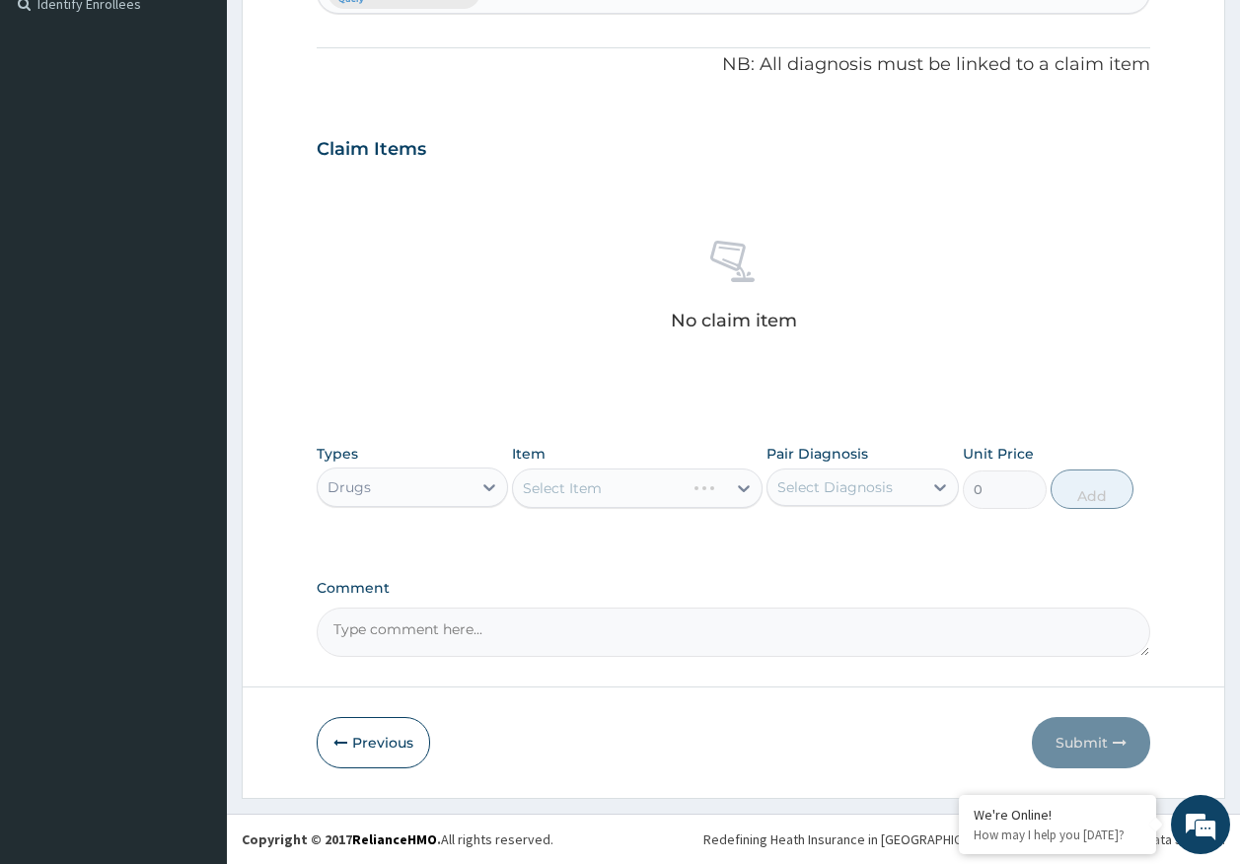
click at [843, 491] on div "Select Diagnosis" at bounding box center [834, 487] width 115 height 20
click at [828, 542] on div "[MEDICAL_DATA]" at bounding box center [863, 538] width 192 height 40
checkbox input "true"
click at [645, 495] on div "Select Item" at bounding box center [637, 488] width 251 height 39
click at [662, 485] on div "Select Item" at bounding box center [619, 489] width 213 height 32
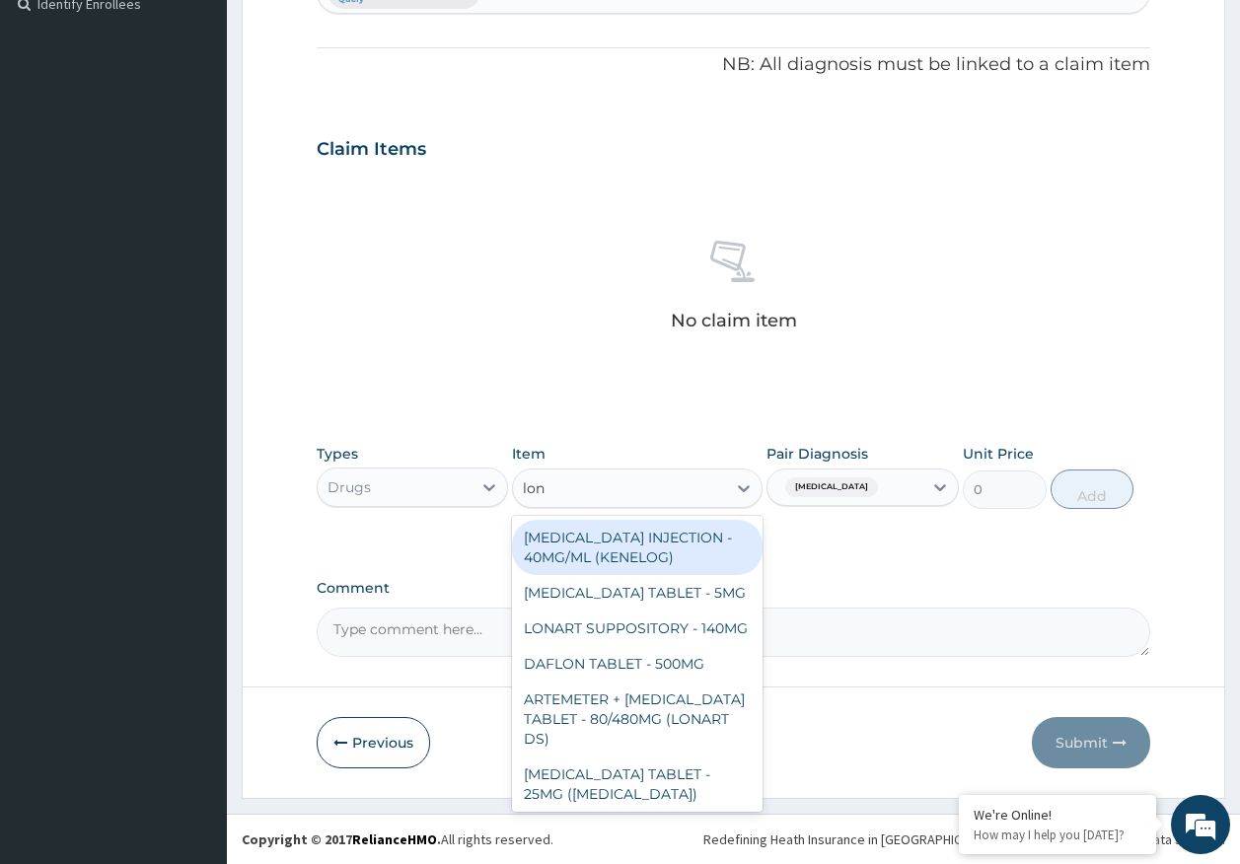
type input "[PERSON_NAME]"
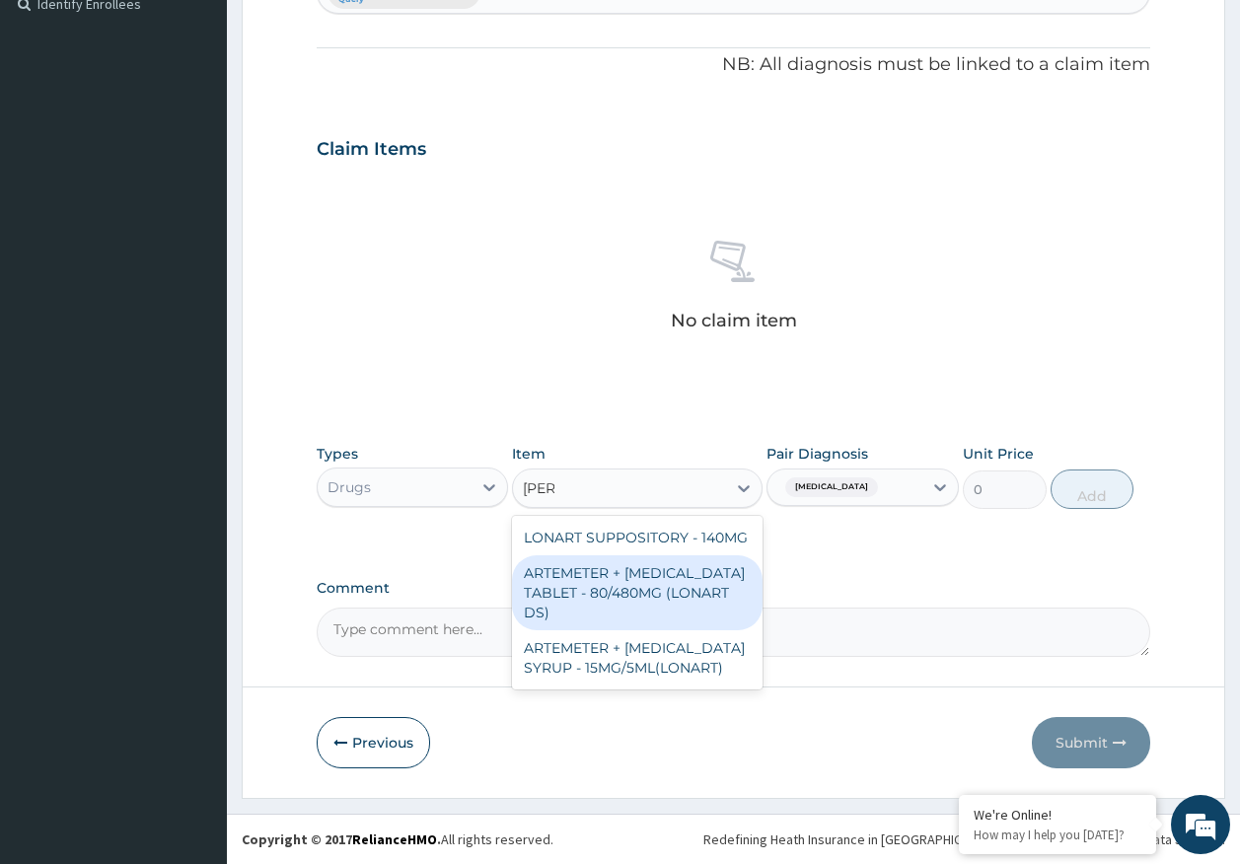
click at [701, 559] on div "ARTEMETER + [MEDICAL_DATA] TABLET - 80/480MG (LONART DS)" at bounding box center [637, 592] width 251 height 75
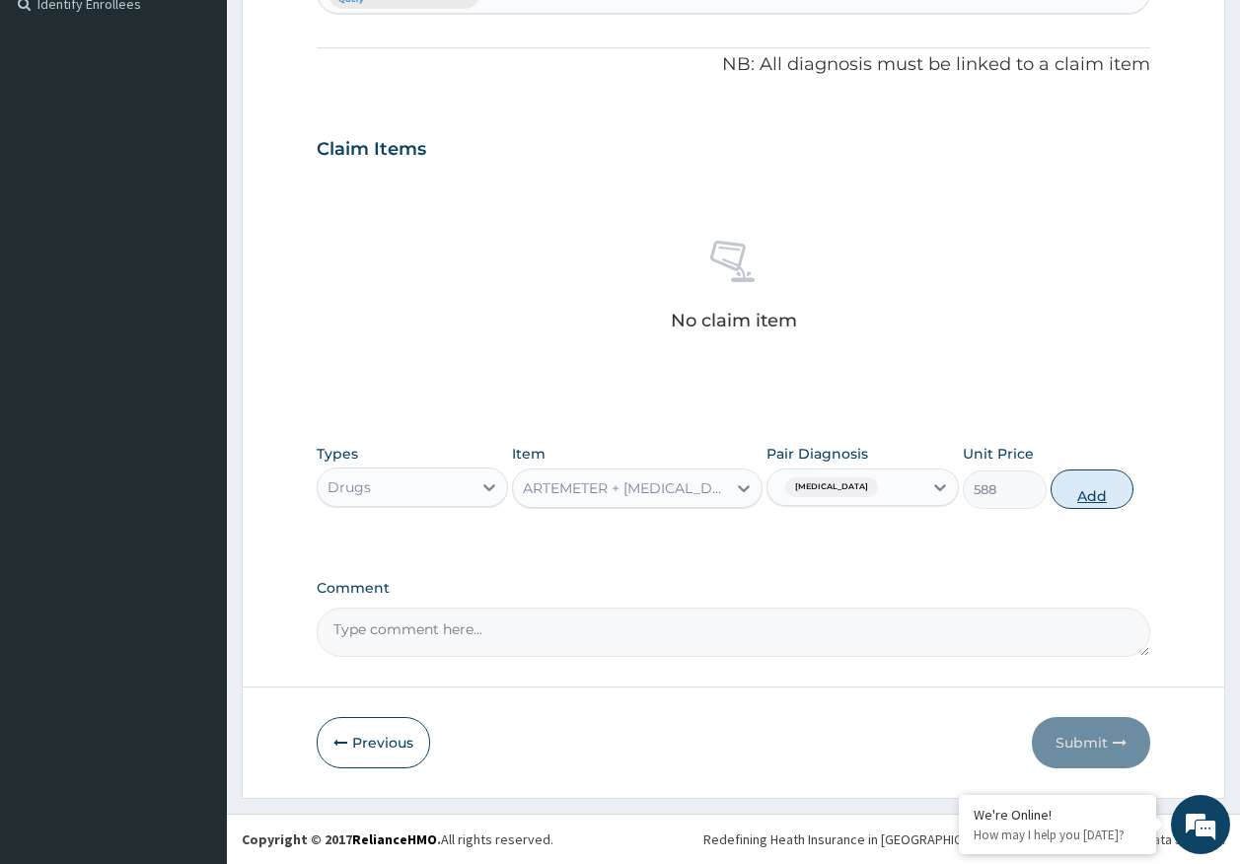
click at [1086, 493] on button "Add" at bounding box center [1093, 489] width 84 height 39
type input "0"
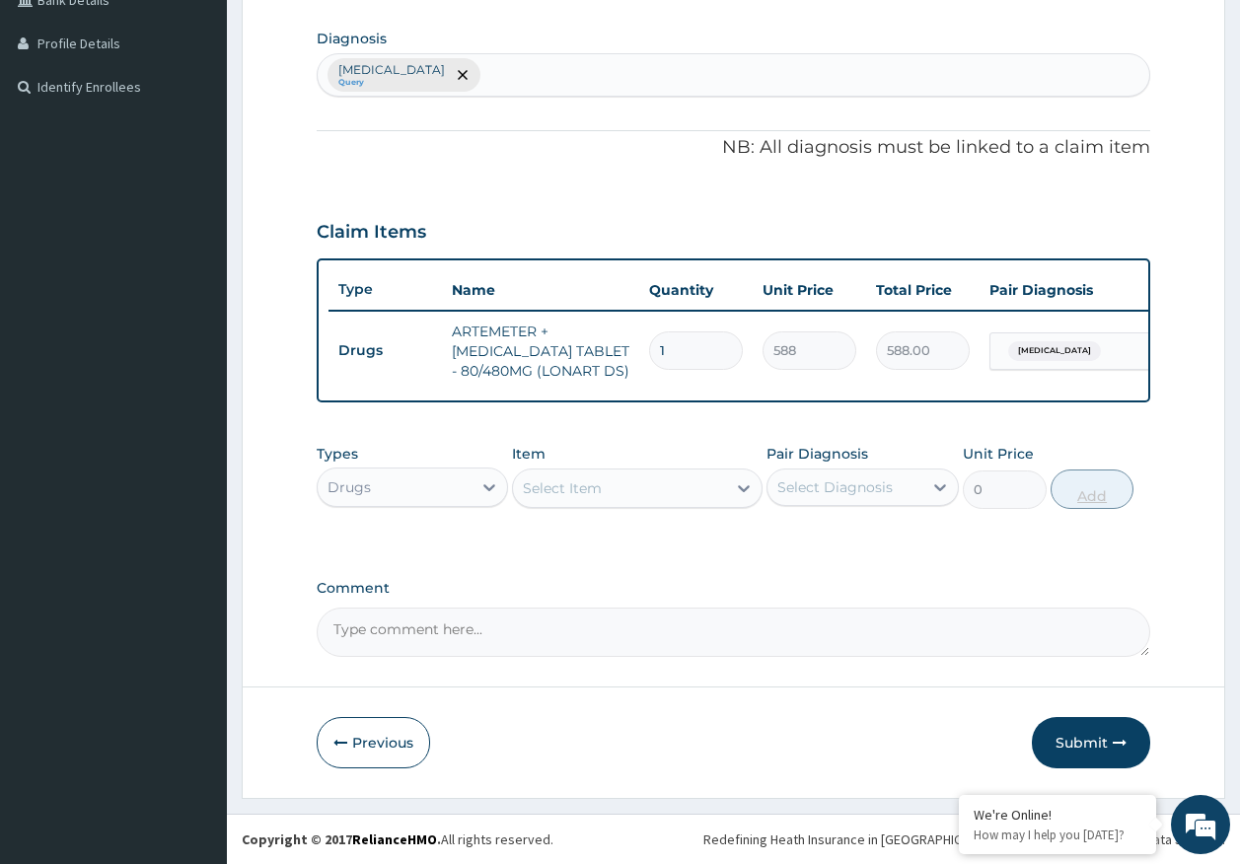
scroll to position [490, 0]
type input "0.00"
type input "6"
type input "3528.00"
type input "6"
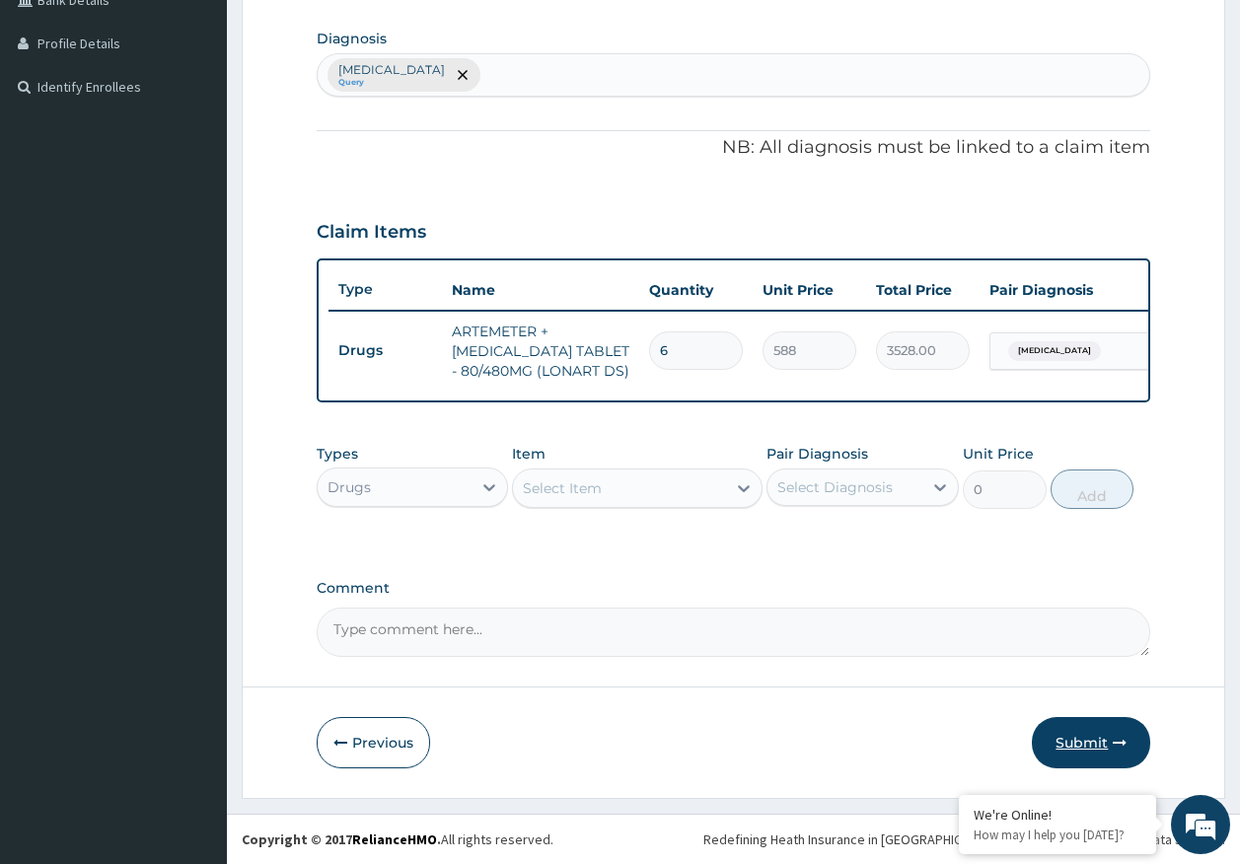
click at [1122, 746] on icon "button" at bounding box center [1120, 743] width 14 height 14
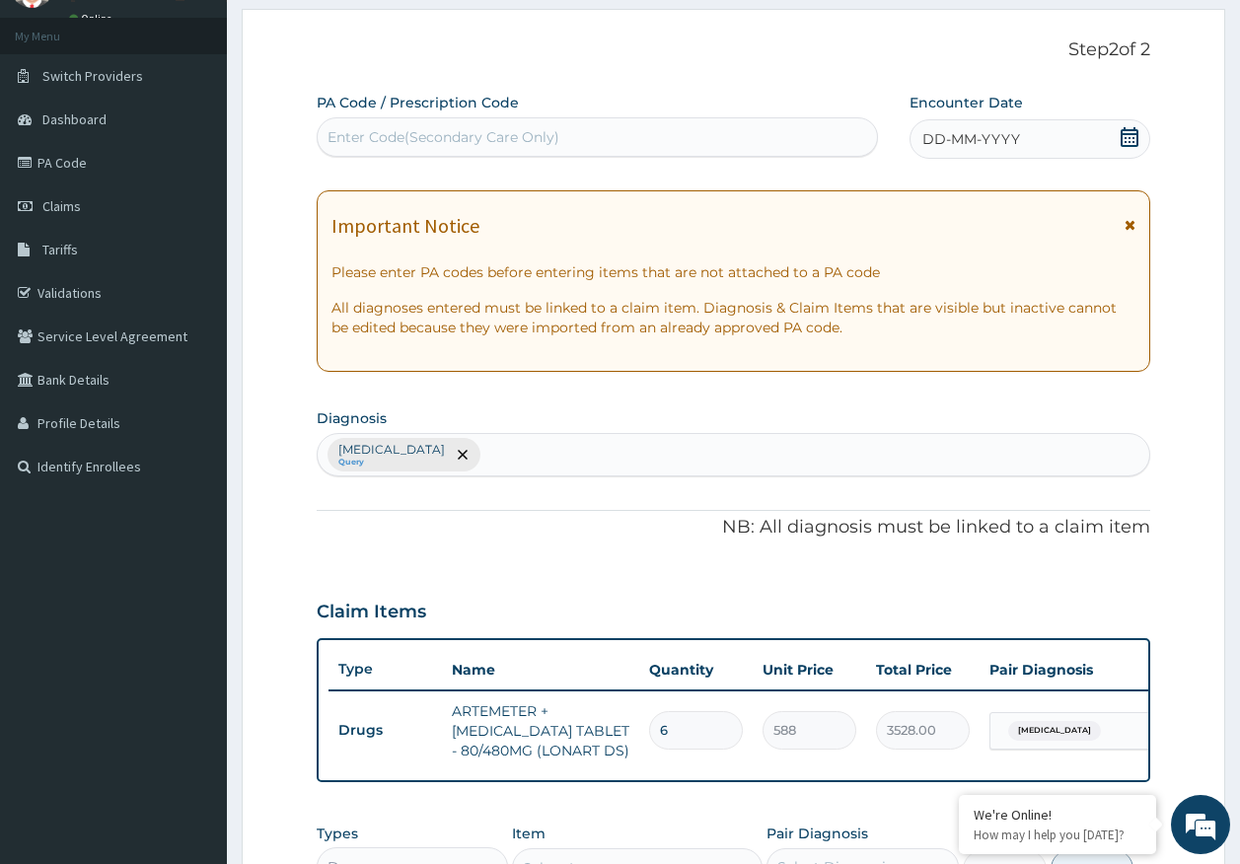
scroll to position [0, 0]
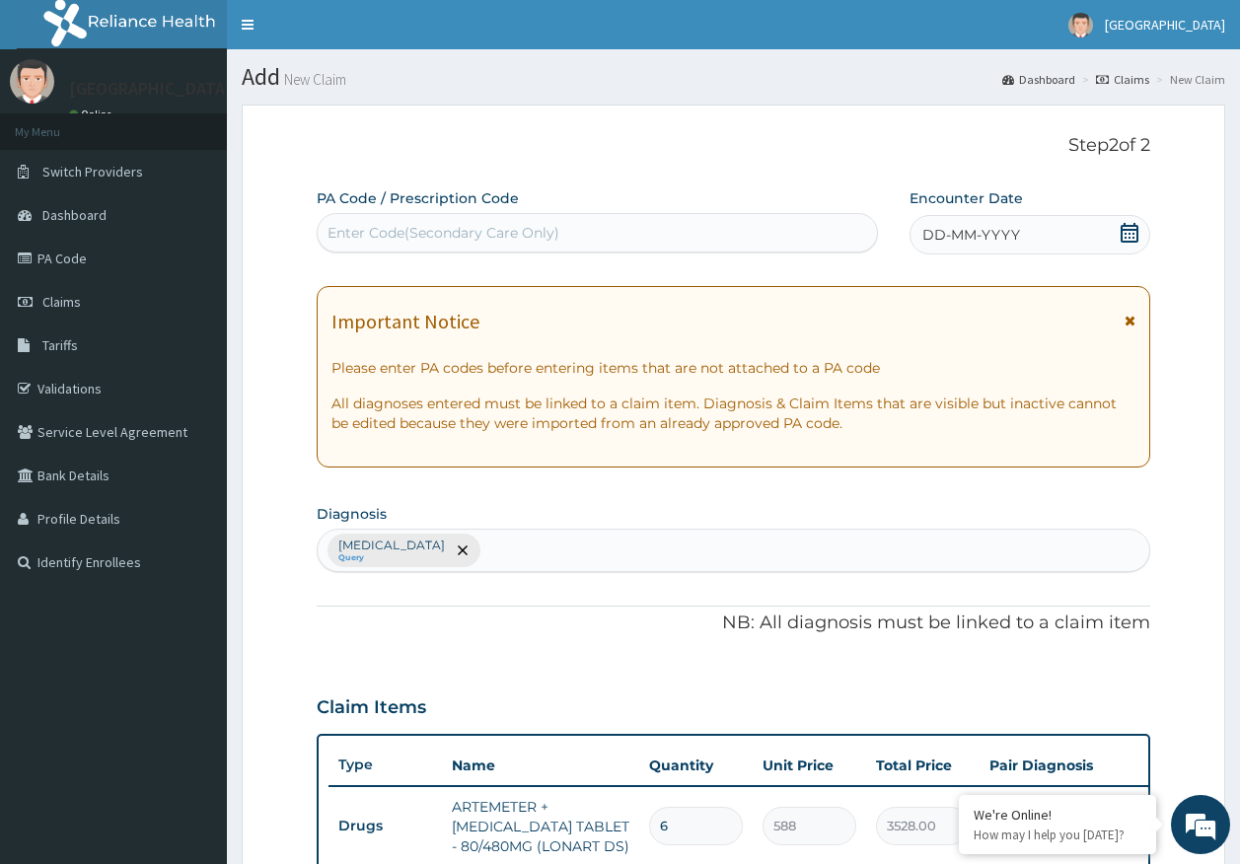
click at [998, 231] on span "DD-MM-YYYY" at bounding box center [971, 235] width 98 height 20
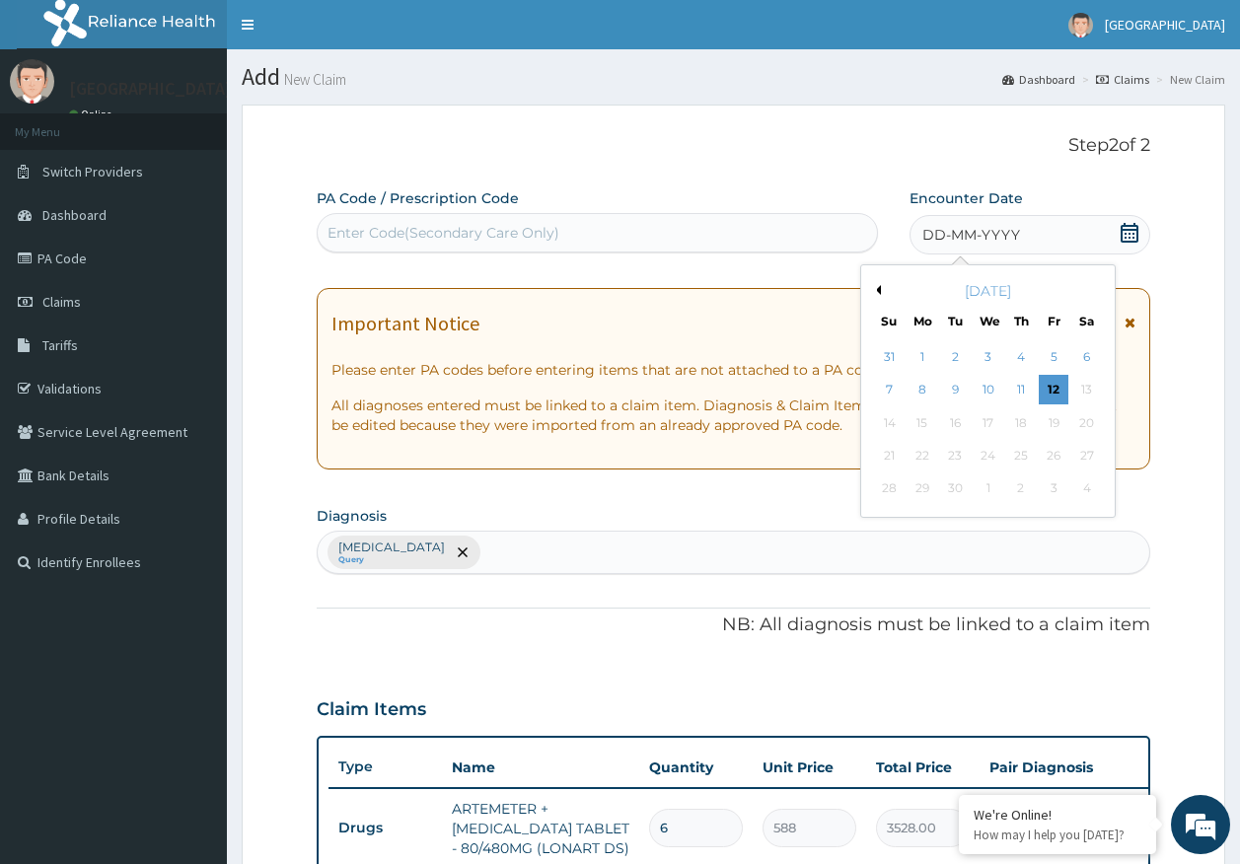
click at [1022, 391] on div "11" at bounding box center [1021, 391] width 30 height 30
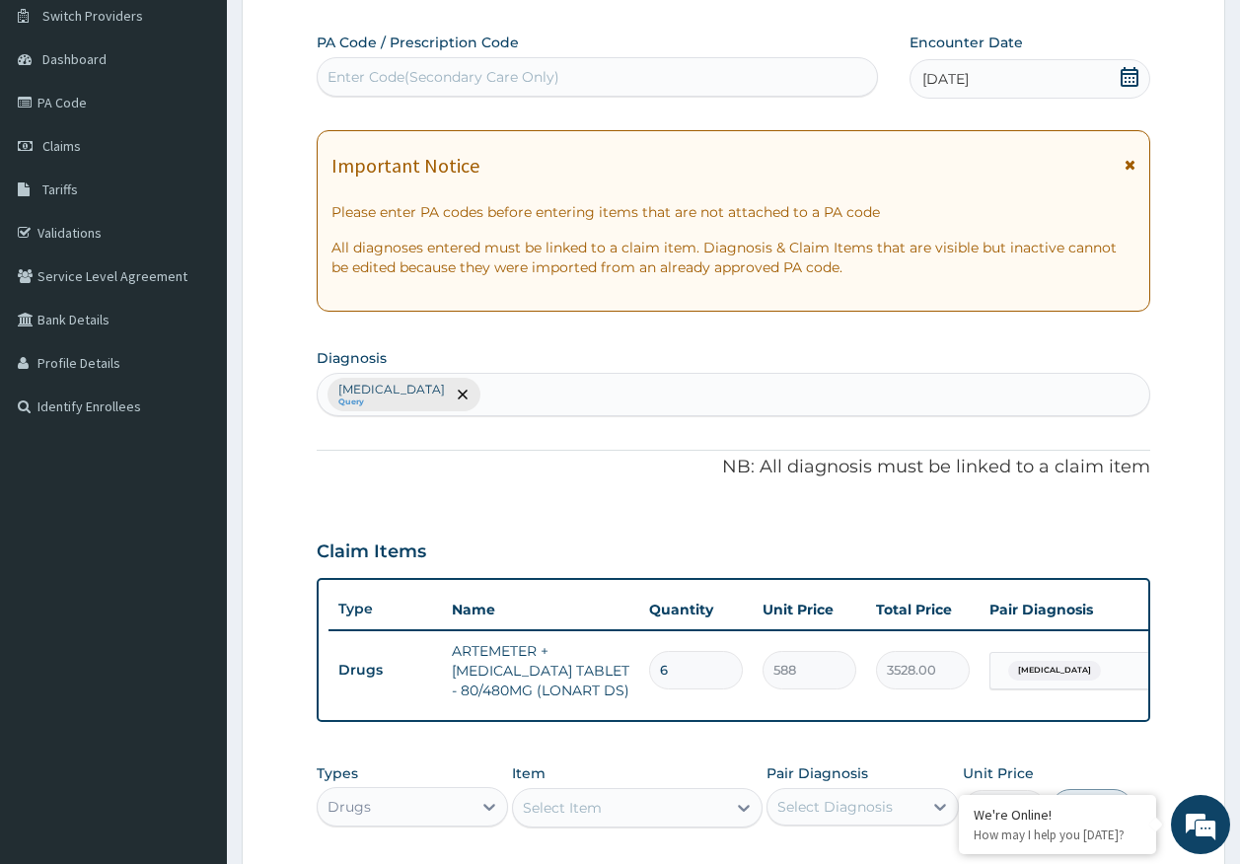
scroll to position [490, 0]
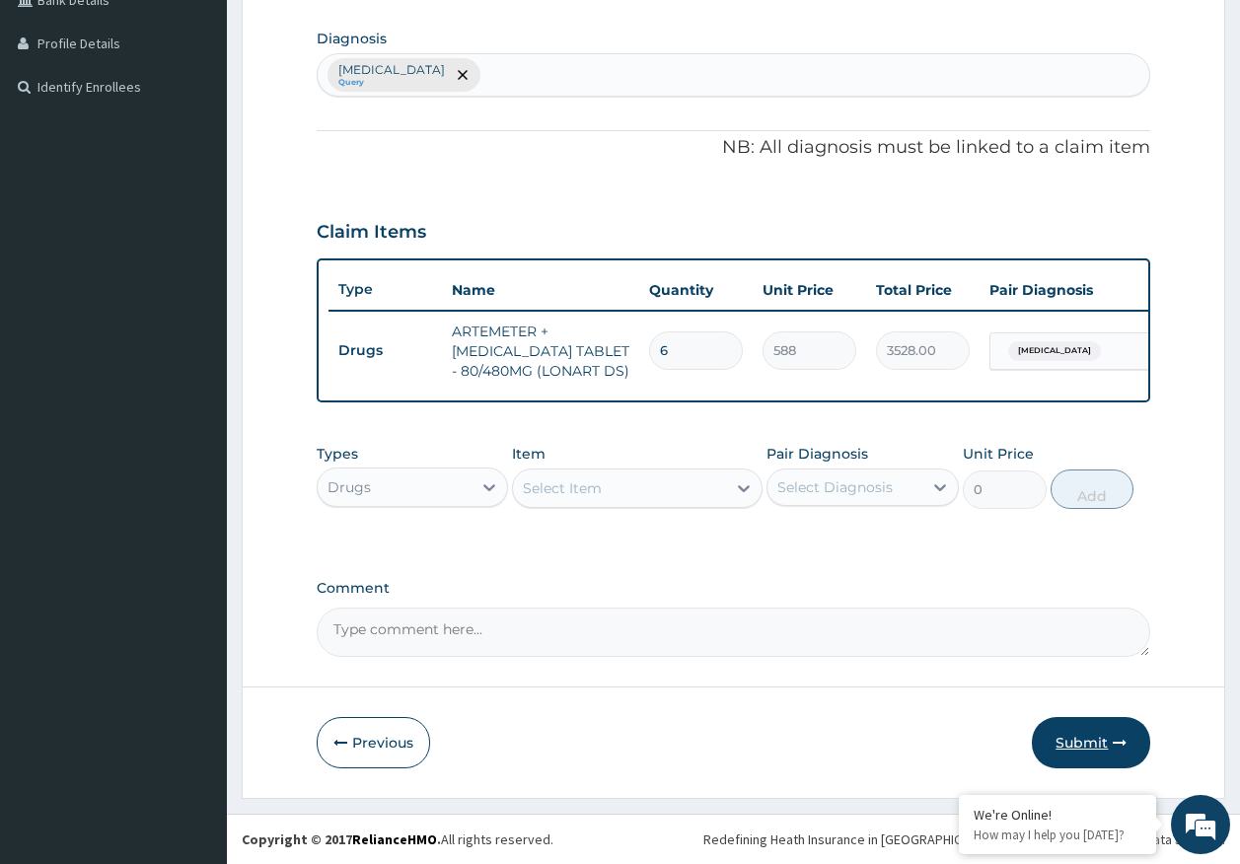
click at [1092, 738] on button "Submit" at bounding box center [1091, 742] width 118 height 51
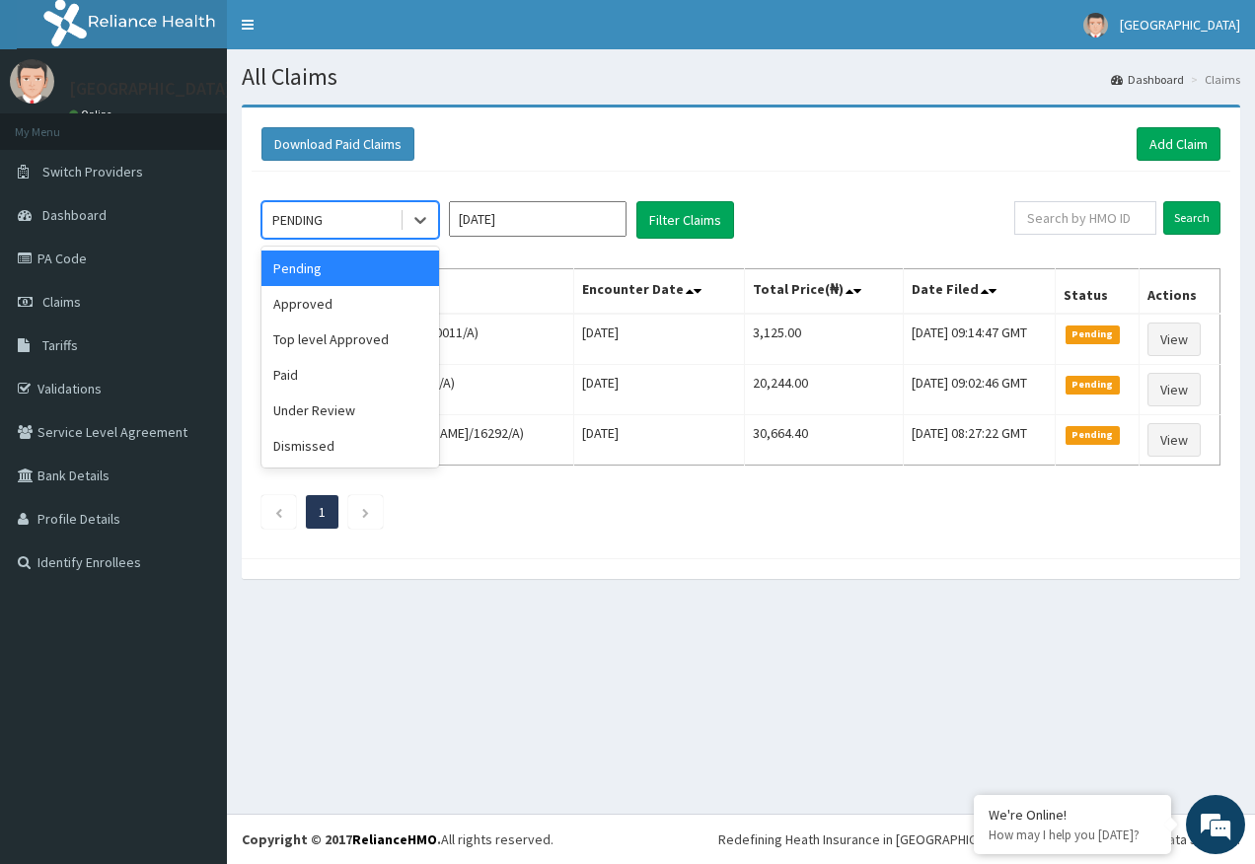
click at [293, 222] on div "PENDING" at bounding box center [297, 220] width 50 height 20
drag, startPoint x: 296, startPoint y: 311, endPoint x: 631, endPoint y: 292, distance: 335.9
click at [306, 308] on div "Approved" at bounding box center [350, 304] width 178 height 36
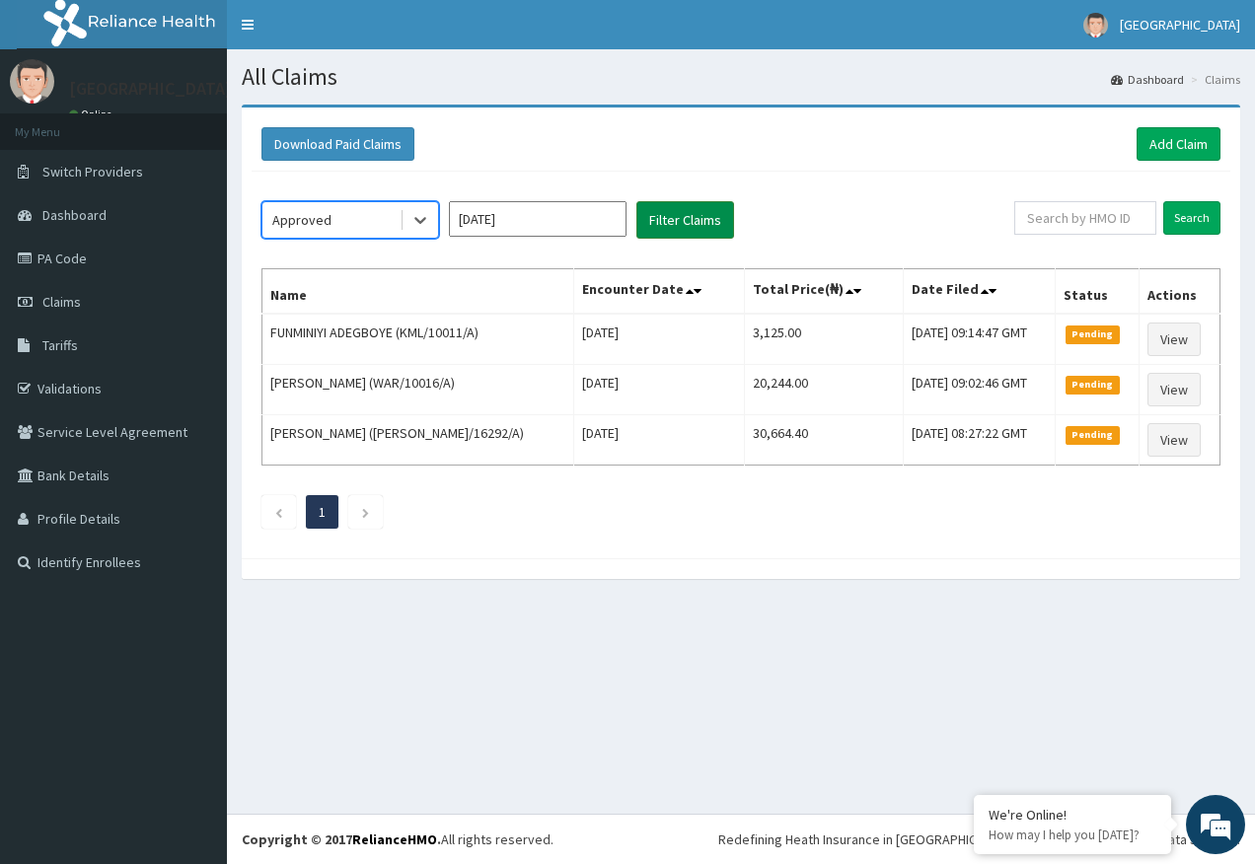
click at [699, 219] on button "Filter Claims" at bounding box center [685, 219] width 98 height 37
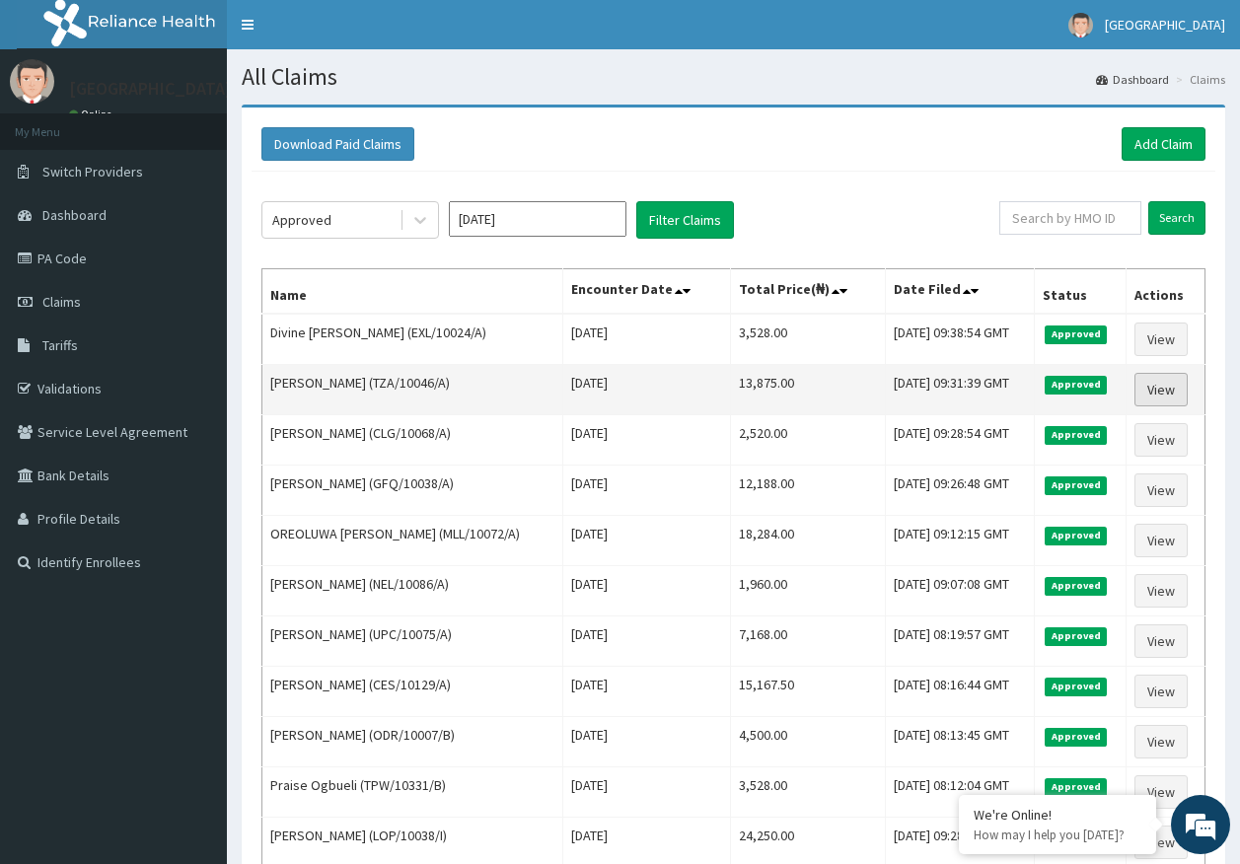
click at [1183, 397] on link "View" at bounding box center [1160, 390] width 53 height 34
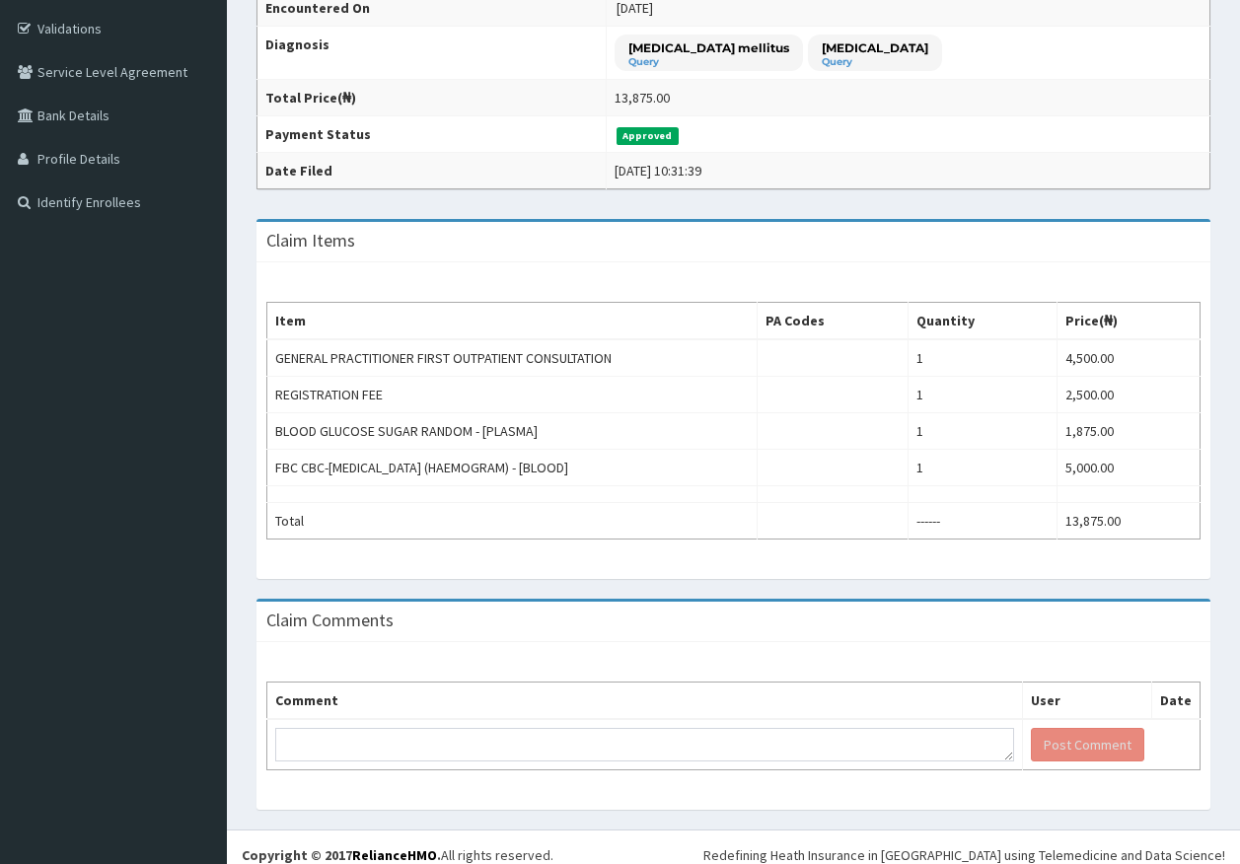
scroll to position [376, 0]
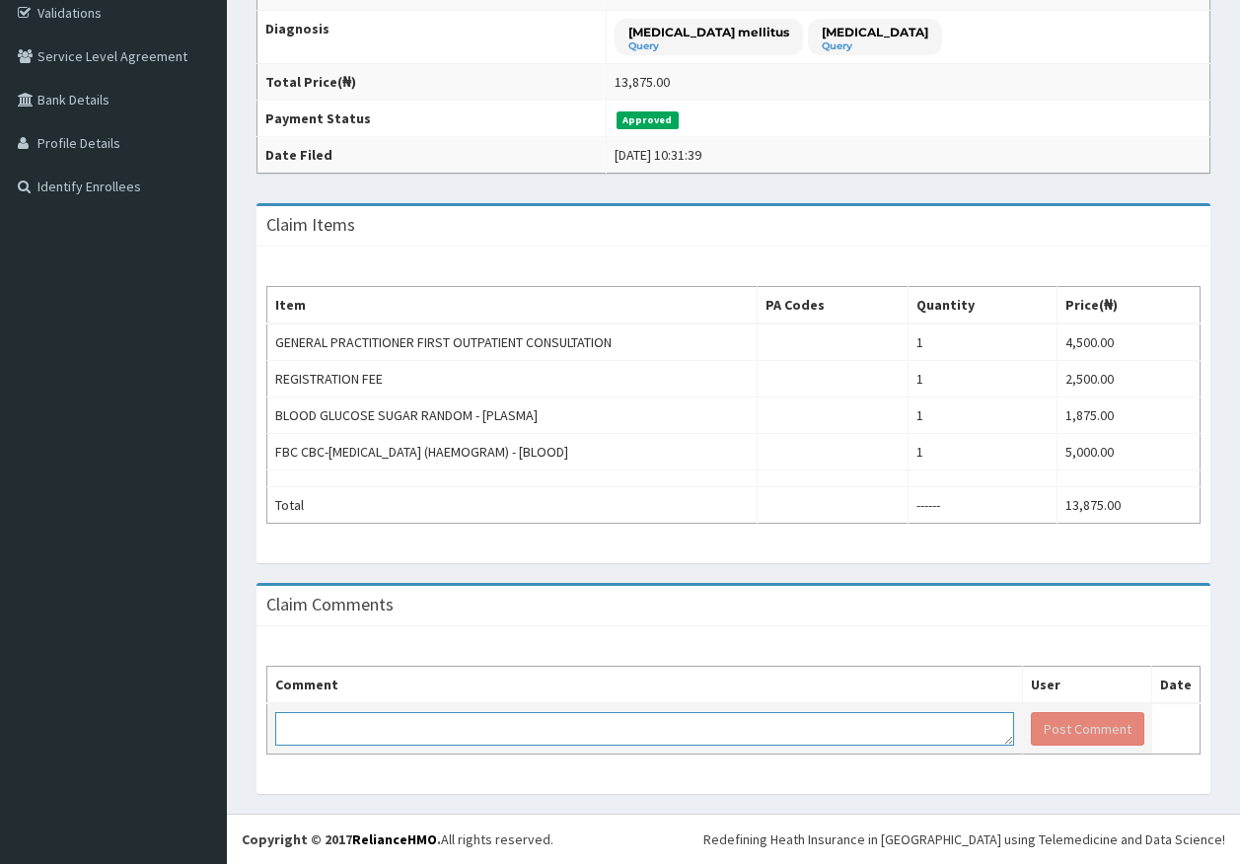
click at [518, 736] on textarea at bounding box center [644, 729] width 739 height 34
paste textarea "PA/1029AC for rbs"
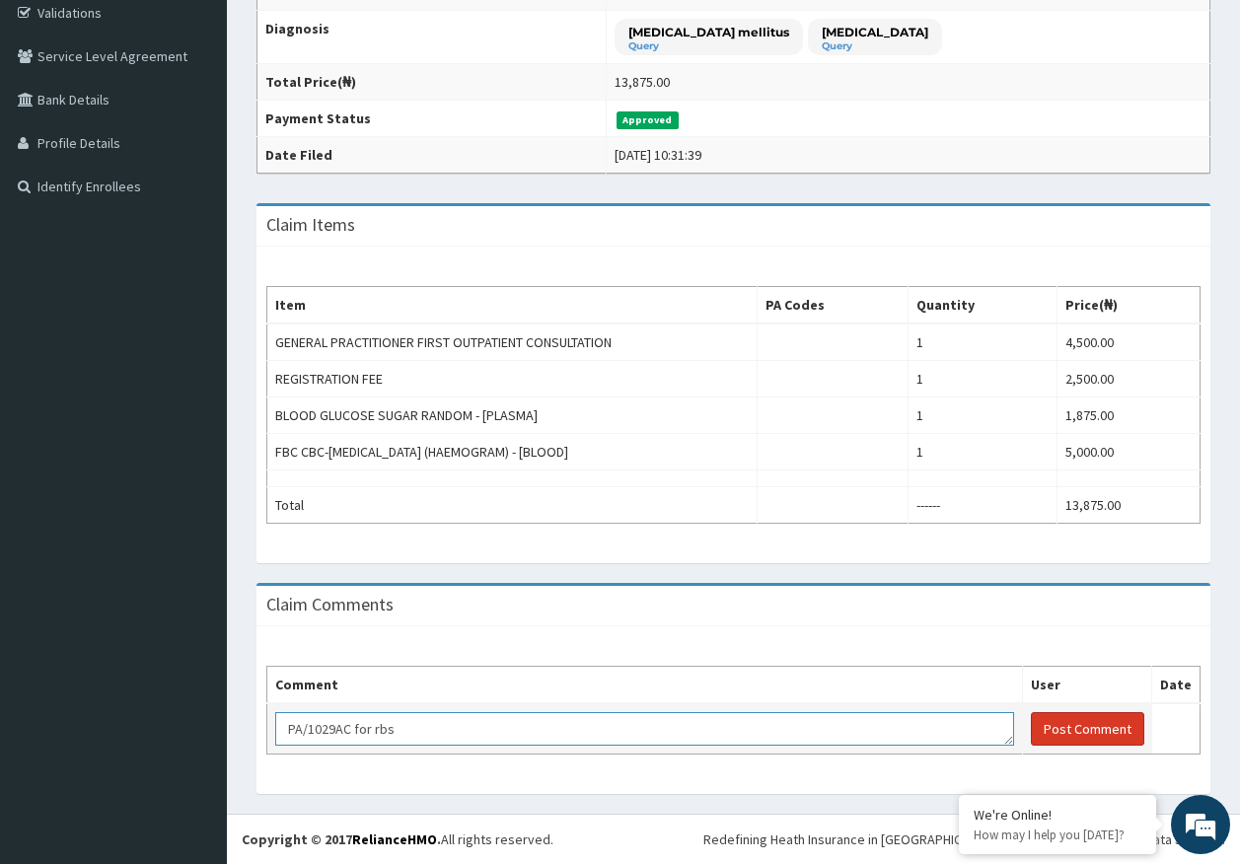
type textarea "PA/1029AC for rbs"
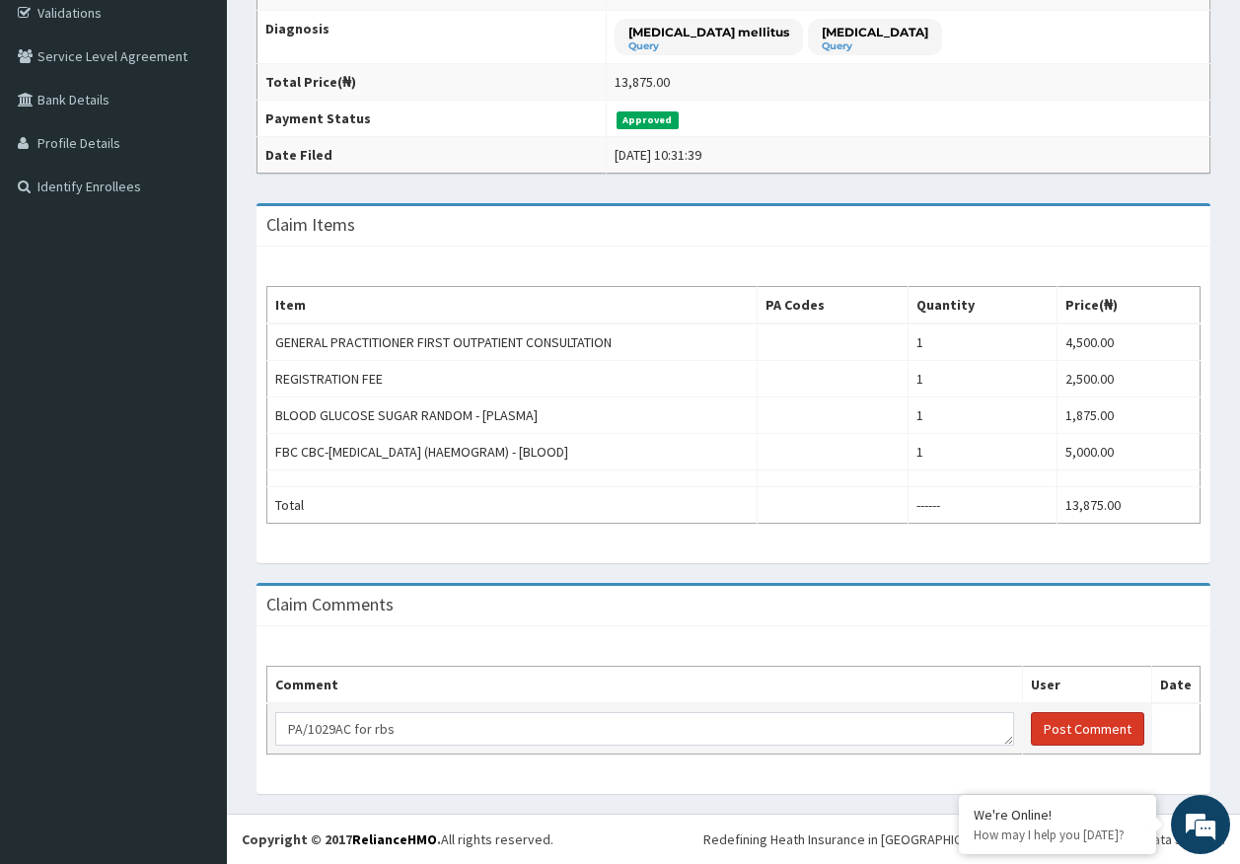
click at [1054, 739] on button "Post Comment" at bounding box center [1087, 729] width 113 height 34
